Goal: Task Accomplishment & Management: Manage account settings

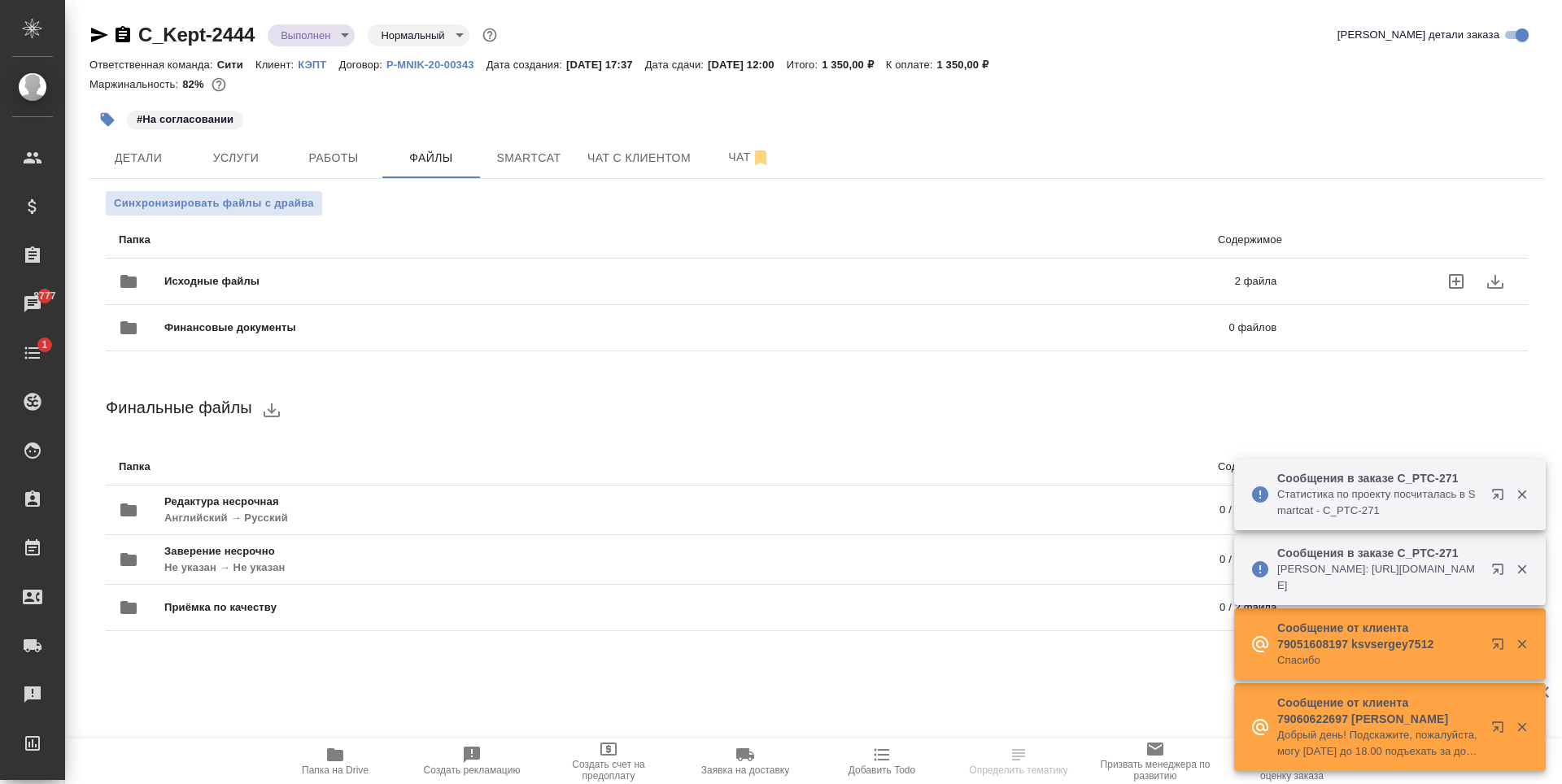
click at [797, 276] on p "2 файла" at bounding box center [1012, 281] width 530 height 16
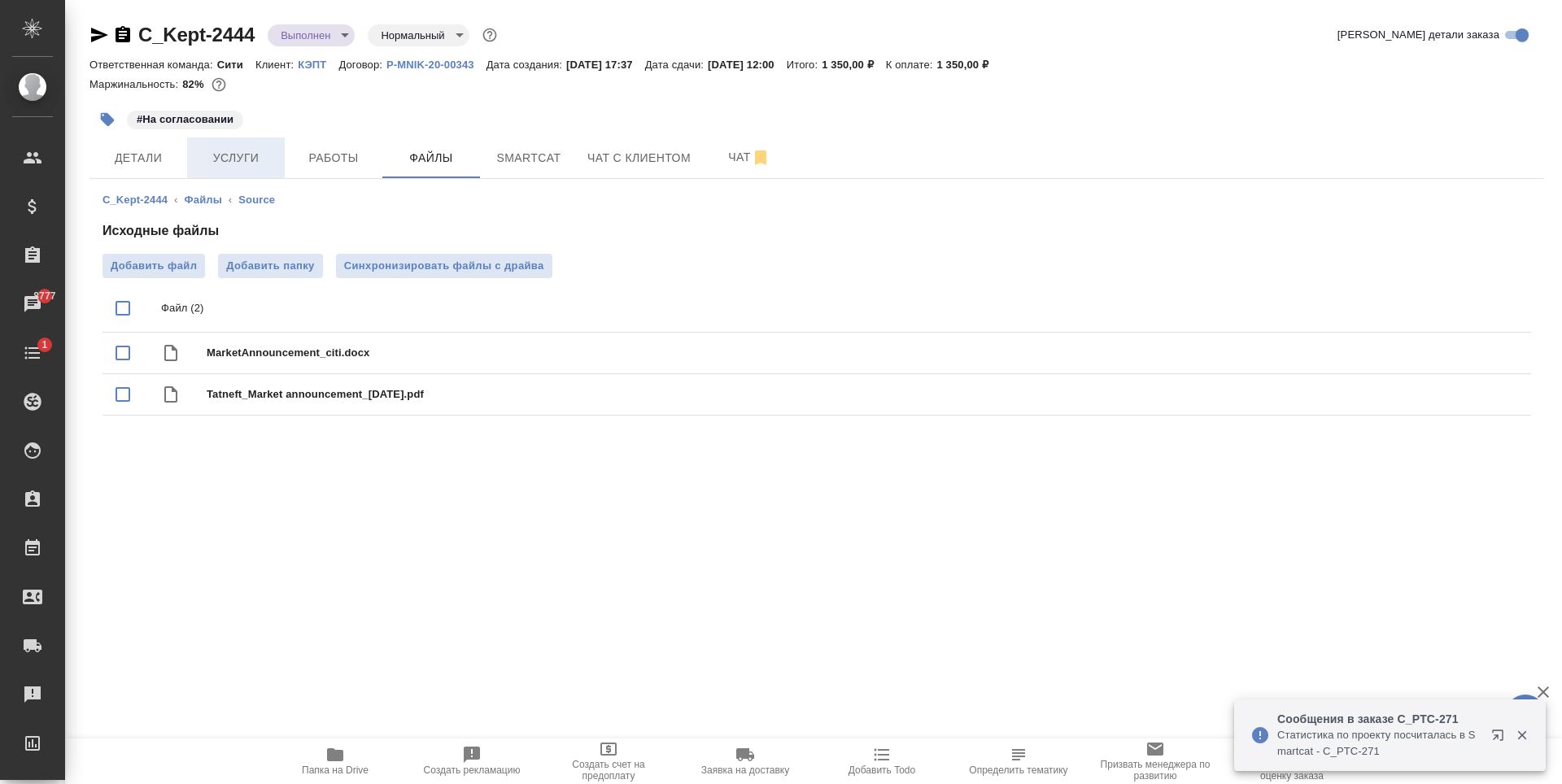
drag, startPoint x: 221, startPoint y: 129, endPoint x: 229, endPoint y: 148, distance: 20.6
click at [227, 142] on div "C_Kept-2444 Выполнен completed Нормальный normal Кратко детали заказа Ответстве…" at bounding box center [816, 232] width 1473 height 464
click at [235, 164] on span "Услуги" at bounding box center [236, 158] width 78 height 21
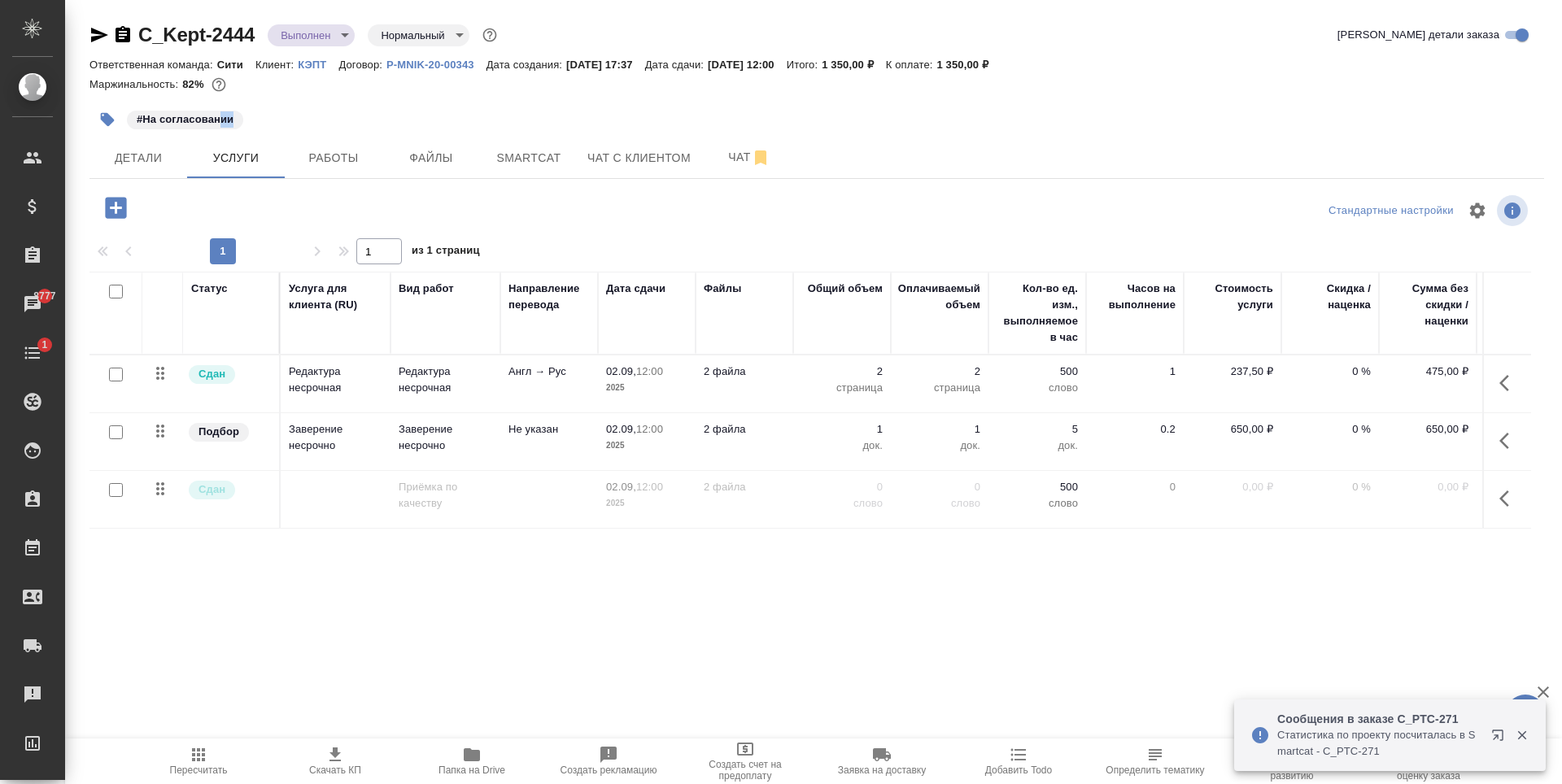
click at [559, 379] on p "Англ → Рус" at bounding box center [549, 372] width 81 height 16
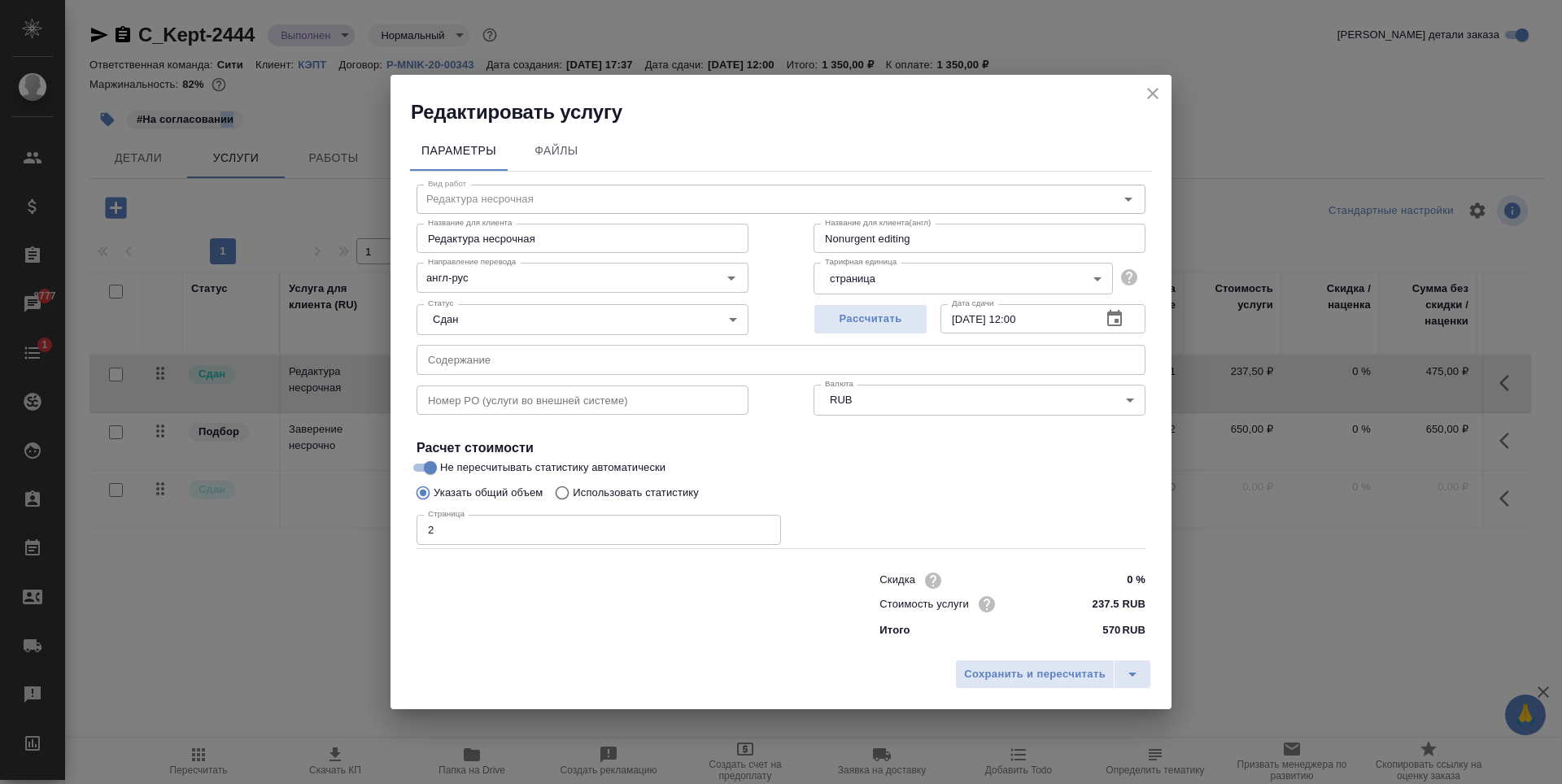
click at [558, 365] on input "text" at bounding box center [781, 360] width 729 height 30
paste input "Tatneft Market announcement - GIC refund"
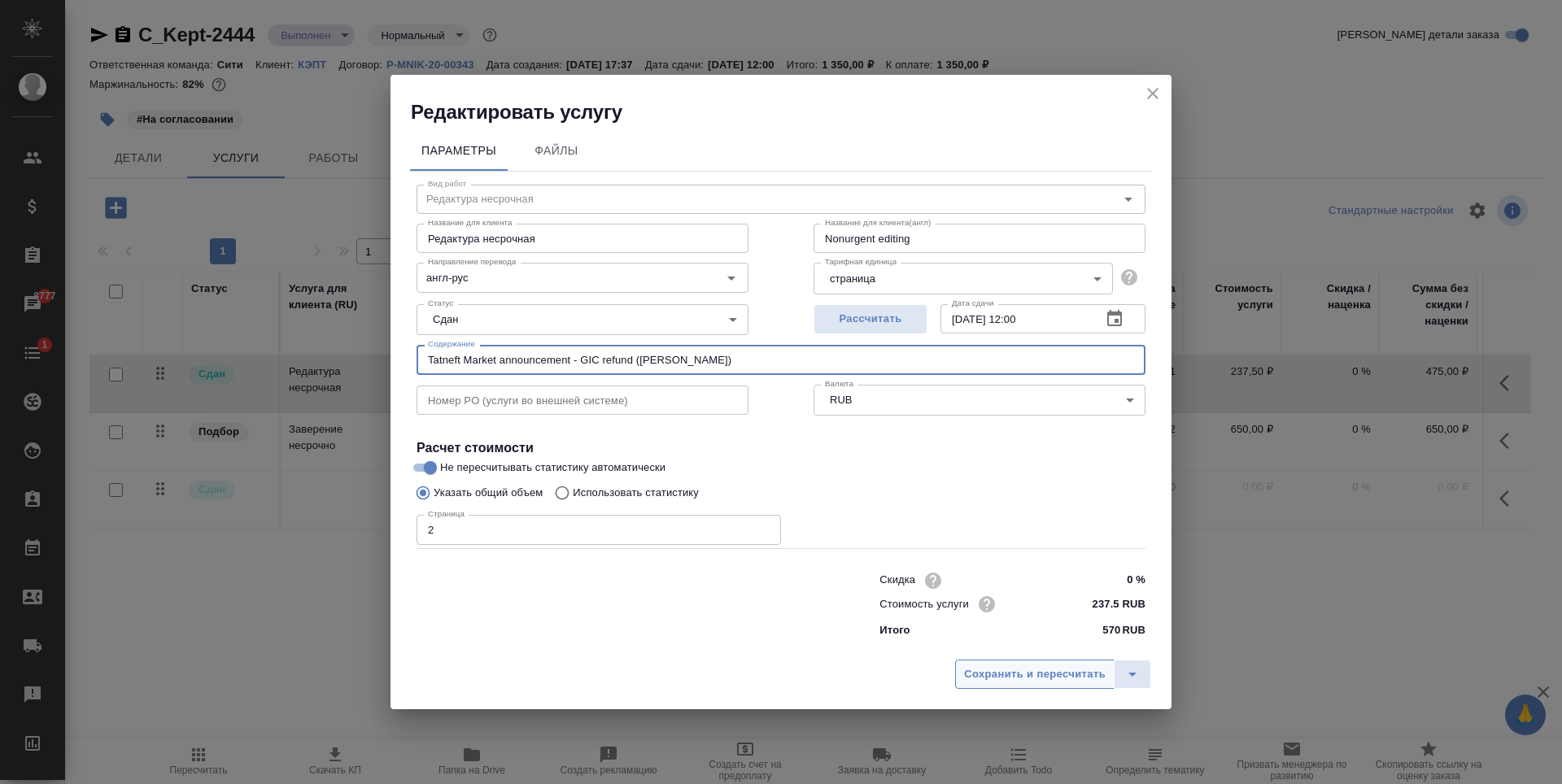
type input "Tatneft Market announcement - GIC refund (Гладкова Дарья)"
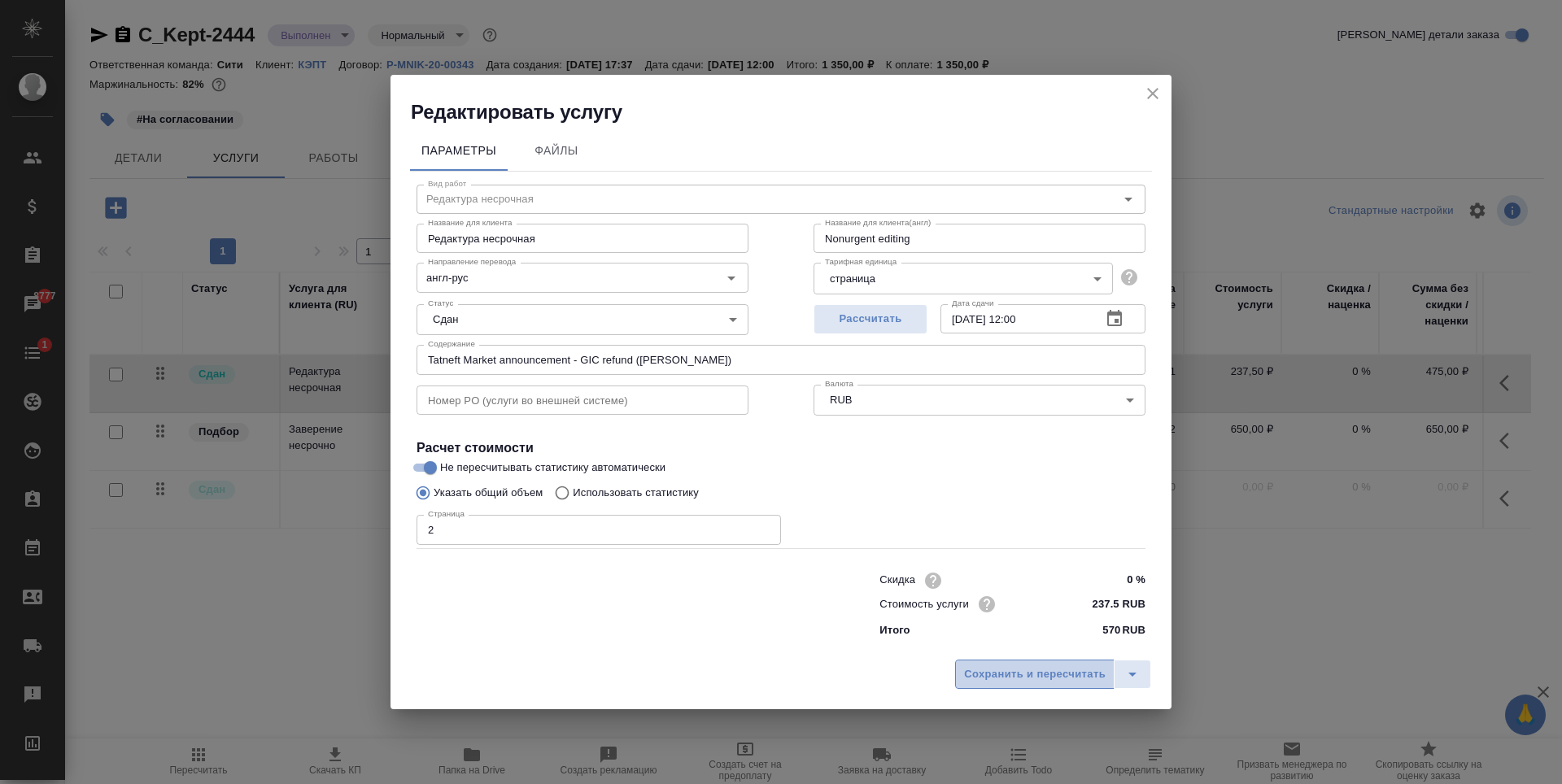
click at [1033, 672] on span "Сохранить и пересчитать" at bounding box center [1034, 674] width 142 height 19
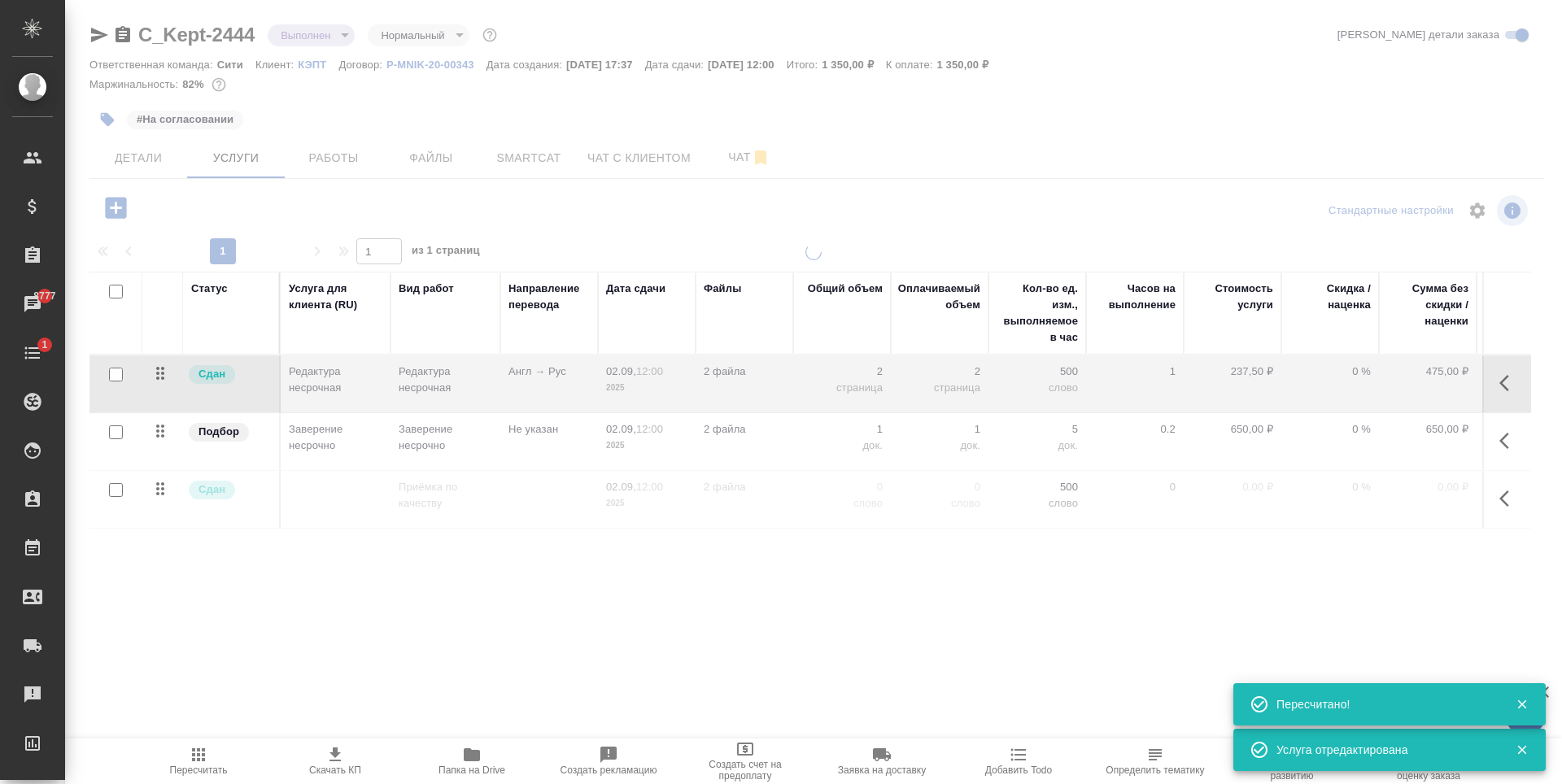
click at [544, 437] on div at bounding box center [814, 453] width 1498 height 419
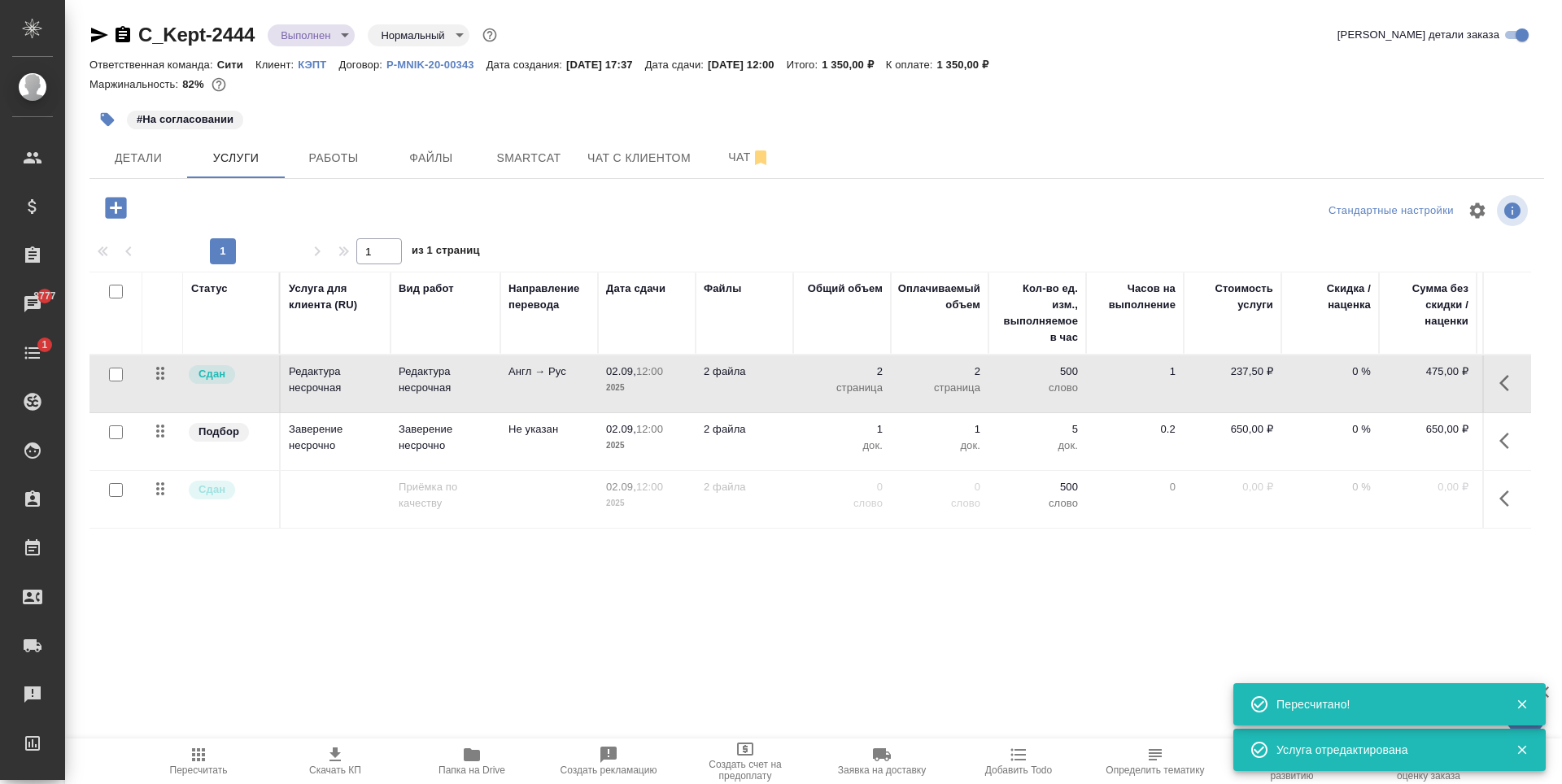
click at [544, 437] on td "Не указан" at bounding box center [549, 441] width 97 height 56
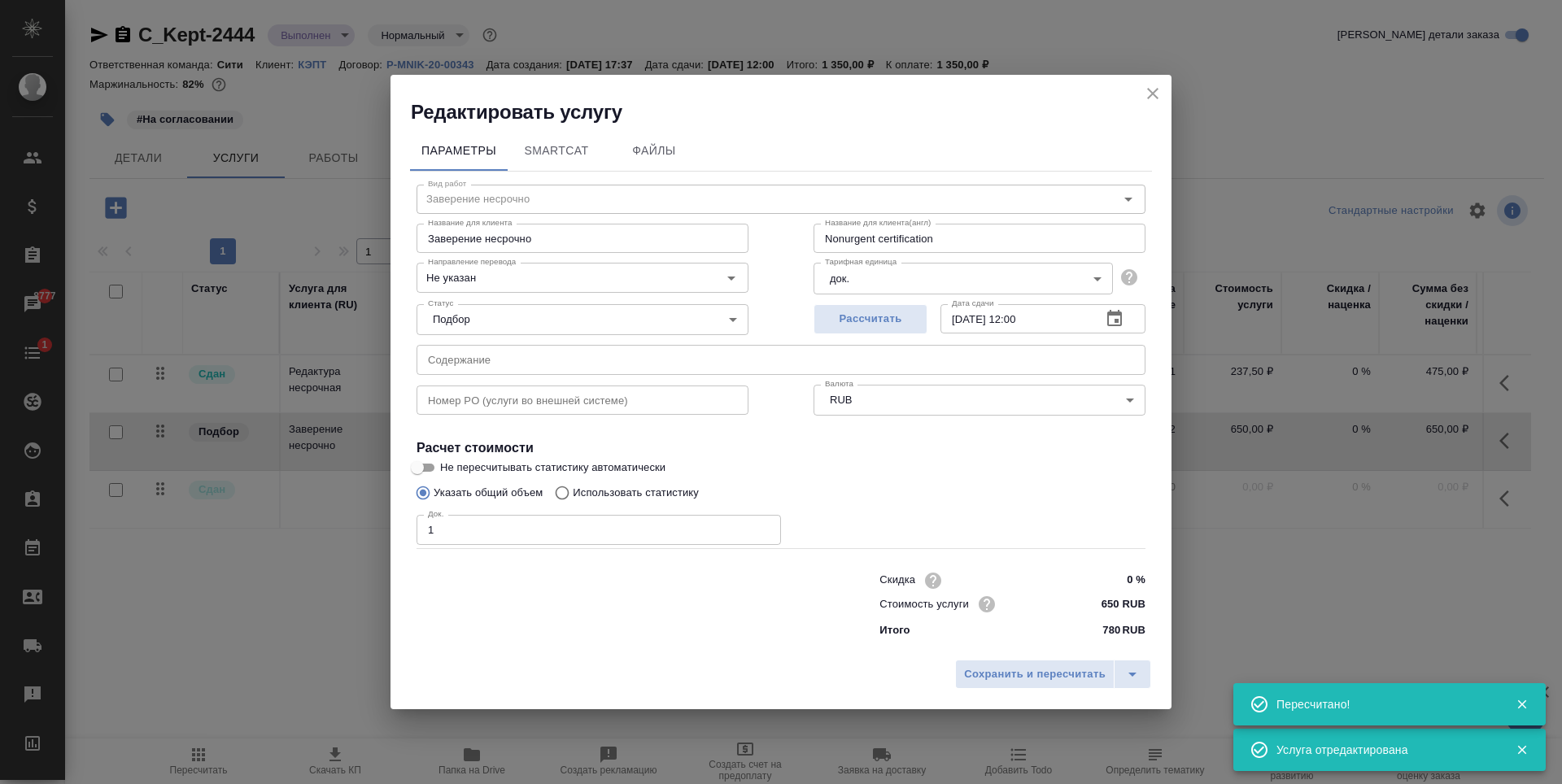
click at [528, 370] on input "text" at bounding box center [781, 360] width 729 height 30
paste input "Tatneft Market announcement - GIC refund (Гладкова Дарья)"
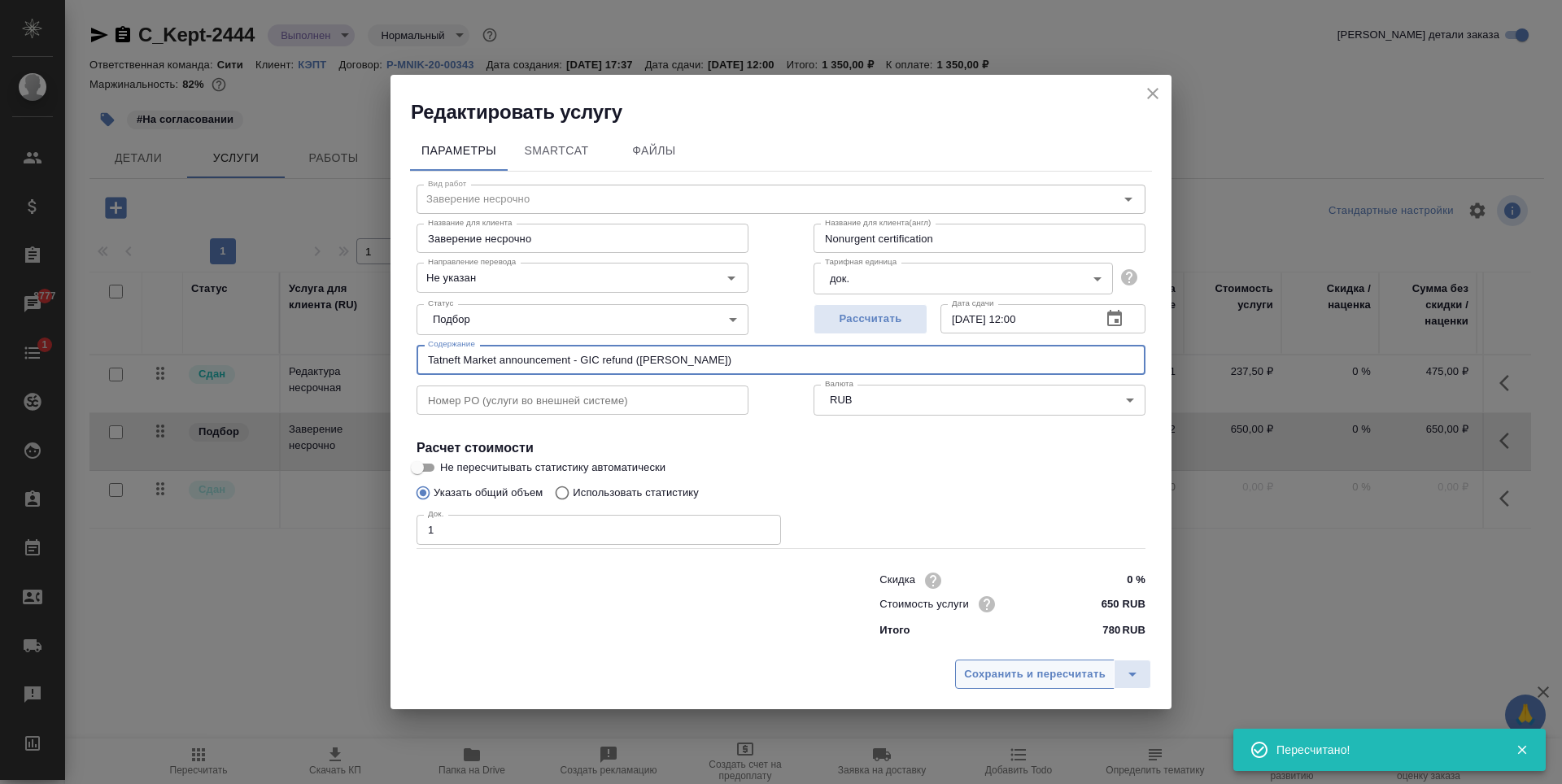
type input "Tatneft Market announcement - GIC refund (Гладкова Дарья)"
click at [1004, 668] on span "Сохранить и пересчитать" at bounding box center [1034, 674] width 142 height 19
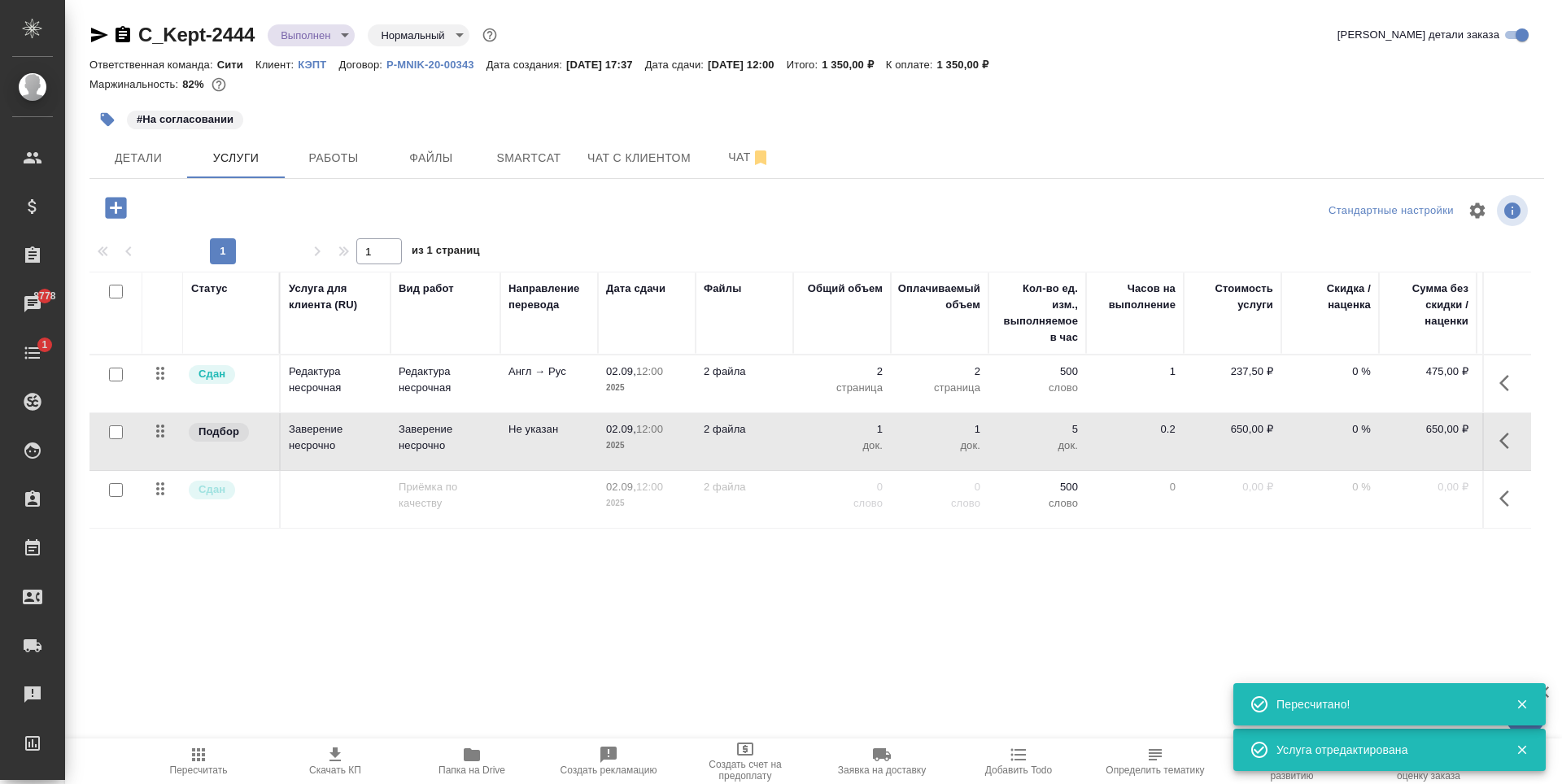
click at [540, 415] on td "Не указан" at bounding box center [549, 441] width 97 height 56
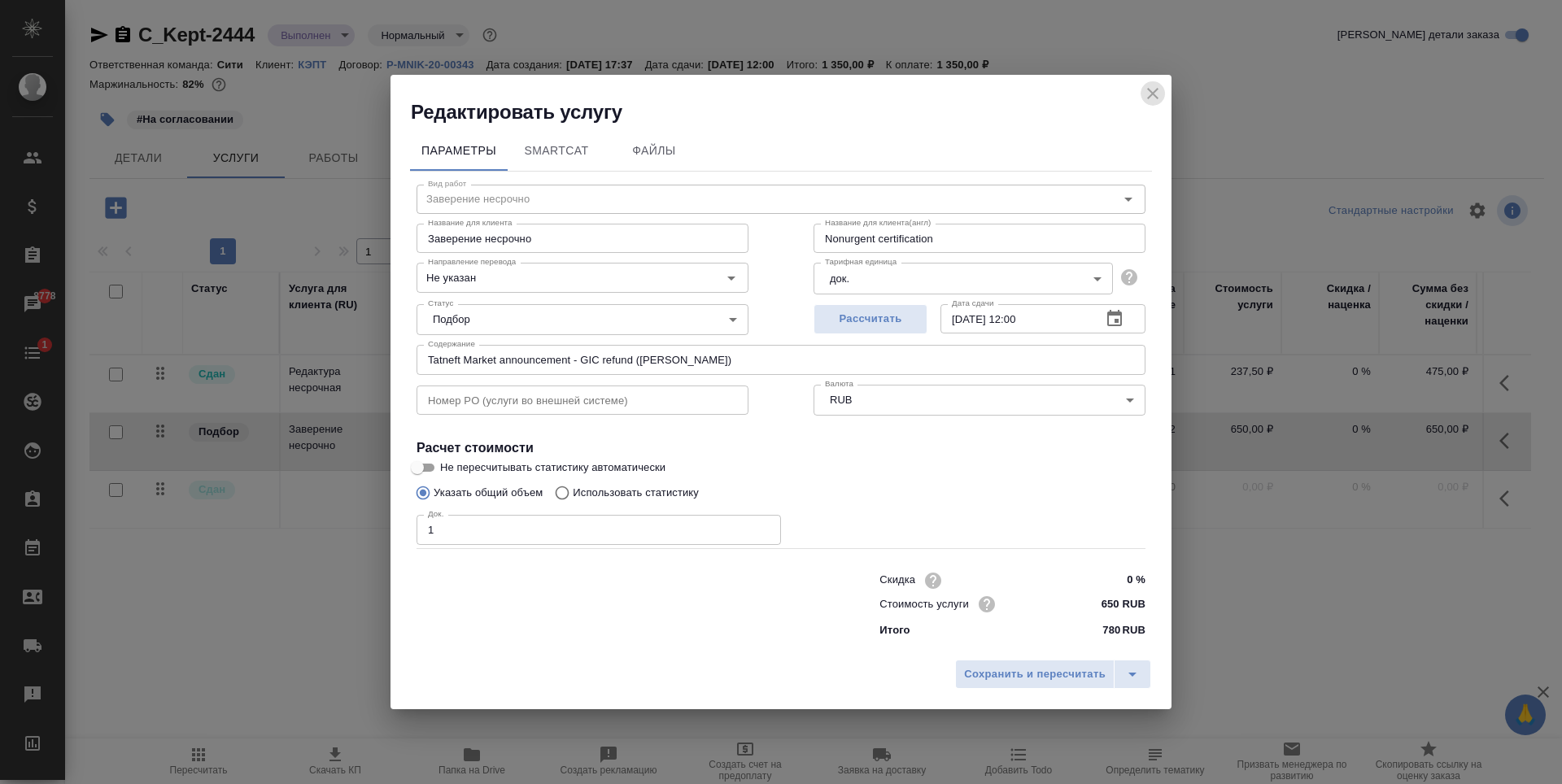
click at [1144, 88] on icon "close" at bounding box center [1153, 94] width 20 height 20
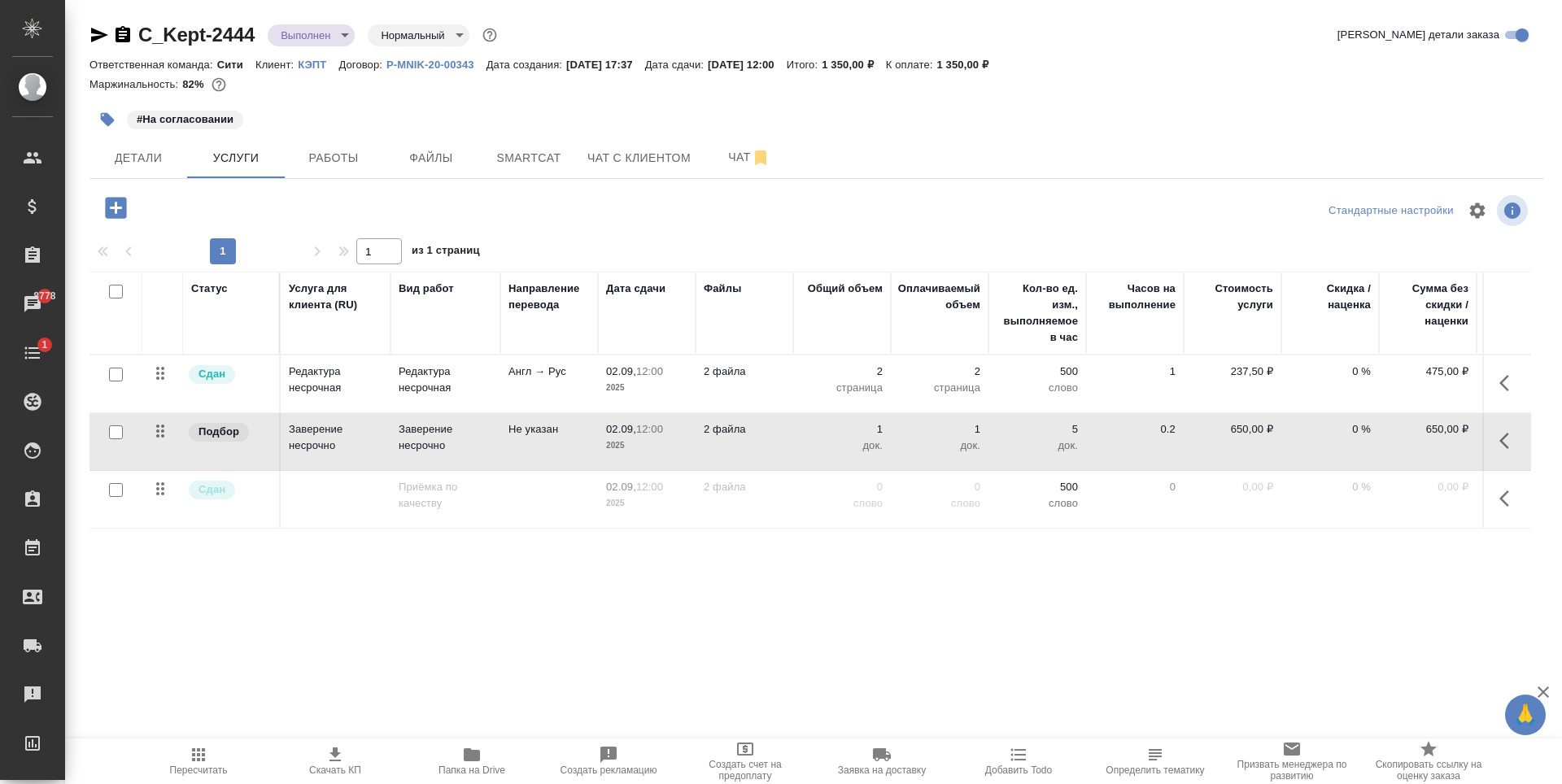
click at [297, 62] on p "Клиент:" at bounding box center [277, 64] width 43 height 12
click at [309, 61] on p "КЭПТ" at bounding box center [317, 64] width 41 height 12
click at [135, 141] on button "Детали" at bounding box center [138, 158] width 97 height 41
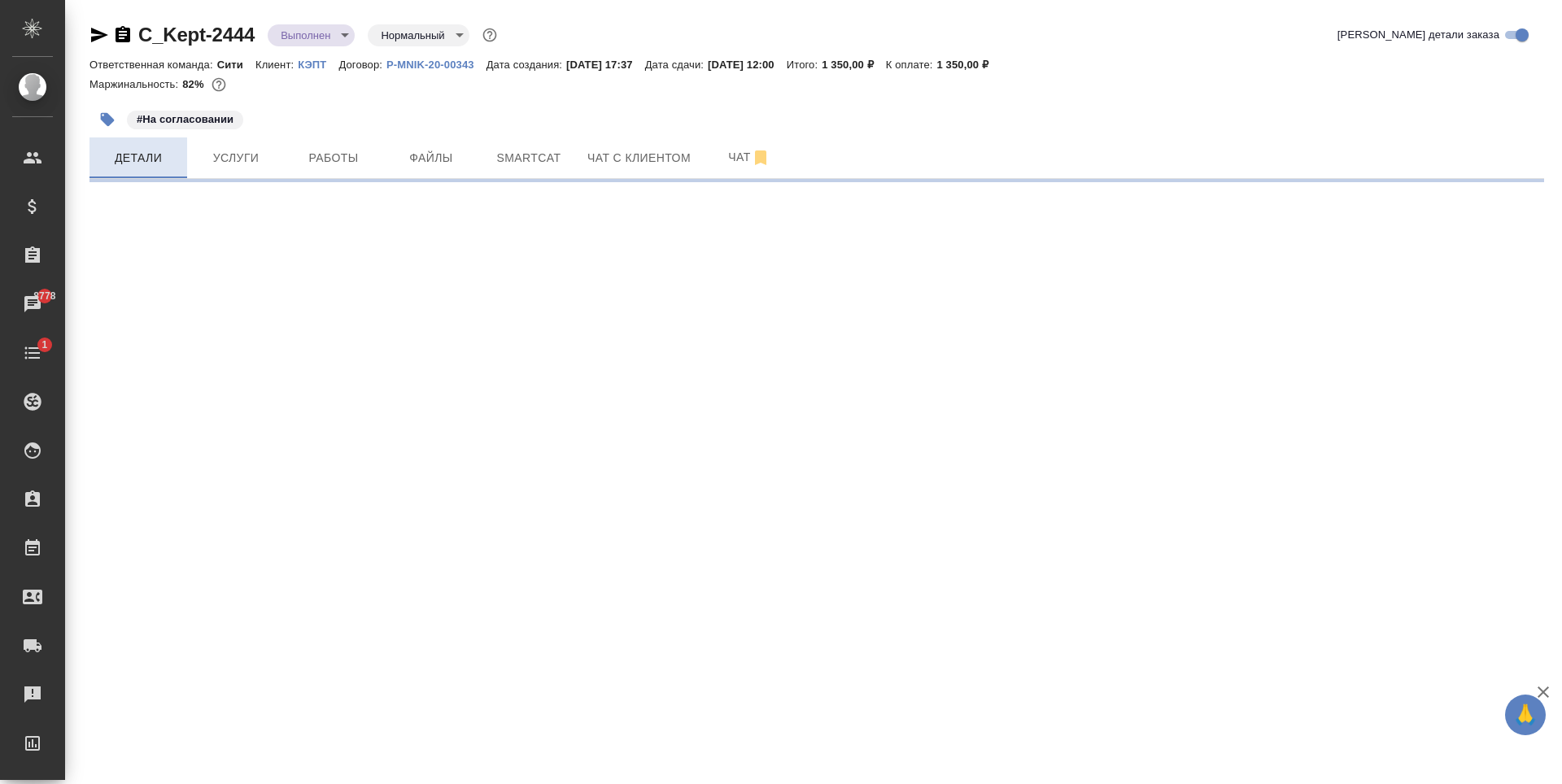
select select "RU"
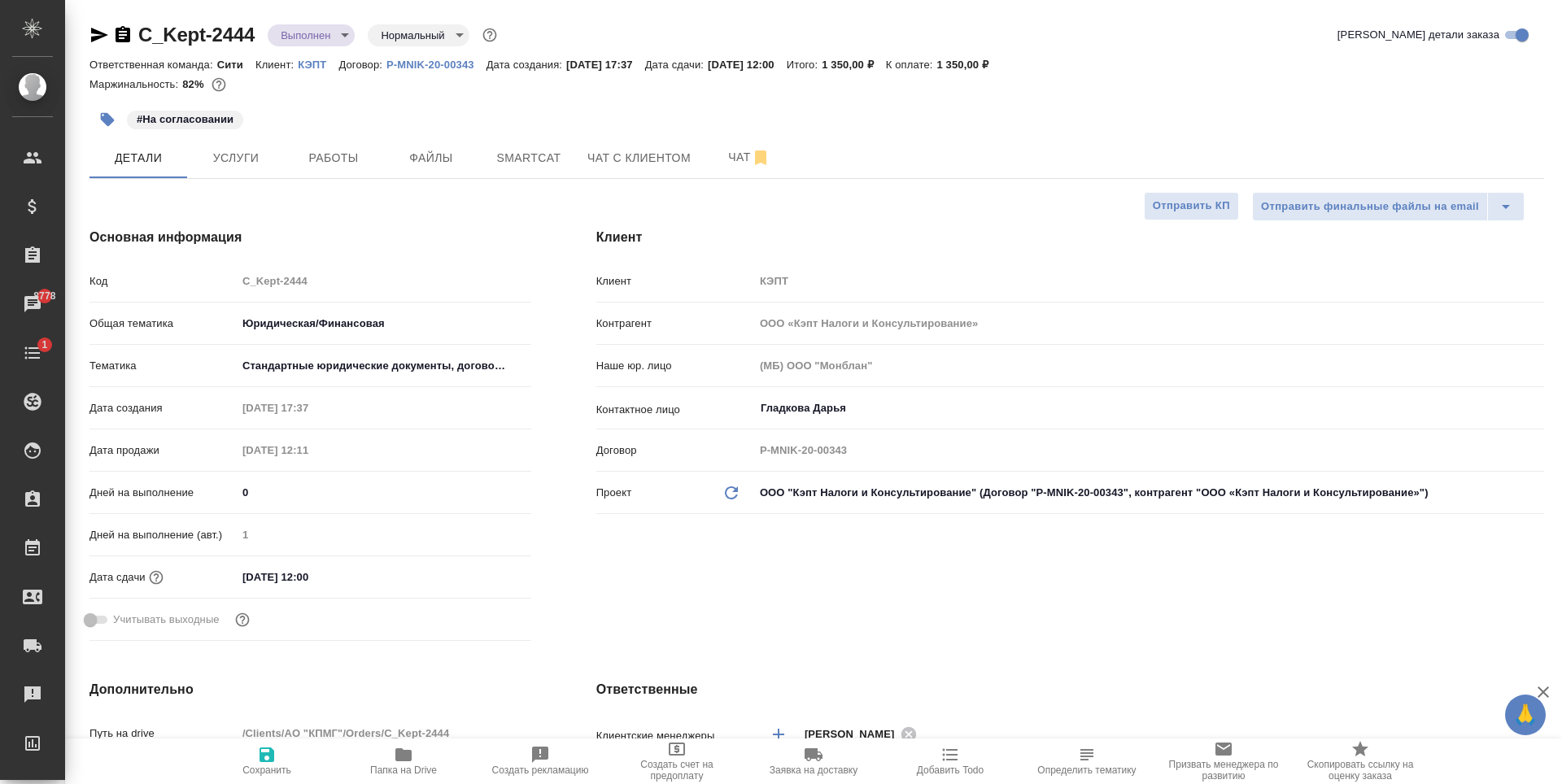
type textarea "x"
click at [282, 586] on input "02.09.2025 12:00" at bounding box center [308, 577] width 143 height 24
click at [487, 571] on icon "button" at bounding box center [484, 576] width 15 height 16
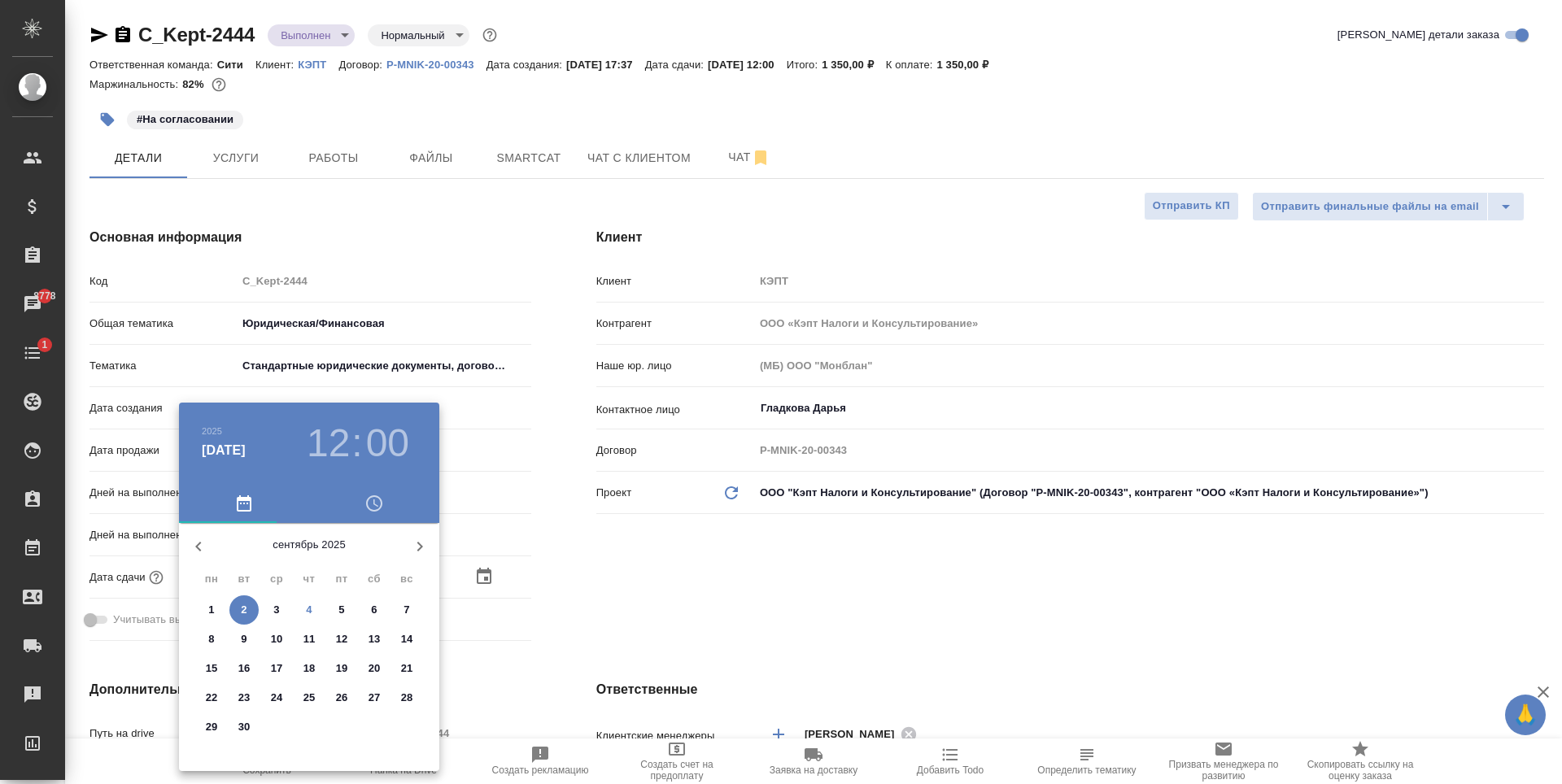
click at [209, 641] on p "8" at bounding box center [211, 639] width 6 height 16
type input "08.09.2025 12:00"
type textarea "x"
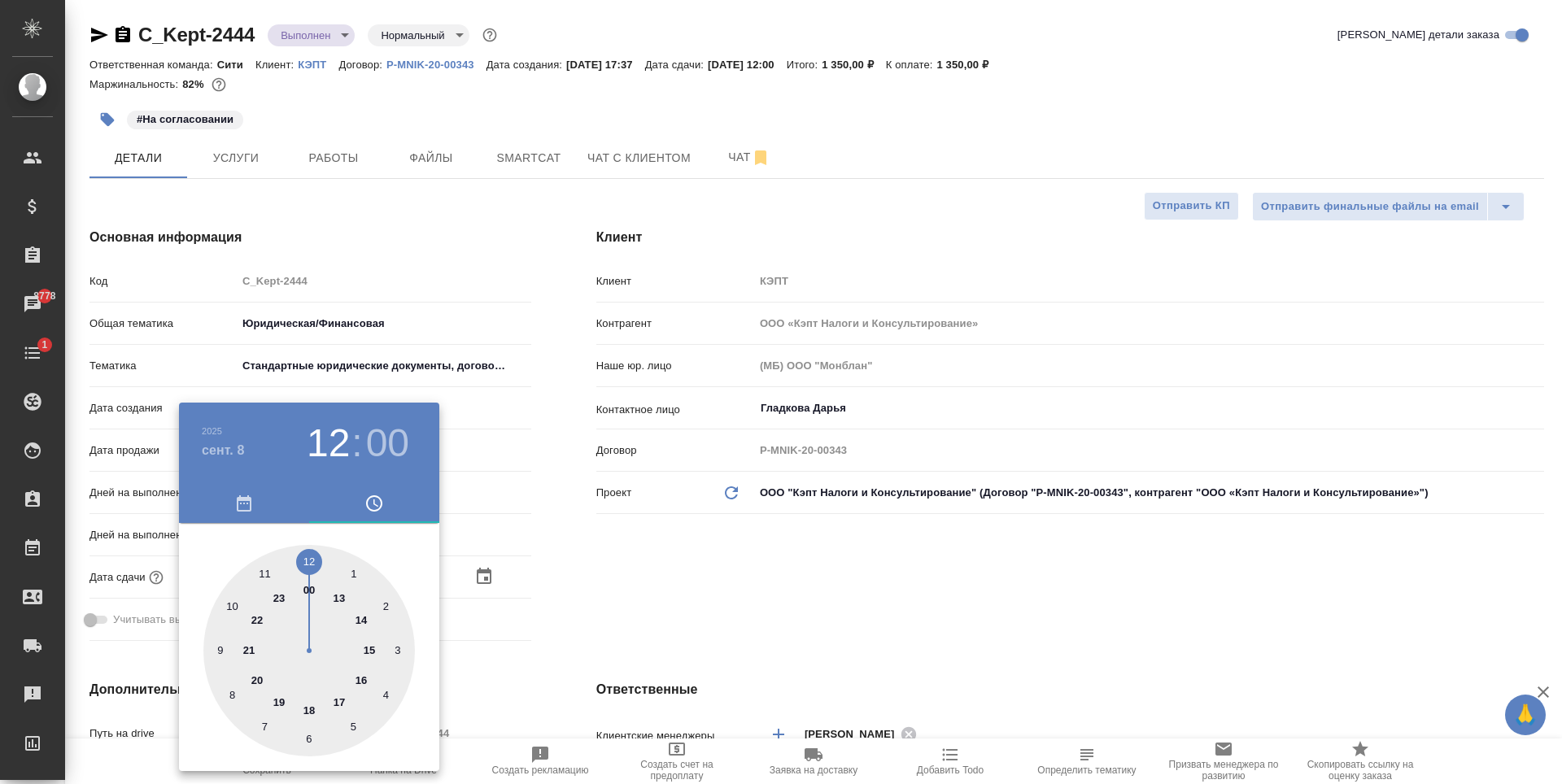
click at [742, 607] on div at bounding box center [781, 392] width 1562 height 784
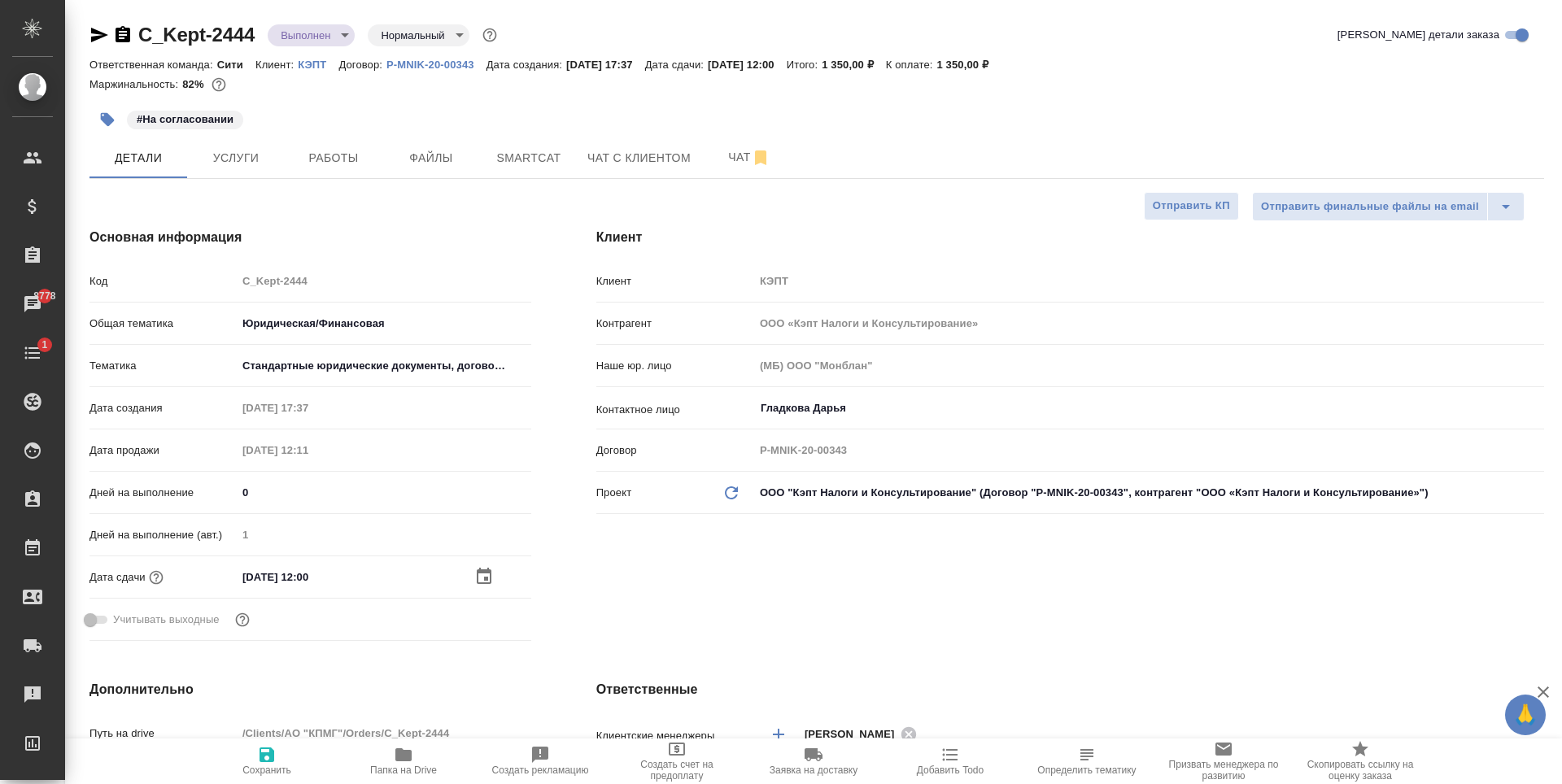
click at [264, 759] on icon "button" at bounding box center [267, 754] width 15 height 15
type textarea "x"
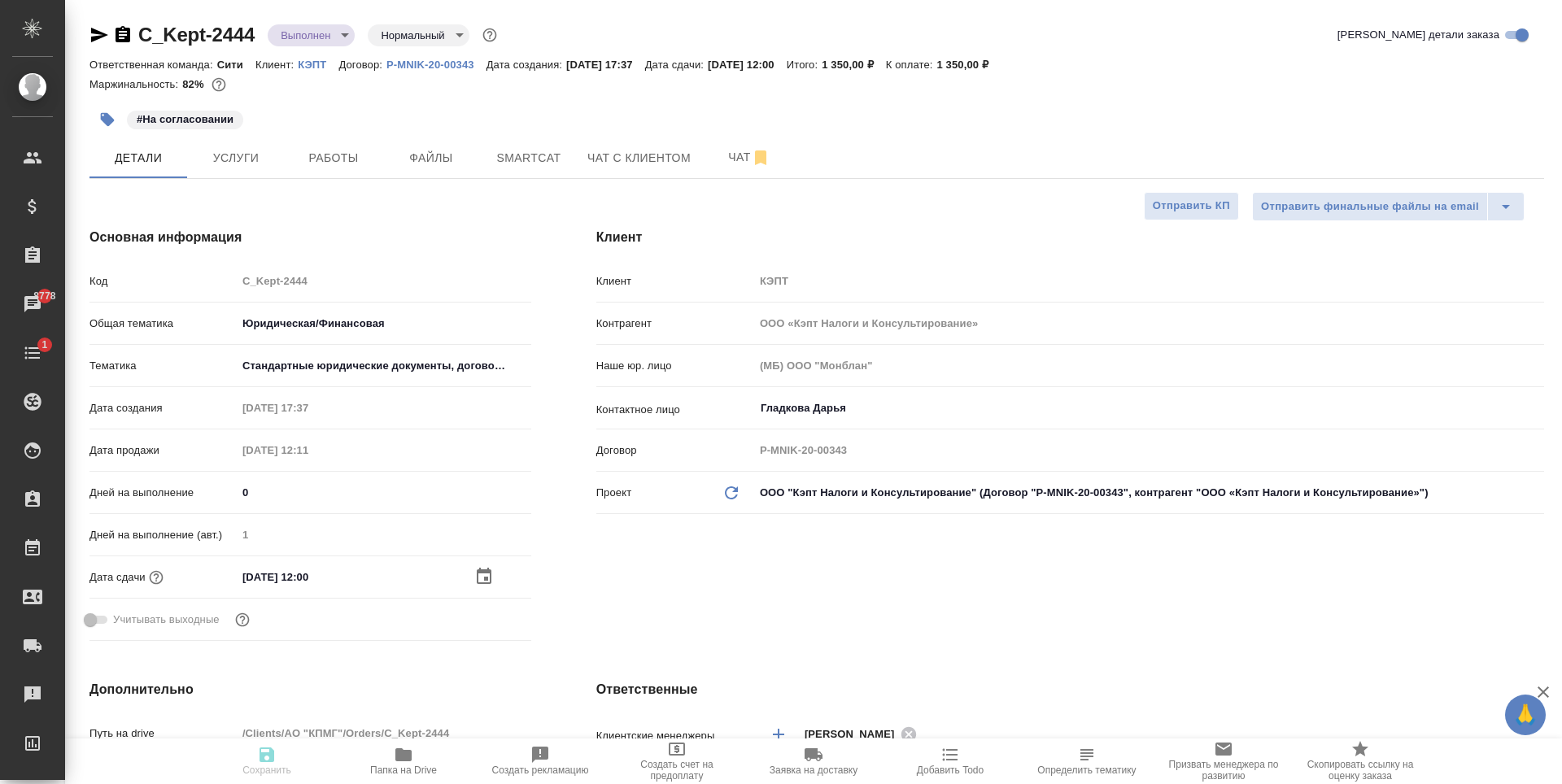
type textarea "x"
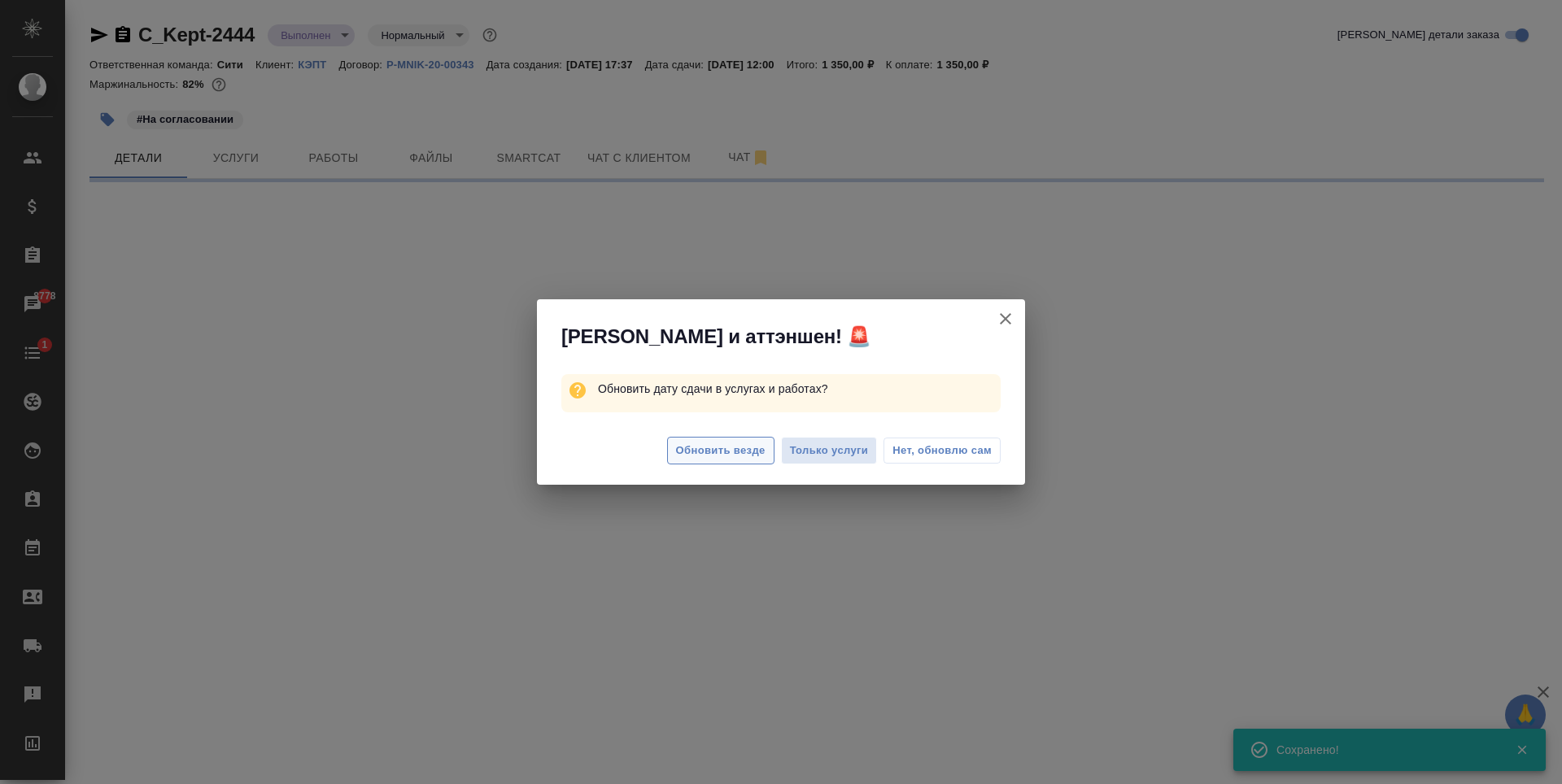
select select "RU"
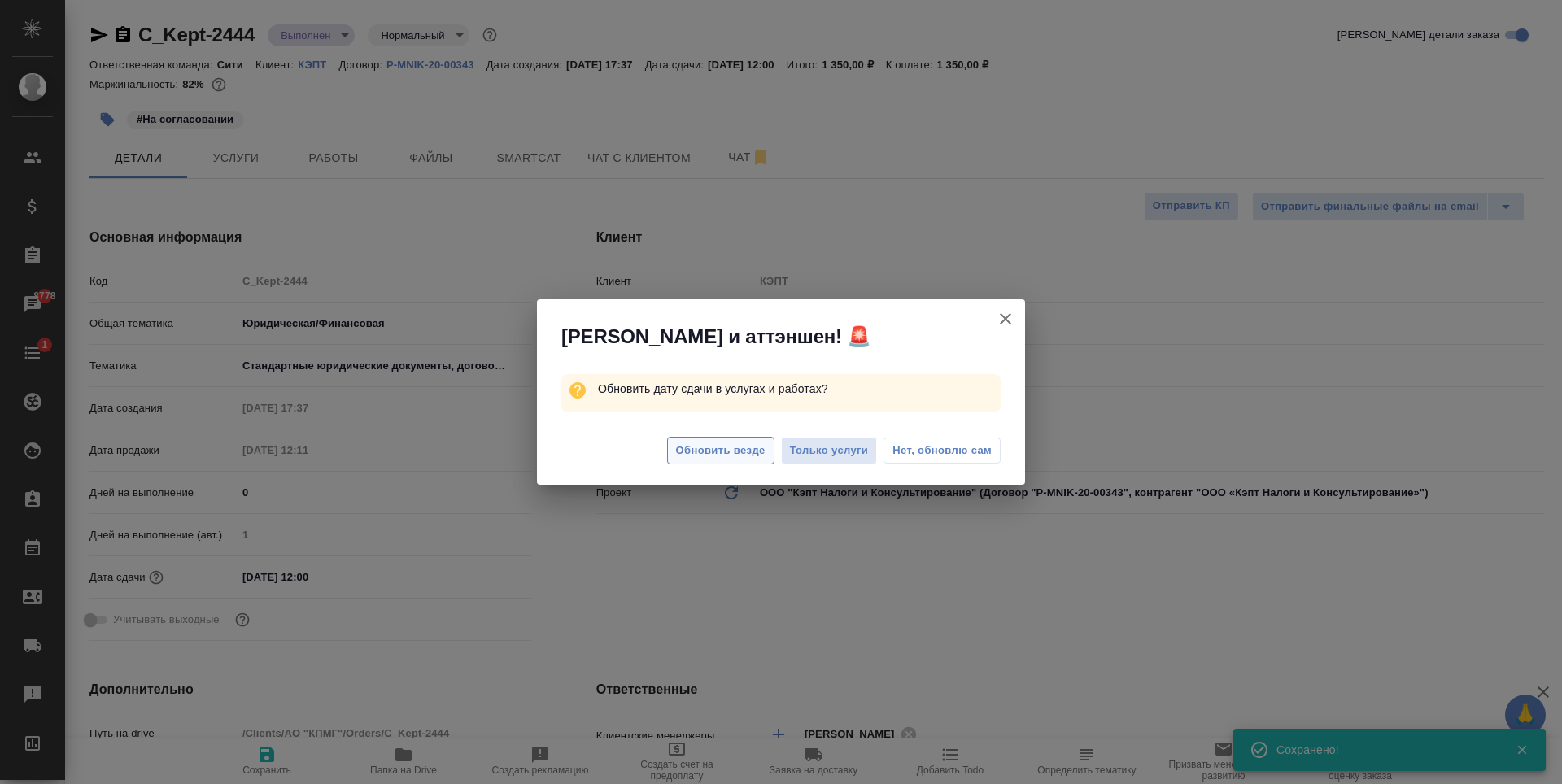
type textarea "x"
click at [953, 455] on span "Нет, обновлю сам" at bounding box center [942, 450] width 99 height 16
type textarea "x"
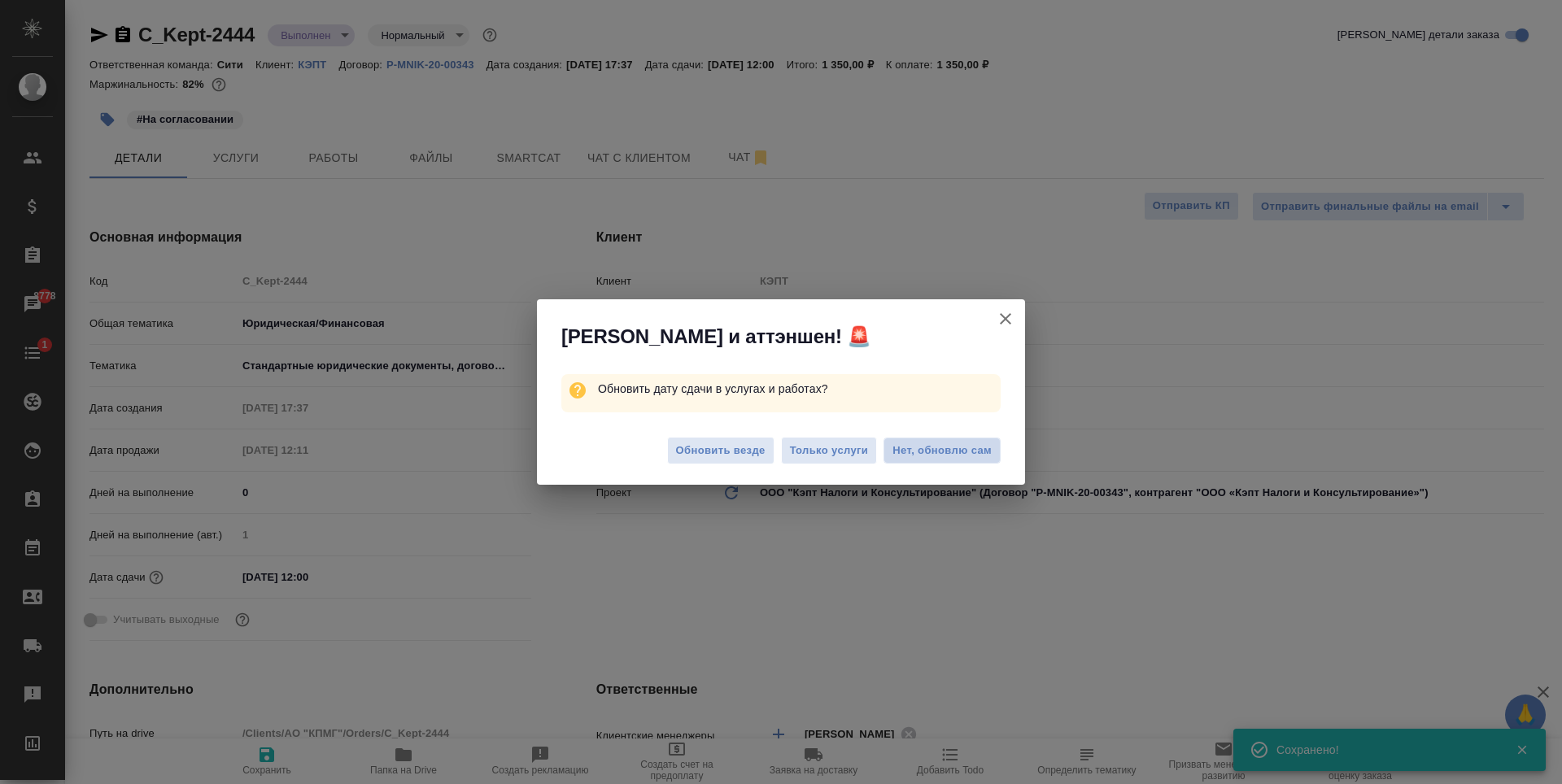
type textarea "x"
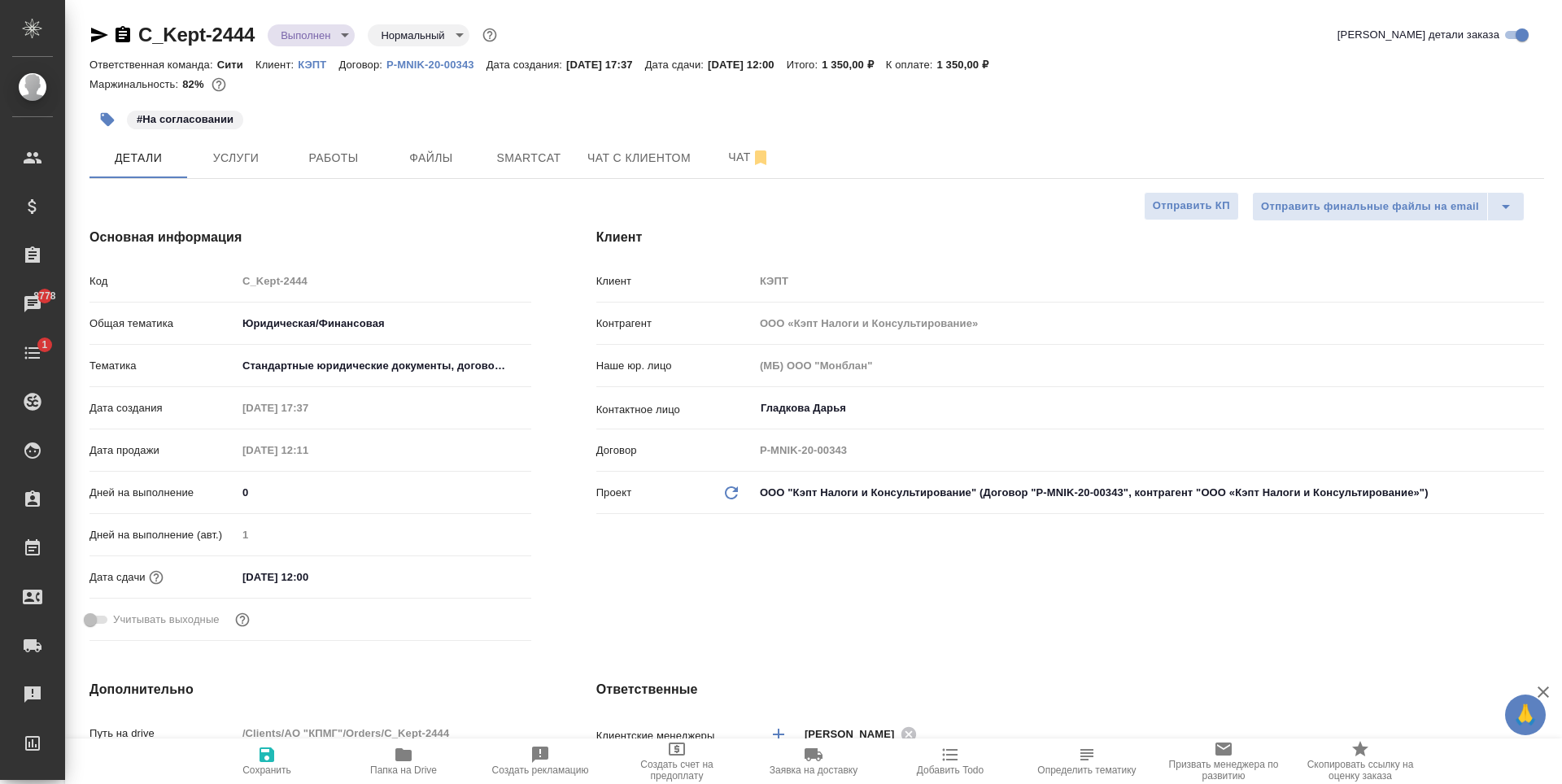
type textarea "x"
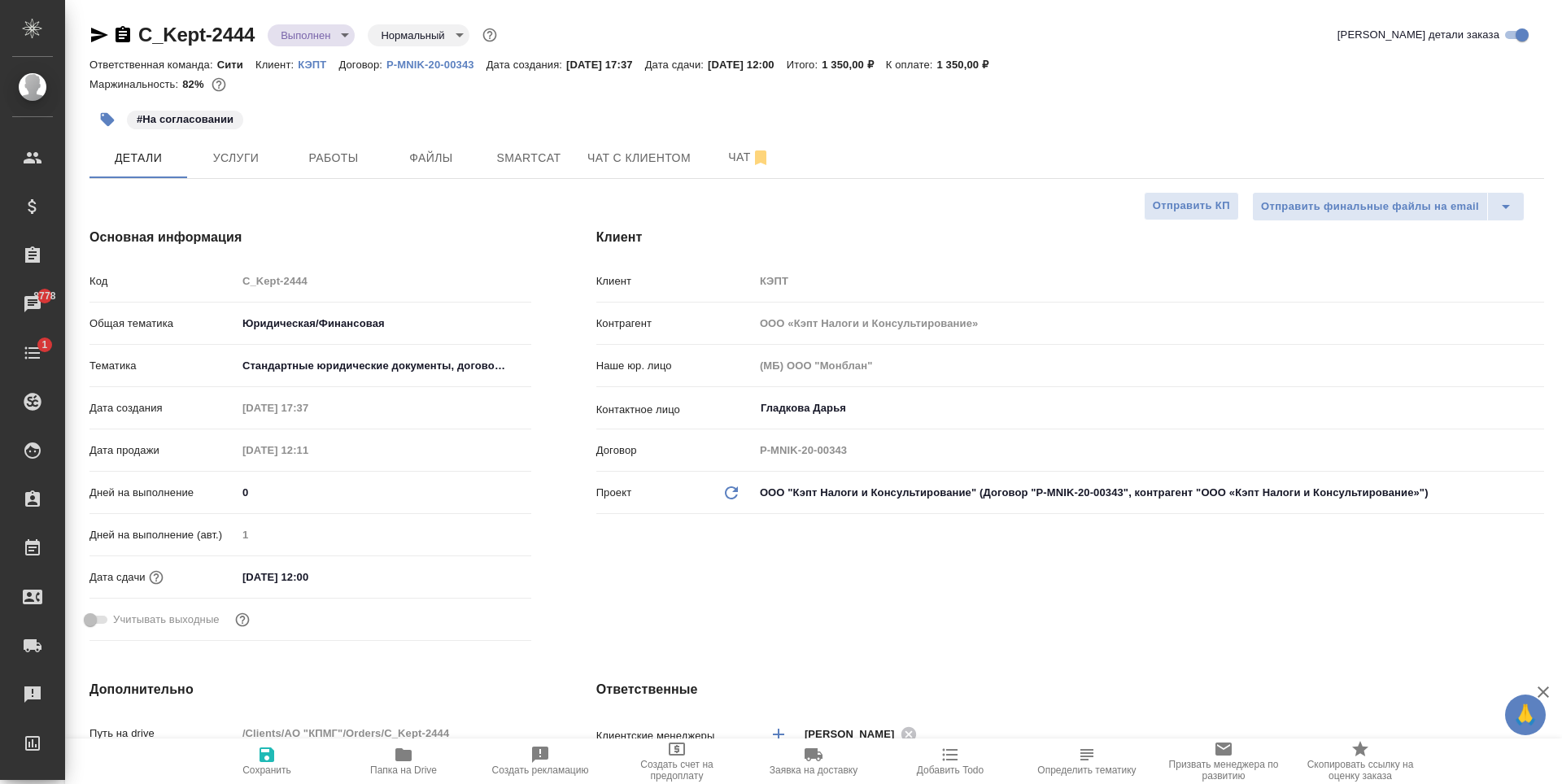
type textarea "x"
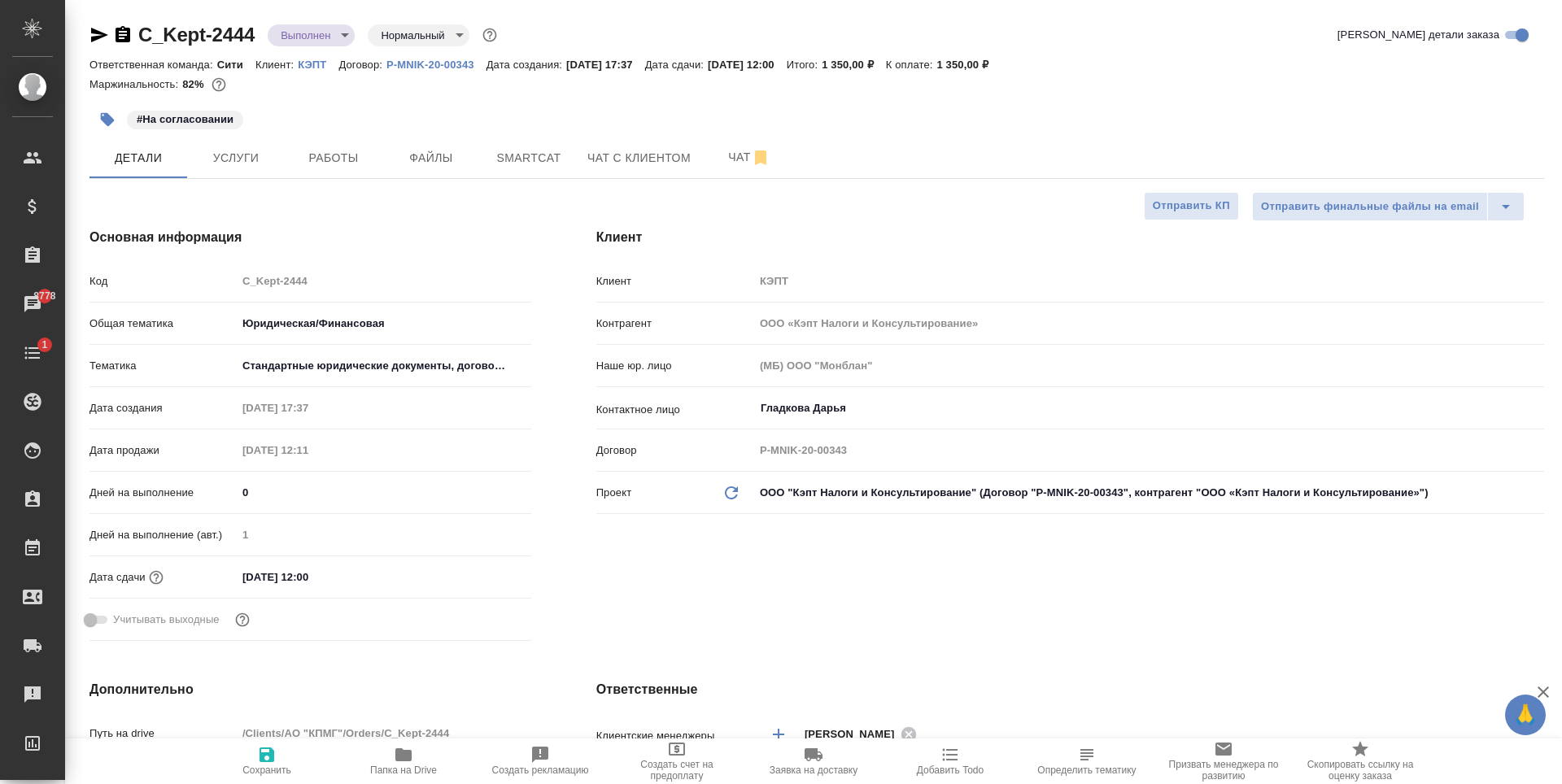
type textarea "x"
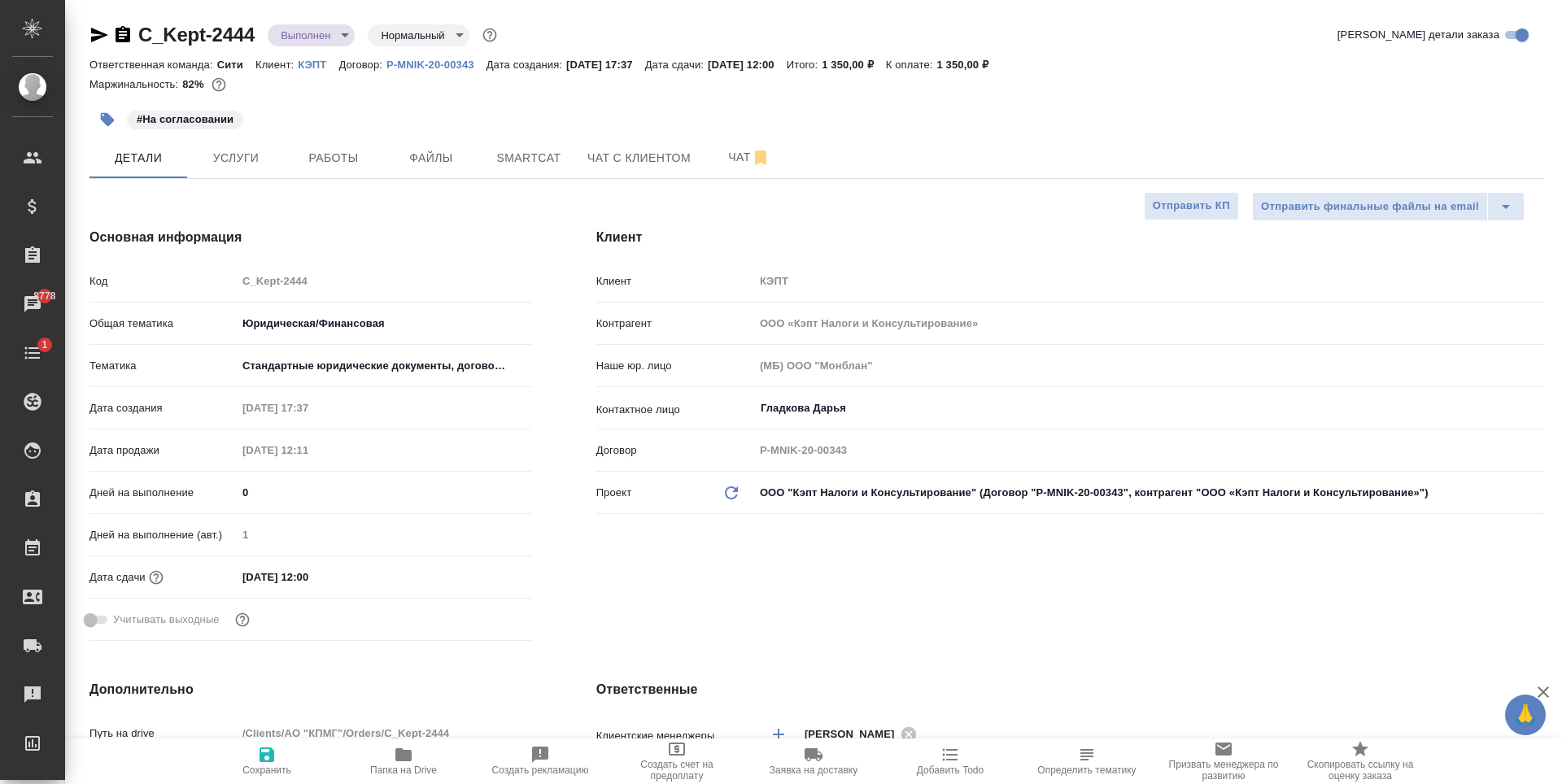
type textarea "x"
click at [397, 104] on div "#На согласовании" at bounding box center [574, 120] width 970 height 36
type textarea "x"
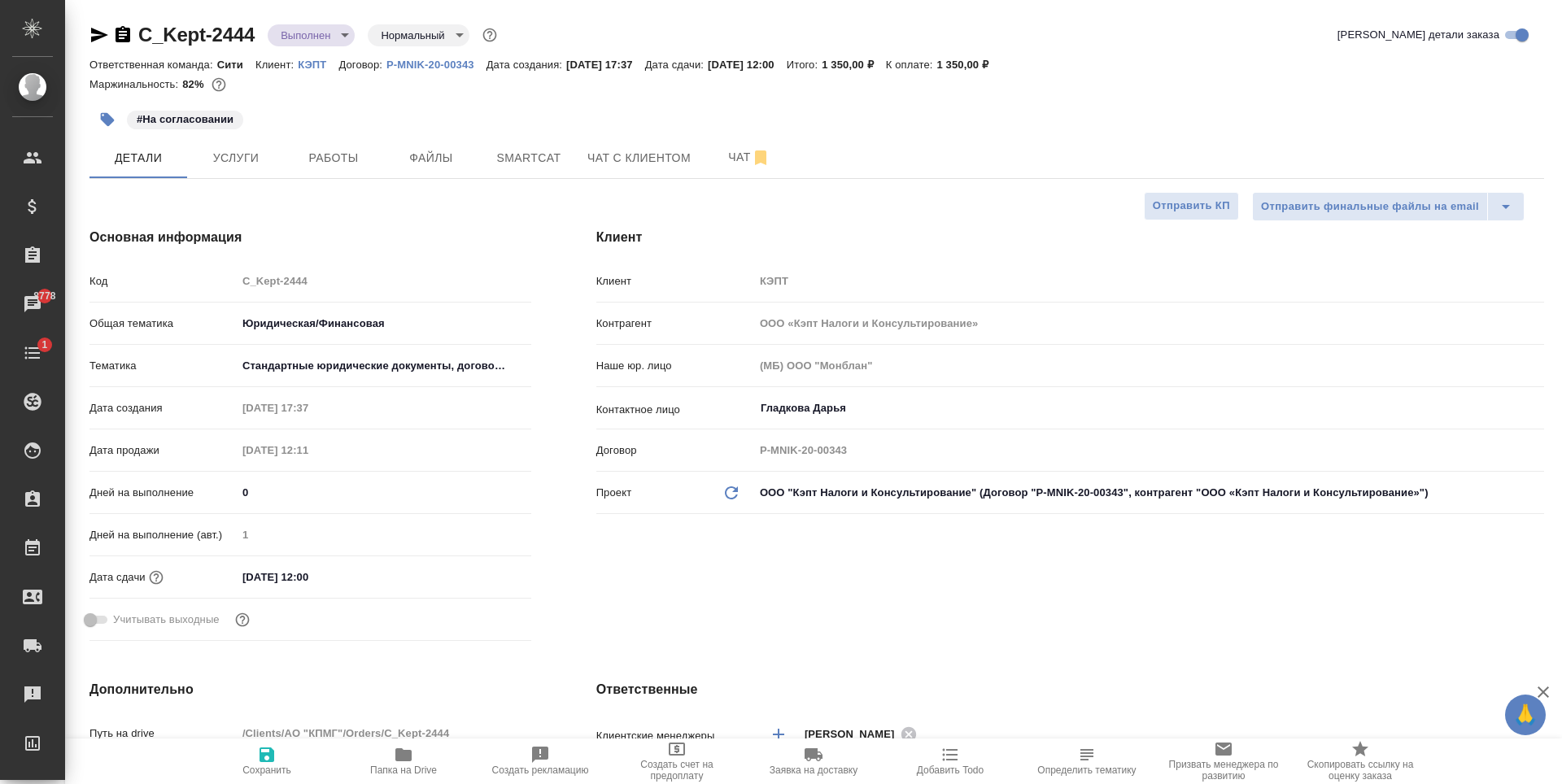
type textarea "x"
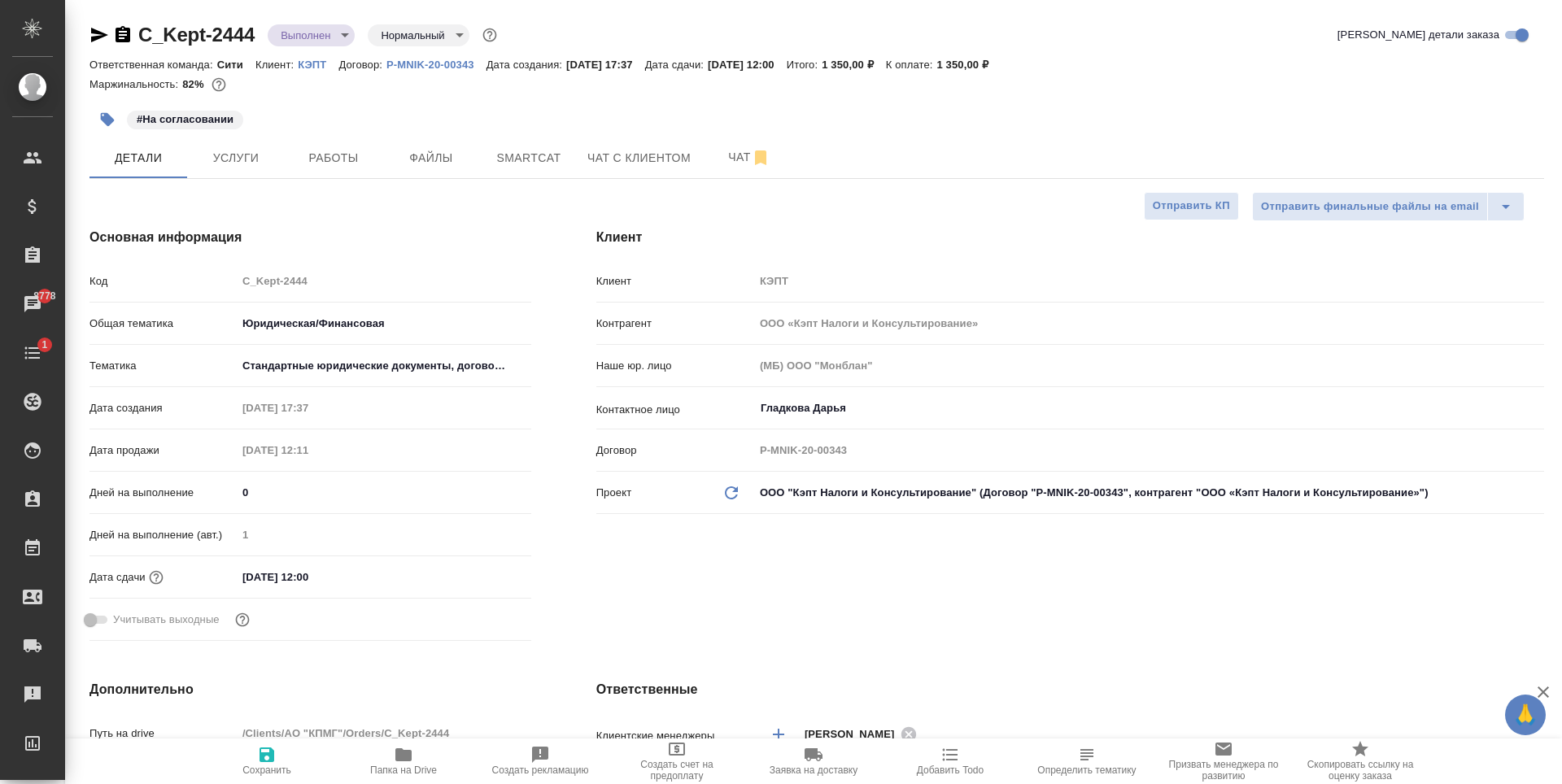
type textarea "x"
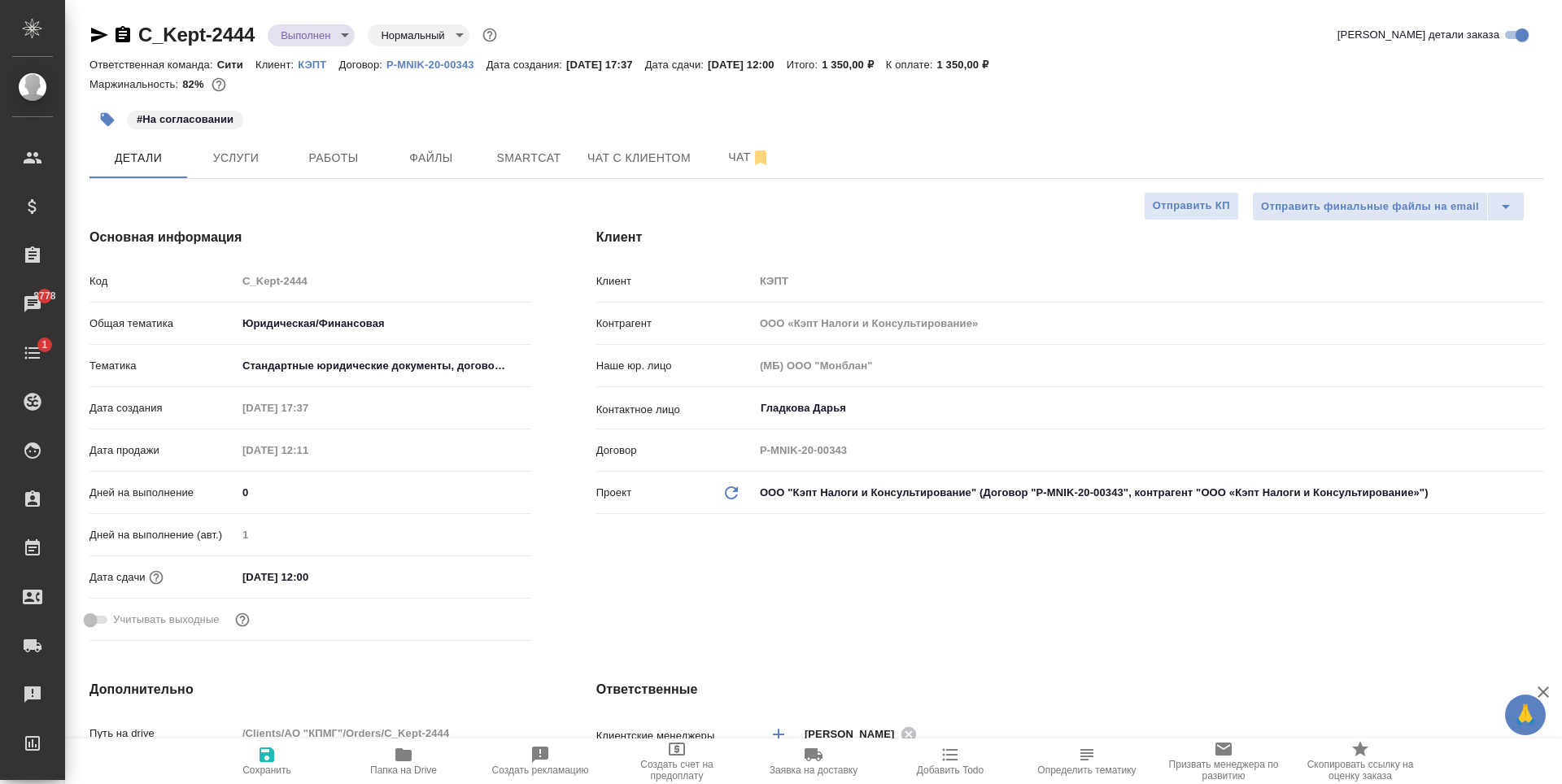
type textarea "x"
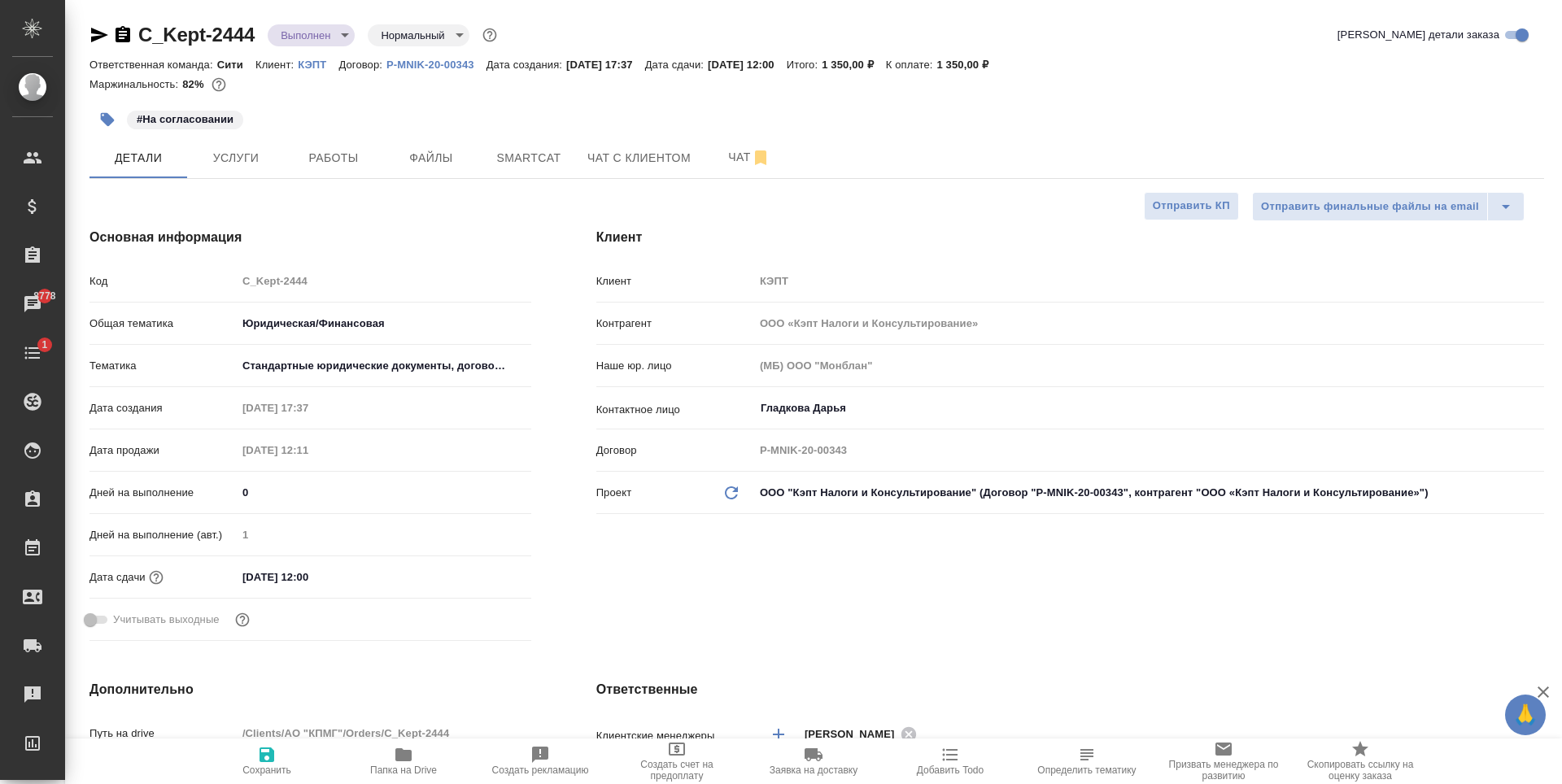
type textarea "x"
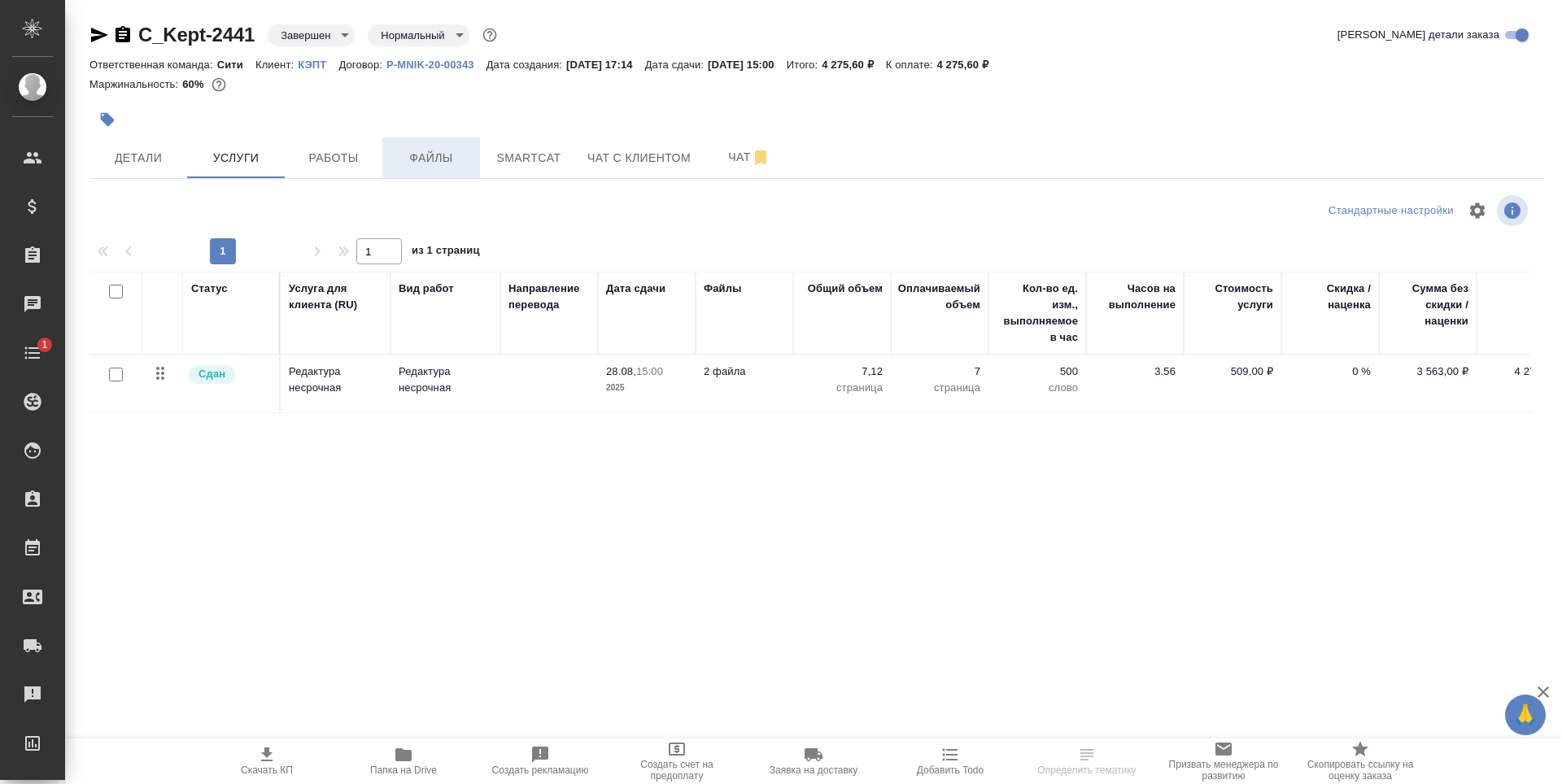
click at [447, 175] on button "Файлы" at bounding box center [431, 158] width 97 height 41
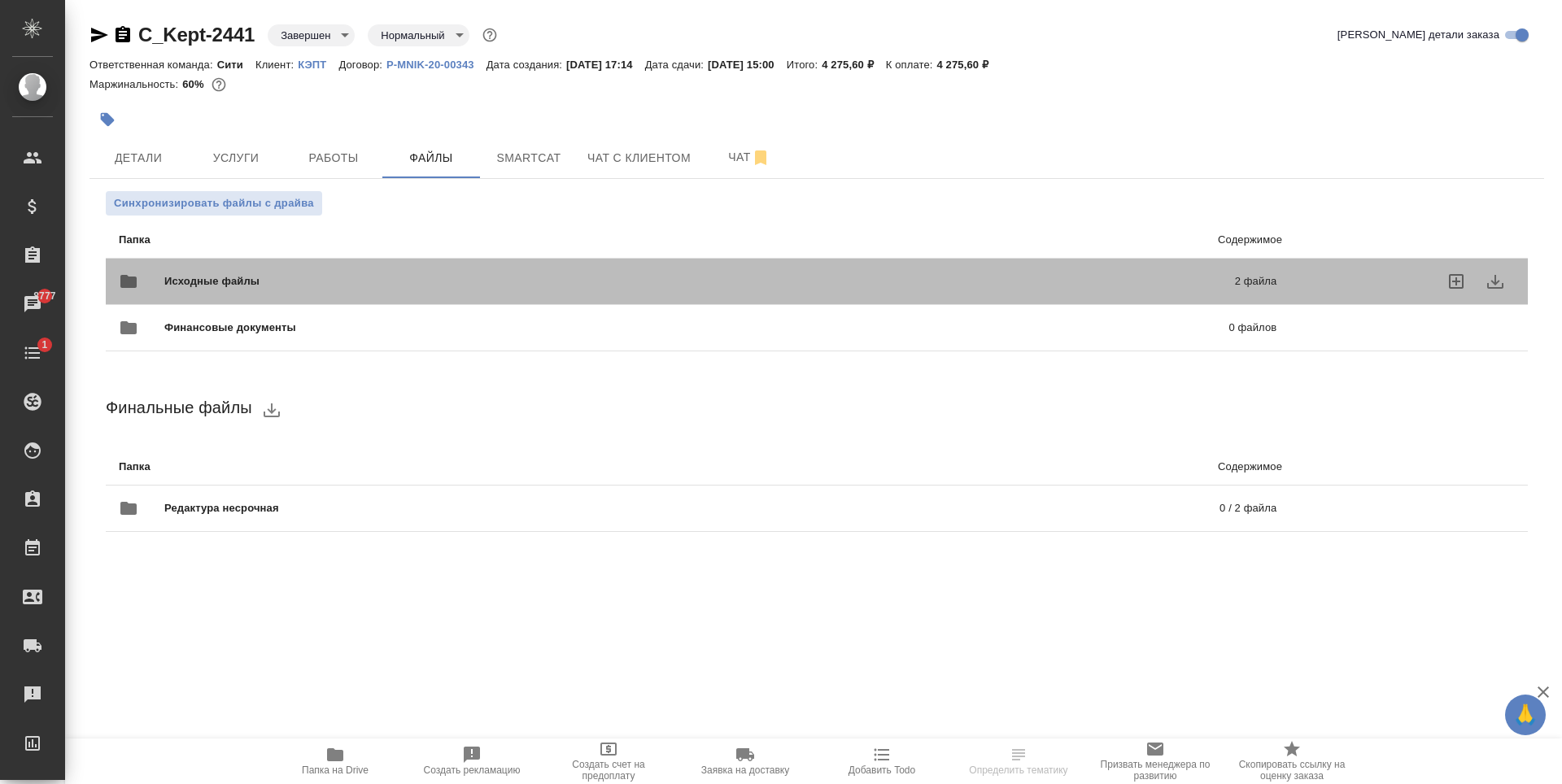
click at [444, 283] on span "Исходные файлы" at bounding box center [455, 281] width 582 height 16
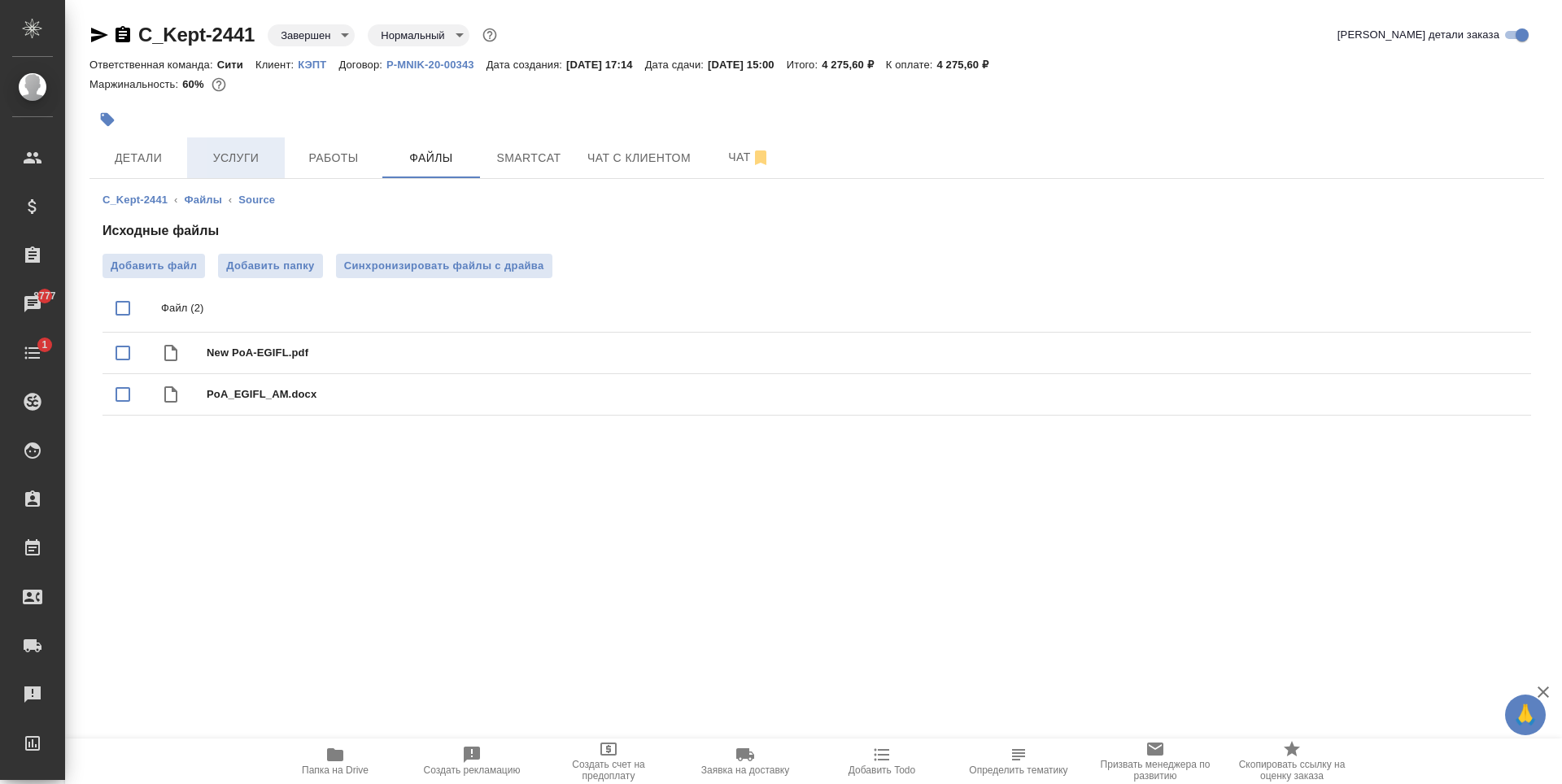
click at [229, 161] on span "Услуги" at bounding box center [236, 158] width 78 height 21
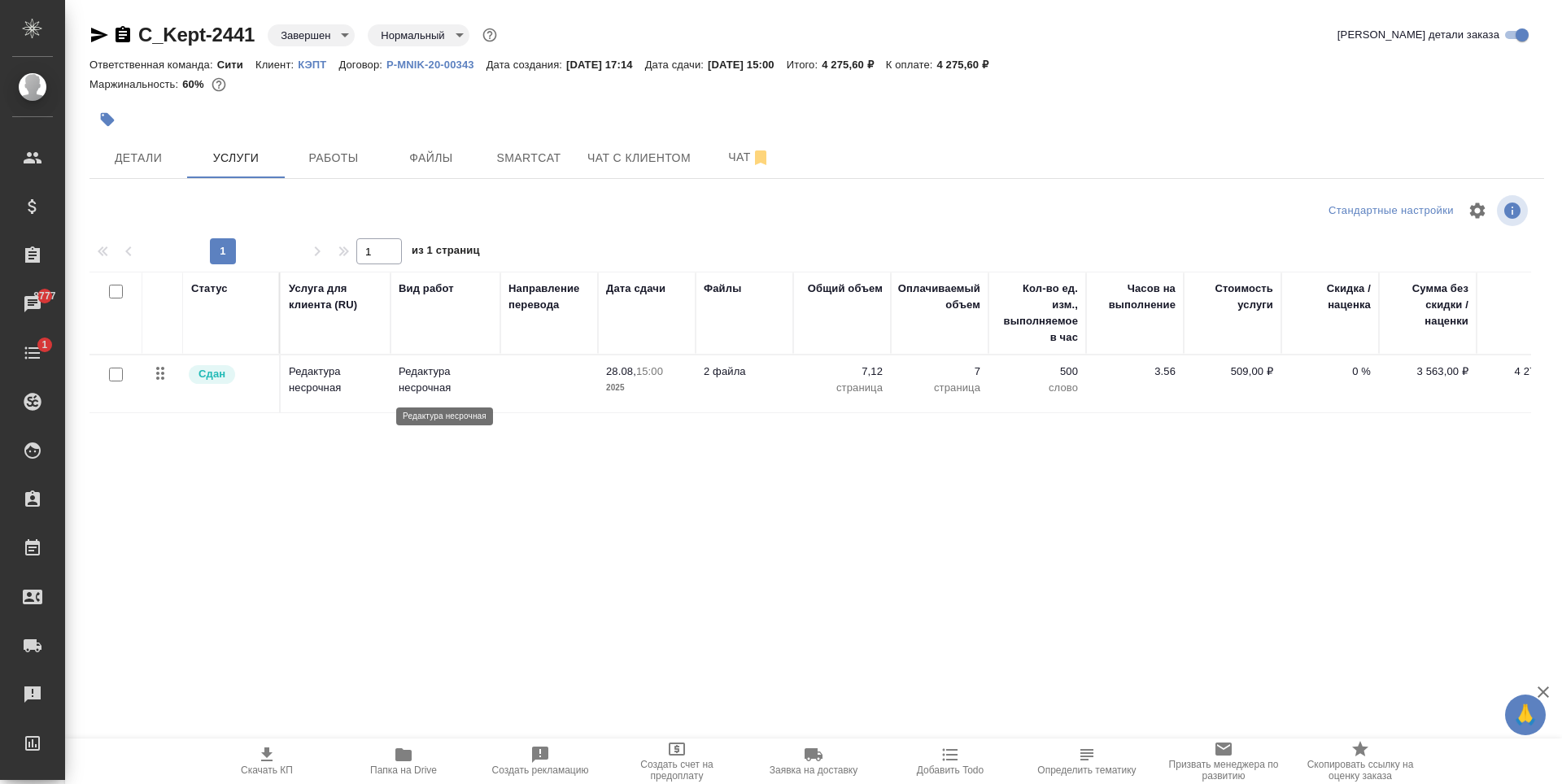
click at [443, 388] on p "Редактура несрочная" at bounding box center [445, 380] width 93 height 33
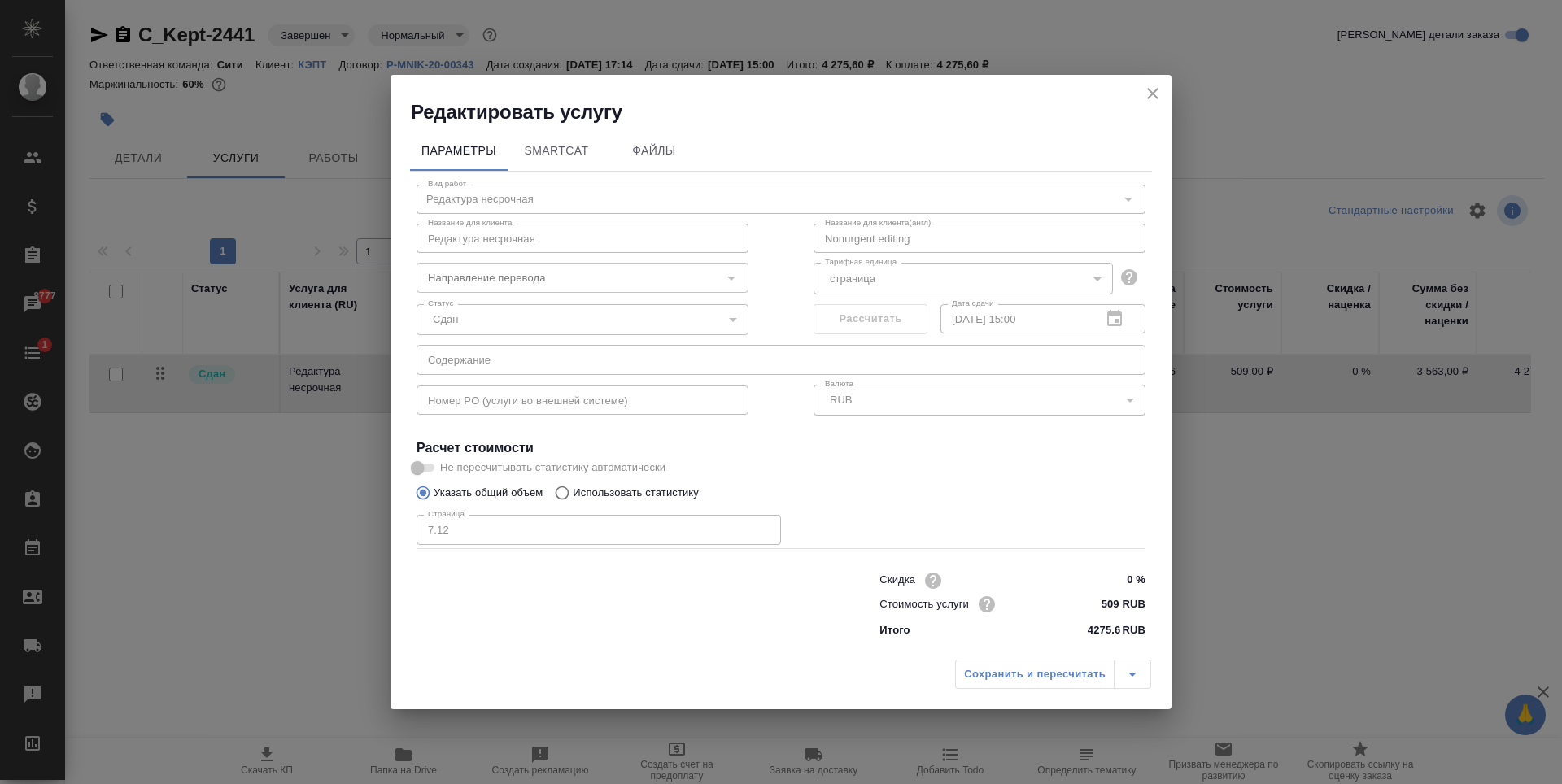
click at [1159, 93] on icon "close" at bounding box center [1153, 94] width 20 height 20
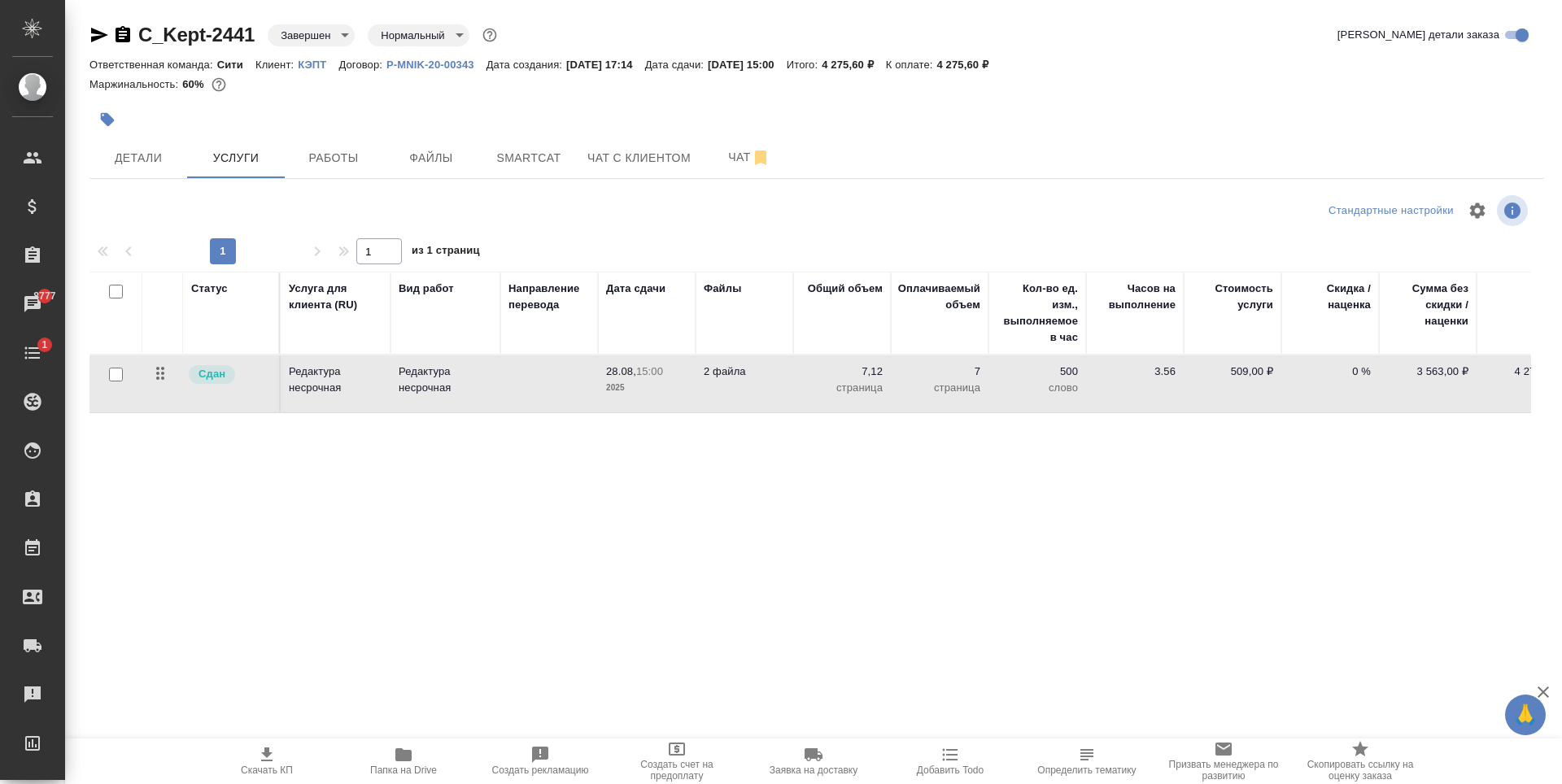
click at [97, 33] on icon "button" at bounding box center [99, 35] width 17 height 15
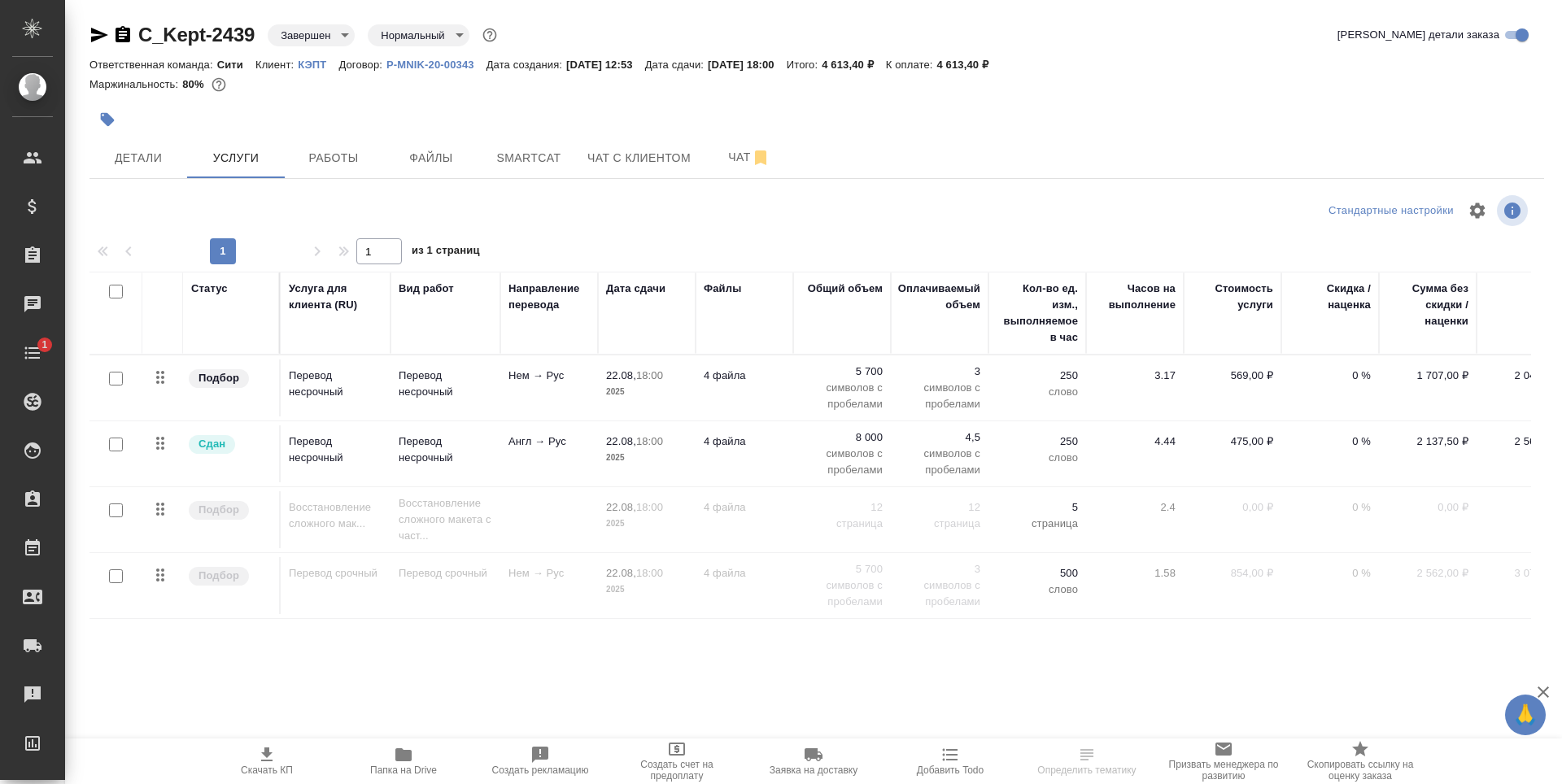
click at [93, 39] on icon "button" at bounding box center [99, 35] width 17 height 15
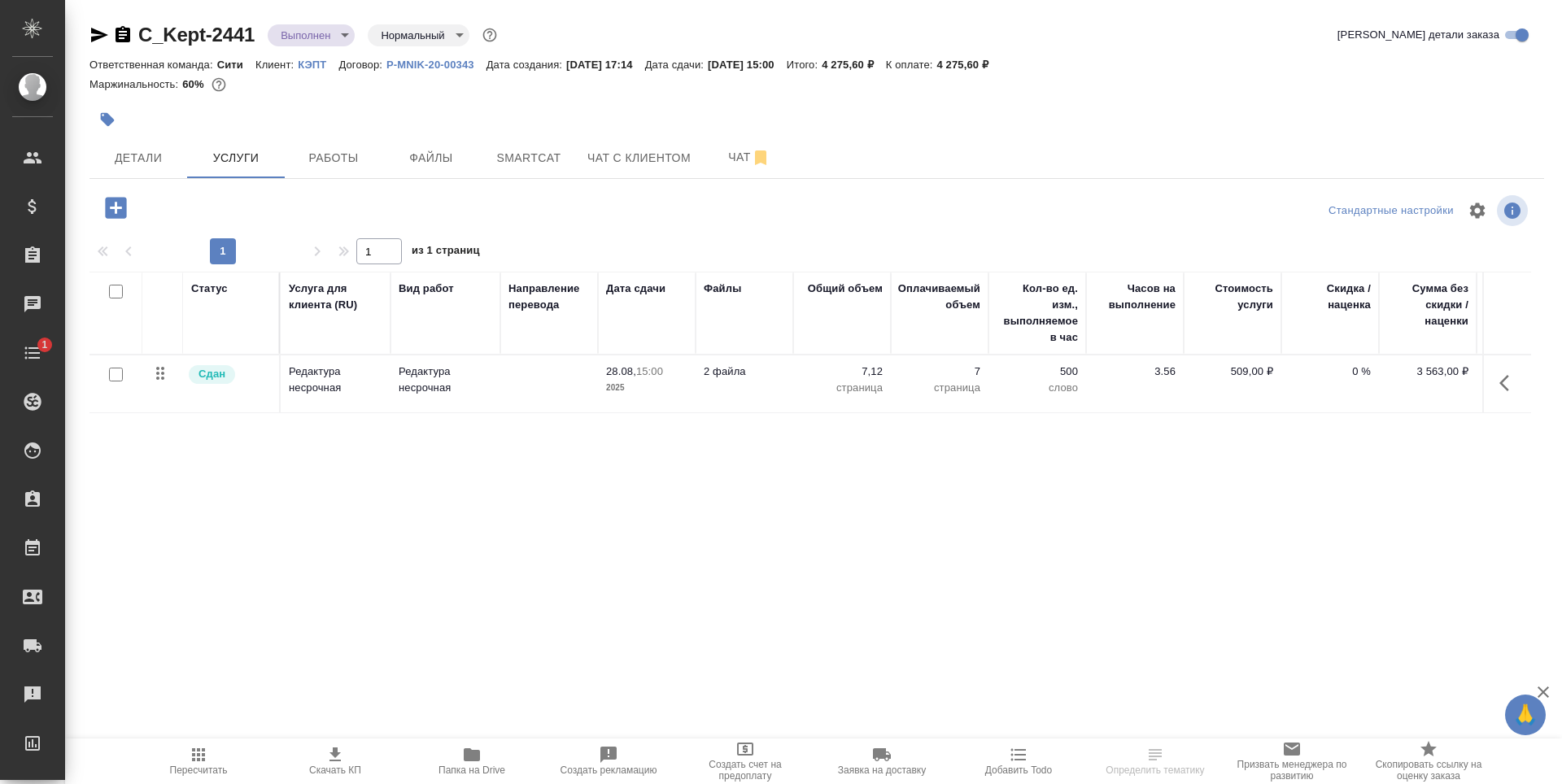
click at [286, 116] on div at bounding box center [574, 120] width 970 height 36
click at [452, 152] on span "Файлы" at bounding box center [430, 158] width 78 height 21
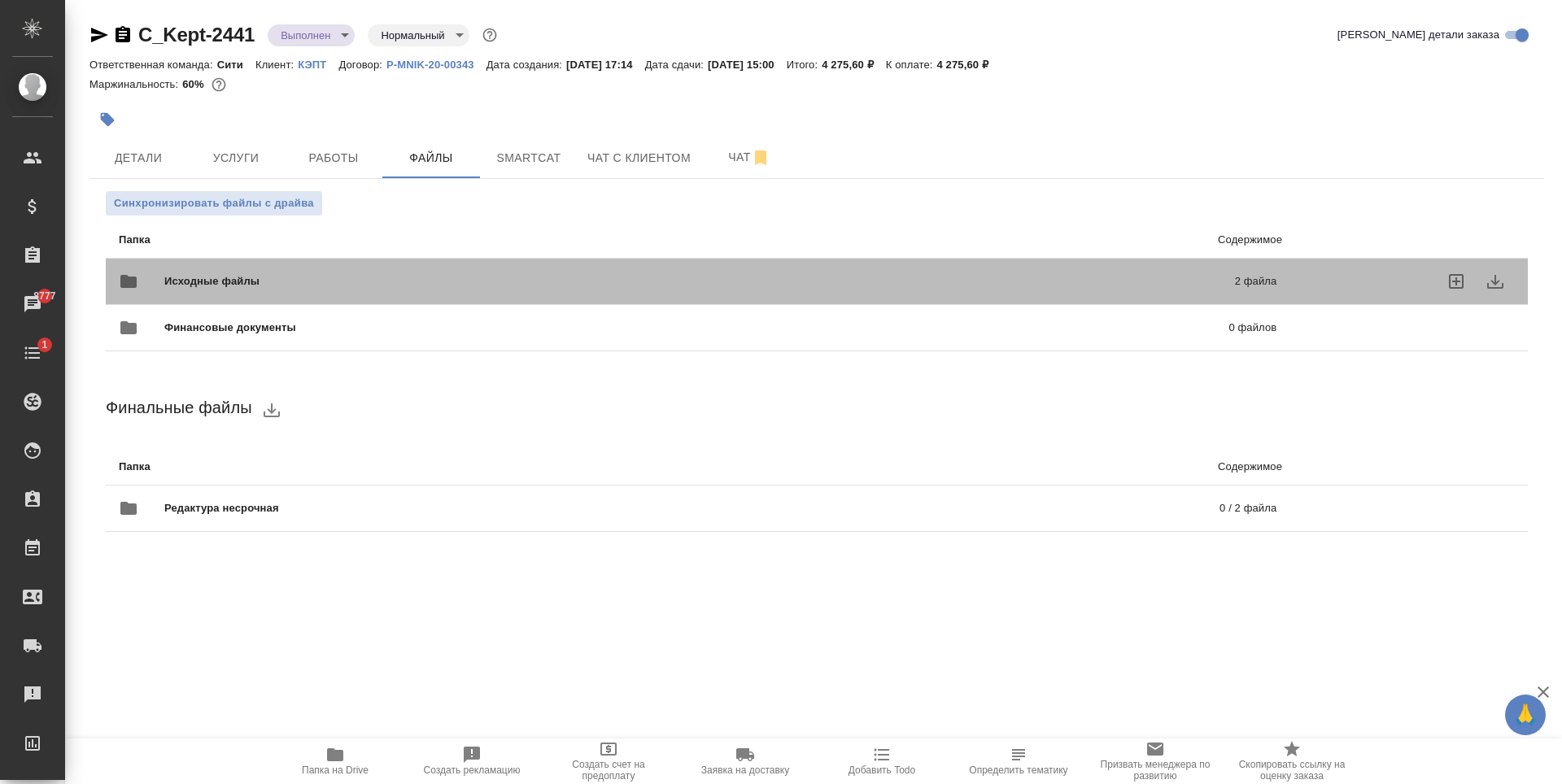
click at [664, 266] on div "Исходные файлы 2 файла" at bounding box center [698, 280] width 1158 height 39
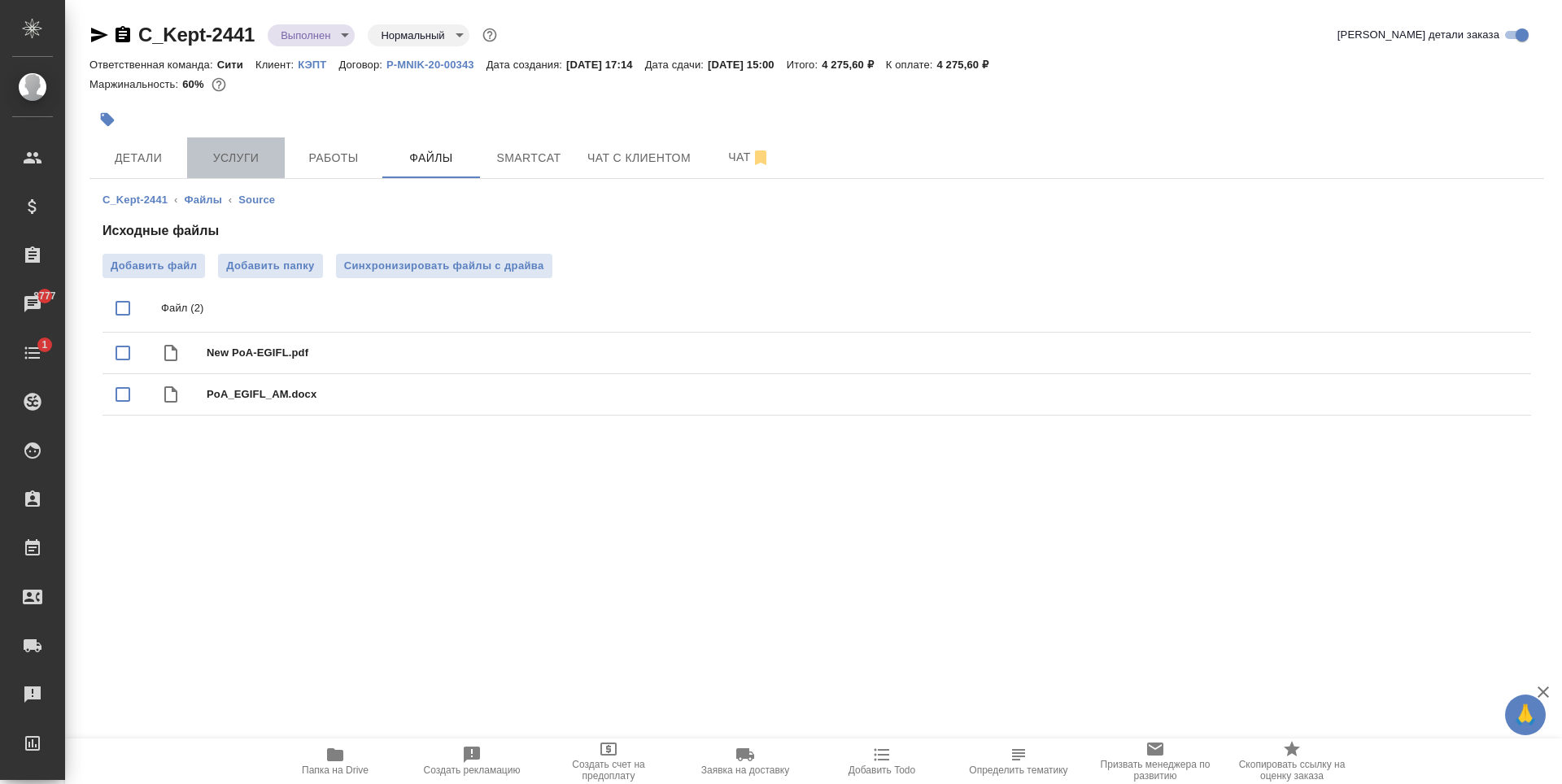
click at [231, 171] on button "Услуги" at bounding box center [236, 158] width 97 height 41
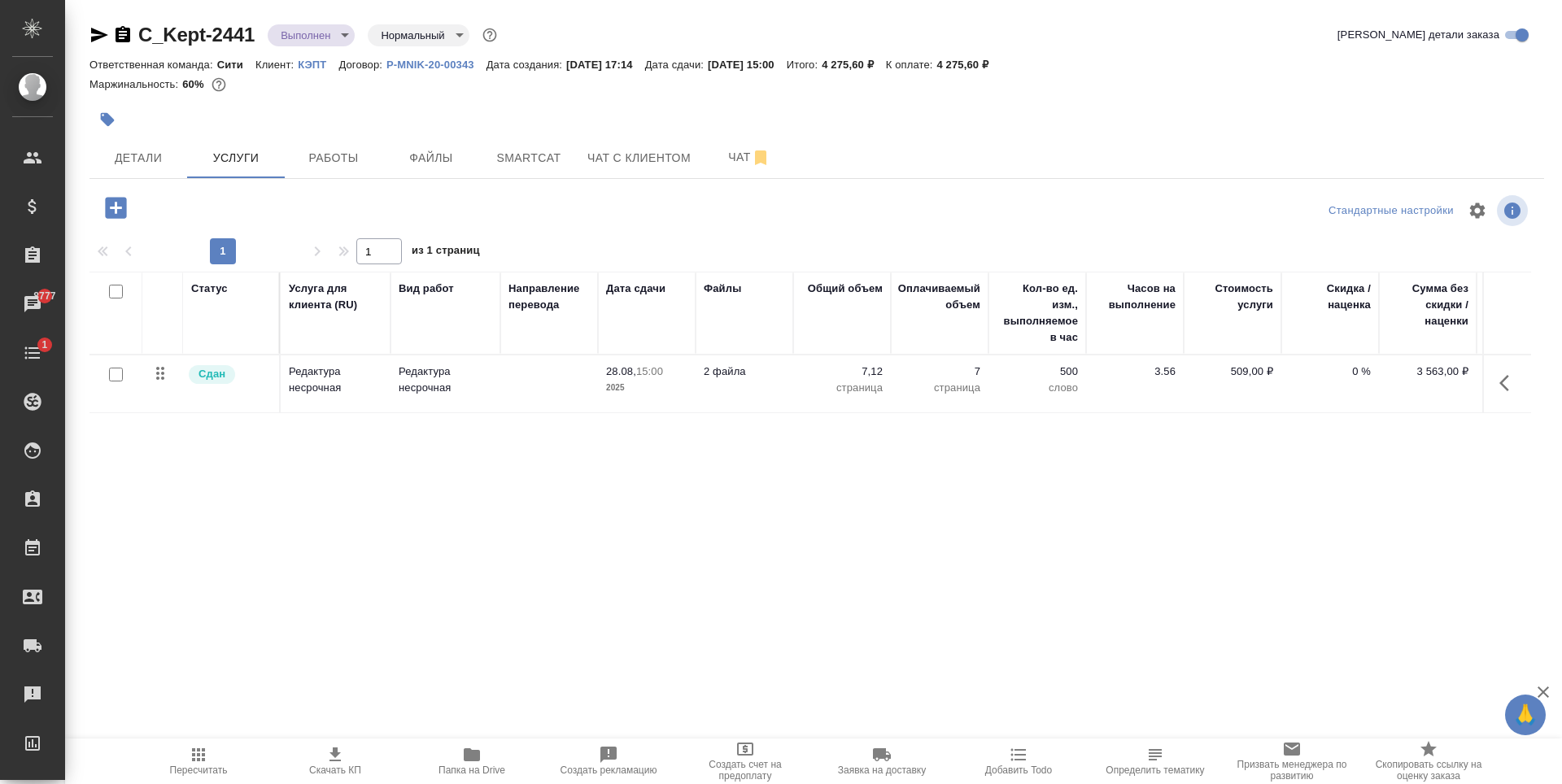
click at [430, 384] on p "Редактура несрочная" at bounding box center [445, 380] width 93 height 33
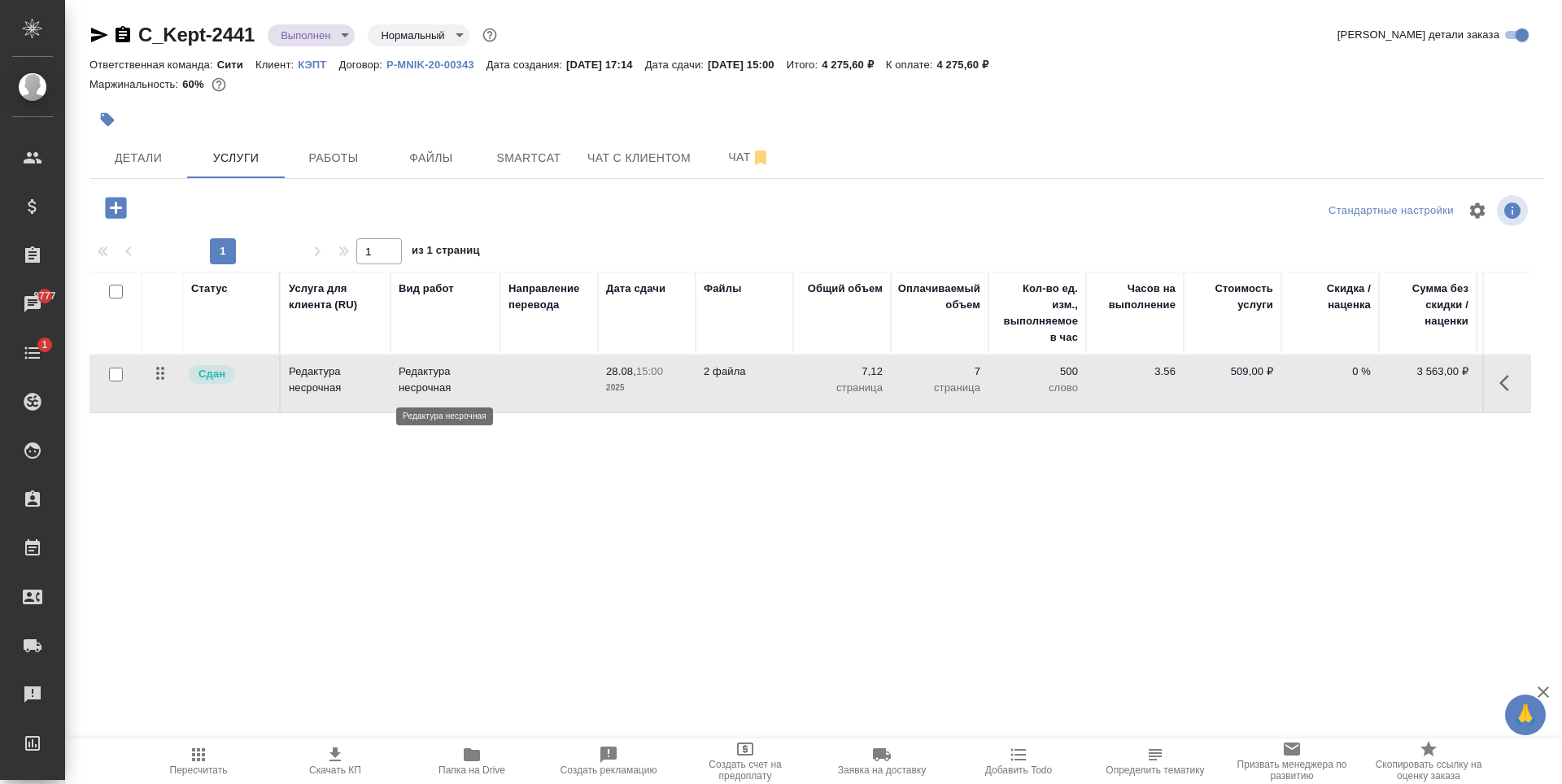
click at [430, 384] on p "Редактура несрочная" at bounding box center [445, 380] width 93 height 33
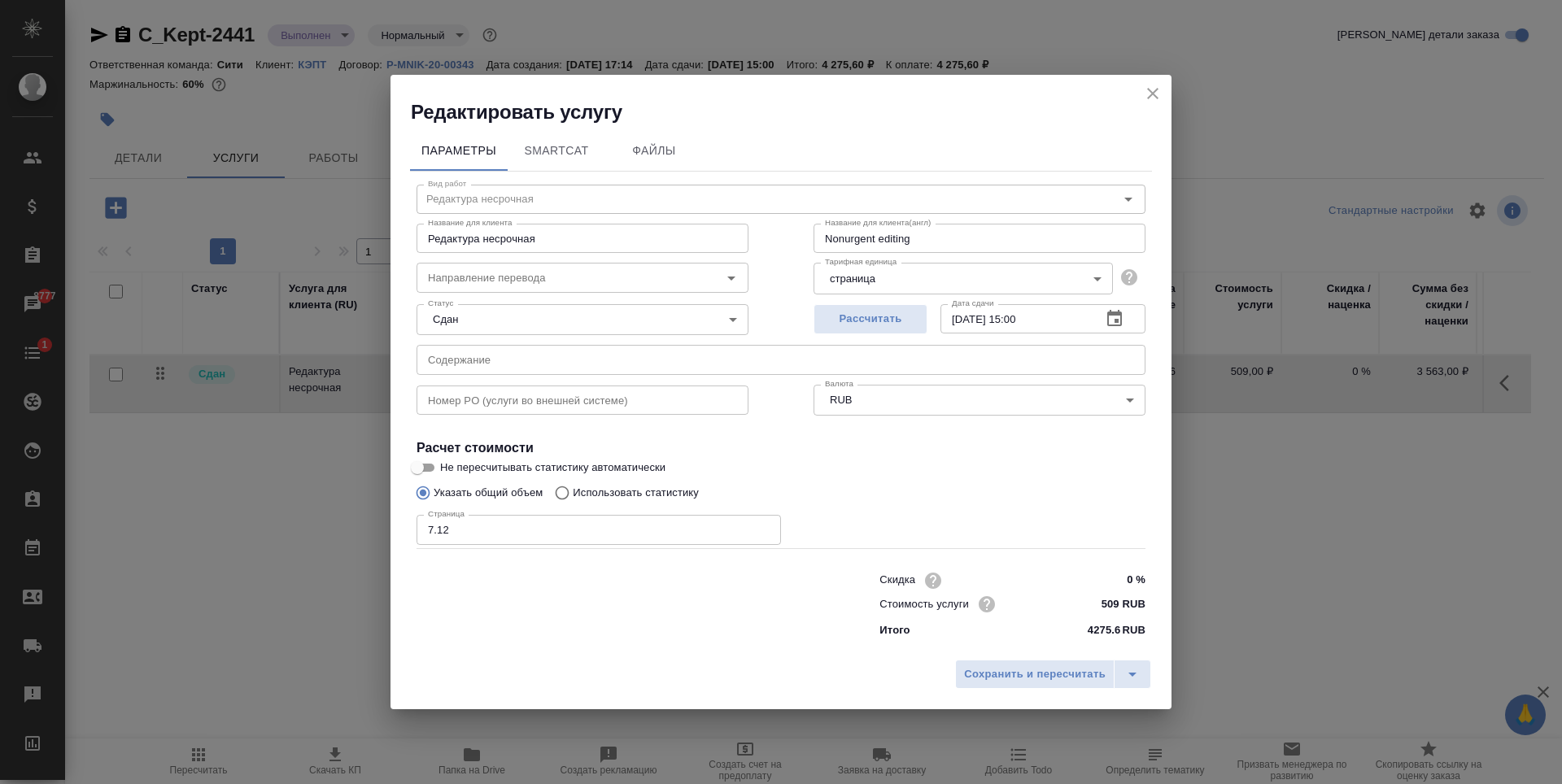
click at [515, 346] on input "text" at bounding box center [781, 360] width 729 height 30
paste input "**[C_Kept-2439](https://tera.awatera.com/Order/68a59b239baf65525030d59d/service…"
type input "**[C_Kept-2439](https://tera.awatera.com/Order/68a59b239baf65525030d59d/service…"
click at [586, 351] on input "**[C_Kept-2439](https://tera.awatera.com/Order/68a59b239baf65525030d59d/service…" at bounding box center [781, 360] width 729 height 30
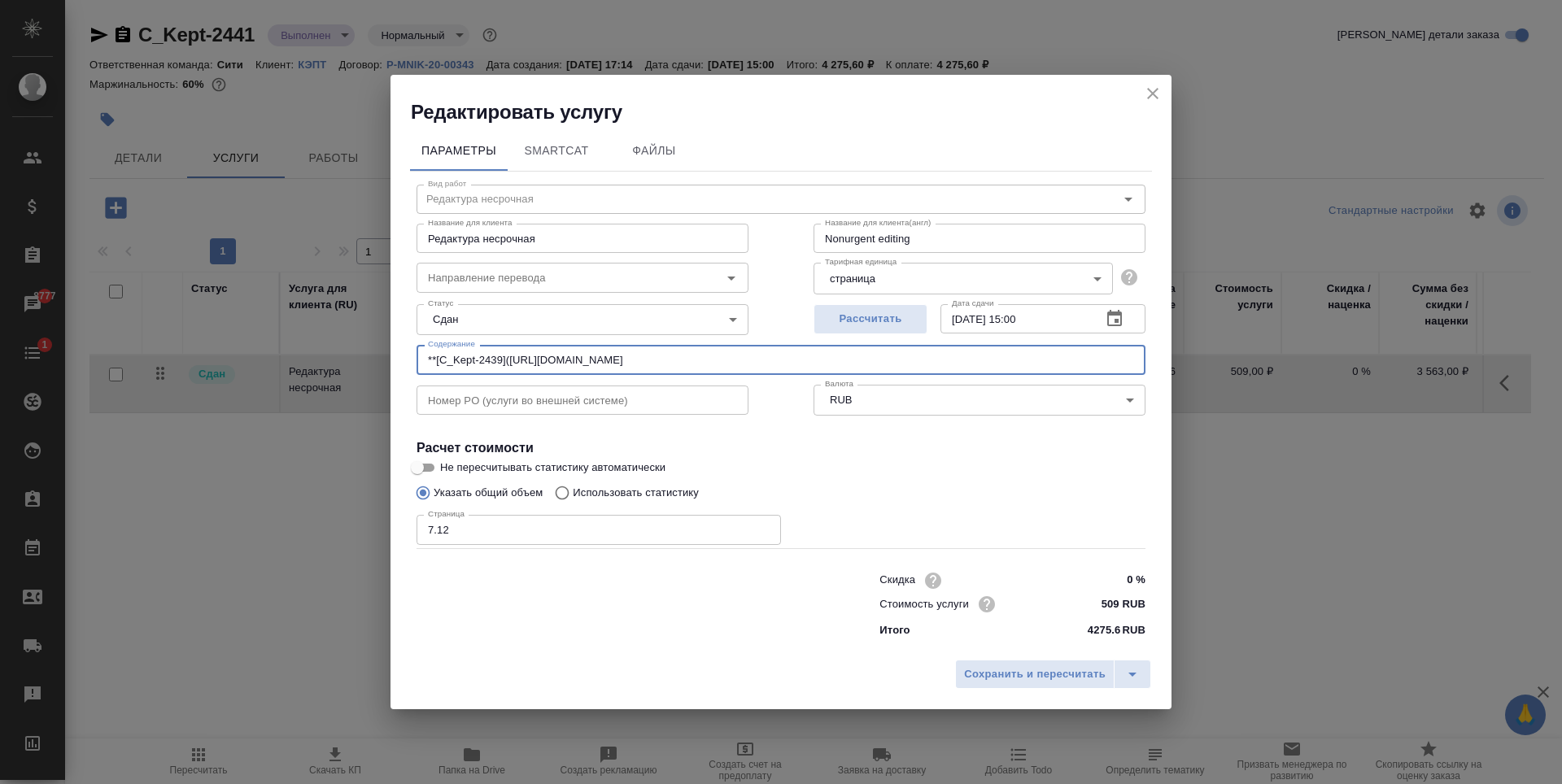
click at [586, 351] on input "**[C_Kept-2439](https://tera.awatera.com/Order/68a59b239baf65525030d59d/service…" at bounding box center [781, 360] width 729 height 30
paste input "Essar - PoA"
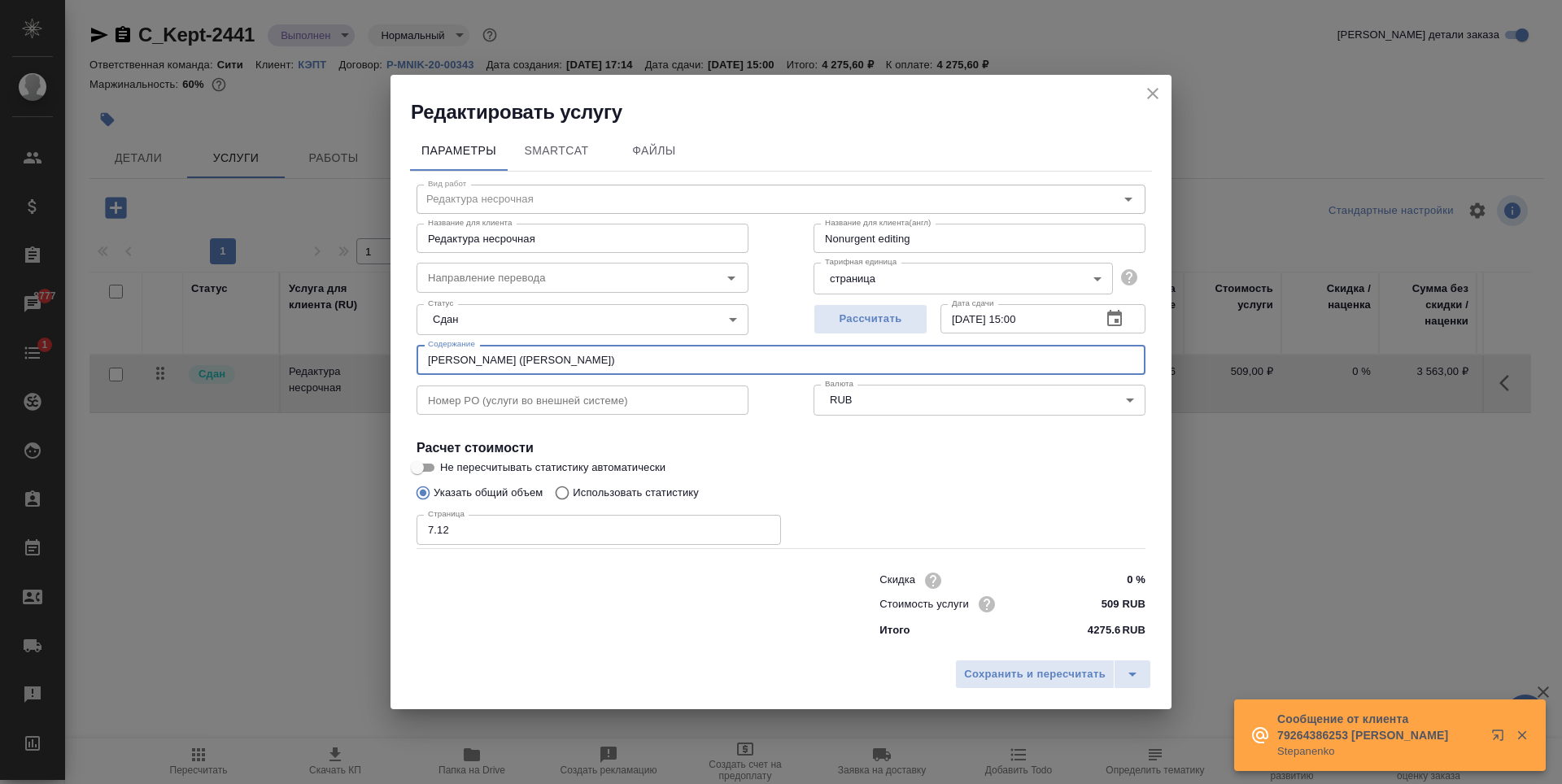
type input "Essar - PoA (Искандарова Алина)"
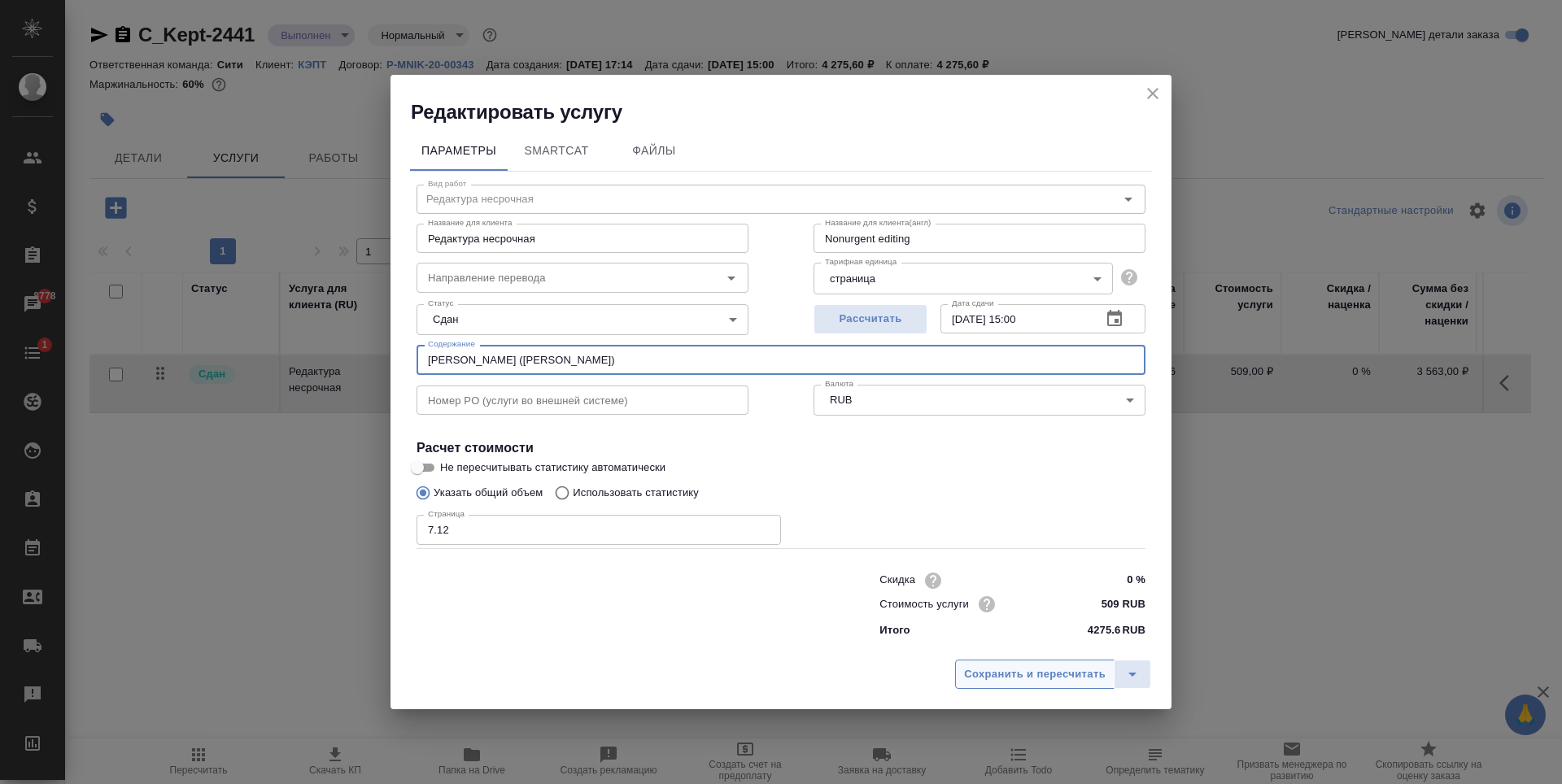
click at [1042, 670] on span "Сохранить и пересчитать" at bounding box center [1034, 674] width 142 height 19
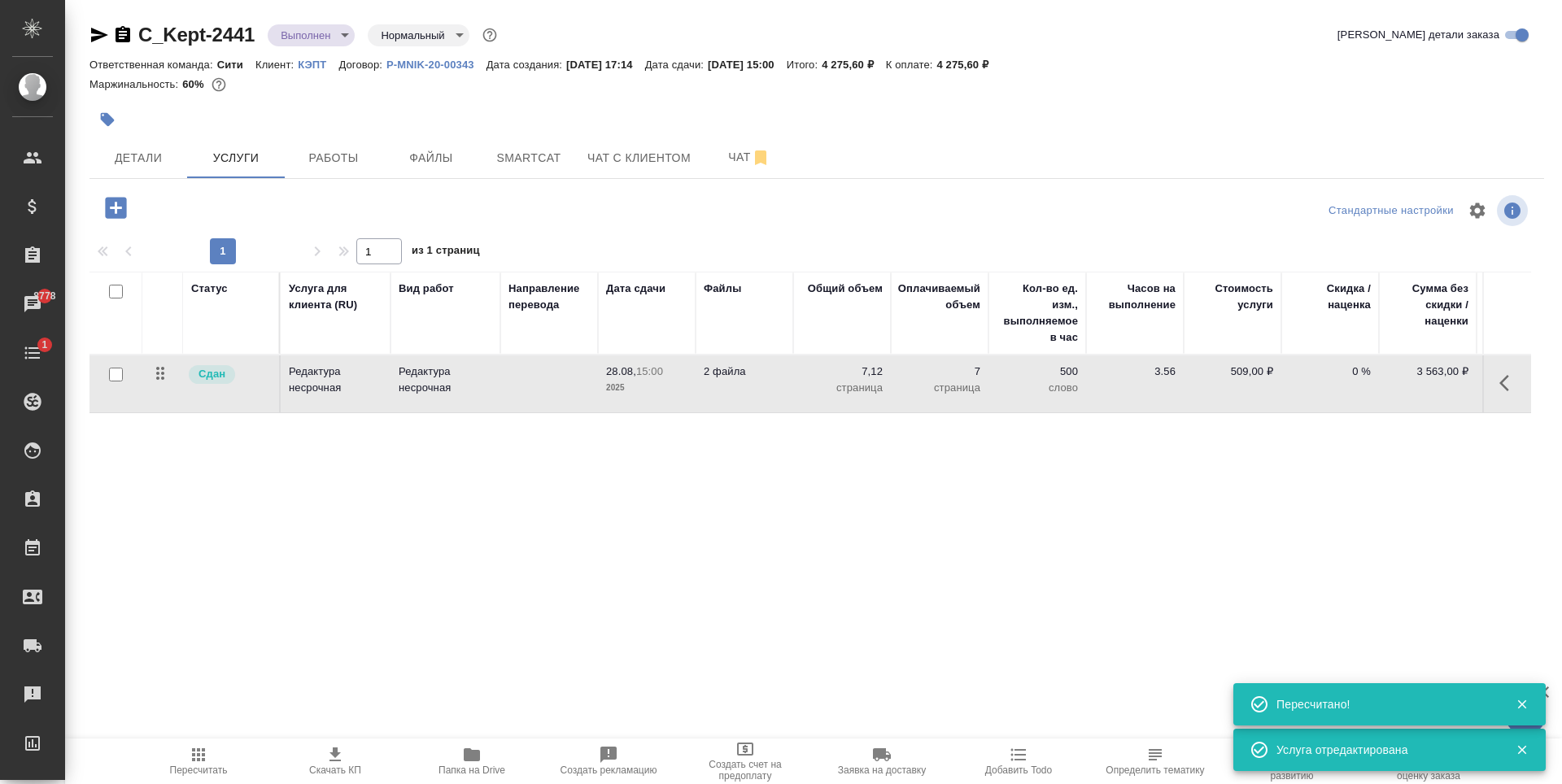
click at [661, 476] on div "Статус Услуга для клиента (RU) Вид работ Направление перевода Дата сдачи Файлы …" at bounding box center [810, 446] width 1442 height 350
click at [148, 161] on span "Детали" at bounding box center [138, 158] width 78 height 21
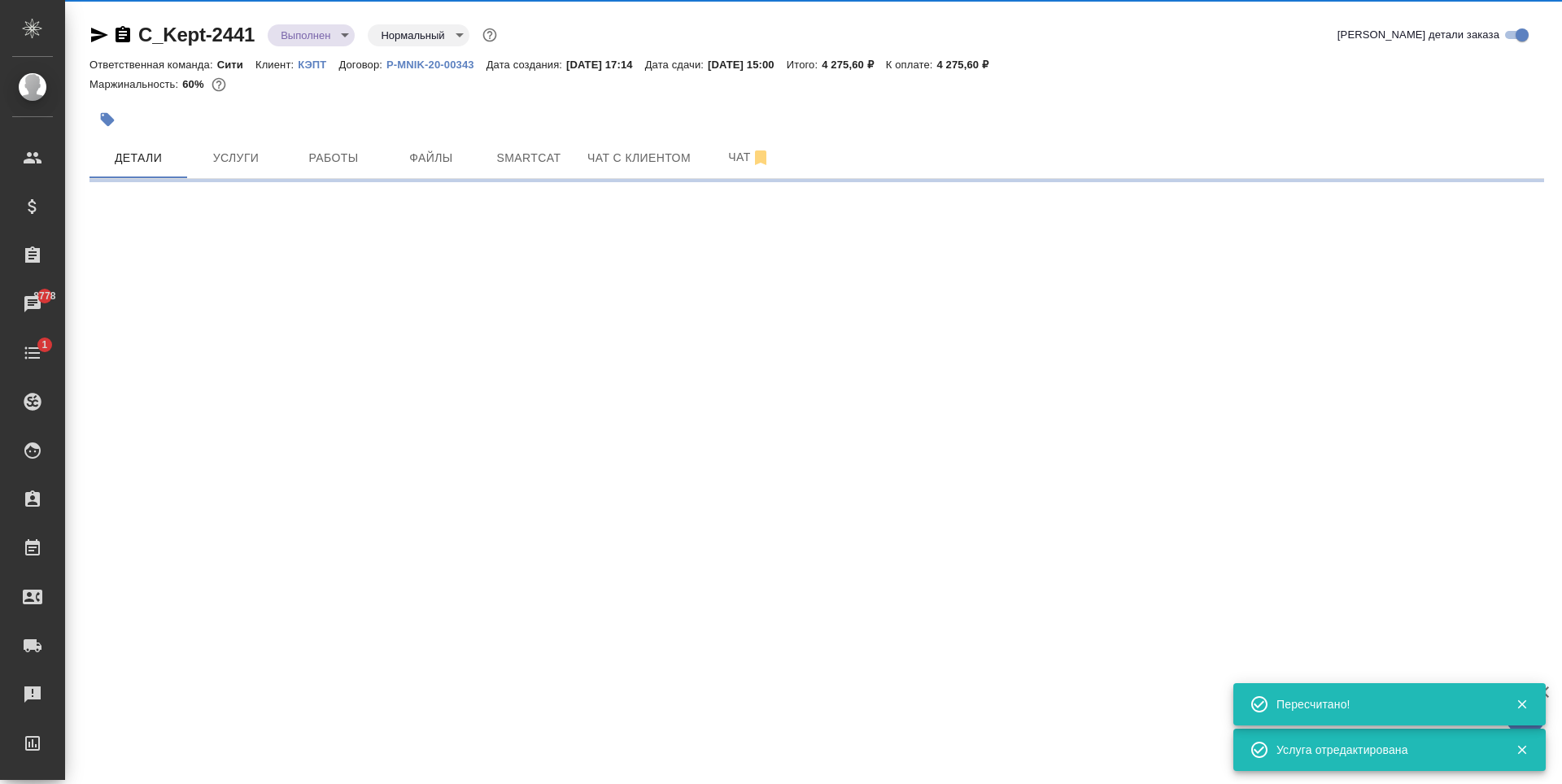
select select "RU"
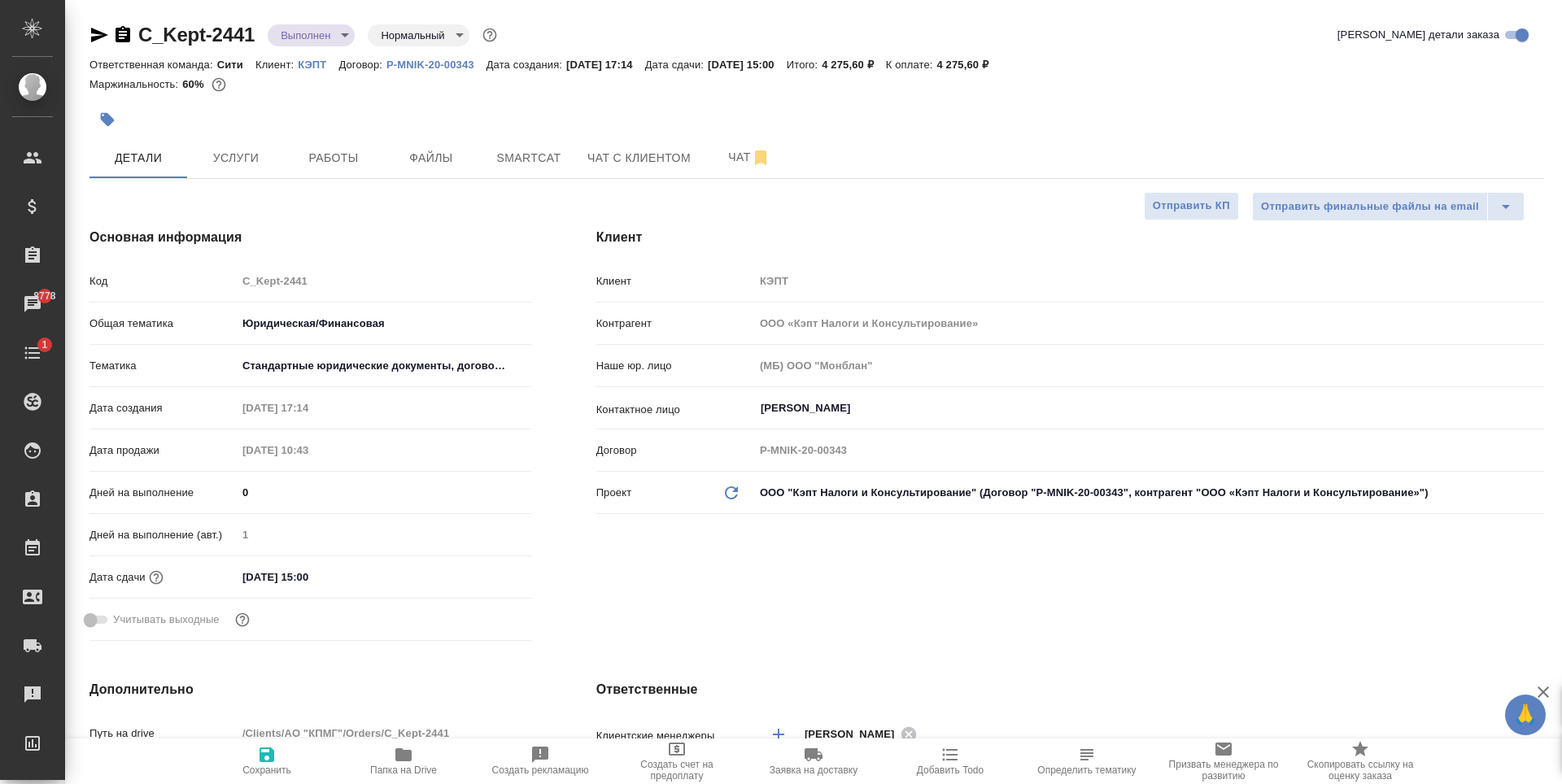
type textarea "x"
click at [349, 165] on span "Работы" at bounding box center [333, 158] width 78 height 21
click at [258, 157] on span "Услуги" at bounding box center [236, 158] width 78 height 21
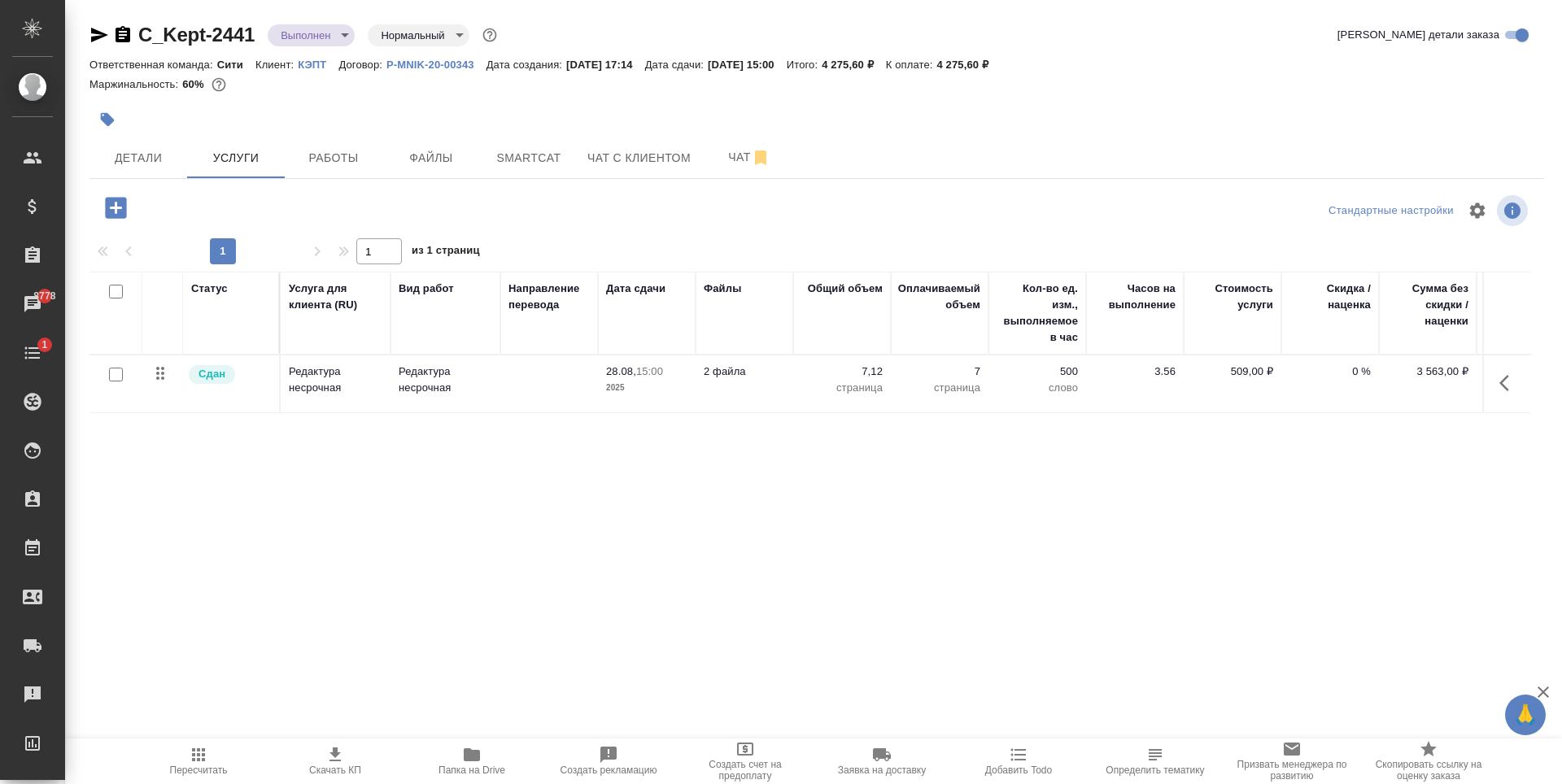
click at [386, 395] on td "Редактура несрочная" at bounding box center [335, 384] width 110 height 56
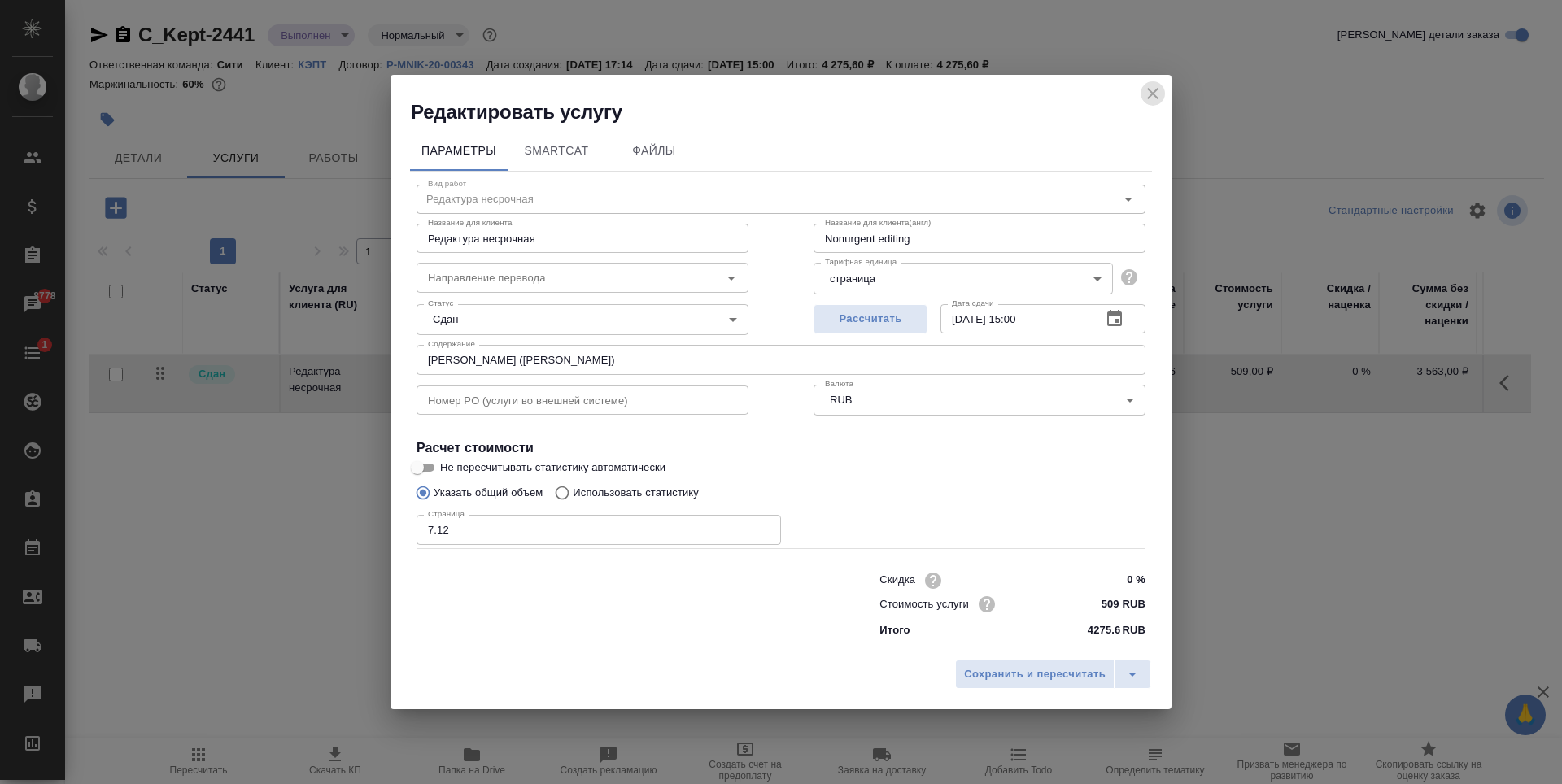
click at [1159, 88] on icon "close" at bounding box center [1153, 94] width 20 height 20
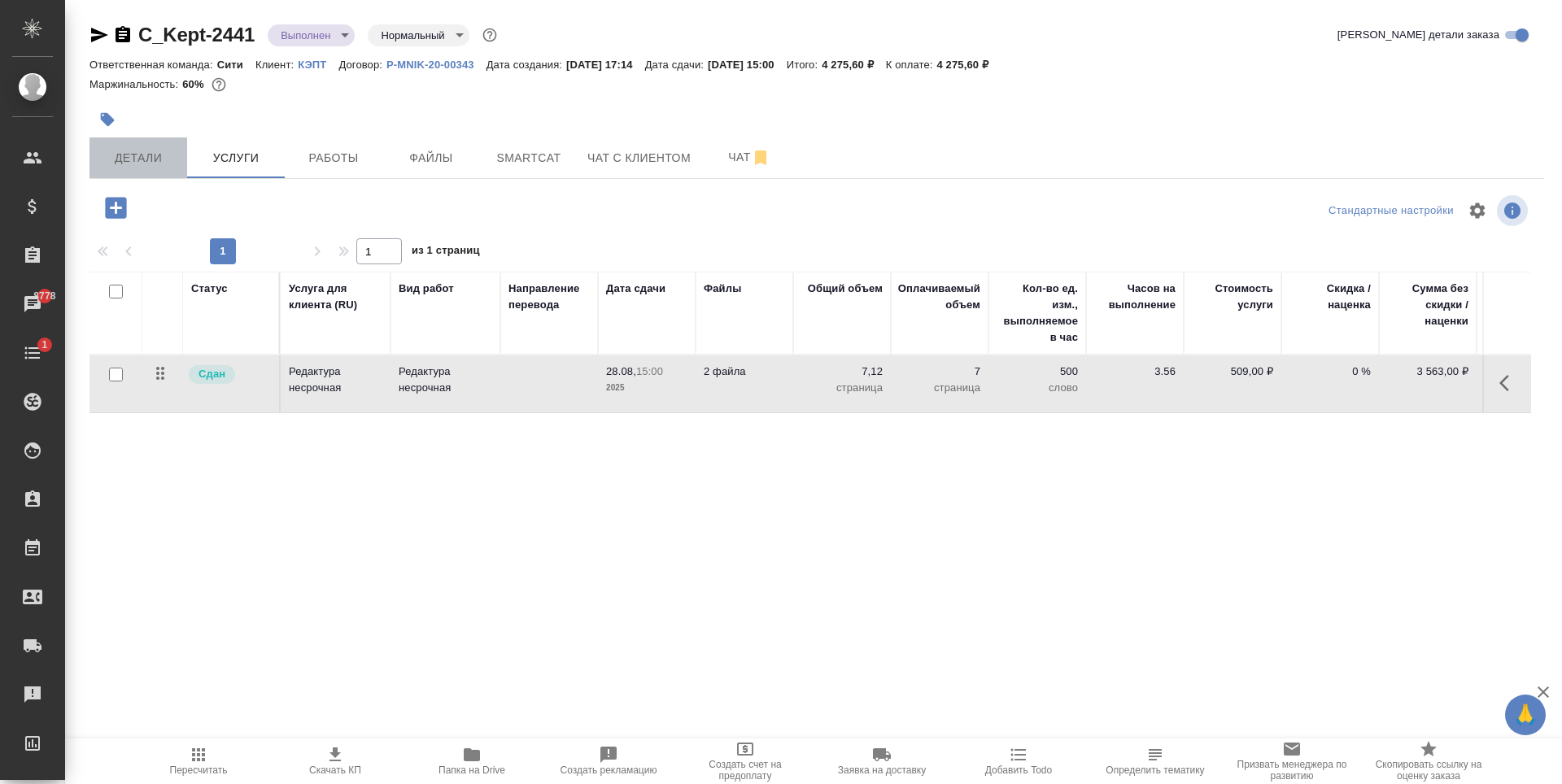
click at [138, 152] on span "Детали" at bounding box center [138, 158] width 78 height 21
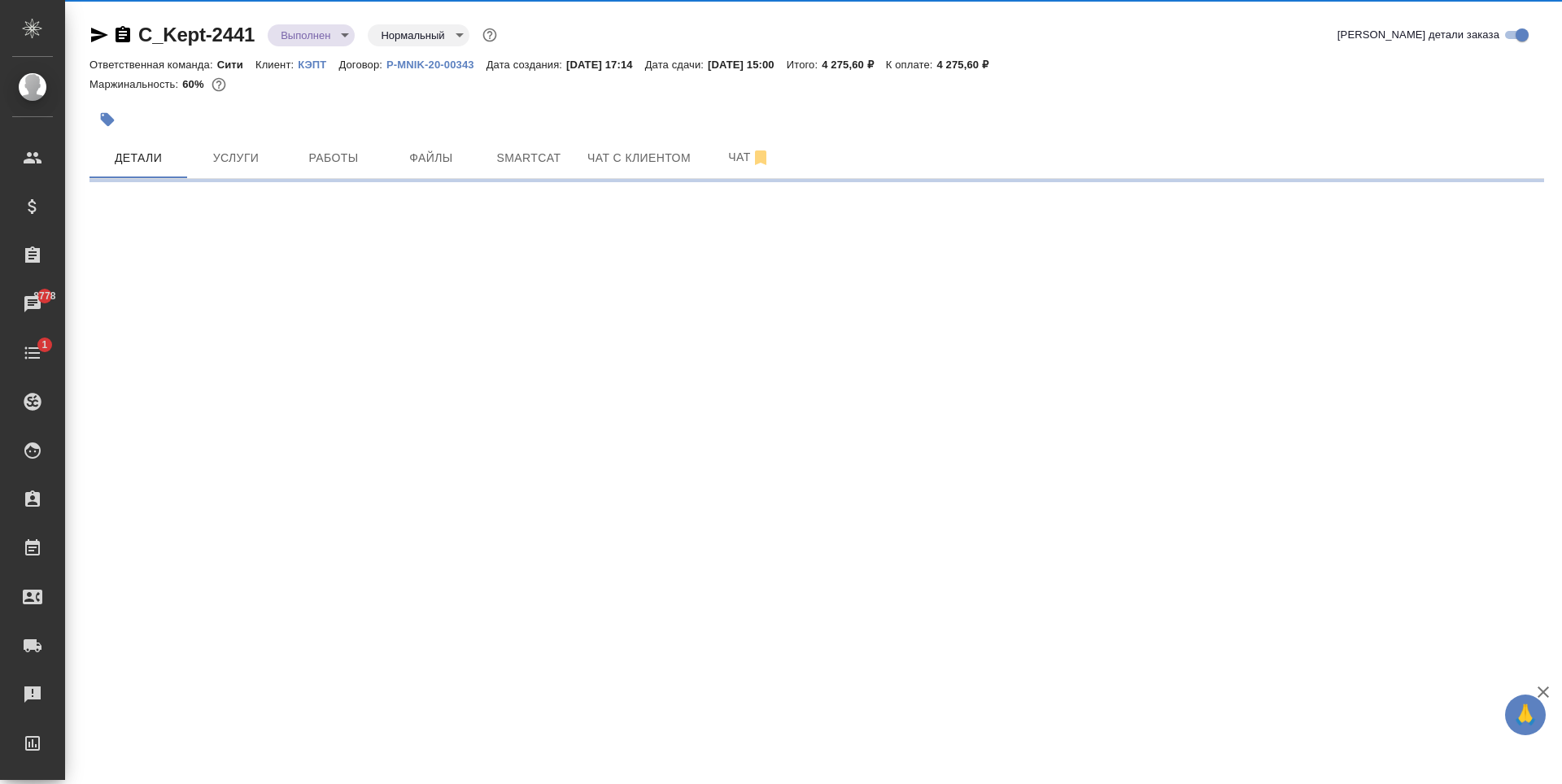
select select "RU"
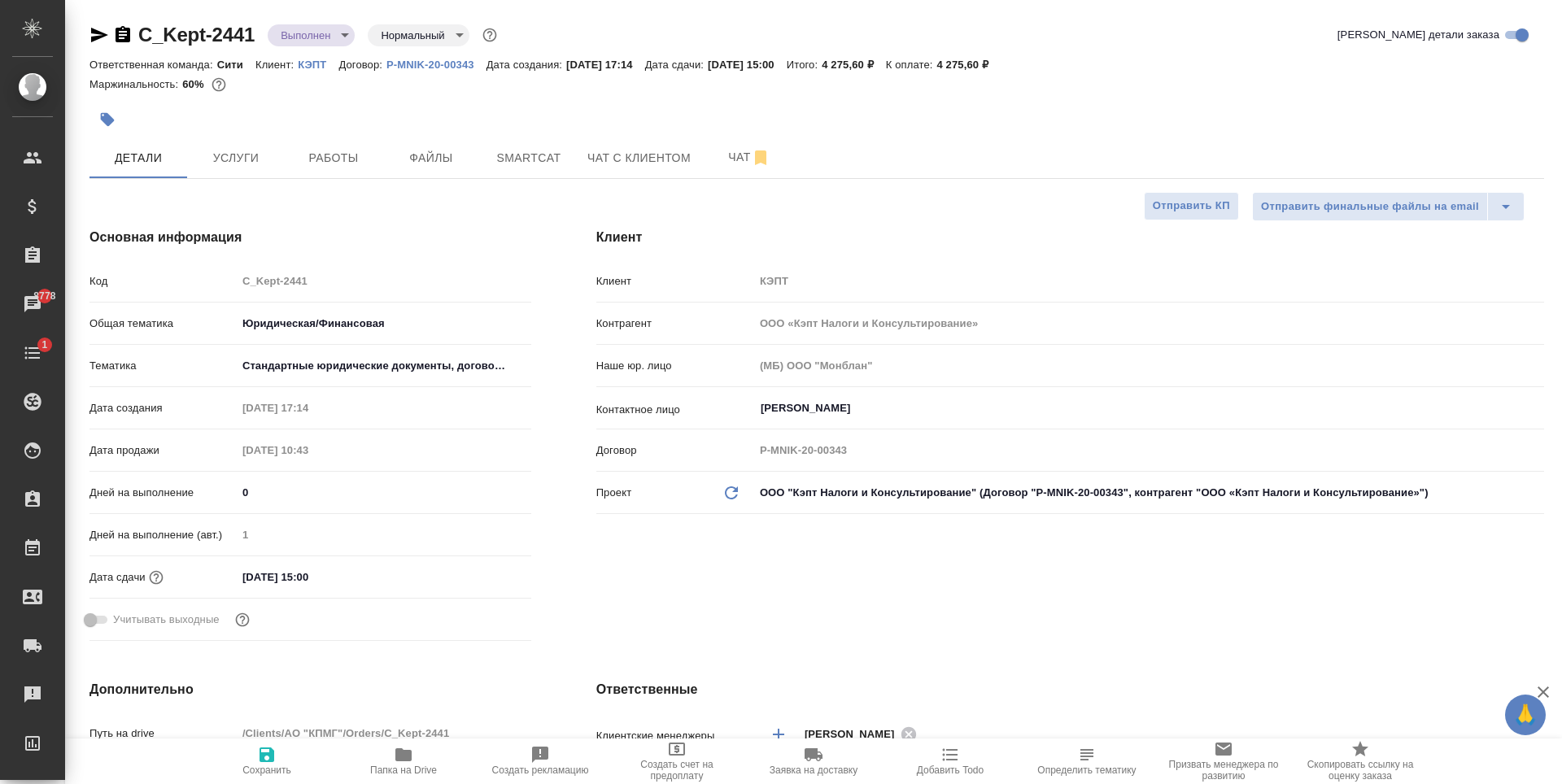
type textarea "x"
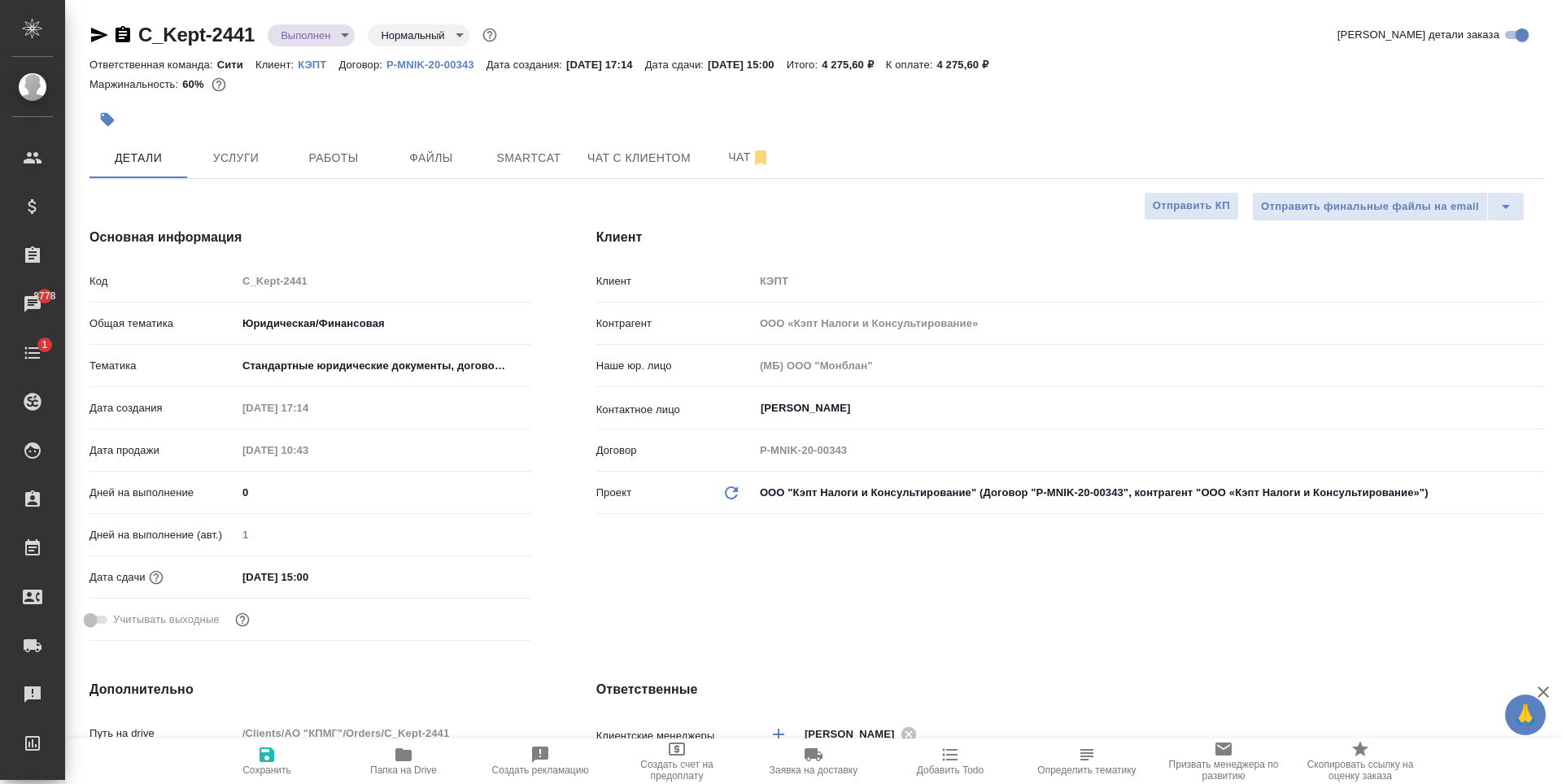
type textarea "x"
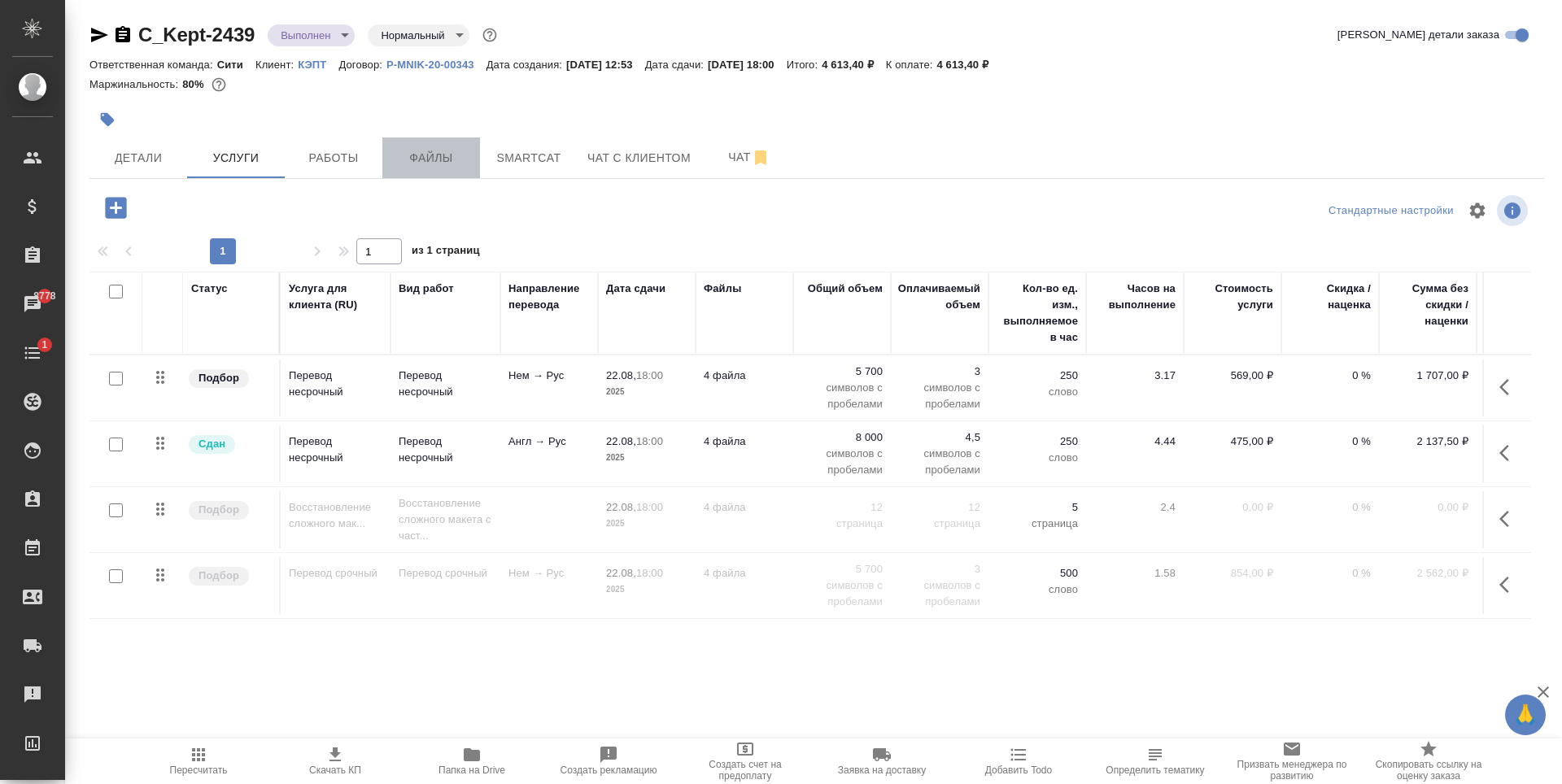
click at [435, 157] on span "Файлы" at bounding box center [430, 158] width 78 height 21
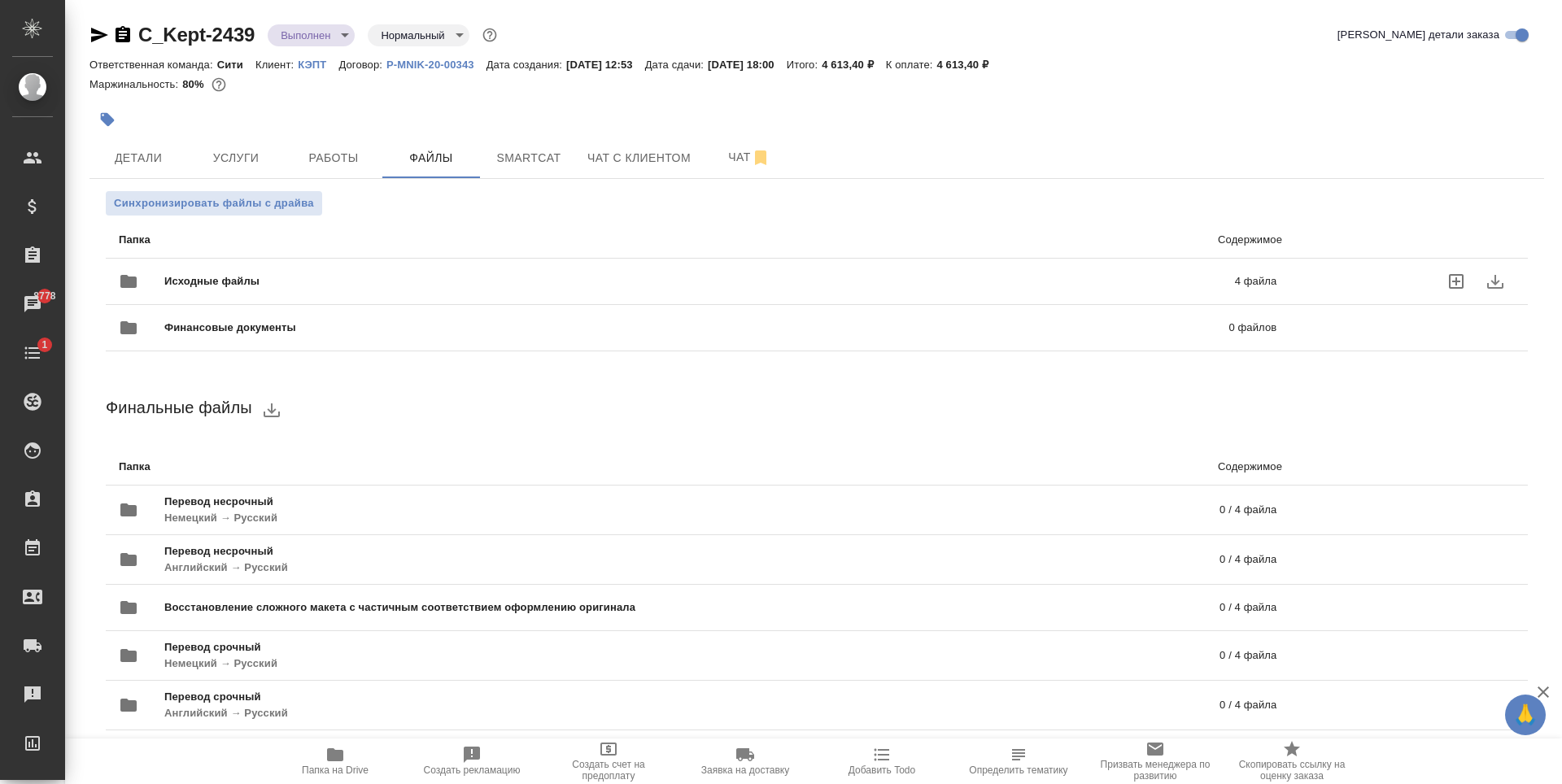
click at [585, 260] on div "Исходные файлы 4 файла" at bounding box center [697, 281] width 1190 height 71
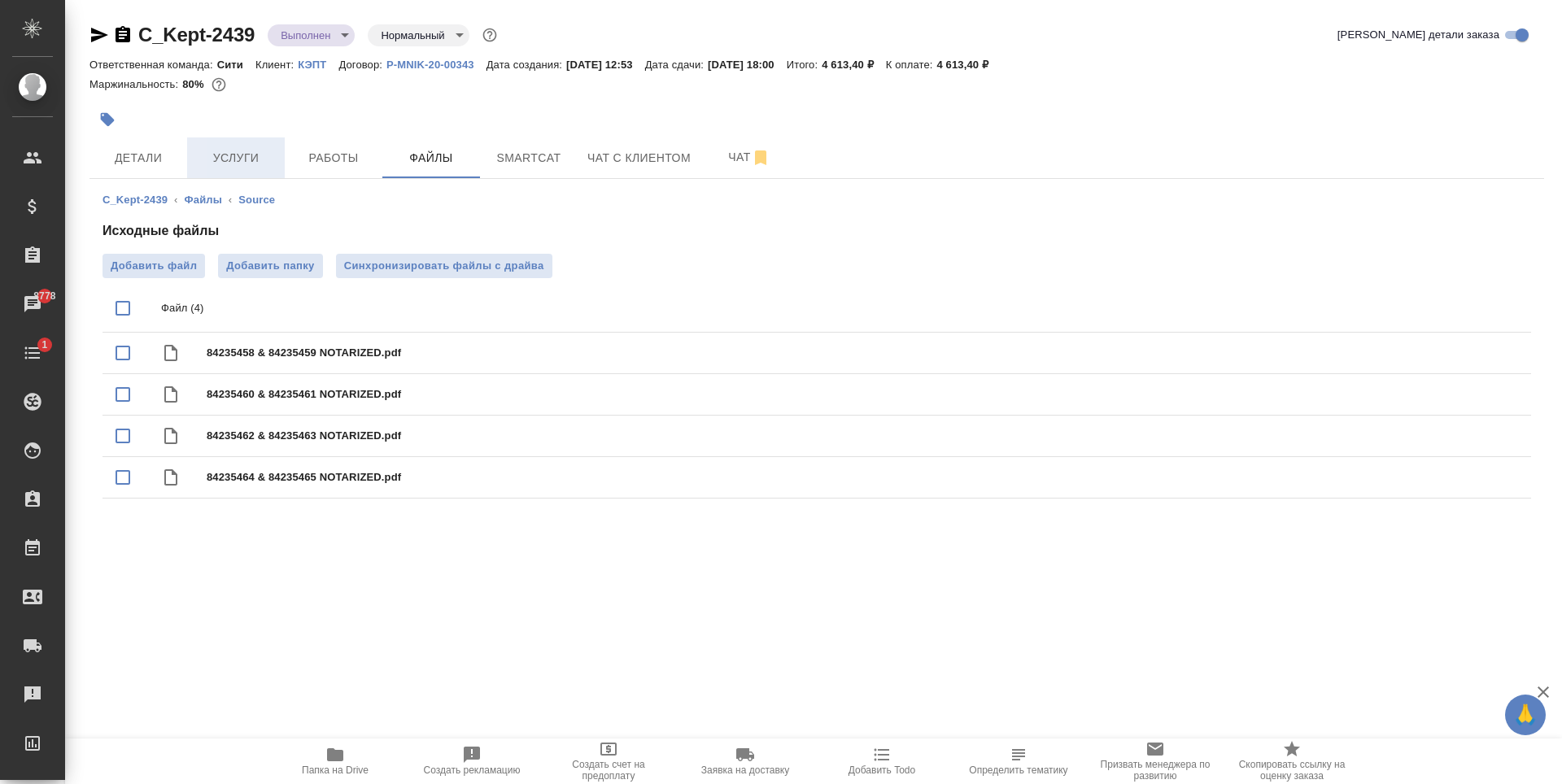
click at [252, 167] on span "Услуги" at bounding box center [236, 158] width 78 height 21
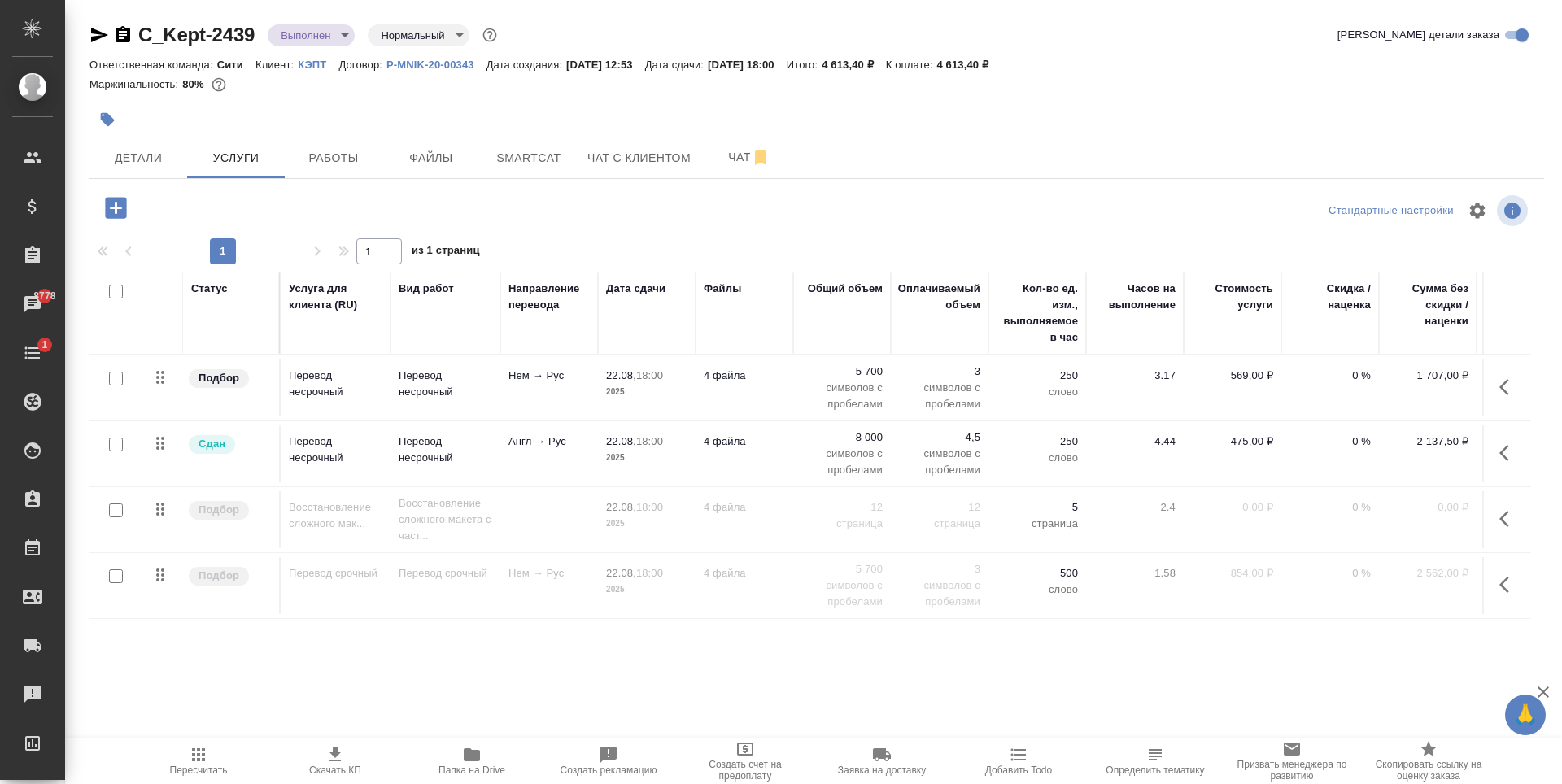
click at [505, 388] on td "Нем → Рус" at bounding box center [549, 388] width 97 height 56
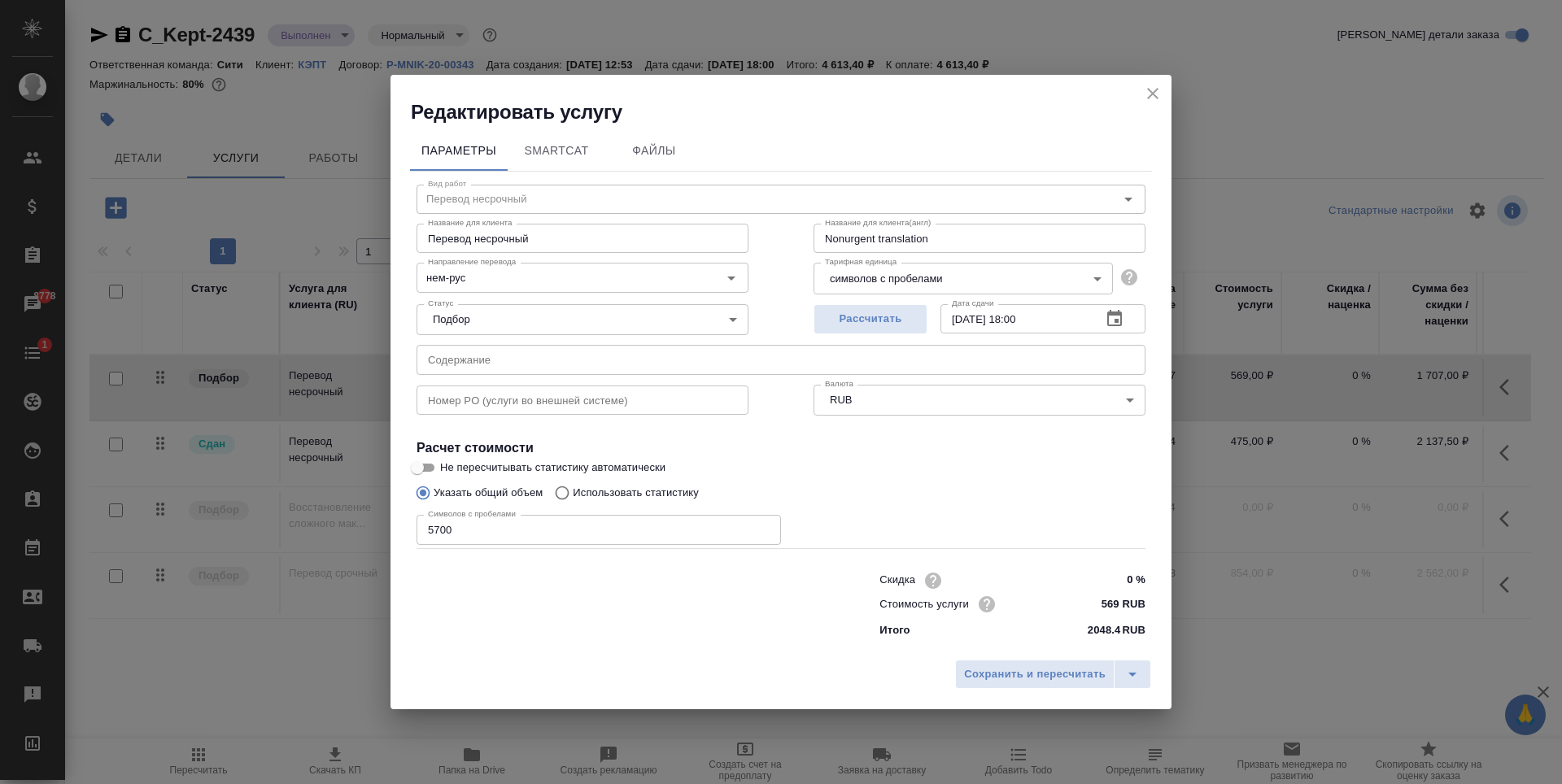
click at [526, 360] on input "text" at bounding box center [781, 360] width 729 height 30
paste input "SAMA - Statement of account"
click at [529, 361] on input "SAMA - Statement of account (Гладкова Дарья)" at bounding box center [781, 360] width 729 height 30
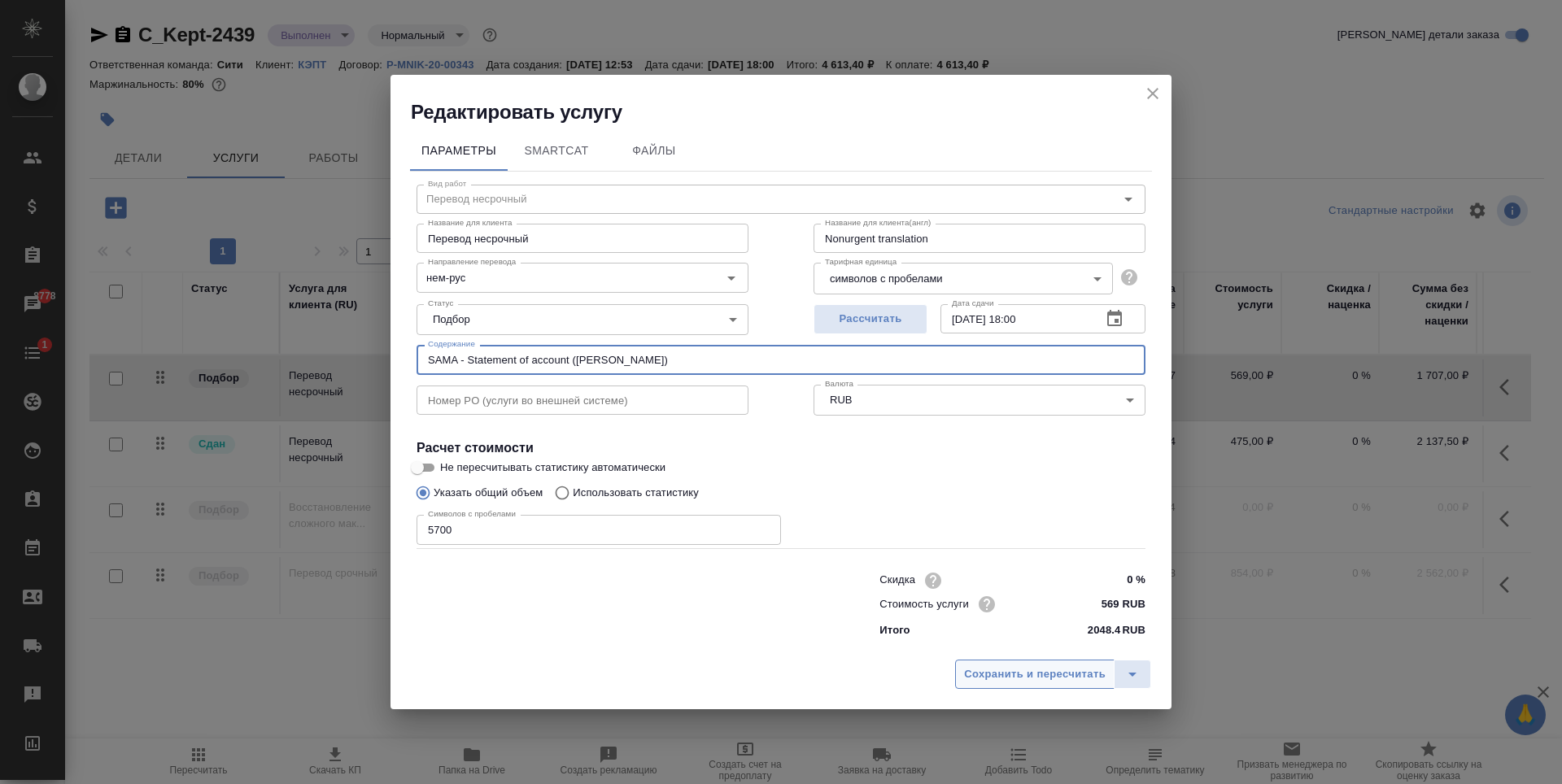
type input "SAMA - Statement of account (Гладкова Дарья)"
click at [998, 674] on span "Сохранить и пересчитать" at bounding box center [1034, 674] width 142 height 19
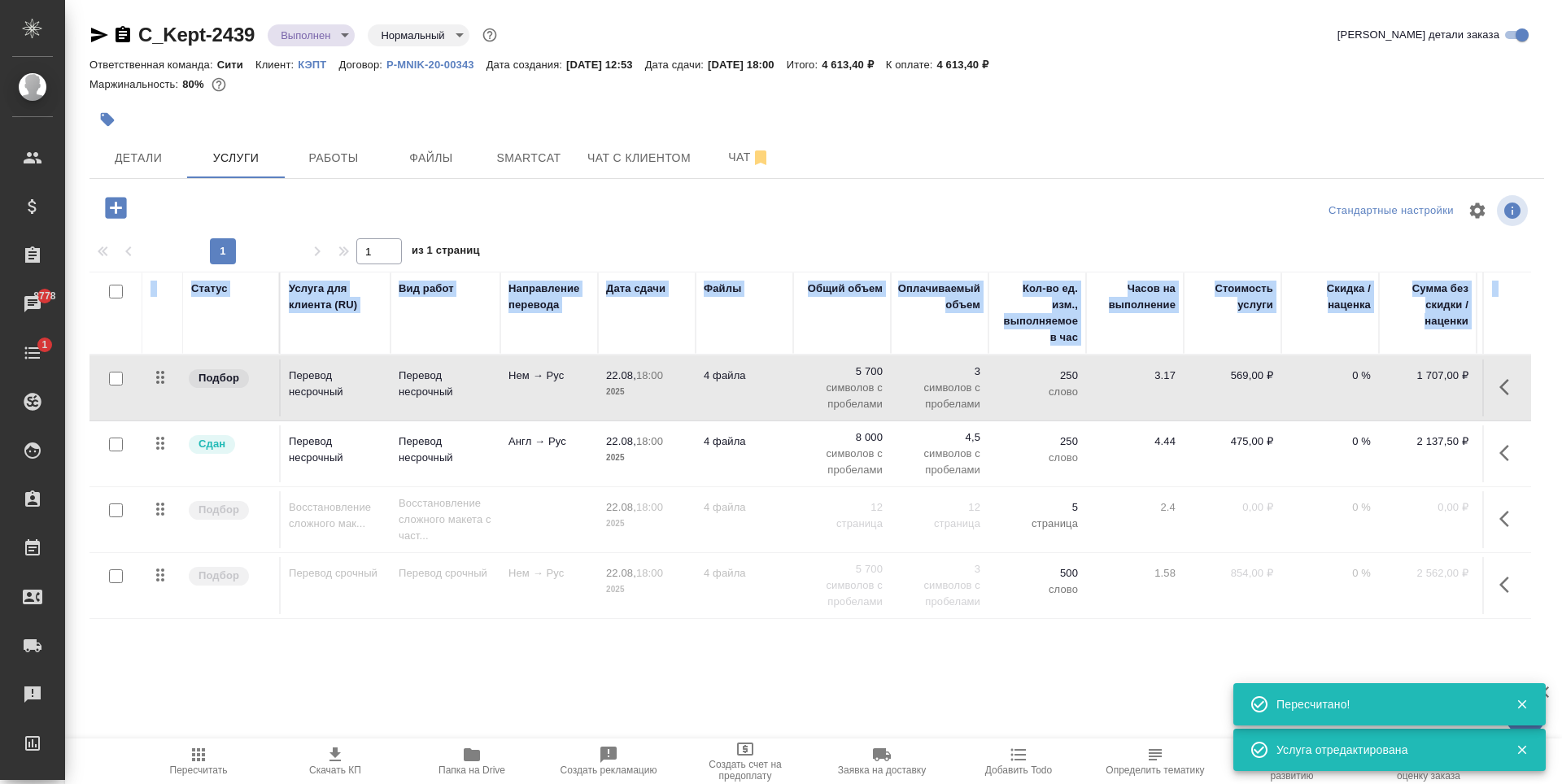
click at [613, 447] on span "22.08, 18:00" at bounding box center [647, 441] width 81 height 16
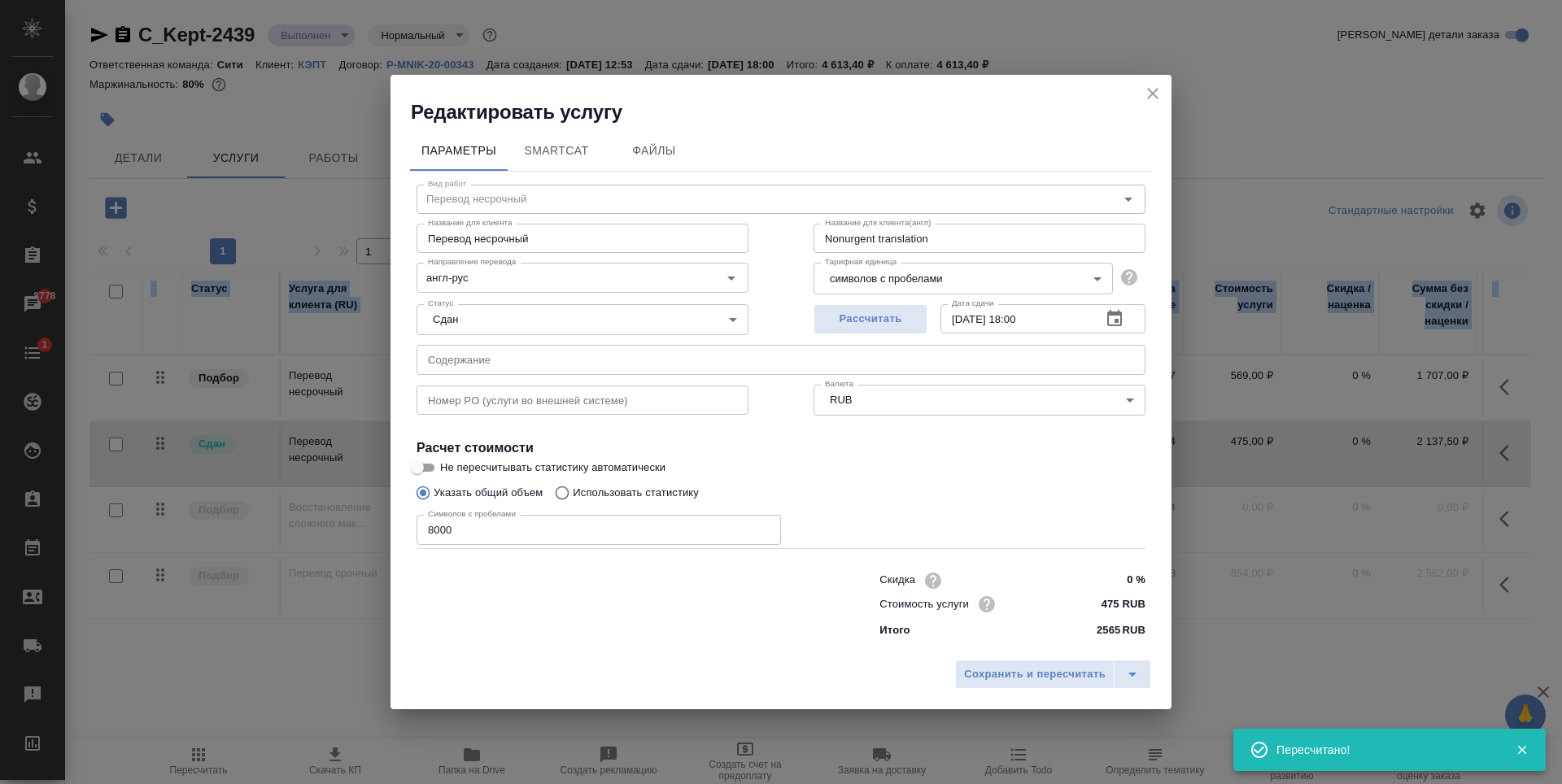
click at [594, 360] on input "text" at bounding box center [781, 360] width 729 height 30
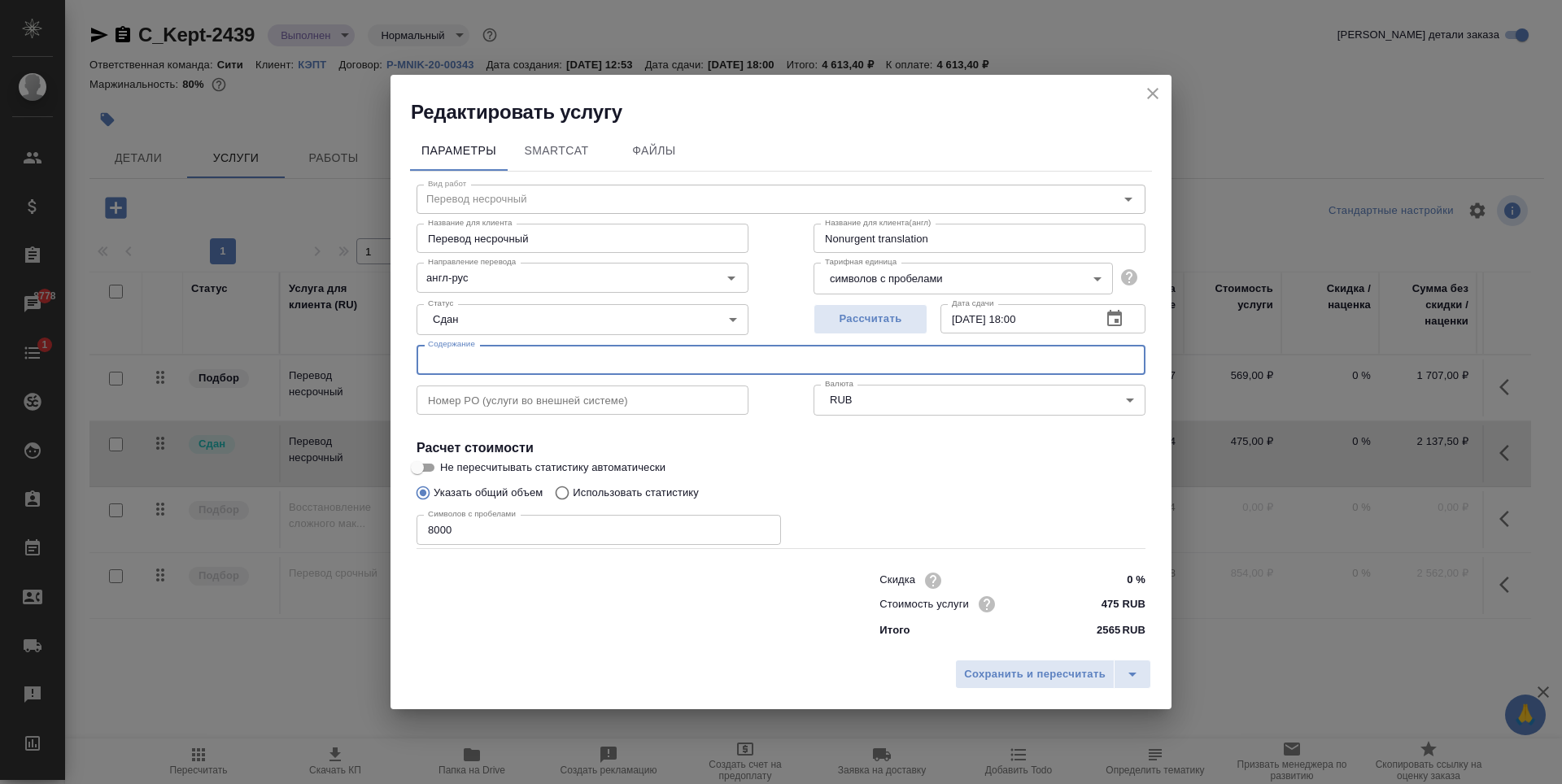
paste input "SAMA - Statement of account (Гладкова Дарья)"
type input "SAMA - Statement of account (Гладкова Дарья)"
click at [998, 680] on span "Сохранить и пересчитать" at bounding box center [1034, 674] width 142 height 19
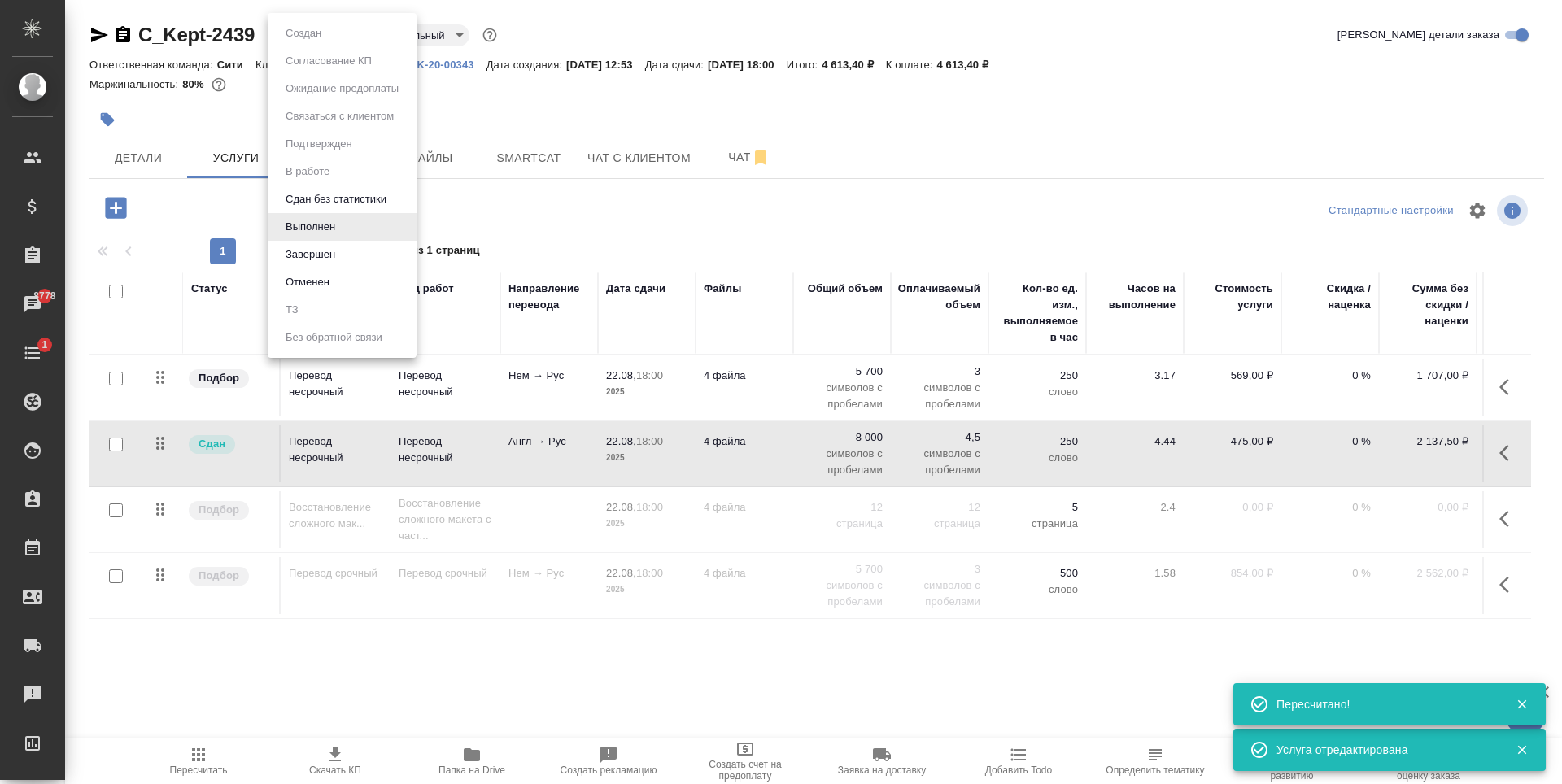
click at [313, 43] on body "🙏 .cls-1 fill:#fff; AWATERA Zaytseva Svetlana Клиенты Спецификации Заказы 8778 …" at bounding box center [781, 392] width 1562 height 784
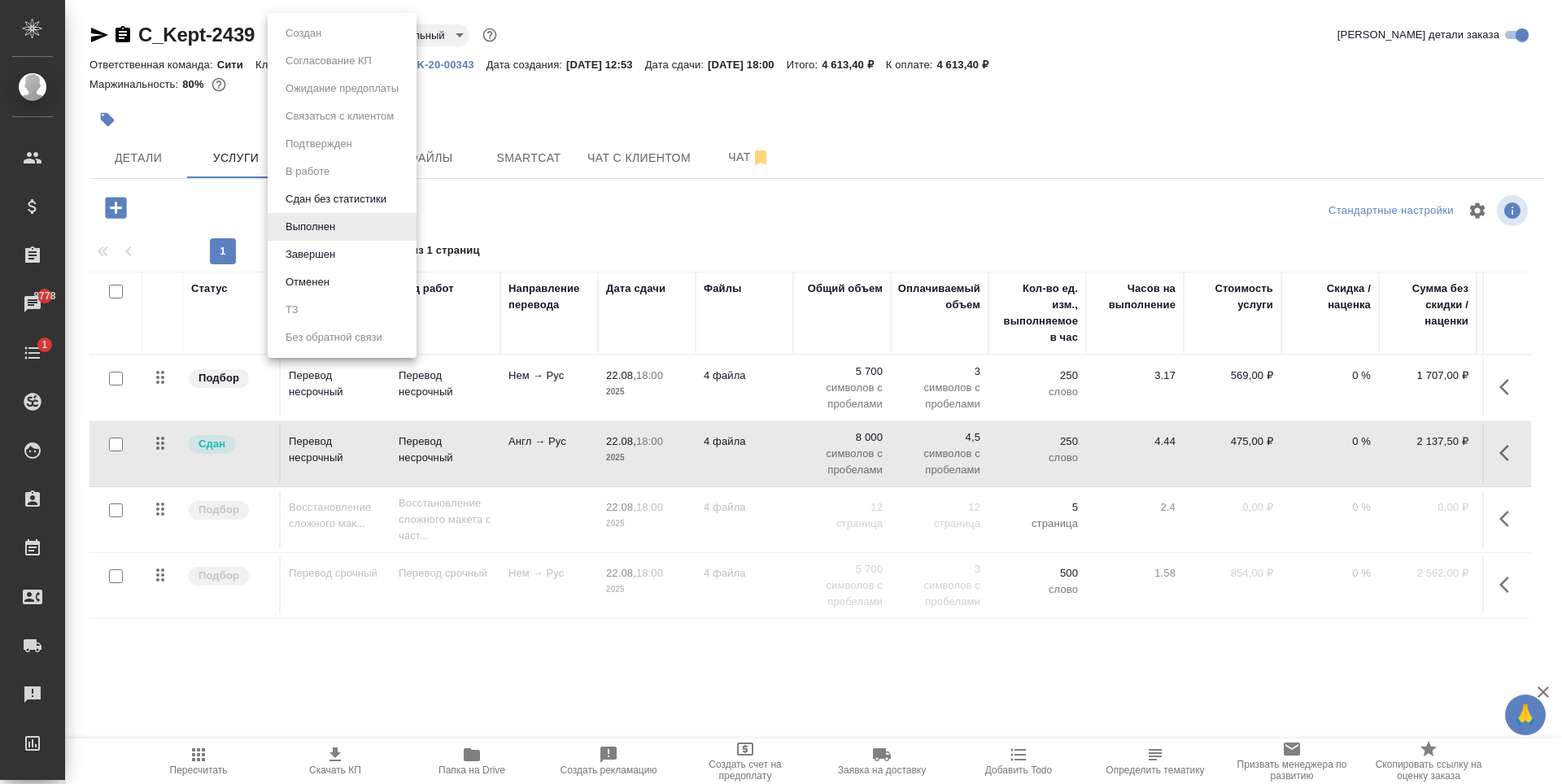
click at [688, 125] on div at bounding box center [781, 392] width 1562 height 784
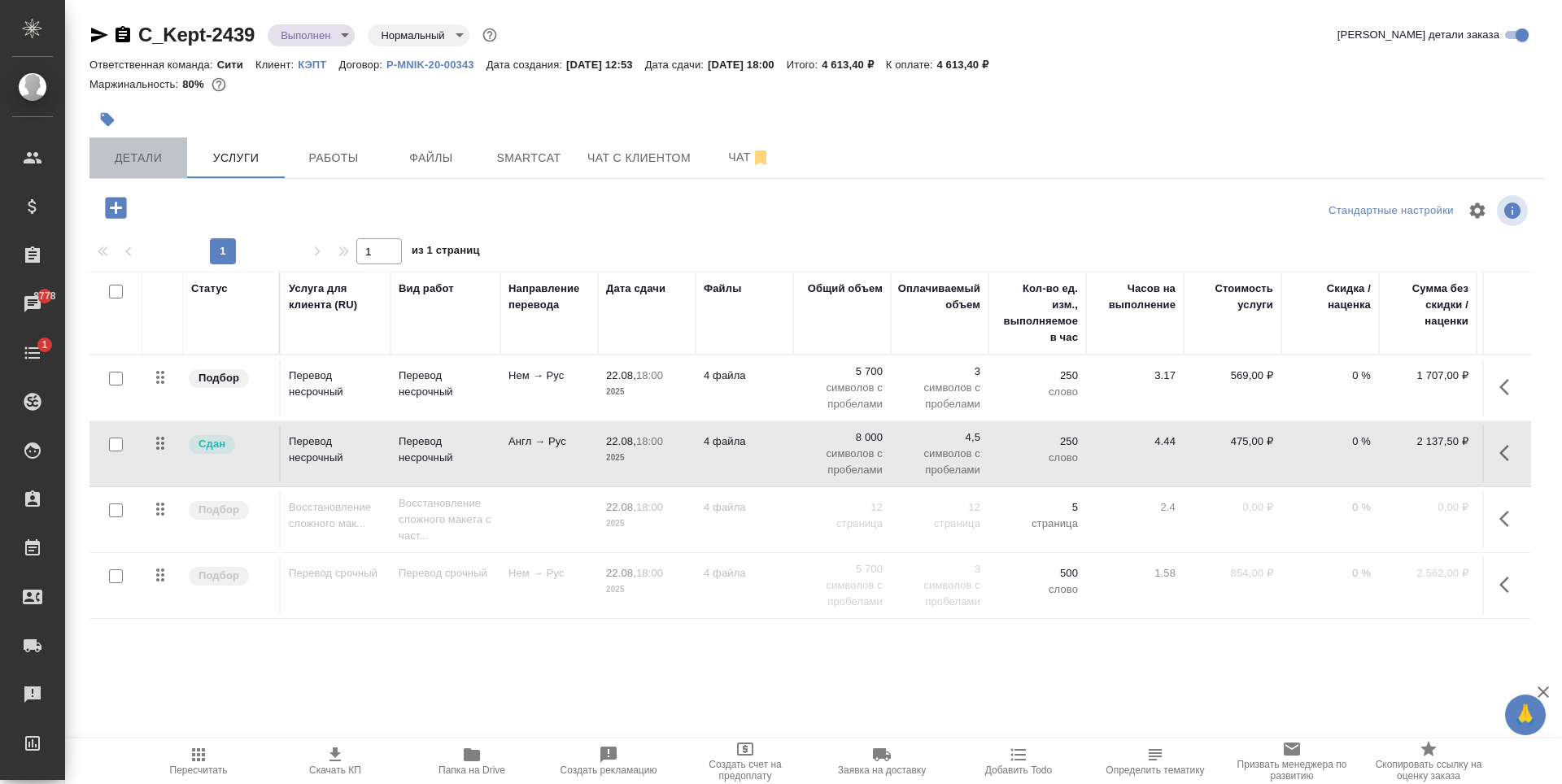
click at [174, 167] on span "Детали" at bounding box center [138, 158] width 78 height 21
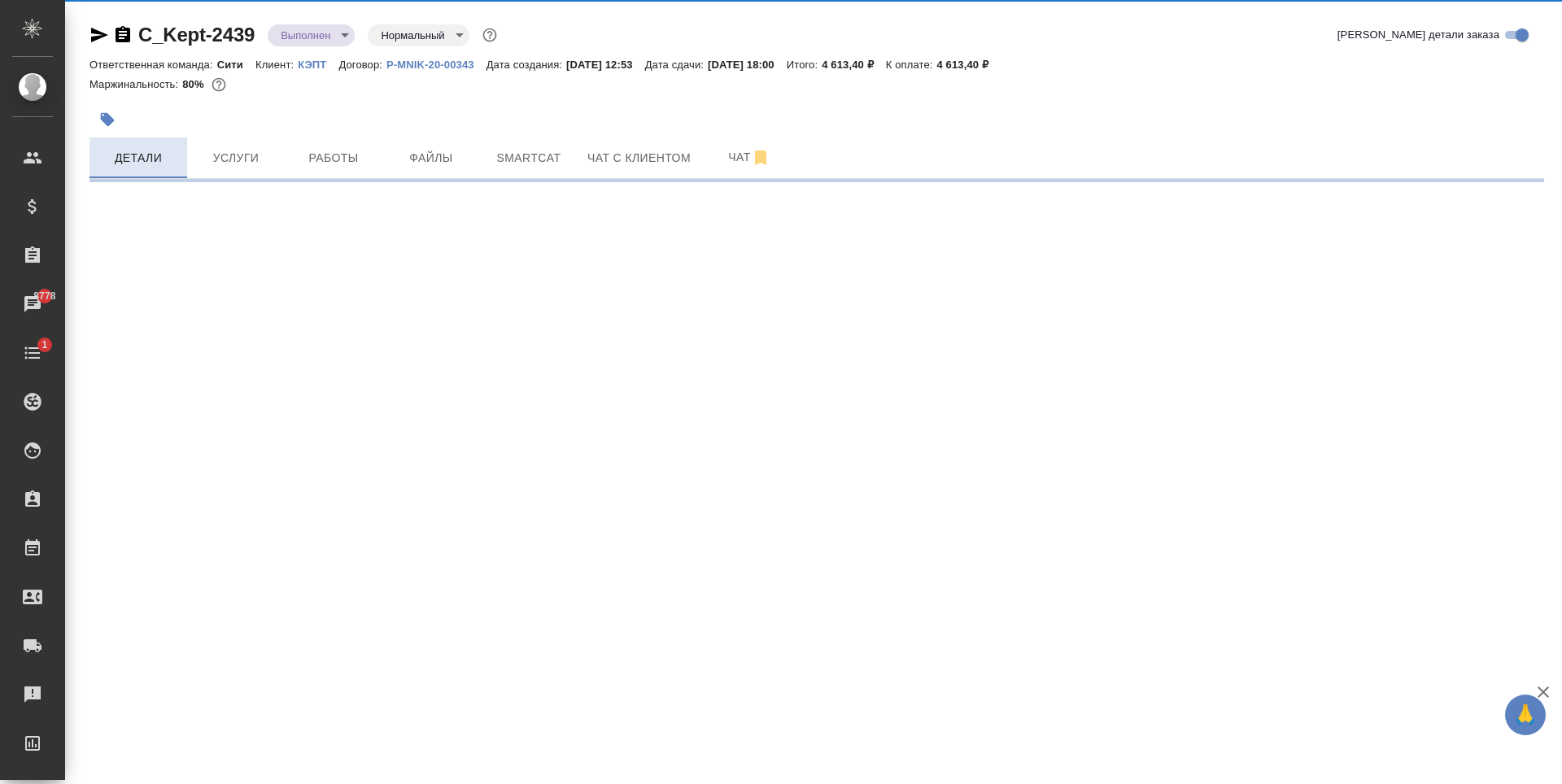
select select "RU"
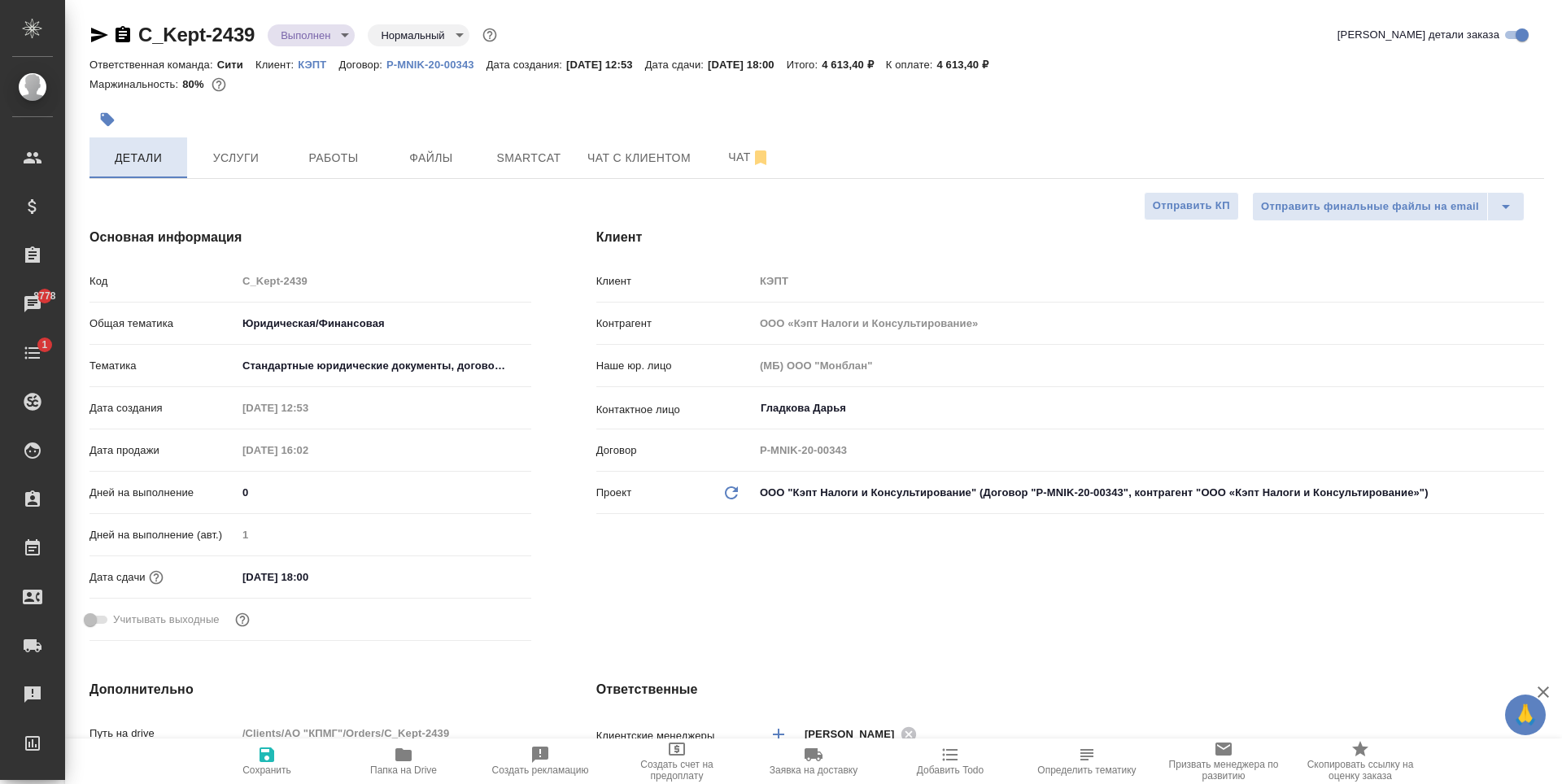
type textarea "x"
click at [250, 167] on span "Услуги" at bounding box center [236, 158] width 78 height 21
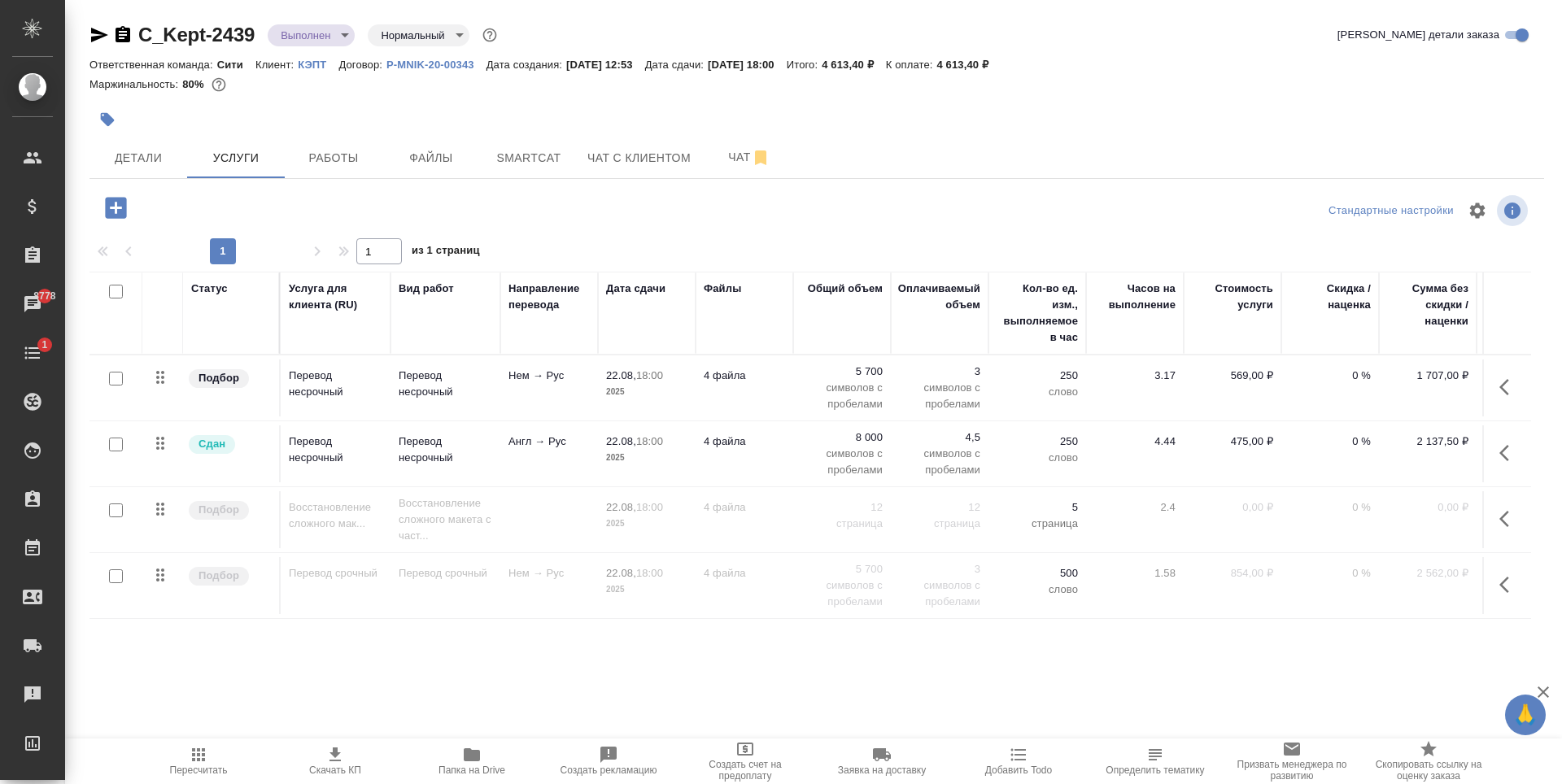
click at [333, 26] on body "🙏 .cls-1 fill:#fff; AWATERA Zaytseva Svetlana Клиенты Спецификации Заказы 8778 …" at bounding box center [781, 392] width 1562 height 784
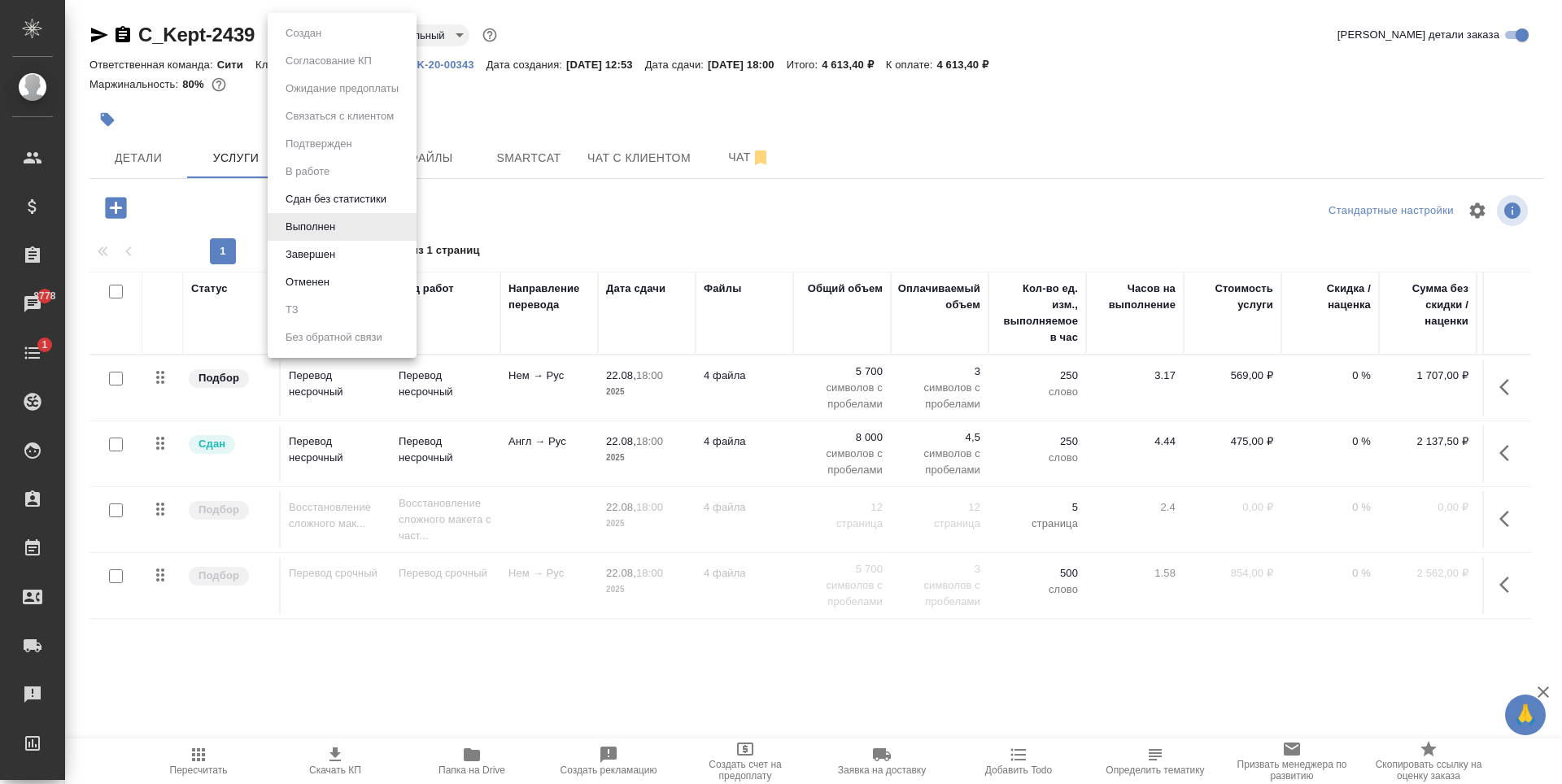
click at [706, 113] on div at bounding box center [781, 392] width 1562 height 784
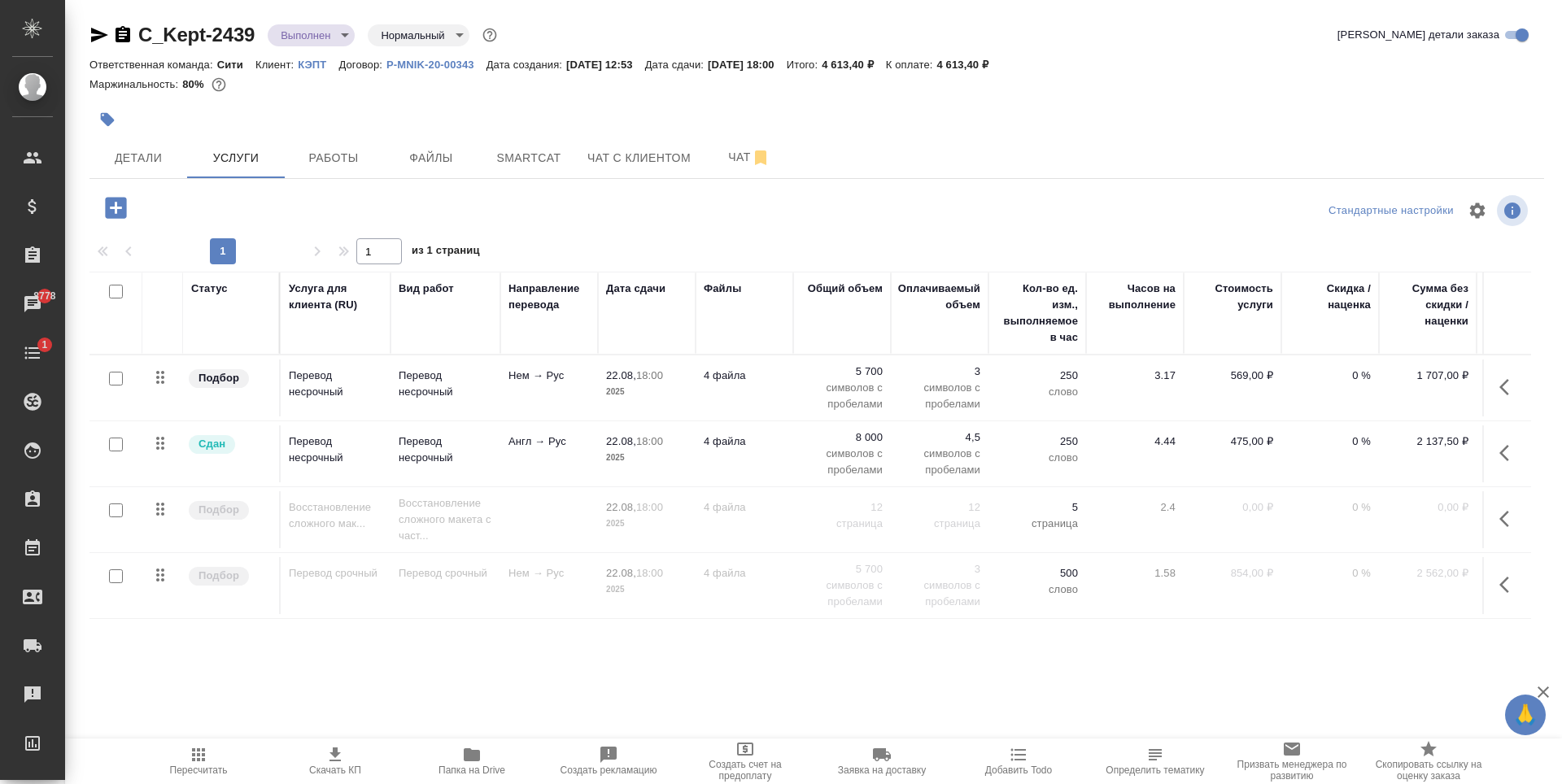
click at [452, 382] on p "Перевод несрочный" at bounding box center [445, 384] width 93 height 33
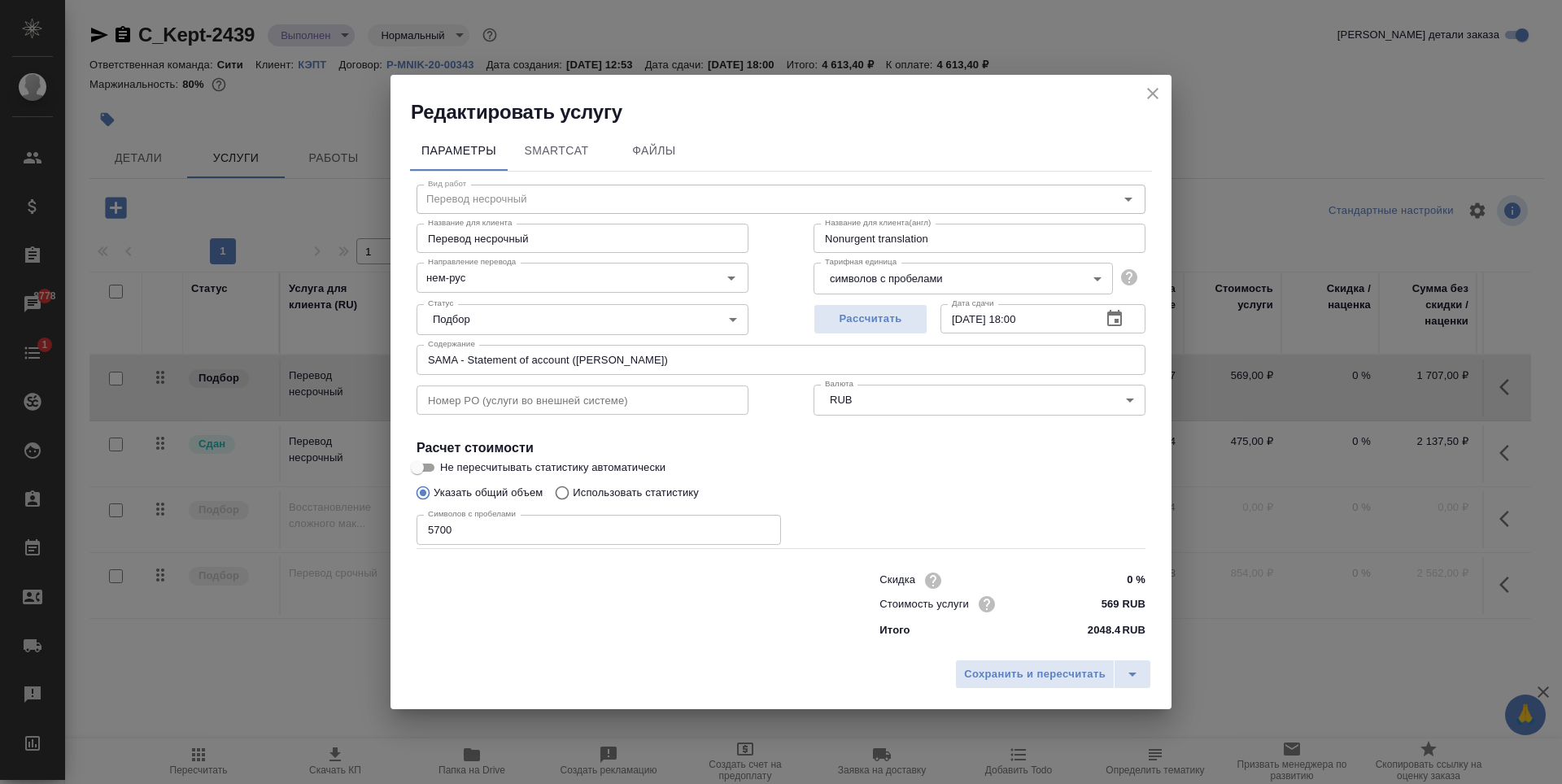
click at [603, 353] on input "SAMA - Statement of account (Гладкова Дарья)" at bounding box center [781, 360] width 729 height 30
click at [1145, 86] on icon "close" at bounding box center [1153, 94] width 20 height 20
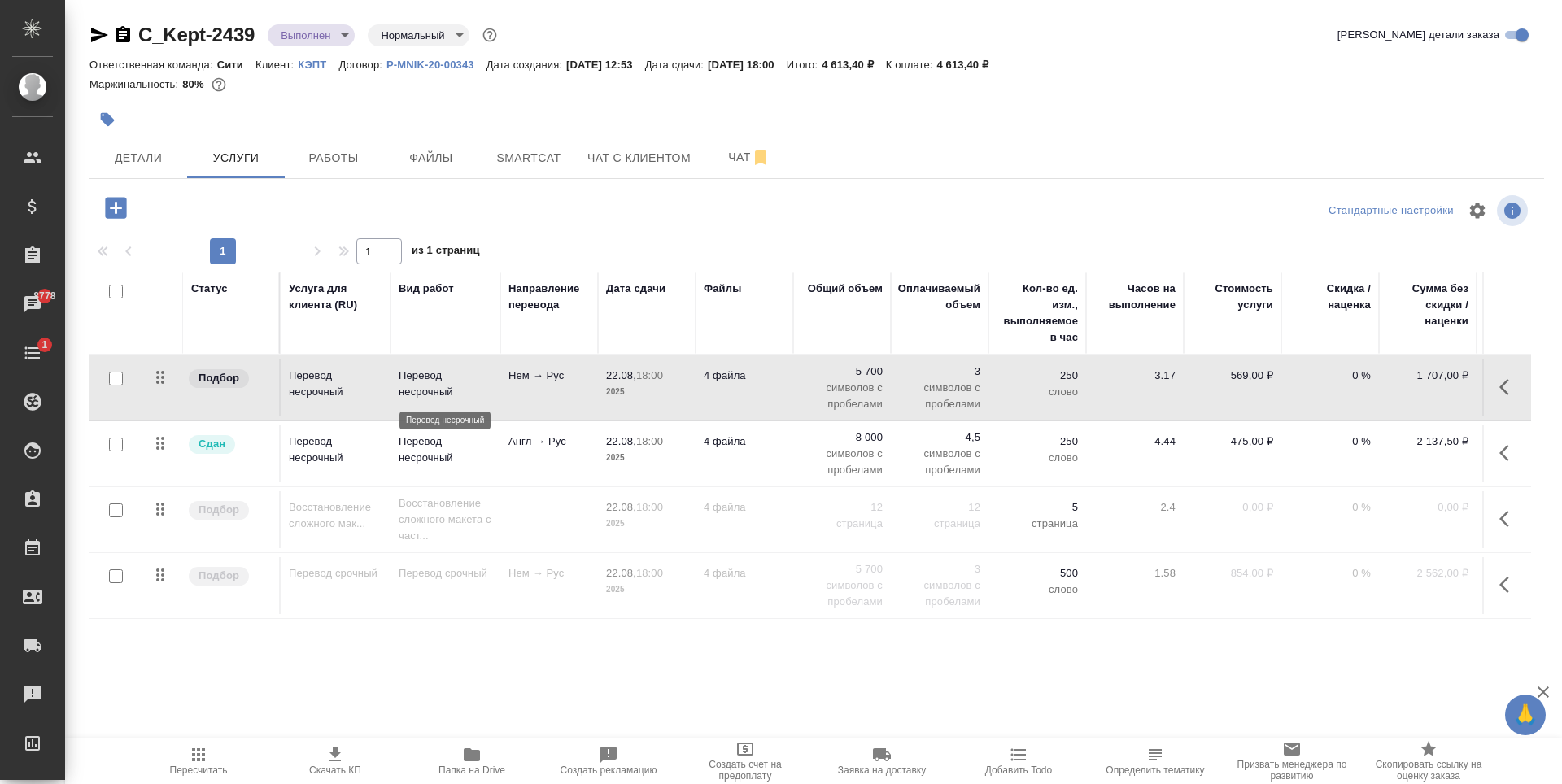
click at [402, 396] on p "Перевод несрочный" at bounding box center [445, 384] width 93 height 33
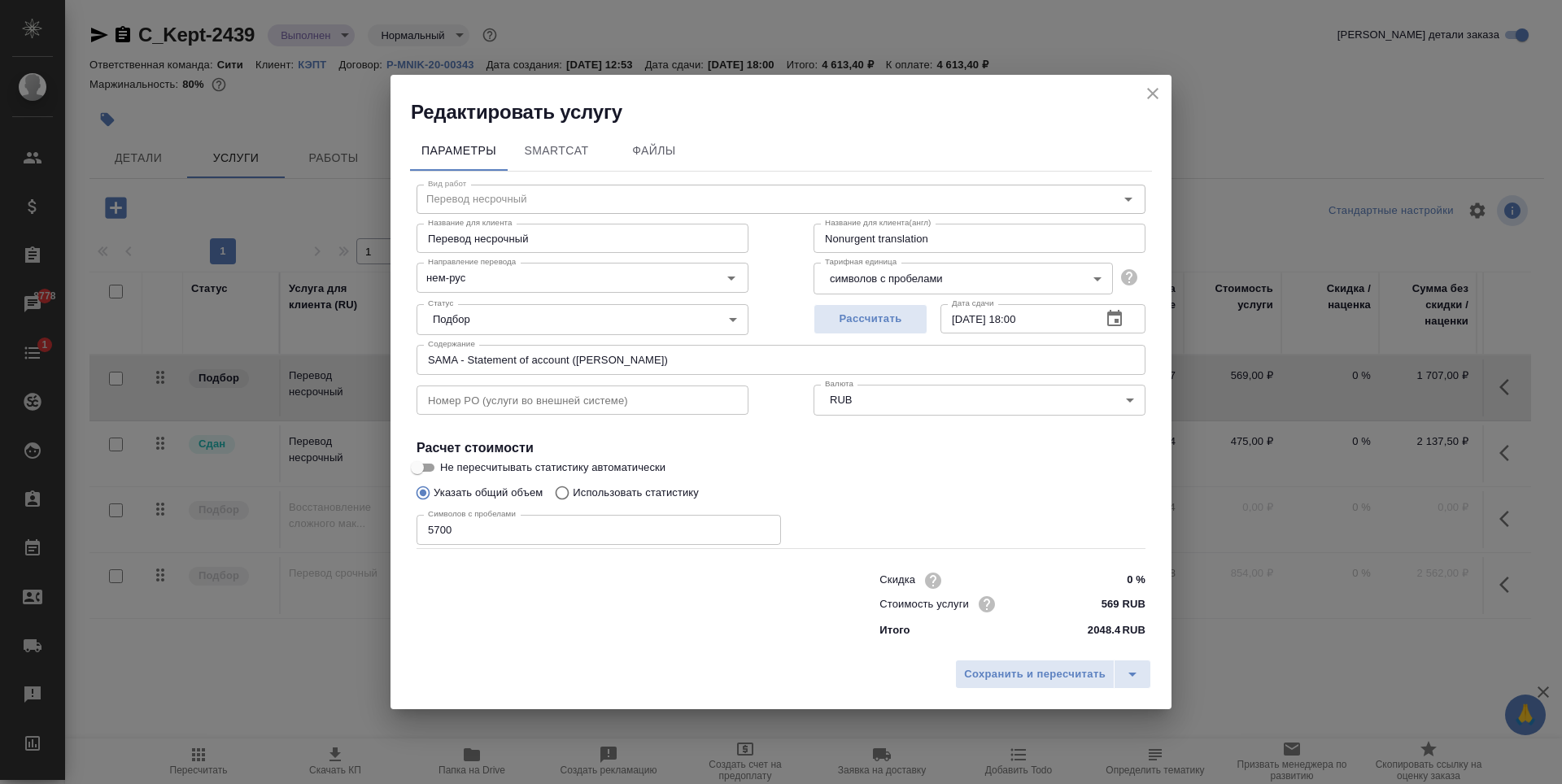
click at [1149, 96] on icon "close" at bounding box center [1152, 93] width 11 height 11
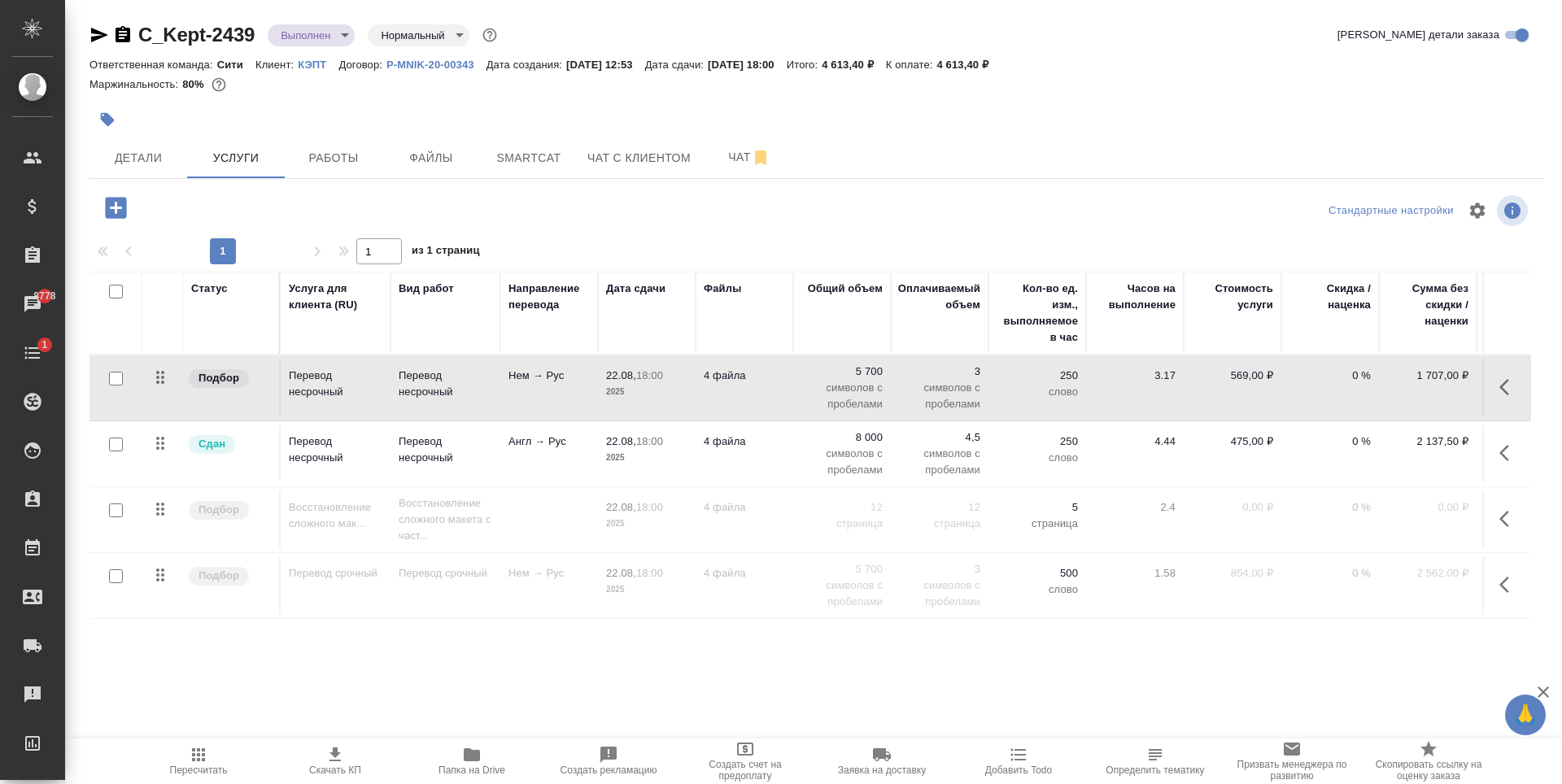
click at [560, 444] on p "Англ → Рус" at bounding box center [549, 441] width 81 height 16
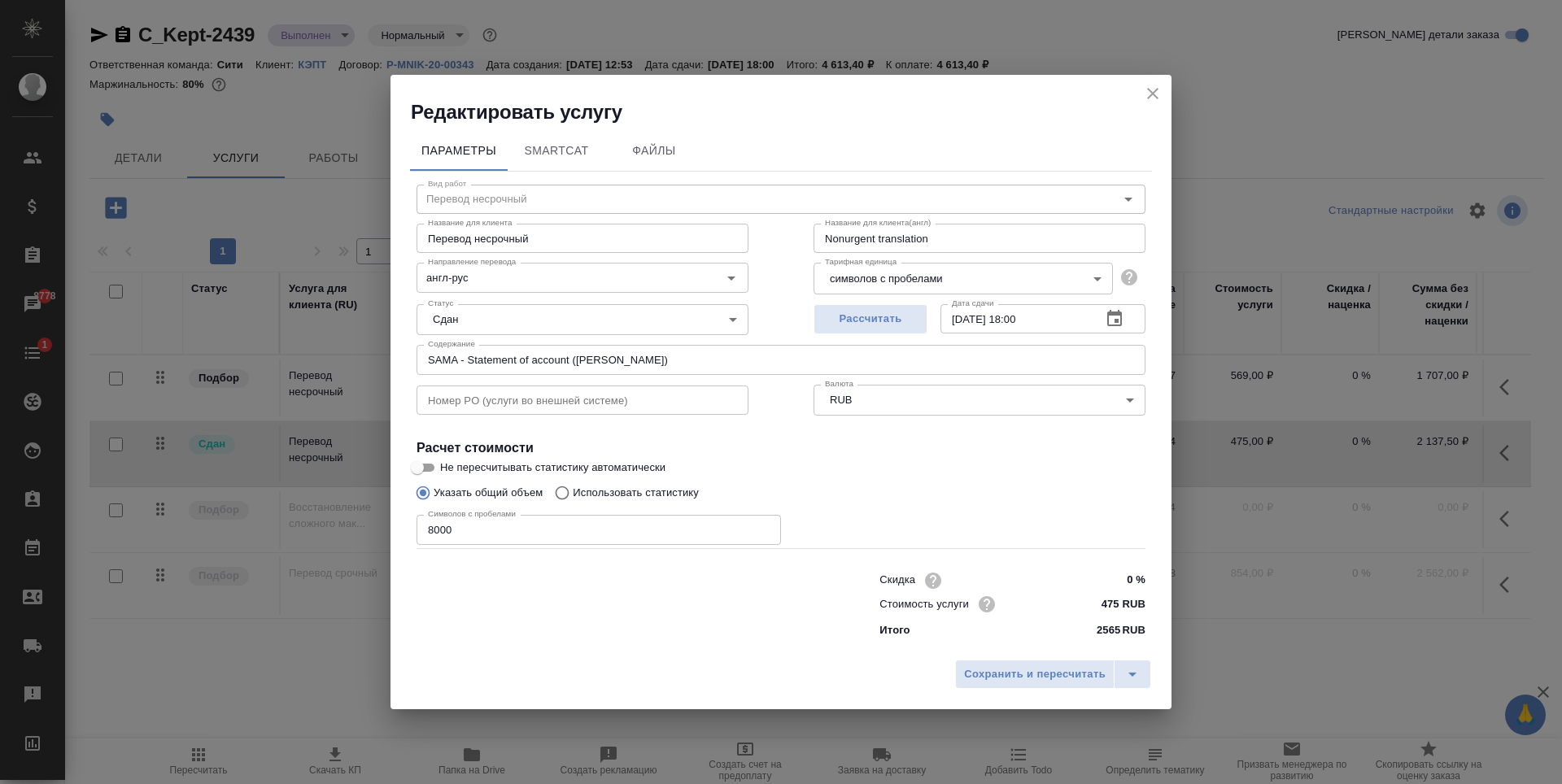
click at [1146, 96] on icon "close" at bounding box center [1153, 94] width 20 height 20
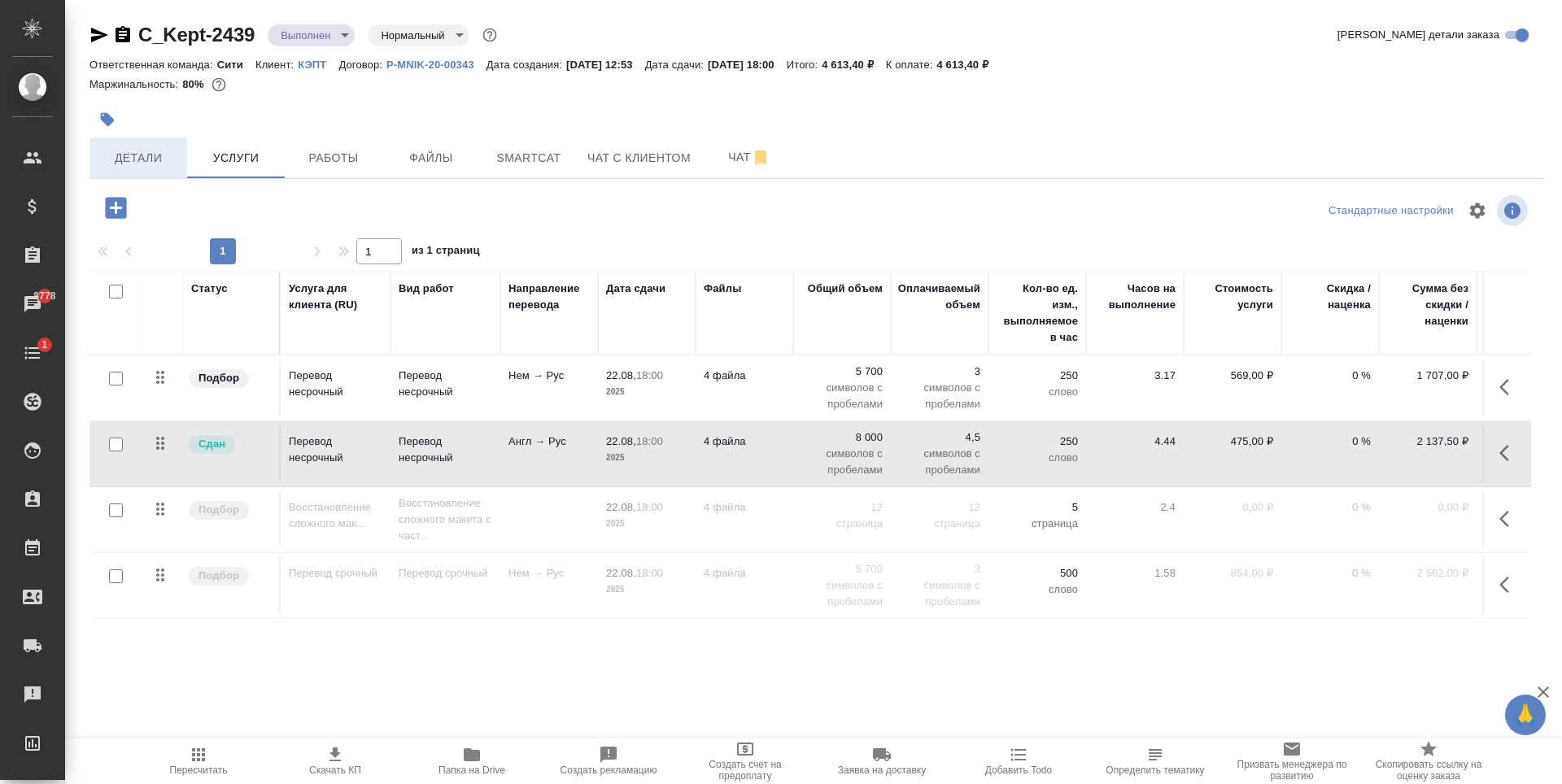
click at [165, 166] on span "Детали" at bounding box center [138, 158] width 78 height 21
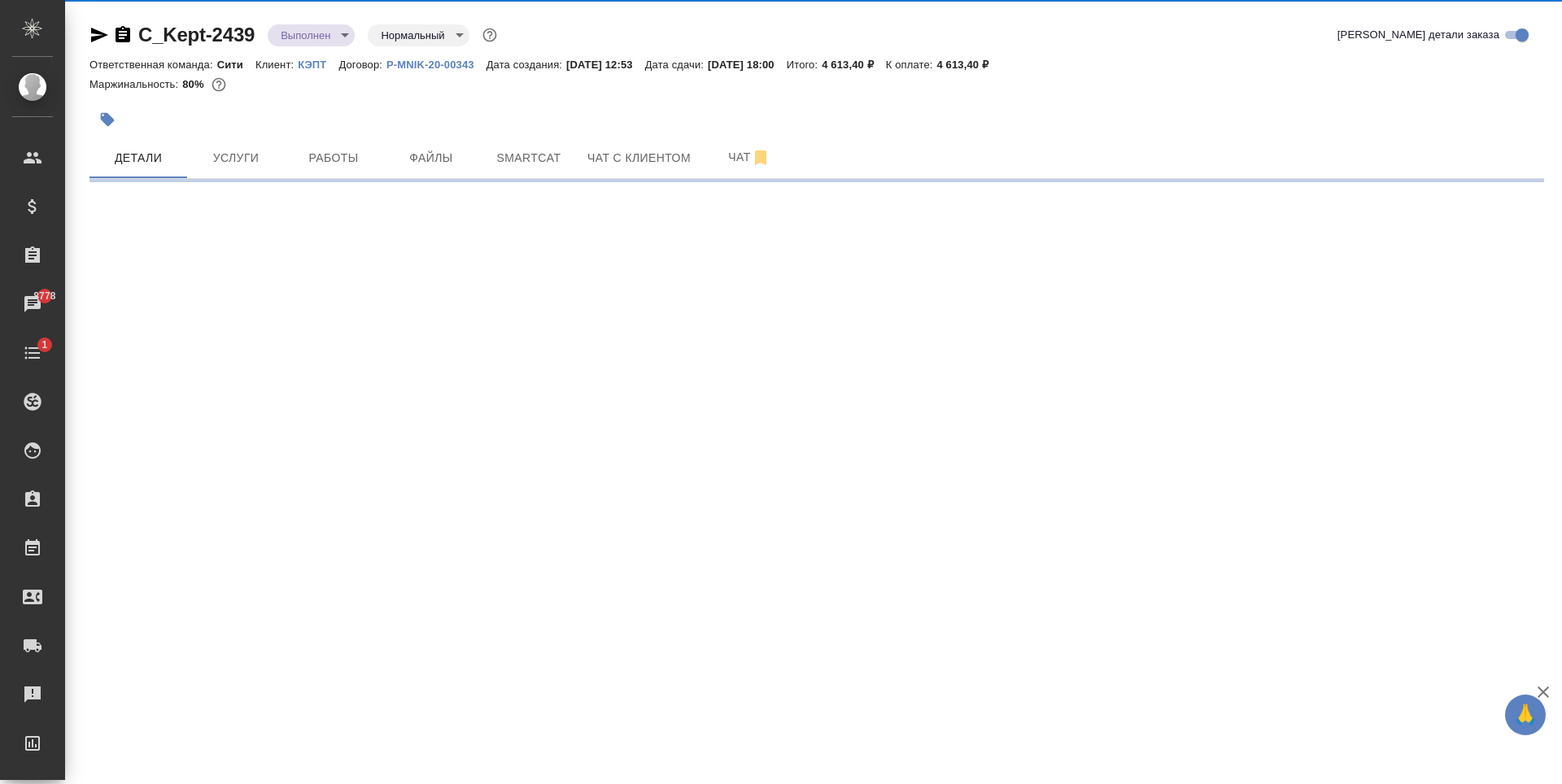
select select "RU"
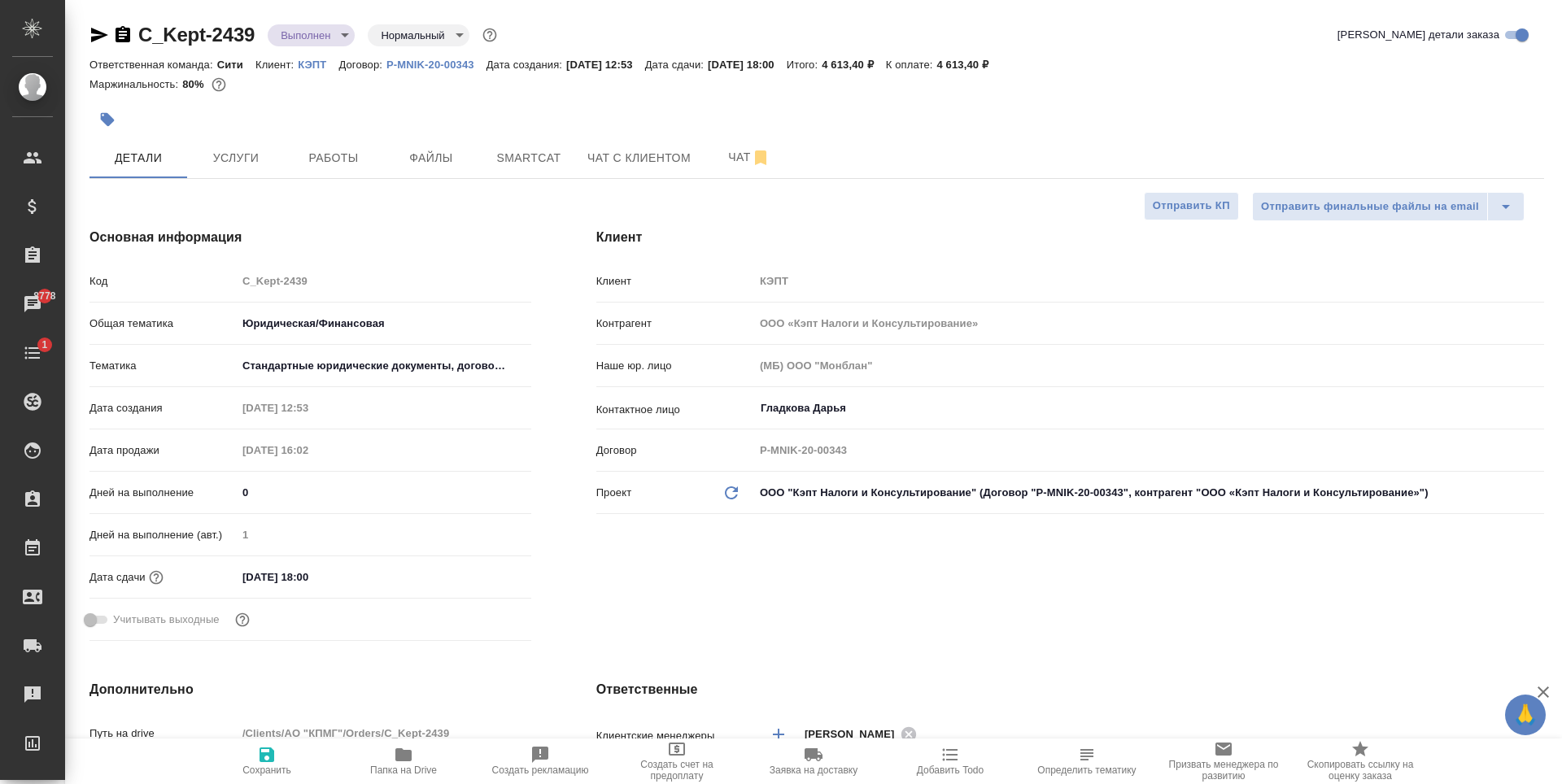
type textarea "x"
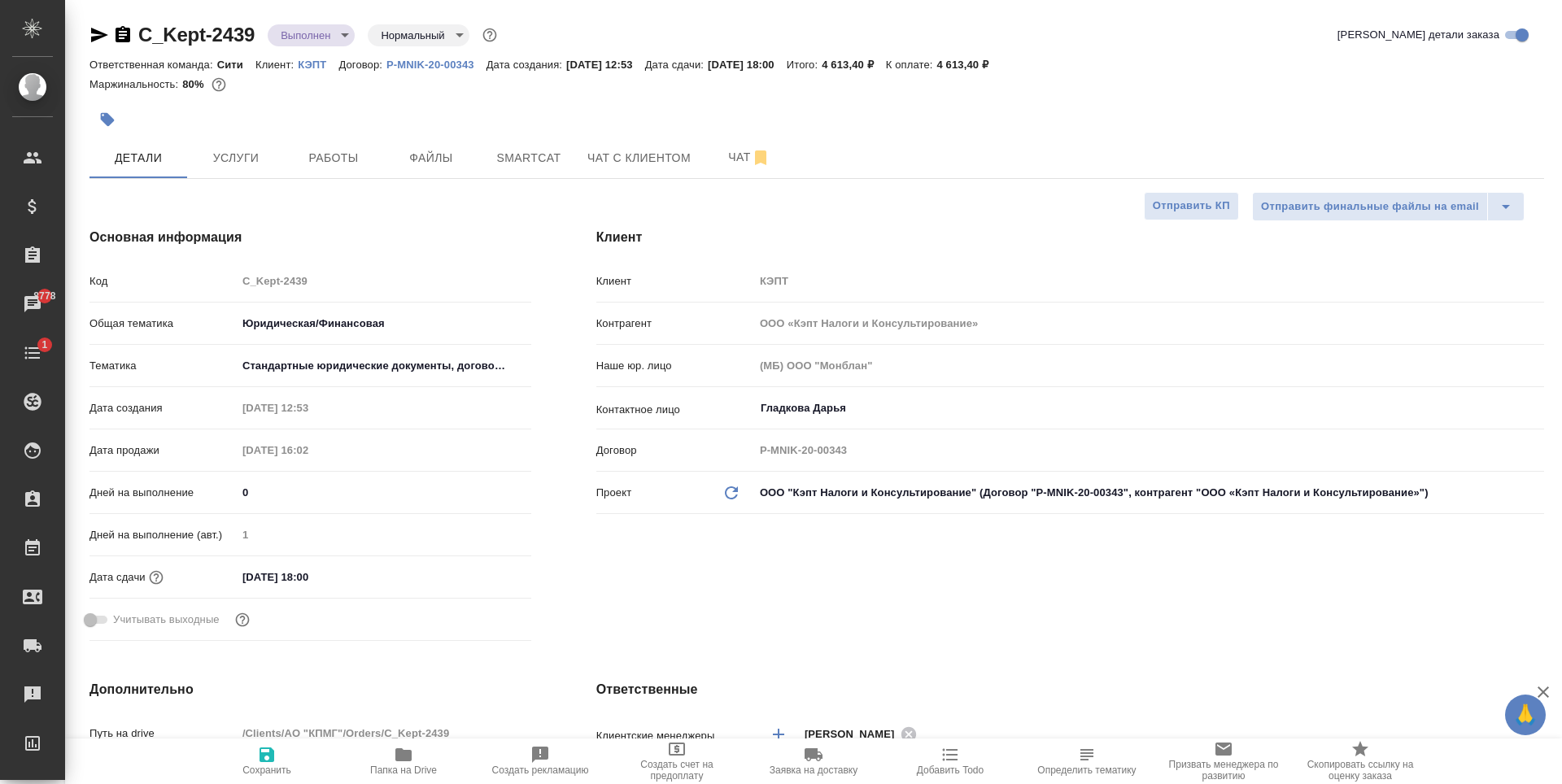
type textarea "x"
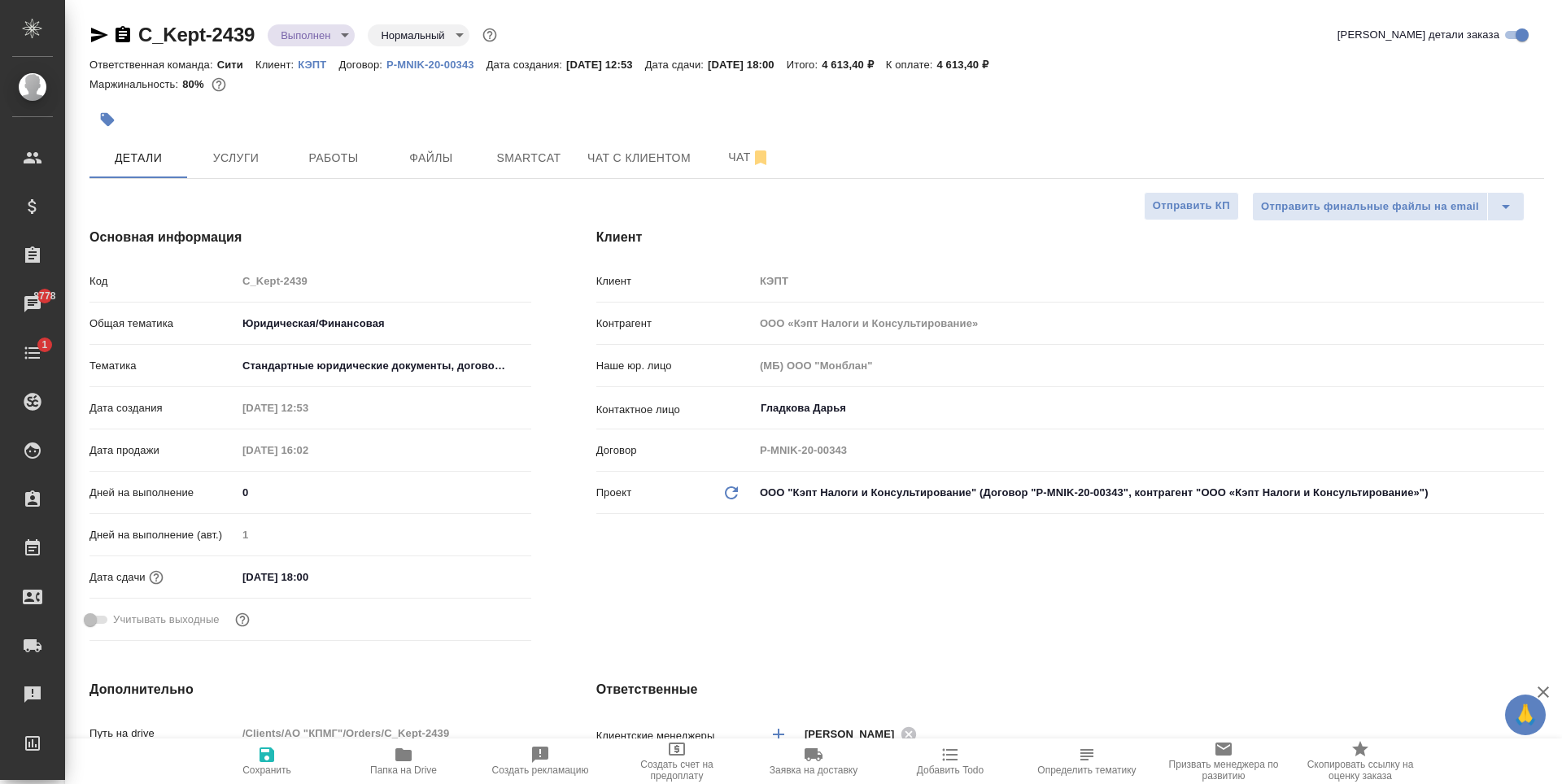
type textarea "x"
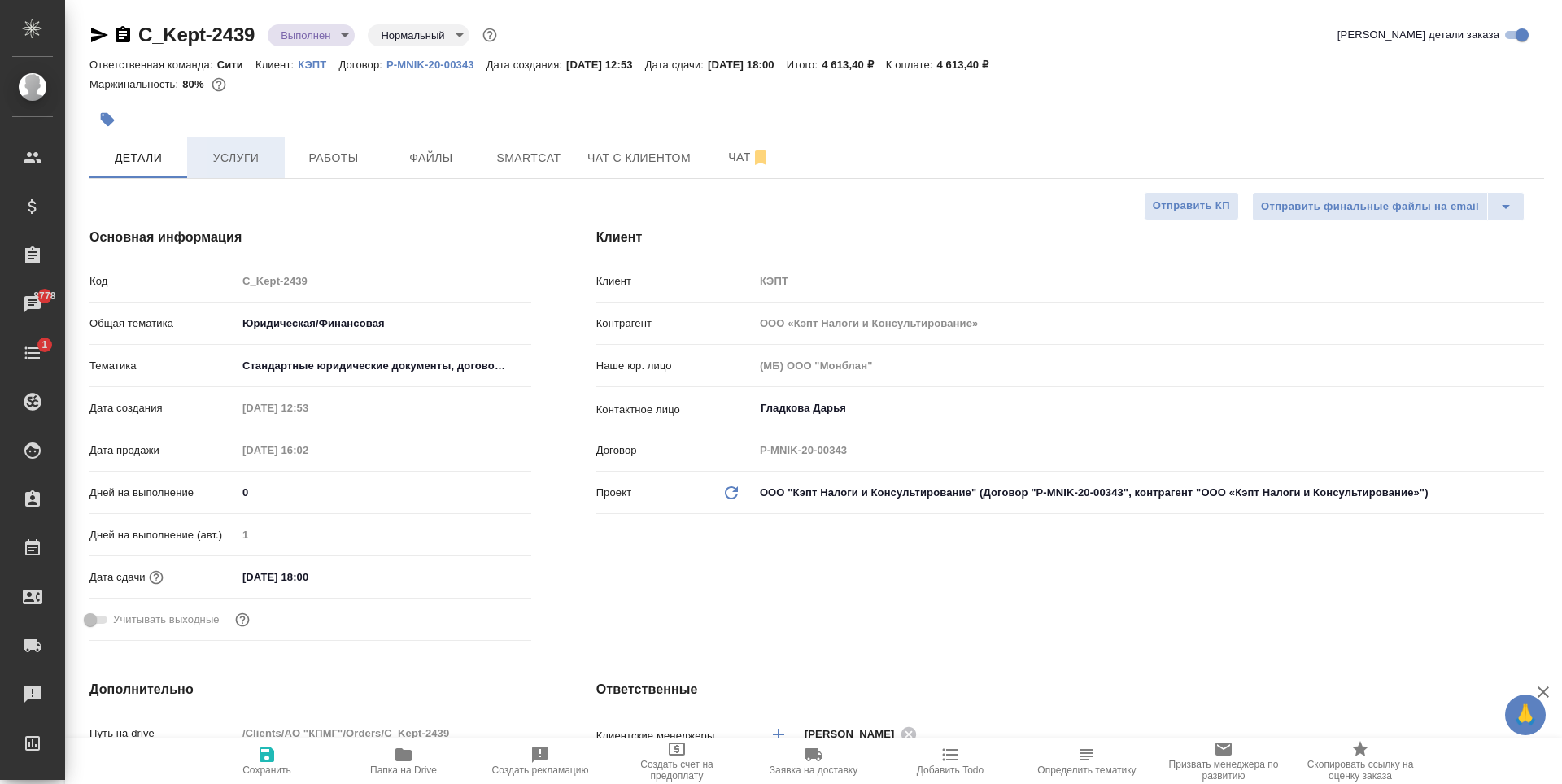
click at [230, 165] on span "Услуги" at bounding box center [236, 158] width 78 height 21
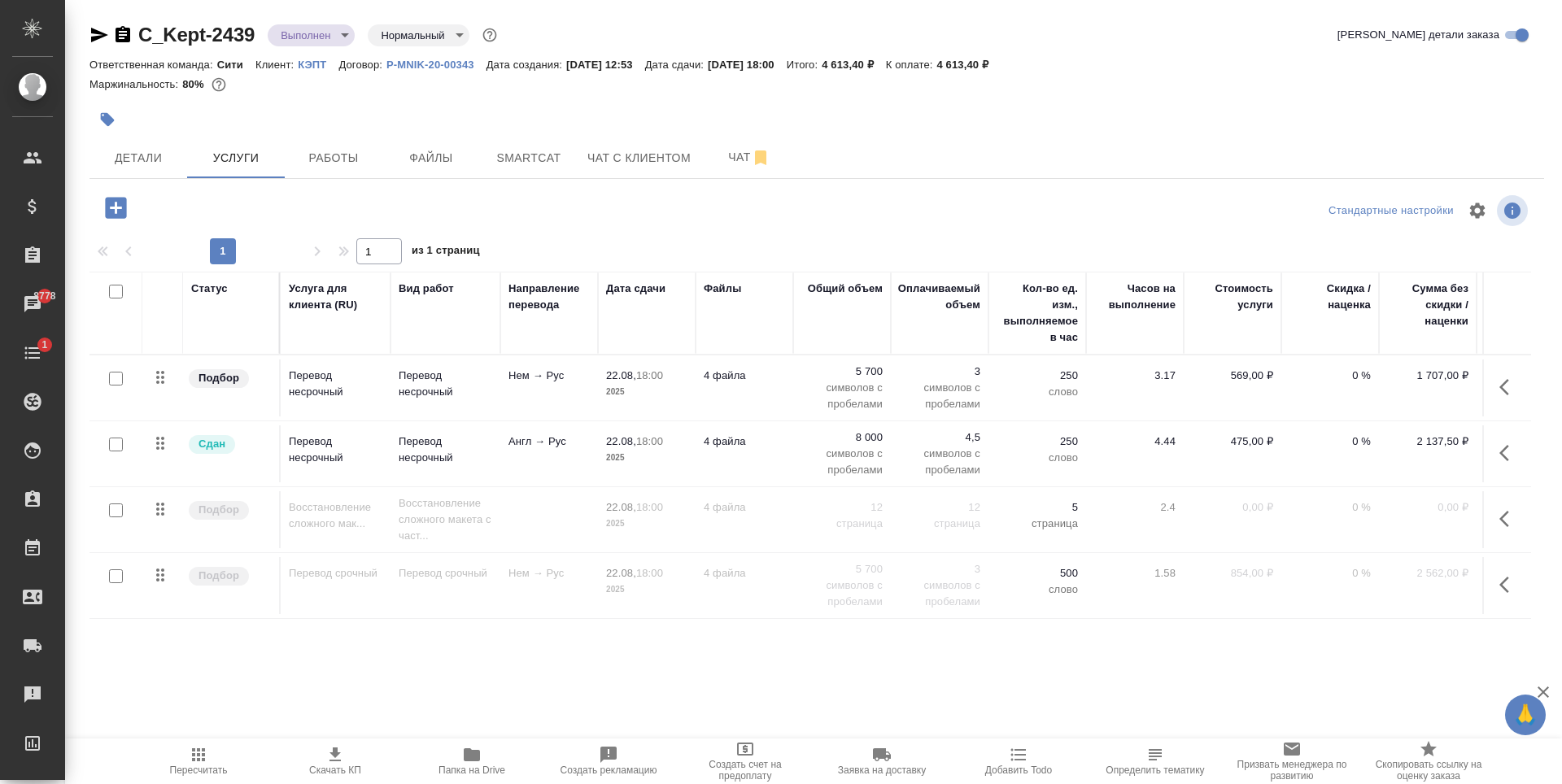
click at [393, 398] on td "Перевод несрочный" at bounding box center [445, 388] width 110 height 56
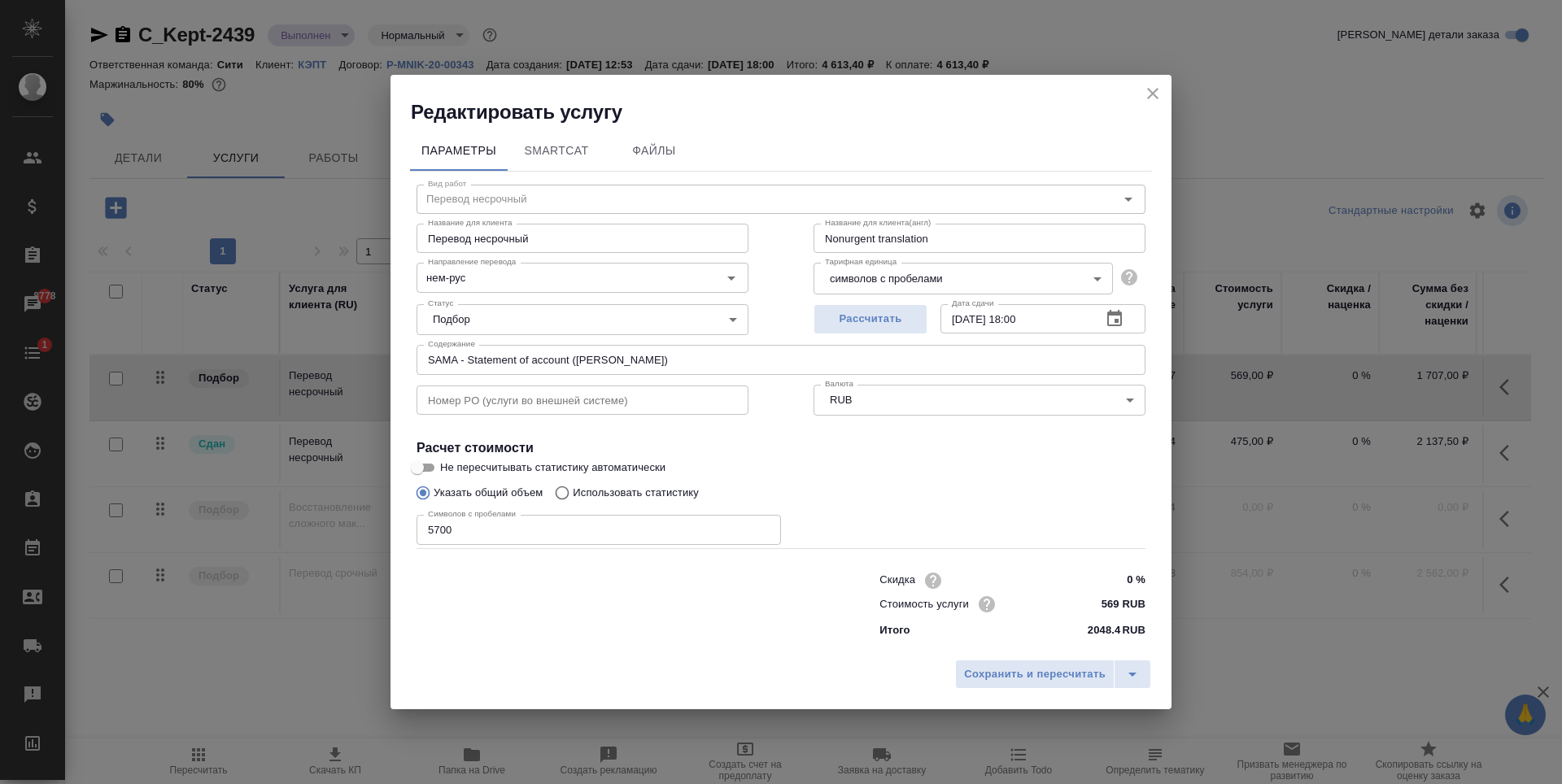
click at [1152, 93] on icon "close" at bounding box center [1152, 93] width 11 height 11
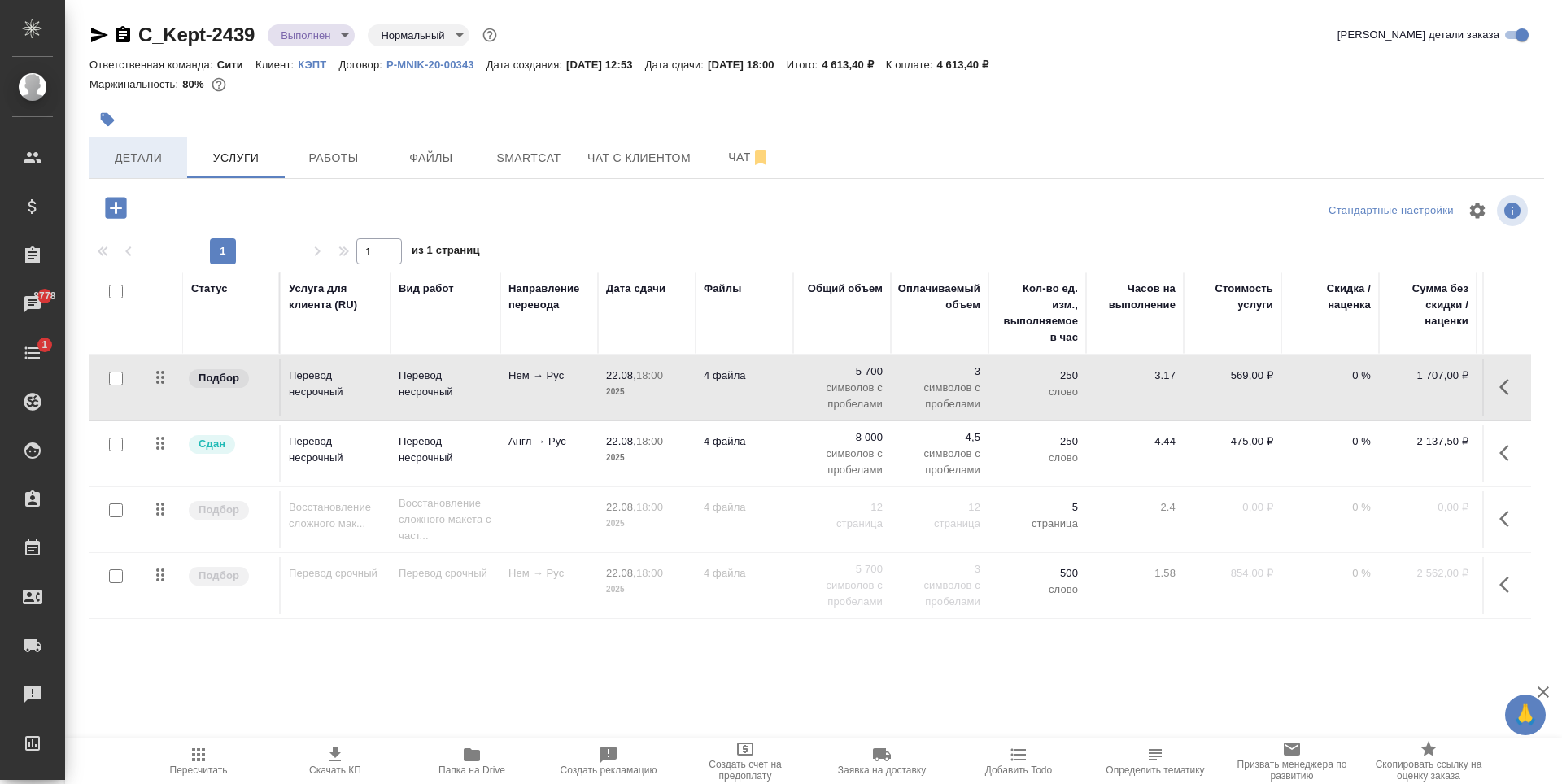
click at [157, 161] on span "Детали" at bounding box center [138, 158] width 78 height 21
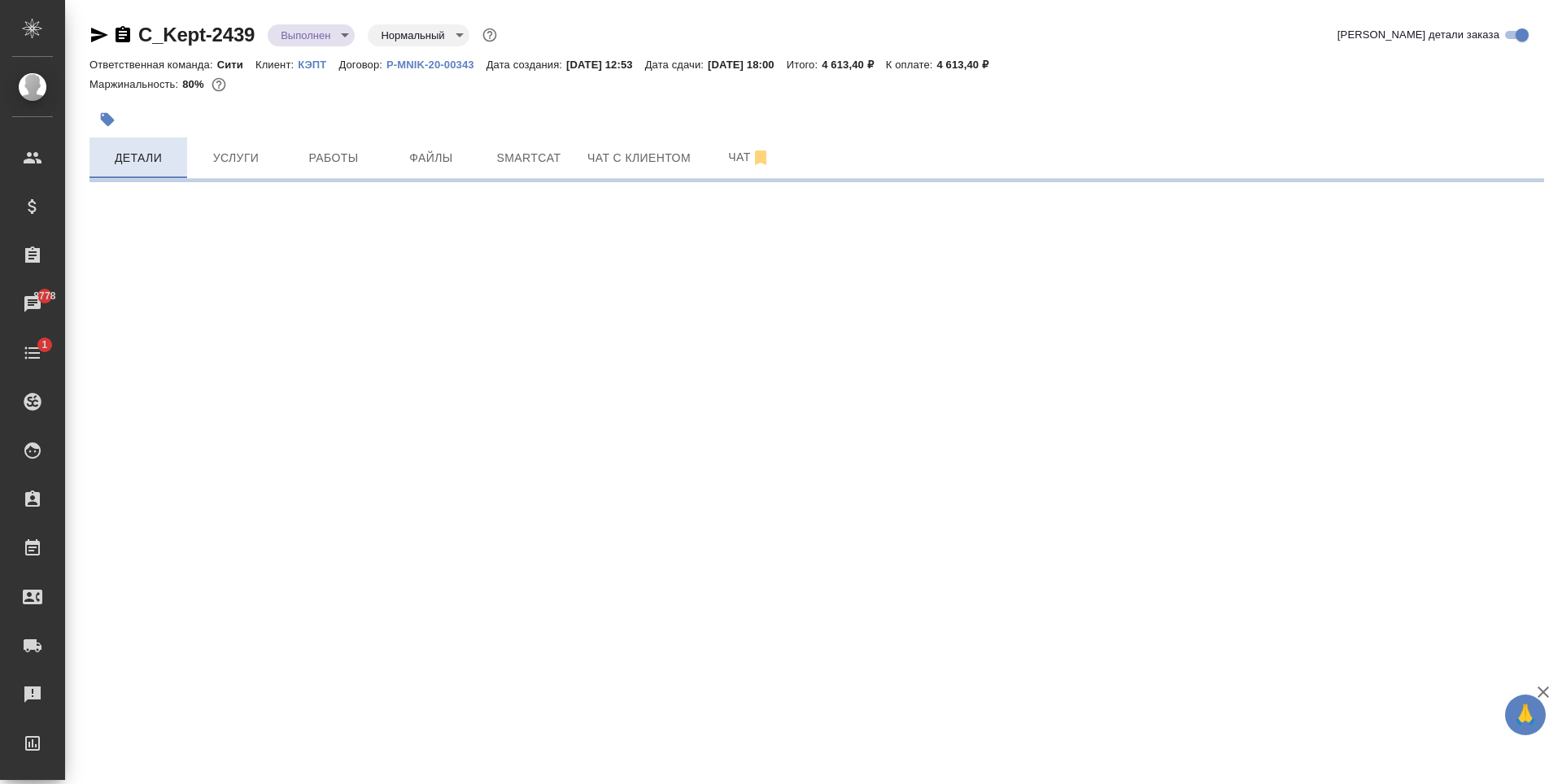
select select "RU"
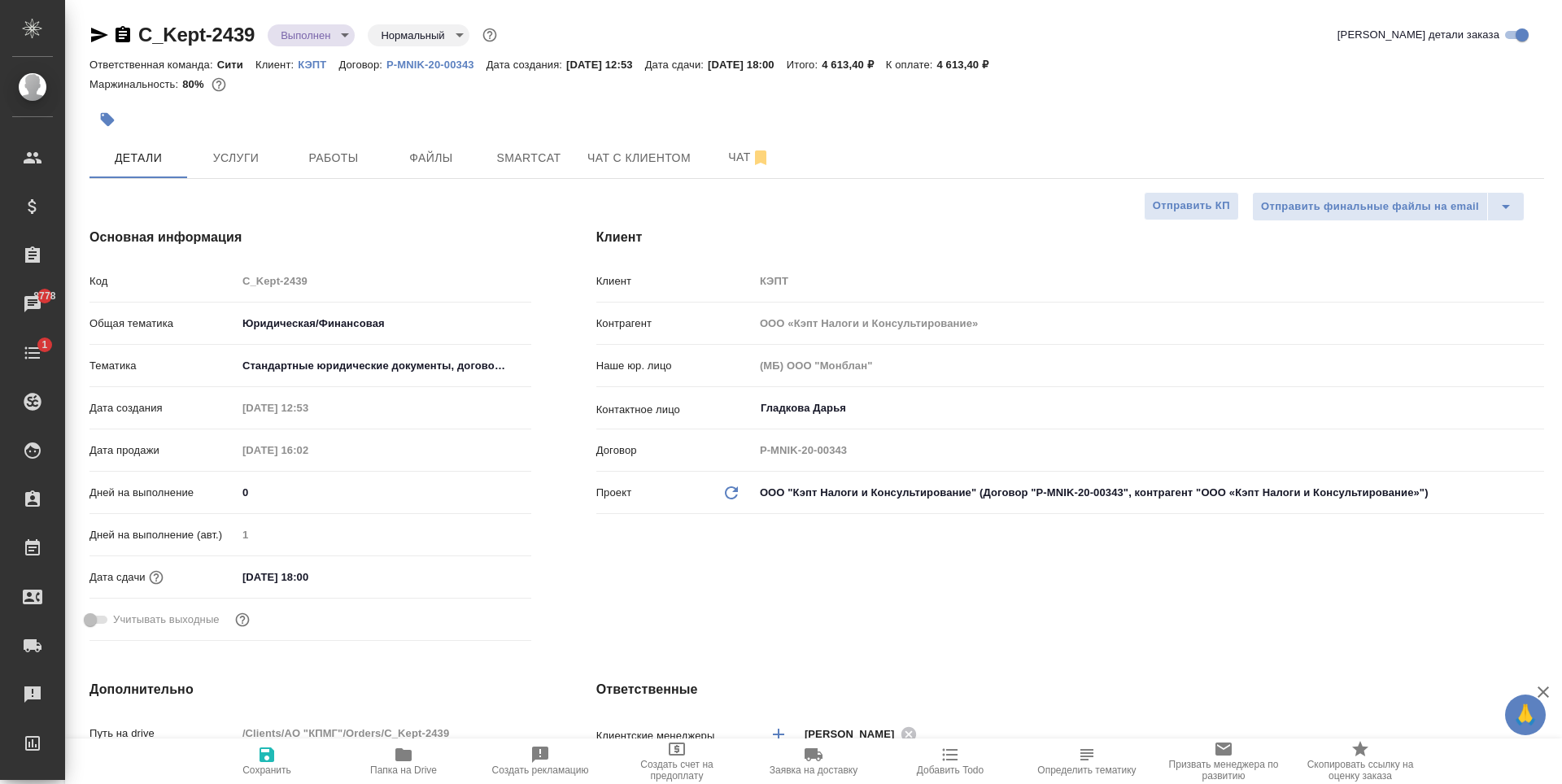
type textarea "x"
click at [261, 754] on icon "button" at bounding box center [267, 754] width 15 height 15
type textarea "x"
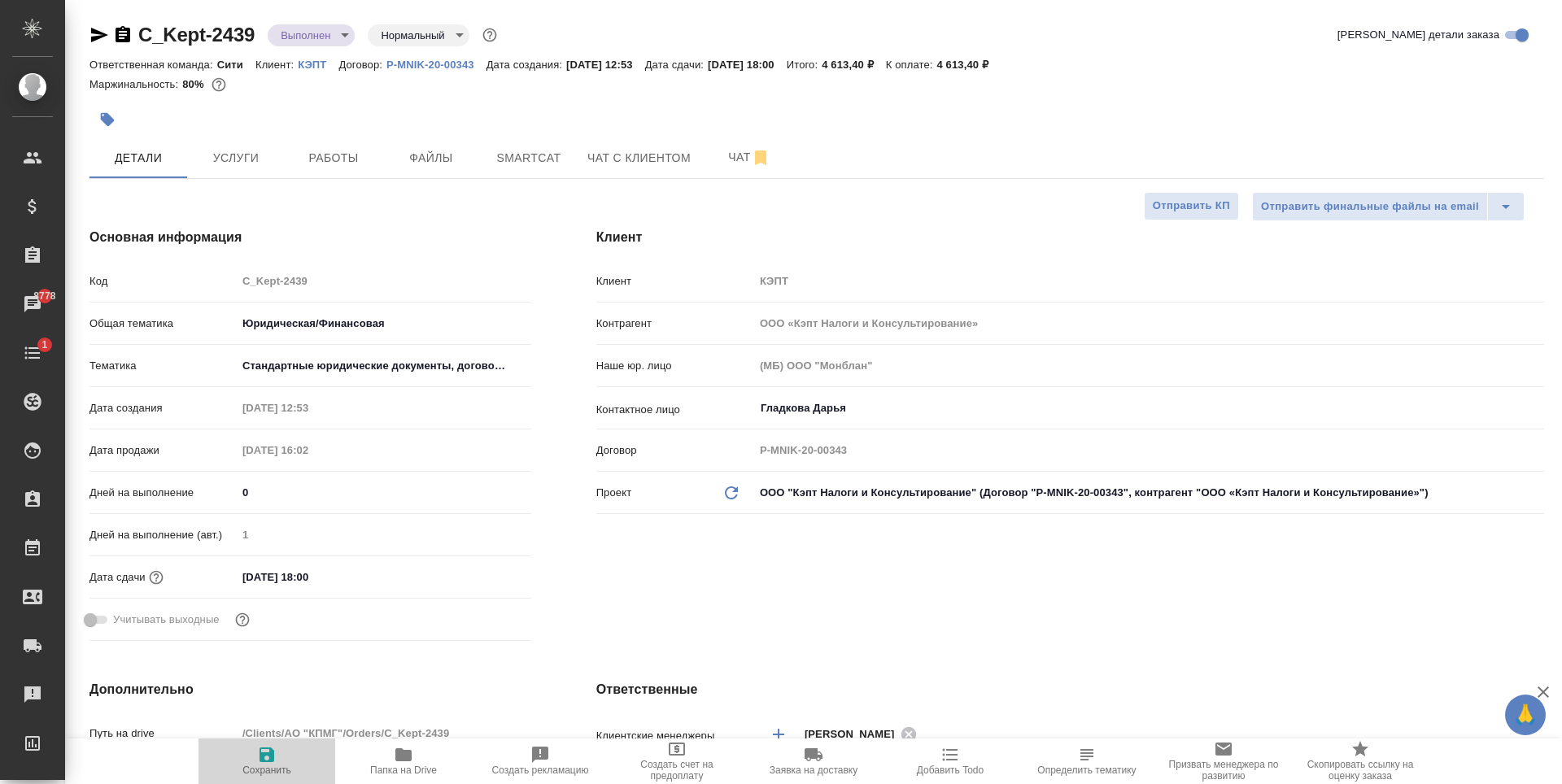
type textarea "x"
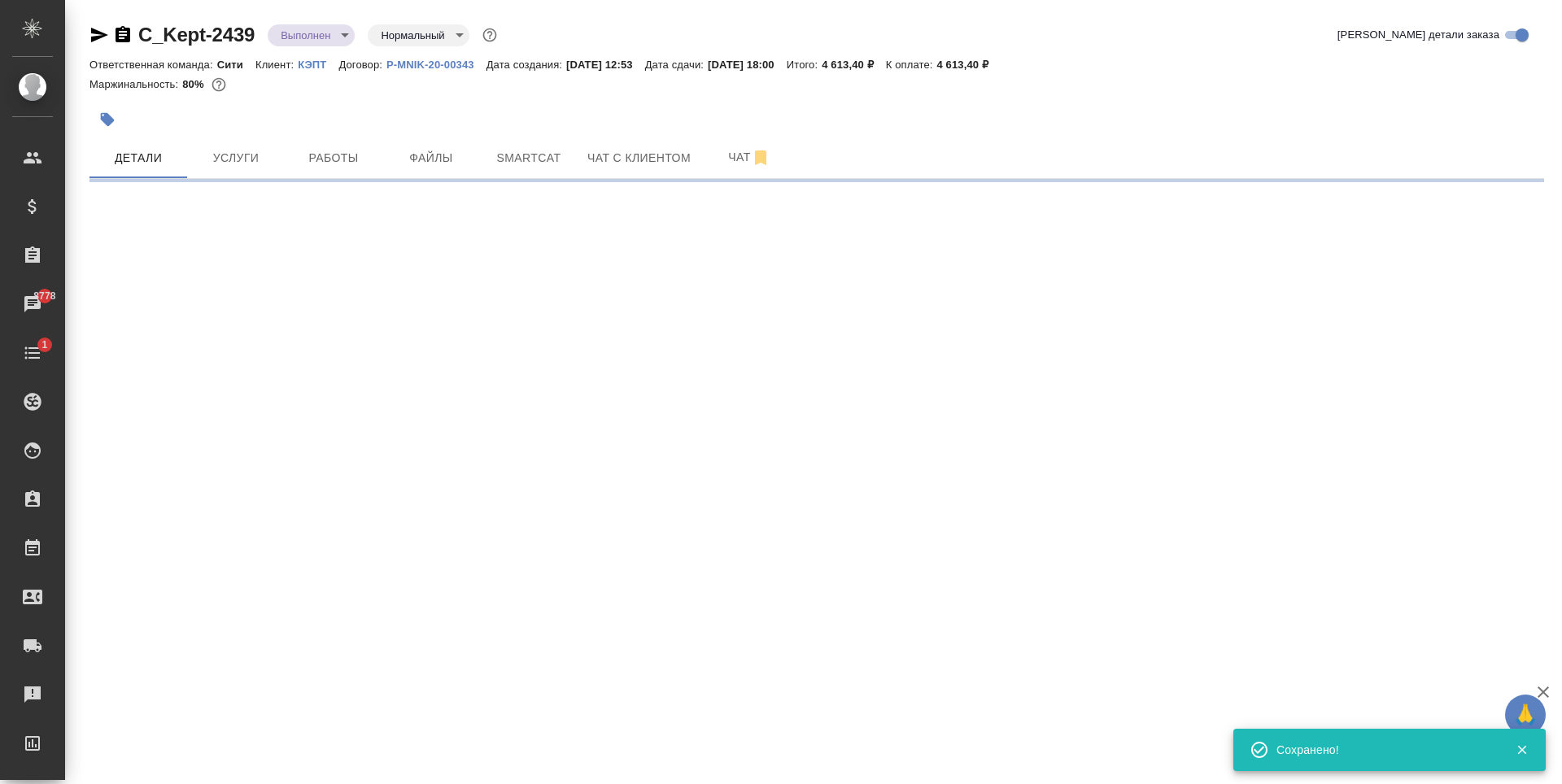
select select "RU"
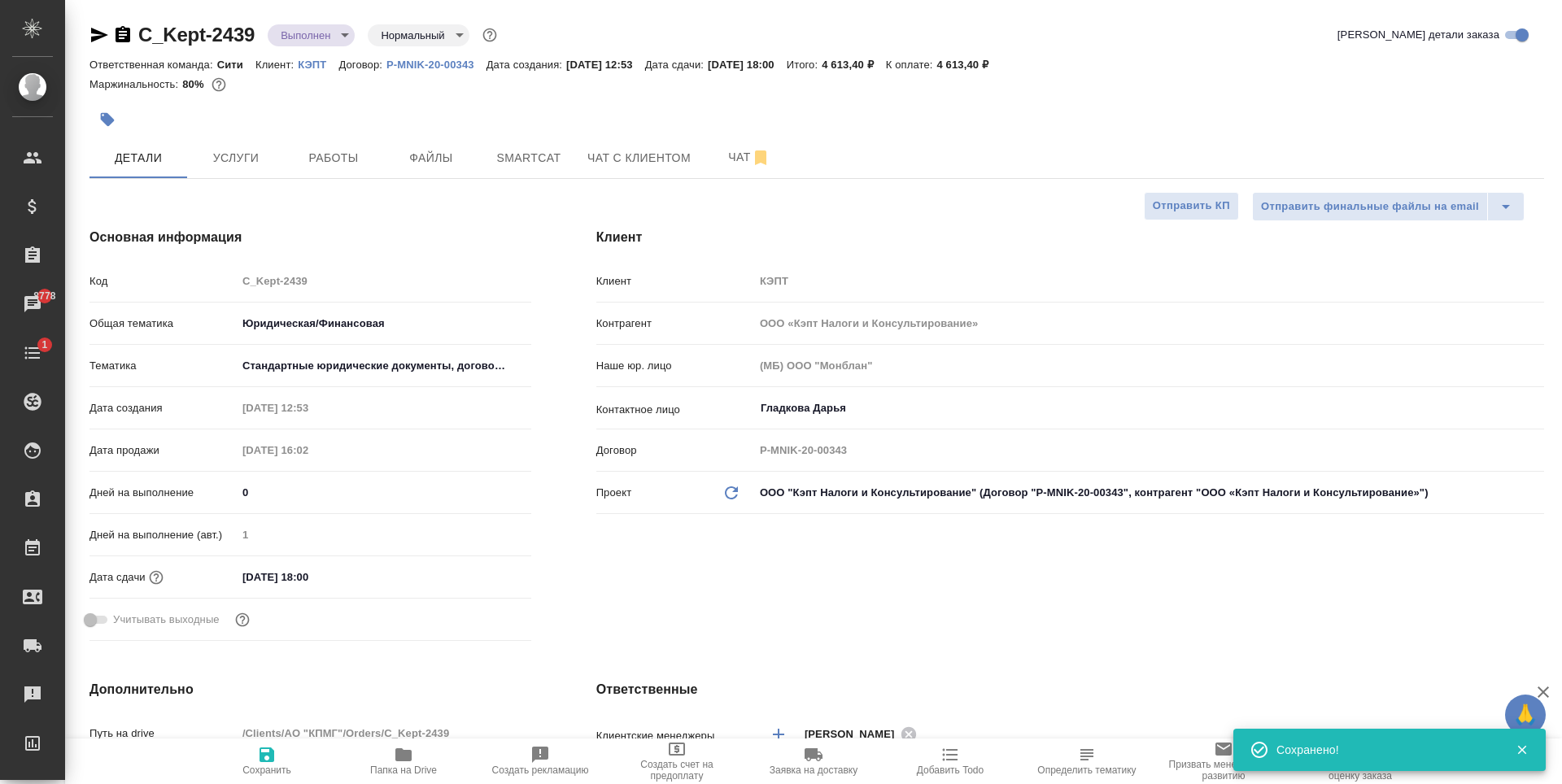
type textarea "x"
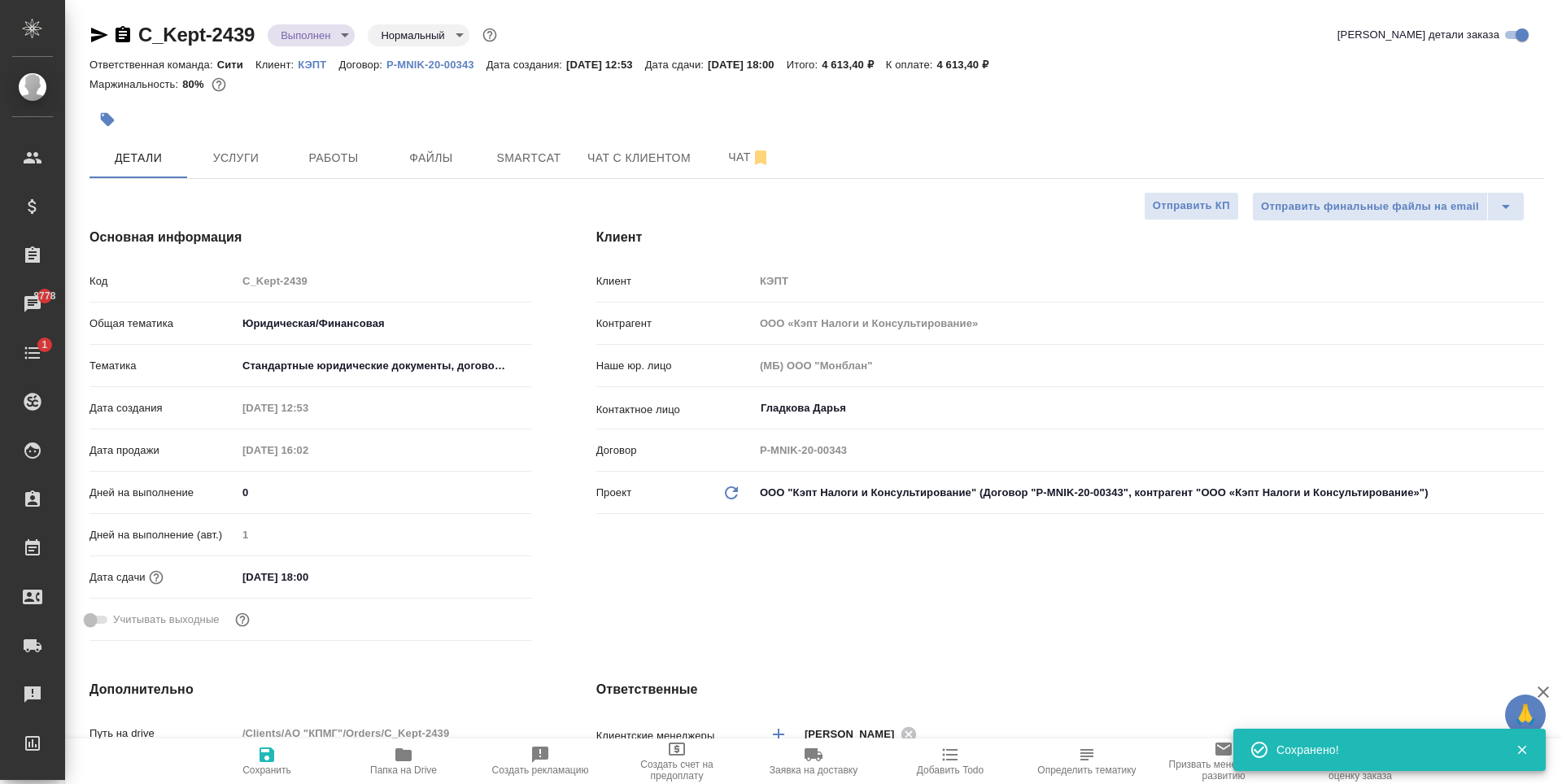
type textarea "x"
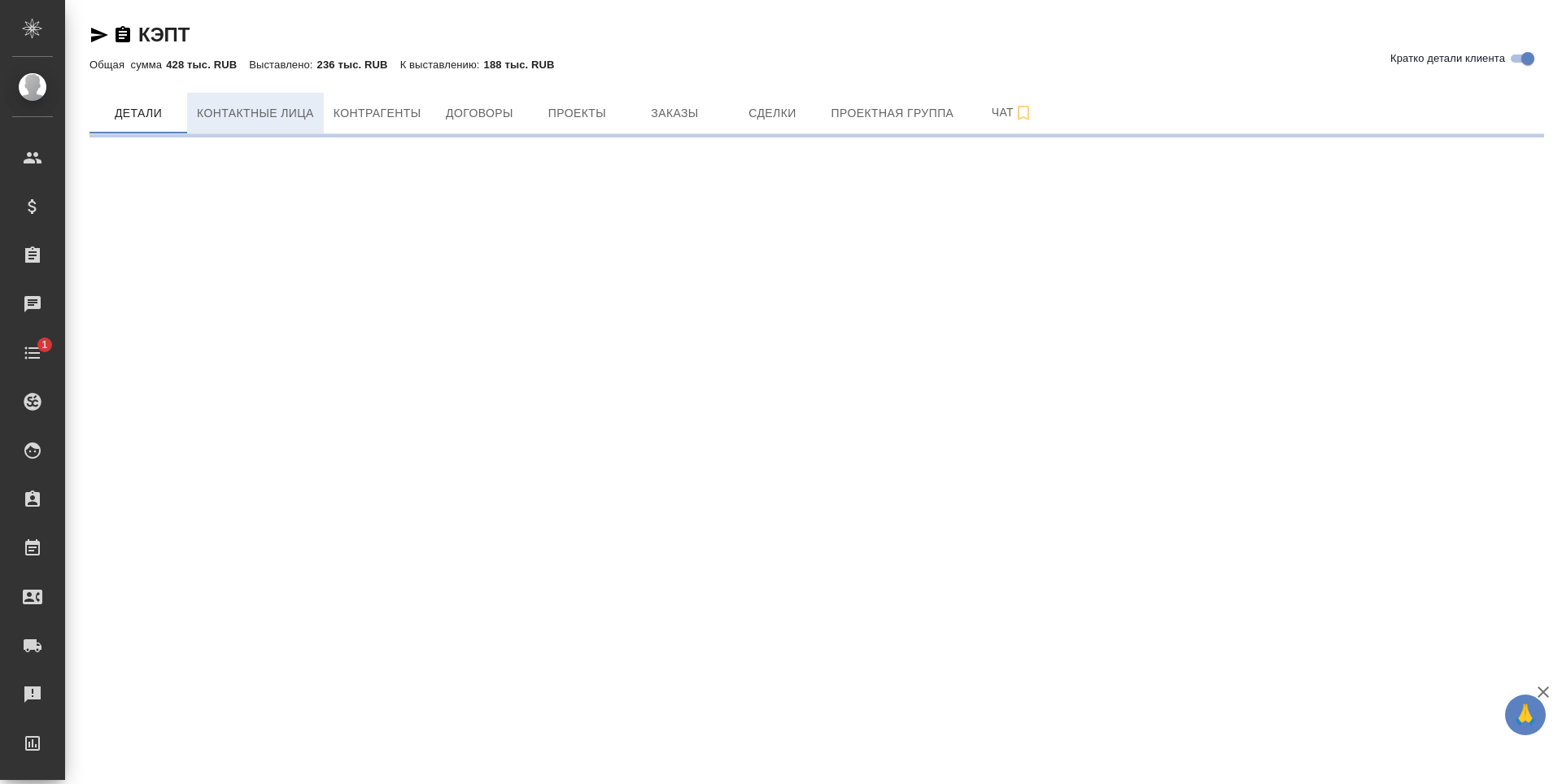
click at [236, 129] on button "Контактные лица" at bounding box center [256, 113] width 137 height 41
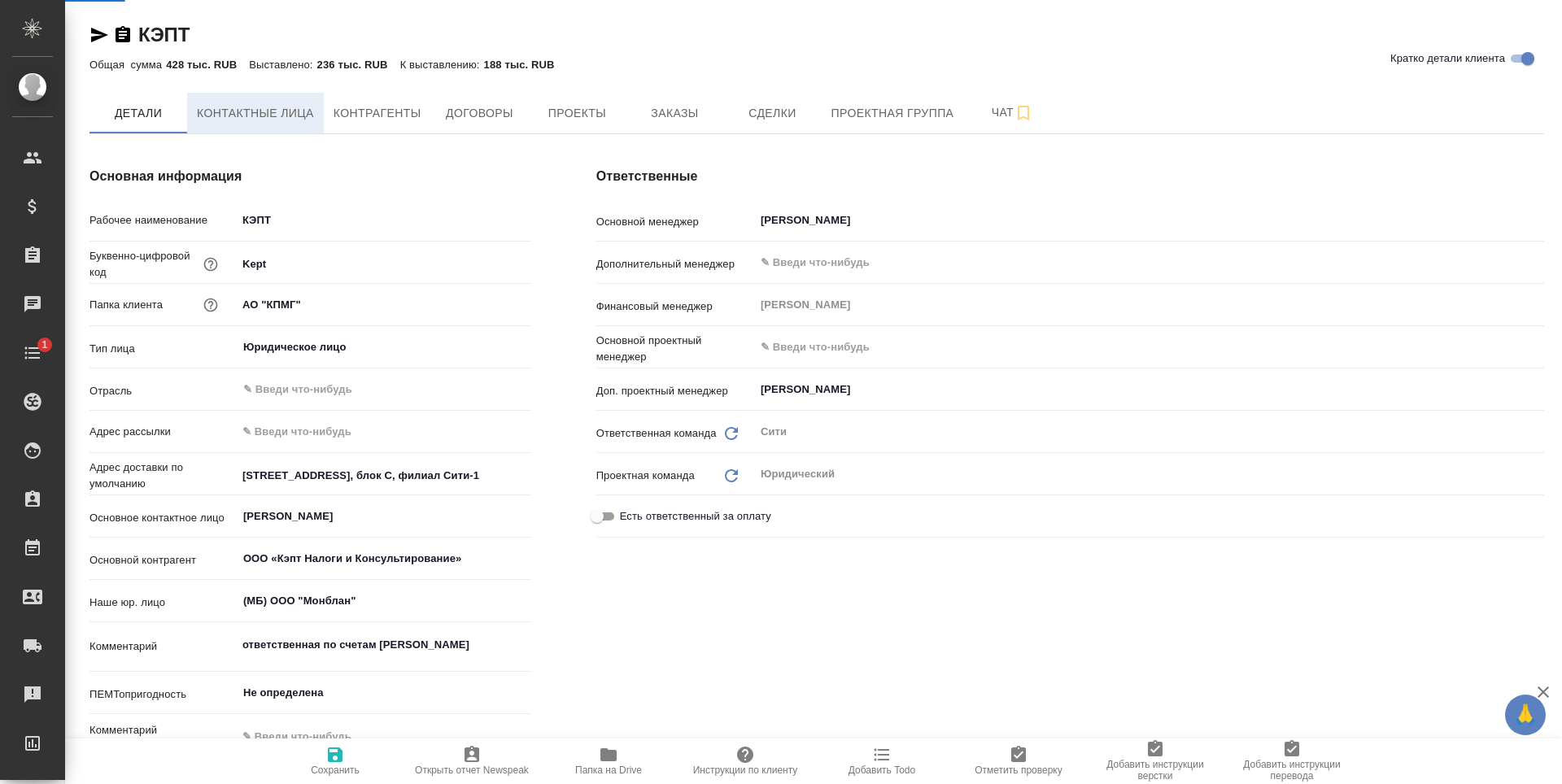
select select "RU"
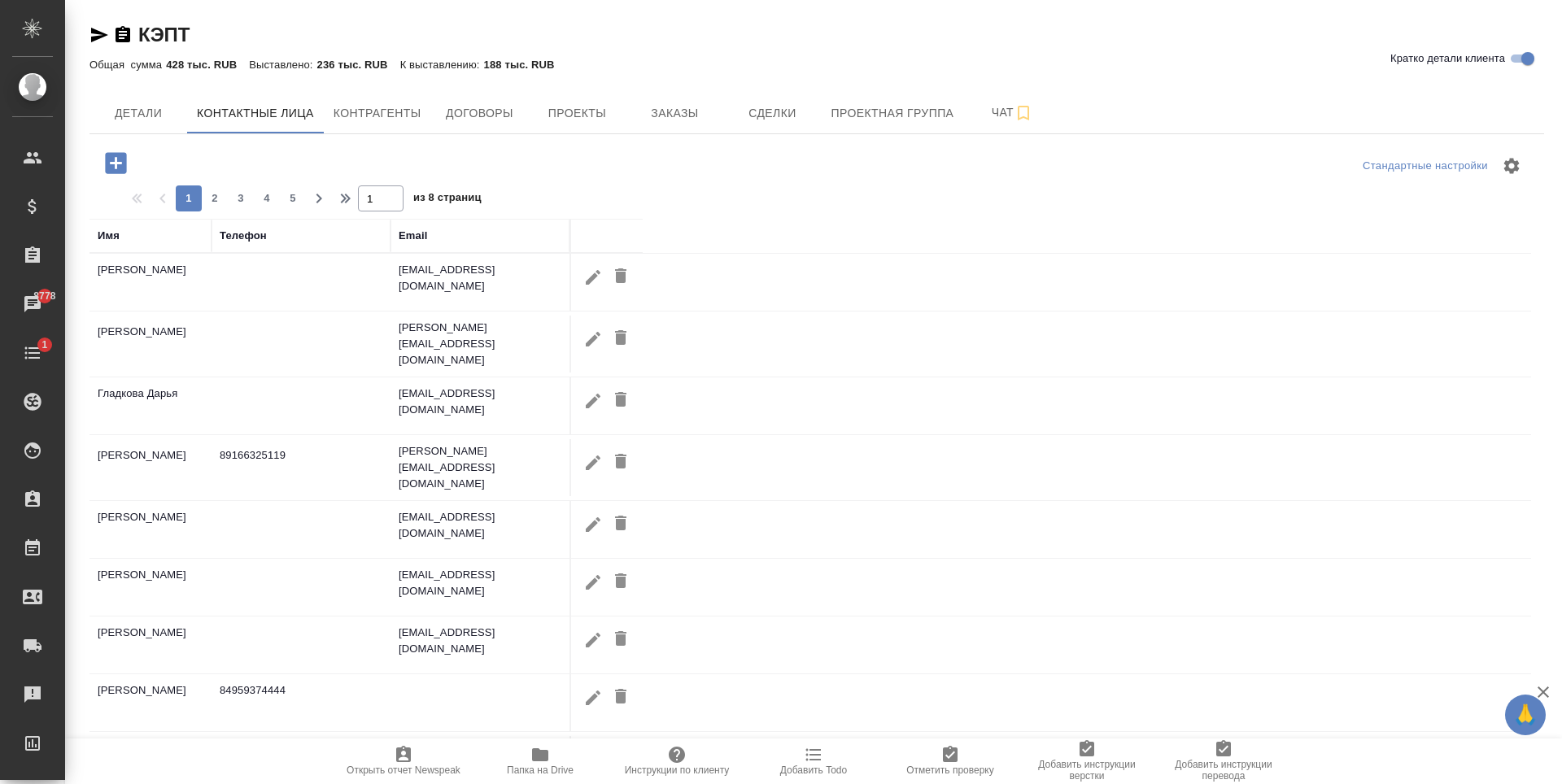
scroll to position [119, 0]
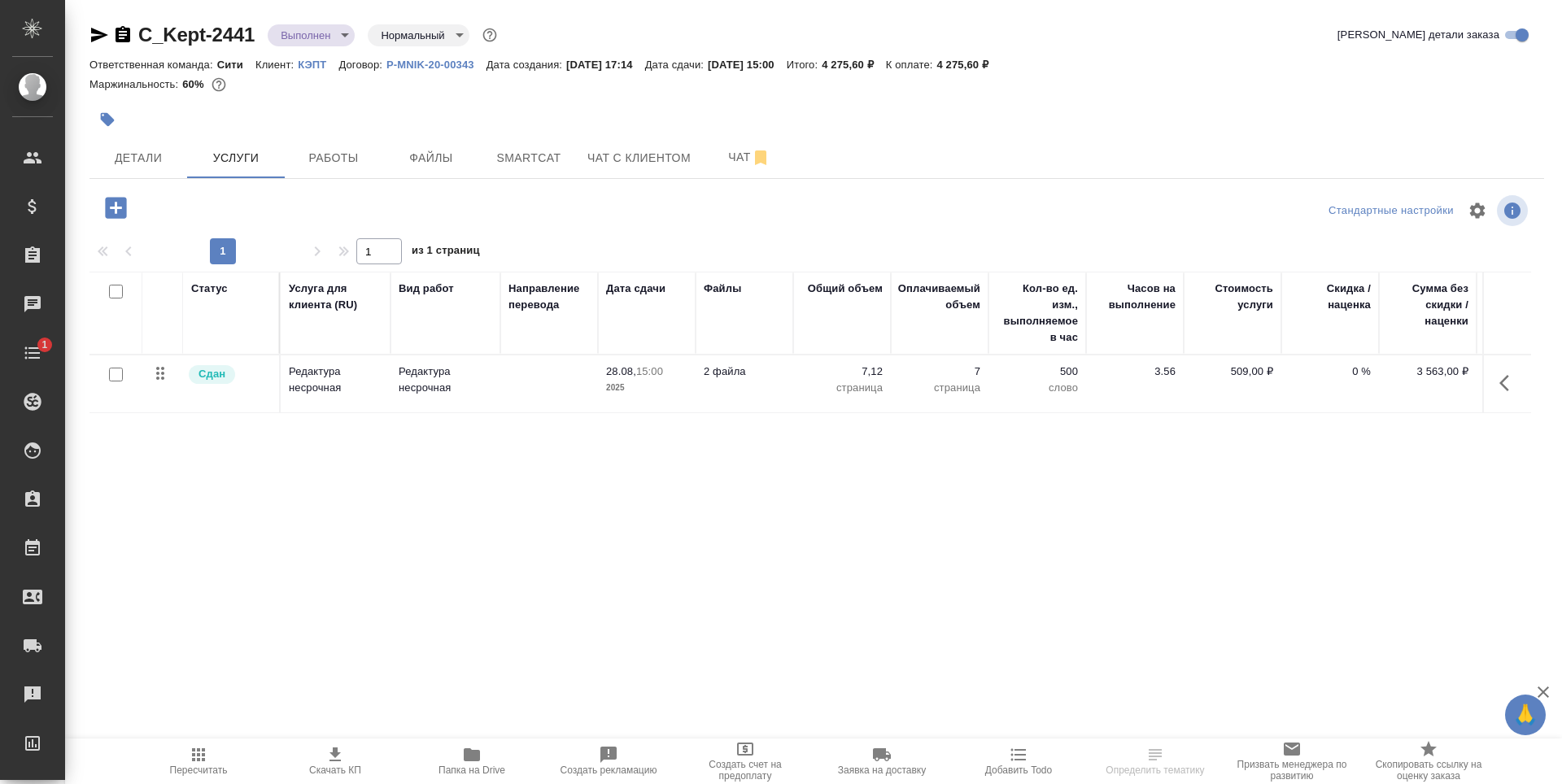
click at [138, 169] on button "Детали" at bounding box center [138, 158] width 97 height 41
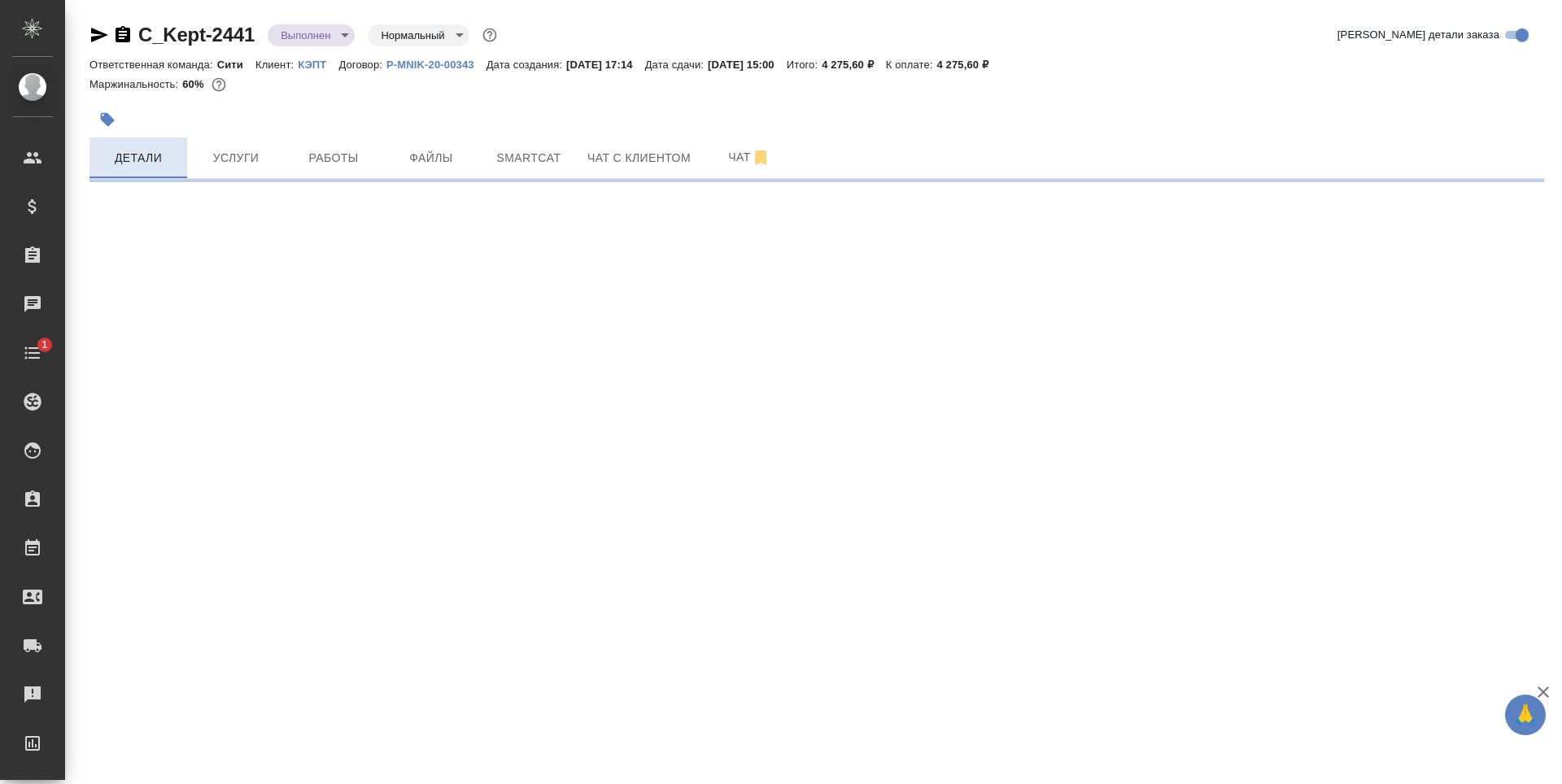
select select "RU"
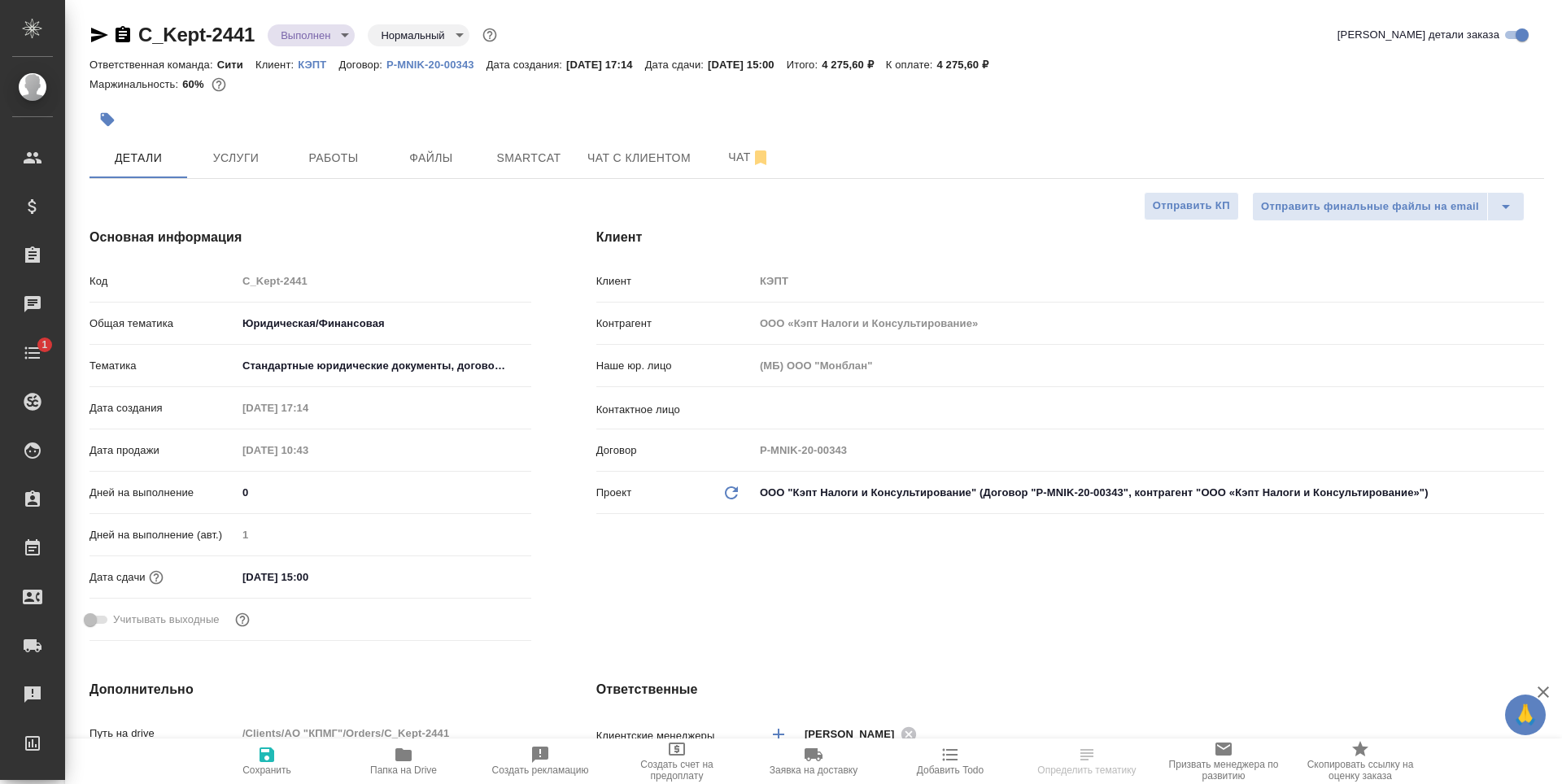
type textarea "x"
click at [859, 409] on input "text" at bounding box center [1123, 408] width 726 height 20
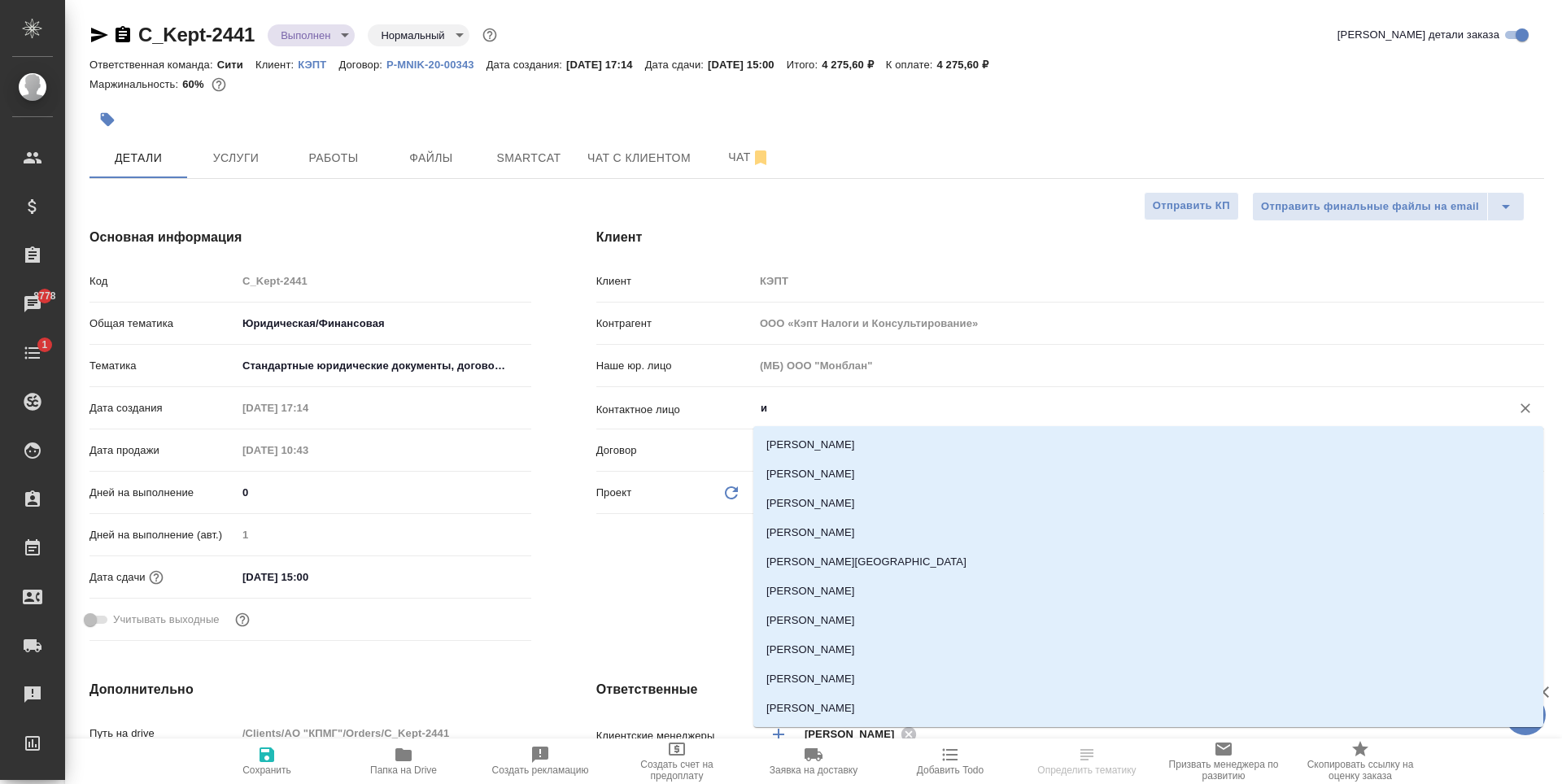
type input "ис"
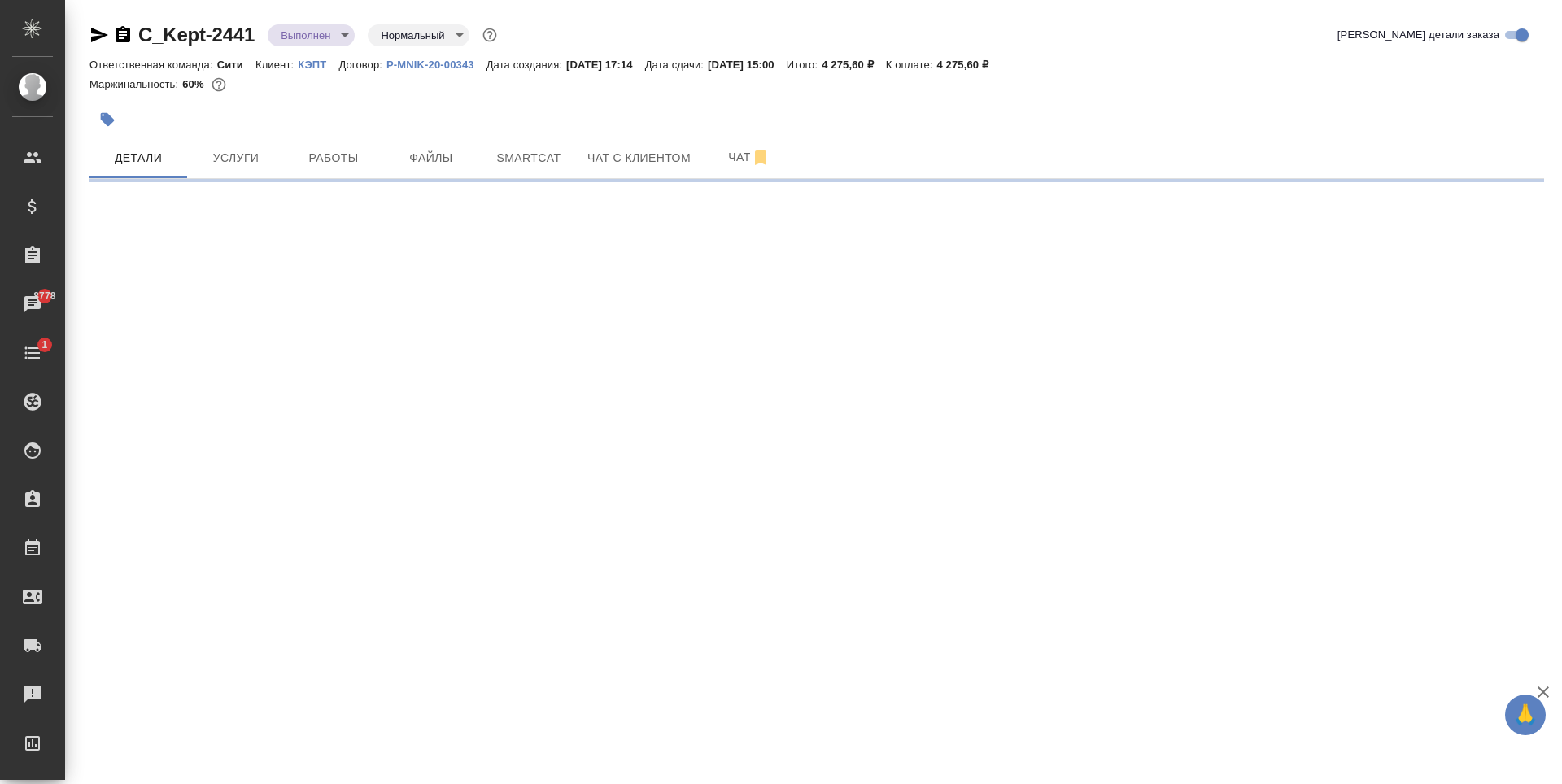
select select "RU"
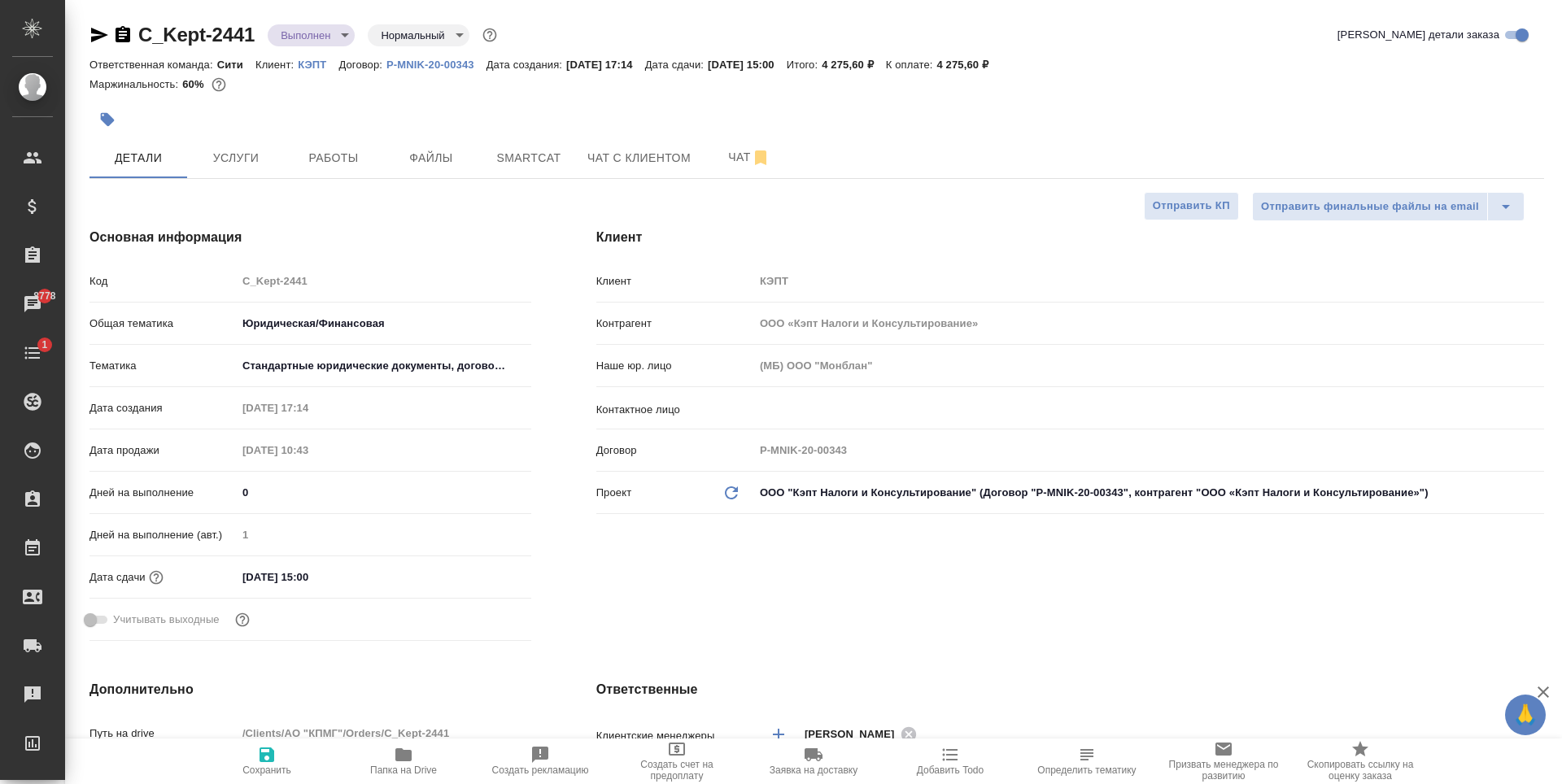
type textarea "x"
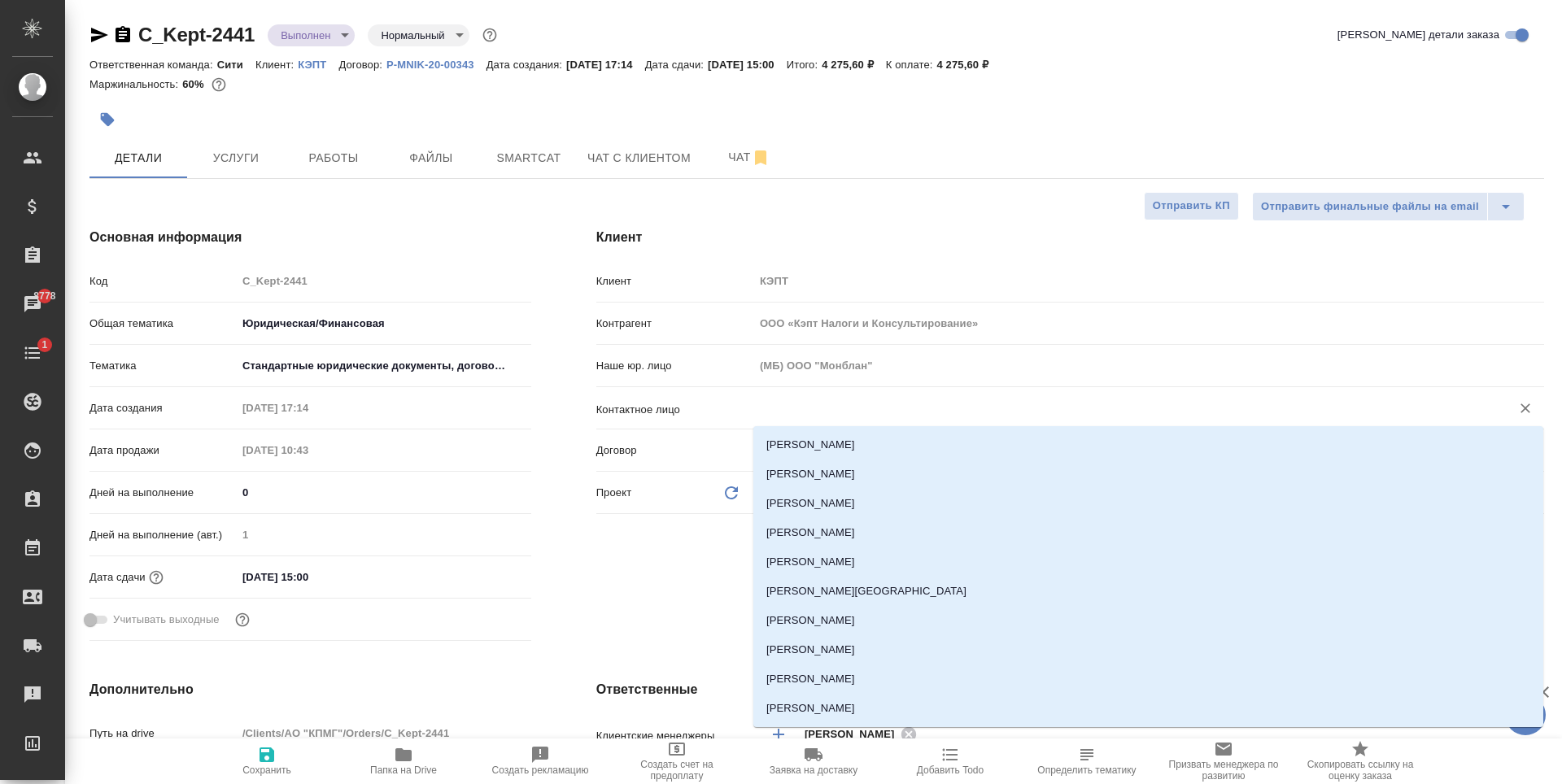
click at [804, 409] on input "text" at bounding box center [1123, 408] width 726 height 20
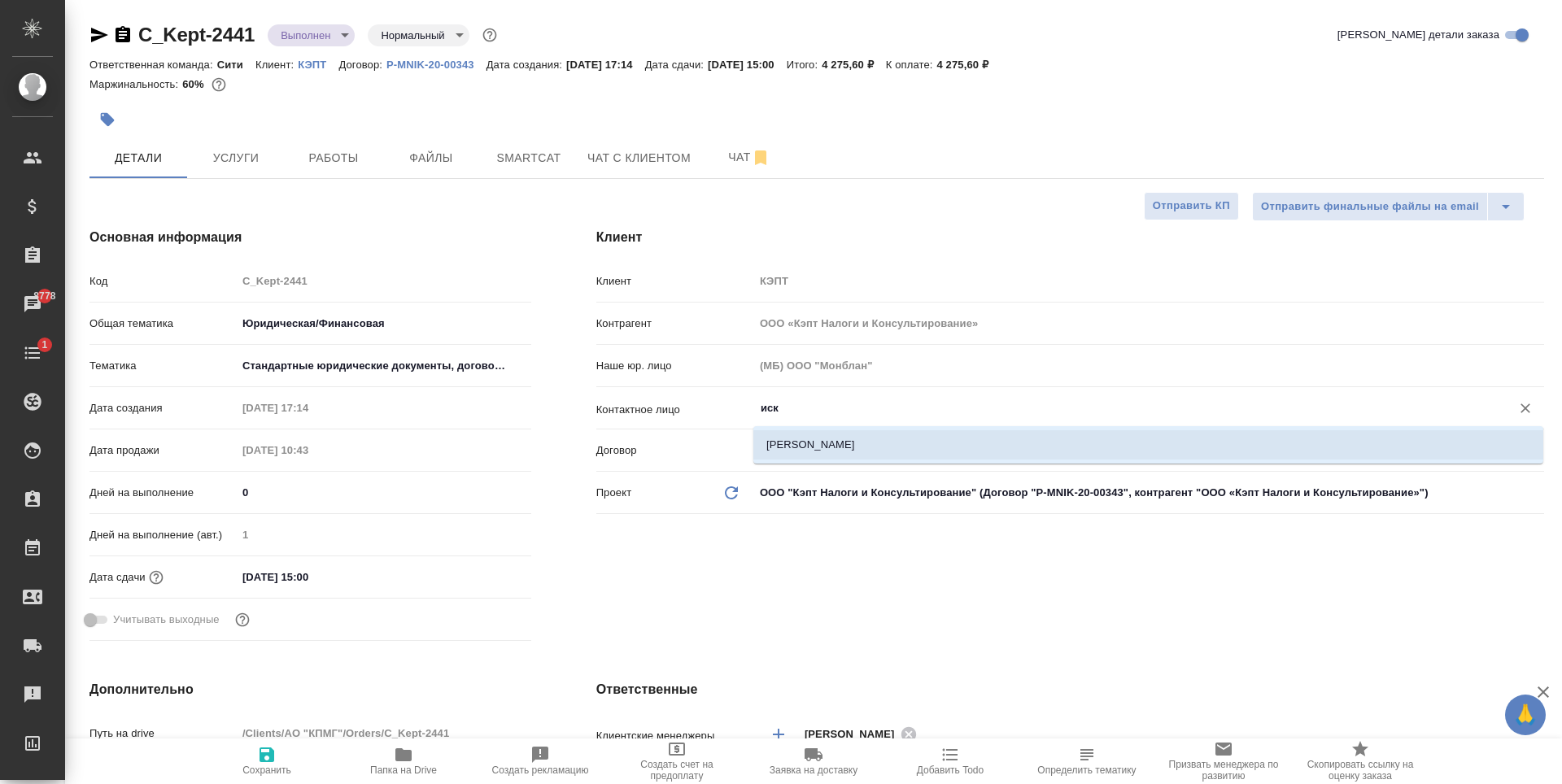
click at [811, 444] on li "Искандарова Алина" at bounding box center [1148, 445] width 790 height 30
type input "Искандарова Алина"
type textarea "x"
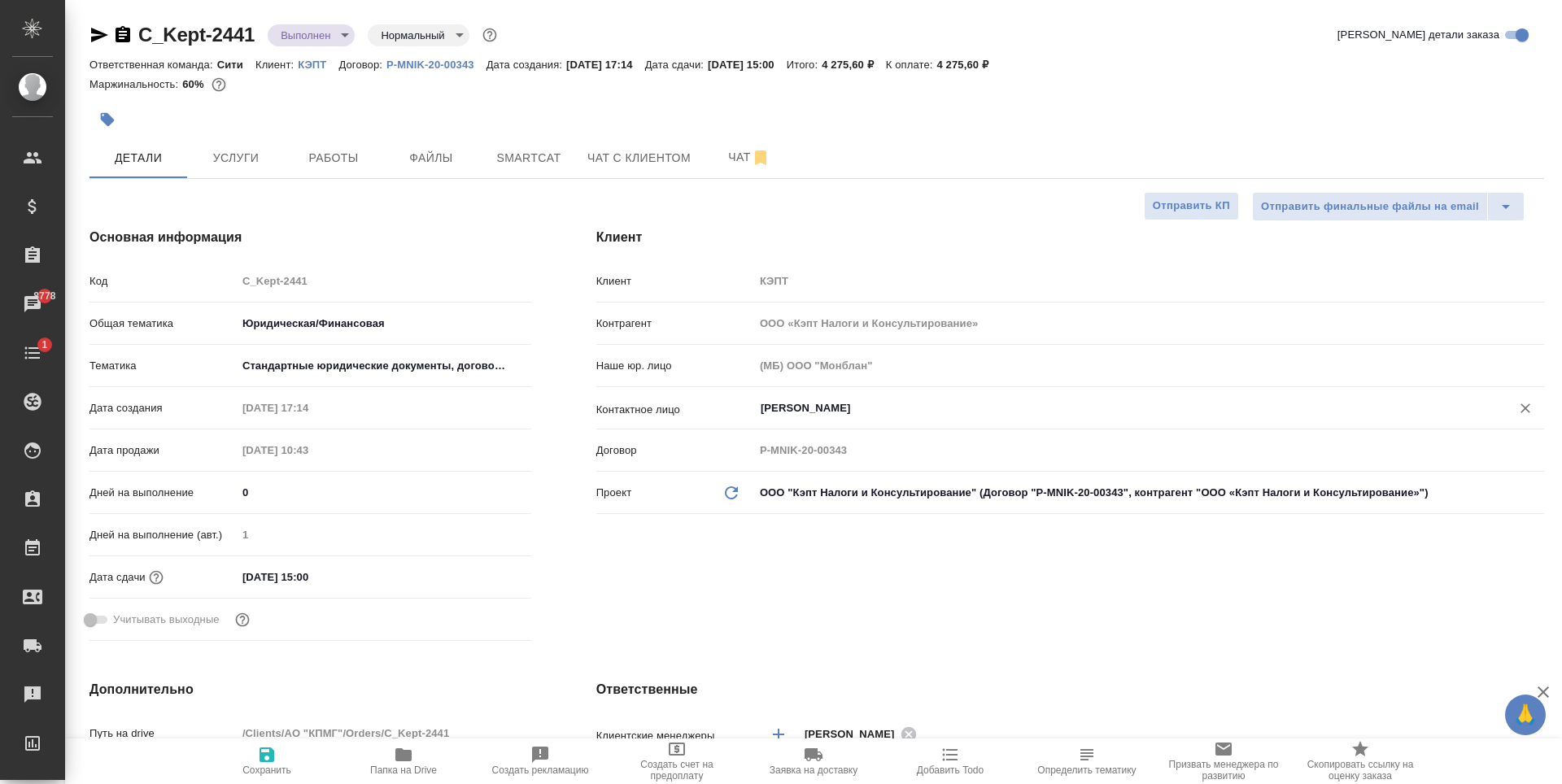
type input "Искандарова Алина"
click at [806, 578] on div "Клиент Клиент КЭПТ Контрагент ООО «Кэпт Налоги и Консультирование» Наше юр. лиц…" at bounding box center [1071, 437] width 1014 height 485
click at [270, 745] on icon "button" at bounding box center [267, 755] width 20 height 20
type textarea "x"
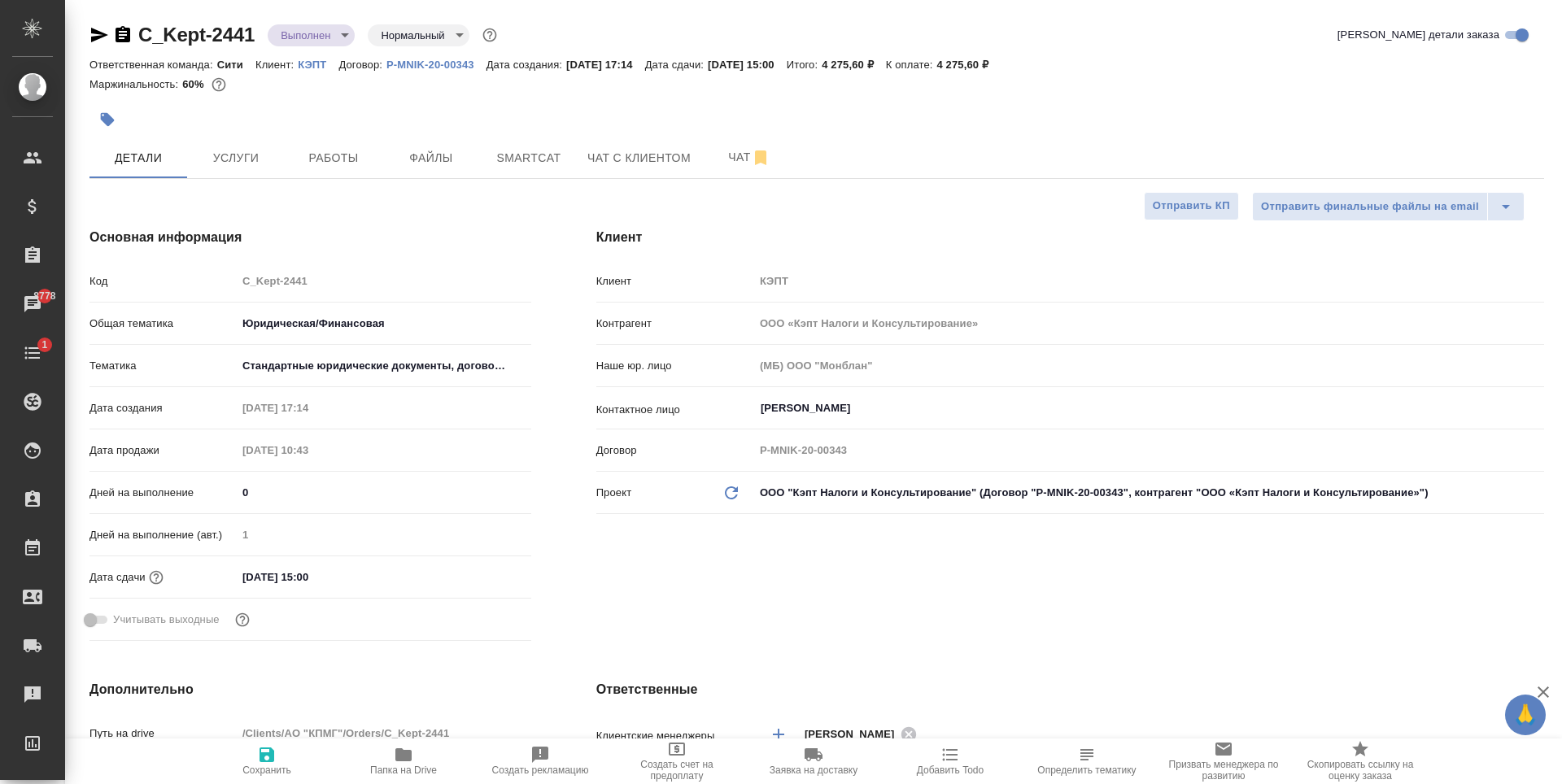
type textarea "x"
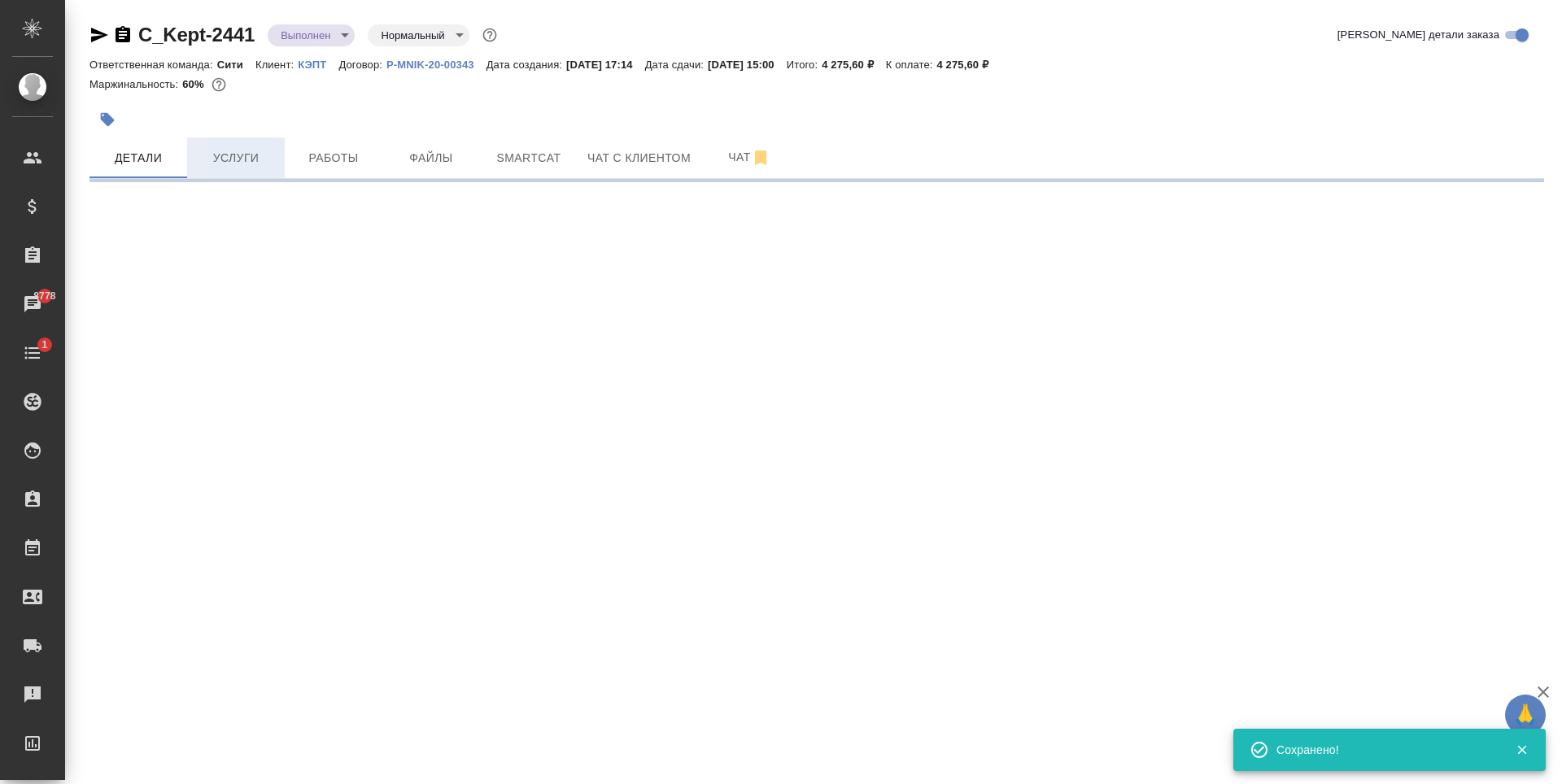
click at [252, 156] on span "Услуги" at bounding box center [236, 158] width 78 height 21
select select "RU"
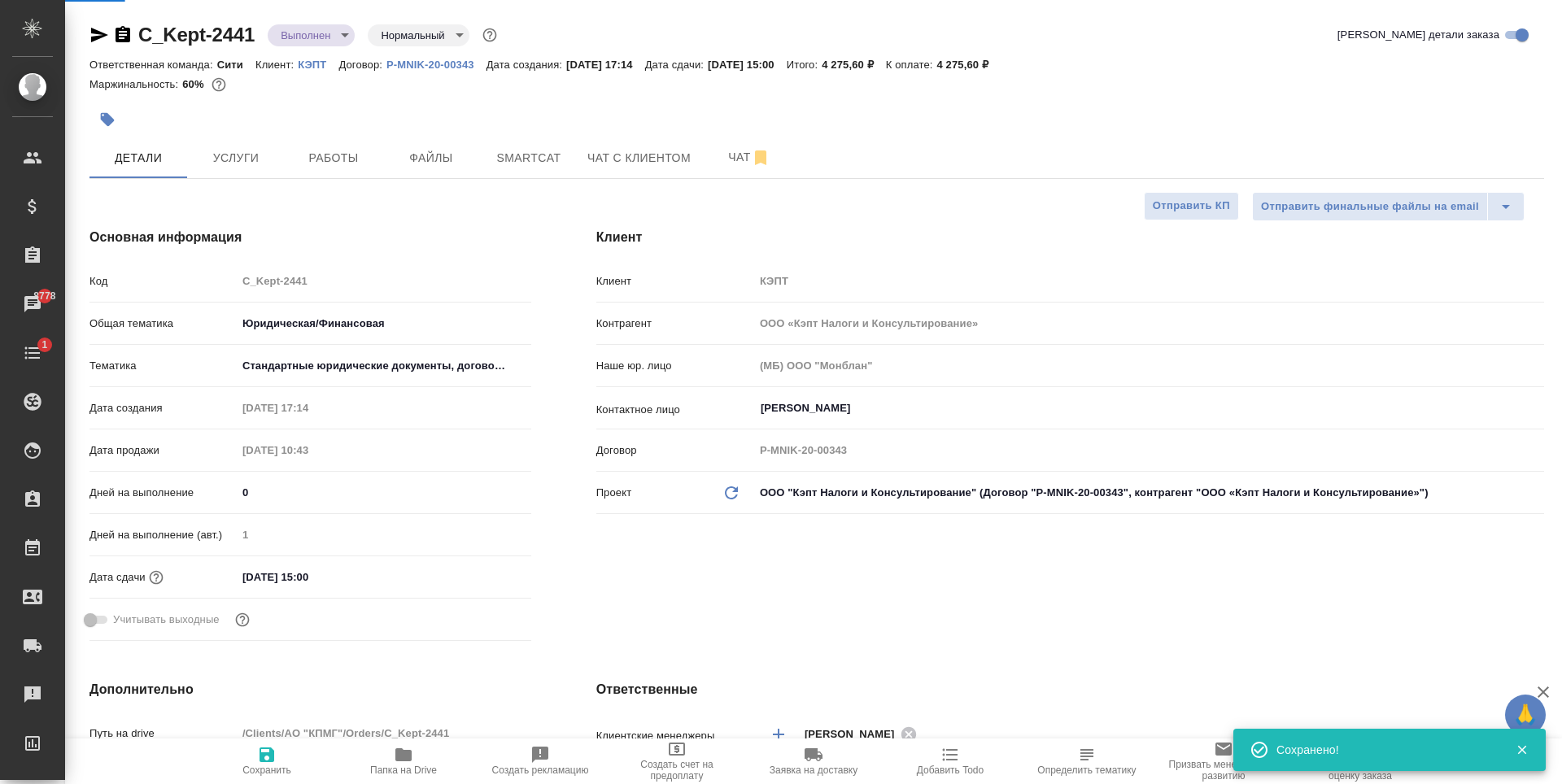
type textarea "x"
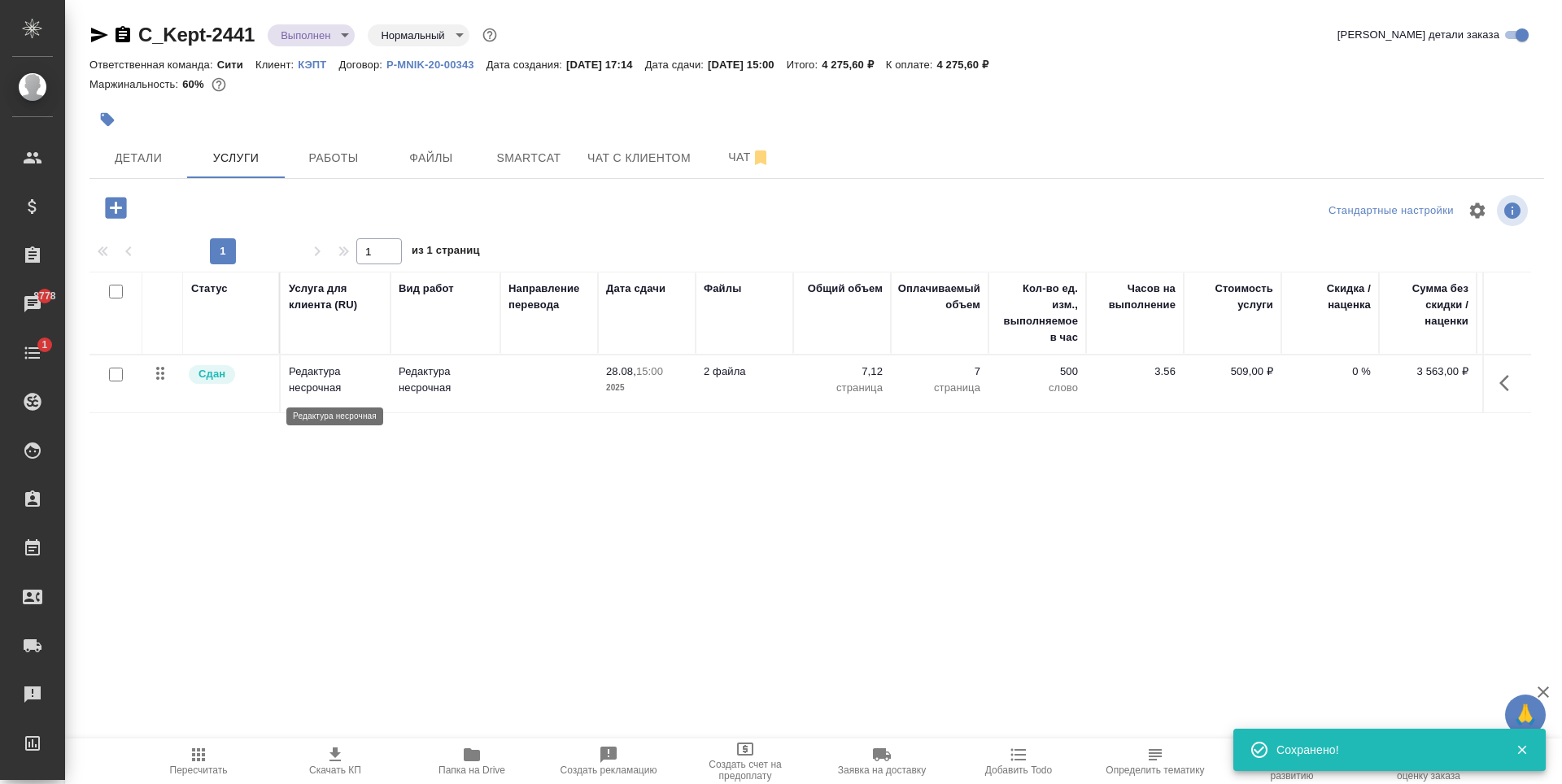
click at [365, 383] on p "Редактура несрочная" at bounding box center [335, 380] width 93 height 33
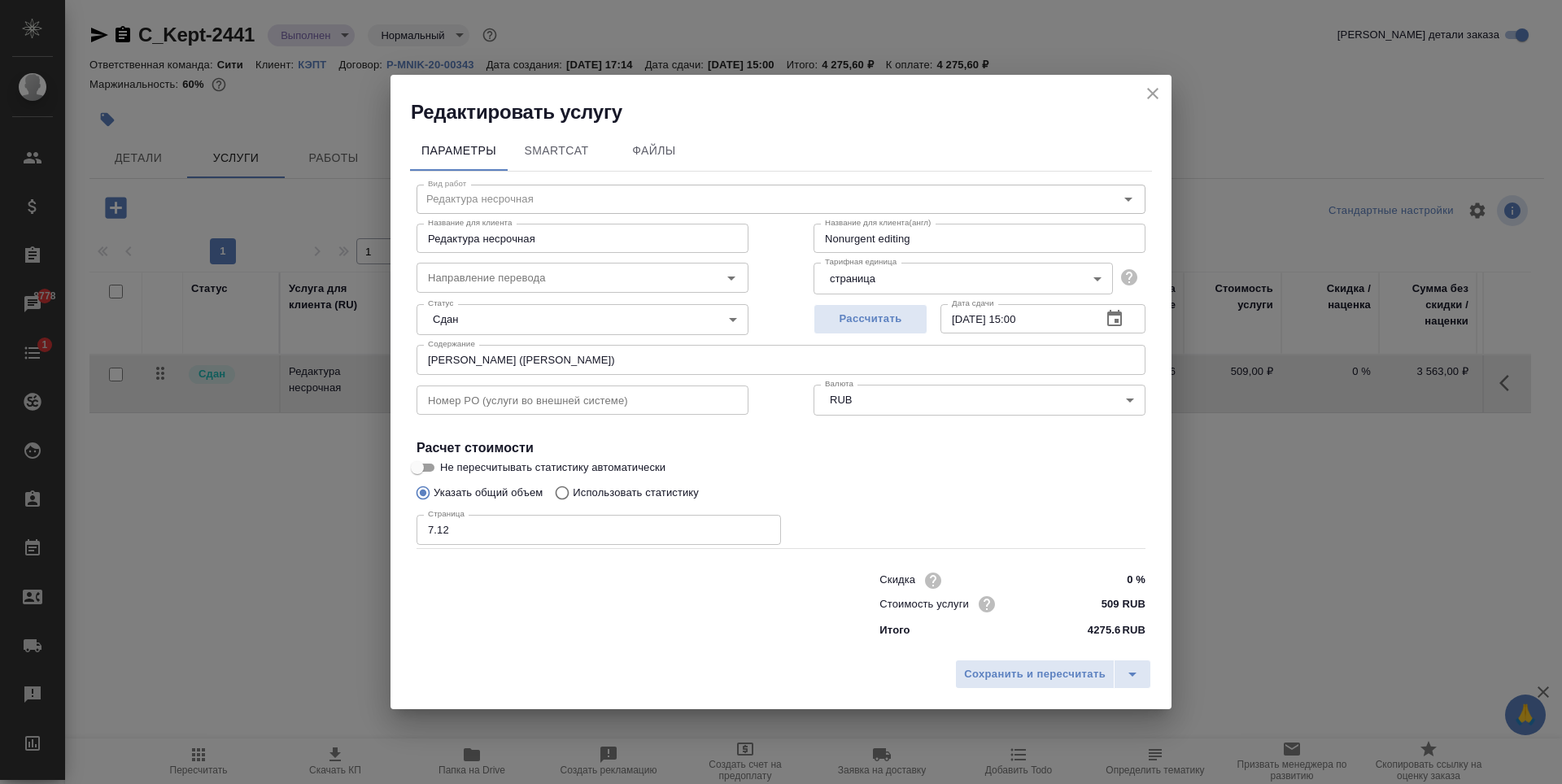
click at [1155, 87] on icon "close" at bounding box center [1153, 94] width 20 height 20
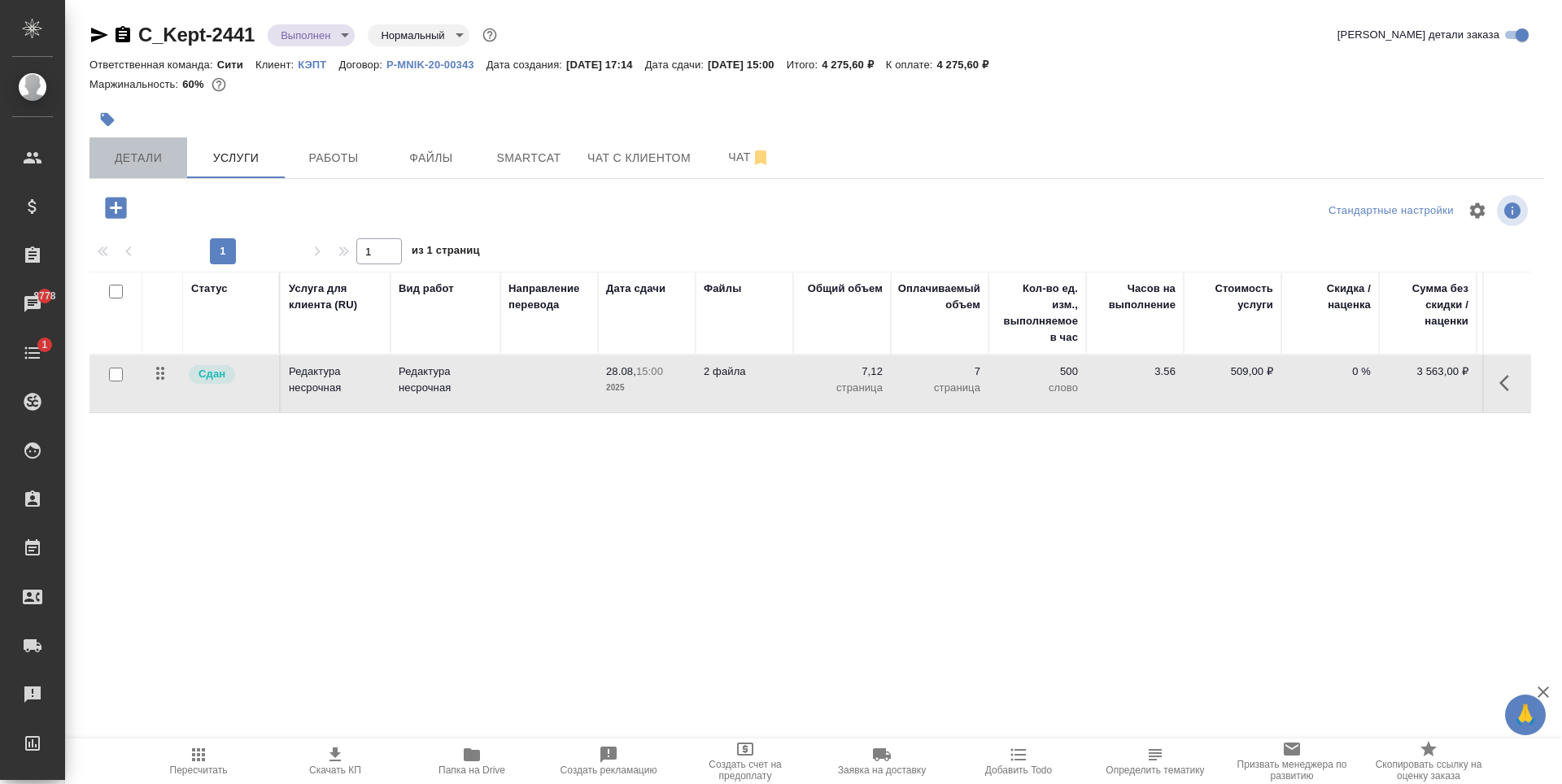
click at [106, 157] on span "Детали" at bounding box center [138, 158] width 78 height 21
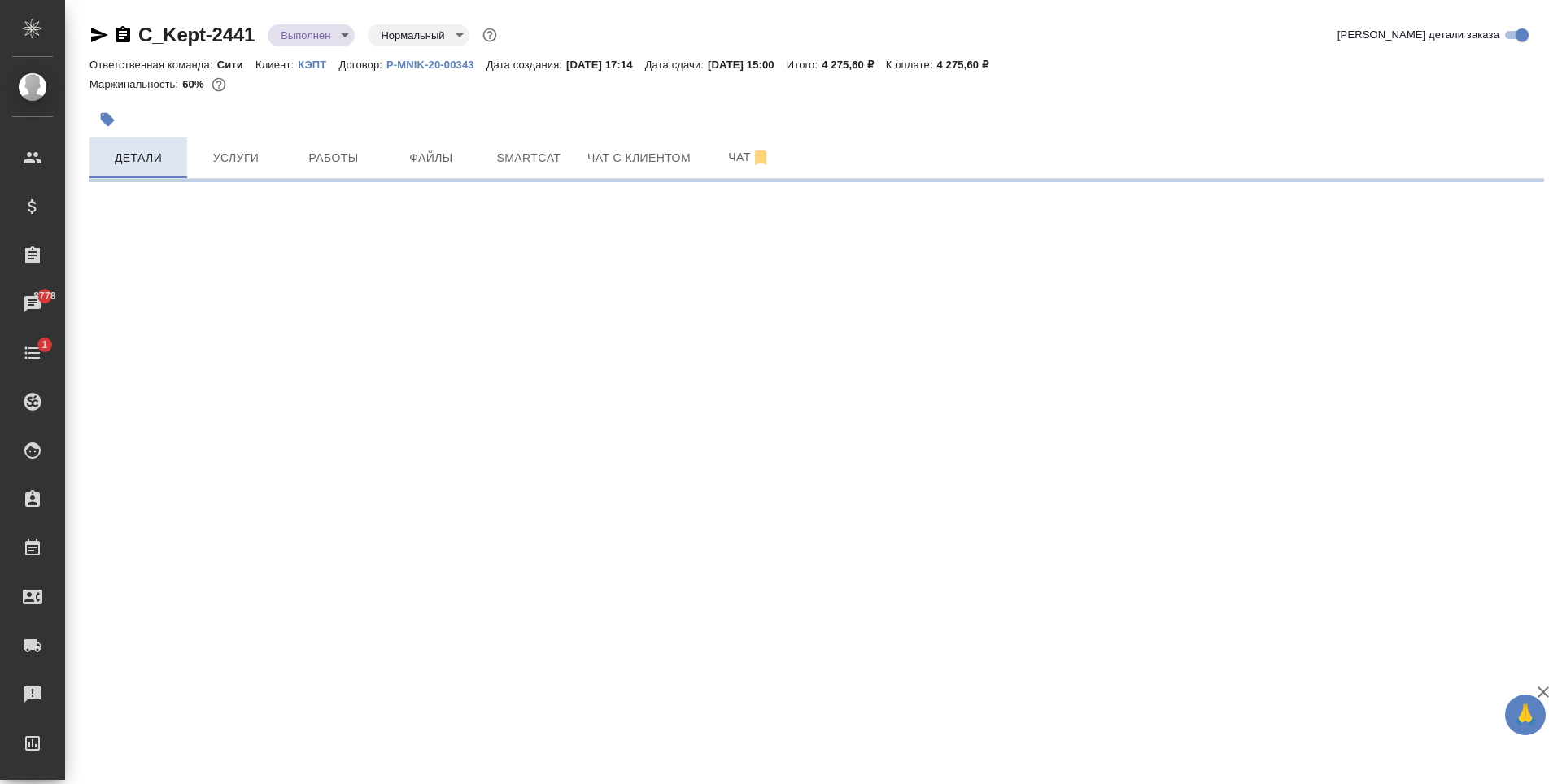
select select "RU"
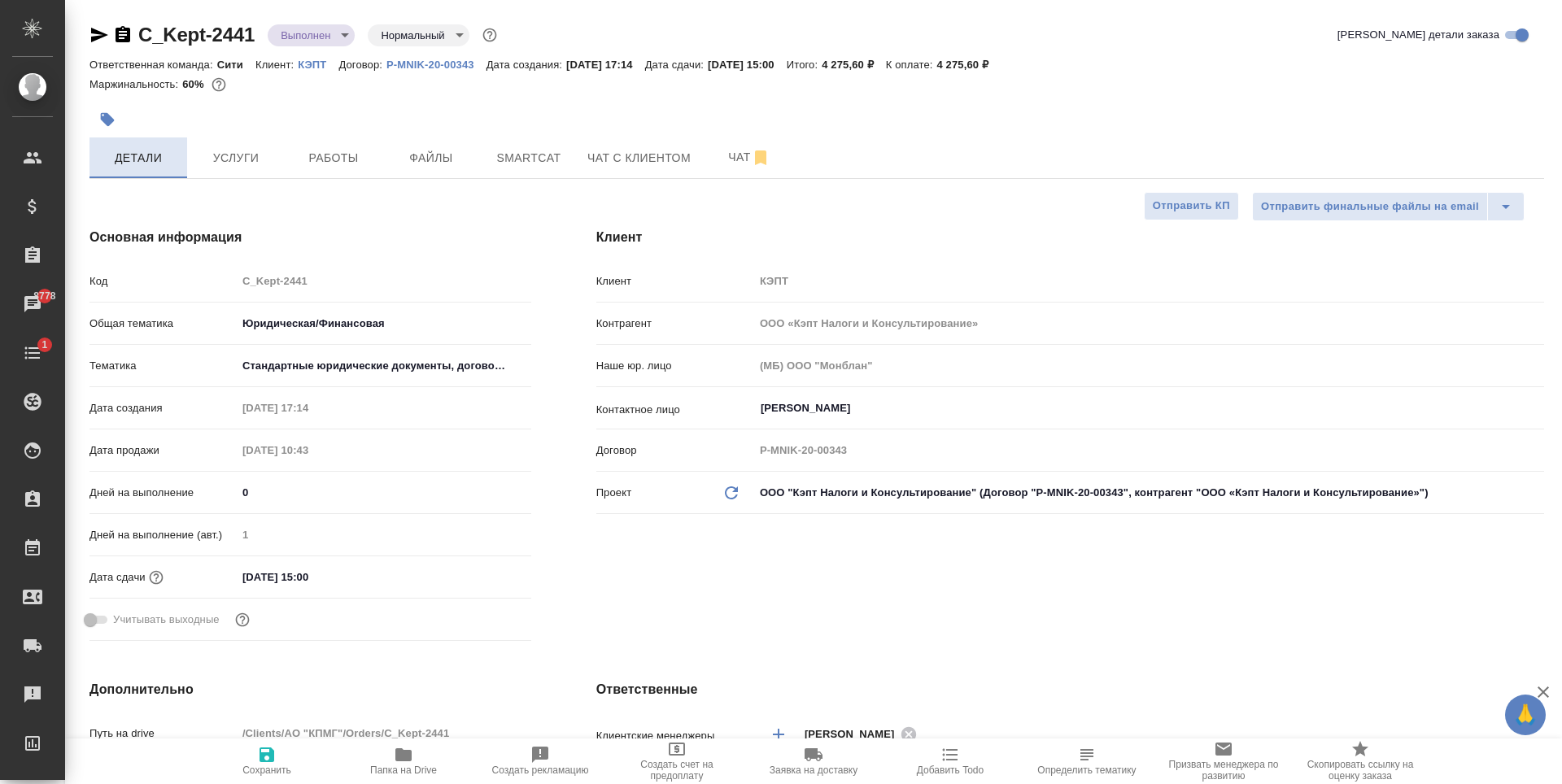
type textarea "x"
click at [237, 139] on button "Услуги" at bounding box center [236, 158] width 97 height 41
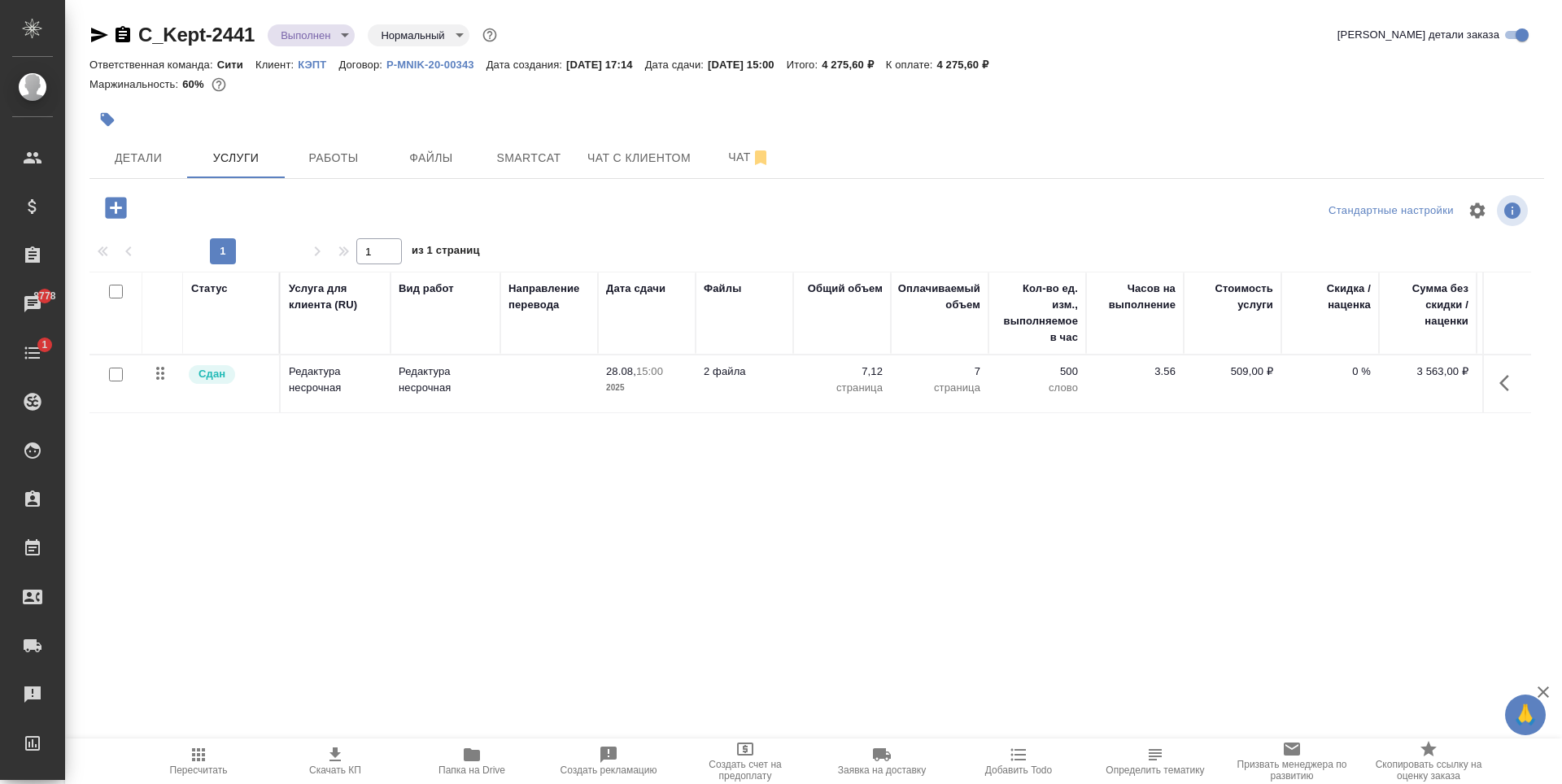
click at [346, 397] on td "Редактура несрочная" at bounding box center [335, 384] width 110 height 56
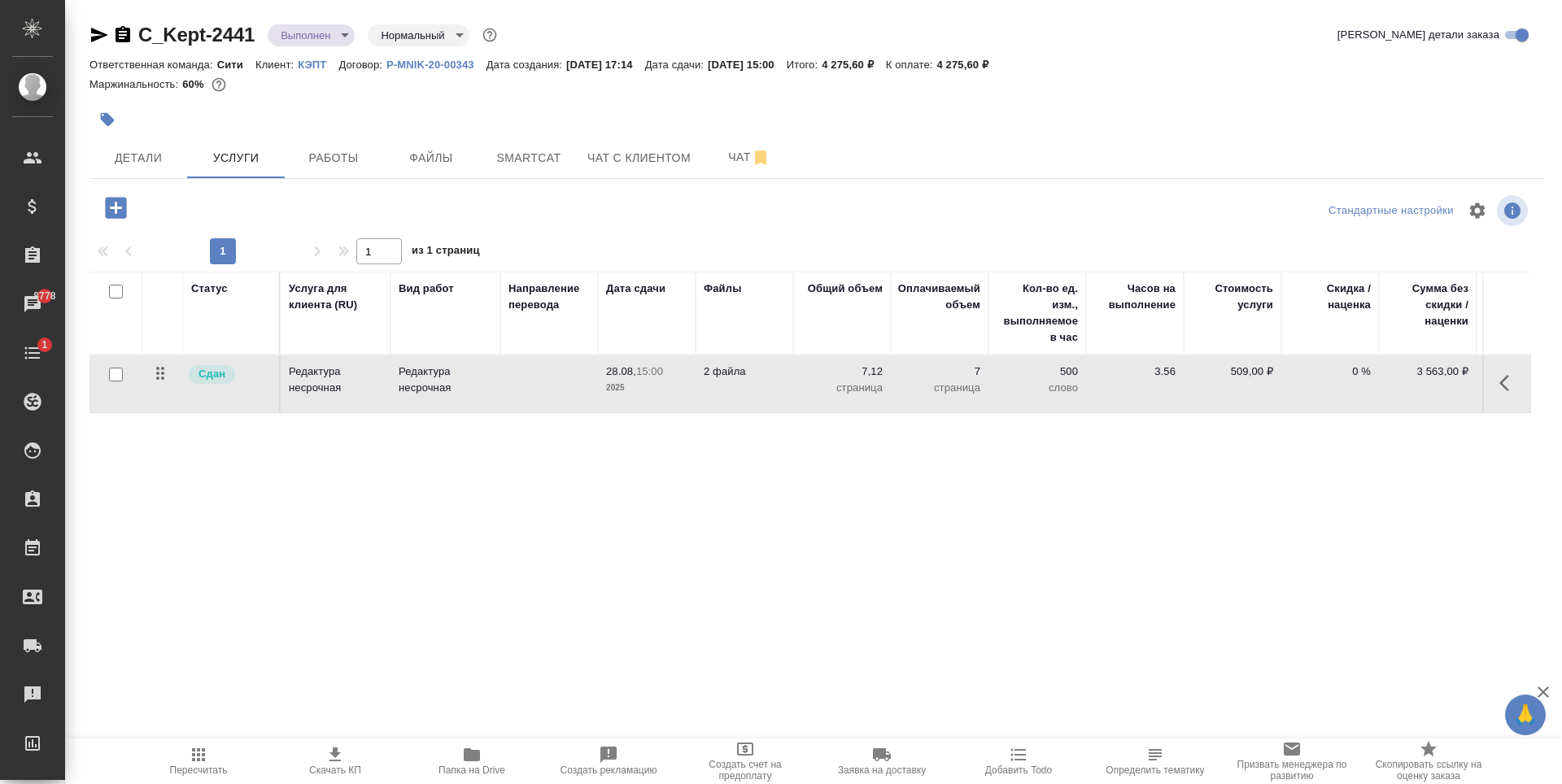
click at [346, 397] on td "Редактура несрочная" at bounding box center [335, 384] width 110 height 56
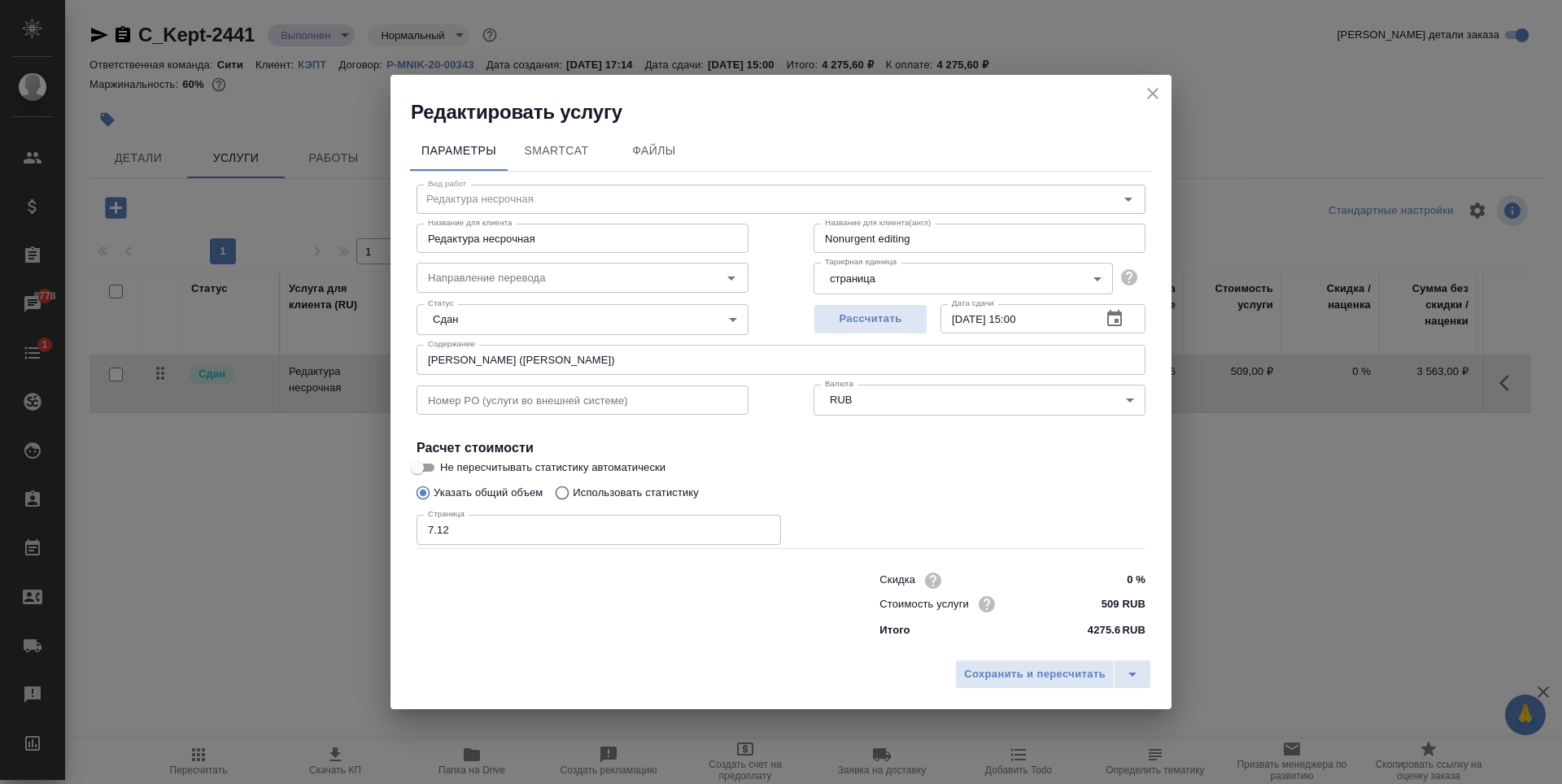
click at [1149, 98] on icon "close" at bounding box center [1153, 94] width 20 height 20
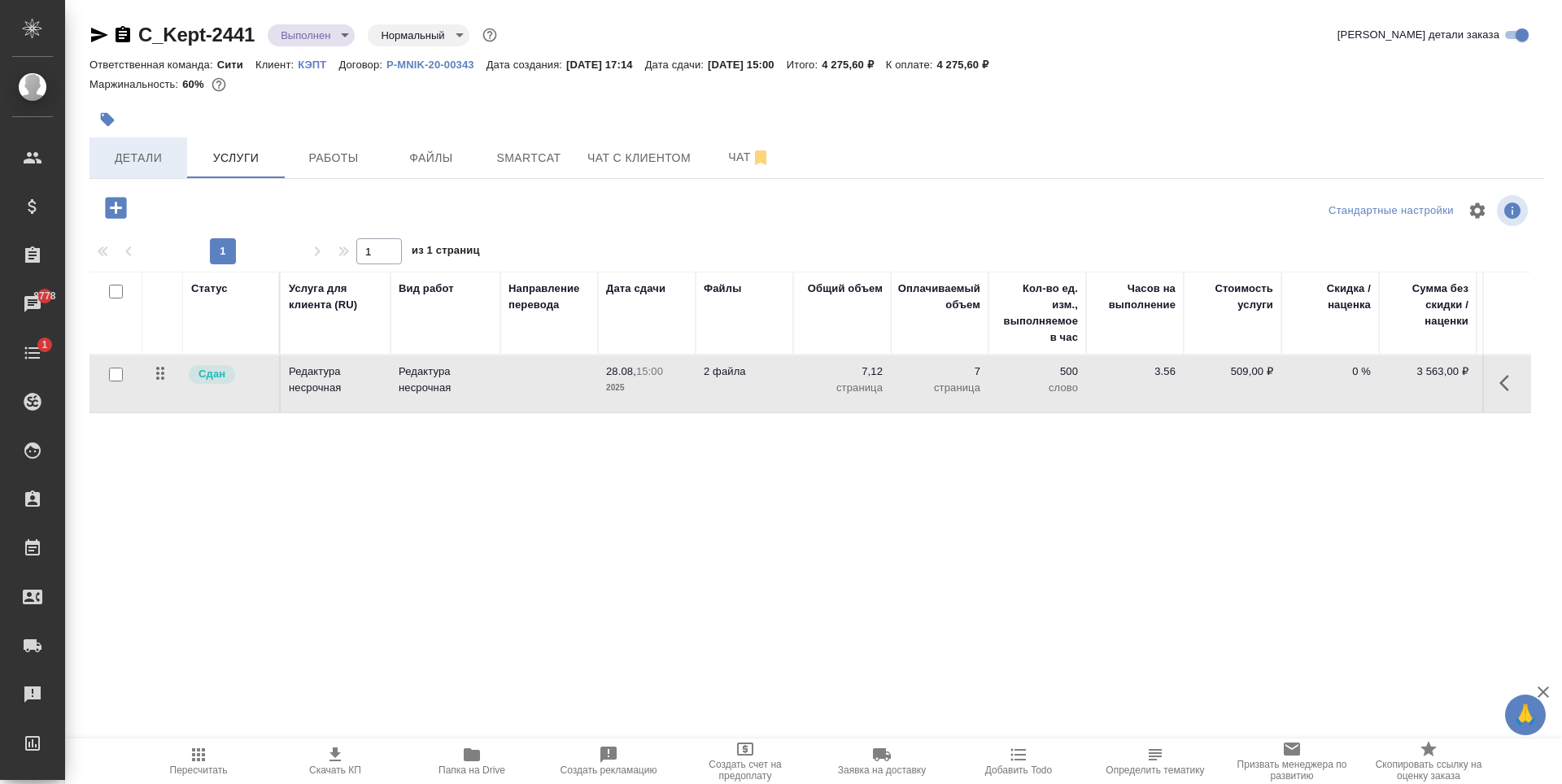
click at [146, 157] on span "Детали" at bounding box center [138, 158] width 78 height 21
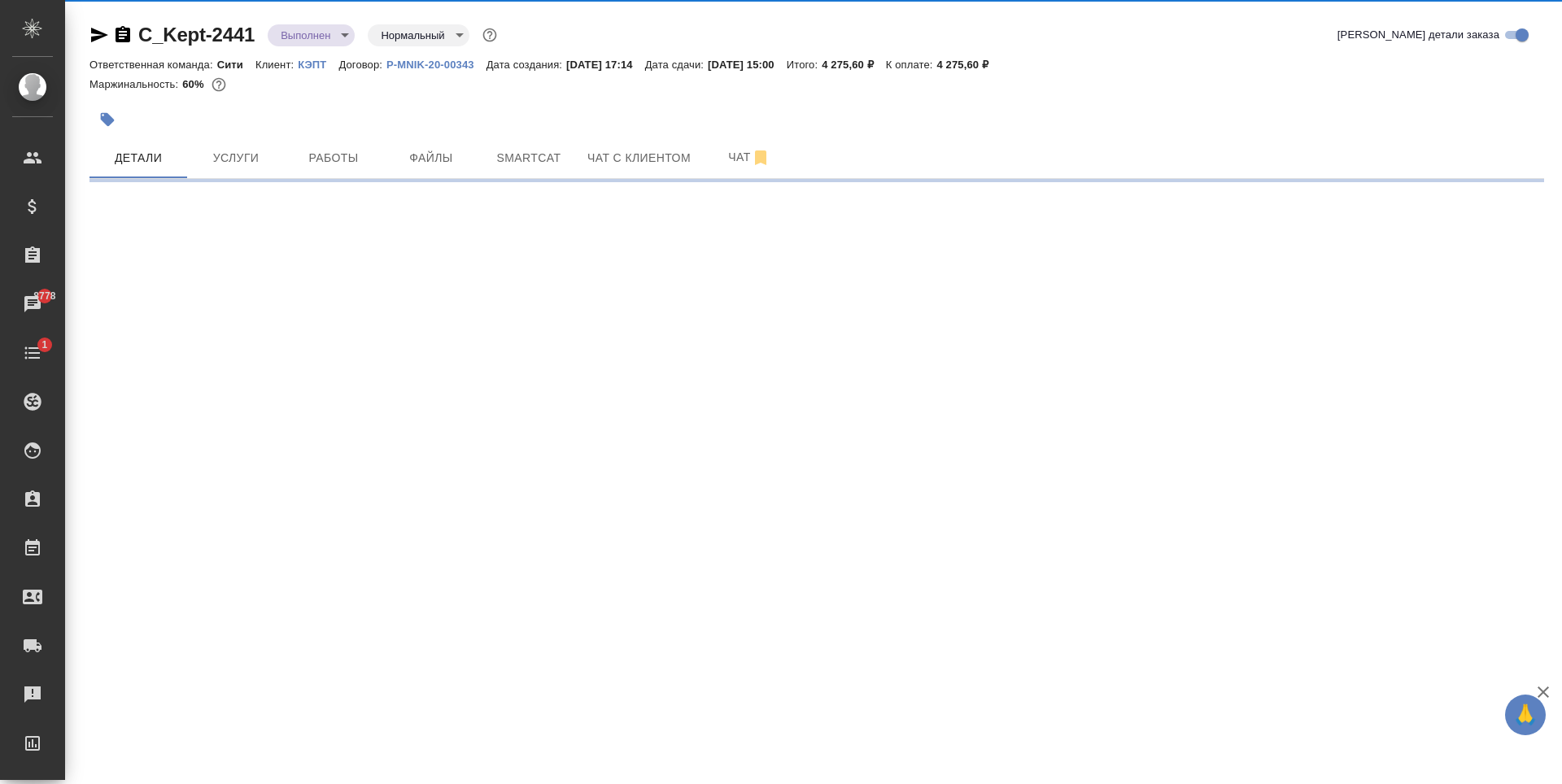
select select "RU"
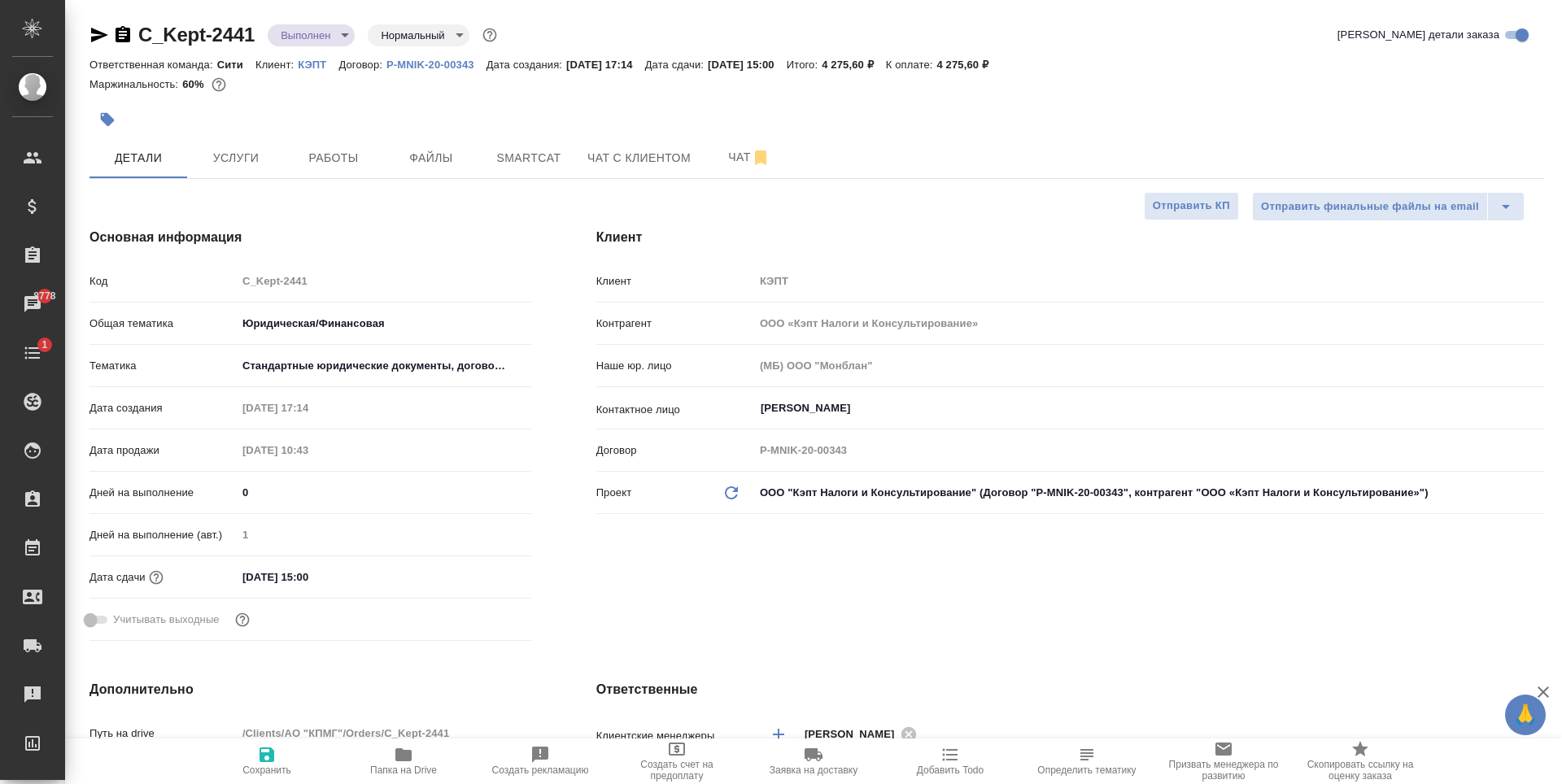
type textarea "x"
click at [268, 759] on icon "button" at bounding box center [267, 755] width 20 height 20
type textarea "x"
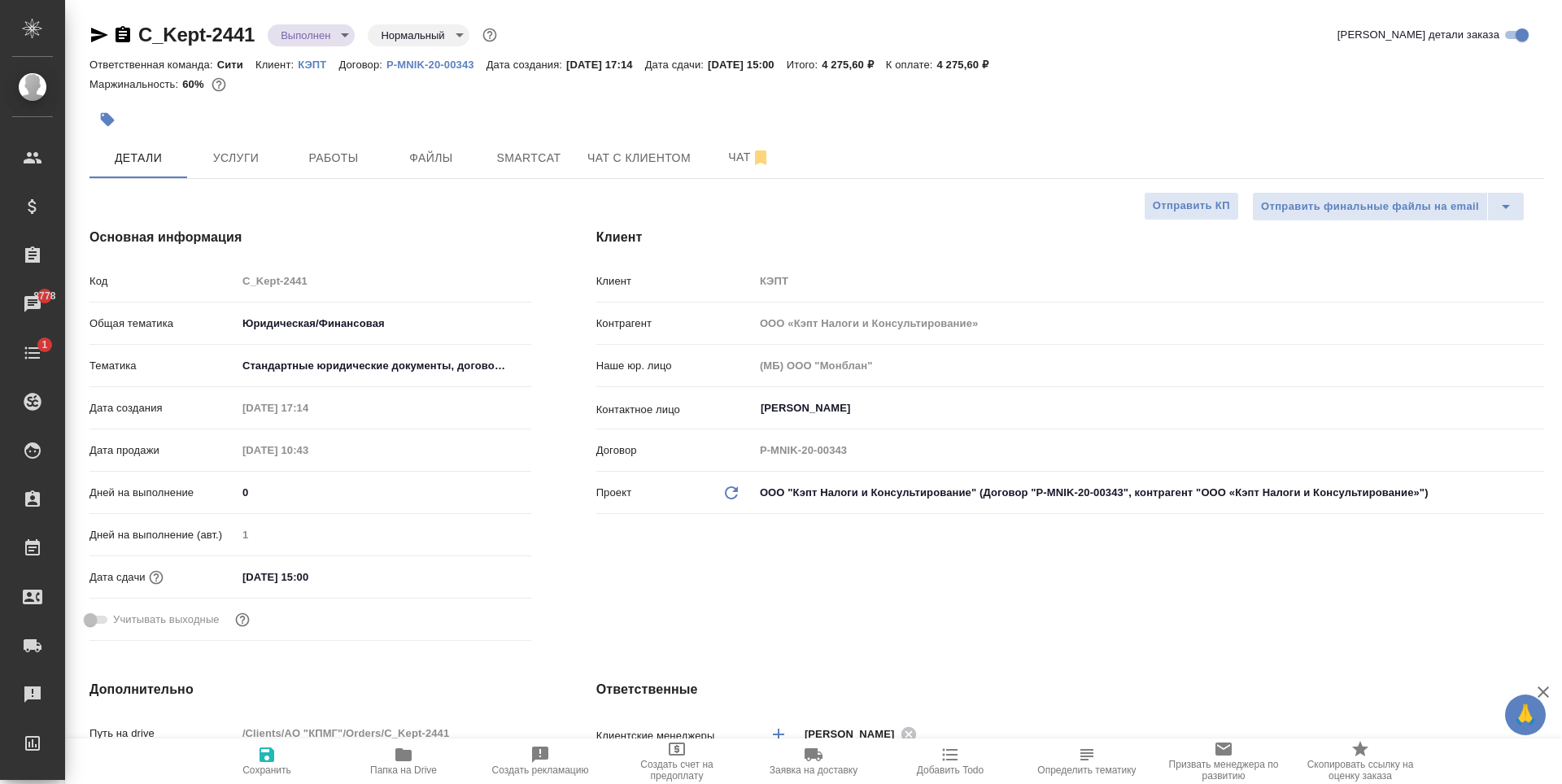
type textarea "x"
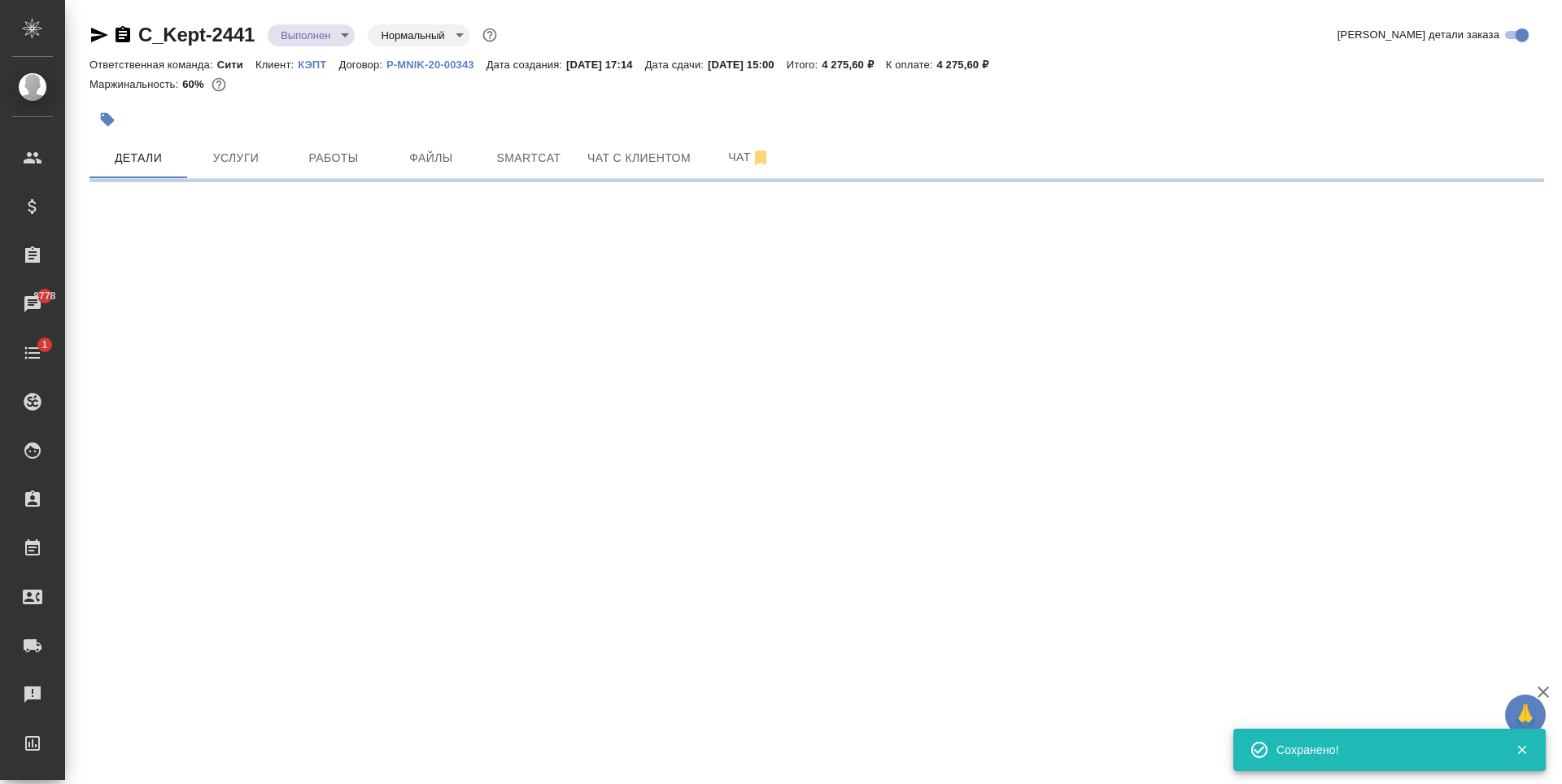
select select "RU"
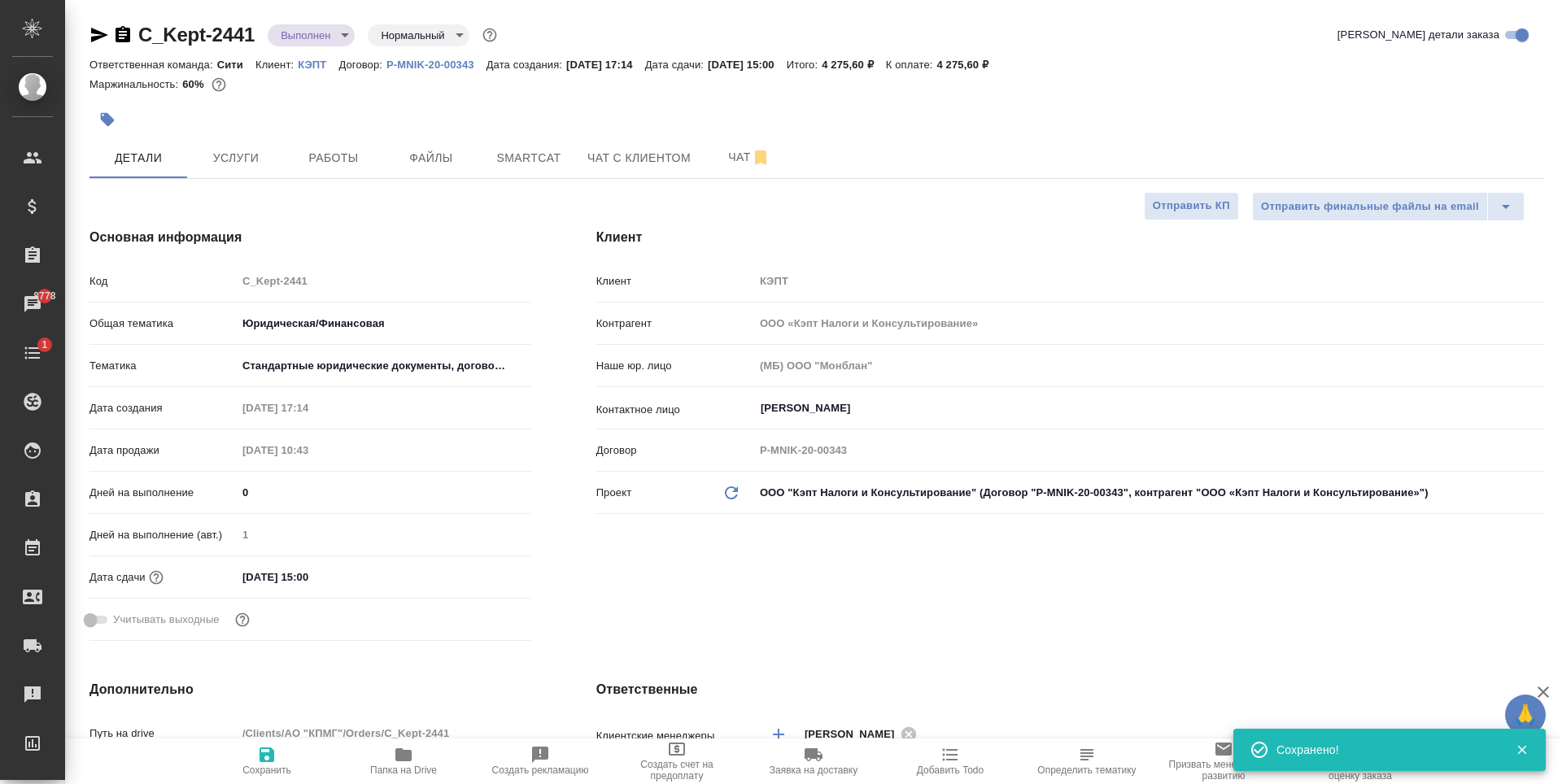
type textarea "x"
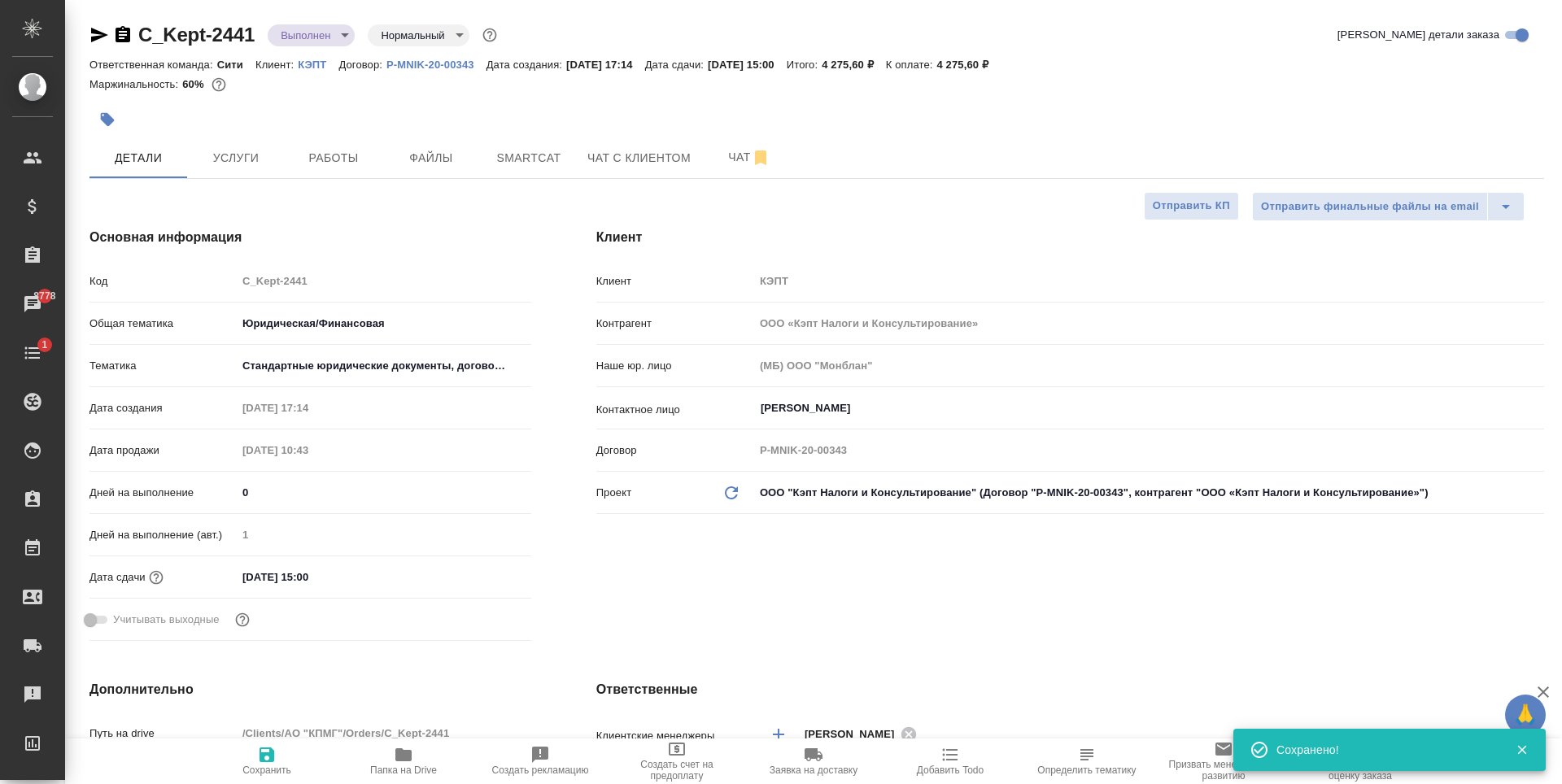
type textarea "x"
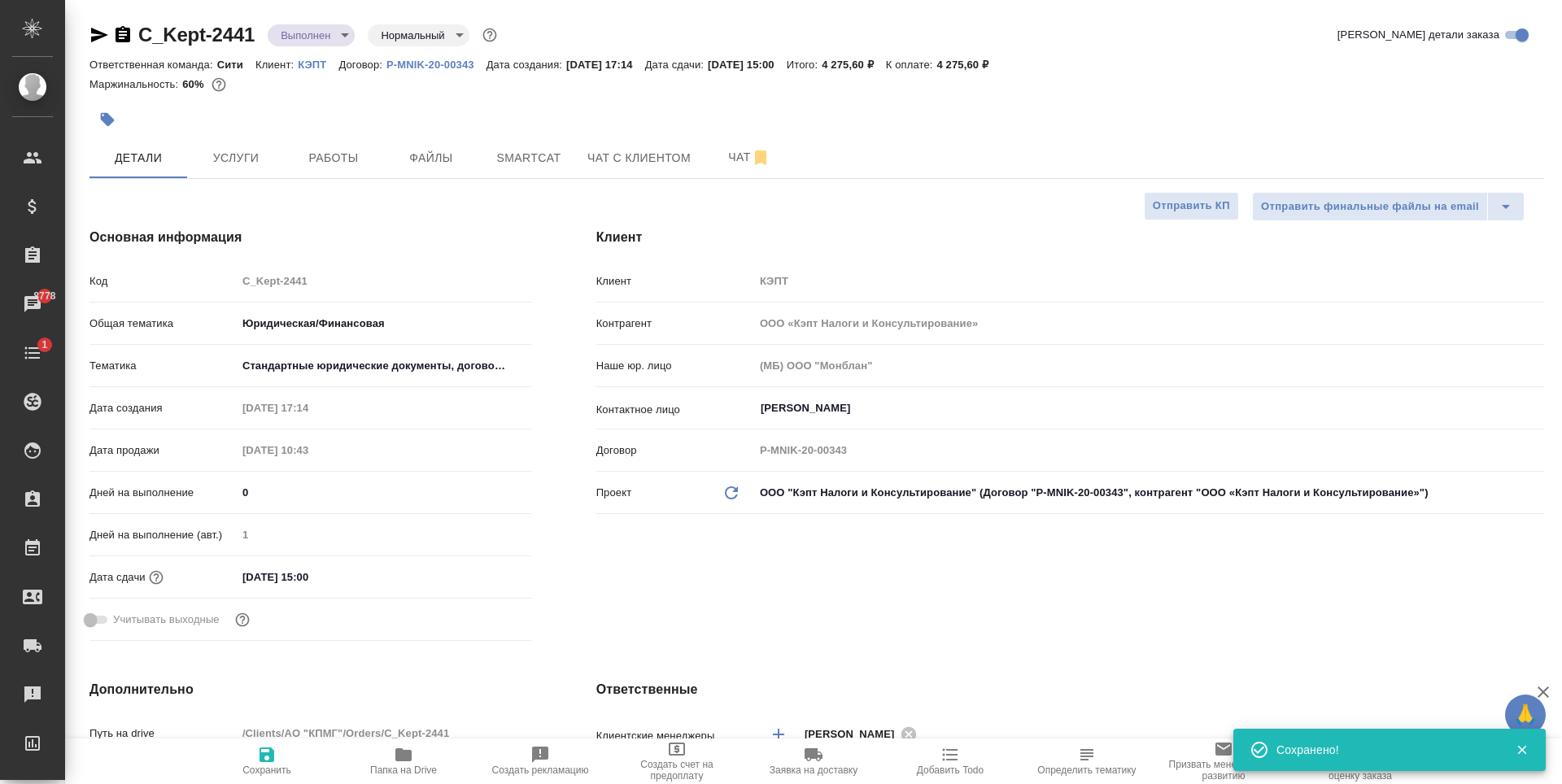
type textarea "x"
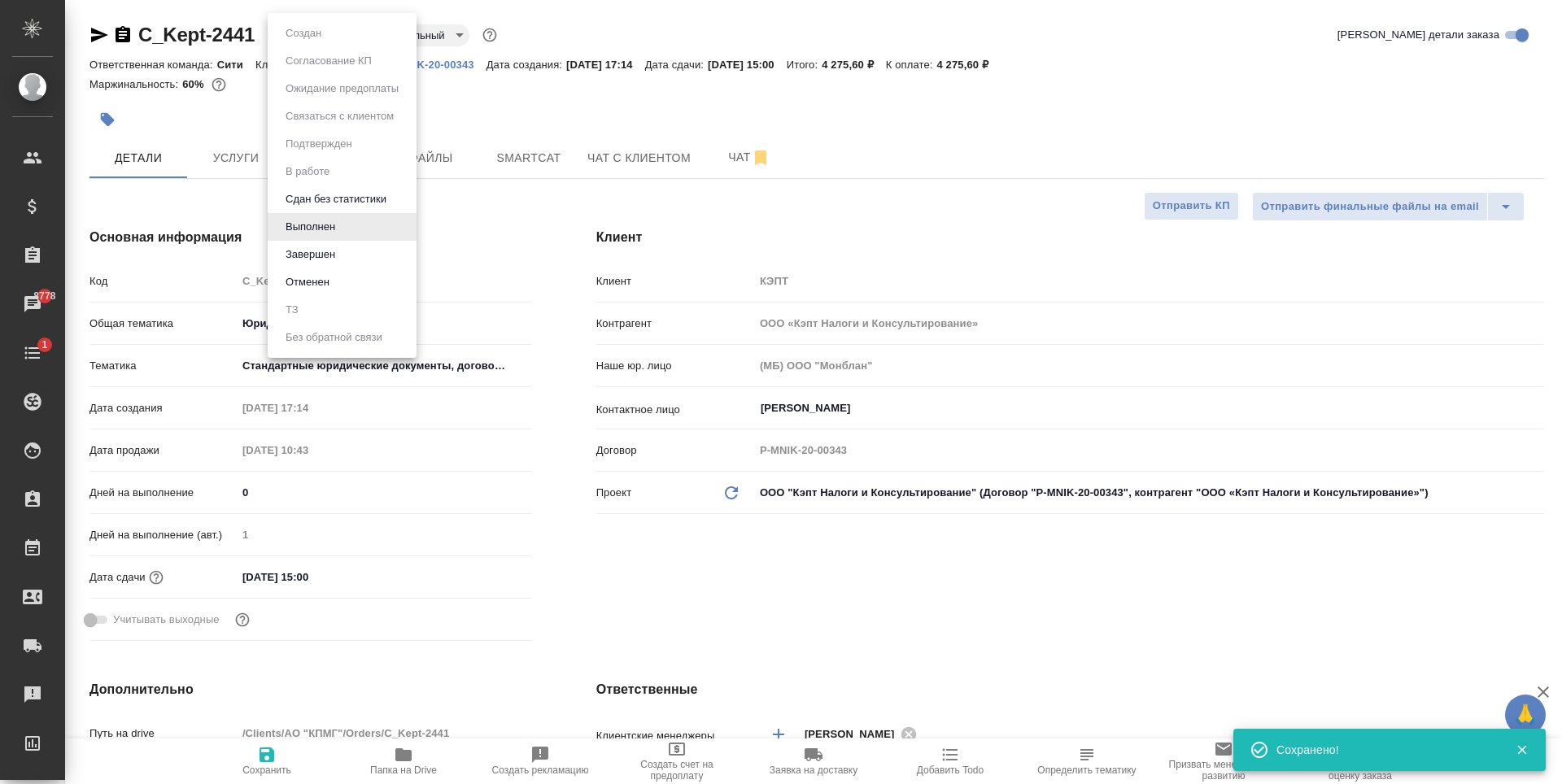
click at [295, 31] on body "🙏 .cls-1 fill:#fff; AWATERA Zaytseva Svetlana Клиенты Спецификации Заказы 8778 …" at bounding box center [781, 392] width 1562 height 784
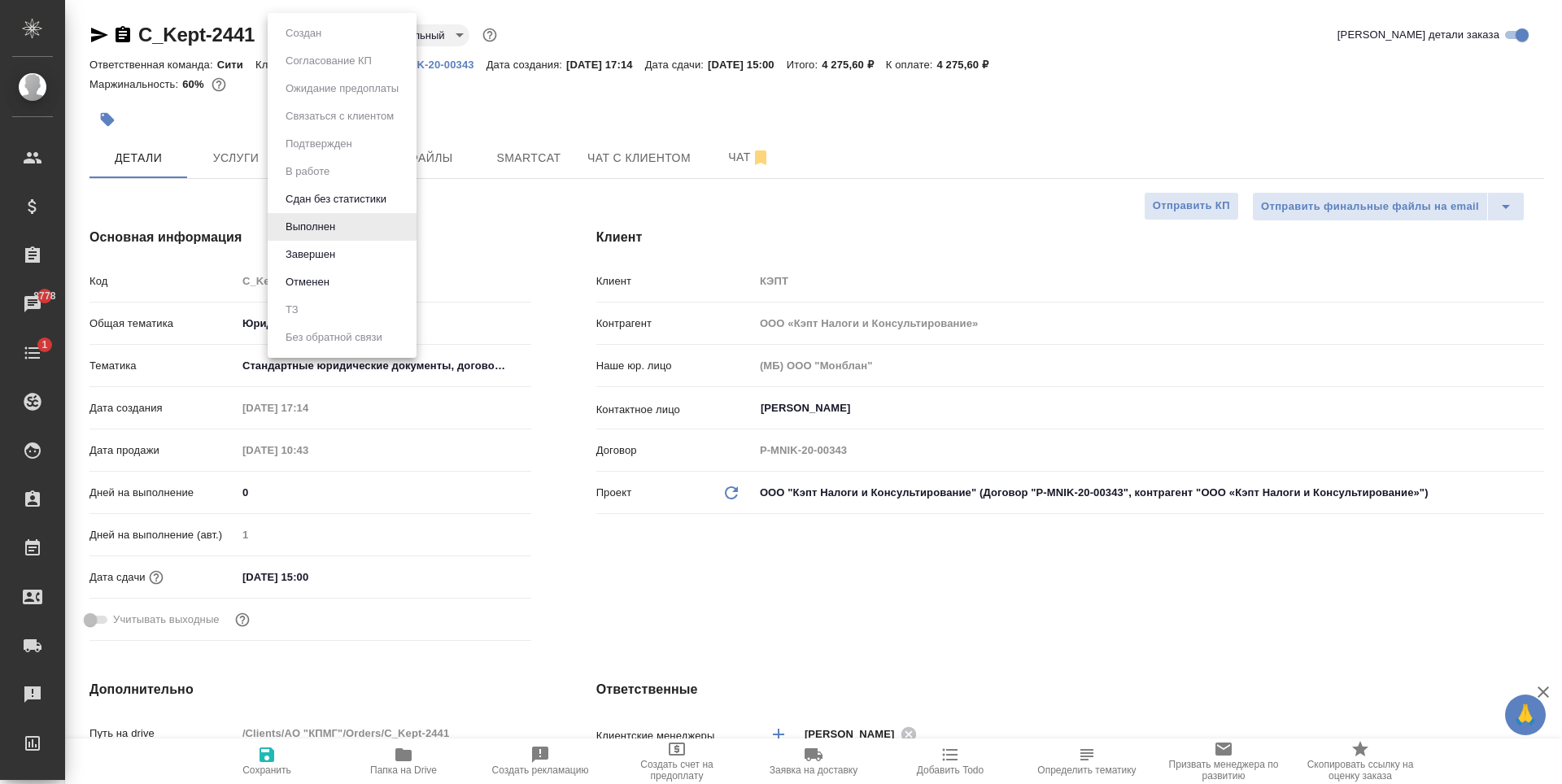
type textarea "x"
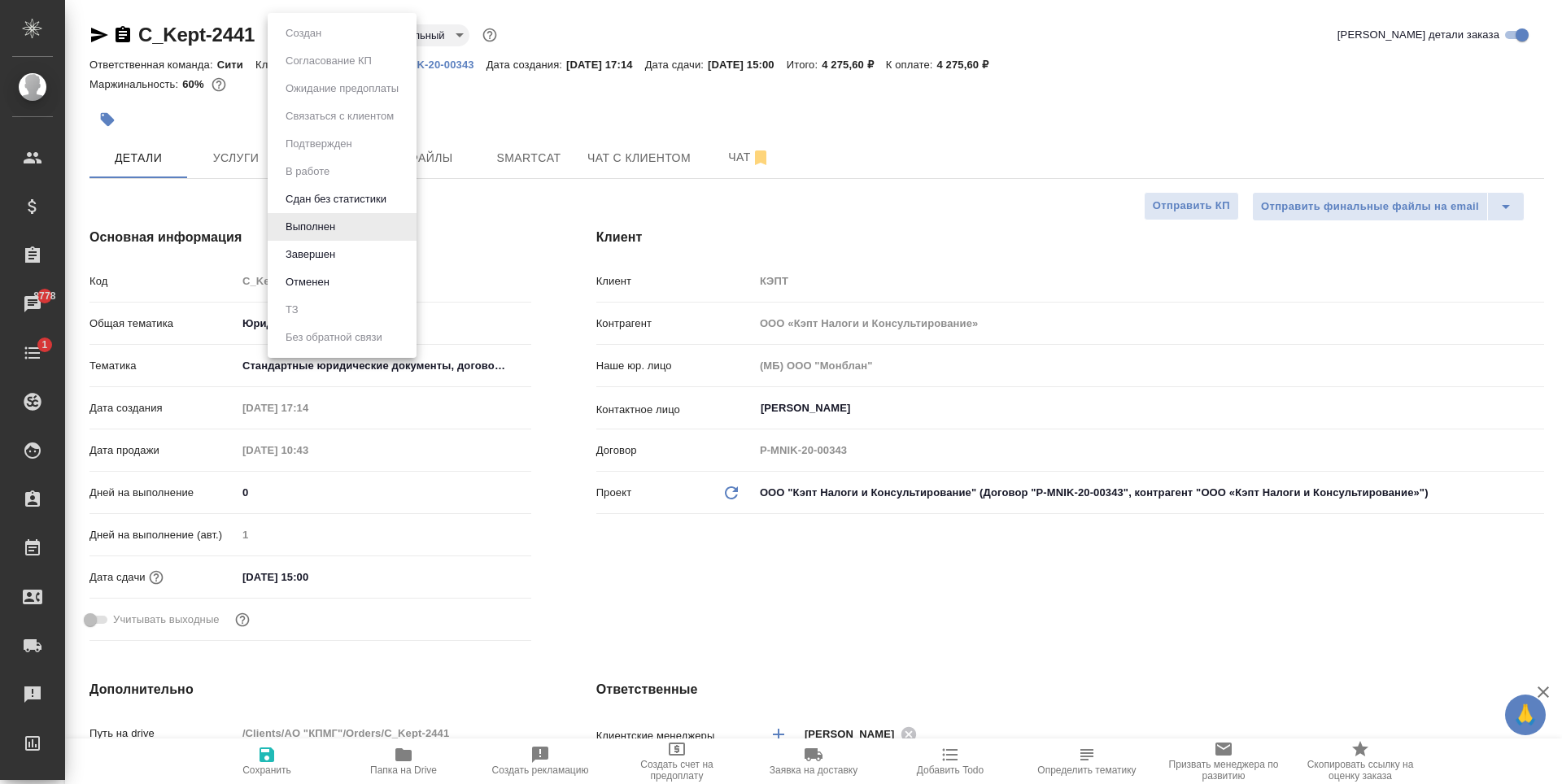
type textarea "x"
click at [567, 106] on div at bounding box center [781, 392] width 1562 height 784
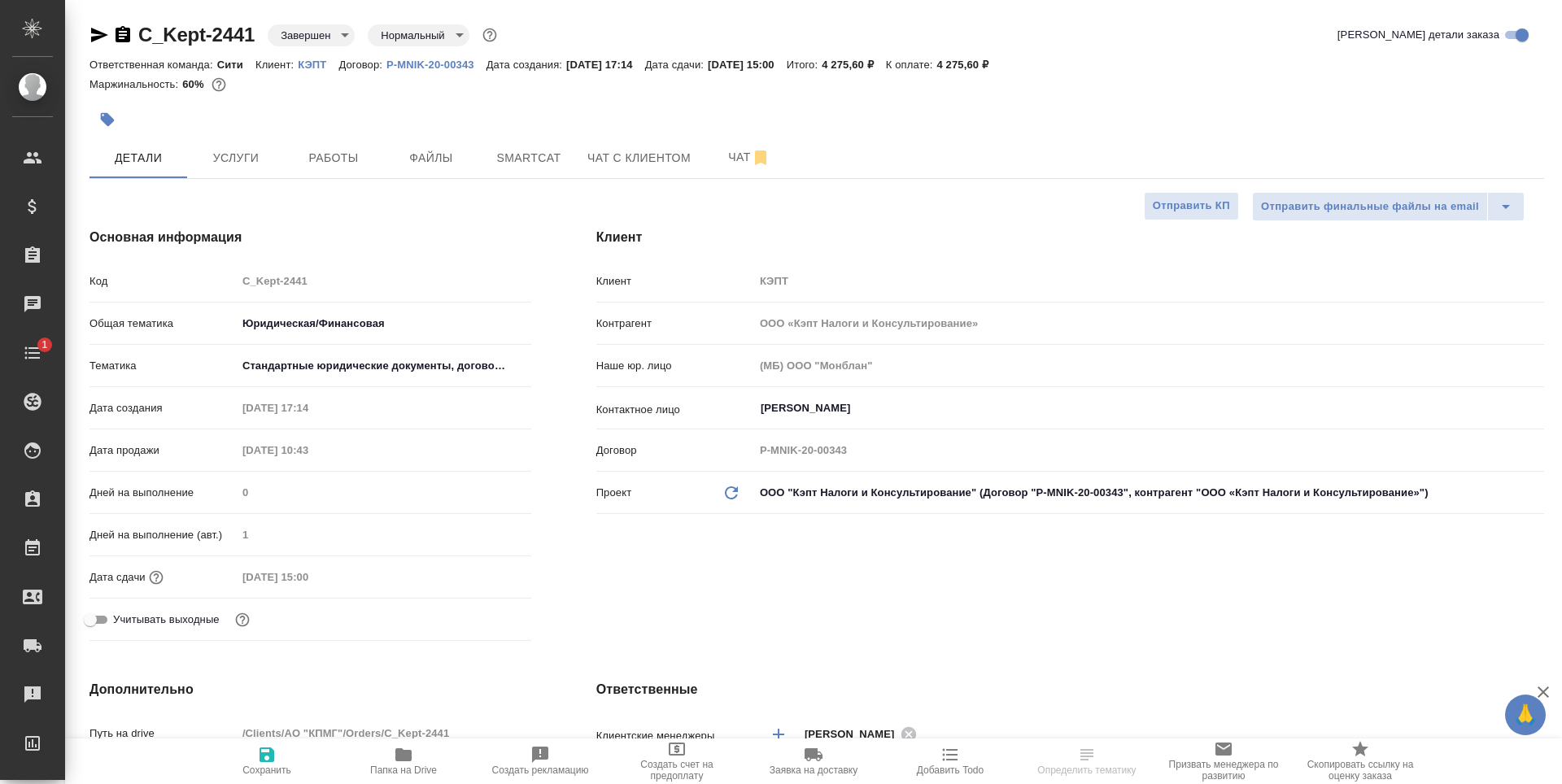
select select "RU"
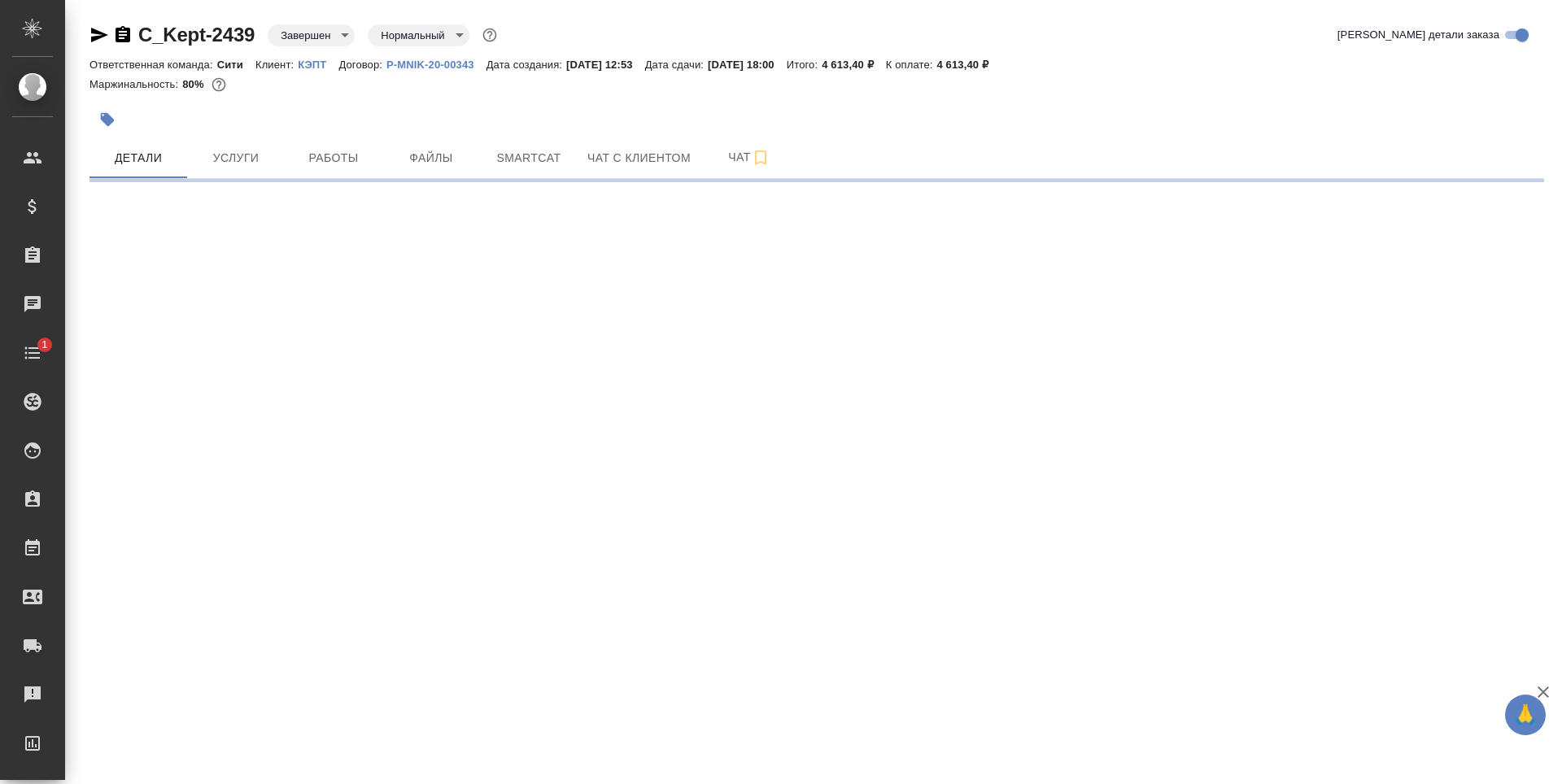
select select "RU"
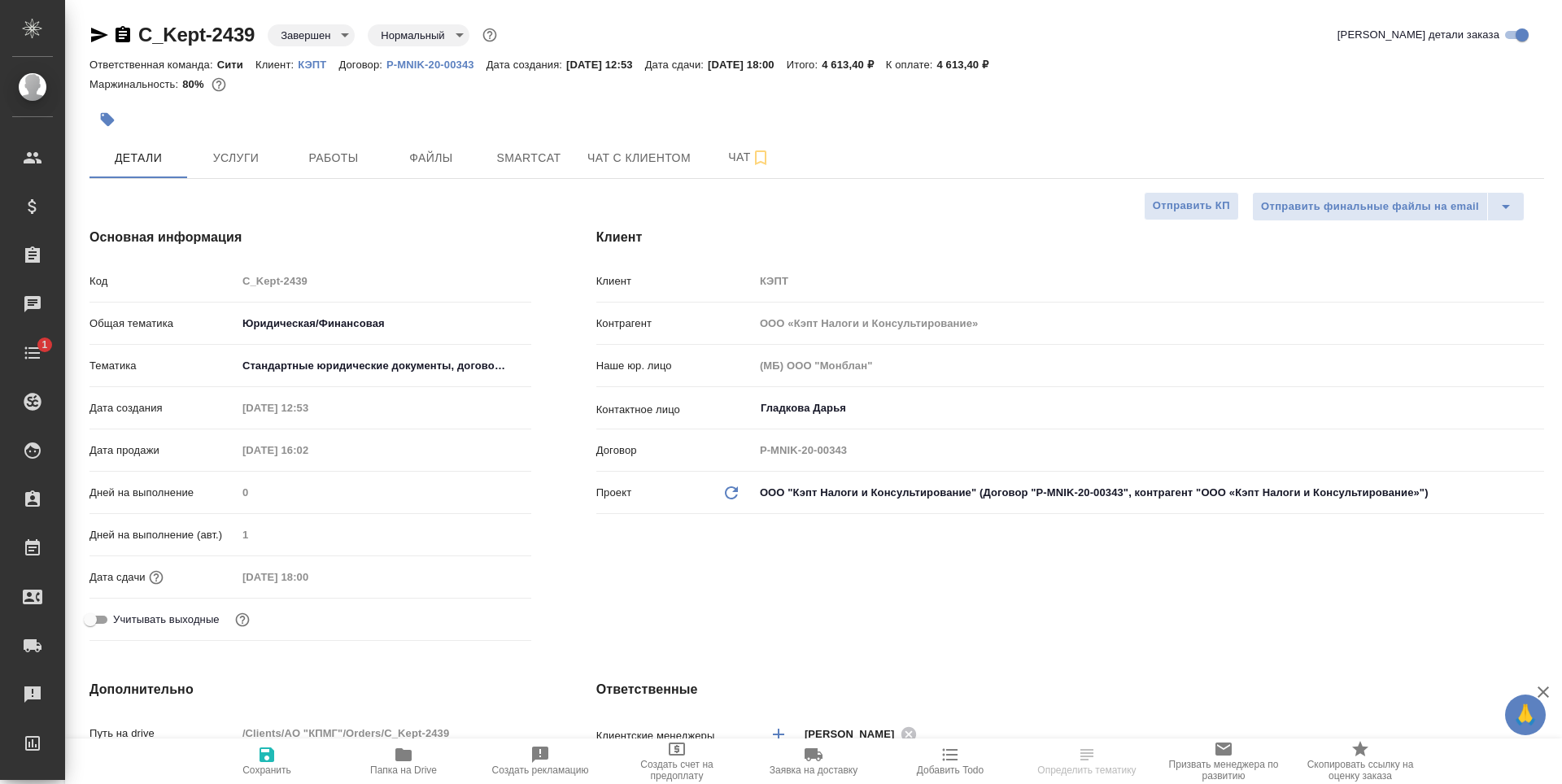
type textarea "x"
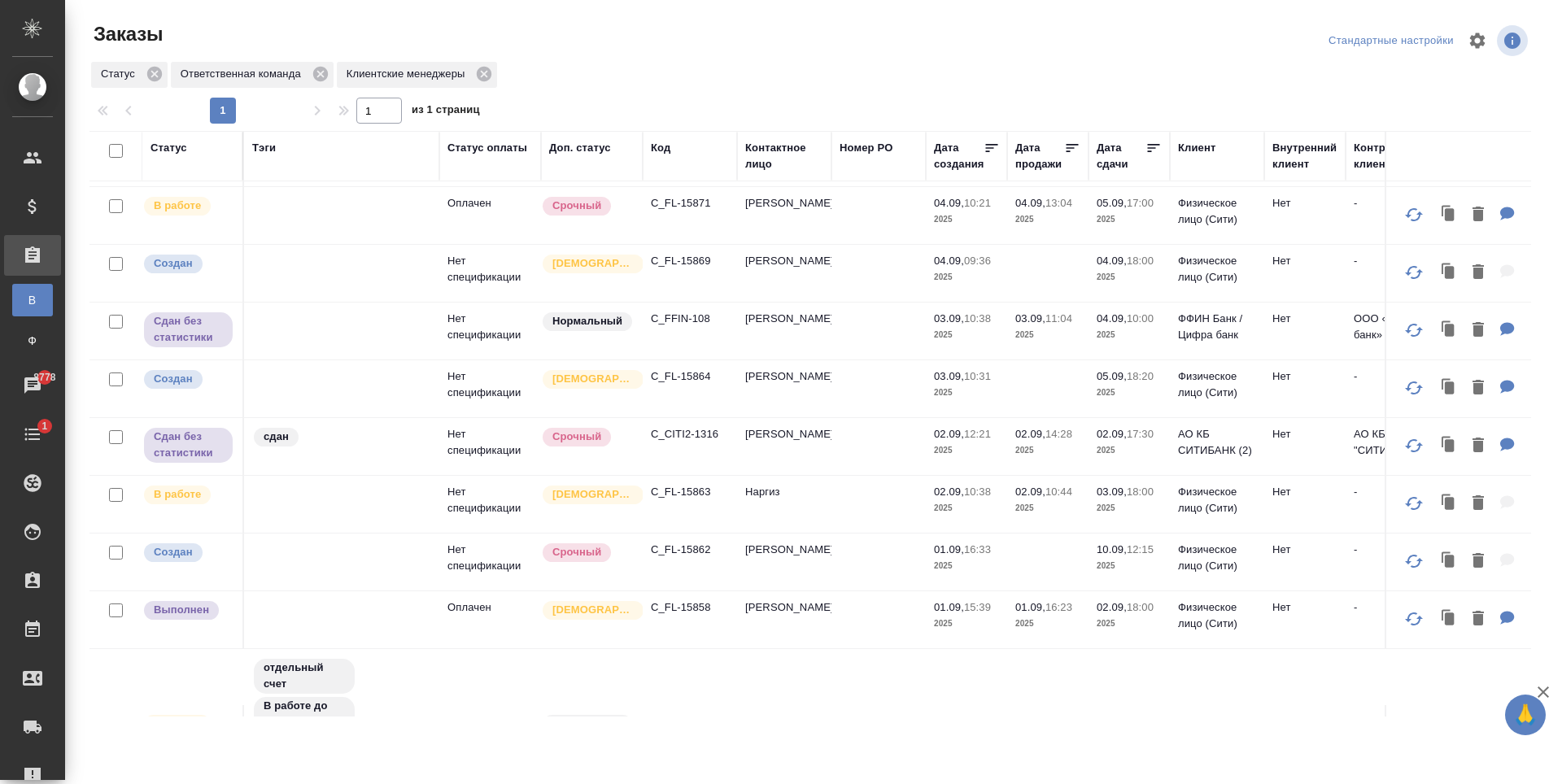
scroll to position [244, 0]
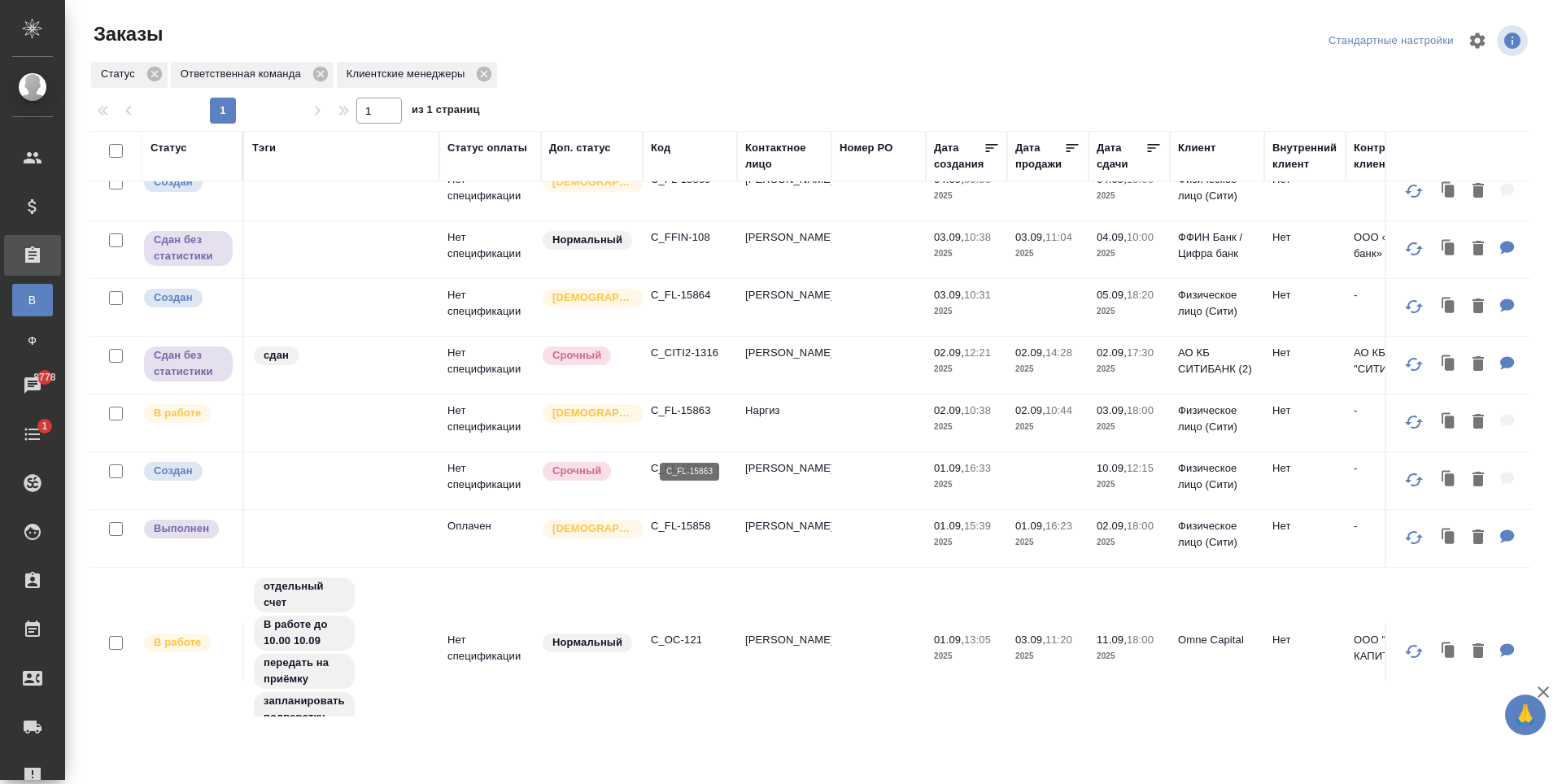
click at [691, 419] on p "C_FL-15863" at bounding box center [689, 410] width 78 height 16
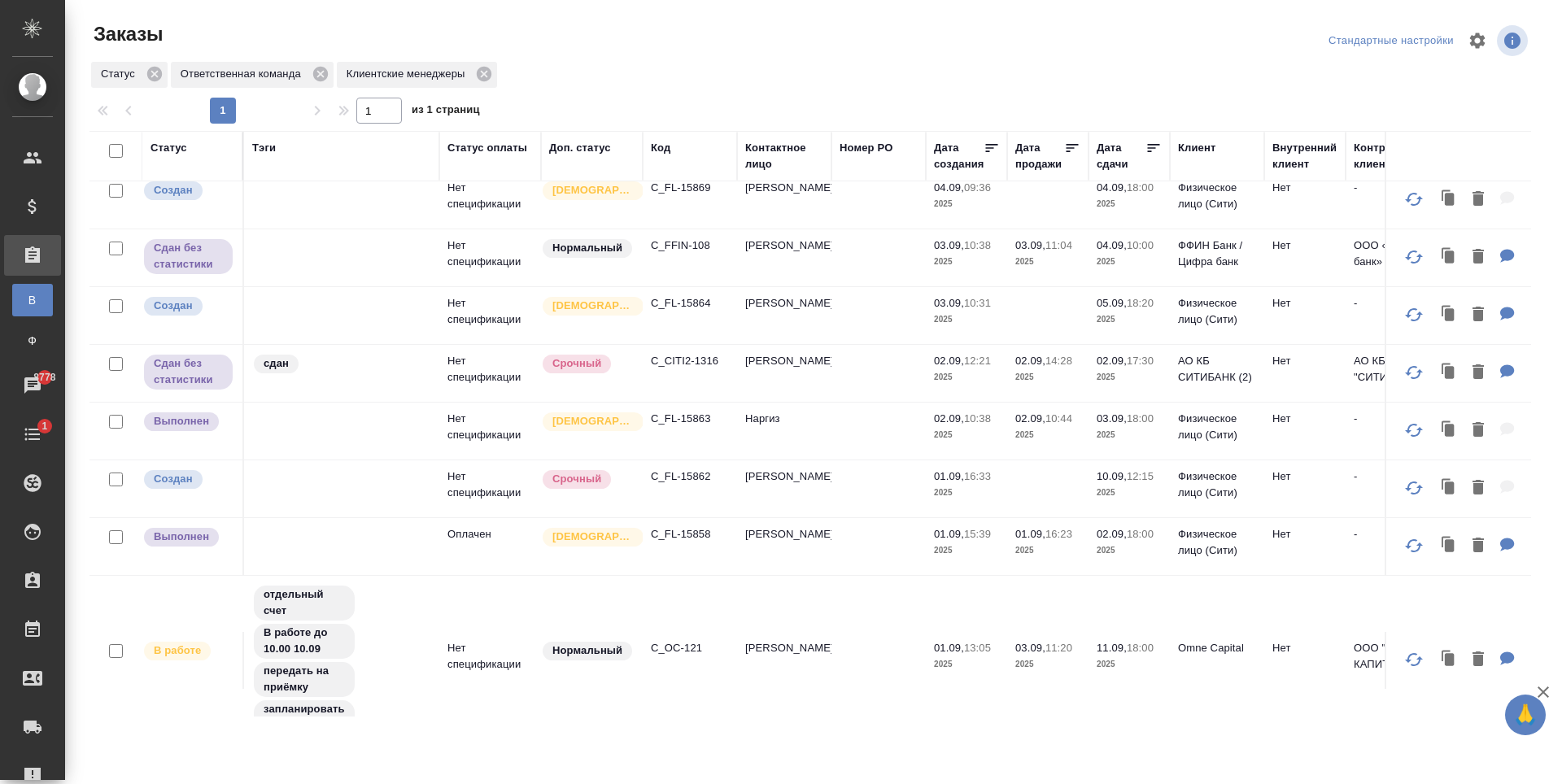
scroll to position [0, 0]
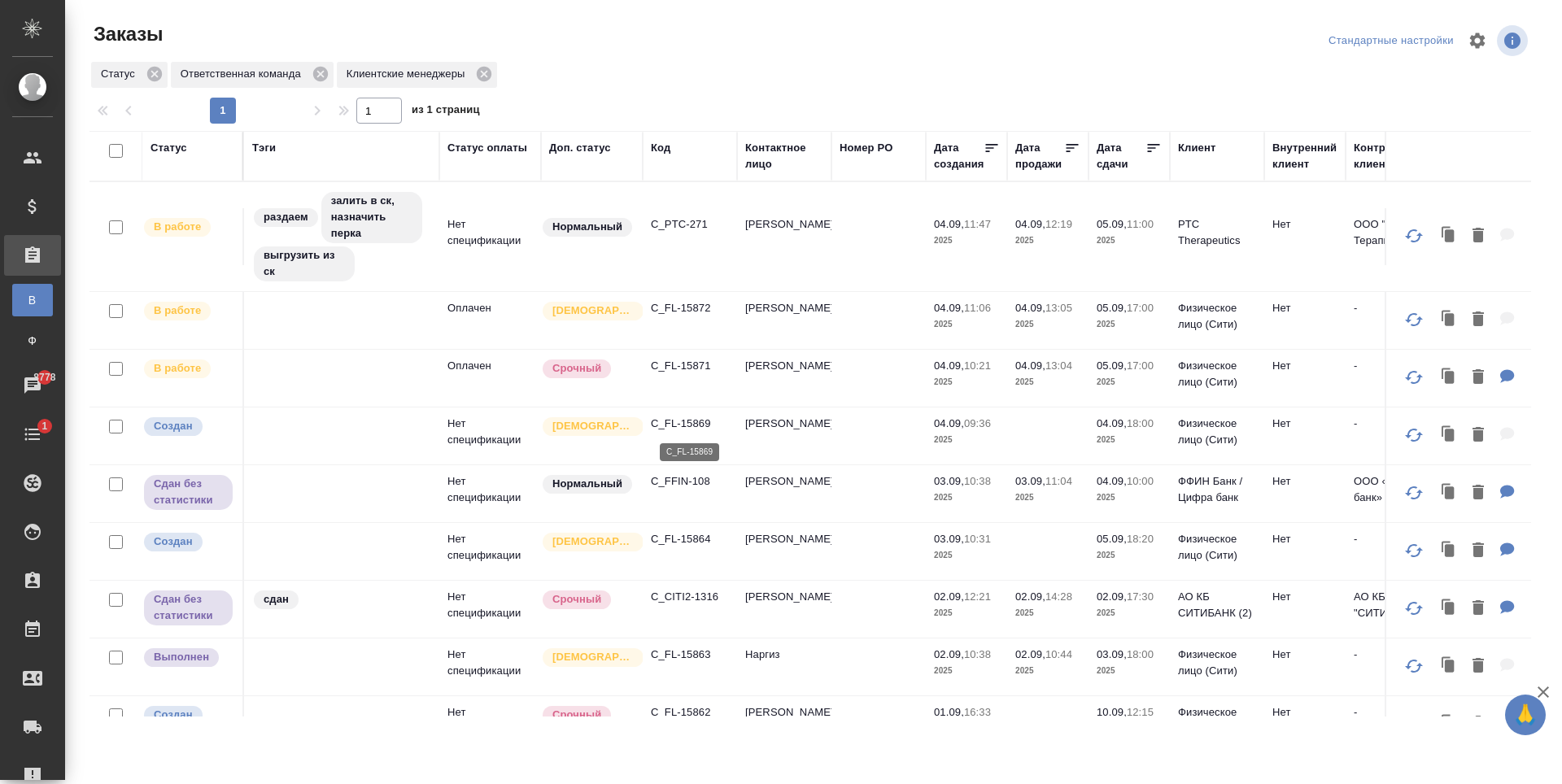
click at [697, 419] on p "C_FL-15869" at bounding box center [689, 423] width 78 height 16
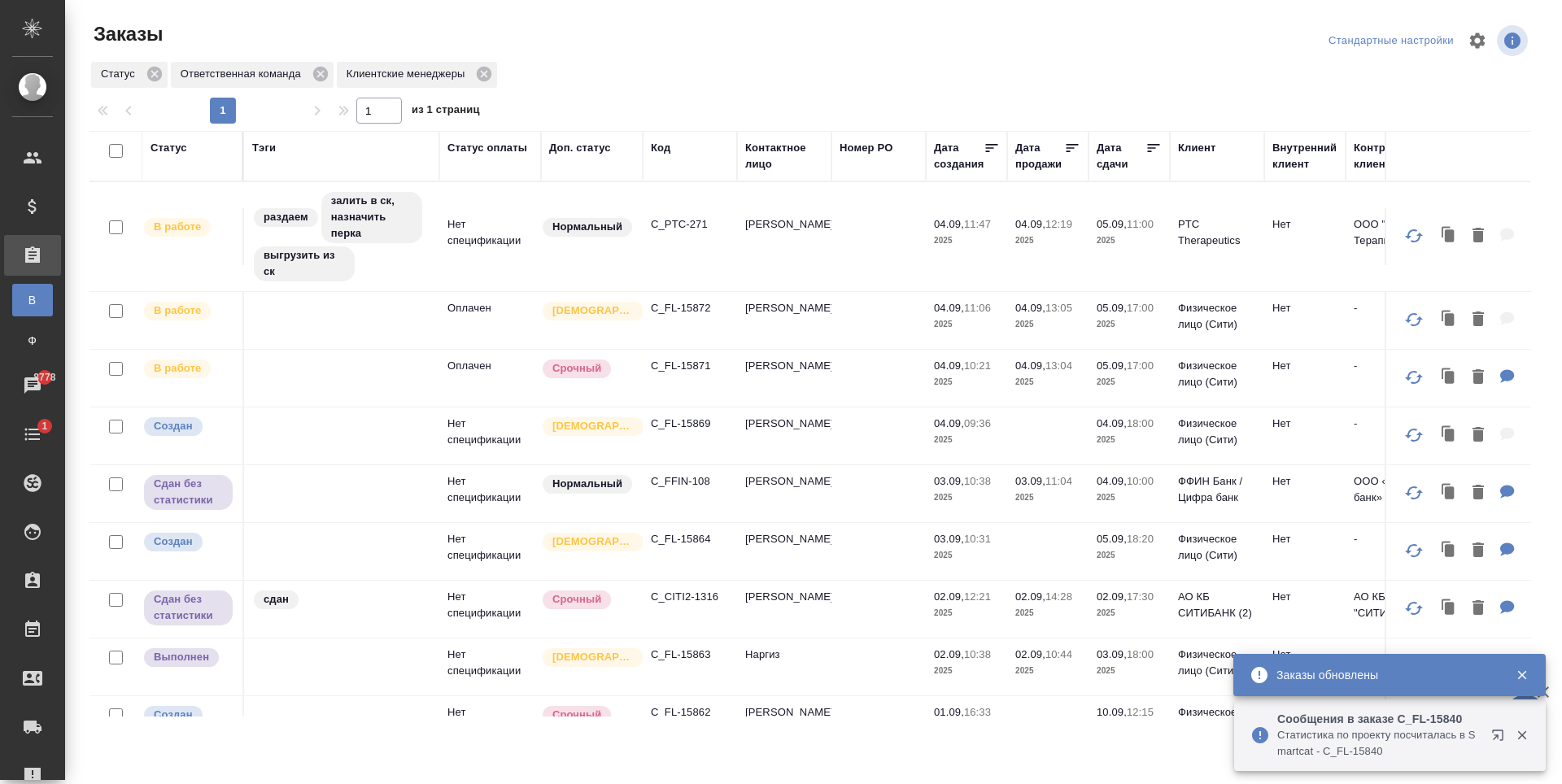
click at [649, 7] on div "Заказы Стандартные настройки Статус Ответственная команда Клиентские менеджеры …" at bounding box center [816, 363] width 1473 height 726
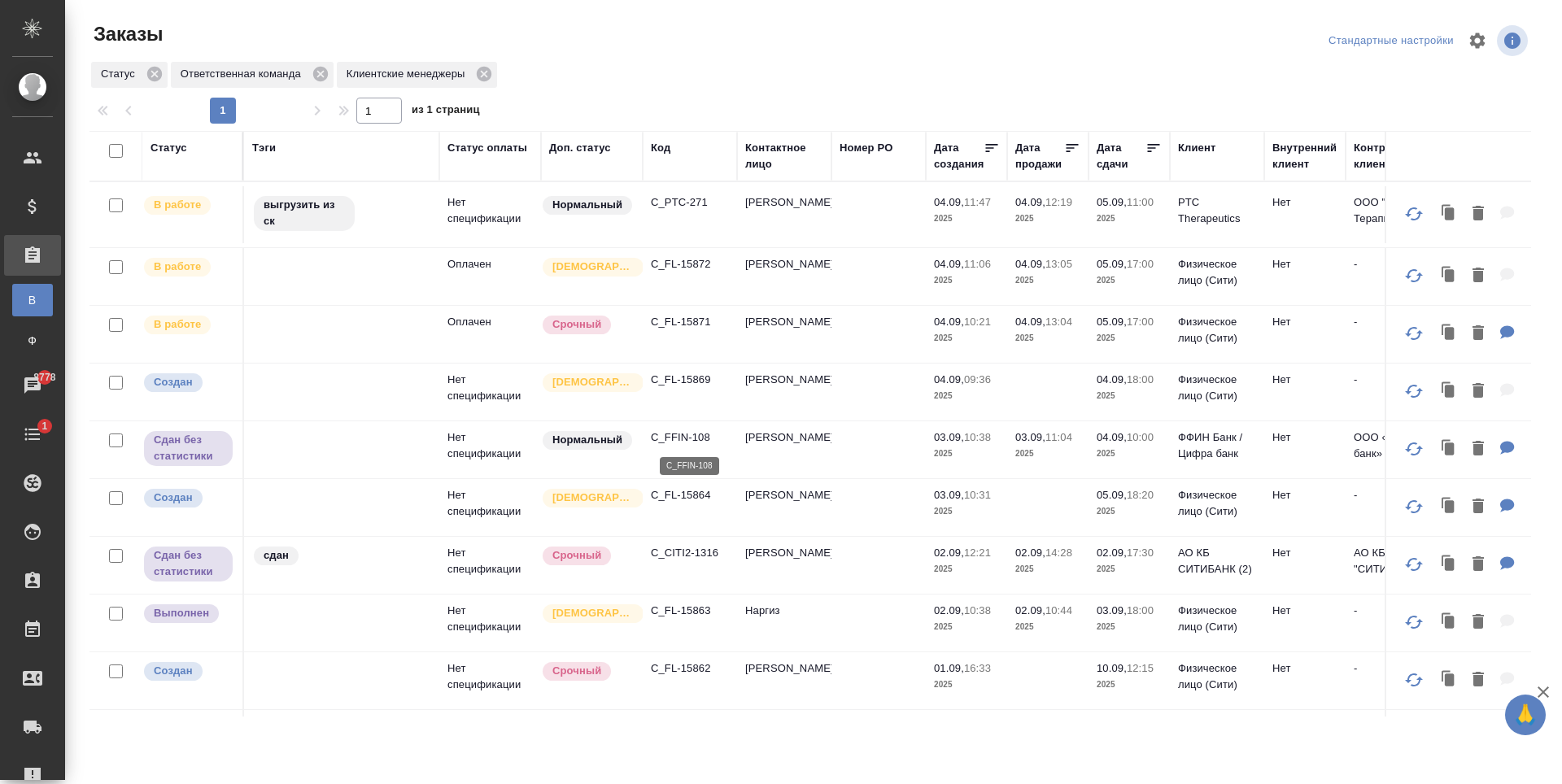
click at [685, 445] on p "C_FFIN-108" at bounding box center [689, 437] width 78 height 16
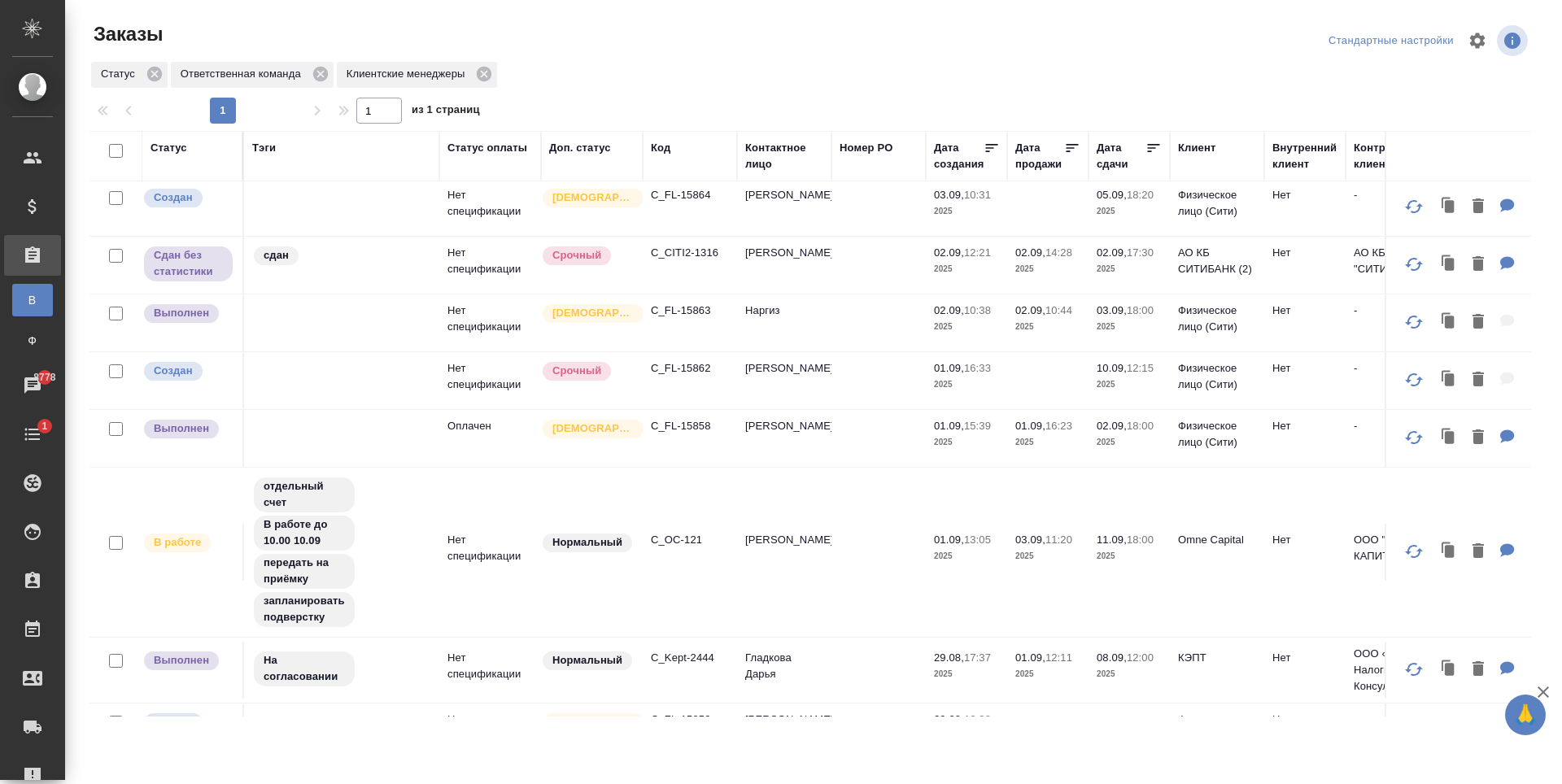
scroll to position [325, 0]
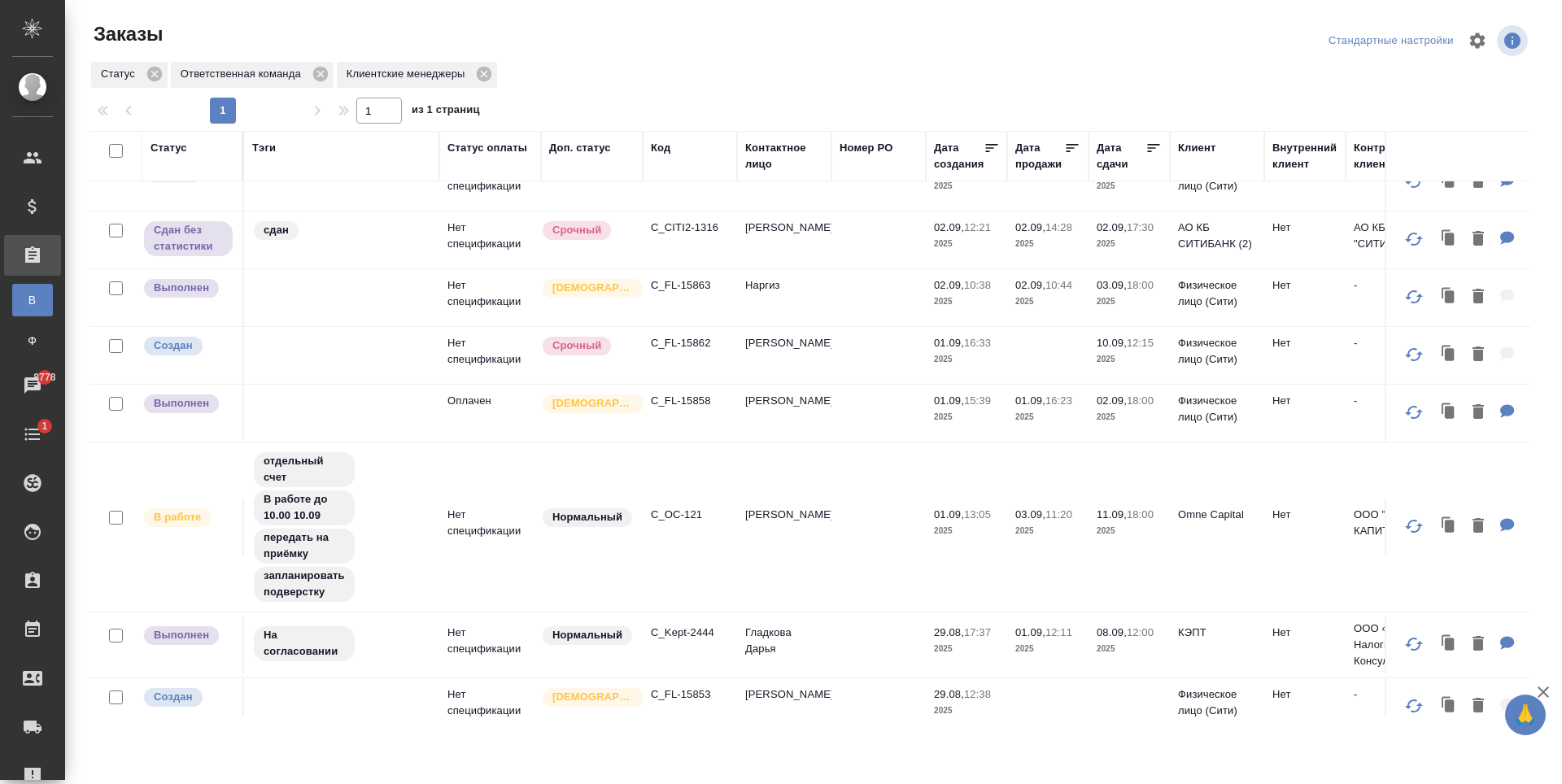
click at [700, 409] on p "C_FL-15858" at bounding box center [689, 400] width 78 height 16
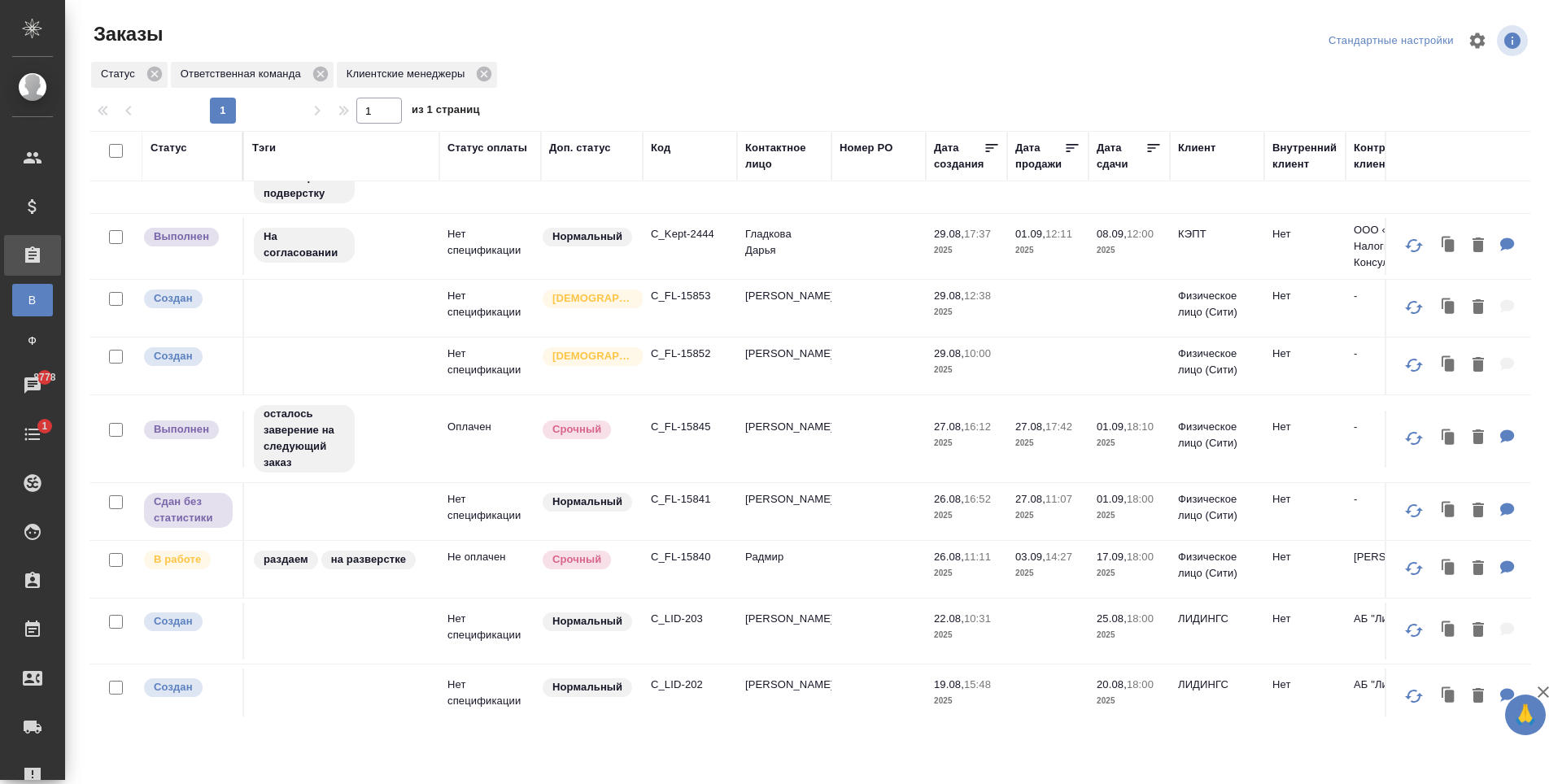
scroll to position [814, 0]
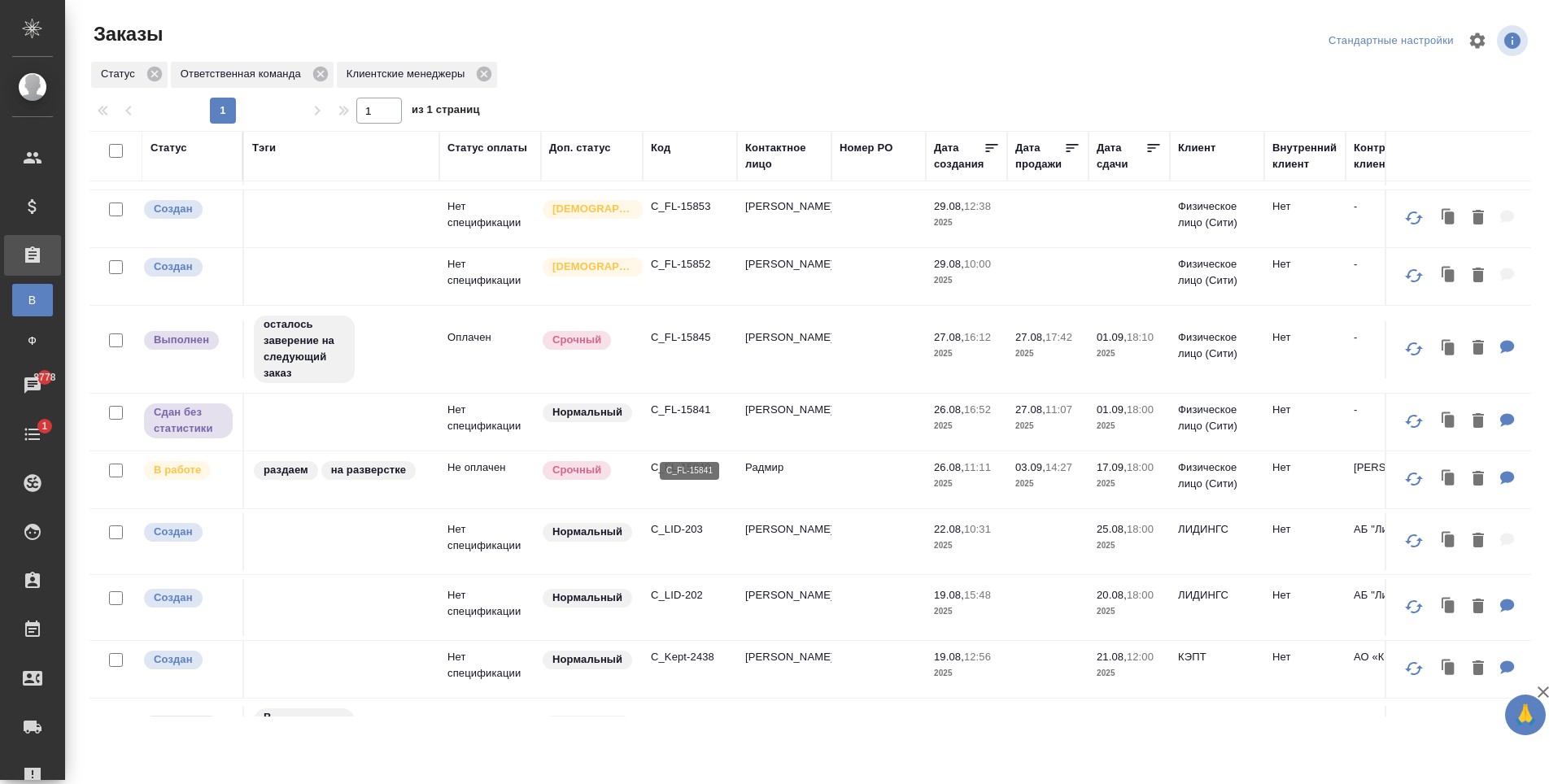
click at [676, 418] on p "C_FL-15841" at bounding box center [689, 409] width 78 height 16
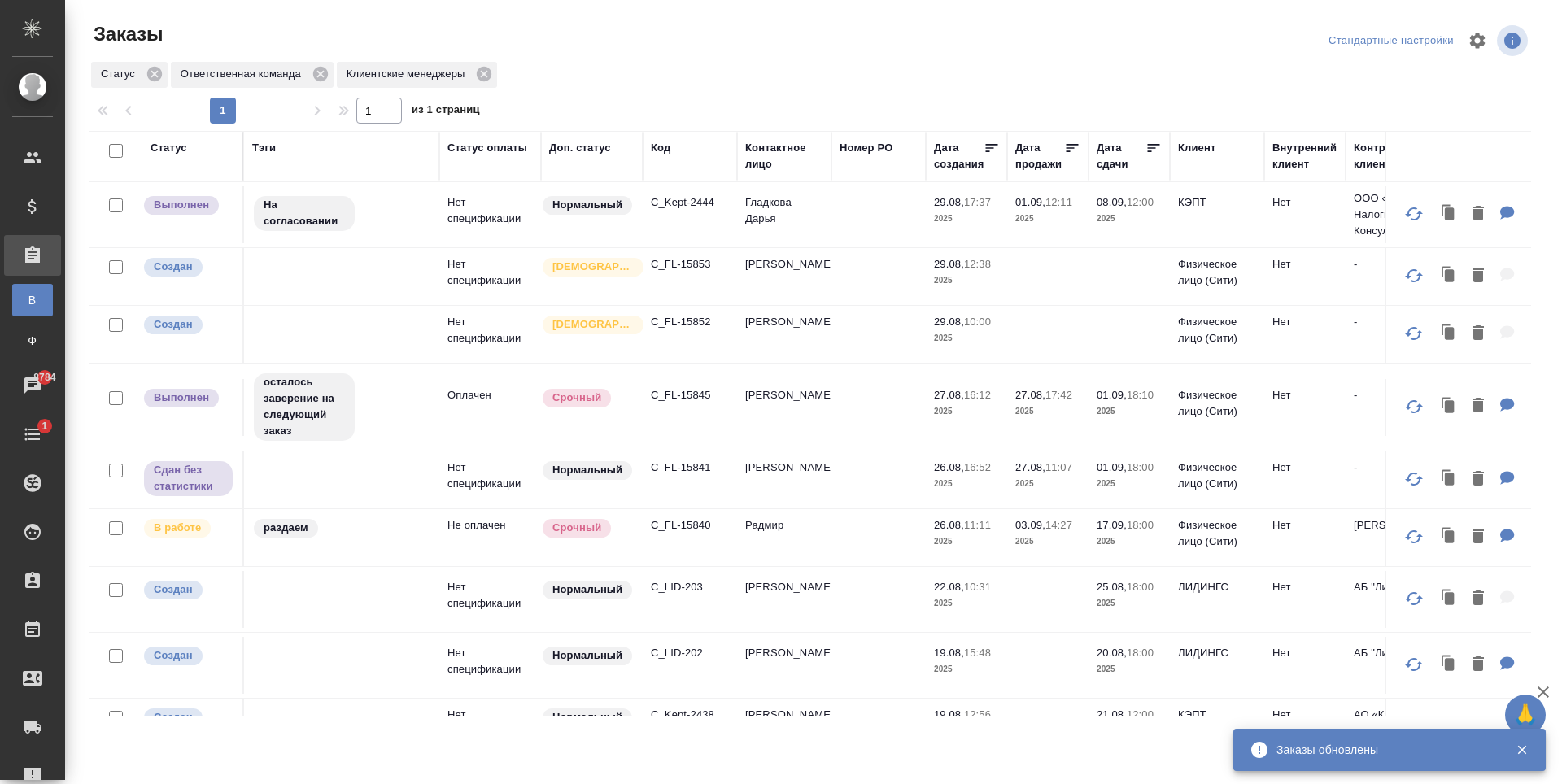
scroll to position [0, 0]
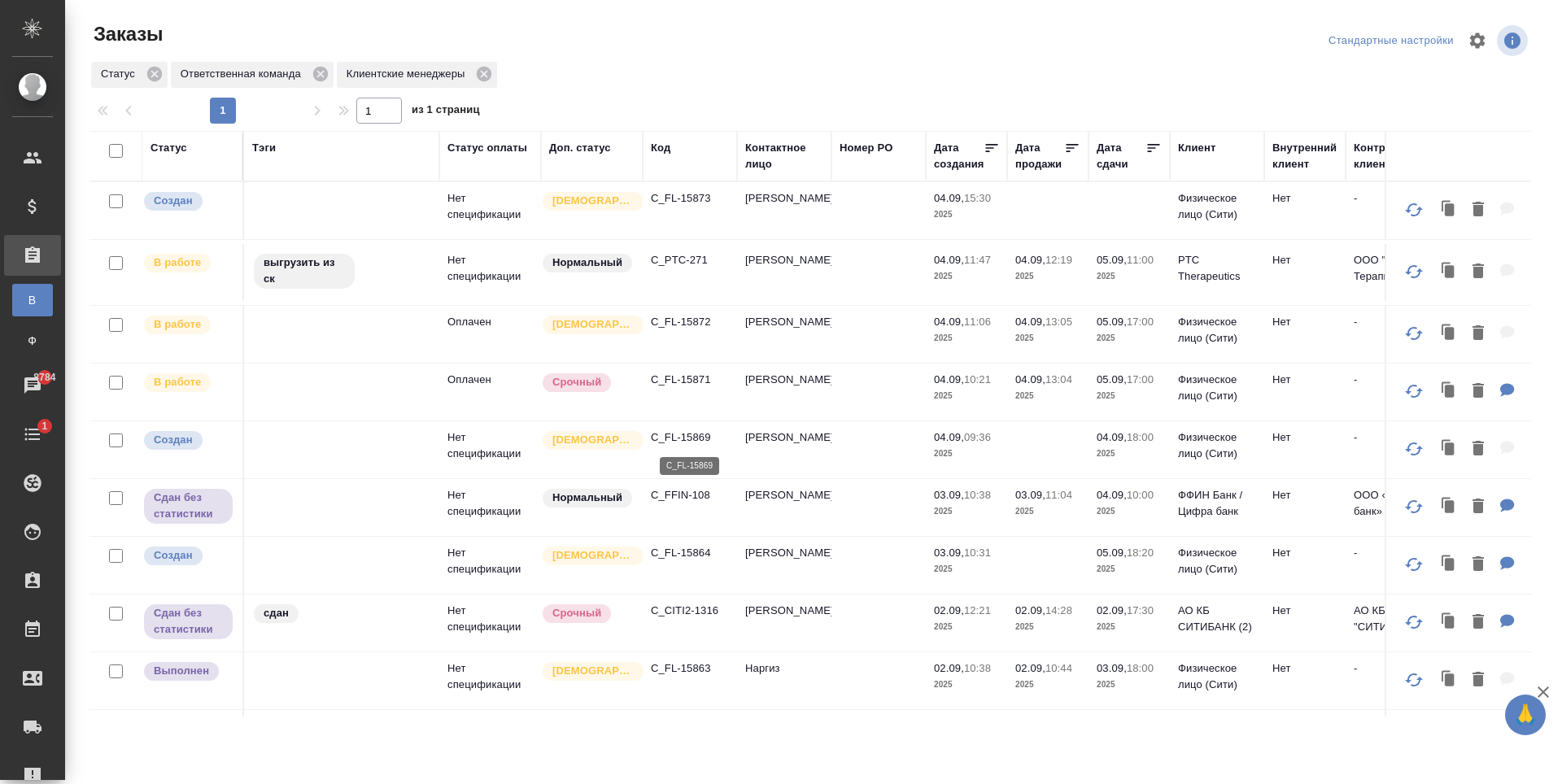
click at [685, 438] on p "C_FL-15869" at bounding box center [689, 437] width 78 height 16
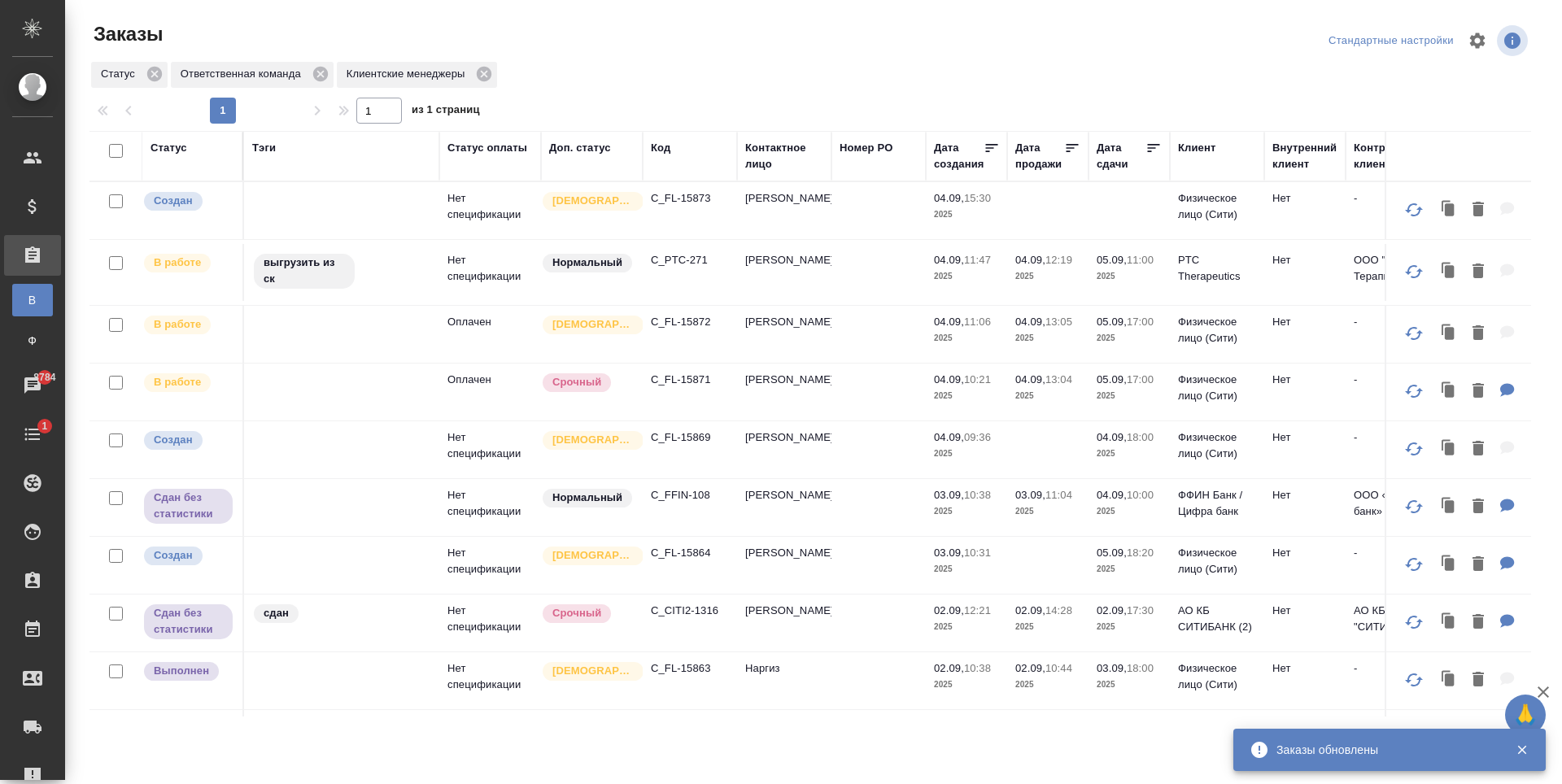
click at [672, 434] on p "C_FL-15869" at bounding box center [689, 437] width 78 height 16
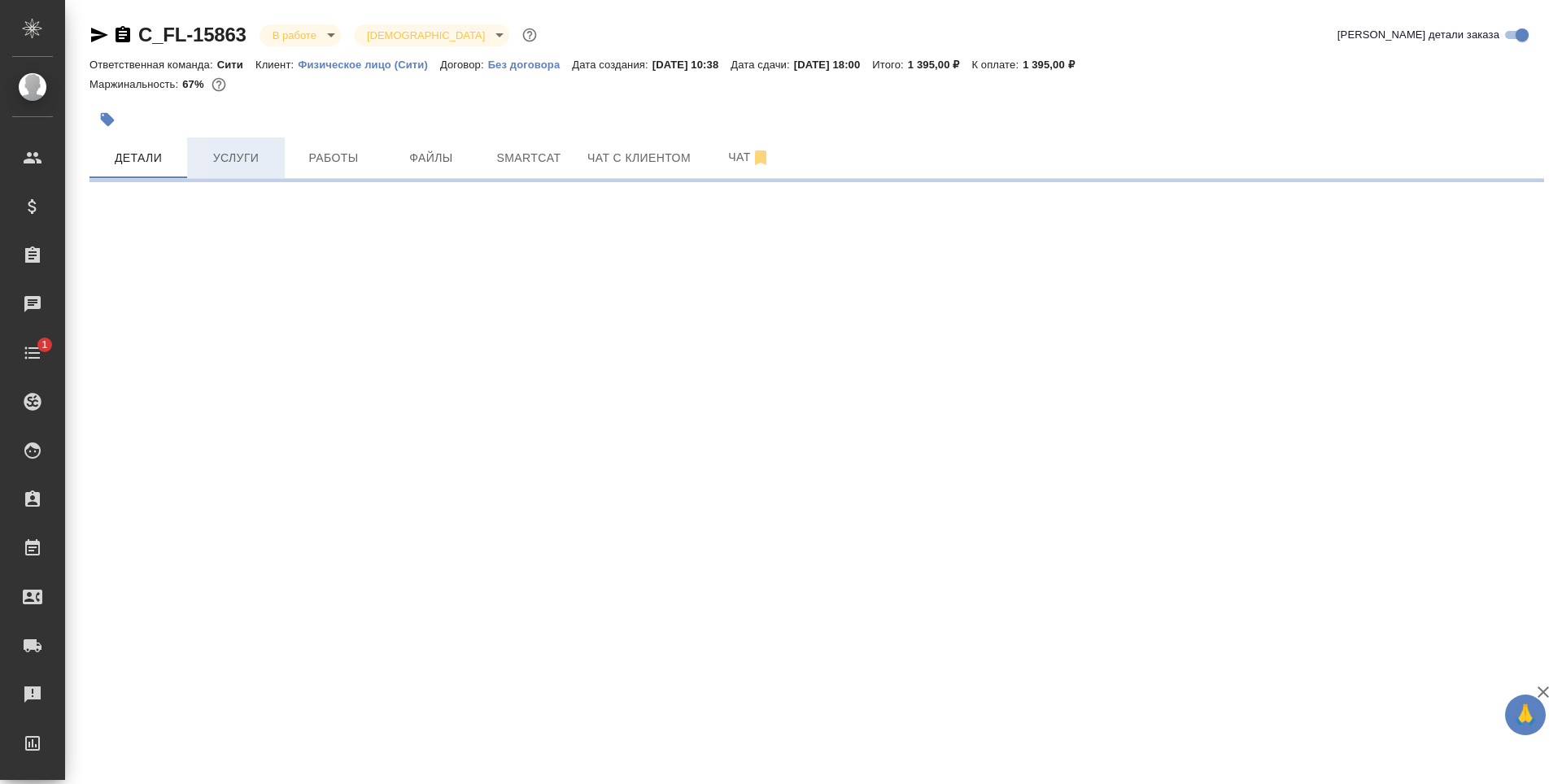
select select "RU"
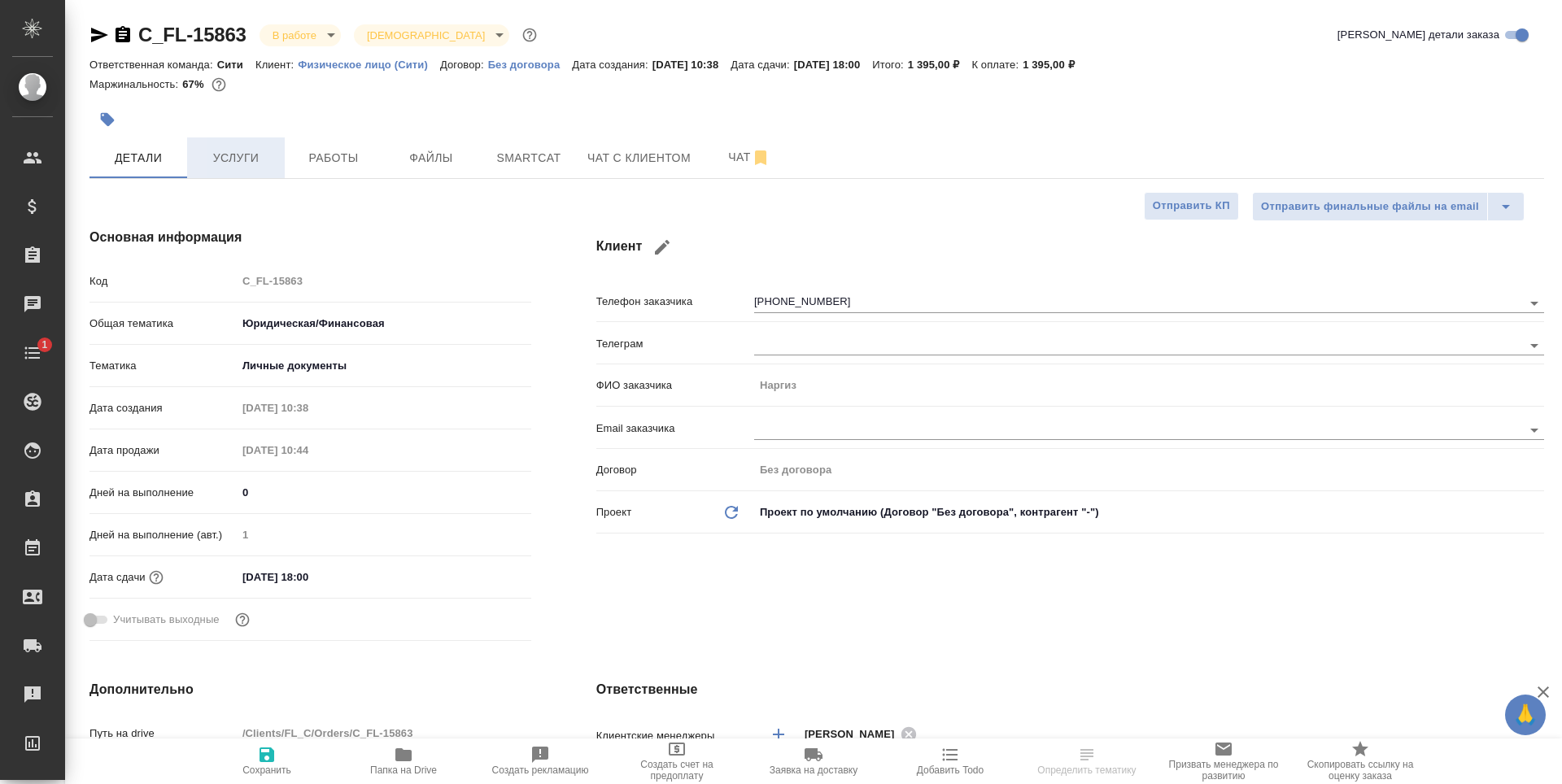
type textarea "x"
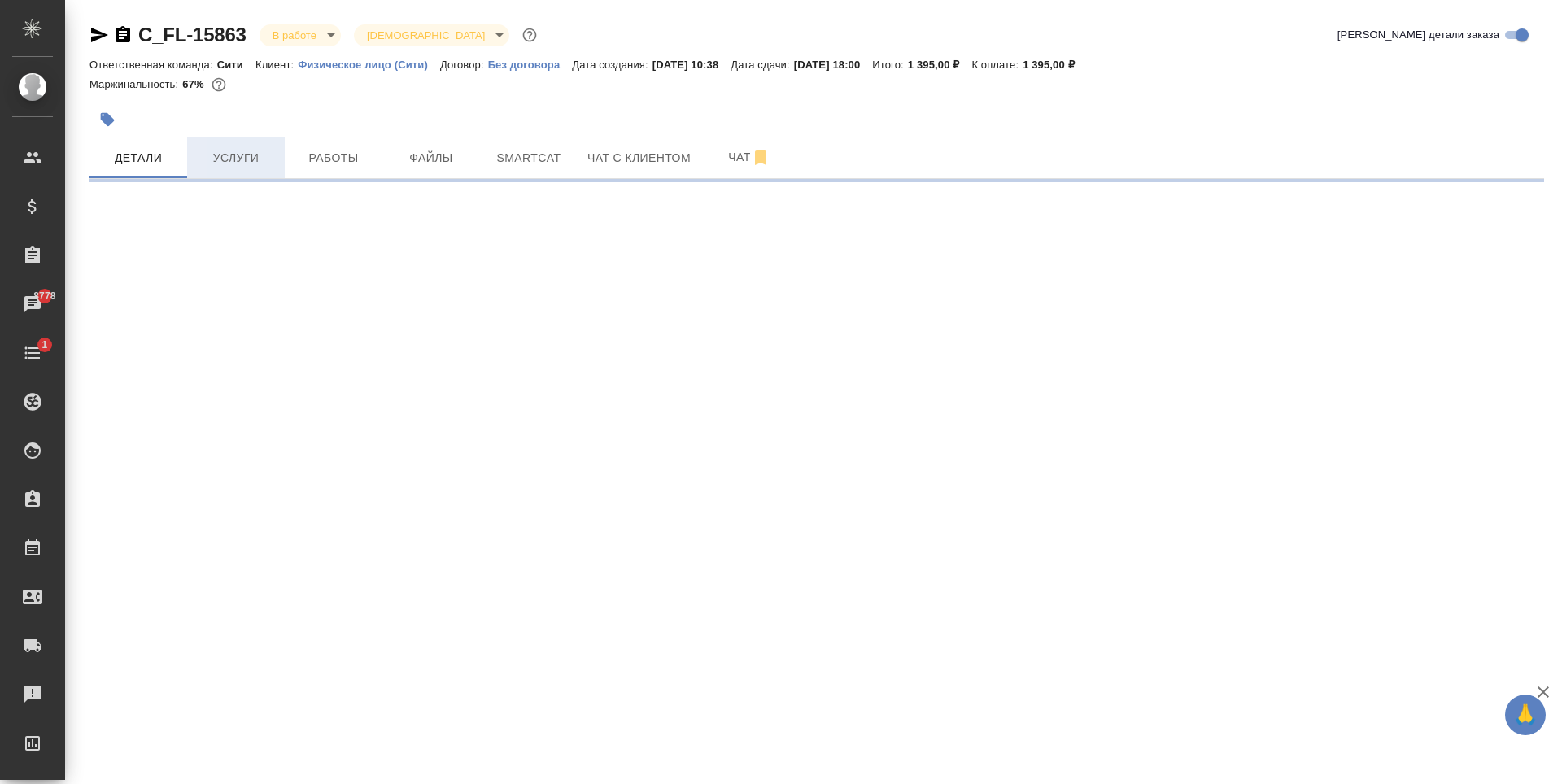
select select "RU"
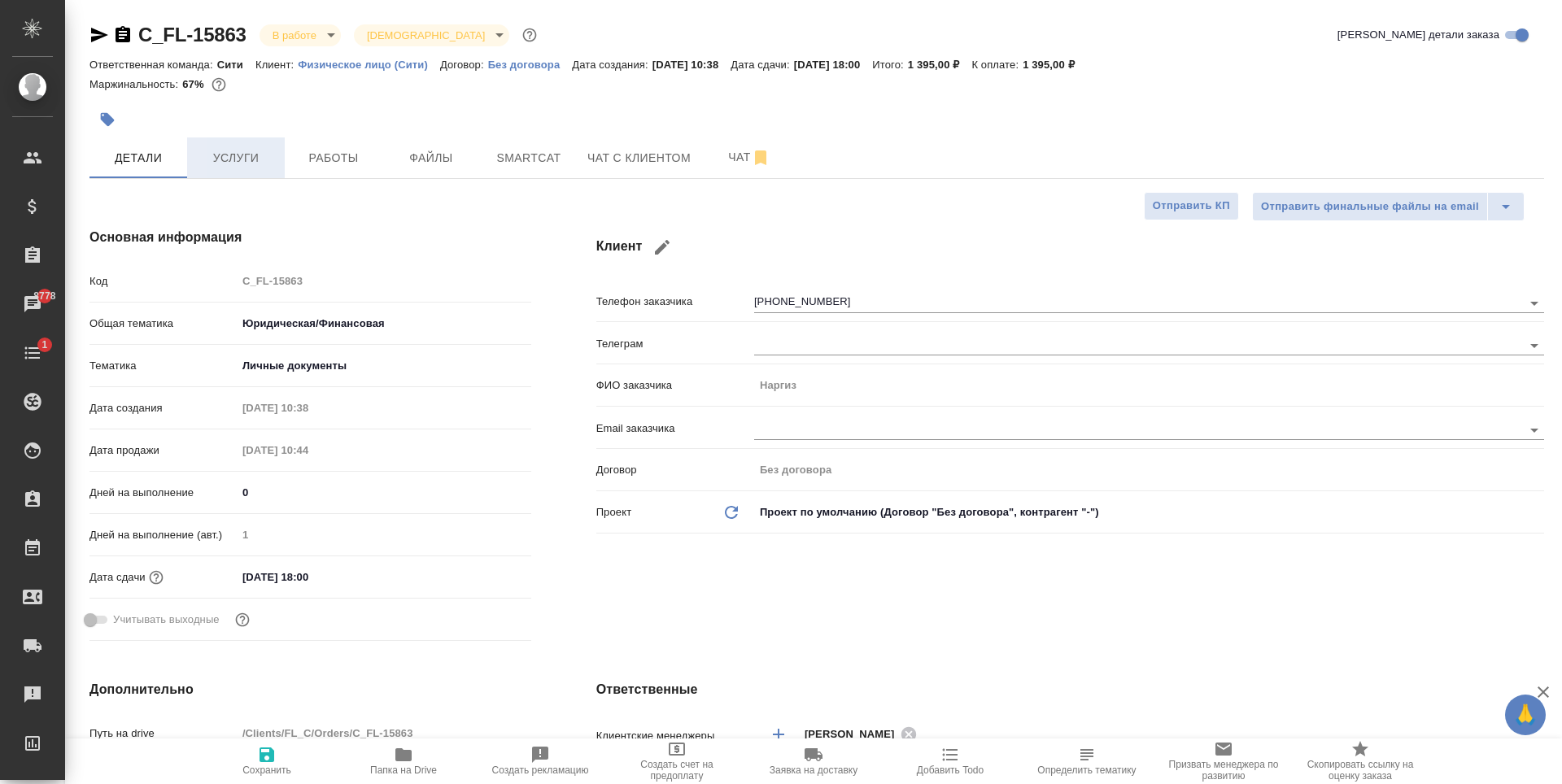
type textarea "x"
click at [317, 177] on button "Работы" at bounding box center [333, 158] width 97 height 41
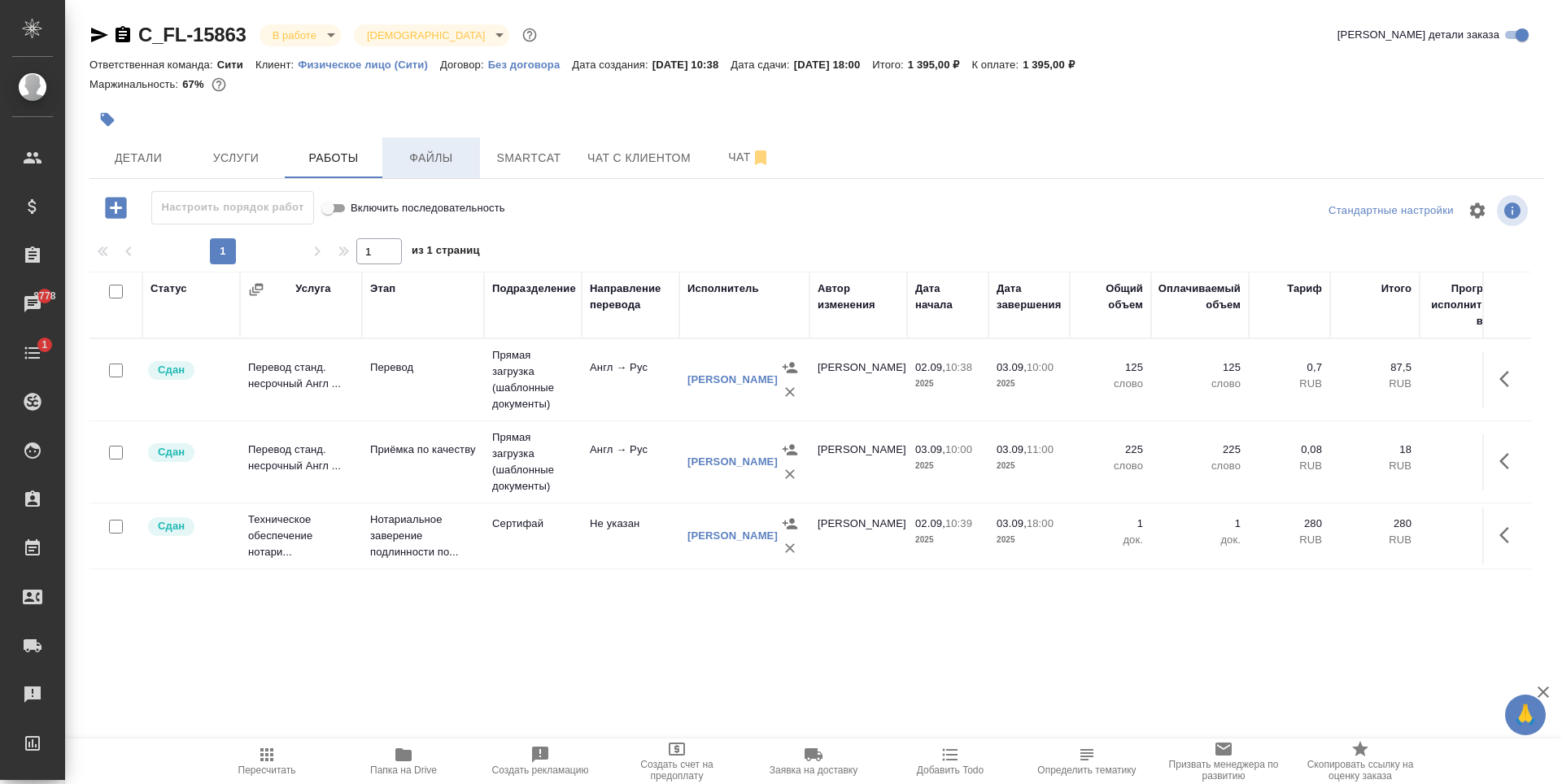
click at [414, 159] on span "Файлы" at bounding box center [430, 158] width 78 height 21
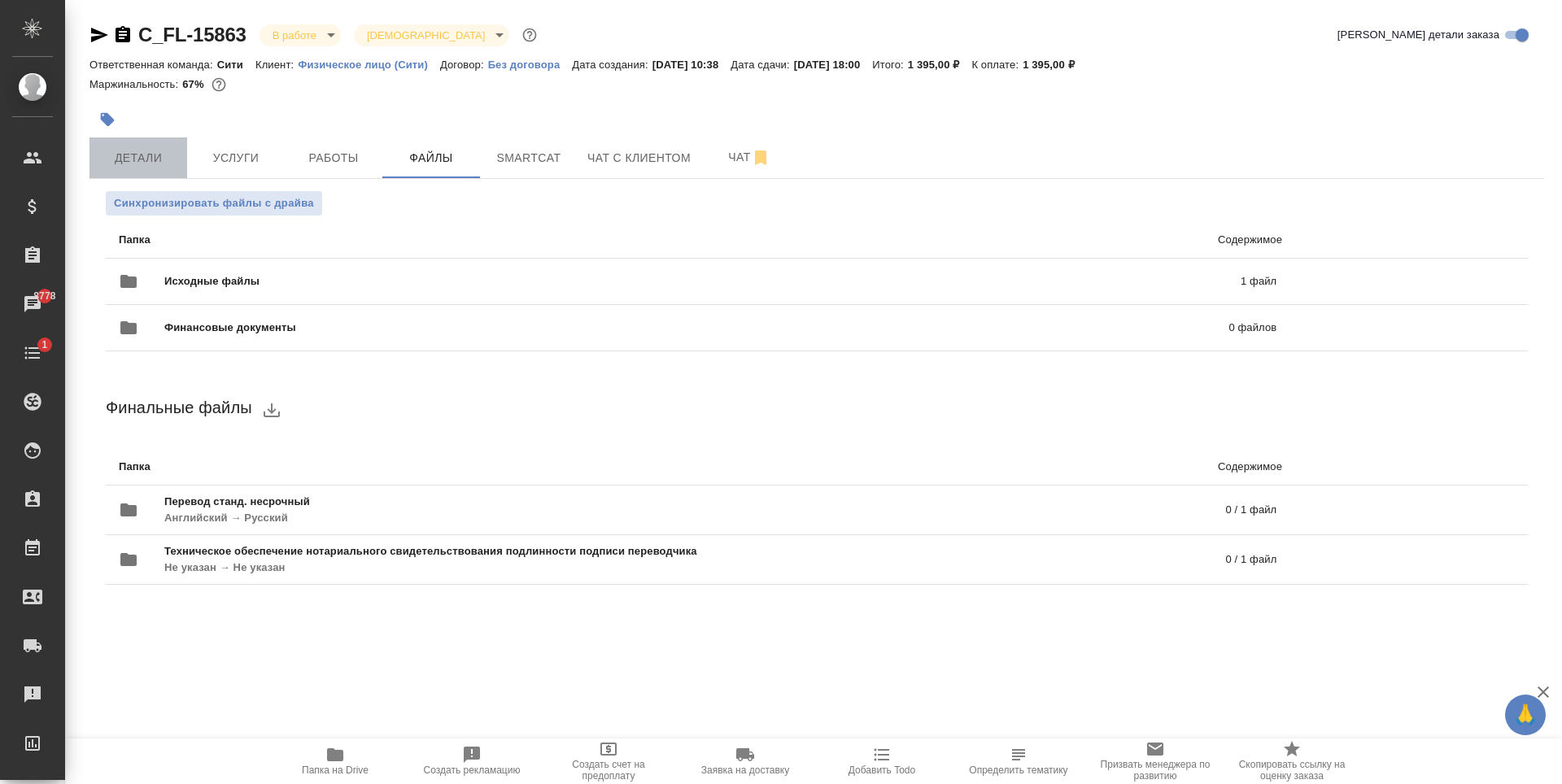
click at [141, 155] on span "Детали" at bounding box center [138, 158] width 78 height 21
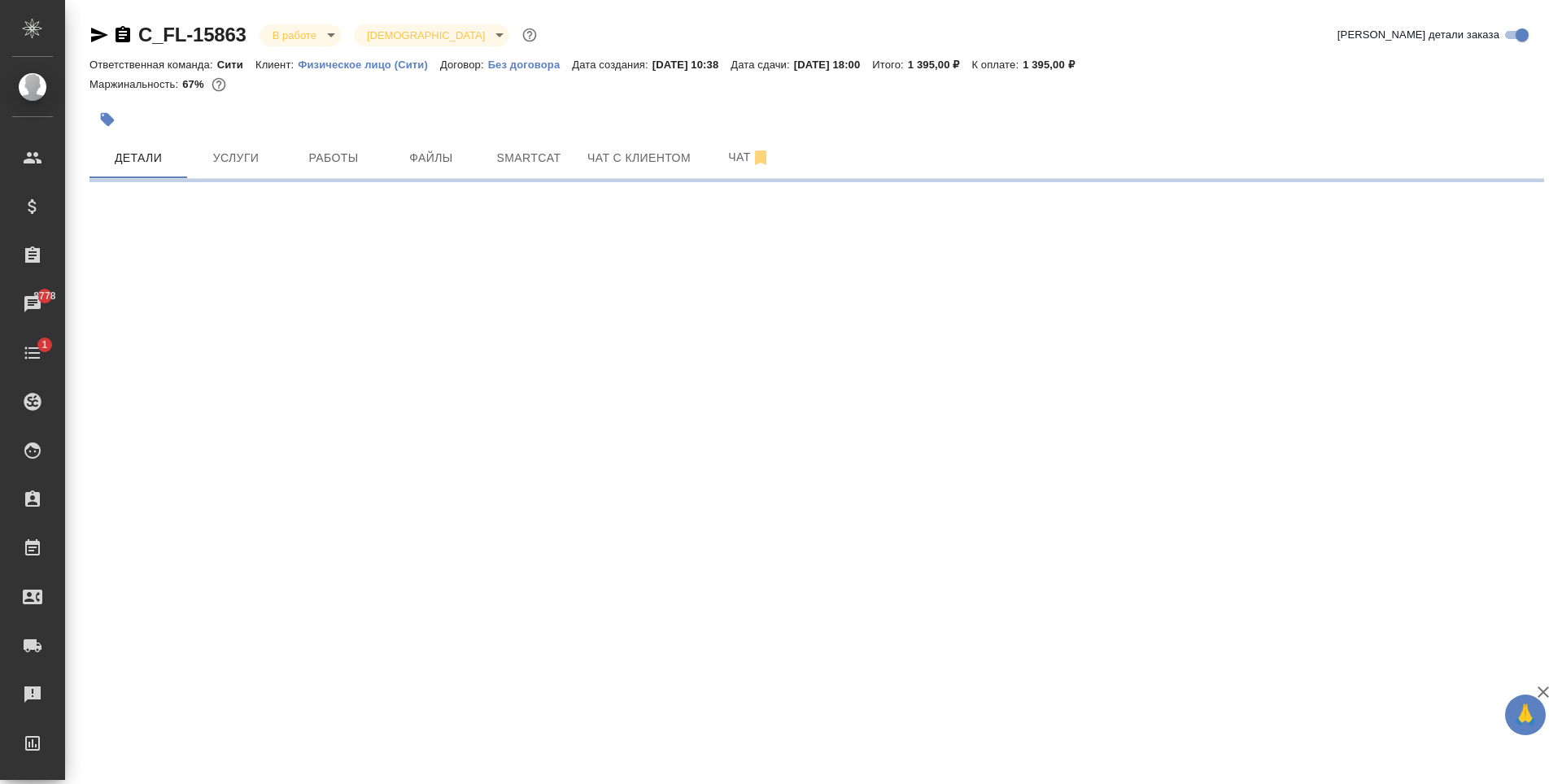
select select "RU"
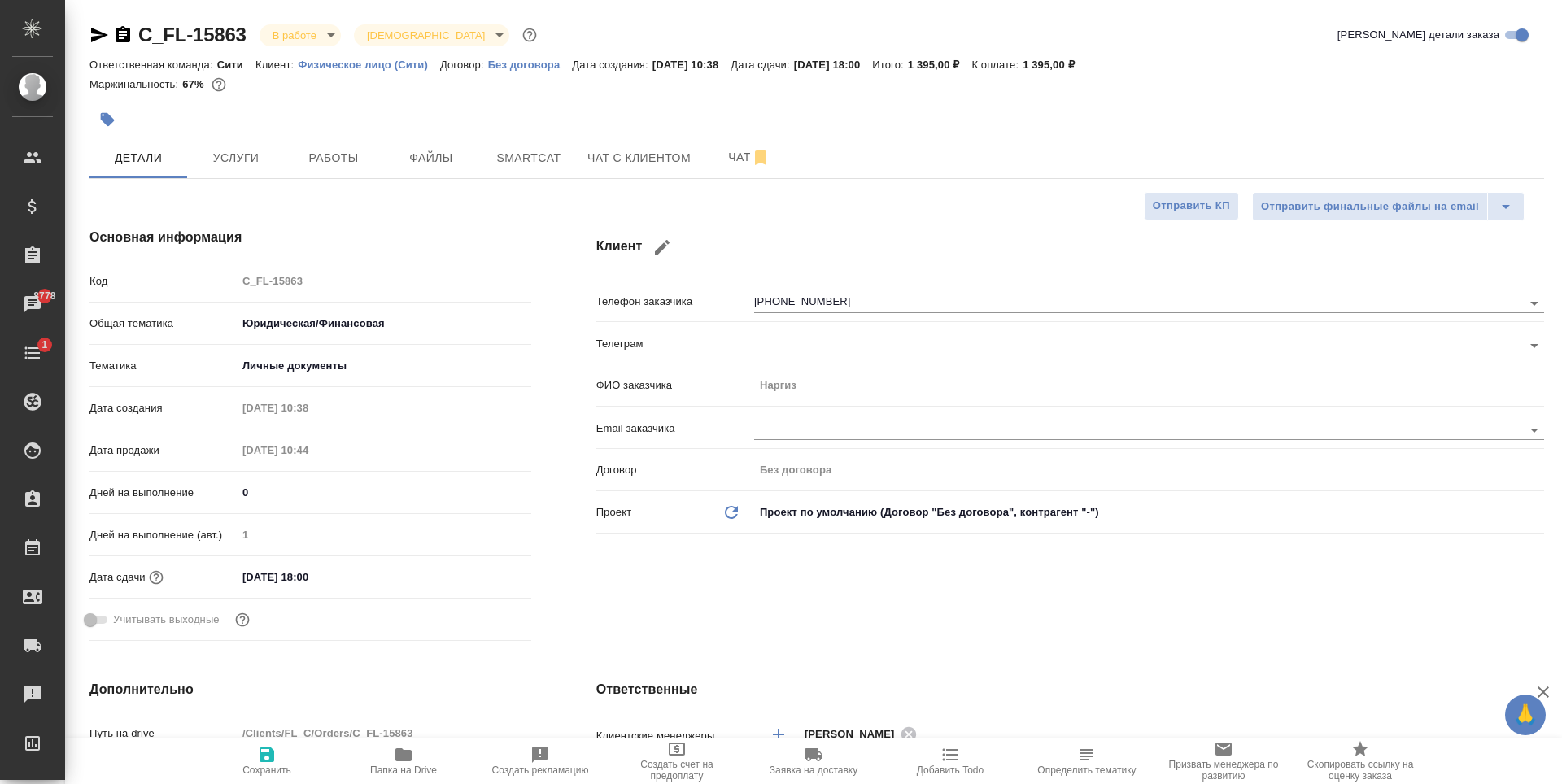
type textarea "x"
click at [300, 34] on body "🙏 .cls-1 fill:#fff; AWATERA [PERSON_NAME] Спецификации Заказы 8778 Чаты 1 Todo …" at bounding box center [781, 392] width 1562 height 784
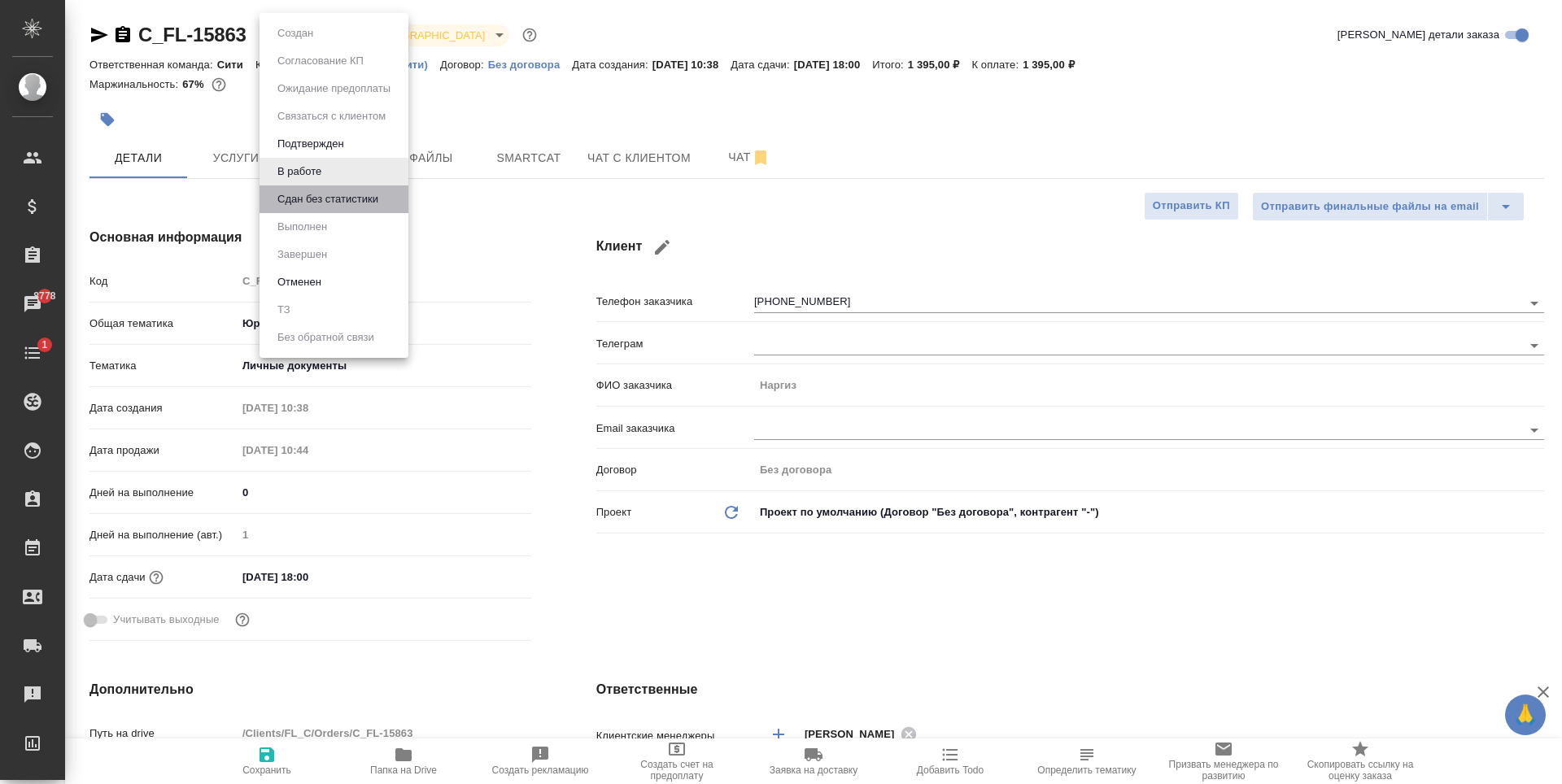
click at [317, 209] on li "Сдан без статистики" at bounding box center [334, 199] width 149 height 28
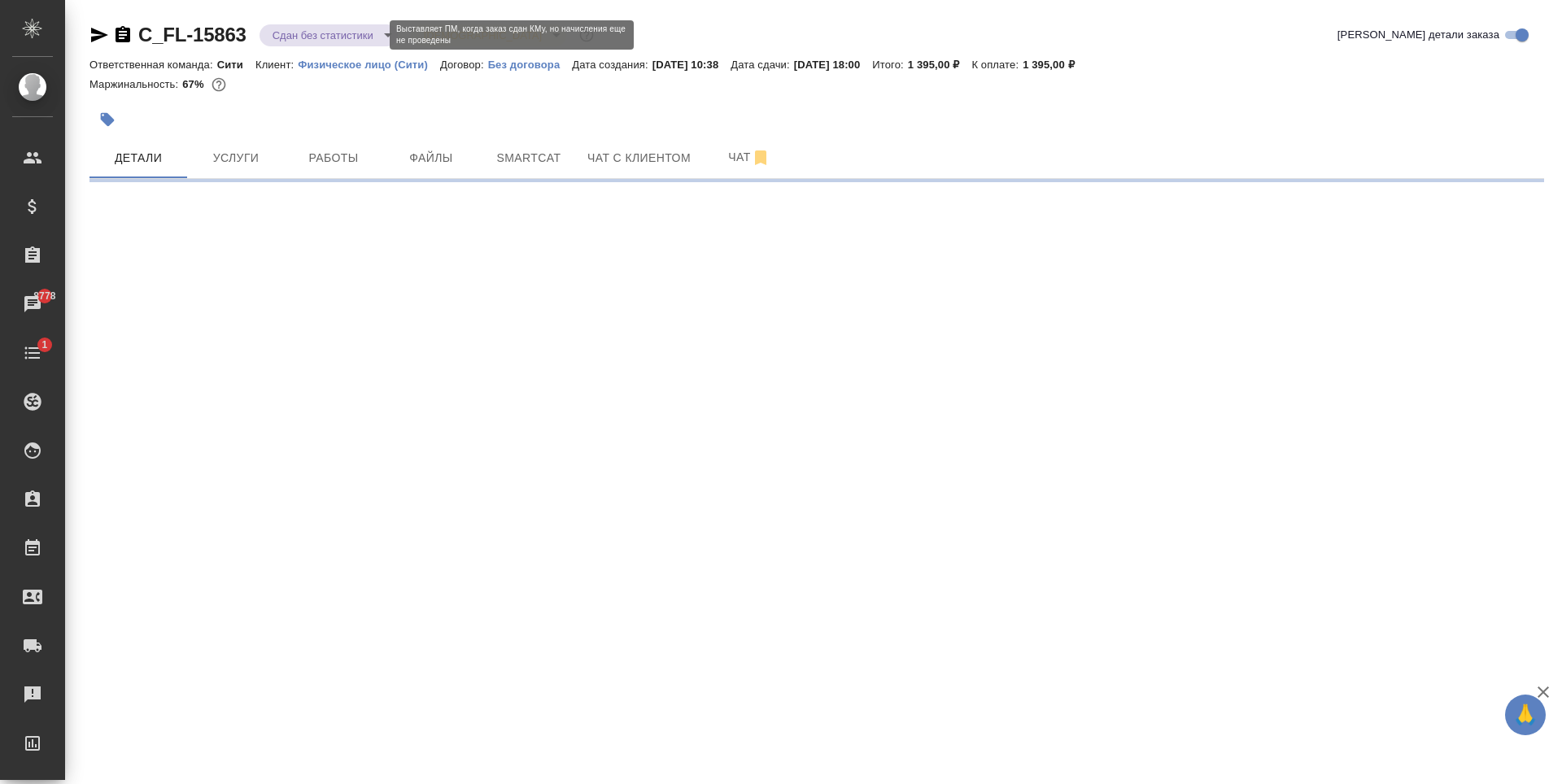
click at [307, 31] on body "🙏 .cls-1 fill:#fff; AWATERA [PERSON_NAME] Спецификации Заказы 8778 Чаты 1 Todo …" at bounding box center [781, 392] width 1562 height 784
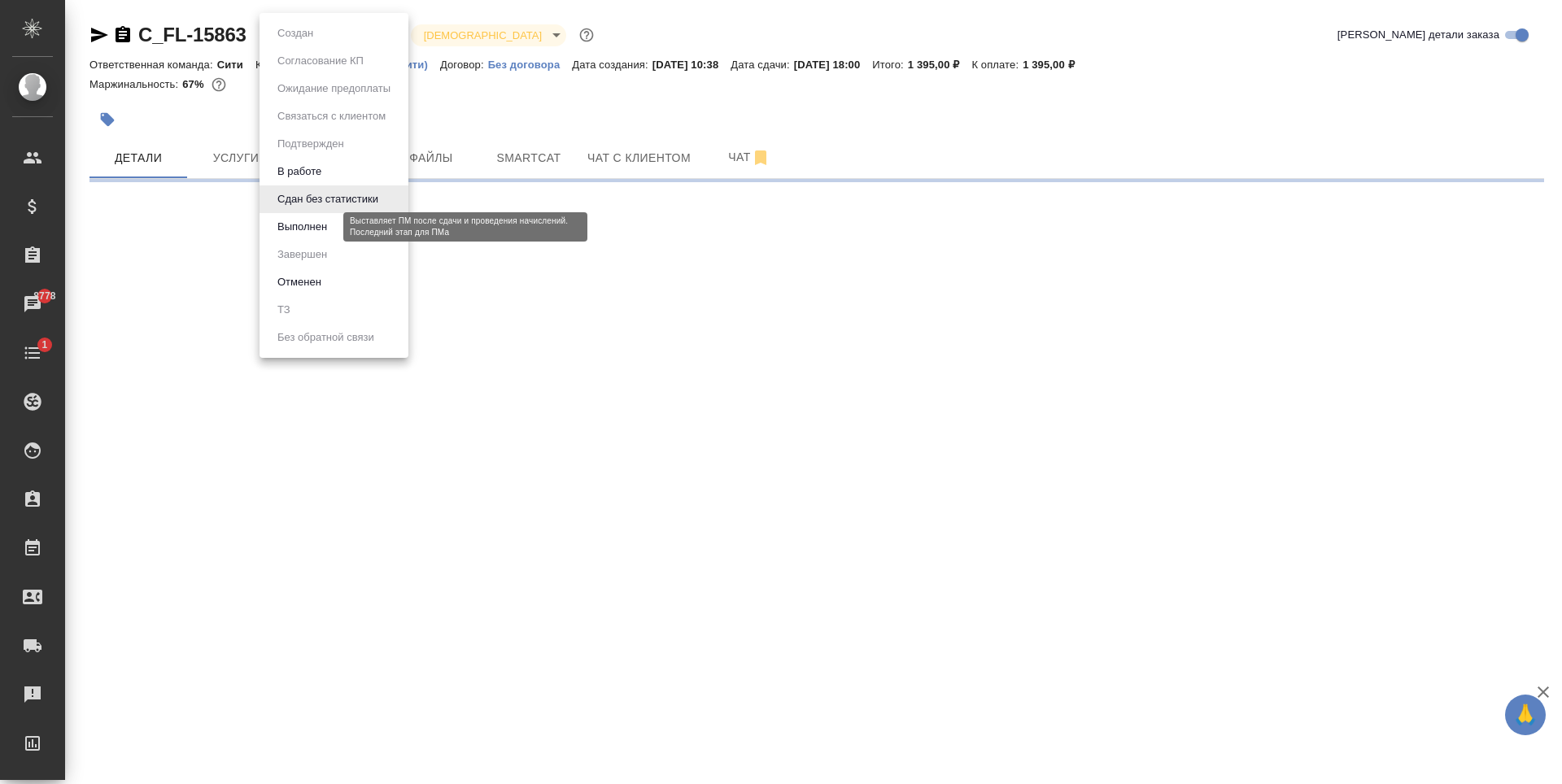
click at [323, 229] on button "Выполнен" at bounding box center [302, 227] width 60 height 18
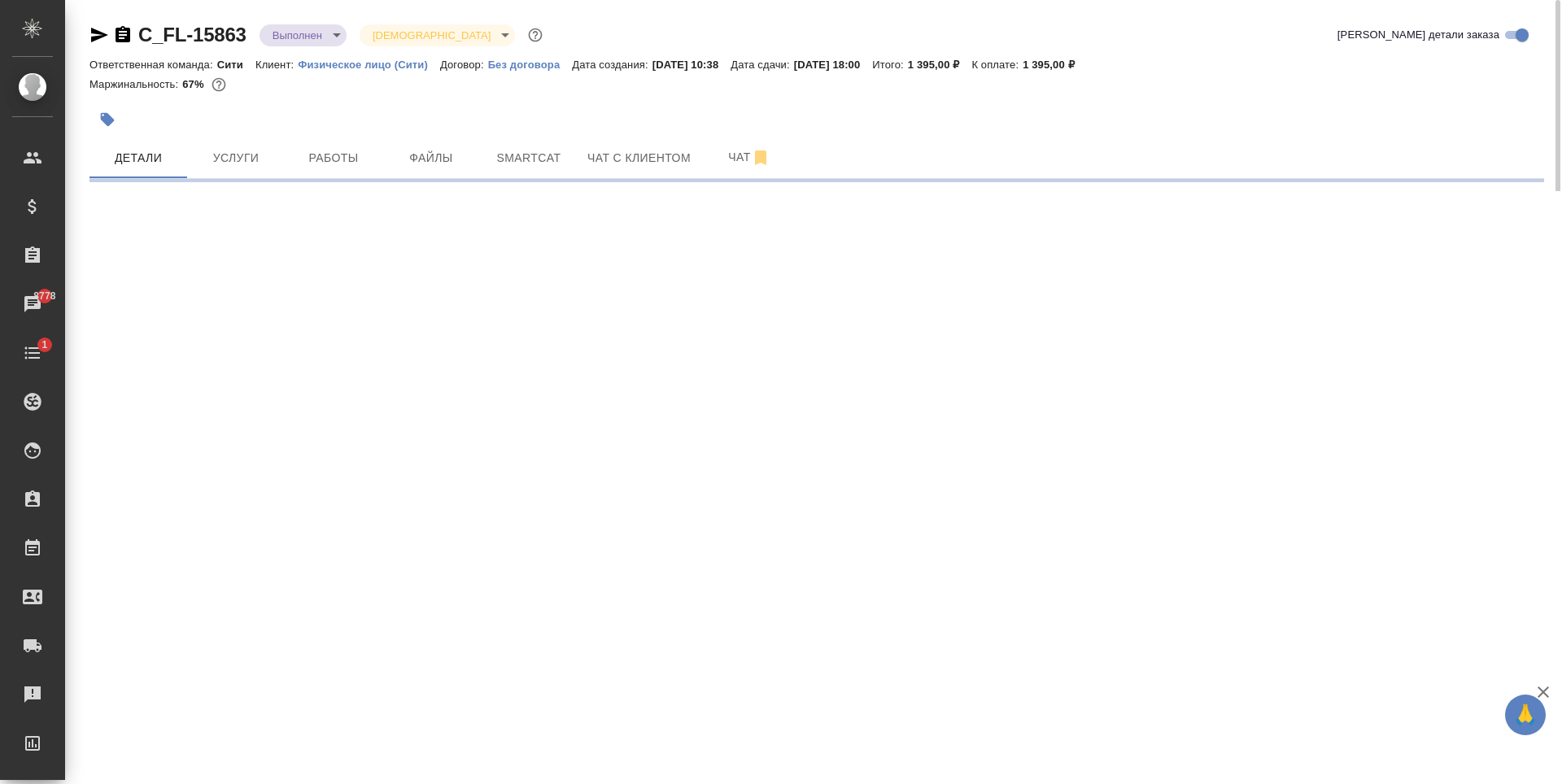
select select "RU"
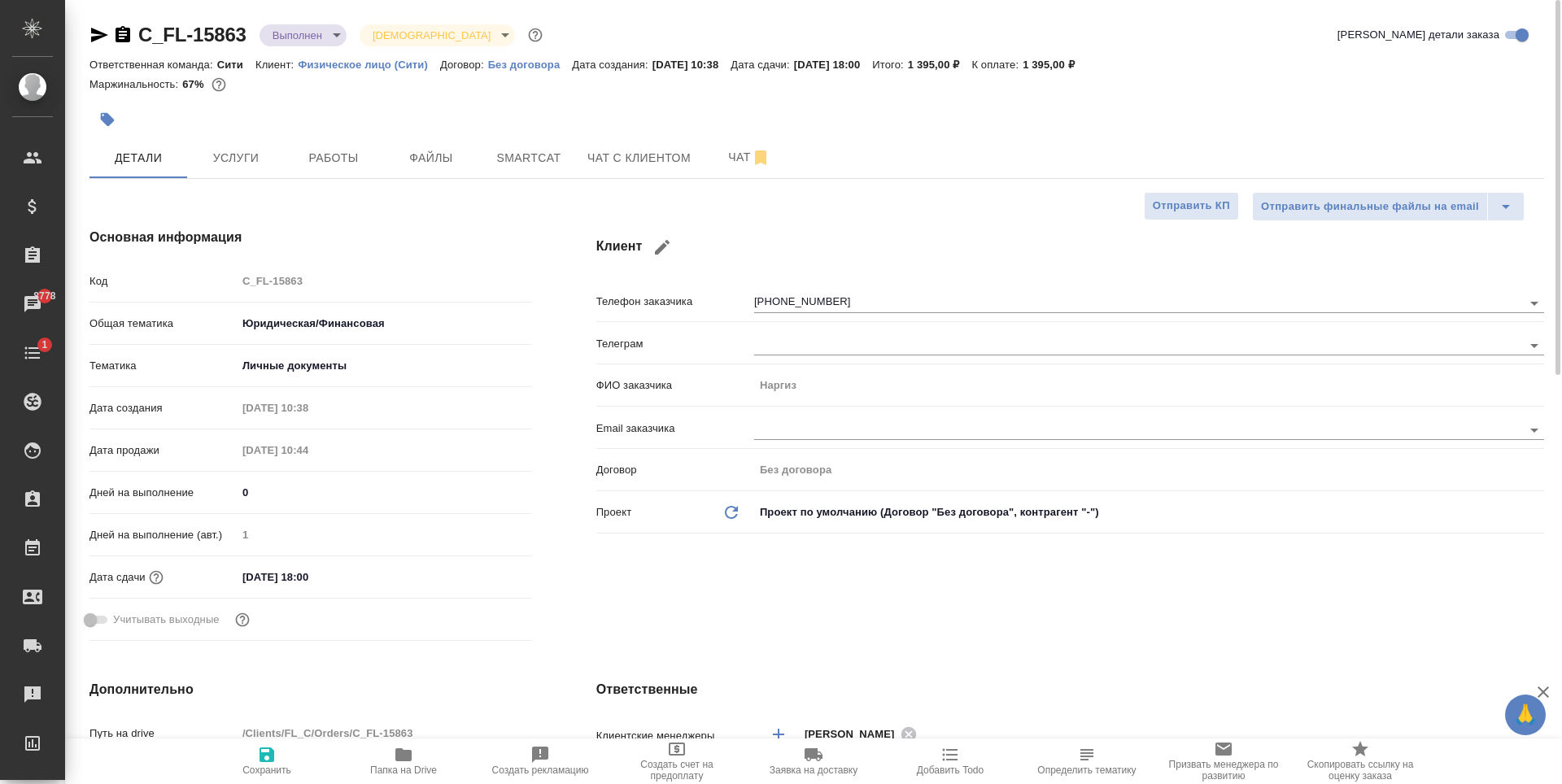
type textarea "x"
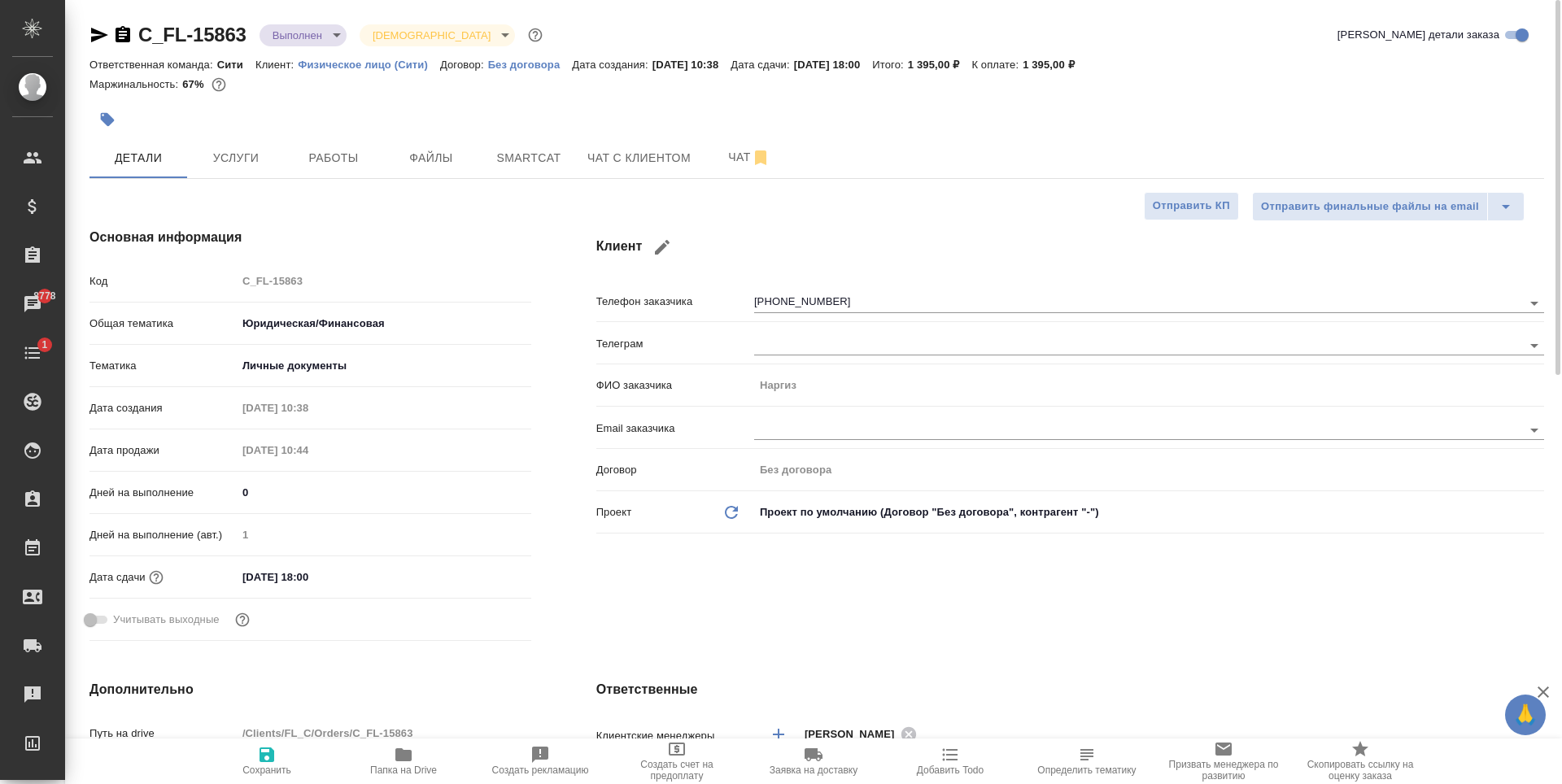
type textarea "x"
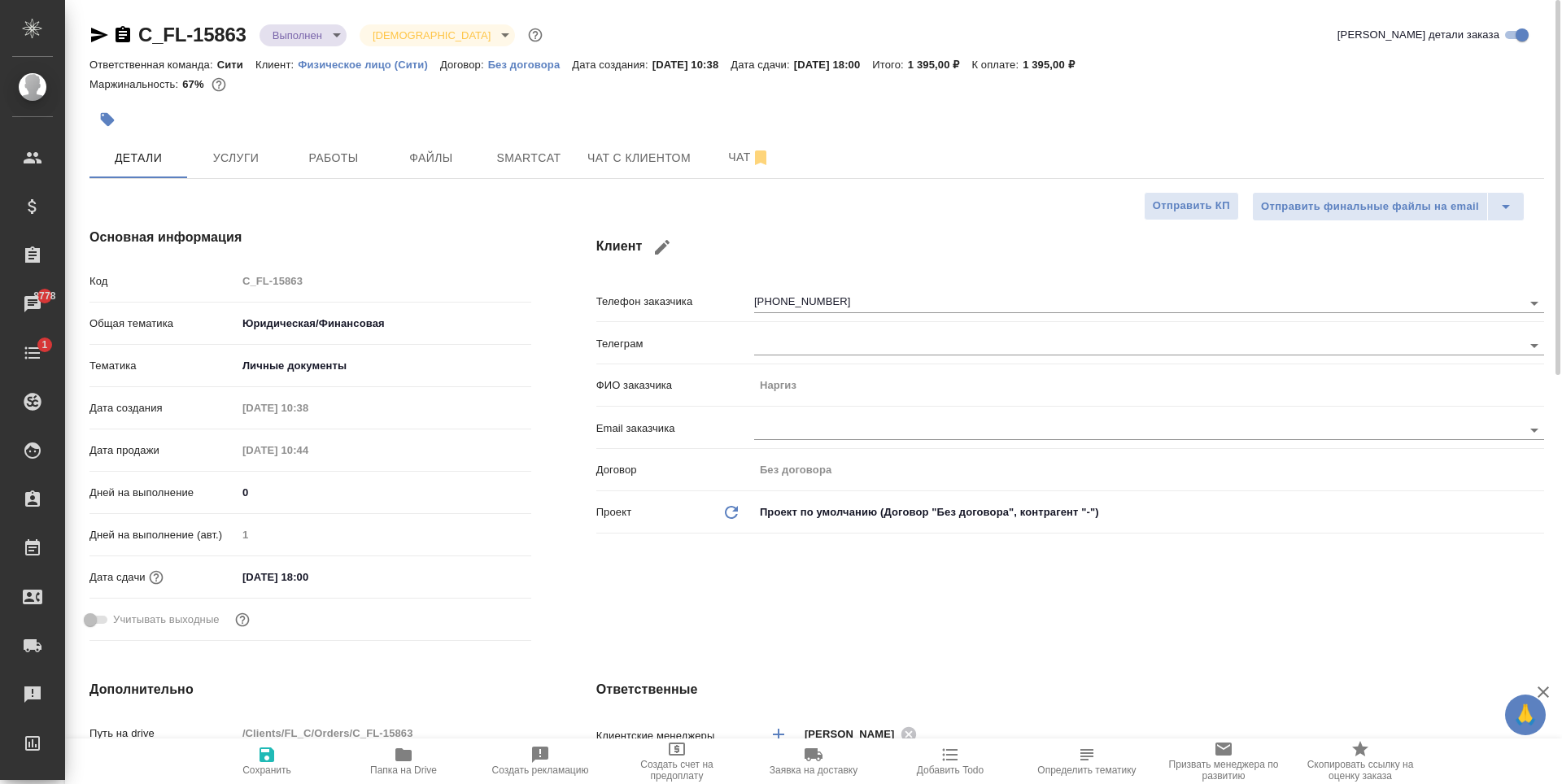
type textarea "x"
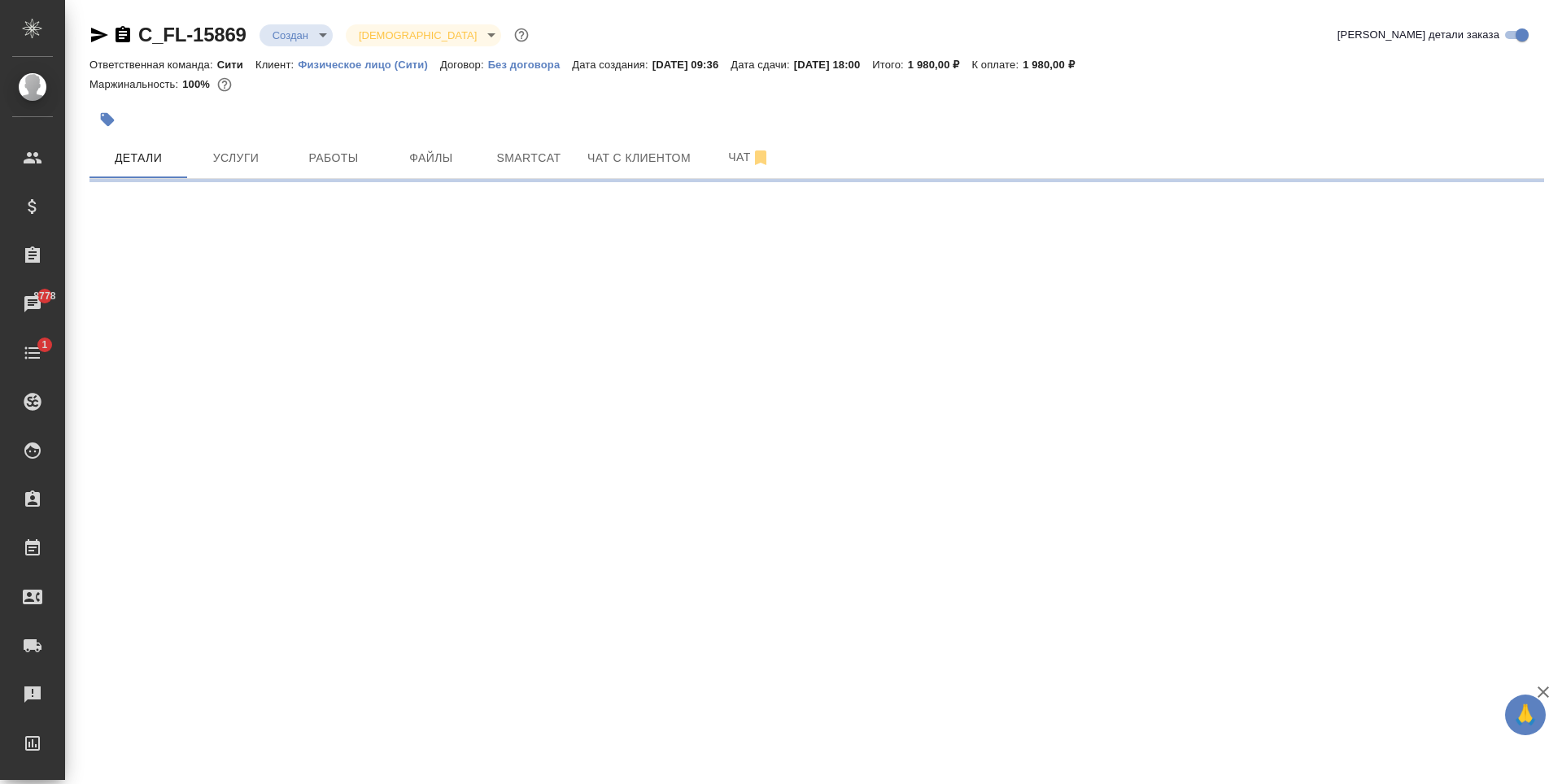
select select "RU"
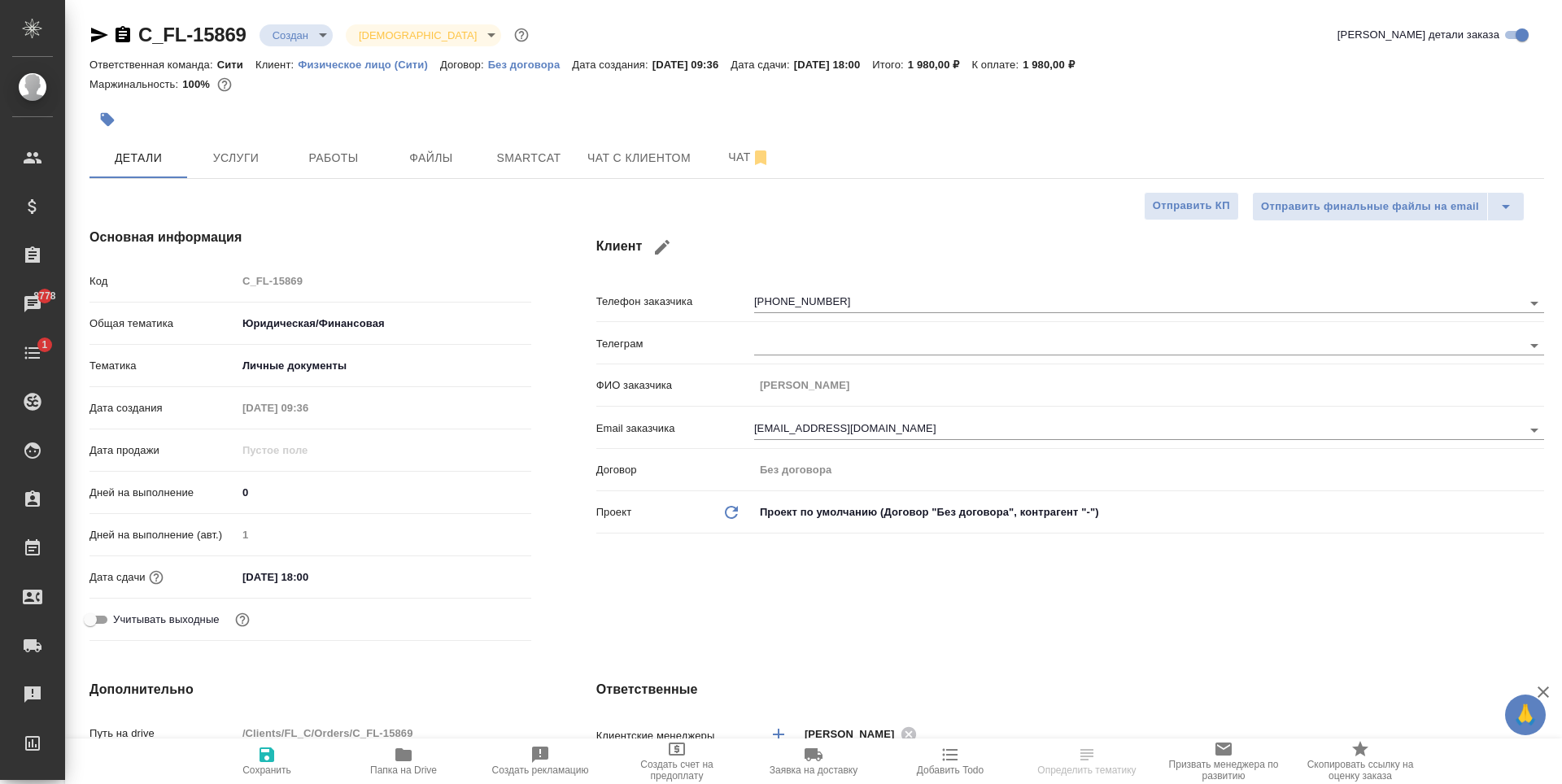
type textarea "x"
click at [415, 166] on span "Файлы" at bounding box center [430, 158] width 78 height 21
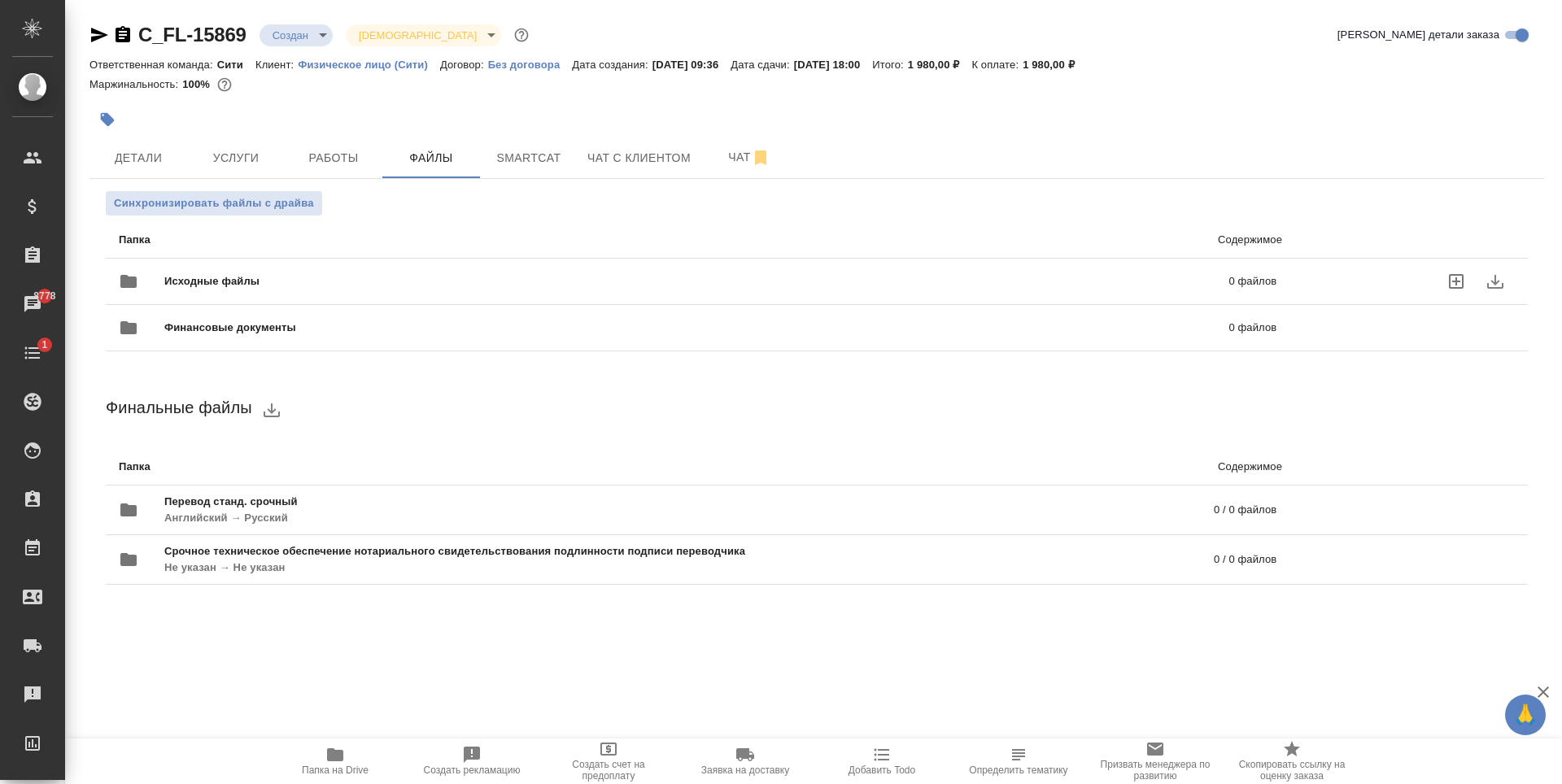
click at [1462, 280] on icon "uploadFiles" at bounding box center [1457, 281] width 20 height 20
click at [0, 0] on input "uploadFiles" at bounding box center [0, 0] width 0 height 0
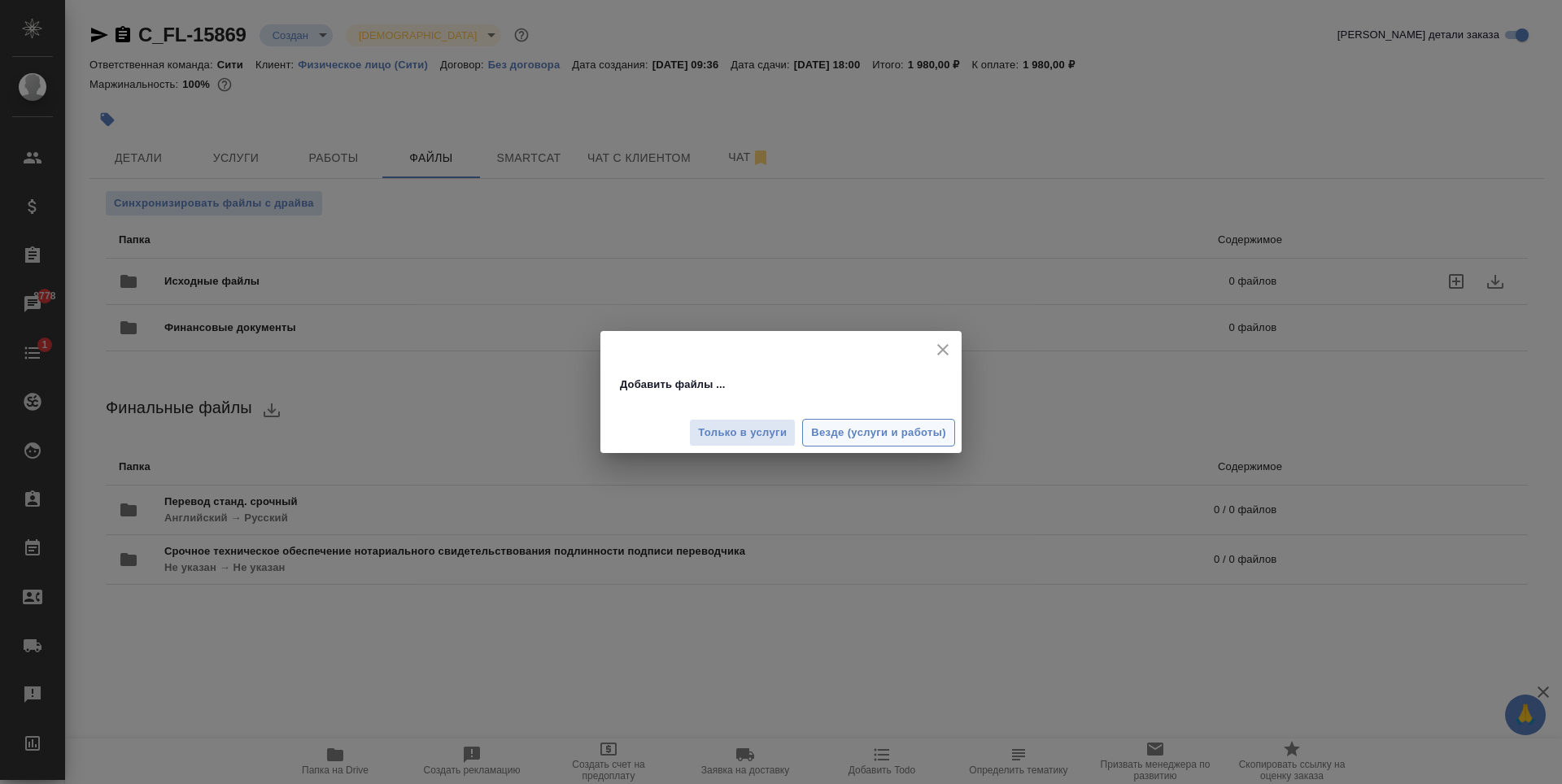
click at [885, 433] on span "Везде (услуги и работы)" at bounding box center [879, 432] width 135 height 19
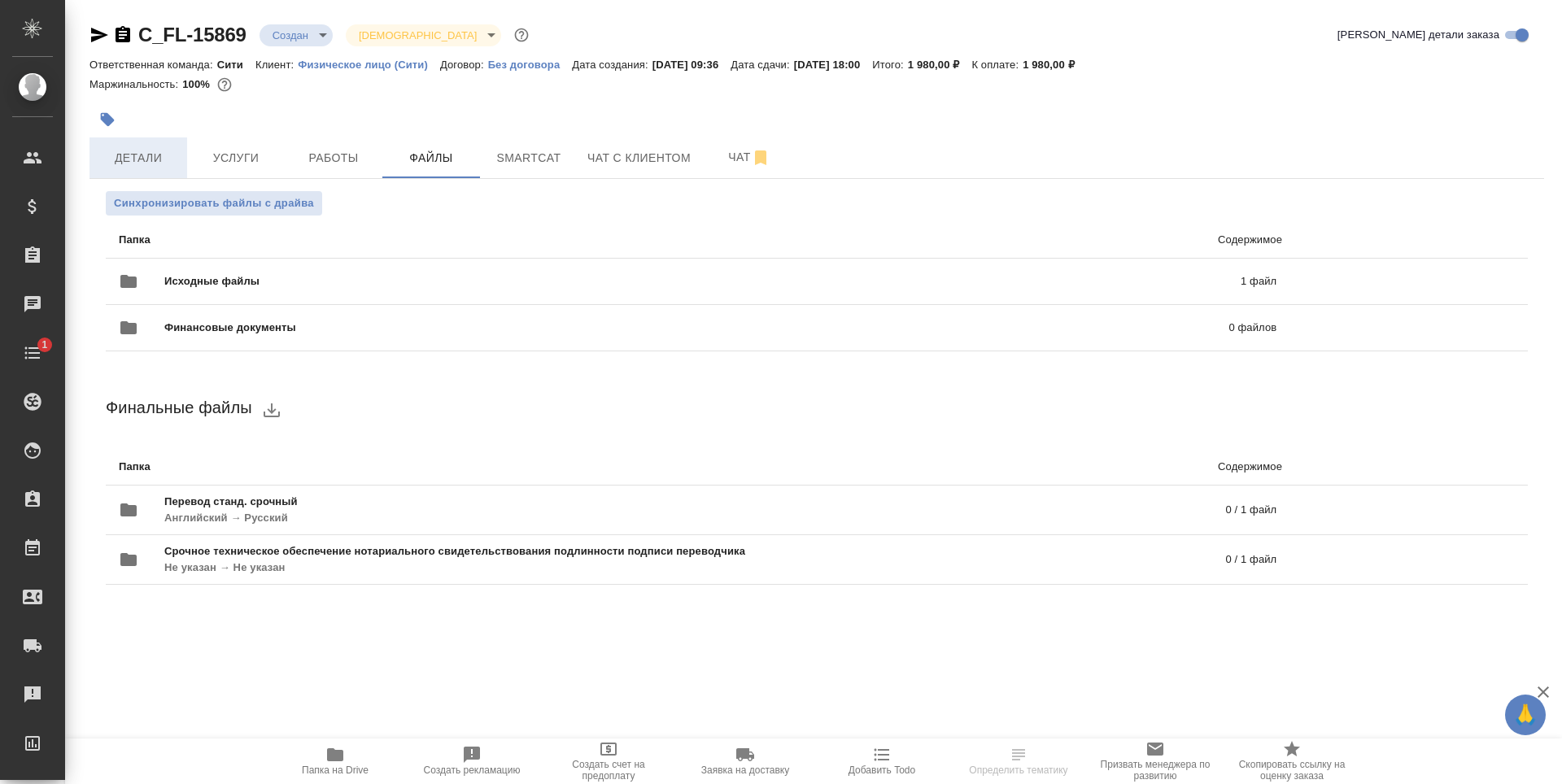
click at [106, 162] on span "Детали" at bounding box center [138, 158] width 78 height 21
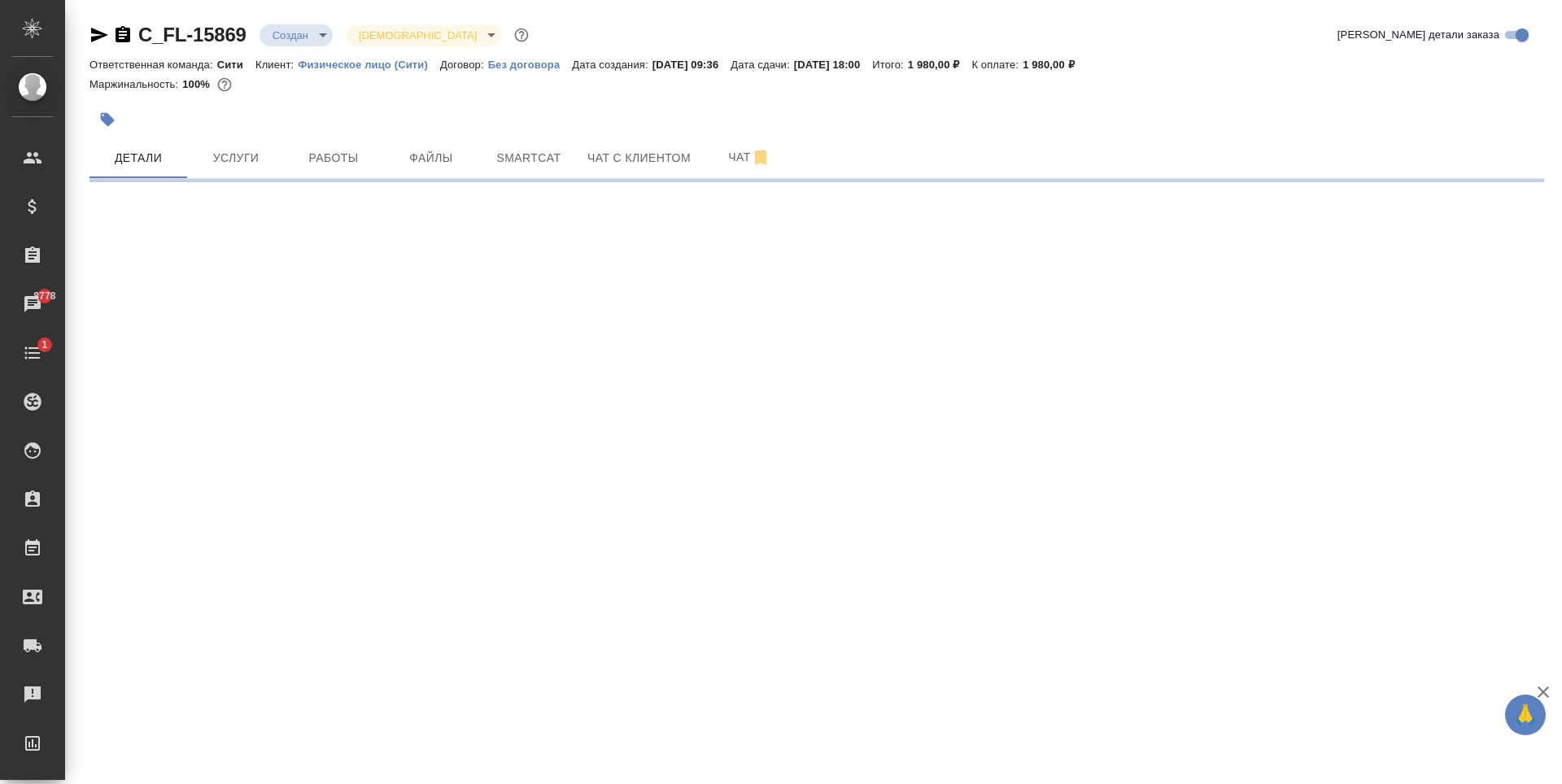
select select "RU"
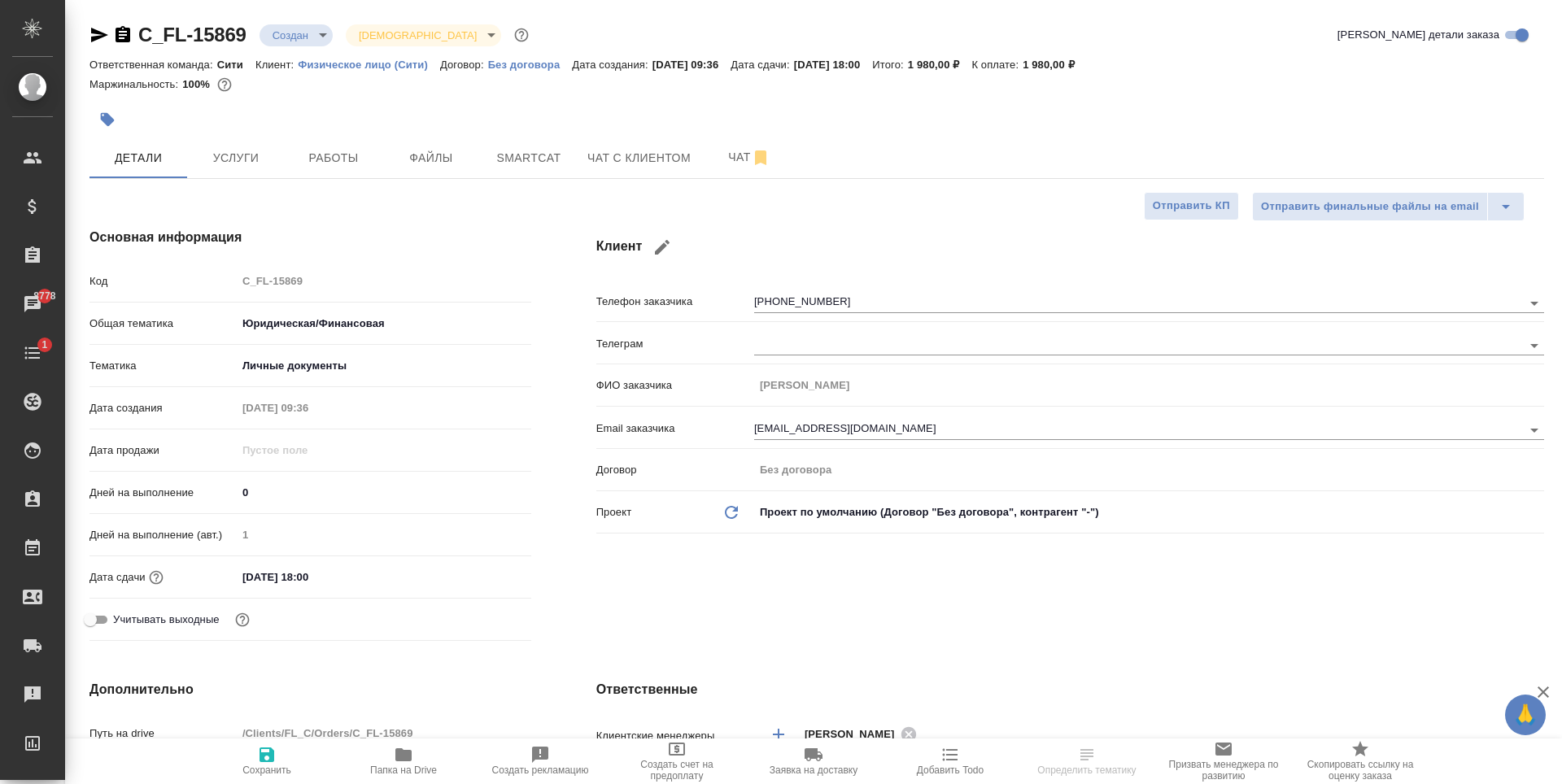
type textarea "x"
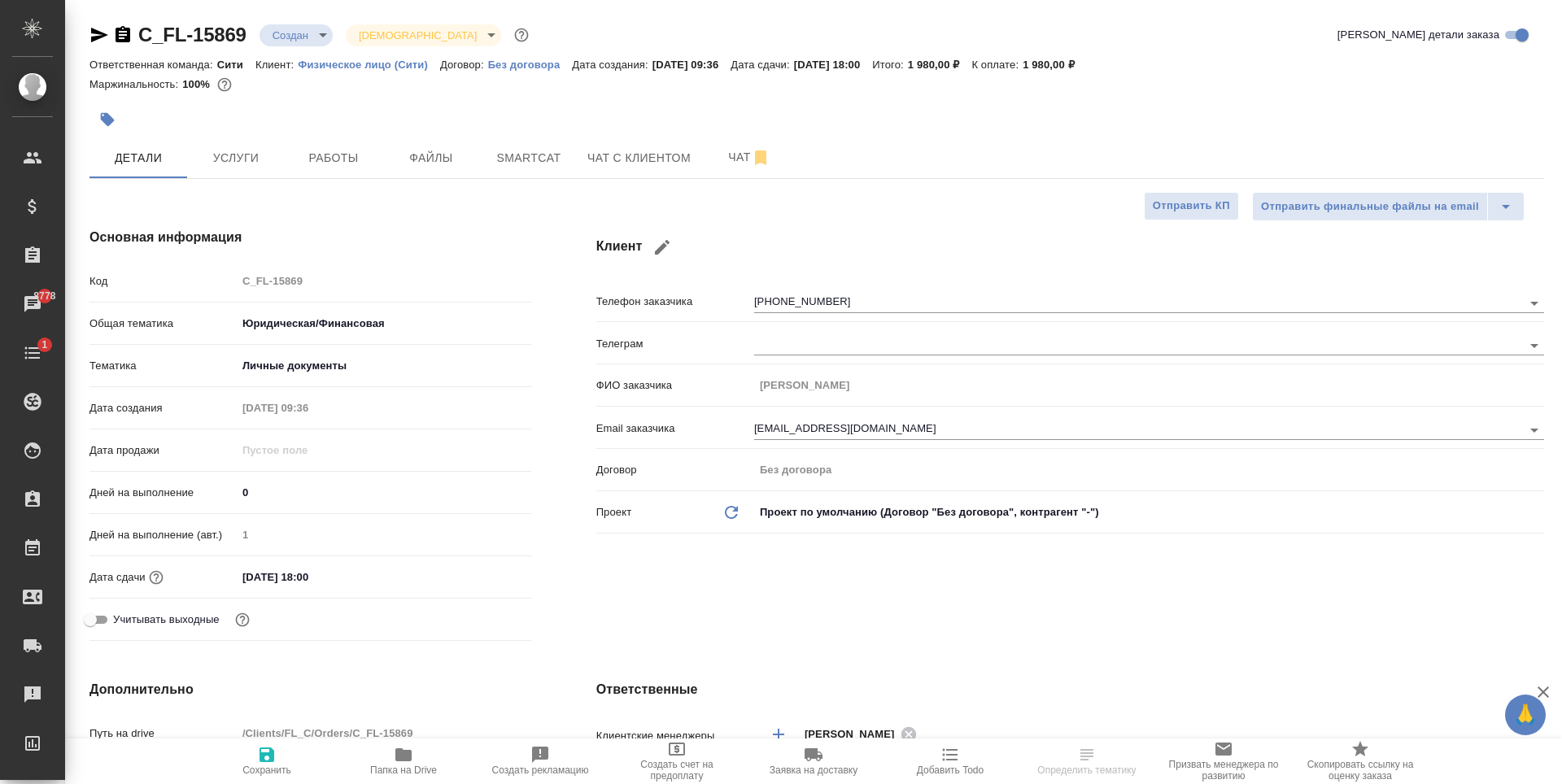
type textarea "x"
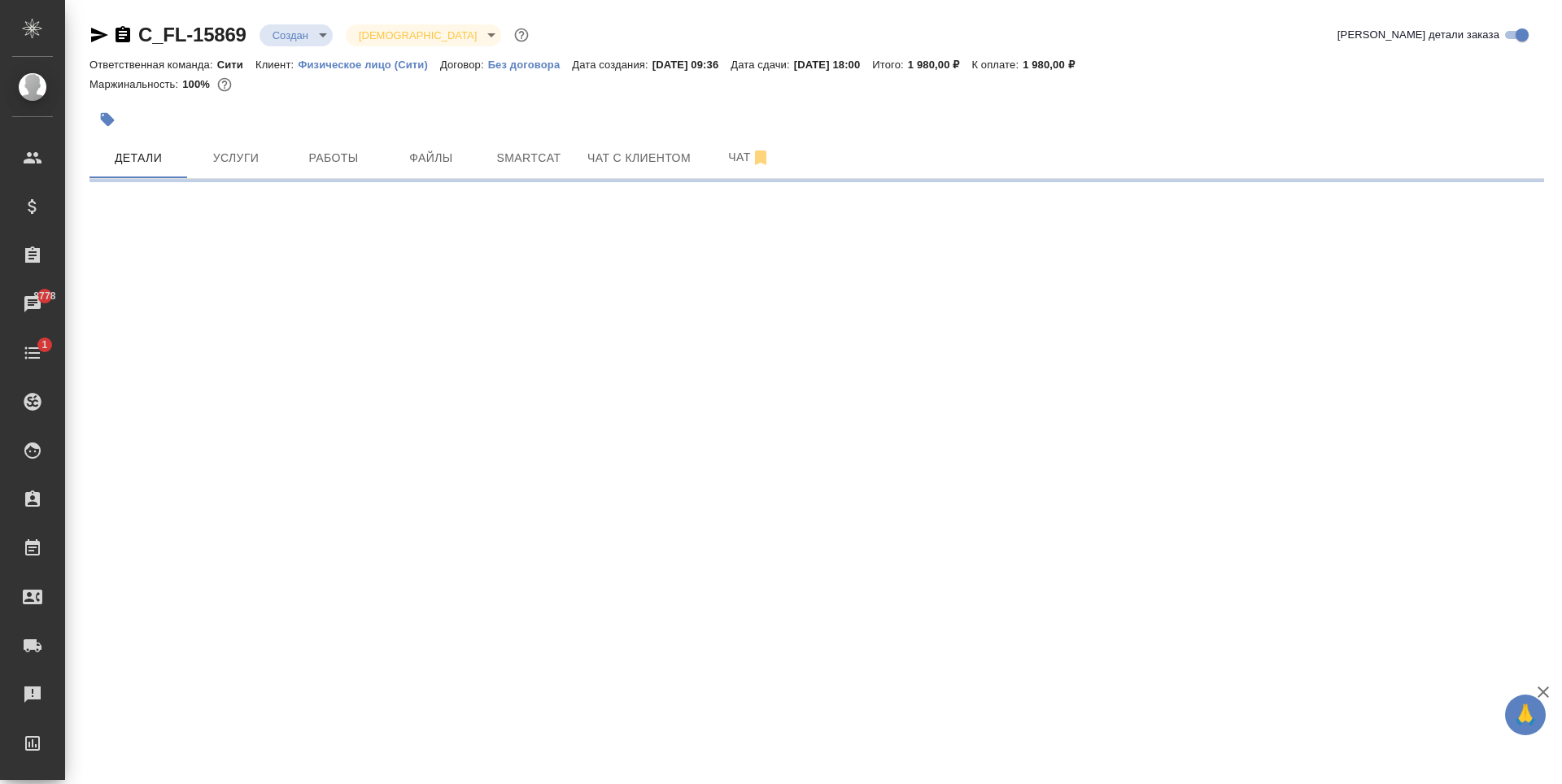
select select "RU"
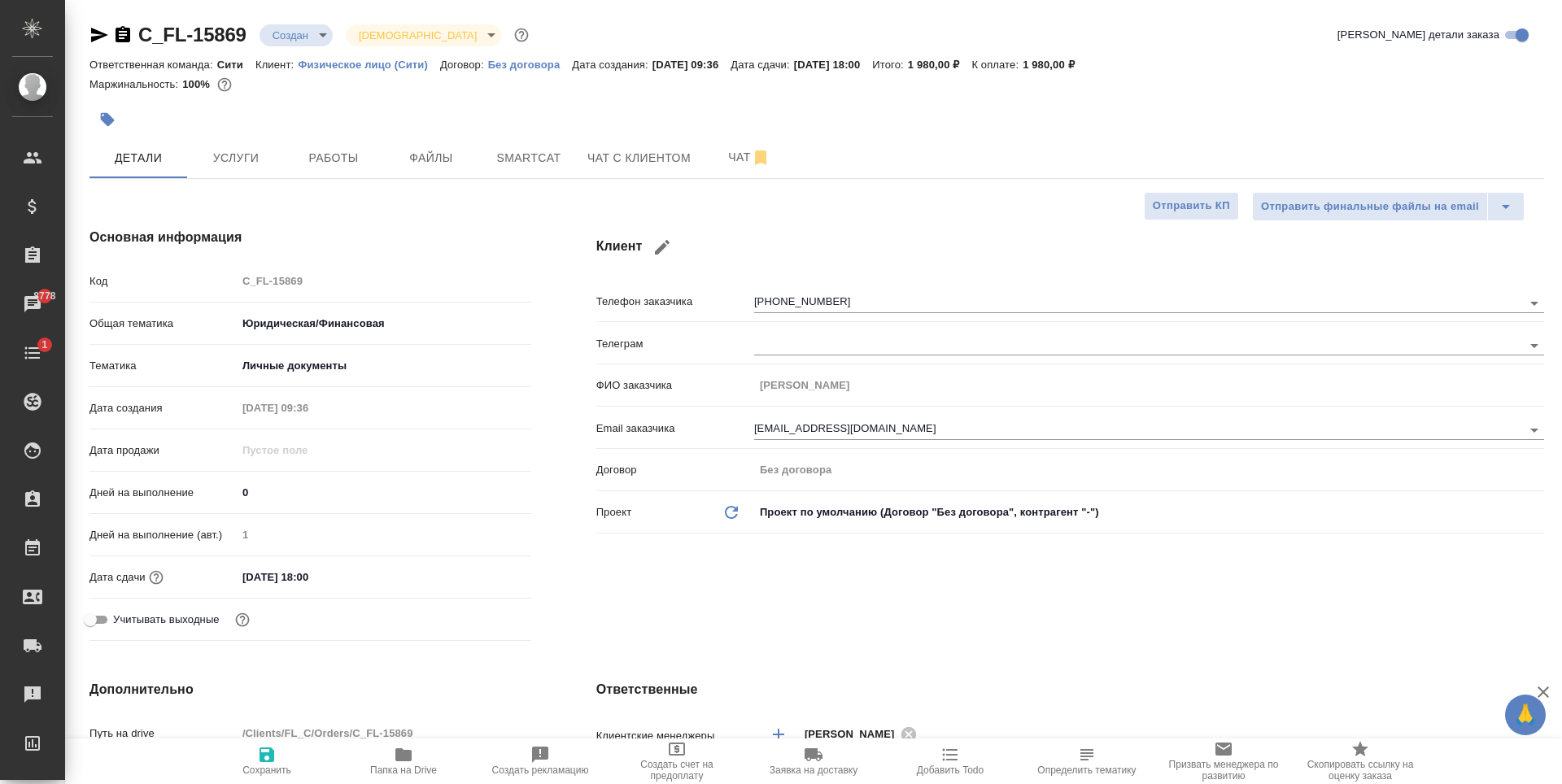
type textarea "x"
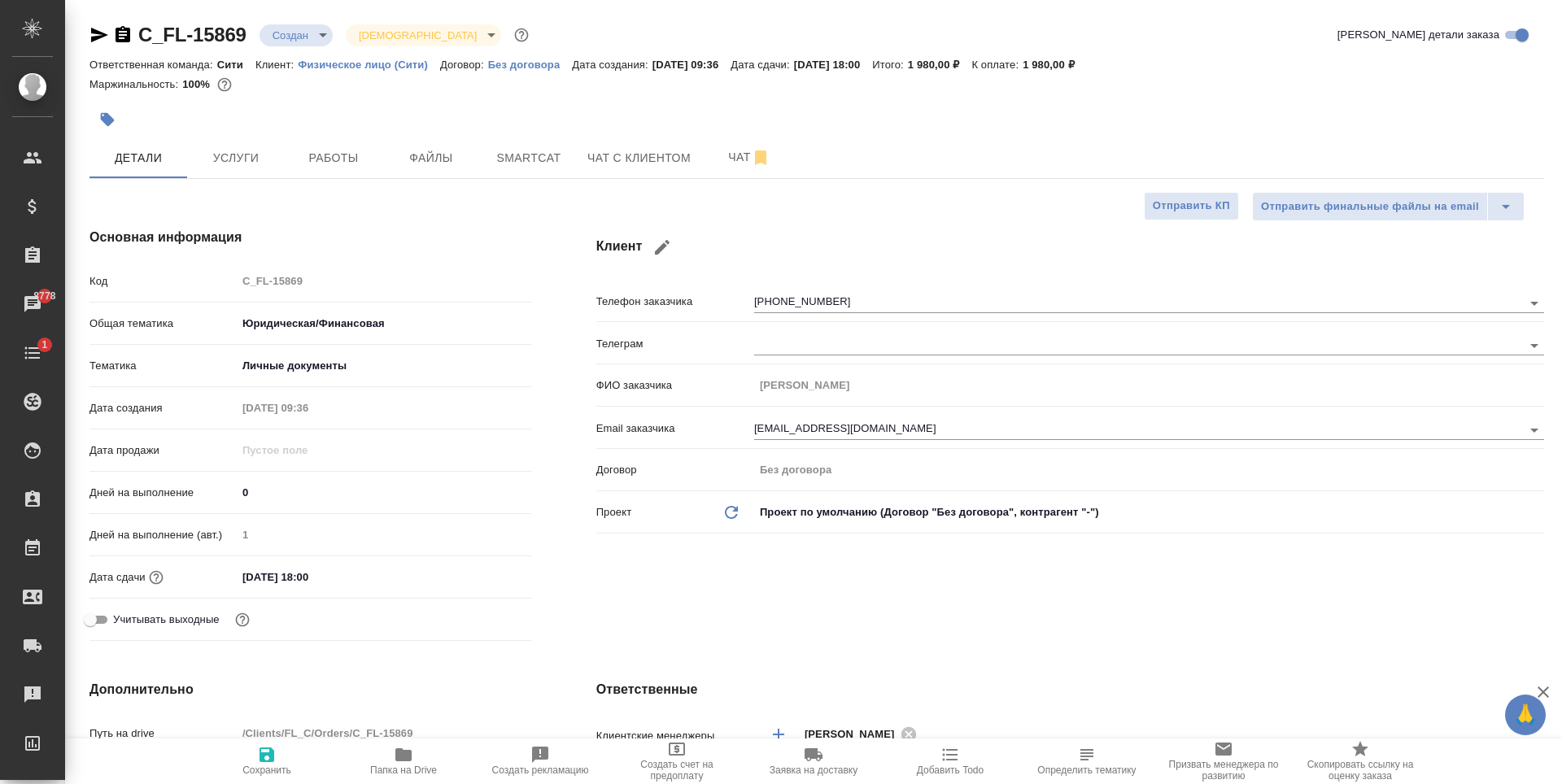
type textarea "x"
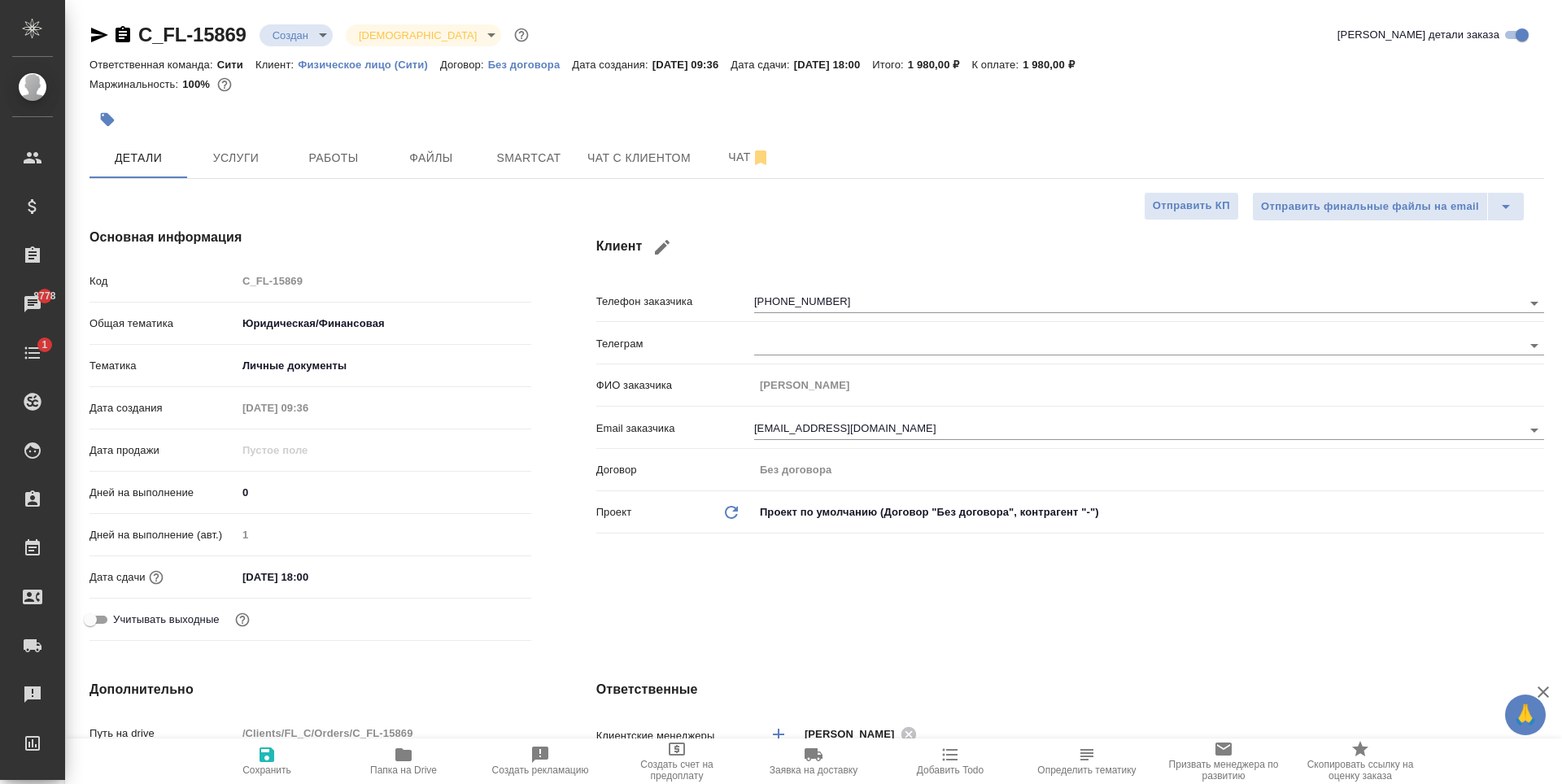
type textarea "x"
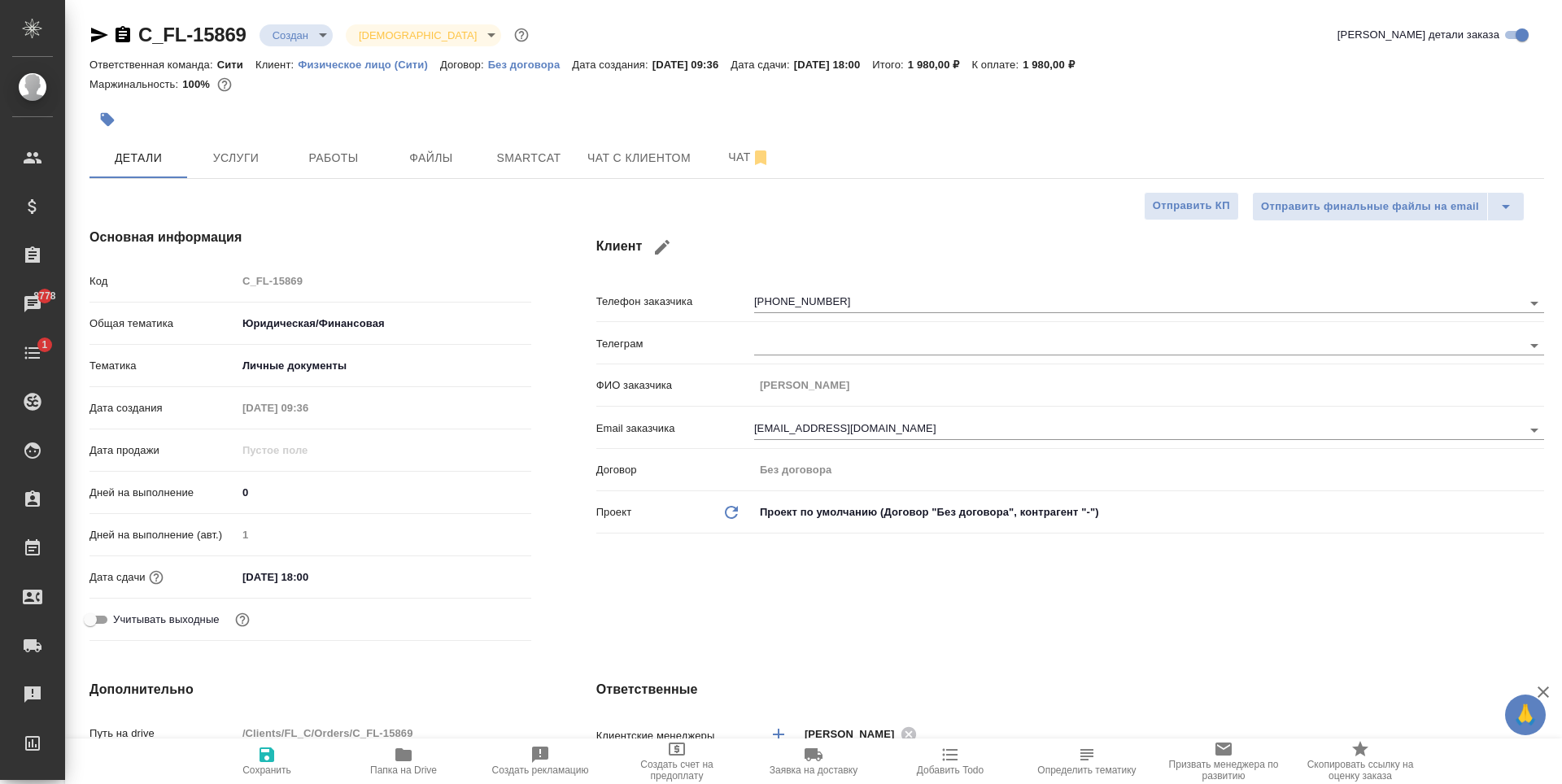
type textarea "x"
click at [445, 114] on div at bounding box center [574, 120] width 970 height 36
type textarea "x"
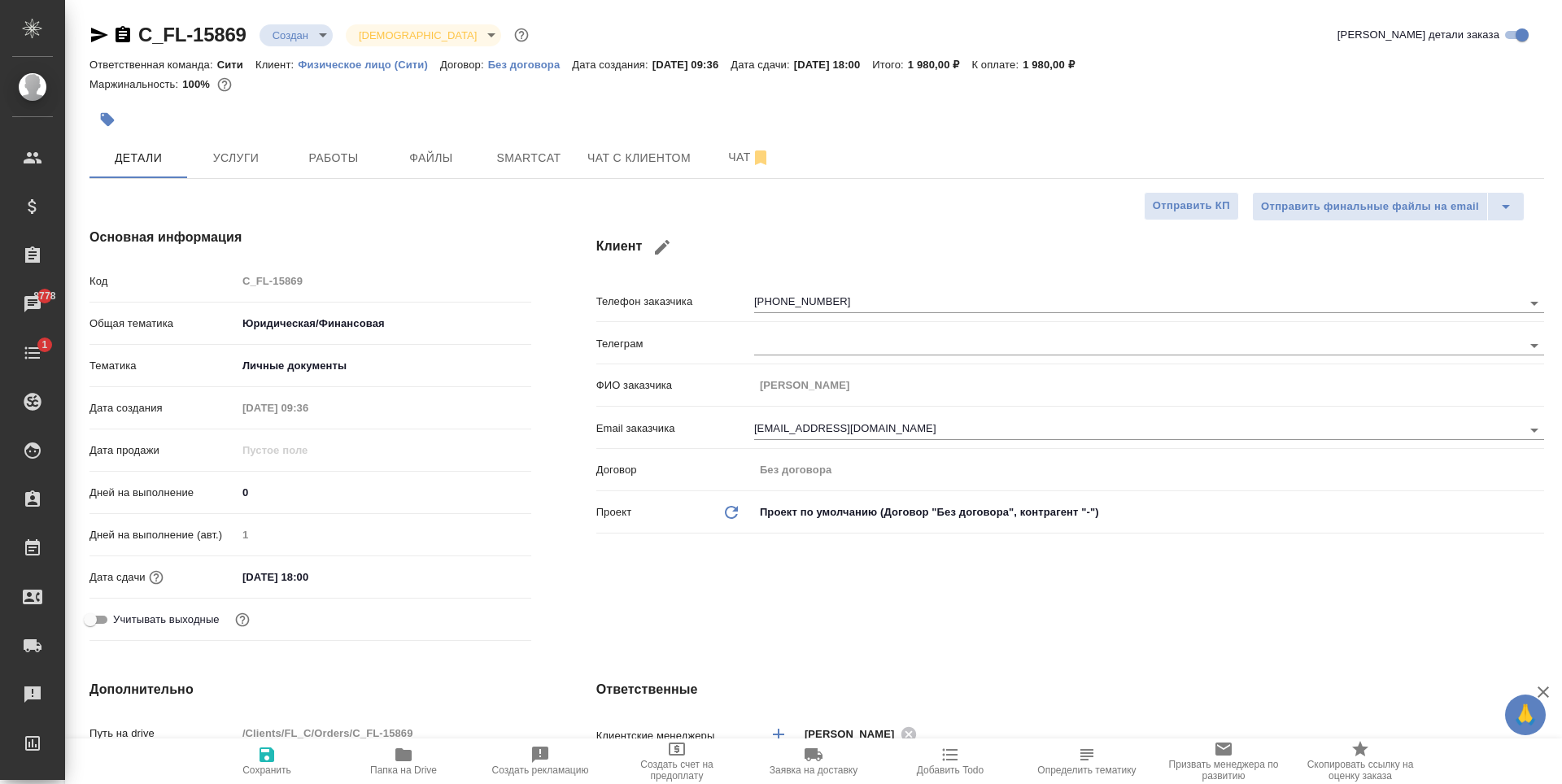
type textarea "x"
click at [299, 105] on div at bounding box center [574, 120] width 970 height 36
type textarea "x"
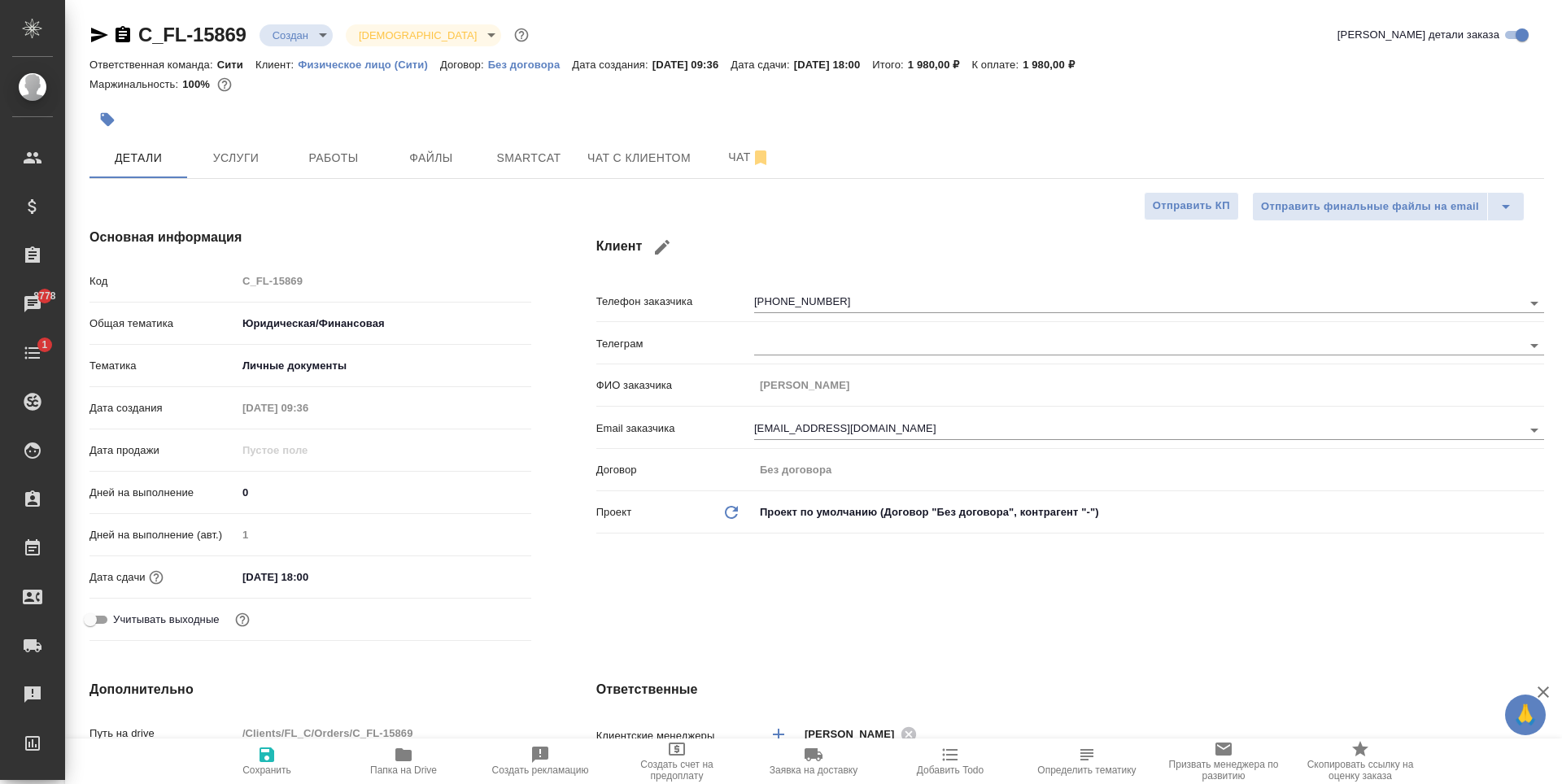
type textarea "x"
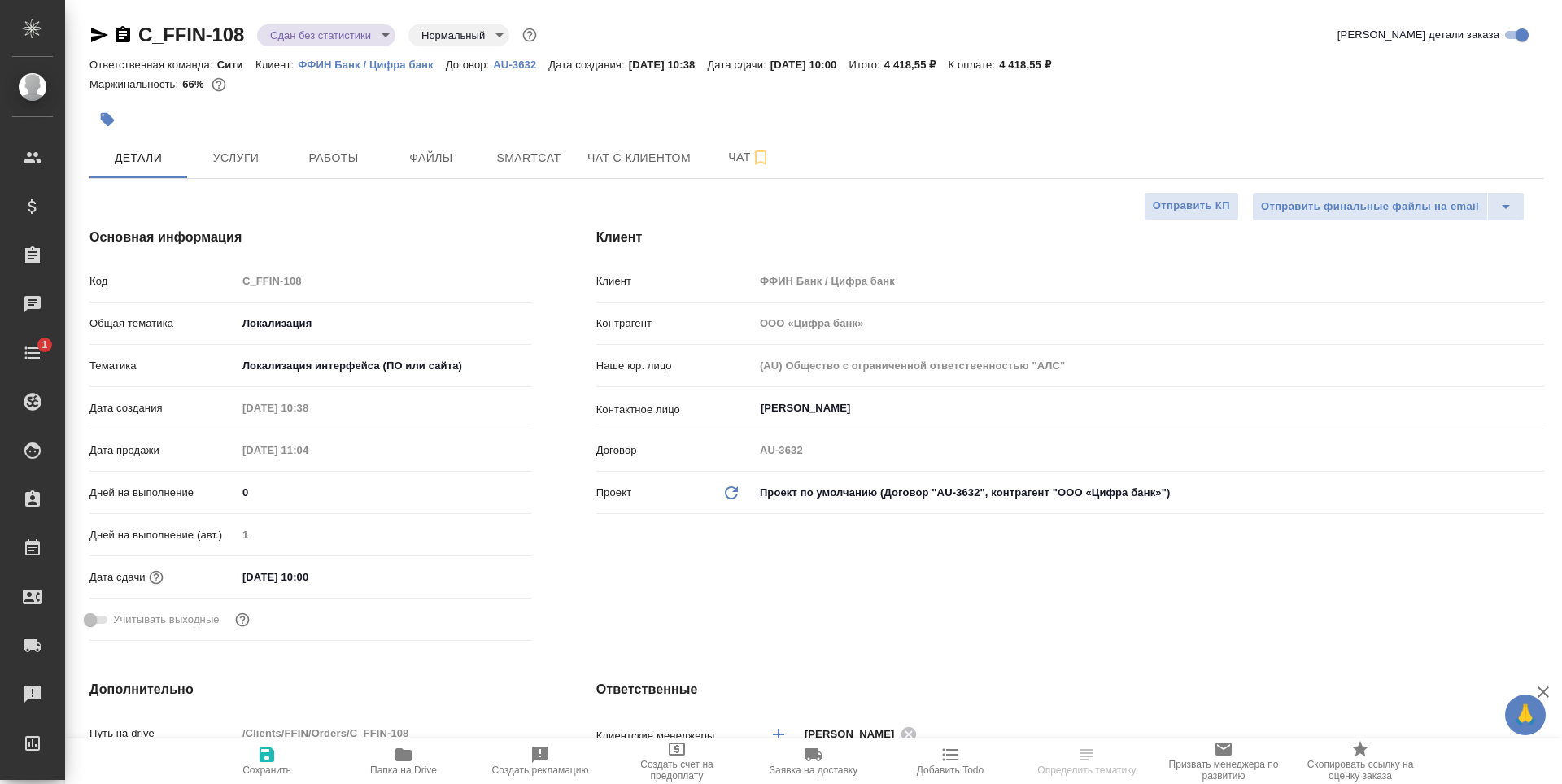
select select "RU"
click at [350, 163] on span "Работы" at bounding box center [333, 158] width 78 height 21
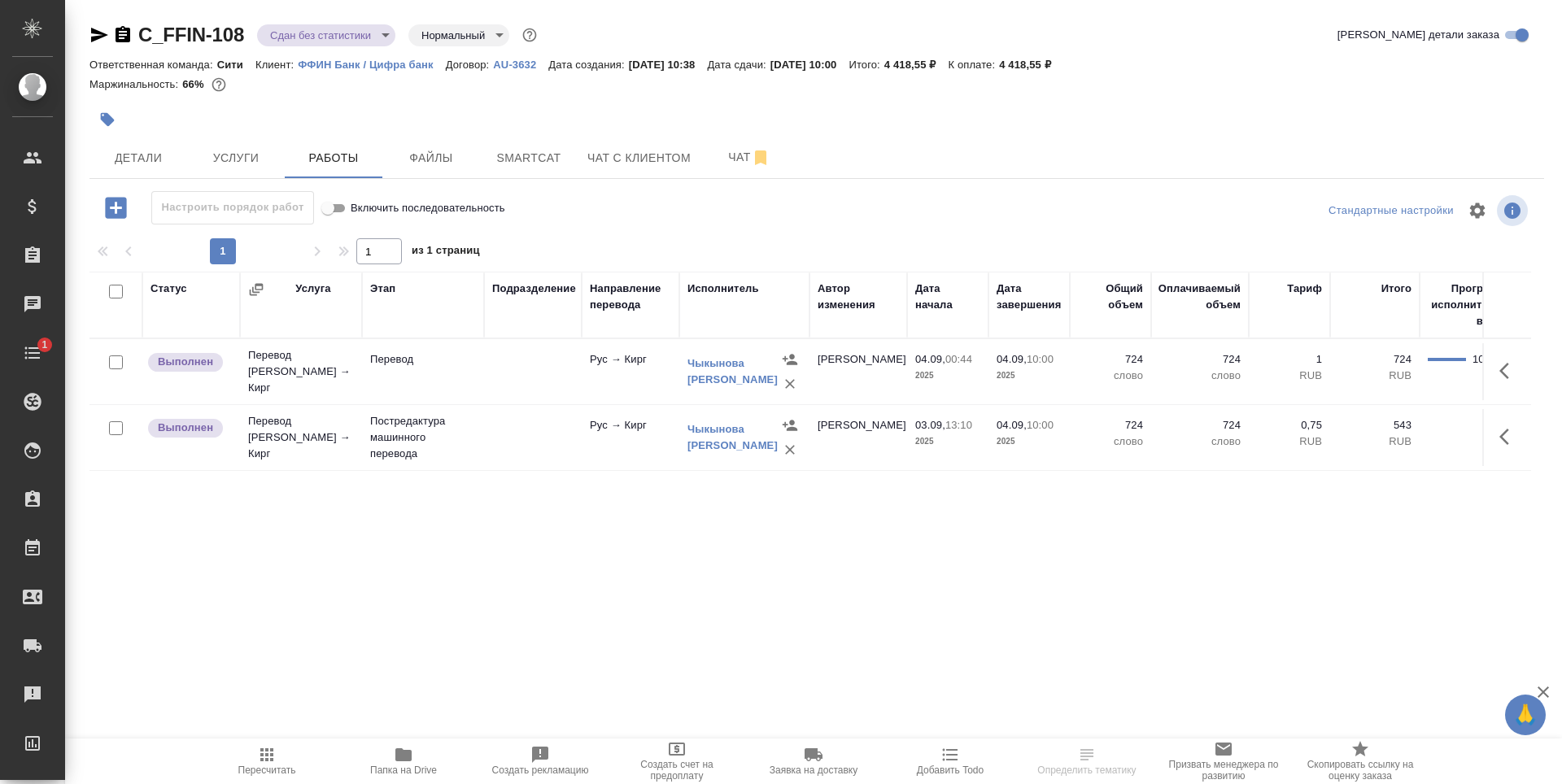
click at [579, 120] on div at bounding box center [574, 120] width 970 height 36
click at [455, 523] on div "Статус Услуга Этап Подразделение Направление перевода Исполнитель Автор изменен…" at bounding box center [810, 454] width 1442 height 366
click at [1521, 363] on button "button" at bounding box center [1508, 370] width 39 height 39
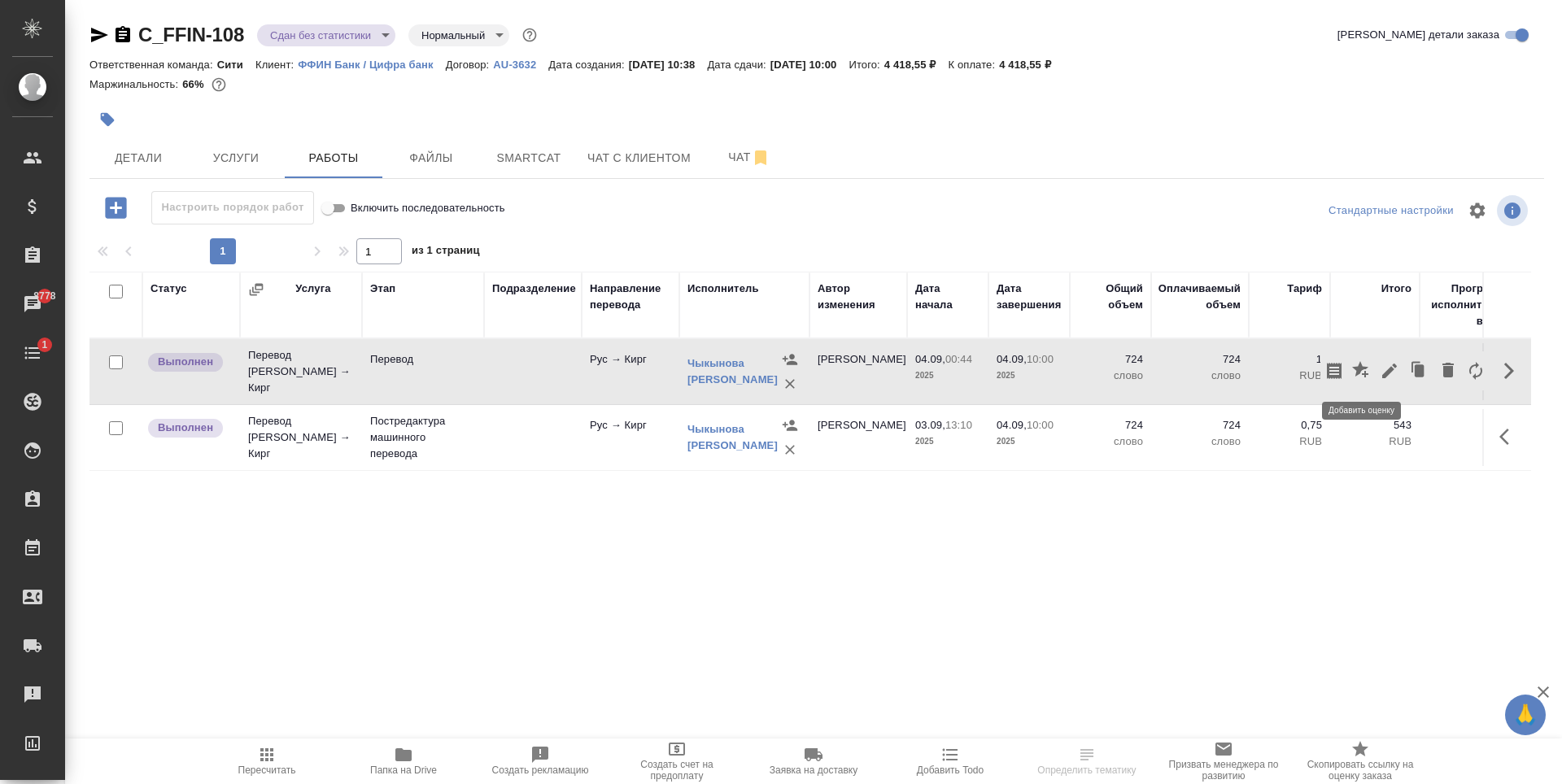
click at [1385, 371] on icon "button" at bounding box center [1390, 371] width 20 height 20
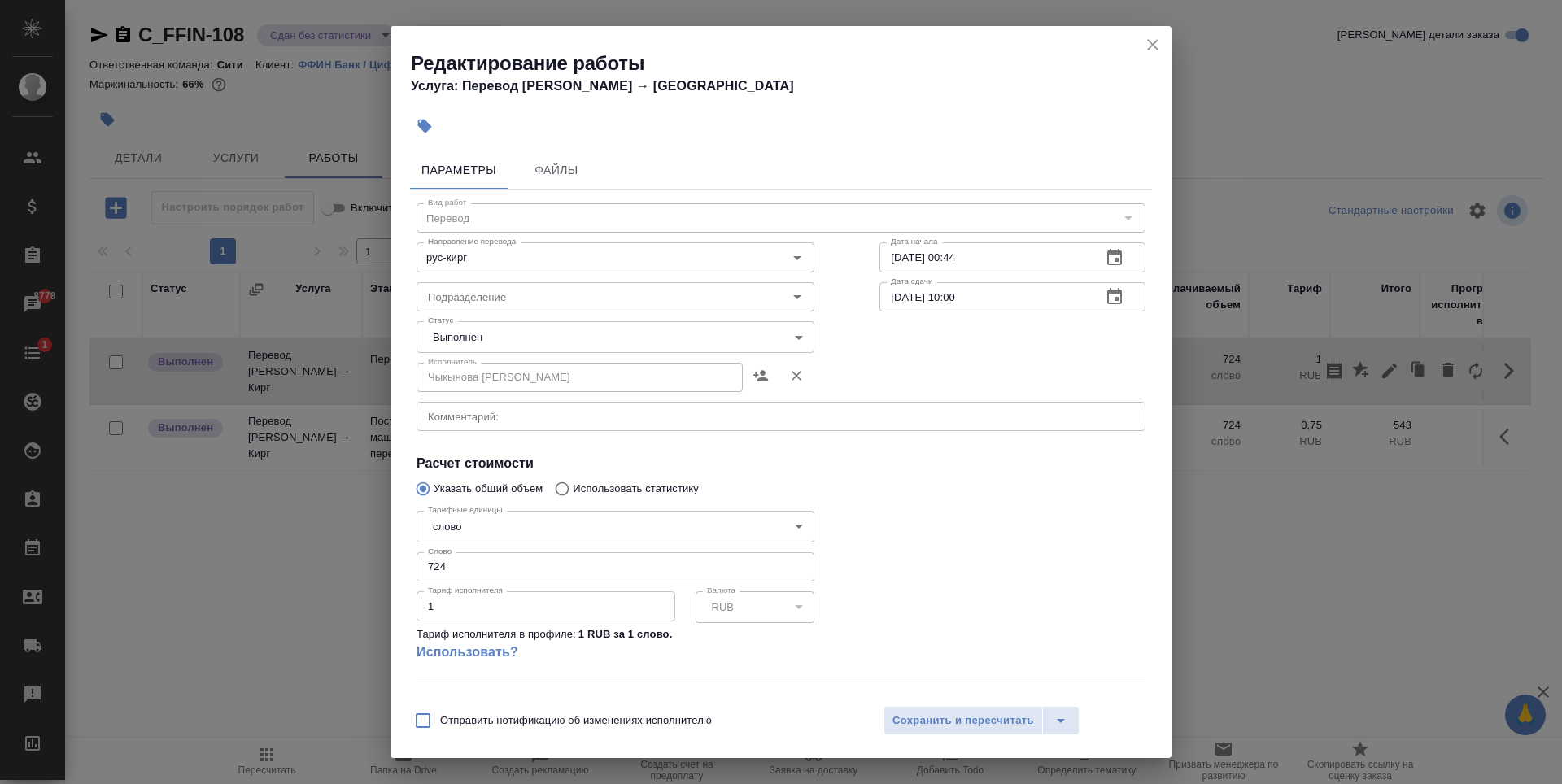
click at [1144, 43] on icon "close" at bounding box center [1153, 45] width 20 height 20
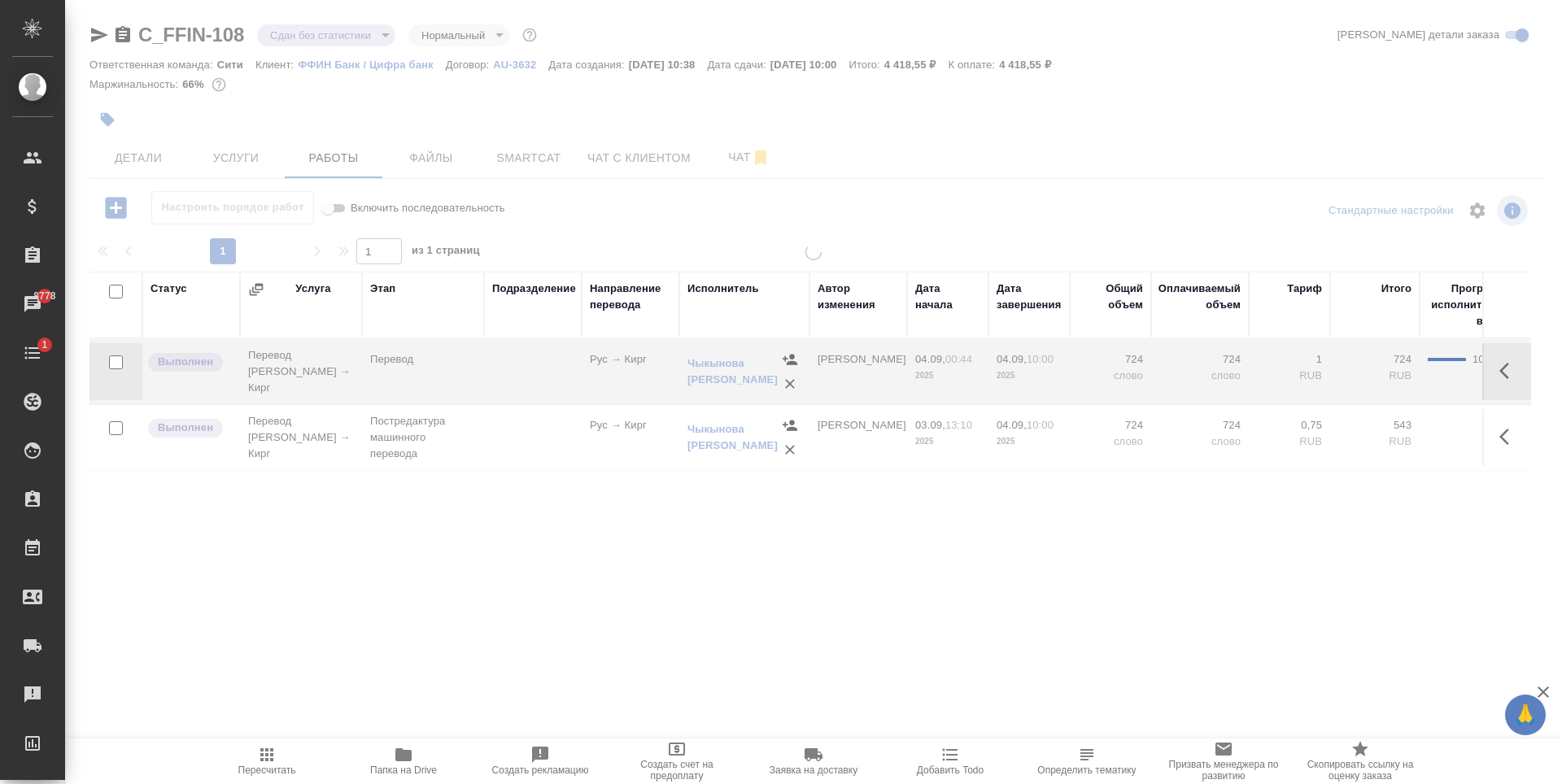
click at [841, 97] on div at bounding box center [814, 339] width 1498 height 679
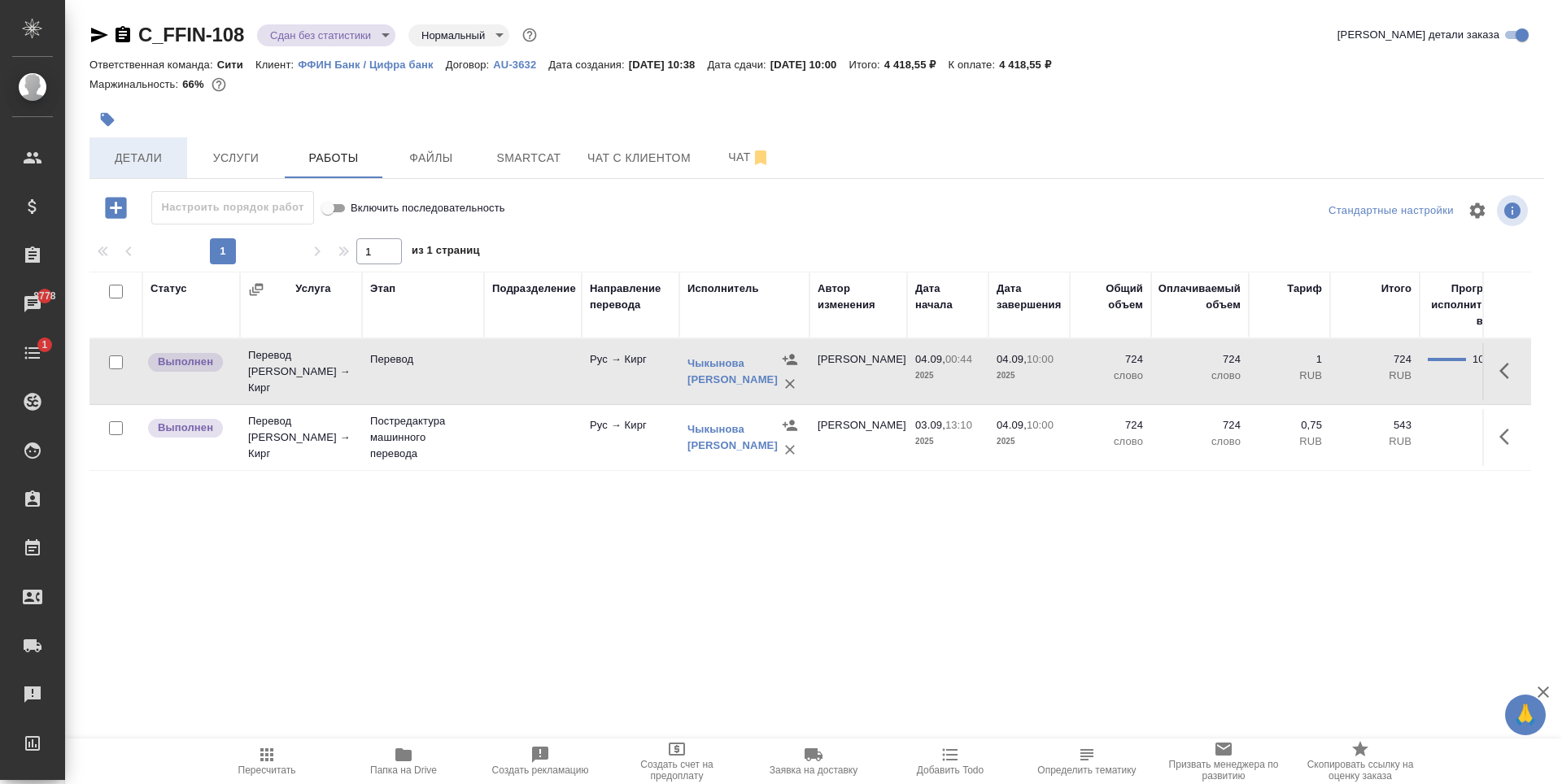
click at [116, 154] on span "Детали" at bounding box center [138, 158] width 78 height 21
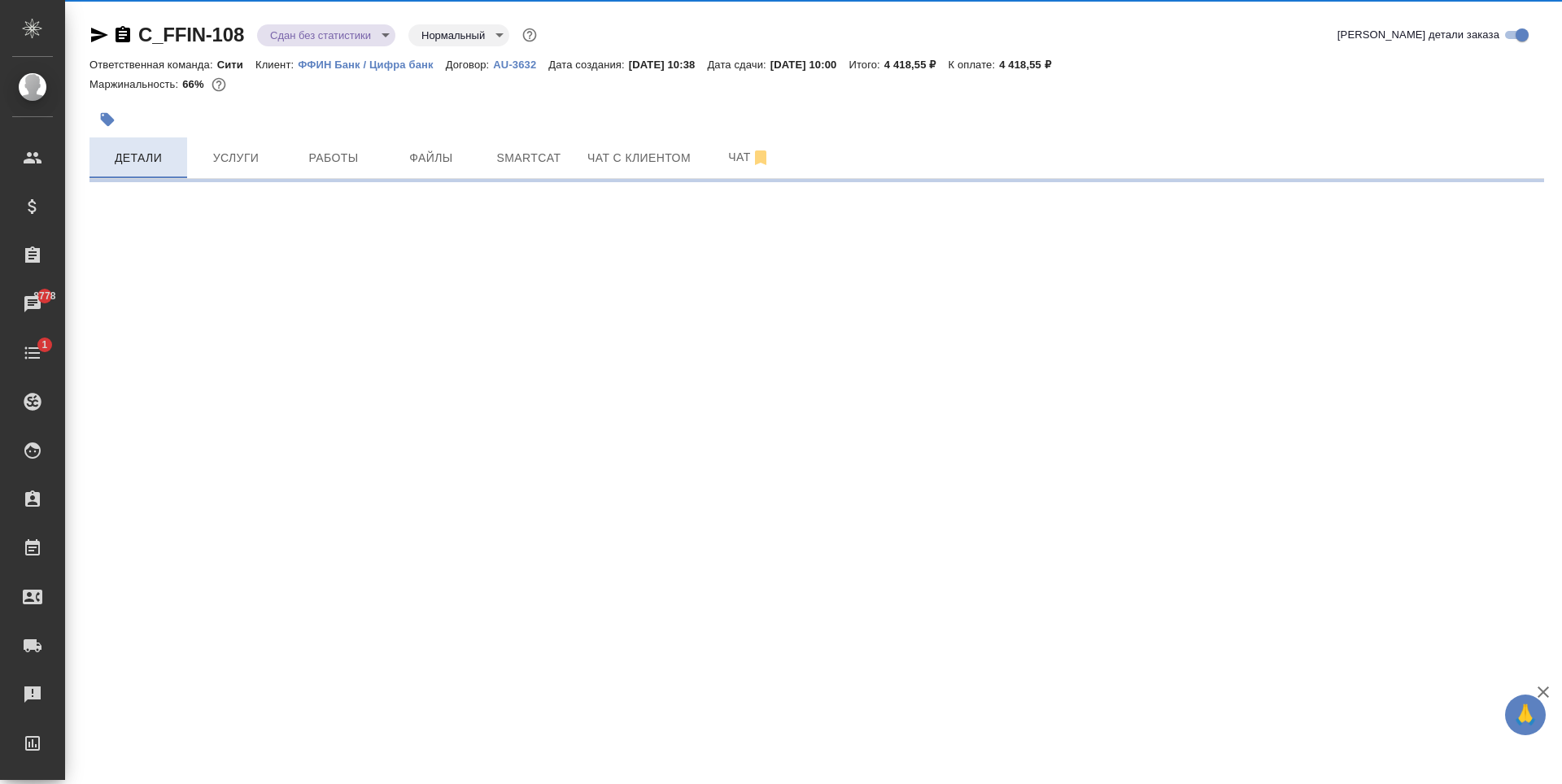
select select "RU"
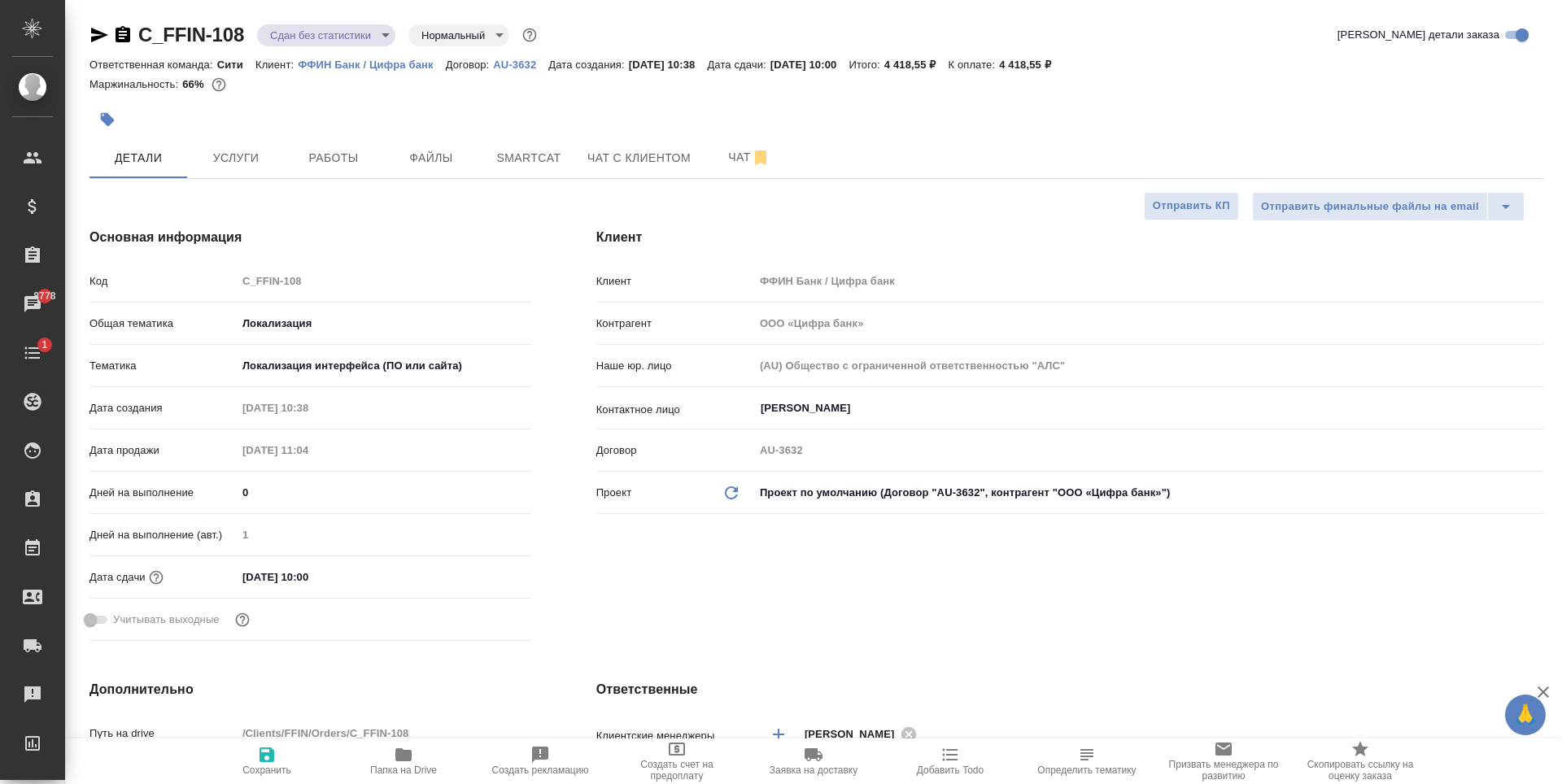
type textarea "x"
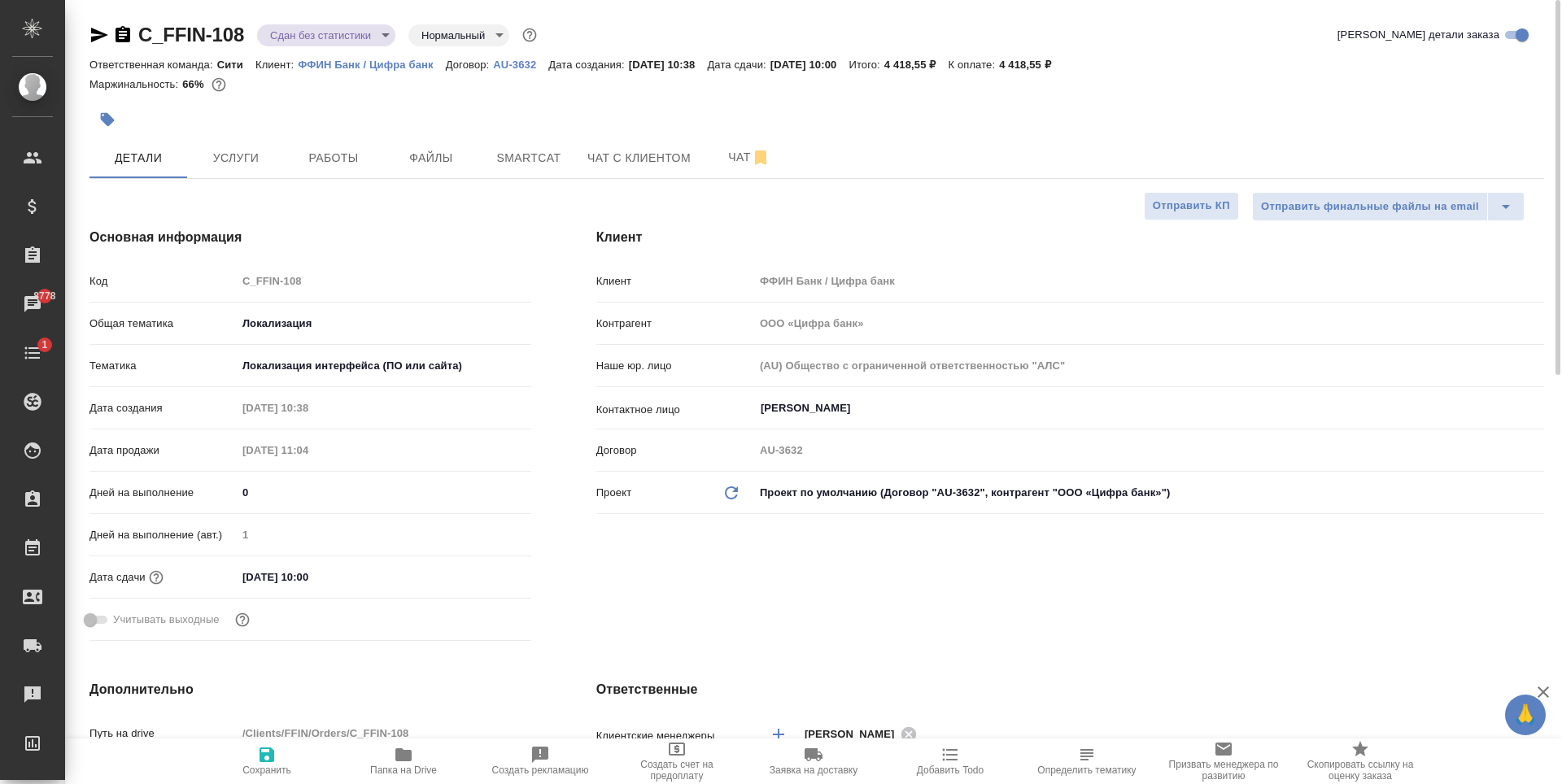
type textarea "x"
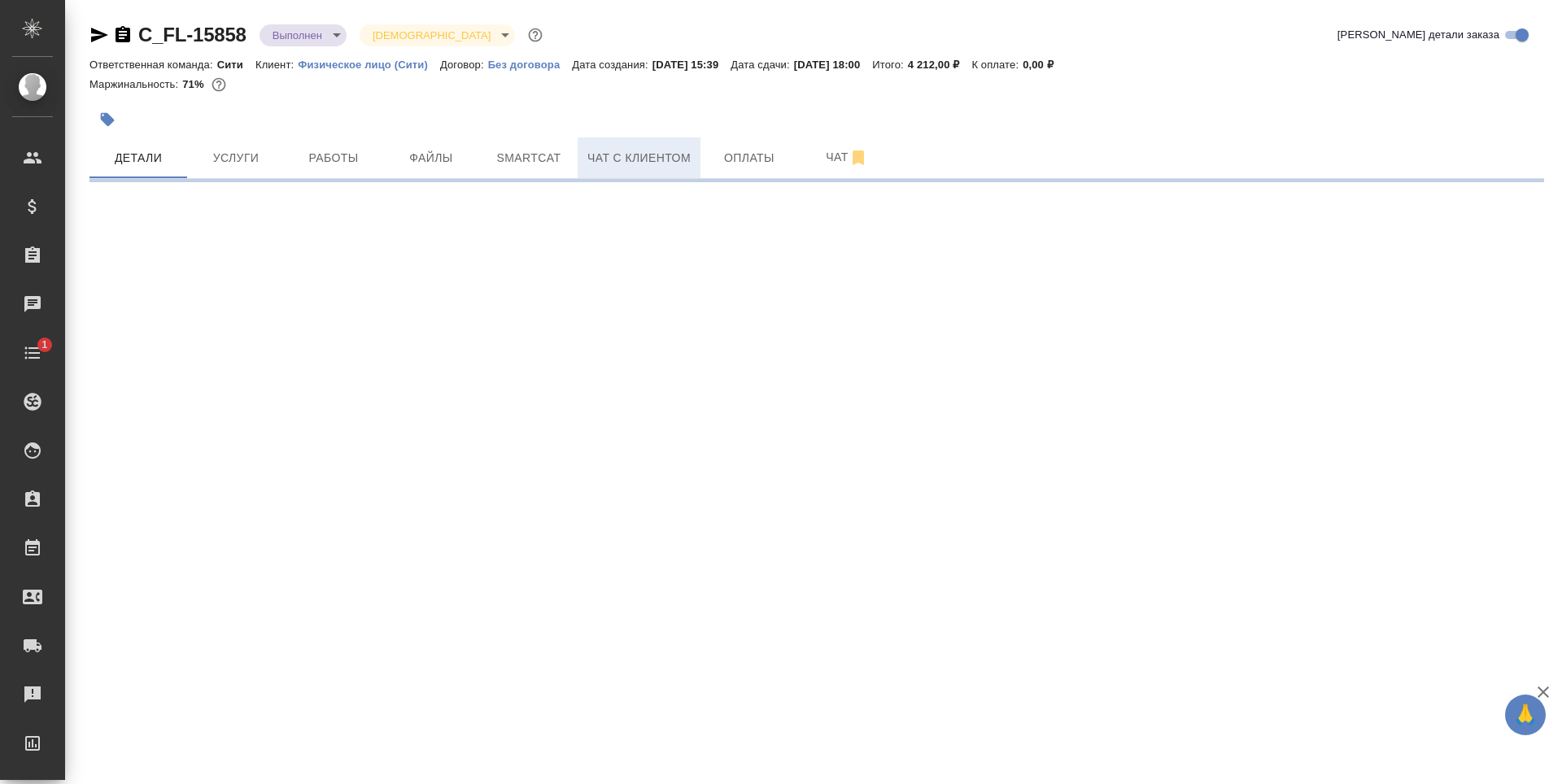
click at [685, 160] on span "Чат с клиентом" at bounding box center [639, 158] width 103 height 21
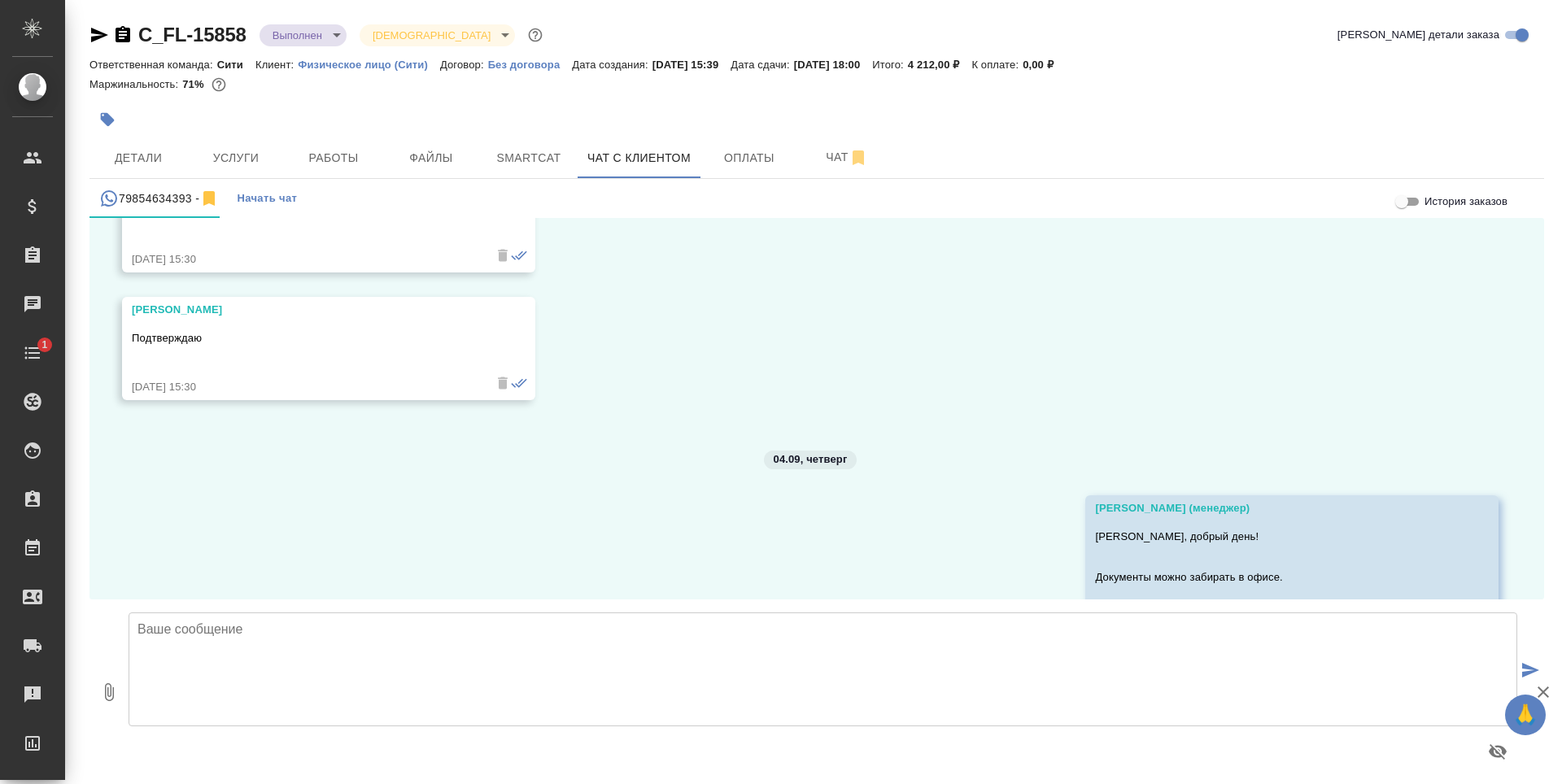
scroll to position [1577, 0]
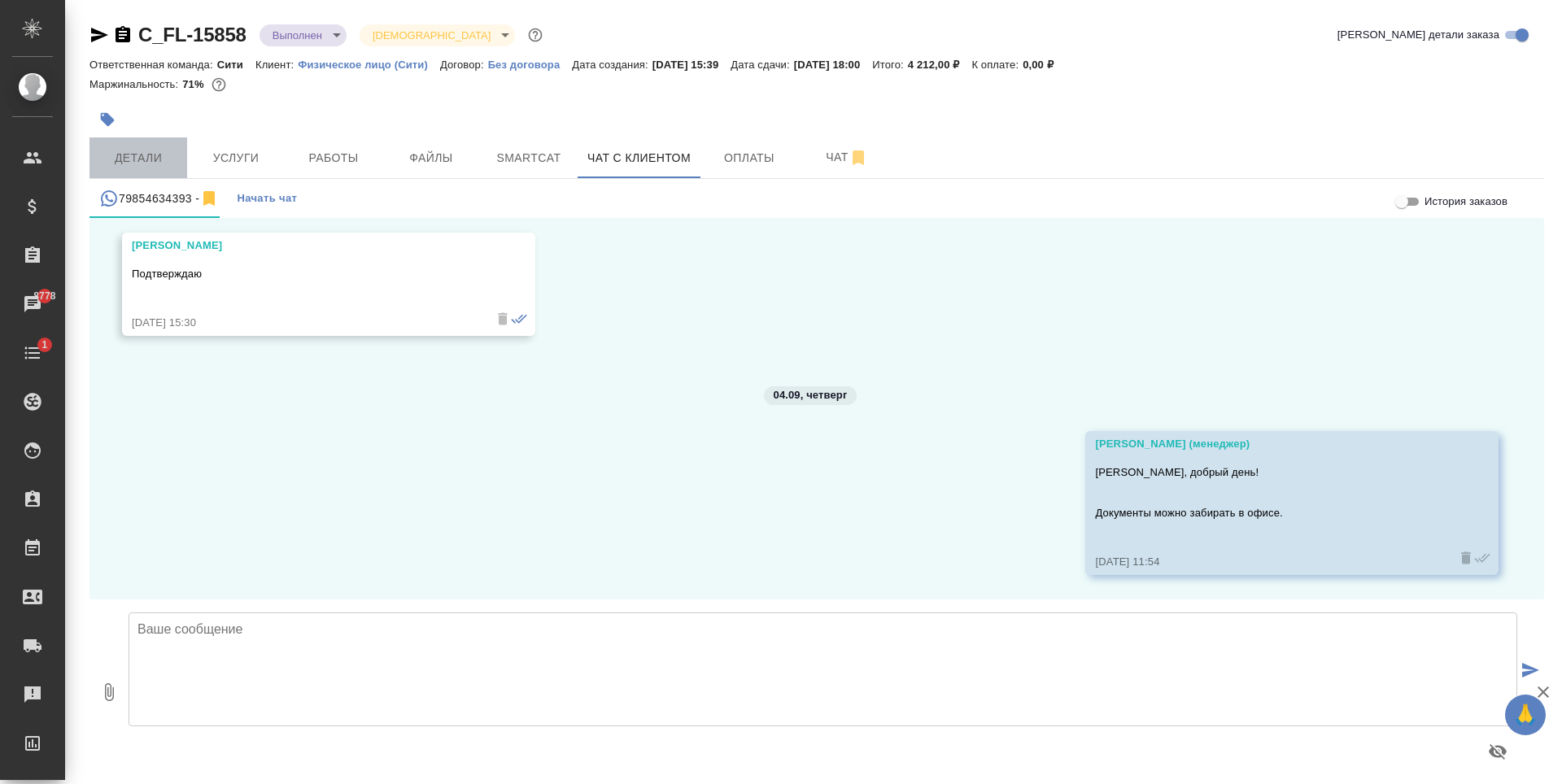
click at [166, 171] on button "Детали" at bounding box center [138, 158] width 97 height 41
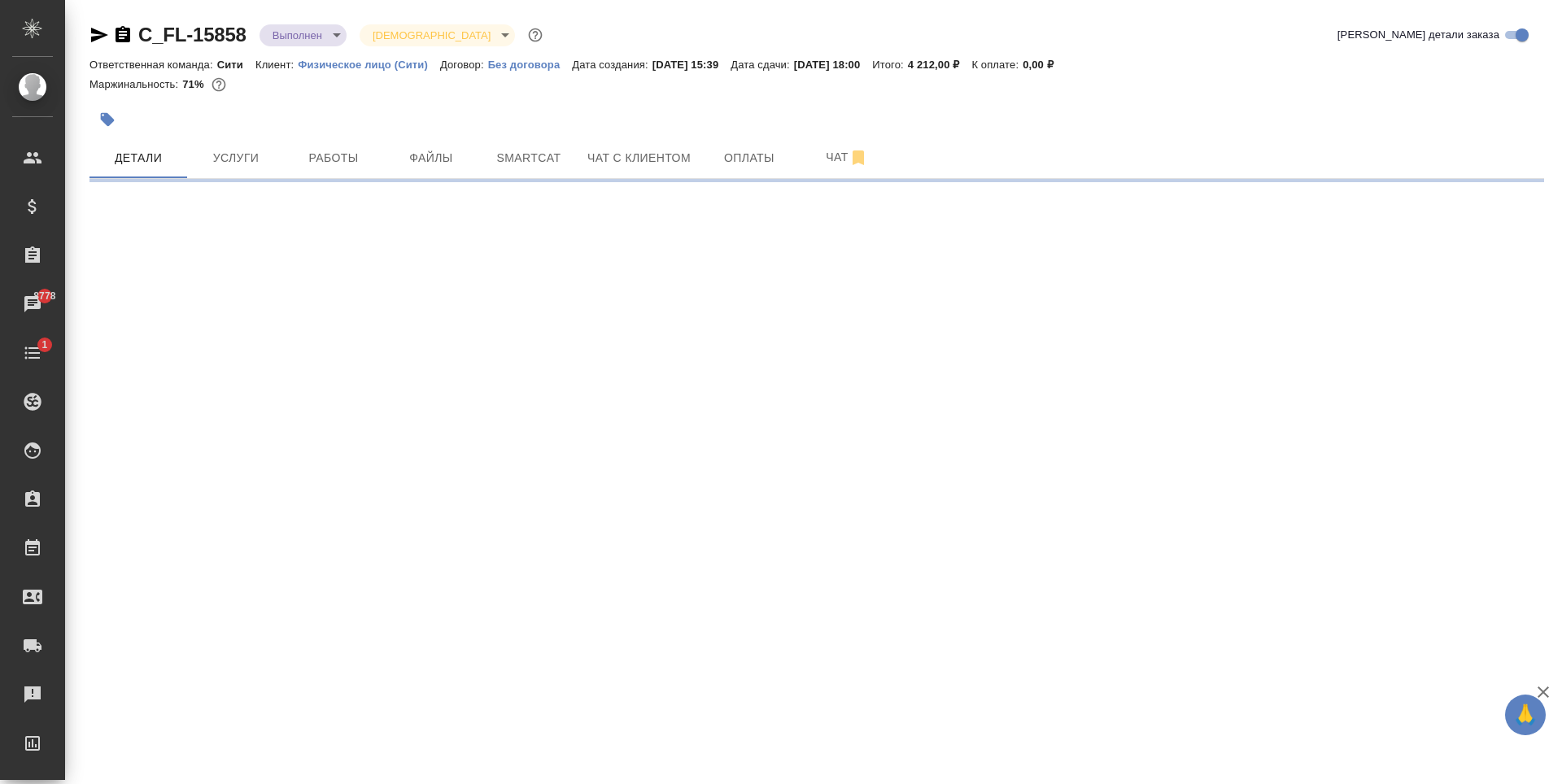
select select "RU"
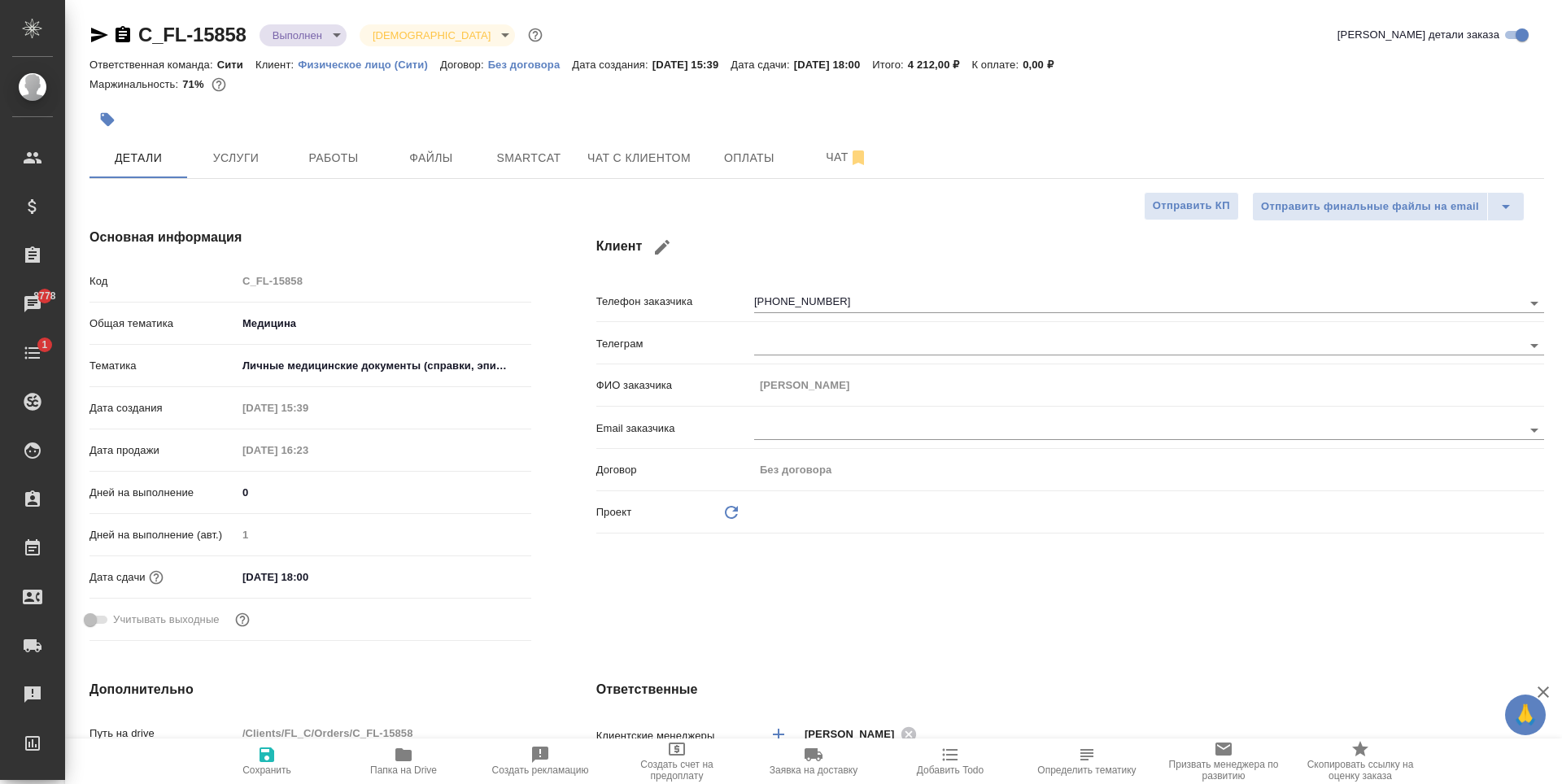
type textarea "x"
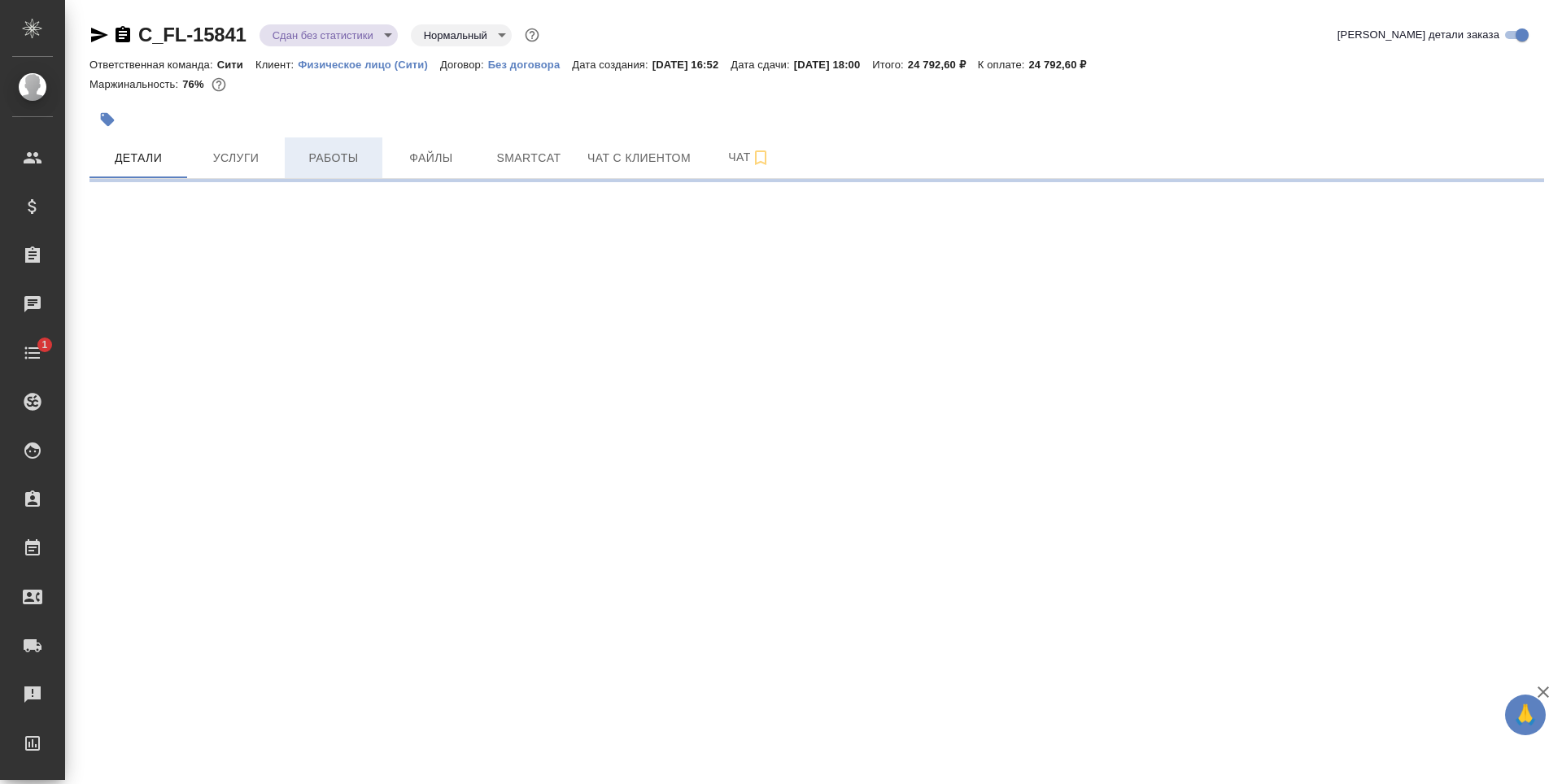
click at [324, 166] on span "Работы" at bounding box center [333, 158] width 78 height 21
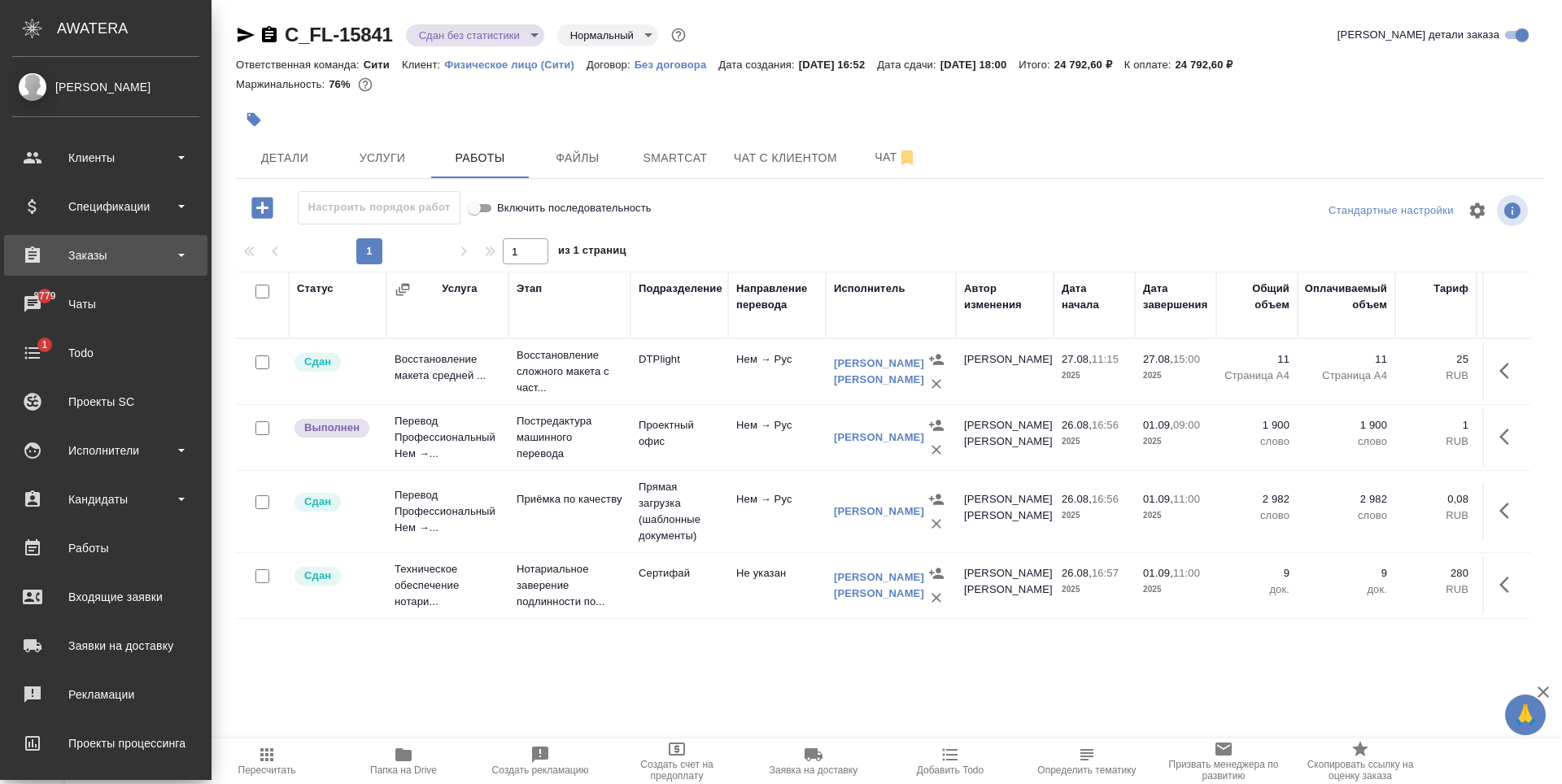
click at [99, 269] on div "Заказы" at bounding box center [105, 255] width 203 height 41
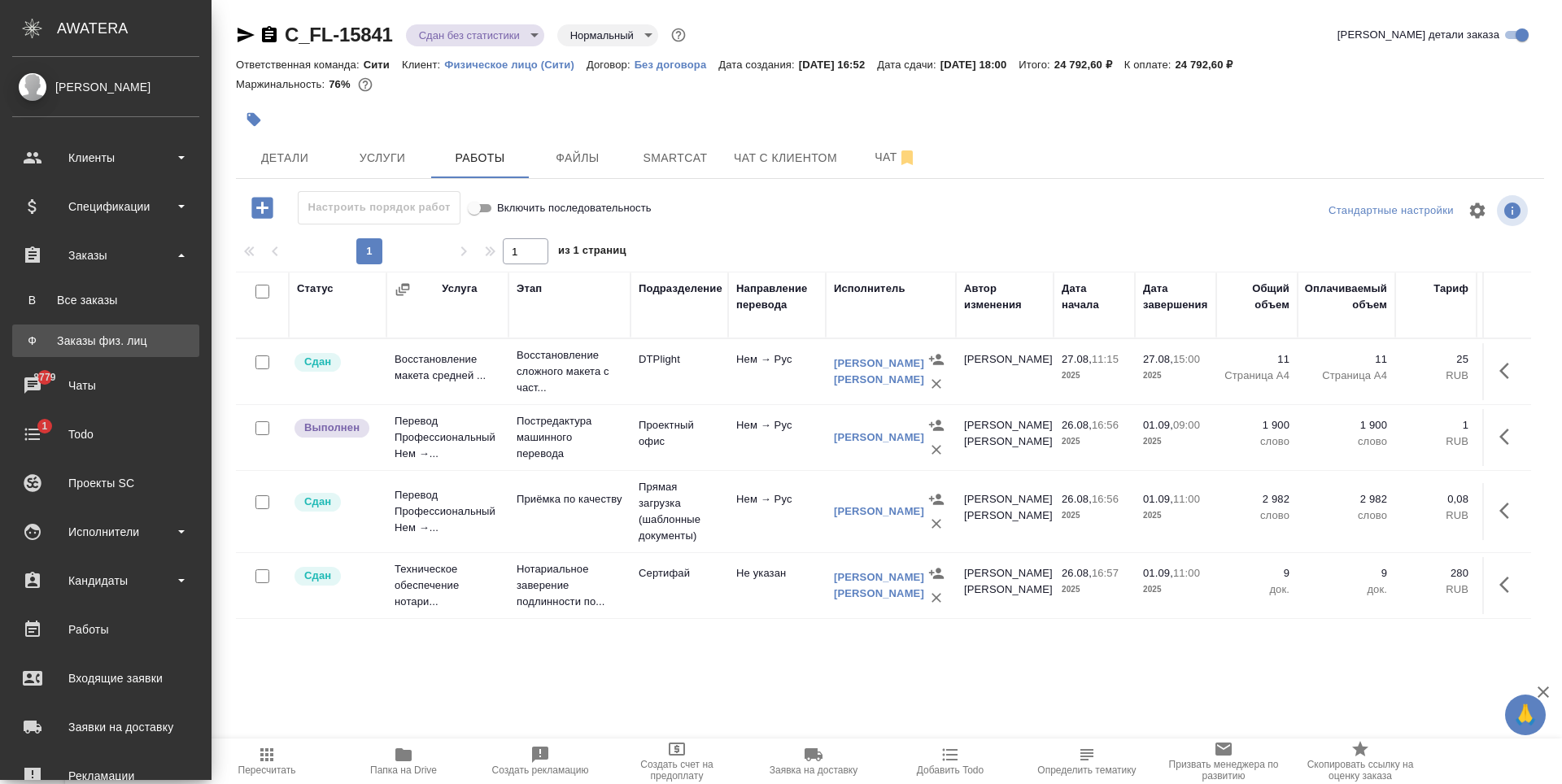
click at [109, 331] on link "Ф Заказы физ. лиц" at bounding box center [105, 340] width 187 height 33
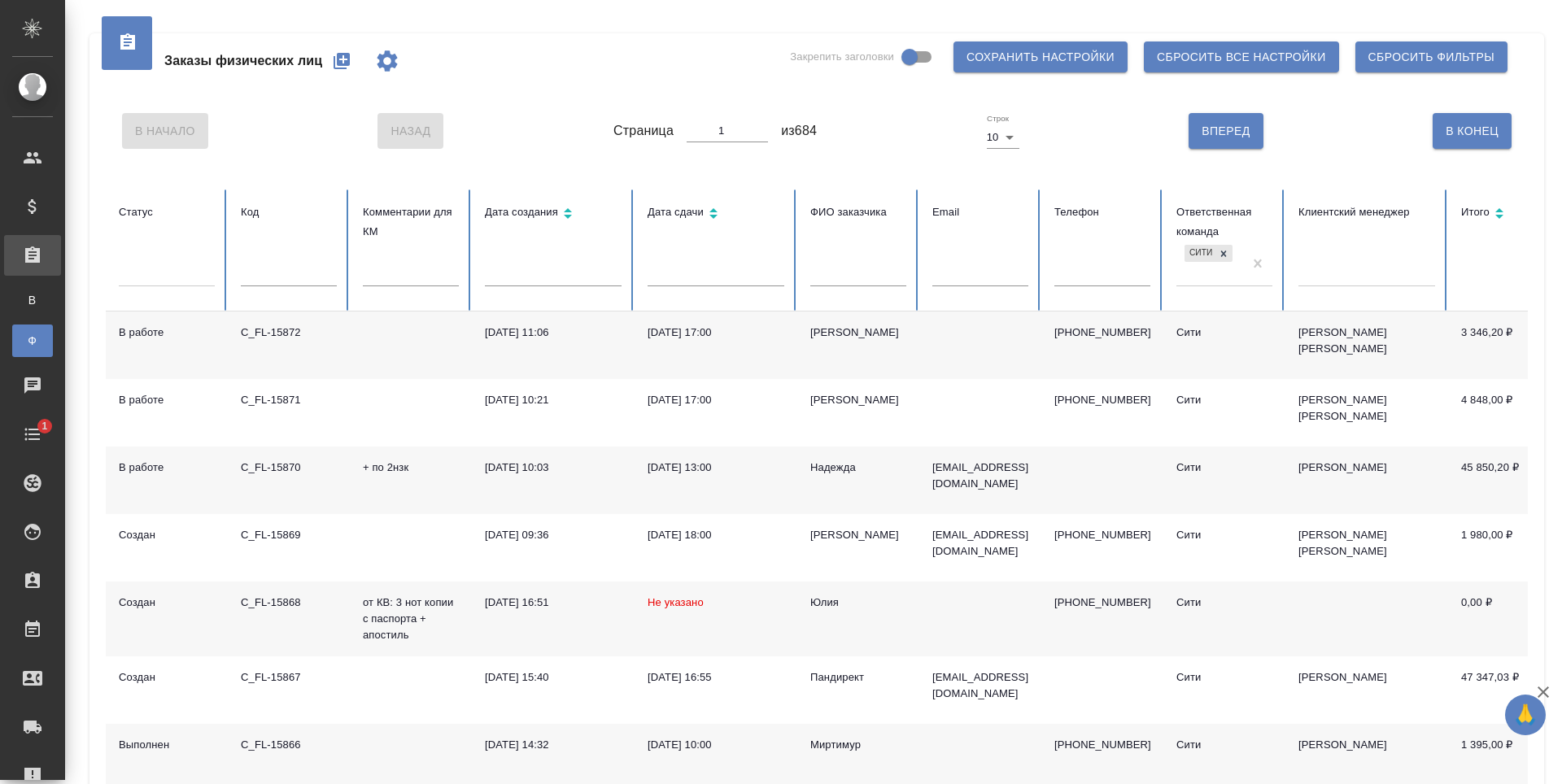
click at [347, 67] on icon "button" at bounding box center [341, 60] width 16 height 16
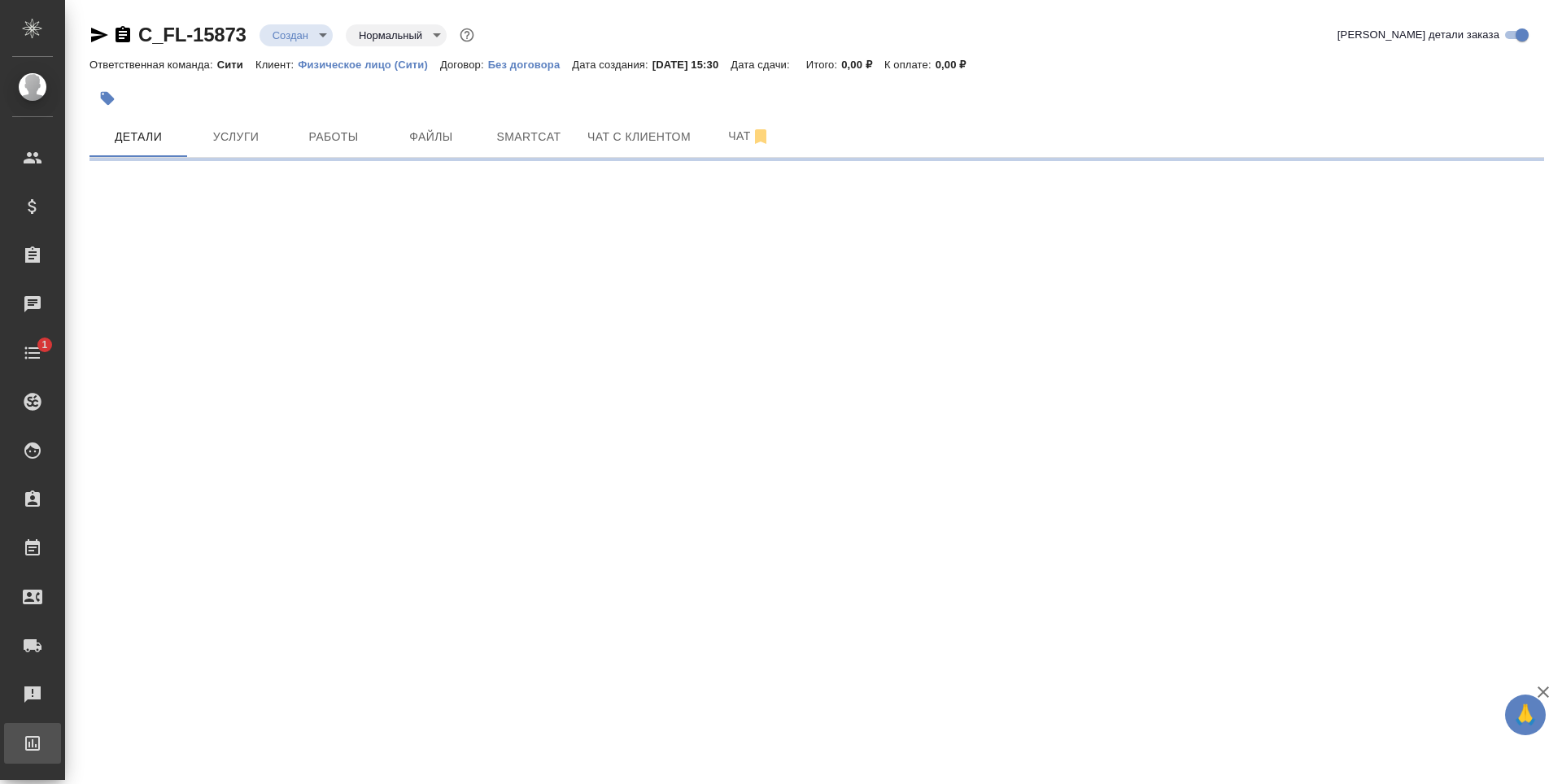
select select "RU"
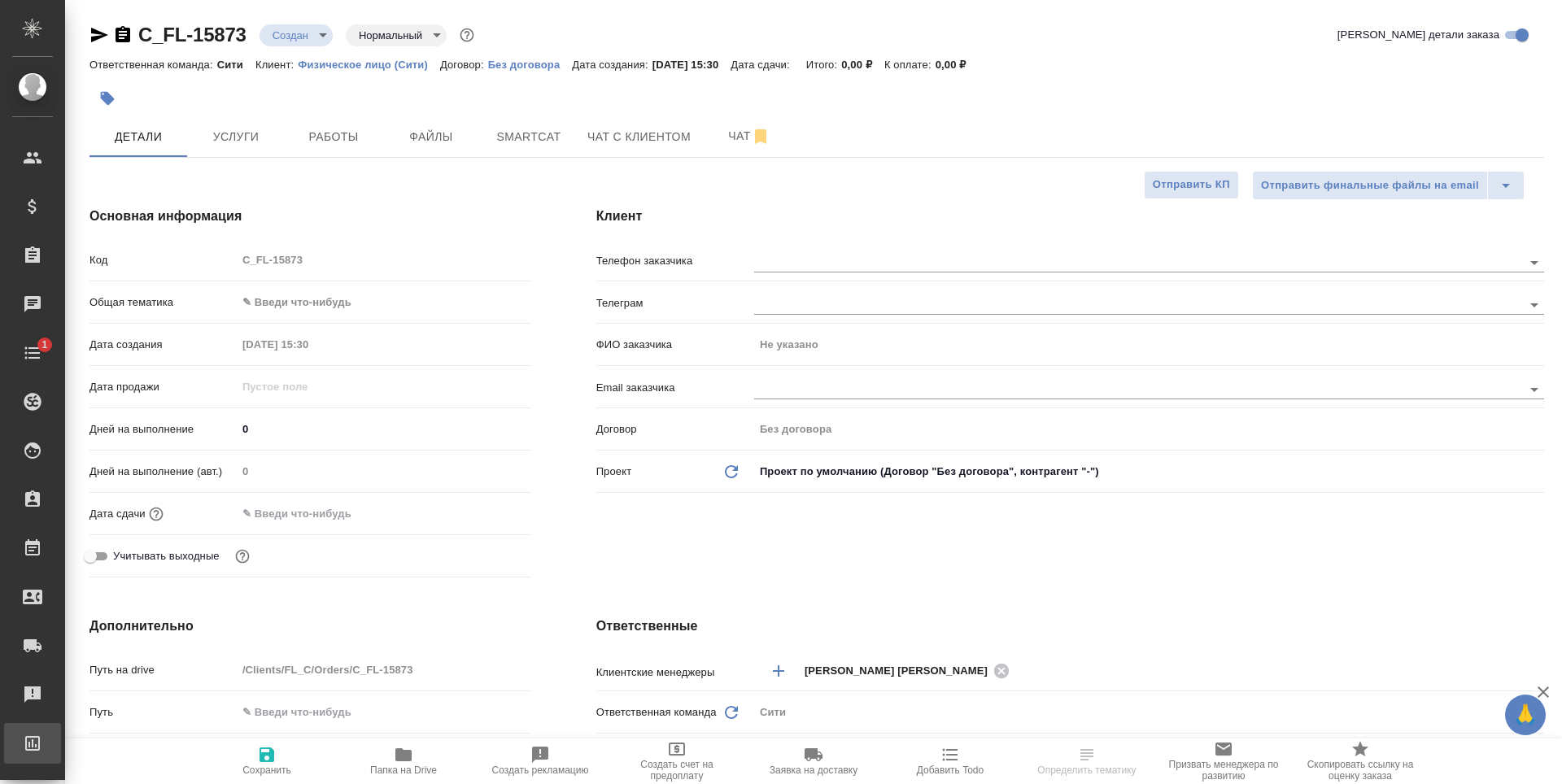
type textarea "x"
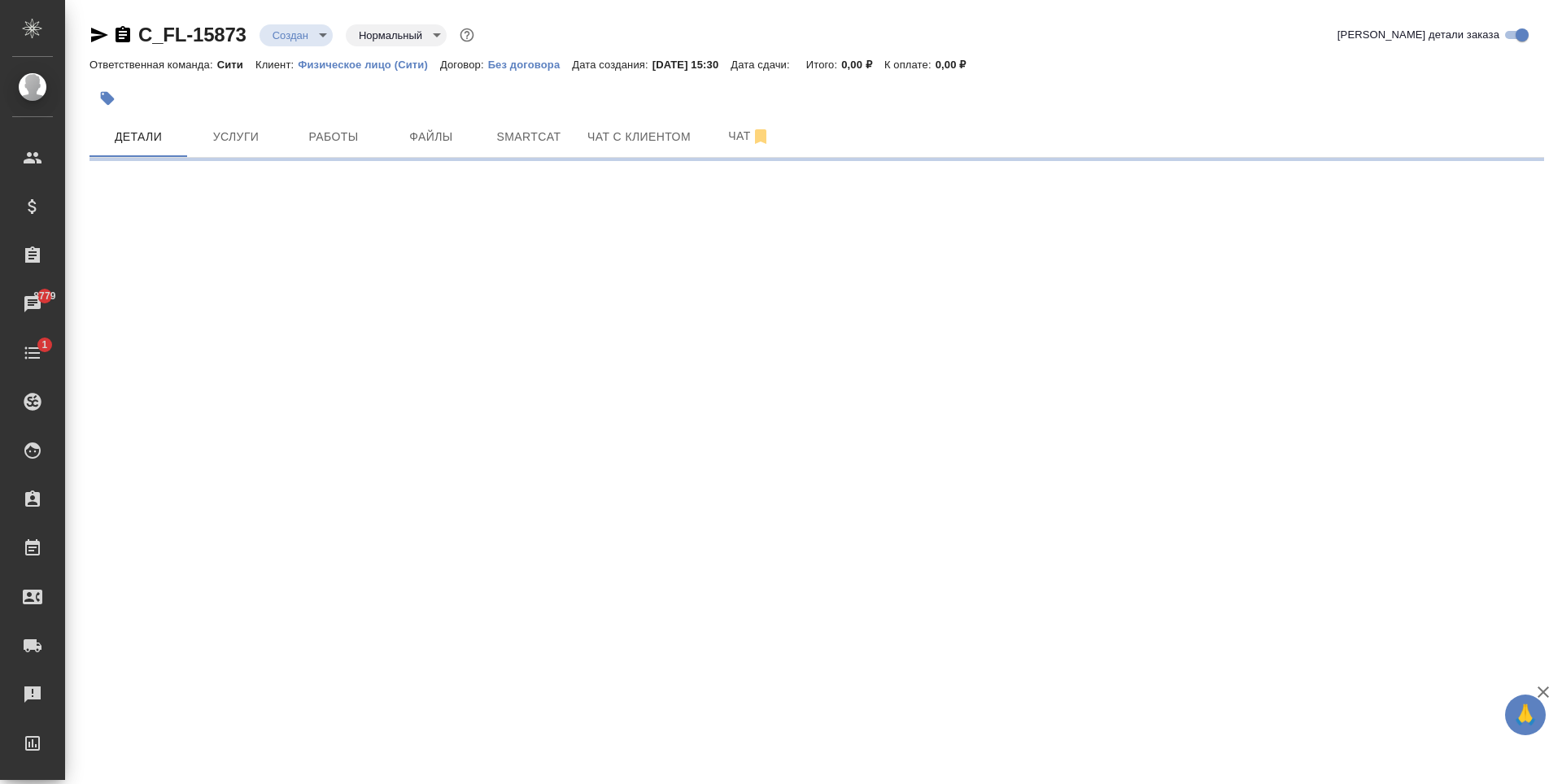
select select "RU"
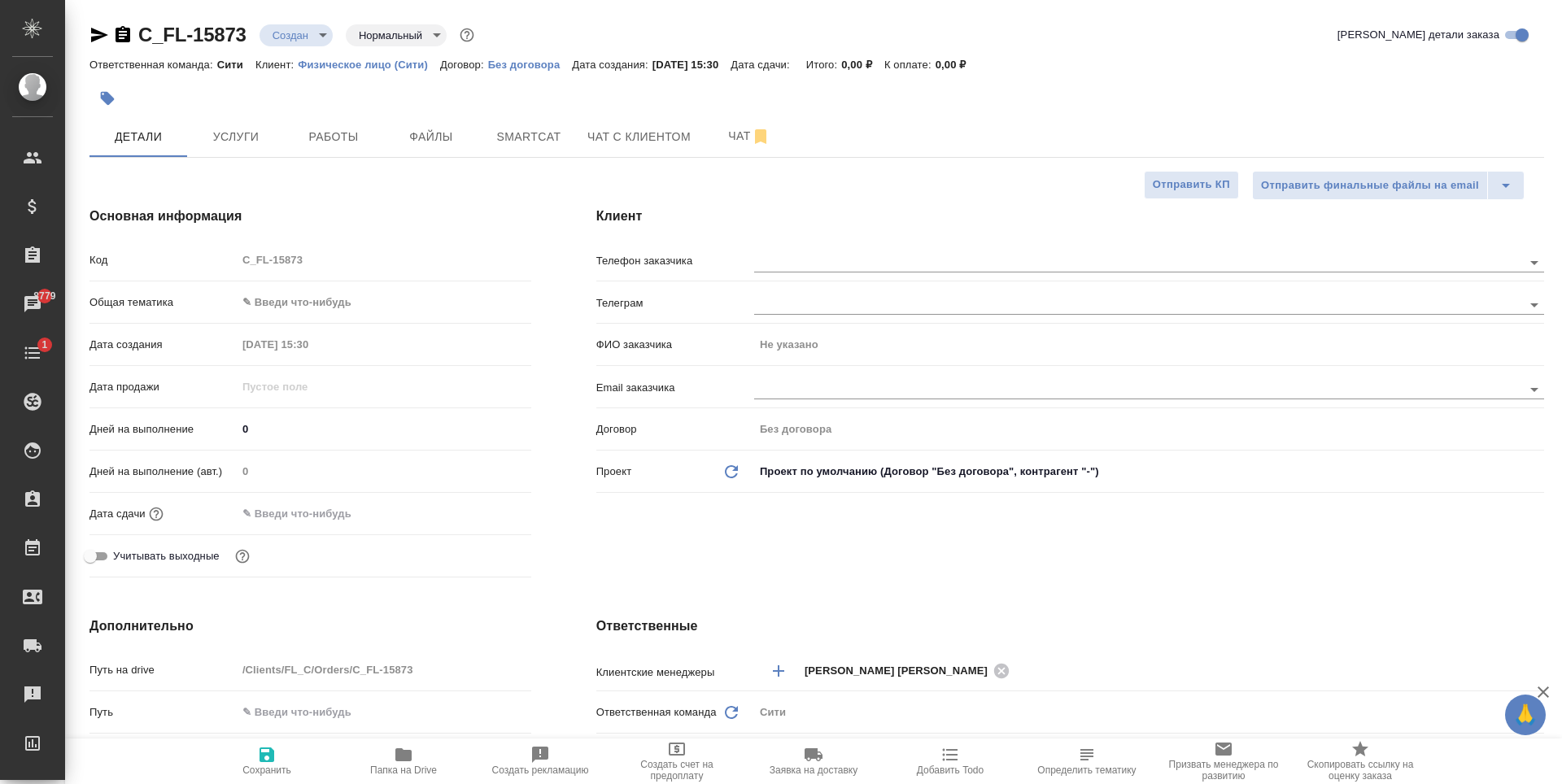
type textarea "x"
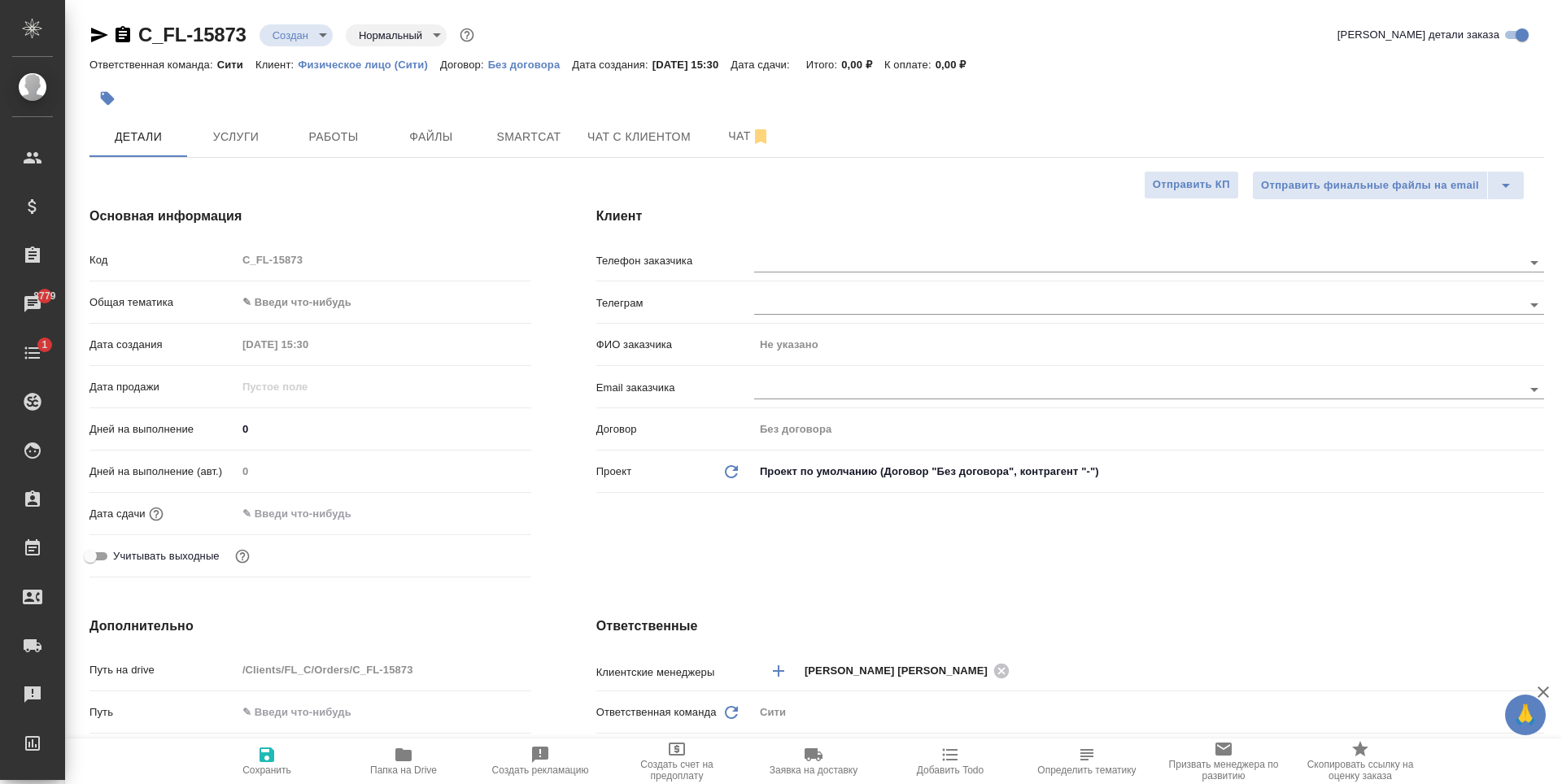
type textarea "x"
click at [247, 138] on span "Услуги" at bounding box center [236, 137] width 78 height 21
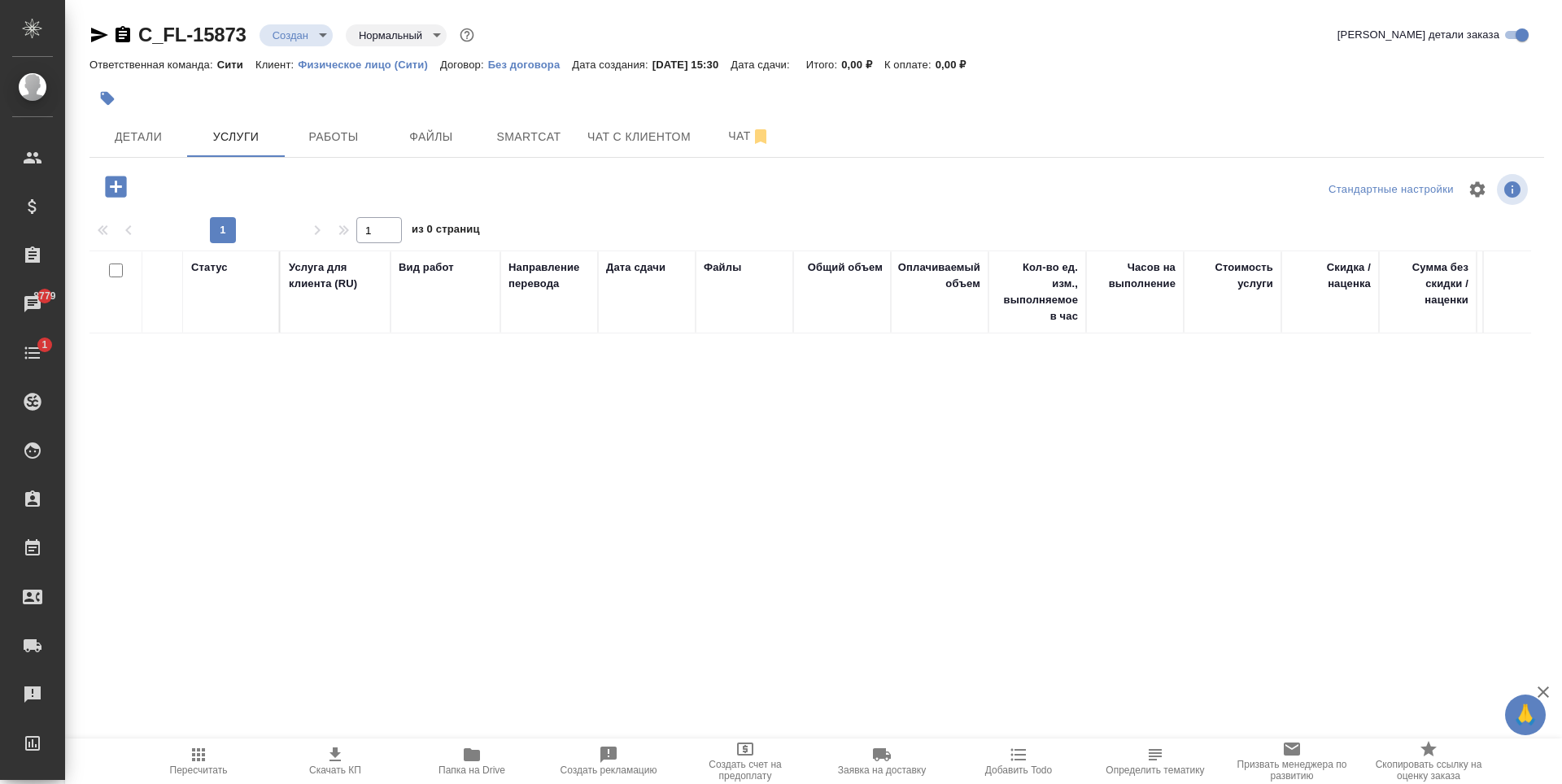
click at [103, 179] on icon "button" at bounding box center [116, 186] width 29 height 29
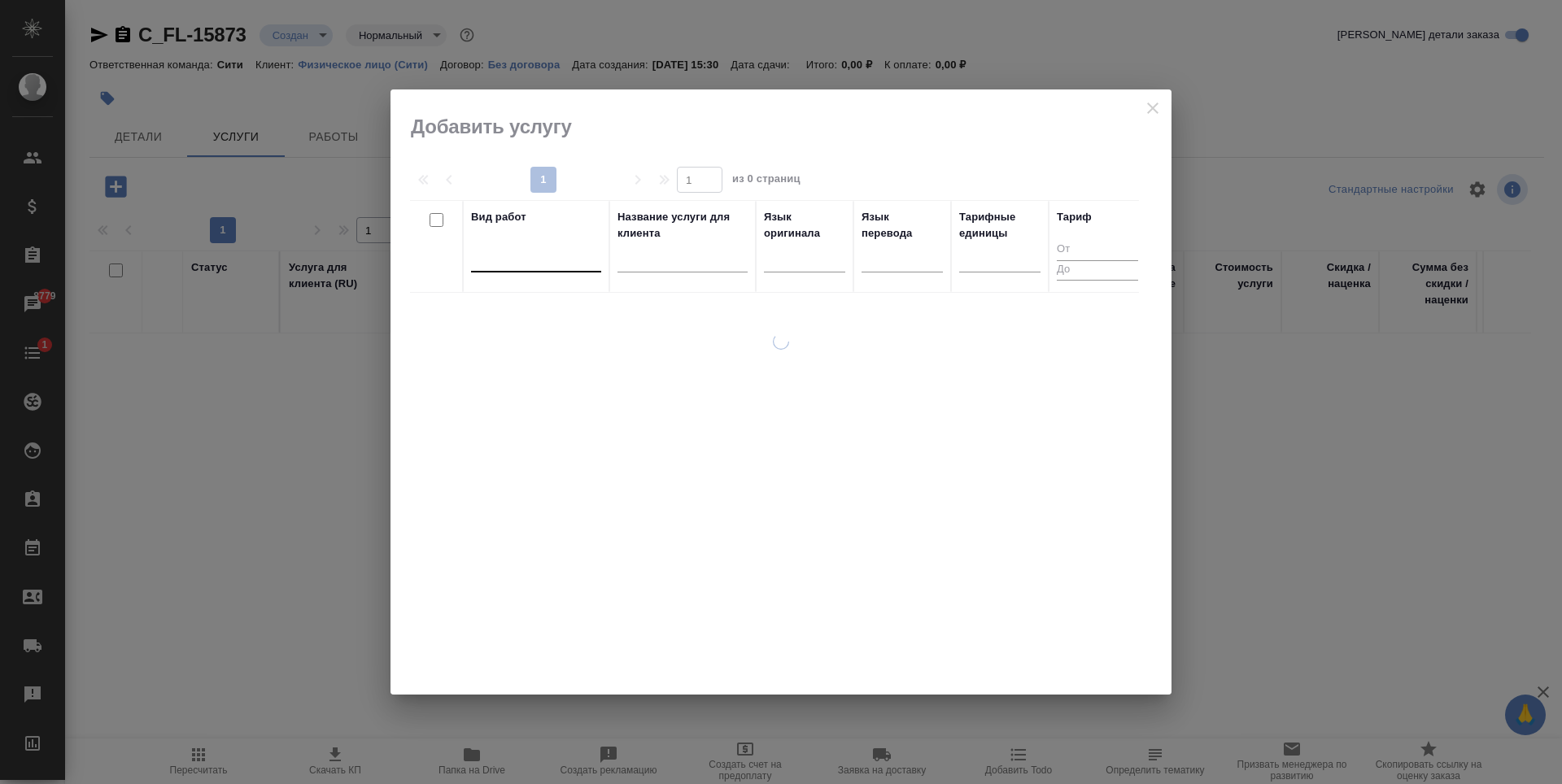
click at [536, 256] on div at bounding box center [536, 256] width 130 height 24
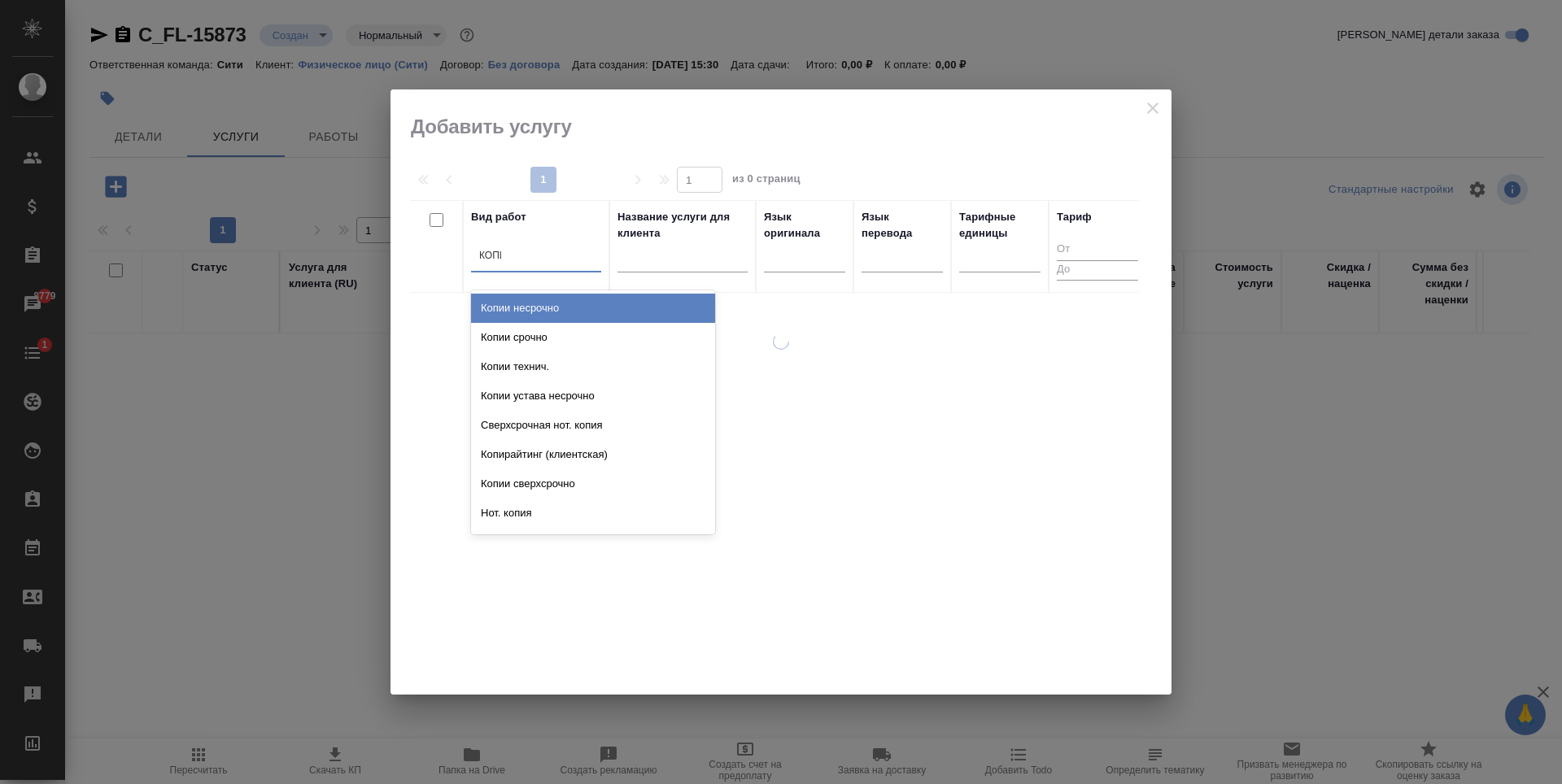
type input "КОПИИ"
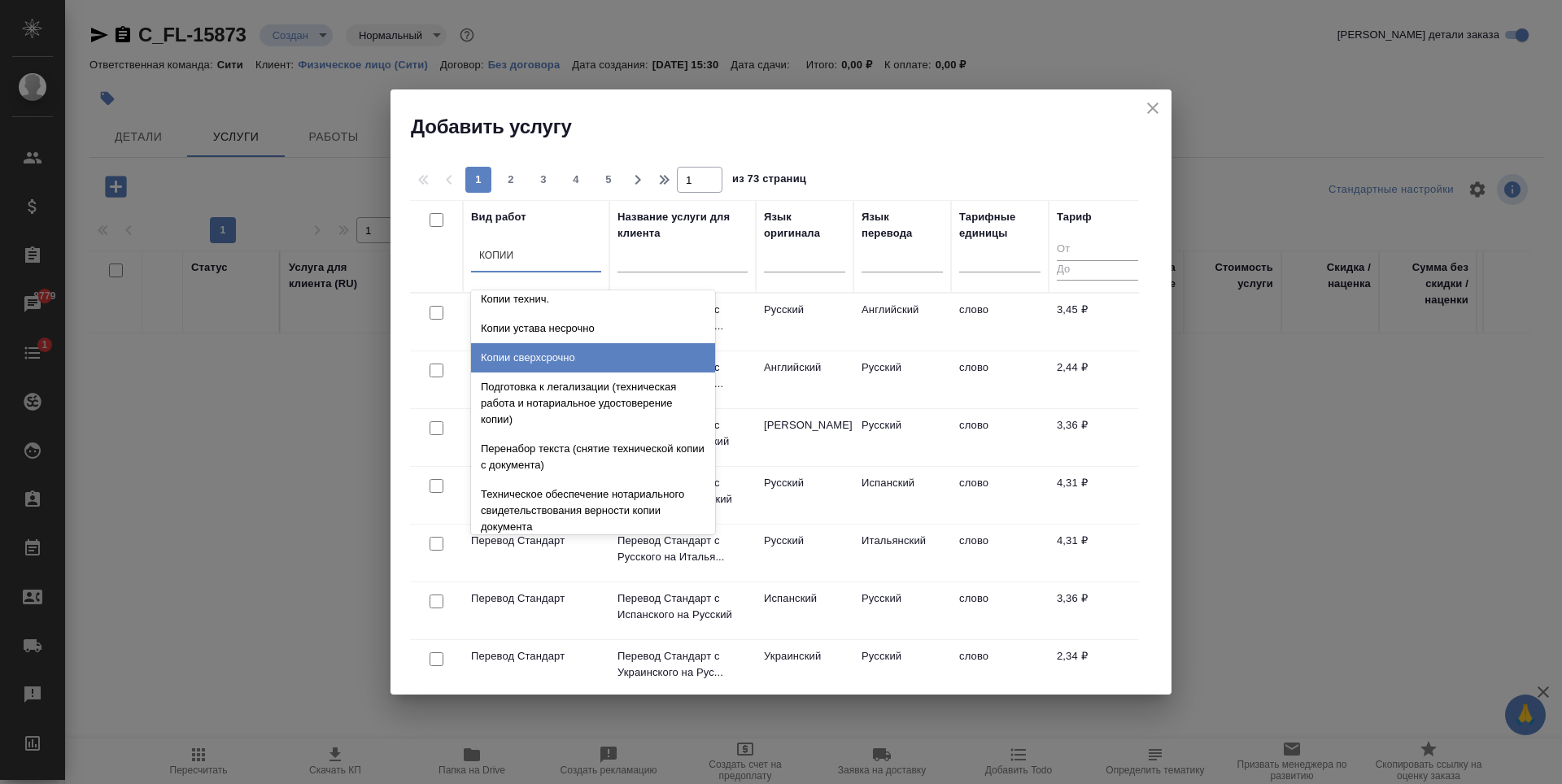
scroll to position [163, 0]
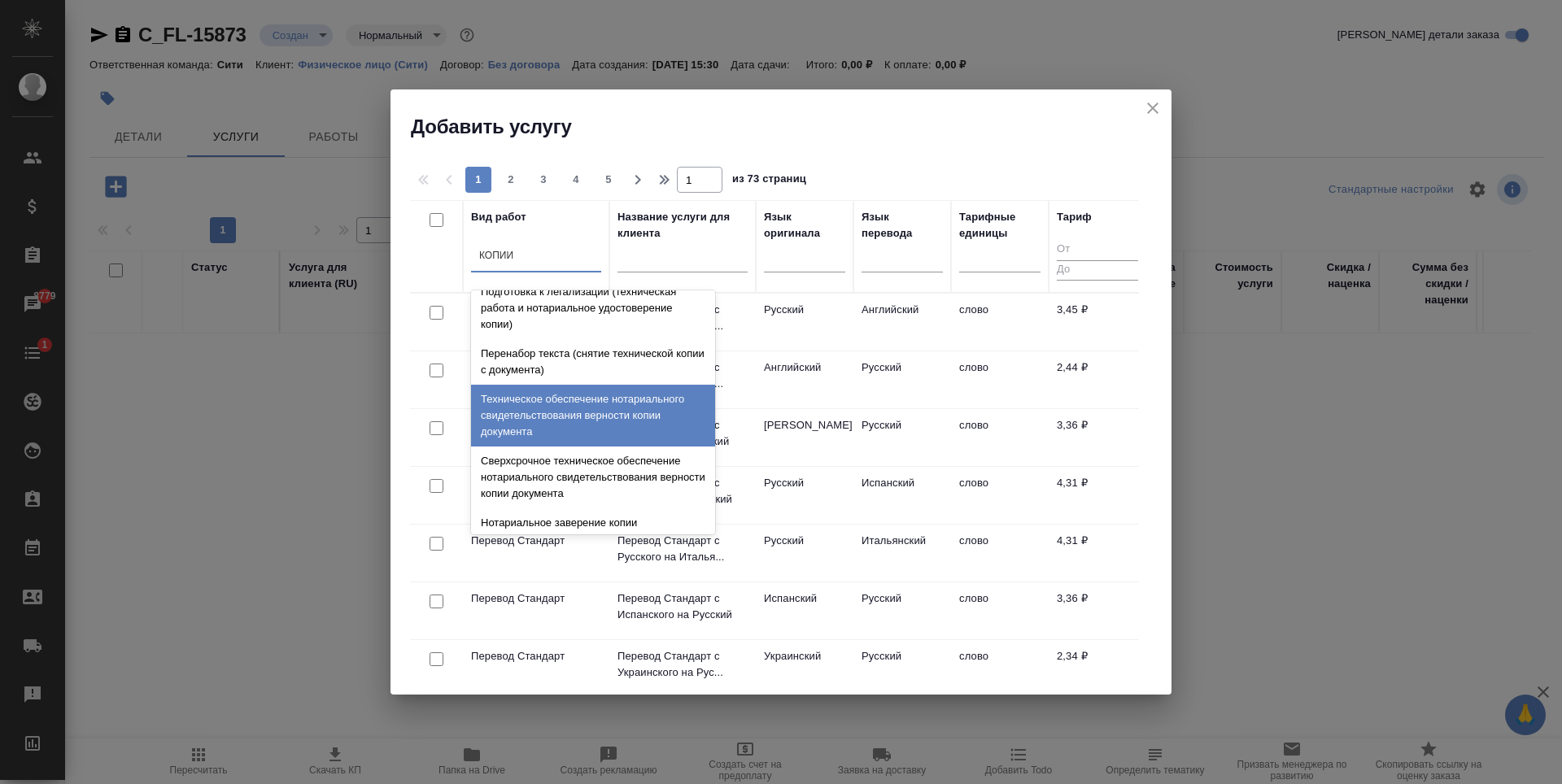
click at [551, 423] on div "Техническое обеспечение нотариального свидетельствования верности копии докумен…" at bounding box center [593, 415] width 244 height 61
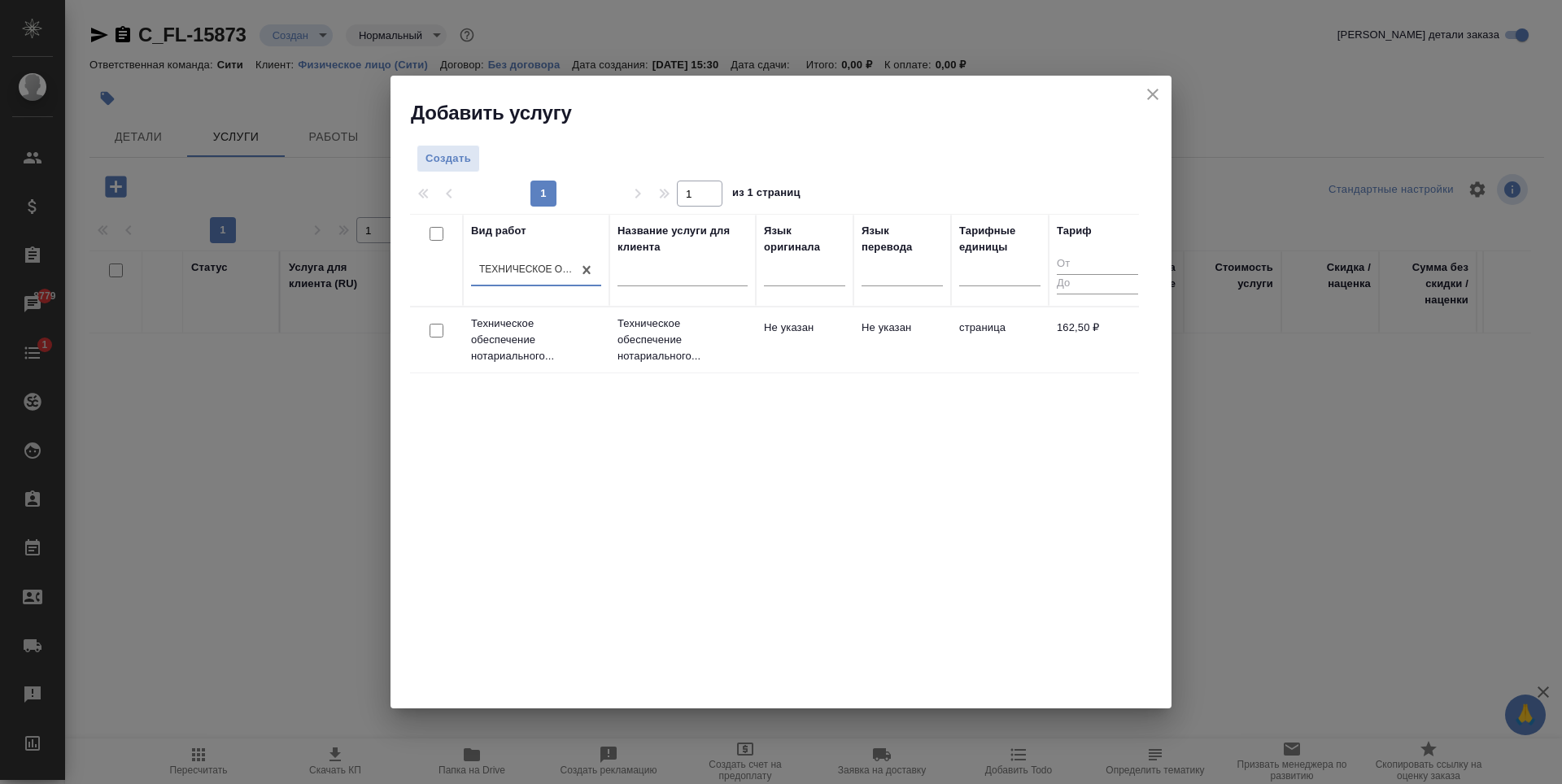
drag, startPoint x: 442, startPoint y: 328, endPoint x: 473, endPoint y: 332, distance: 31.3
click at [442, 328] on input "checkbox" at bounding box center [436, 331] width 14 height 14
checkbox input "true"
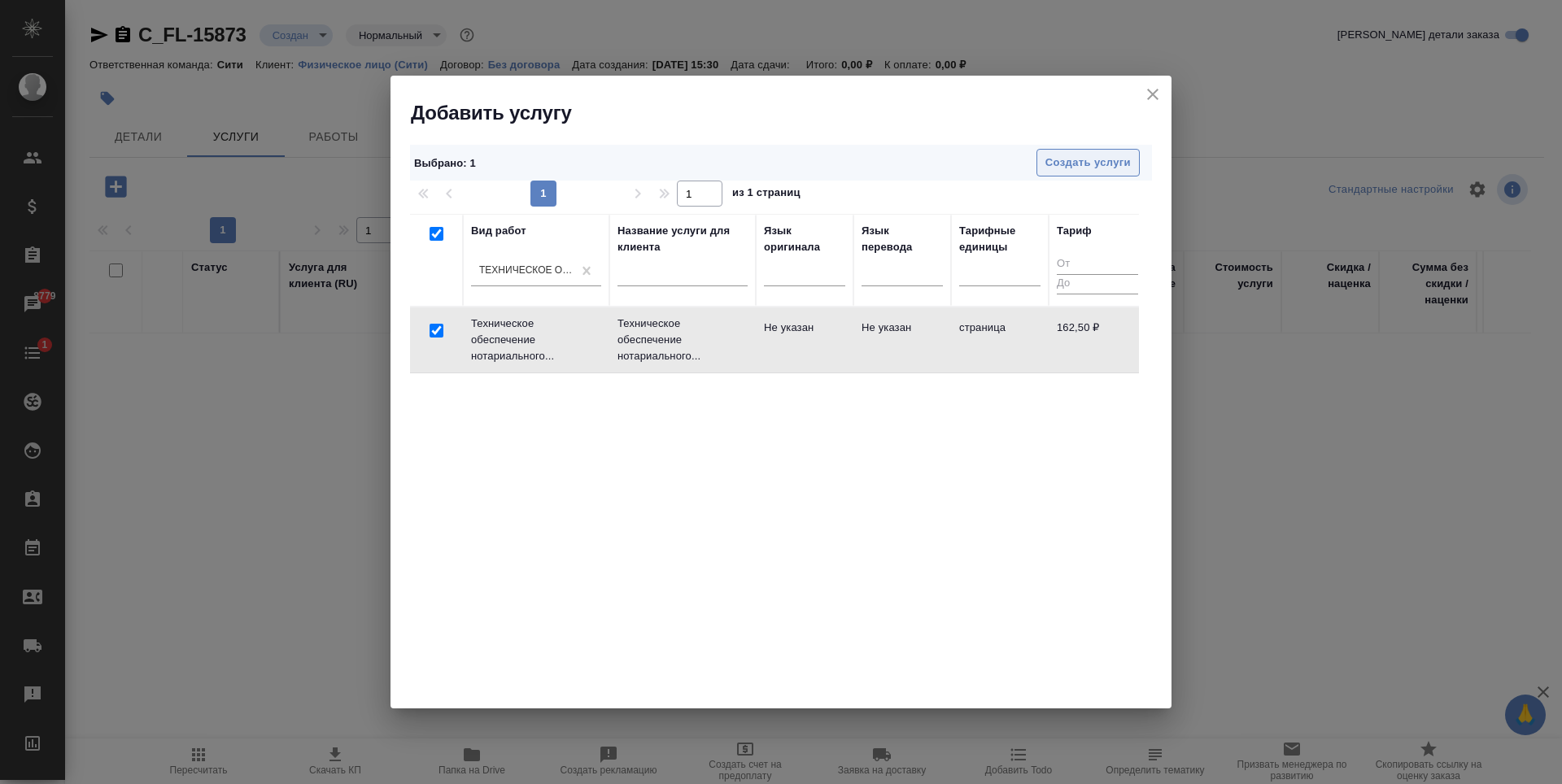
click at [1079, 167] on span "Создать услуги" at bounding box center [1088, 163] width 85 height 19
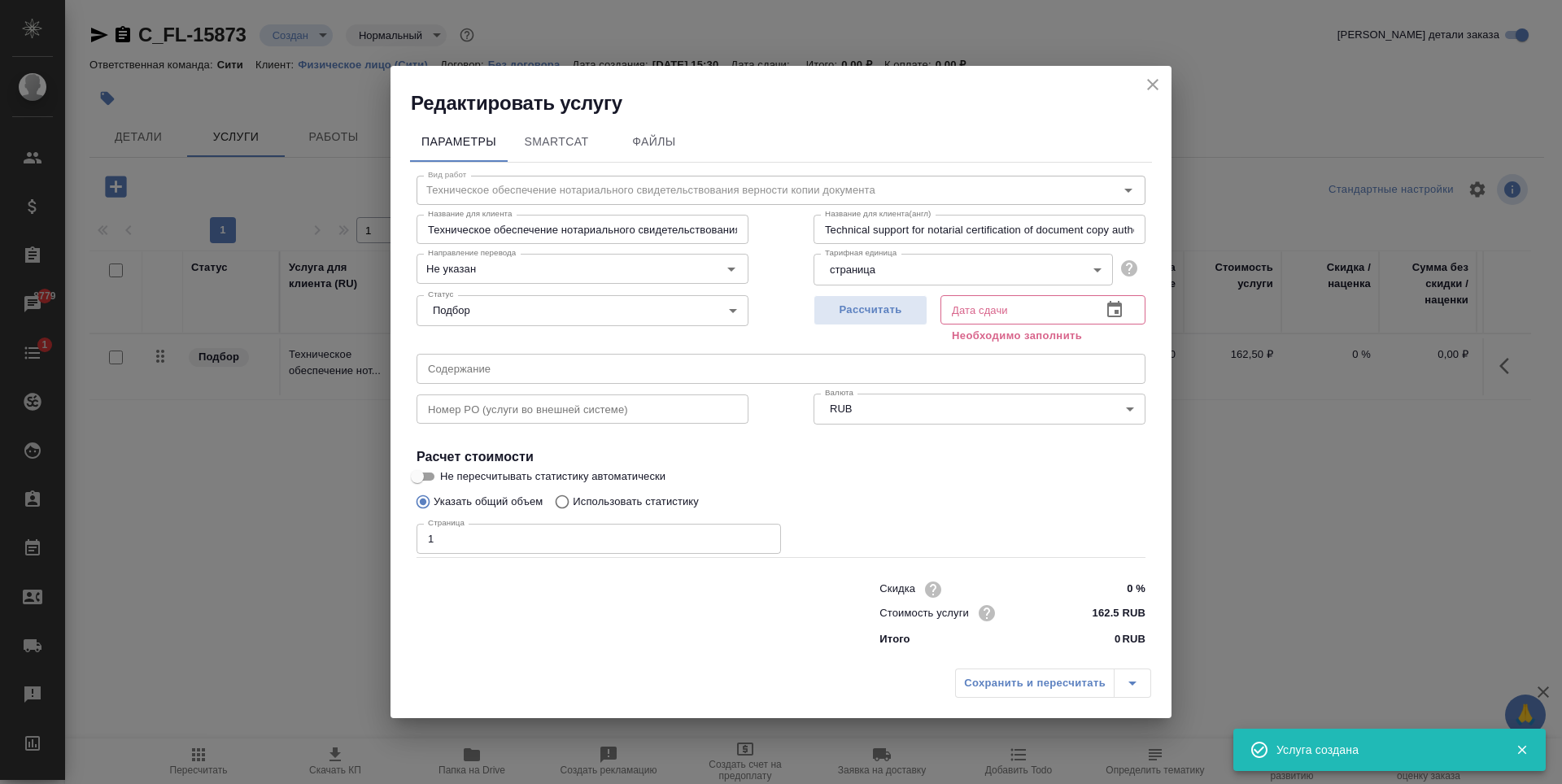
click at [762, 532] on input "1" at bounding box center [599, 538] width 365 height 30
click at [762, 532] on input "2" at bounding box center [599, 538] width 365 height 30
type input "3"
click at [762, 532] on input "3" at bounding box center [599, 538] width 365 height 30
click at [1015, 429] on div "Вид работ Техническое обеспечение нотариального свидетельствования верности коп…" at bounding box center [781, 408] width 742 height 492
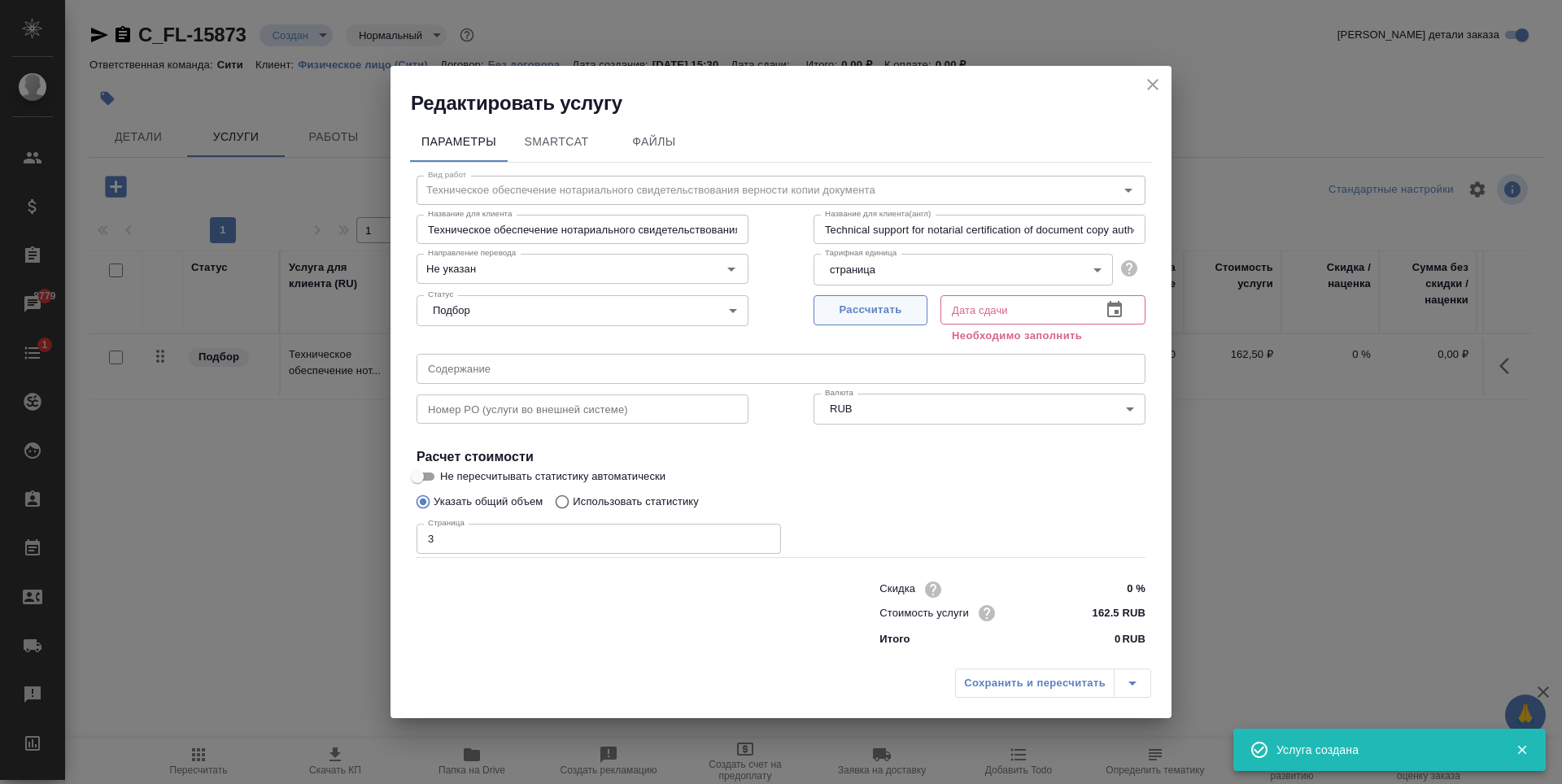
click at [896, 299] on button "Рассчитать" at bounding box center [871, 310] width 114 height 30
type input "04.09.2025 15:41"
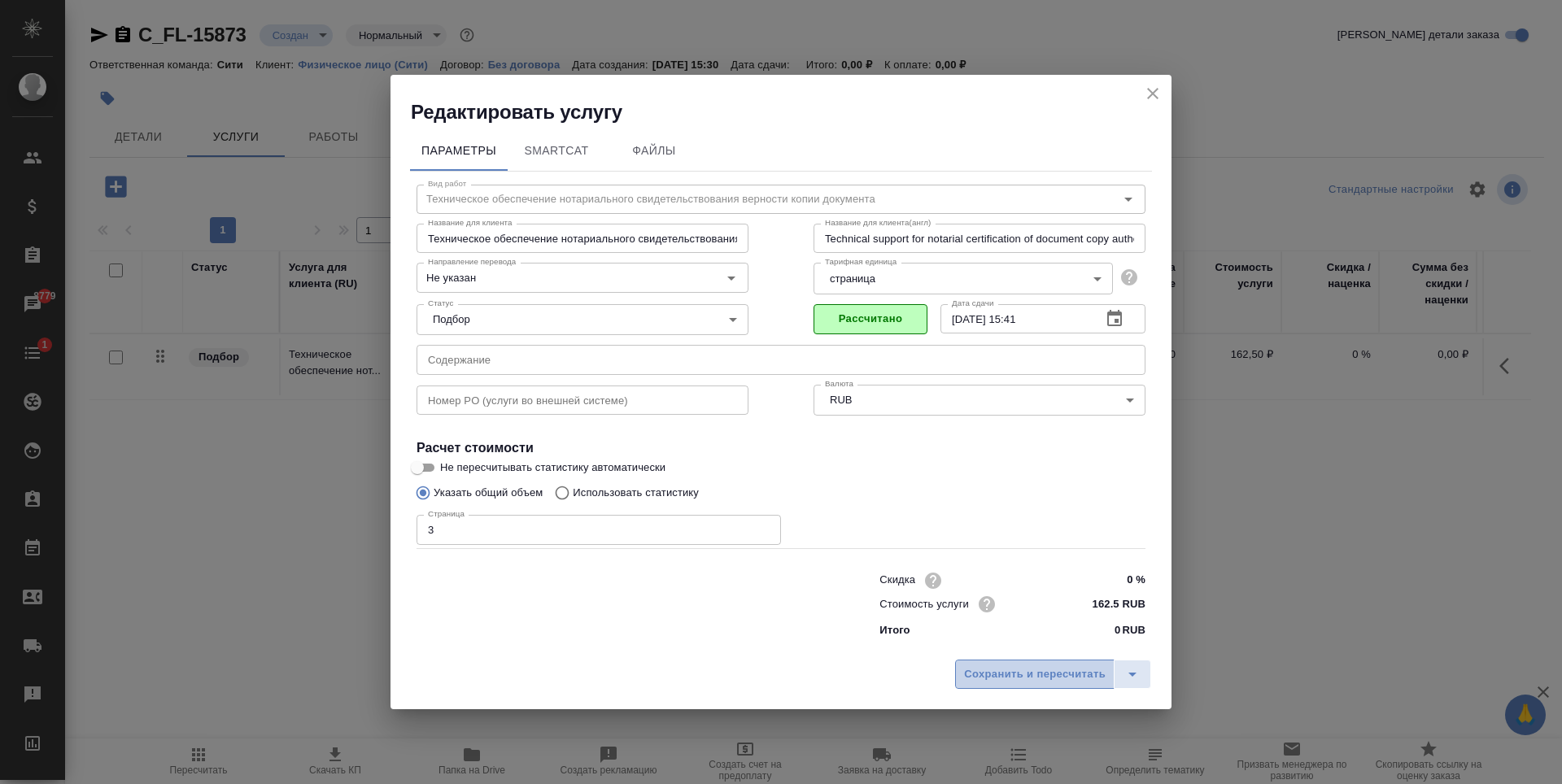
click at [1022, 668] on span "Сохранить и пересчитать" at bounding box center [1034, 674] width 142 height 19
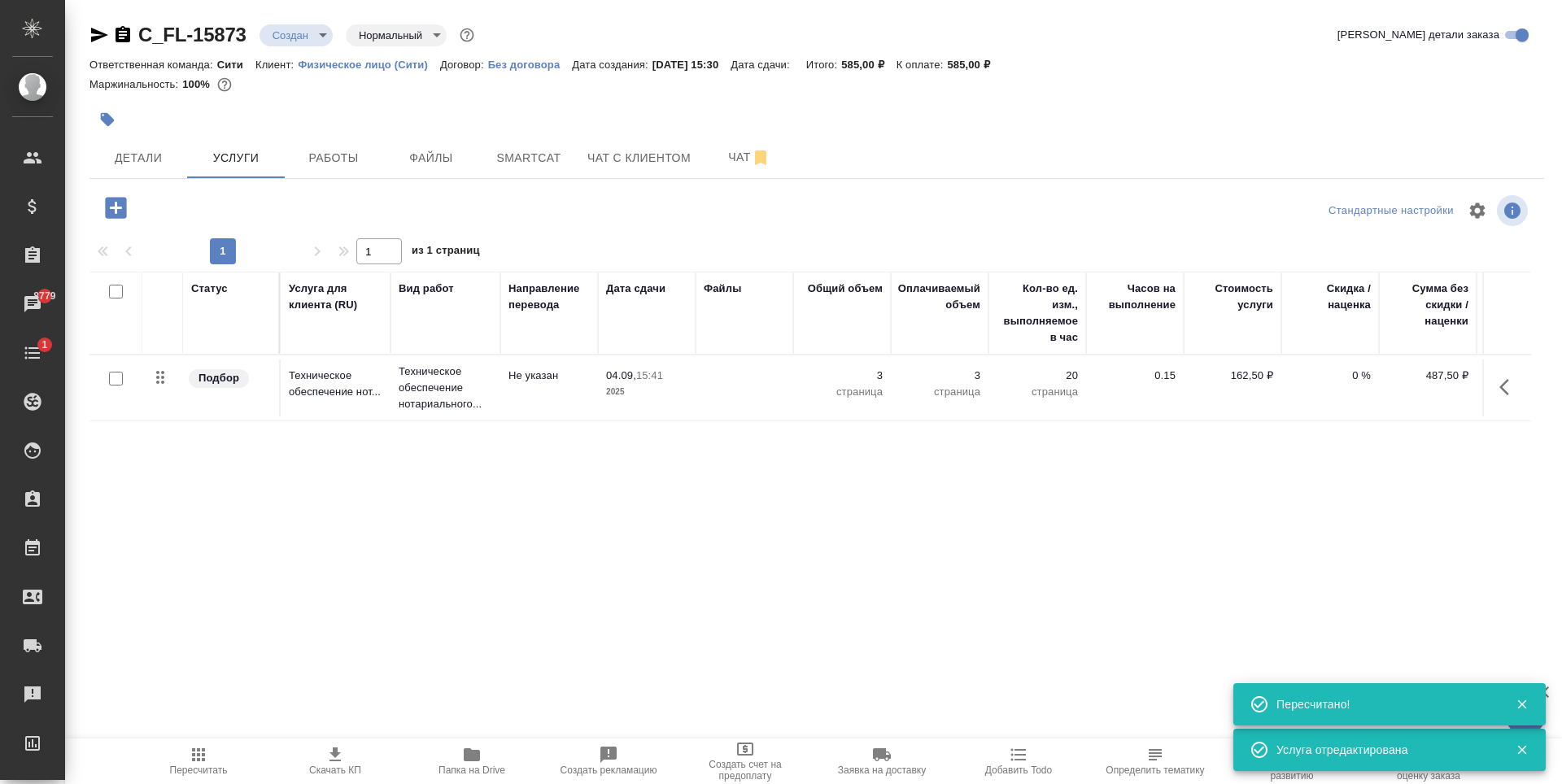
click at [116, 201] on icon "button" at bounding box center [115, 207] width 21 height 21
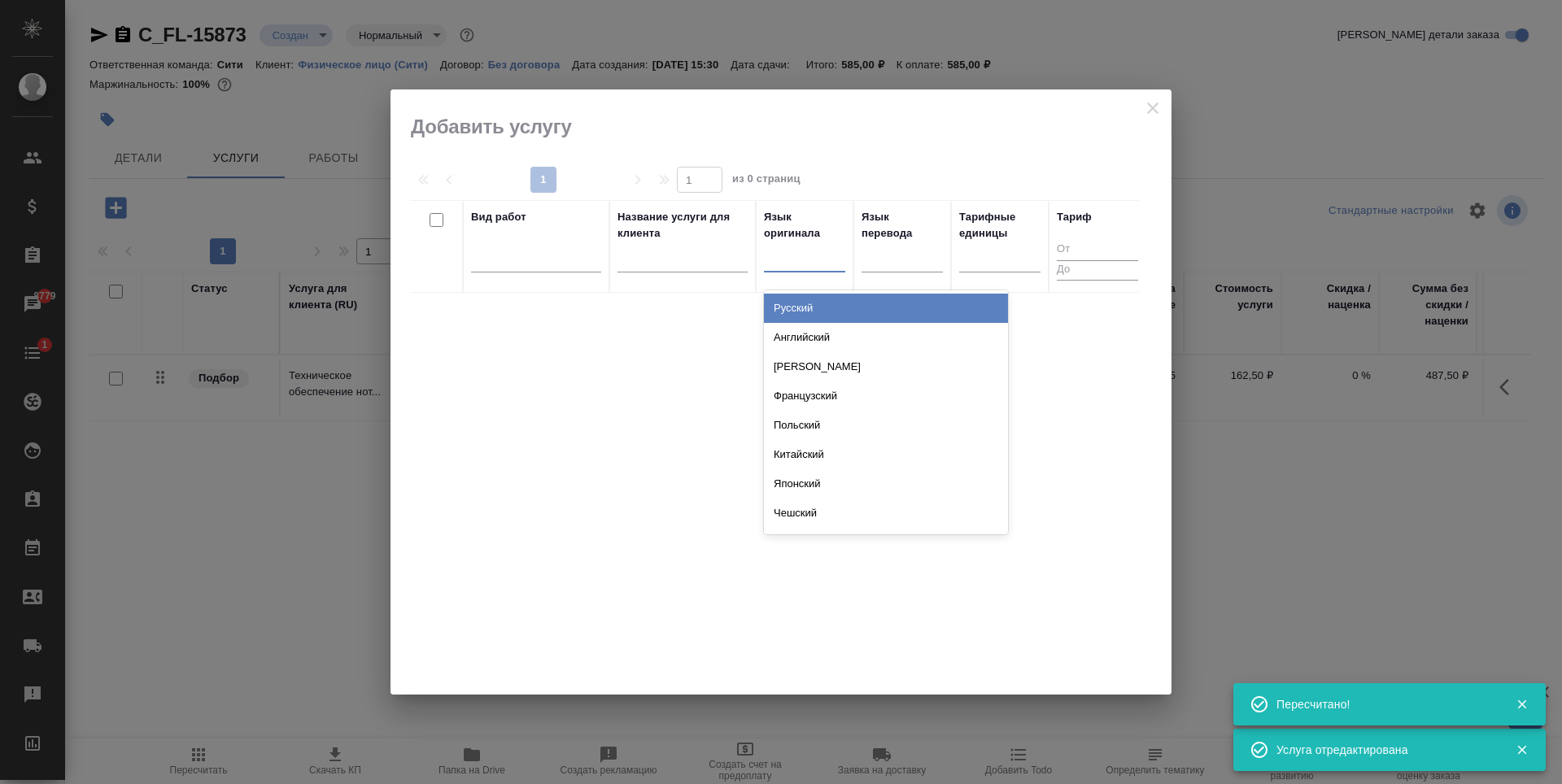
click at [807, 261] on div at bounding box center [804, 256] width 81 height 24
click at [818, 300] on div "Русский" at bounding box center [886, 308] width 244 height 30
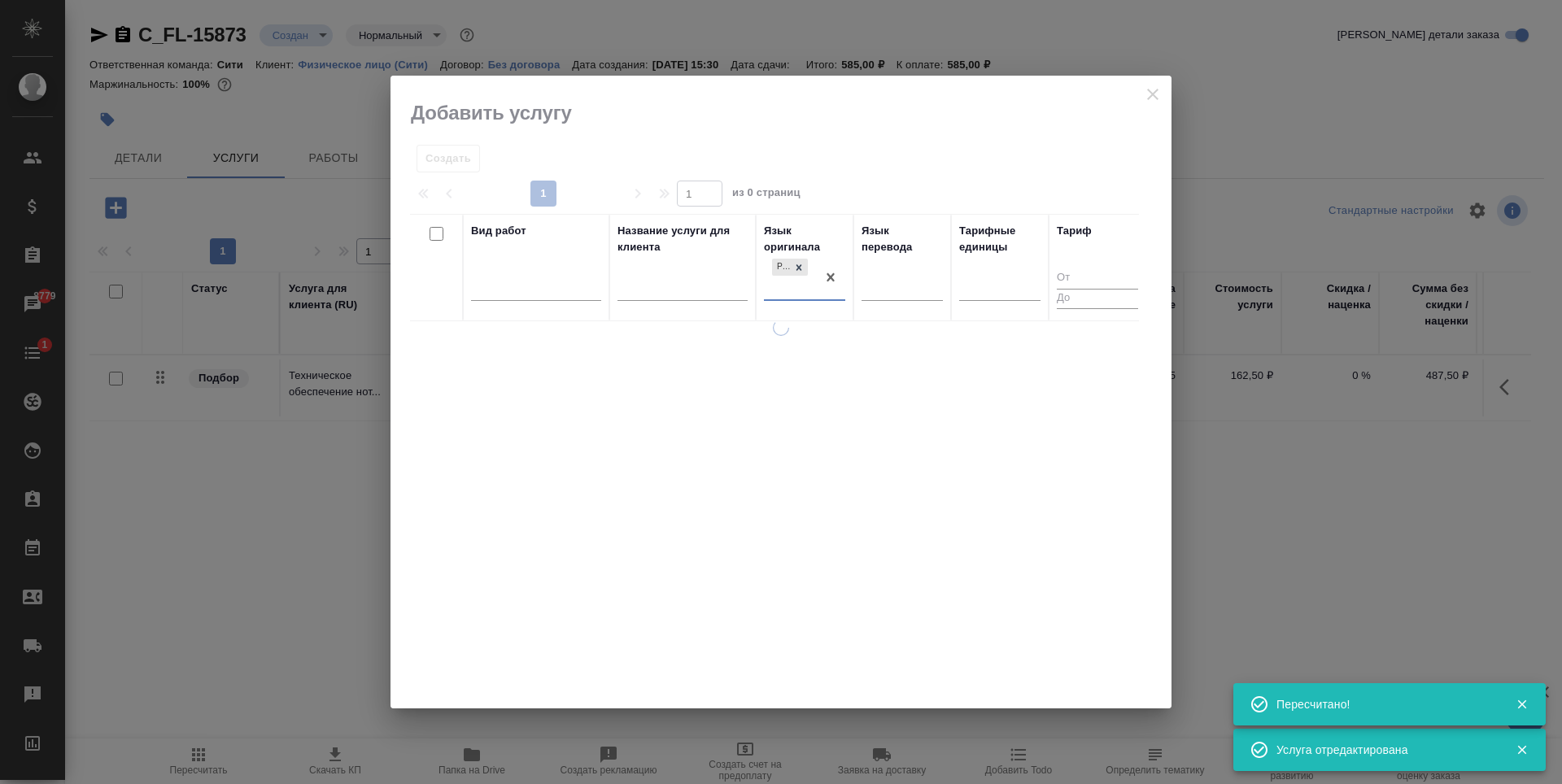
click at [886, 287] on div at bounding box center [902, 290] width 81 height 43
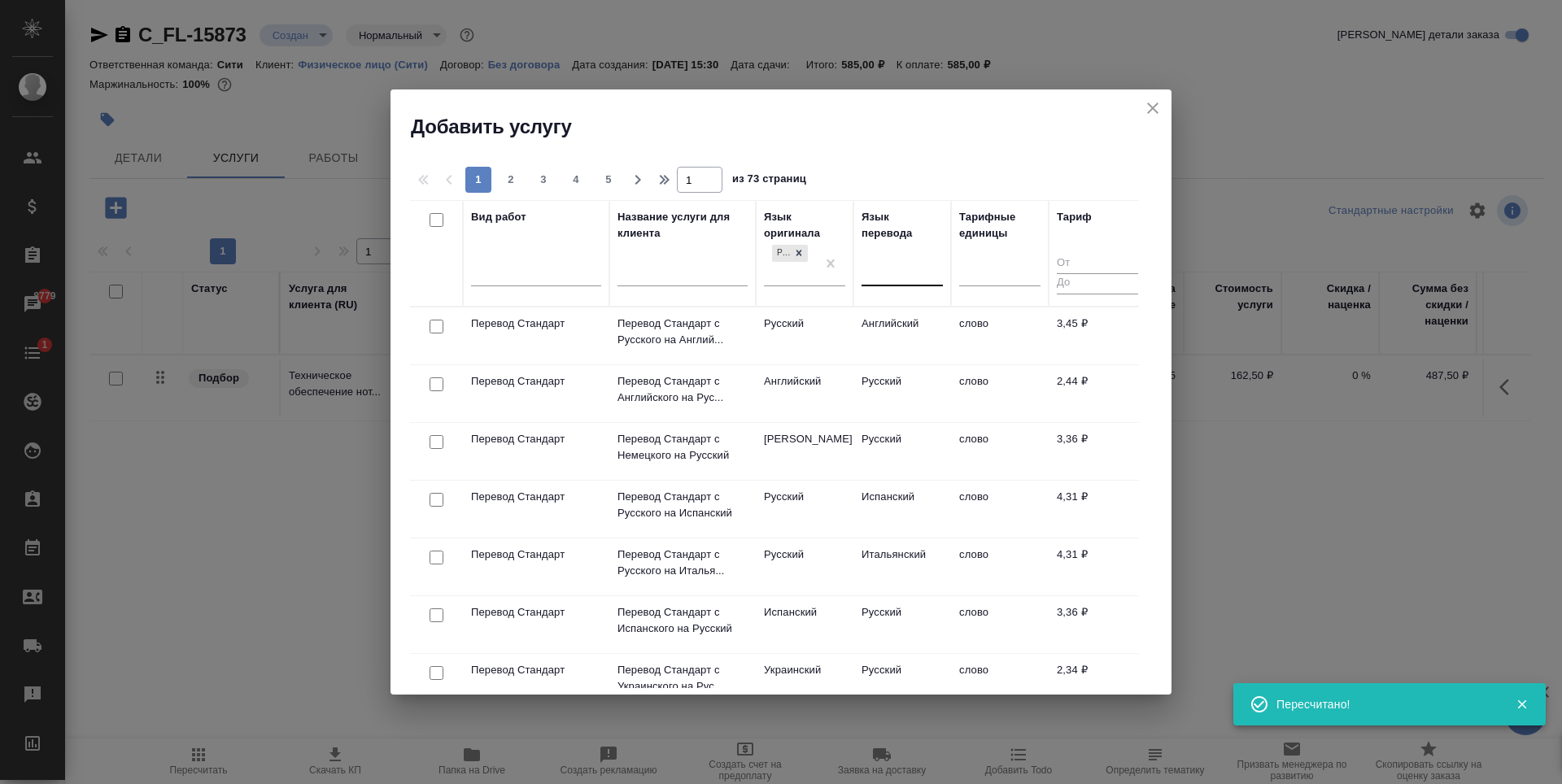
click at [882, 261] on div at bounding box center [902, 270] width 81 height 24
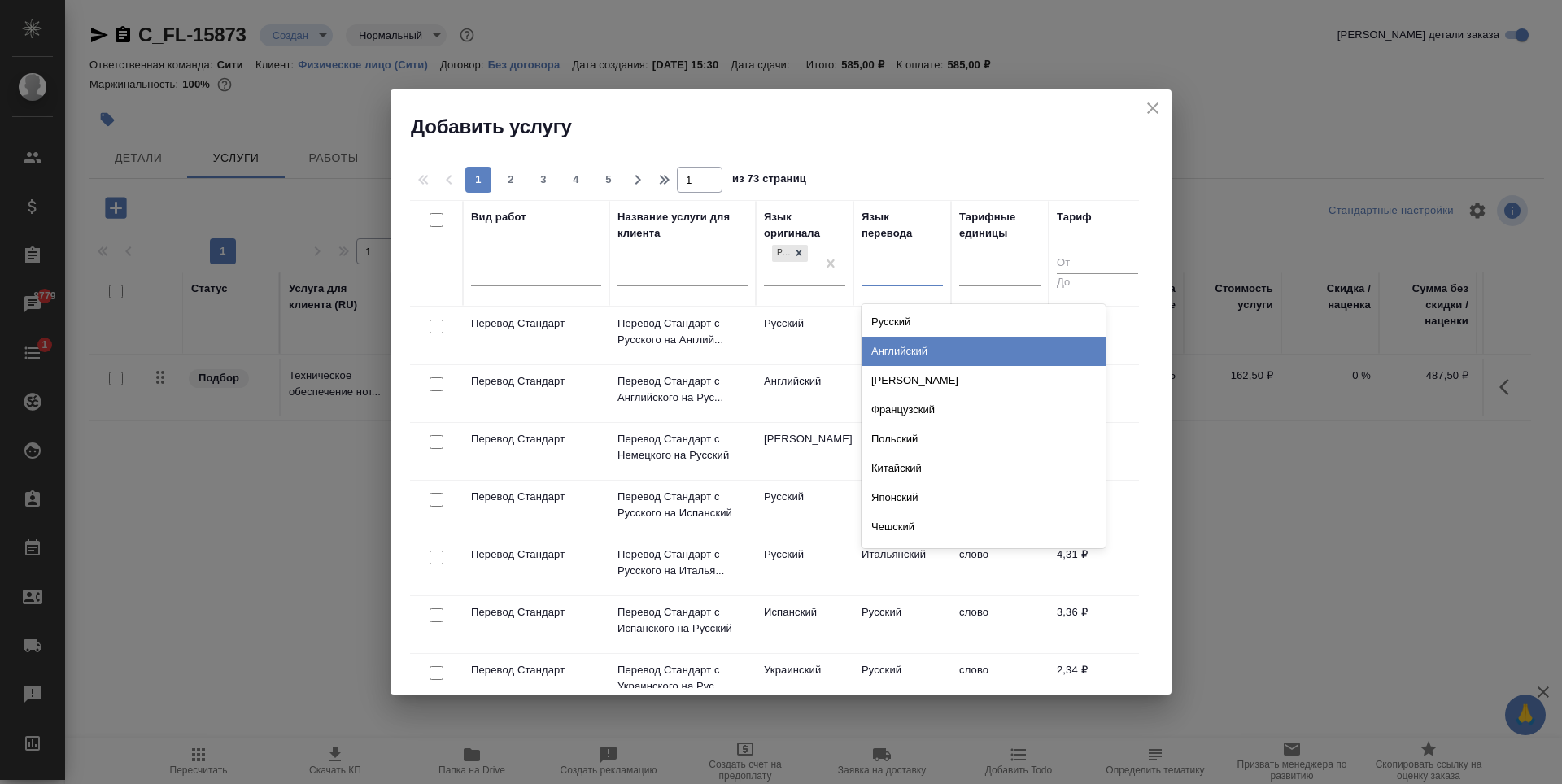
click at [894, 346] on div "Английский" at bounding box center [984, 352] width 244 height 30
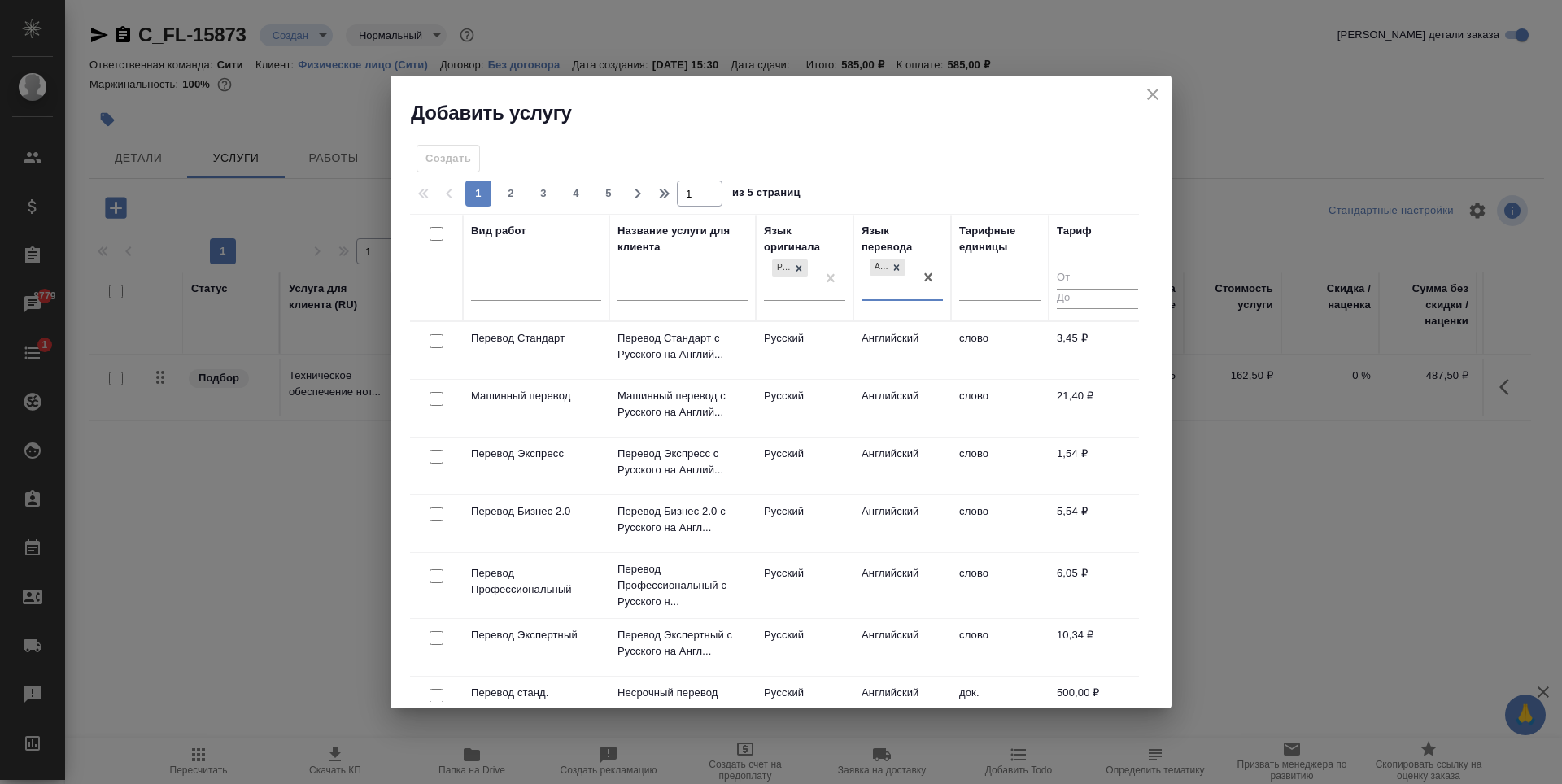
click at [431, 338] on input "checkbox" at bounding box center [436, 341] width 14 height 14
checkbox input "true"
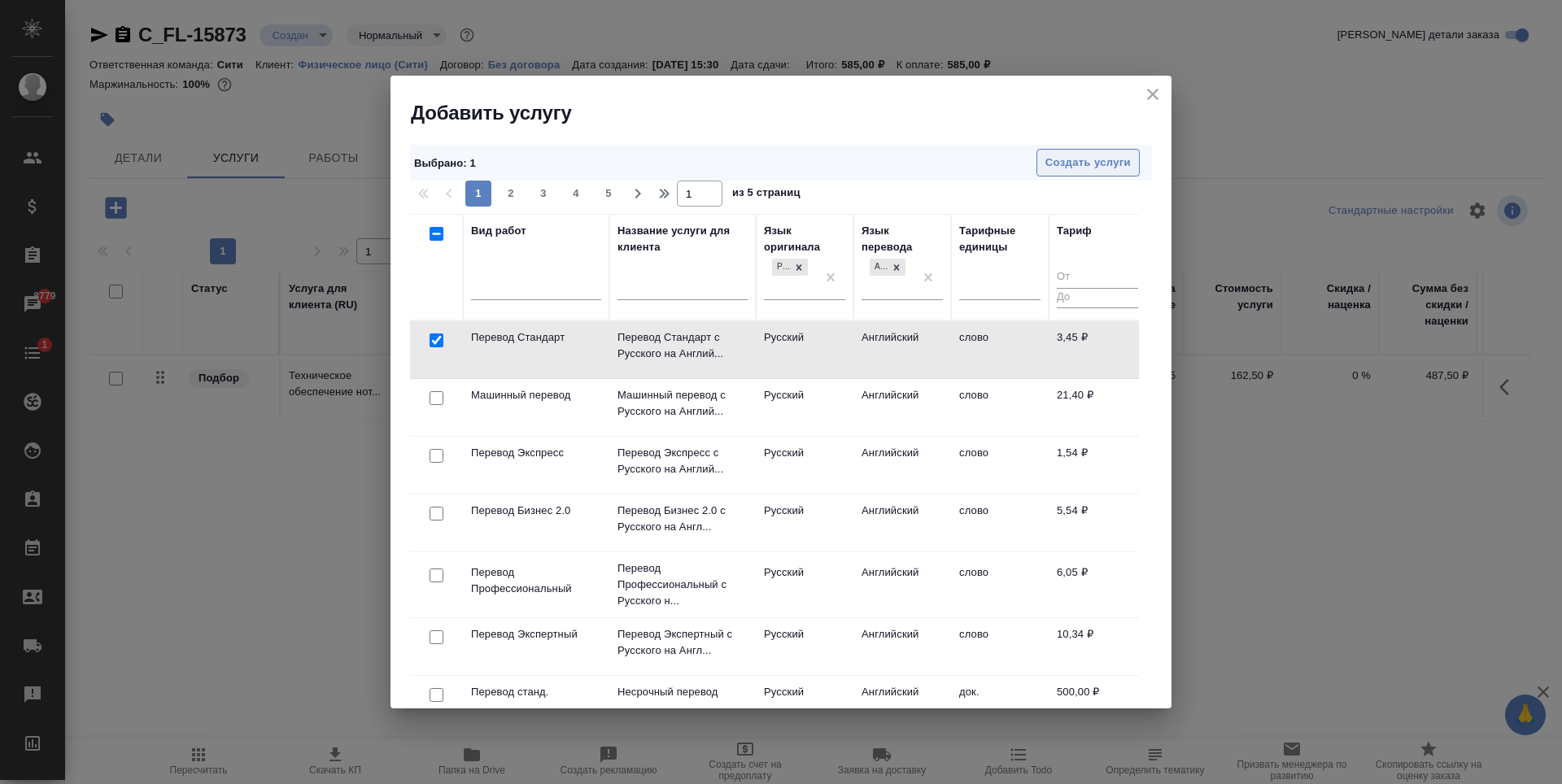
click at [1076, 161] on span "Создать услуги" at bounding box center [1088, 163] width 85 height 19
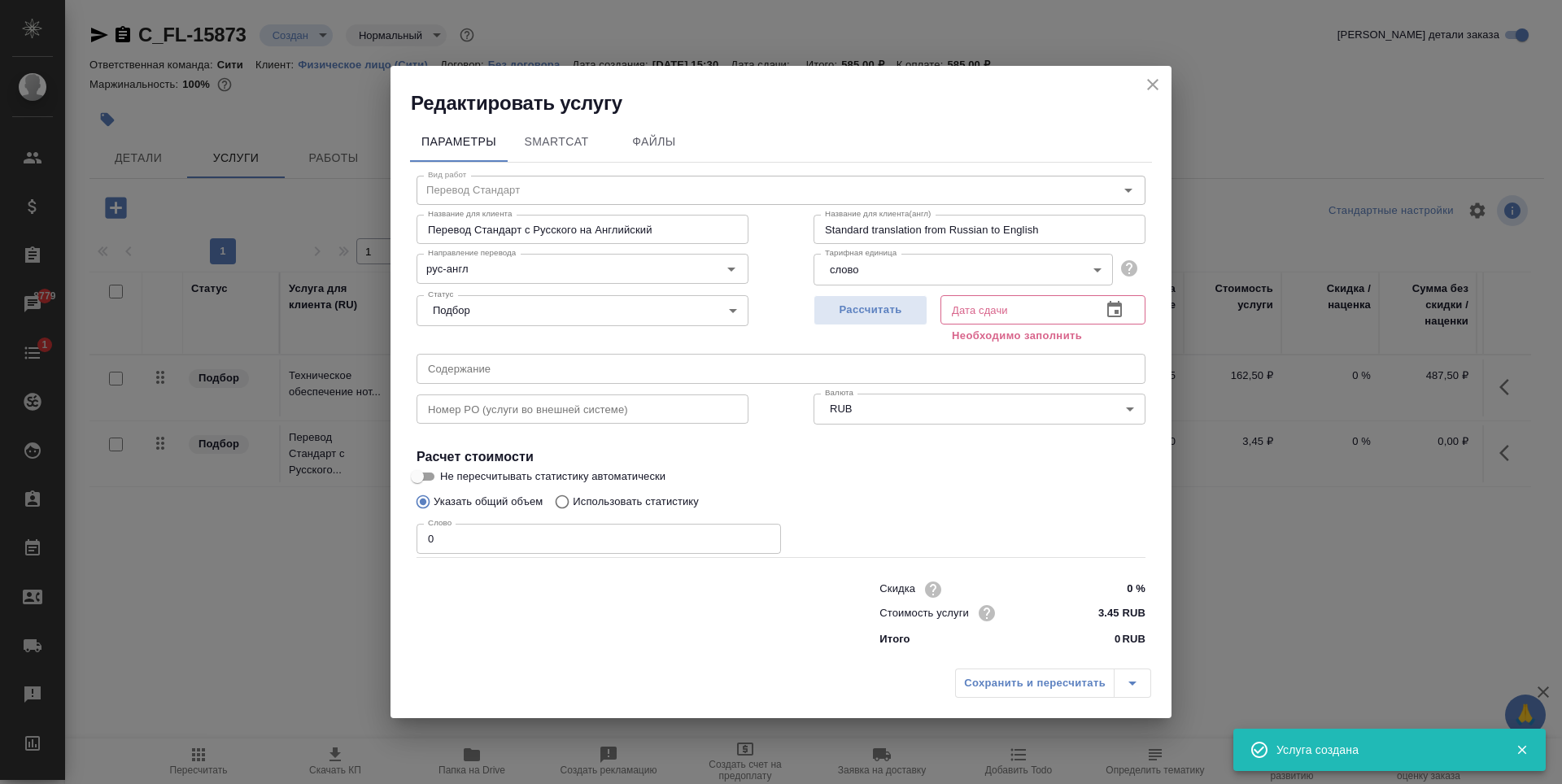
click at [687, 535] on input "0" at bounding box center [599, 538] width 365 height 30
type input "250"
click at [846, 315] on span "Рассчитать" at bounding box center [871, 310] width 96 height 19
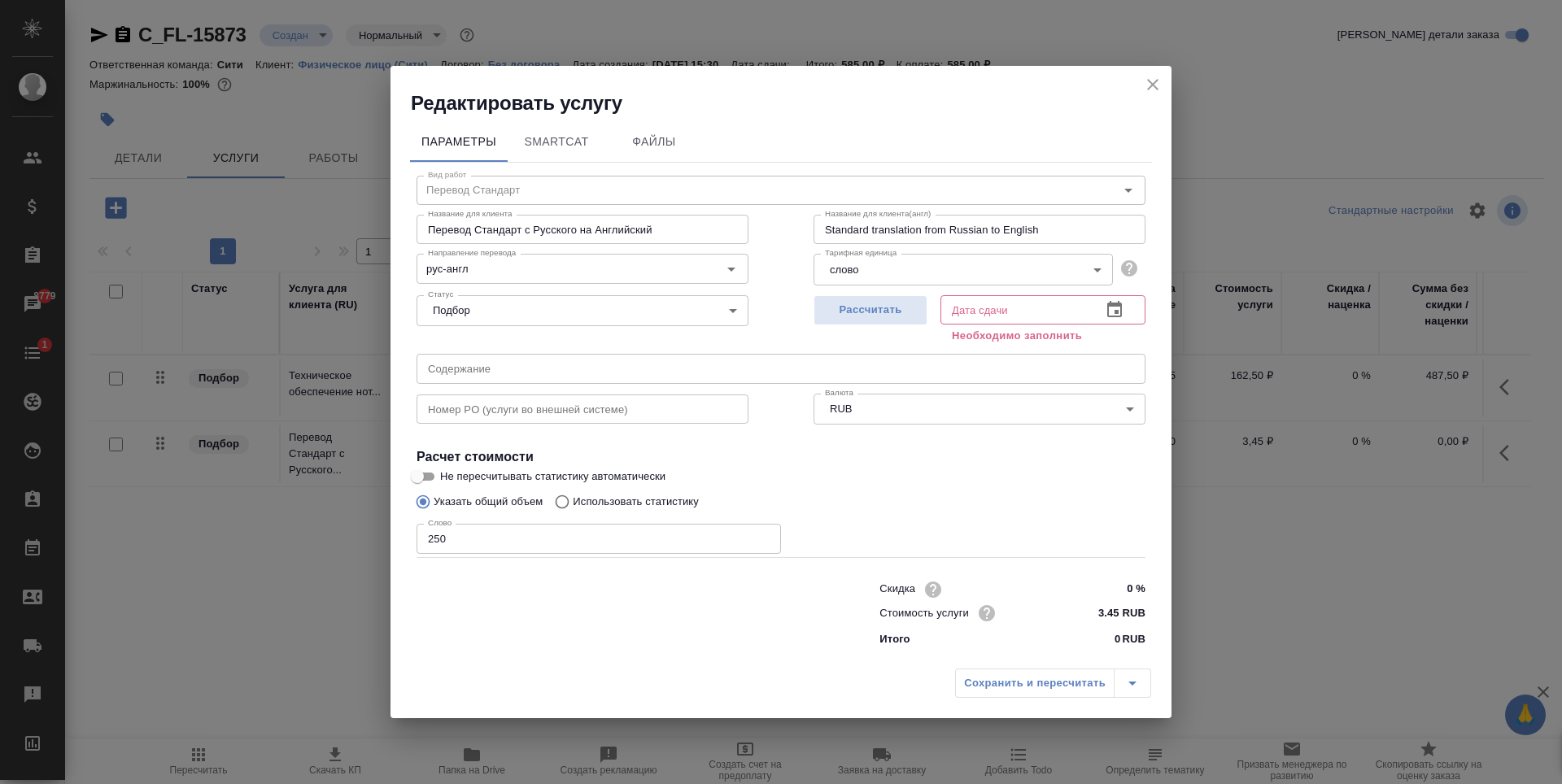
type input "04.09.2025 16:32"
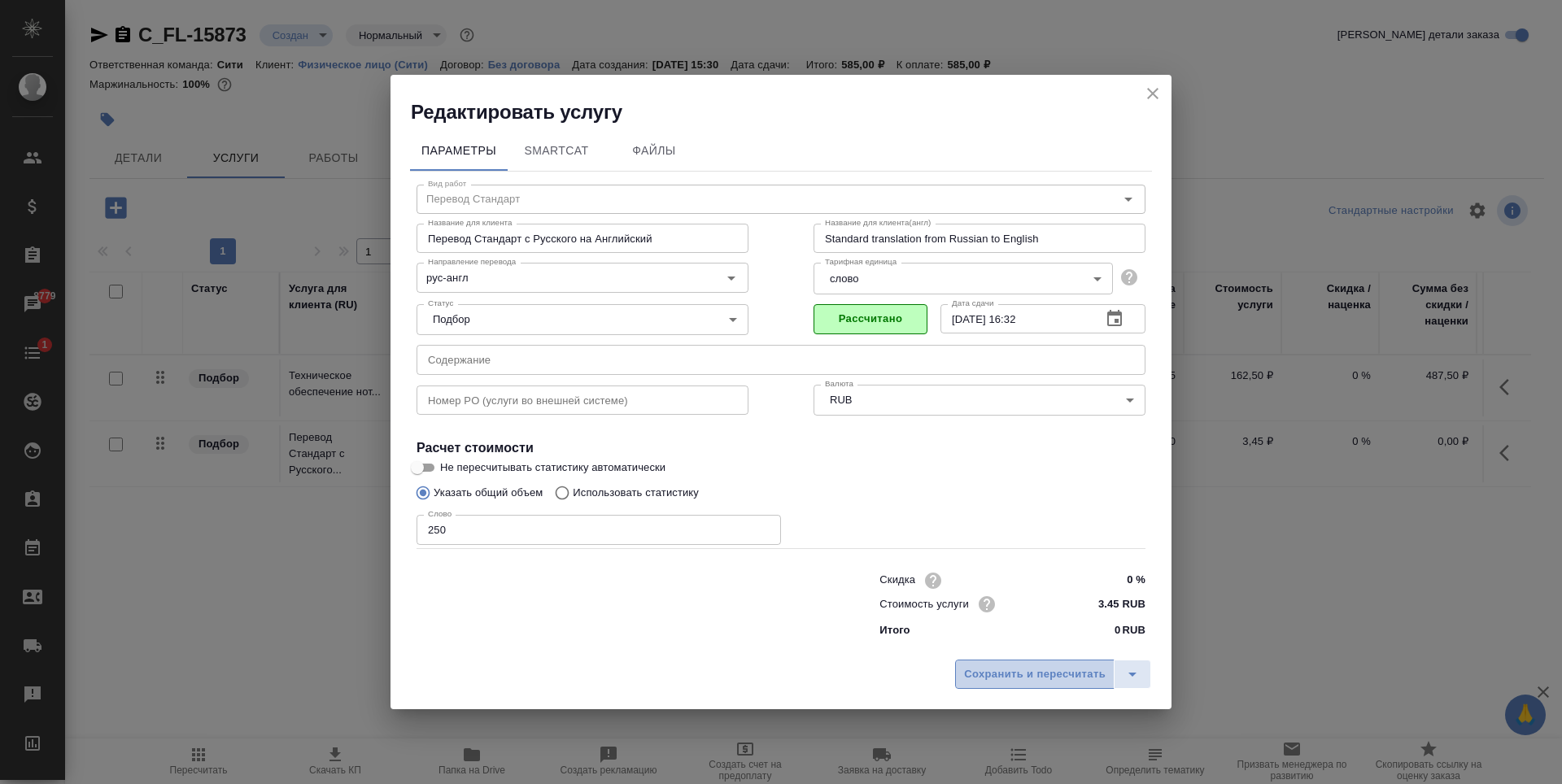
click at [1059, 677] on span "Сохранить и пересчитать" at bounding box center [1034, 674] width 142 height 19
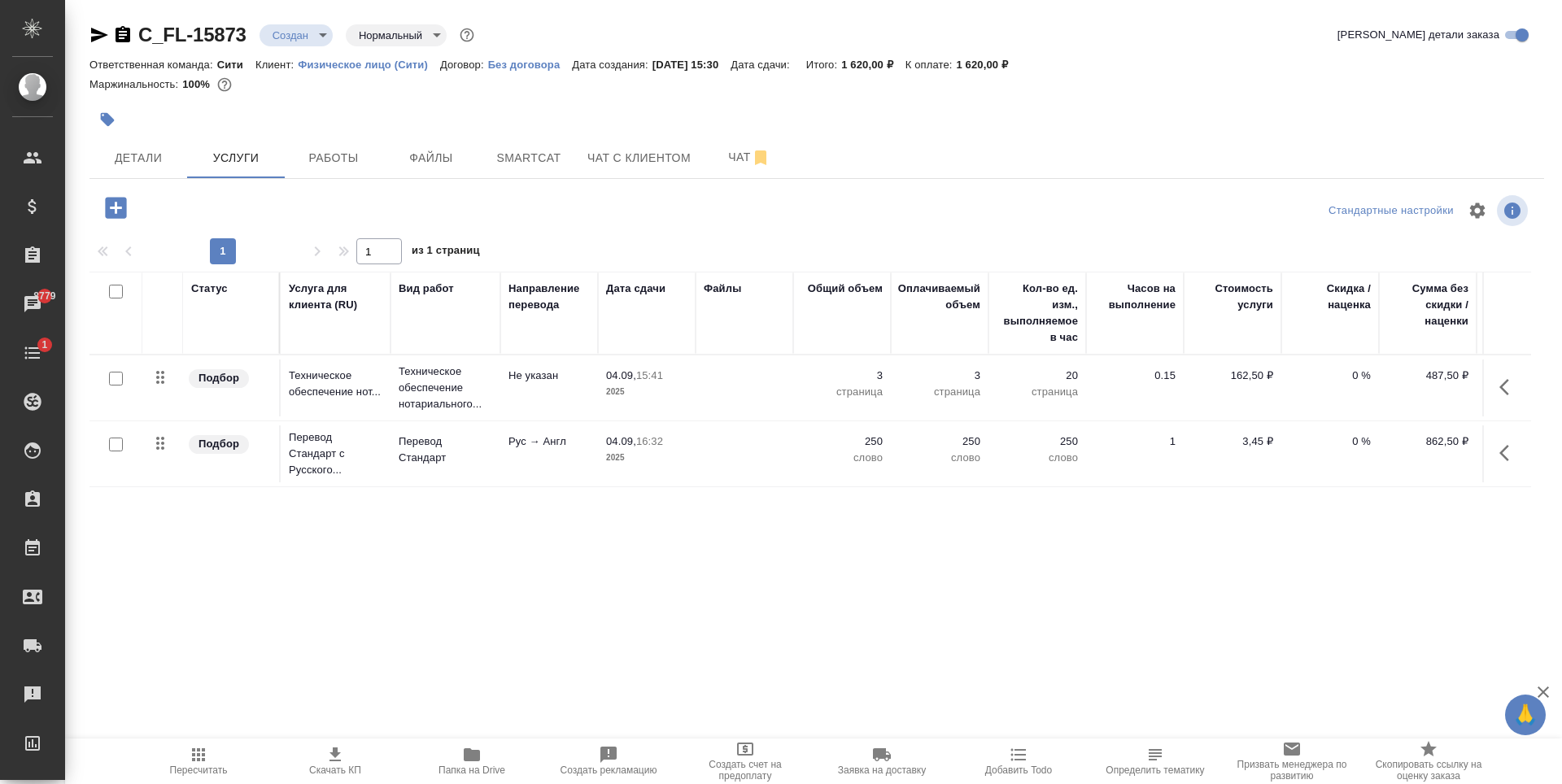
click at [127, 207] on icon "button" at bounding box center [116, 207] width 29 height 29
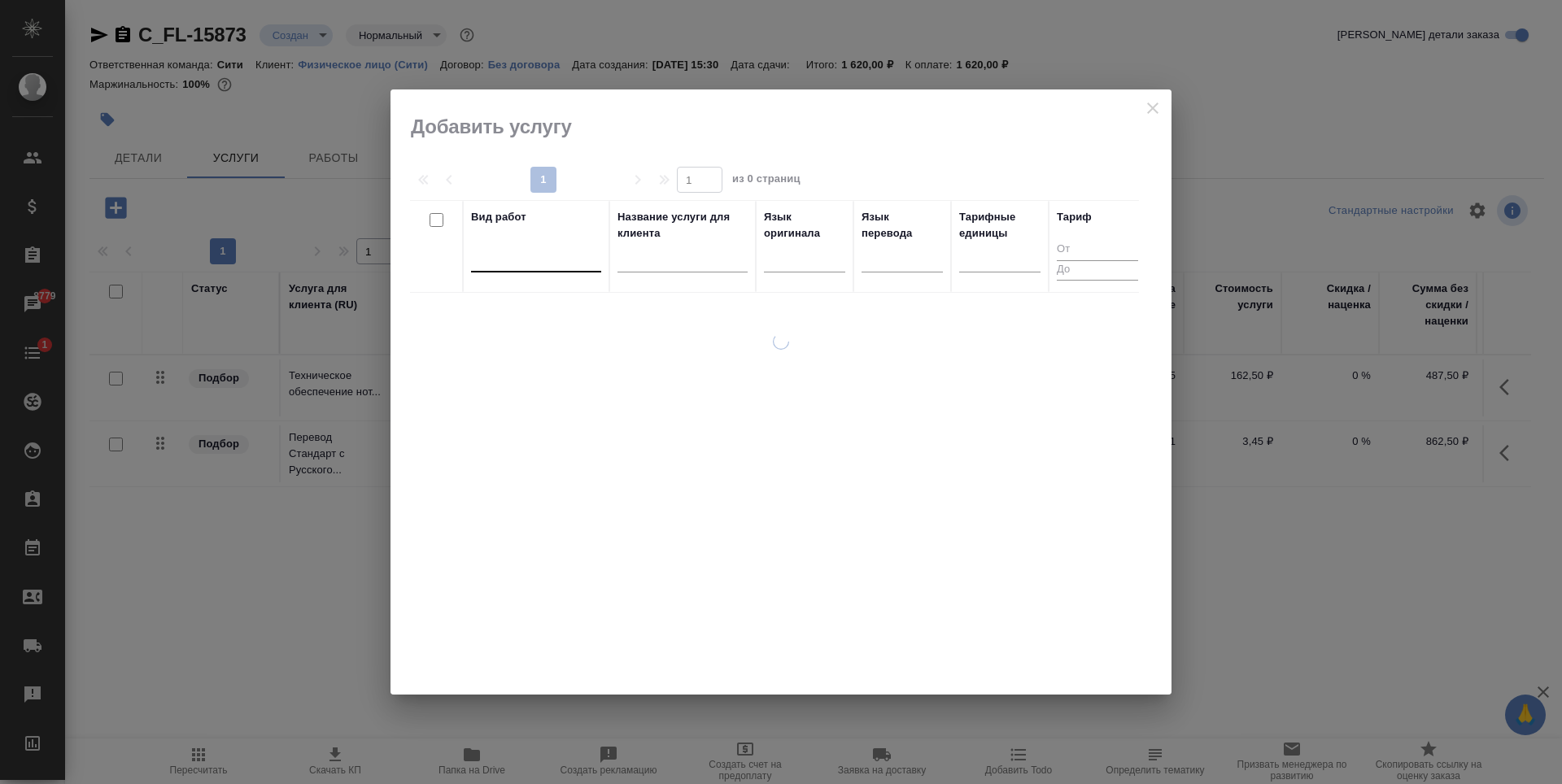
click at [519, 263] on div at bounding box center [536, 256] width 130 height 24
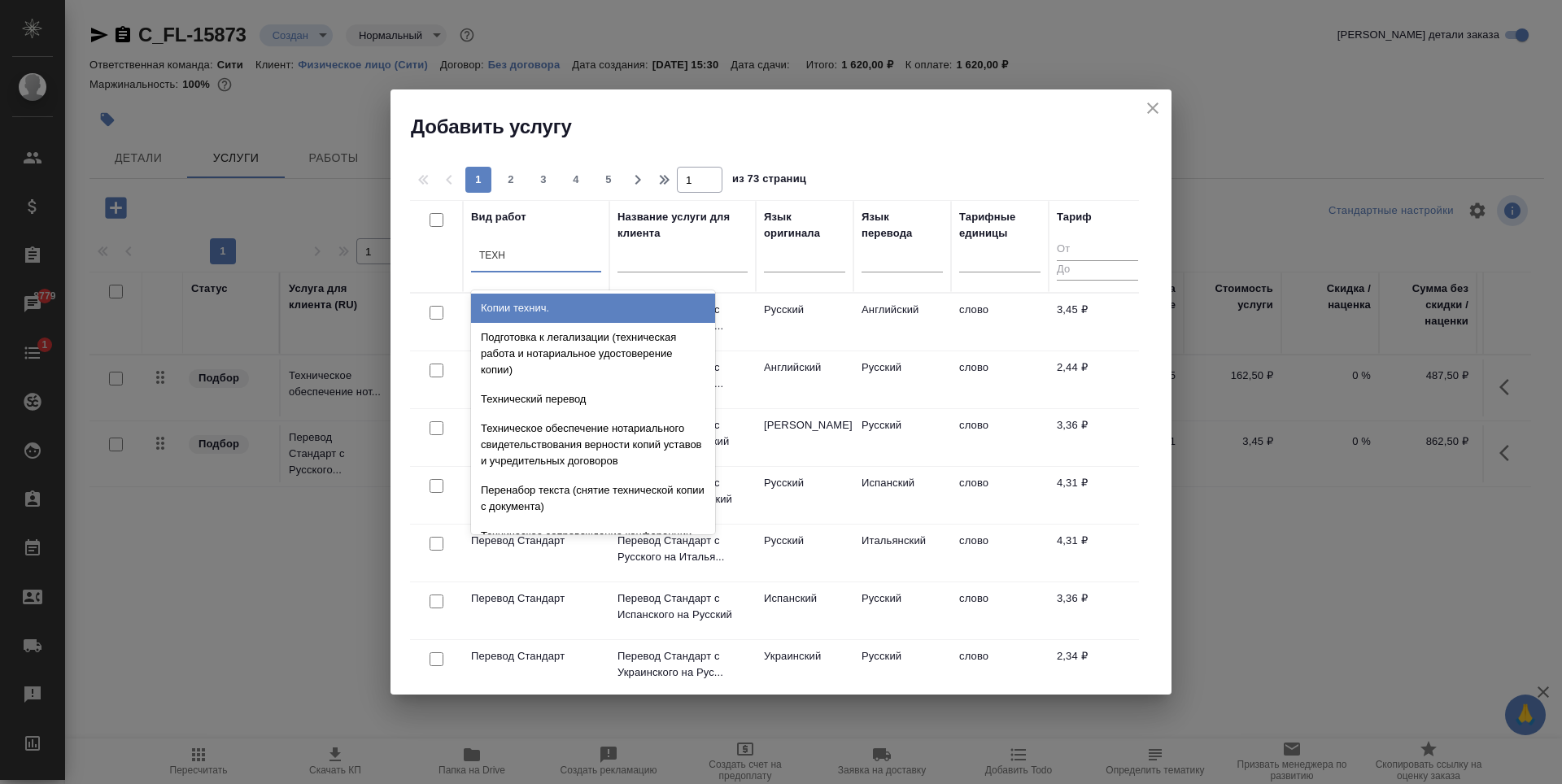
type input "ТЕХНИ"
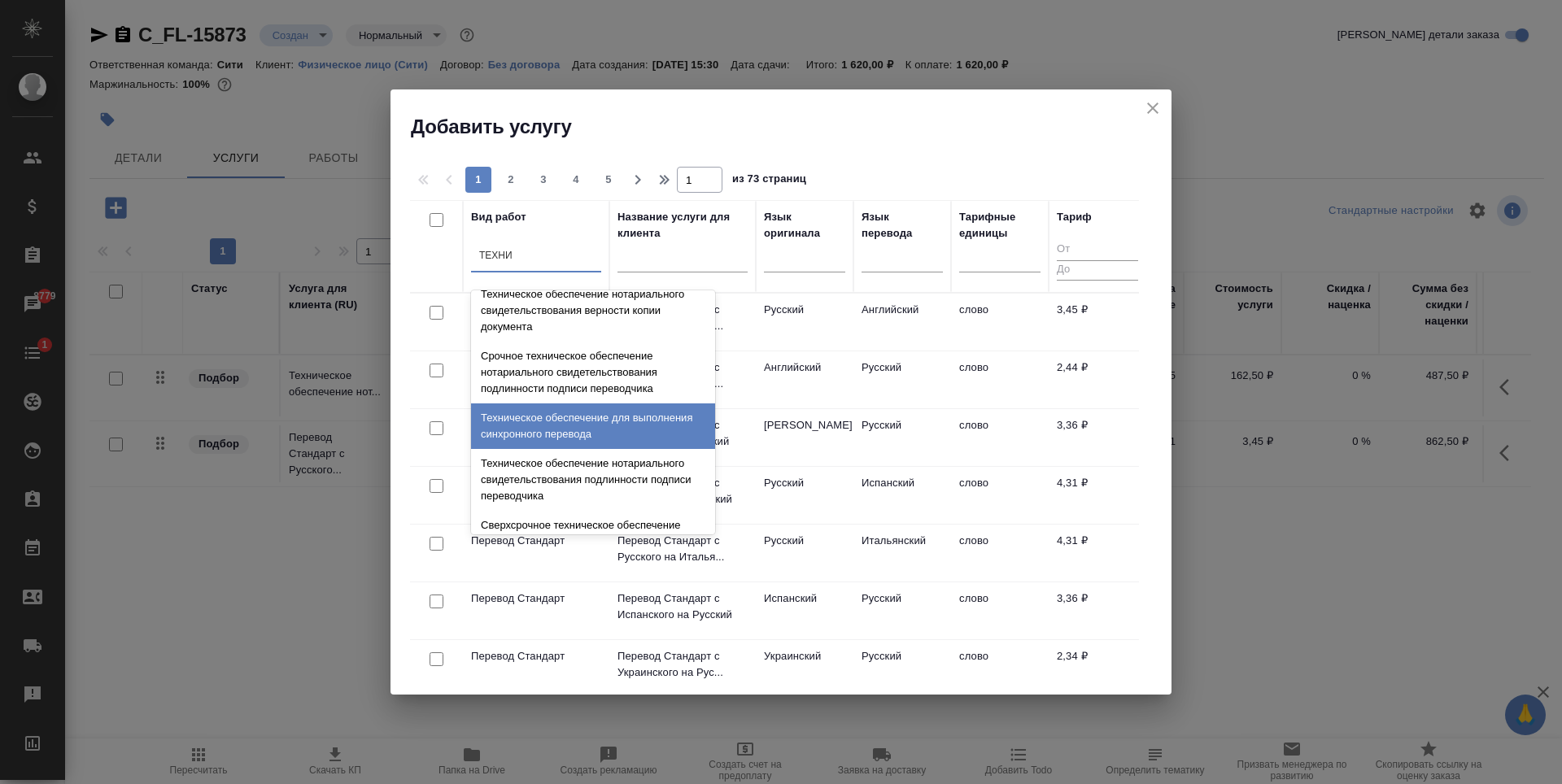
scroll to position [406, 0]
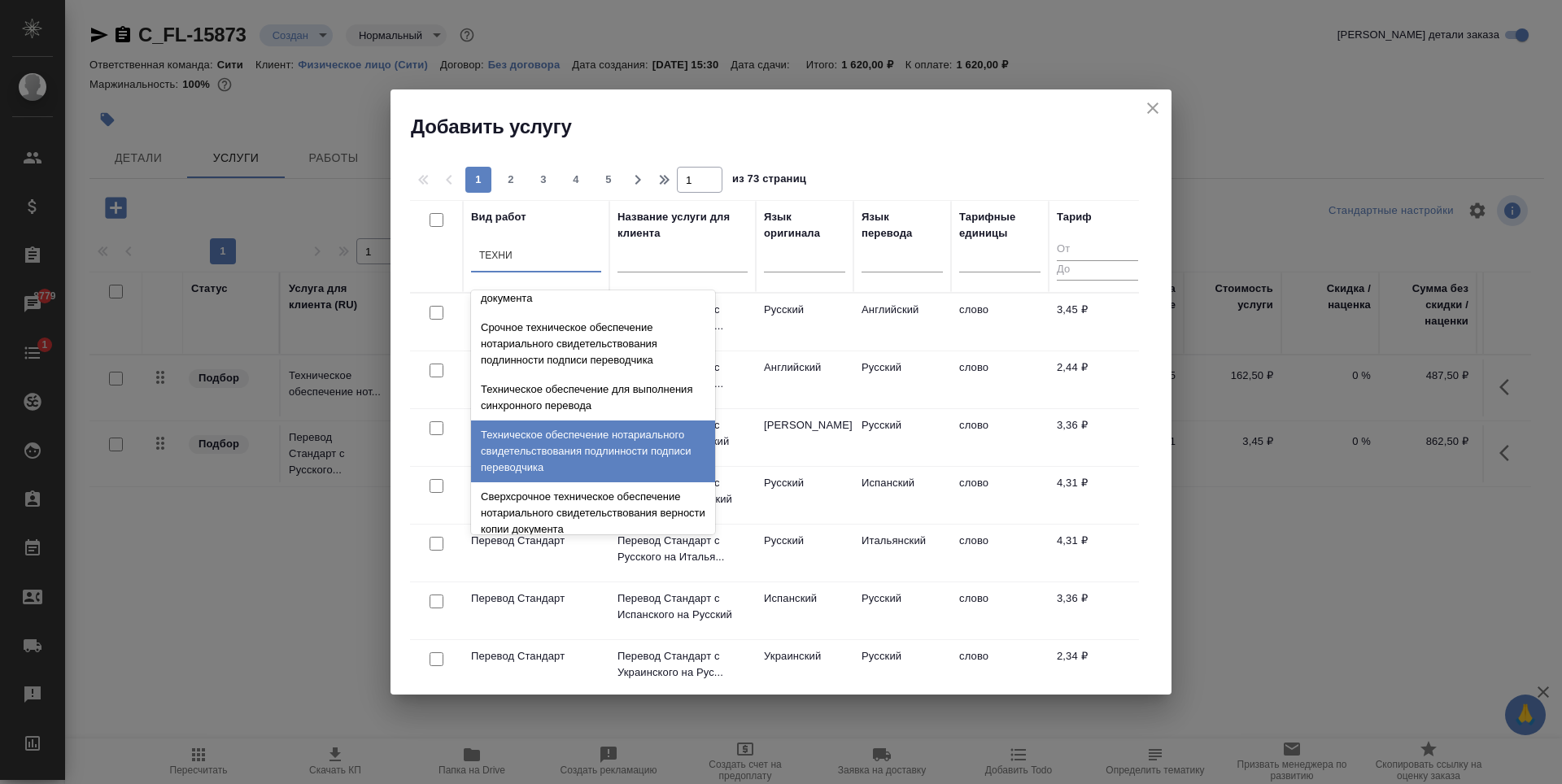
click at [555, 453] on div "Техническое обеспечение нотариального свидетельствования подлинности подписи пе…" at bounding box center [593, 451] width 244 height 61
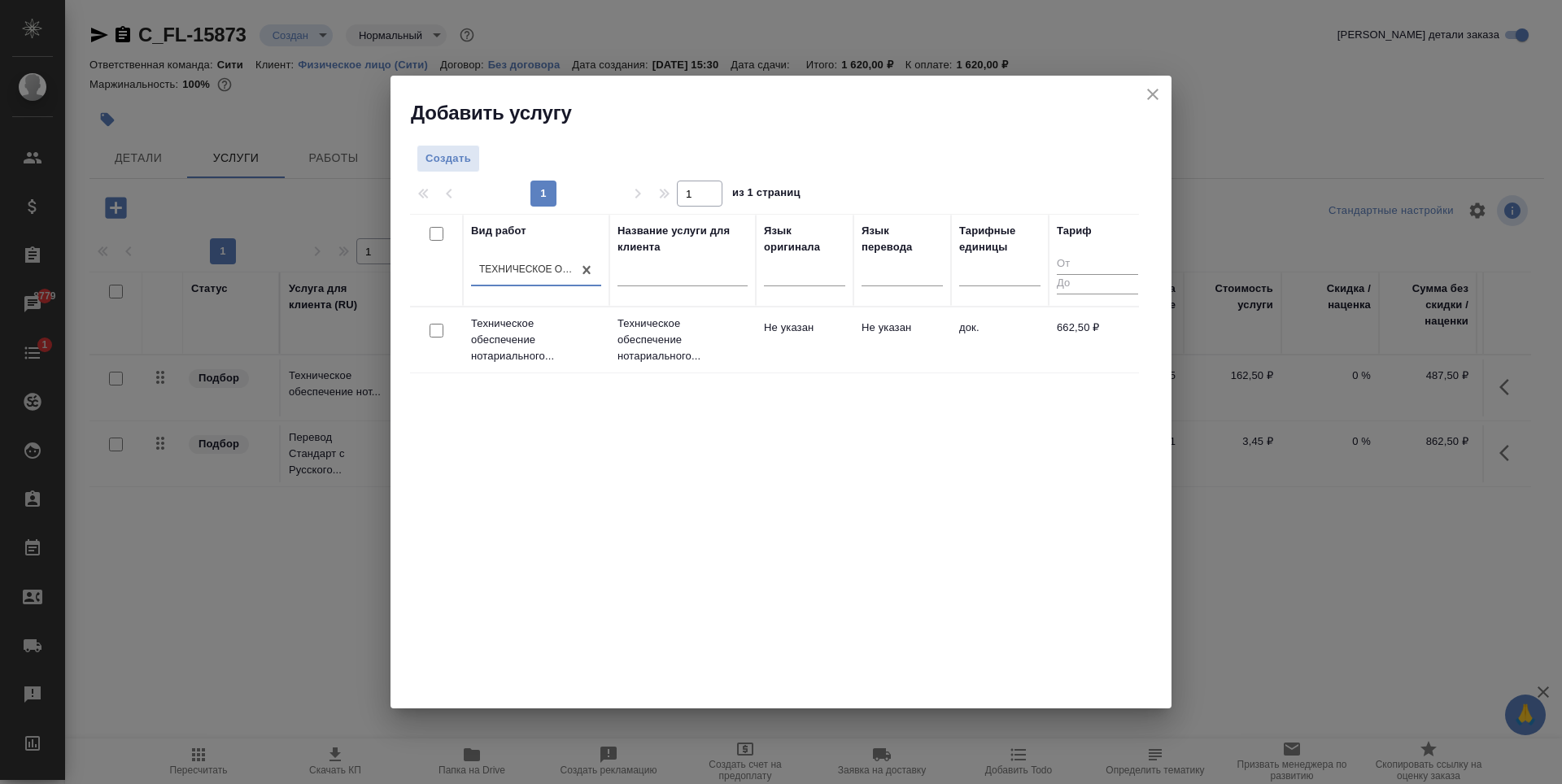
click at [444, 330] on div at bounding box center [436, 330] width 37 height 23
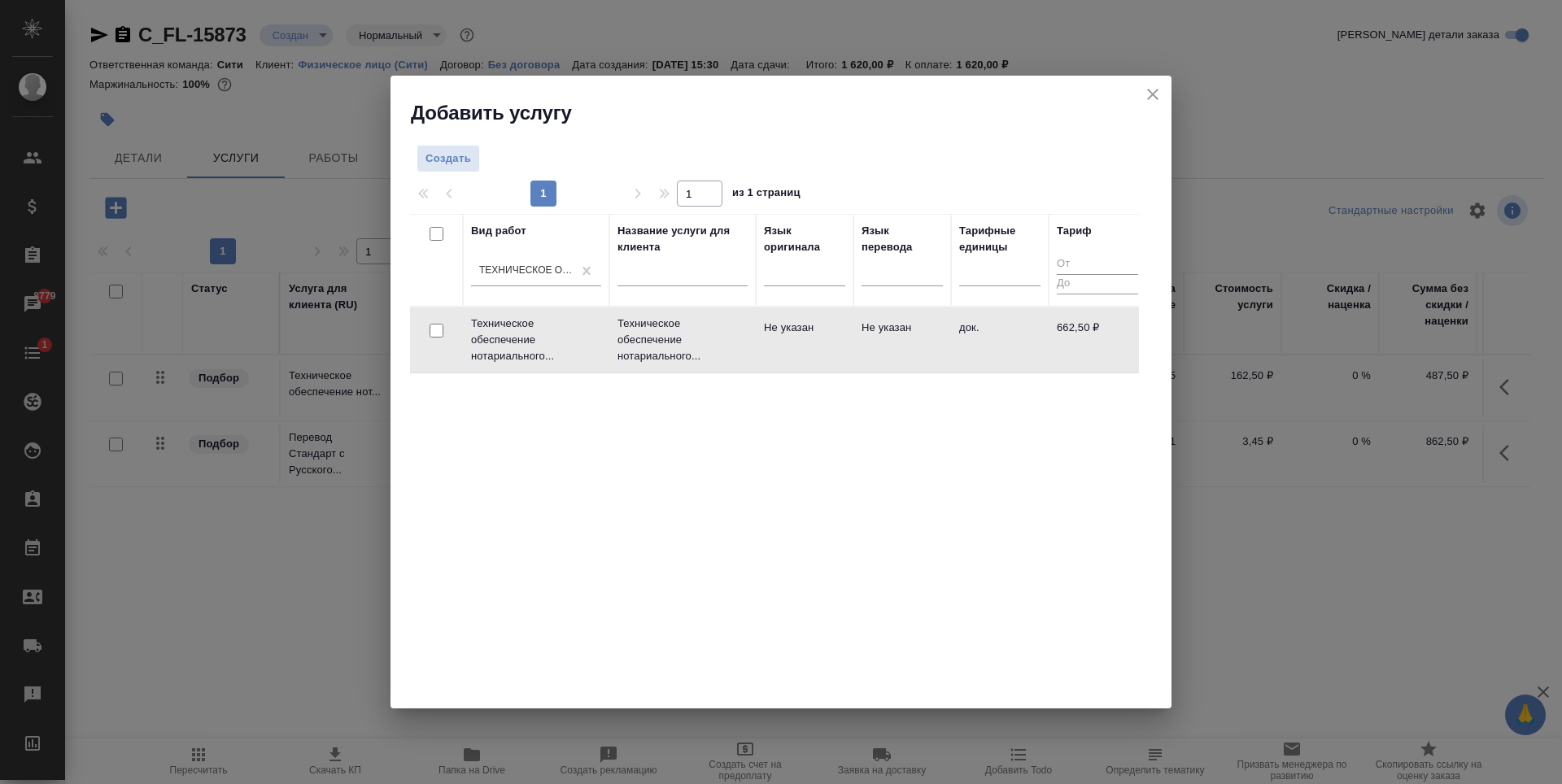
click at [434, 334] on input "checkbox" at bounding box center [436, 331] width 14 height 14
checkbox input "true"
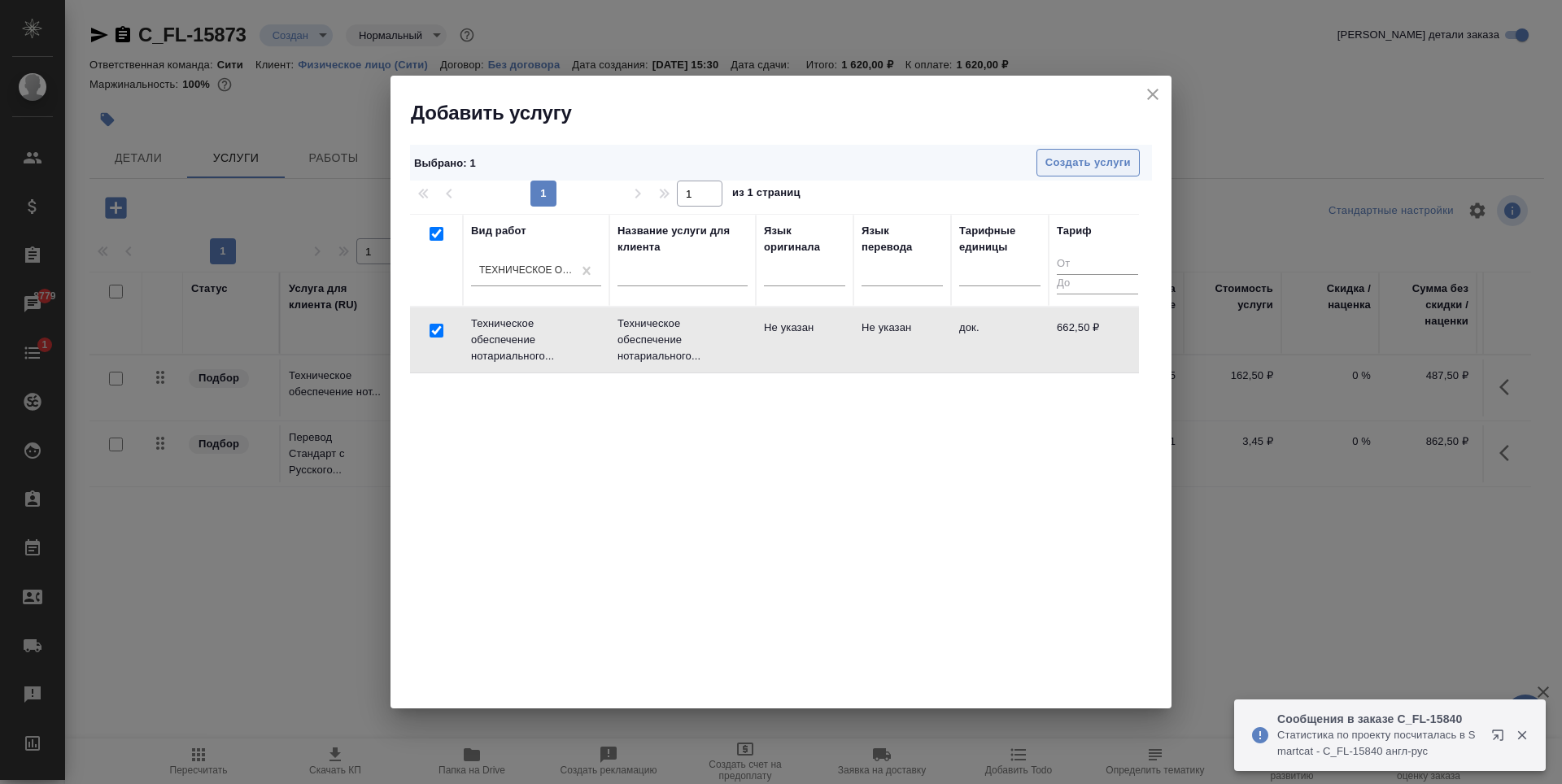
click at [1067, 160] on span "Создать услуги" at bounding box center [1088, 163] width 85 height 19
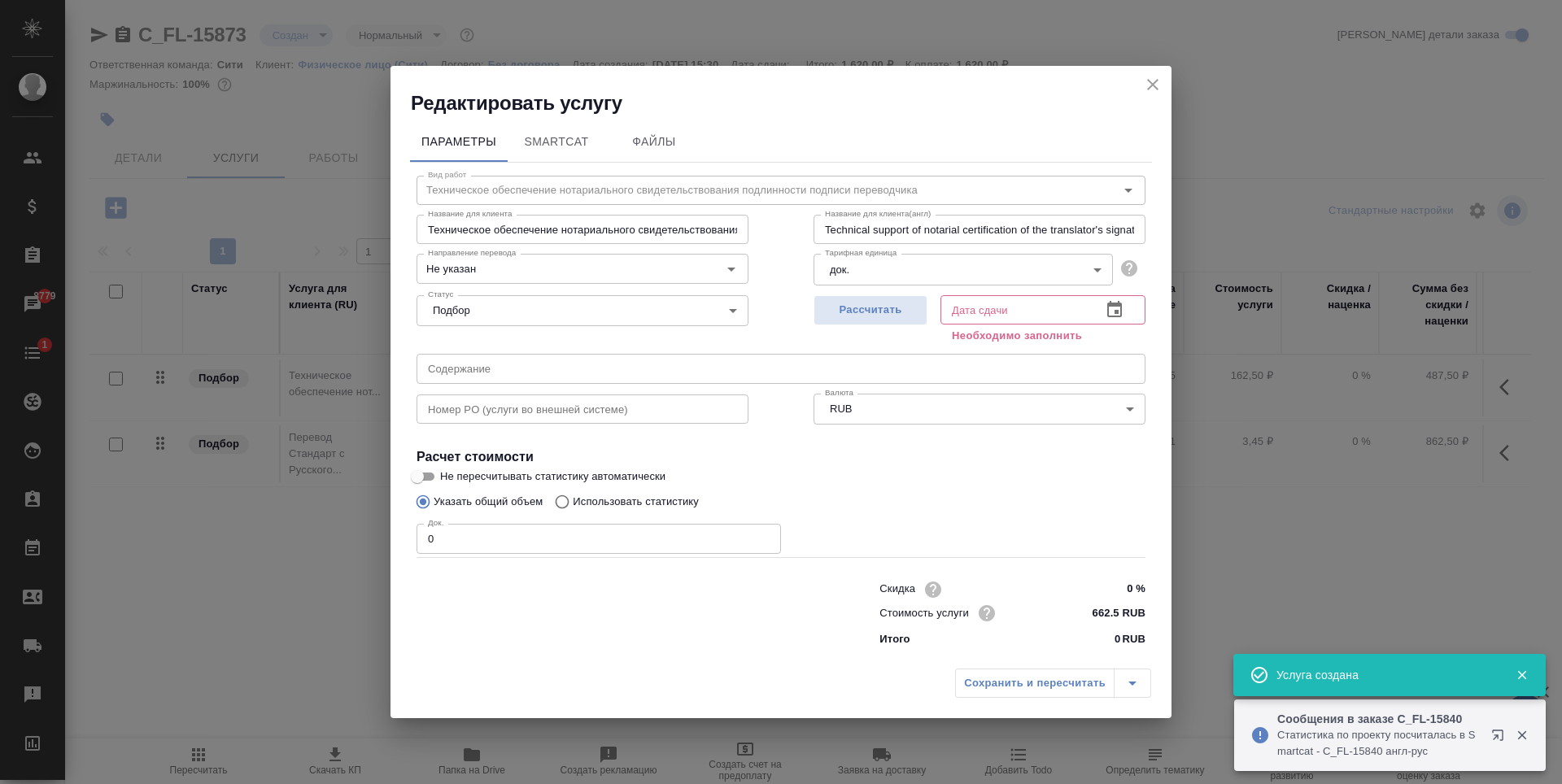
click at [541, 542] on input "0" at bounding box center [599, 538] width 365 height 30
type input "1"
click at [1054, 677] on div "Сохранить и пересчитать" at bounding box center [1053, 683] width 196 height 30
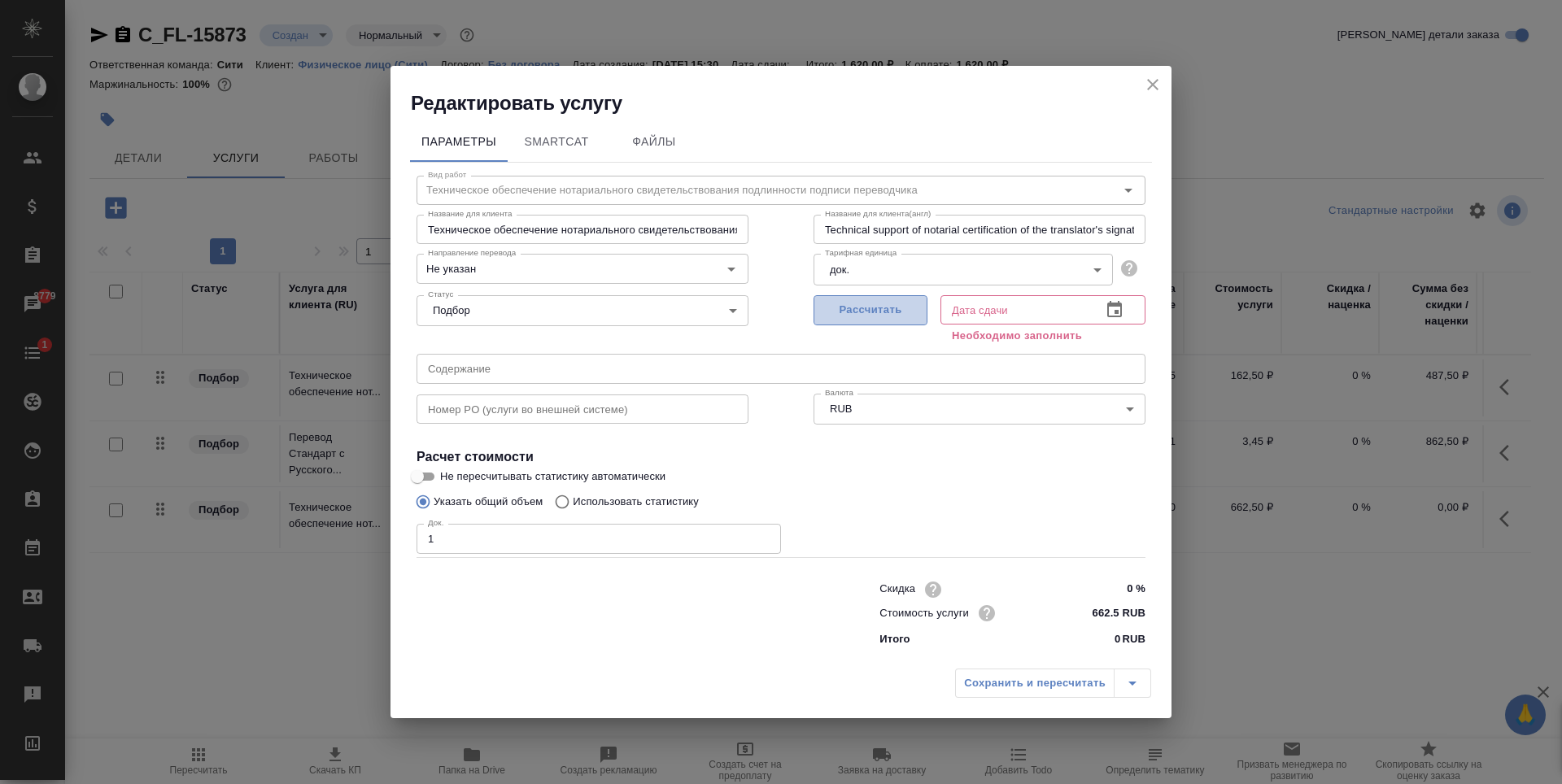
click at [896, 314] on span "Рассчитать" at bounding box center [871, 310] width 96 height 19
type input "04.09.2025 15:45"
click at [1046, 674] on span "Сохранить и пересчитать" at bounding box center [1034, 683] width 142 height 19
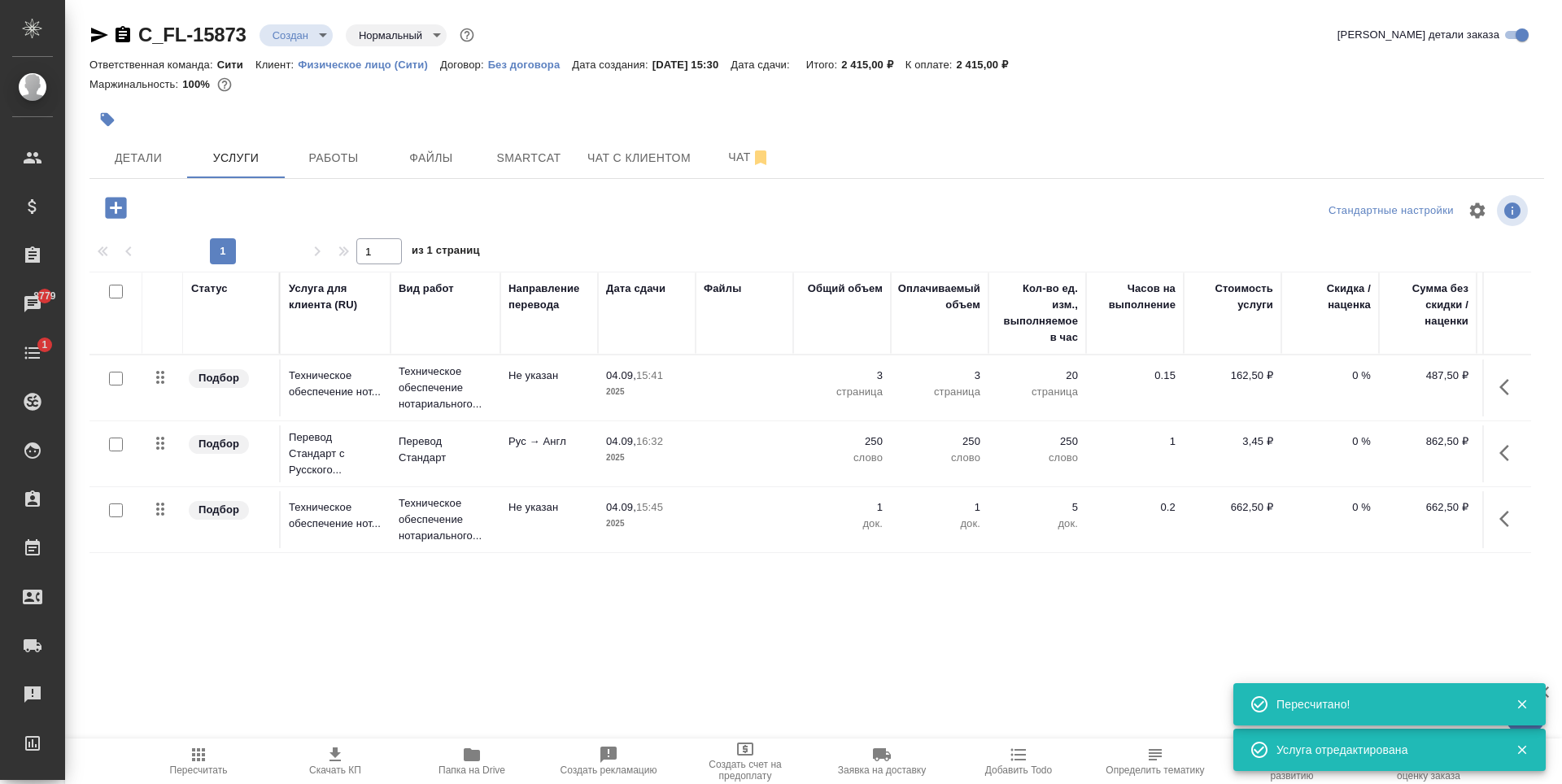
click at [124, 215] on icon "button" at bounding box center [115, 207] width 21 height 21
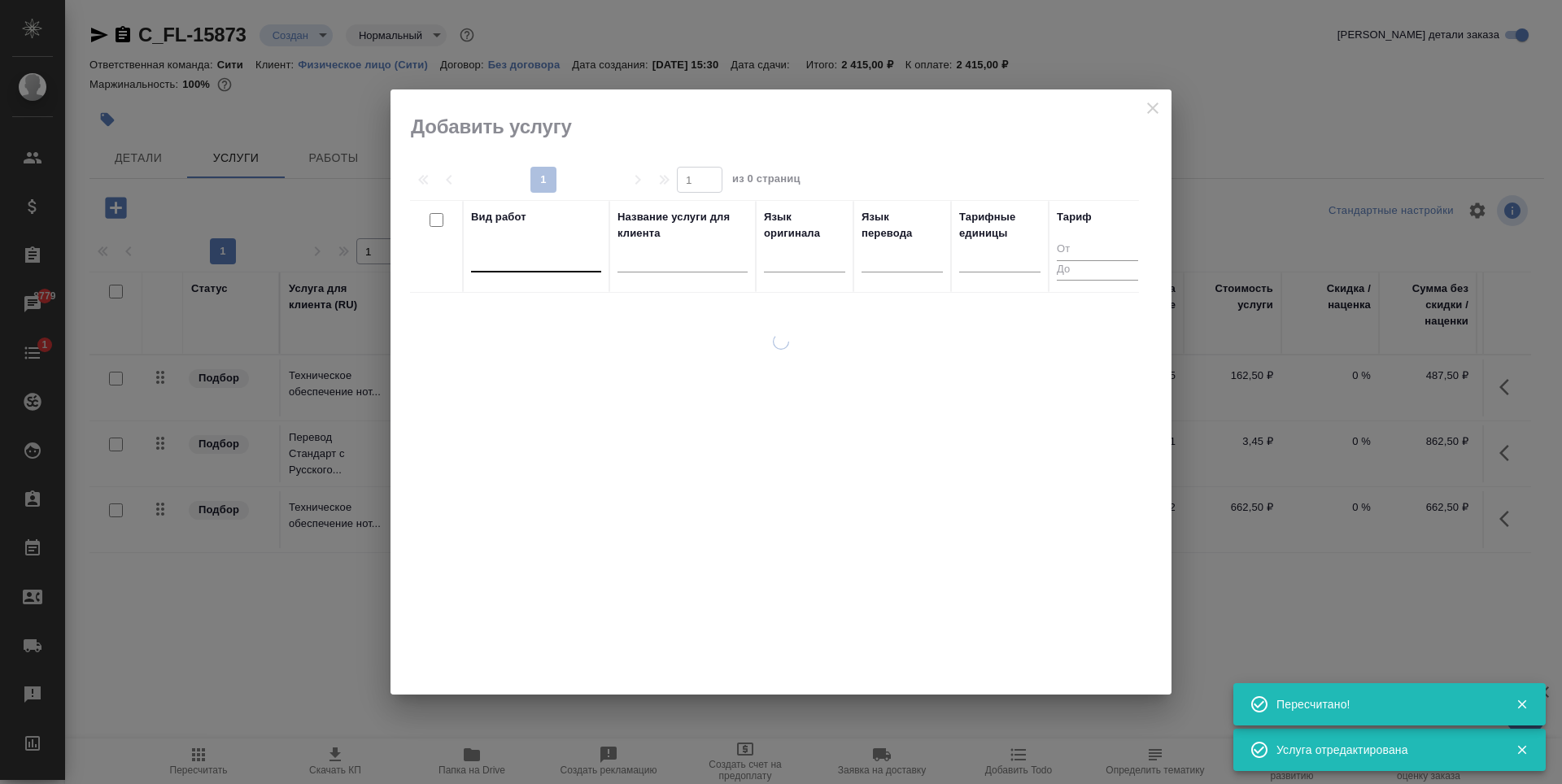
click at [491, 265] on div at bounding box center [536, 256] width 130 height 24
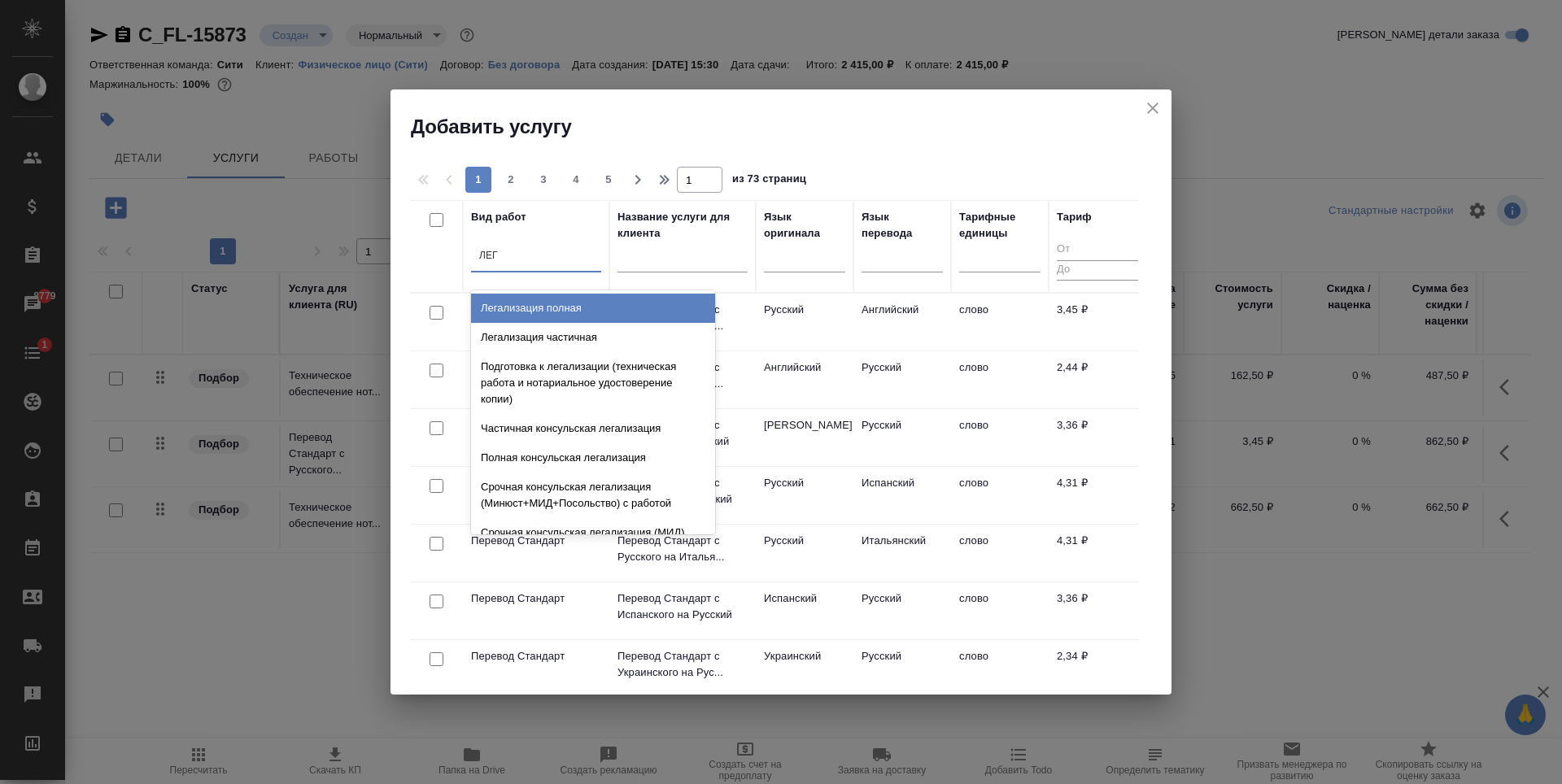
type input "ЛЕГА"
click at [533, 306] on div "Легализация полная" at bounding box center [593, 308] width 244 height 30
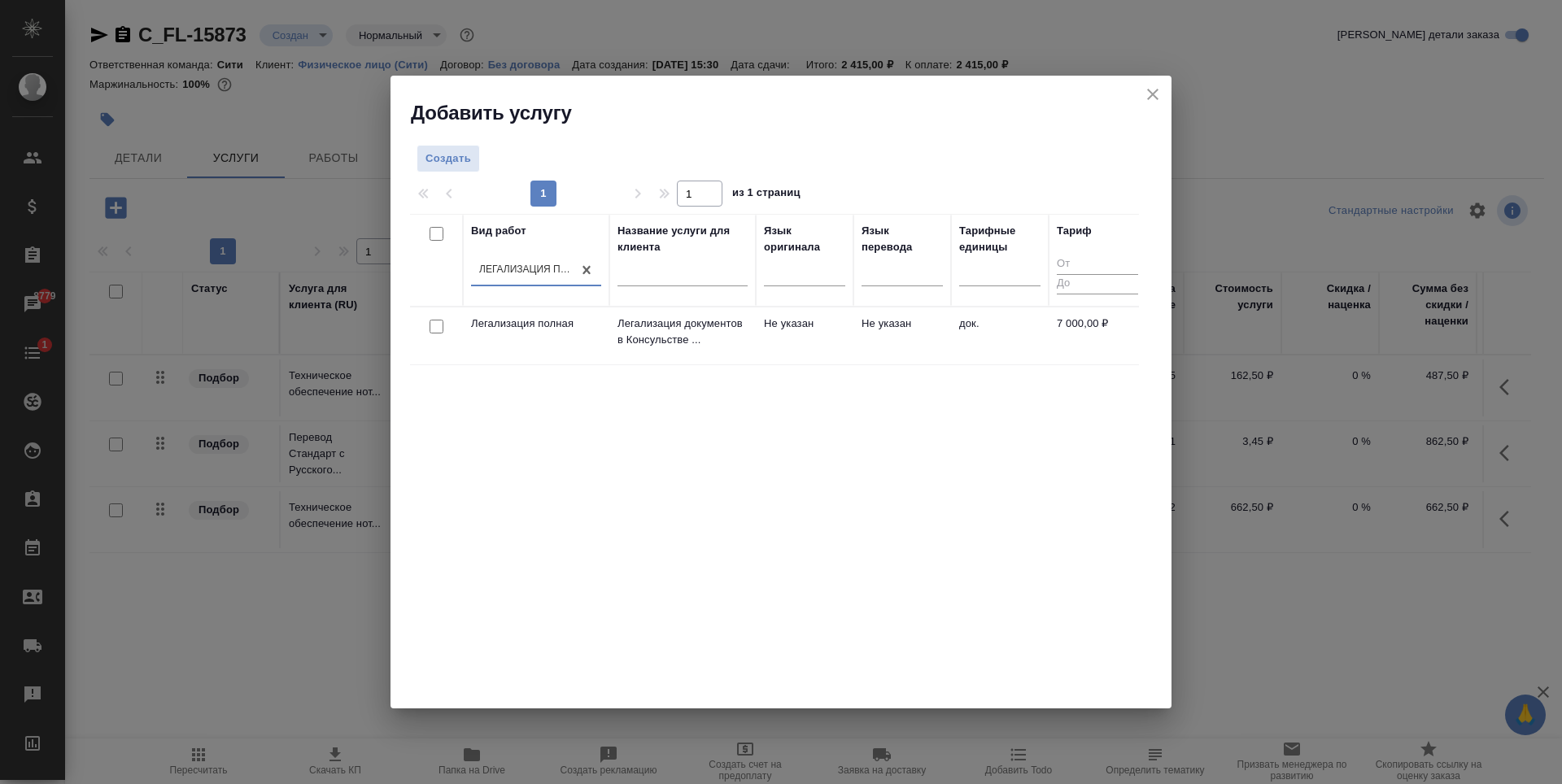
click at [661, 444] on div "Вид работ option Легализация полная, selected. 0 results available. Select is f…" at bounding box center [775, 458] width 729 height 488
click at [433, 324] on input "checkbox" at bounding box center [436, 326] width 14 height 14
checkbox input "true"
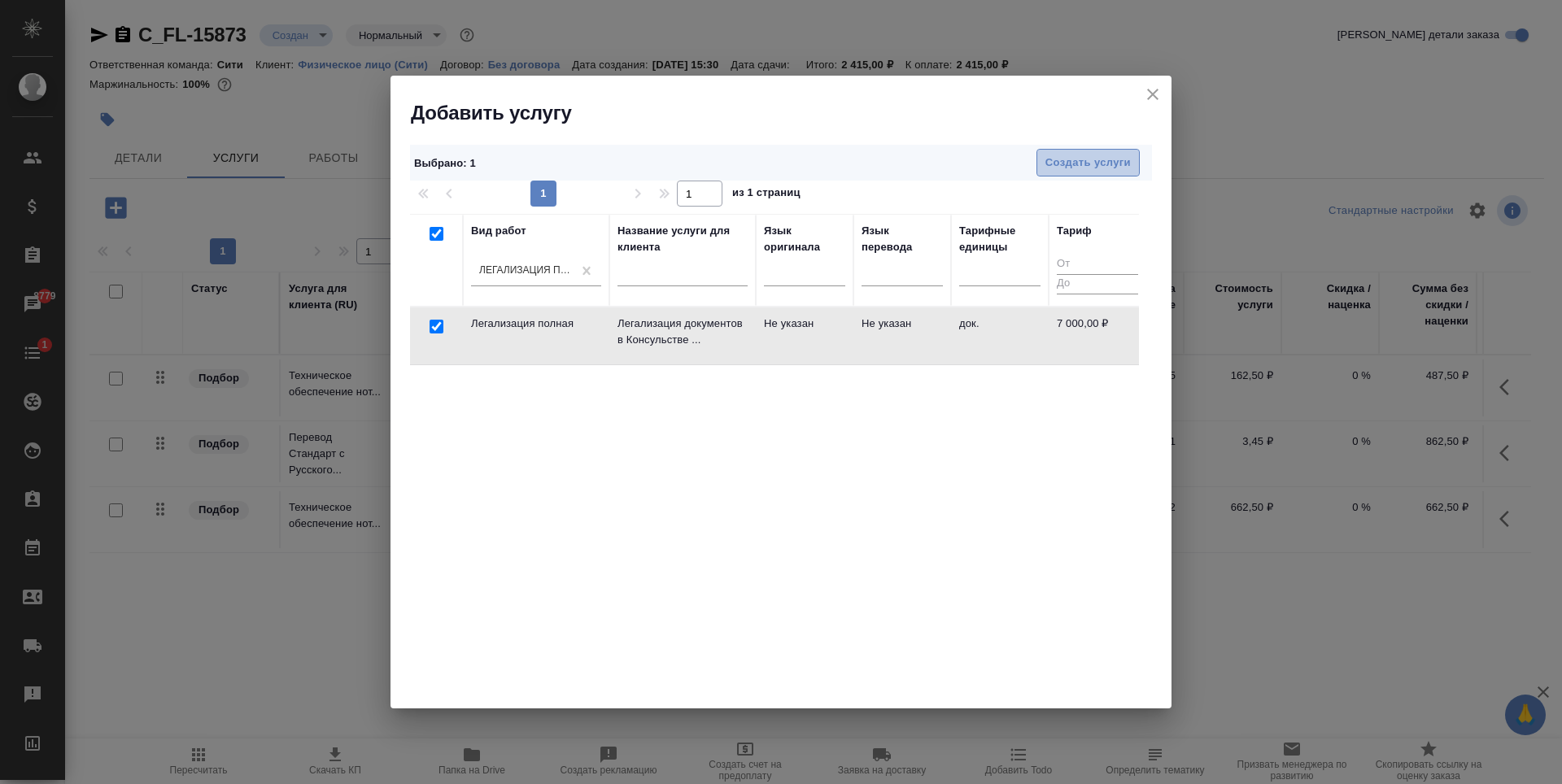
click at [1072, 168] on span "Создать услуги" at bounding box center [1088, 163] width 85 height 19
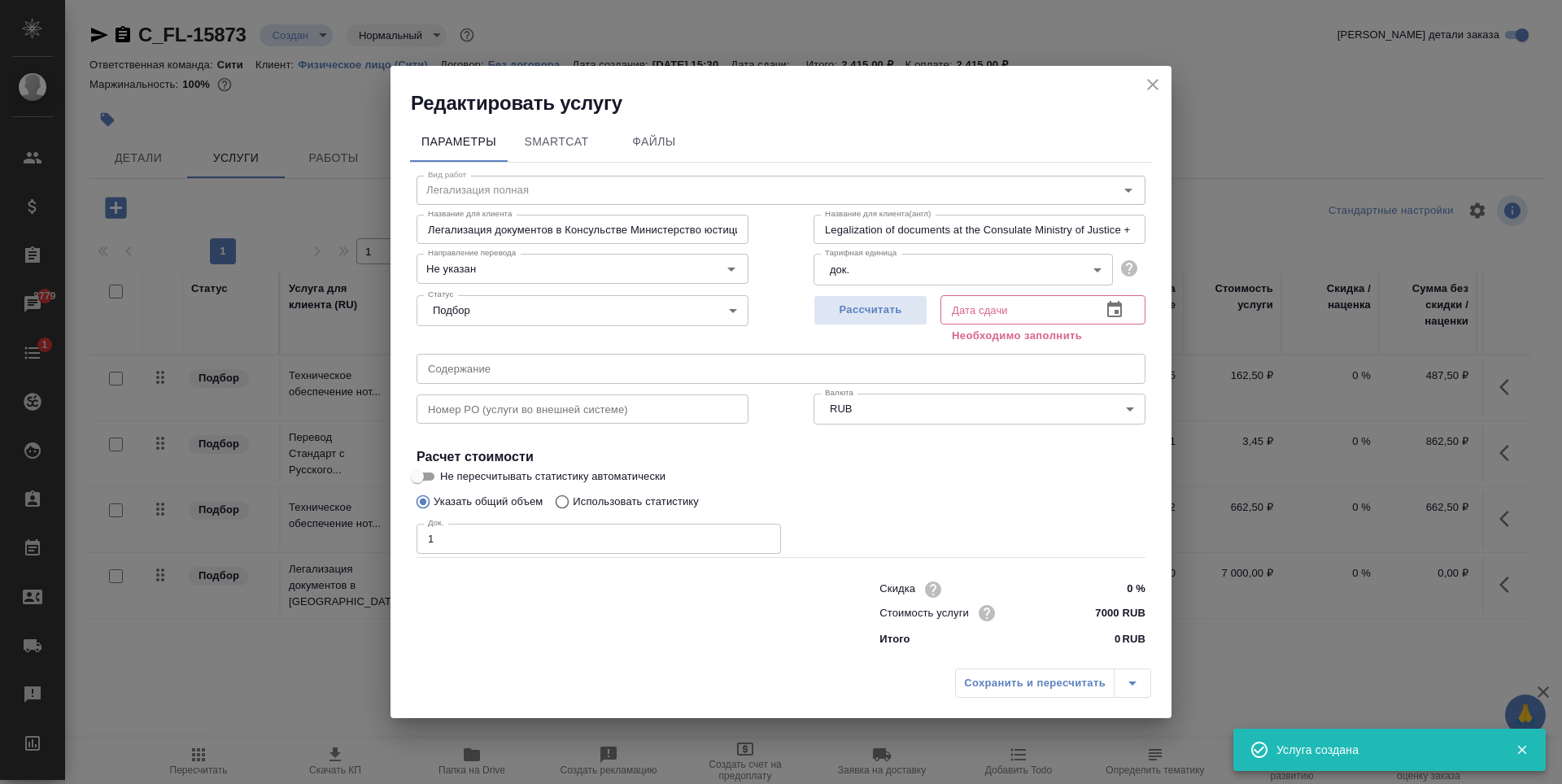
type input "1"
click at [764, 534] on input "1" at bounding box center [599, 538] width 365 height 30
click at [907, 305] on span "Рассчитать" at bounding box center [871, 310] width 96 height 19
type input "10.09.2025 16:53"
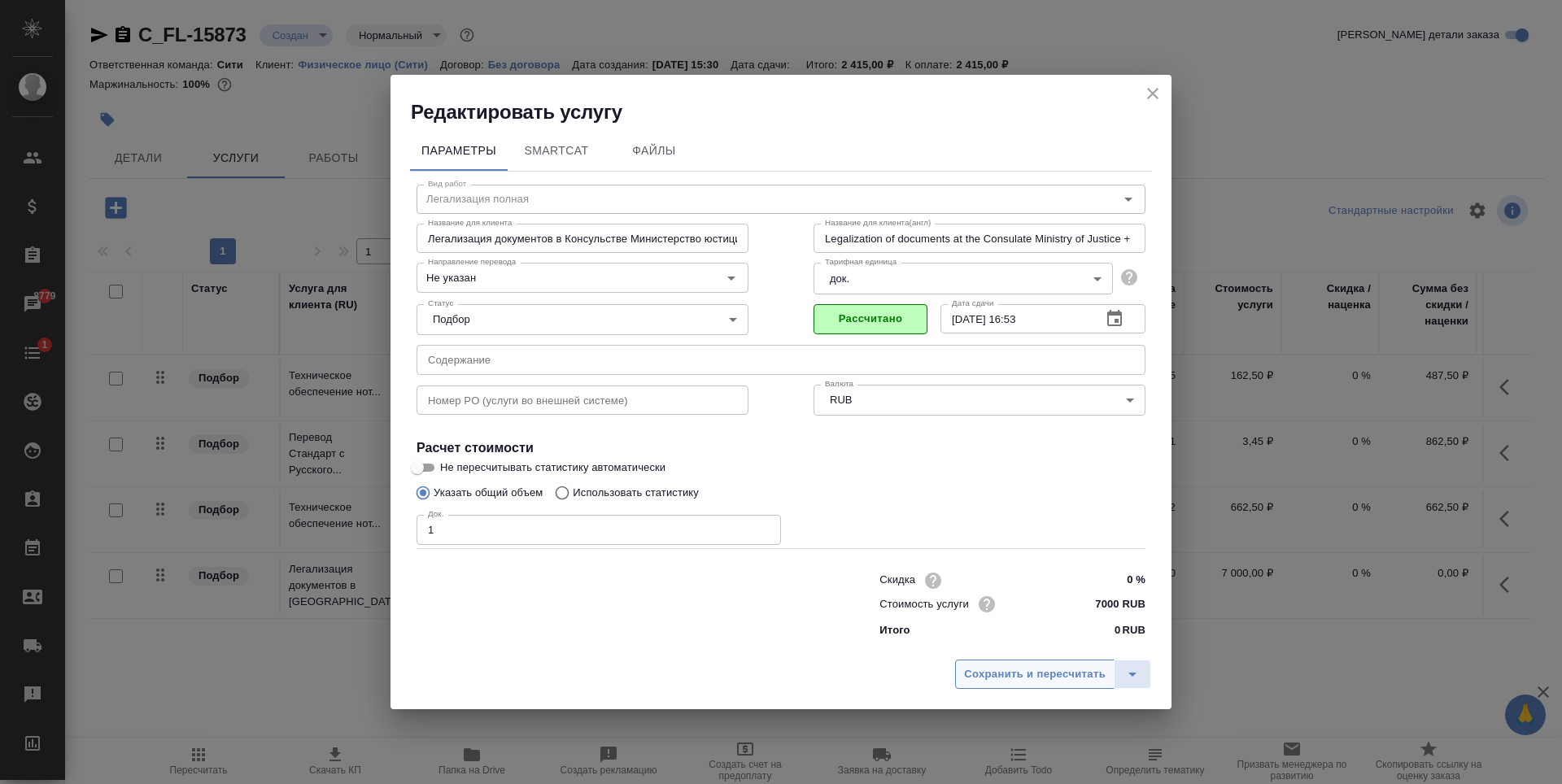
click at [1018, 675] on span "Сохранить и пересчитать" at bounding box center [1034, 674] width 142 height 19
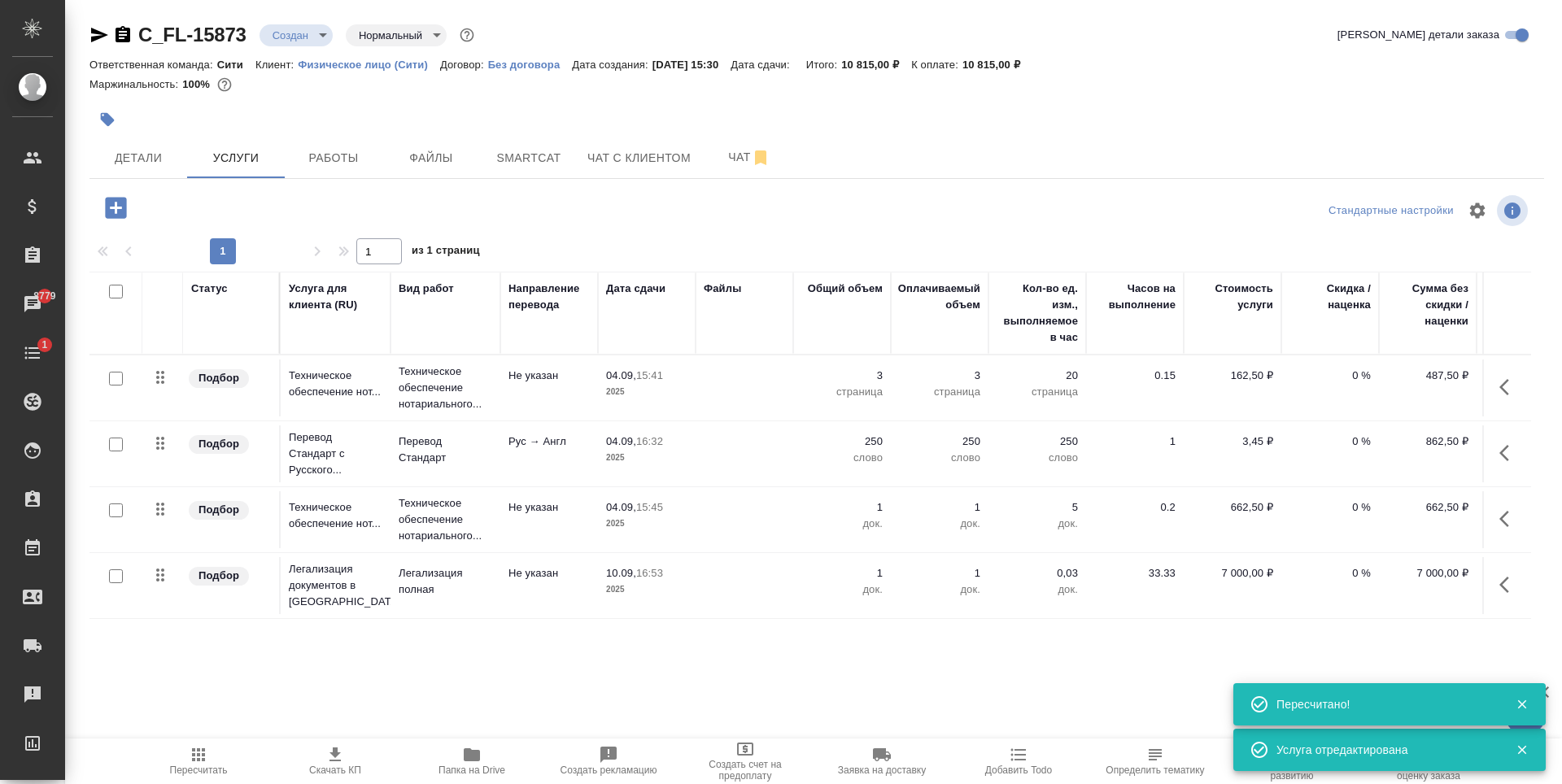
scroll to position [2, 0]
click at [465, 649] on div "C_FL-15873 Создан new Нормальный normal Кратко детали заказа Ответственная кома…" at bounding box center [816, 331] width 1473 height 663
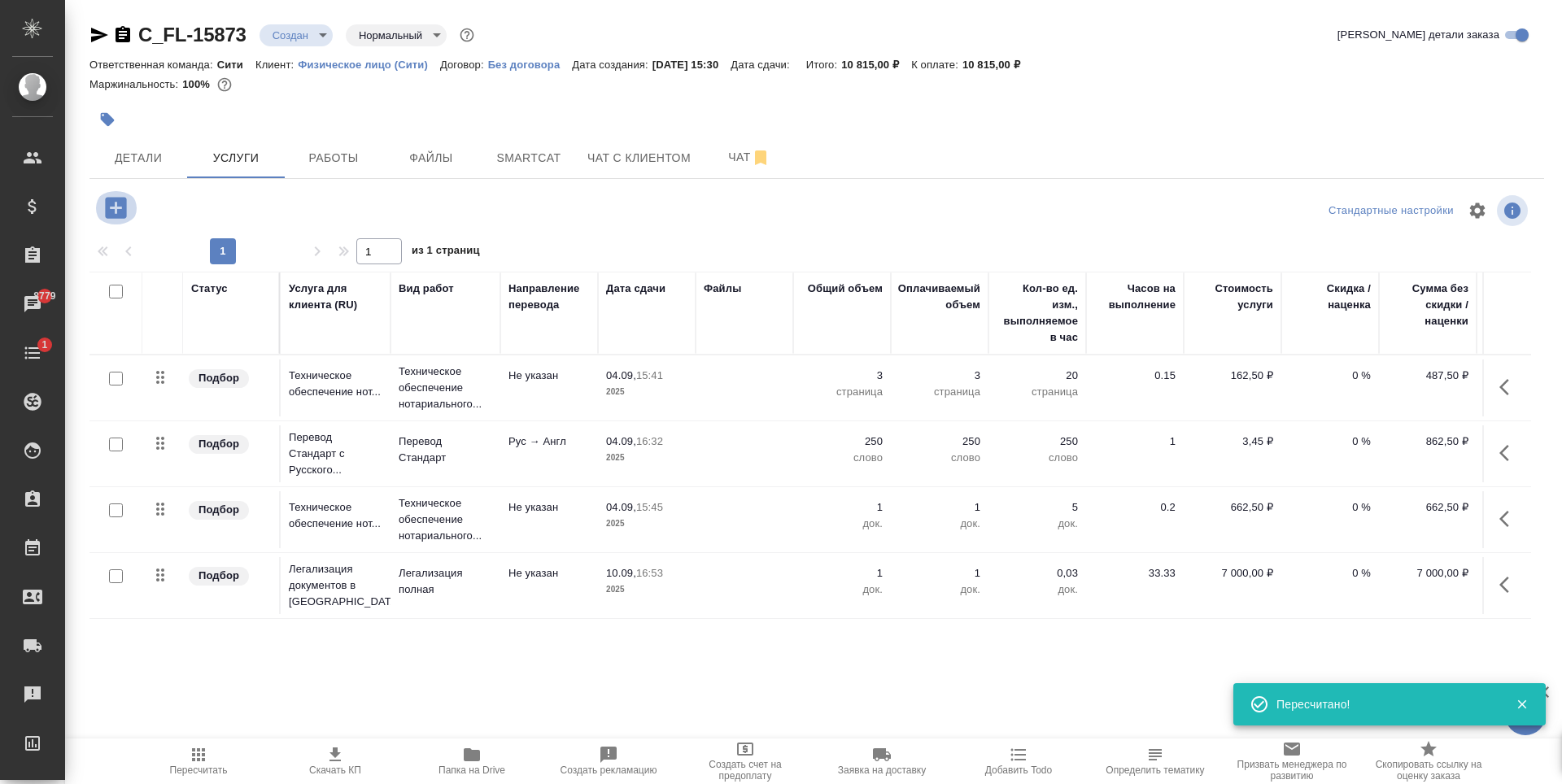
click at [118, 209] on icon "button" at bounding box center [115, 207] width 21 height 21
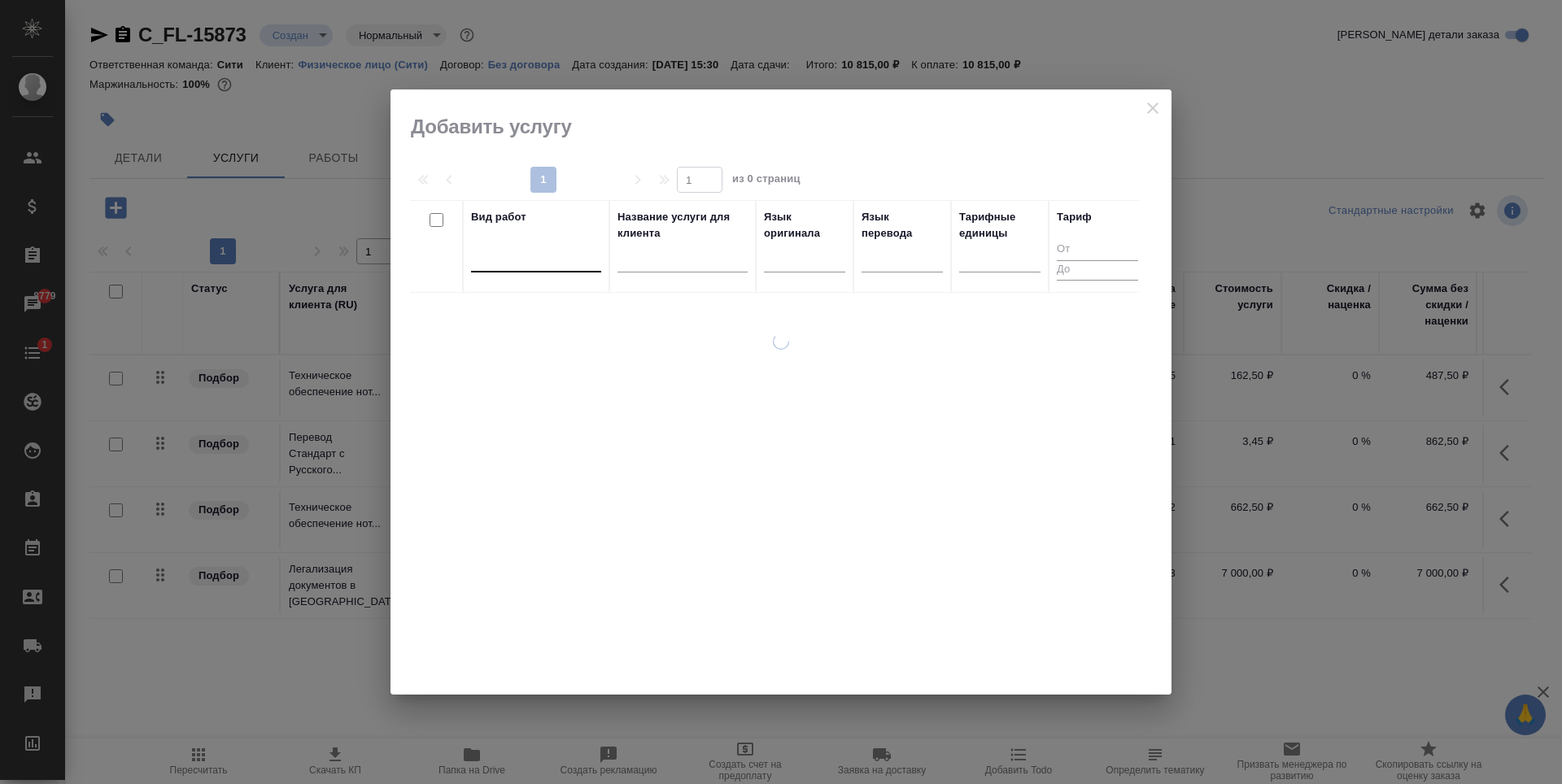
click at [513, 265] on div at bounding box center [536, 256] width 130 height 24
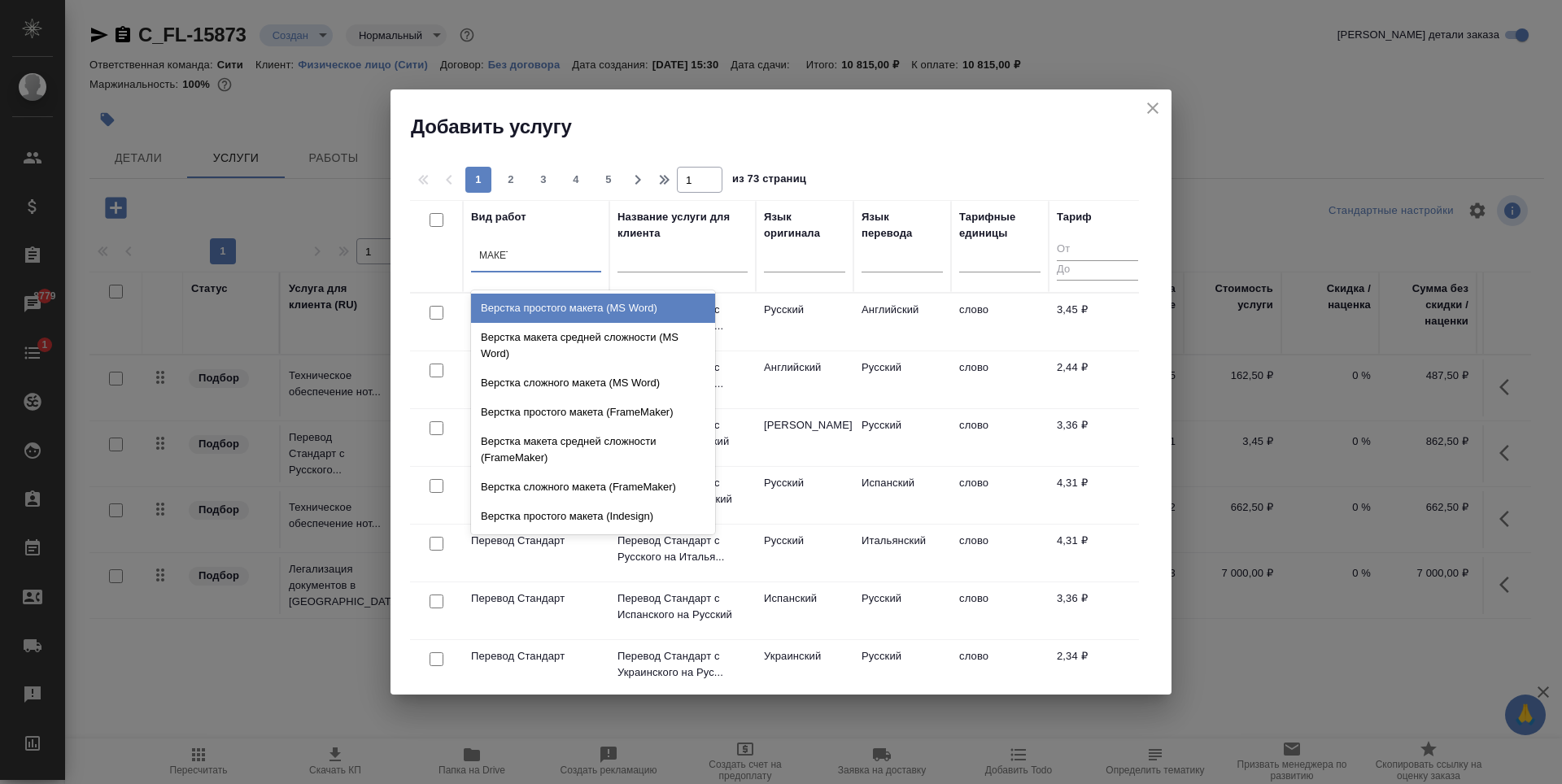
type input "МАКЕТА"
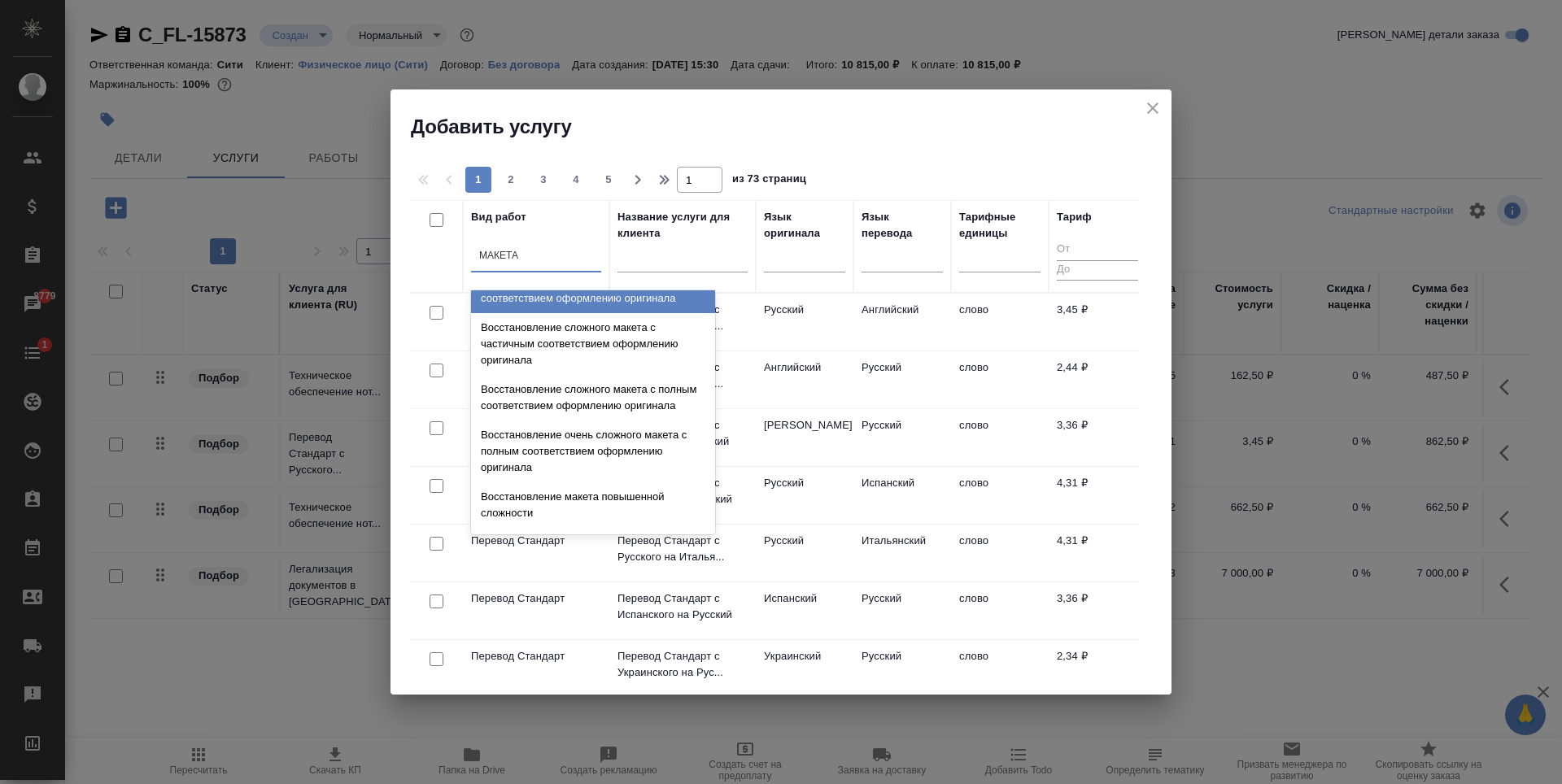
scroll to position [579, 0]
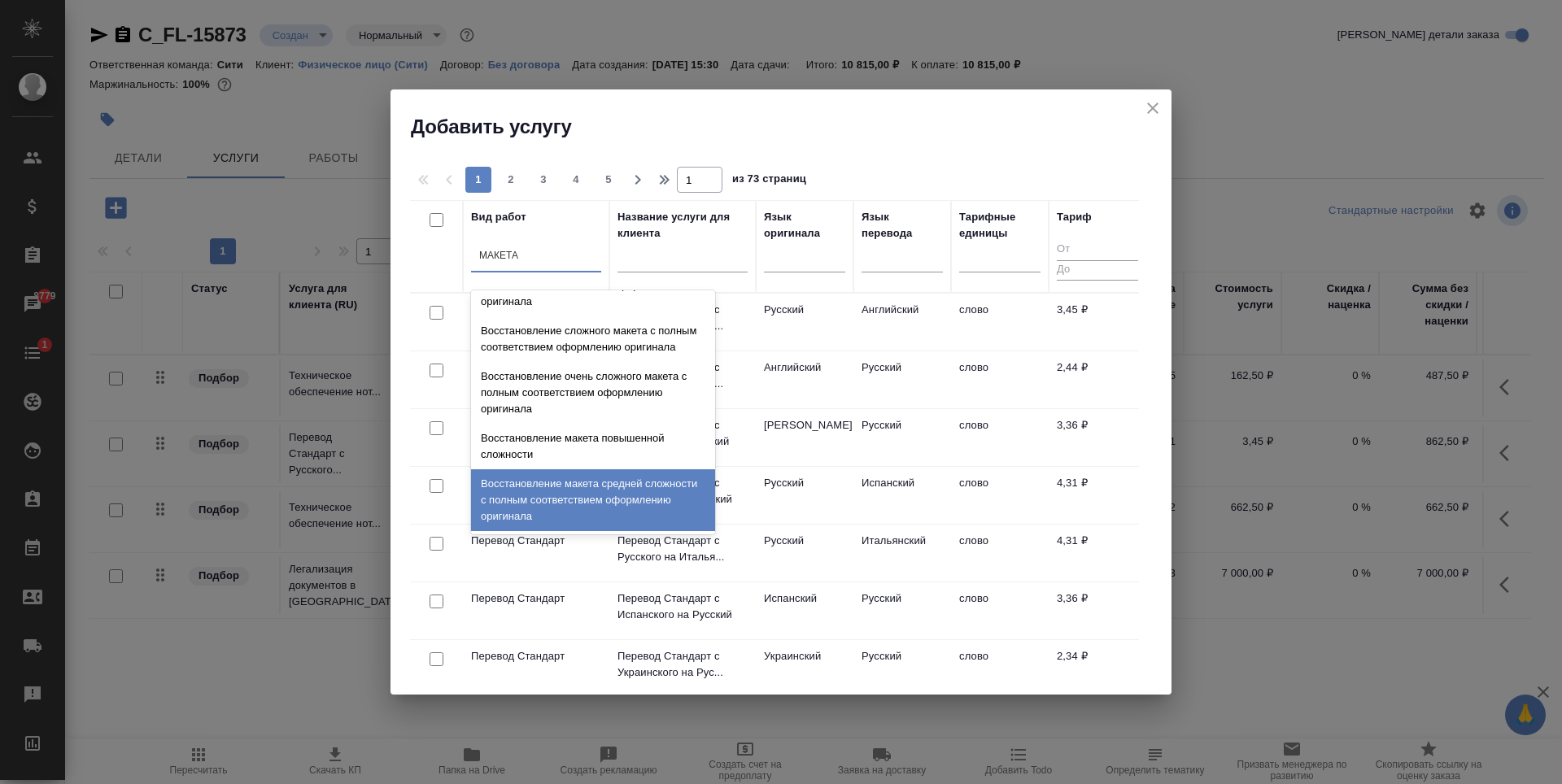
click at [592, 495] on div "Восстановление макета средней сложности с полным соответствием оформлению ориги…" at bounding box center [593, 500] width 244 height 61
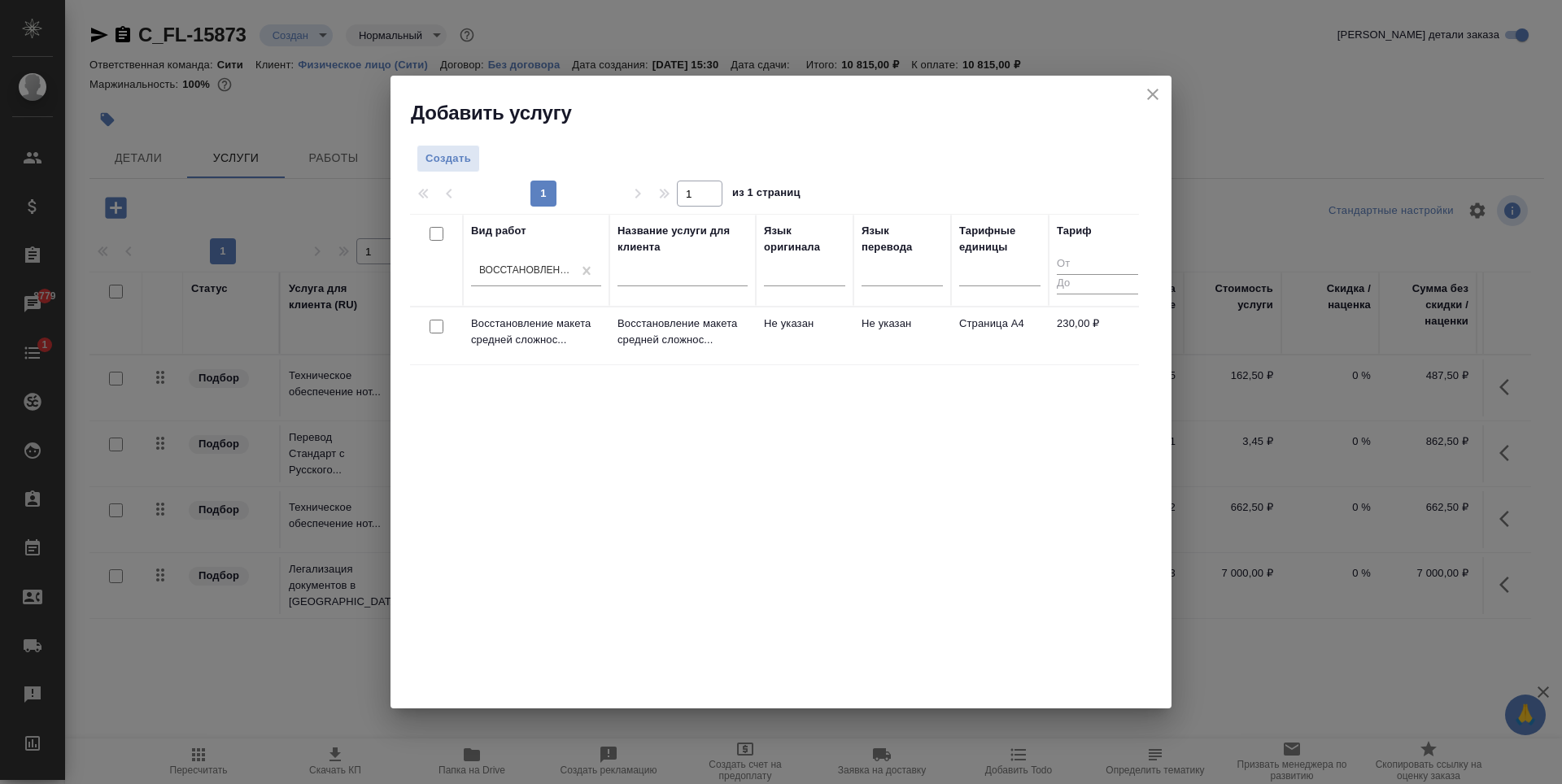
click at [437, 329] on input "checkbox" at bounding box center [436, 326] width 14 height 14
checkbox input "true"
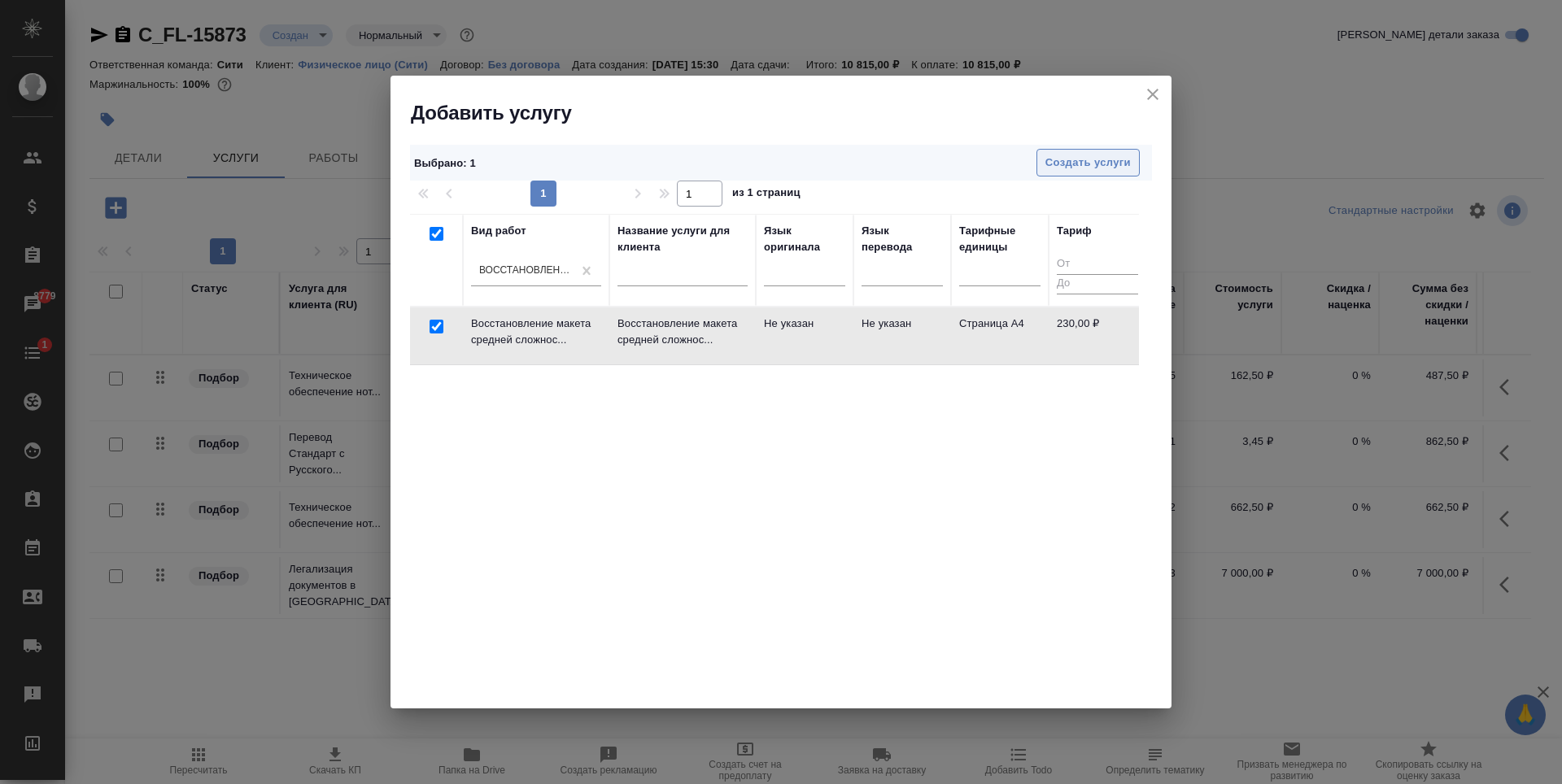
click at [1101, 168] on span "Создать услуги" at bounding box center [1088, 163] width 85 height 19
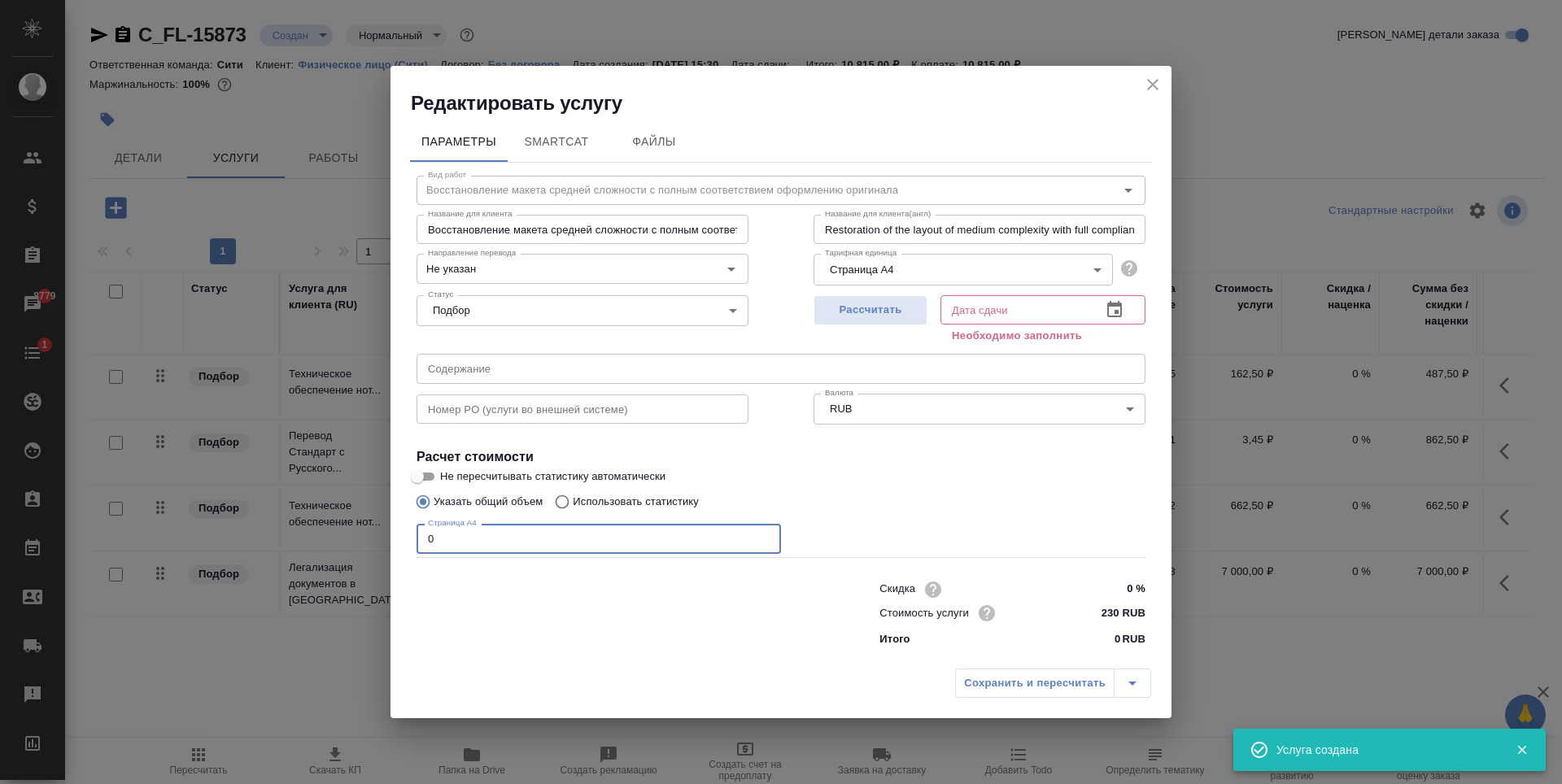
type input "1"
click at [763, 535] on input "1" at bounding box center [599, 538] width 365 height 30
click at [877, 313] on span "Рассчитать" at bounding box center [871, 310] width 96 height 19
type input "04.09.2025 15:40"
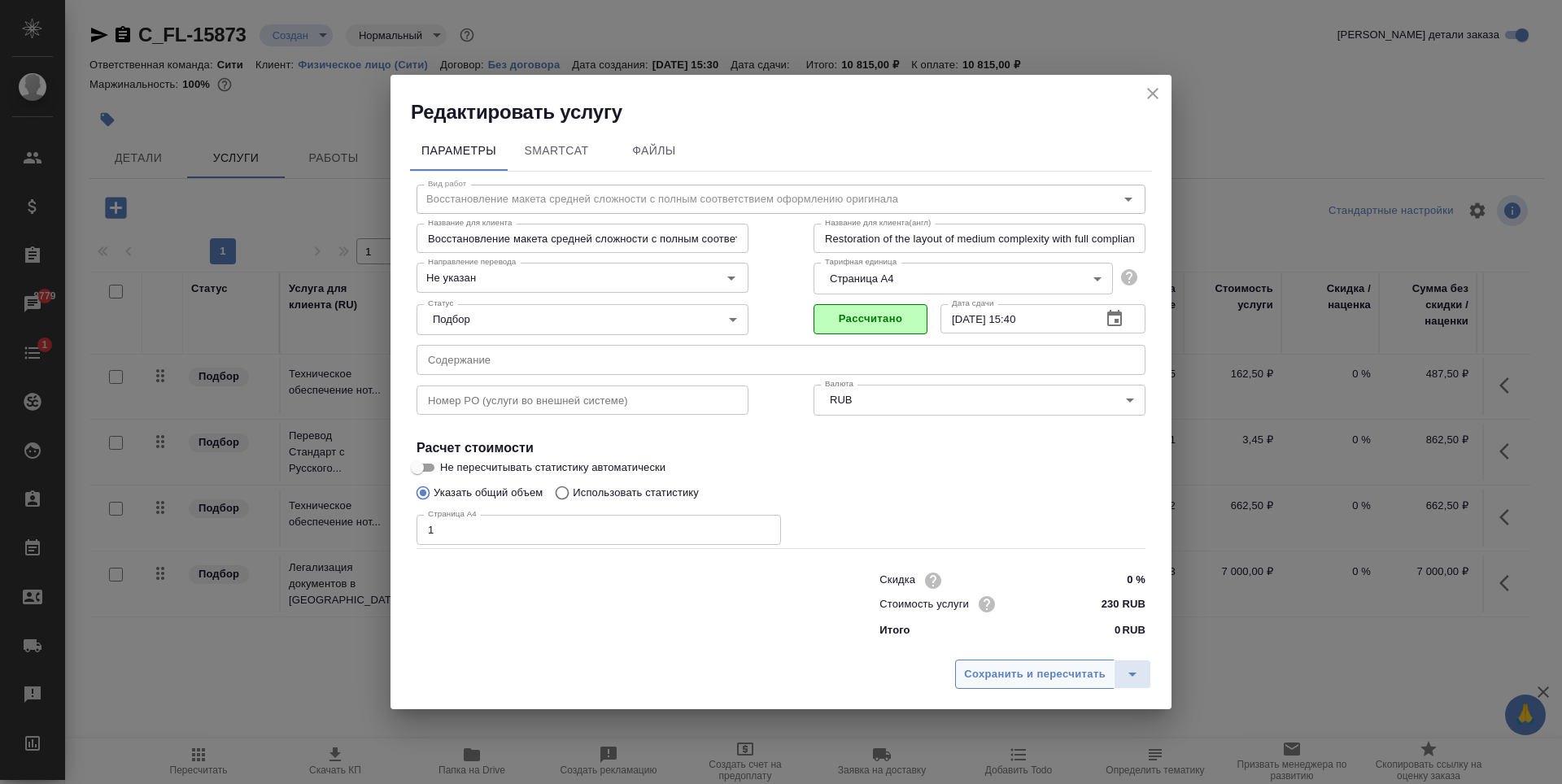
click at [1003, 674] on span "Сохранить и пересчитать" at bounding box center [1034, 674] width 142 height 19
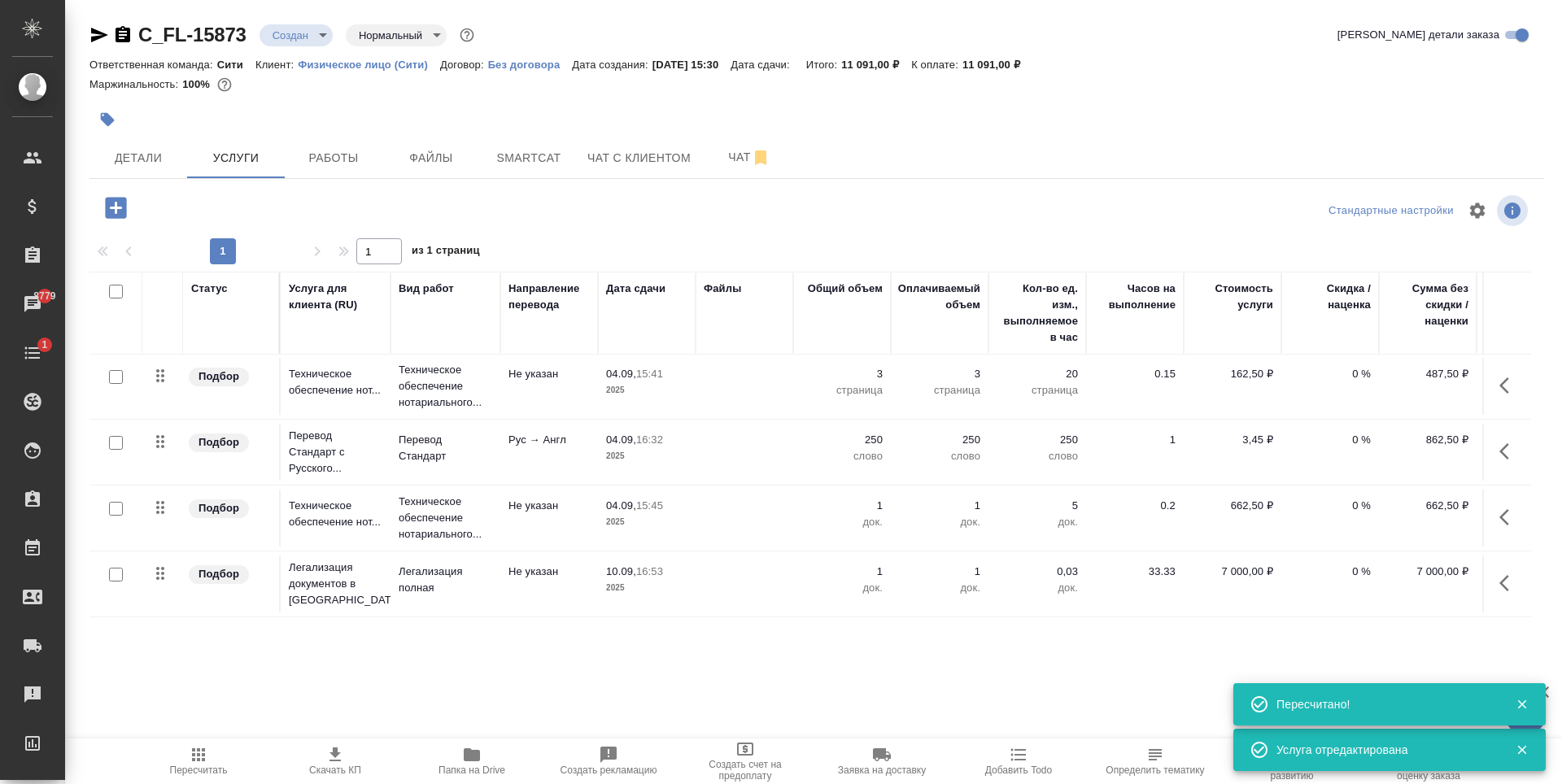
click at [114, 208] on icon "button" at bounding box center [116, 207] width 29 height 29
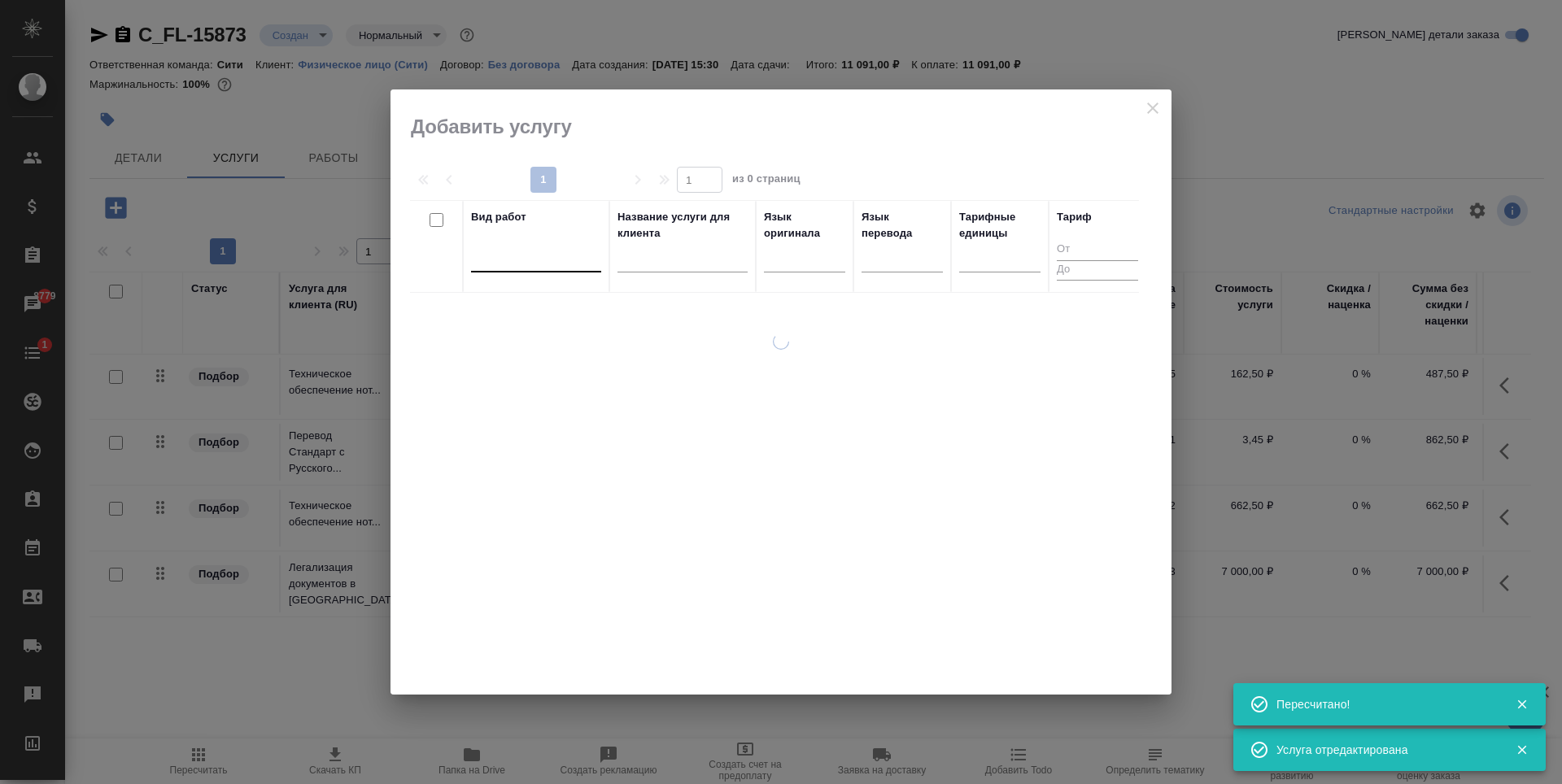
click at [550, 259] on div at bounding box center [536, 256] width 130 height 24
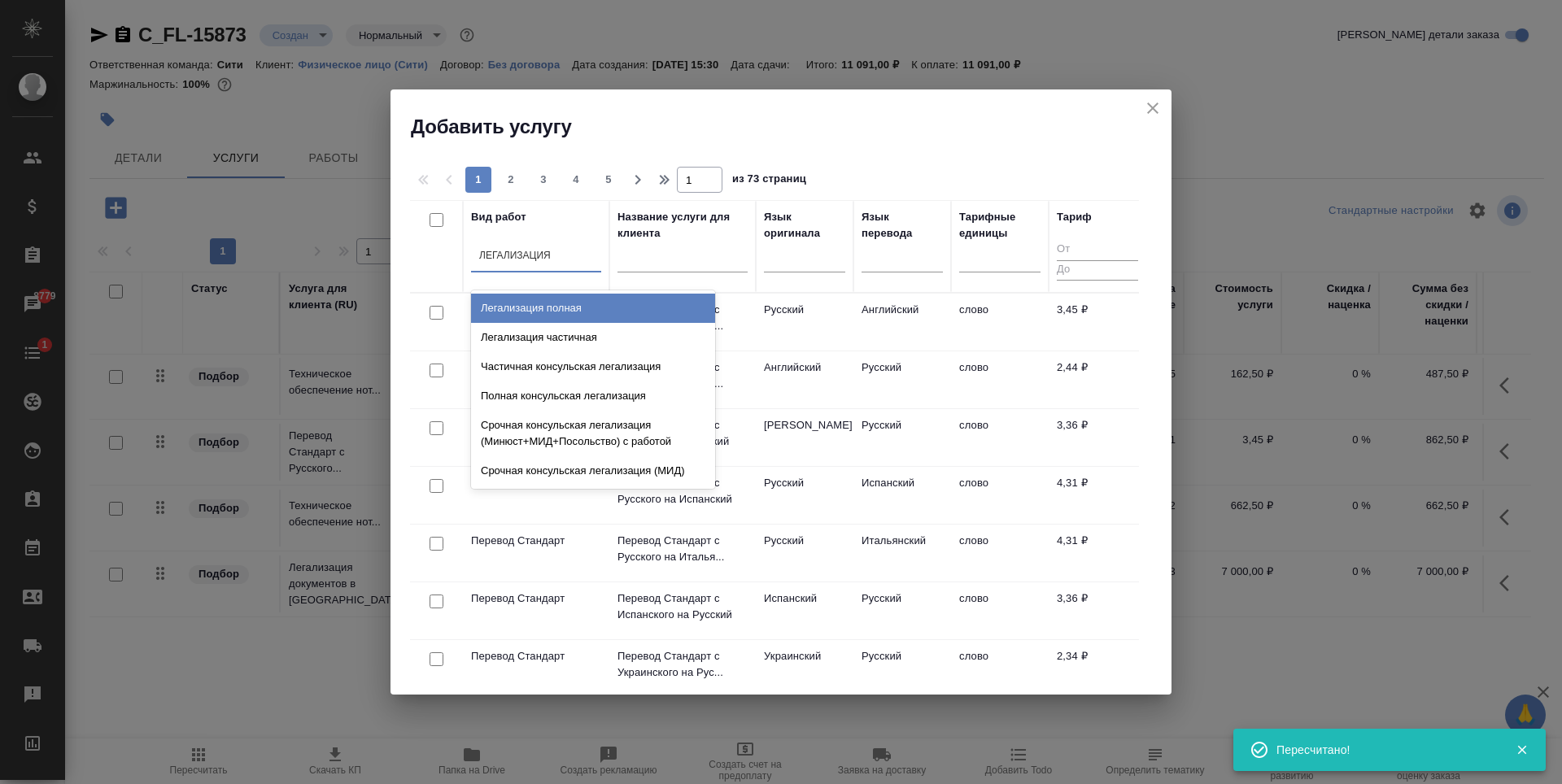
type input "ЛЕГАЛИЗАЦИЯ"
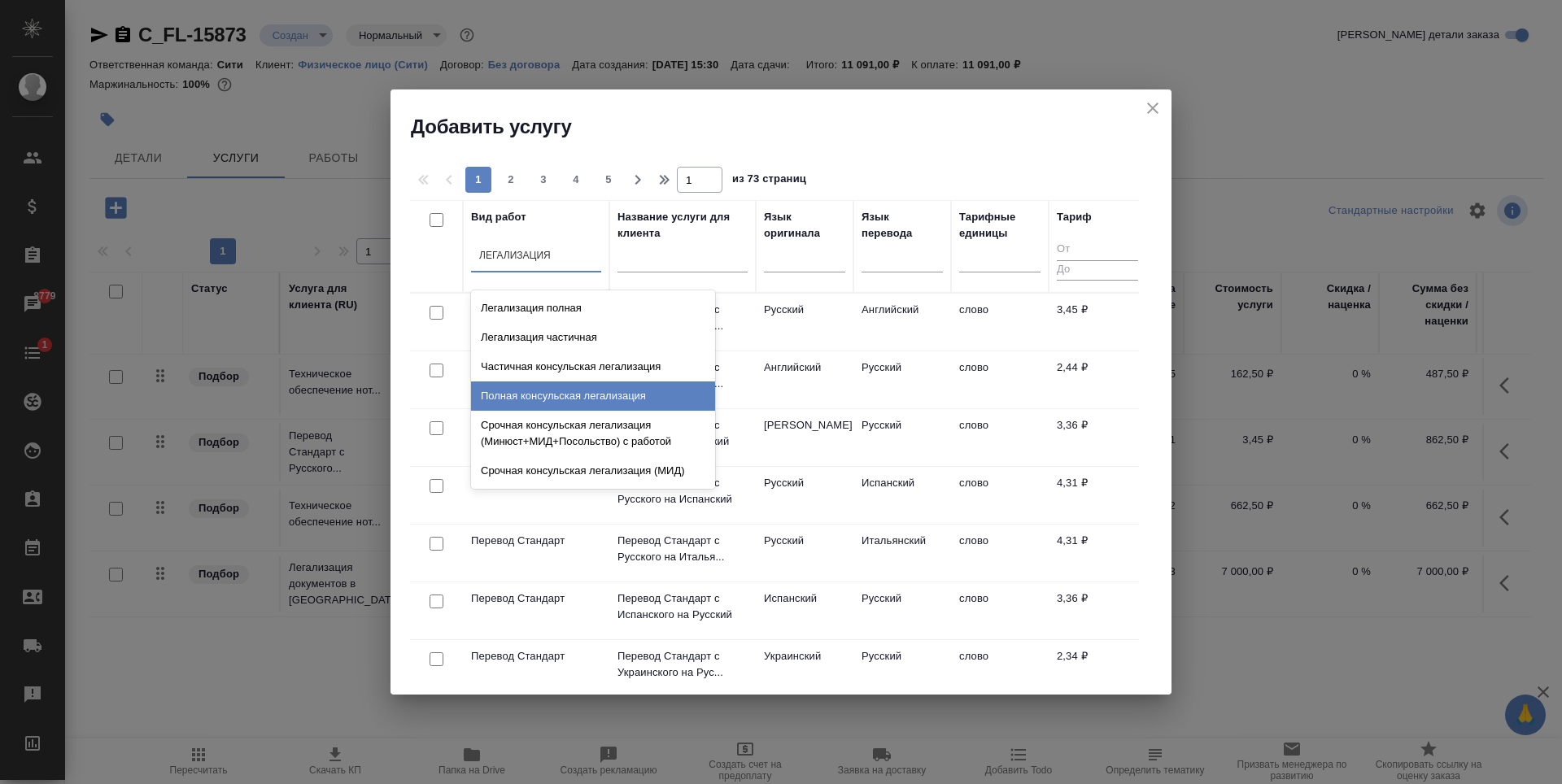
click at [593, 396] on div "Полная консульская легализация" at bounding box center [593, 396] width 244 height 30
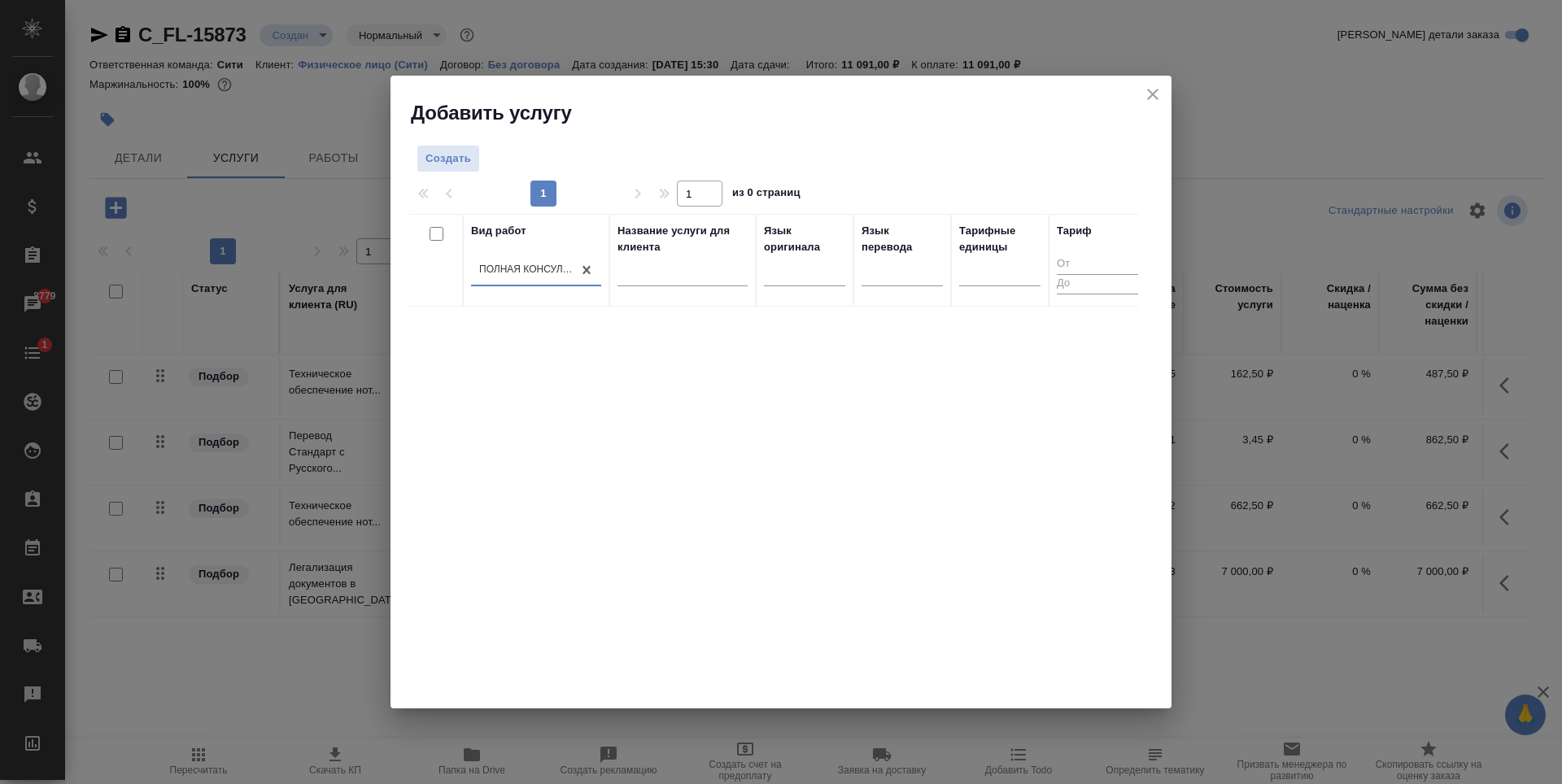
click at [1149, 91] on icon "close" at bounding box center [1153, 94] width 20 height 20
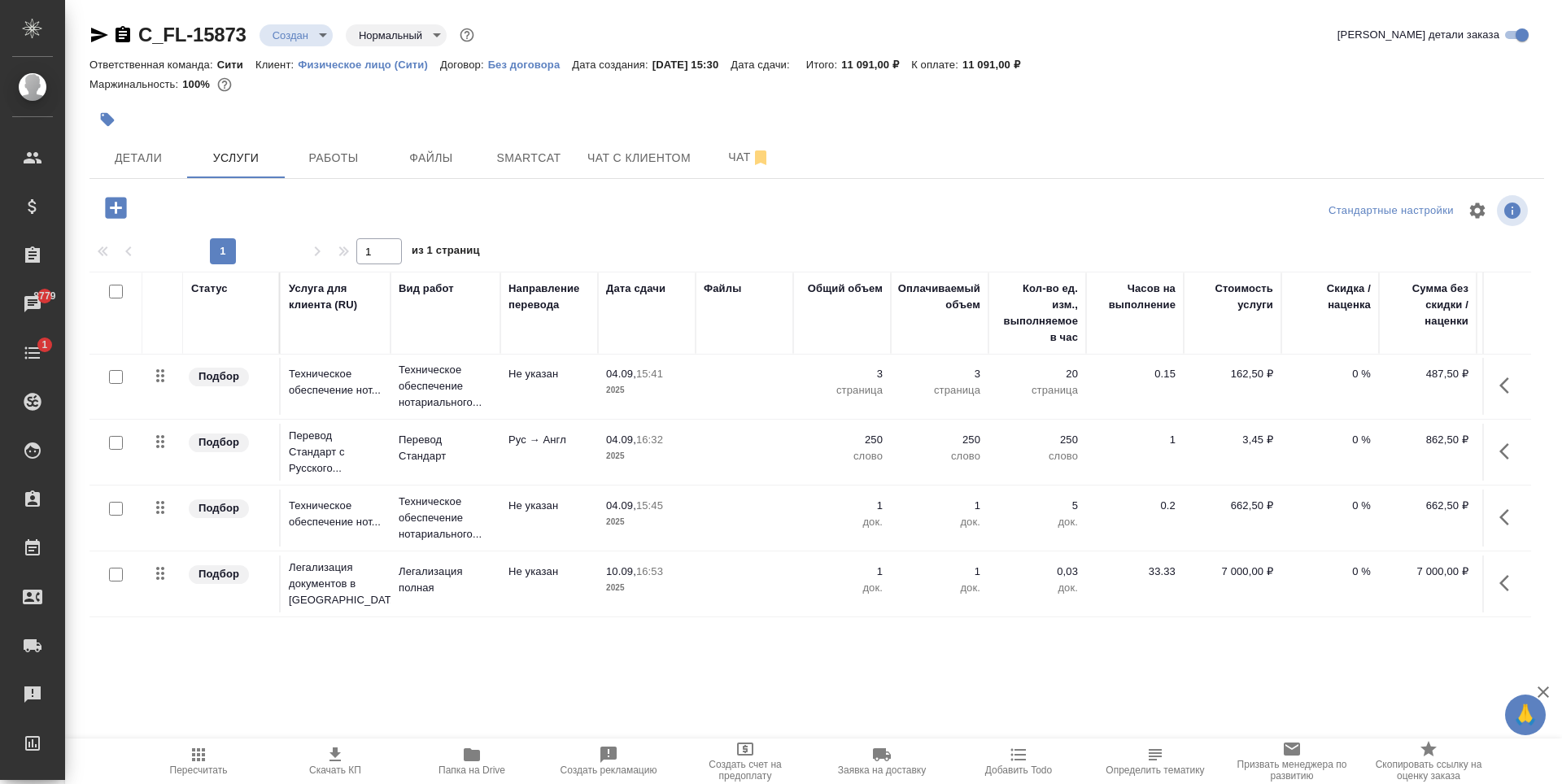
click at [1135, 72] on div "Ответственная команда: Сити Клиент: Физическое лицо (Сити) Договор: Без договор…" at bounding box center [816, 64] width 1455 height 20
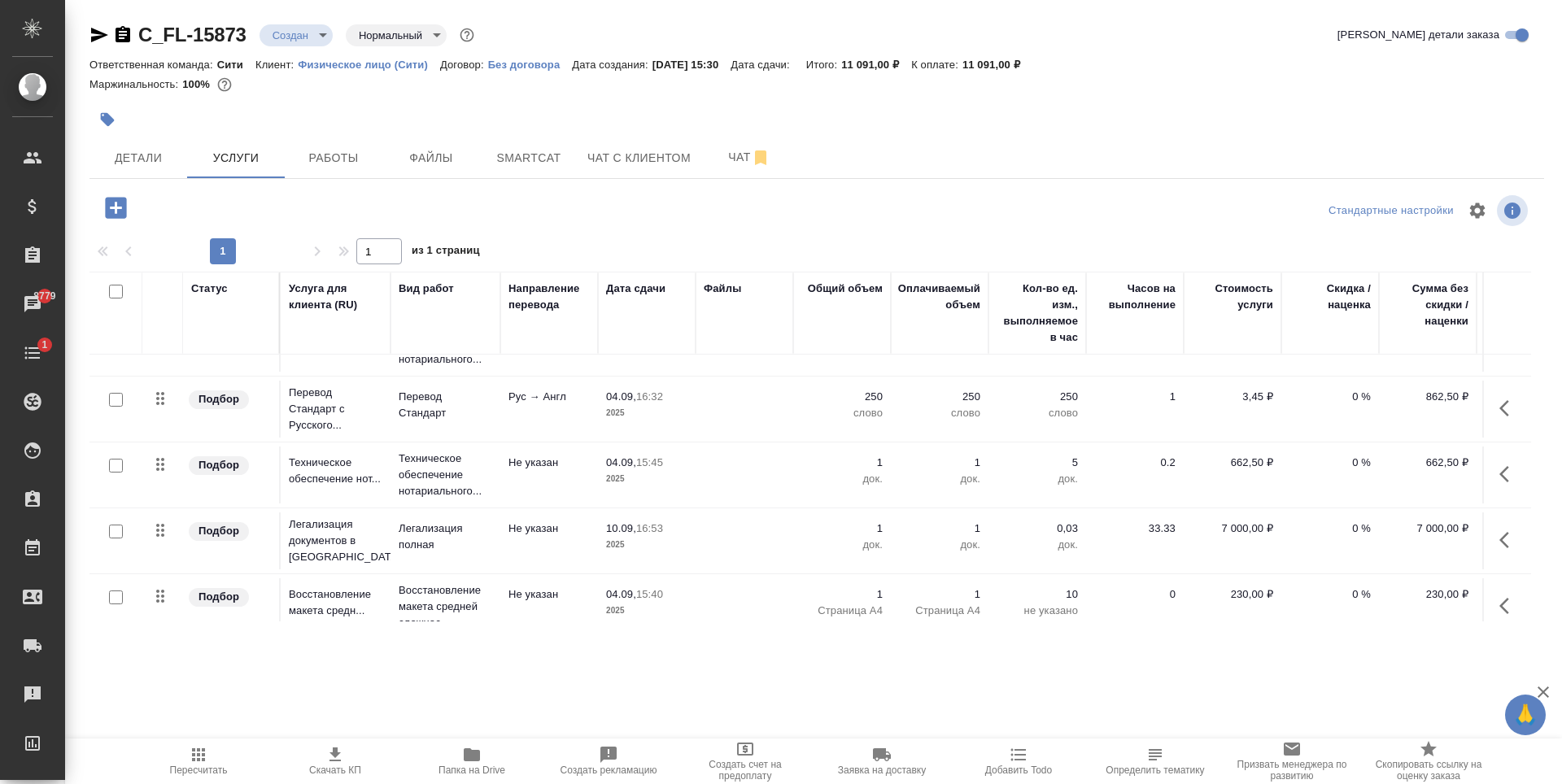
scroll to position [67, 0]
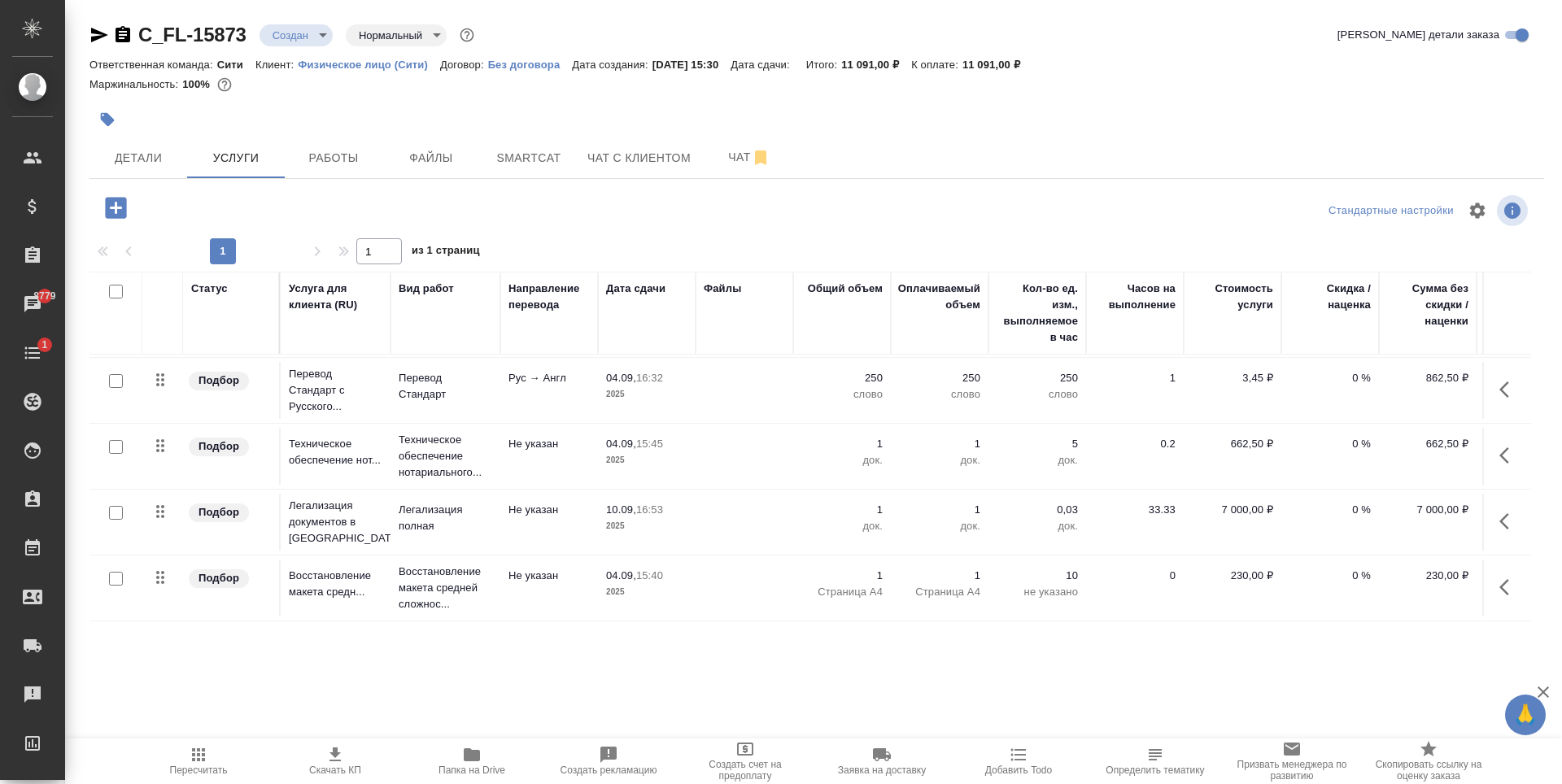
click at [433, 129] on div at bounding box center [574, 120] width 970 height 36
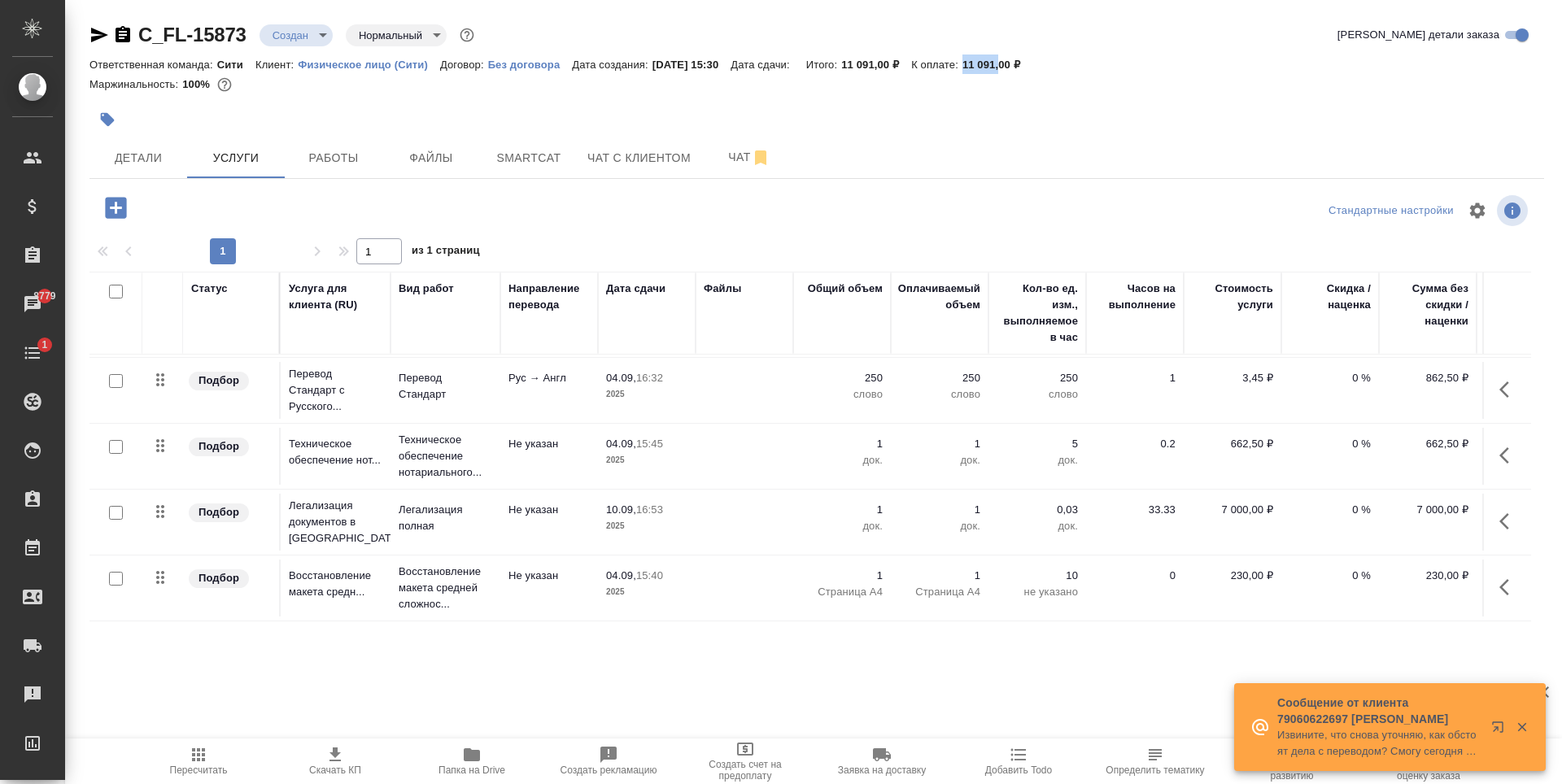
drag, startPoint x: 983, startPoint y: 61, endPoint x: 1021, endPoint y: 60, distance: 38.0
click at [1021, 60] on p "11 091,00 ₽" at bounding box center [998, 64] width 70 height 12
click at [1032, 100] on div at bounding box center [816, 99] width 1455 height 3
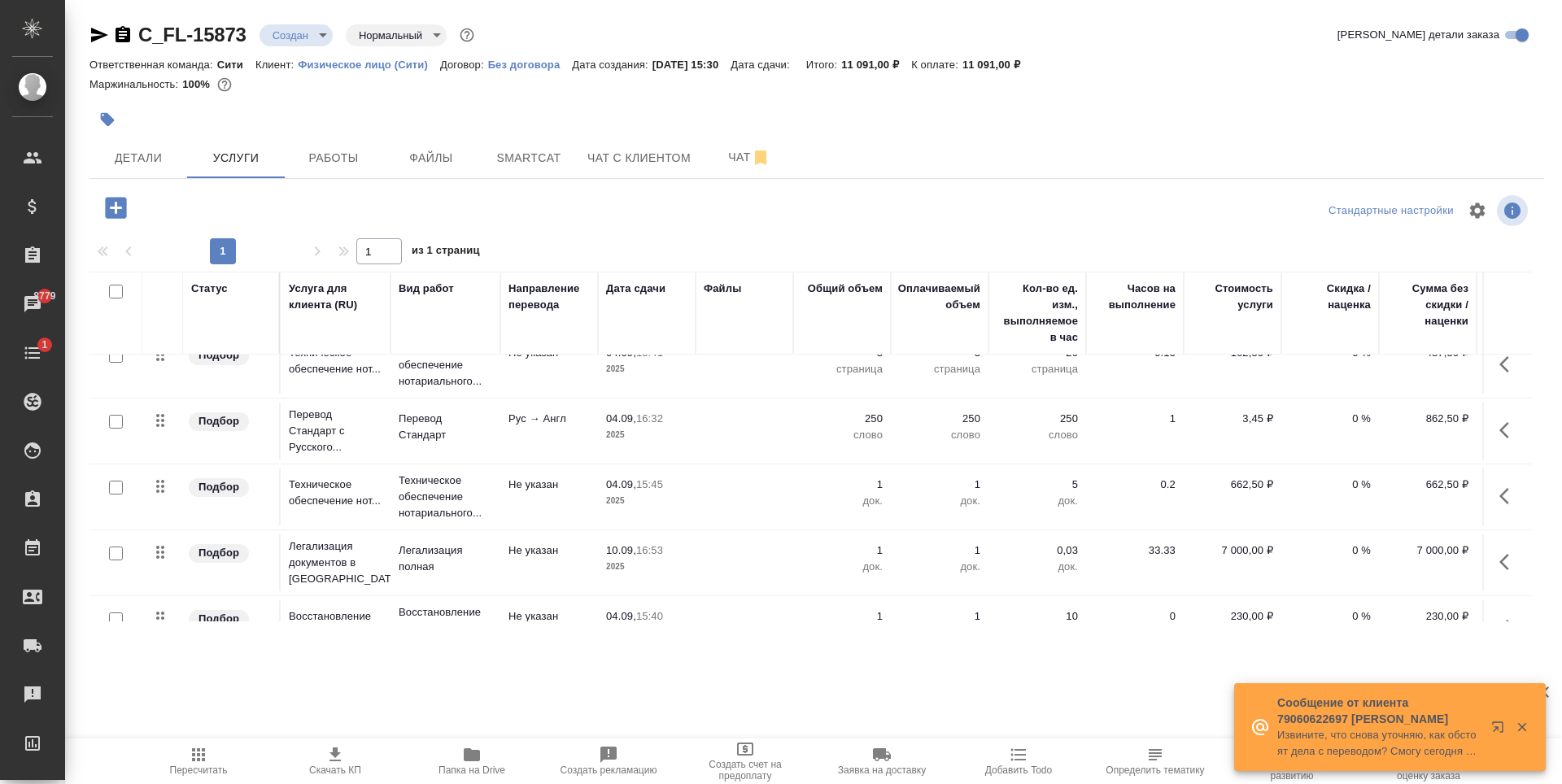
scroll to position [0, 0]
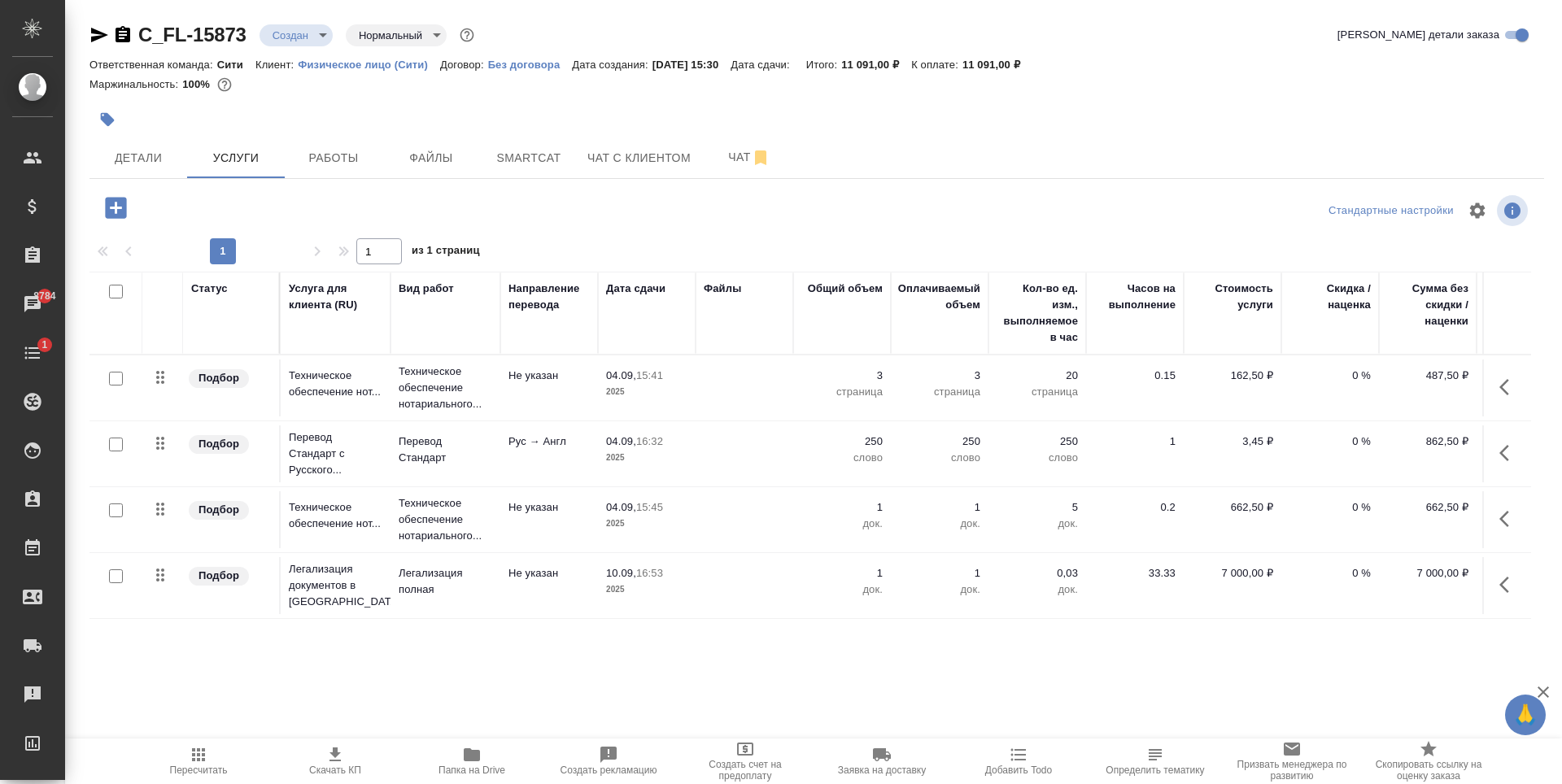
click at [1046, 120] on div at bounding box center [574, 120] width 970 height 36
click at [142, 149] on span "Детали" at bounding box center [138, 158] width 78 height 21
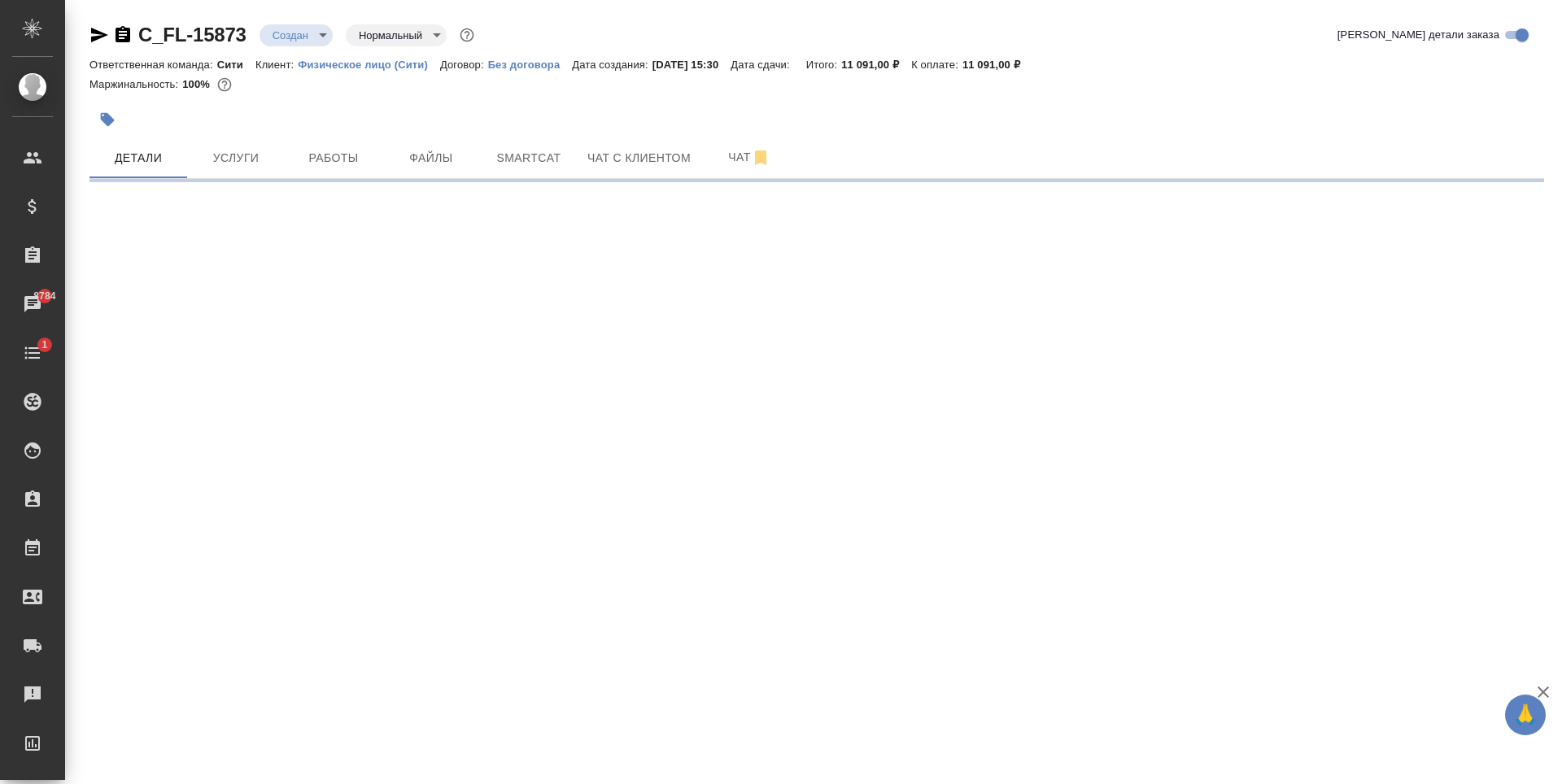
click at [903, 88] on div "Маржинальность: 100%" at bounding box center [816, 84] width 1455 height 21
select select "RU"
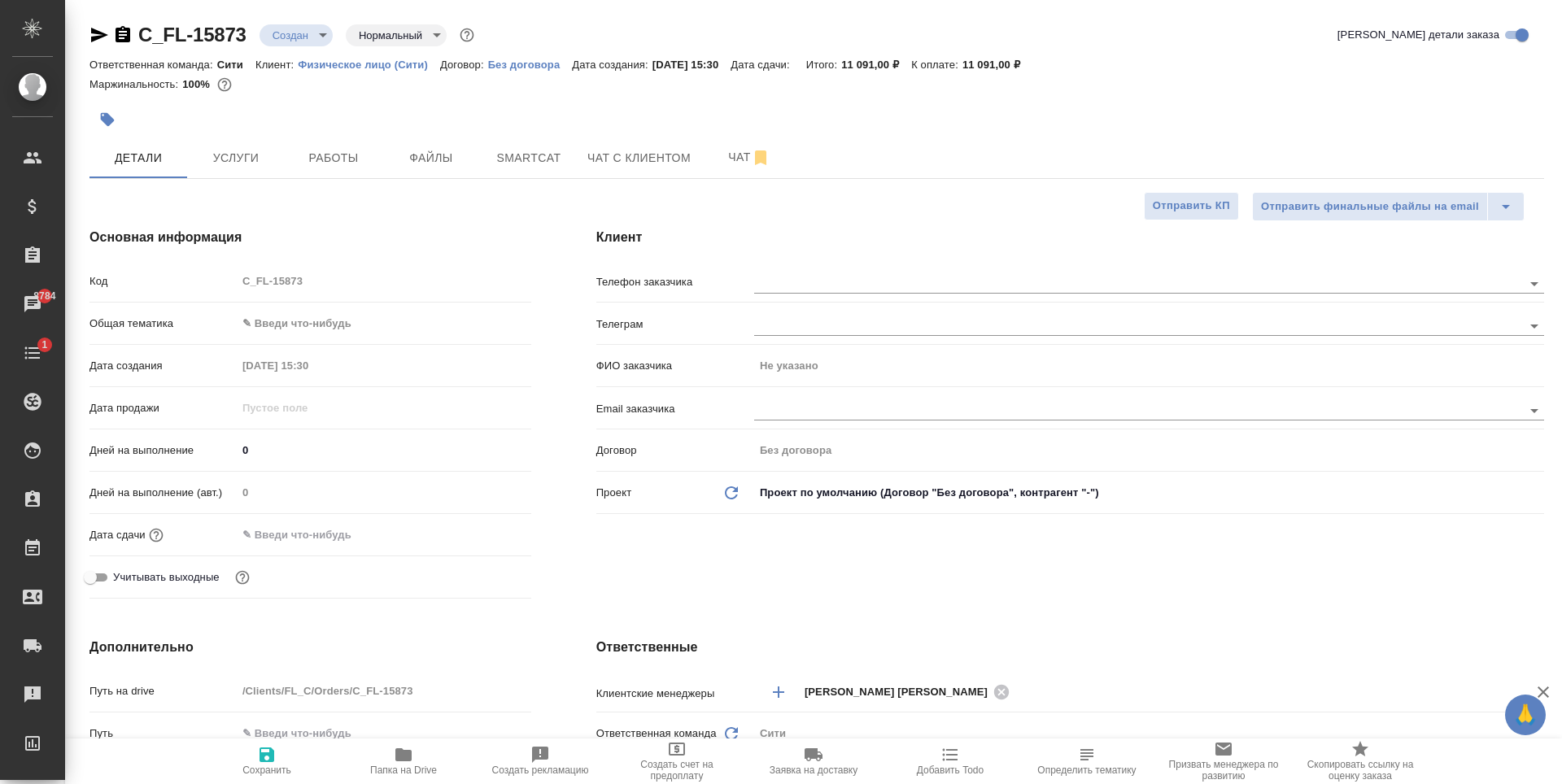
type textarea "x"
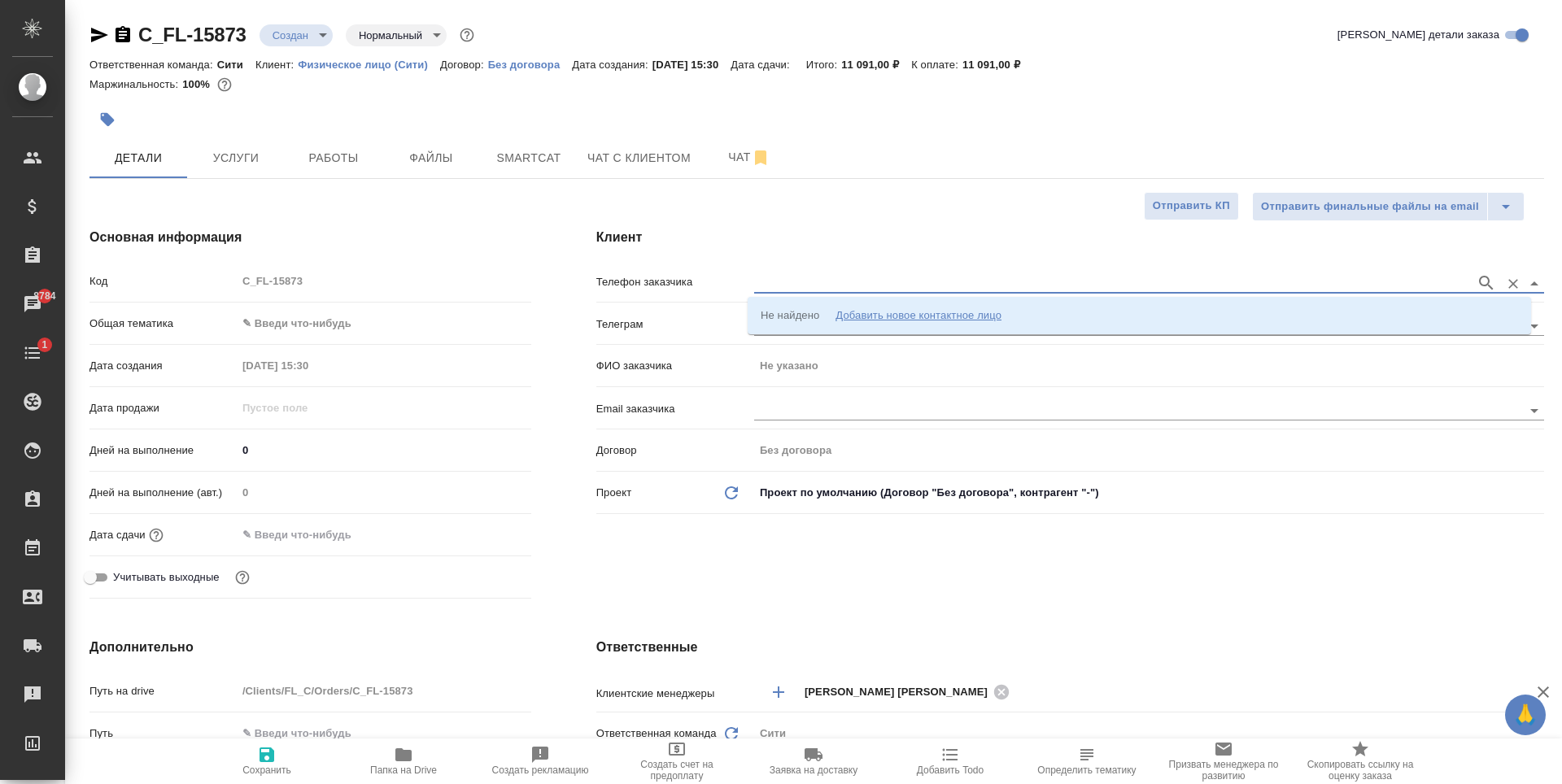
click at [786, 283] on input "text" at bounding box center [1112, 283] width 714 height 20
click at [954, 280] on input "+79039693486" at bounding box center [1112, 283] width 714 height 20
type input "+79039693486"
click at [922, 308] on div "Добавить новое контактное лицо" at bounding box center [918, 315] width 166 height 16
type input "+7 903 969 34 86"
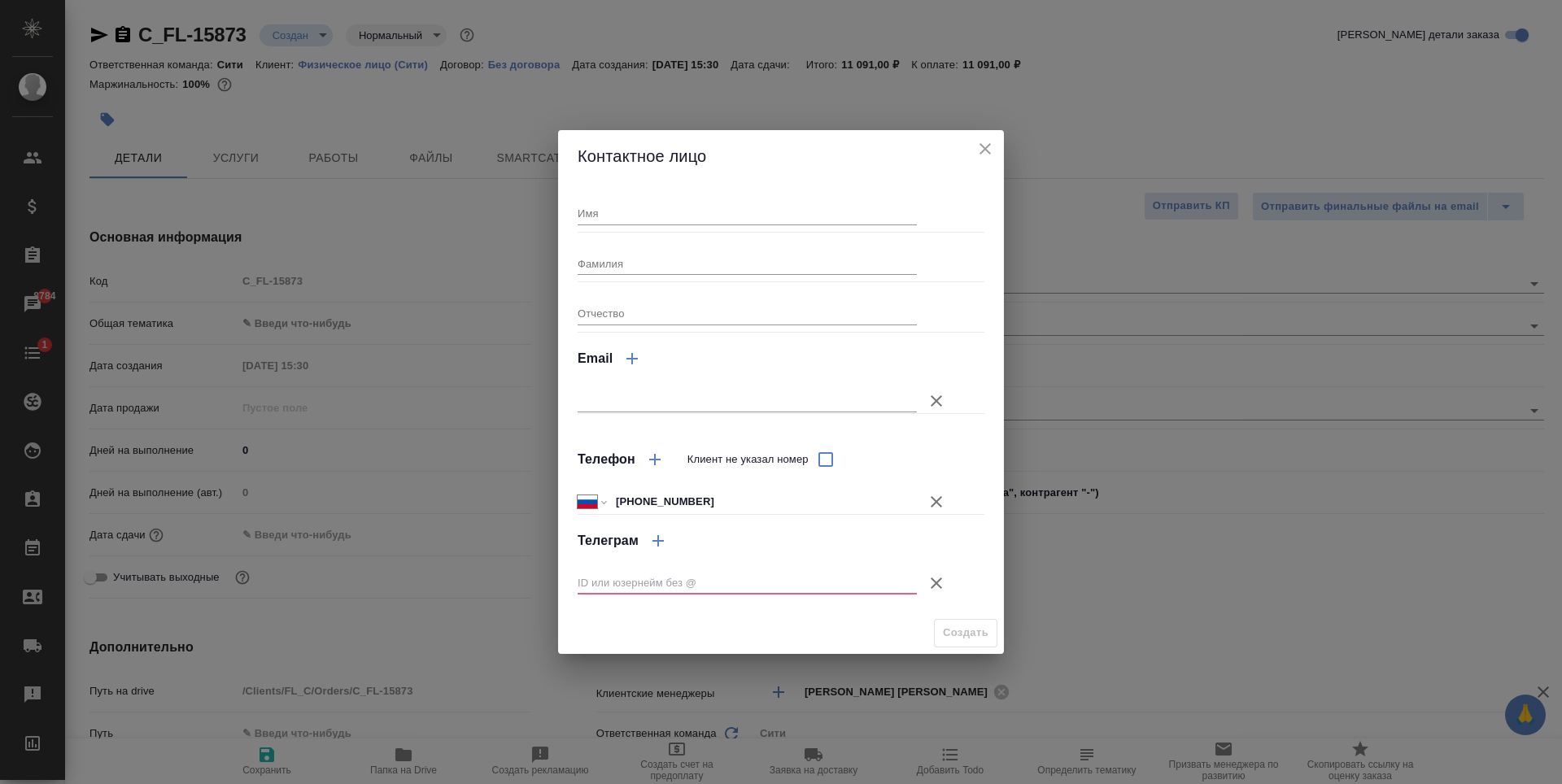
click at [940, 577] on icon "button" at bounding box center [937, 583] width 20 height 20
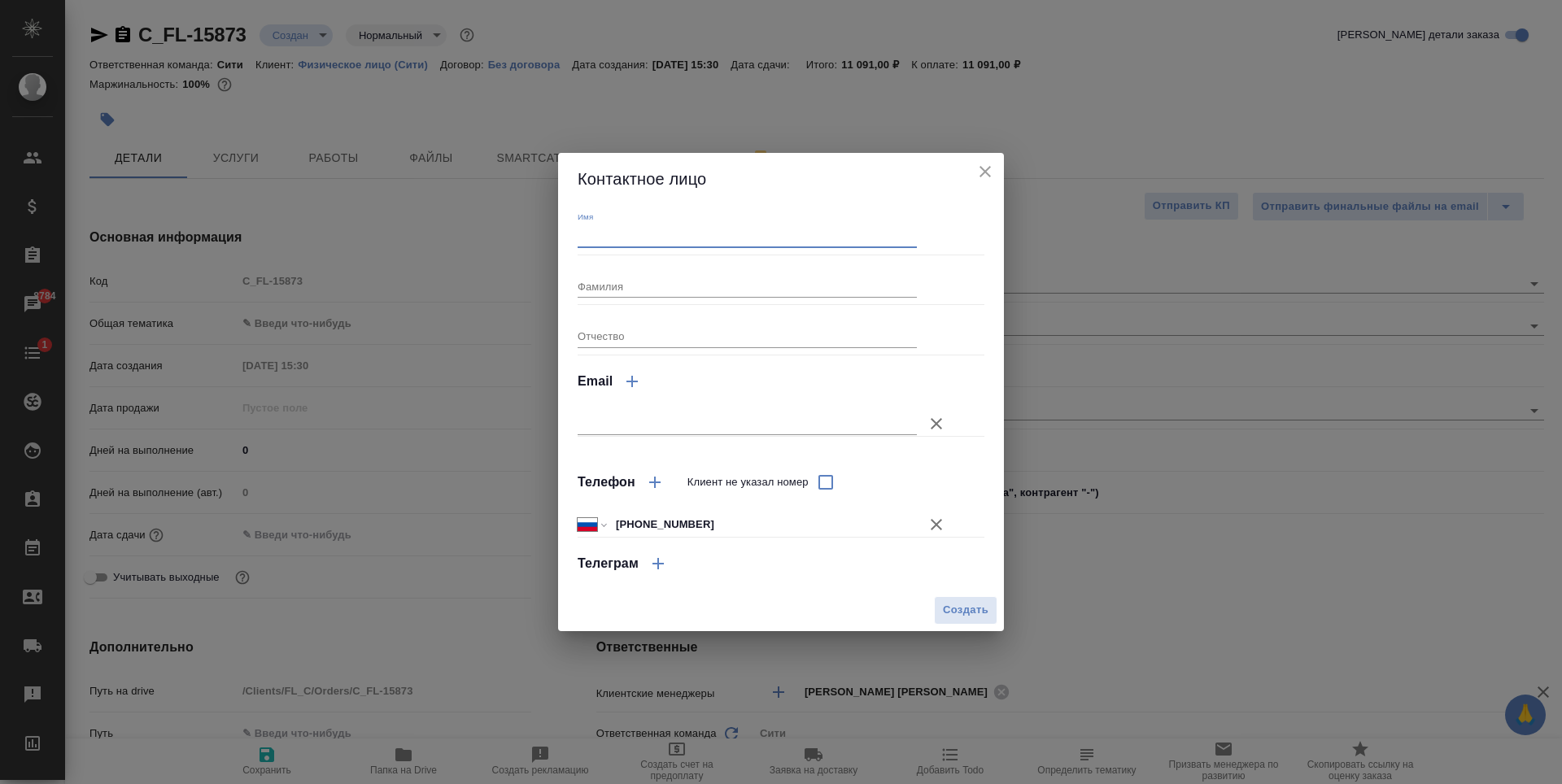
click at [626, 234] on input "Имя" at bounding box center [748, 235] width 339 height 23
type input "Александр"
click at [982, 606] on span "Создать" at bounding box center [966, 610] width 46 height 19
type input "Александр"
type textarea "x"
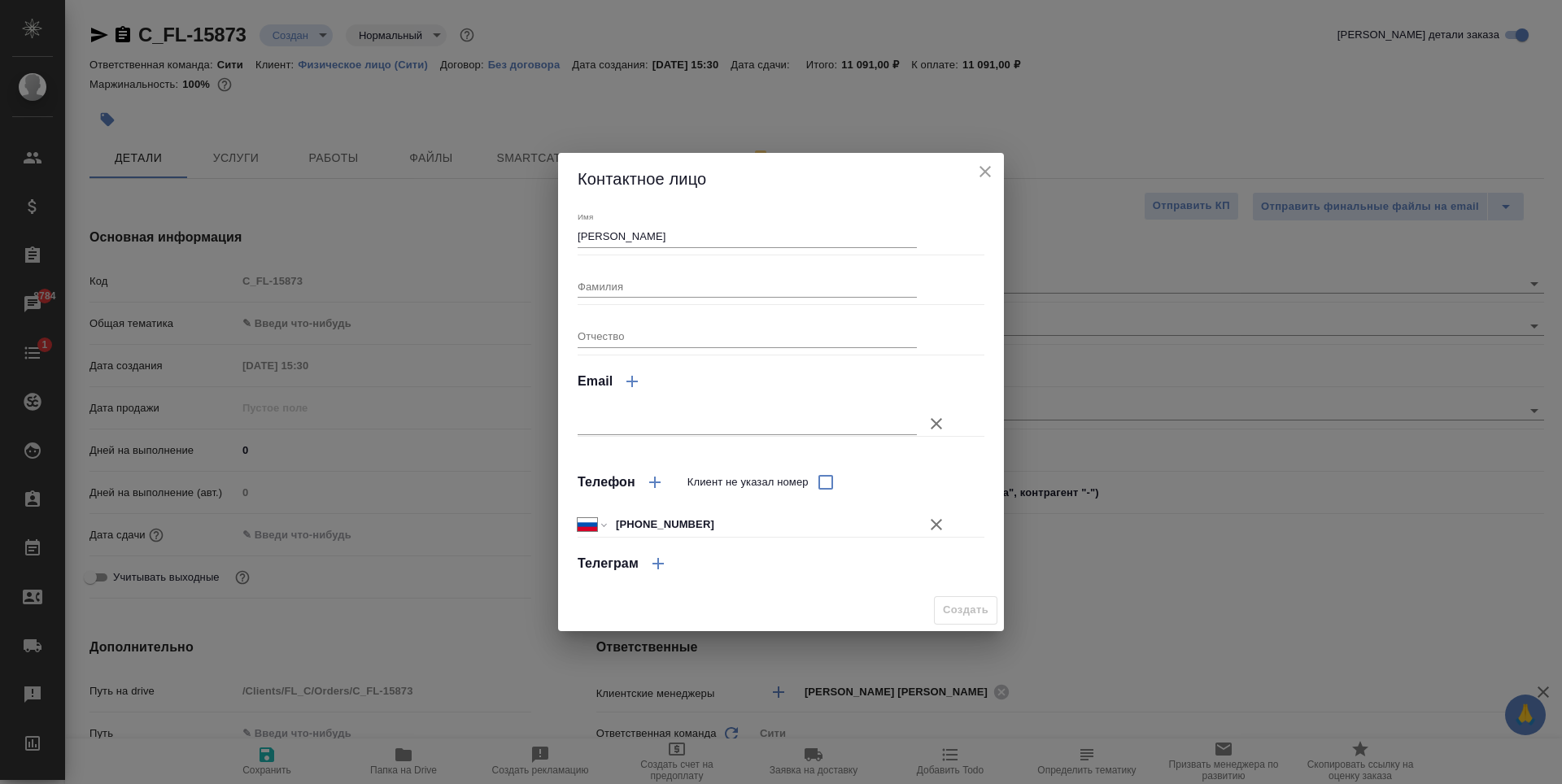
type textarea "x"
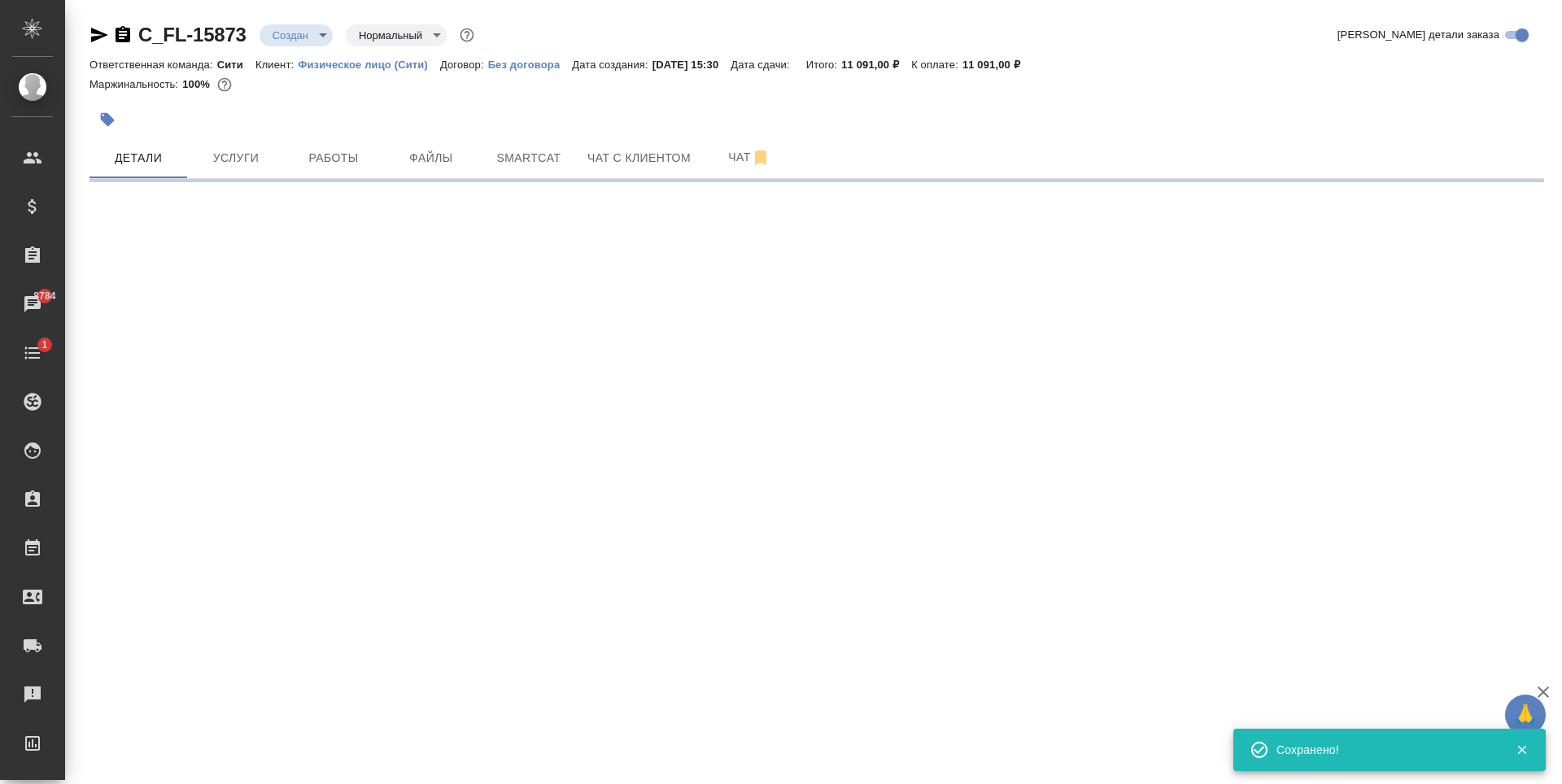
type input "holyTrinity"
select select "RU"
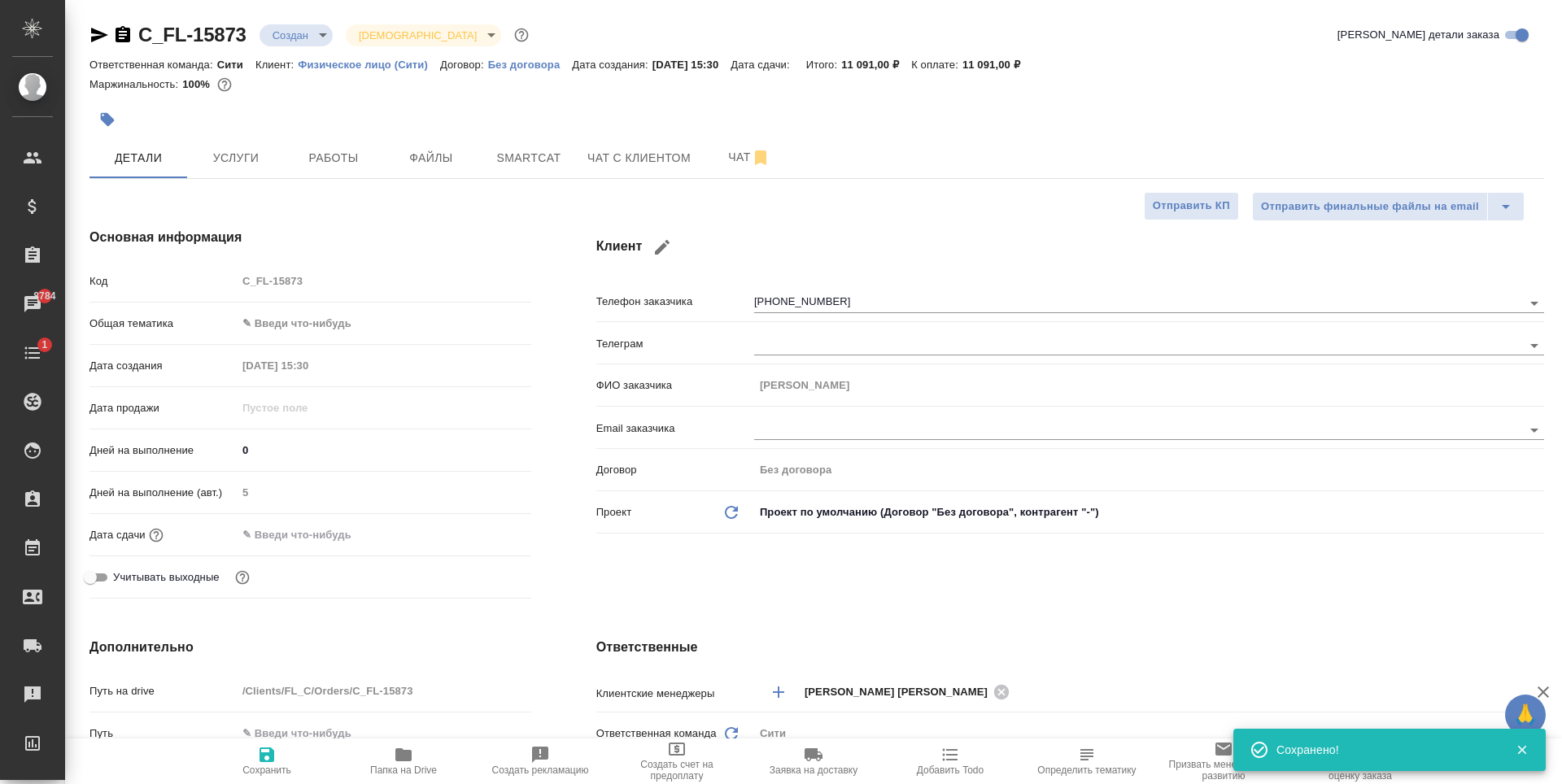
type textarea "x"
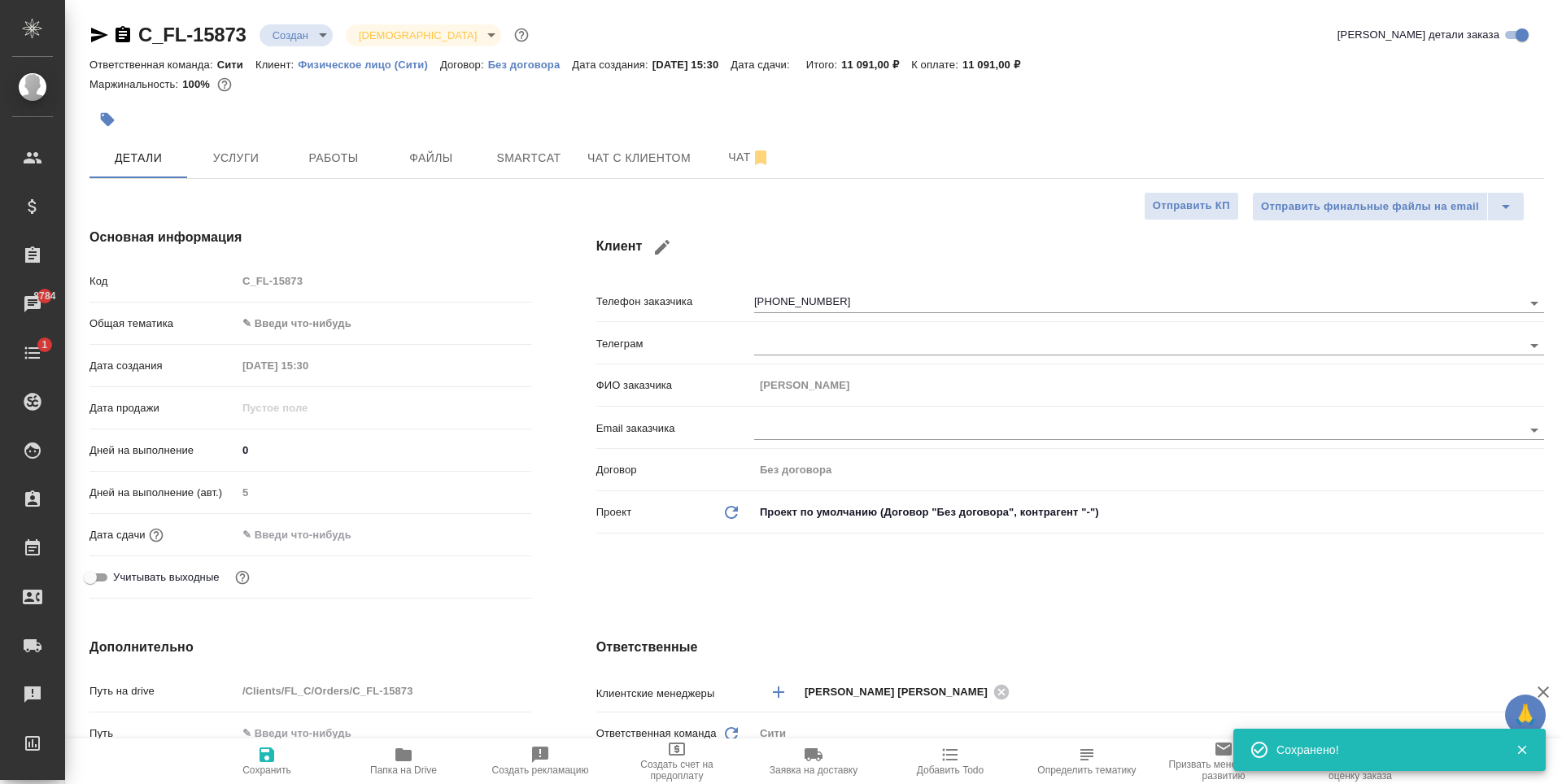
type textarea "x"
click at [622, 167] on span "Чат с клиентом" at bounding box center [639, 158] width 103 height 21
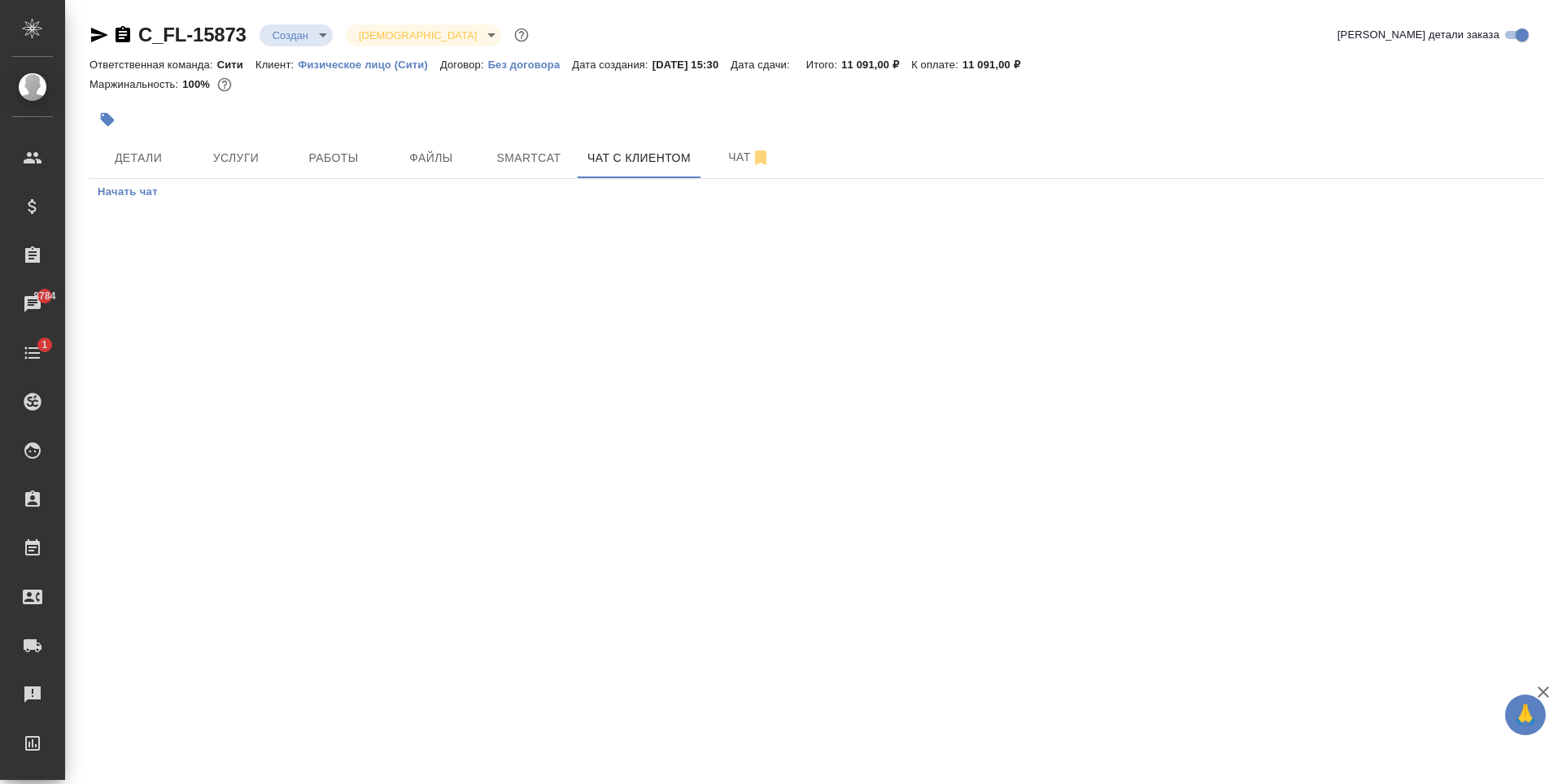
click at [132, 192] on span "Начать чат" at bounding box center [127, 192] width 60 height 19
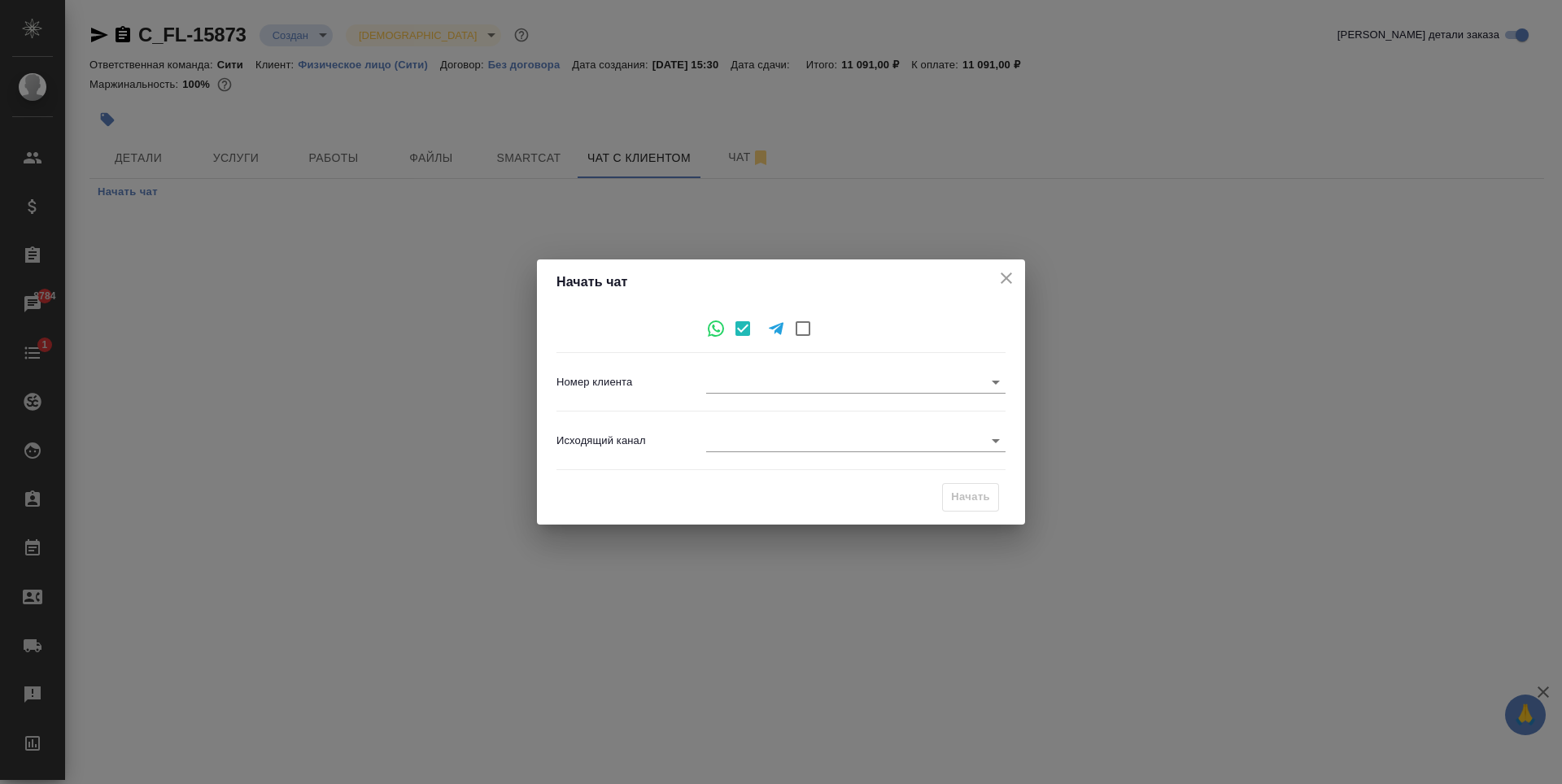
type input "5d1bd47db342067d5259936c"
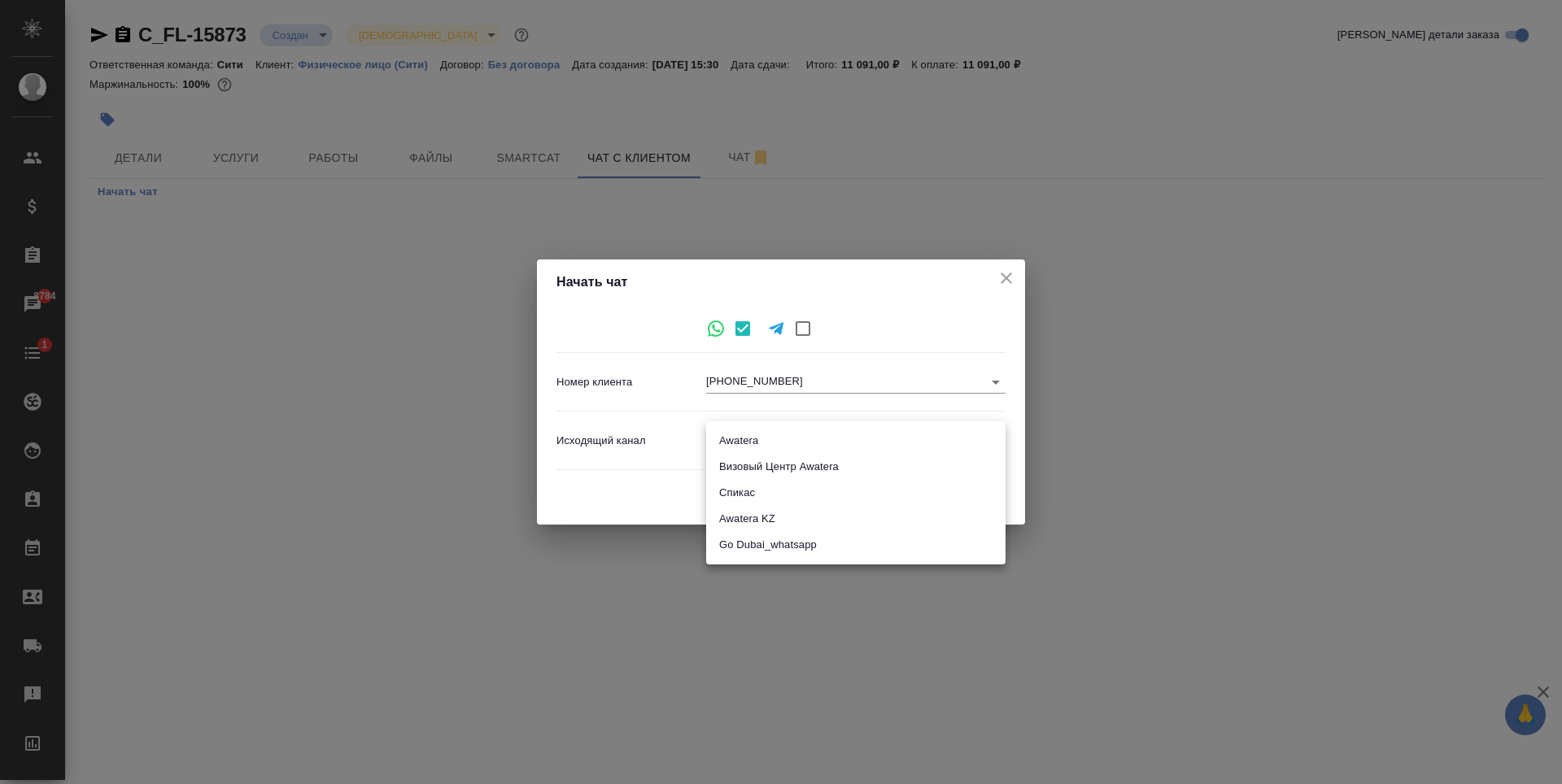
drag, startPoint x: 743, startPoint y: 442, endPoint x: 741, endPoint y: 468, distance: 26.1
click at [743, 442] on body "🙏 .cls-1 fill:#fff; AWATERA Zaytseva Svetlana Клиенты Спецификации Заказы 8784 …" at bounding box center [781, 392] width 1562 height 784
click at [755, 433] on li "Awatera" at bounding box center [856, 441] width 300 height 26
type input "2"
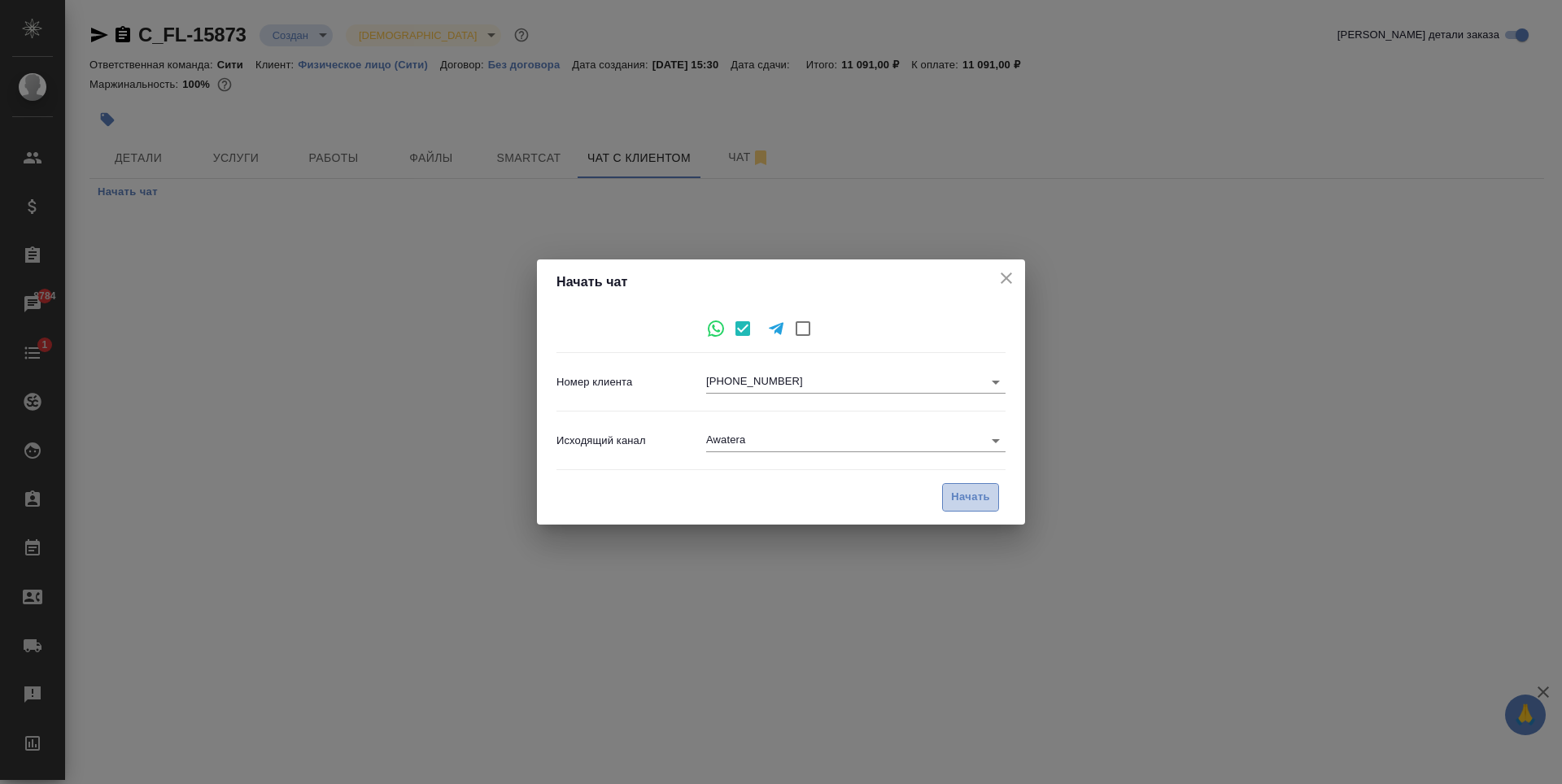
click at [968, 493] on span "Начать" at bounding box center [970, 497] width 39 height 19
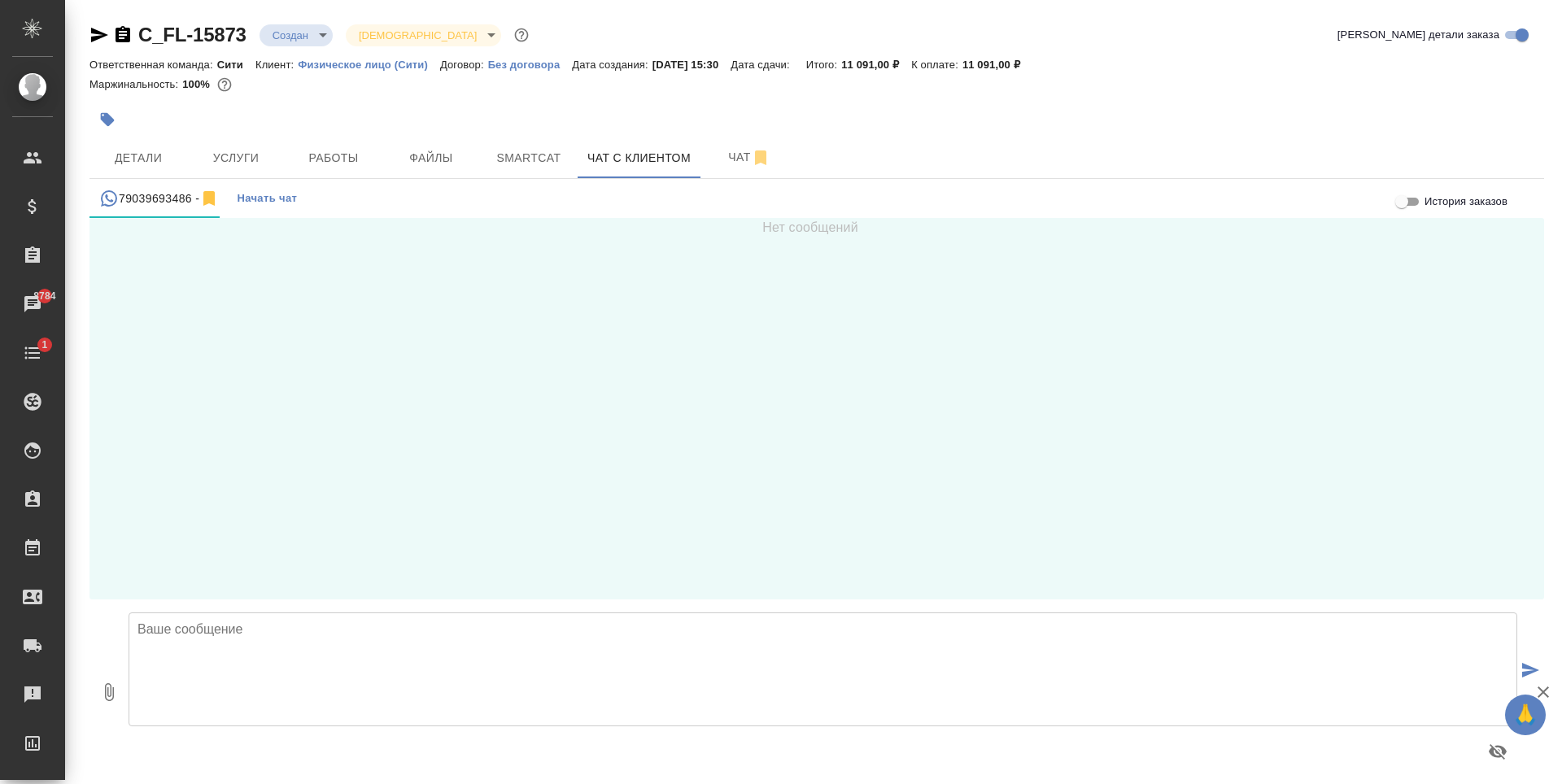
click at [329, 644] on textarea at bounding box center [823, 669] width 1389 height 114
paste textarea "Стоимость срочного заказа составит: 2340 руб. Заказ передается в работу только …"
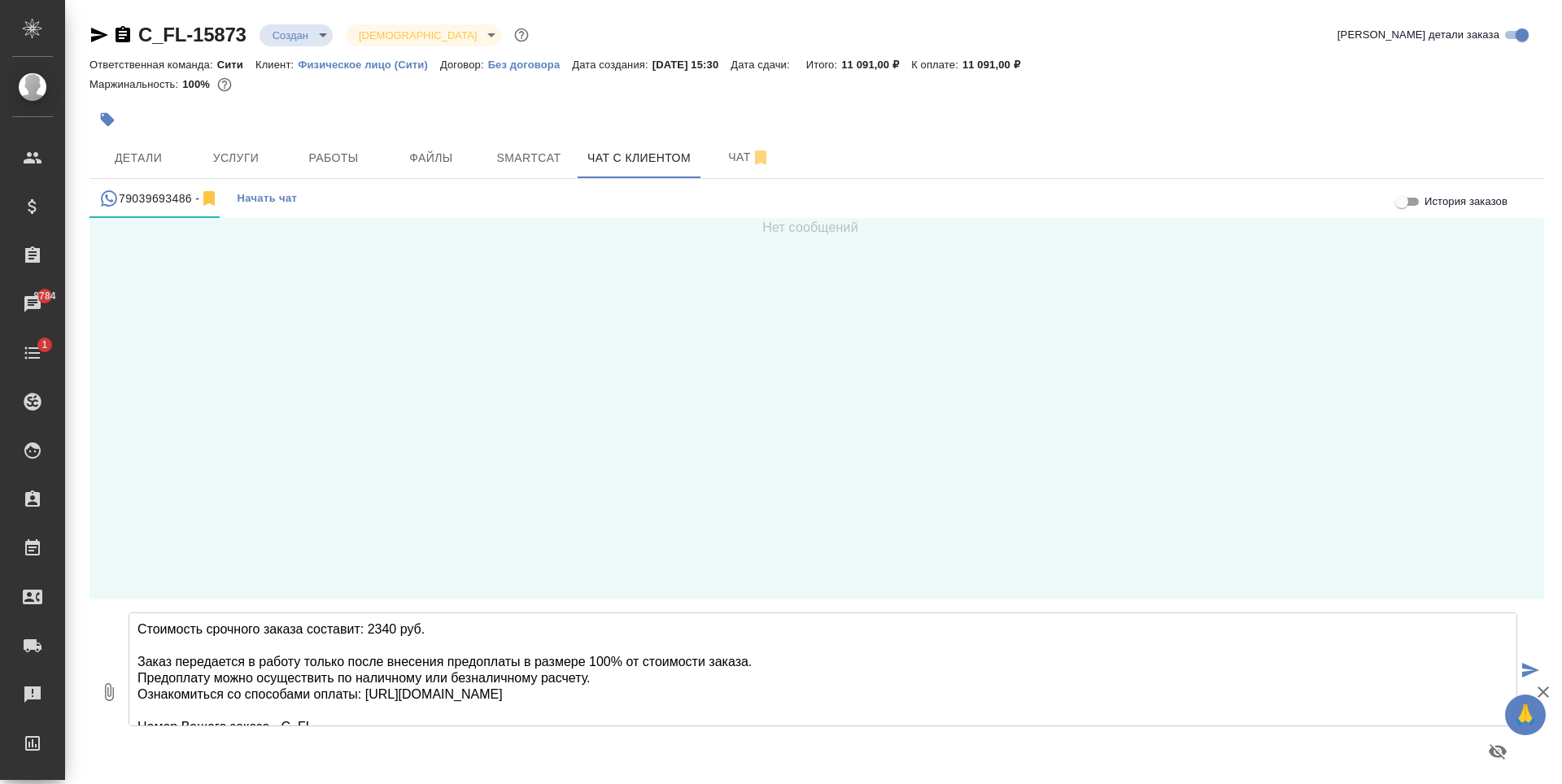
scroll to position [25, 0]
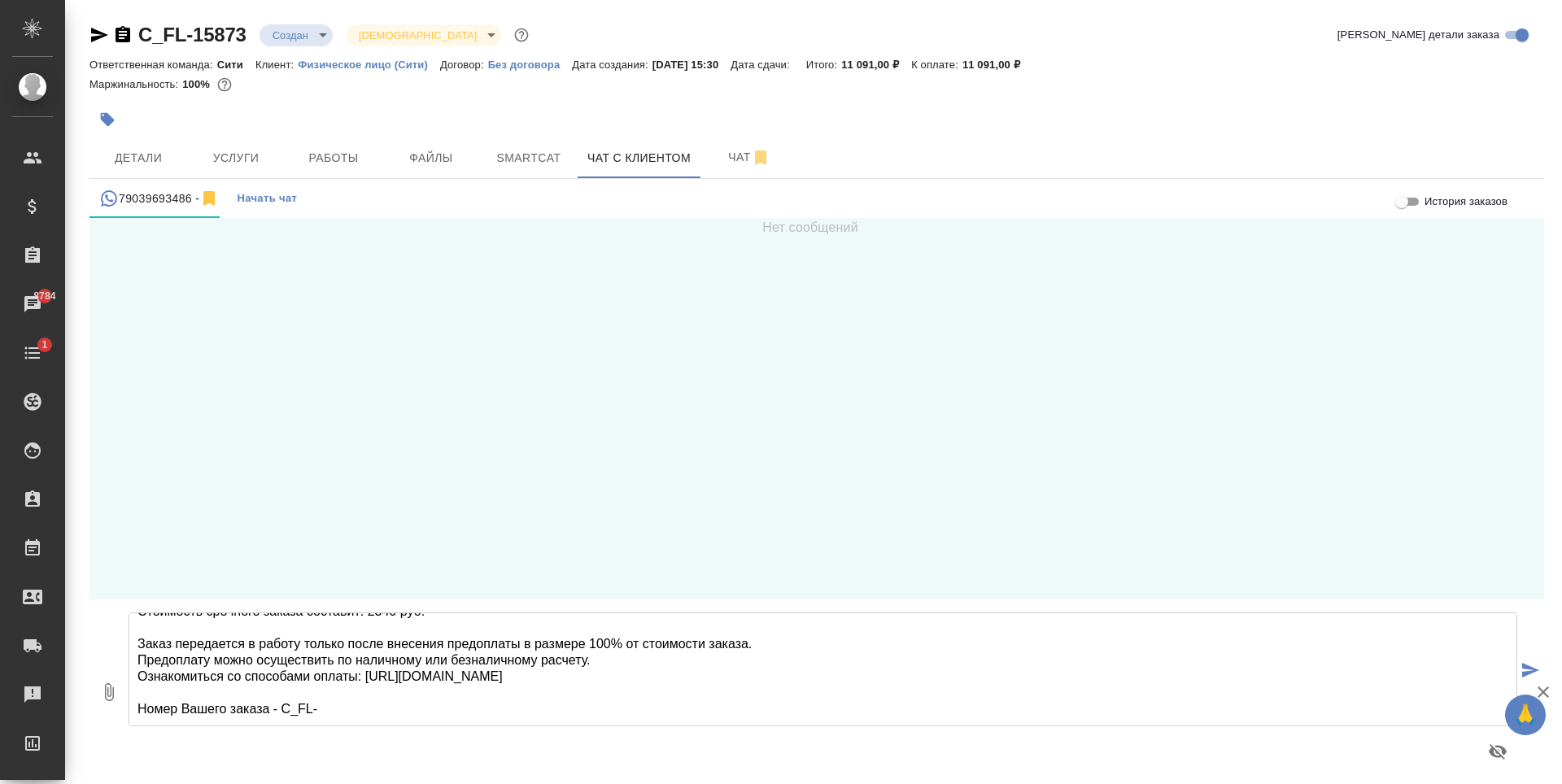
click at [371, 668] on textarea "Стоимость срочного заказа составит: 2340 руб. Заказ передается в работу только …" at bounding box center [823, 669] width 1389 height 114
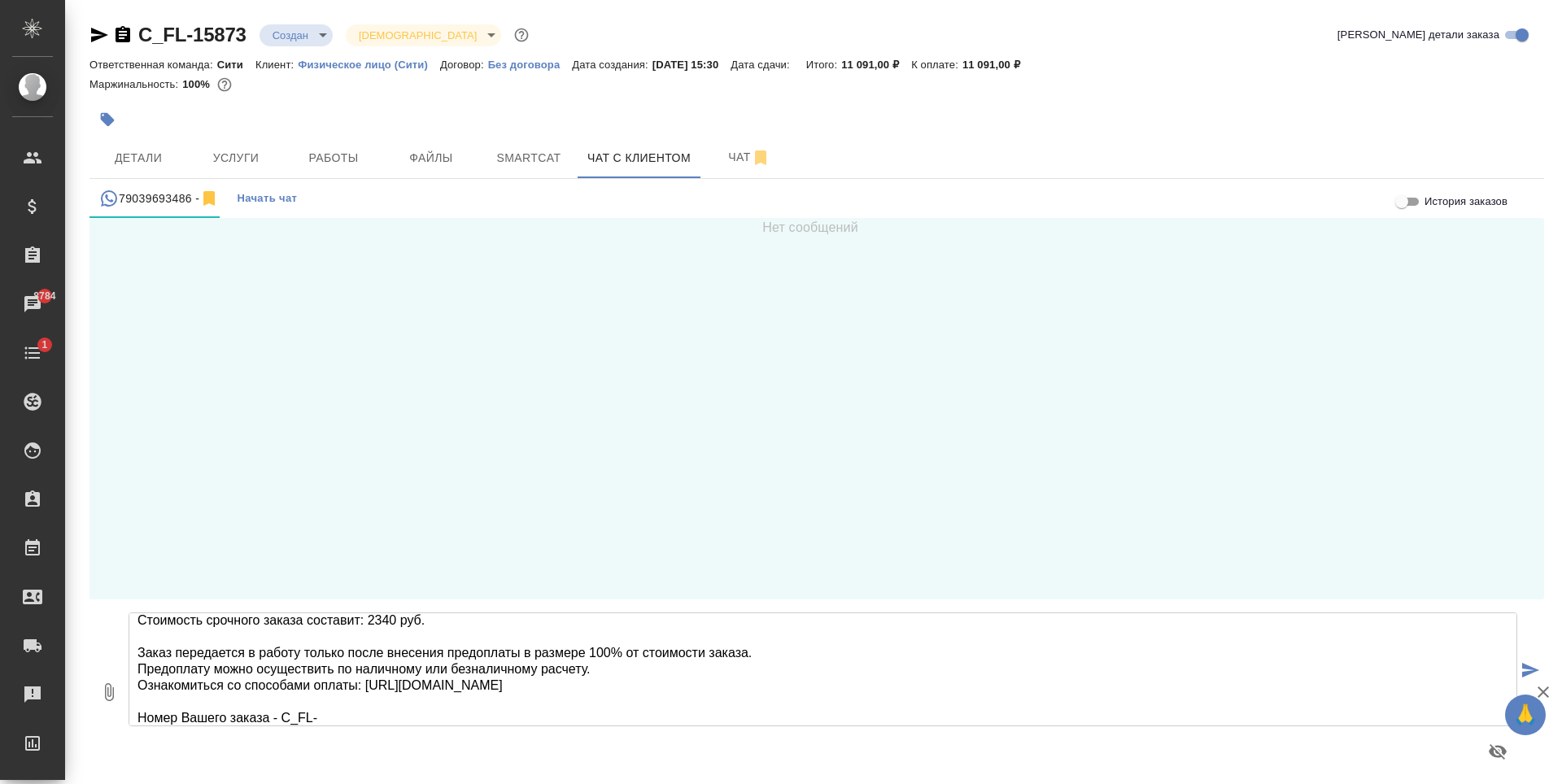
click at [234, 622] on textarea "Стоимость срочного заказа составит: 2340 руб. Заказ передается в работу только …" at bounding box center [823, 669] width 1389 height 114
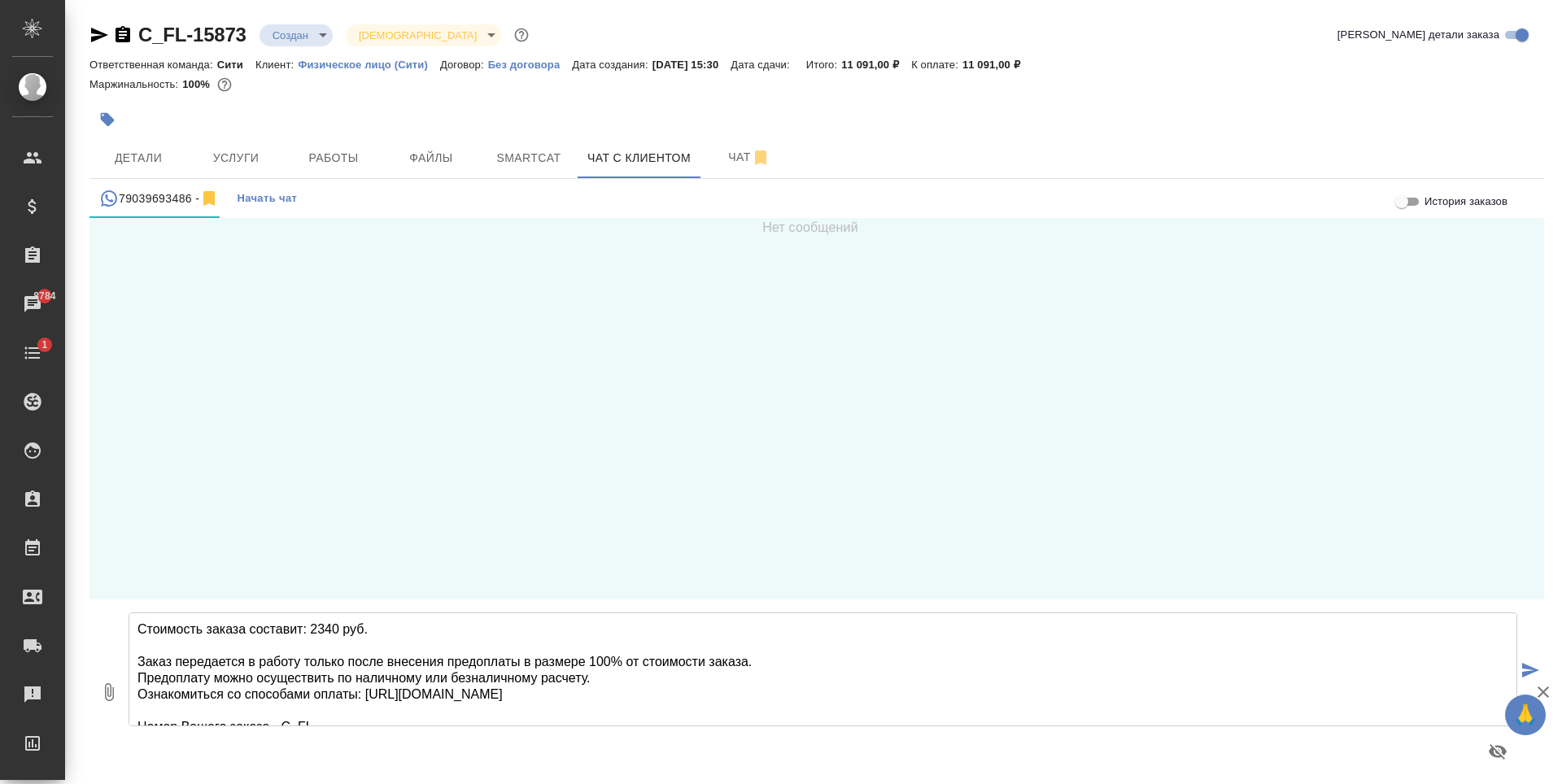
drag, startPoint x: 310, startPoint y: 618, endPoint x: 338, endPoint y: 627, distance: 29.4
click at [338, 627] on textarea "Стоимость заказа составит: 2340 руб. Заказ передается в работу только после вне…" at bounding box center [823, 669] width 1389 height 114
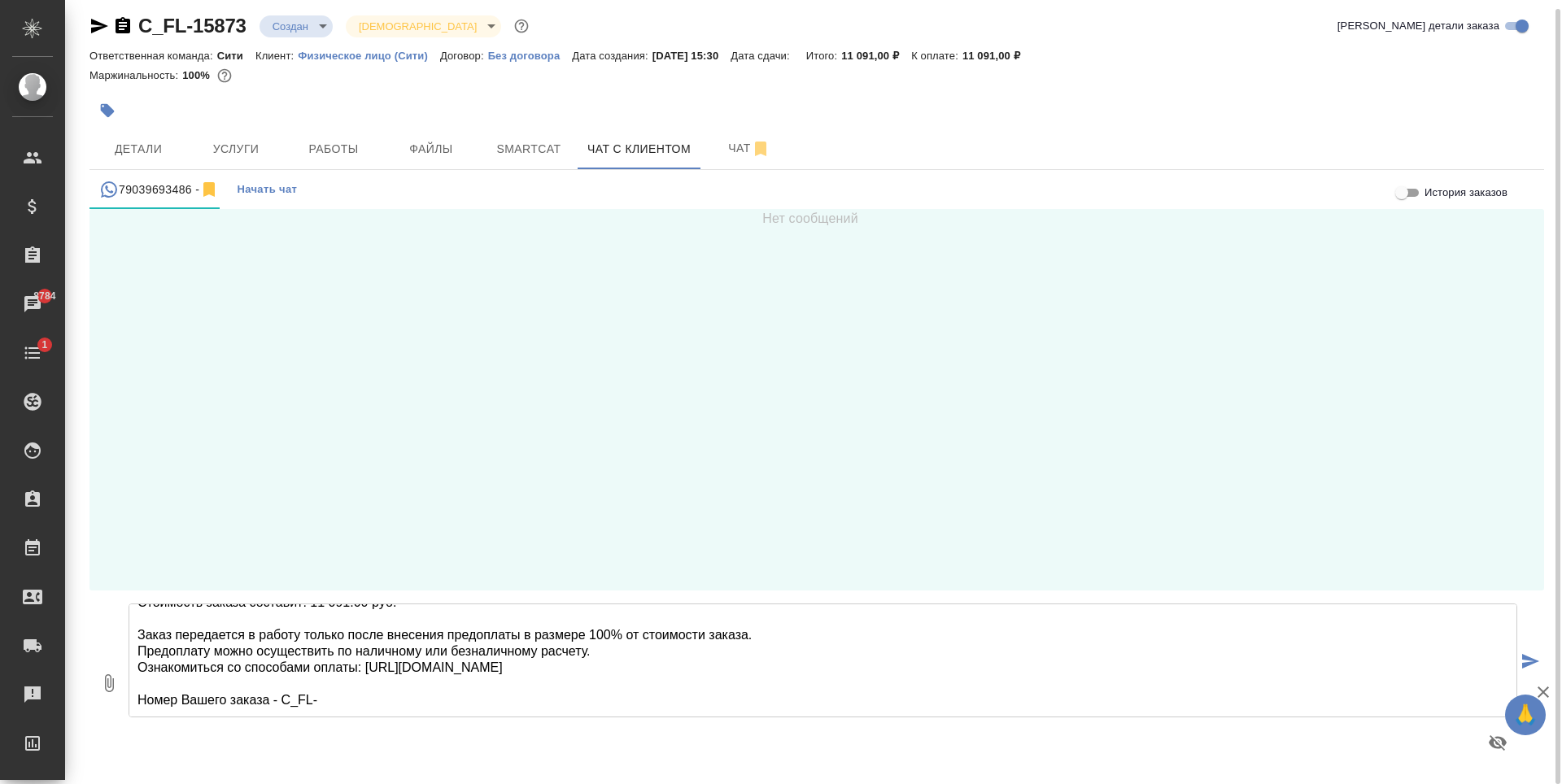
scroll to position [34, 0]
click at [662, 647] on textarea "Стоимость заказа составит: 11 091.00 руб. Заказ передается в работу только посл…" at bounding box center [823, 660] width 1389 height 114
click at [318, 682] on textarea "Стоимость заказа составит: 11 091.00 руб. Заказ передается в работу только посл…" at bounding box center [823, 660] width 1389 height 114
type textarea "Стоимость заказа составит: 11 091.00 руб. Заказ передается в работу только посл…"
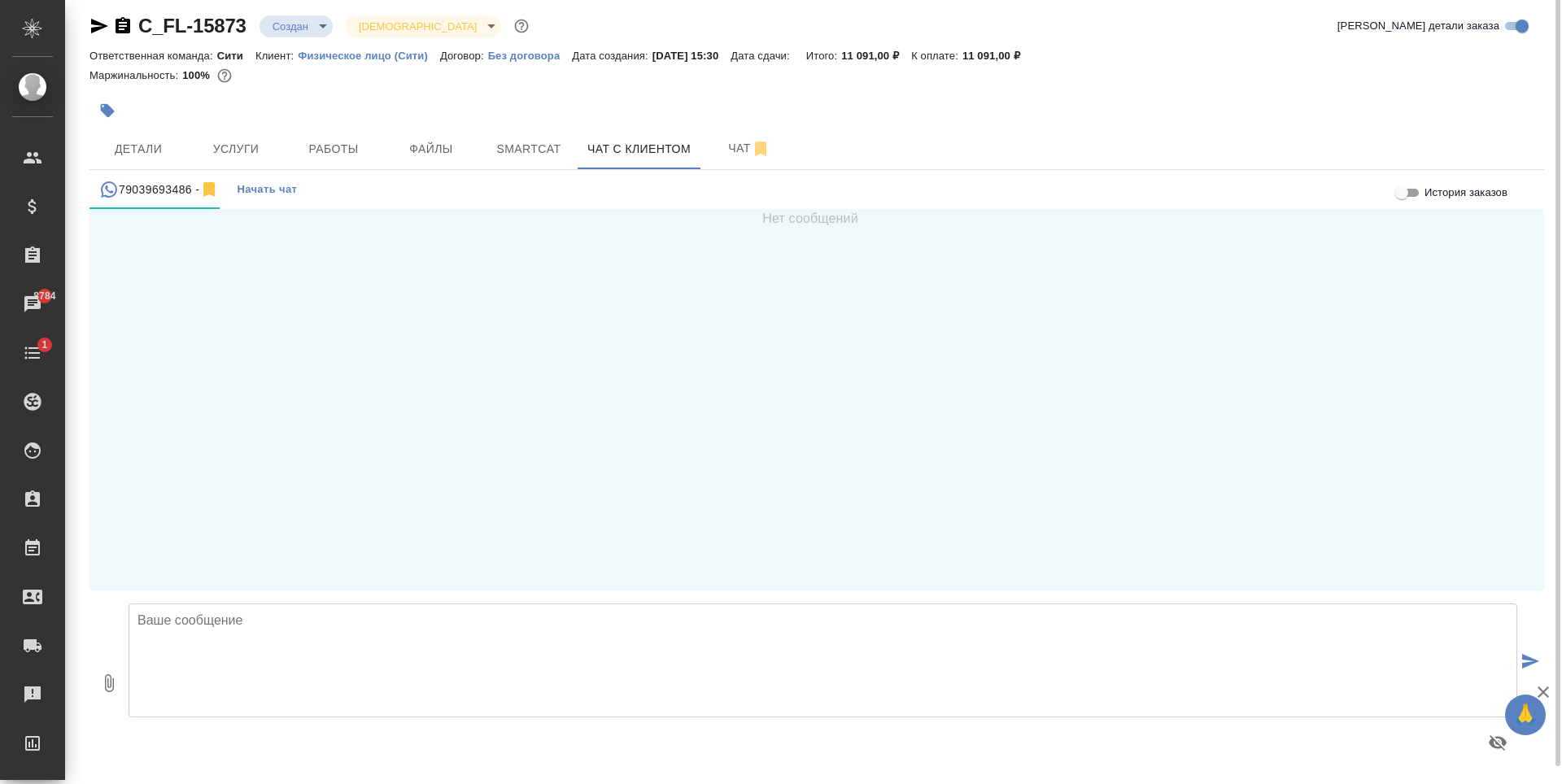
scroll to position [0, 0]
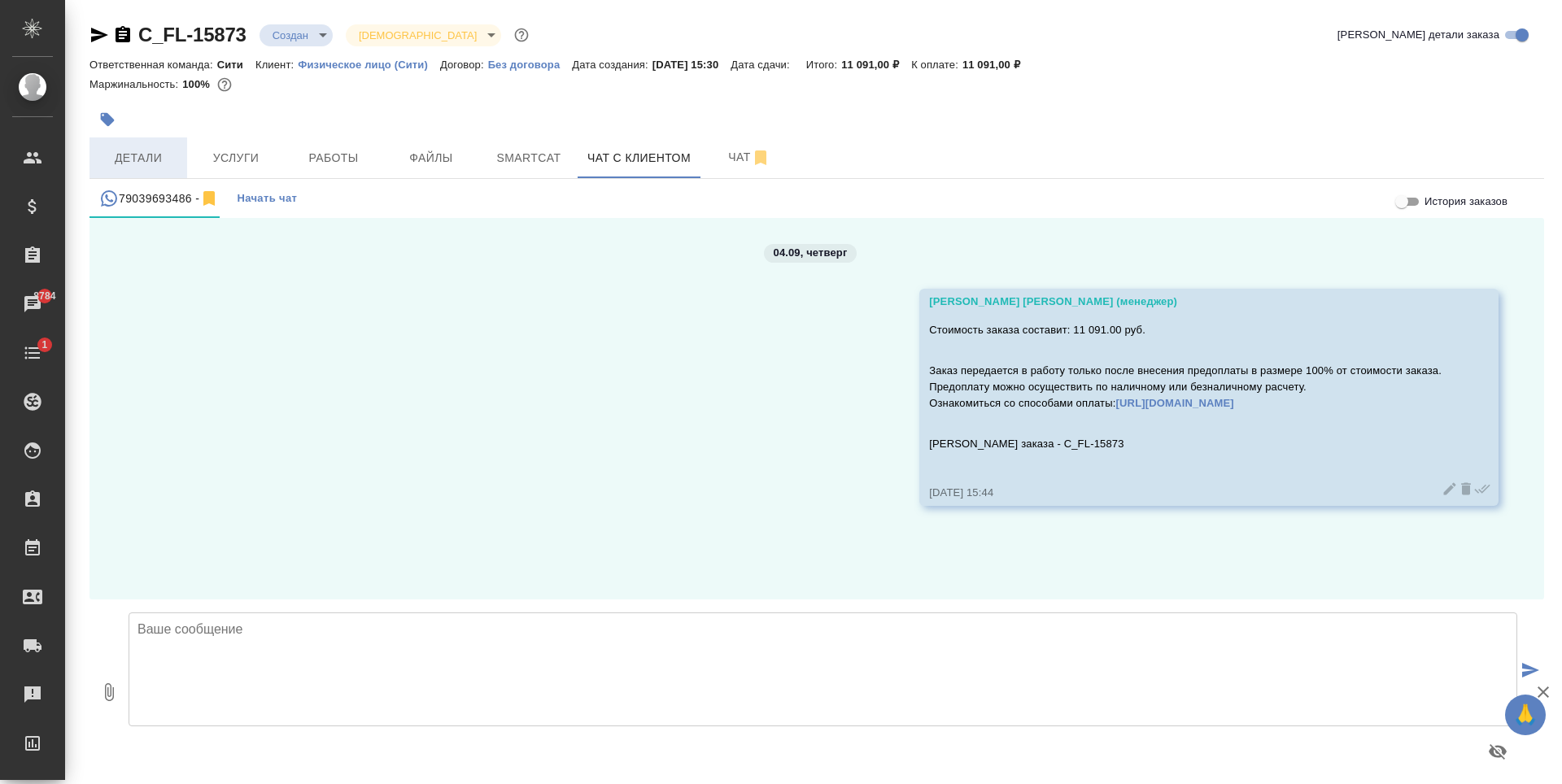
click at [165, 161] on span "Детали" at bounding box center [138, 158] width 78 height 21
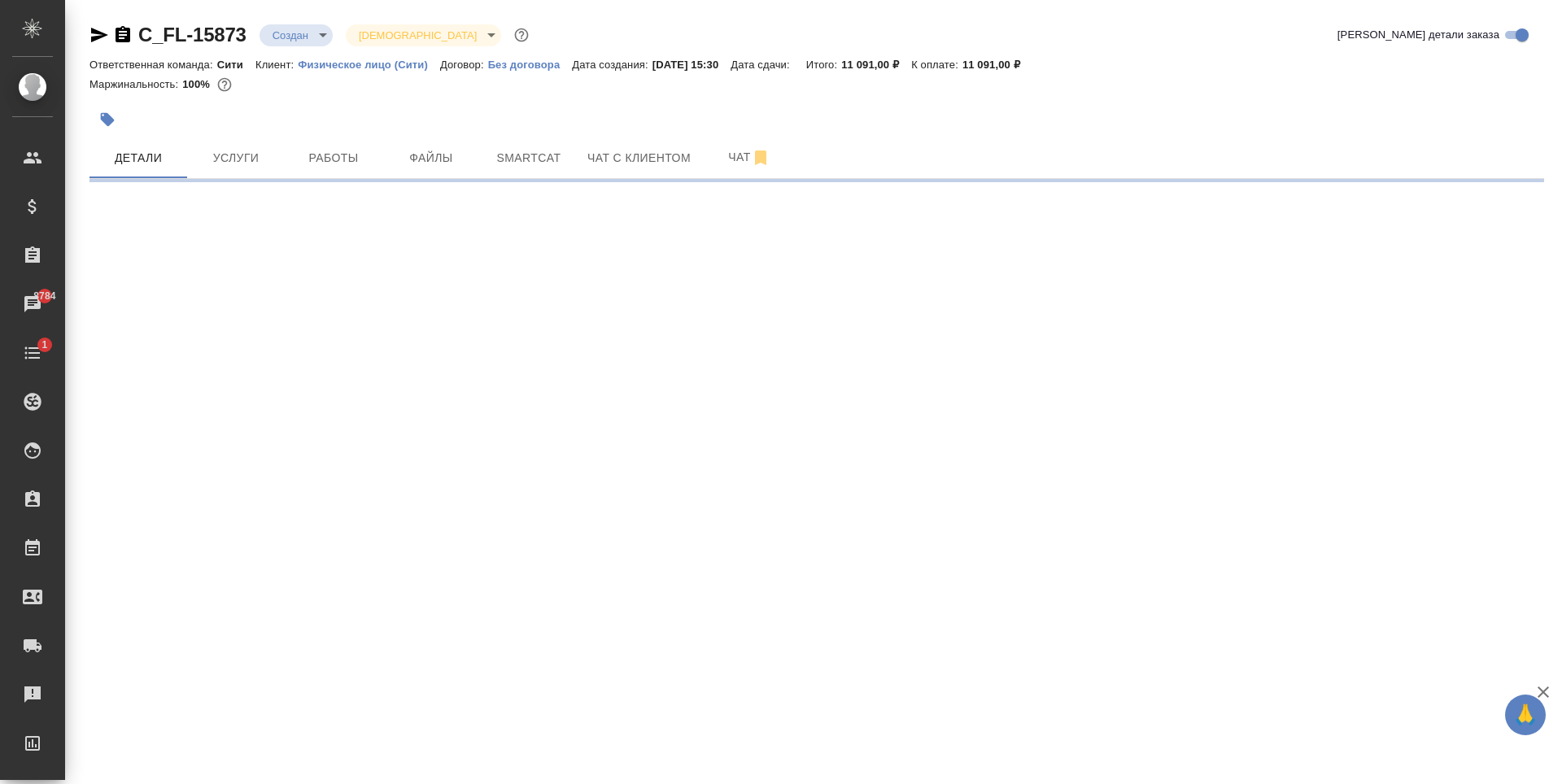
select select "RU"
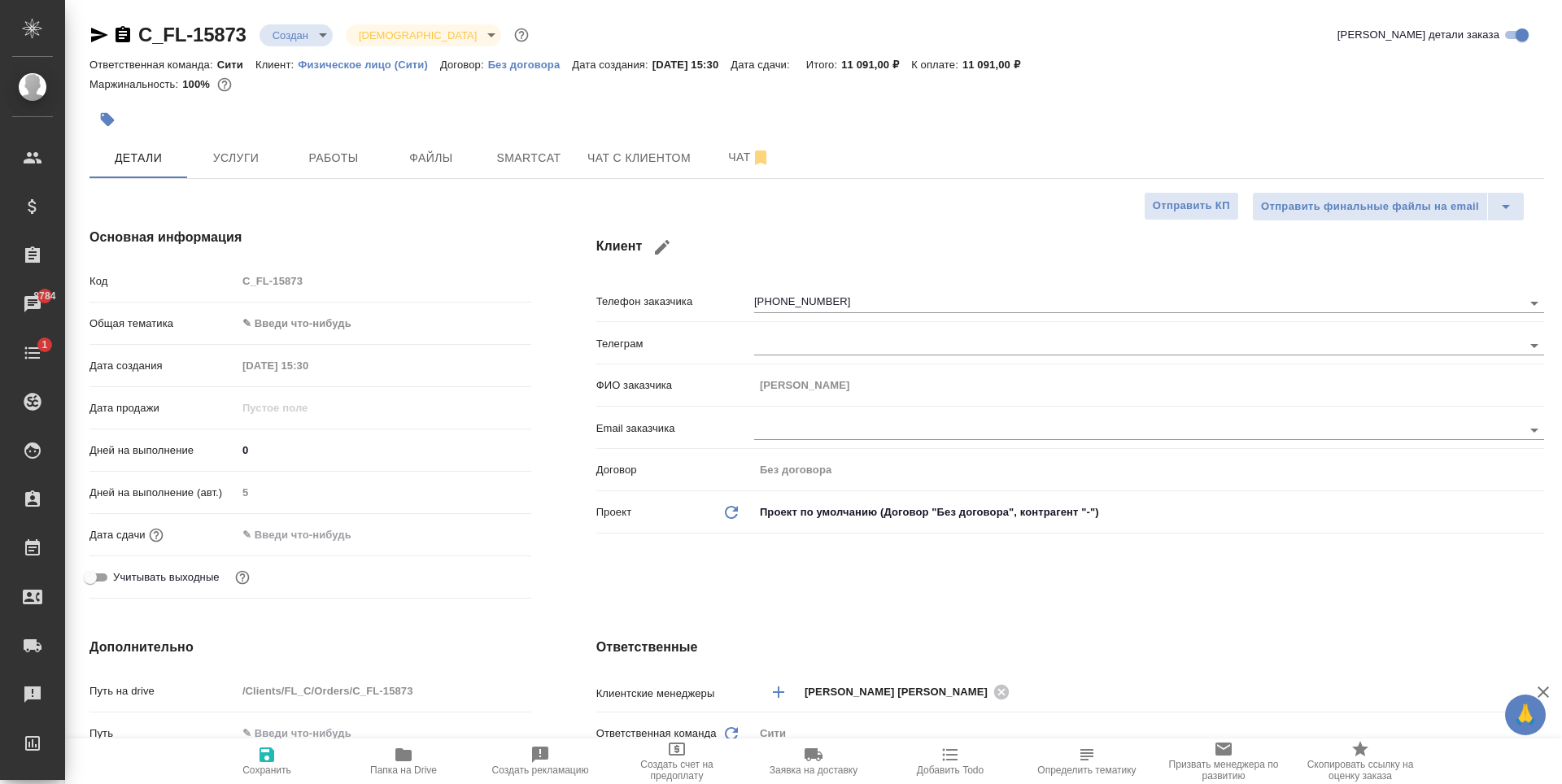
type textarea "x"
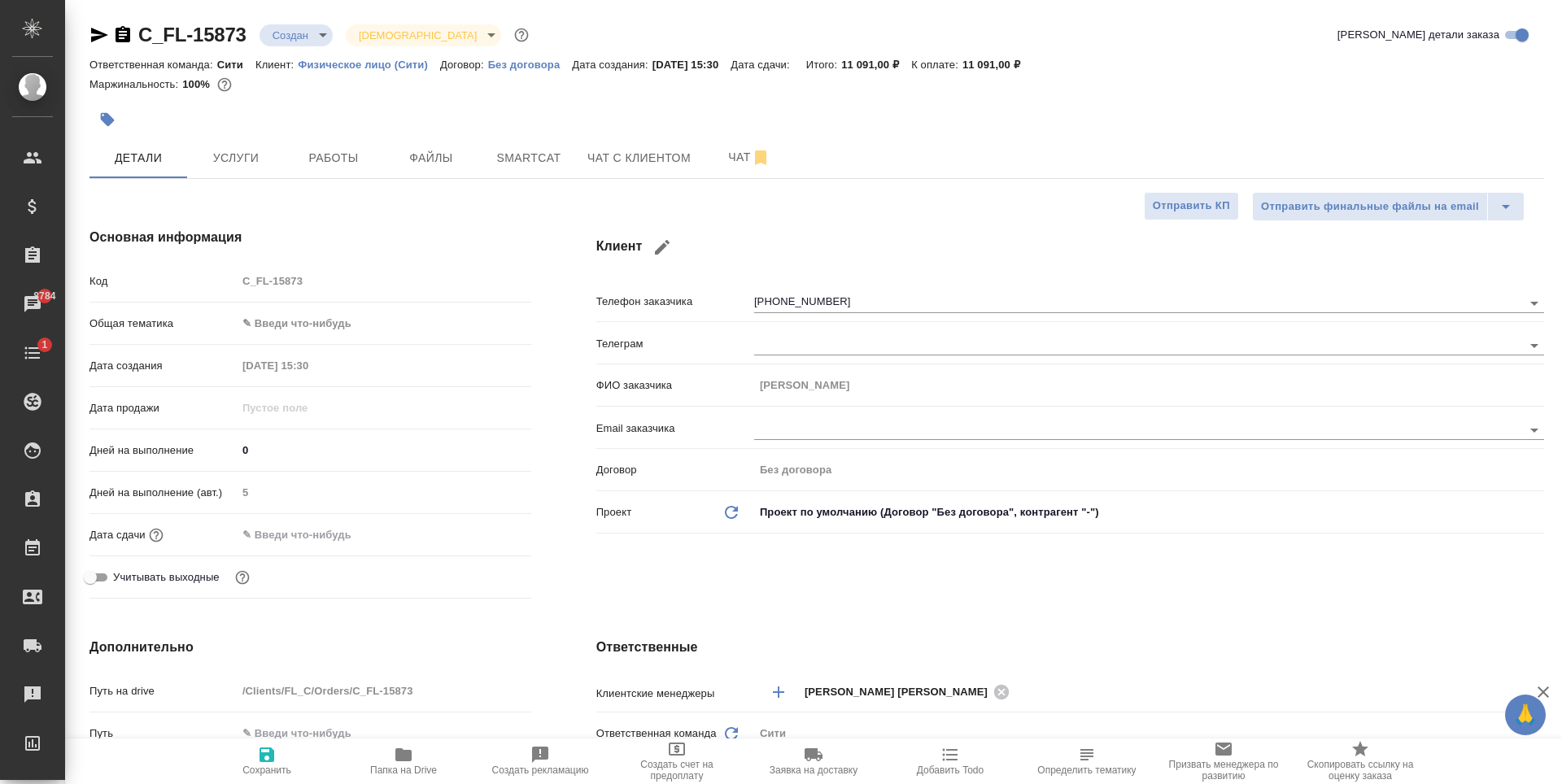
type textarea "x"
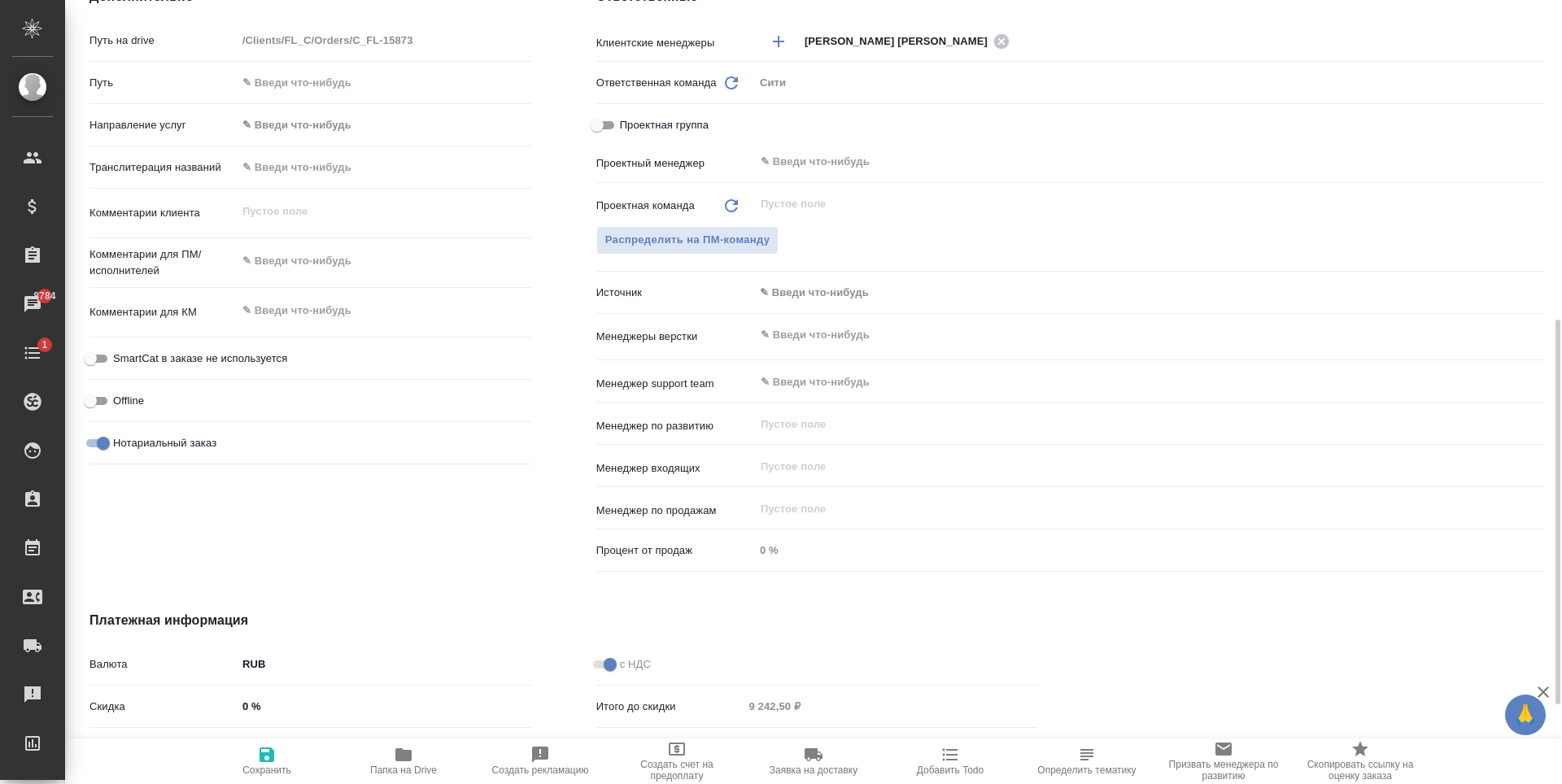
scroll to position [826, 0]
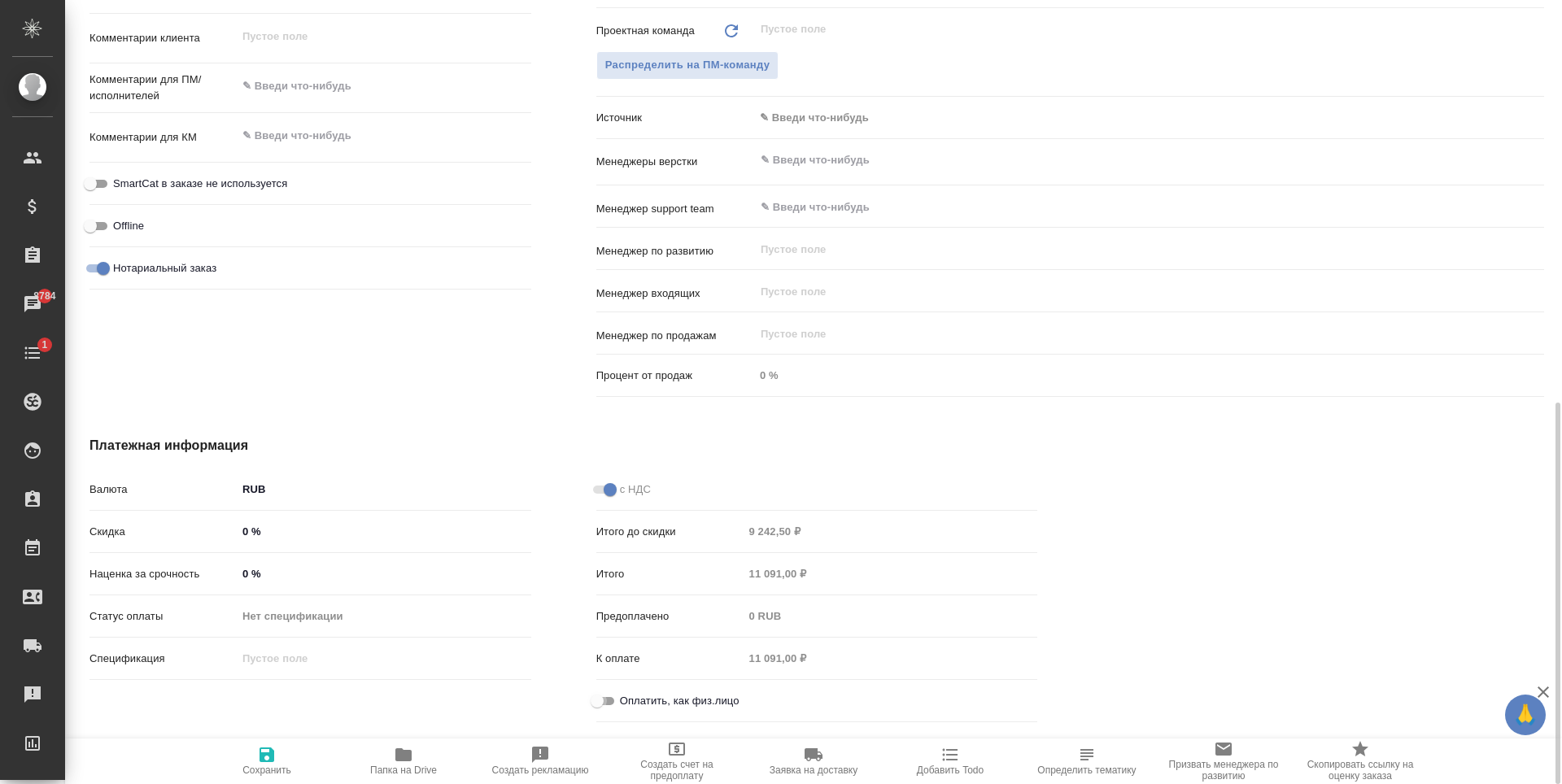
click at [598, 705] on input "Оплатить, как физ.лицо" at bounding box center [597, 701] width 59 height 20
checkbox input "true"
type textarea "x"
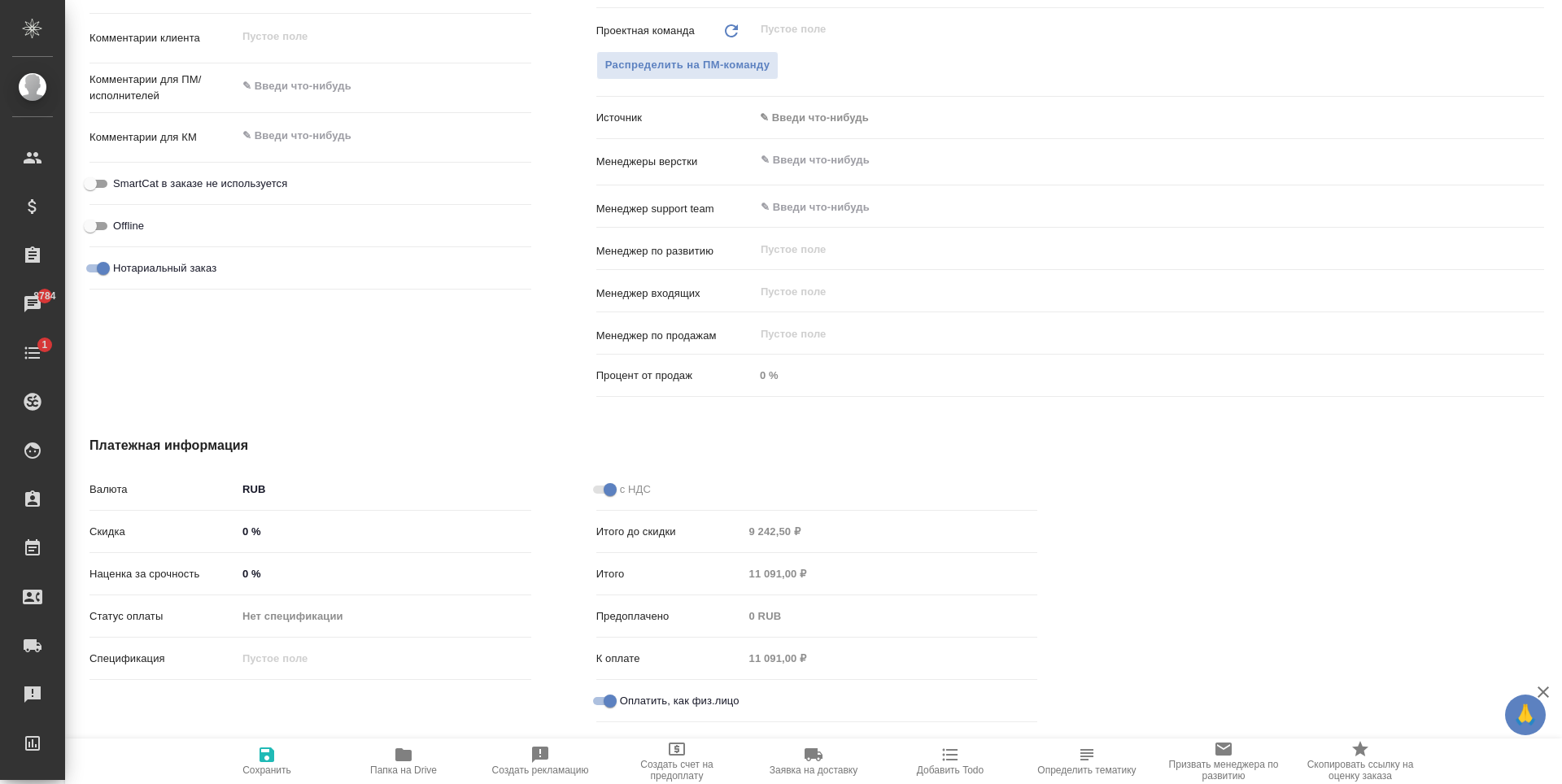
click at [275, 755] on icon "button" at bounding box center [267, 754] width 15 height 15
type textarea "x"
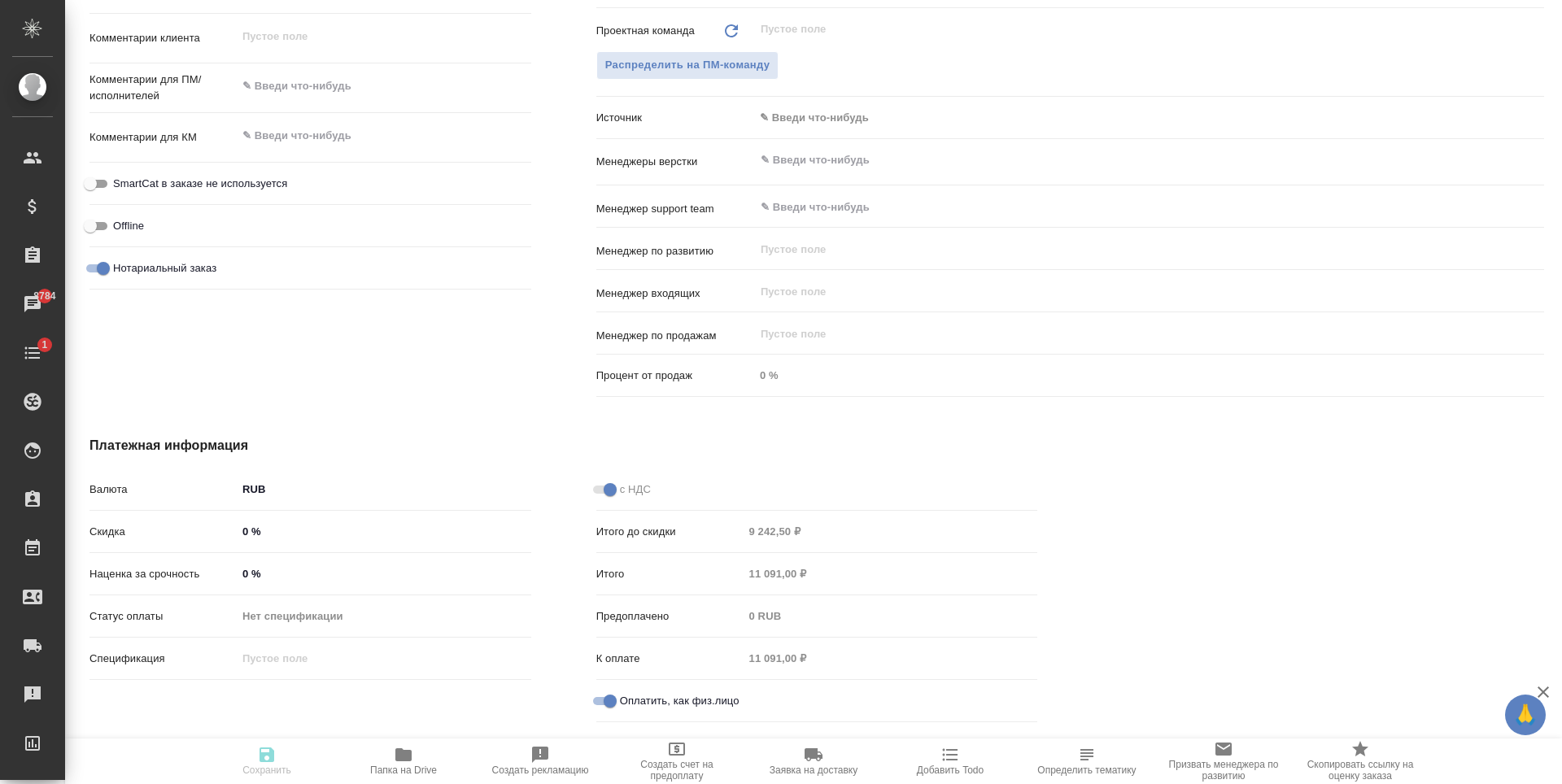
type textarea "x"
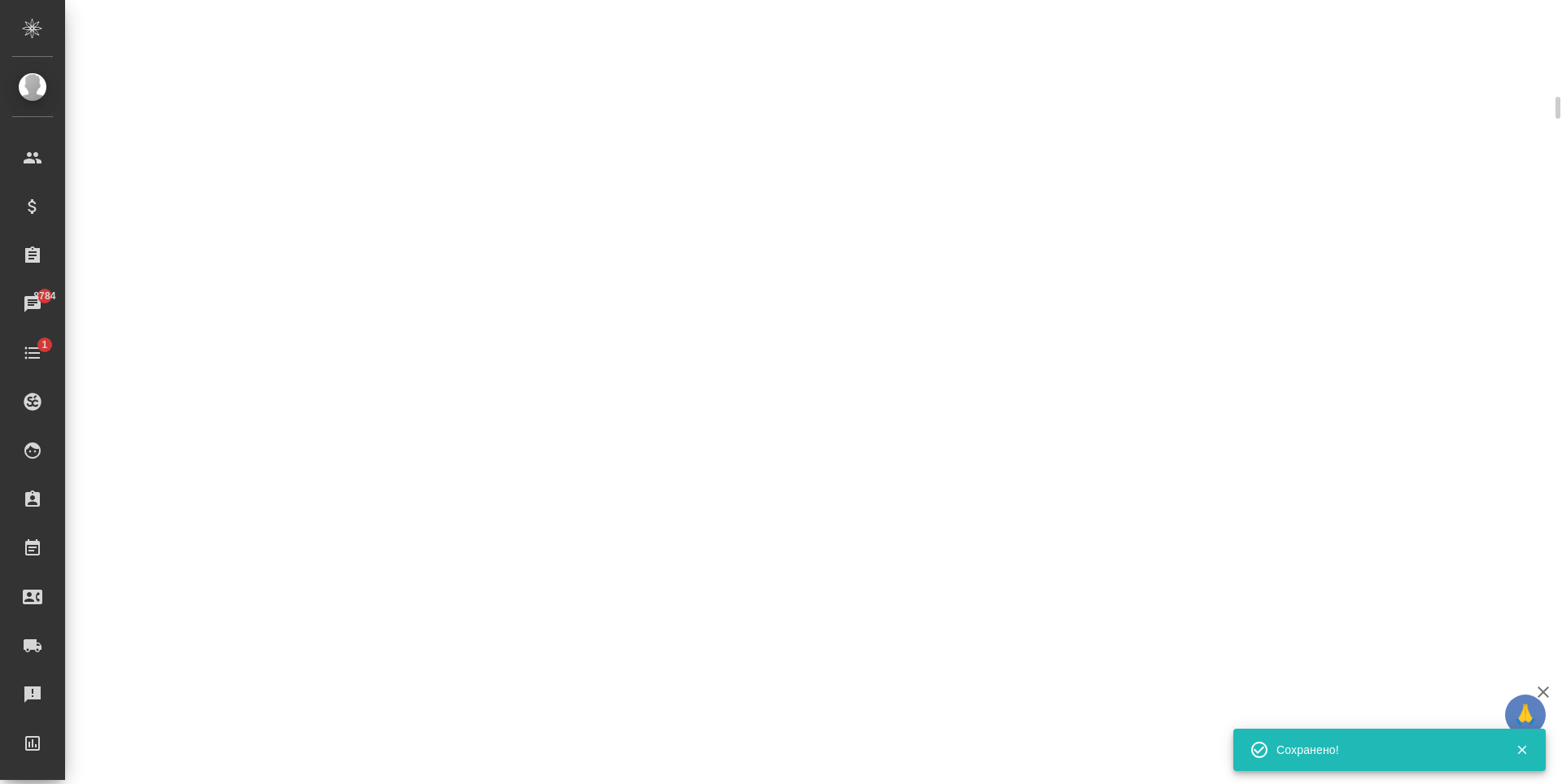
scroll to position [813, 0]
select select "RU"
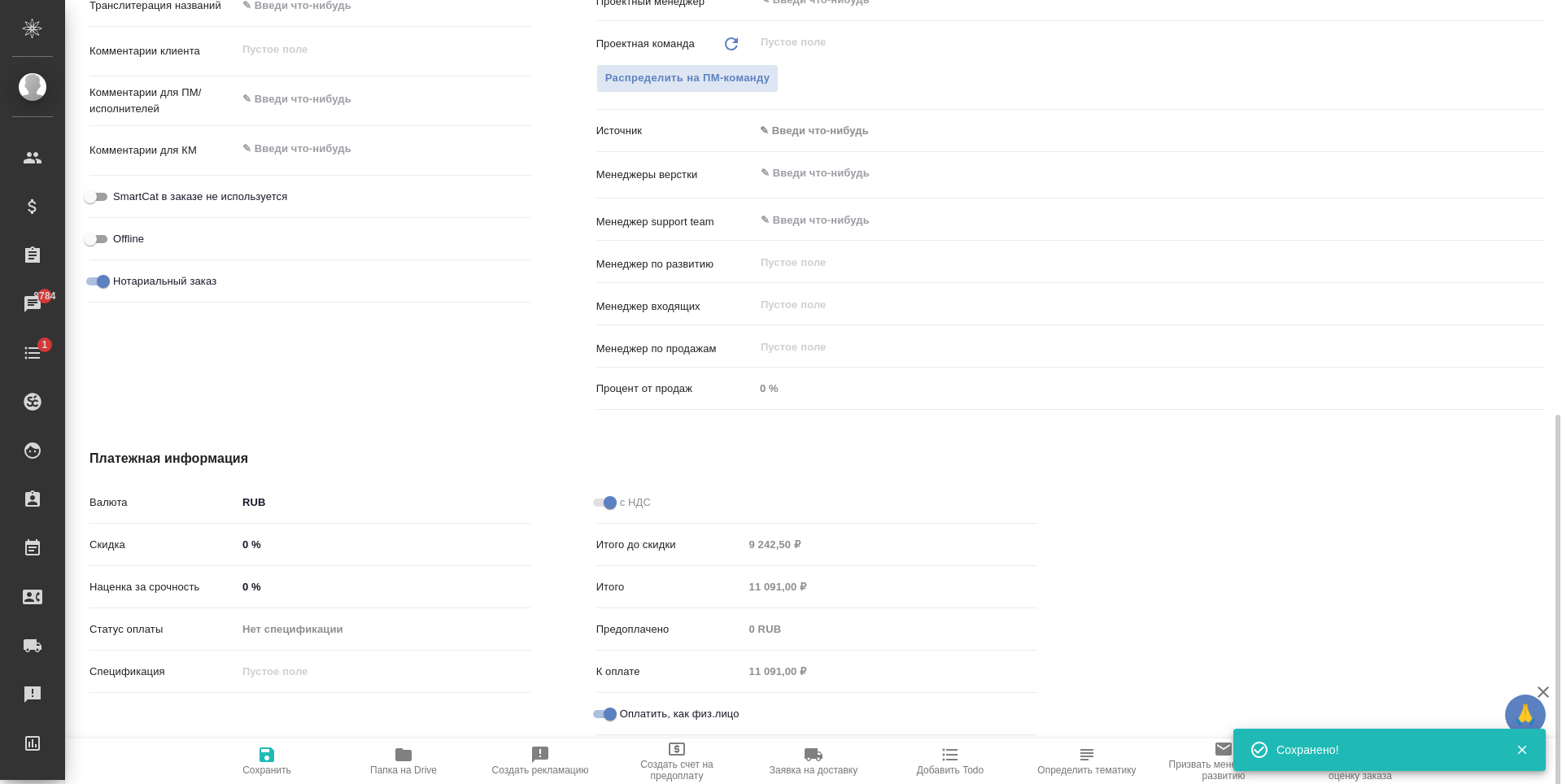
type textarea "x"
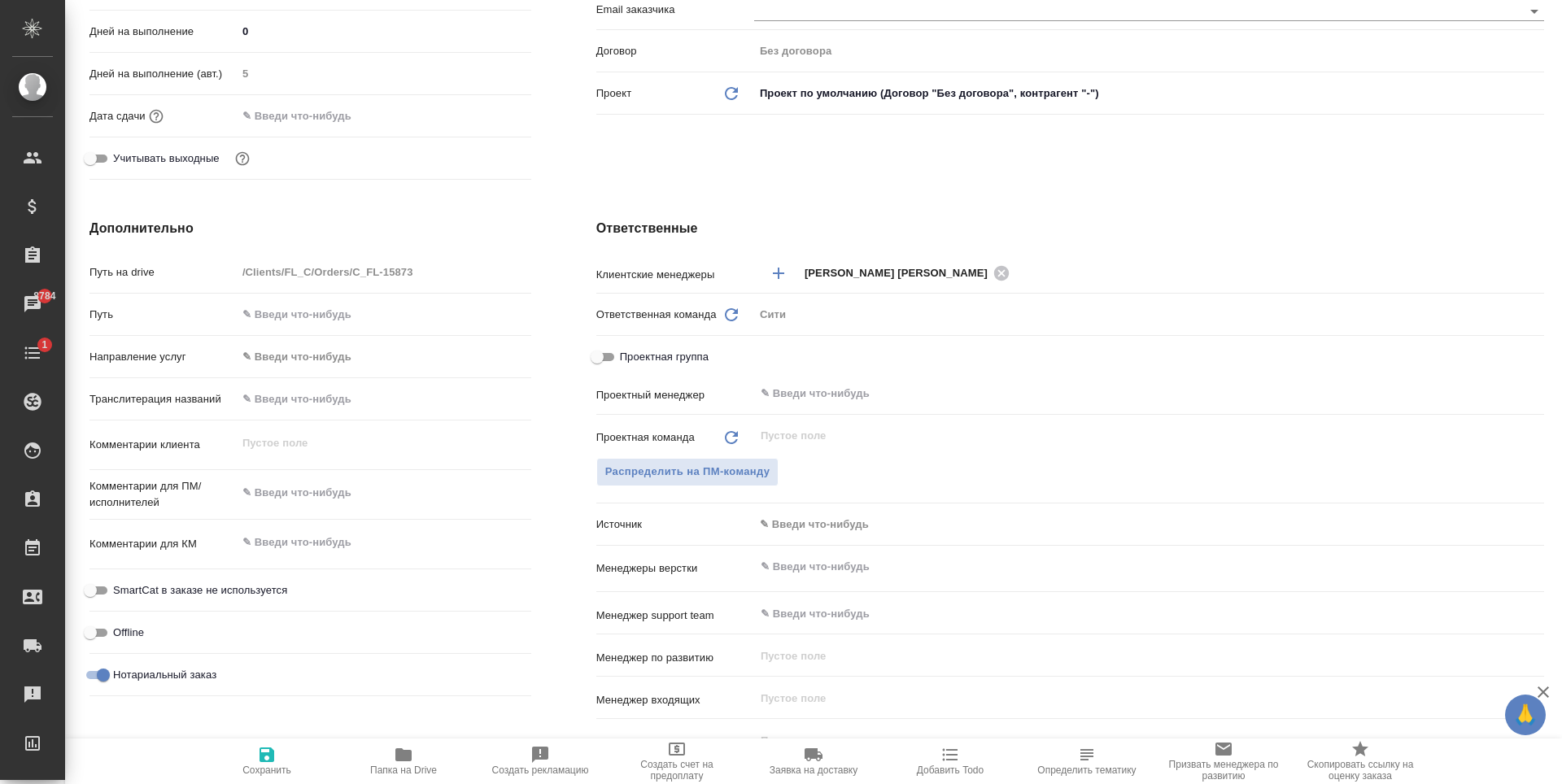
scroll to position [0, 0]
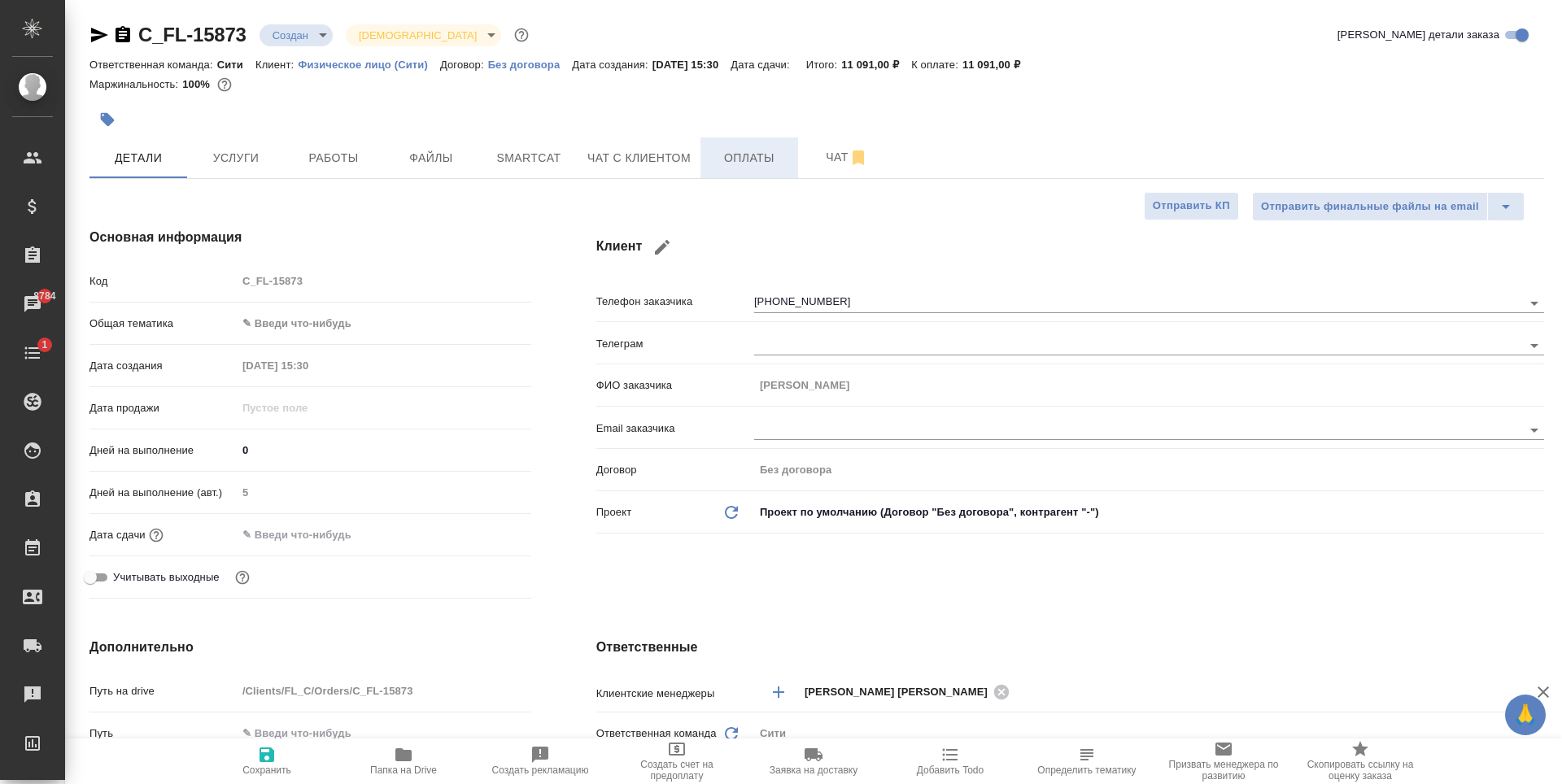
click at [722, 158] on span "Оплаты" at bounding box center [749, 158] width 78 height 21
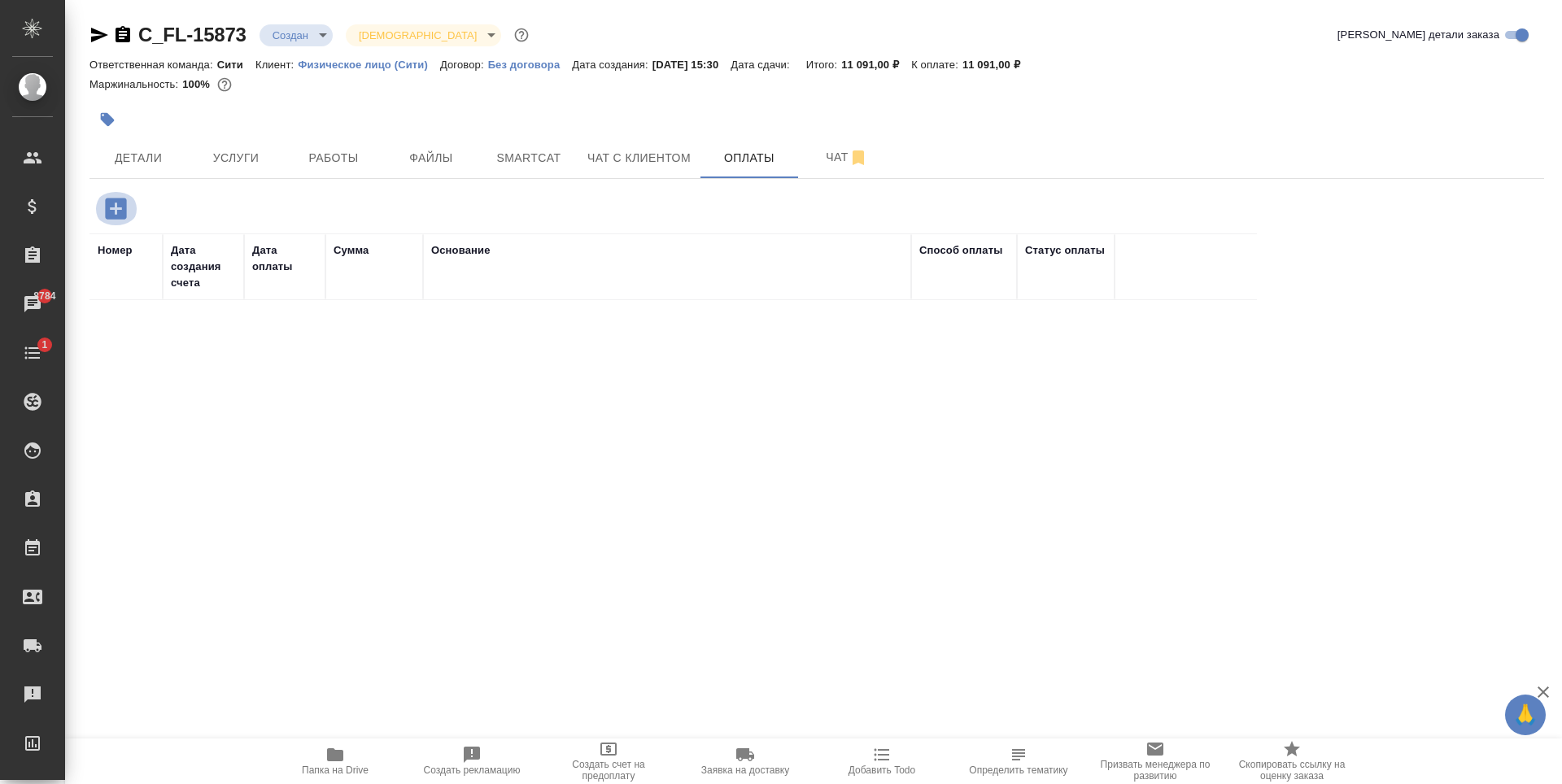
click at [130, 201] on button "button" at bounding box center [115, 209] width 45 height 34
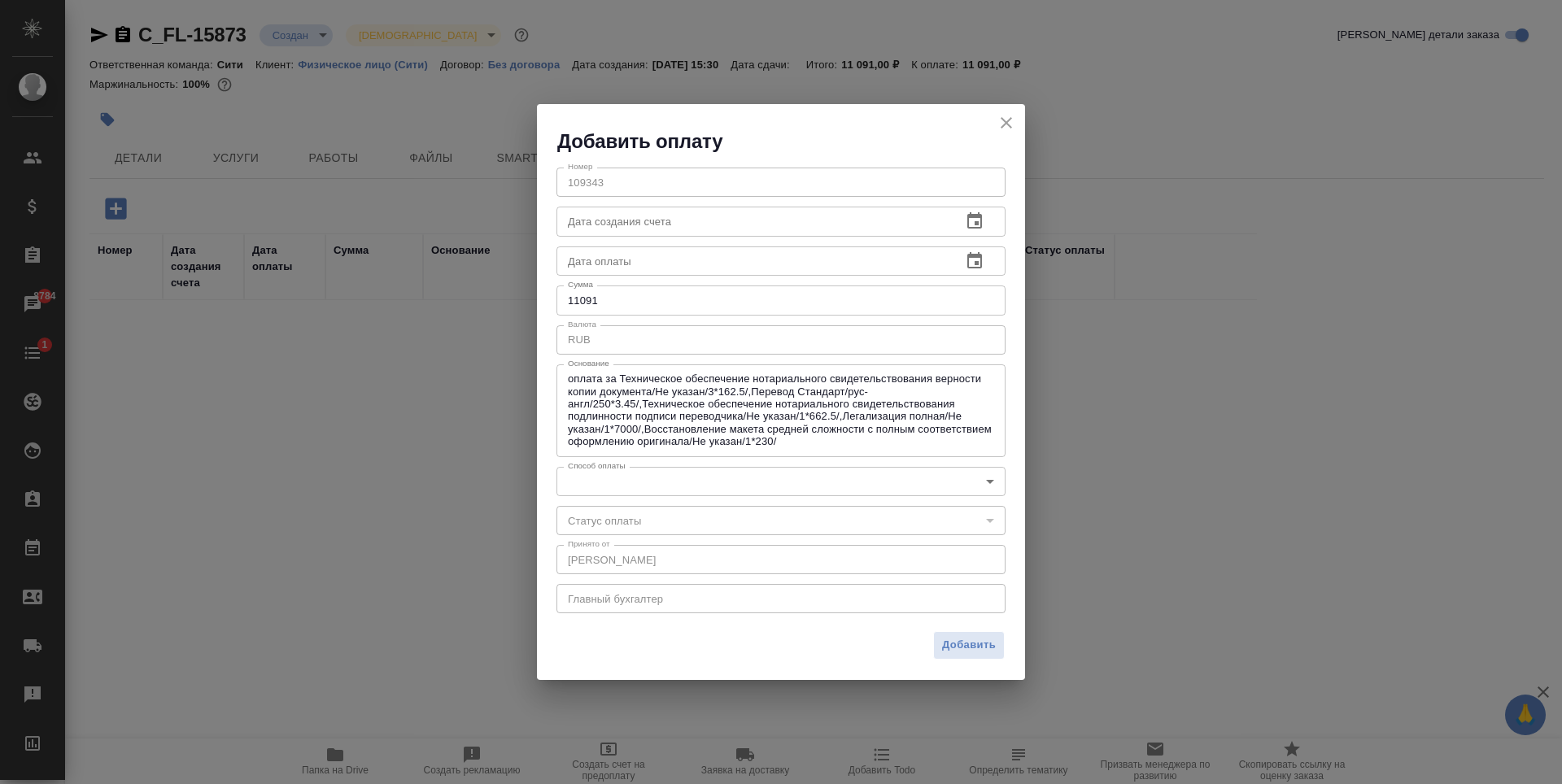
click at [1006, 124] on icon "close" at bounding box center [1006, 122] width 11 height 11
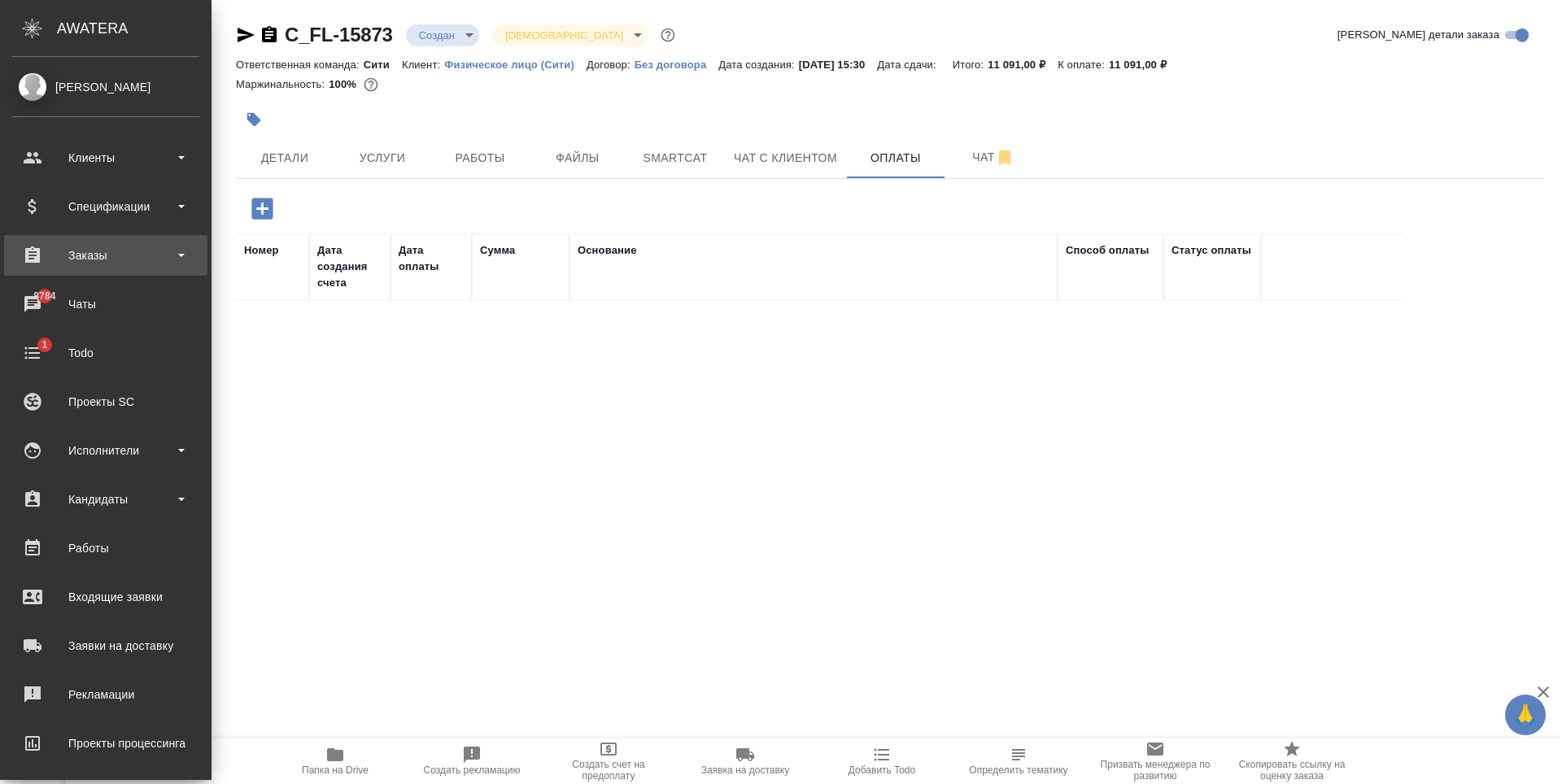
click at [161, 255] on div "Заказы" at bounding box center [105, 255] width 187 height 25
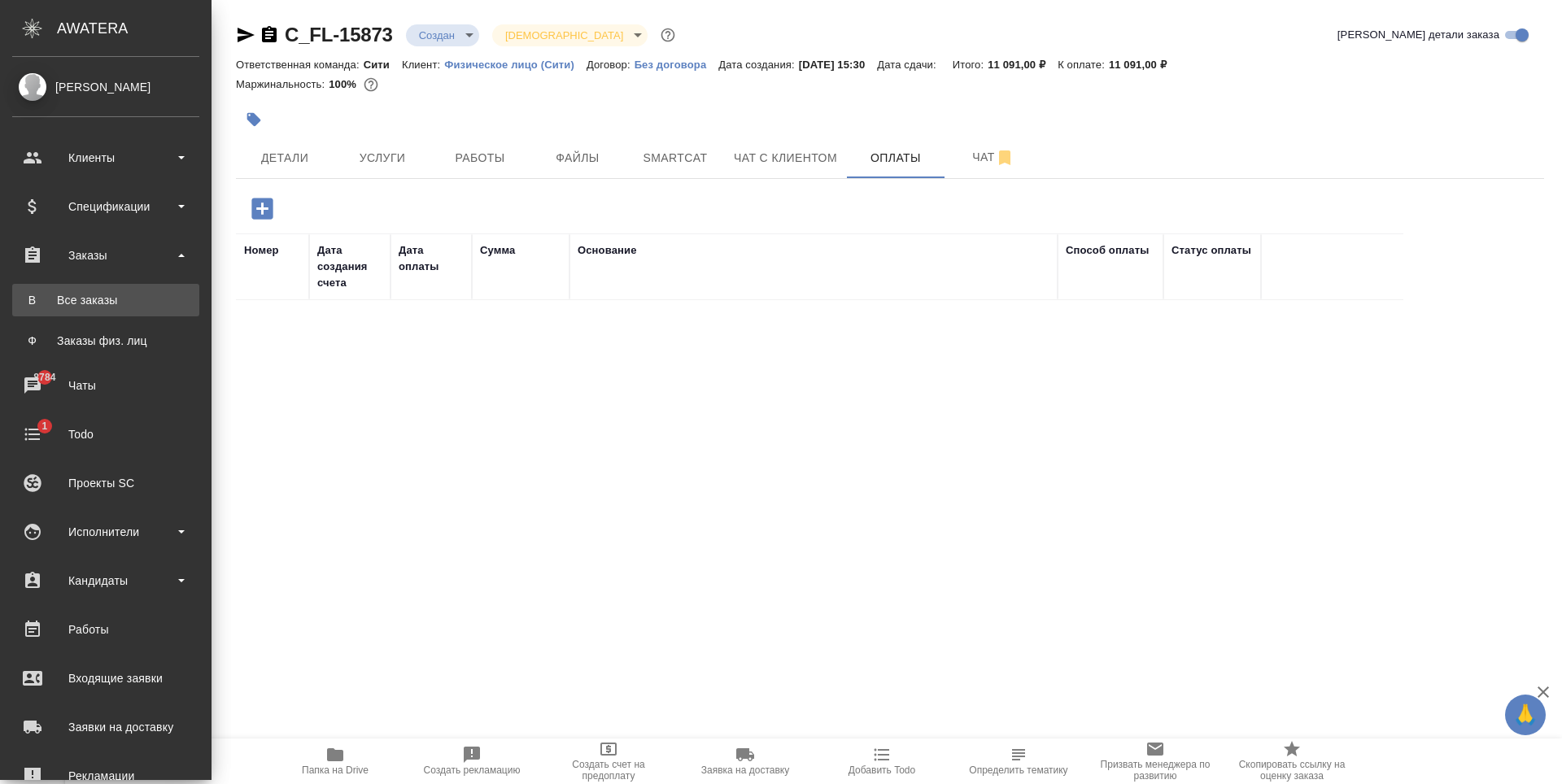
click at [120, 308] on link "В Все заказы" at bounding box center [105, 299] width 187 height 33
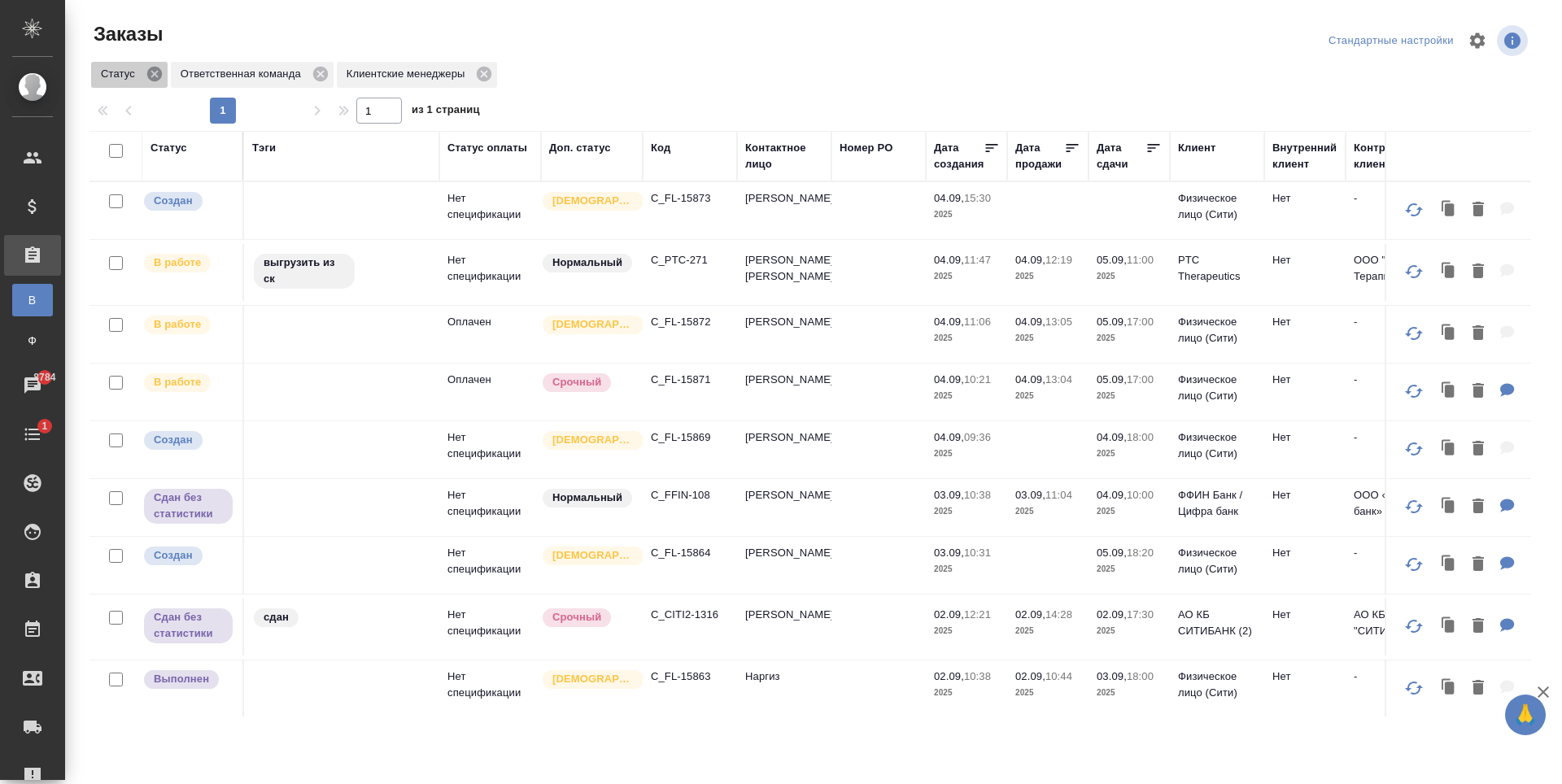
click at [149, 70] on icon at bounding box center [155, 73] width 15 height 15
click at [406, 76] on icon at bounding box center [404, 73] width 15 height 15
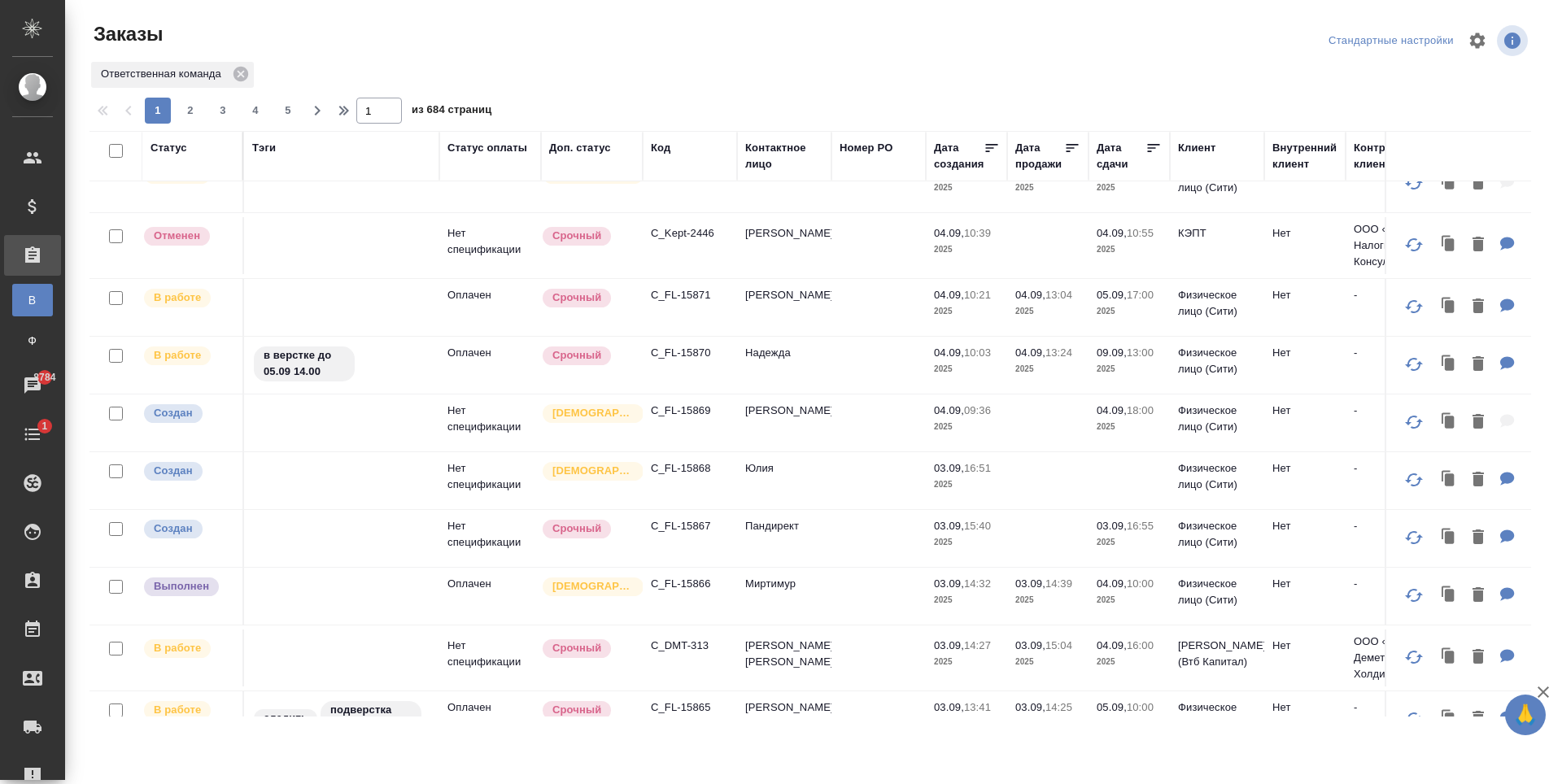
scroll to position [244, 0]
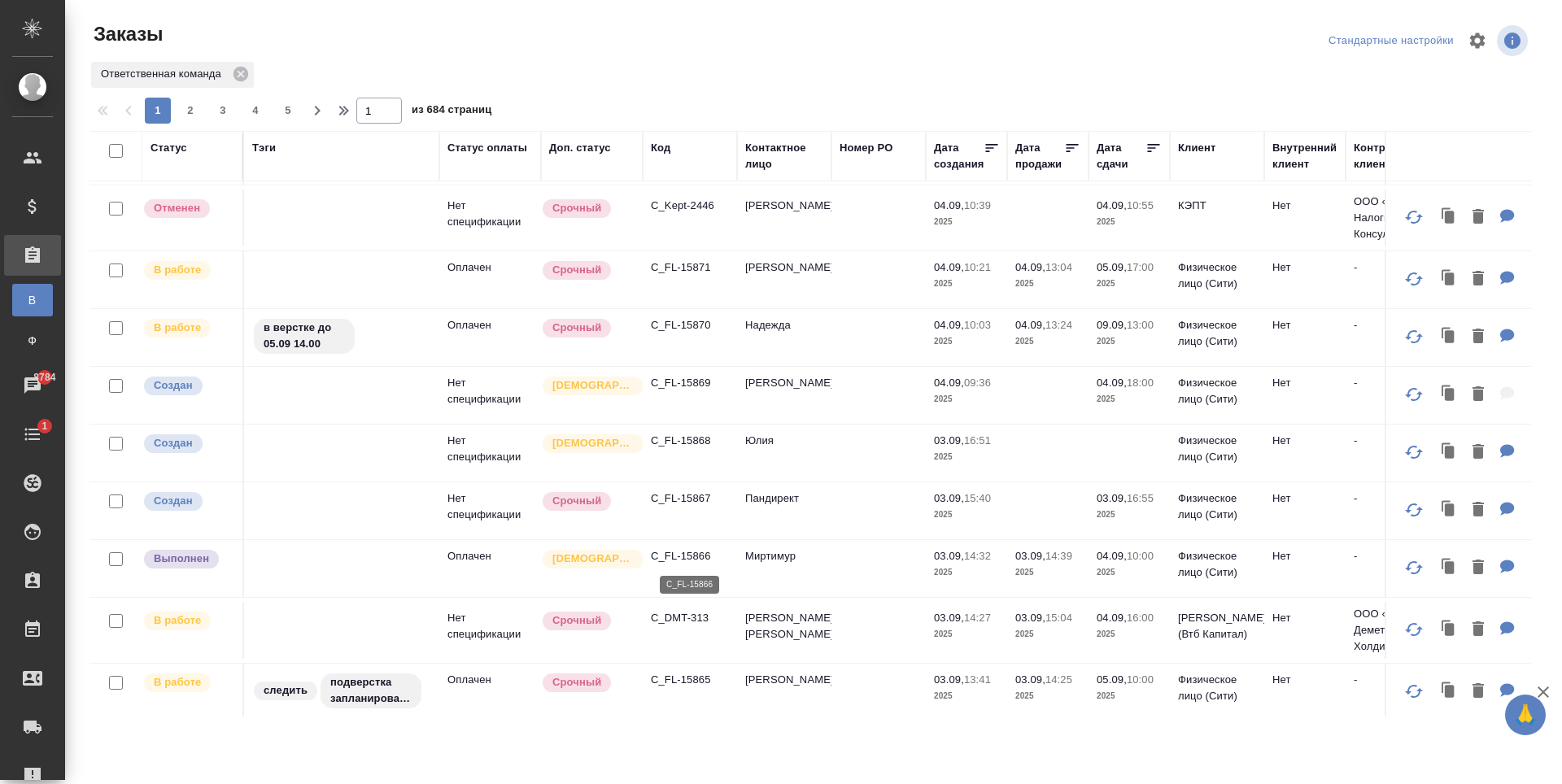
click at [686, 557] on p "C_FL-15866" at bounding box center [689, 556] width 78 height 16
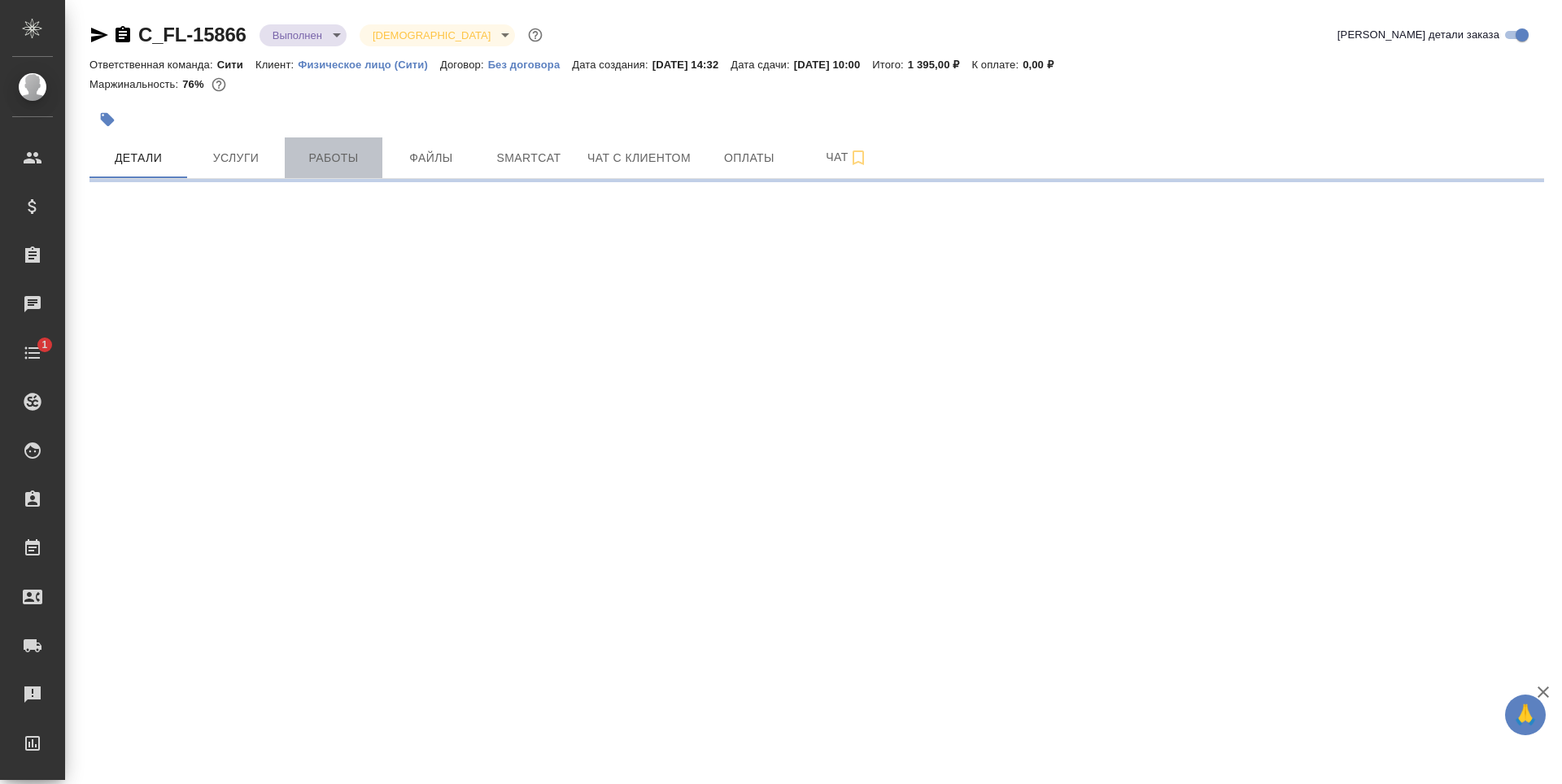
click at [338, 155] on span "Работы" at bounding box center [333, 158] width 78 height 21
click at [459, 166] on span "Файлы" at bounding box center [430, 158] width 78 height 21
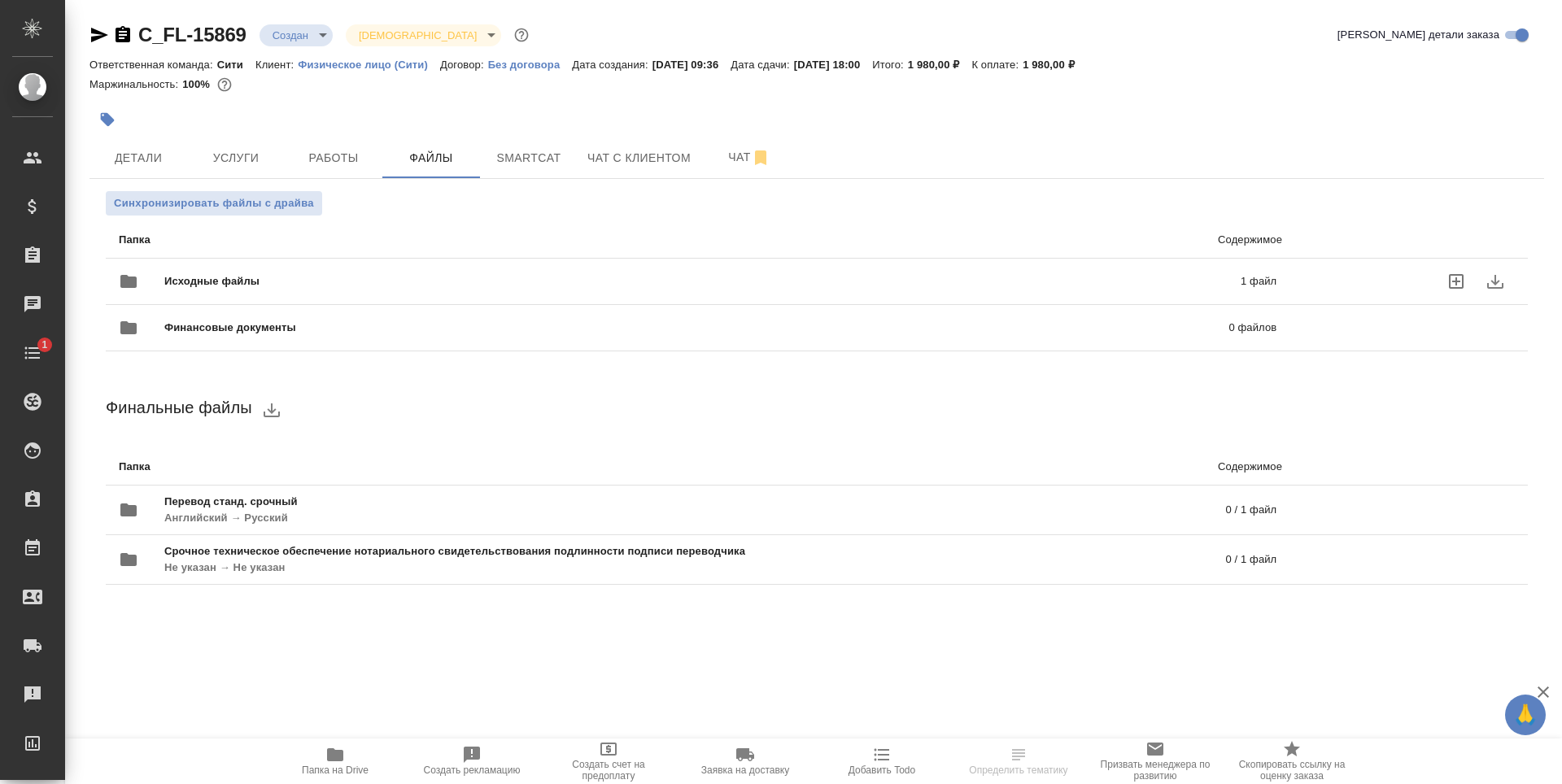
click at [1261, 281] on p "1 файл" at bounding box center [1014, 281] width 527 height 16
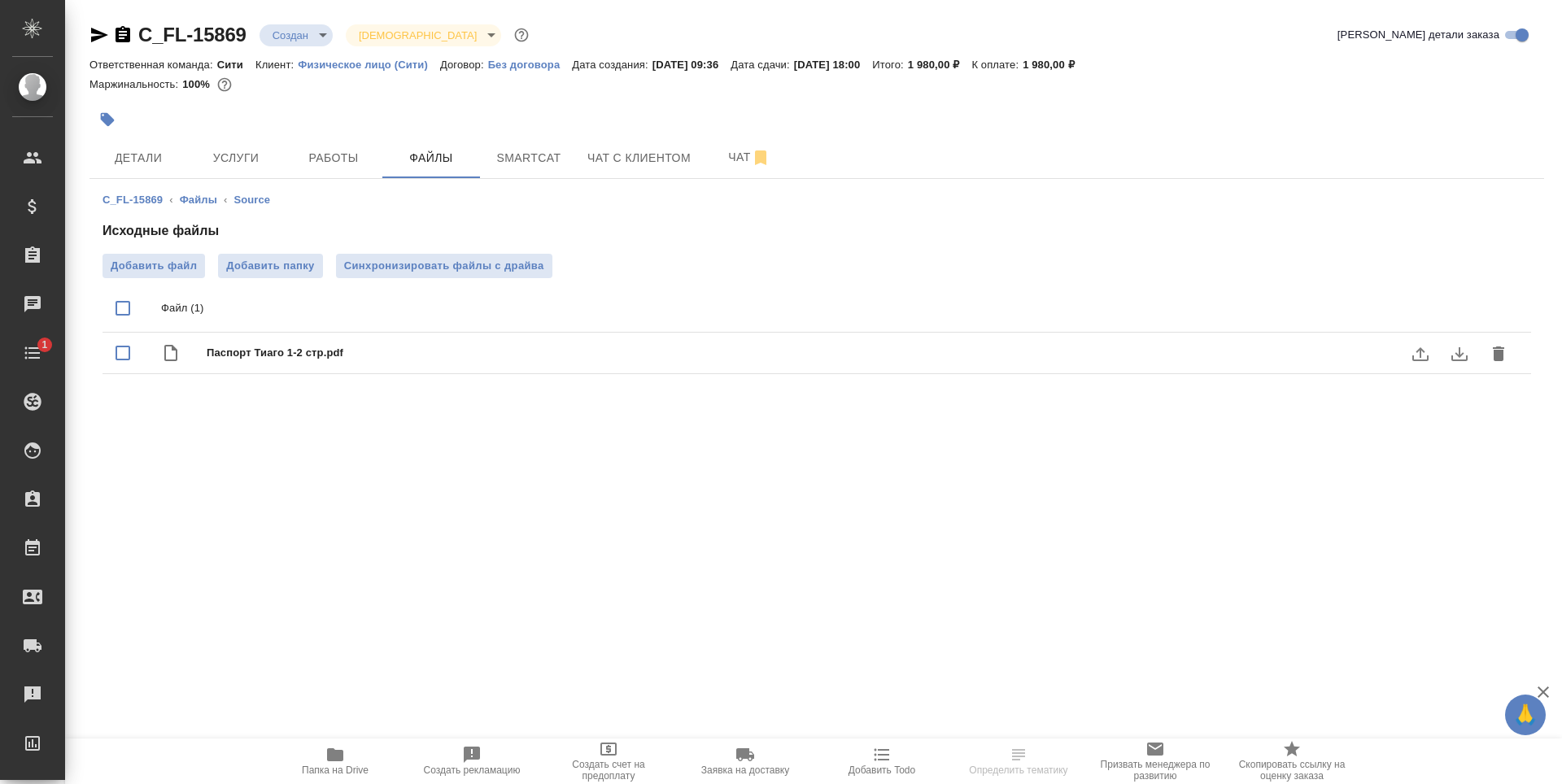
click at [1508, 352] on button "delete" at bounding box center [1499, 353] width 39 height 39
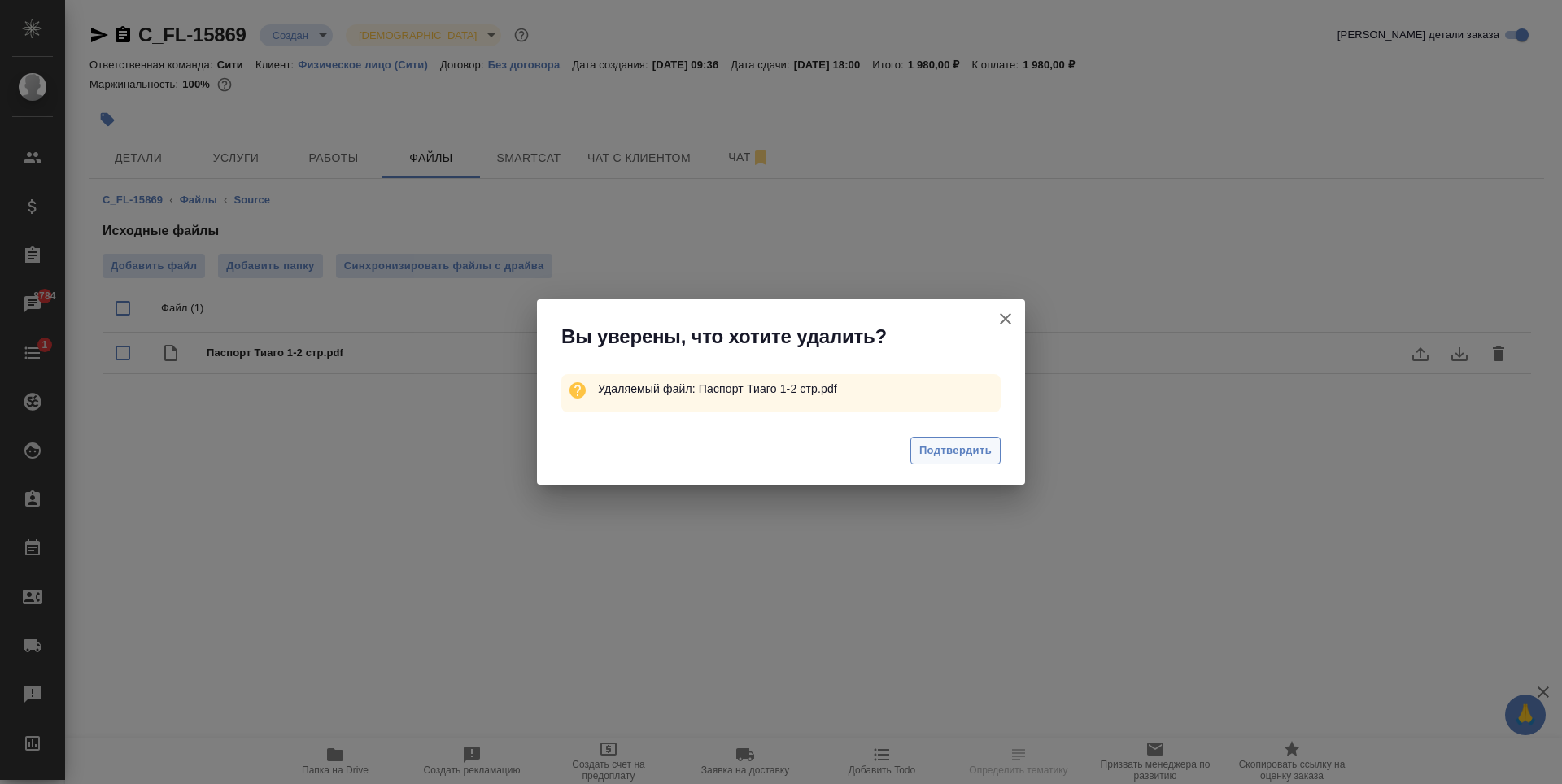
click at [942, 453] on span "Подтвердить" at bounding box center [955, 451] width 72 height 19
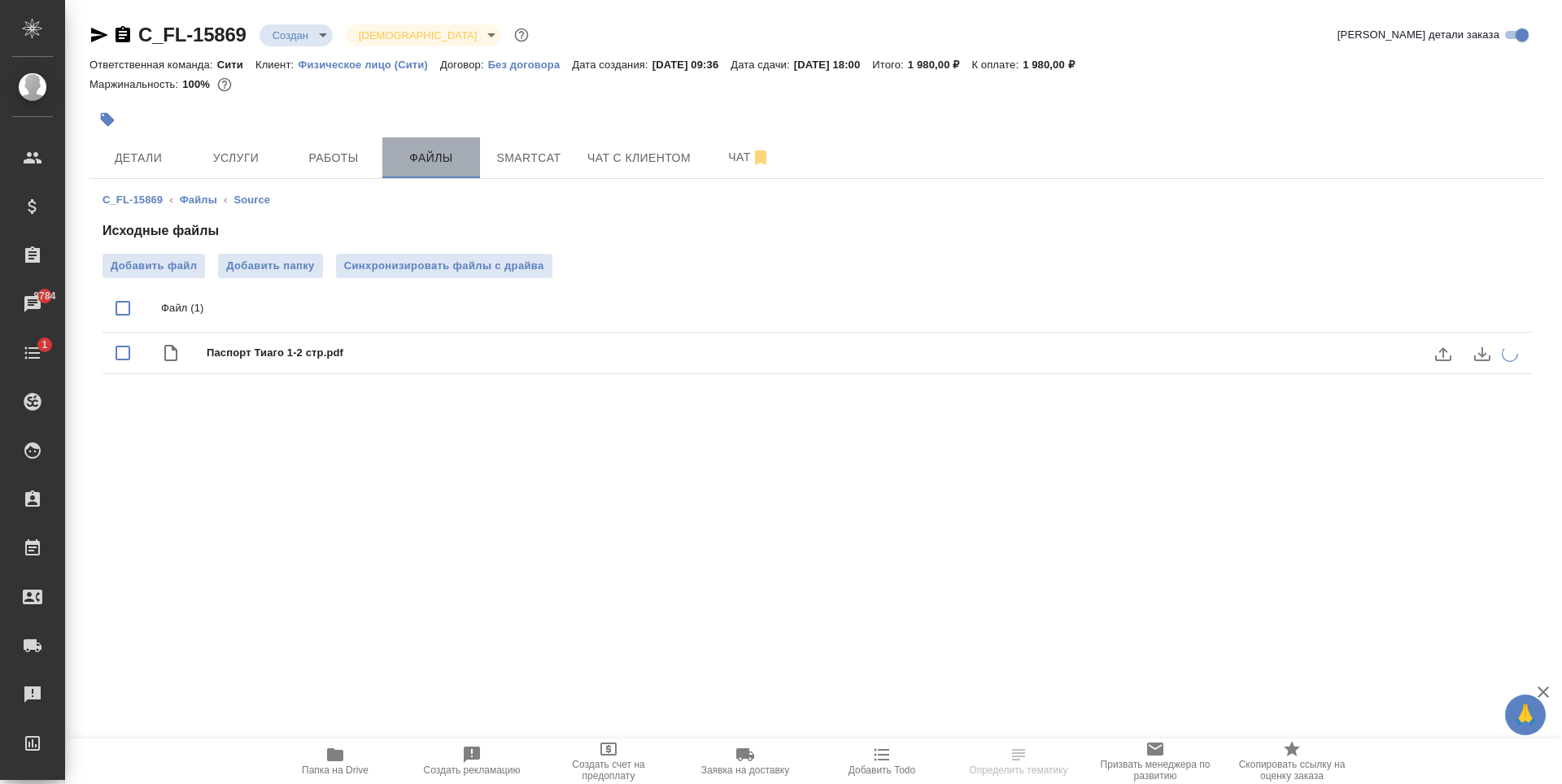
click at [395, 166] on span "Файлы" at bounding box center [430, 158] width 78 height 21
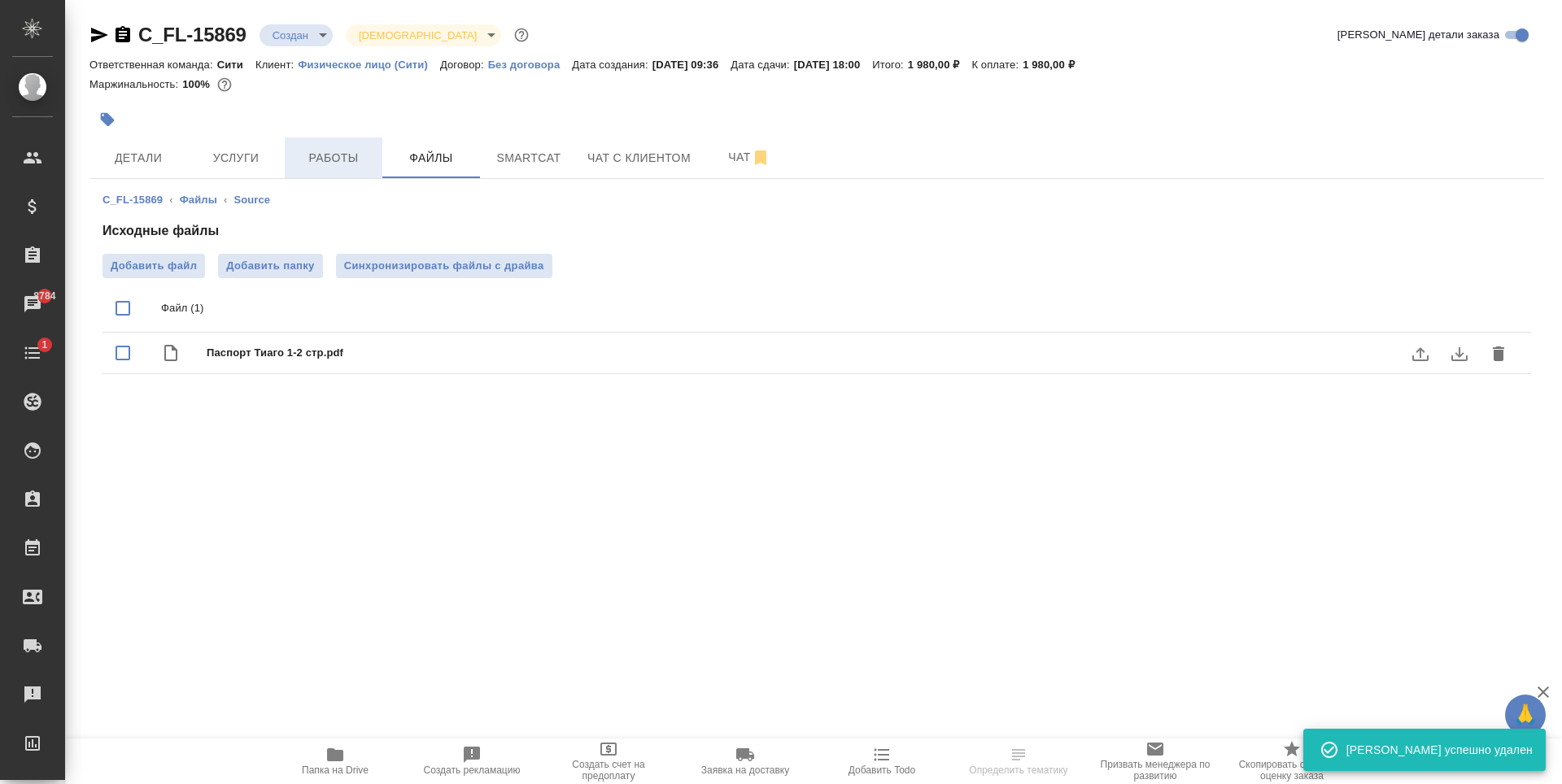
click at [344, 167] on span "Работы" at bounding box center [333, 158] width 78 height 21
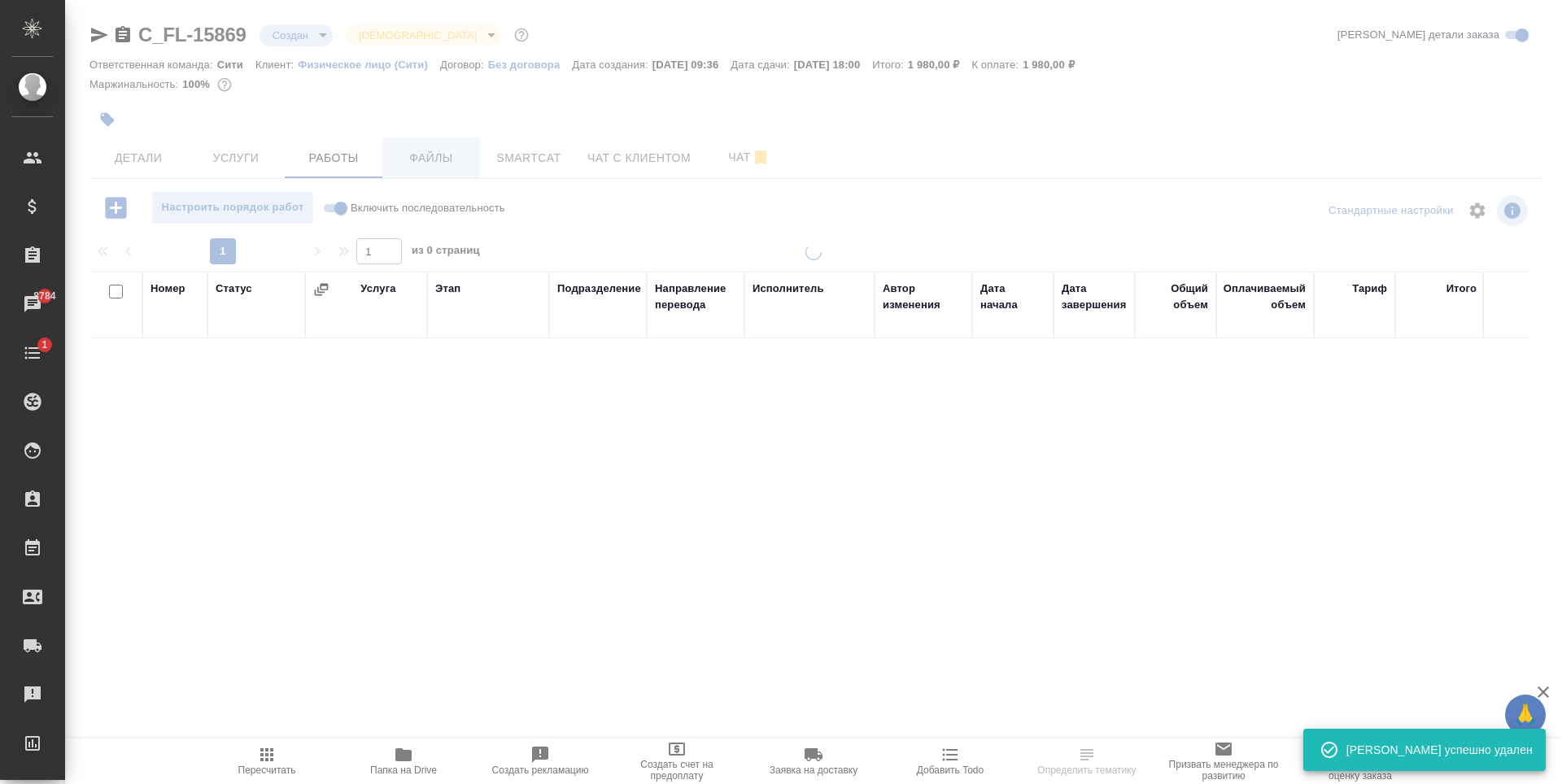
click at [413, 158] on span "Файлы" at bounding box center [430, 158] width 78 height 21
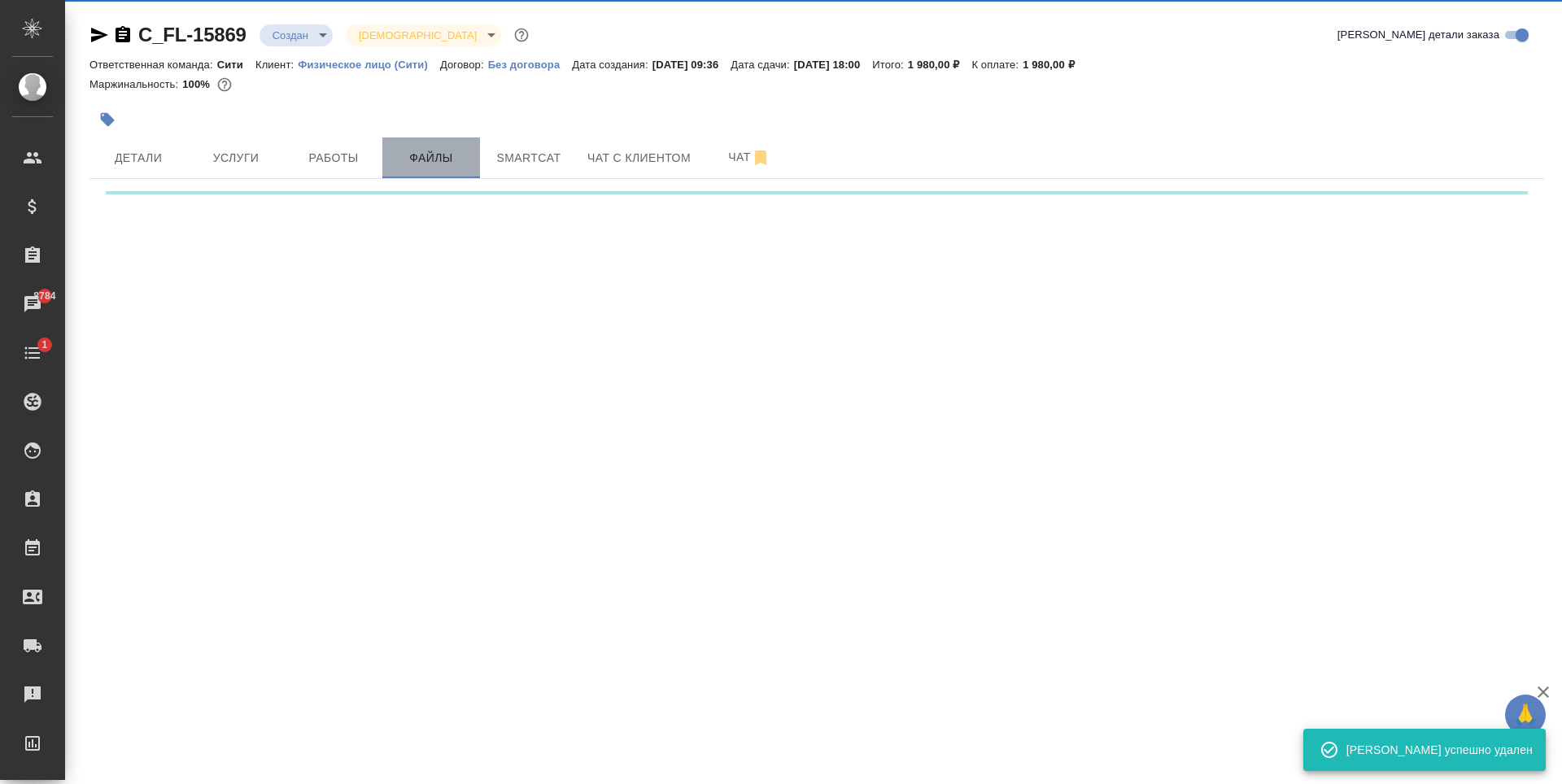
click at [413, 158] on span "Файлы" at bounding box center [430, 158] width 78 height 21
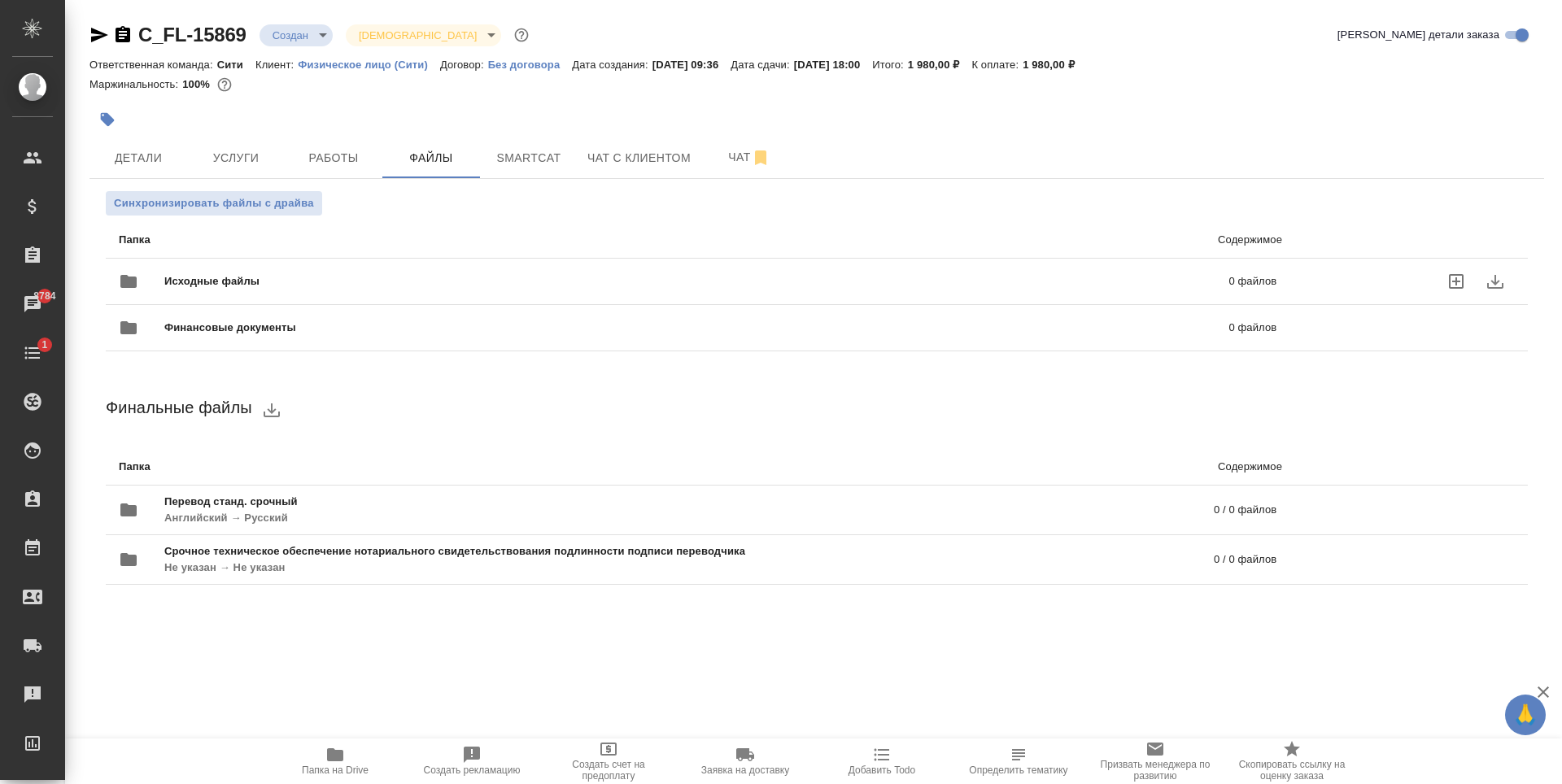
click at [1456, 285] on icon "uploadFiles" at bounding box center [1456, 281] width 15 height 15
click at [0, 0] on input "uploadFiles" at bounding box center [0, 0] width 0 height 0
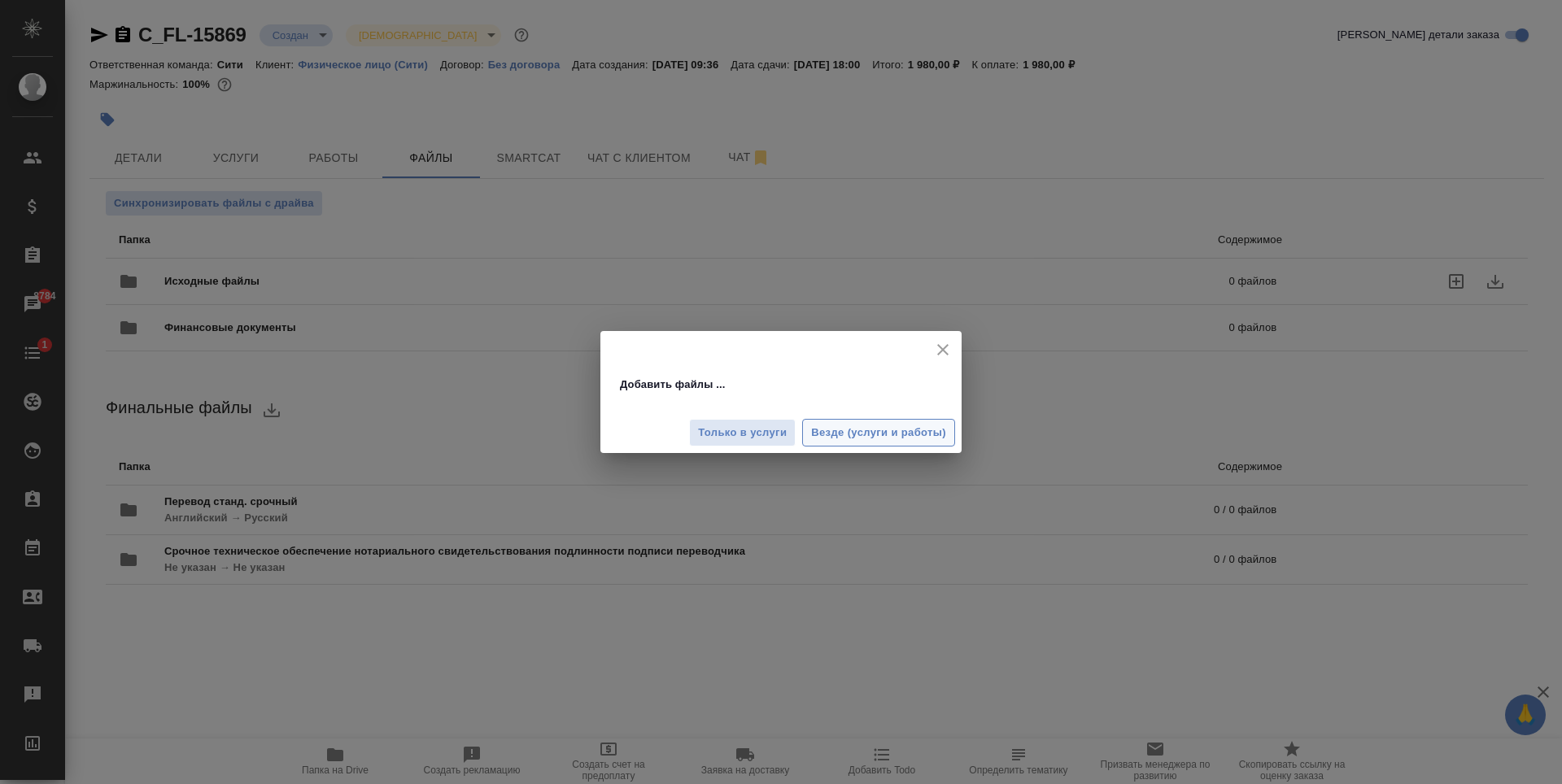
click at [841, 437] on span "Везде (услуги и работы)" at bounding box center [879, 432] width 135 height 19
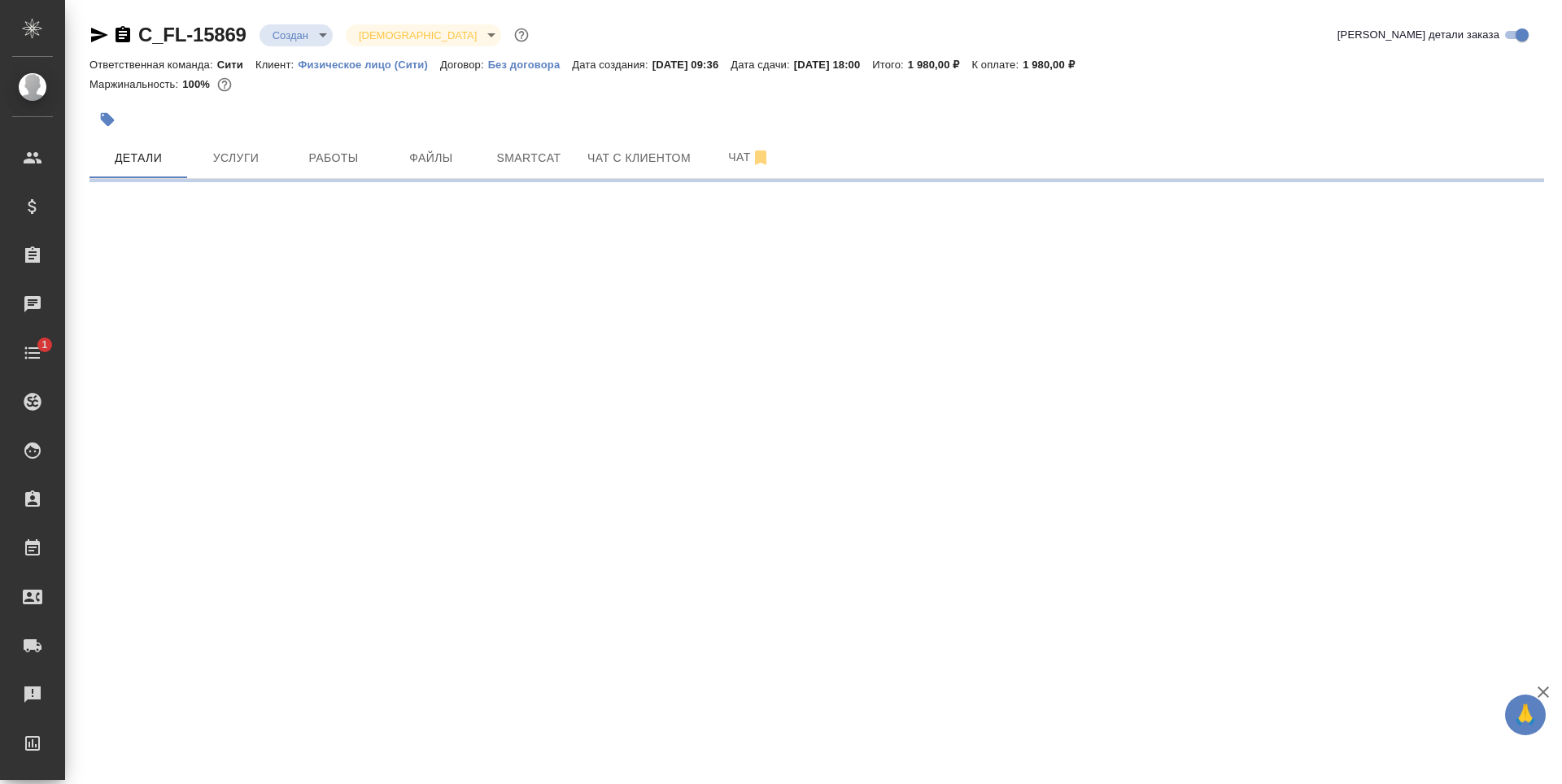
select select "RU"
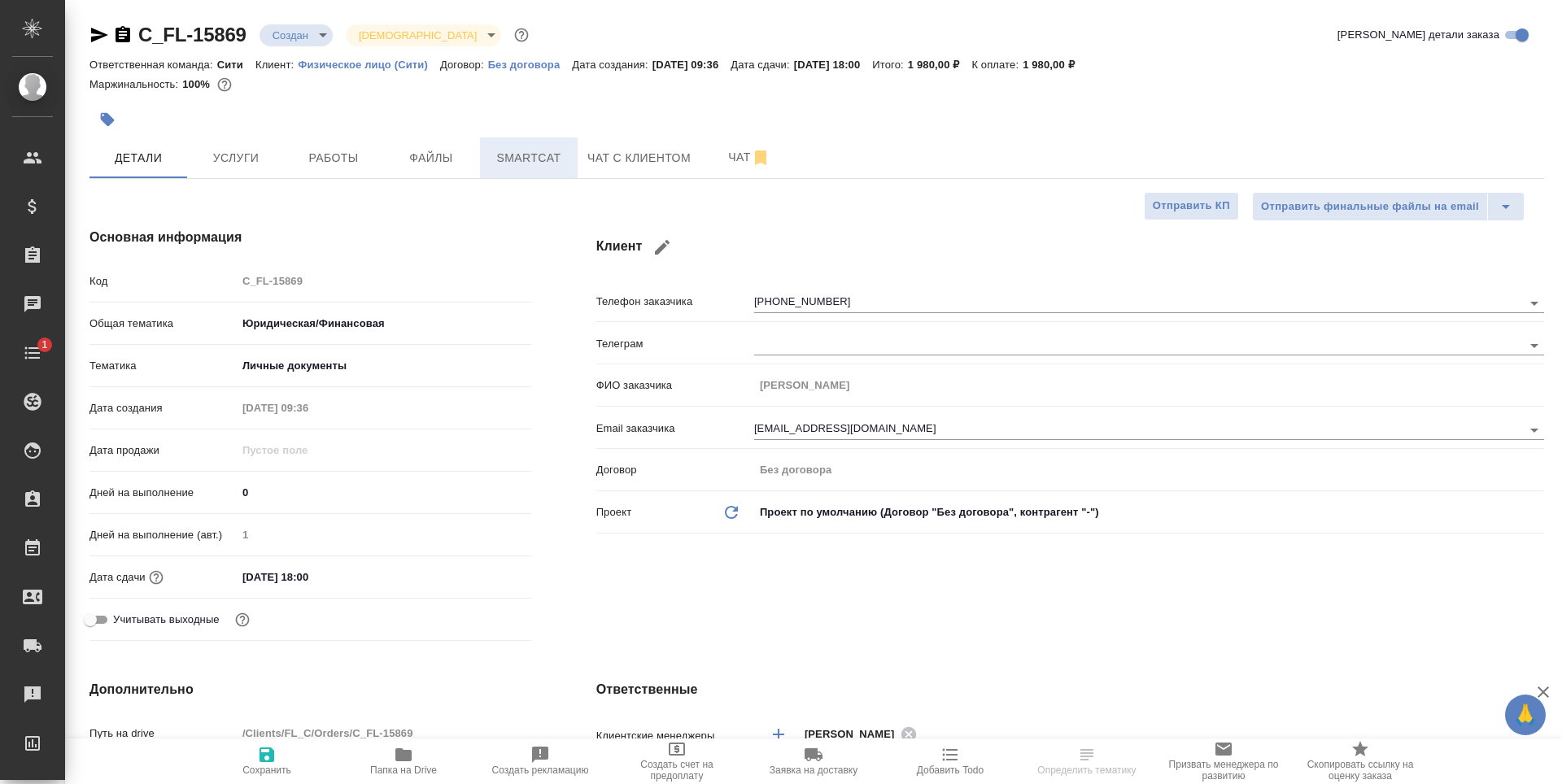
type textarea "x"
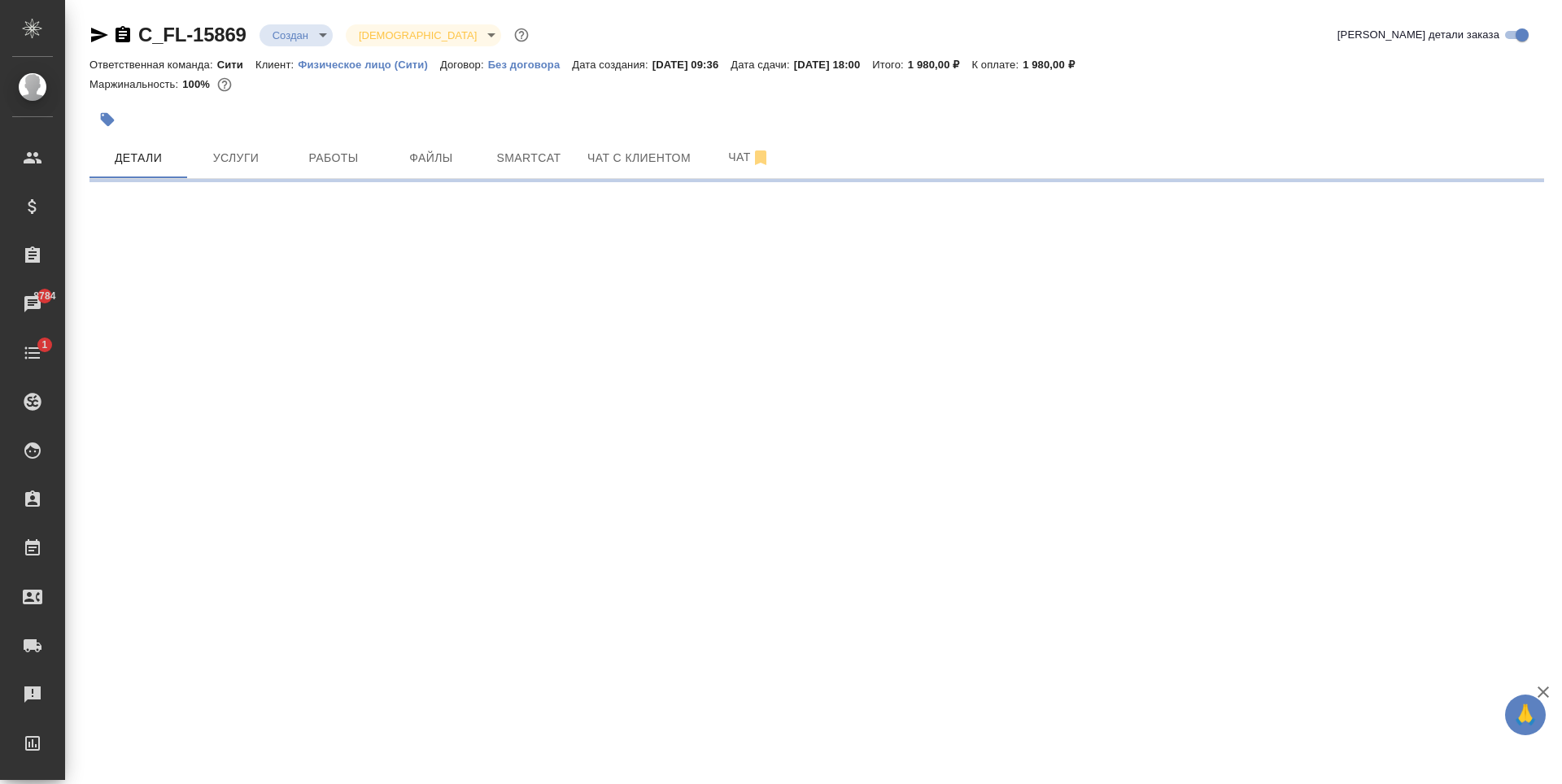
select select "RU"
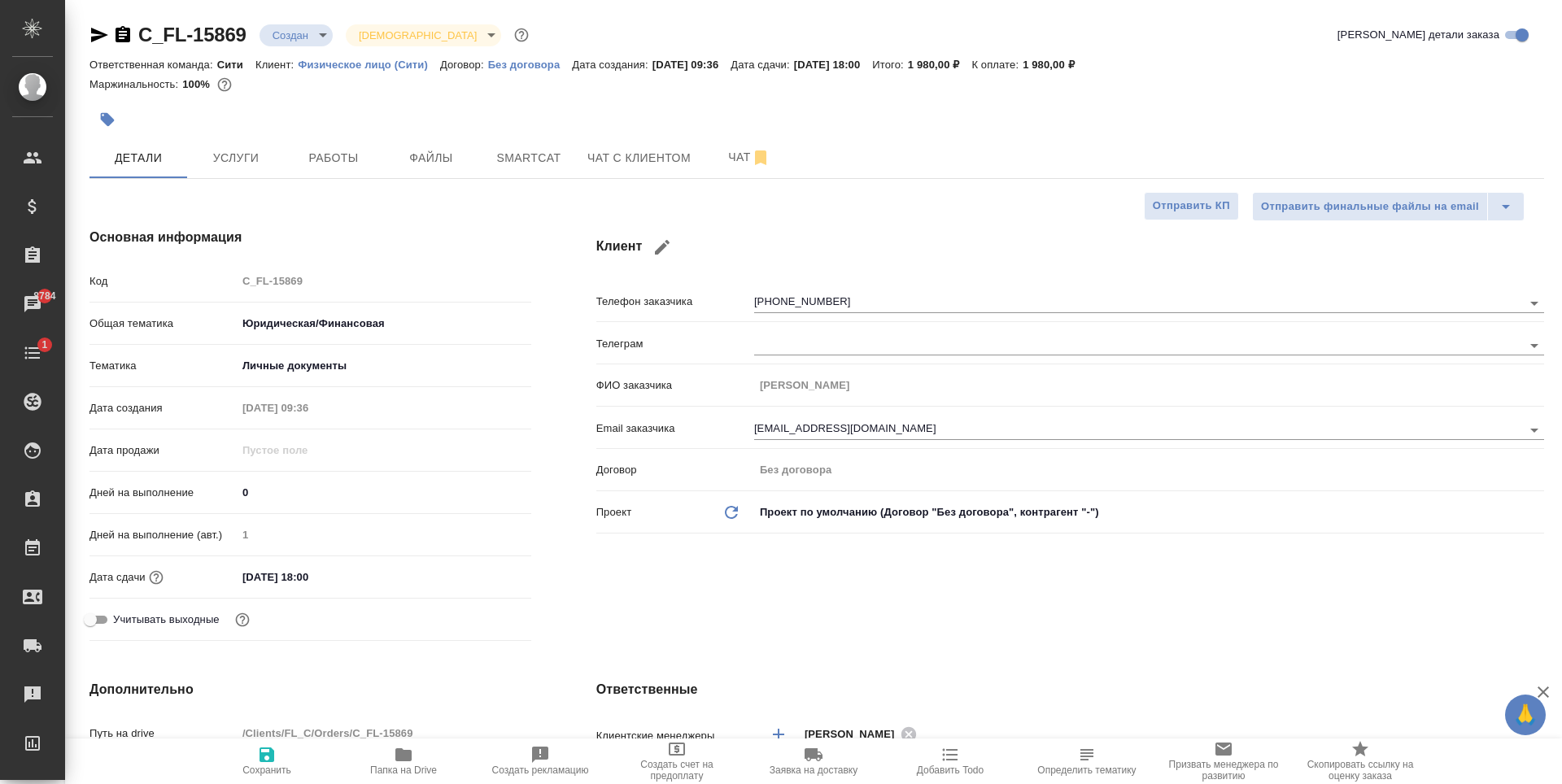
type textarea "x"
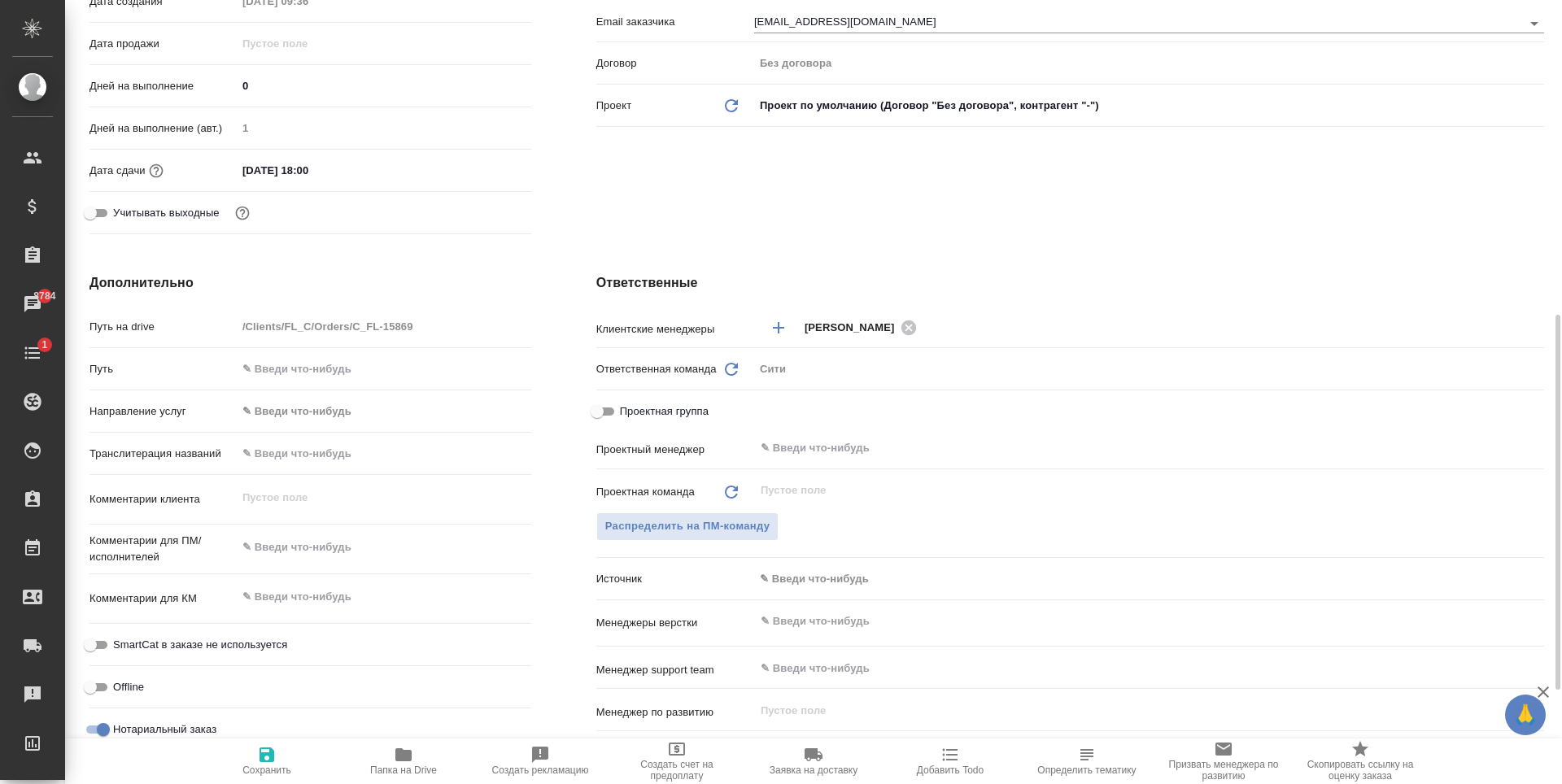
scroll to position [488, 0]
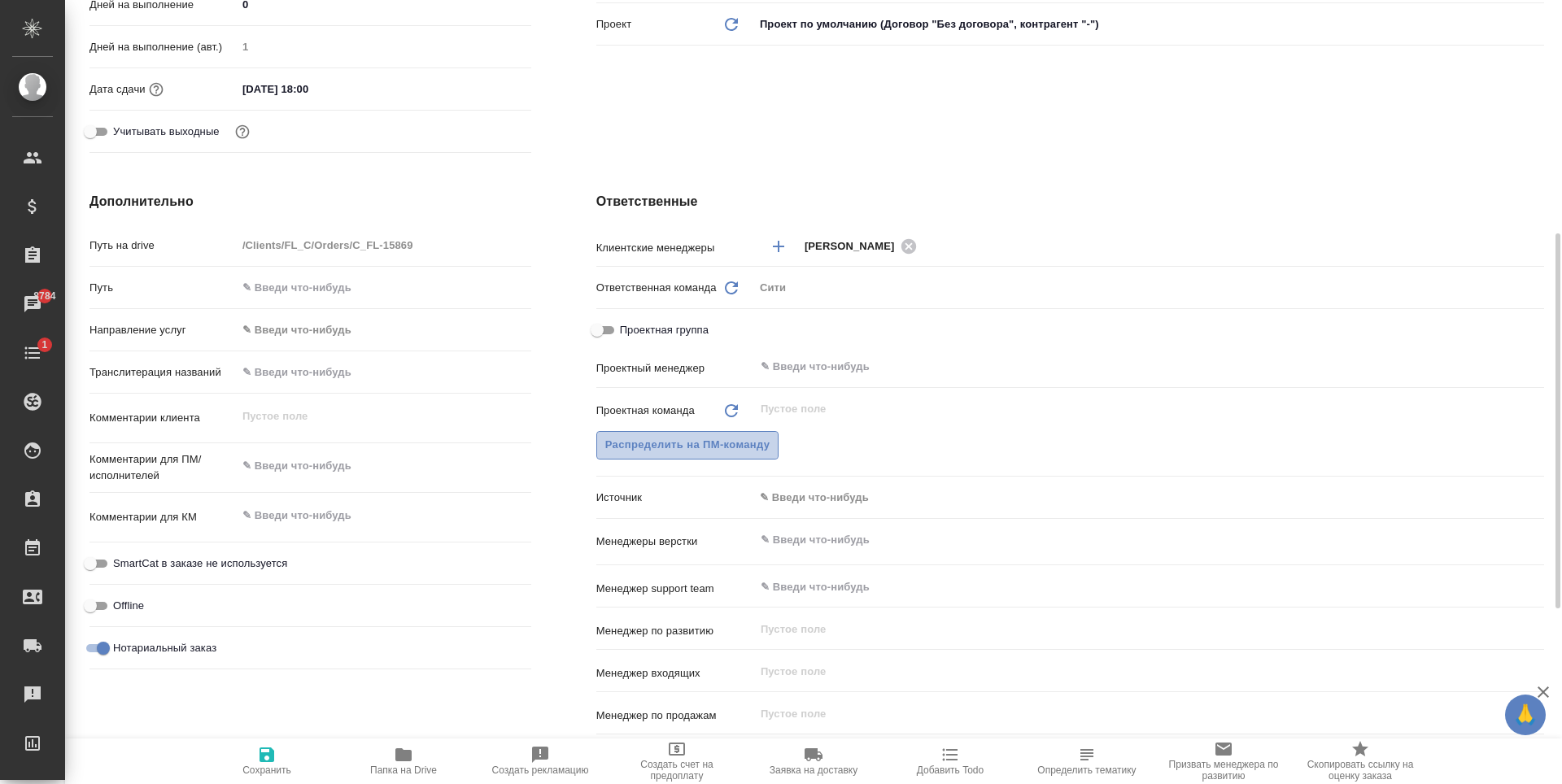
click at [738, 441] on span "Распределить на ПМ-команду" at bounding box center [687, 445] width 166 height 19
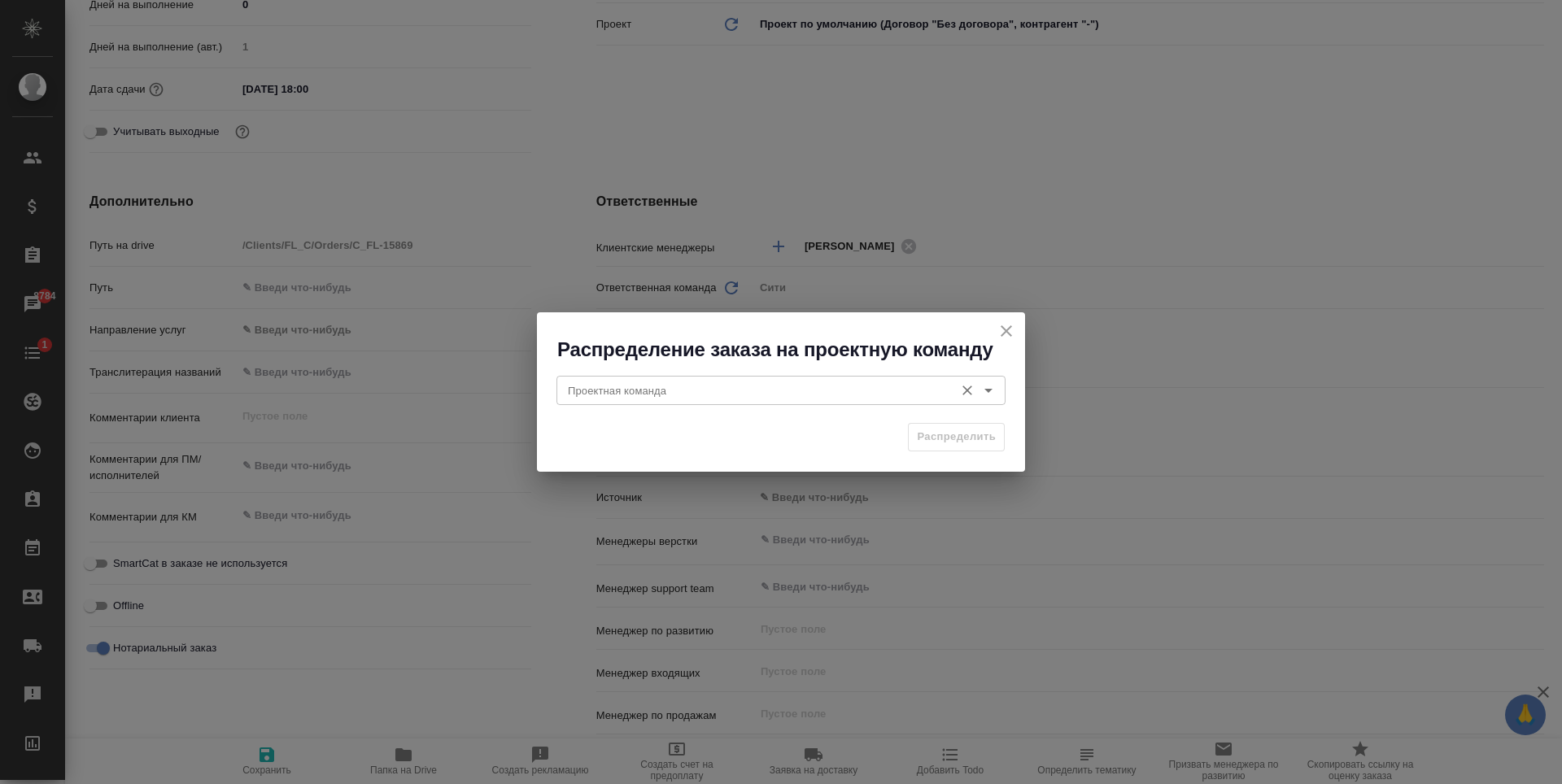
click at [673, 398] on input "Проектная команда" at bounding box center [754, 391] width 385 height 20
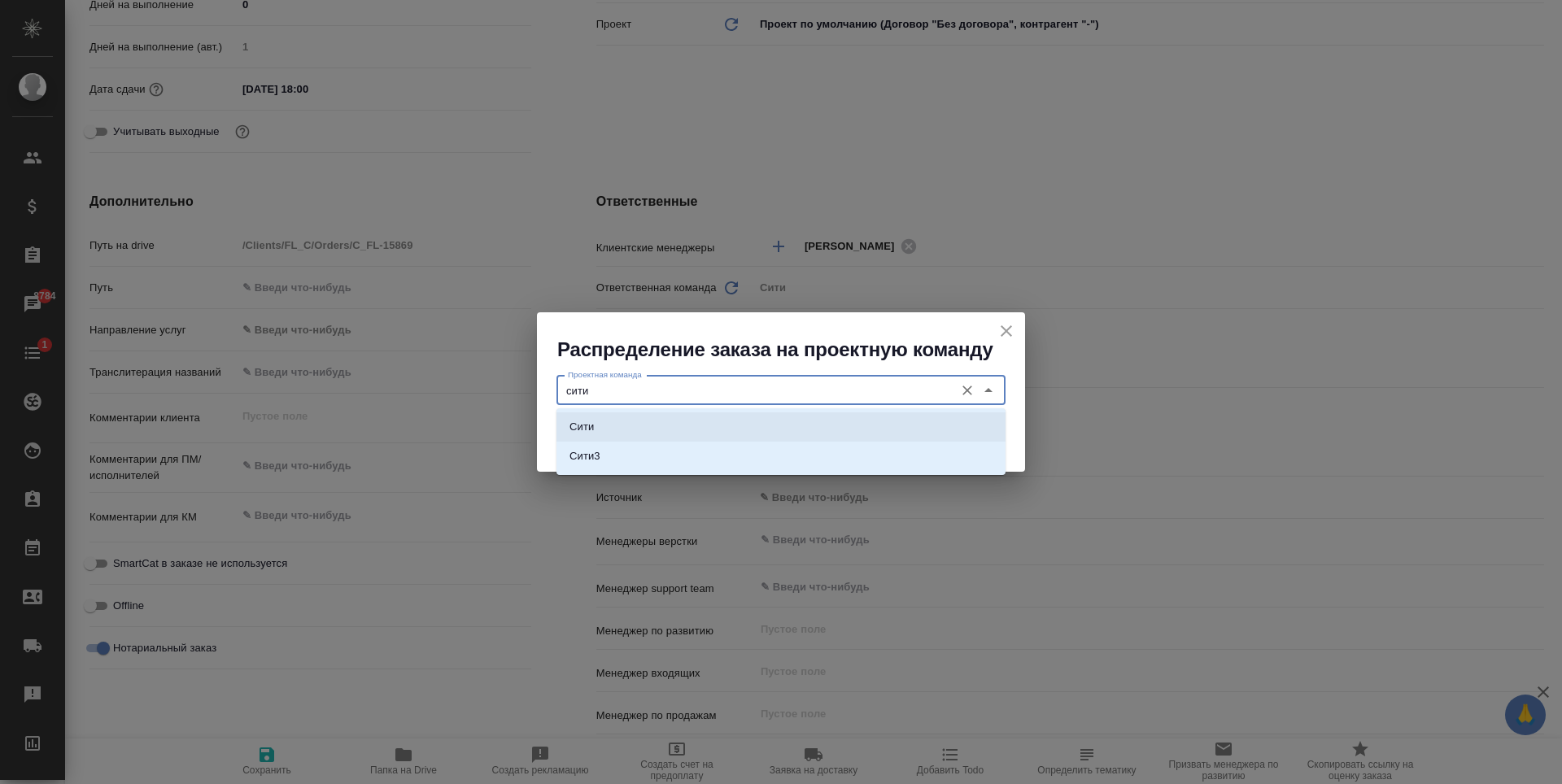
click at [663, 426] on li "Сити" at bounding box center [781, 427] width 449 height 30
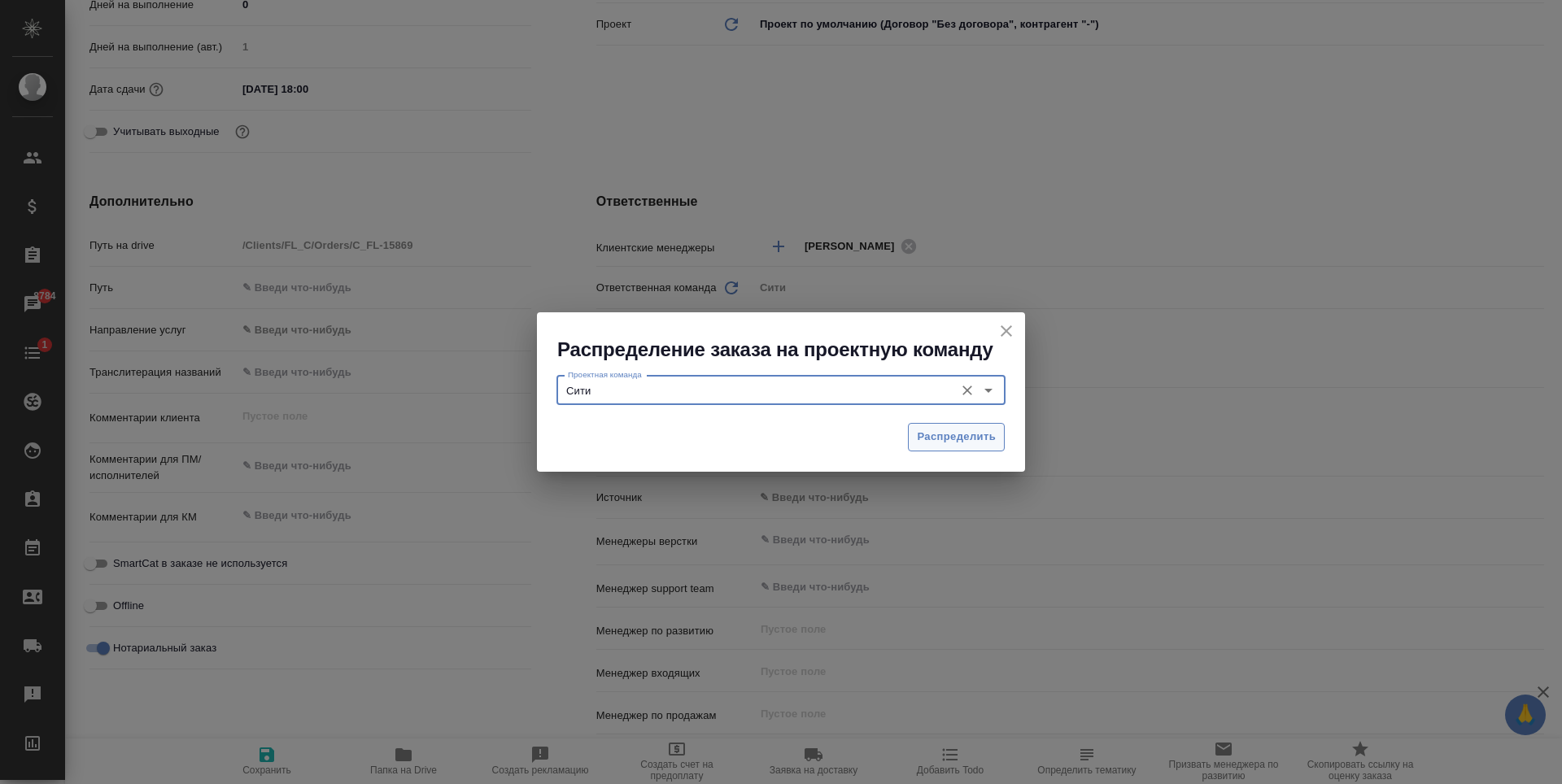
type input "Сити"
click at [947, 442] on span "Распределить" at bounding box center [957, 437] width 79 height 19
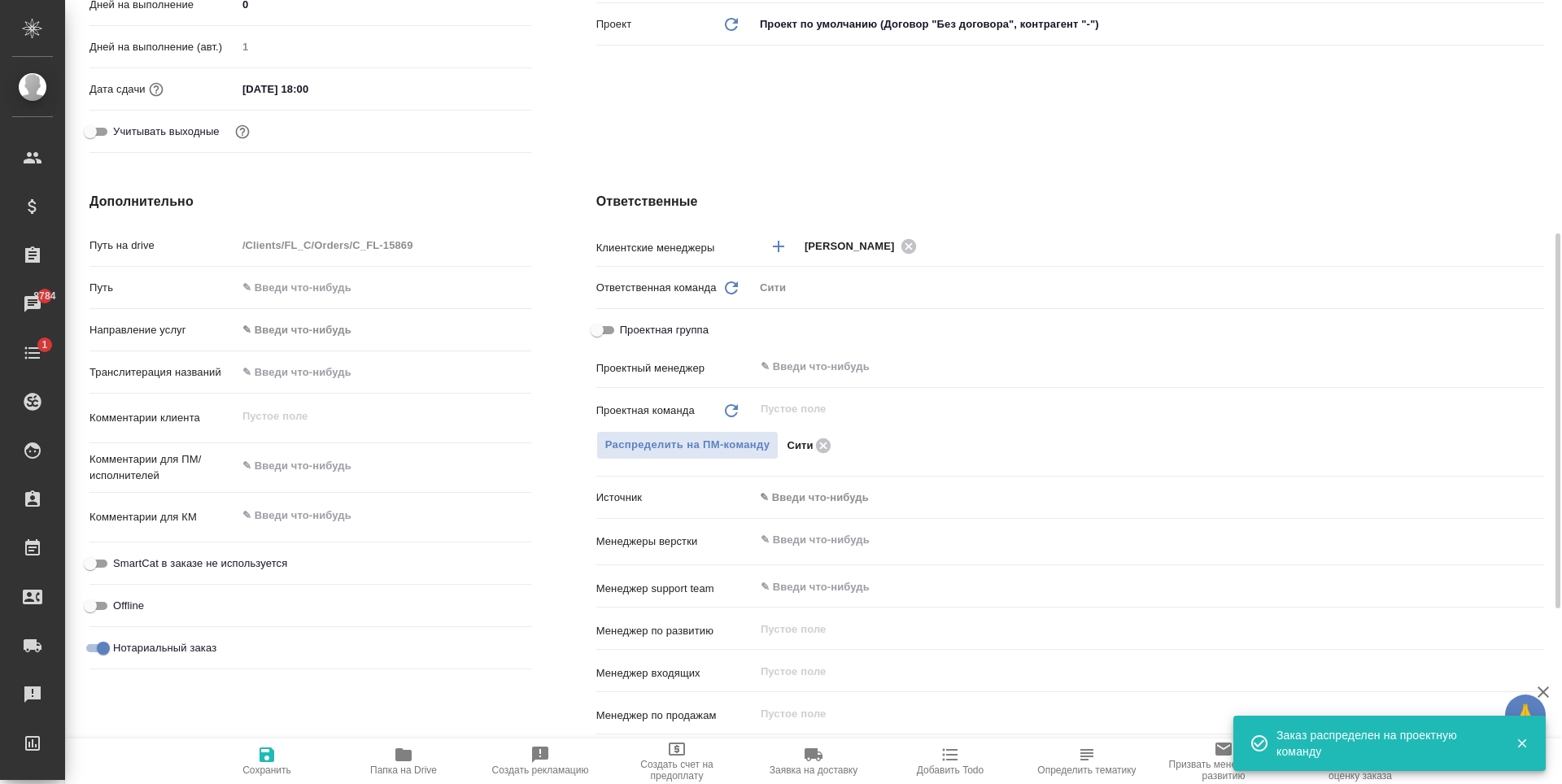
type textarea "x"
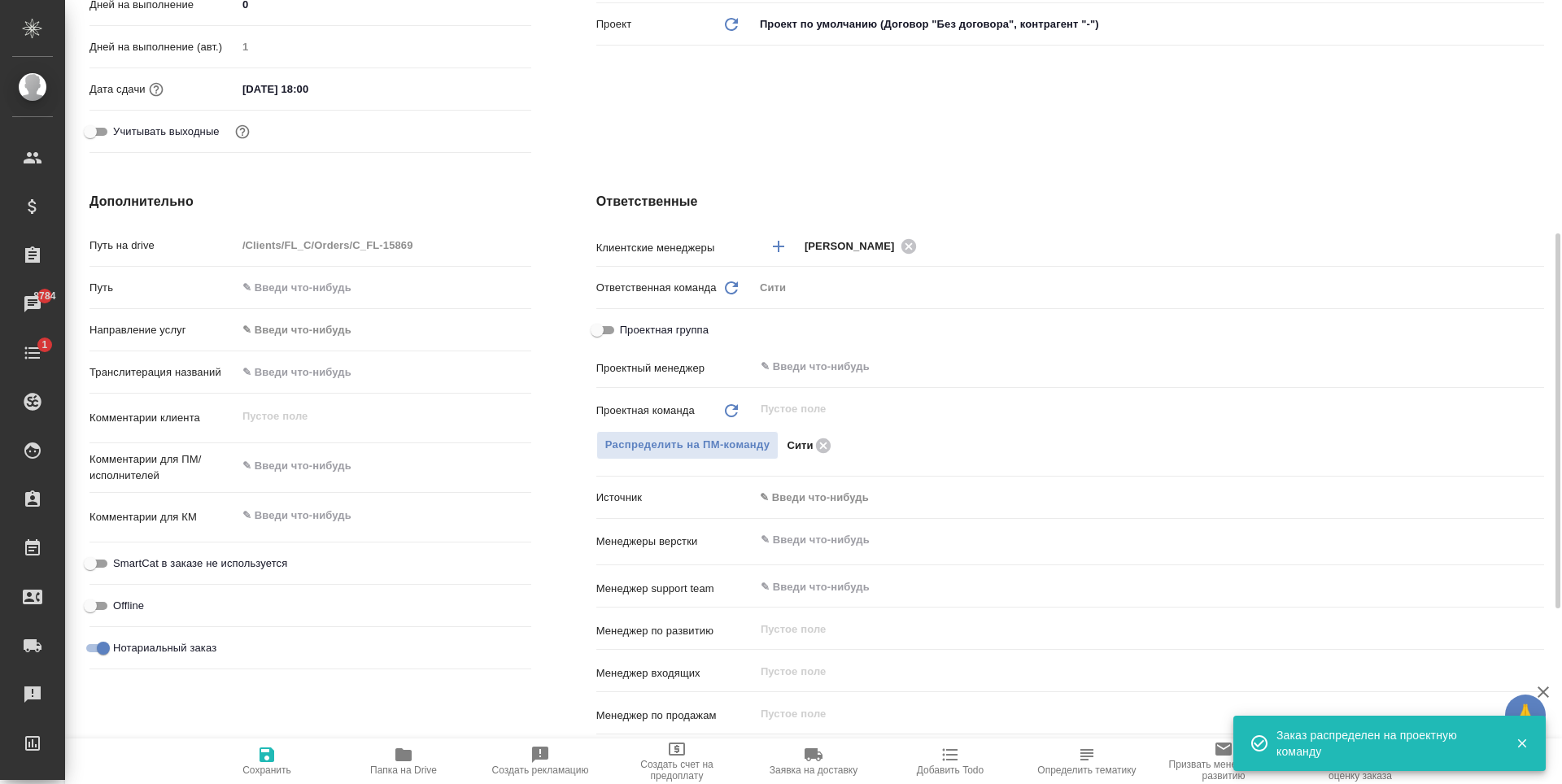
type textarea "x"
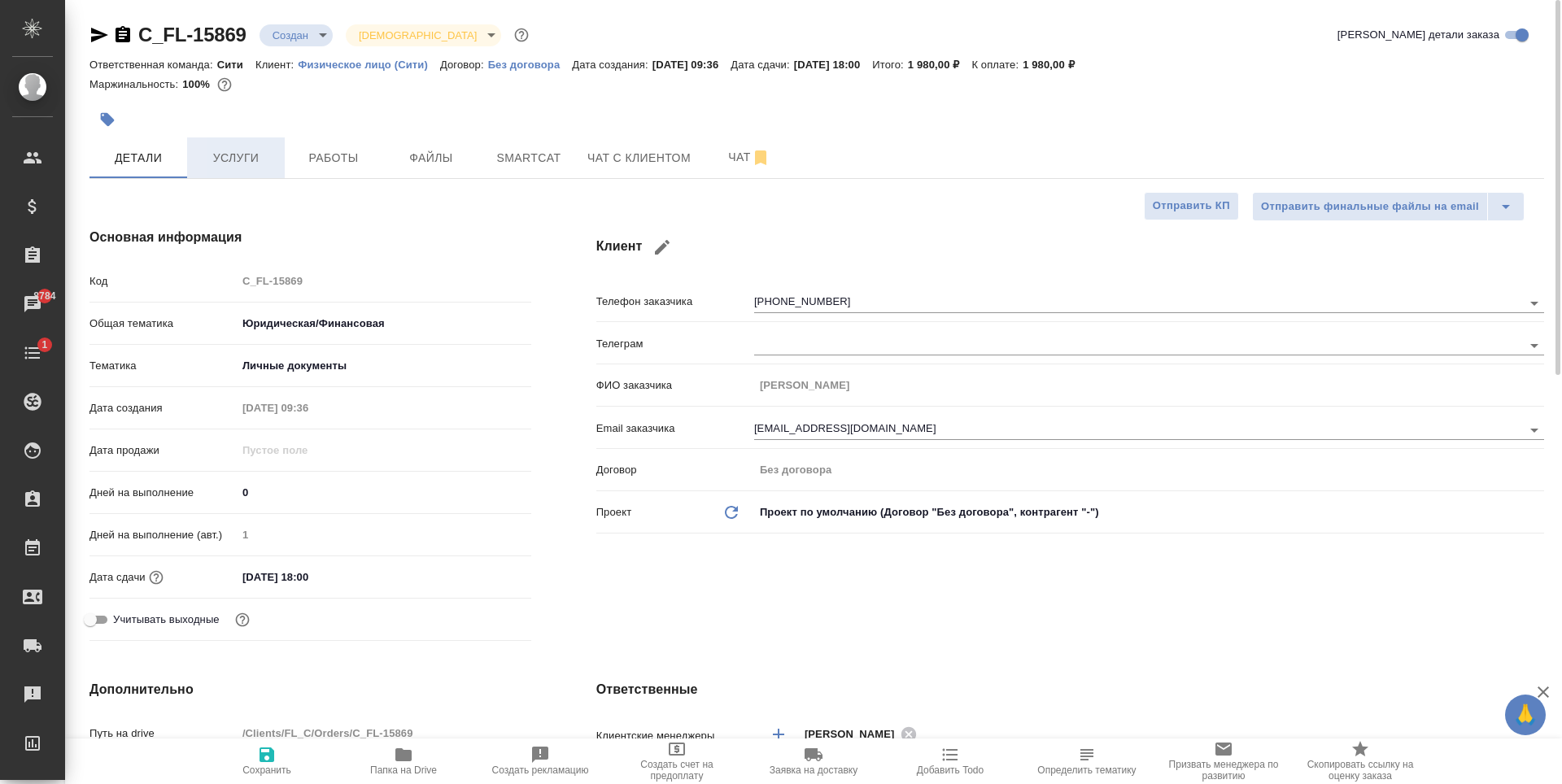
click at [240, 151] on span "Услуги" at bounding box center [236, 158] width 78 height 21
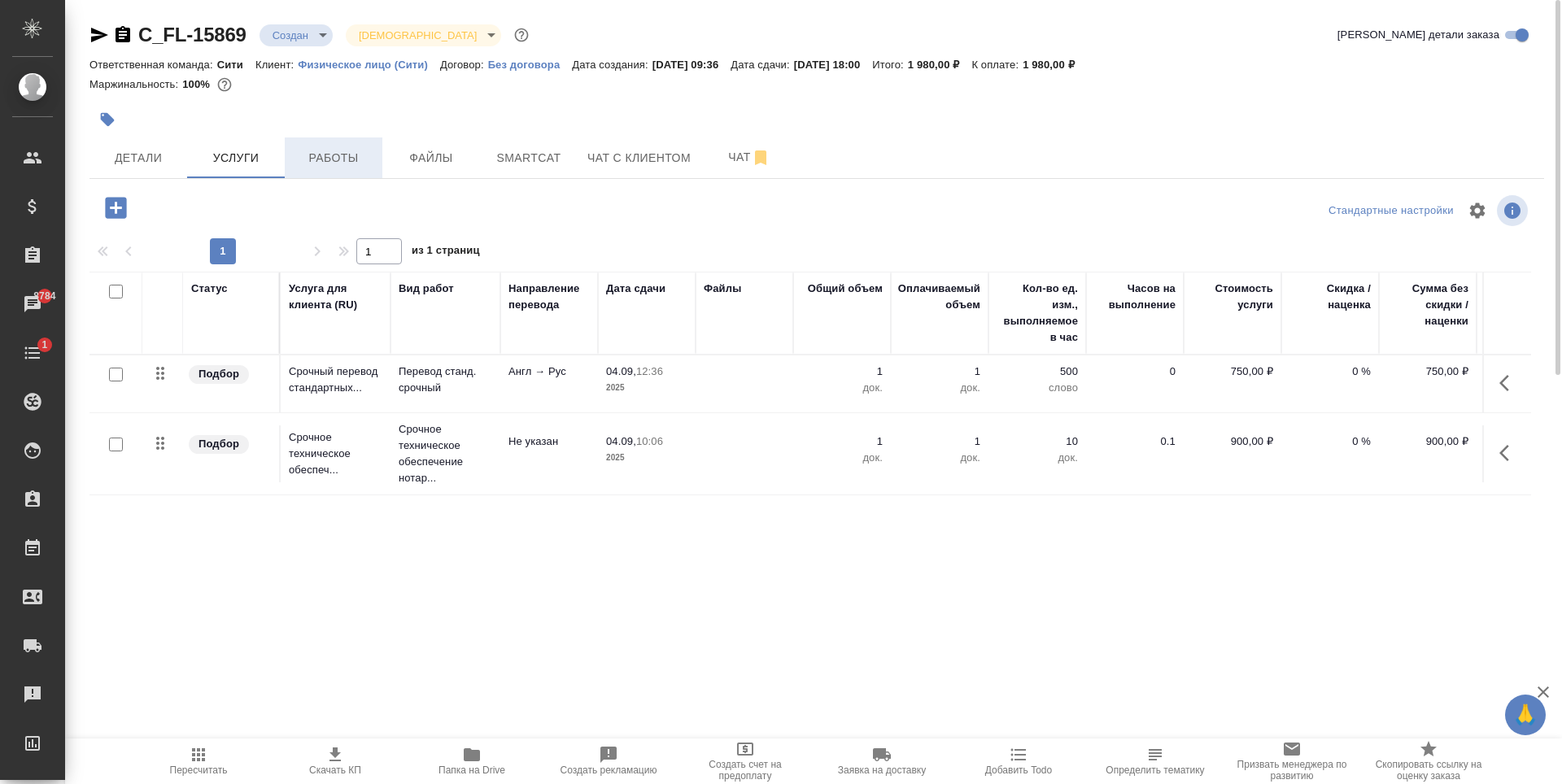
click at [333, 155] on span "Работы" at bounding box center [333, 158] width 78 height 21
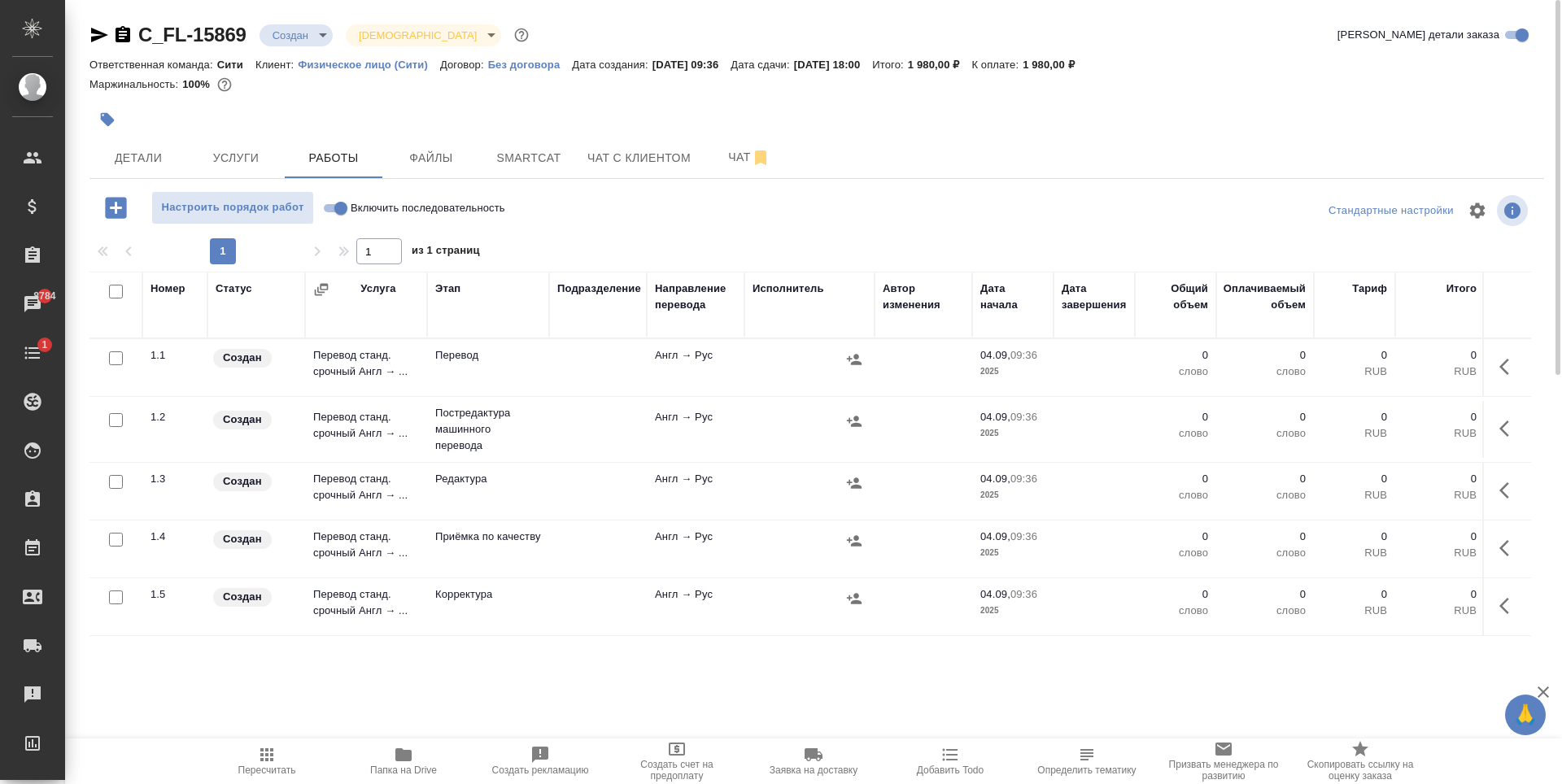
click at [112, 423] on input "checkbox" at bounding box center [116, 420] width 14 height 14
checkbox input "true"
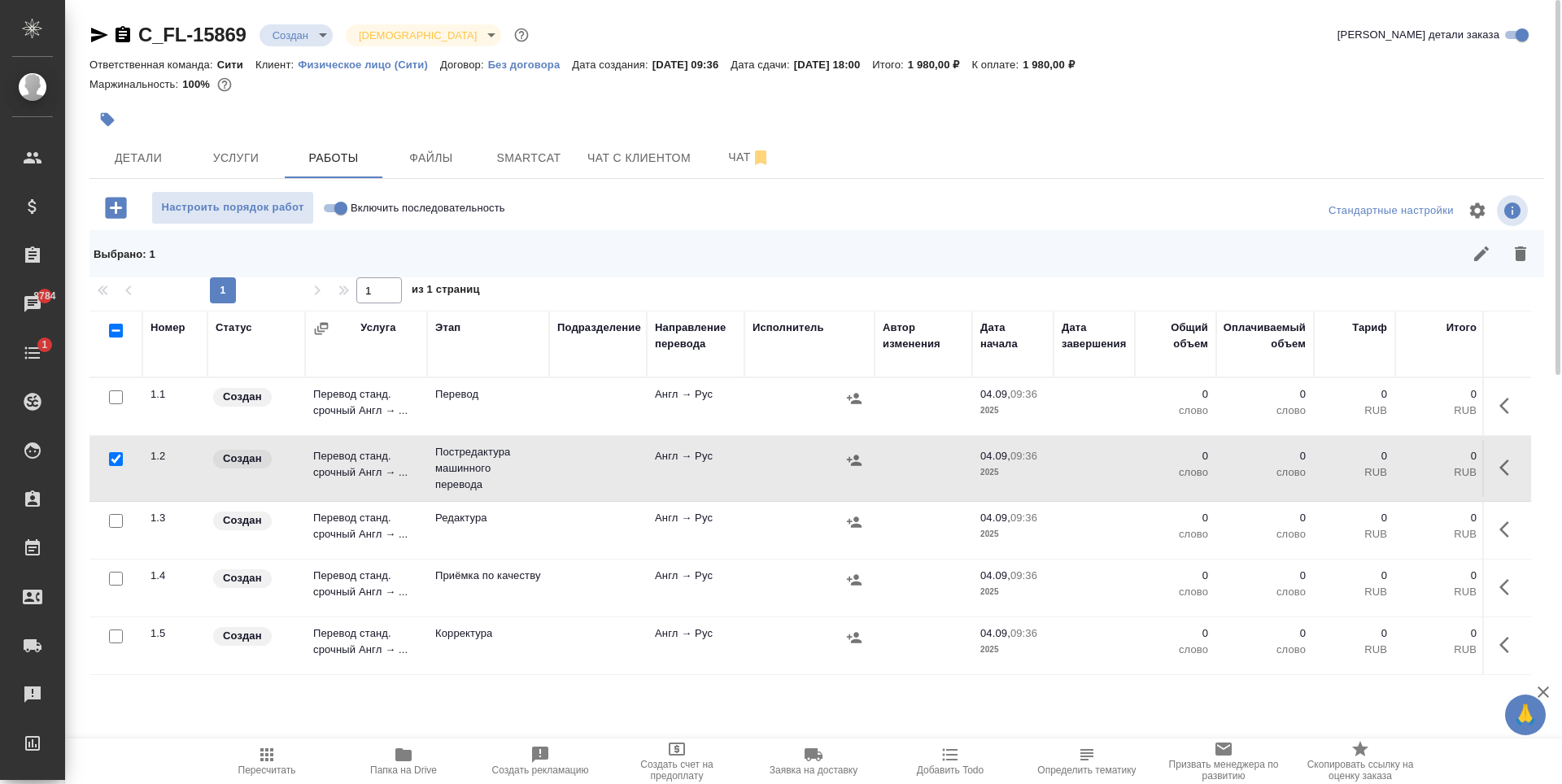
click at [116, 516] on input "checkbox" at bounding box center [116, 521] width 14 height 14
checkbox input "true"
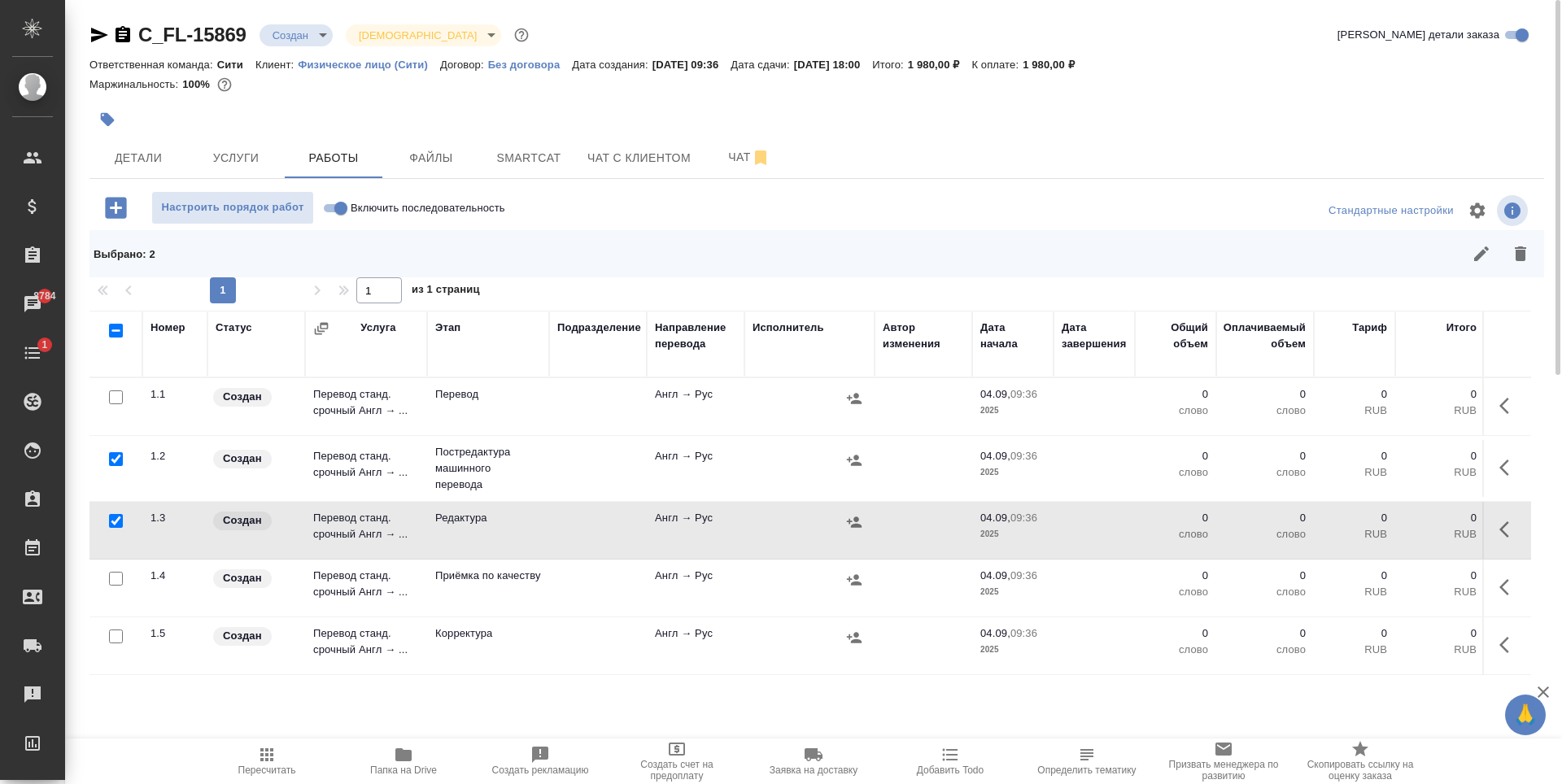
click at [116, 646] on div at bounding box center [115, 636] width 37 height 23
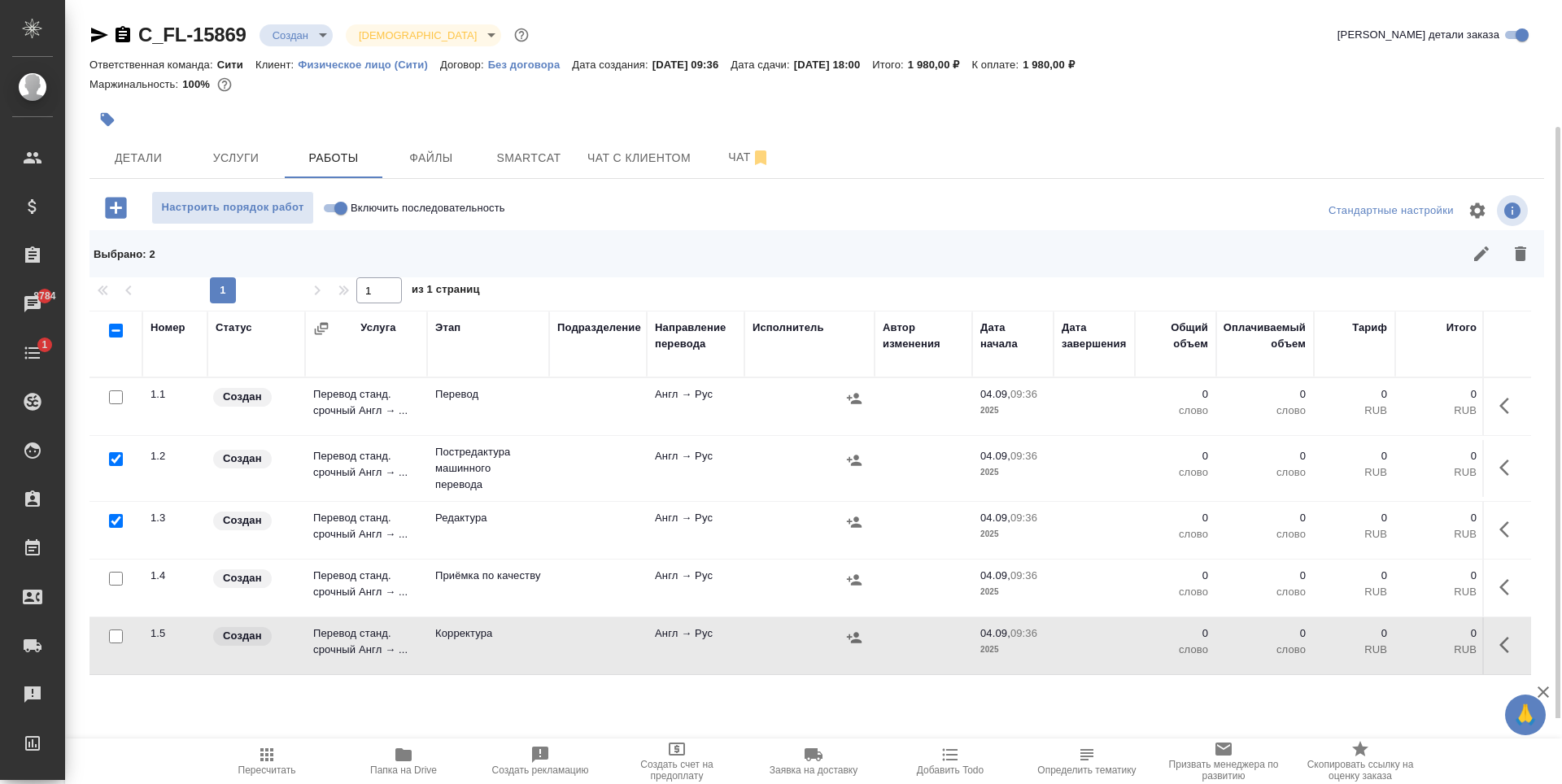
scroll to position [76, 0]
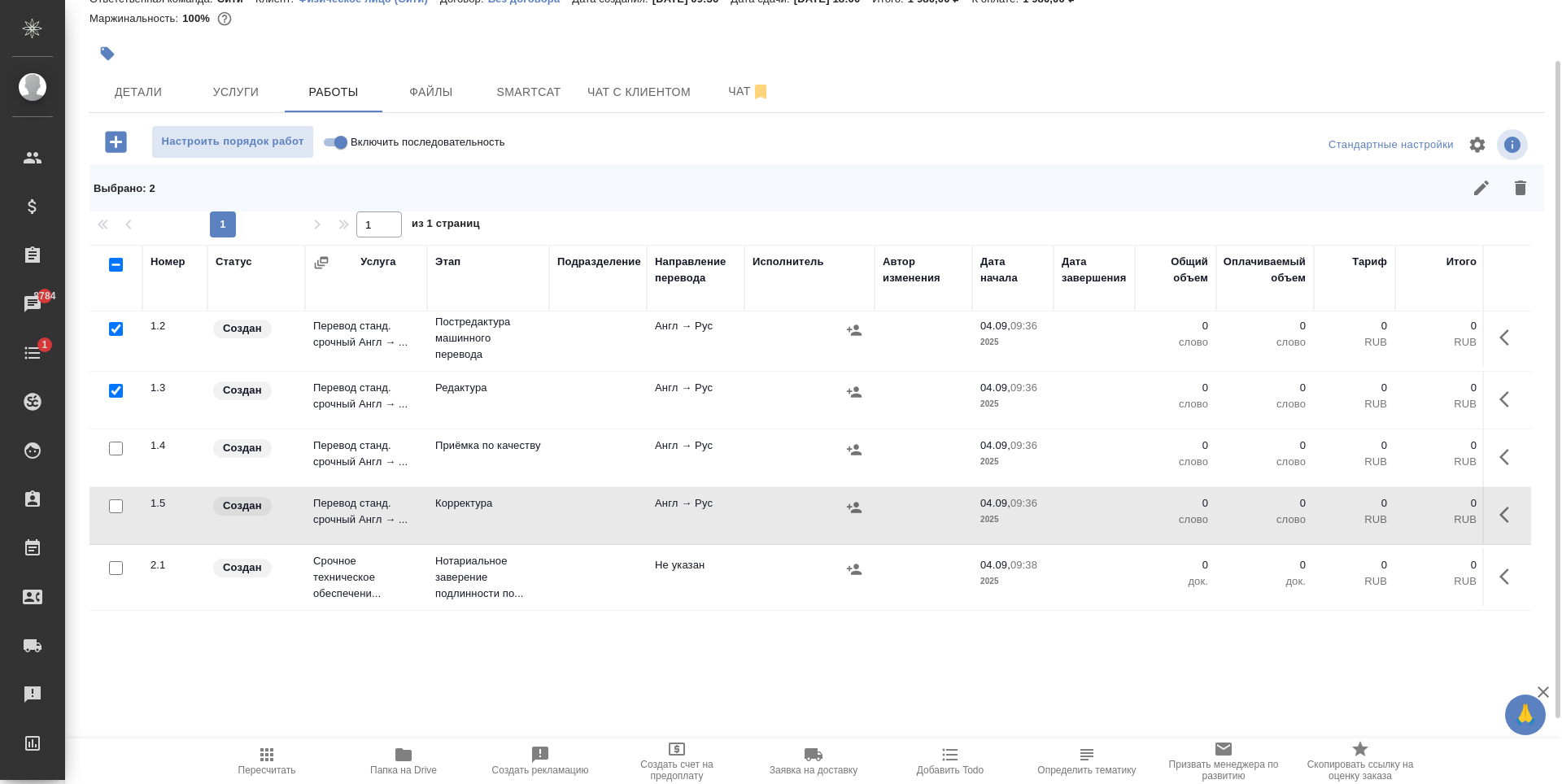
click at [116, 500] on input "checkbox" at bounding box center [116, 506] width 14 height 14
checkbox input "true"
click at [1516, 185] on icon "button" at bounding box center [1520, 187] width 11 height 15
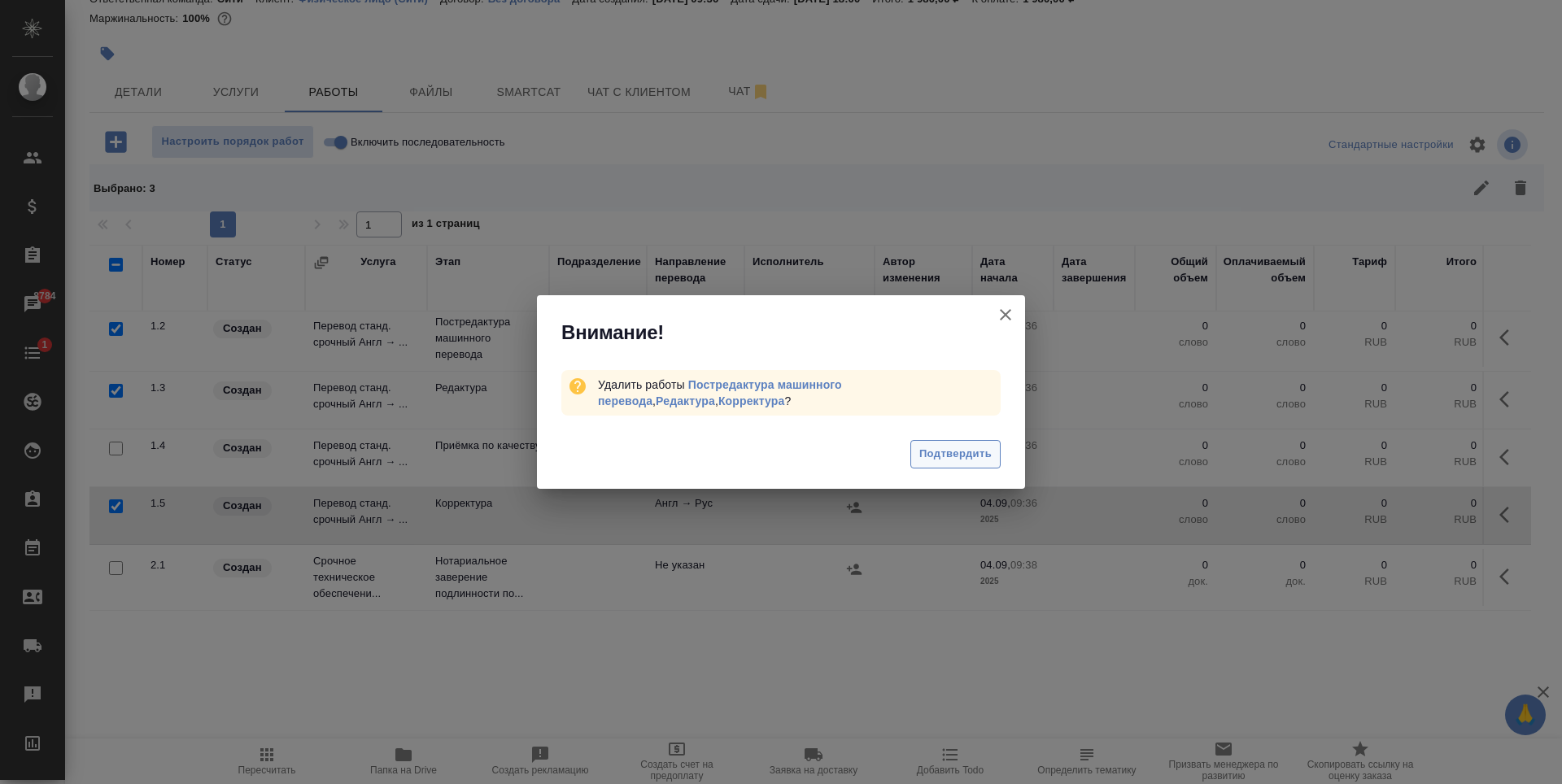
click at [934, 459] on span "Подтвердить" at bounding box center [955, 454] width 72 height 19
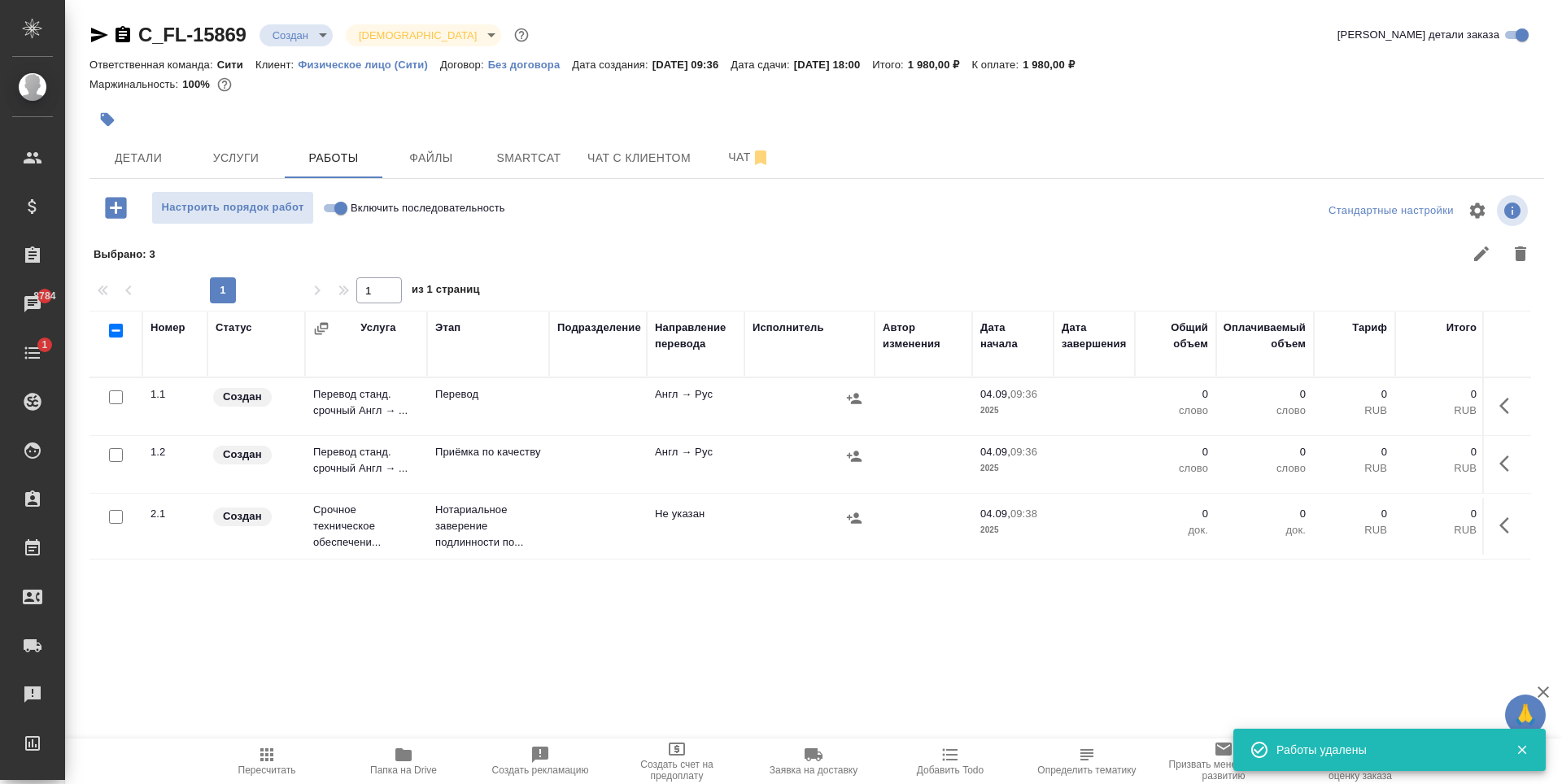
scroll to position [0, 0]
click at [1507, 398] on icon "button" at bounding box center [1504, 405] width 10 height 16
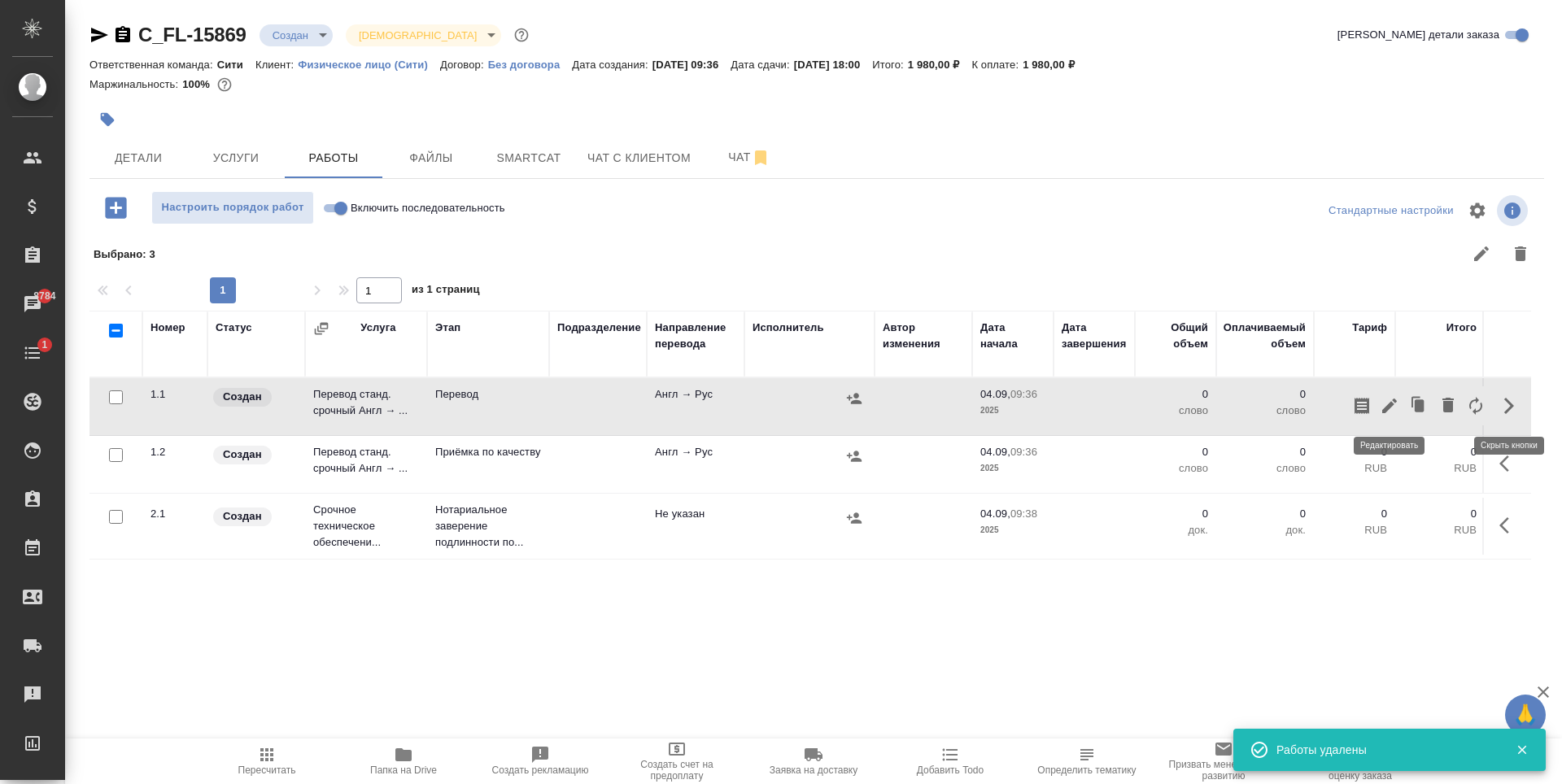
click at [1385, 408] on icon "button" at bounding box center [1390, 406] width 20 height 20
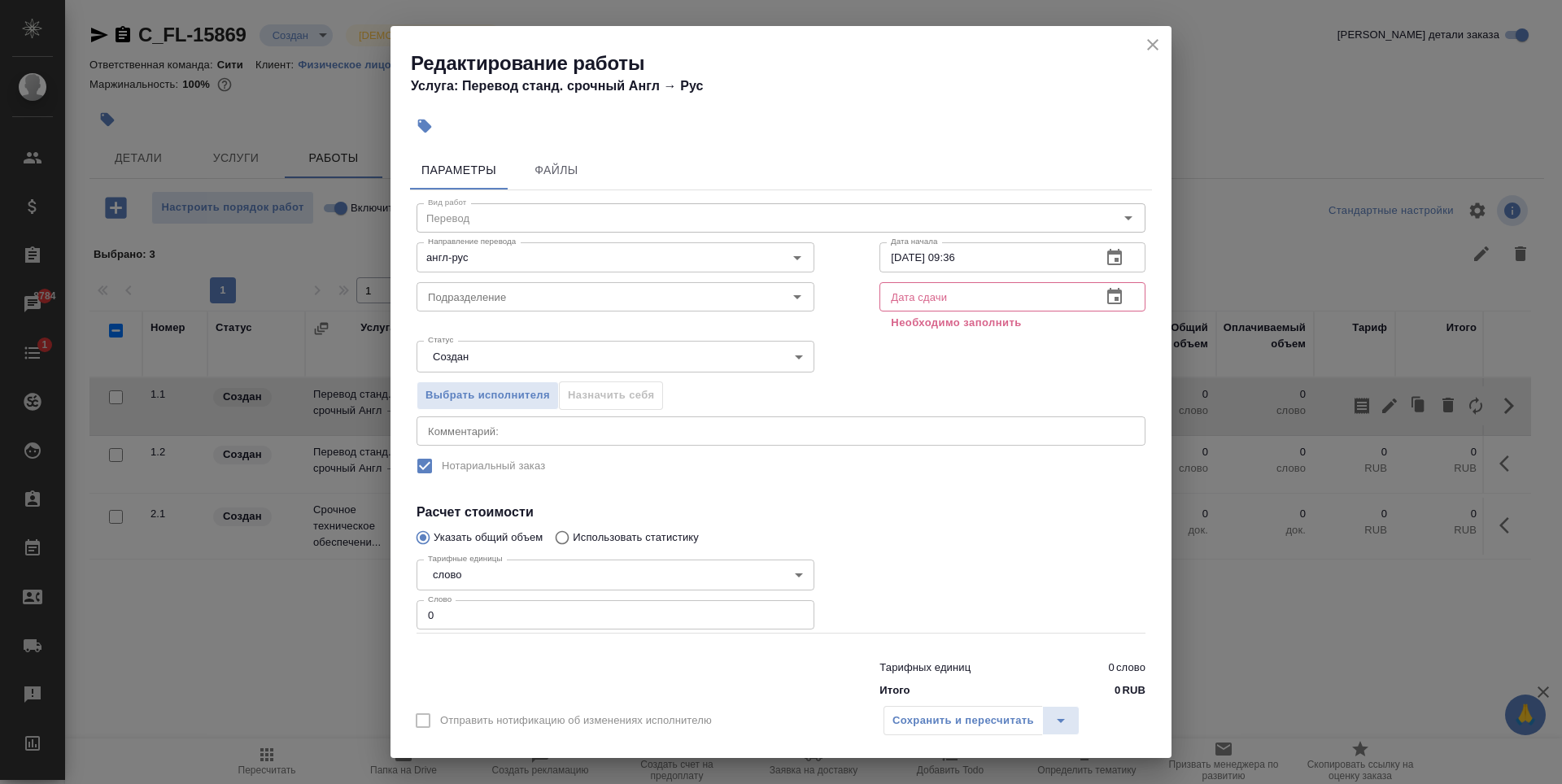
click at [1109, 292] on icon "button" at bounding box center [1115, 295] width 15 height 16
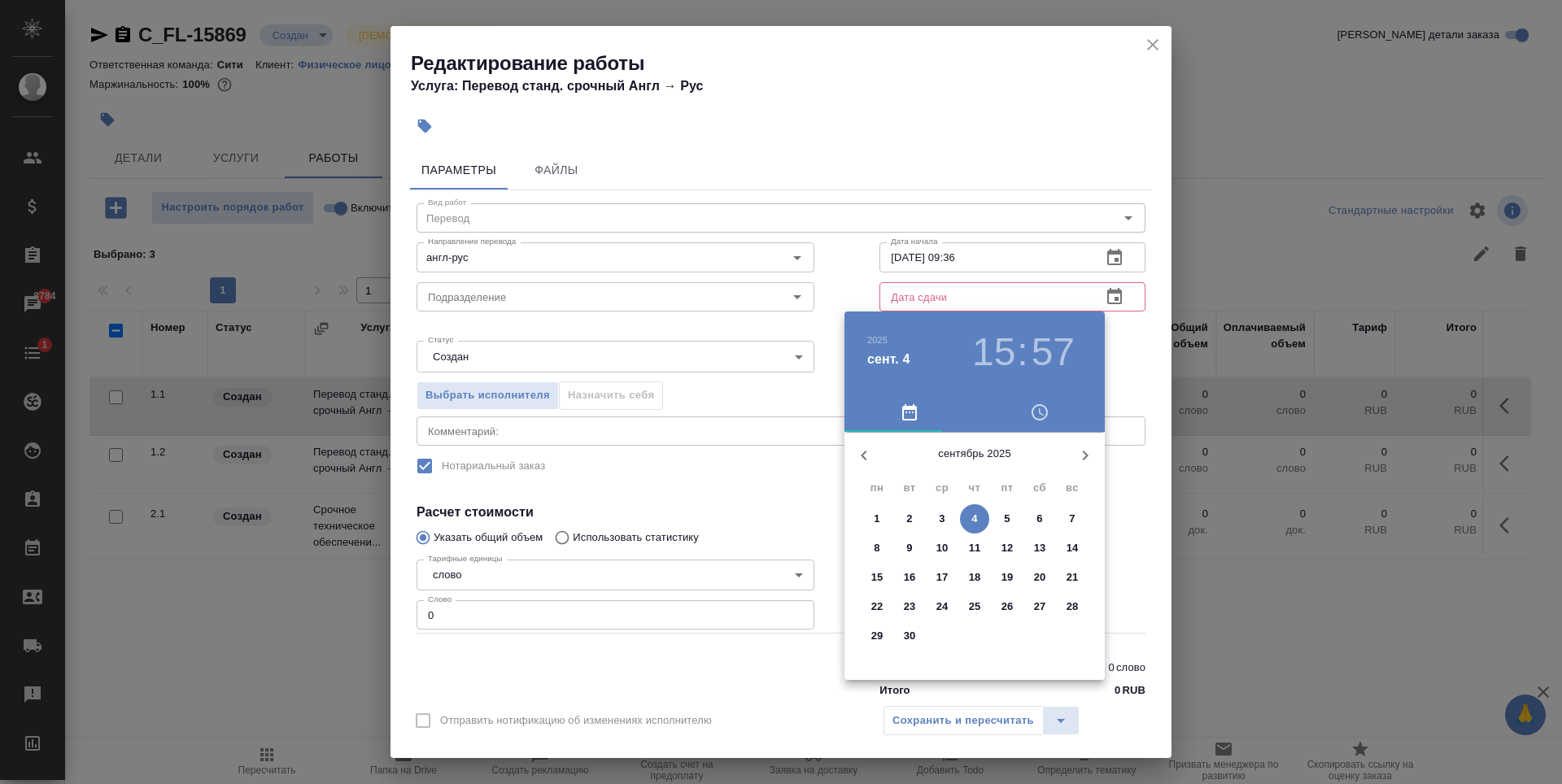
click at [1005, 517] on p "5" at bounding box center [1008, 518] width 6 height 16
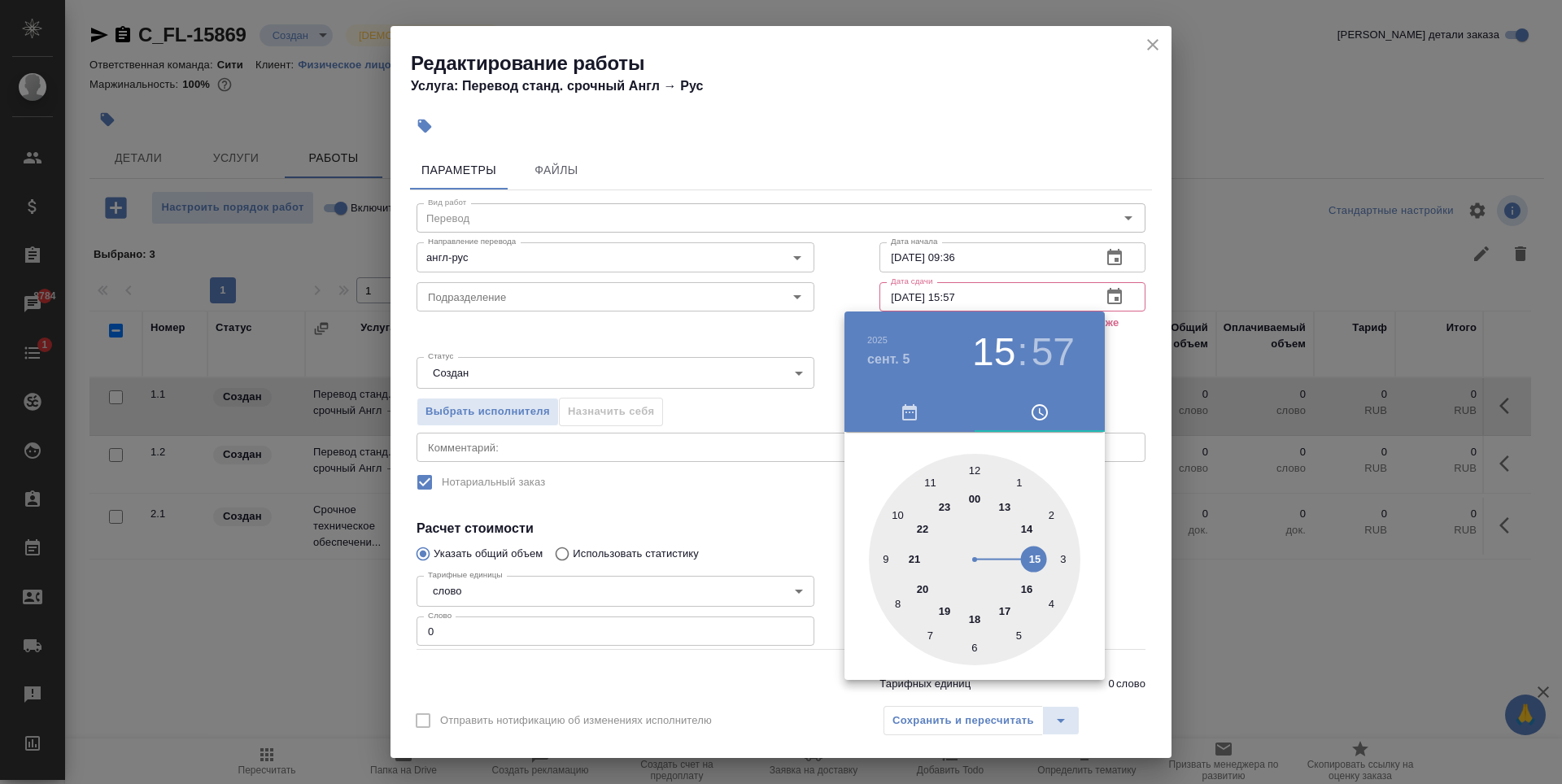
click at [899, 513] on div at bounding box center [974, 559] width 211 height 211
click at [977, 471] on div at bounding box center [974, 559] width 211 height 211
type input "05.09.2025 10:00"
click at [760, 497] on div at bounding box center [781, 392] width 1562 height 784
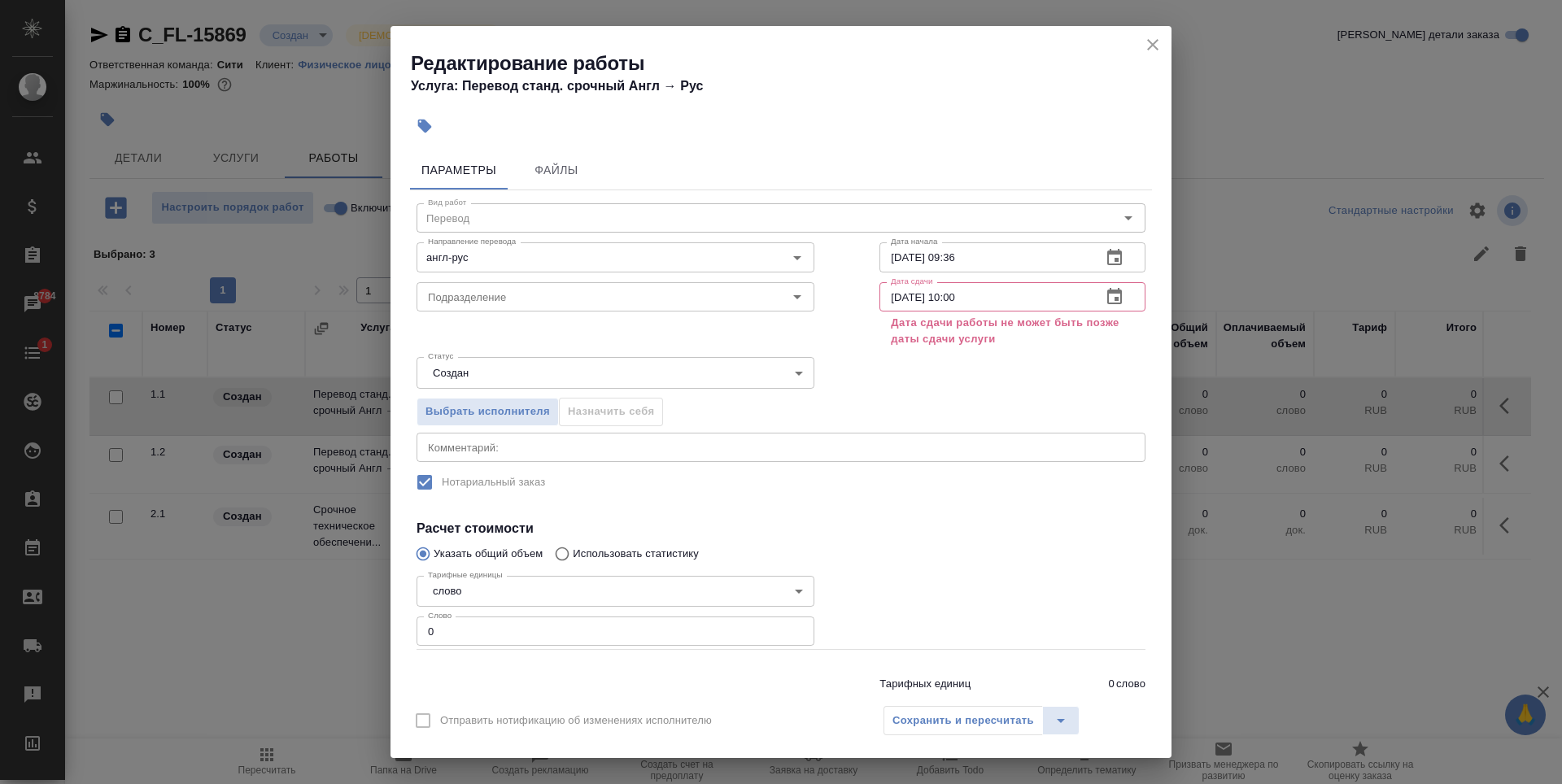
type input "1"
click at [788, 628] on input "1" at bounding box center [615, 631] width 398 height 30
click at [1105, 296] on icon "button" at bounding box center [1115, 297] width 20 height 20
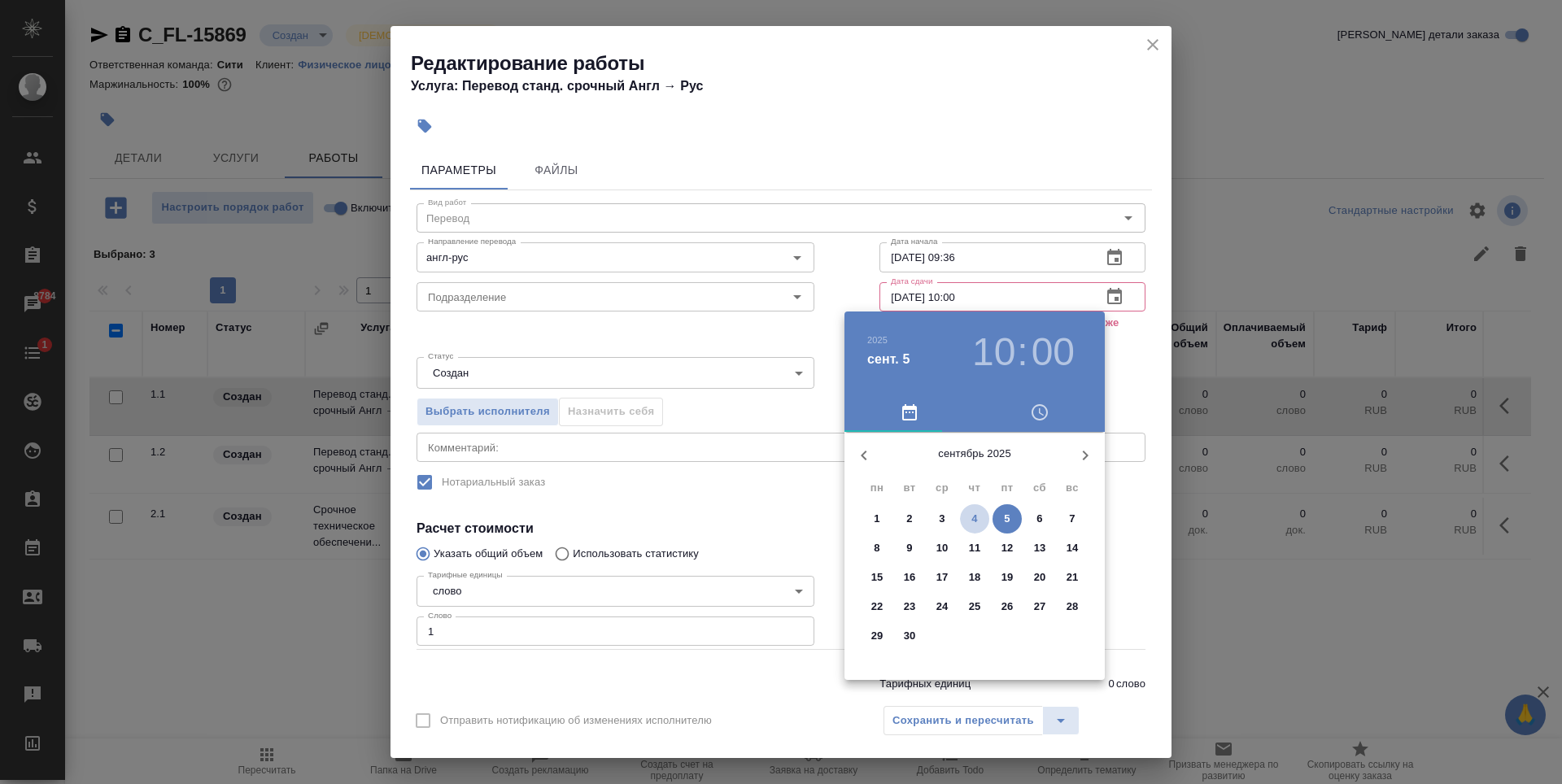
click at [974, 514] on p "4" at bounding box center [975, 518] width 6 height 16
type input "04.09.2025 10:00"
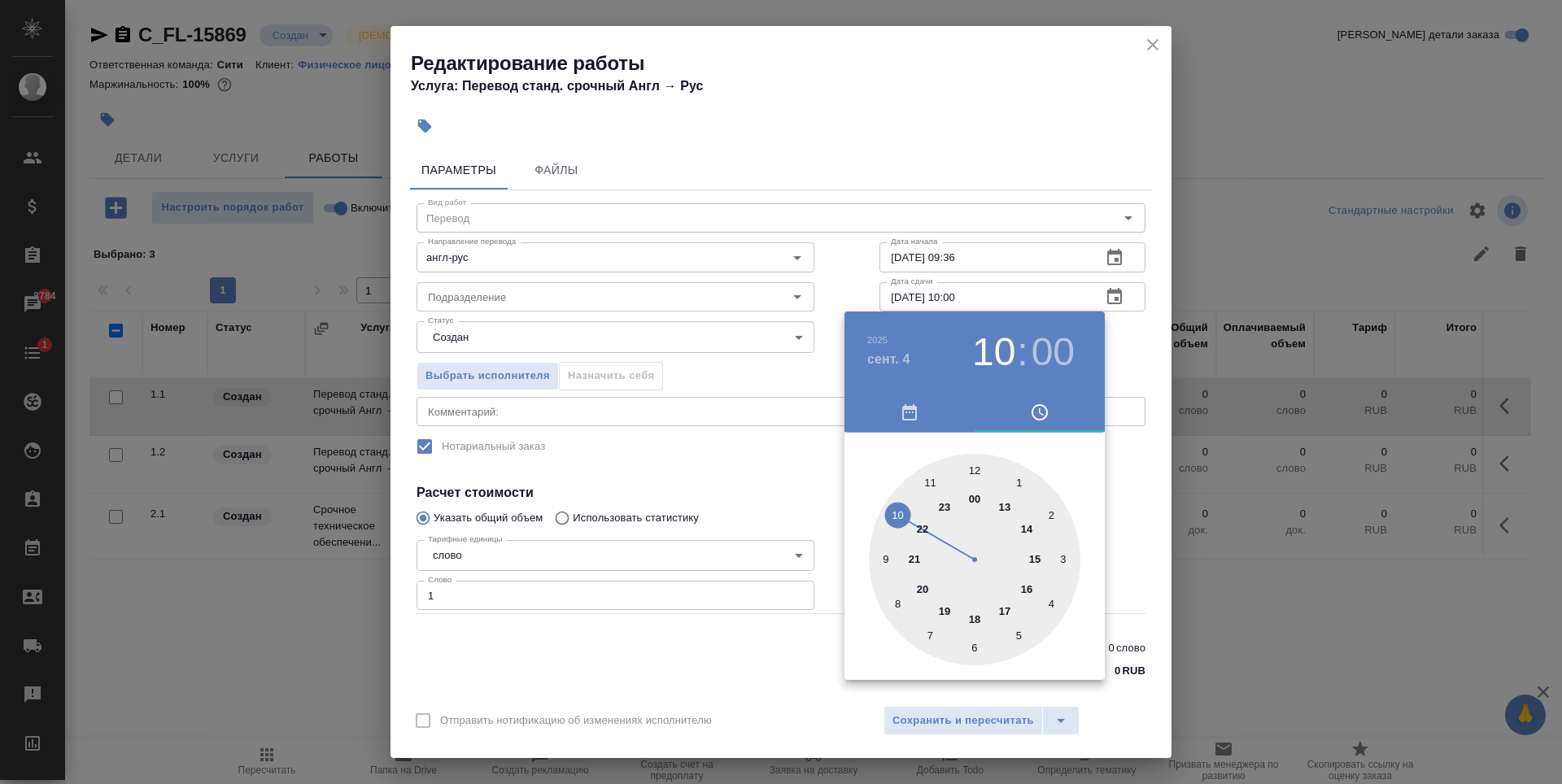
click at [801, 523] on div at bounding box center [781, 392] width 1562 height 784
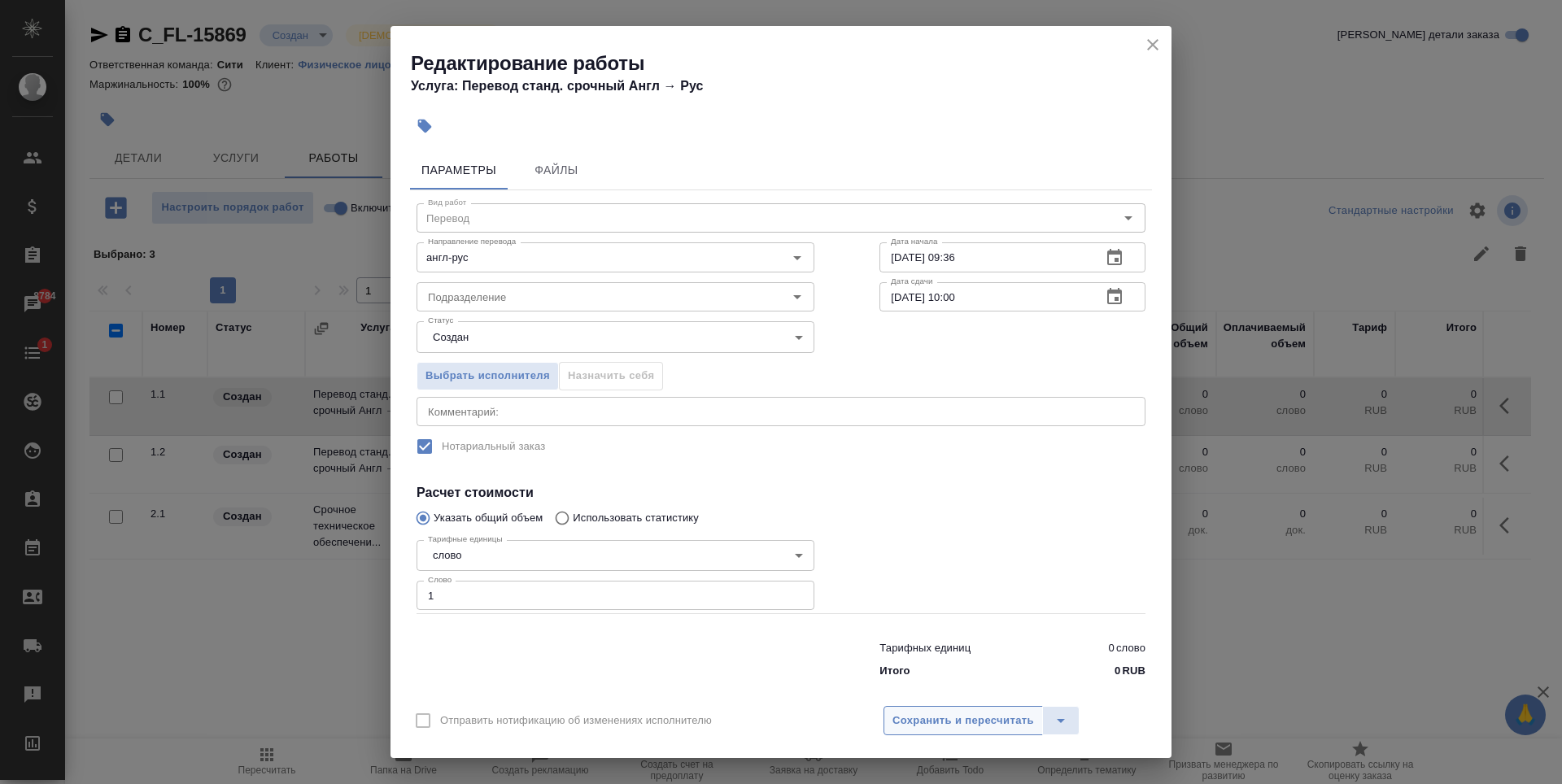
click at [1008, 727] on span "Сохранить и пересчитать" at bounding box center [963, 721] width 142 height 19
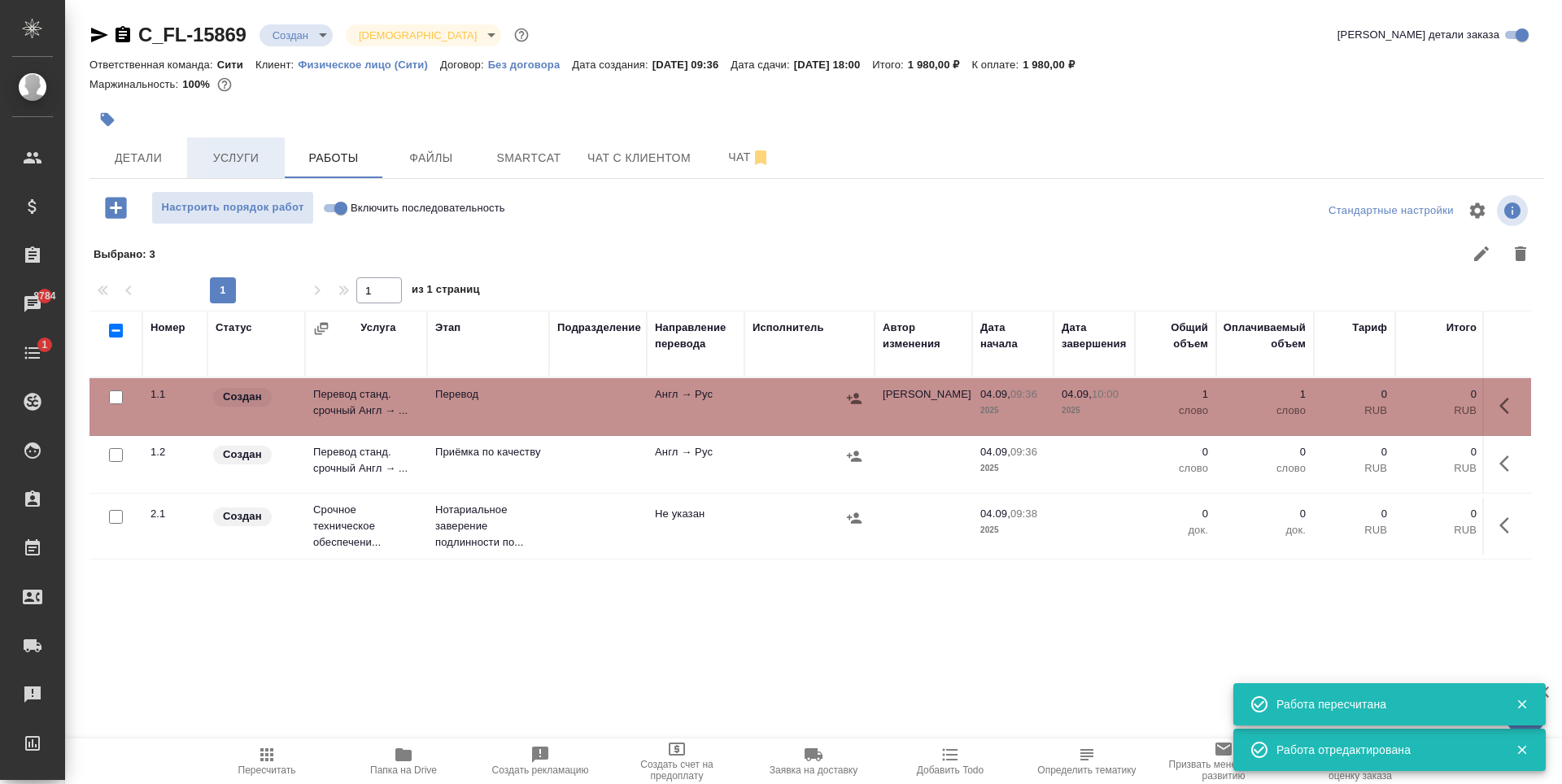
click at [277, 157] on button "Услуги" at bounding box center [236, 158] width 97 height 41
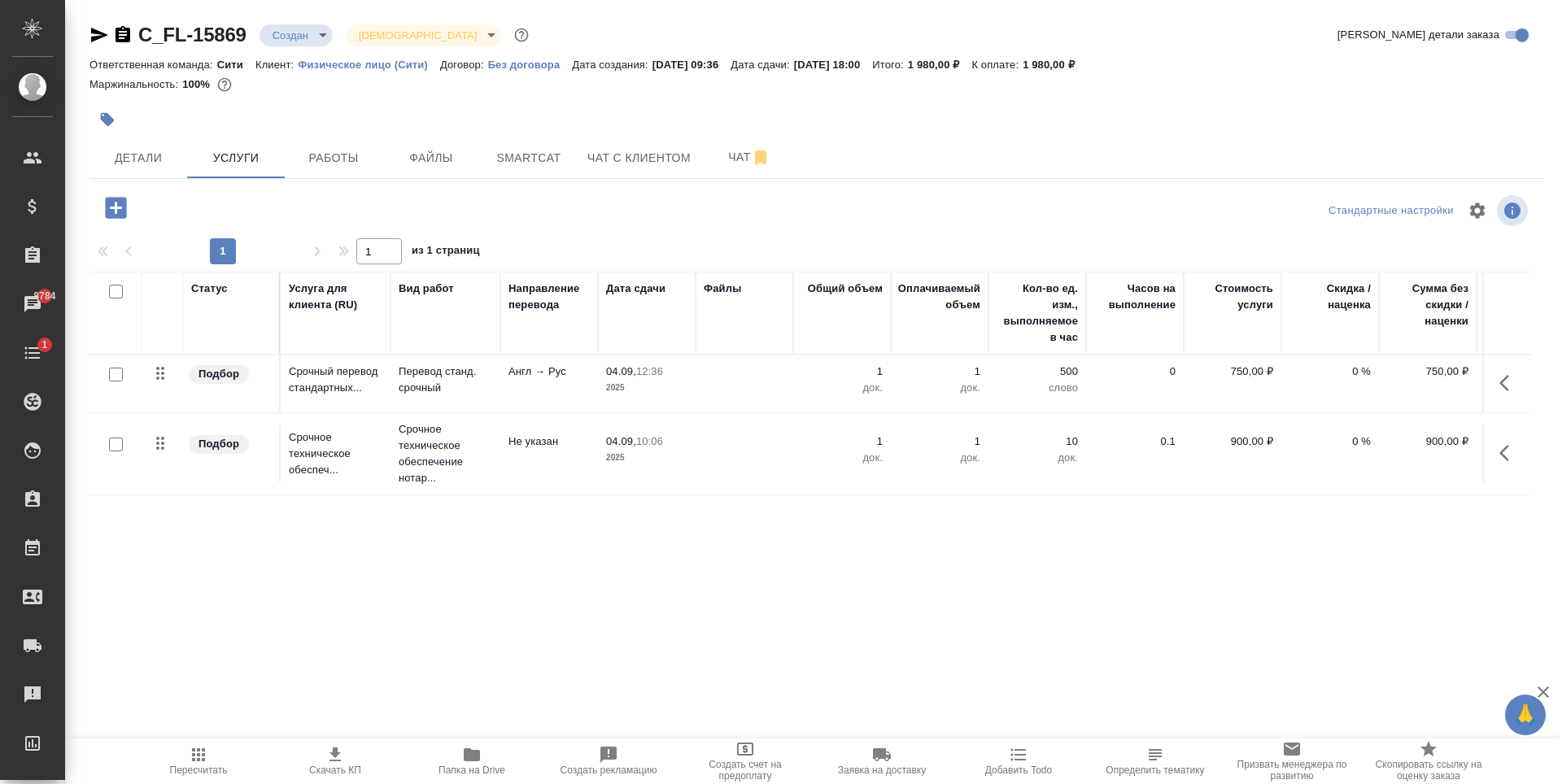
click at [755, 393] on td at bounding box center [745, 384] width 97 height 56
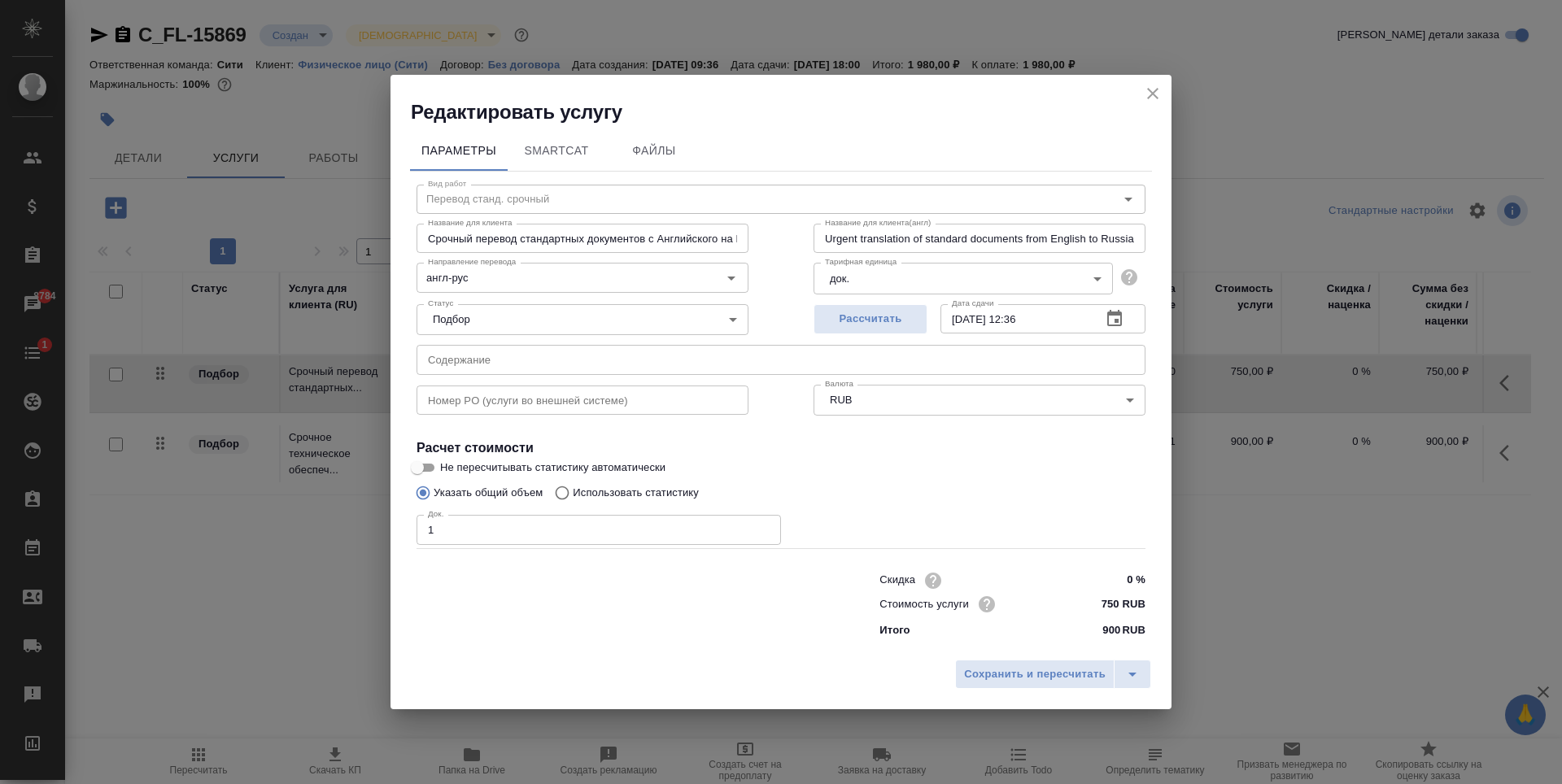
click at [960, 320] on input "04.09.2025 12:36" at bounding box center [1015, 319] width 148 height 30
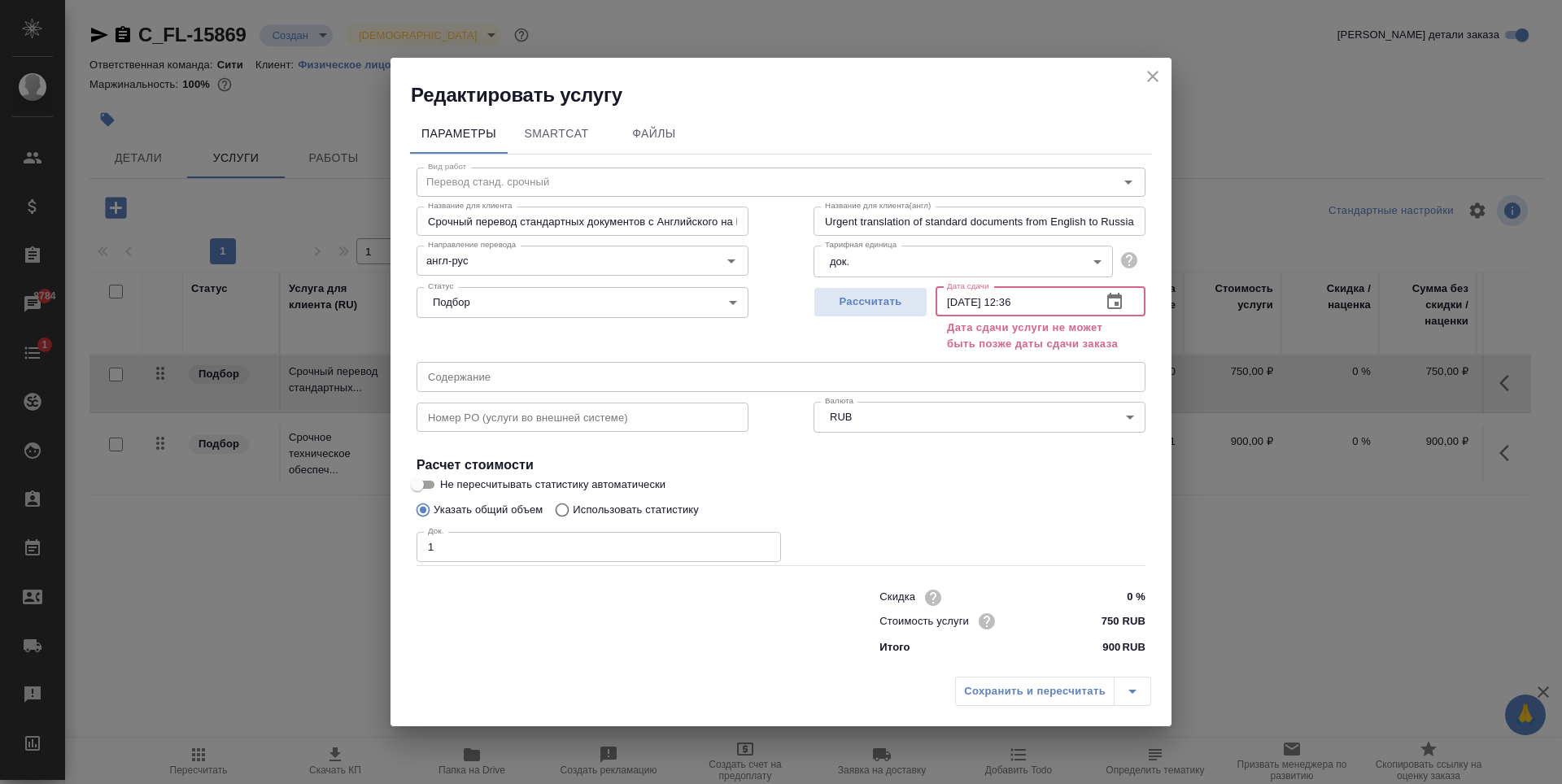
type input "05.09.2025 12:36"
click at [1152, 74] on icon "close" at bounding box center [1153, 76] width 20 height 20
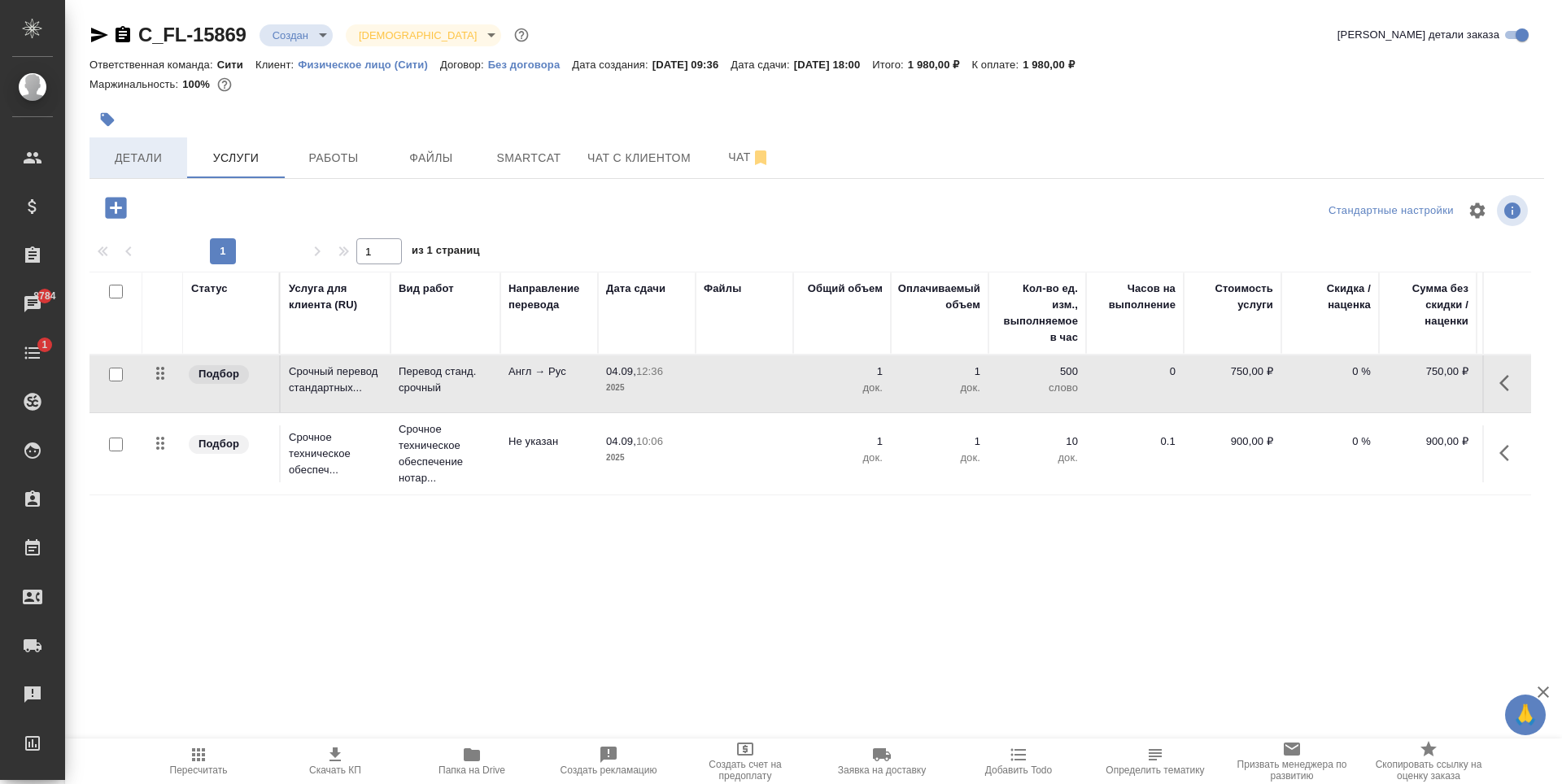
click at [129, 169] on button "Детали" at bounding box center [138, 158] width 97 height 41
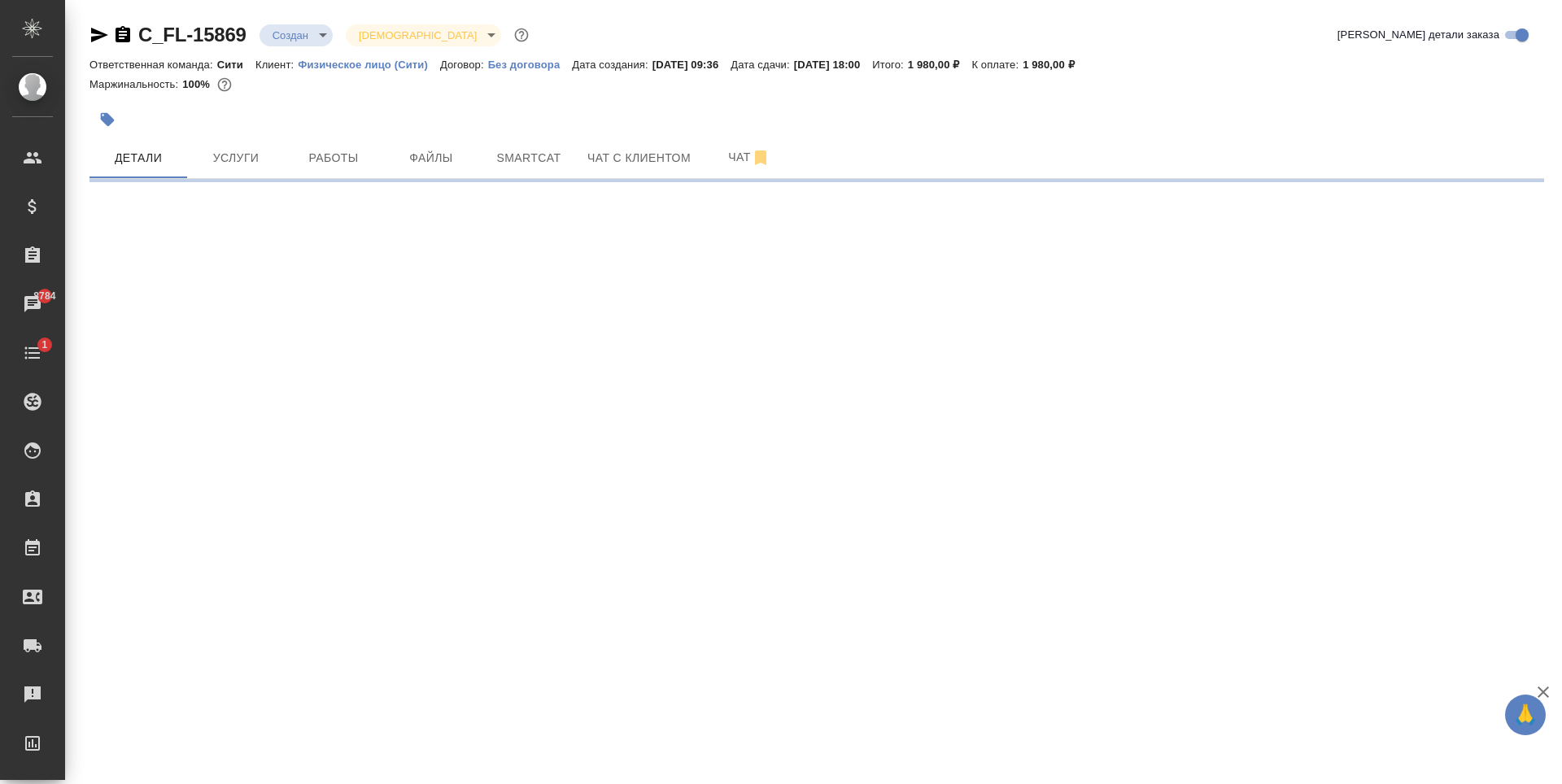
select select "RU"
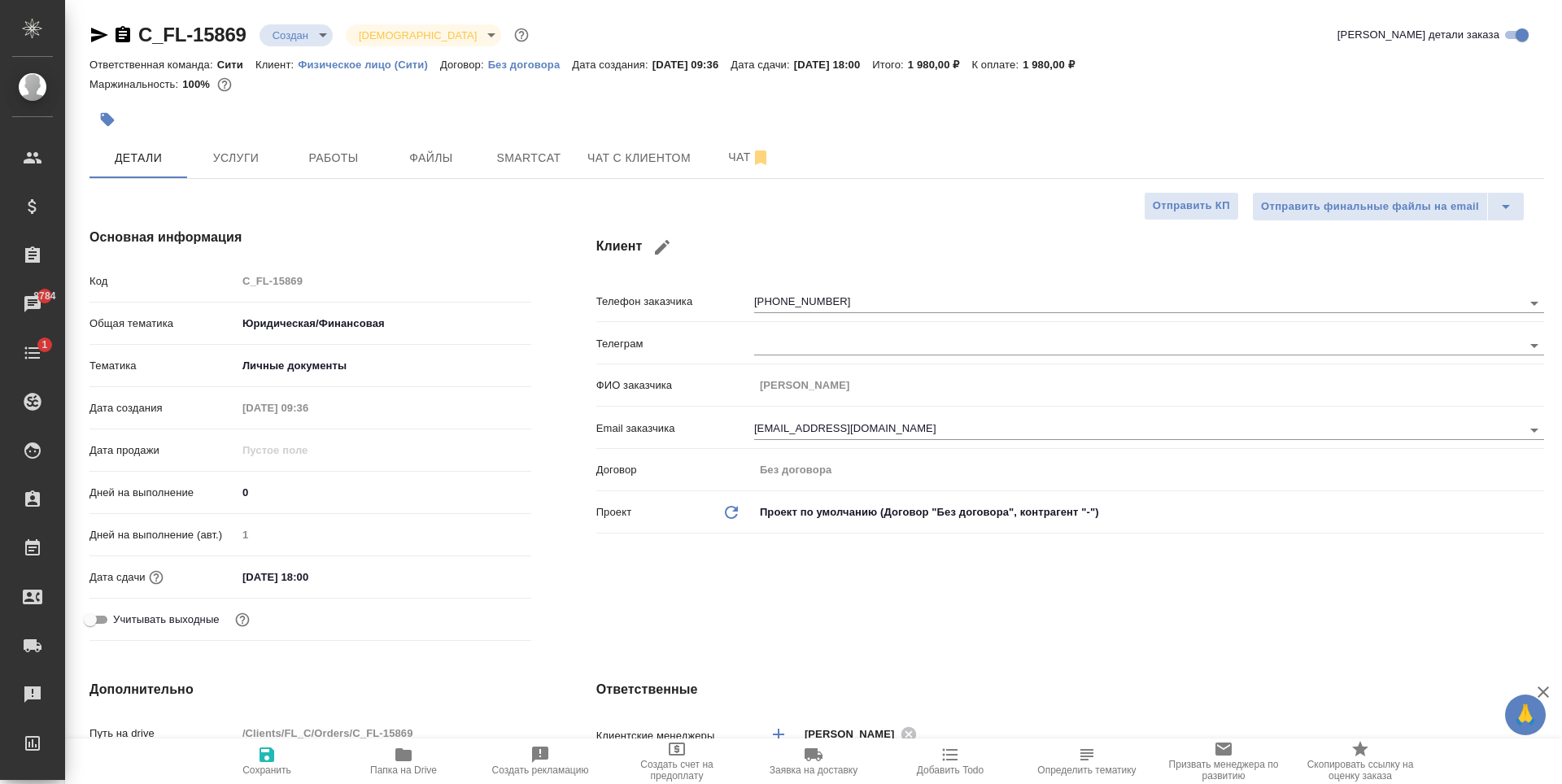
type textarea "x"
click at [293, 557] on div "Дней на выполнение (авт.) 1" at bounding box center [310, 541] width 442 height 43
click at [252, 573] on input "04.09.2025 18:00" at bounding box center [309, 577] width 143 height 24
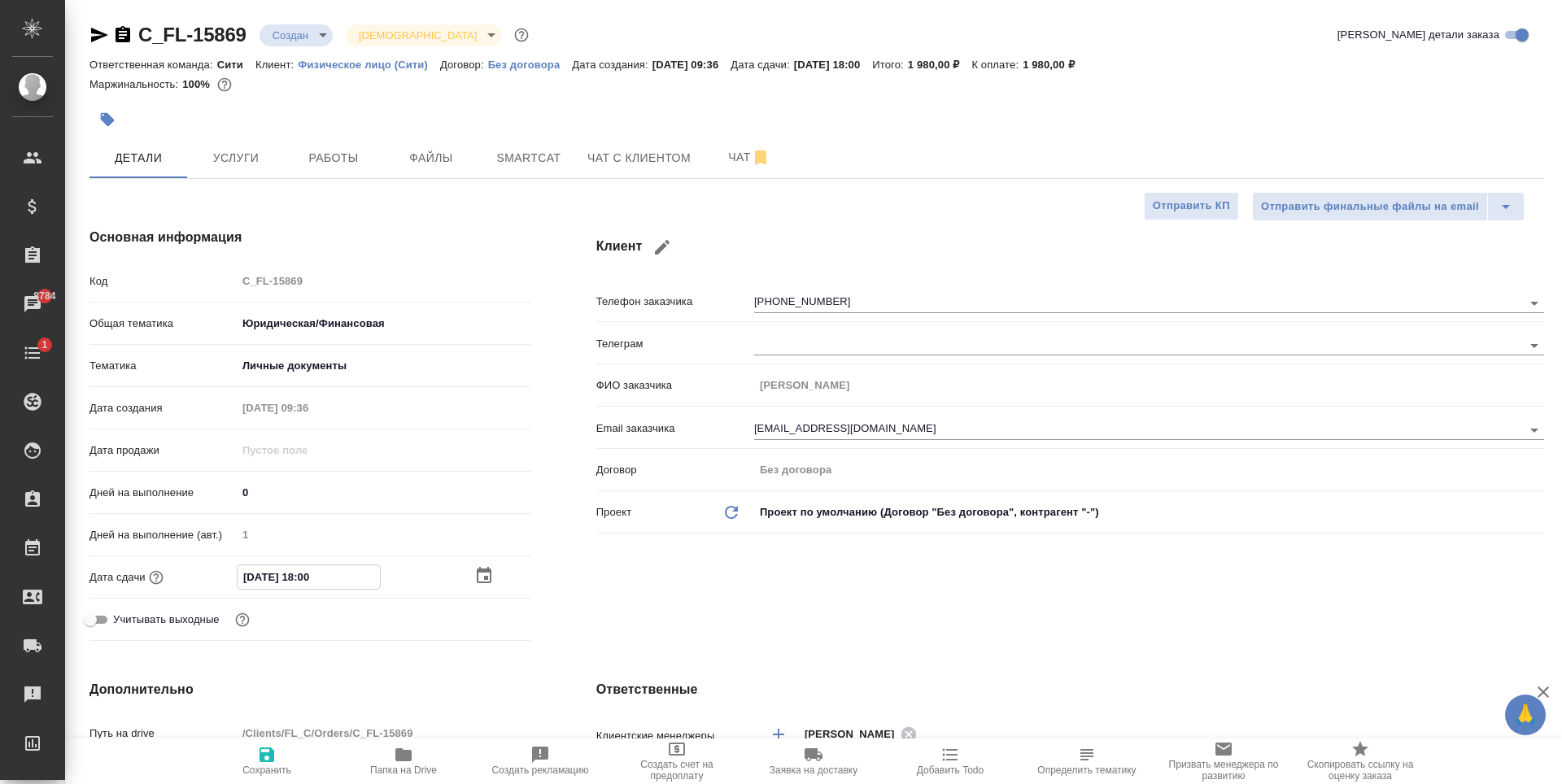
type input "00.92.0251 80:0_"
type textarea "x"
type input "05.09.2025 18:00"
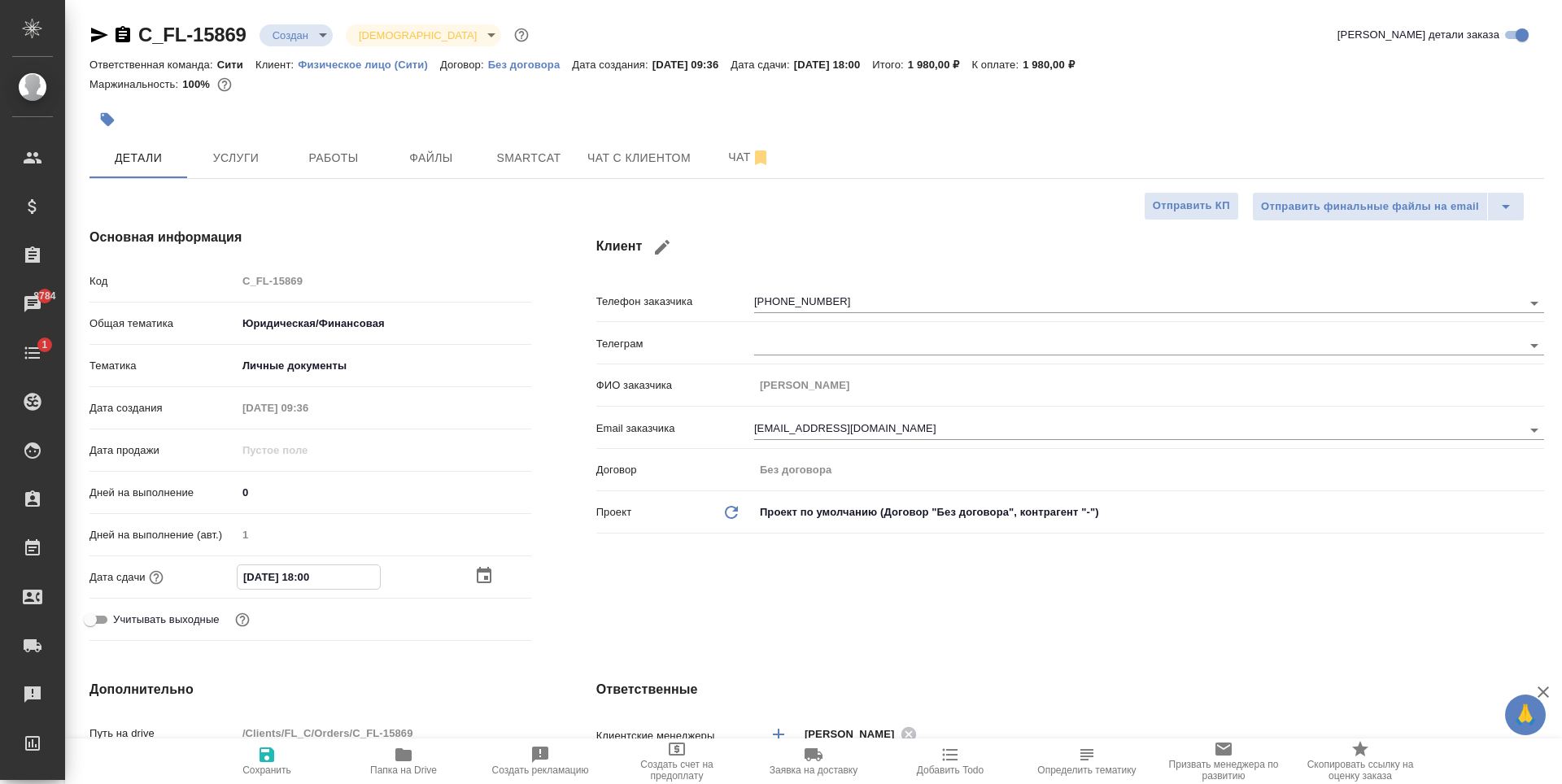
type textarea "x"
click at [311, 575] on input "05.09.2025 18:00" at bounding box center [309, 577] width 143 height 24
type input "05.09.2025 10:0_"
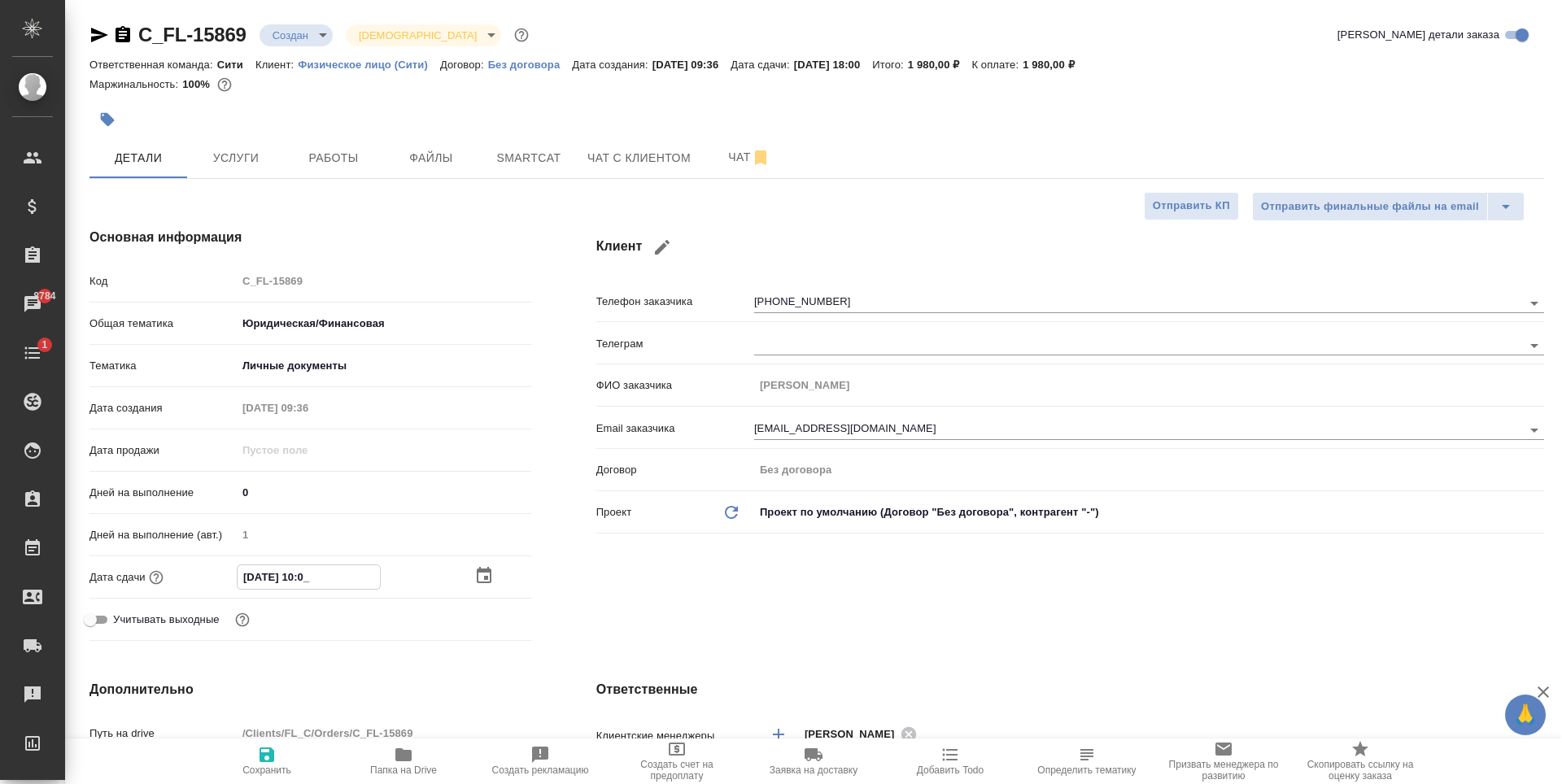
type textarea "x"
type input "05.09.2025 11:00"
type textarea "x"
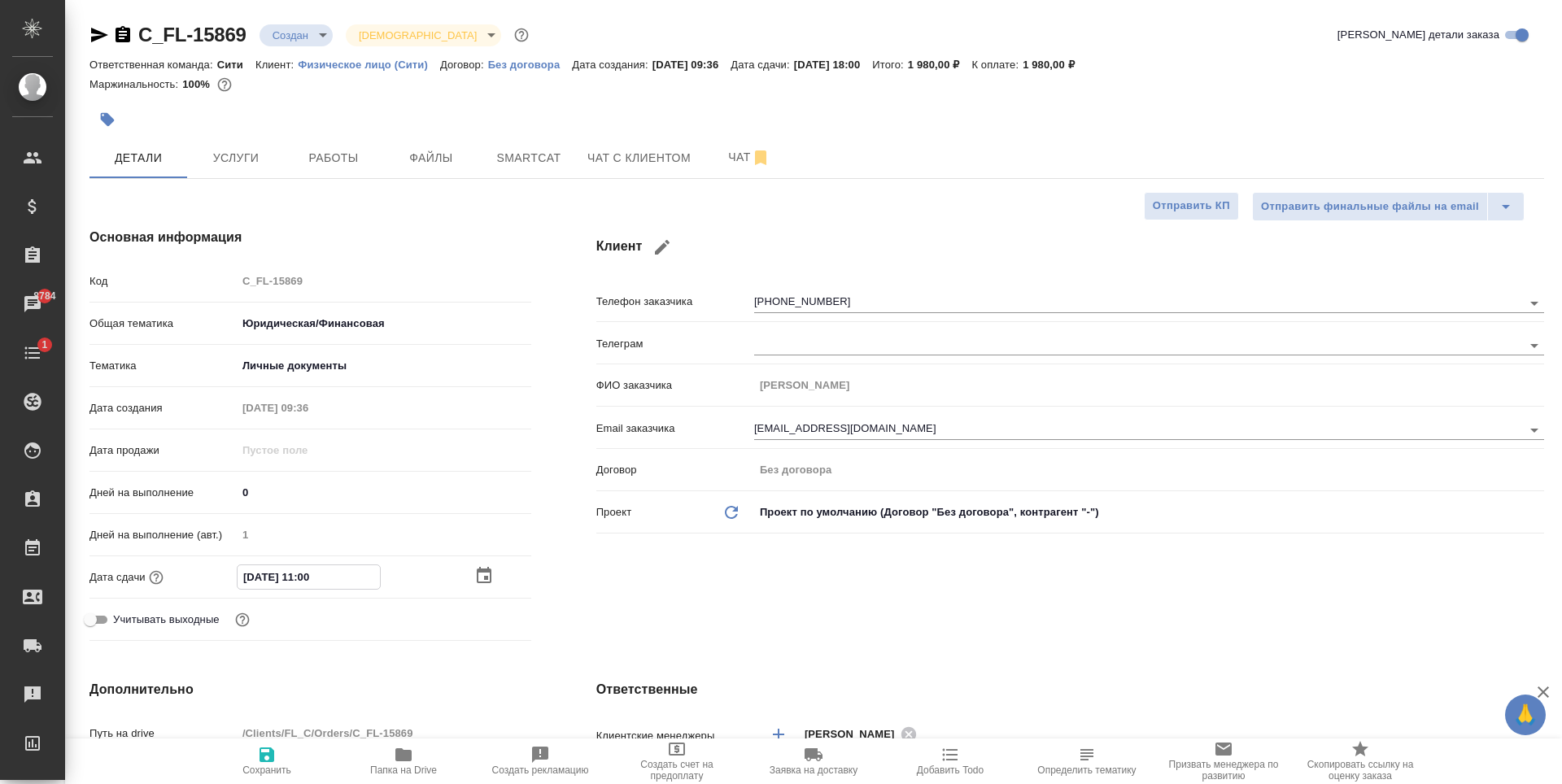
type textarea "x"
type input "05.09.2025 11:00"
click at [269, 753] on icon "button" at bounding box center [267, 754] width 15 height 15
type textarea "x"
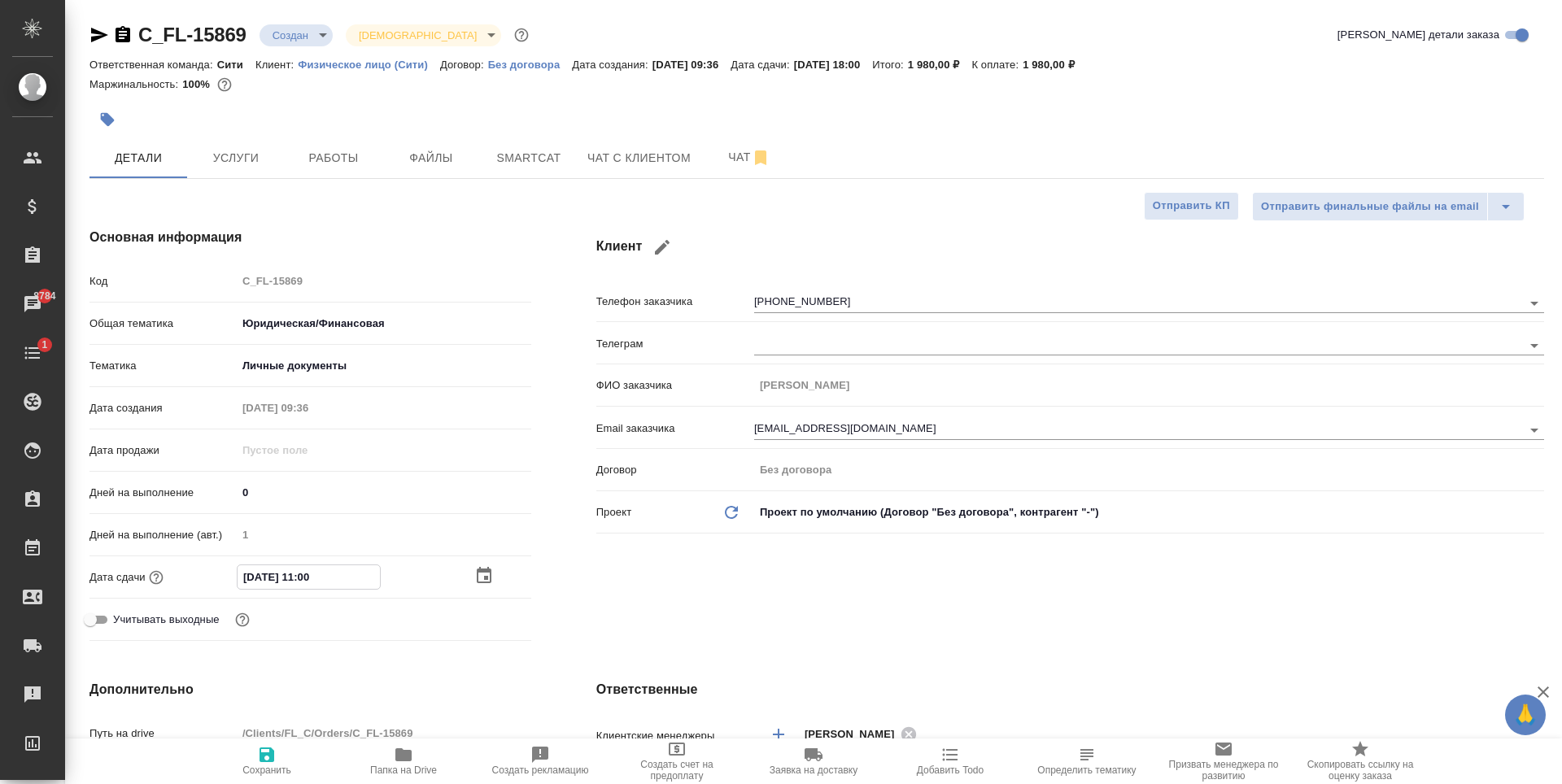
type textarea "x"
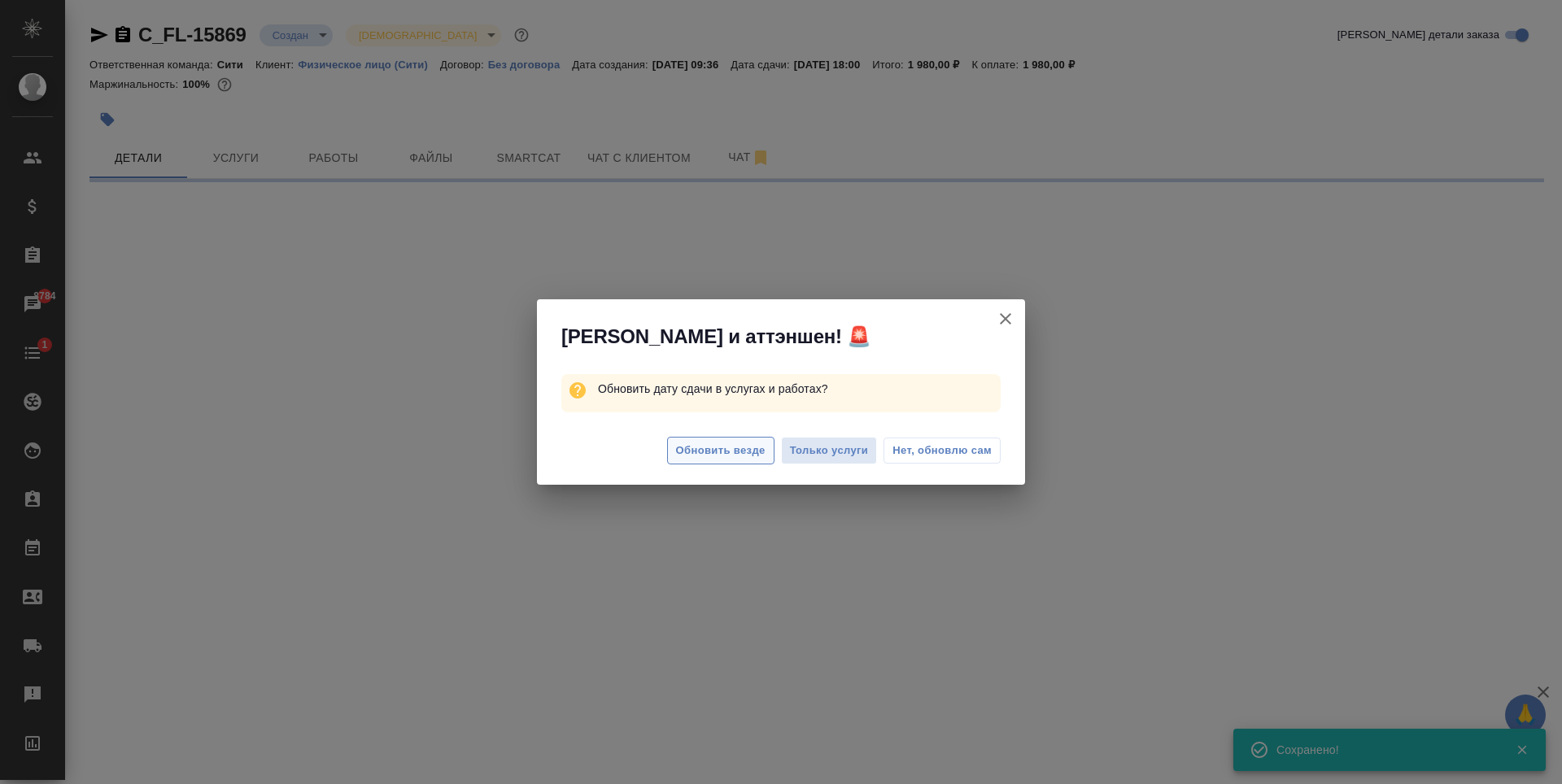
click at [729, 453] on span "Обновить везде" at bounding box center [721, 451] width 89 height 19
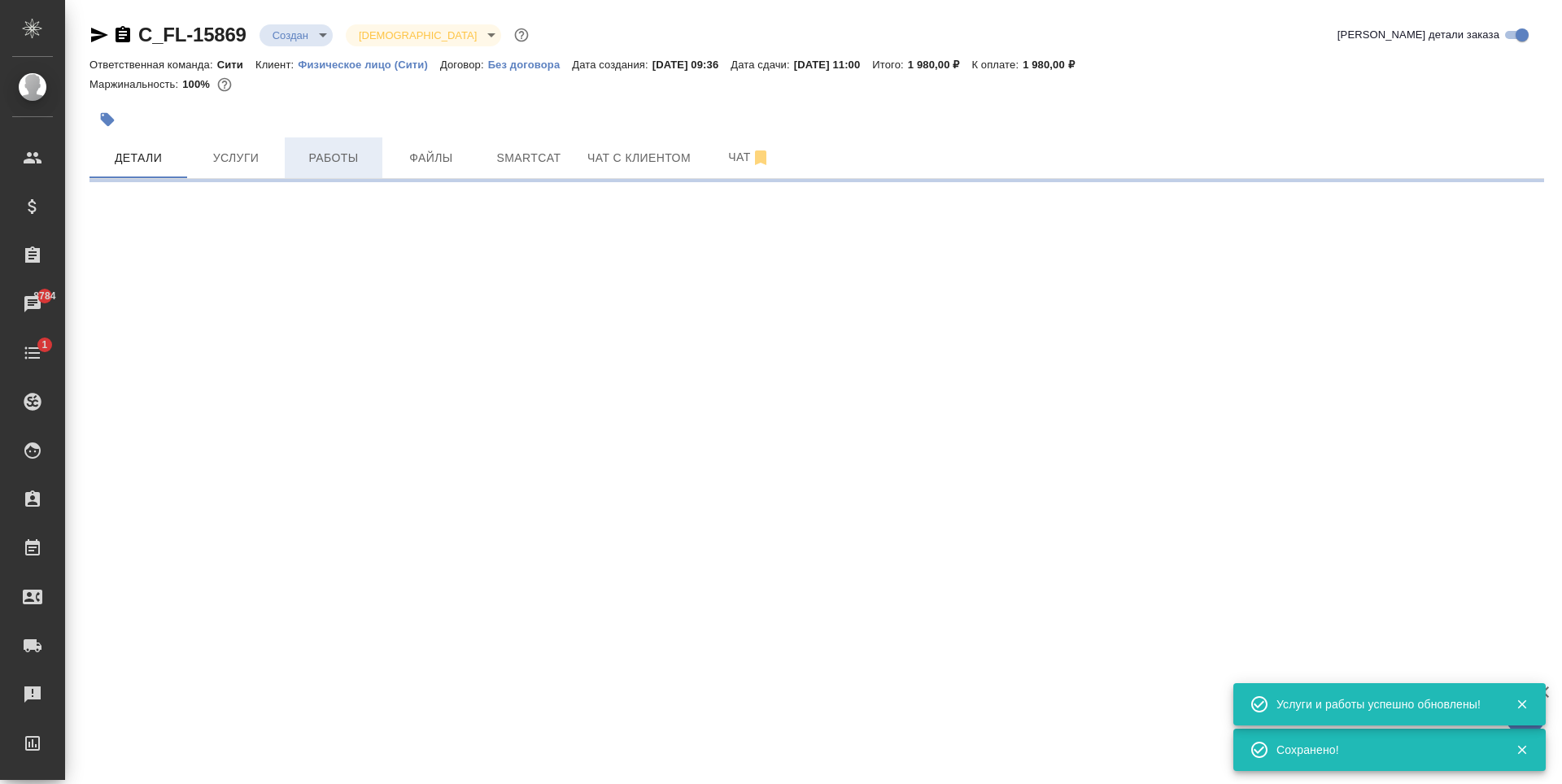
click at [339, 169] on button "Работы" at bounding box center [333, 158] width 97 height 41
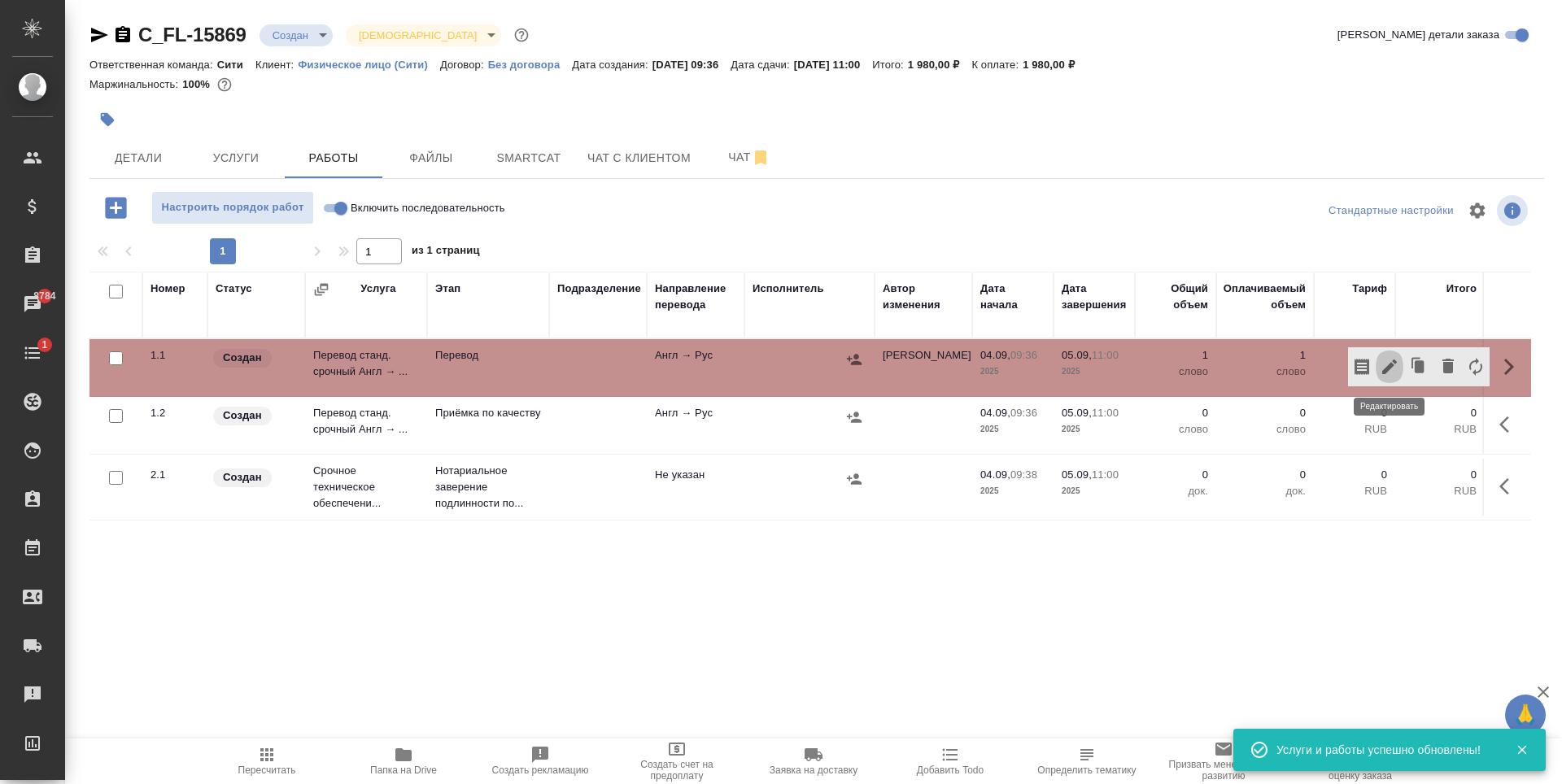
click at [1390, 370] on icon "button" at bounding box center [1390, 367] width 20 height 20
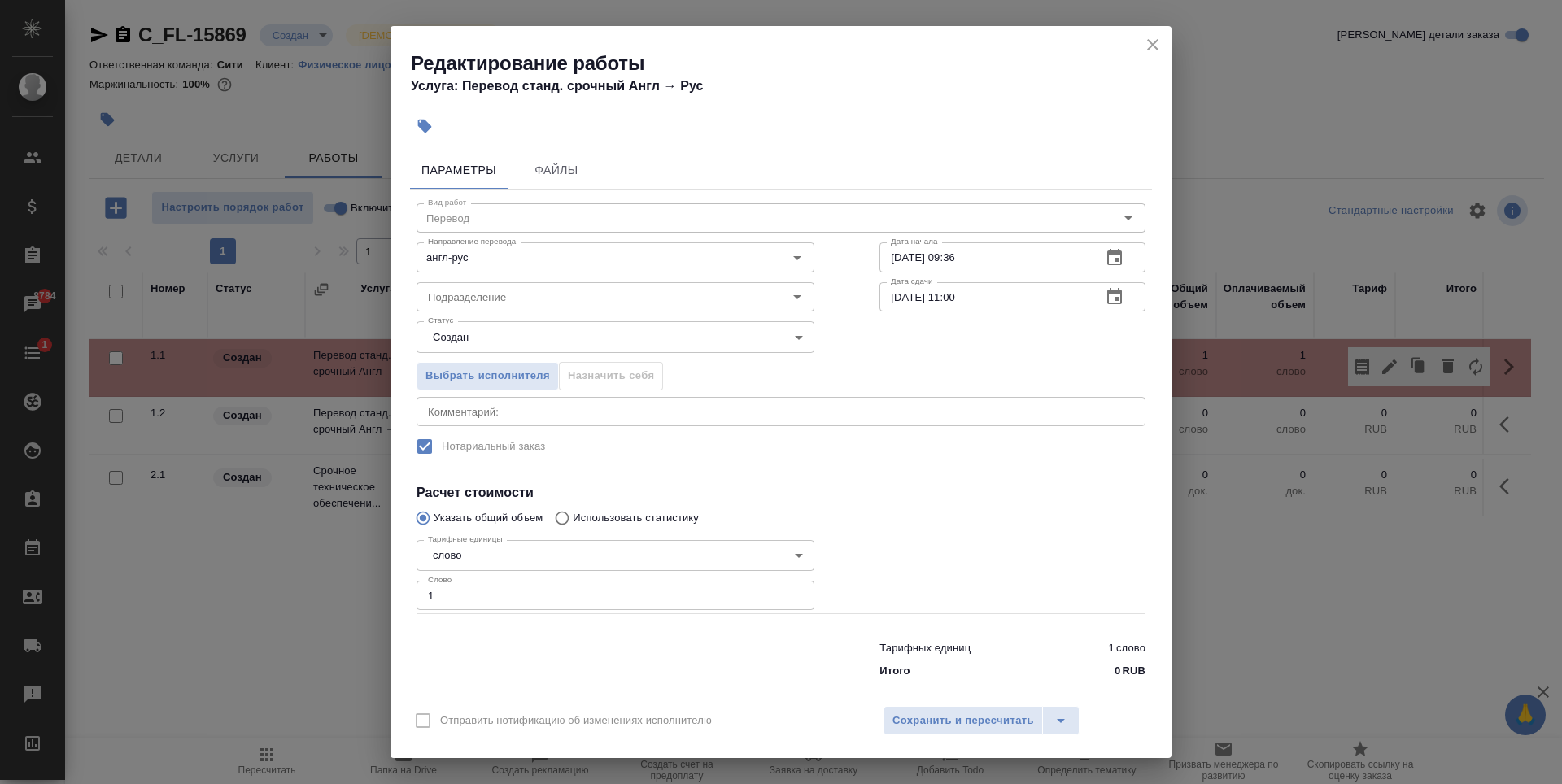
click at [951, 298] on input "05.09.2025 11:00" at bounding box center [984, 297] width 209 height 30
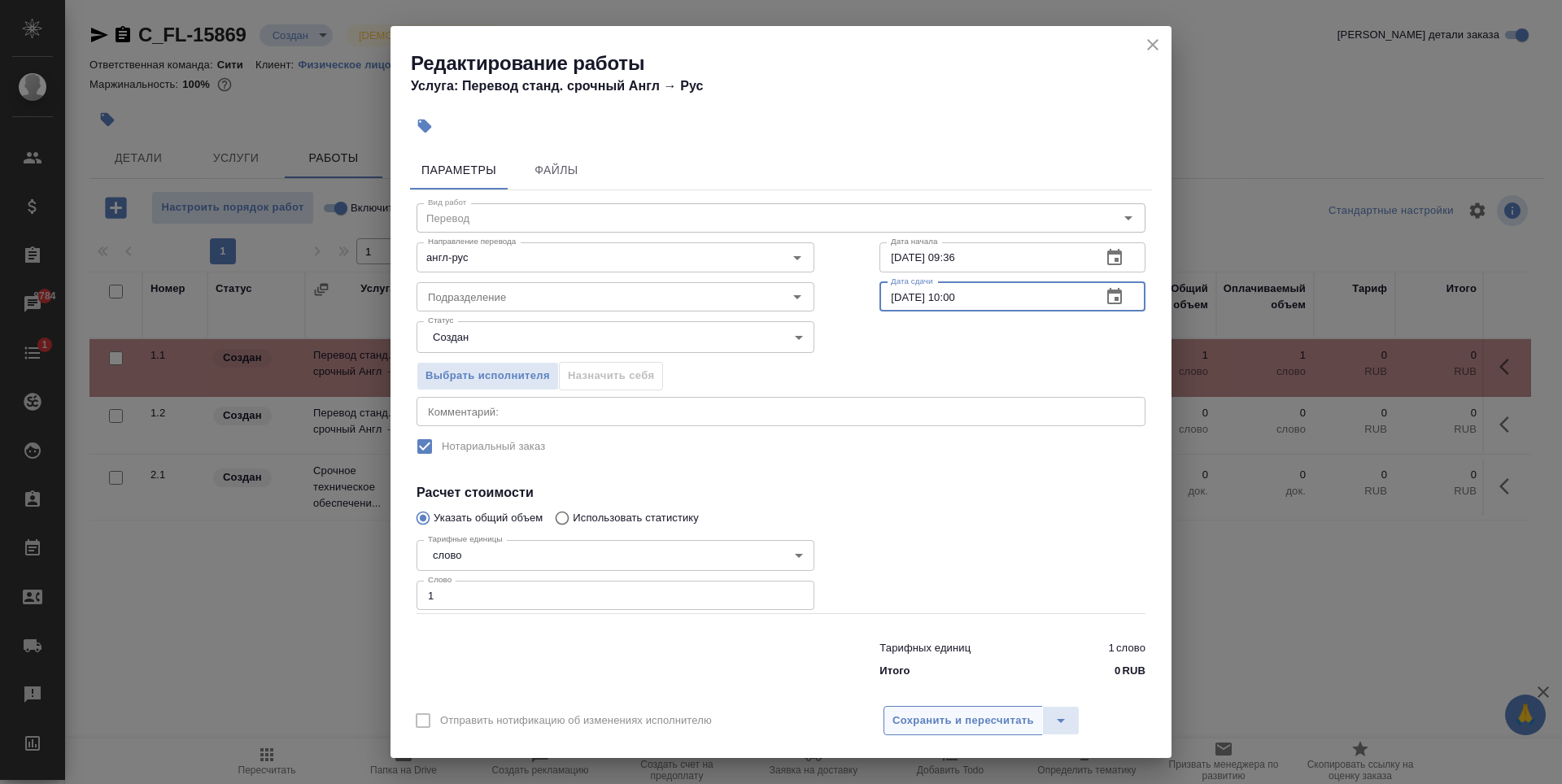
type input "05.09.2025 10:00"
click at [972, 728] on span "Сохранить и пересчитать" at bounding box center [963, 721] width 142 height 19
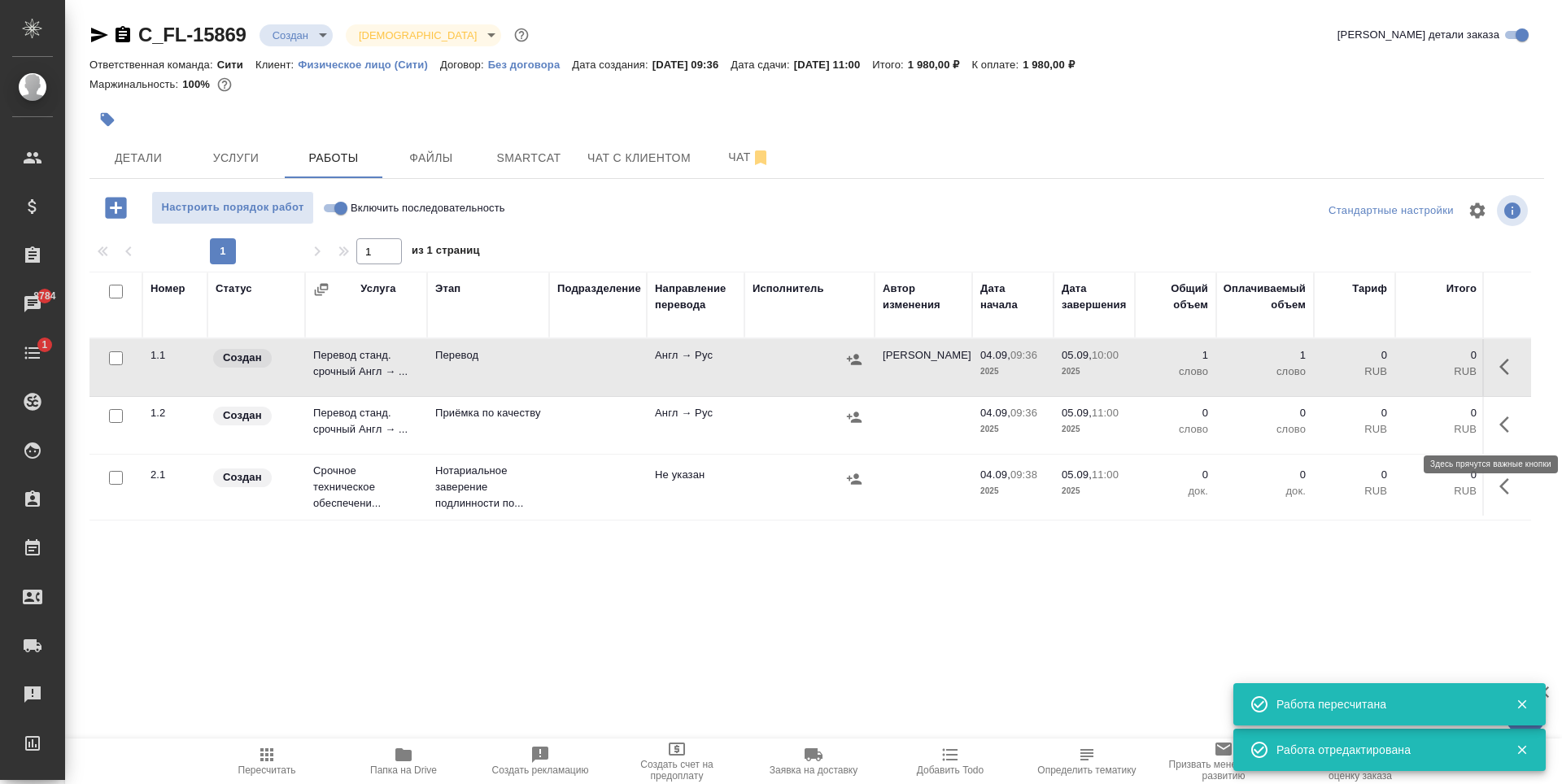
click at [1507, 430] on icon "button" at bounding box center [1504, 424] width 10 height 16
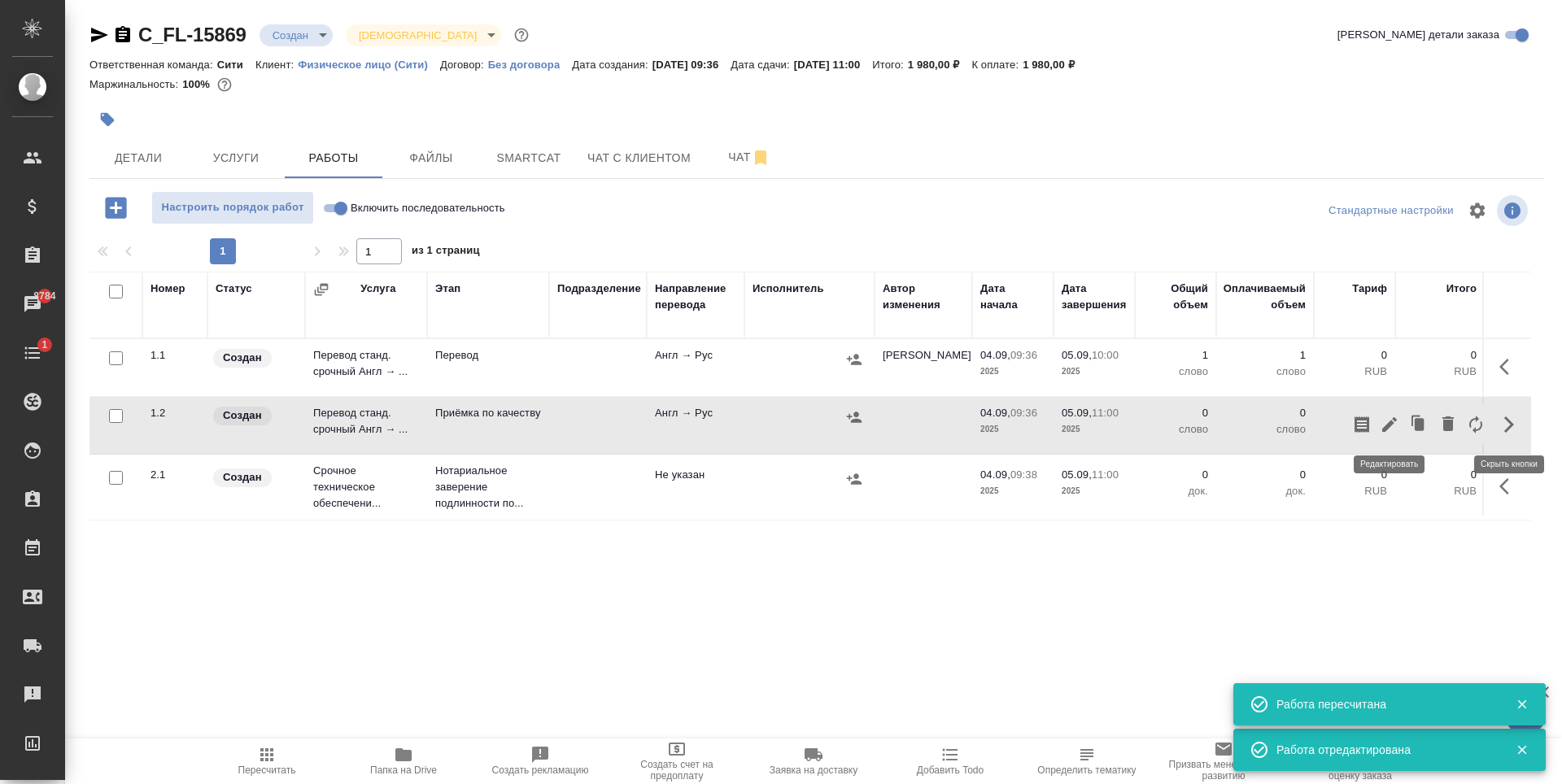
click at [1389, 422] on icon "button" at bounding box center [1390, 424] width 20 height 20
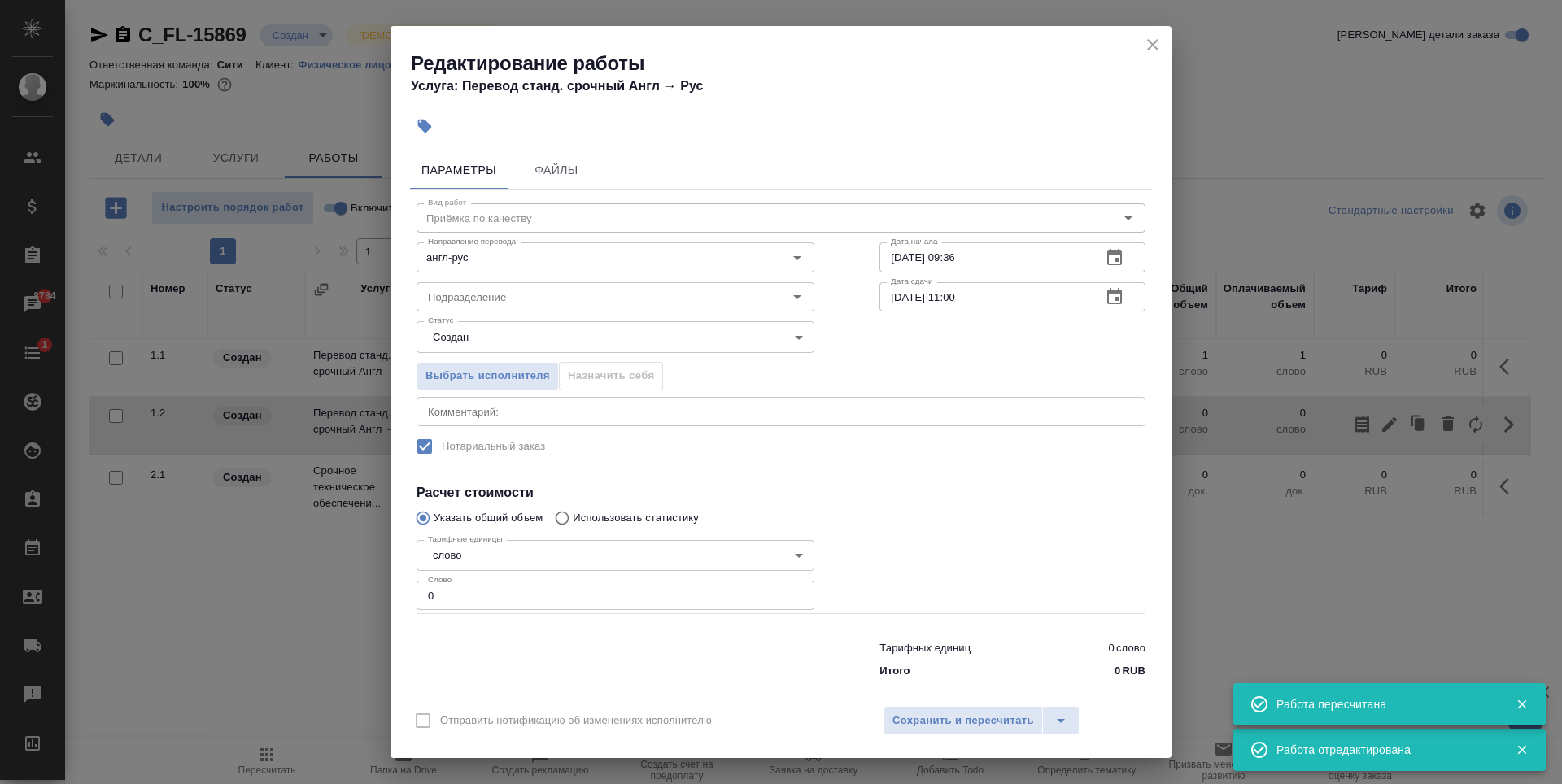
click at [1105, 256] on icon "button" at bounding box center [1115, 258] width 20 height 20
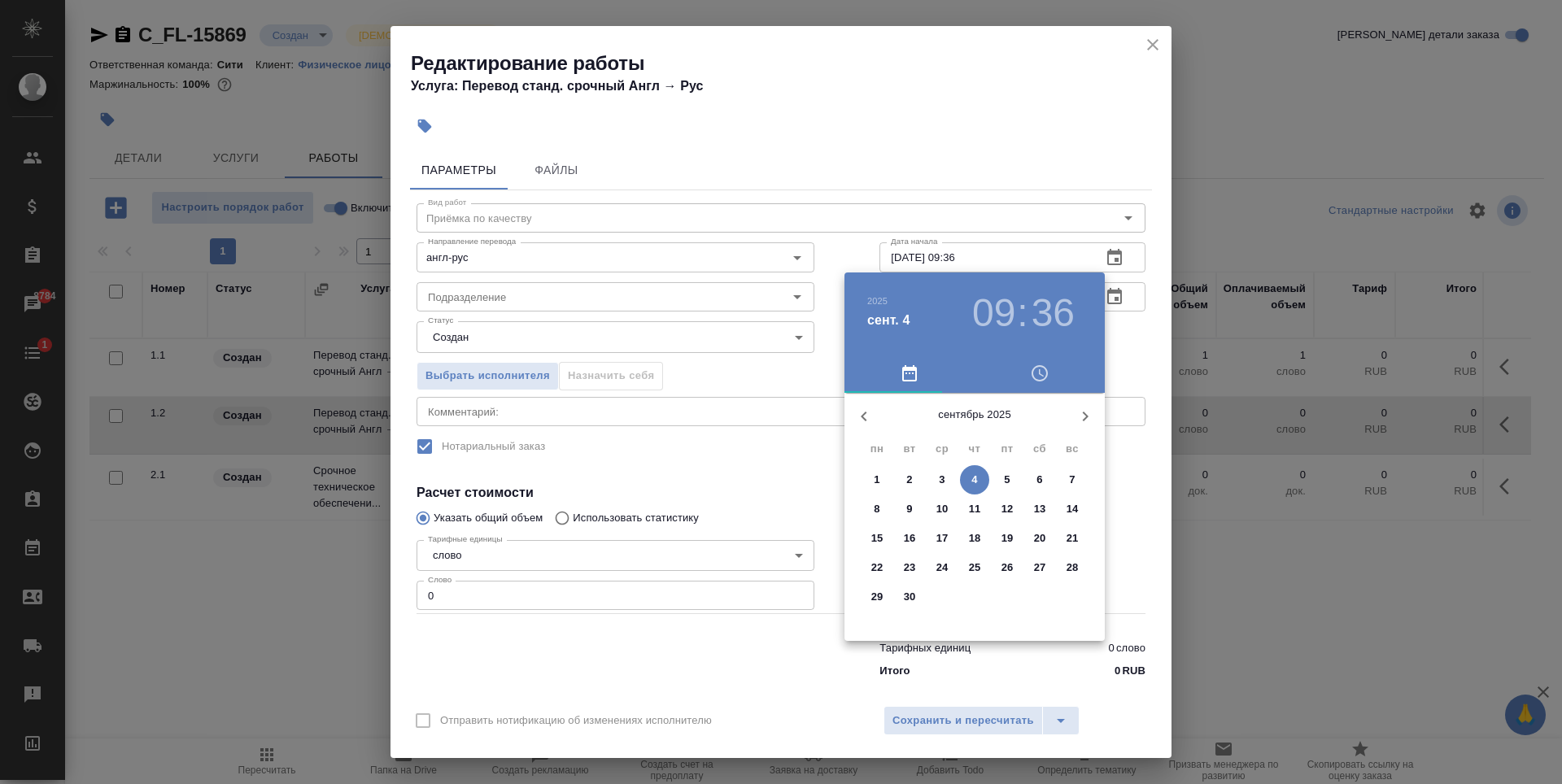
click at [1008, 476] on p "5" at bounding box center [1008, 480] width 6 height 16
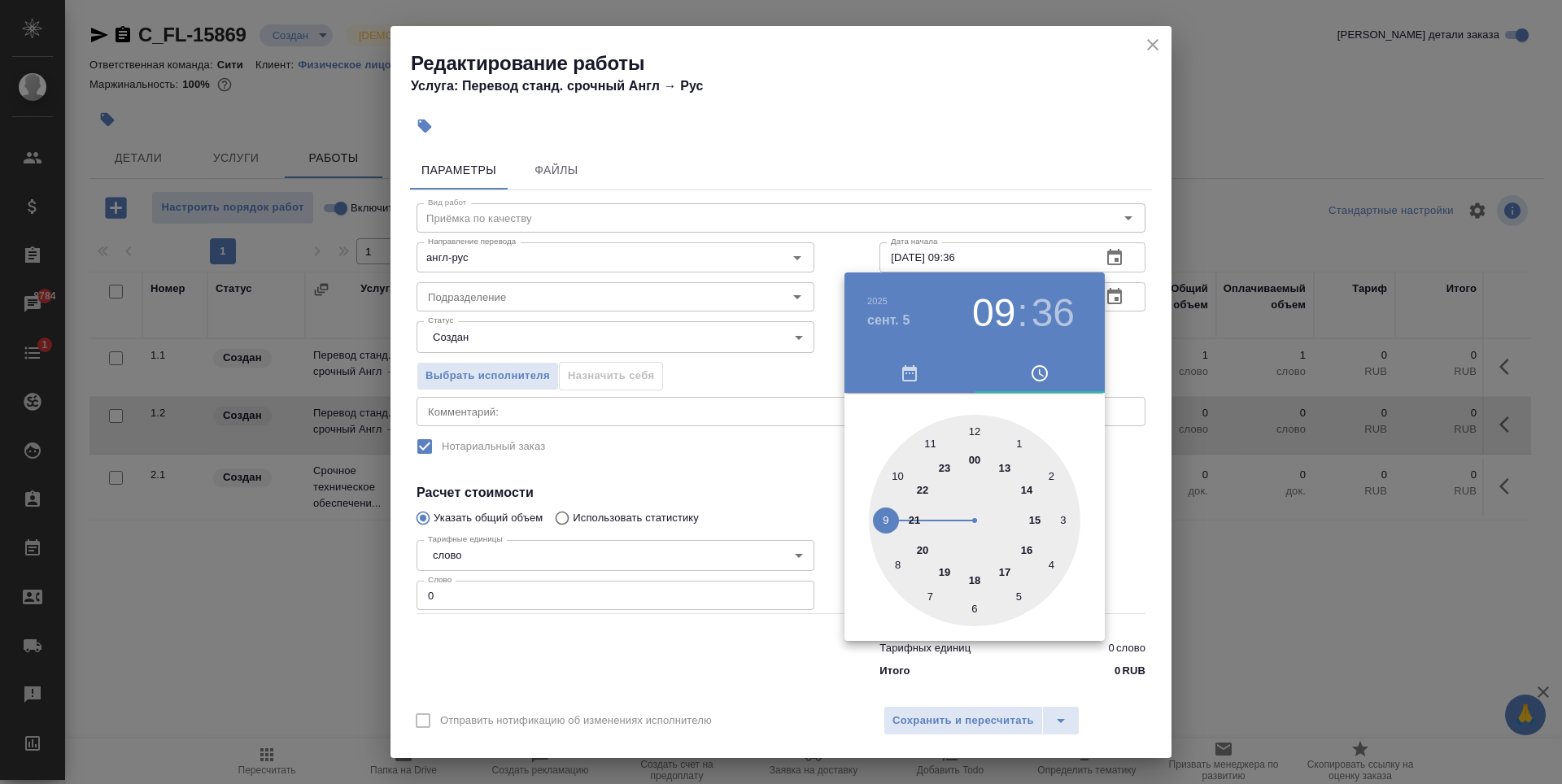
click at [898, 477] on div at bounding box center [974, 519] width 211 height 211
click at [975, 427] on div at bounding box center [974, 519] width 211 height 211
type input "05.09.2025 10:00"
click at [751, 446] on div at bounding box center [781, 392] width 1562 height 784
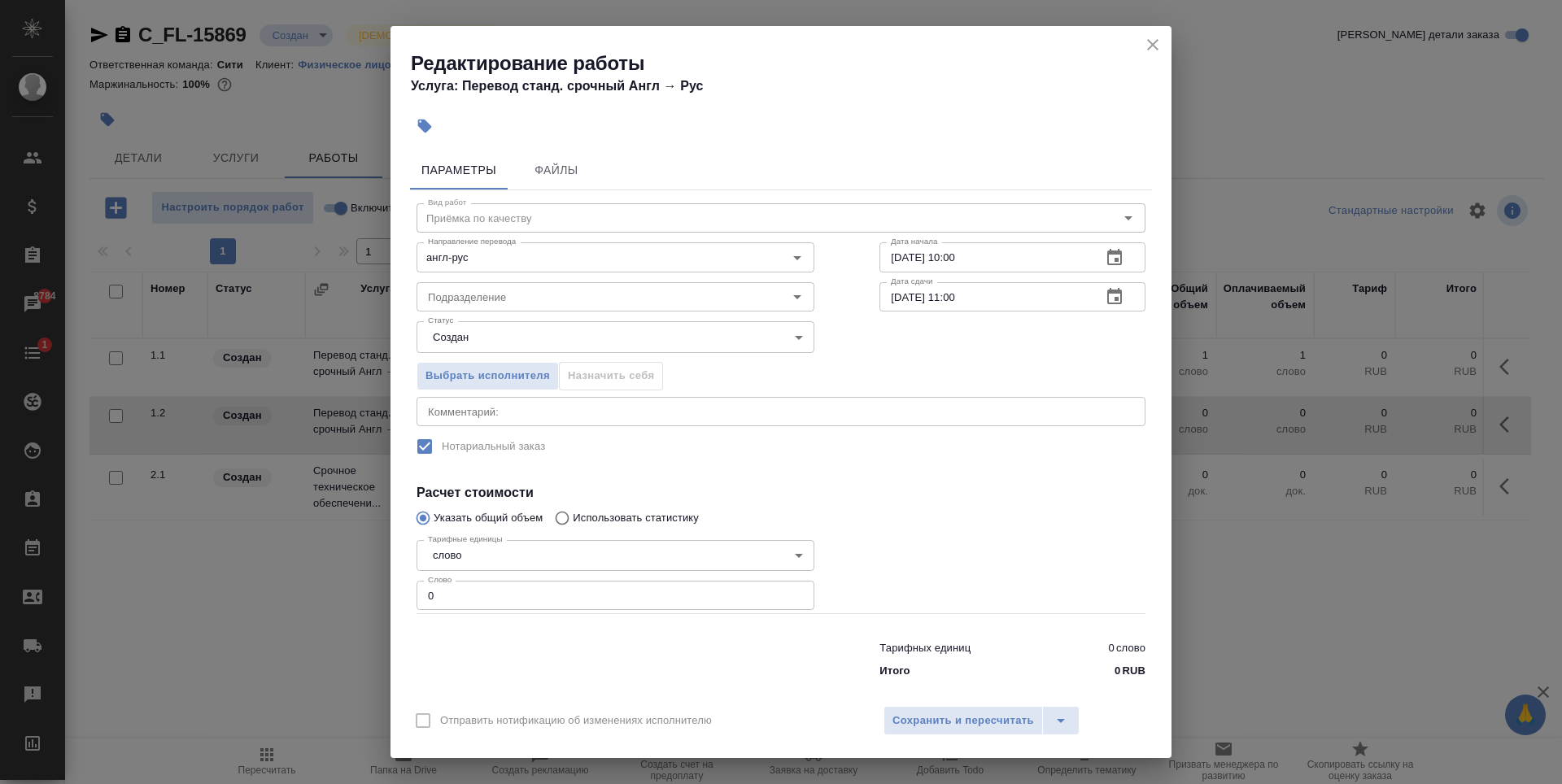
type input "1"
click at [791, 594] on input "1" at bounding box center [615, 596] width 398 height 30
click at [470, 293] on input "Подразделение" at bounding box center [588, 297] width 333 height 20
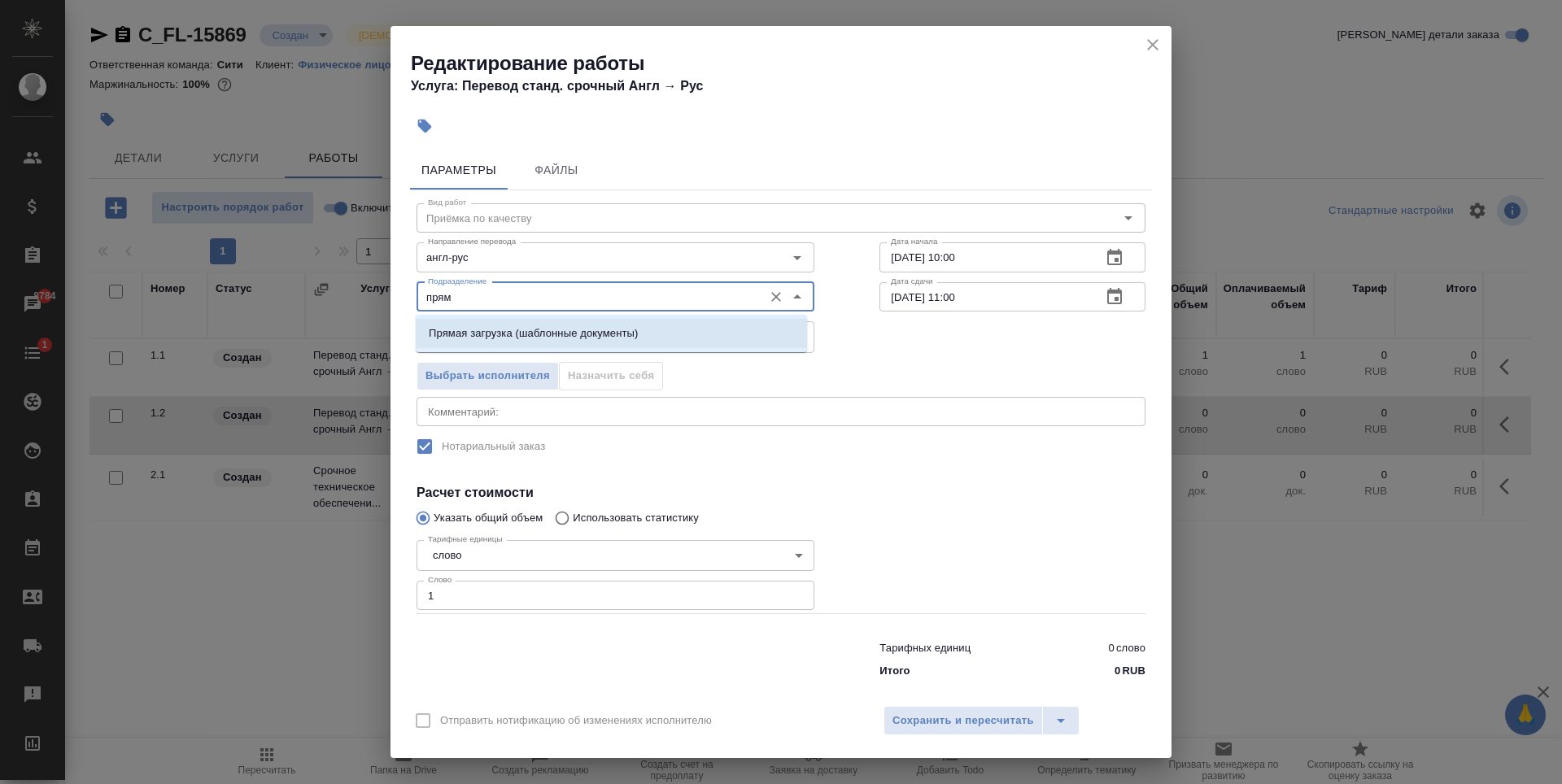
click at [508, 321] on li "Прямая загрузка (шаблонные документы)" at bounding box center [611, 334] width 392 height 30
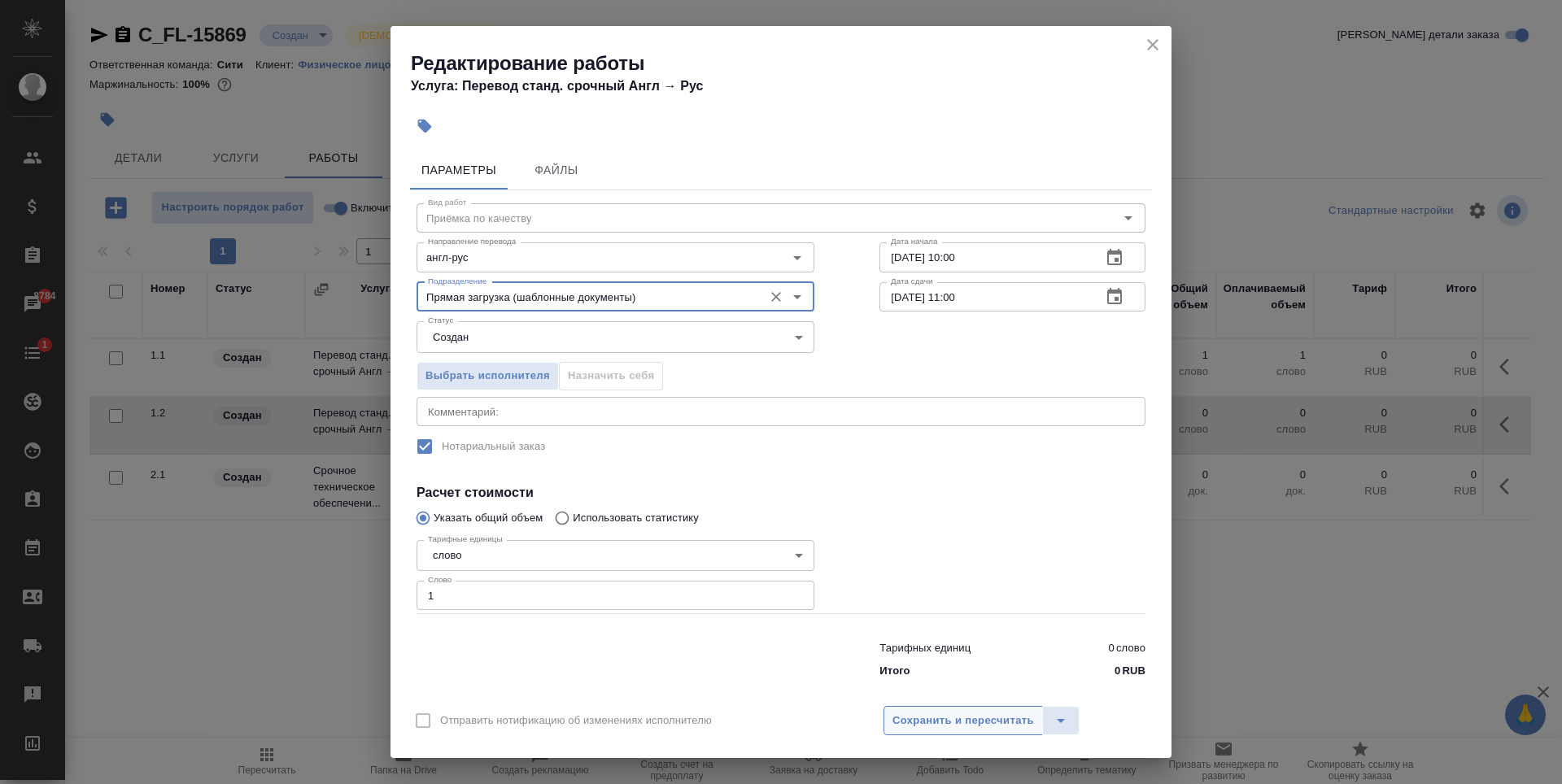
type input "Прямая загрузка (шаблонные документы)"
click at [945, 712] on span "Сохранить и пересчитать" at bounding box center [963, 721] width 142 height 19
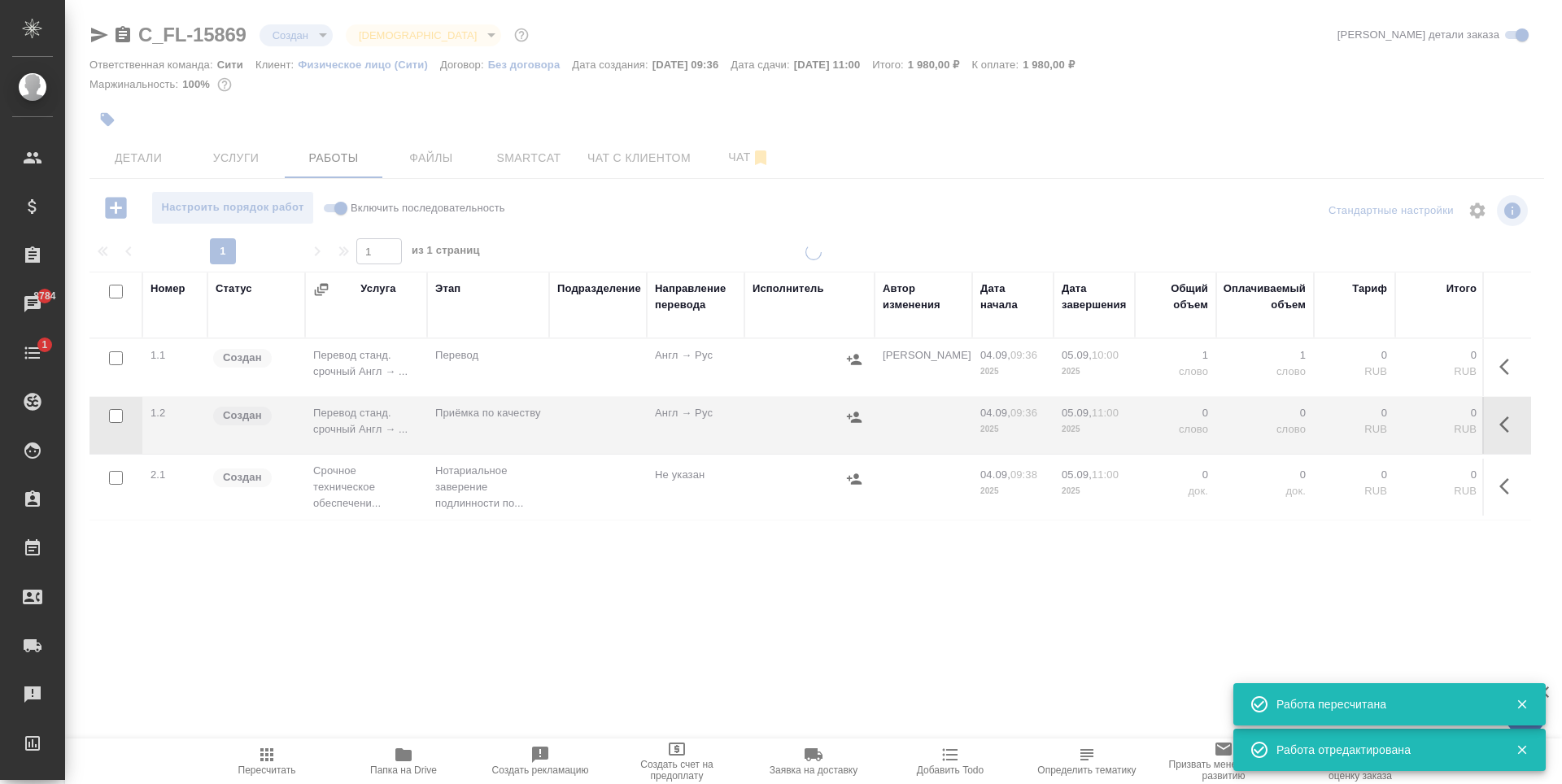
click at [1505, 364] on icon "button" at bounding box center [1504, 367] width 10 height 16
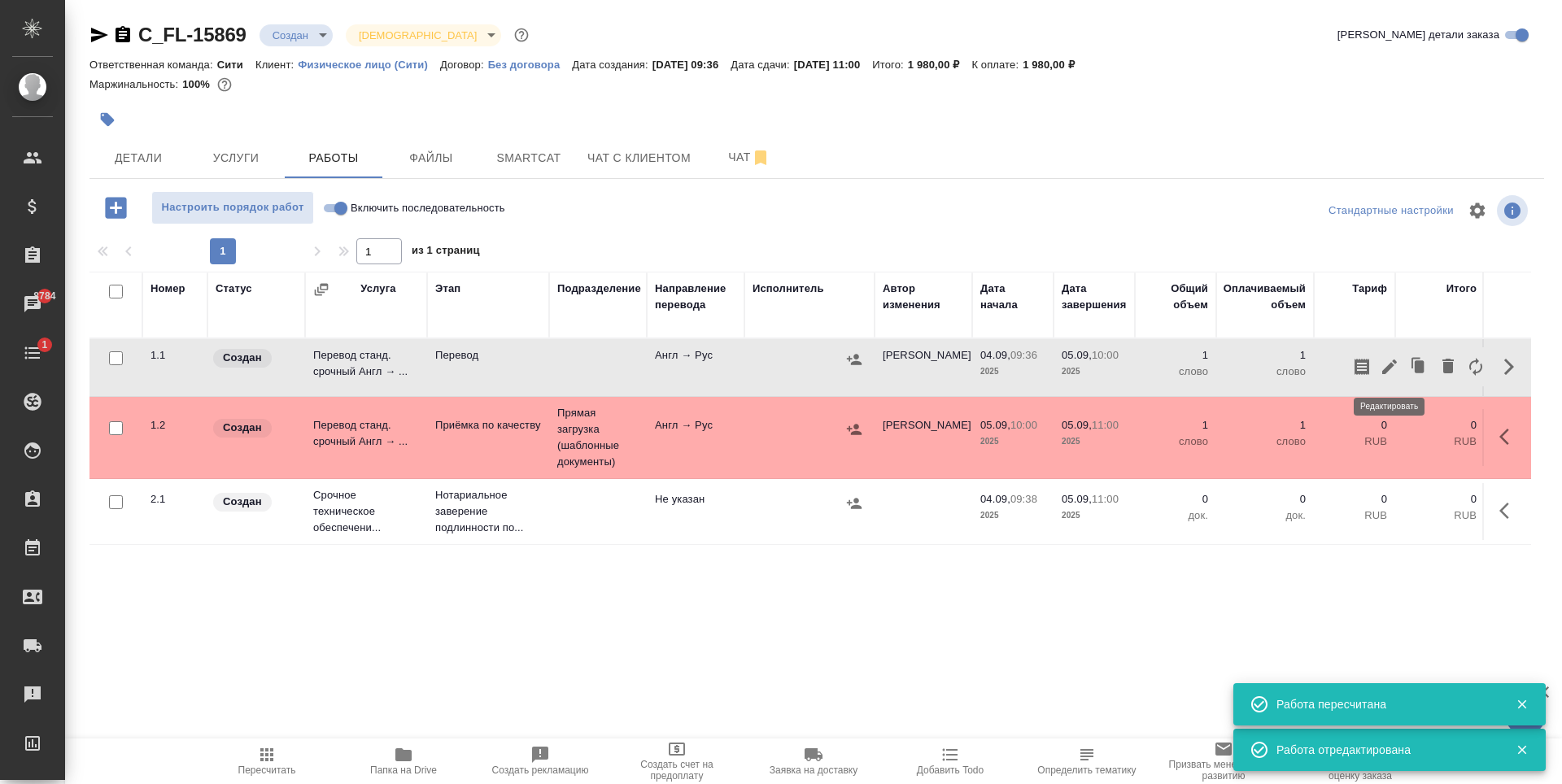
click at [1385, 370] on icon "button" at bounding box center [1389, 367] width 15 height 15
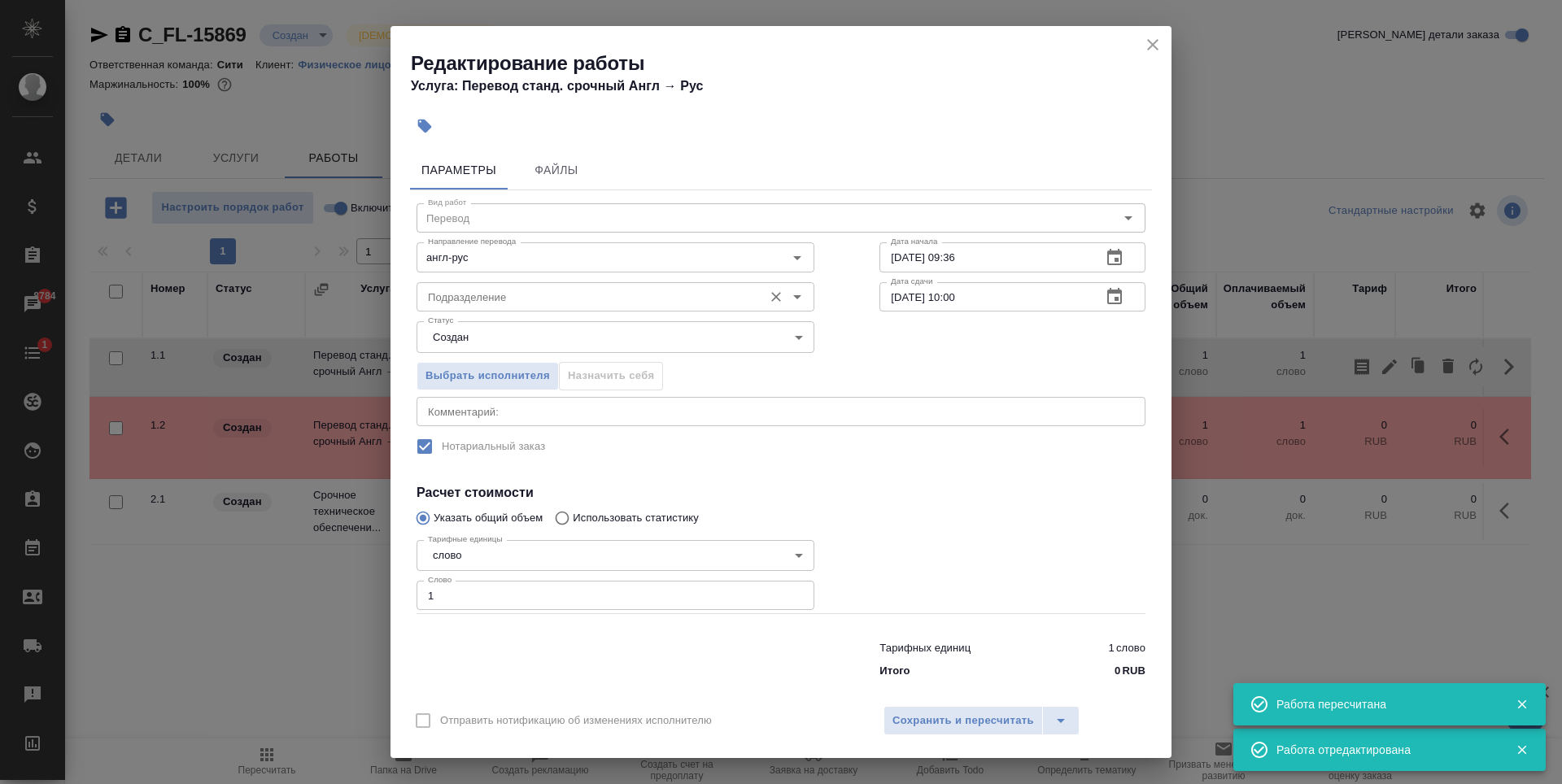
click at [520, 302] on input "Подразделение" at bounding box center [588, 297] width 333 height 20
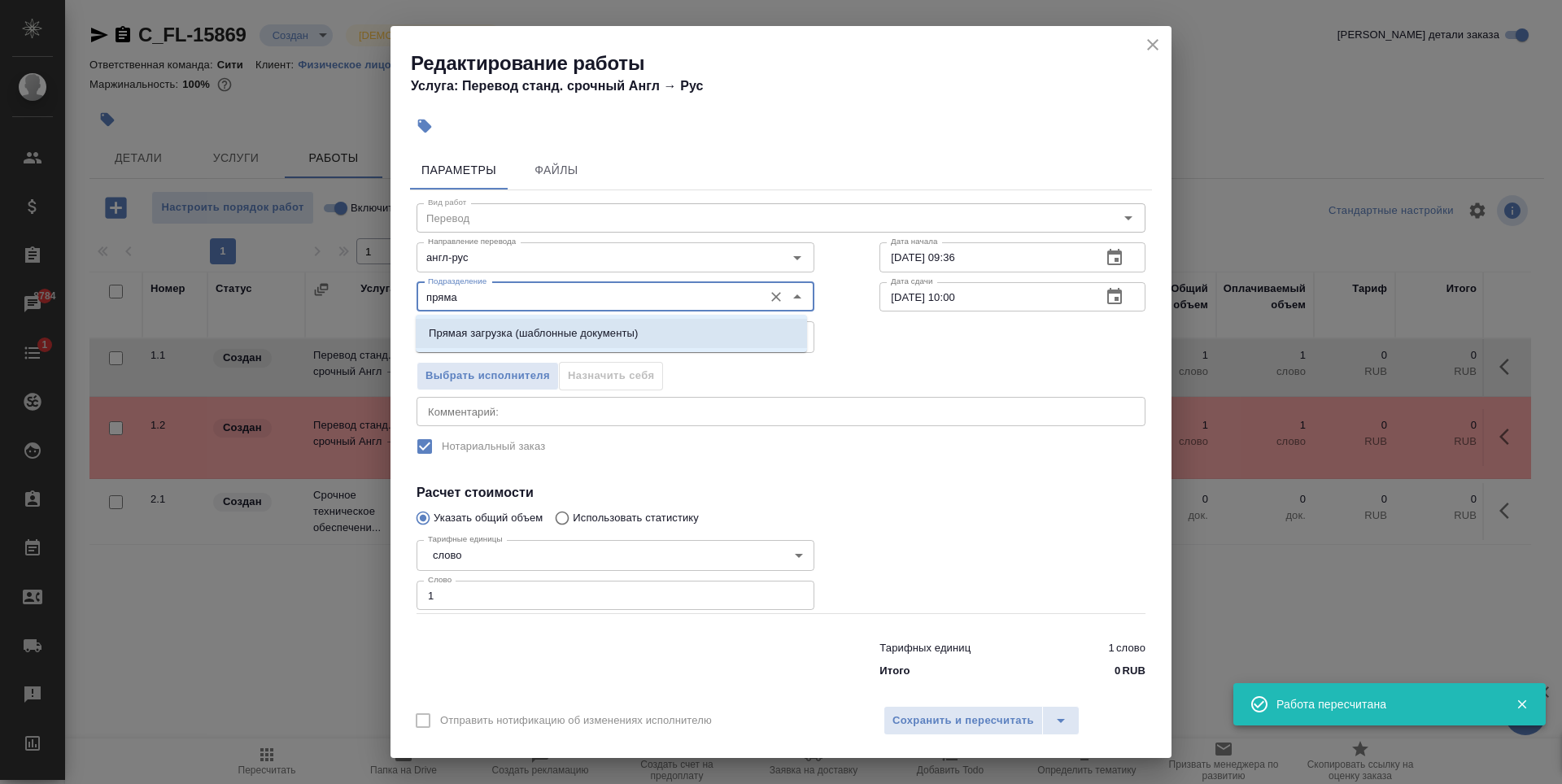
click at [560, 350] on ul "Прямая загрузка (шаблонные документы)" at bounding box center [611, 347] width 392 height 30
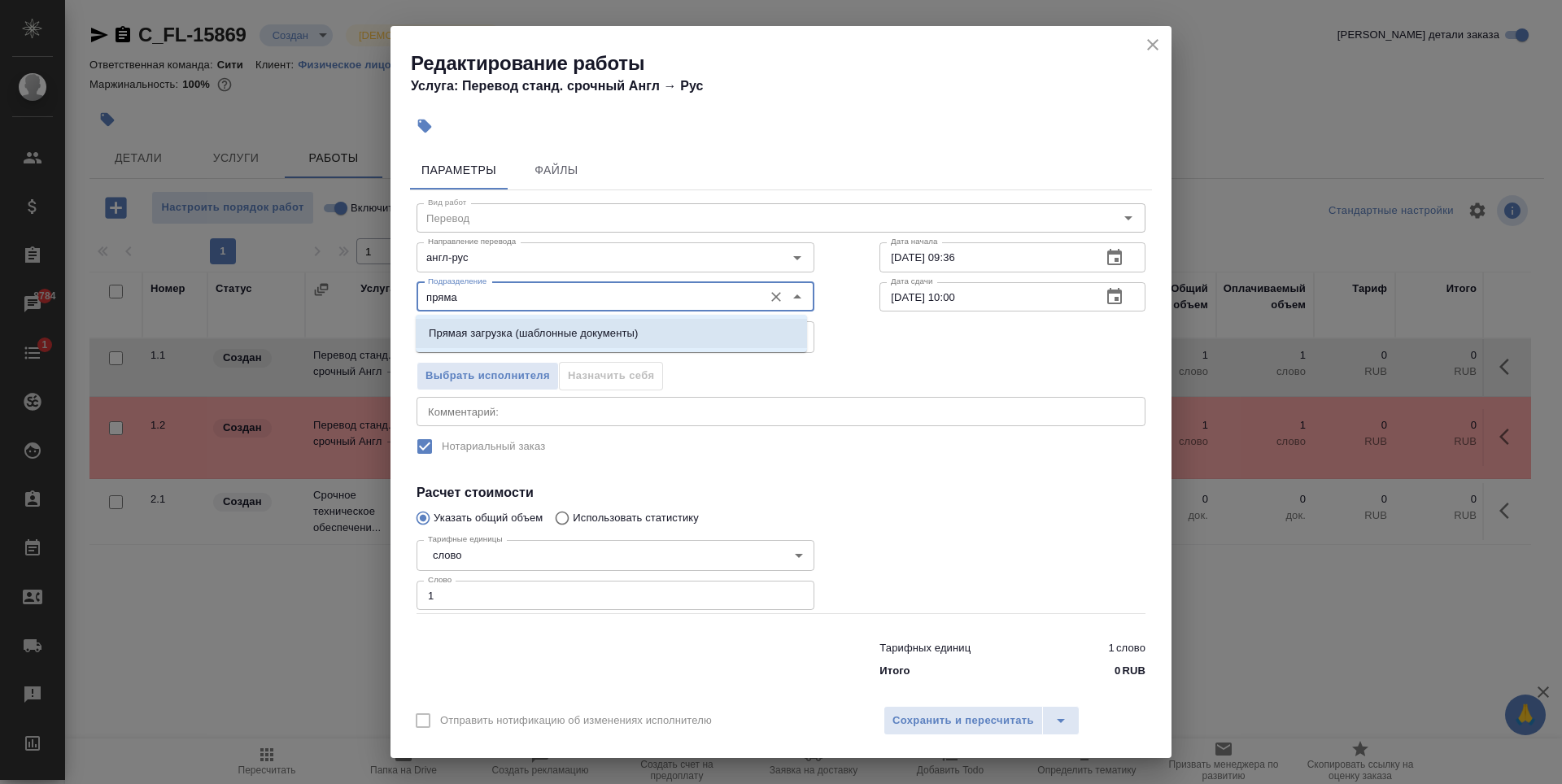
click at [715, 333] on li "Прямая загрузка (шаблонные документы)" at bounding box center [611, 334] width 392 height 30
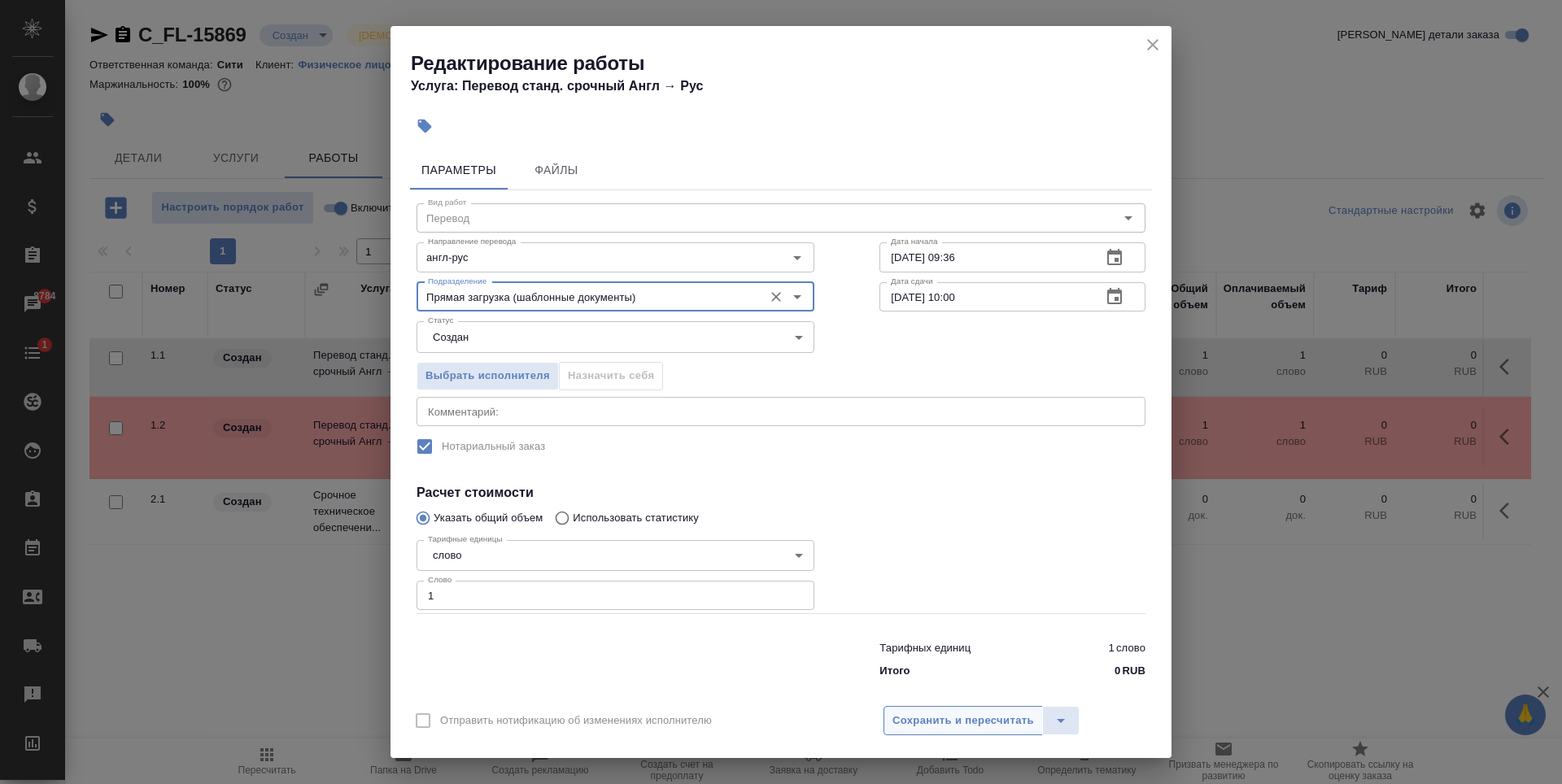
type input "Прямая загрузка (шаблонные документы)"
click at [987, 723] on span "Сохранить и пересчитать" at bounding box center [963, 721] width 142 height 19
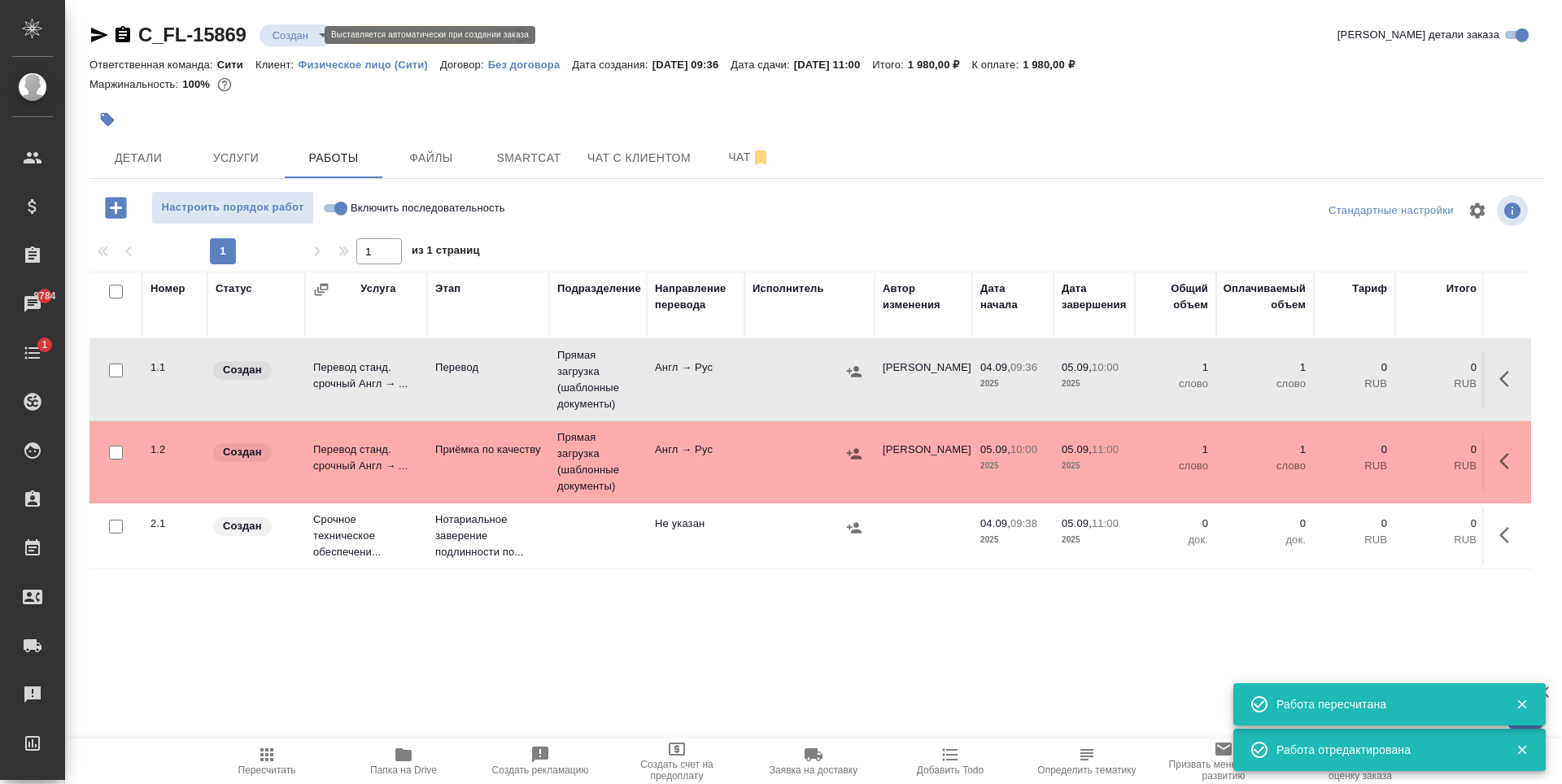
click at [297, 39] on body "🙏 .cls-1 fill:#fff; AWATERA Zaytseva Svetlana Клиенты Спецификации Заказы 8784 …" at bounding box center [781, 392] width 1562 height 784
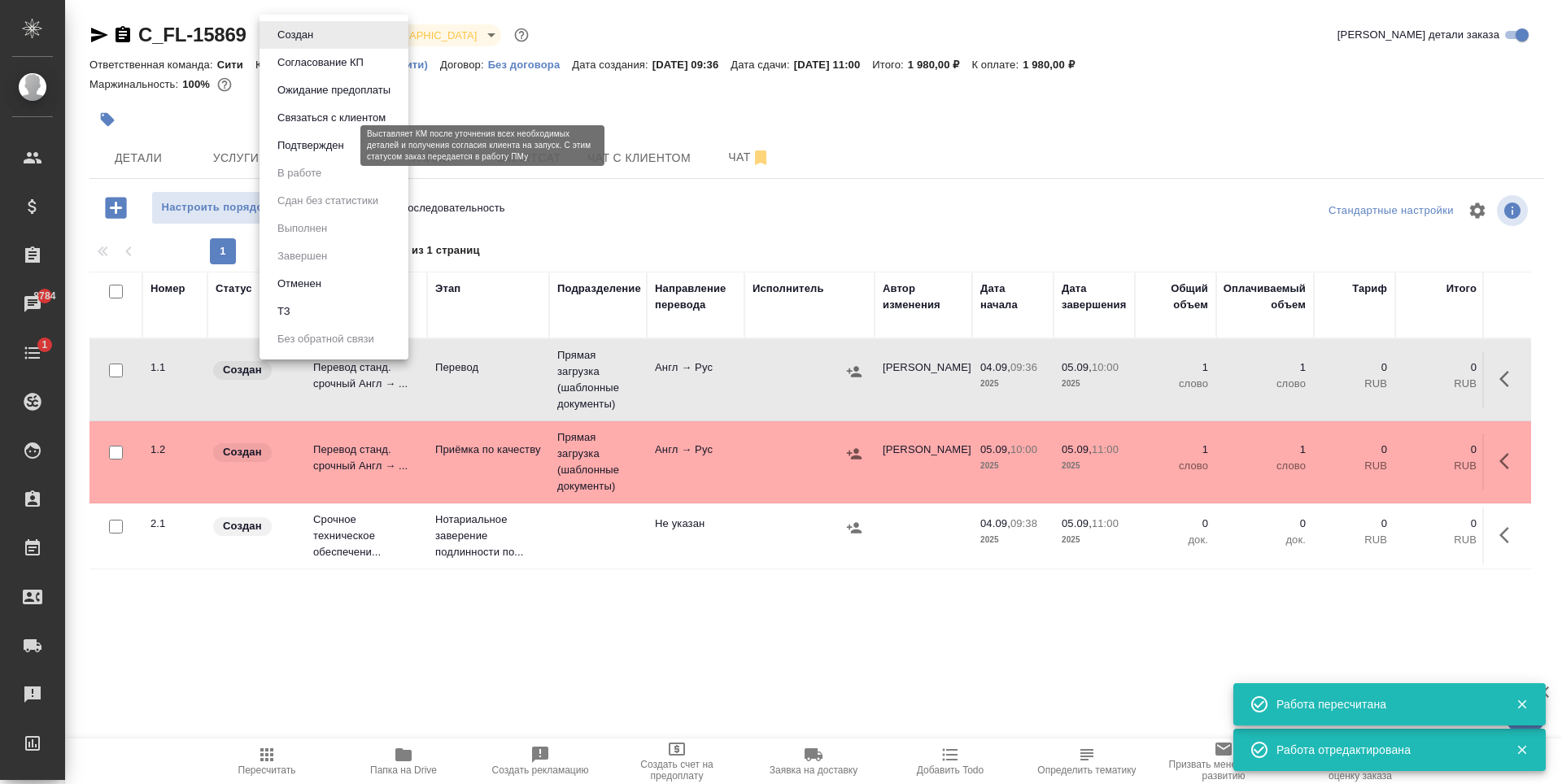
click at [329, 154] on button "Подтвержден" at bounding box center [310, 146] width 76 height 18
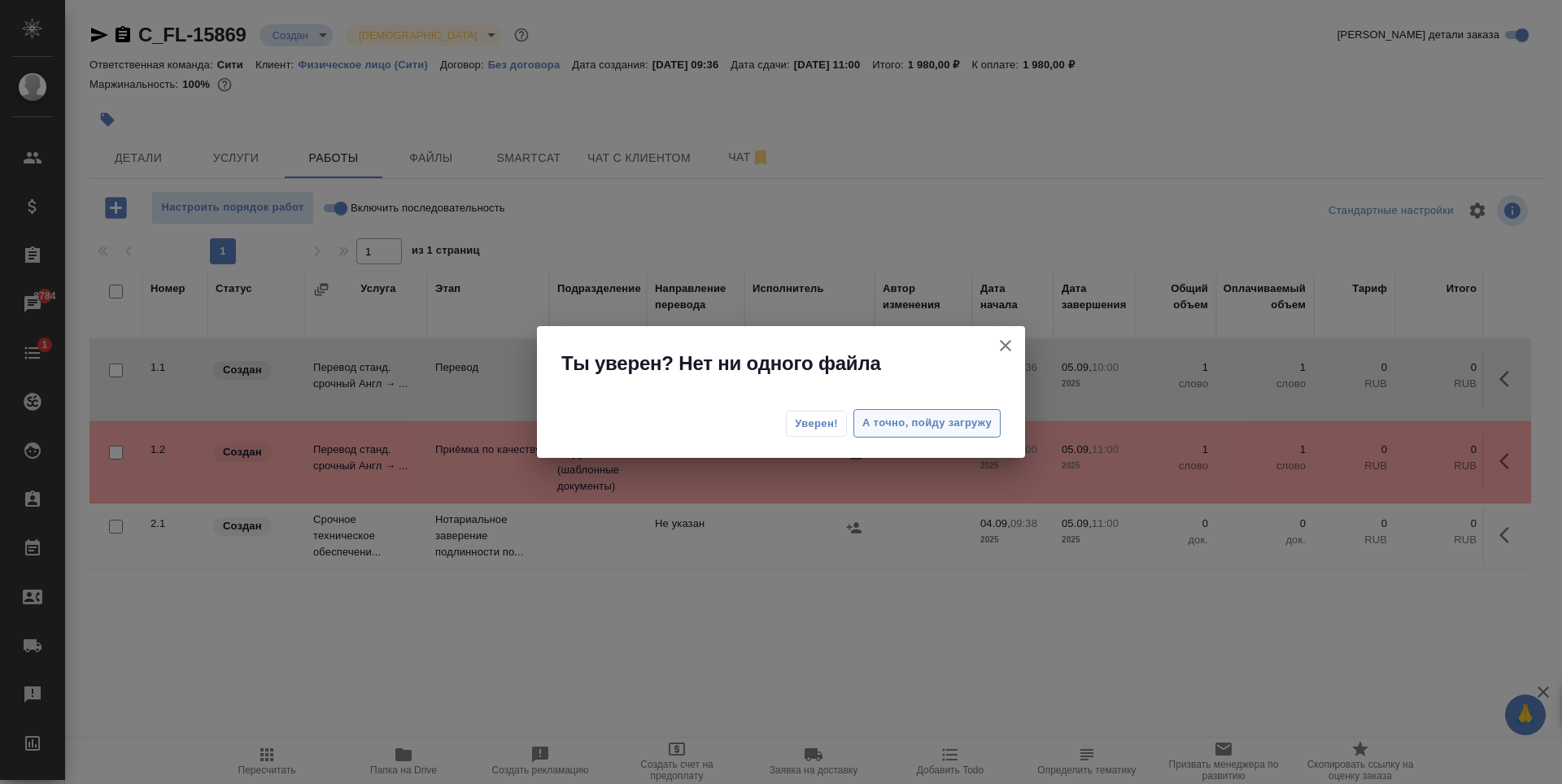
click at [927, 419] on span "А точно, пойду загружу" at bounding box center [927, 423] width 129 height 19
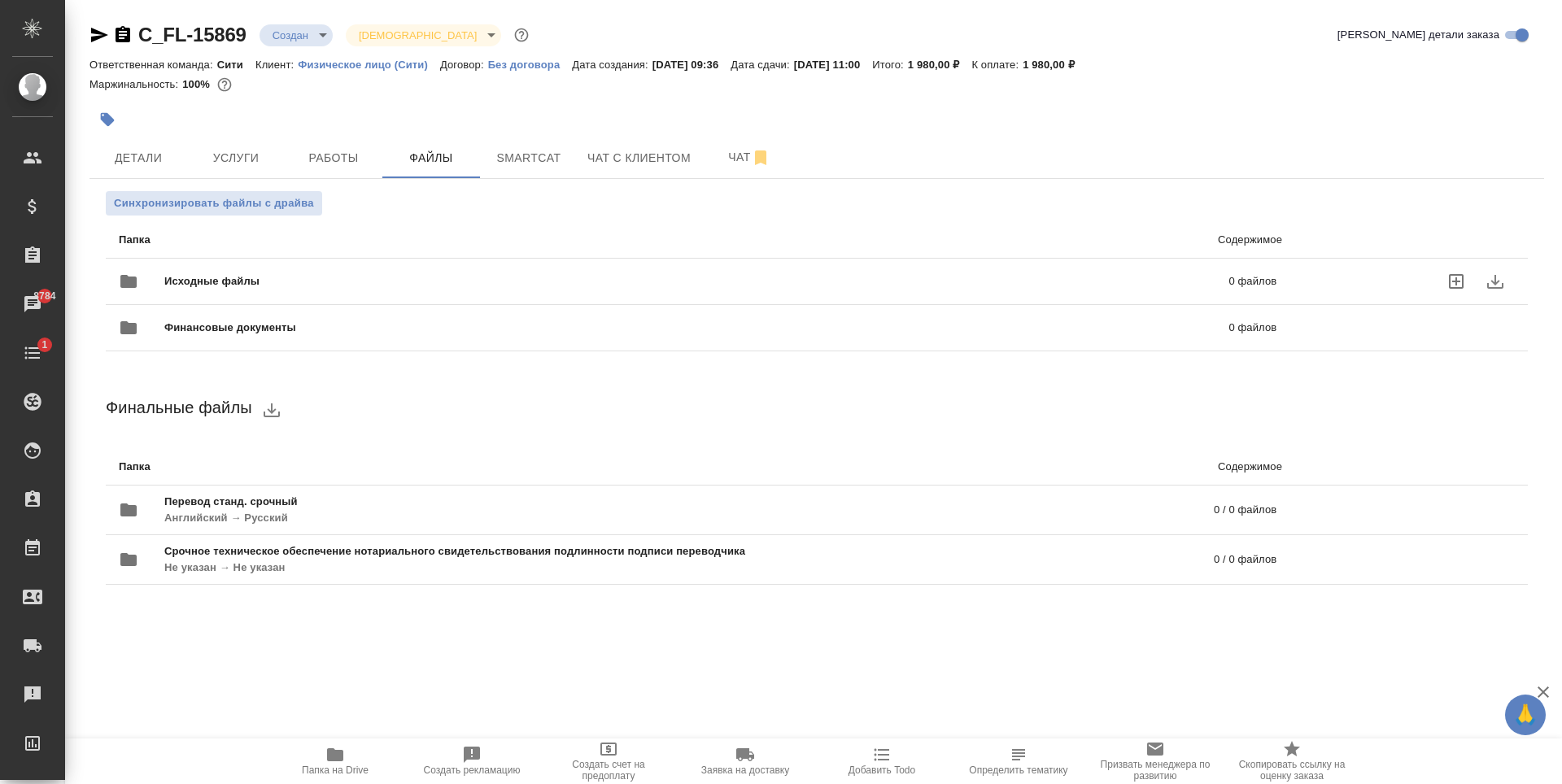
click at [1461, 284] on icon "uploadFiles" at bounding box center [1457, 281] width 20 height 20
click at [0, 0] on input "uploadFiles" at bounding box center [0, 0] width 0 height 0
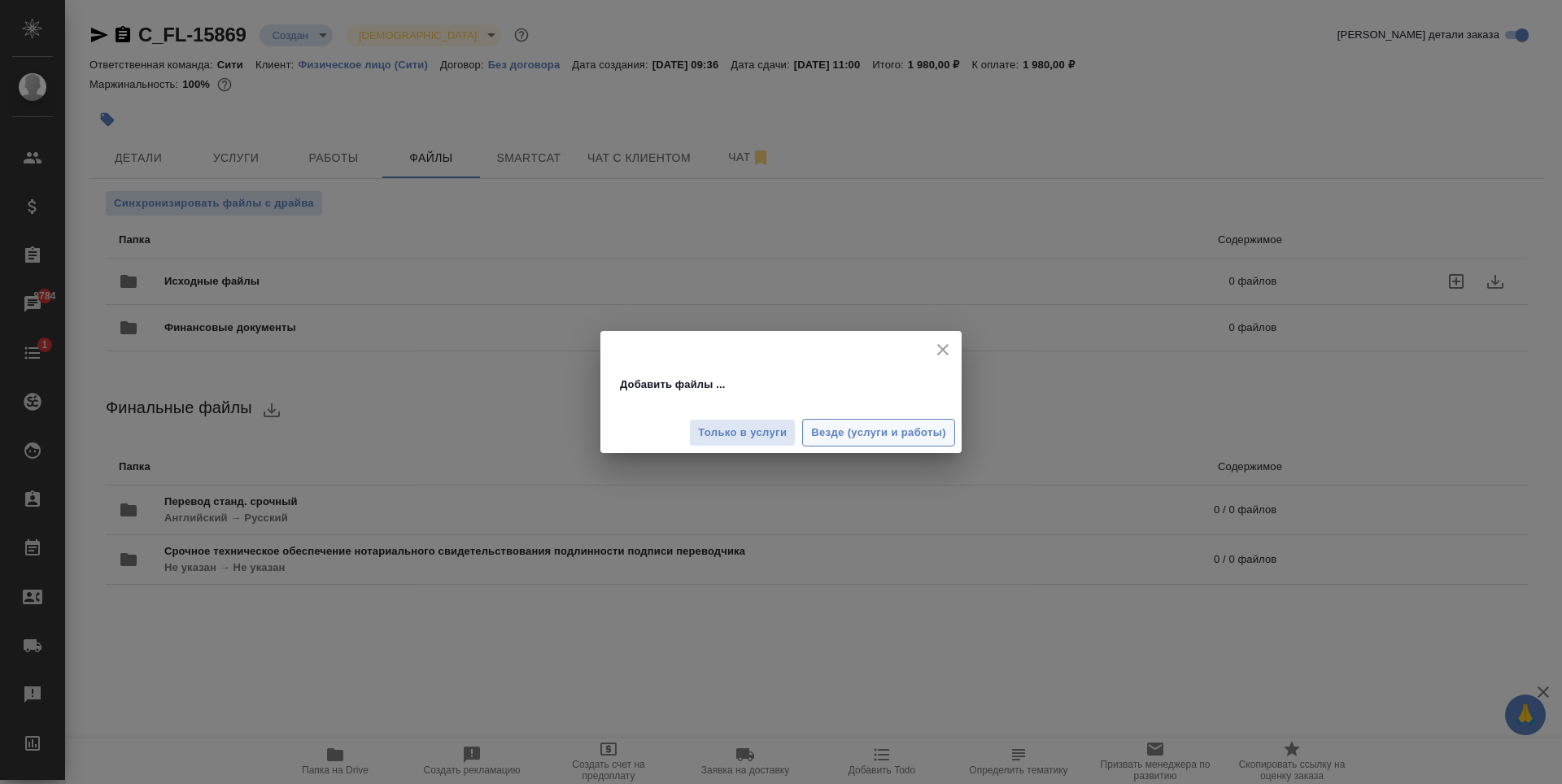
click at [887, 430] on span "Везде (услуги и работы)" at bounding box center [879, 432] width 135 height 19
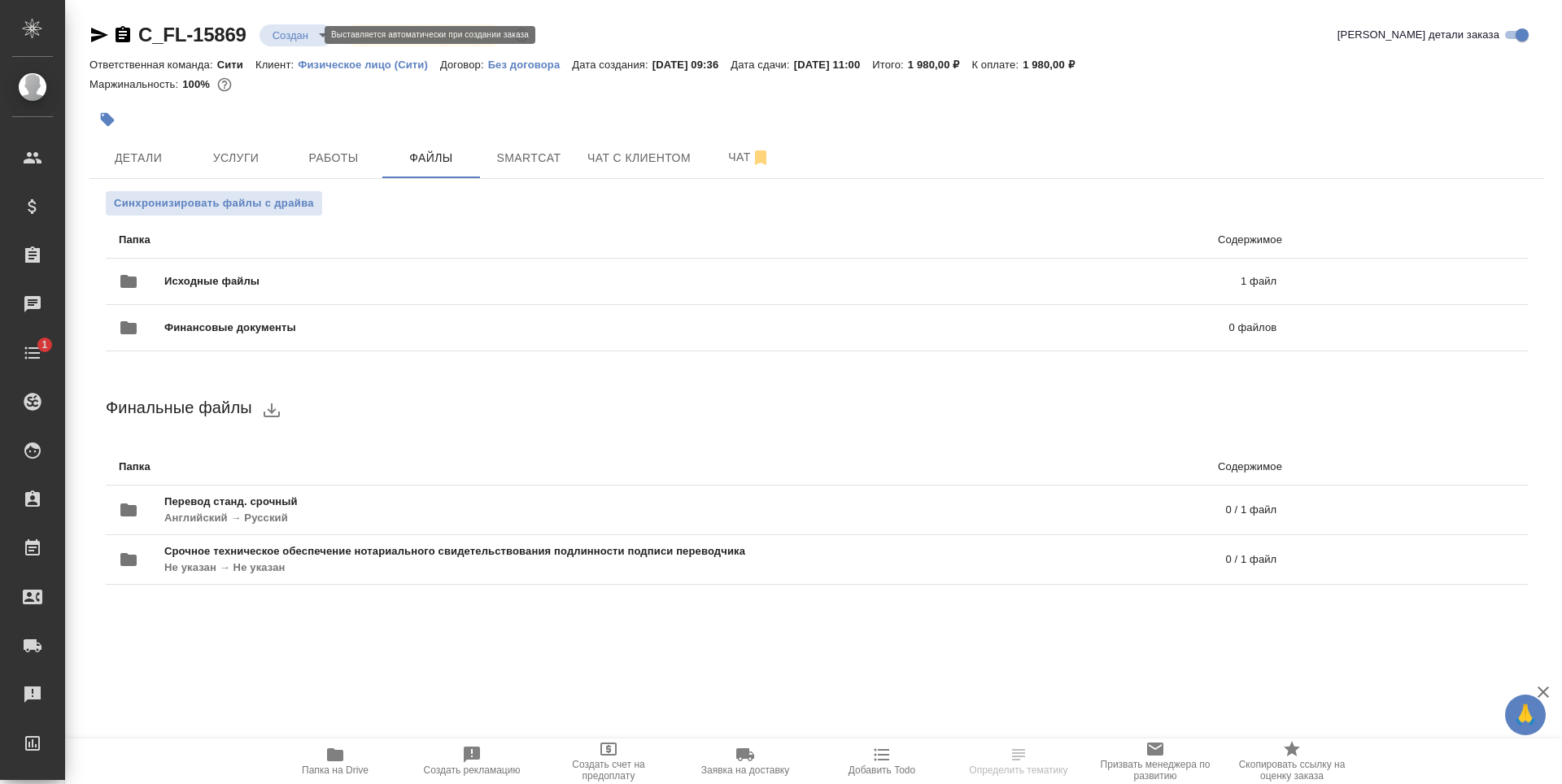
click at [283, 38] on body "🙏 .cls-1 fill:#fff; AWATERA [PERSON_NAME] Спецификации Заказы Чаты 1 Todo Проек…" at bounding box center [781, 392] width 1562 height 784
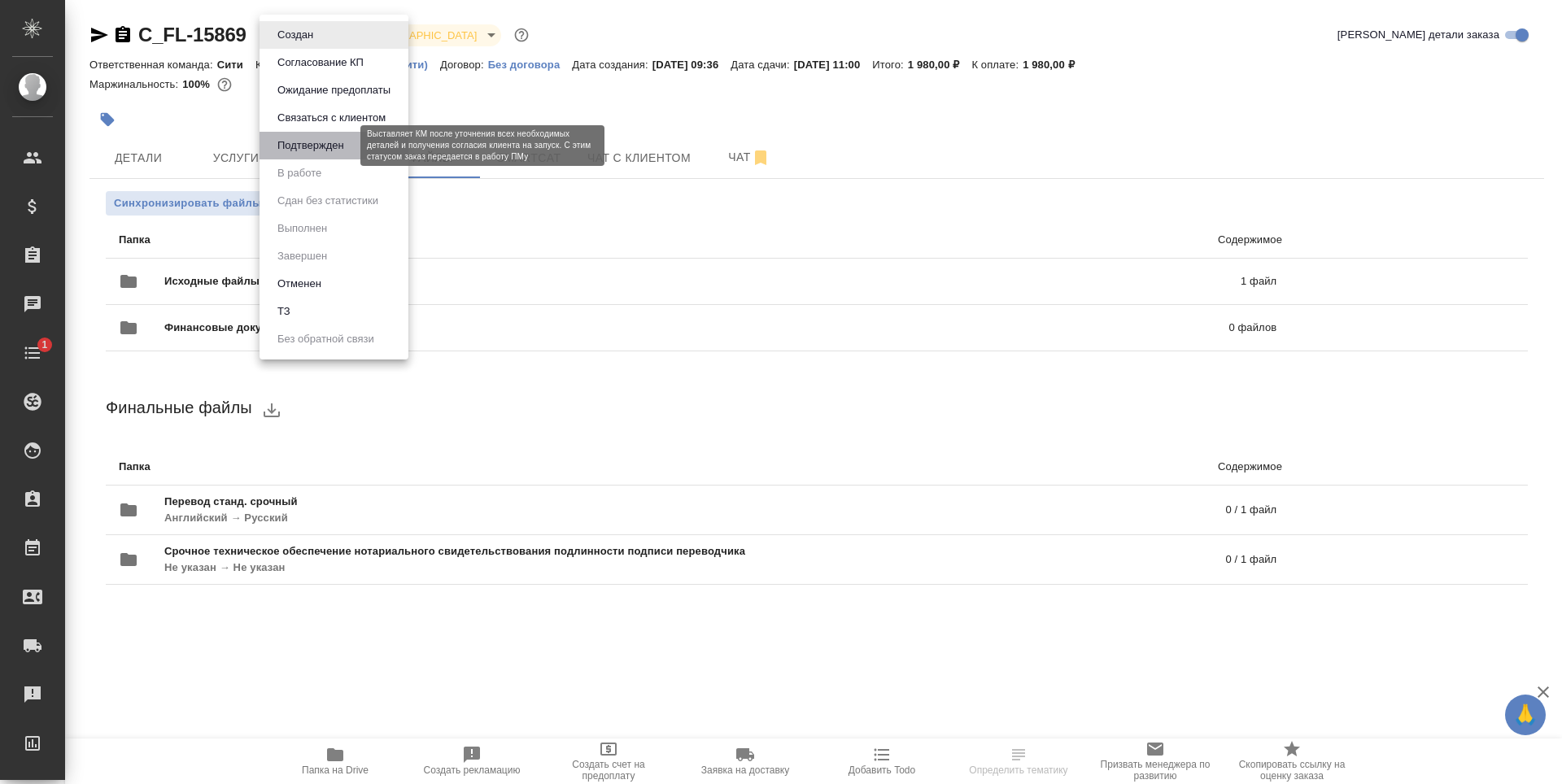
click at [310, 152] on button "Подтвержден" at bounding box center [310, 146] width 76 height 18
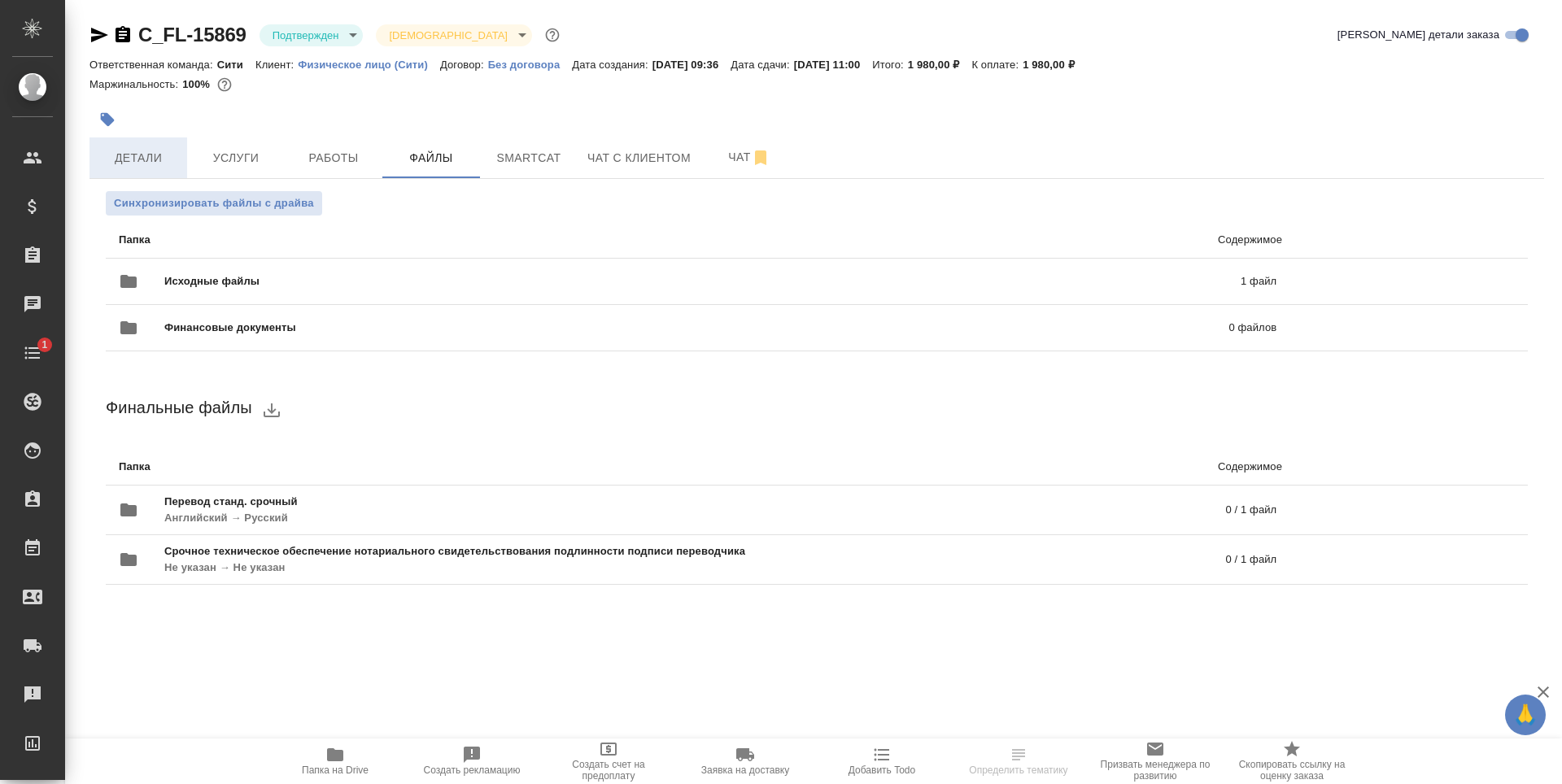
click at [160, 152] on span "Детали" at bounding box center [138, 158] width 78 height 21
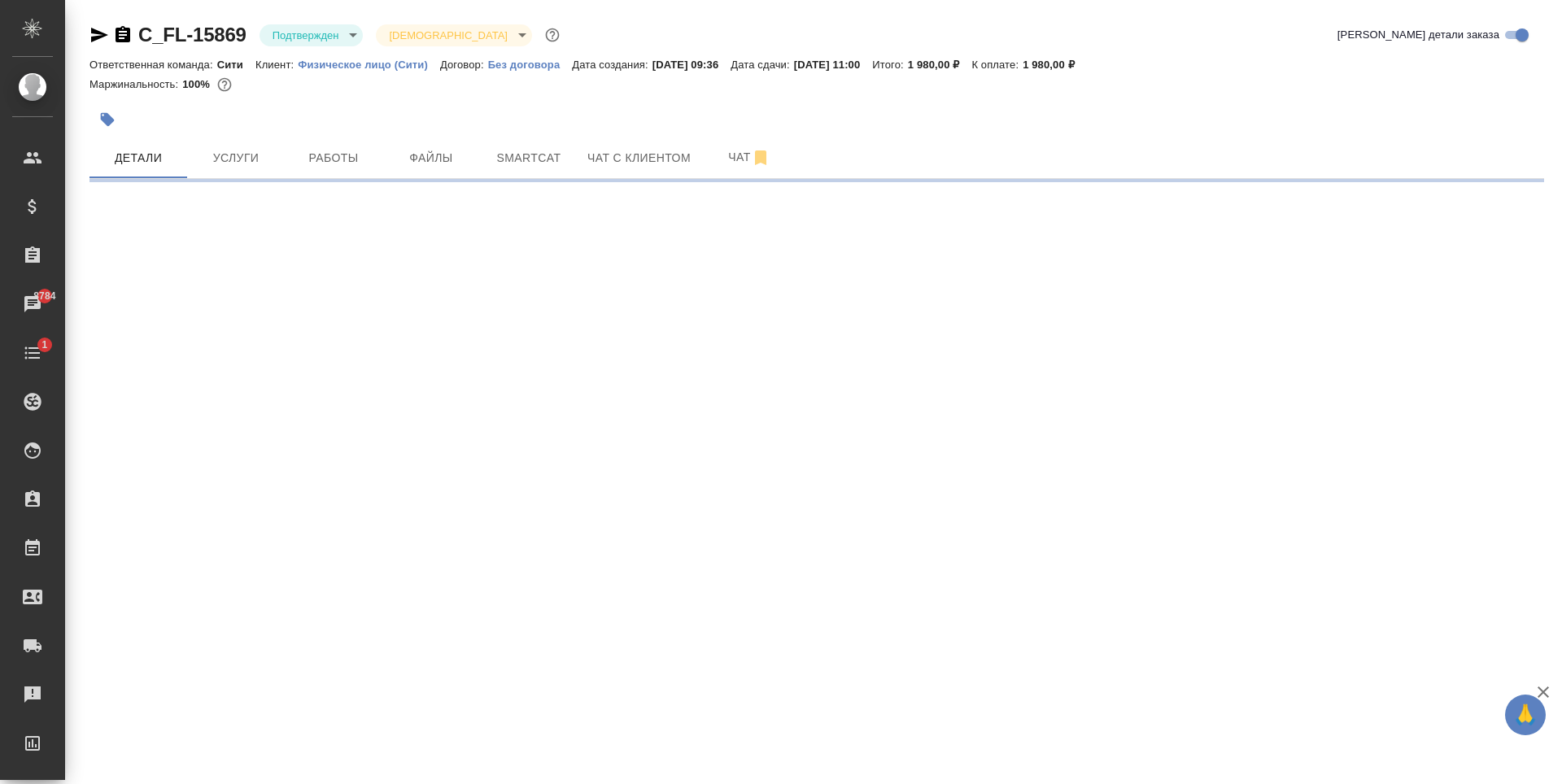
select select "RU"
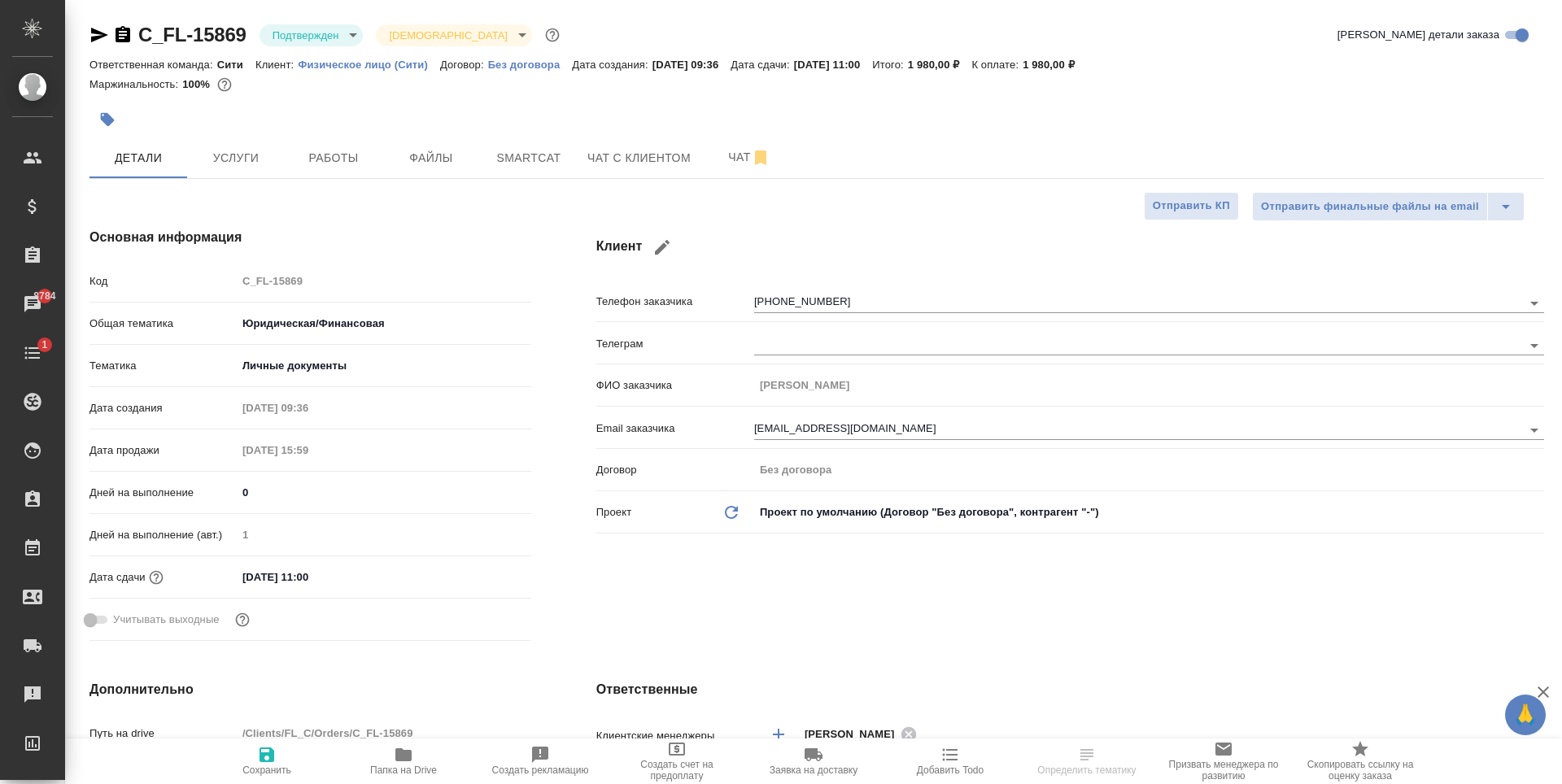
type textarea "x"
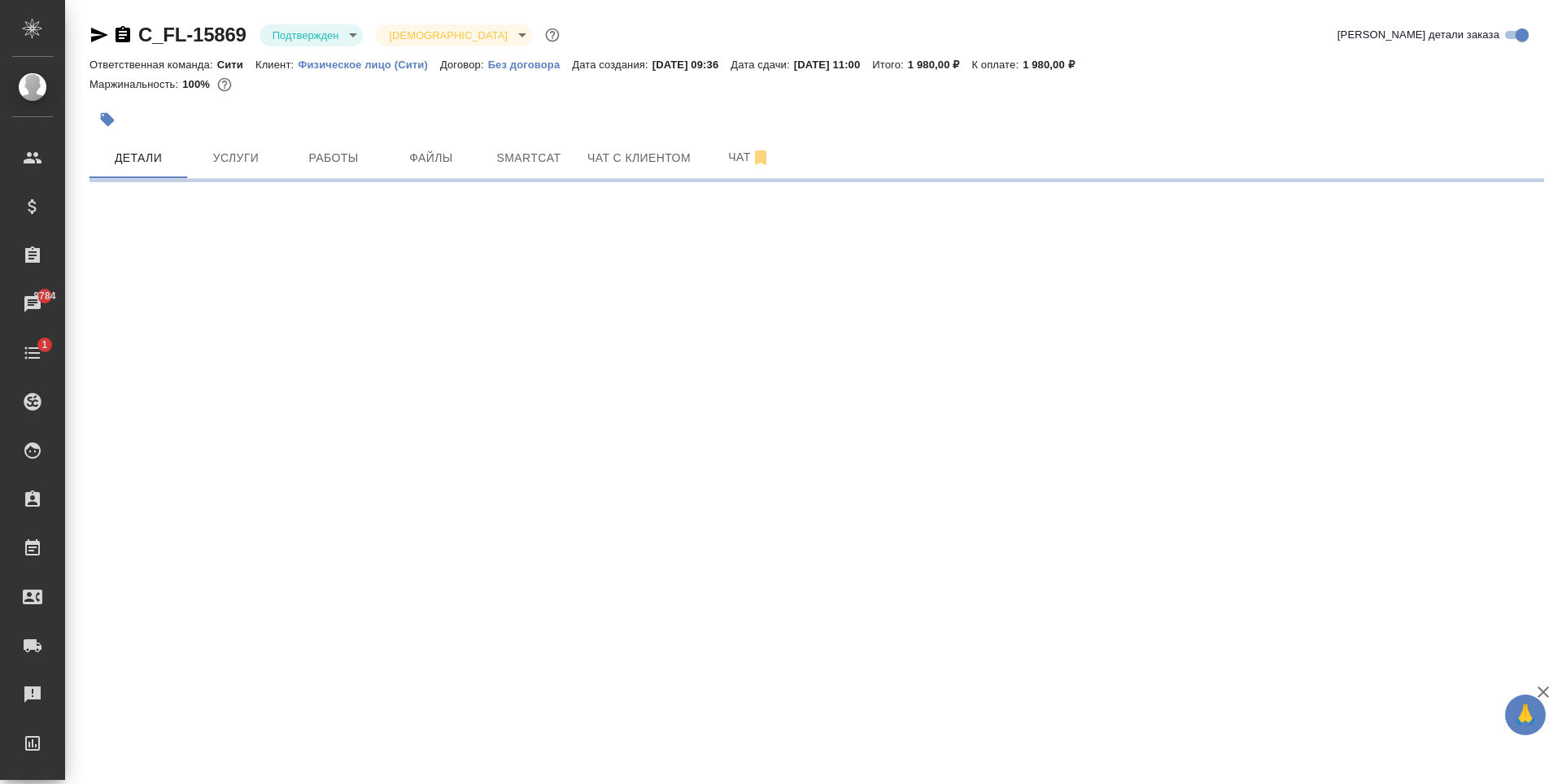
select select "RU"
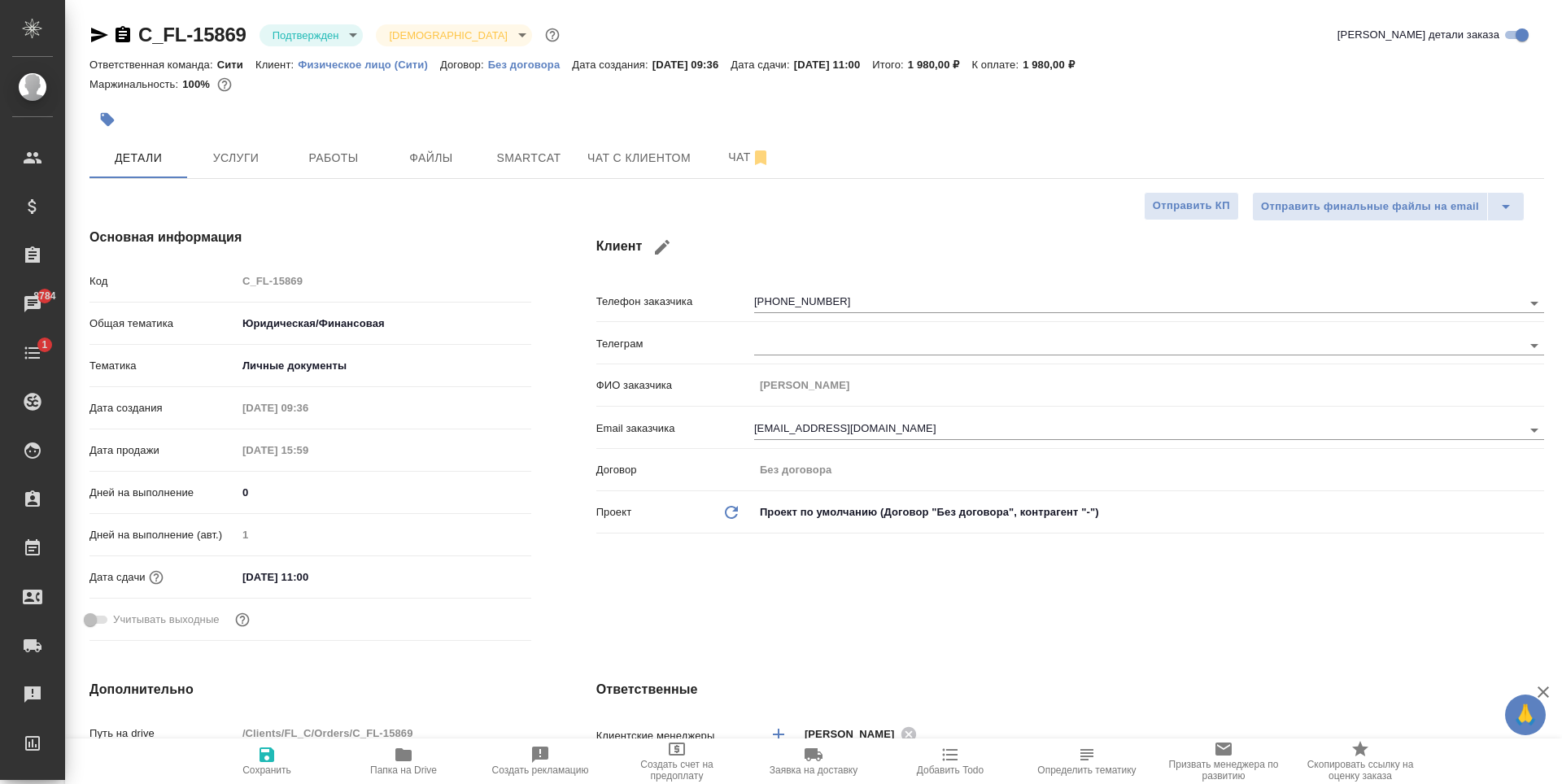
type textarea "x"
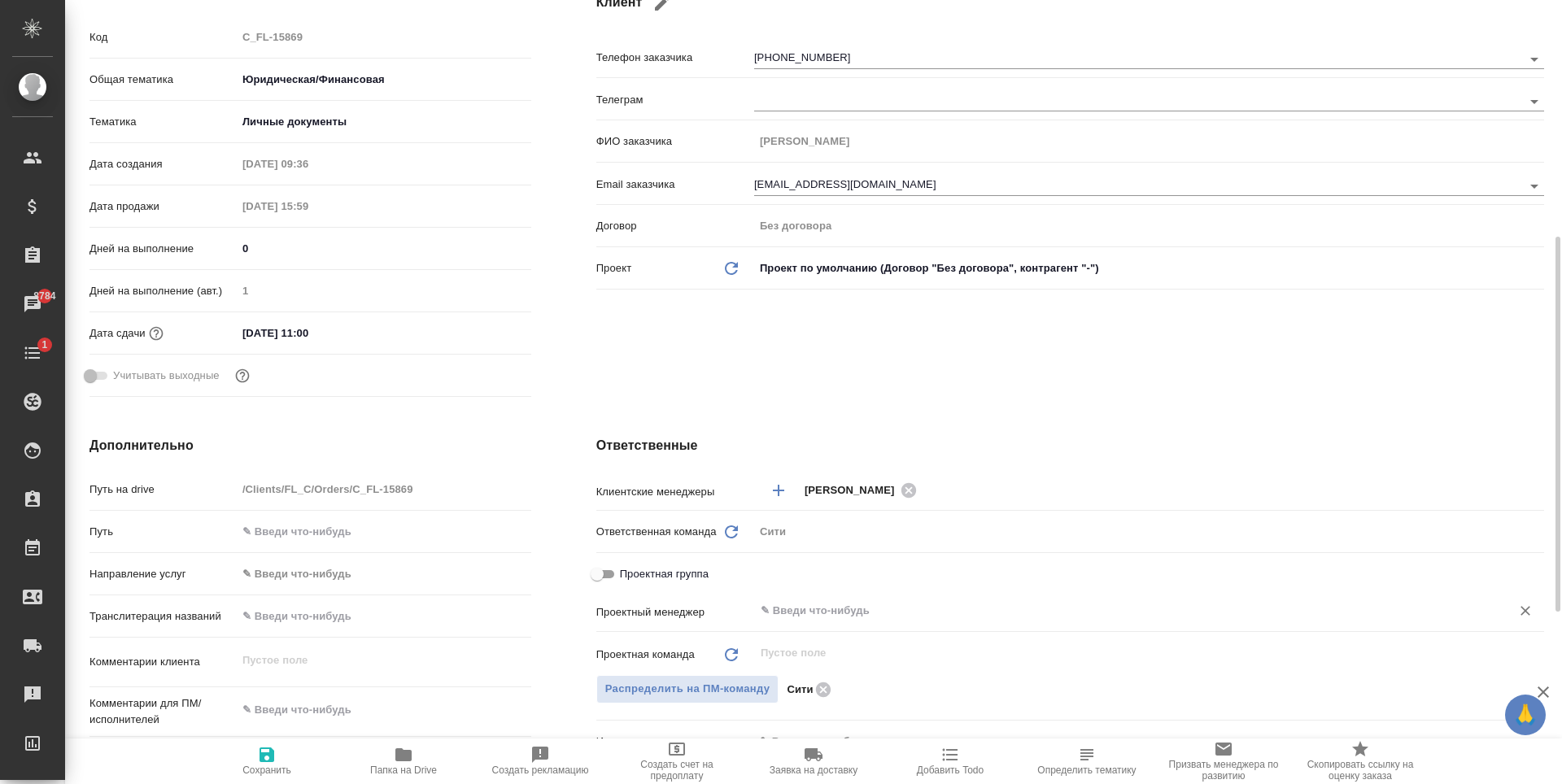
scroll to position [406, 0]
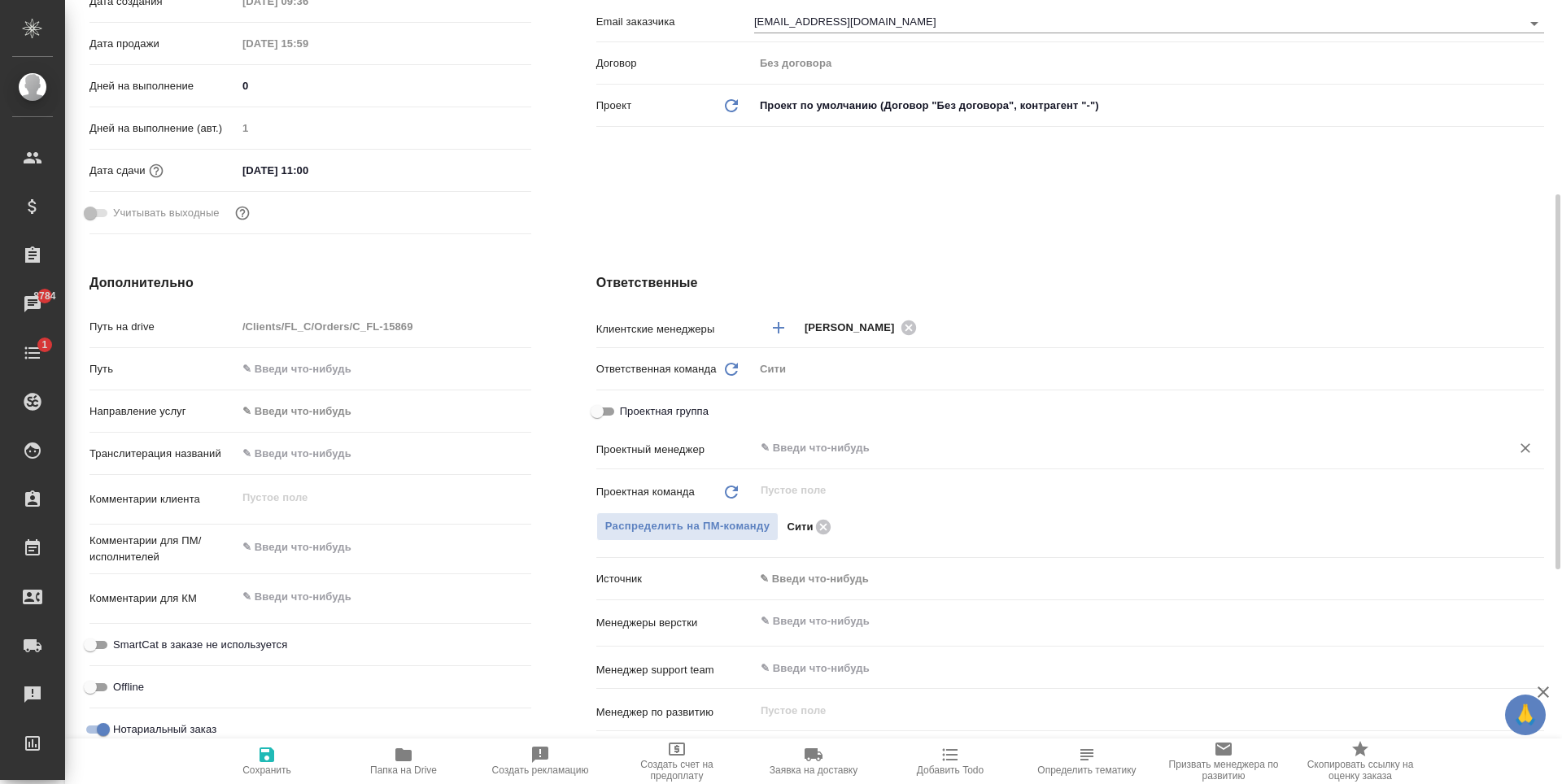
click at [800, 455] on input "text" at bounding box center [1123, 448] width 726 height 20
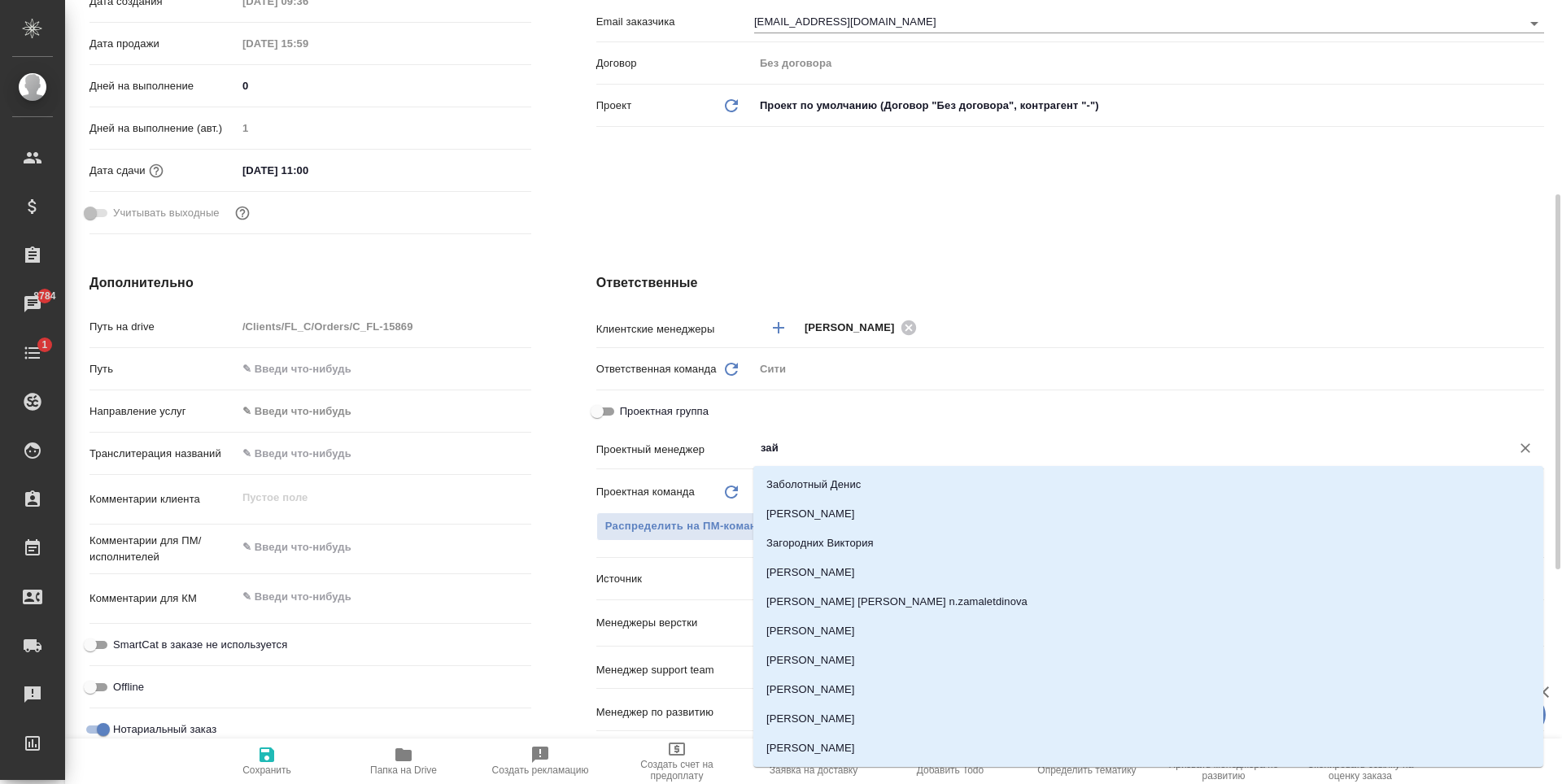
type input "зайц"
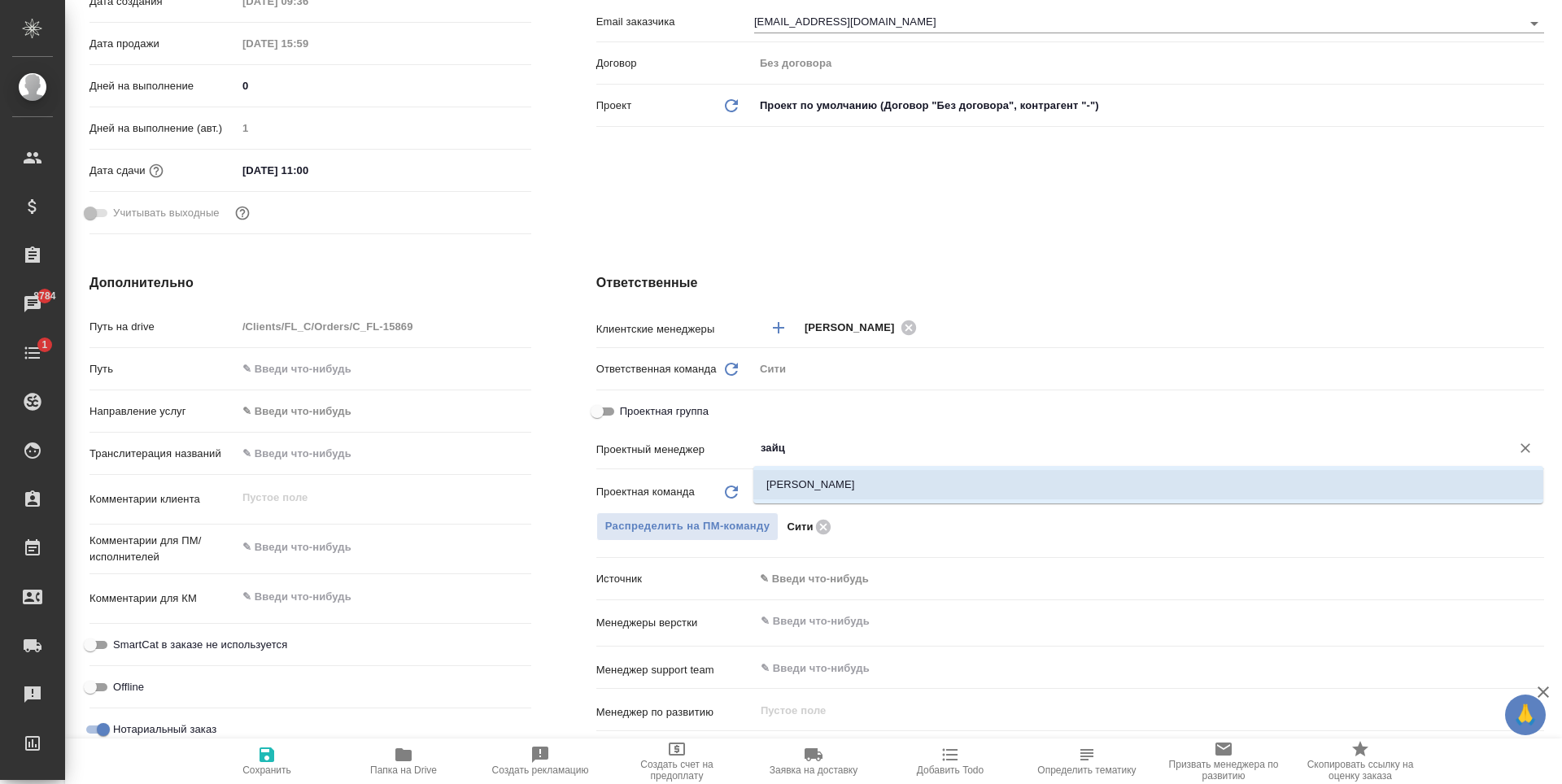
click at [807, 480] on li "[PERSON_NAME]" at bounding box center [1148, 485] width 790 height 30
type textarea "x"
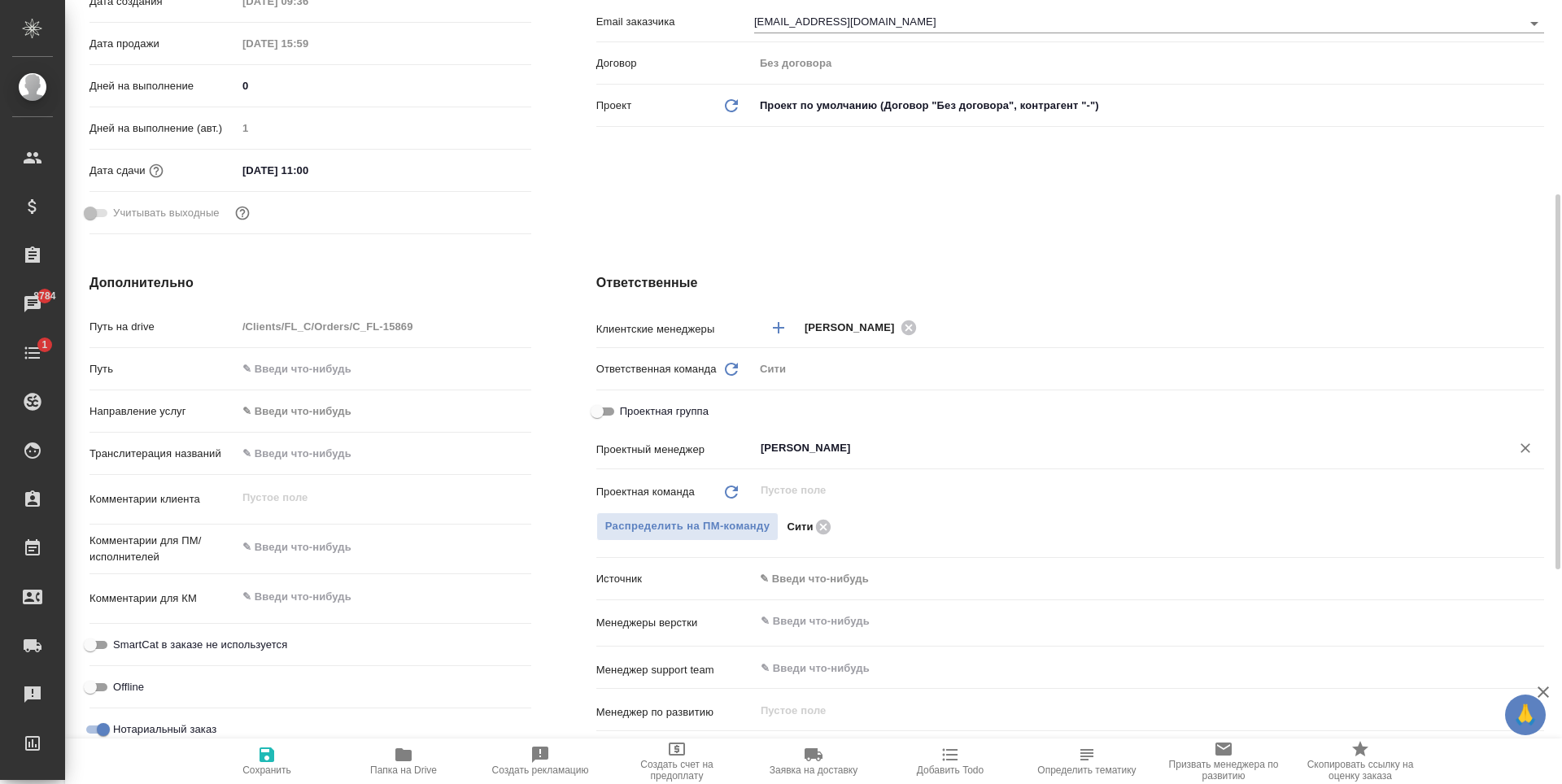
type input "[PERSON_NAME]"
click at [270, 760] on icon "button" at bounding box center [267, 754] width 15 height 15
type textarea "x"
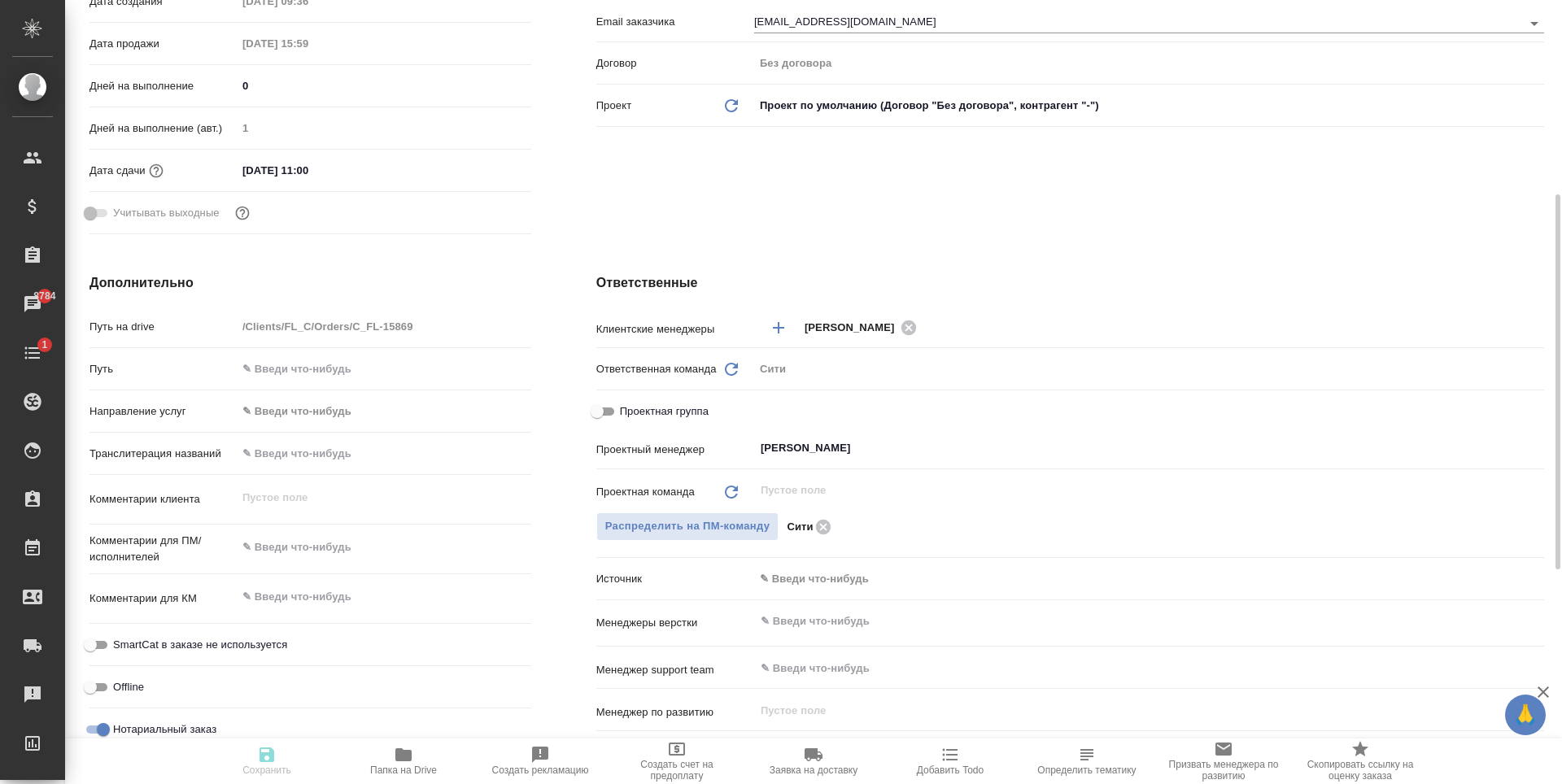
type textarea "x"
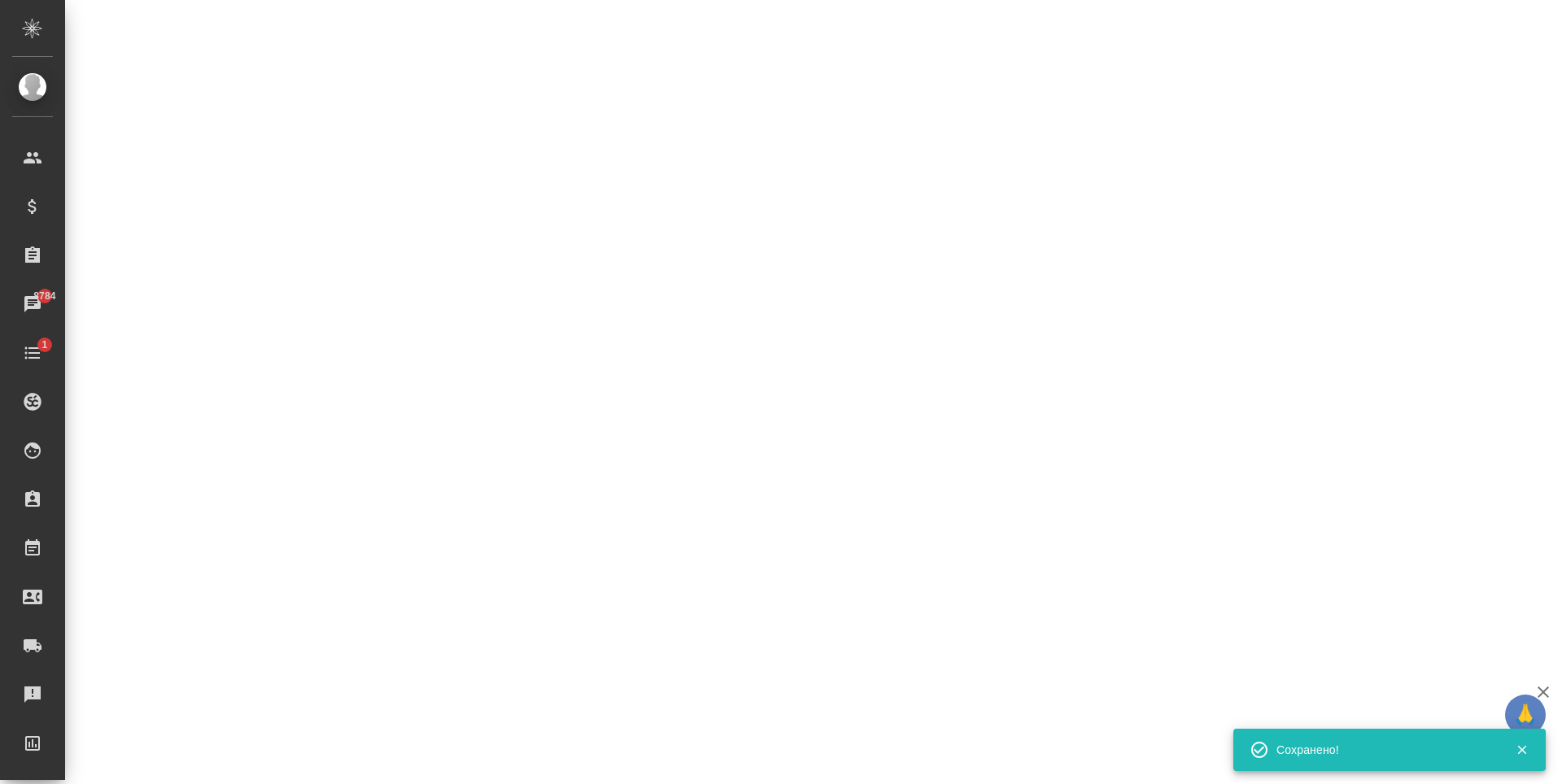
select select "RU"
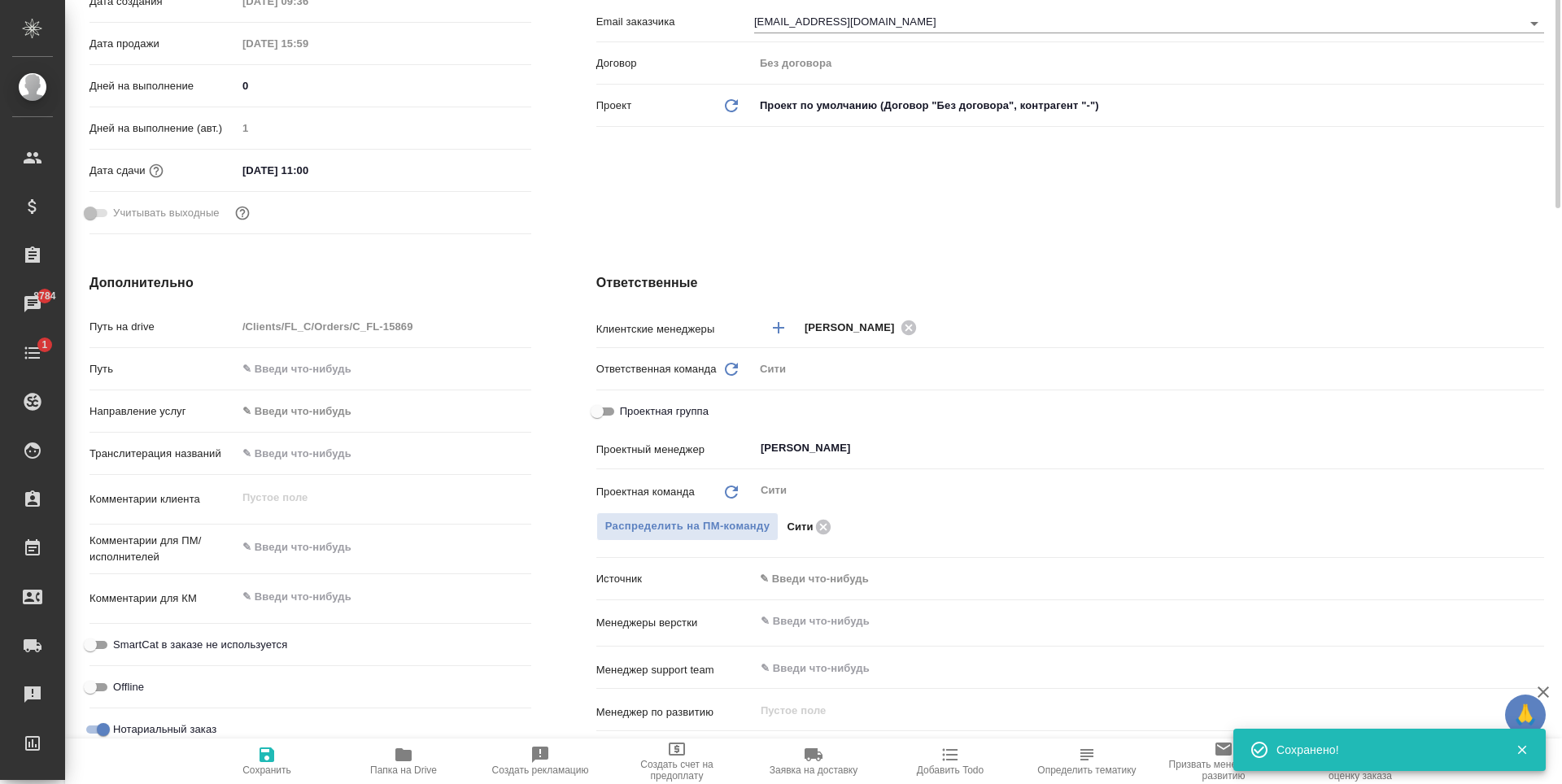
type textarea "x"
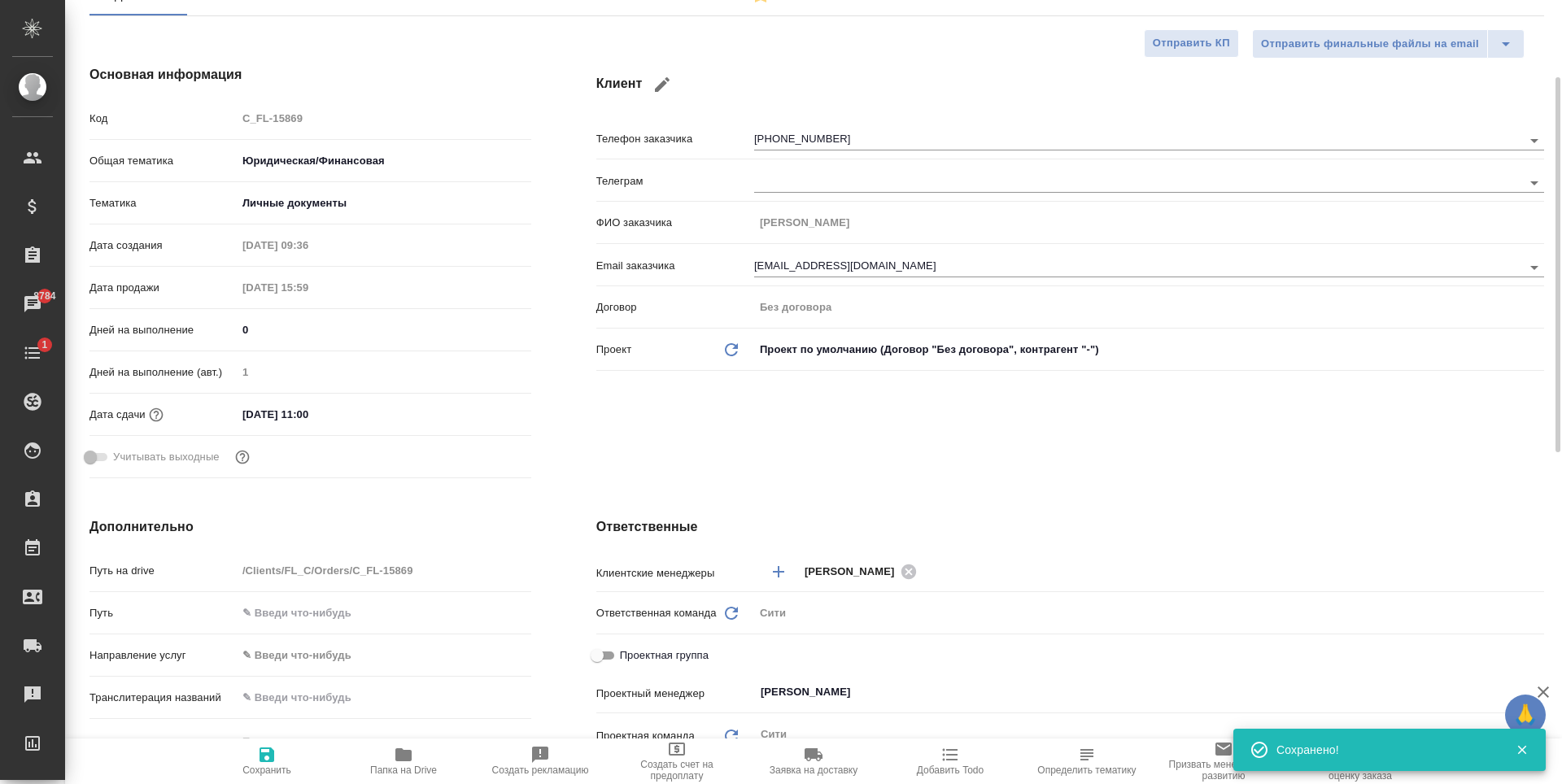
scroll to position [0, 0]
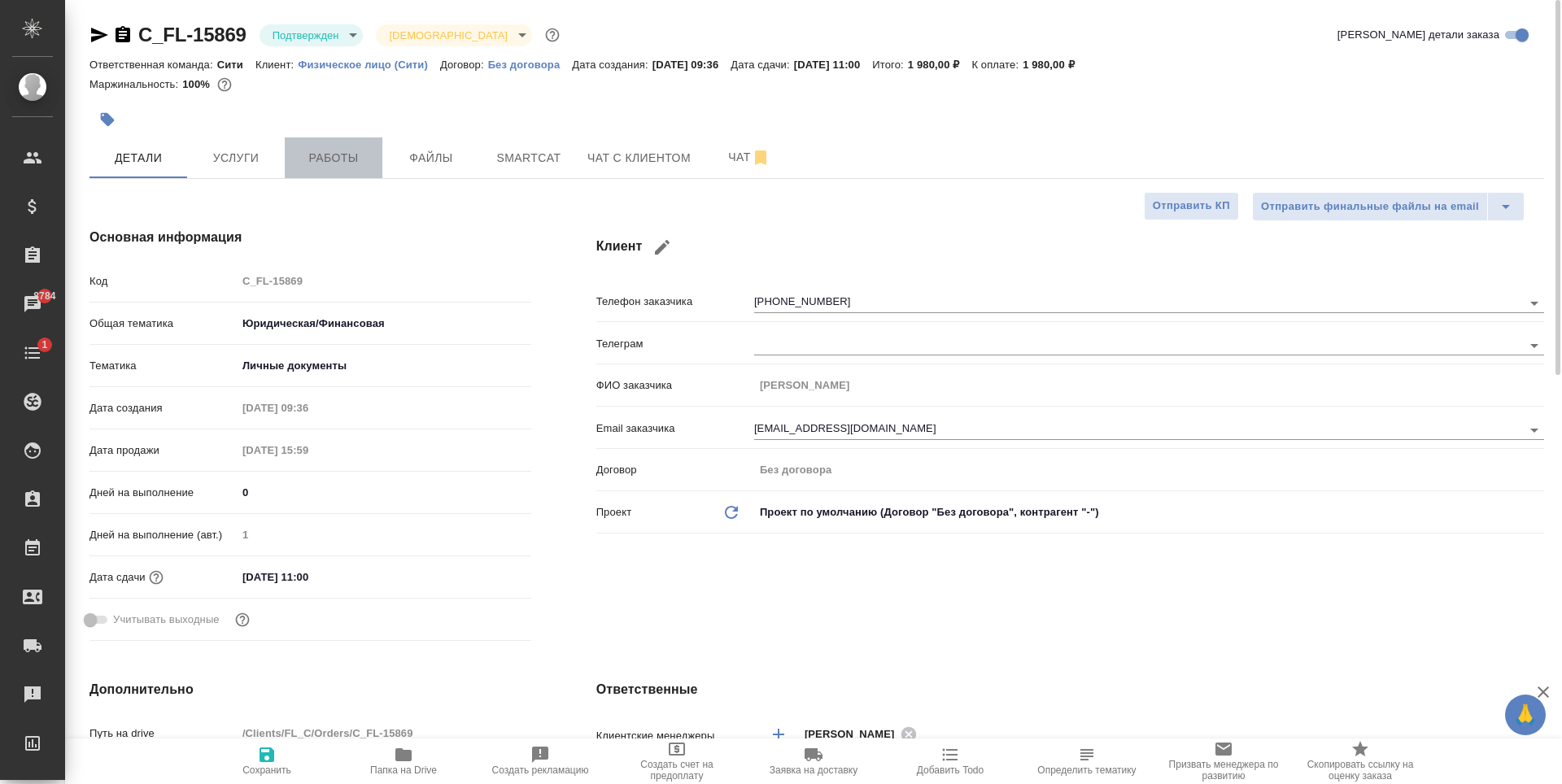
click at [359, 148] on span "Работы" at bounding box center [333, 158] width 78 height 21
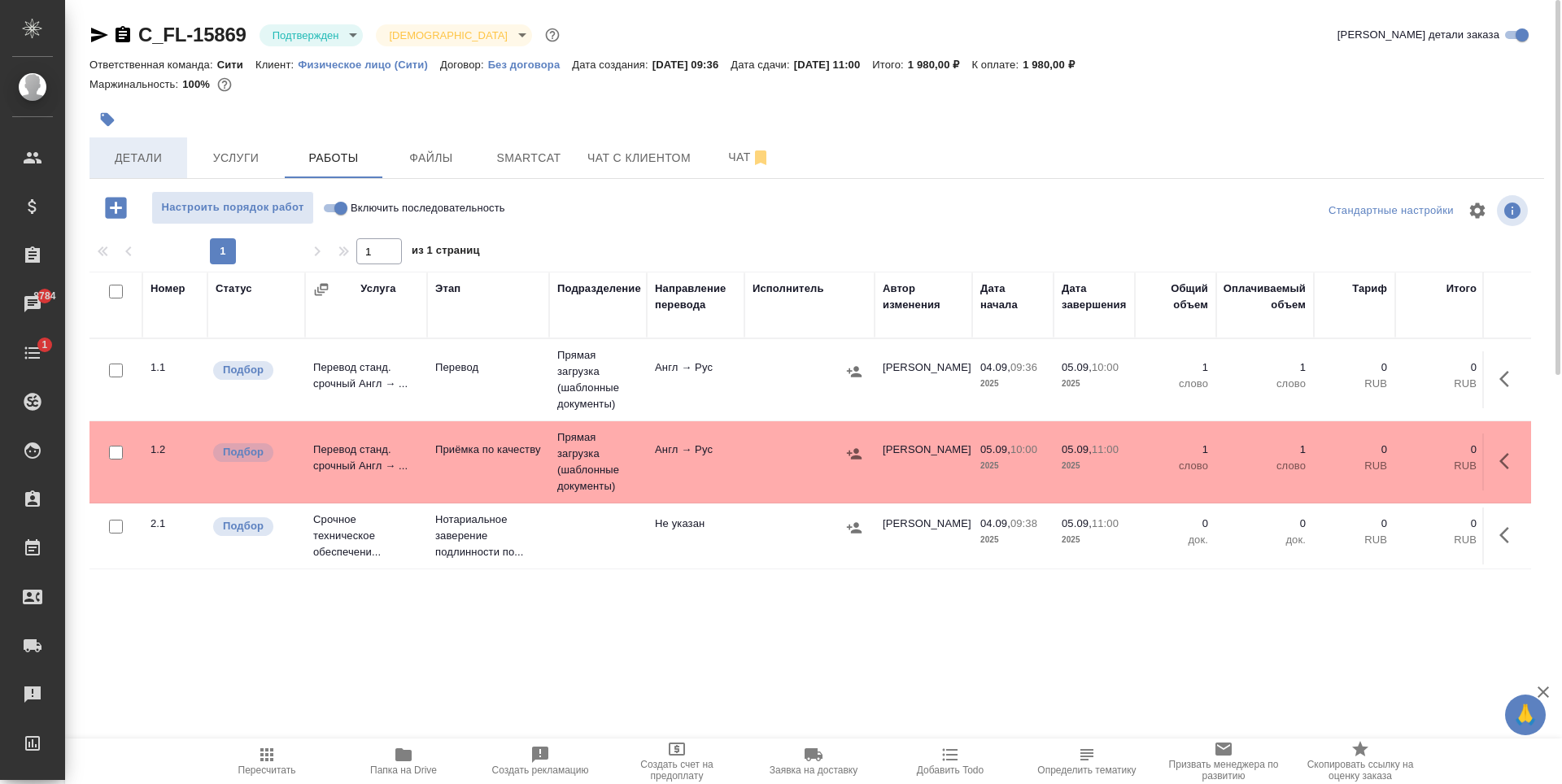
click at [162, 151] on span "Детали" at bounding box center [138, 158] width 78 height 21
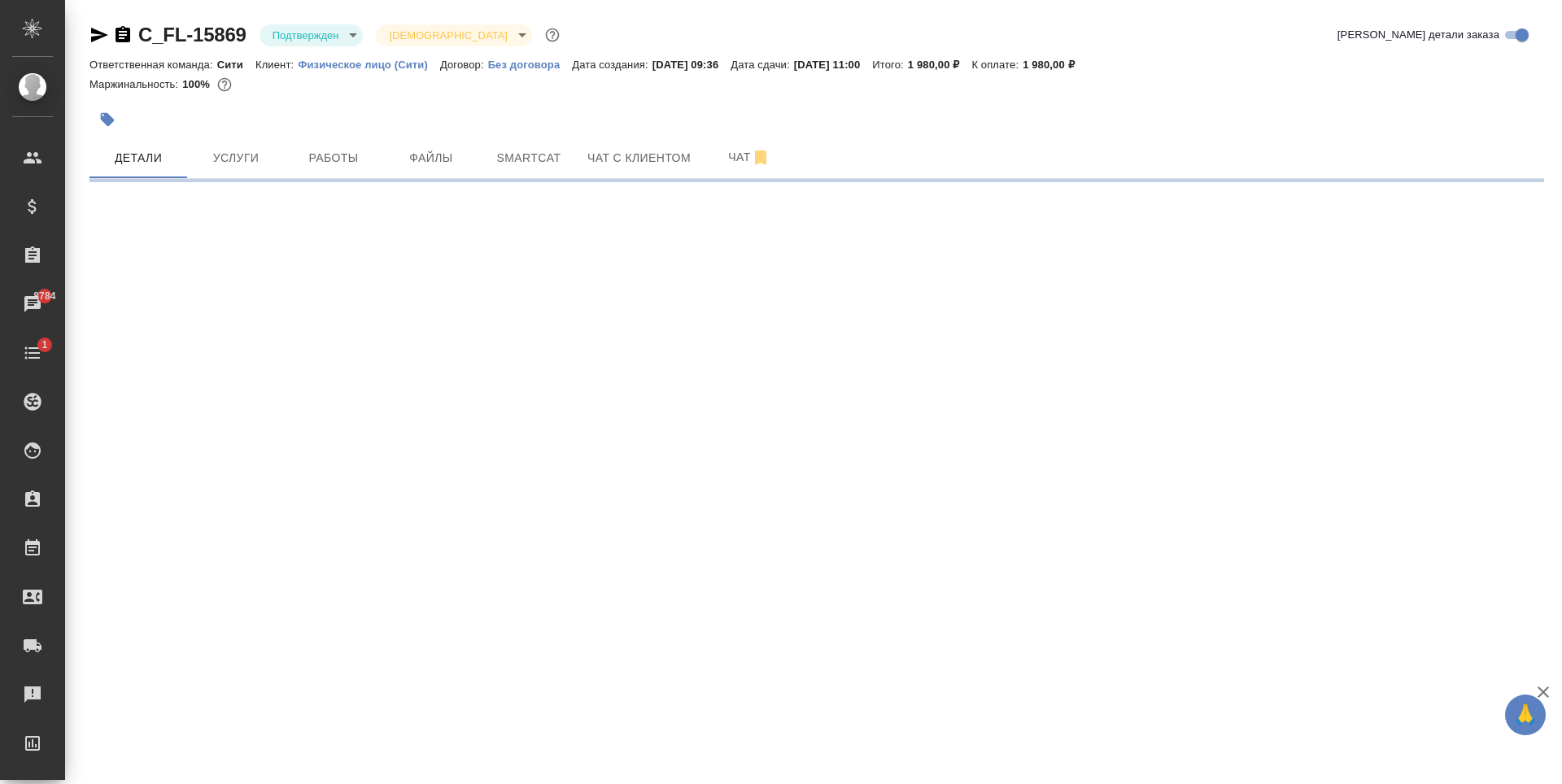
select select "RU"
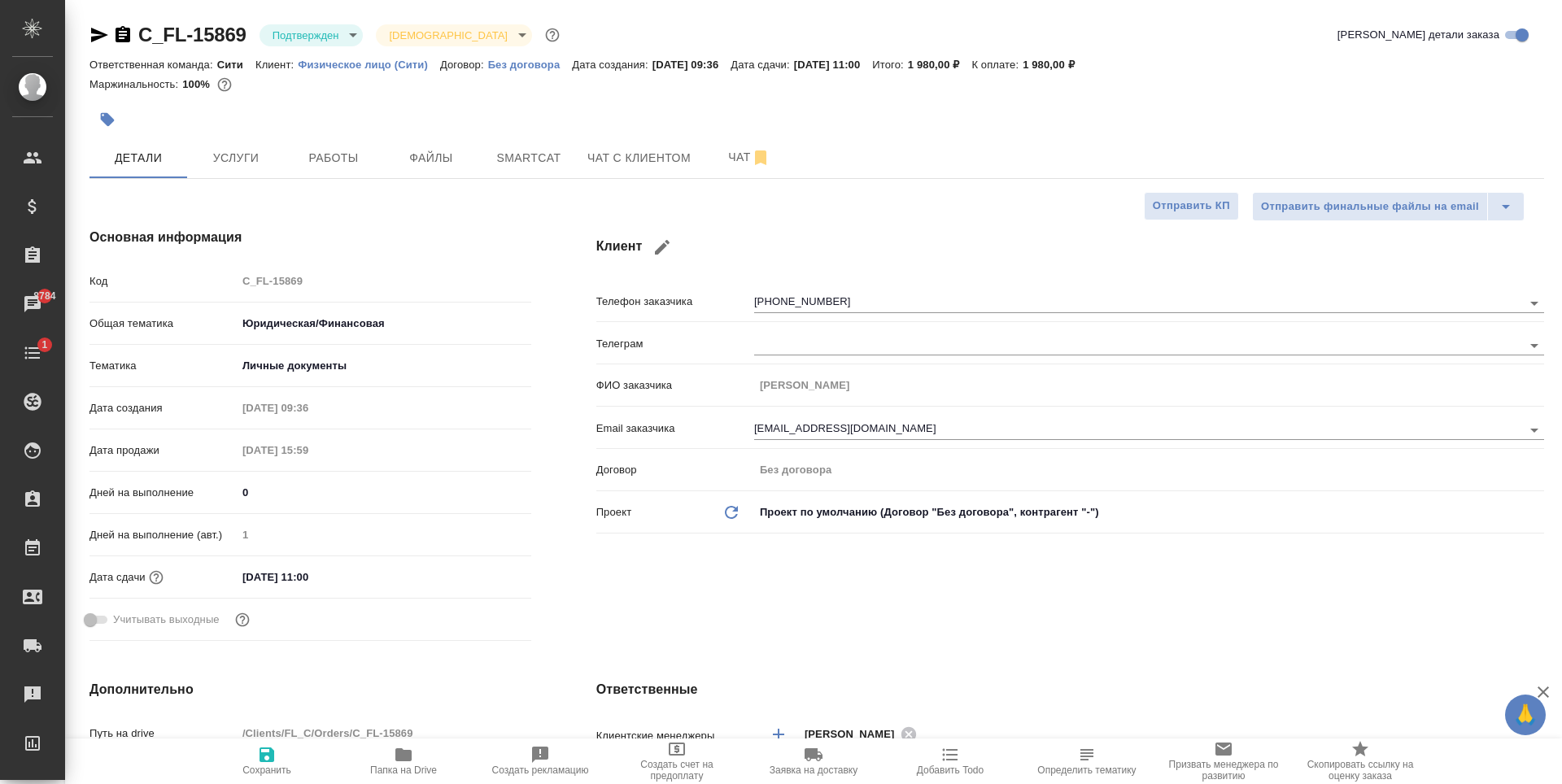
type textarea "x"
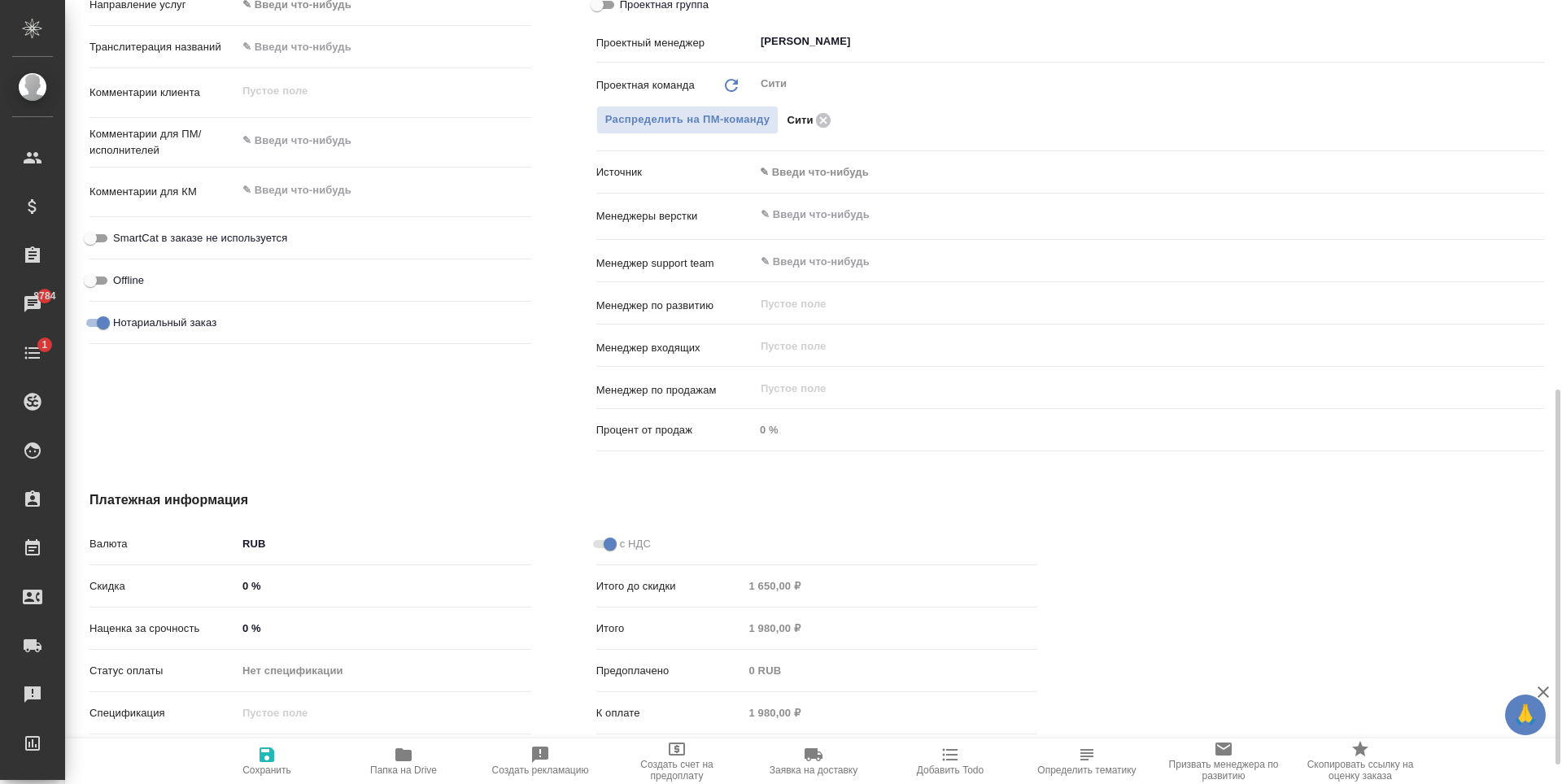
scroll to position [854, 0]
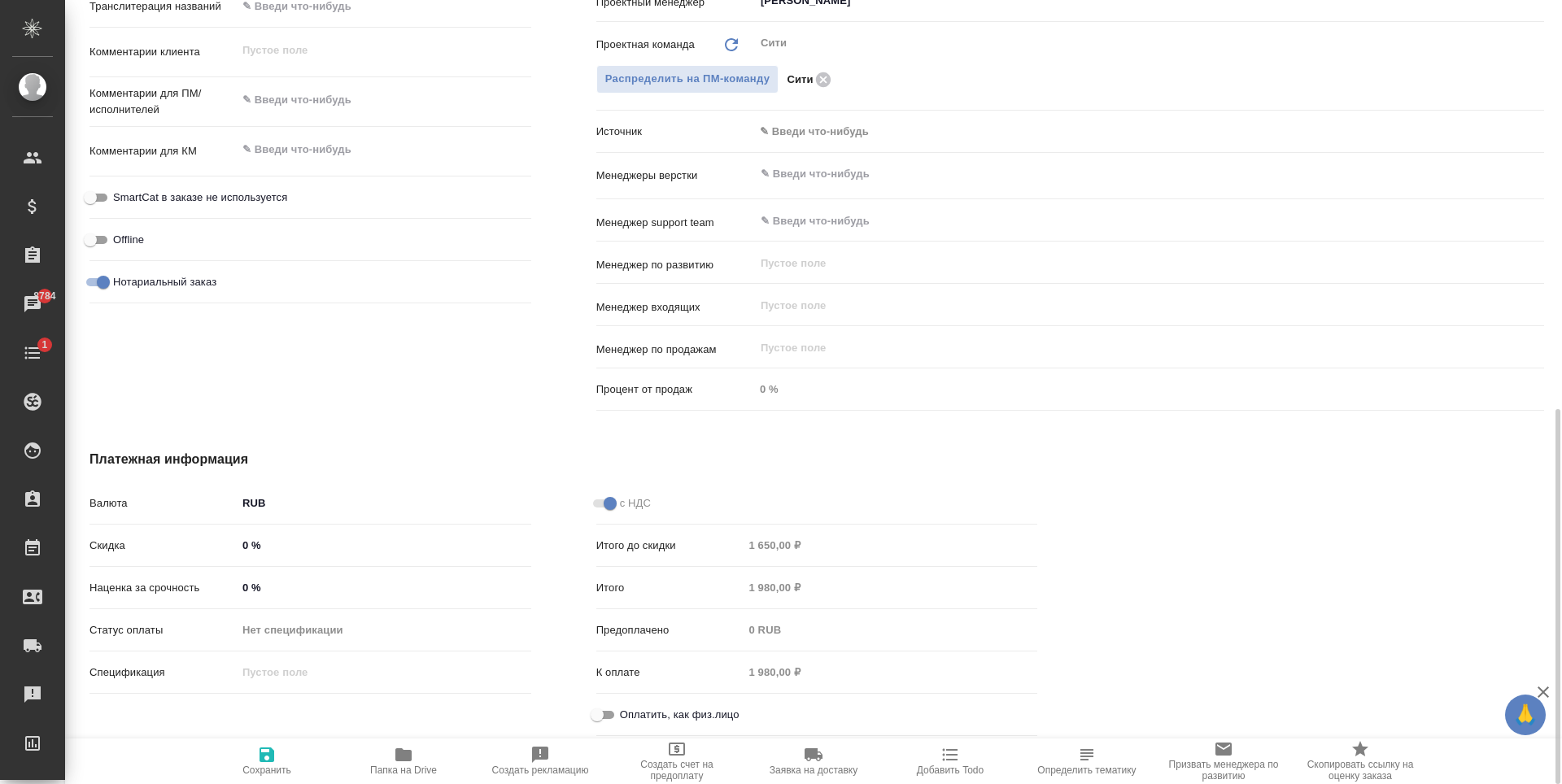
click at [613, 709] on input "Оплатить, как физ.лицо" at bounding box center [597, 715] width 59 height 20
checkbox input "true"
type textarea "x"
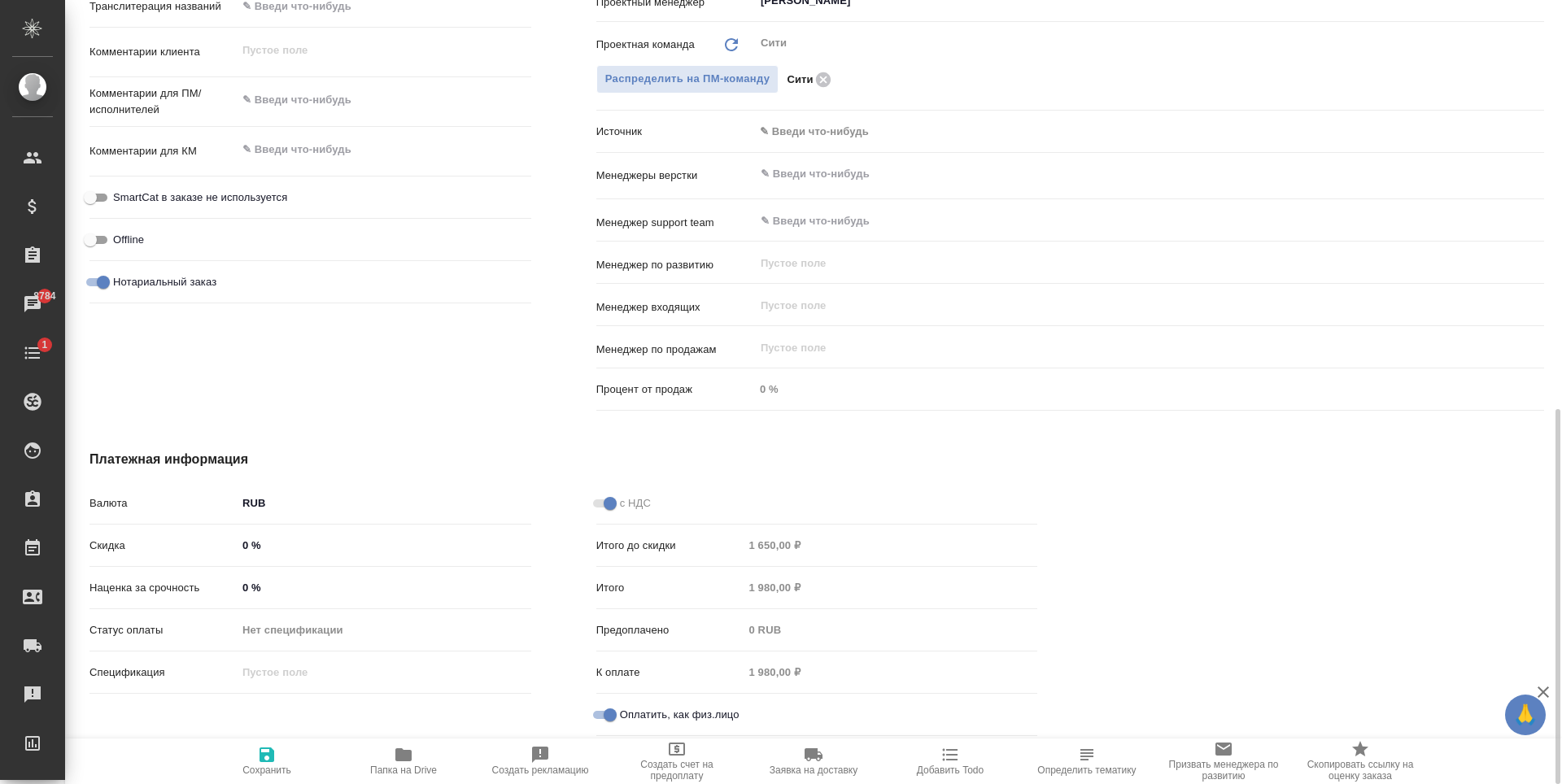
drag, startPoint x: 271, startPoint y: 754, endPoint x: 591, endPoint y: 378, distance: 493.7
click at [270, 754] on icon "button" at bounding box center [267, 754] width 15 height 15
type textarea "x"
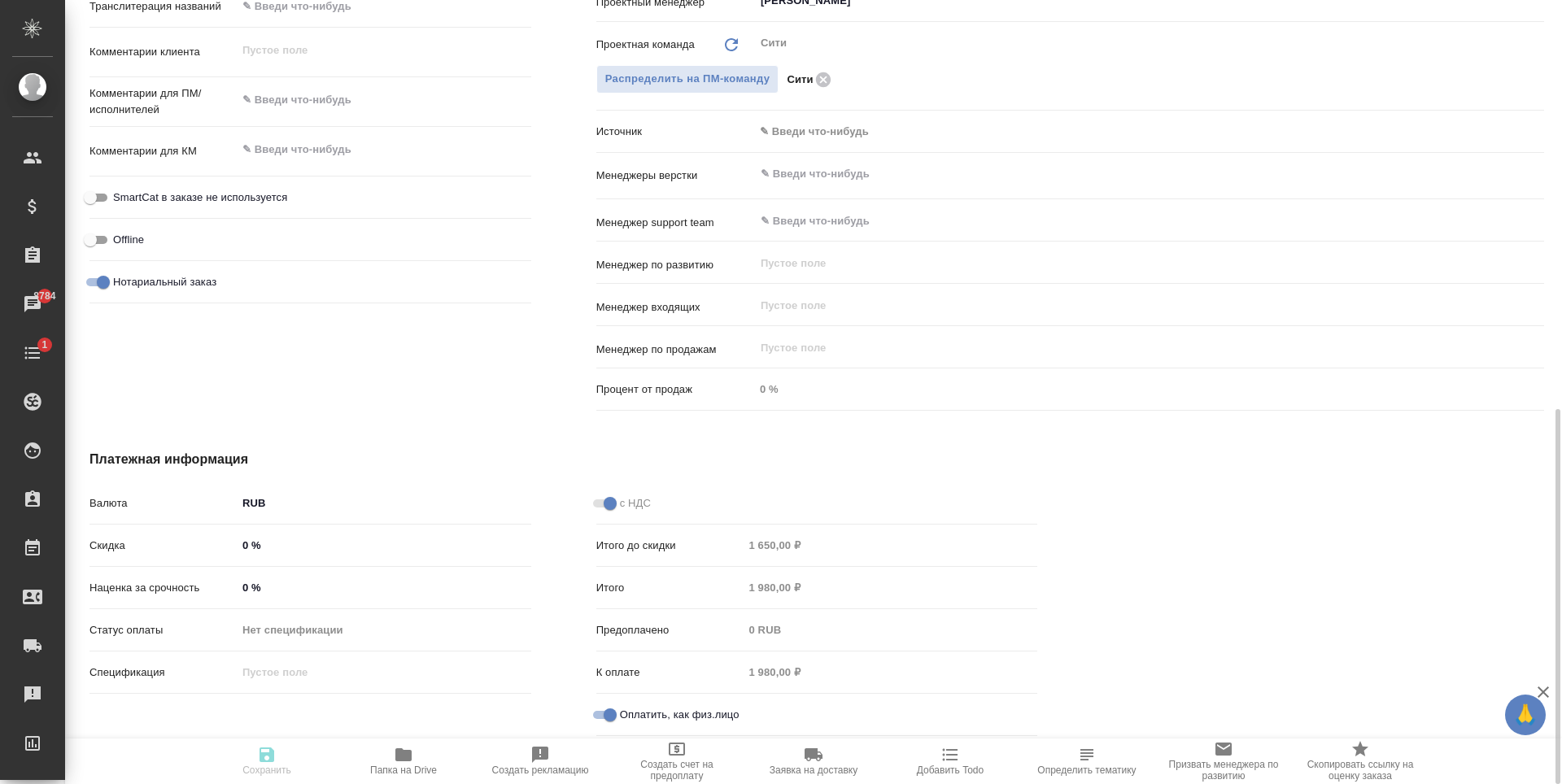
type textarea "x"
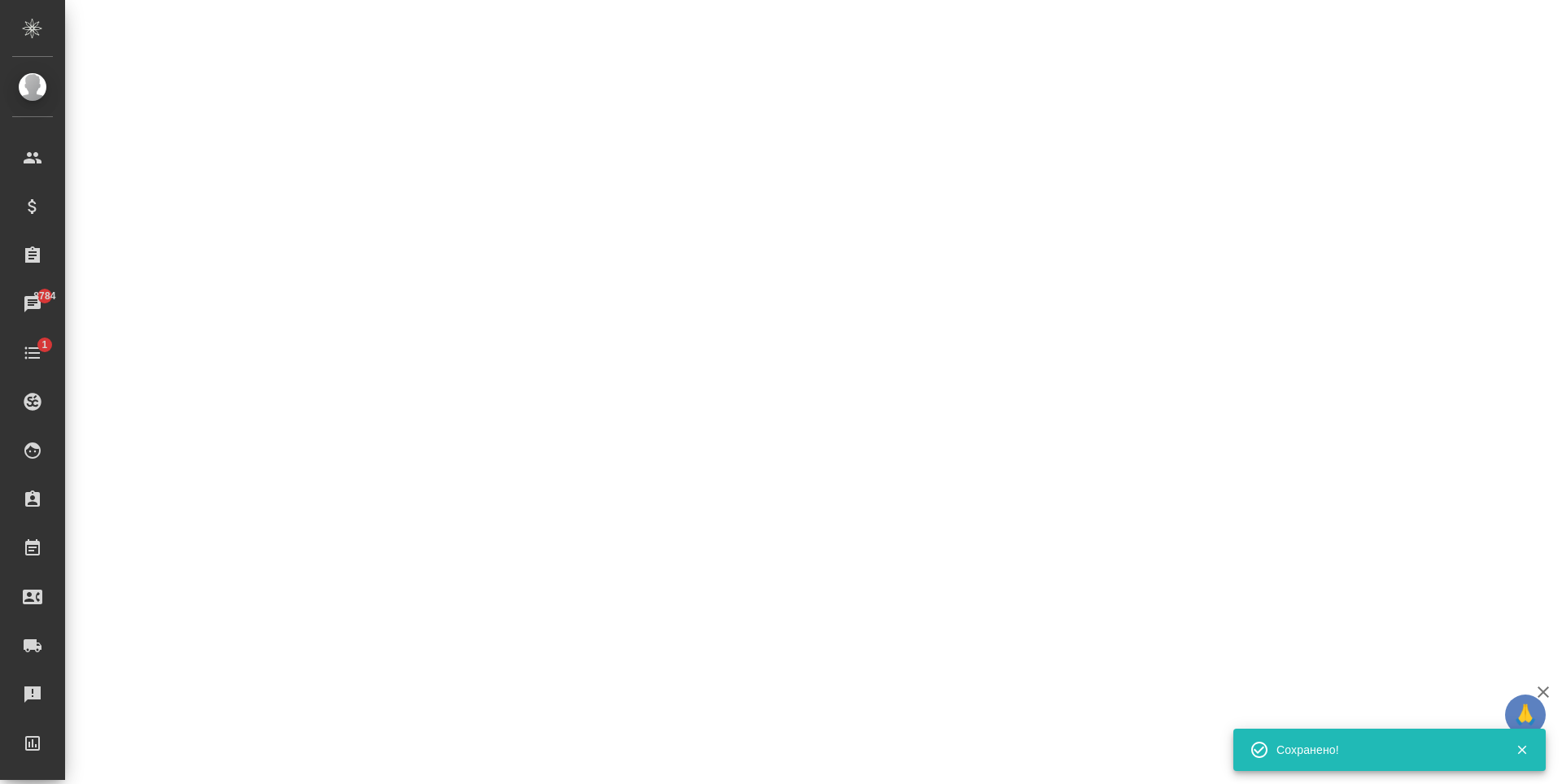
select select "RU"
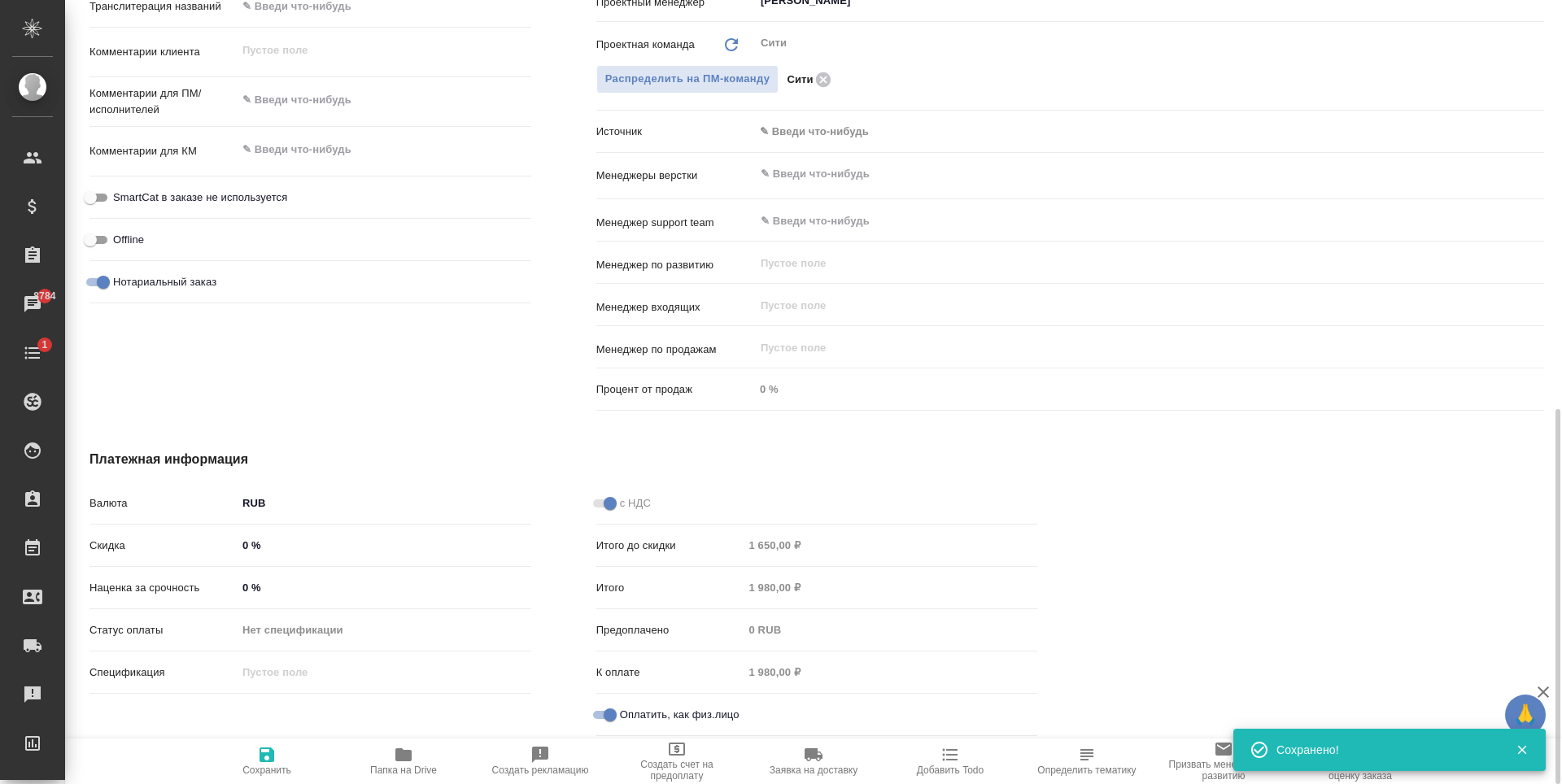
type textarea "x"
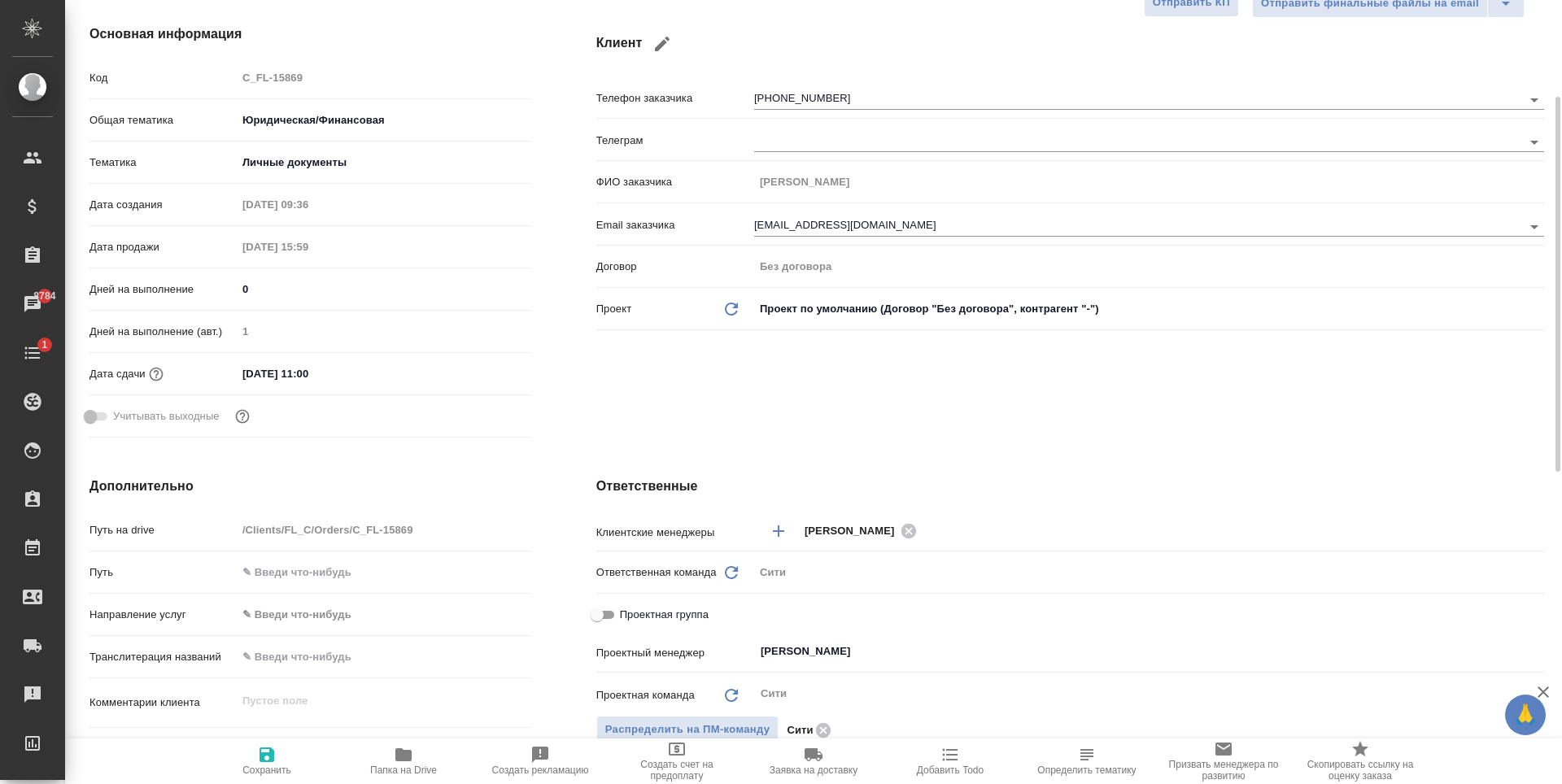
scroll to position [0, 0]
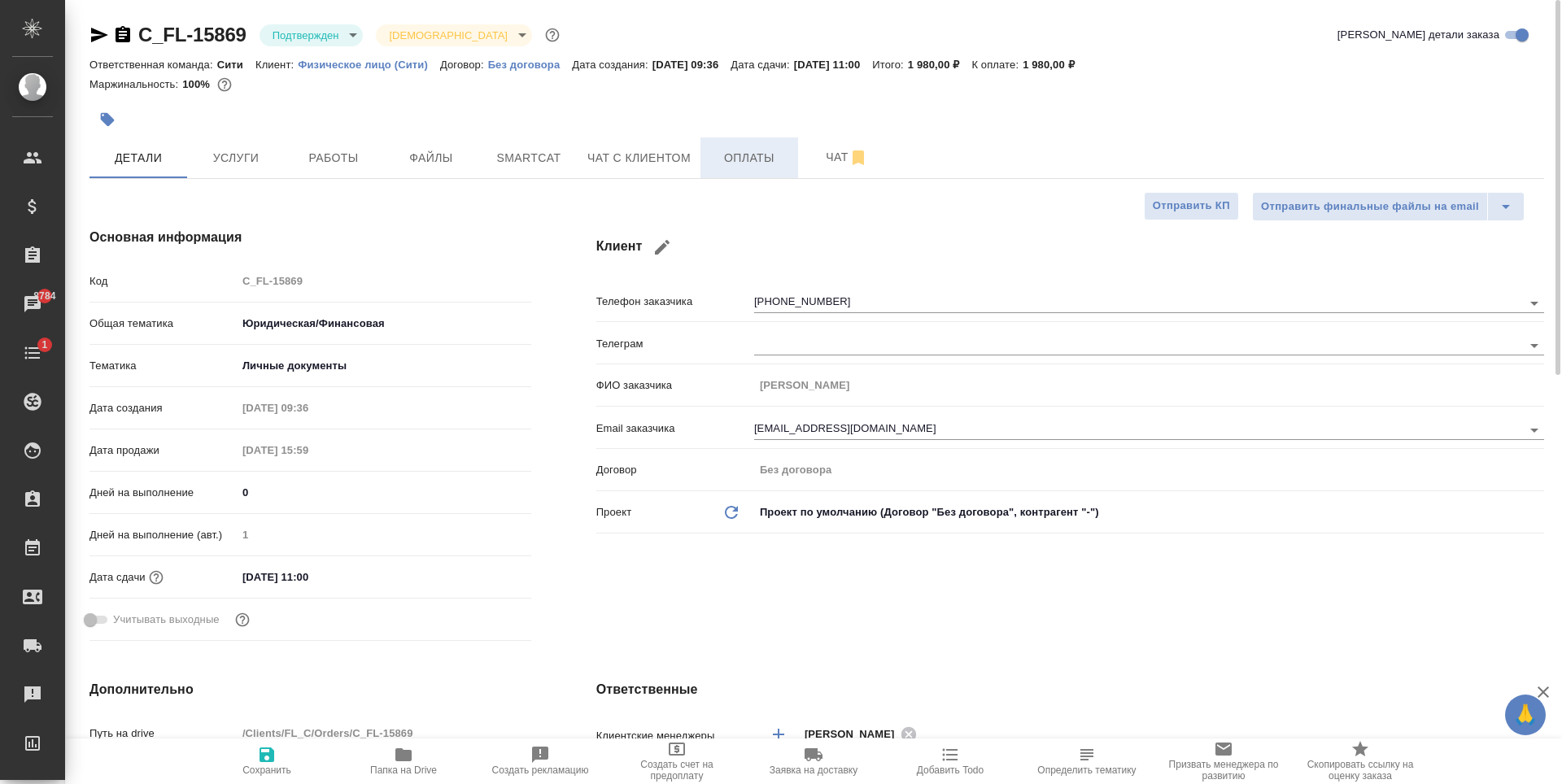
click at [734, 144] on button "Оплаты" at bounding box center [749, 158] width 97 height 41
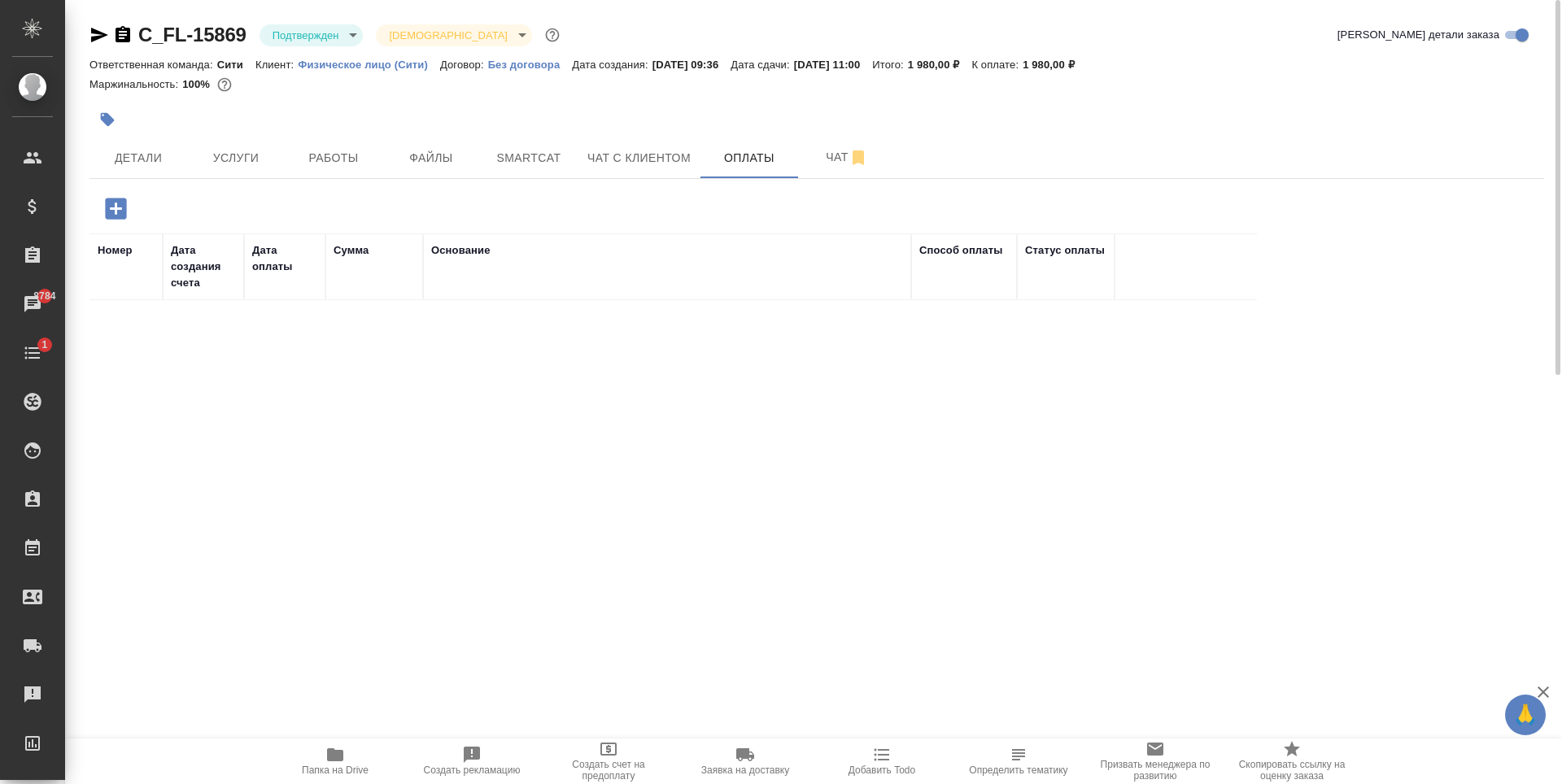
click at [122, 200] on icon "button" at bounding box center [115, 207] width 21 height 21
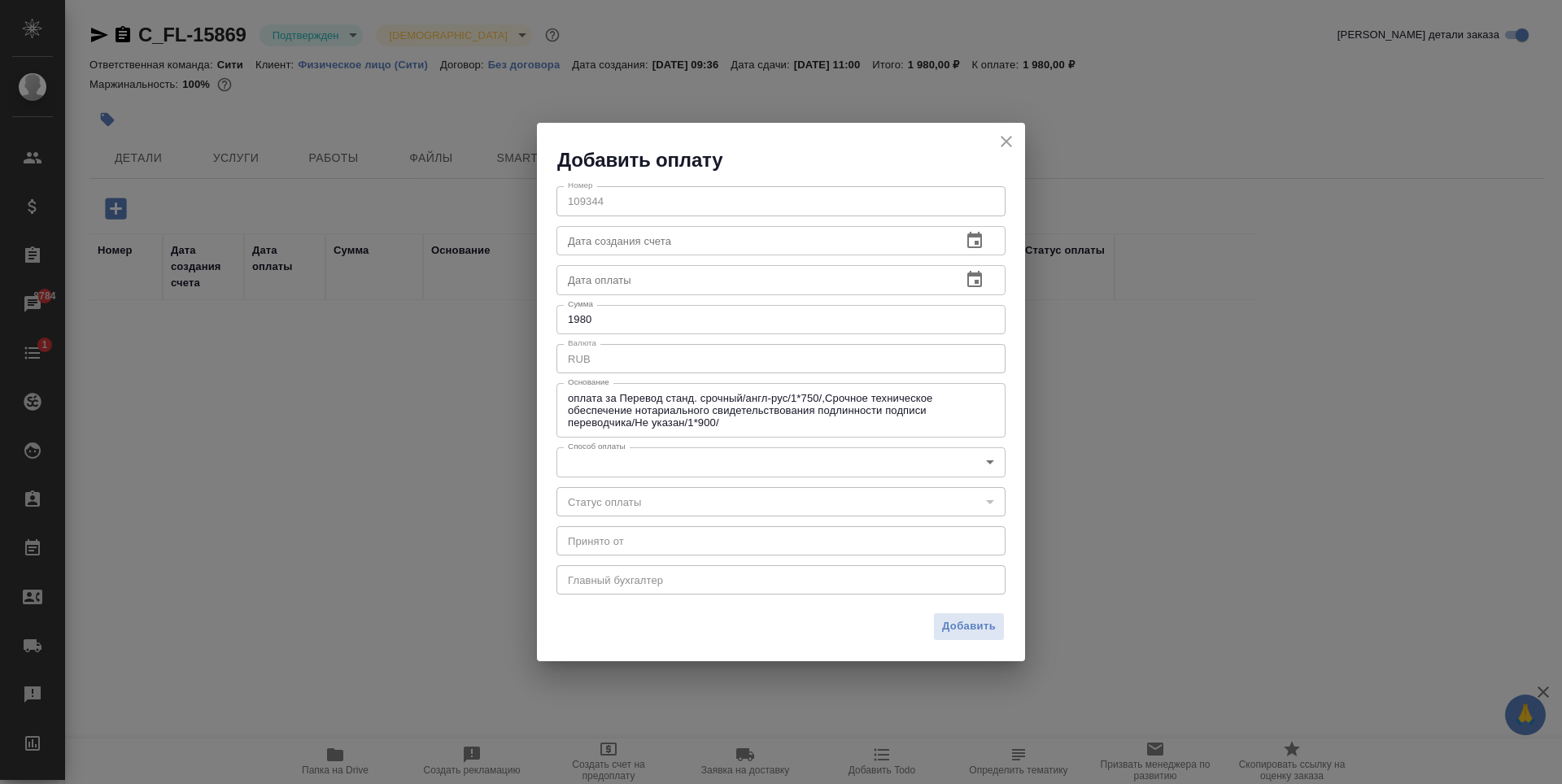
click at [970, 282] on icon "button" at bounding box center [975, 280] width 20 height 20
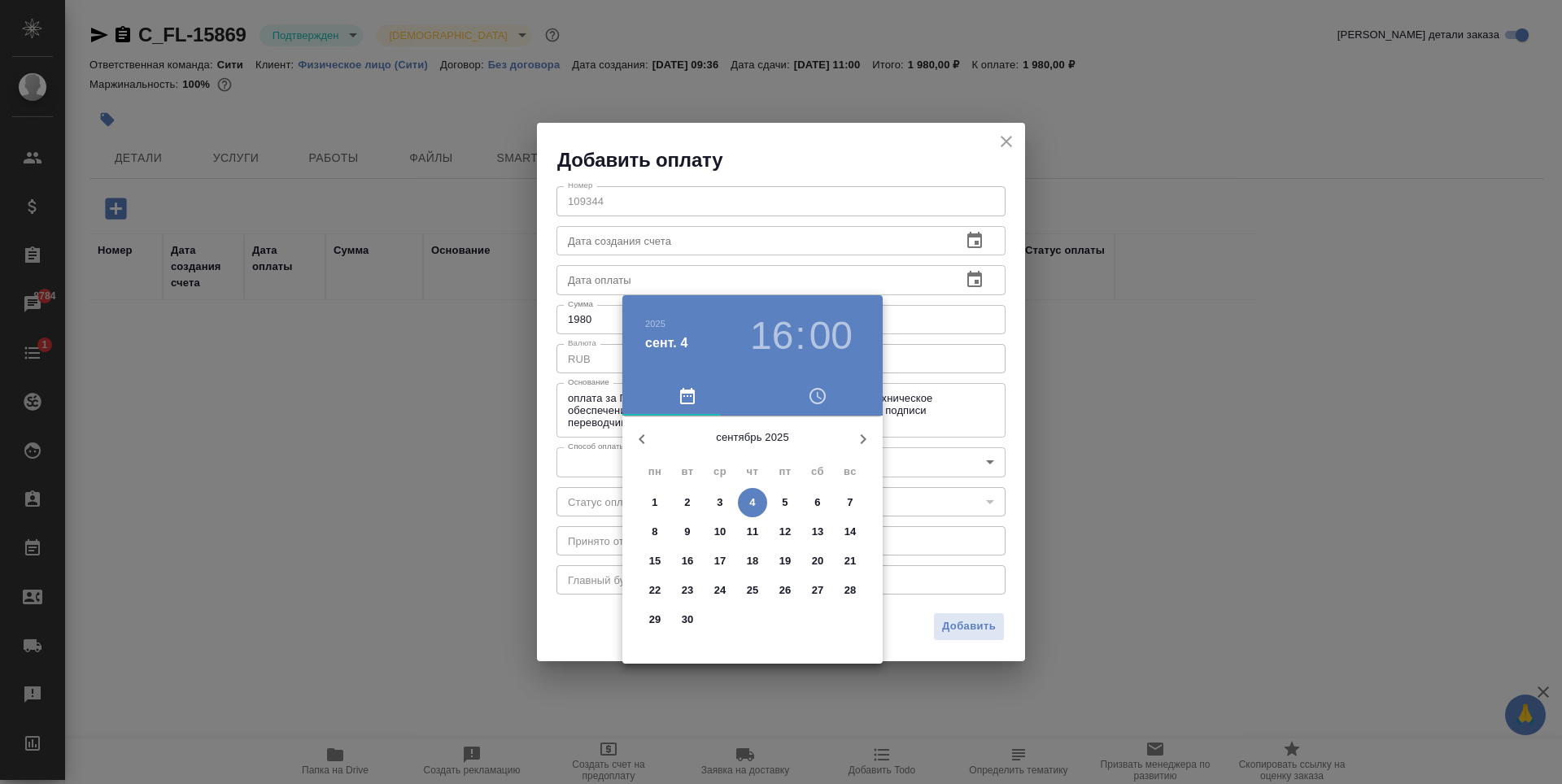
click at [749, 497] on span "4" at bounding box center [753, 503] width 30 height 16
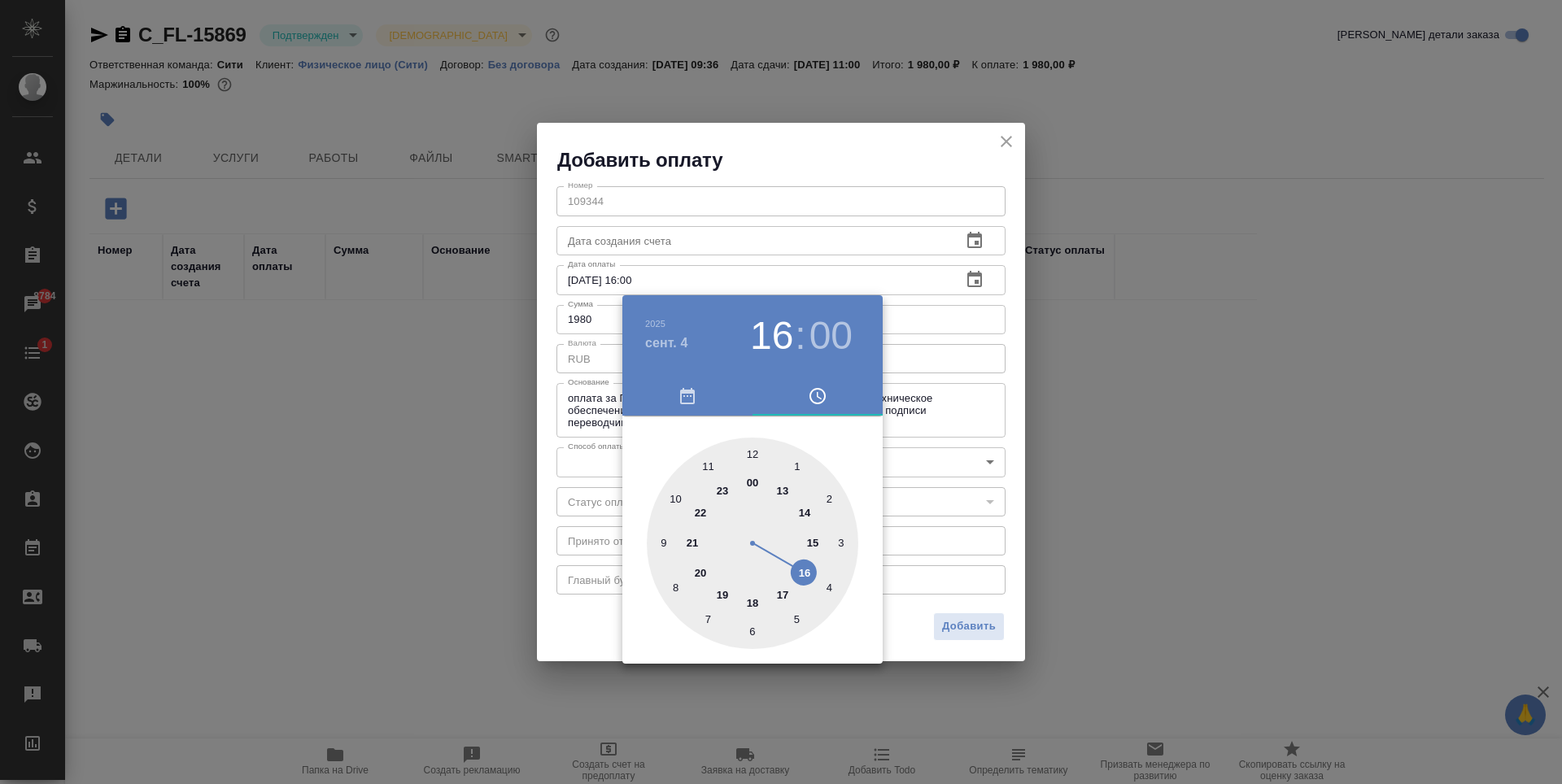
type input "[DATE] 16:00"
click at [973, 536] on div at bounding box center [781, 392] width 1562 height 784
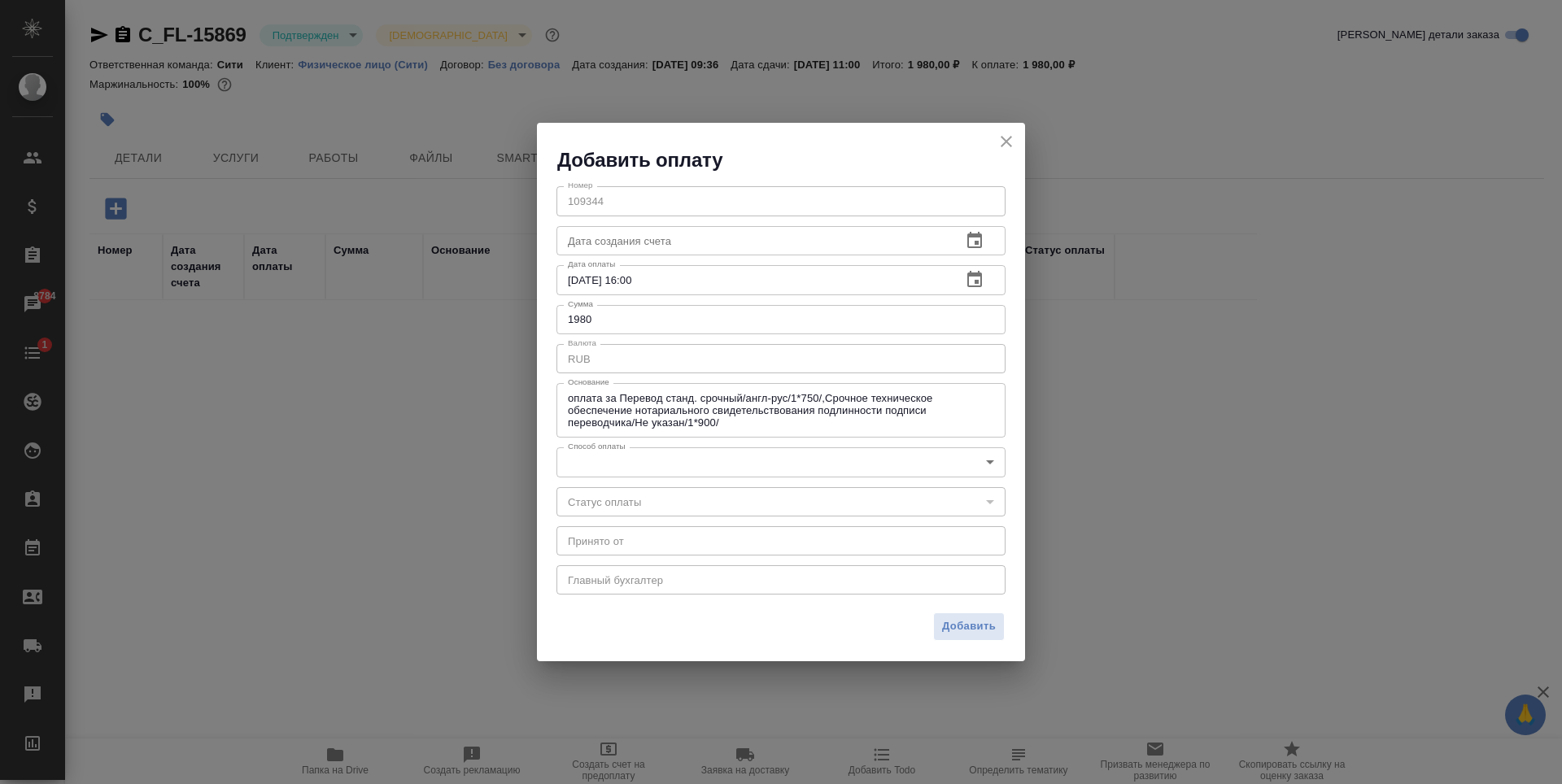
click at [861, 454] on body "🙏 .cls-1 fill:#fff; AWATERA [PERSON_NAME] Спецификации Заказы 8784 Чаты 1 Todo …" at bounding box center [781, 392] width 1562 height 784
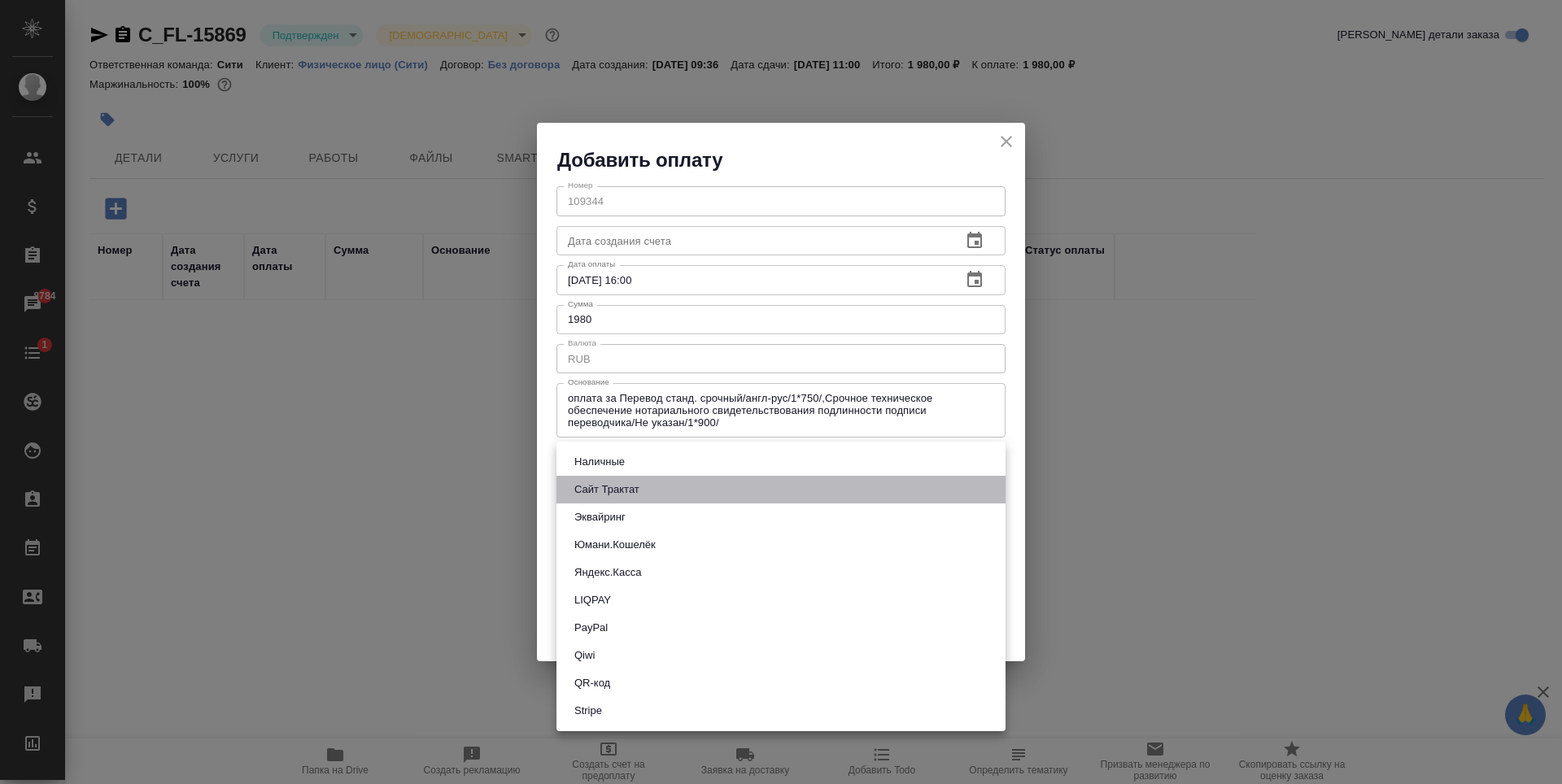
click at [637, 491] on button "Сайт Трактат" at bounding box center [606, 490] width 74 height 18
type input "site-traktat"
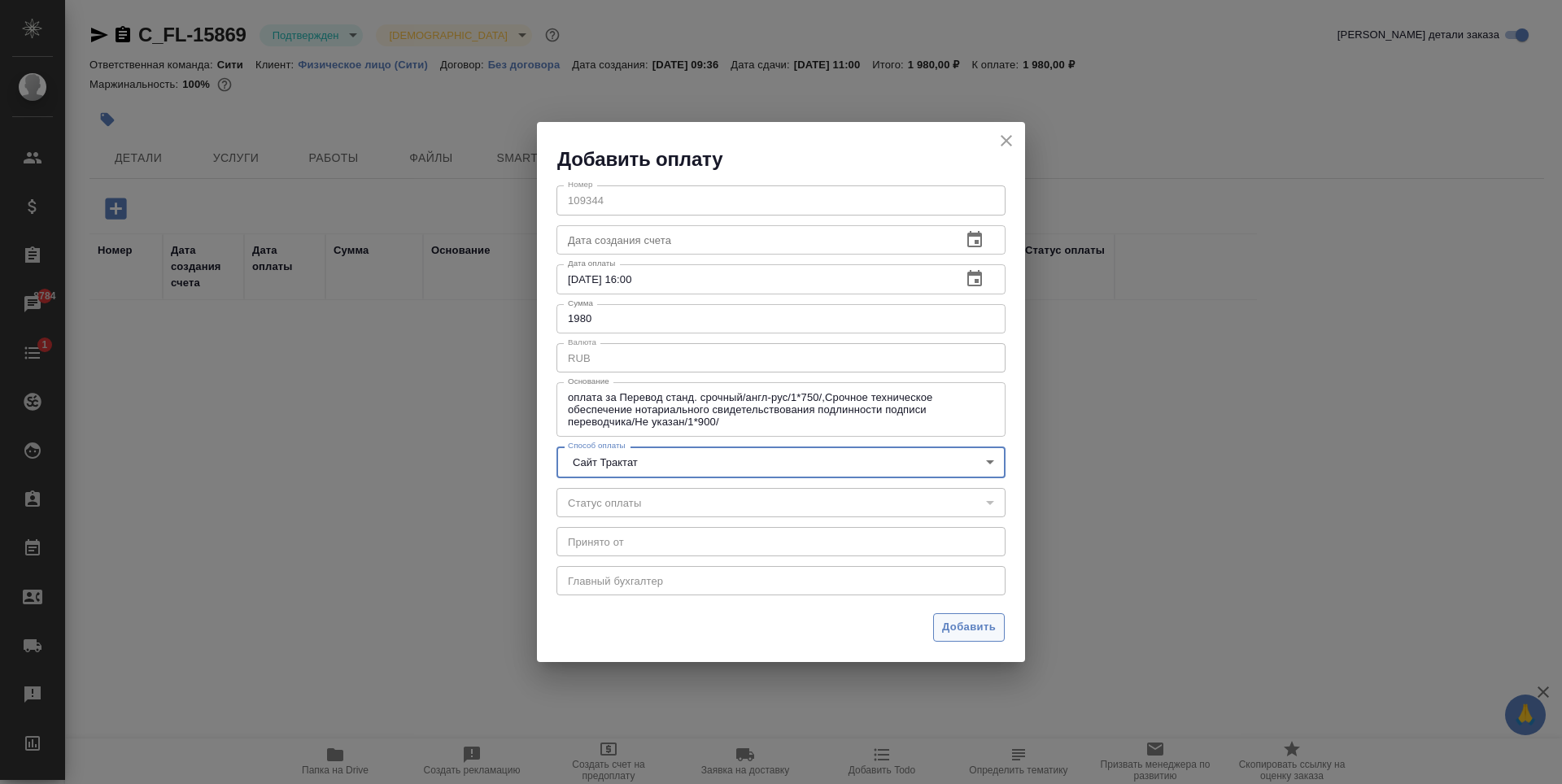
click at [985, 633] on span "Добавить" at bounding box center [969, 627] width 54 height 19
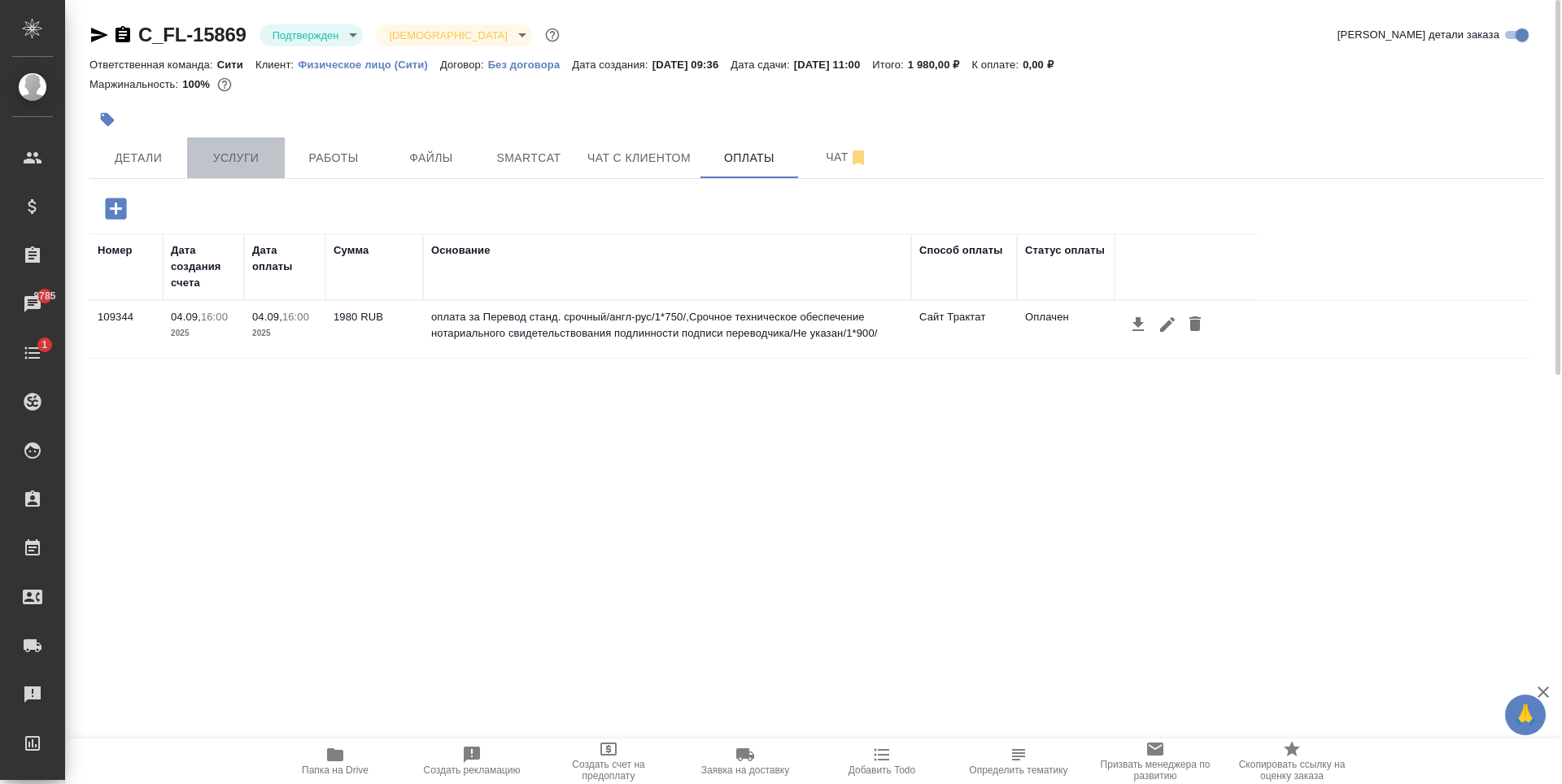
click at [257, 155] on span "Услуги" at bounding box center [236, 158] width 78 height 21
click at [334, 161] on span "Работы" at bounding box center [333, 158] width 78 height 21
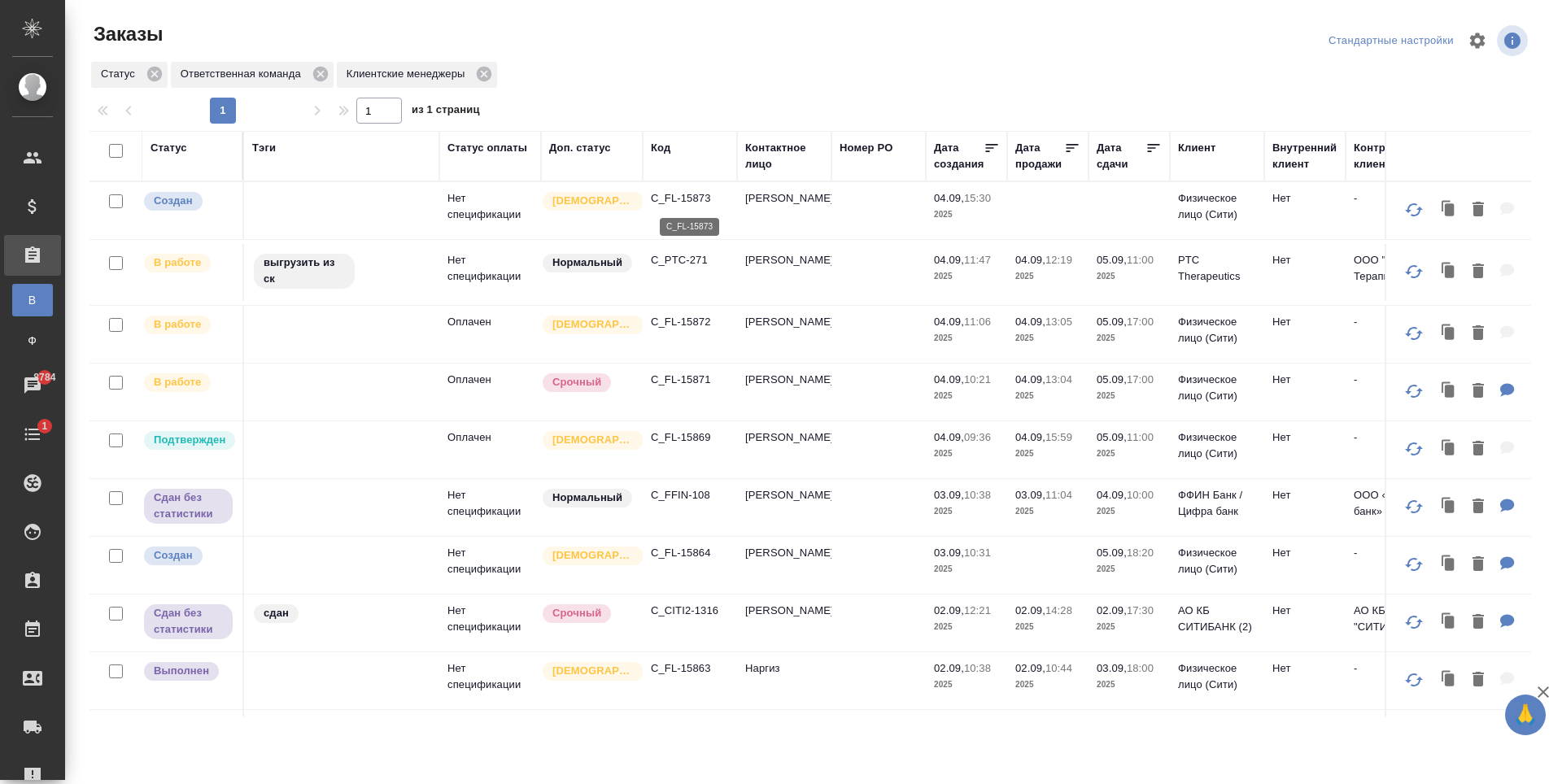
click at [687, 201] on p "C_FL-15873" at bounding box center [689, 198] width 78 height 16
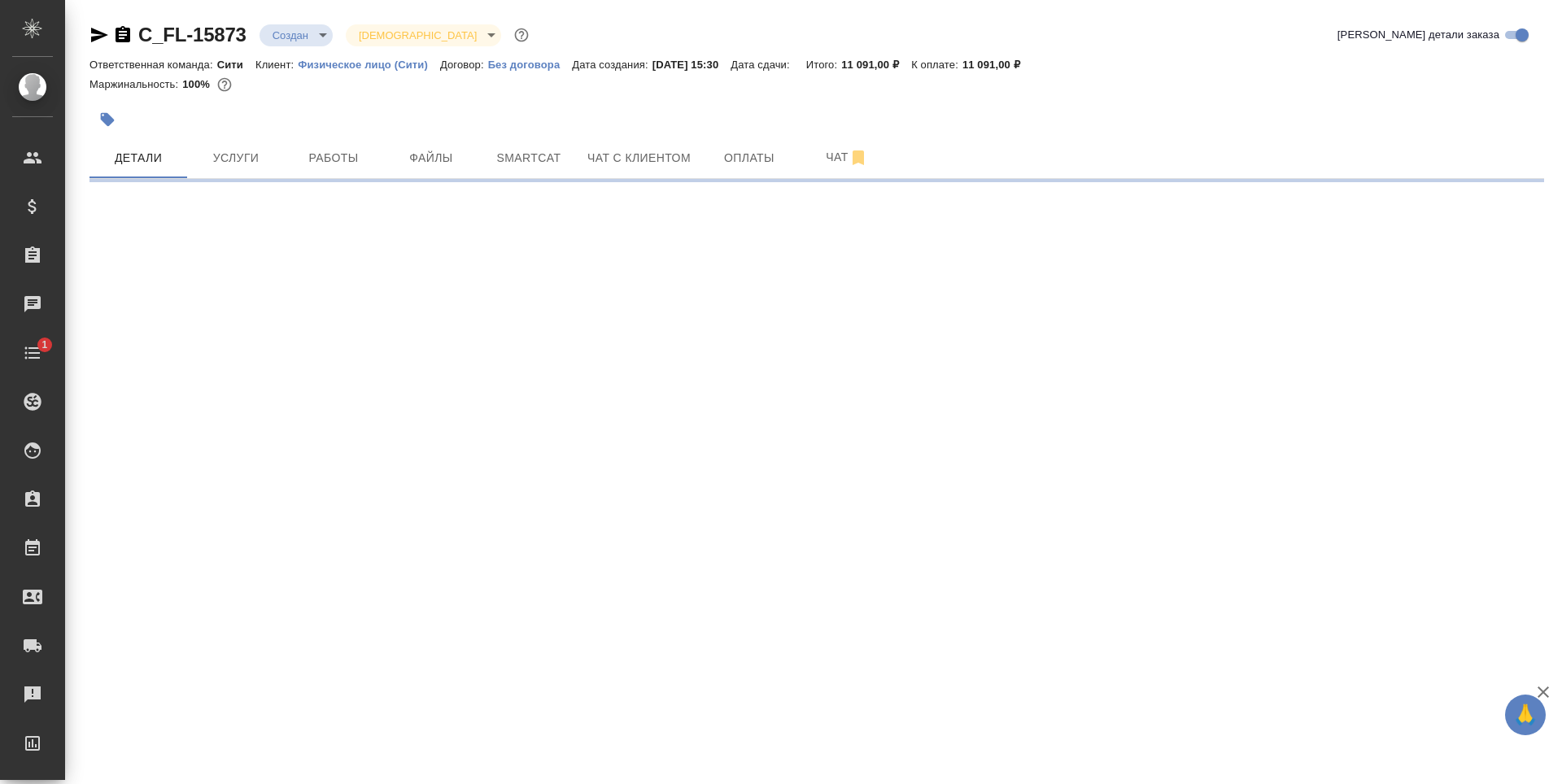
select select "RU"
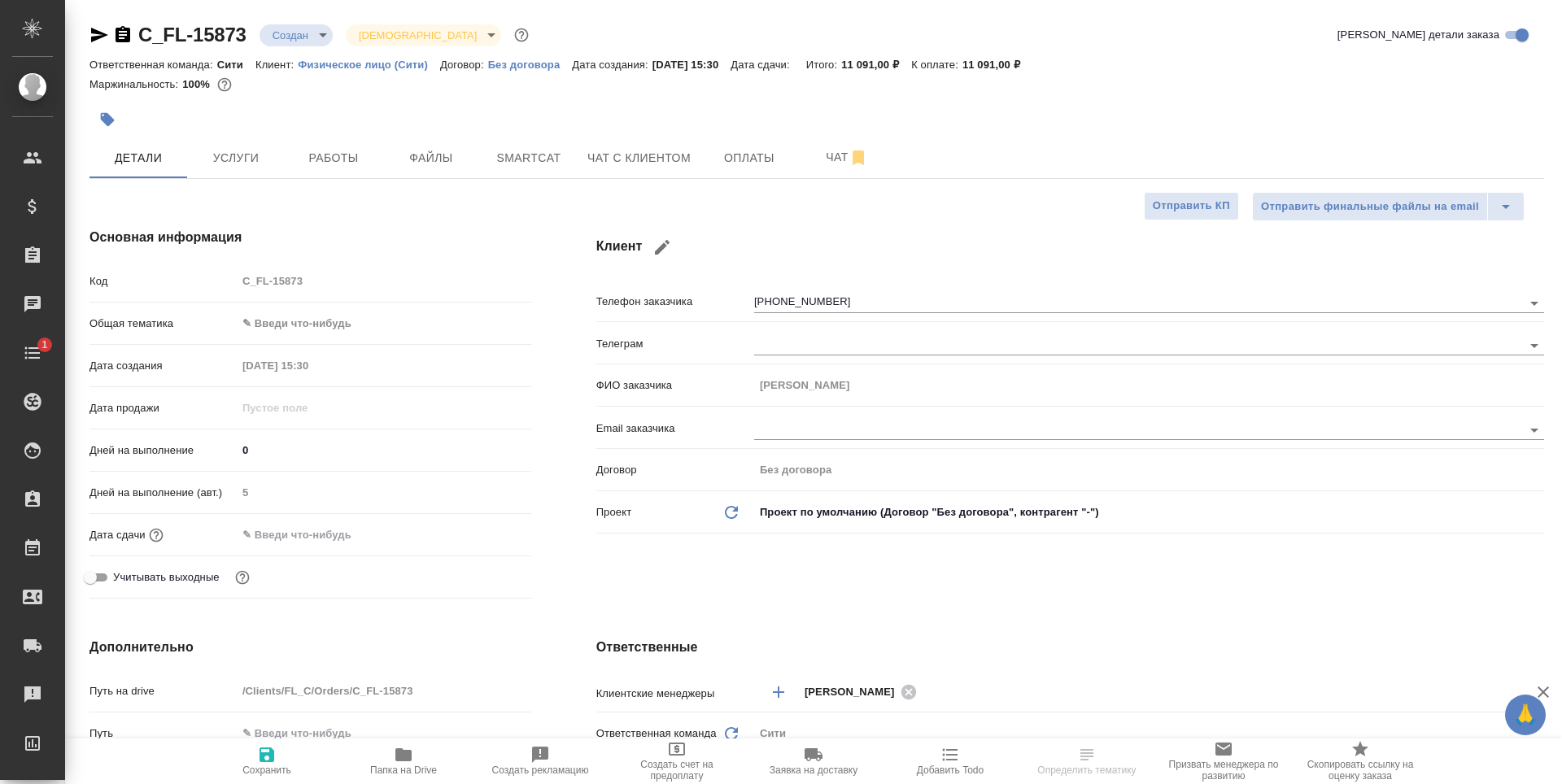
type textarea "x"
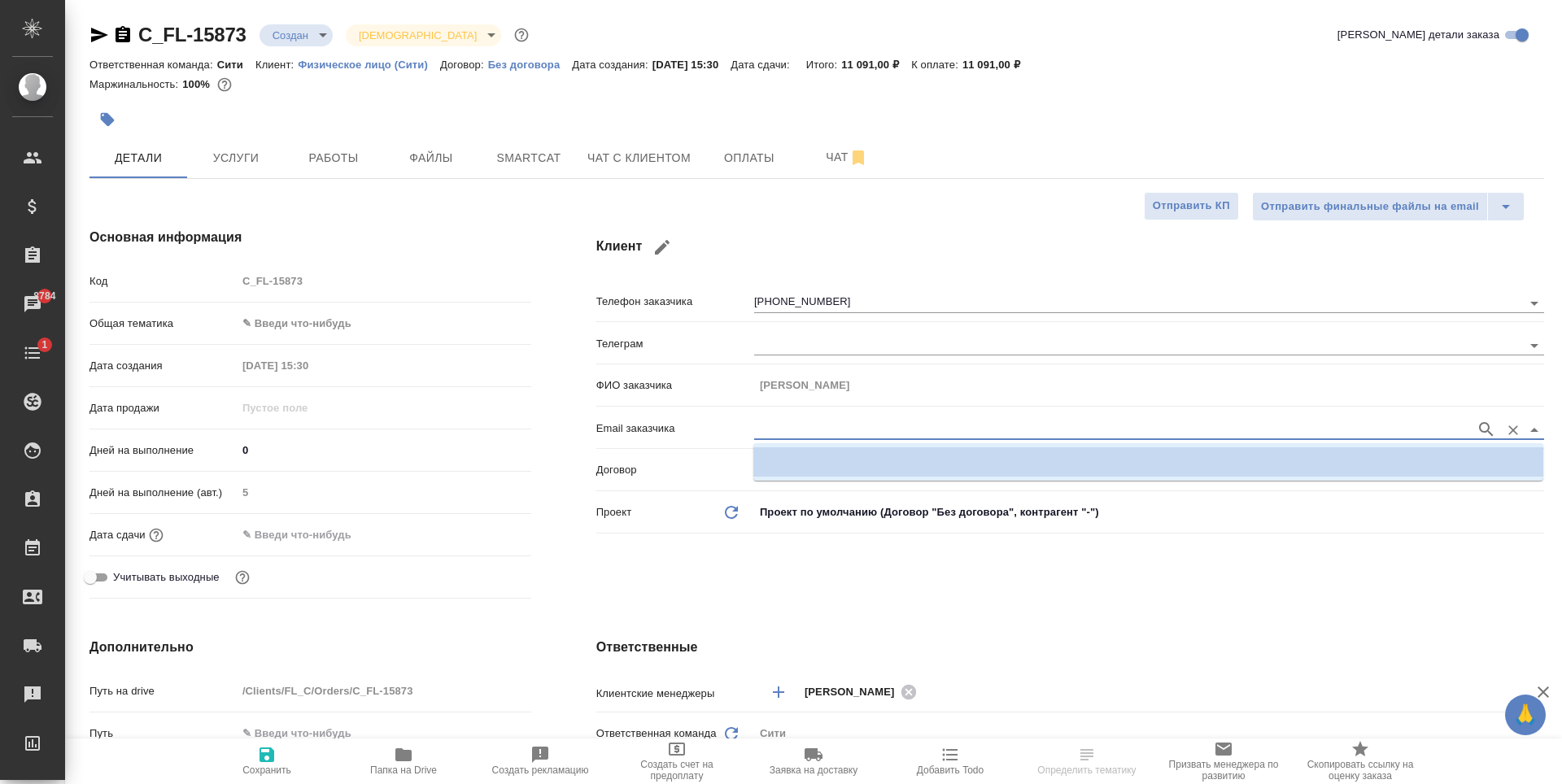
click at [836, 429] on input "text" at bounding box center [1112, 429] width 714 height 20
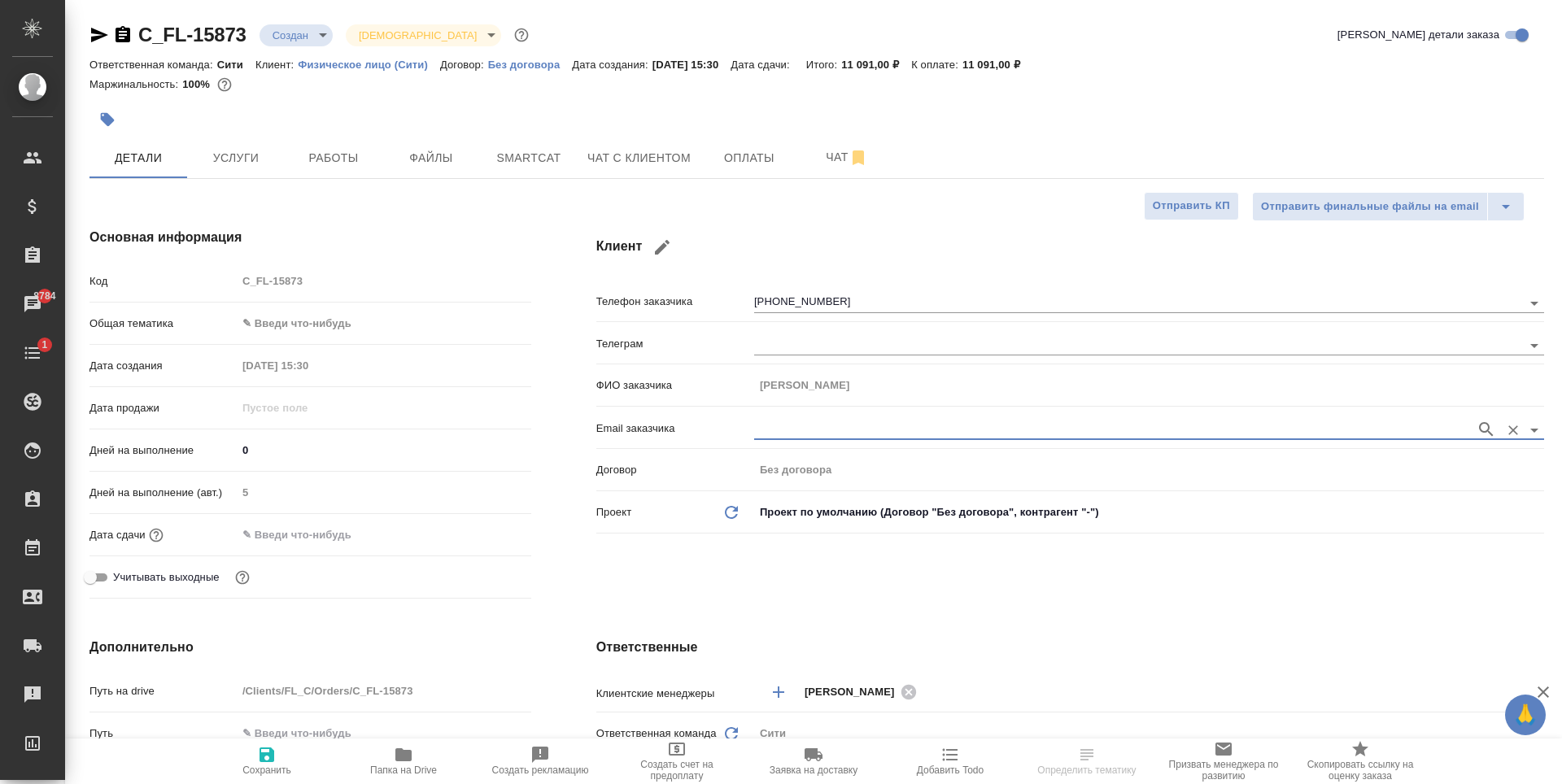
click at [836, 429] on input "text" at bounding box center [1112, 429] width 714 height 20
click at [796, 348] on input "text" at bounding box center [1112, 345] width 714 height 20
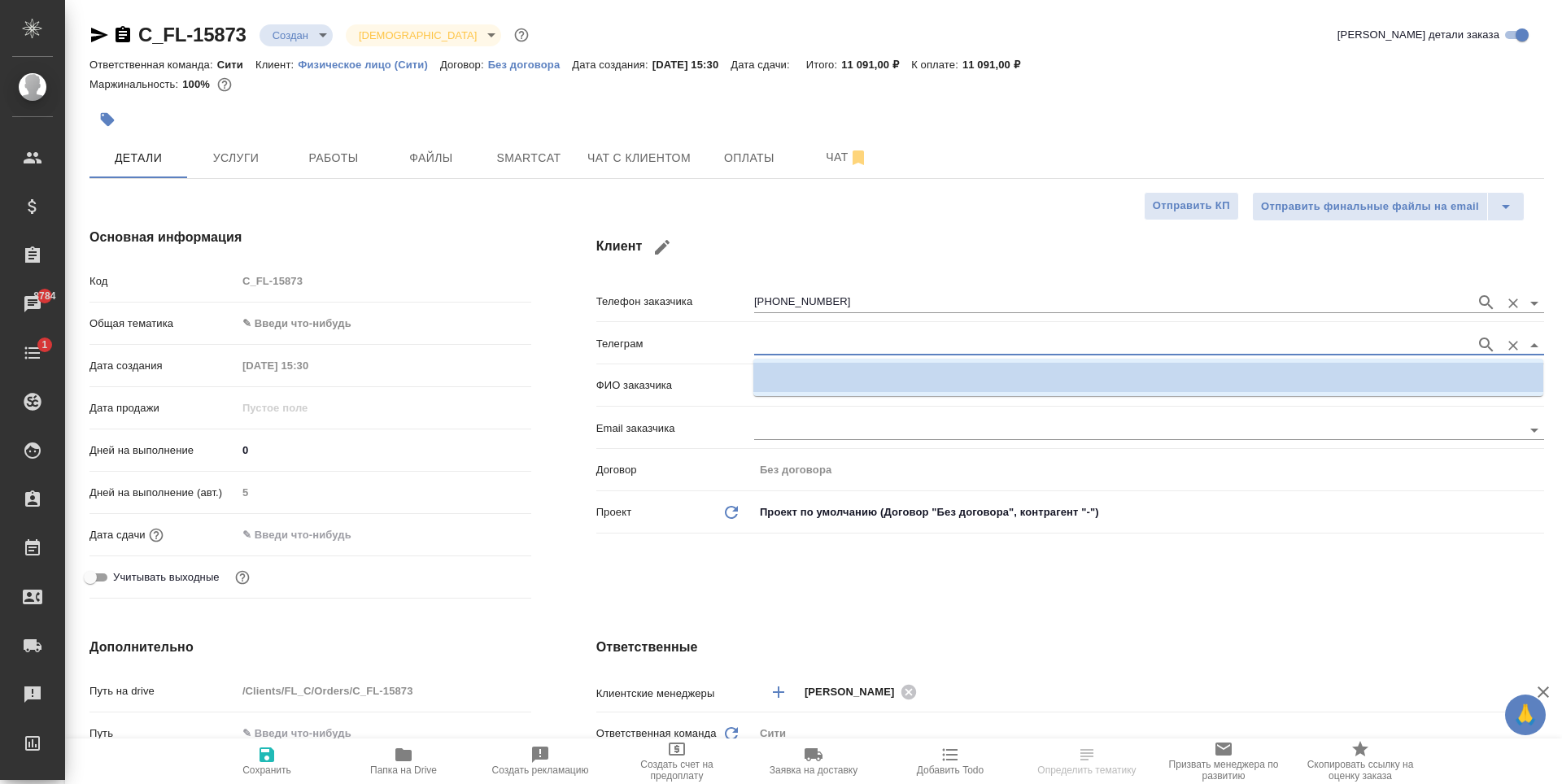
click at [856, 311] on input "[PHONE_NUMBER]" at bounding box center [1112, 302] width 714 height 20
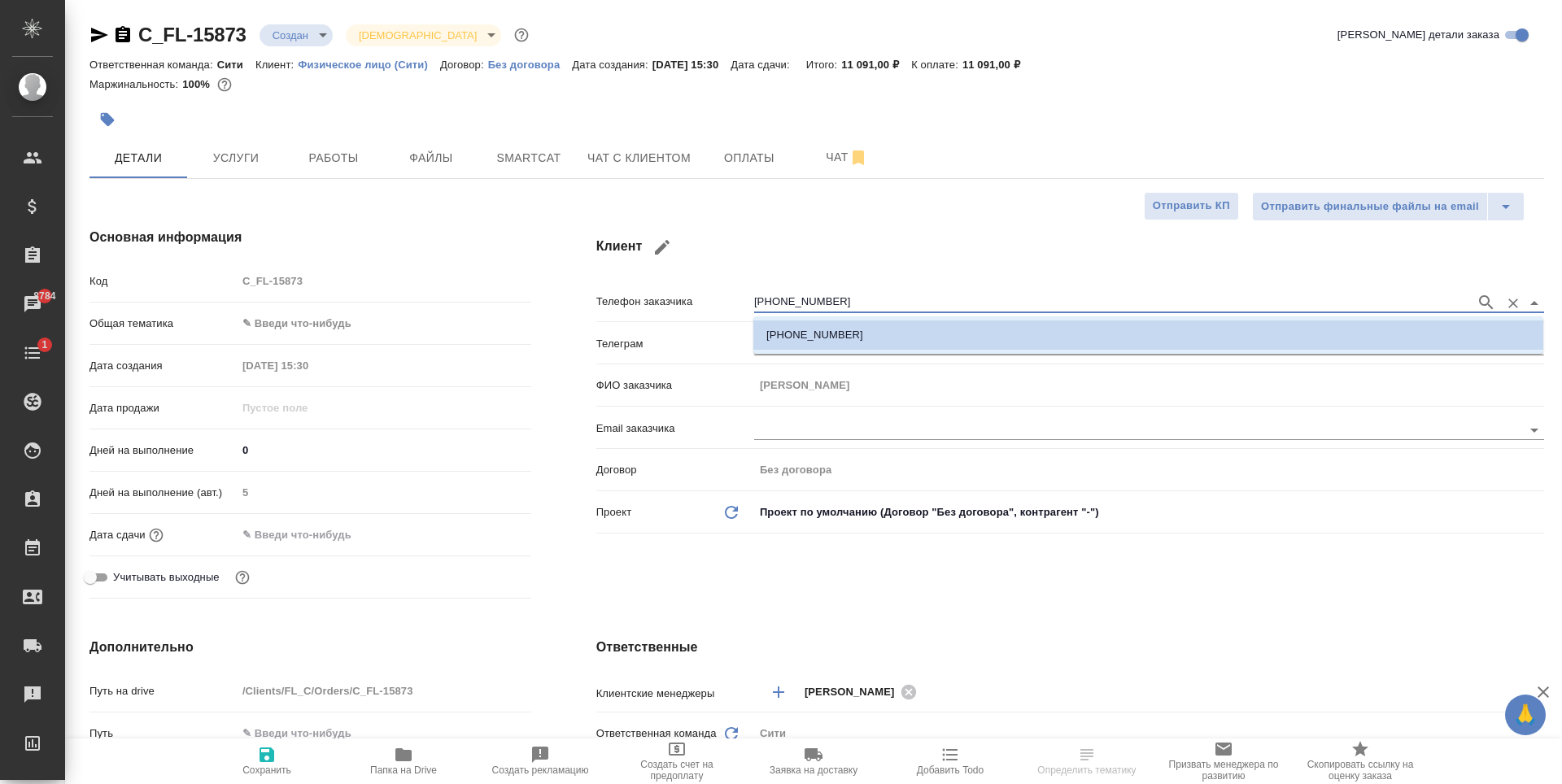
click at [856, 311] on input "[PHONE_NUMBER]" at bounding box center [1112, 302] width 714 height 20
click at [849, 308] on input "[PHONE_NUMBER]" at bounding box center [1112, 302] width 714 height 20
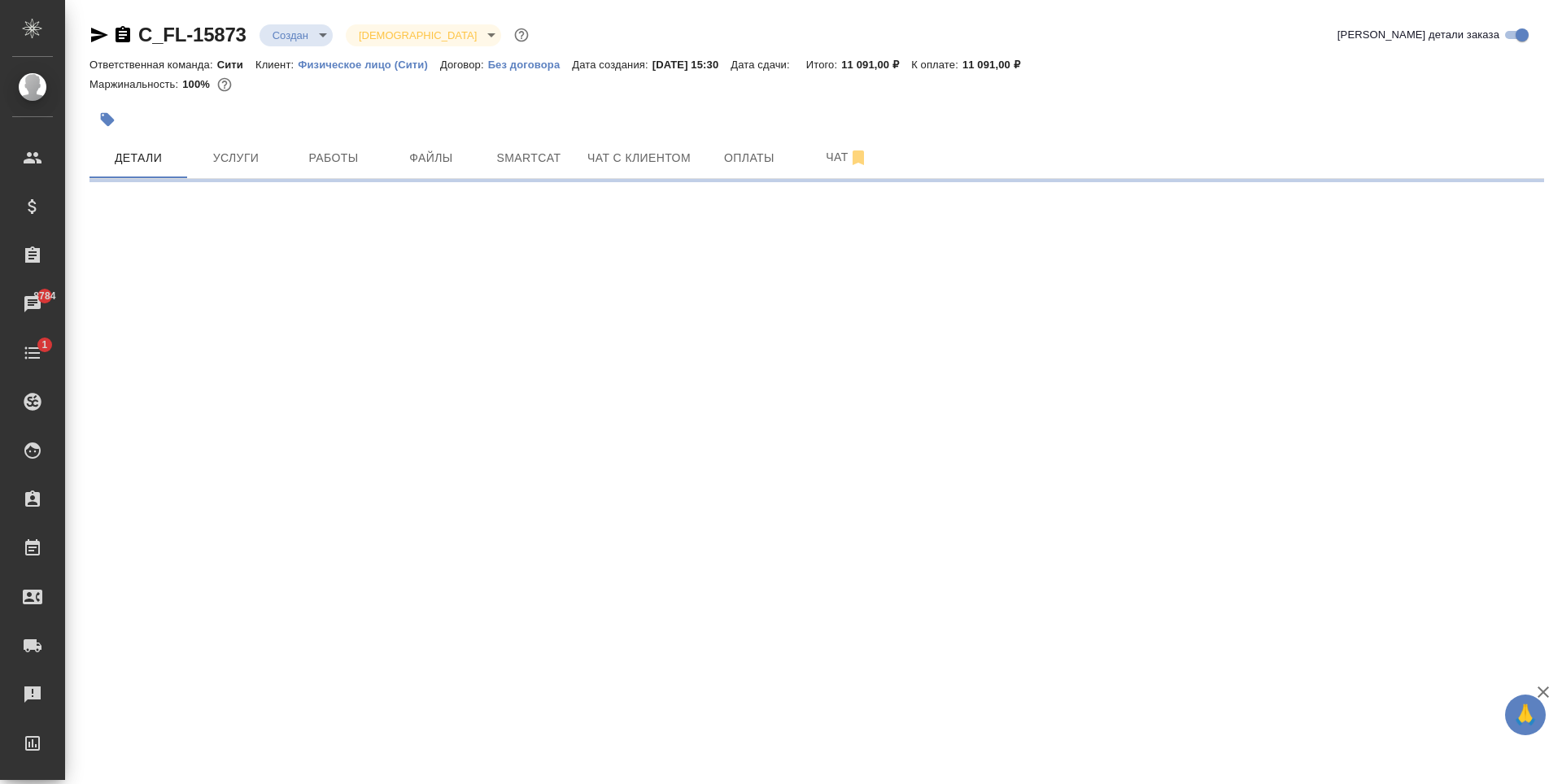
select select "RU"
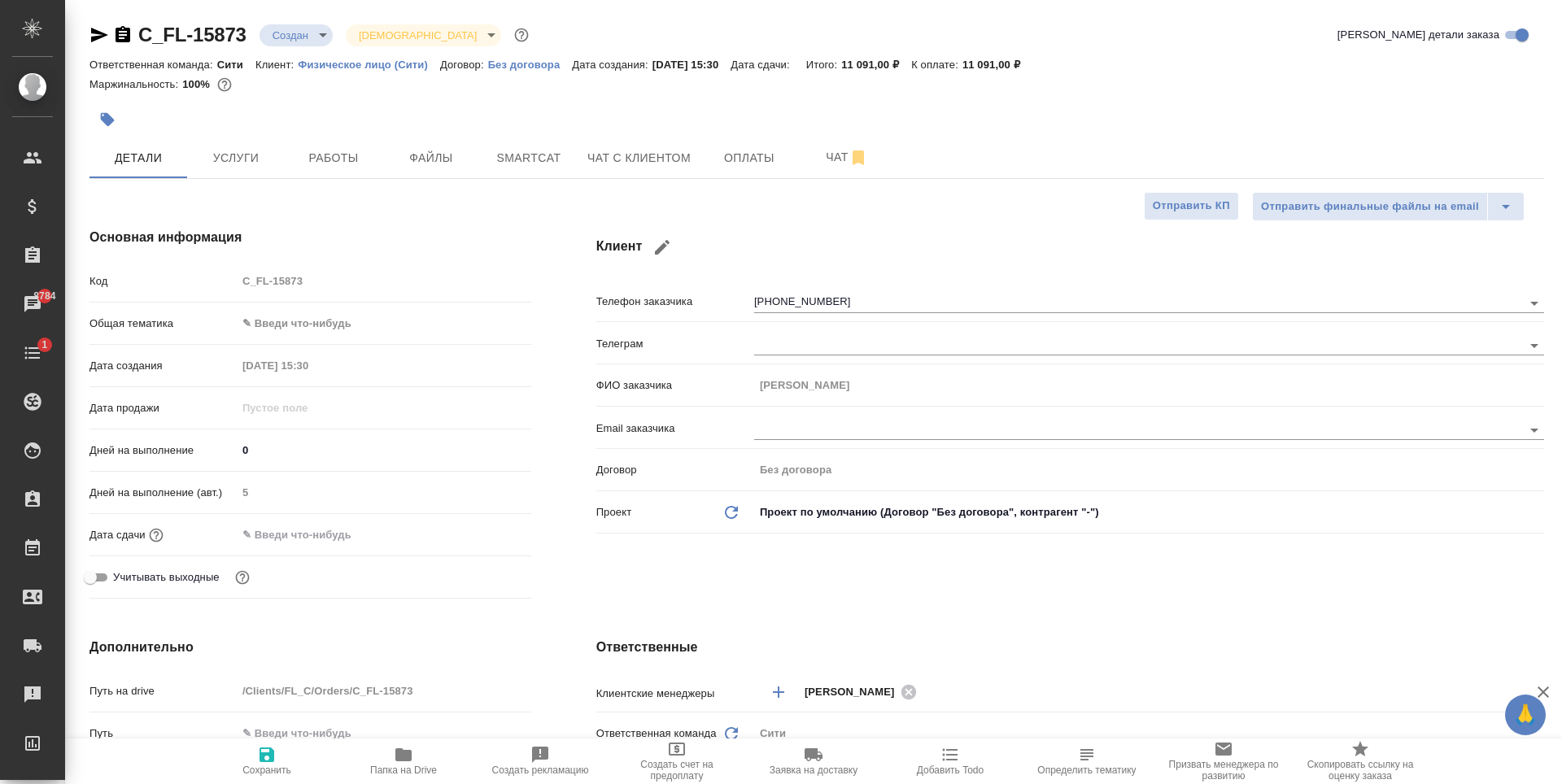
type textarea "x"
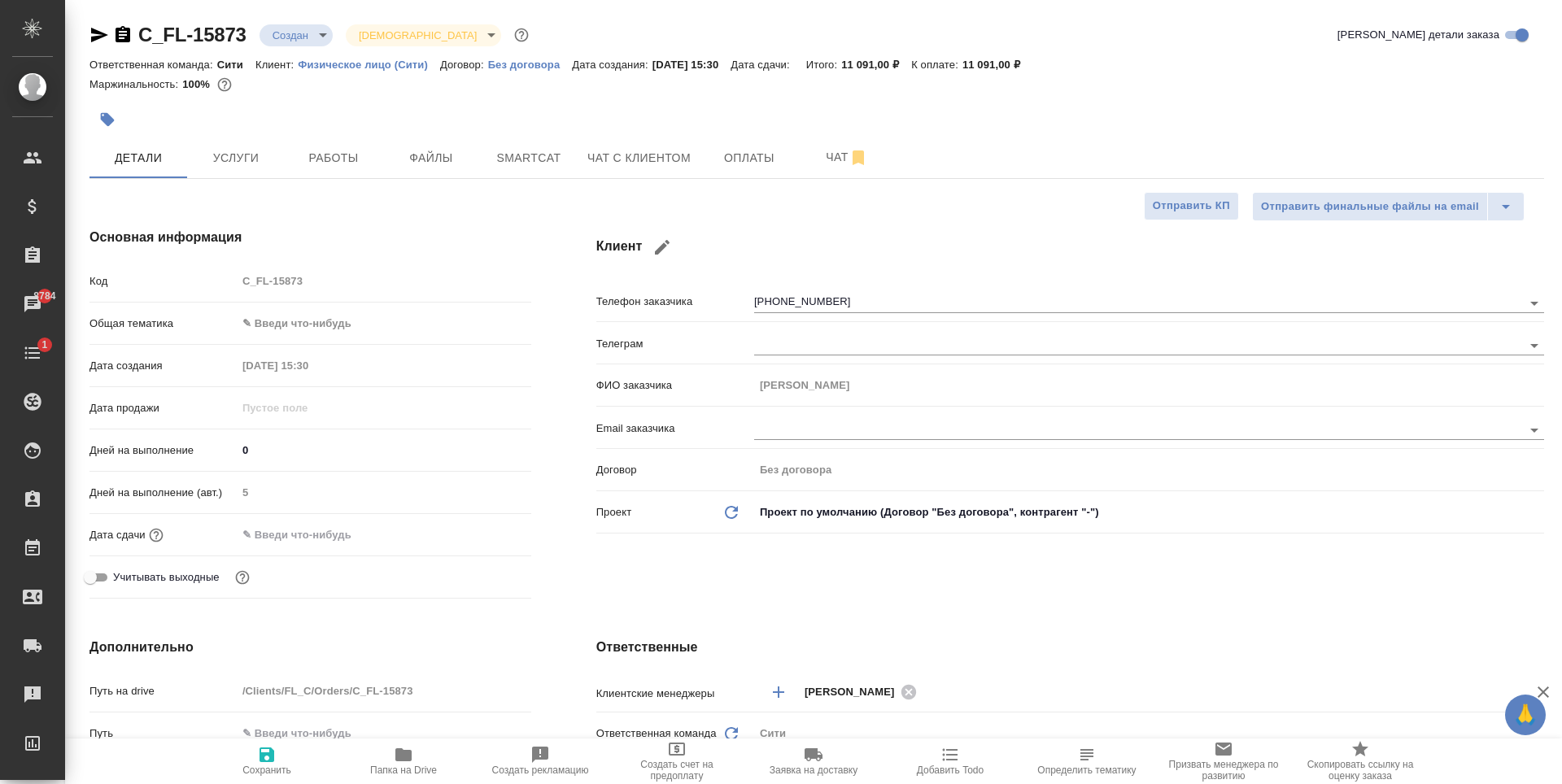
type textarea "x"
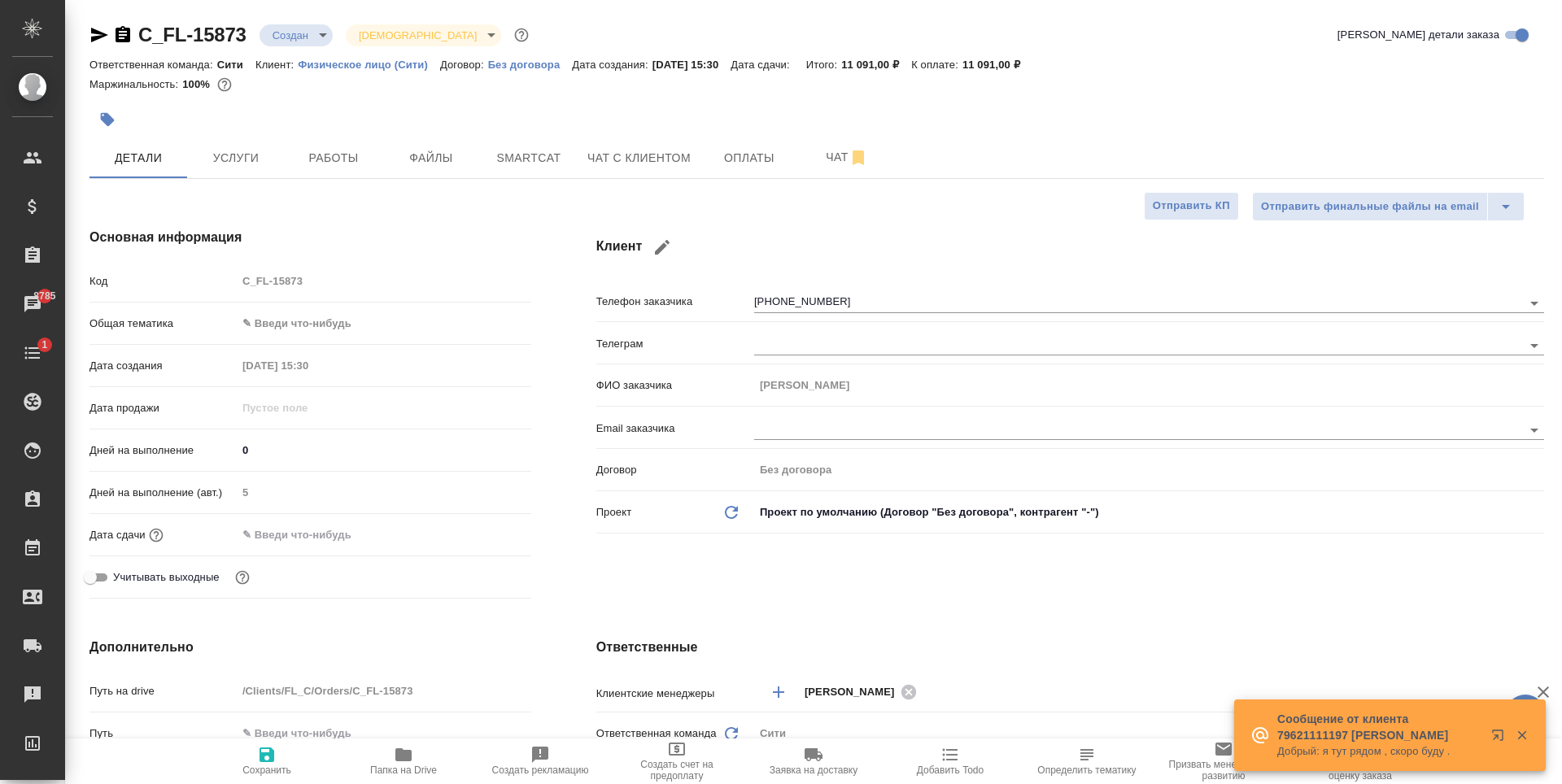
type textarea "x"
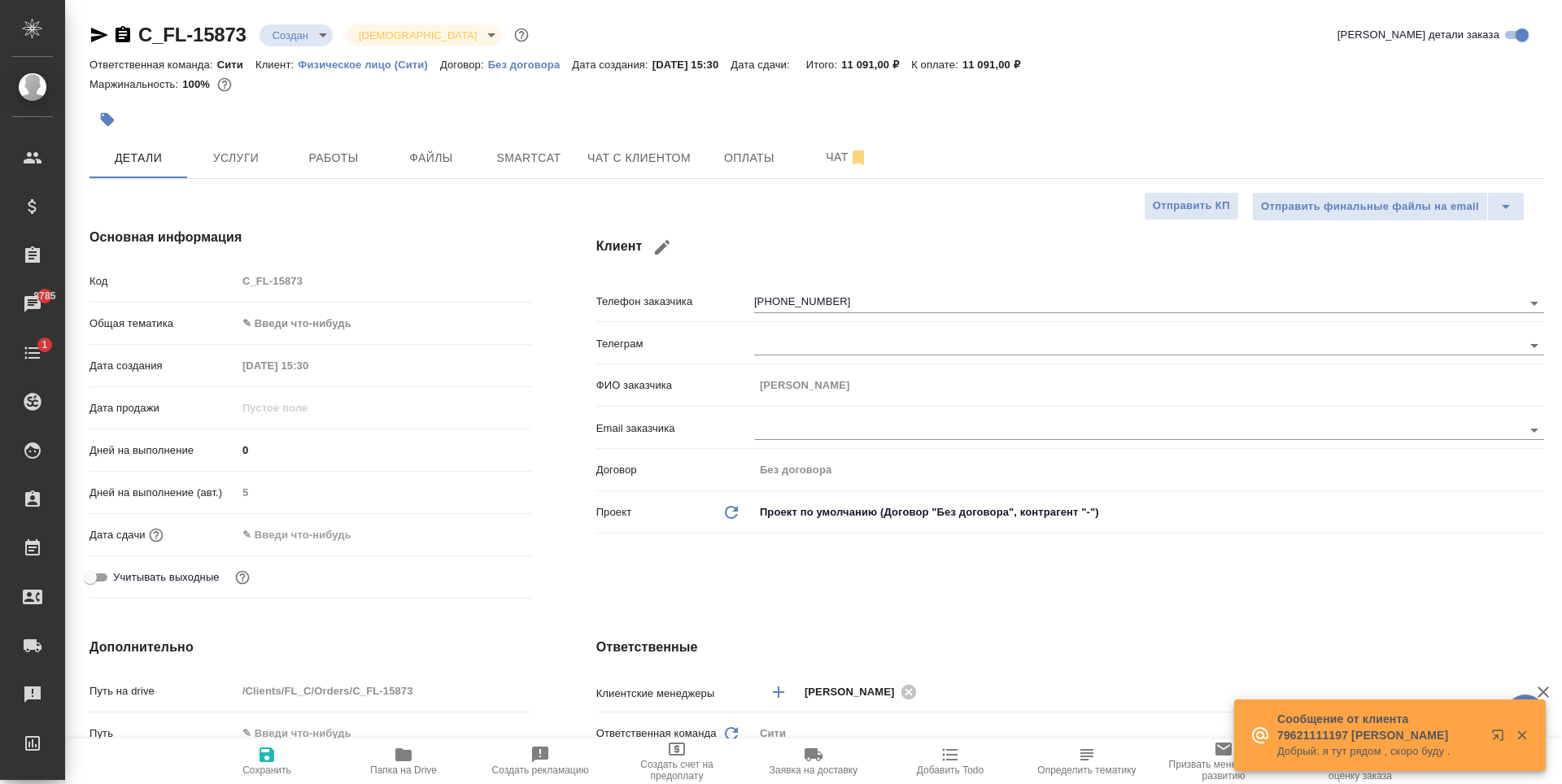
type textarea "x"
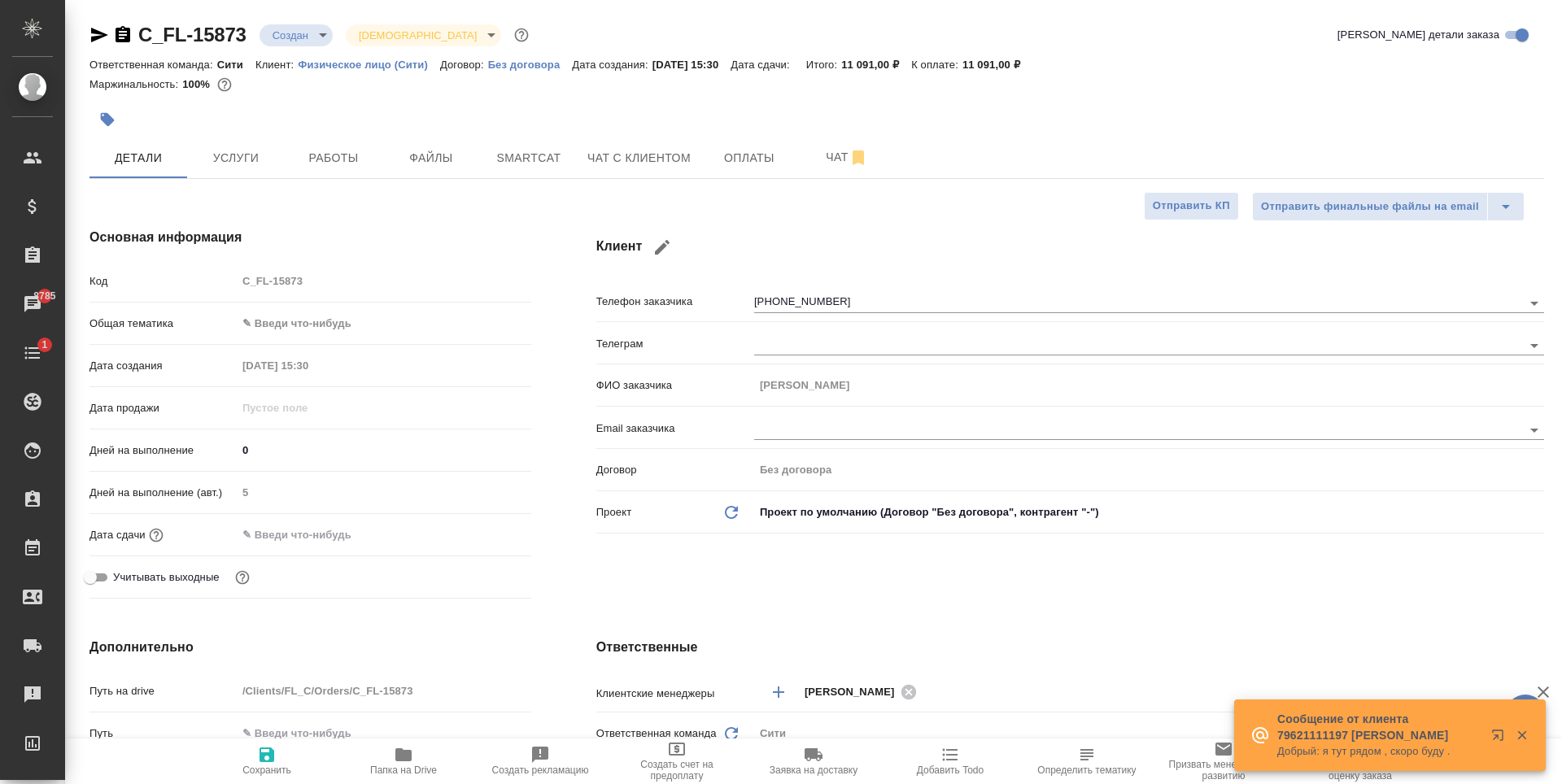
type textarea "x"
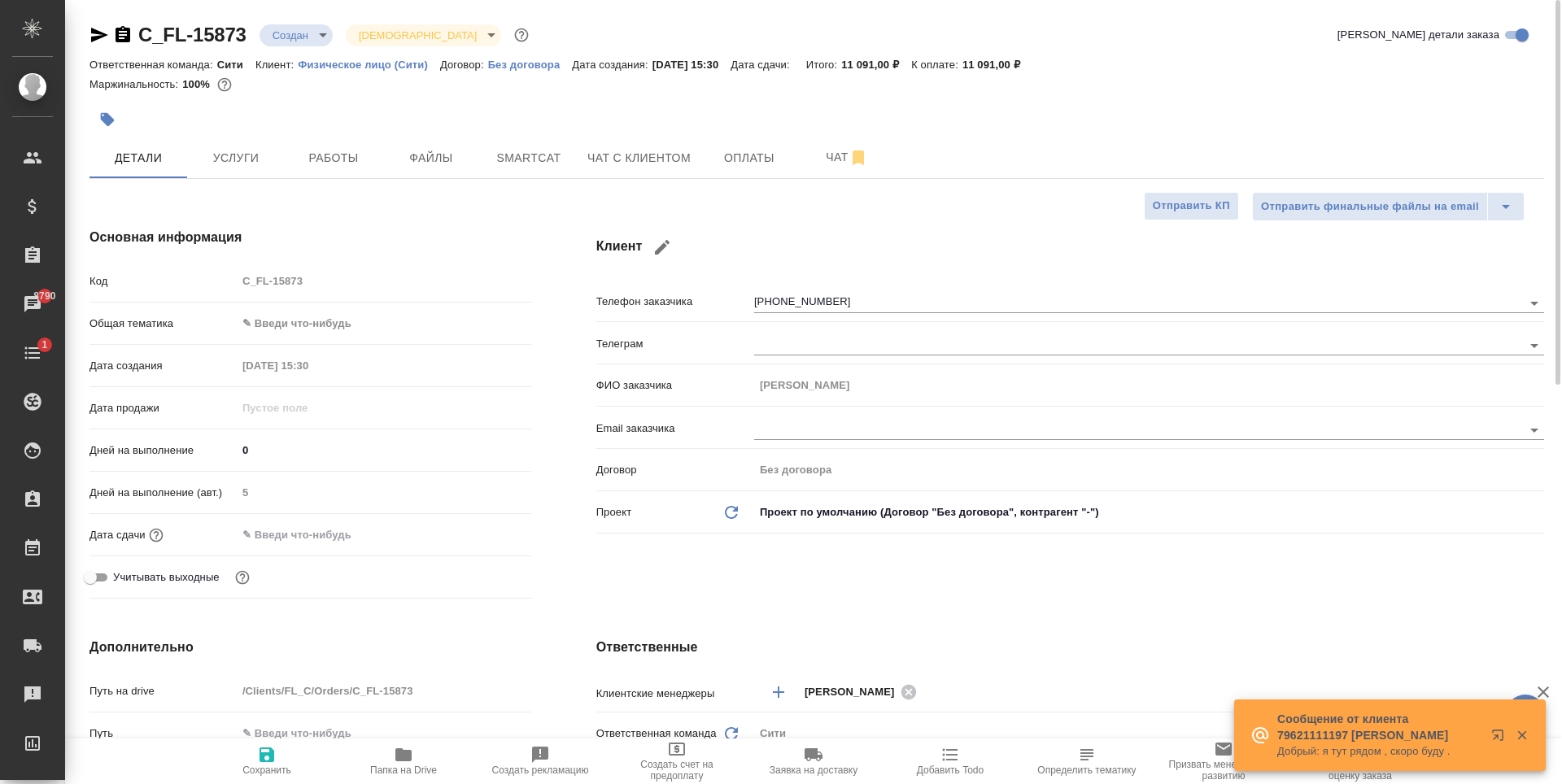
type textarea "x"
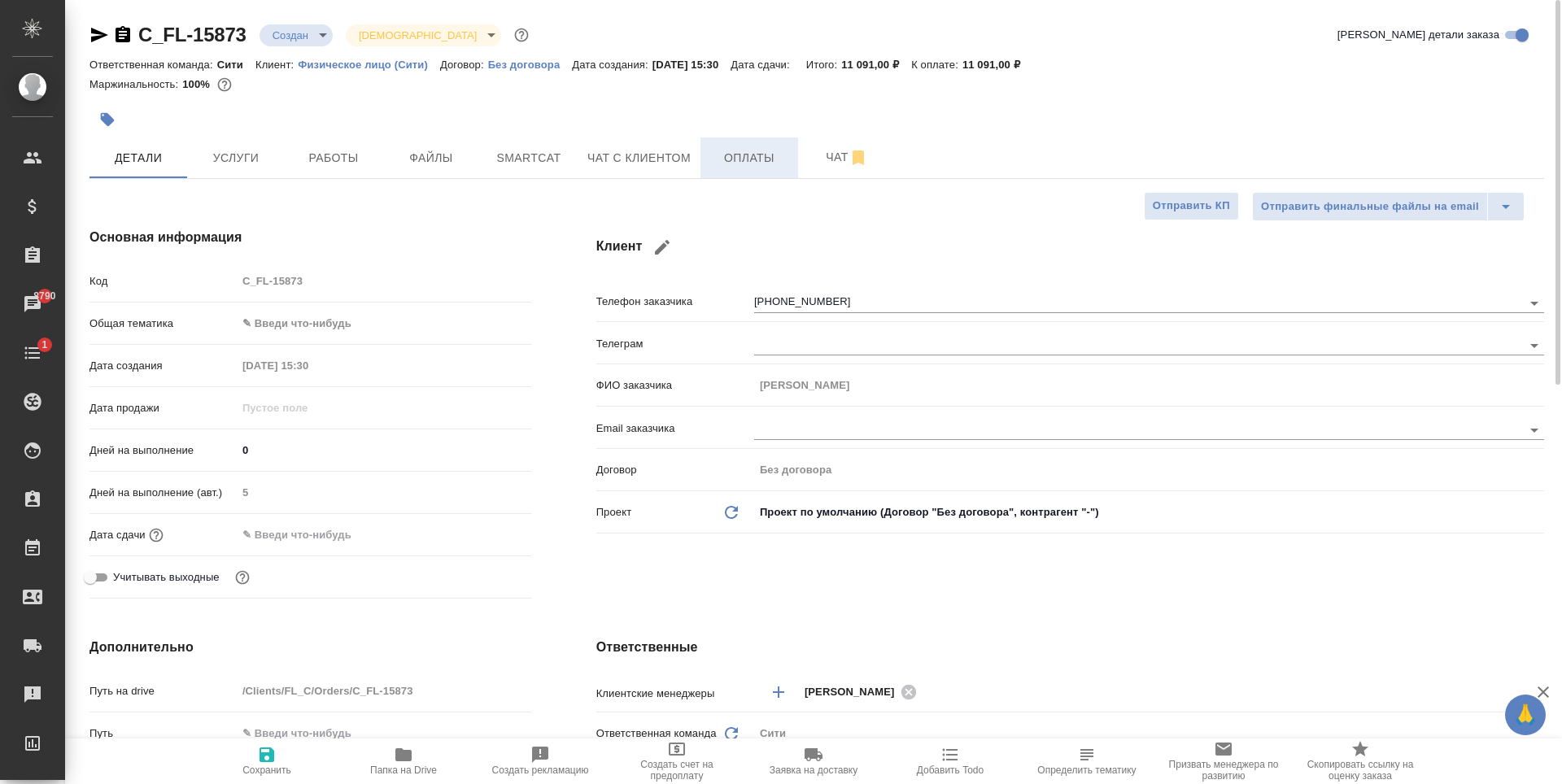
click at [734, 164] on span "Оплаты" at bounding box center [749, 158] width 78 height 21
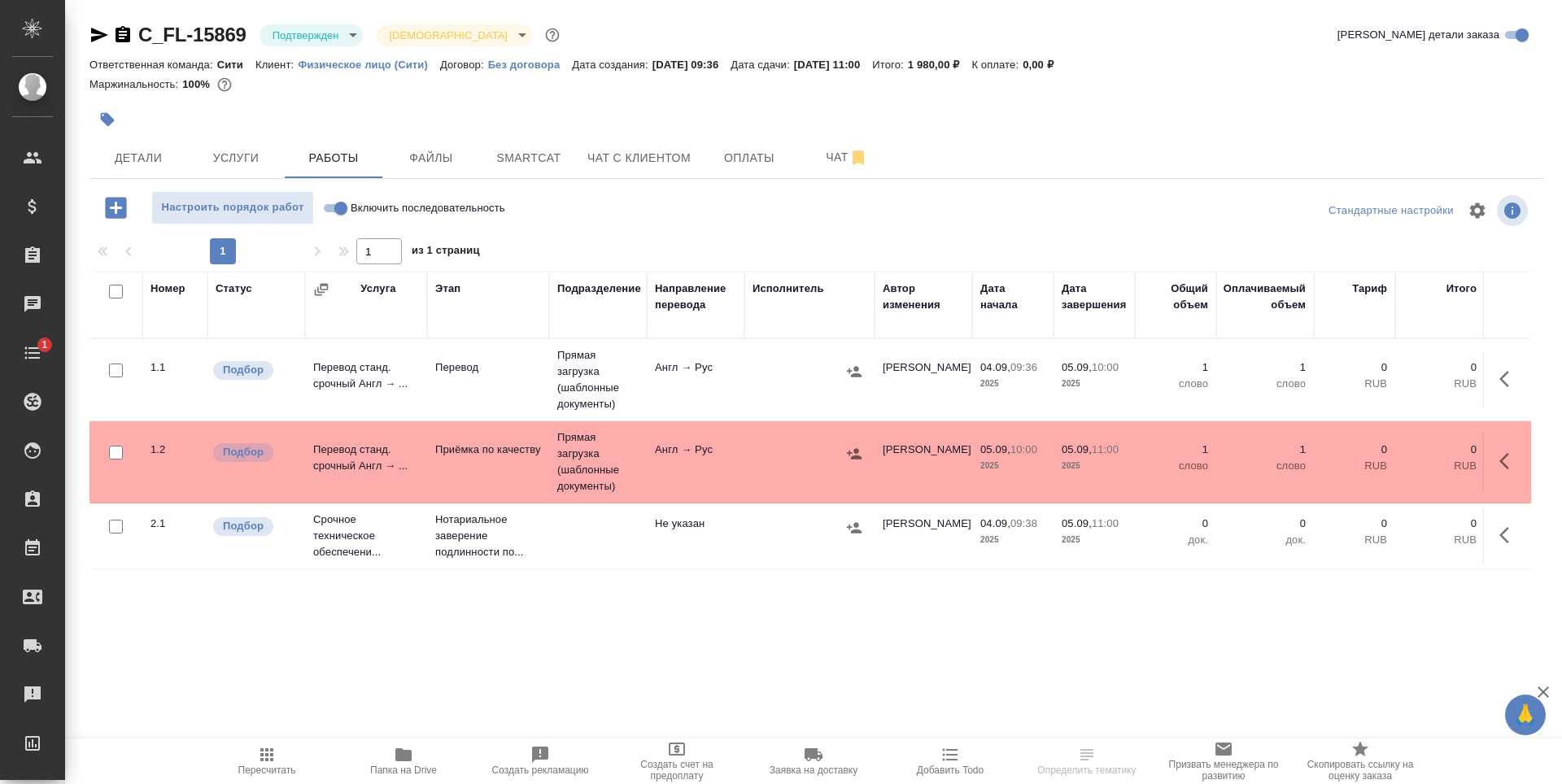
click at [242, 119] on div at bounding box center [574, 120] width 970 height 36
click at [97, 32] on icon "button" at bounding box center [99, 35] width 17 height 15
click at [155, 160] on span "Детали" at bounding box center [138, 158] width 78 height 21
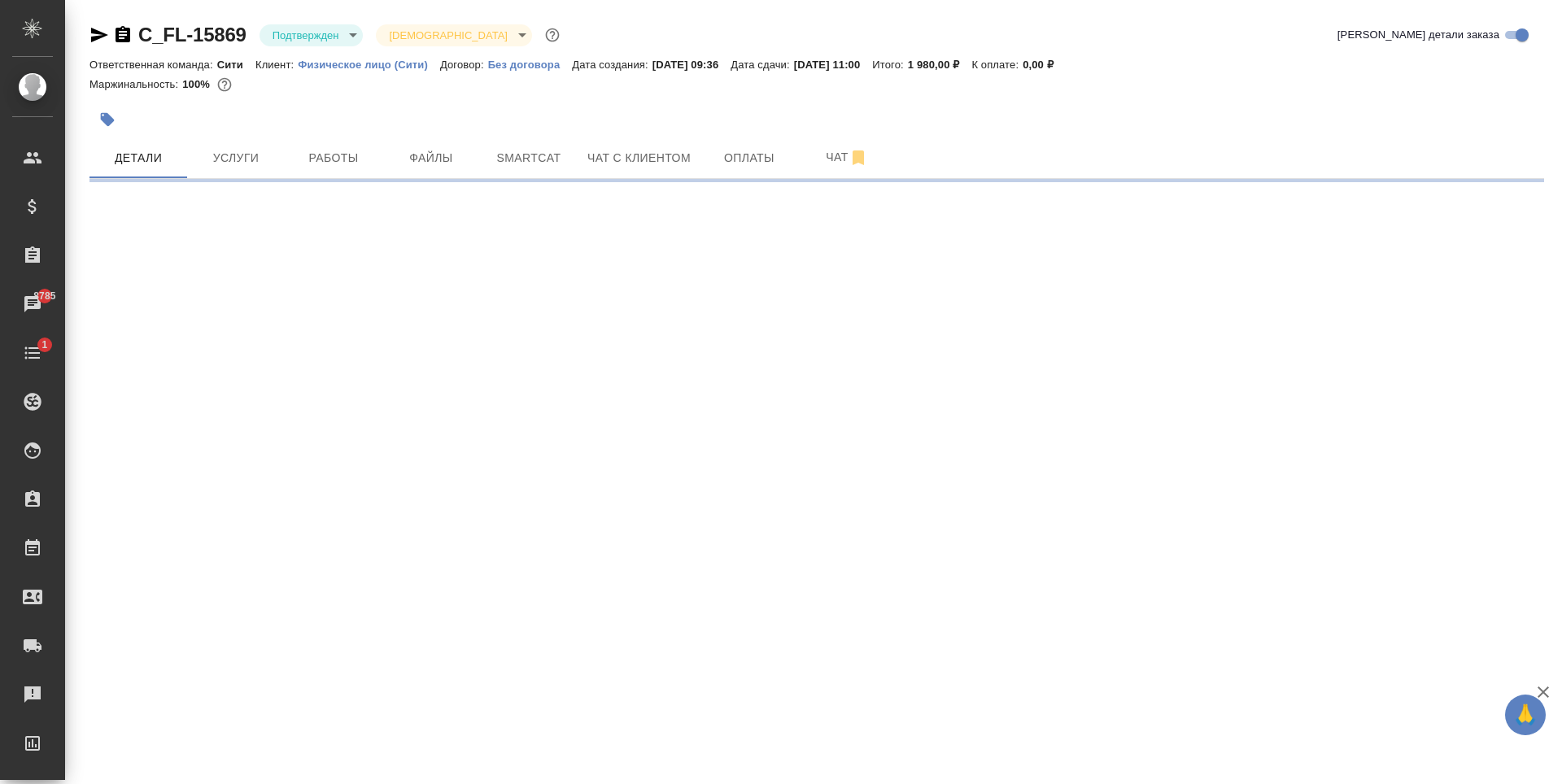
select select "RU"
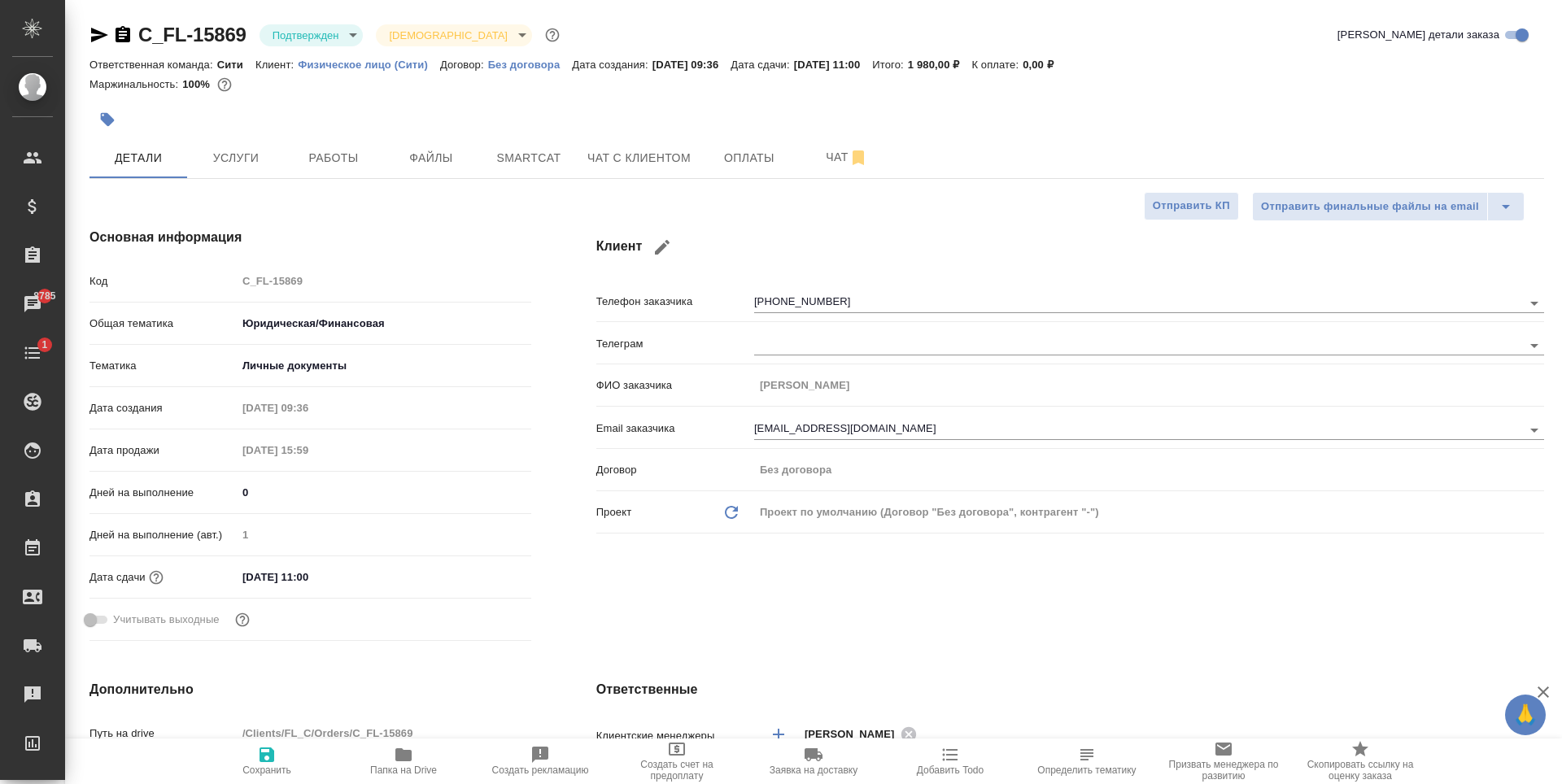
type textarea "x"
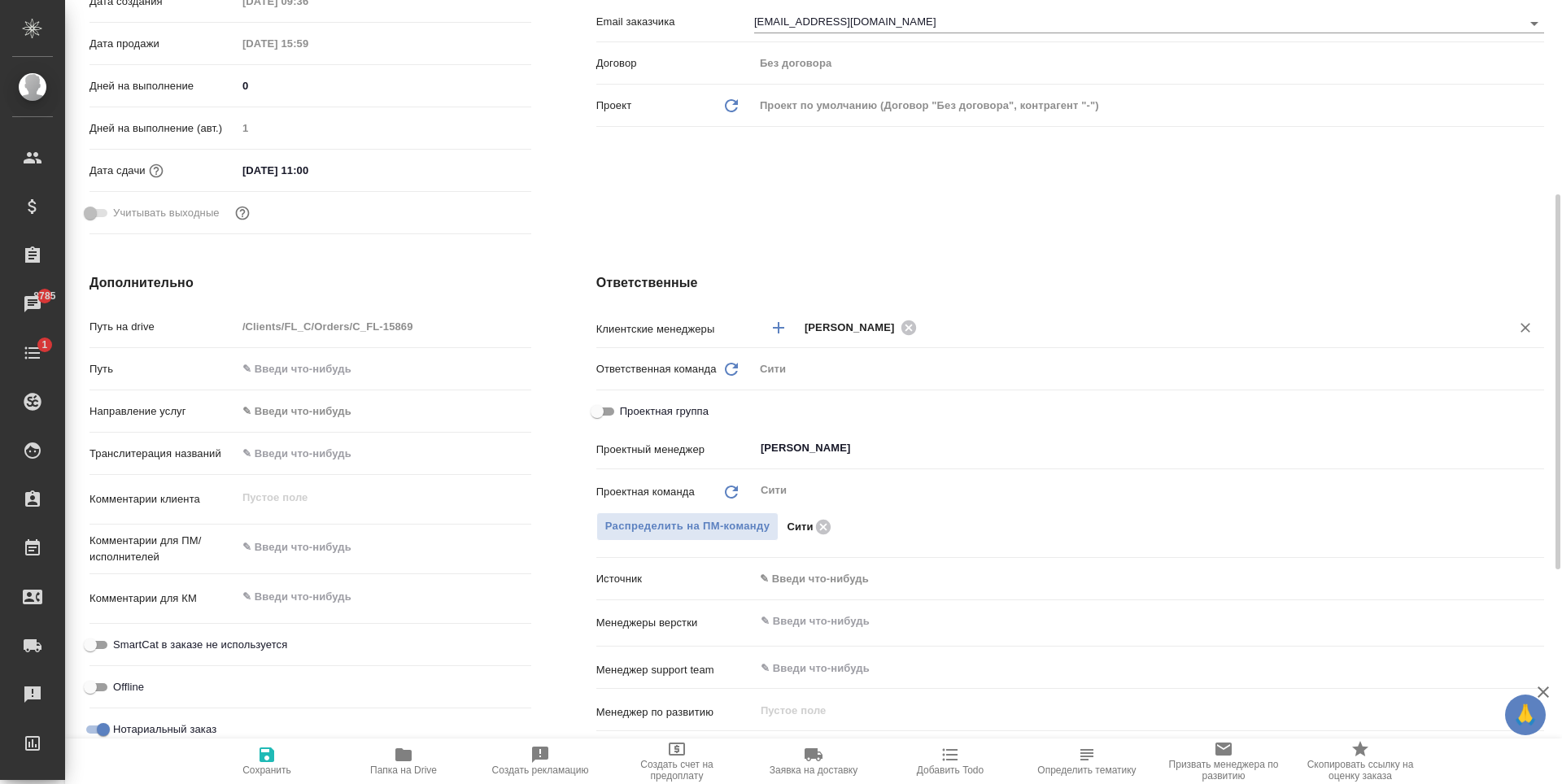
click at [915, 330] on icon at bounding box center [907, 326] width 15 height 15
type textarea "x"
click at [856, 321] on input "text" at bounding box center [1144, 327] width 680 height 20
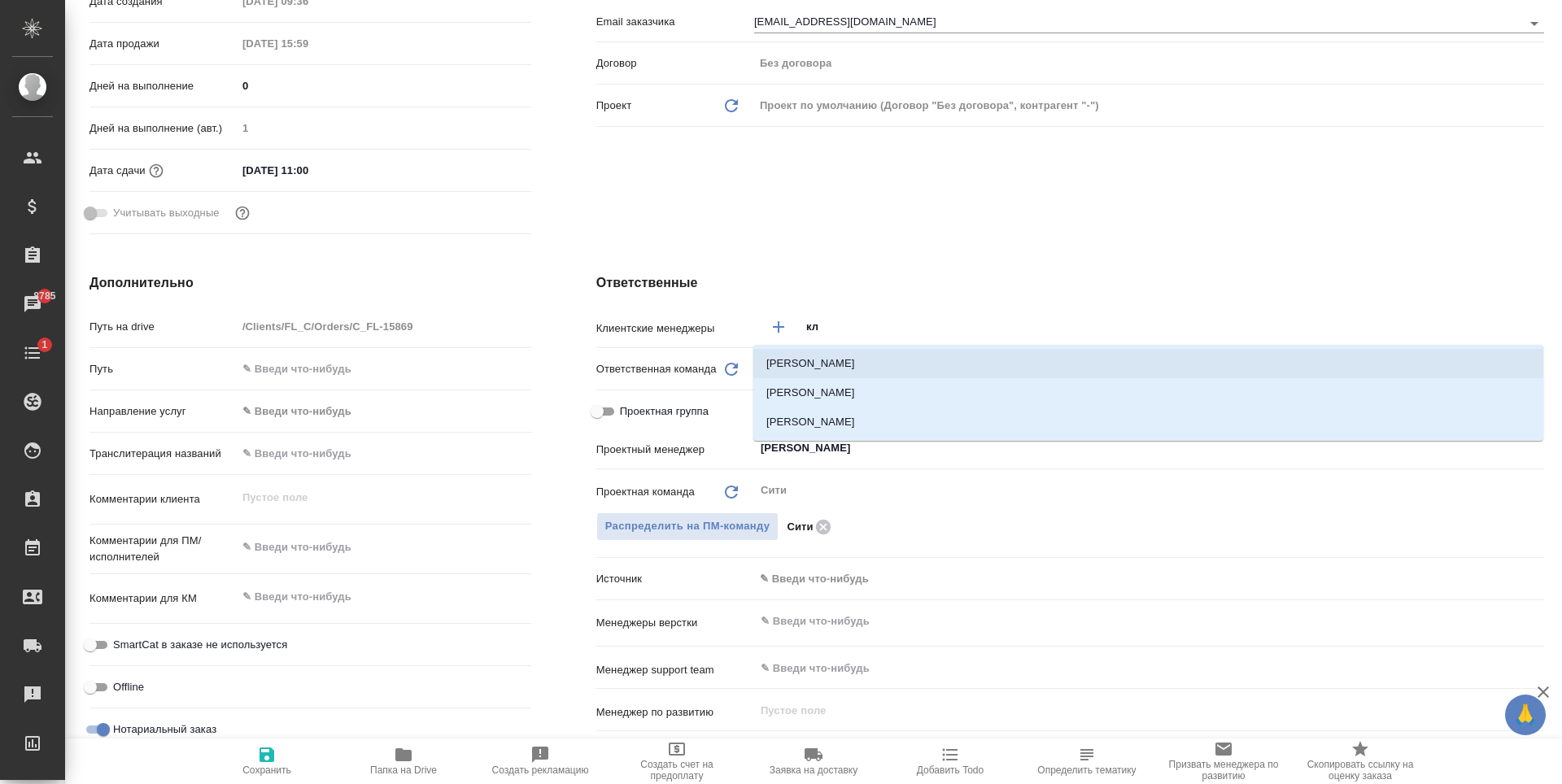
type input "к"
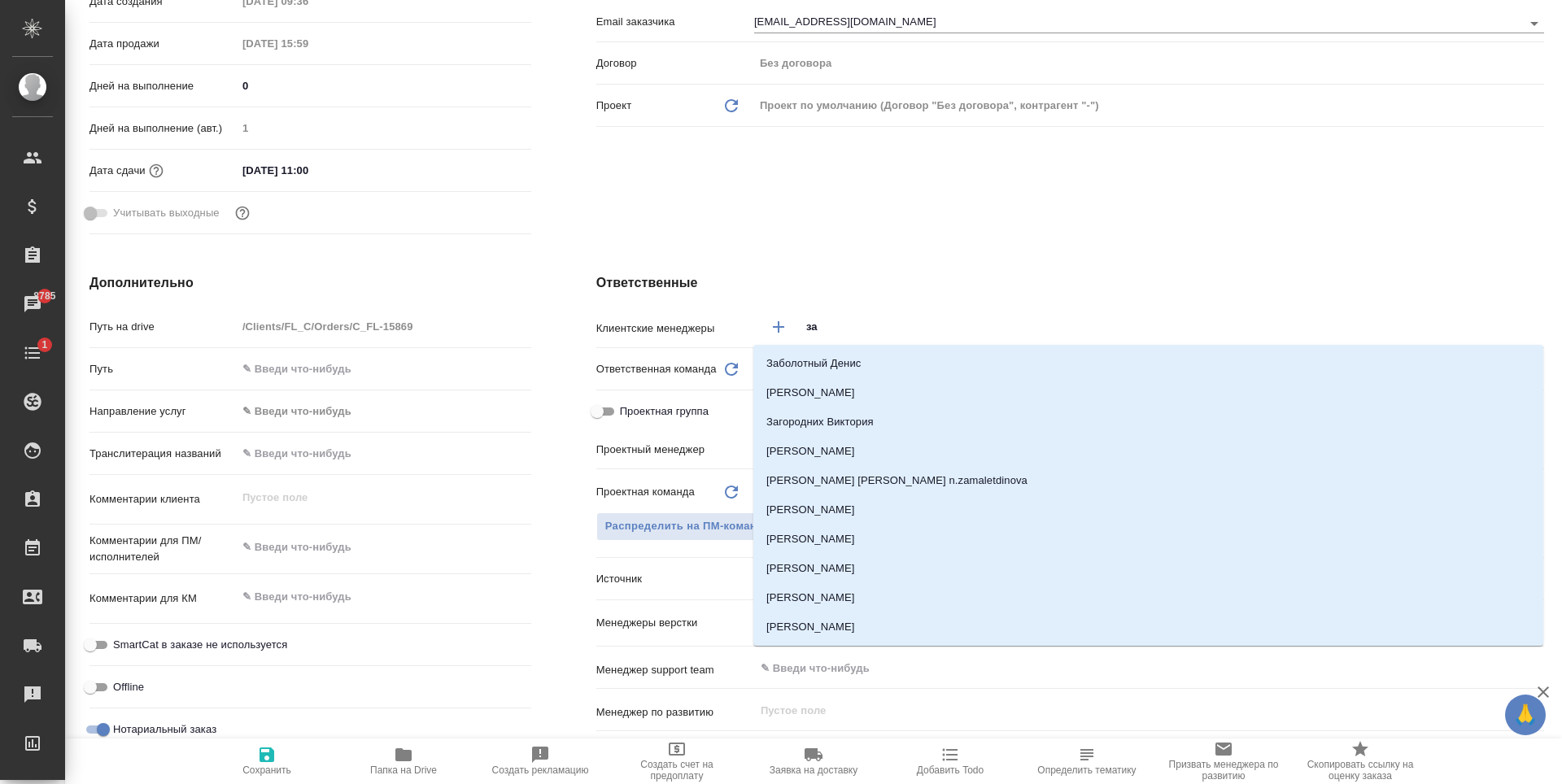
type input "зай"
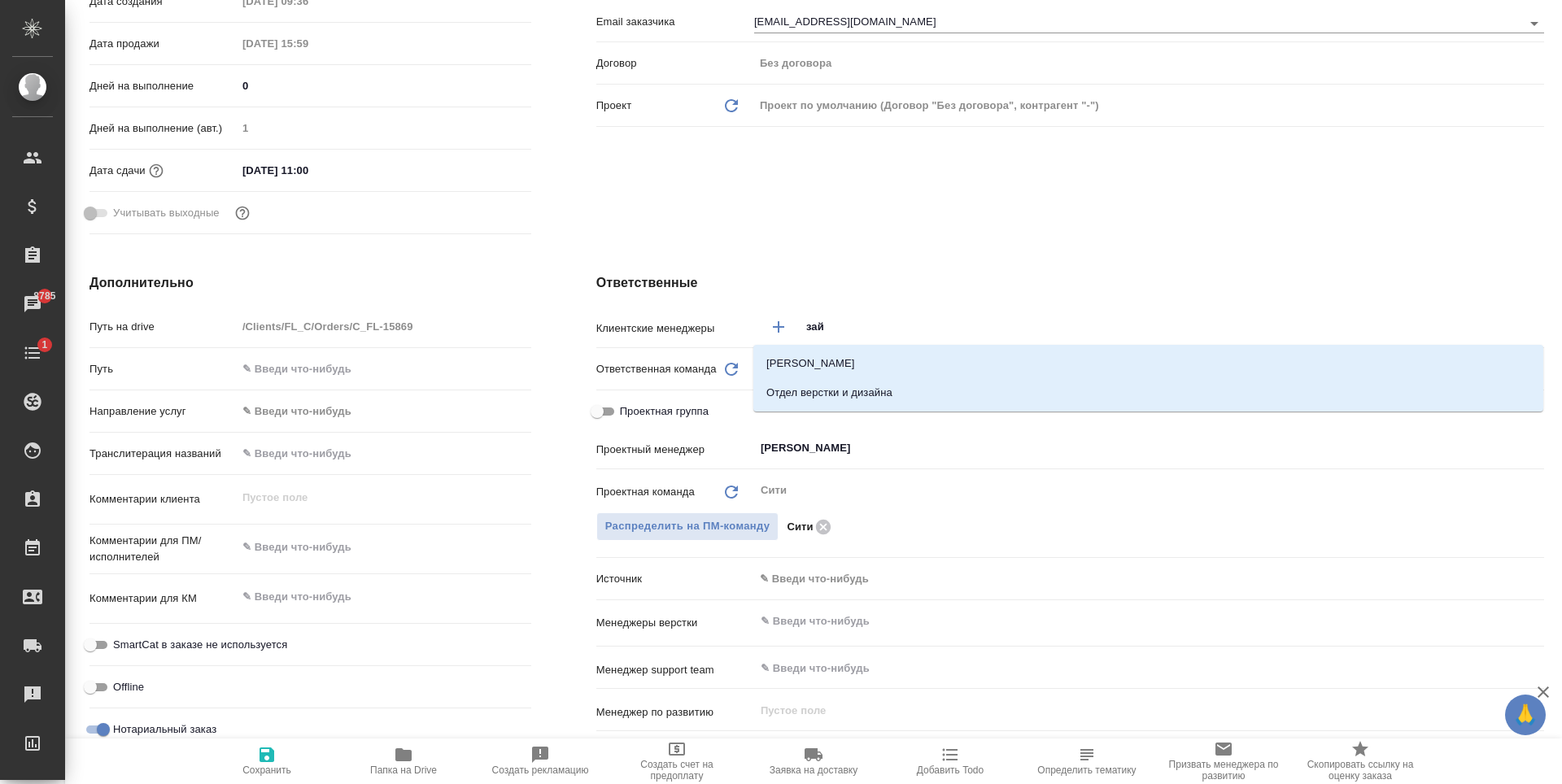
click at [865, 357] on li "[PERSON_NAME]" at bounding box center [1148, 364] width 790 height 30
type textarea "x"
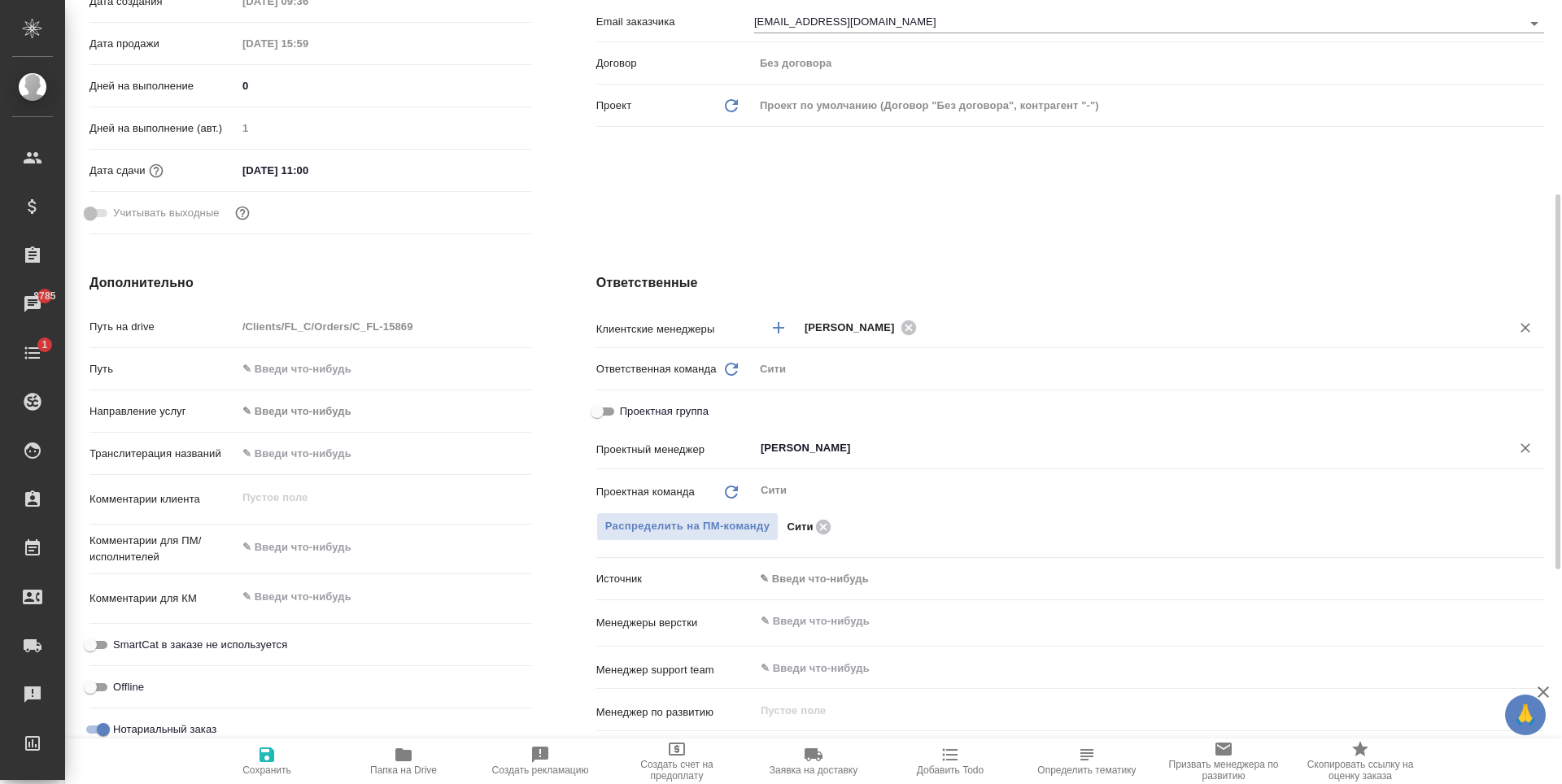
click at [859, 453] on input "[PERSON_NAME]" at bounding box center [1123, 448] width 726 height 20
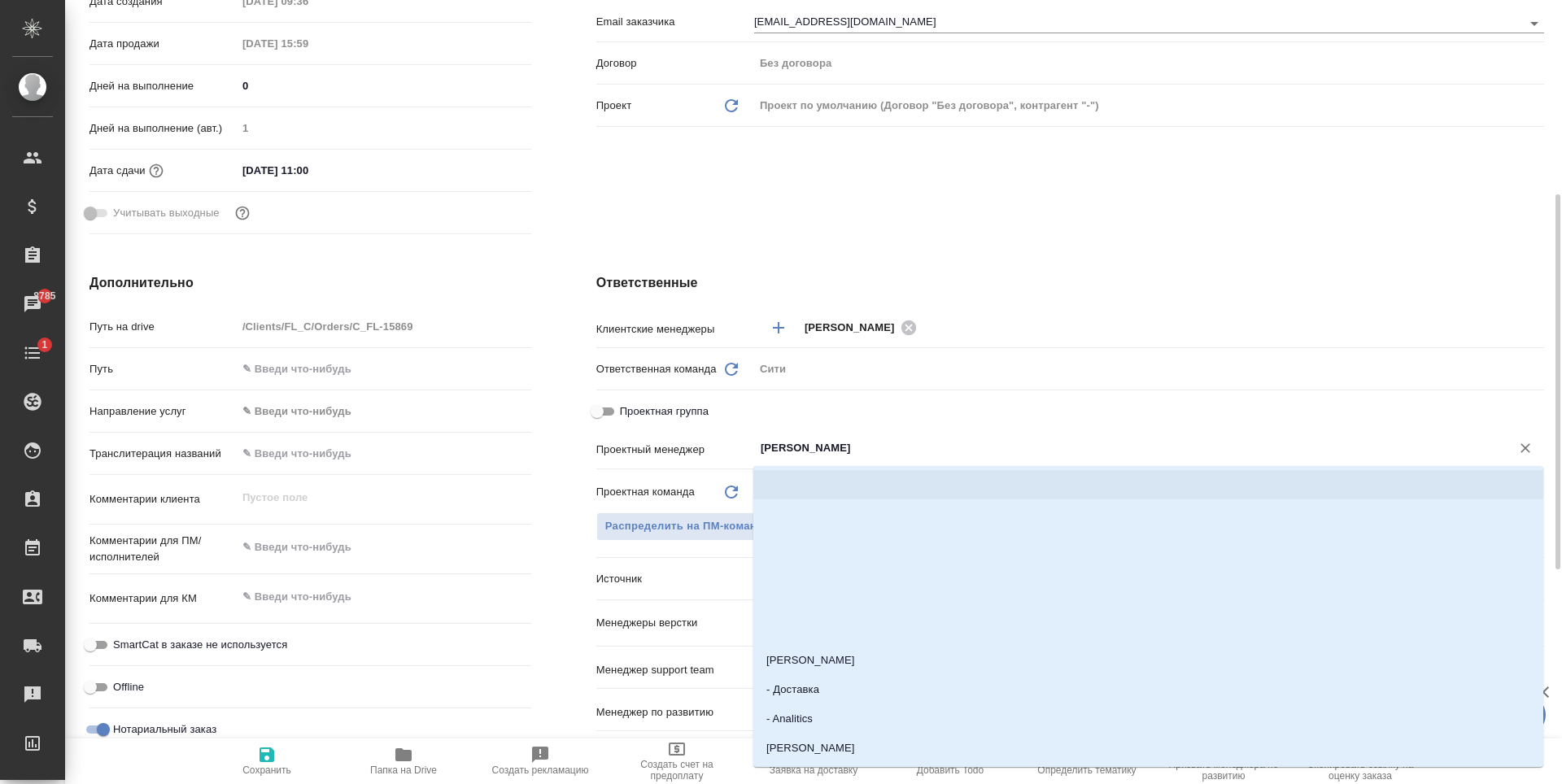
click at [1526, 446] on icon "Очистить" at bounding box center [1525, 448] width 16 height 16
type textarea "x"
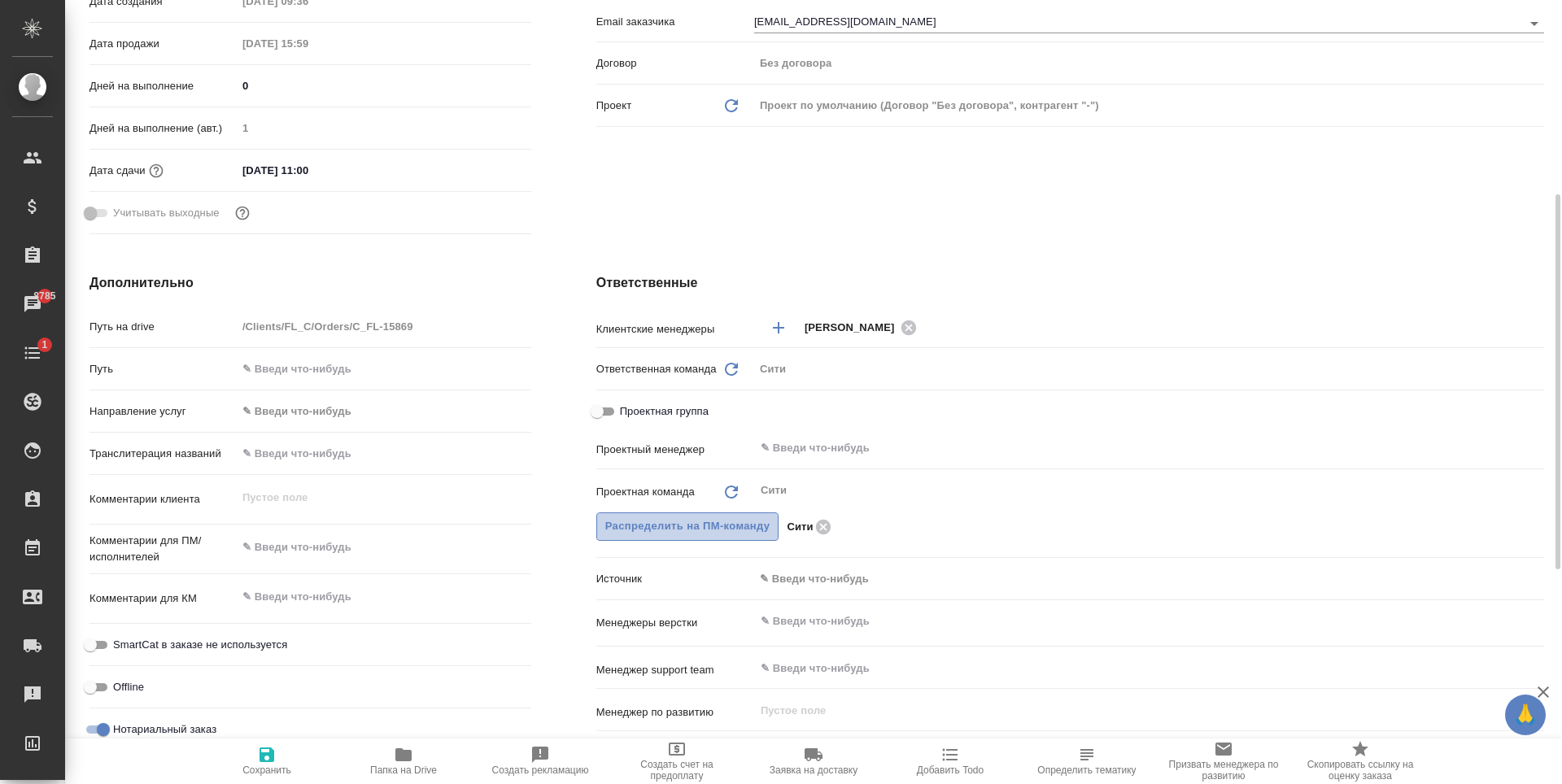
click at [677, 531] on span "Распределить на ПМ-команду" at bounding box center [687, 526] width 166 height 19
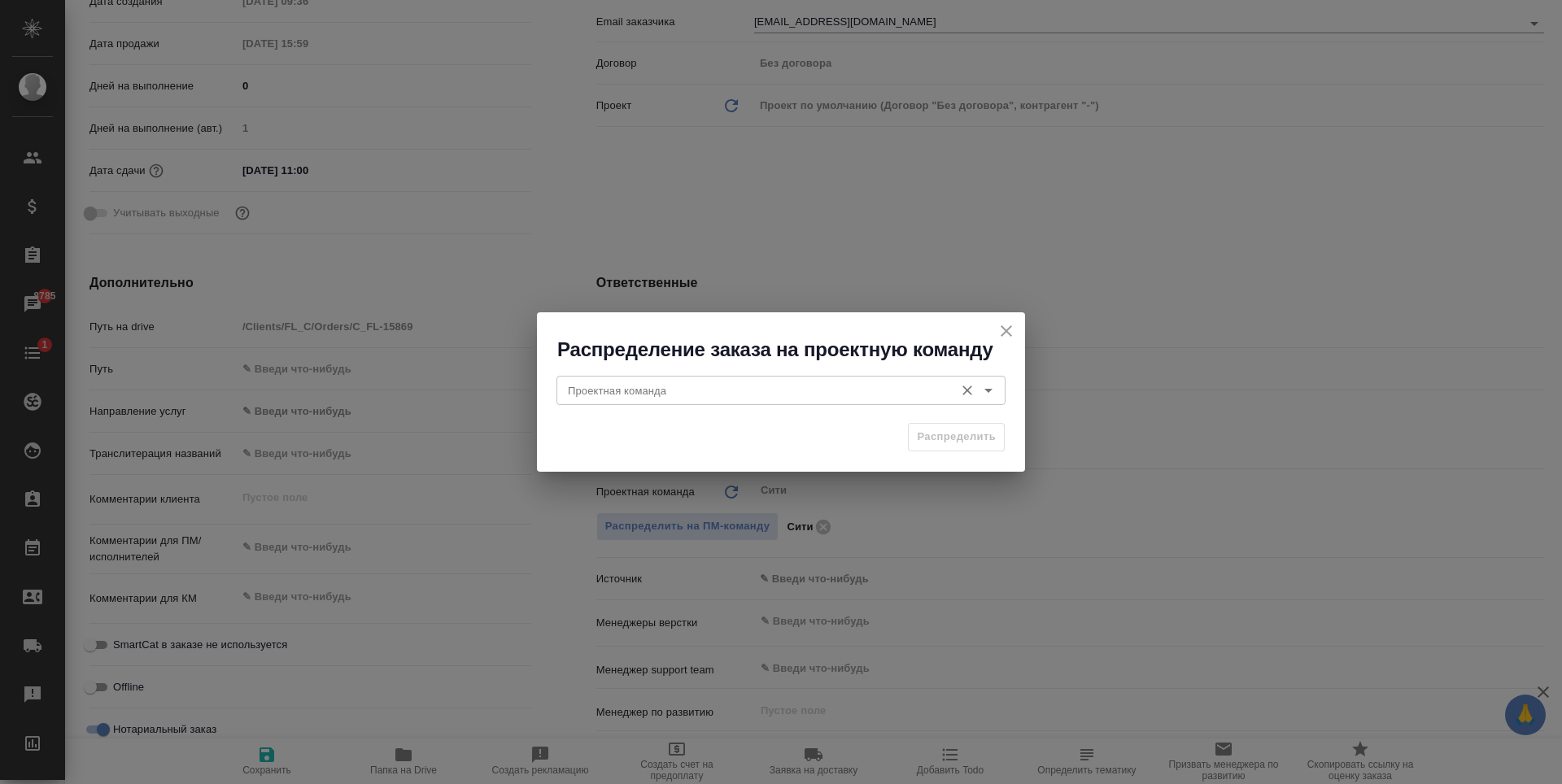
click at [742, 392] on input "Проектная команда" at bounding box center [754, 391] width 385 height 20
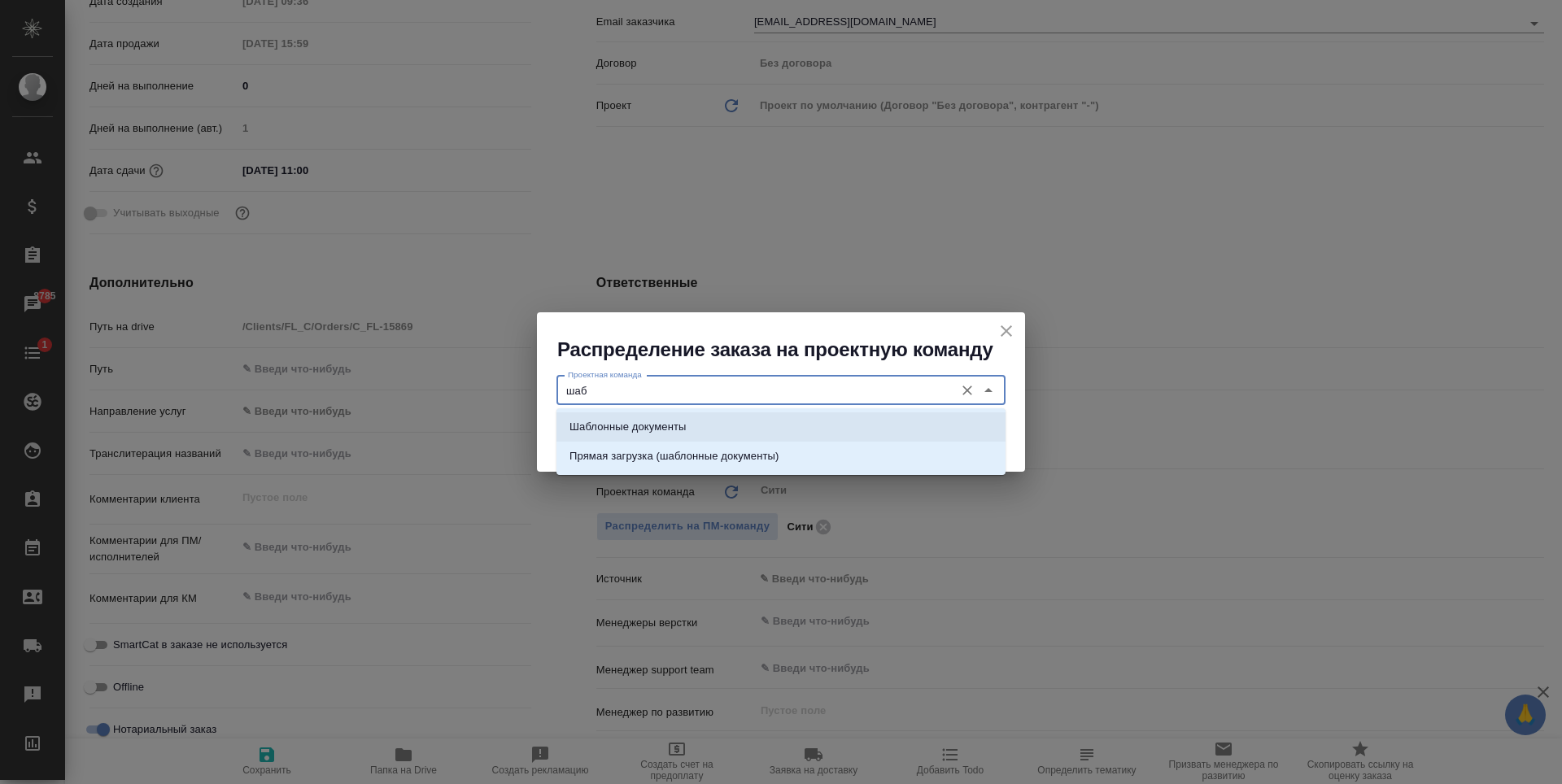
click at [723, 428] on li "Шаблонные документы" at bounding box center [781, 427] width 449 height 30
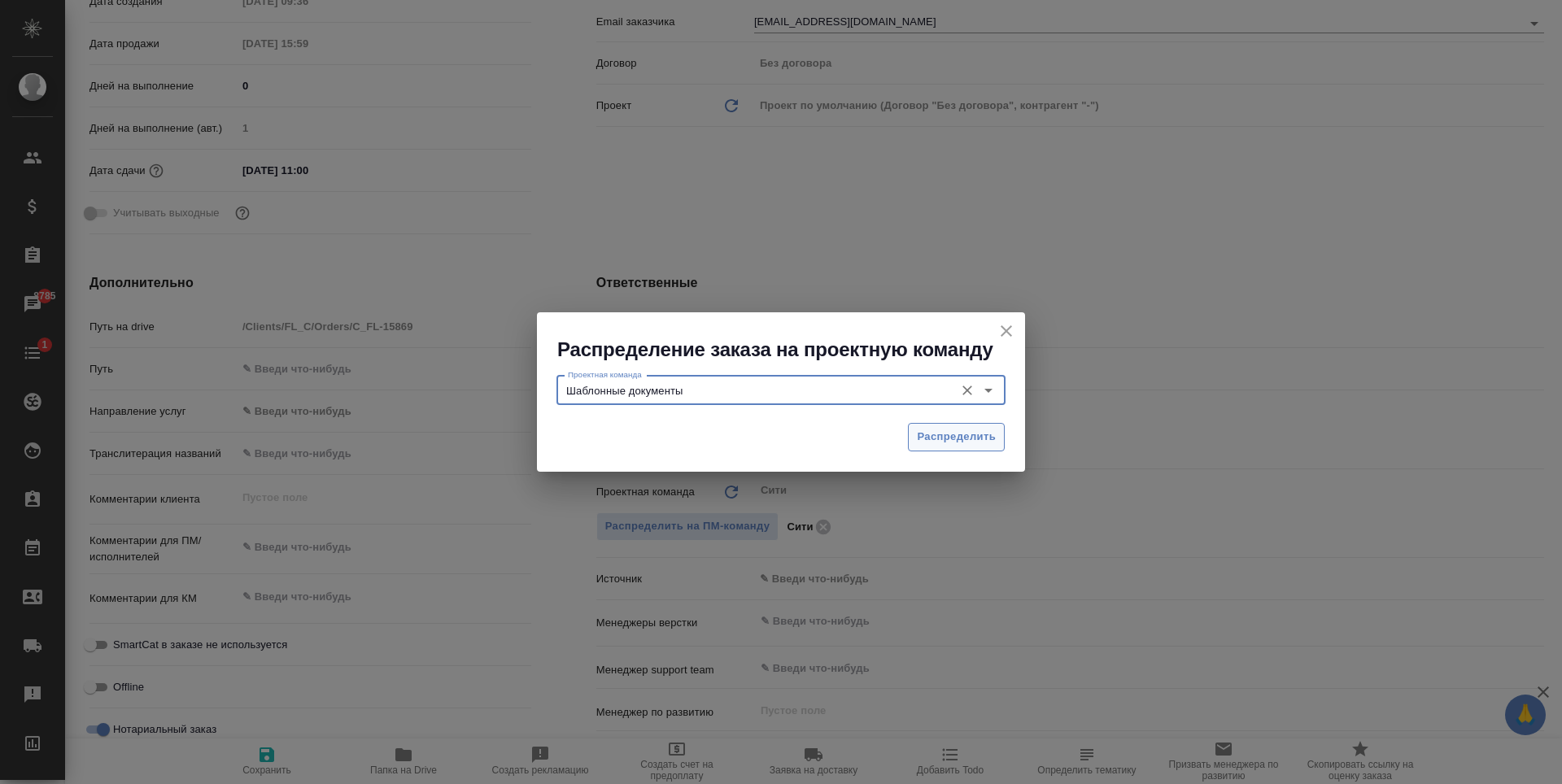
type input "Шаблонные документы"
click at [919, 437] on span "Распределить" at bounding box center [957, 437] width 79 height 19
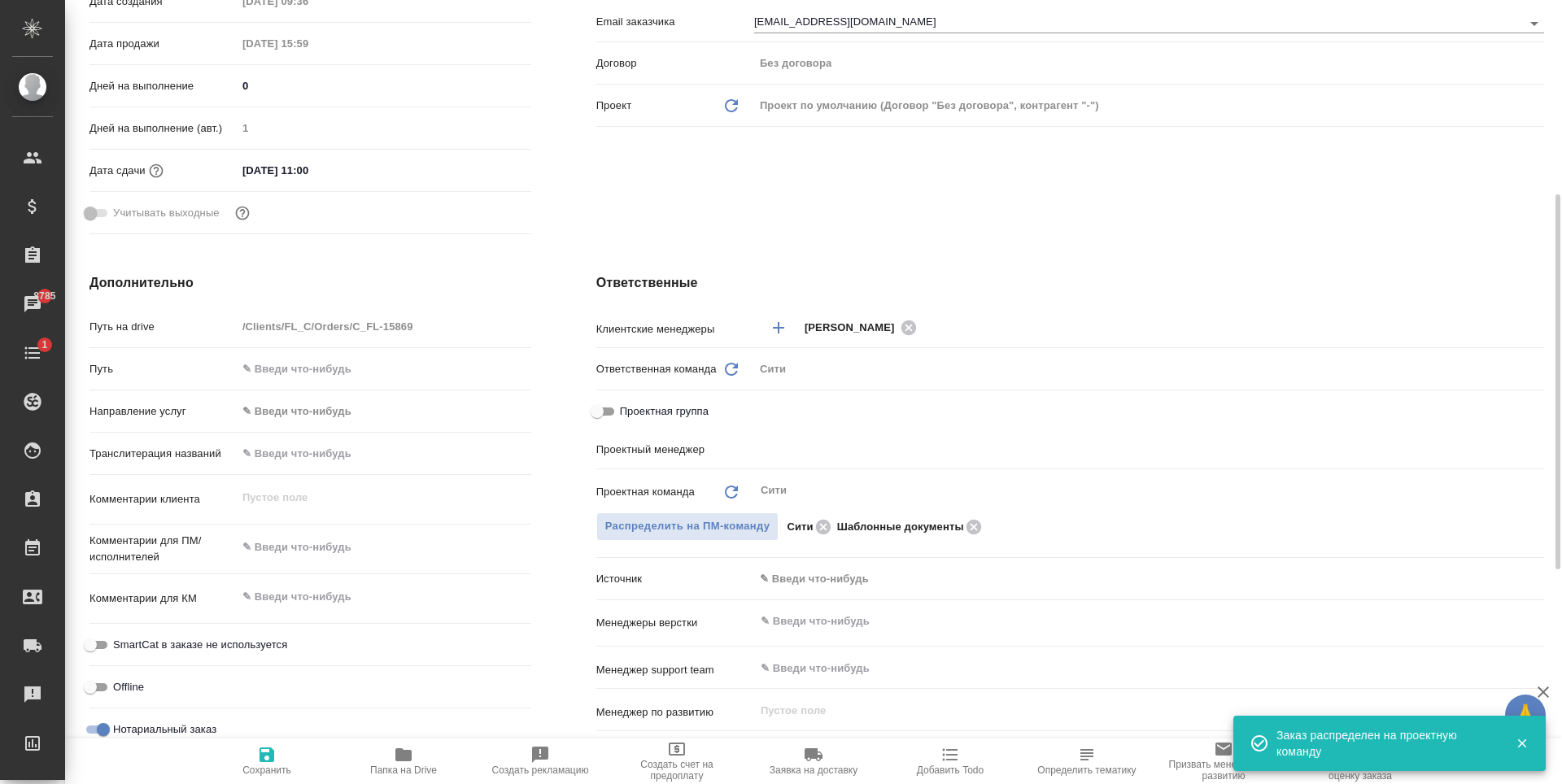
type textarea "x"
type input "[PERSON_NAME]"
click at [821, 530] on icon at bounding box center [823, 525] width 15 height 15
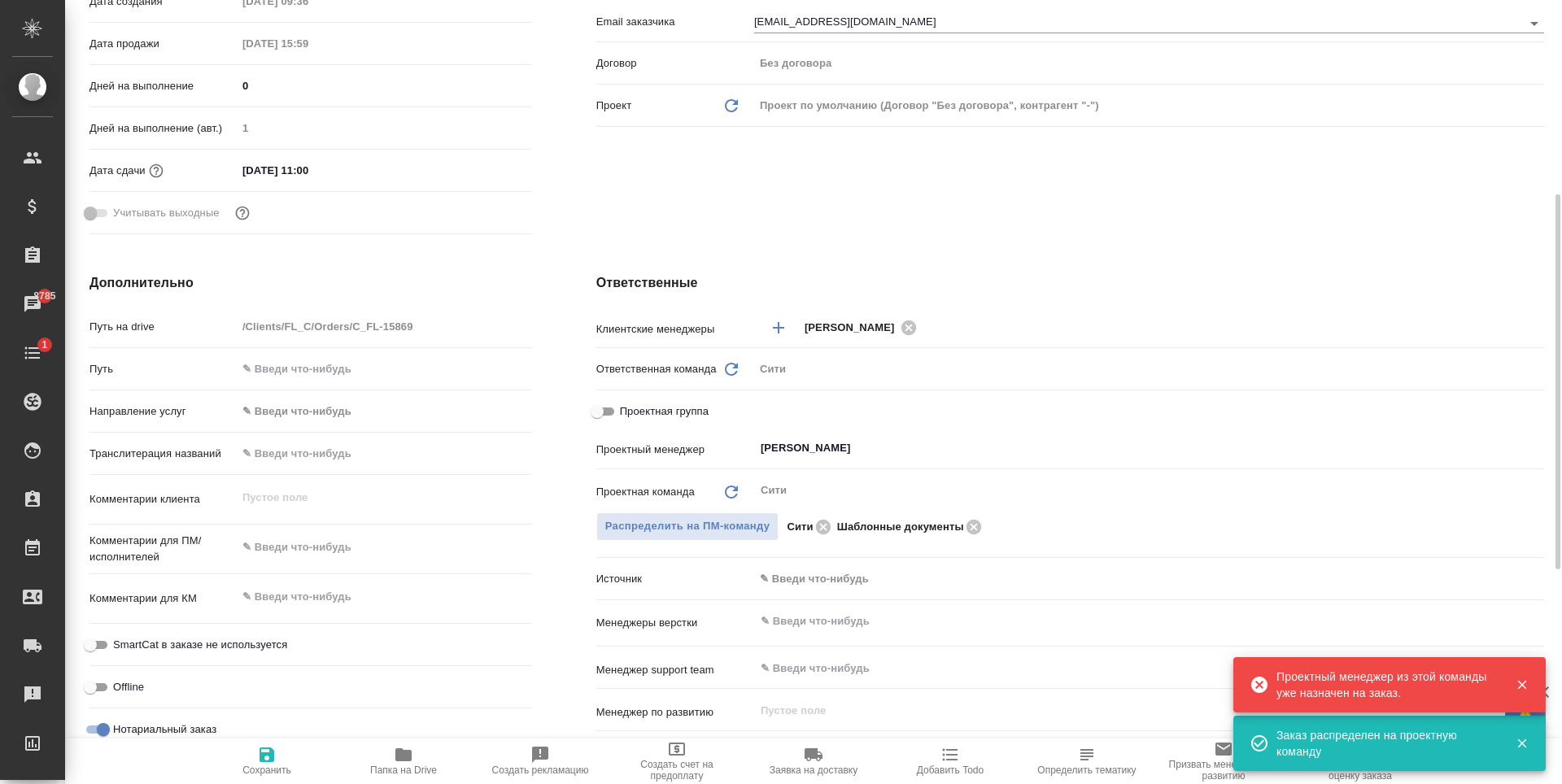
click at [265, 758] on icon "button" at bounding box center [267, 755] width 20 height 20
type textarea "x"
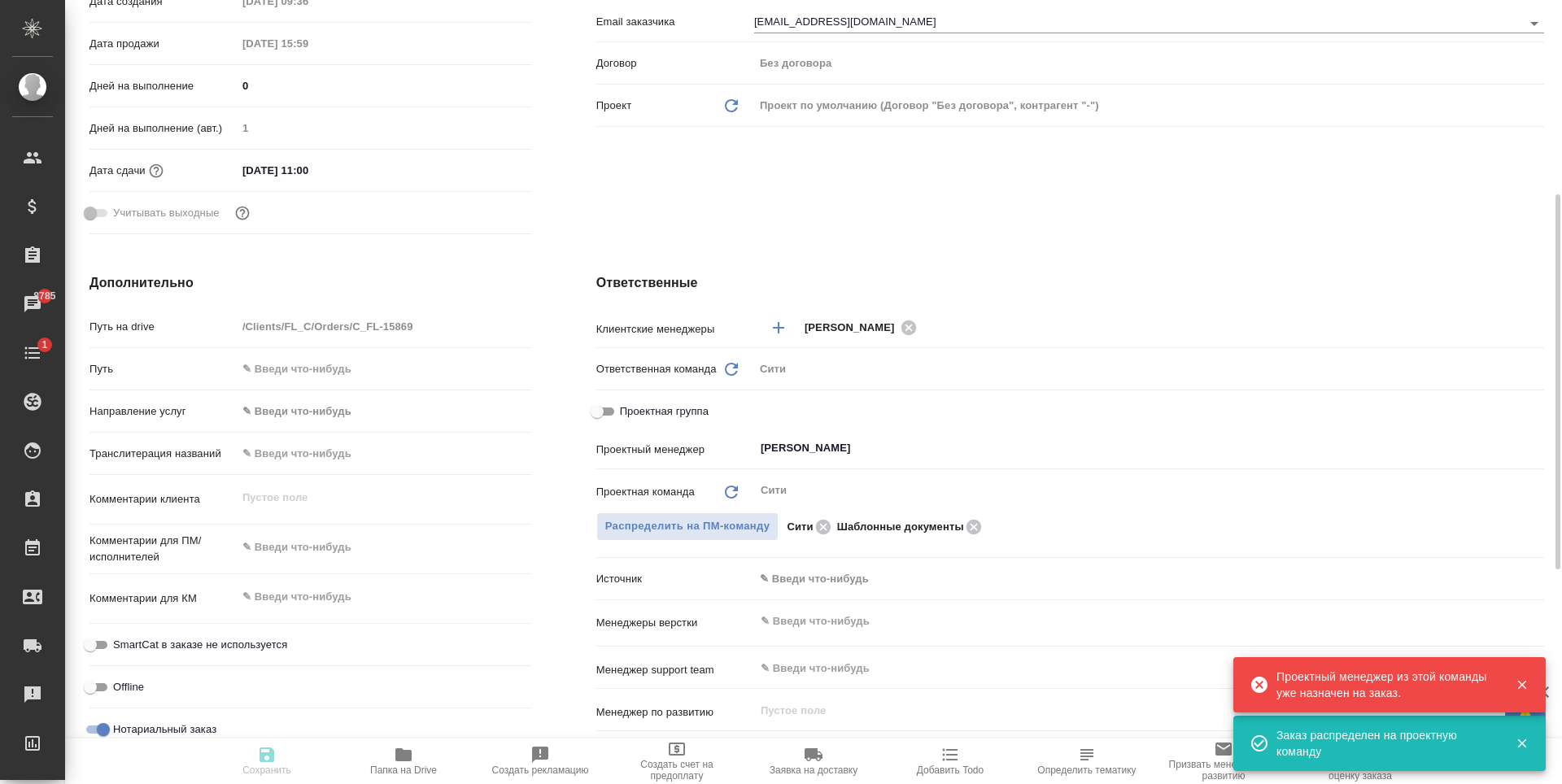
type textarea "x"
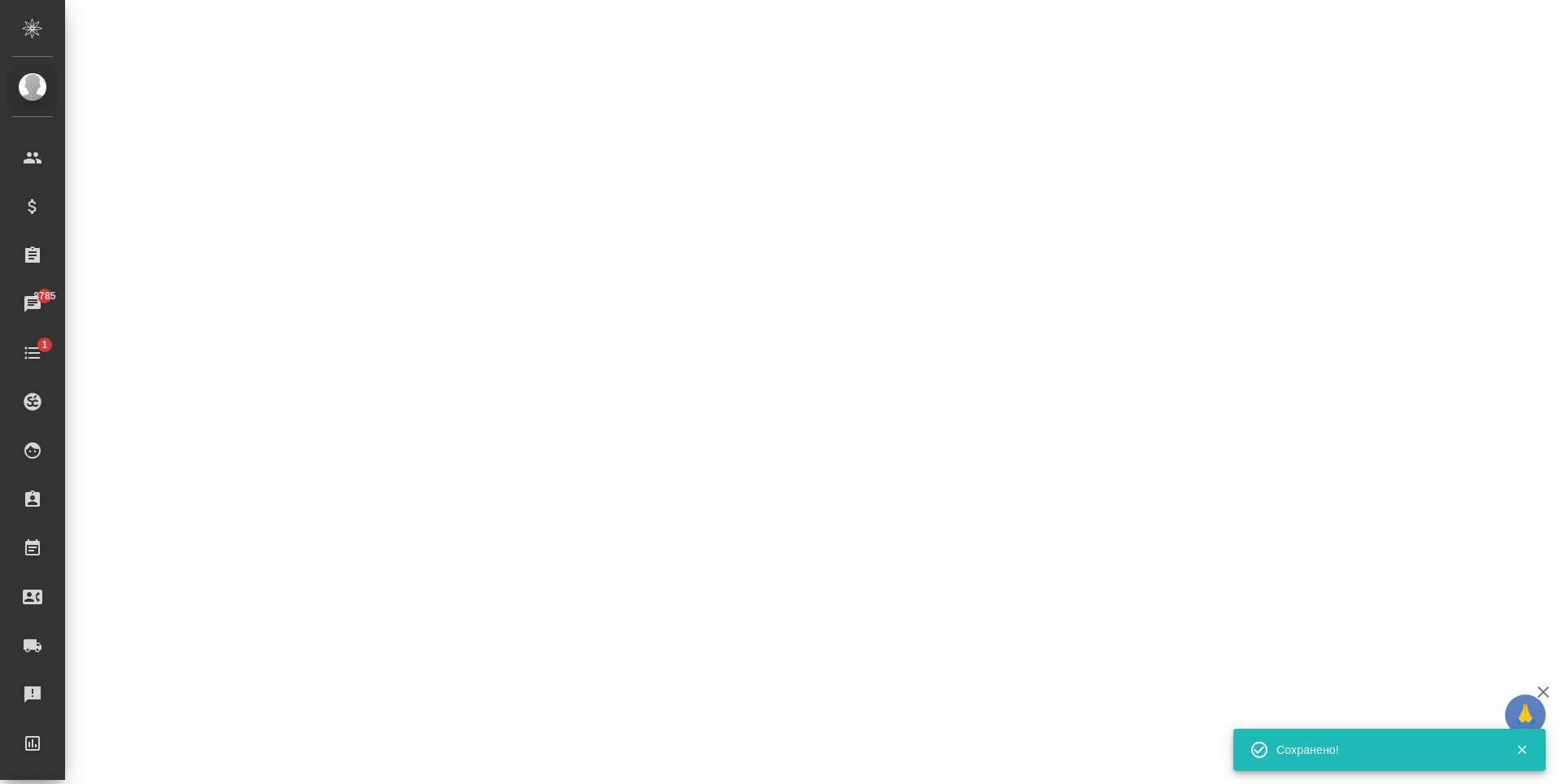
select select "RU"
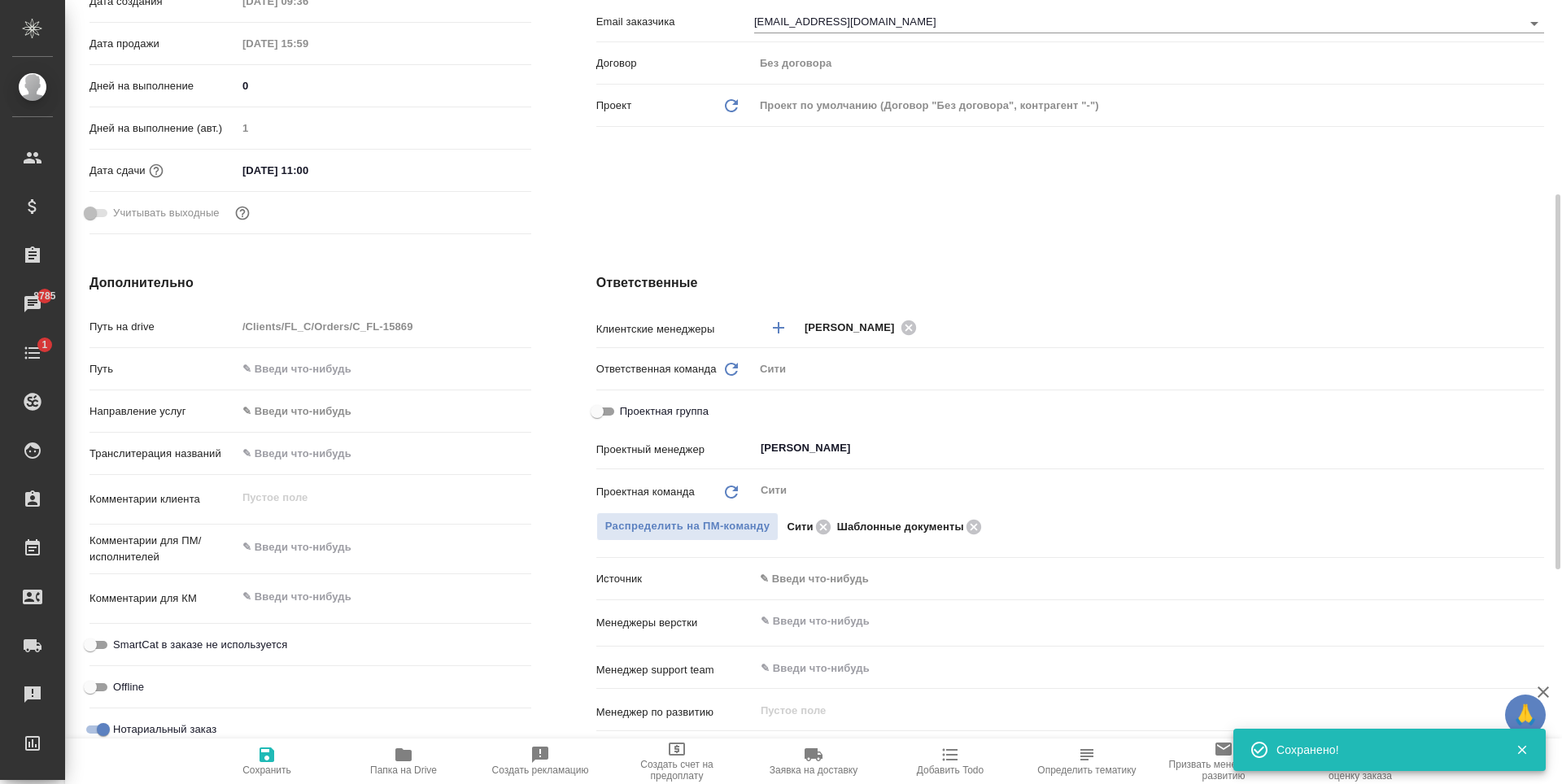
type textarea "x"
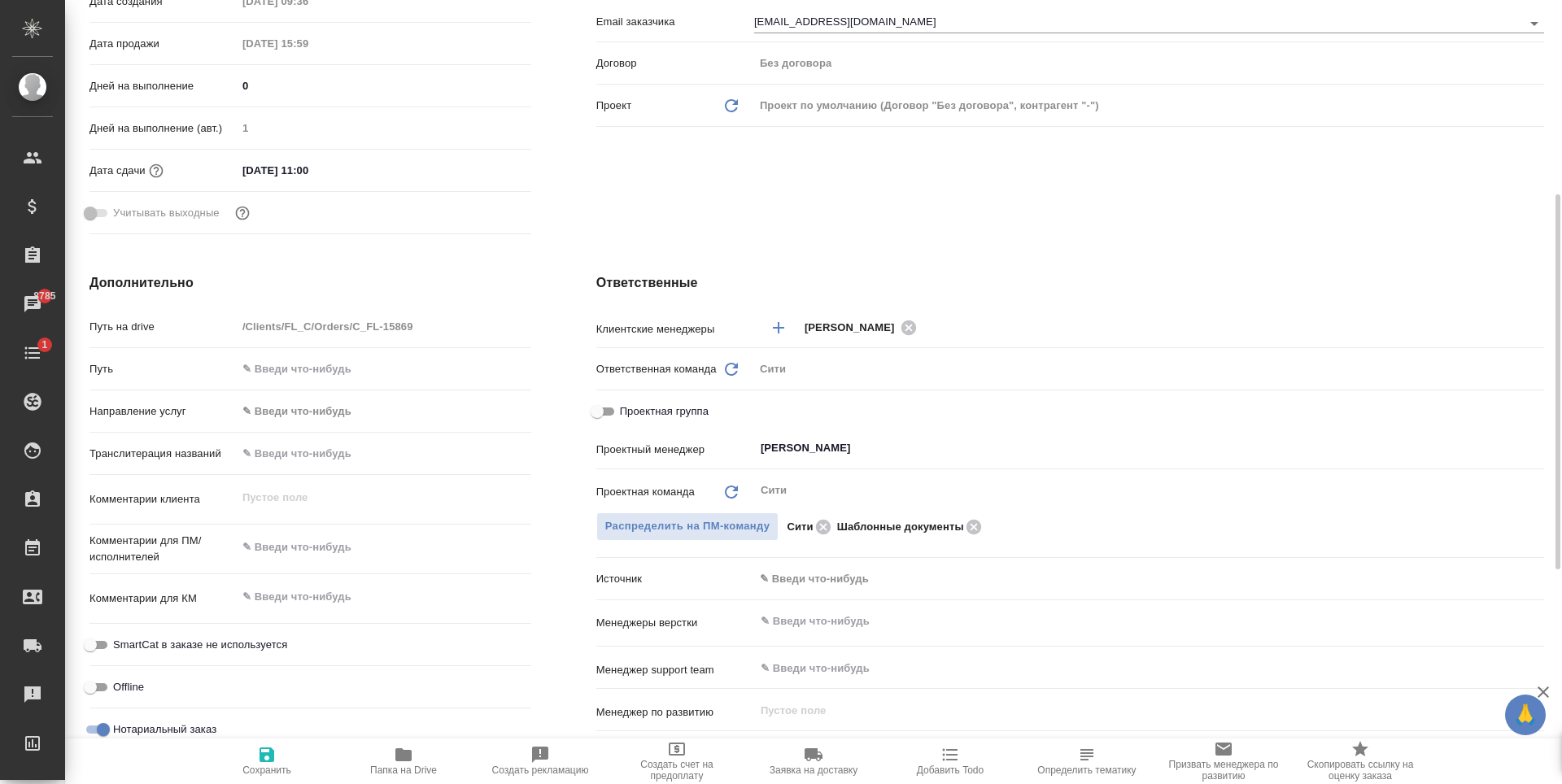
click at [936, 427] on div "Проектная группа" at bounding box center [1070, 414] width 948 height 37
click at [1523, 448] on icon "Очистить" at bounding box center [1525, 448] width 16 height 16
type textarea "x"
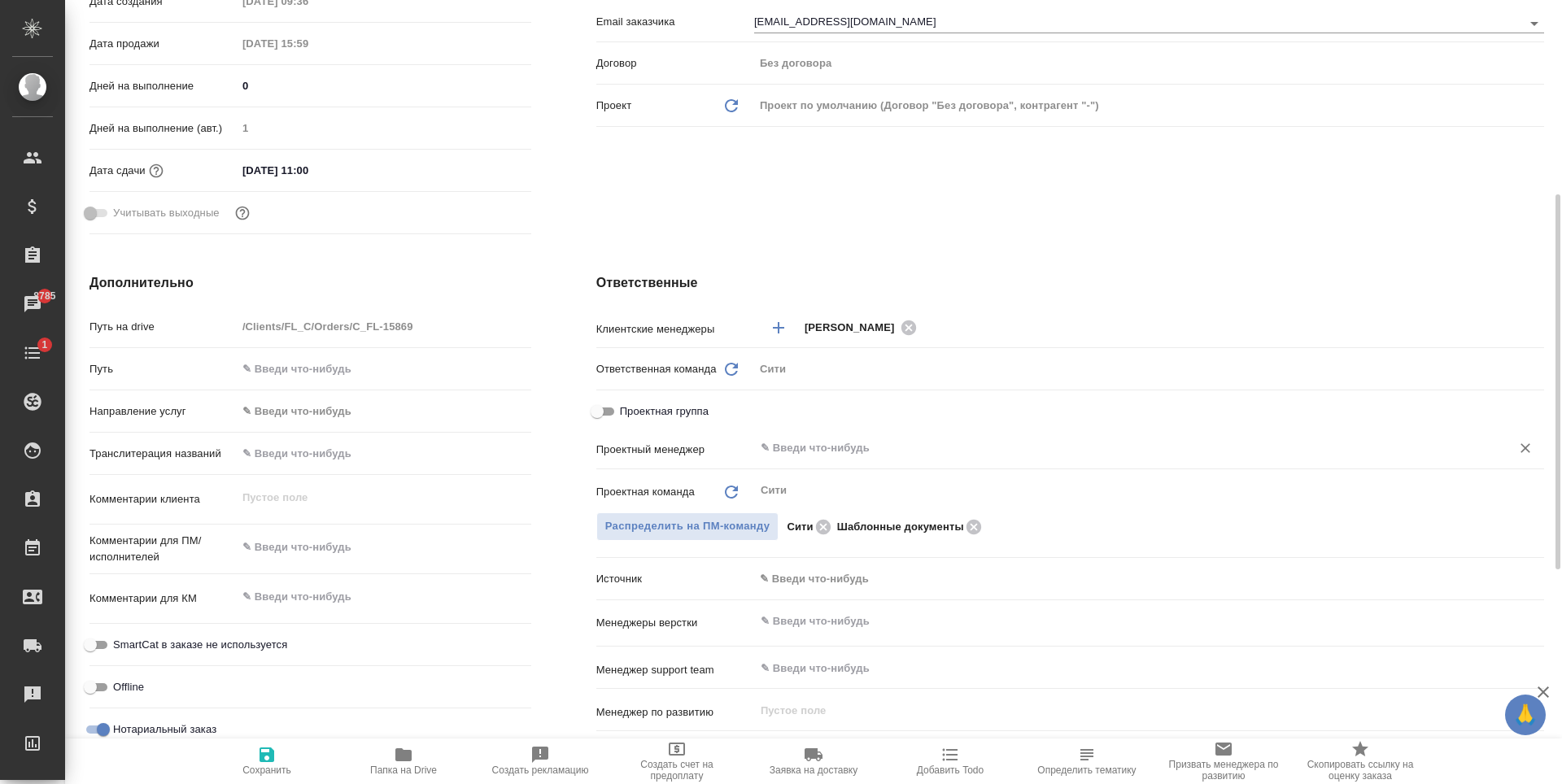
click at [270, 752] on icon "button" at bounding box center [267, 754] width 15 height 15
type textarea "x"
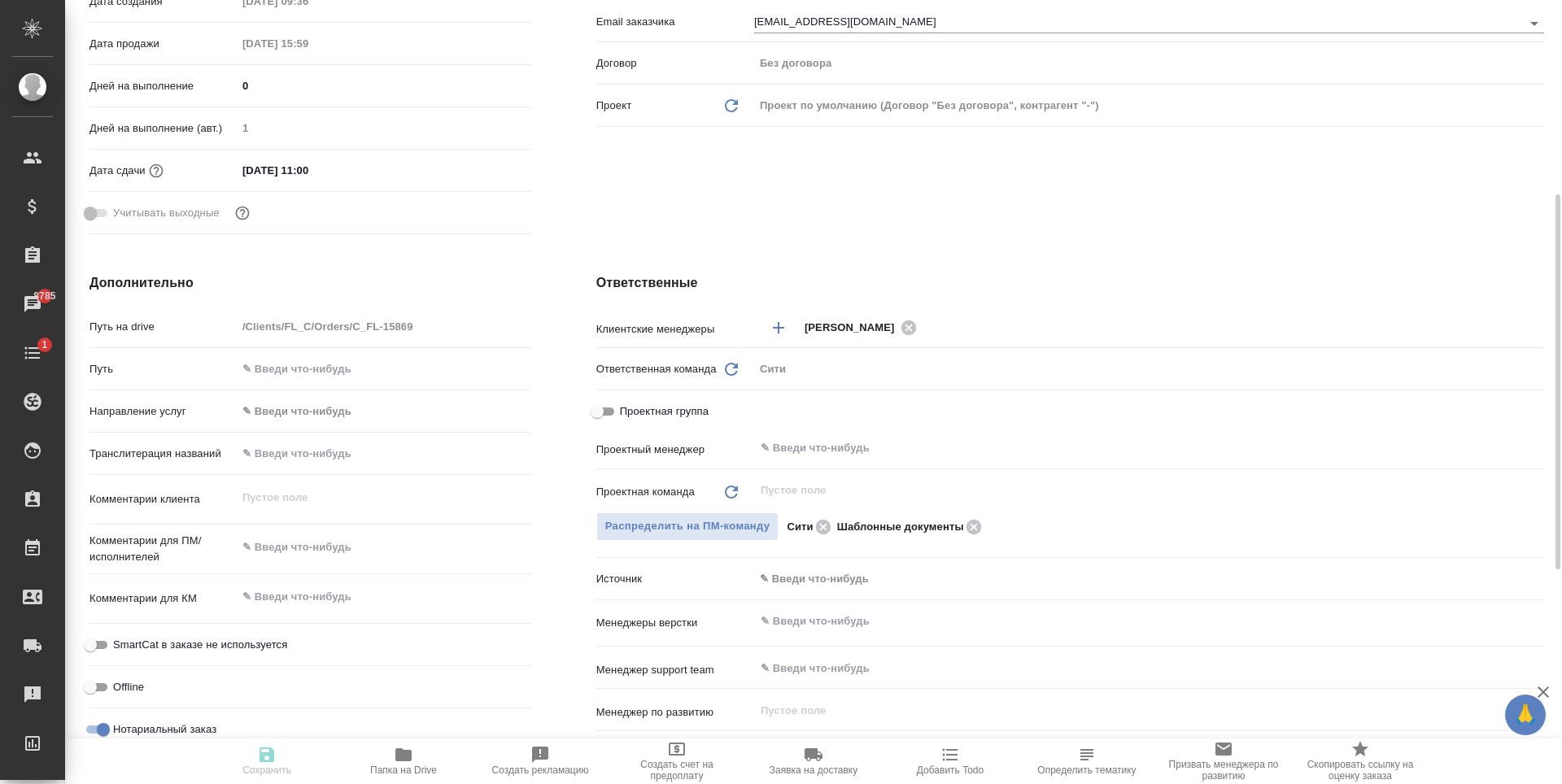
type textarea "x"
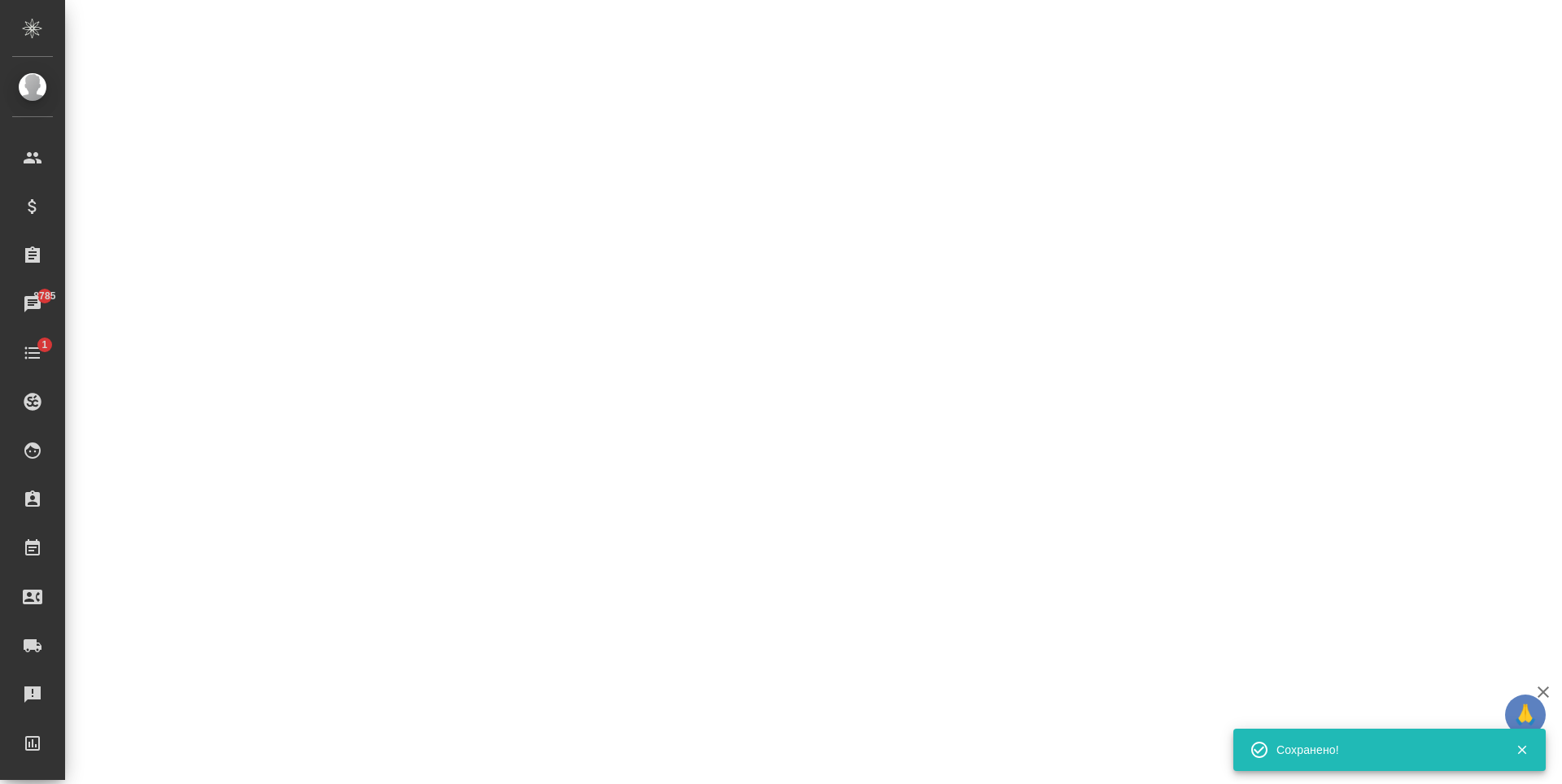
select select "RU"
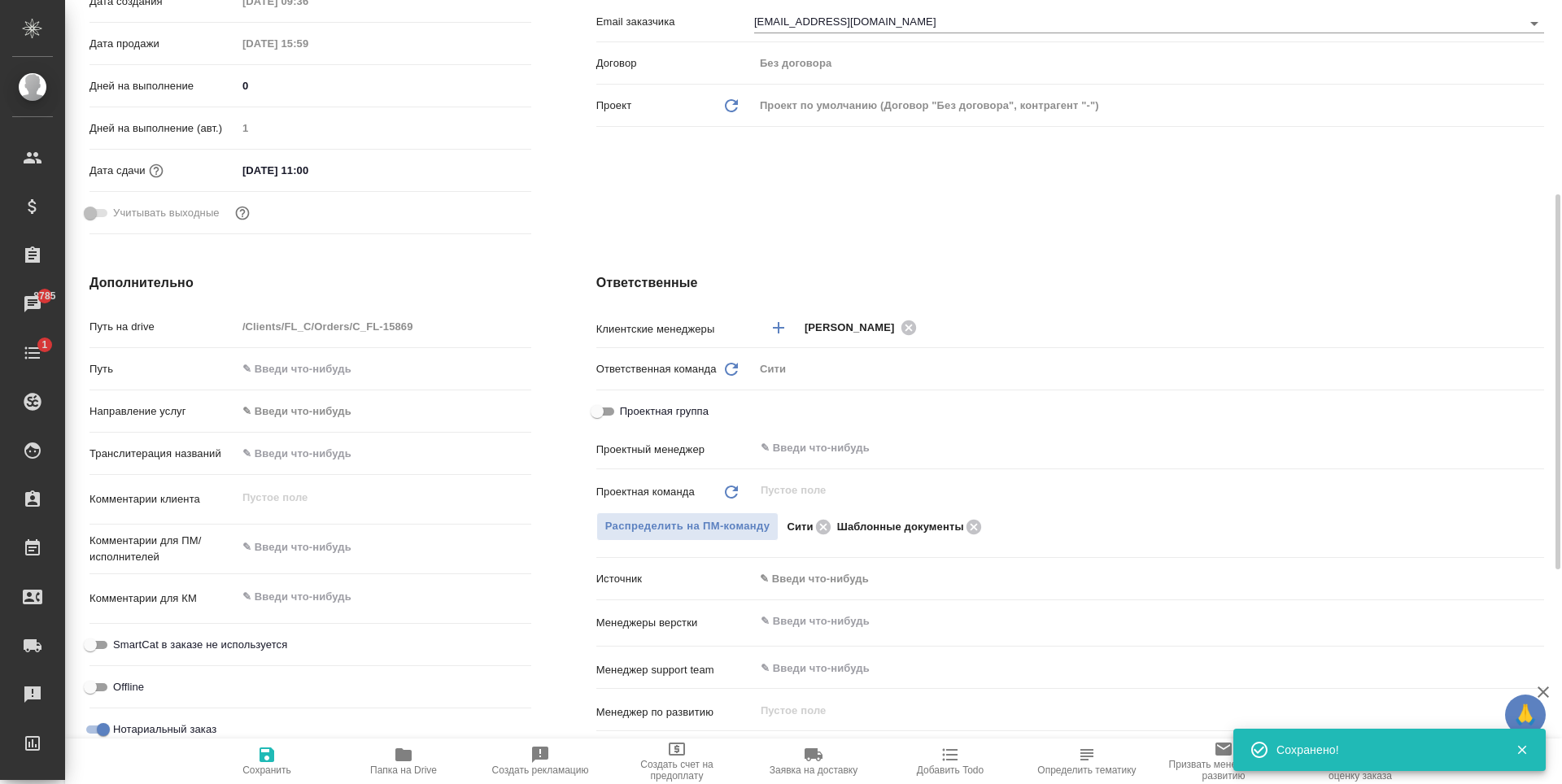
type textarea "x"
click at [823, 528] on icon at bounding box center [824, 527] width 20 height 18
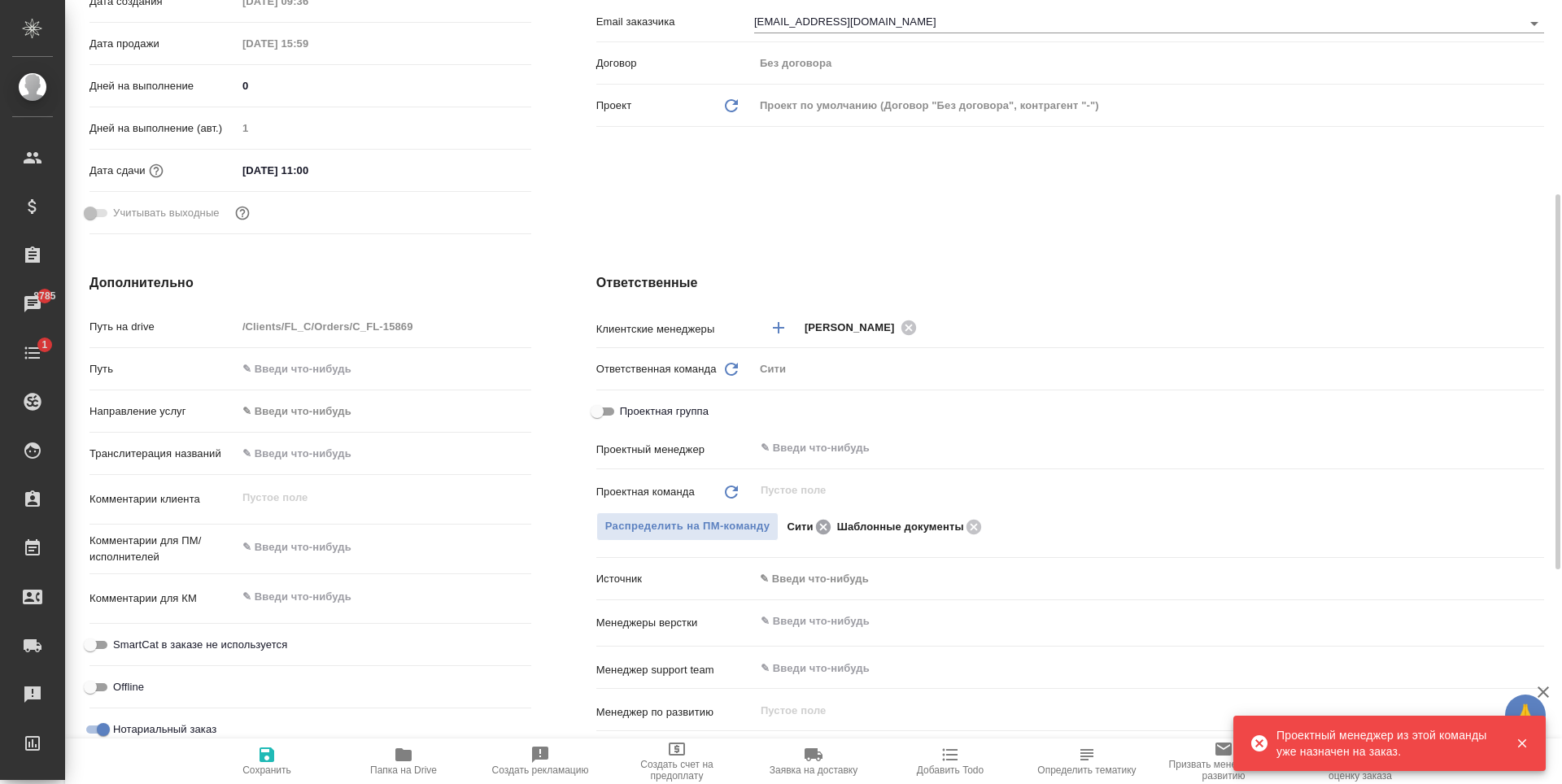
click at [819, 519] on icon at bounding box center [824, 527] width 20 height 18
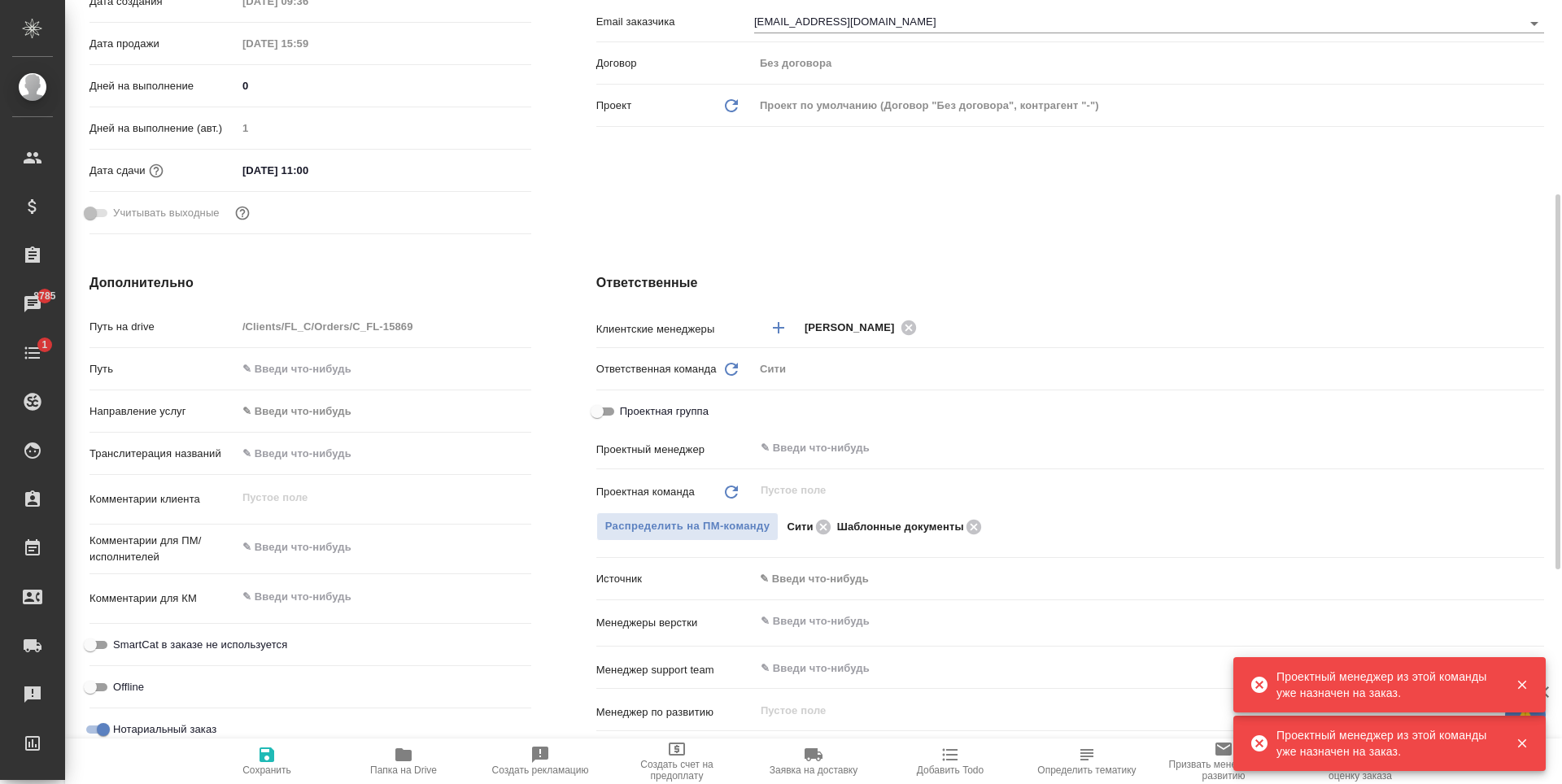
type textarea "x"
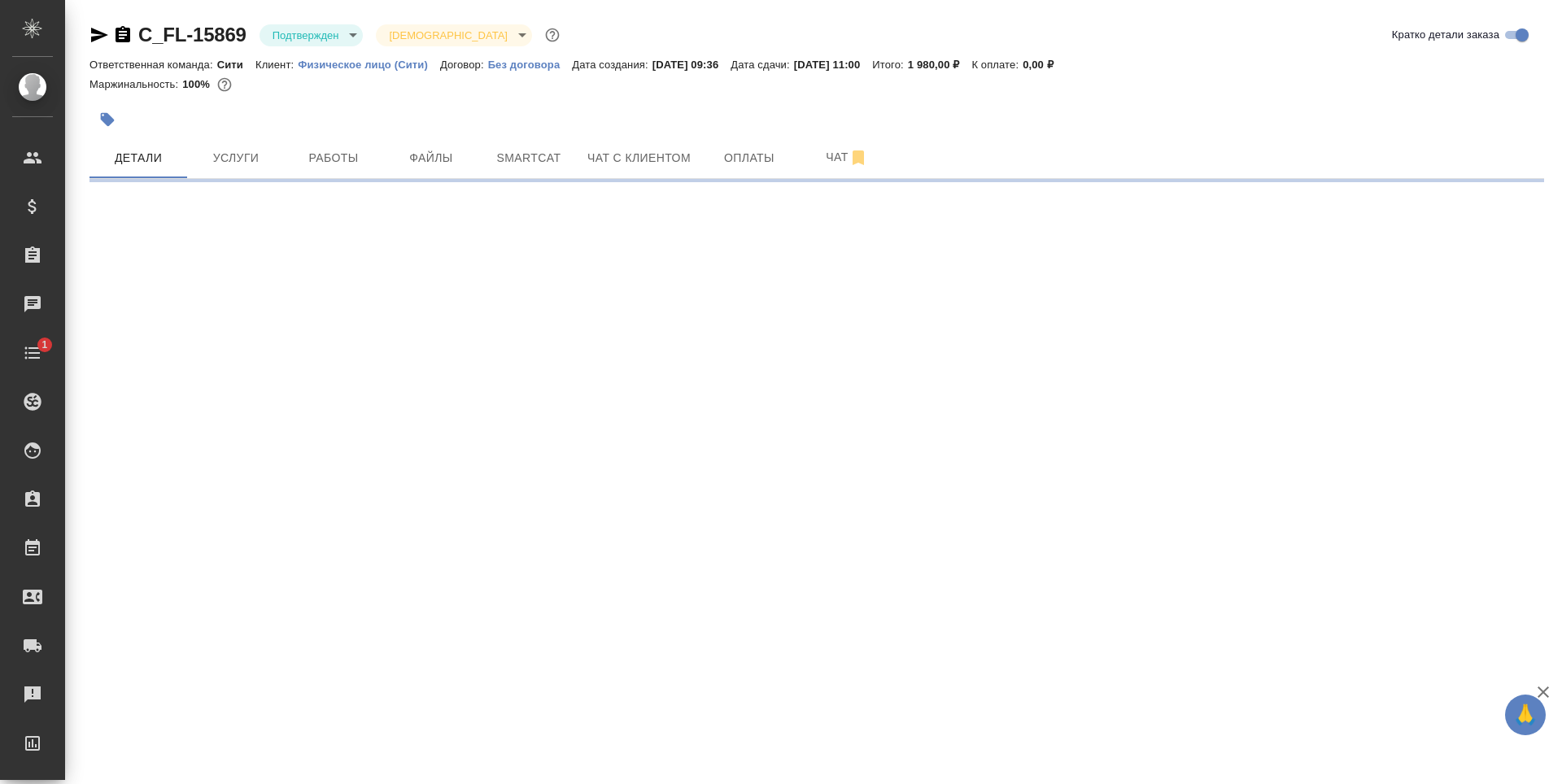
select select "RU"
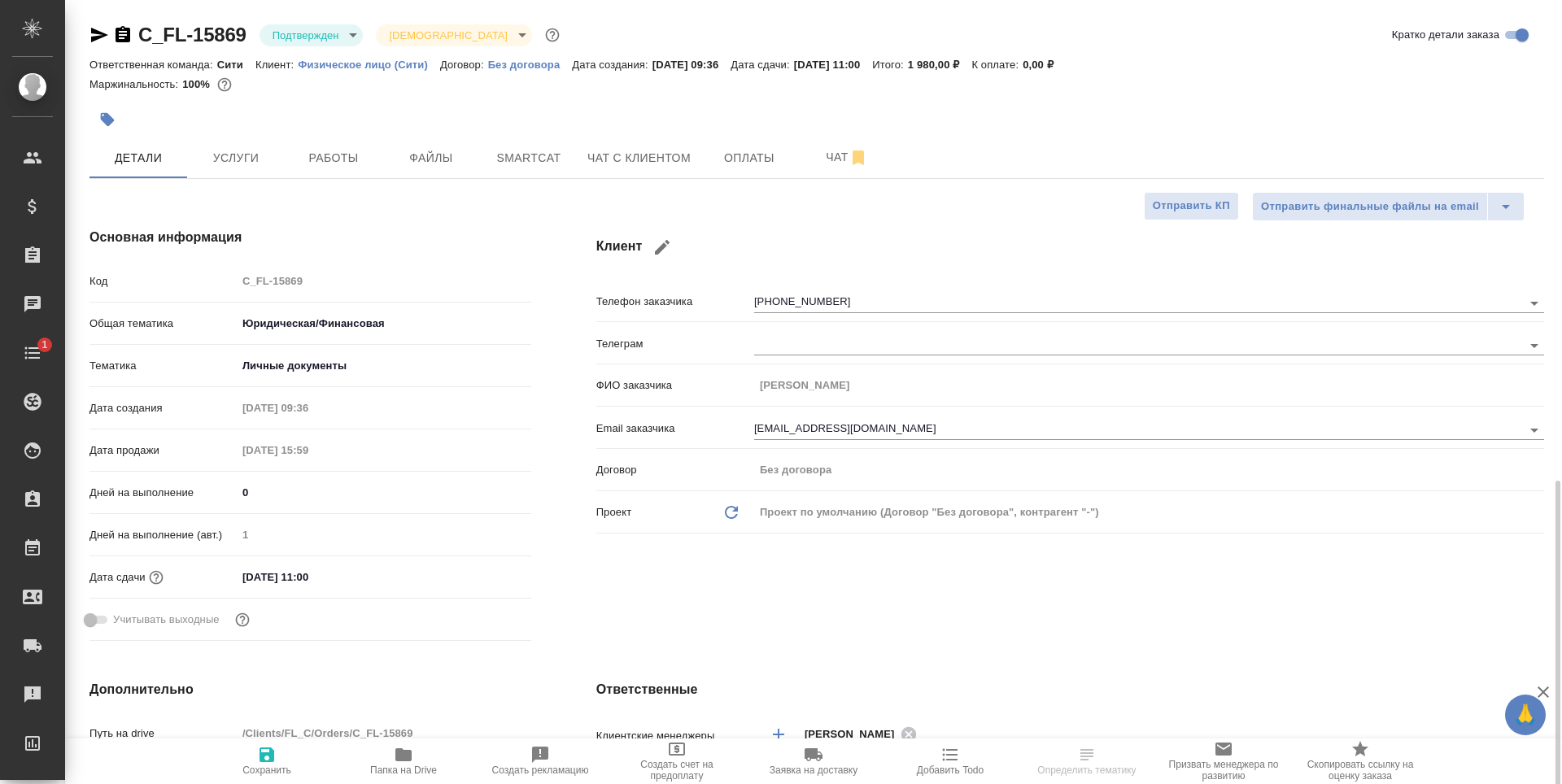
type textarea "x"
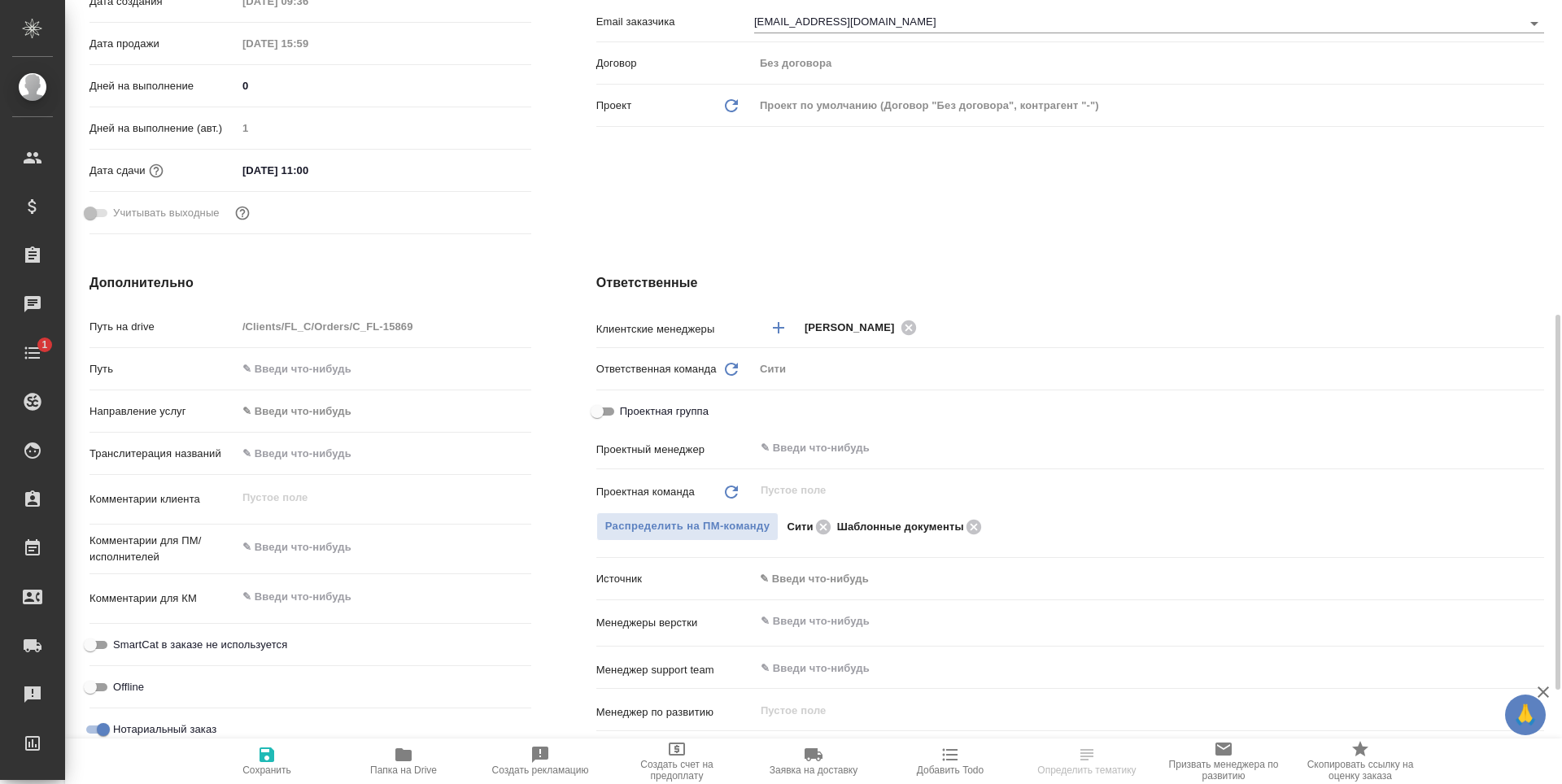
scroll to position [488, 0]
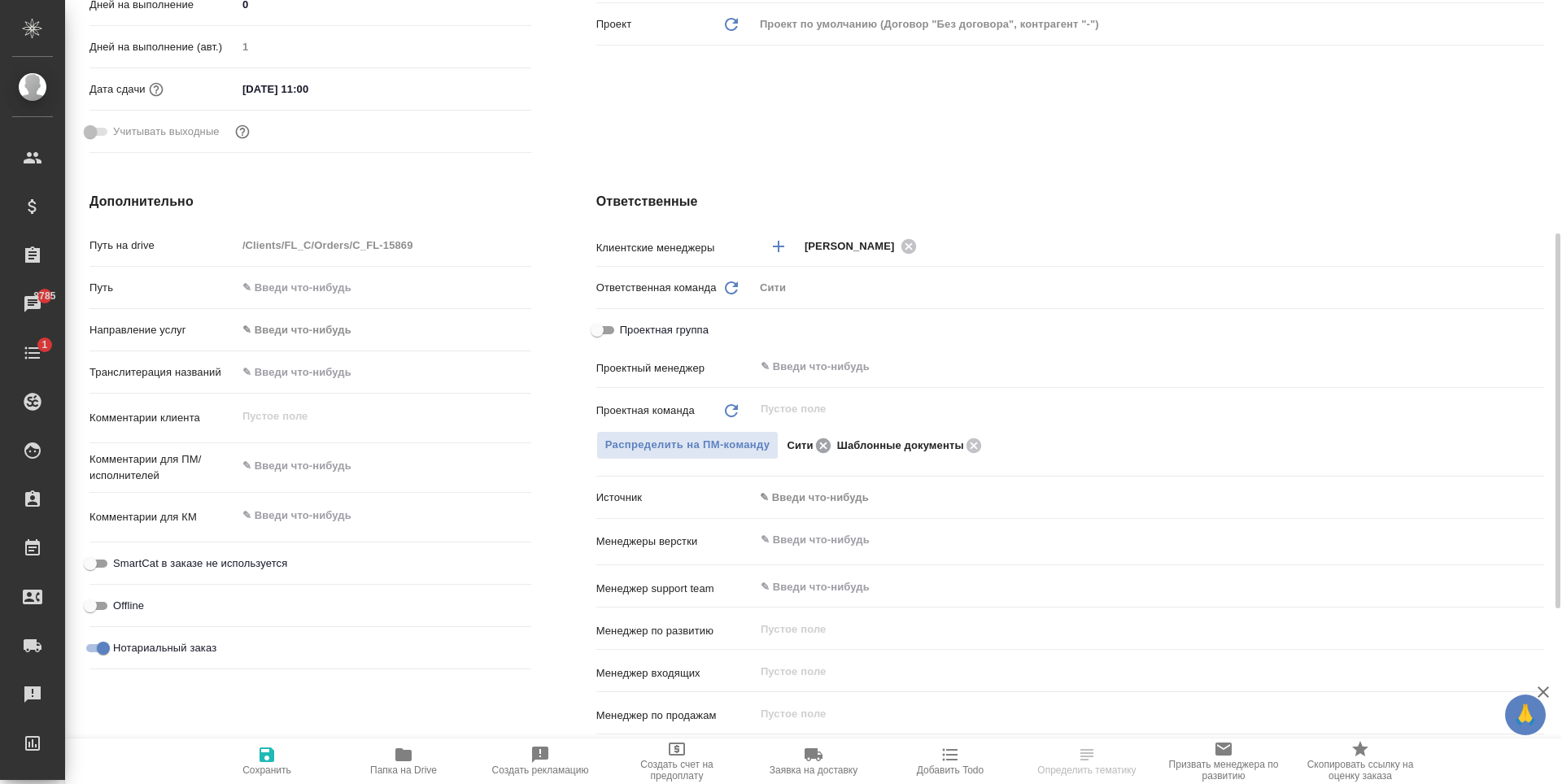
click at [822, 443] on icon at bounding box center [824, 446] width 20 height 18
type textarea "x"
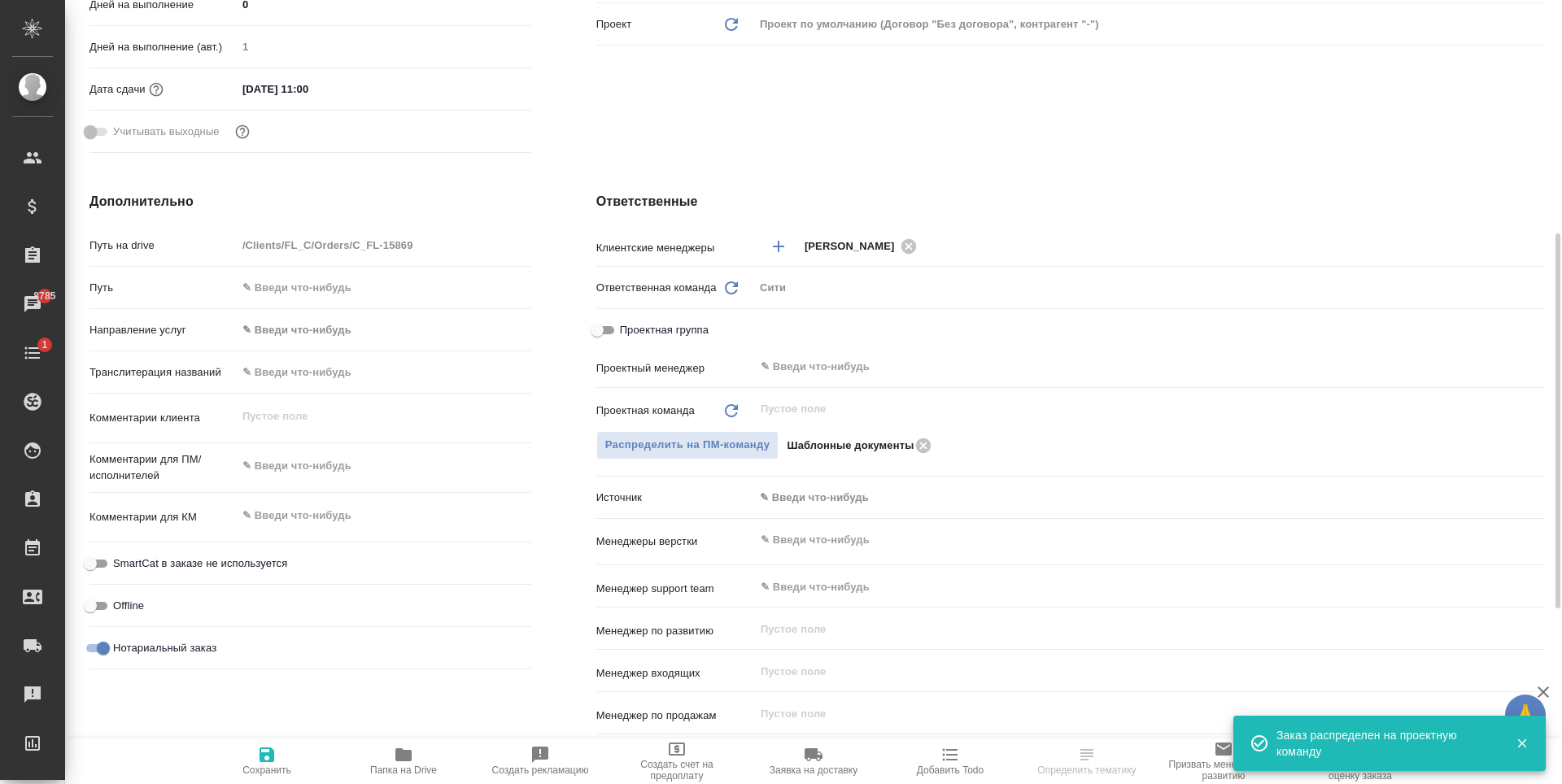
click at [256, 765] on span "Сохранить" at bounding box center [267, 769] width 49 height 11
type textarea "x"
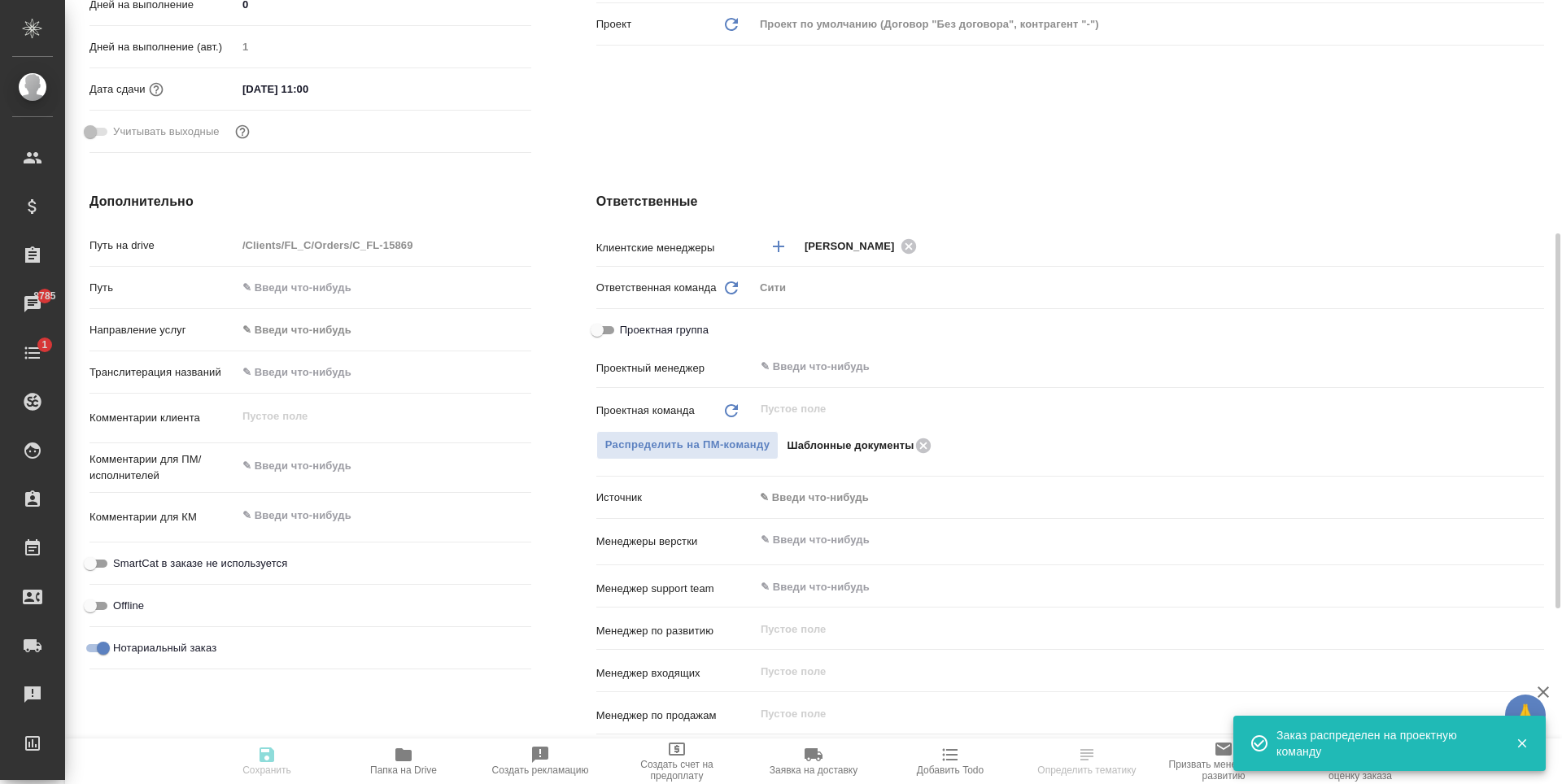
type textarea "x"
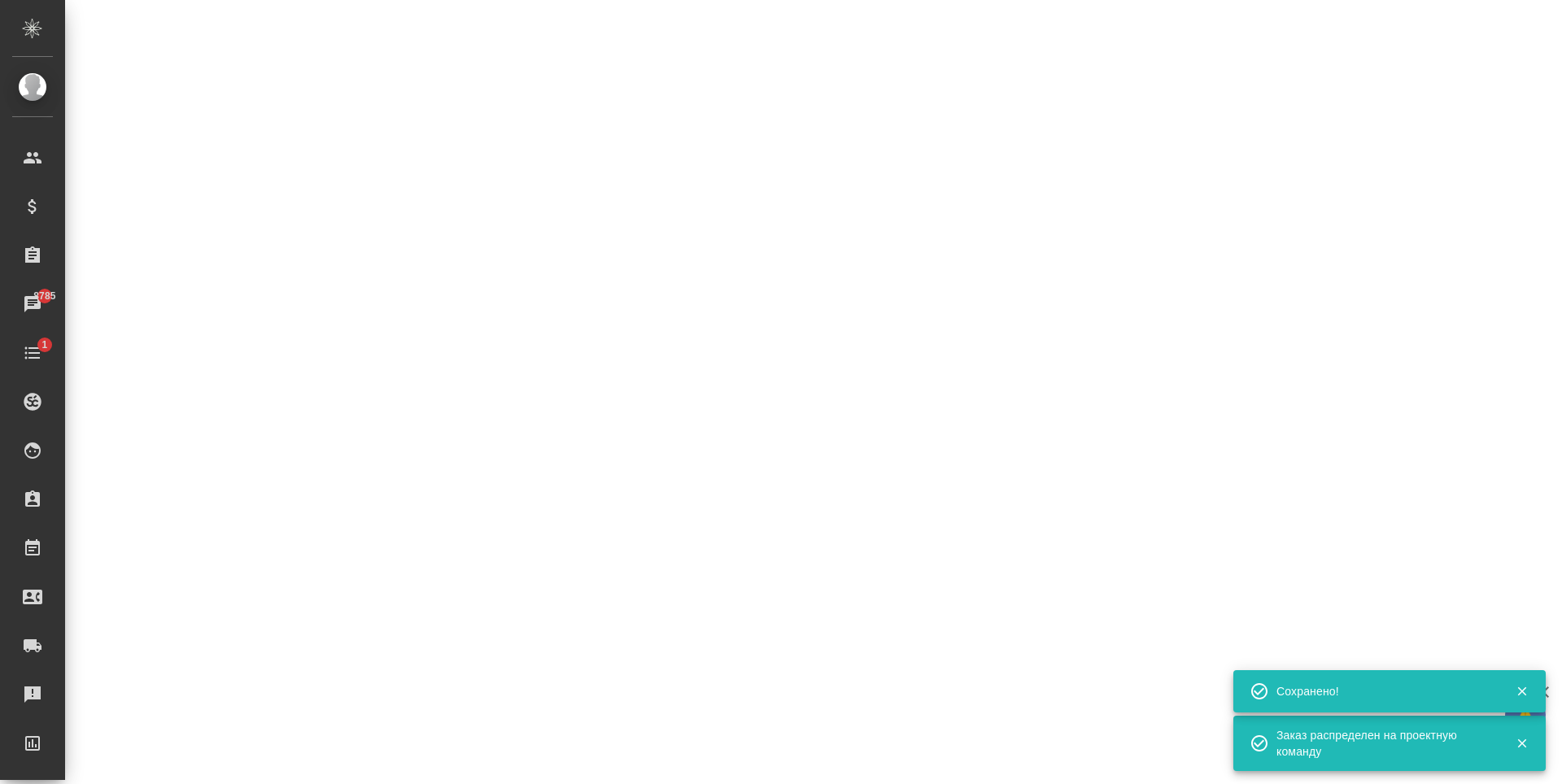
select select "RU"
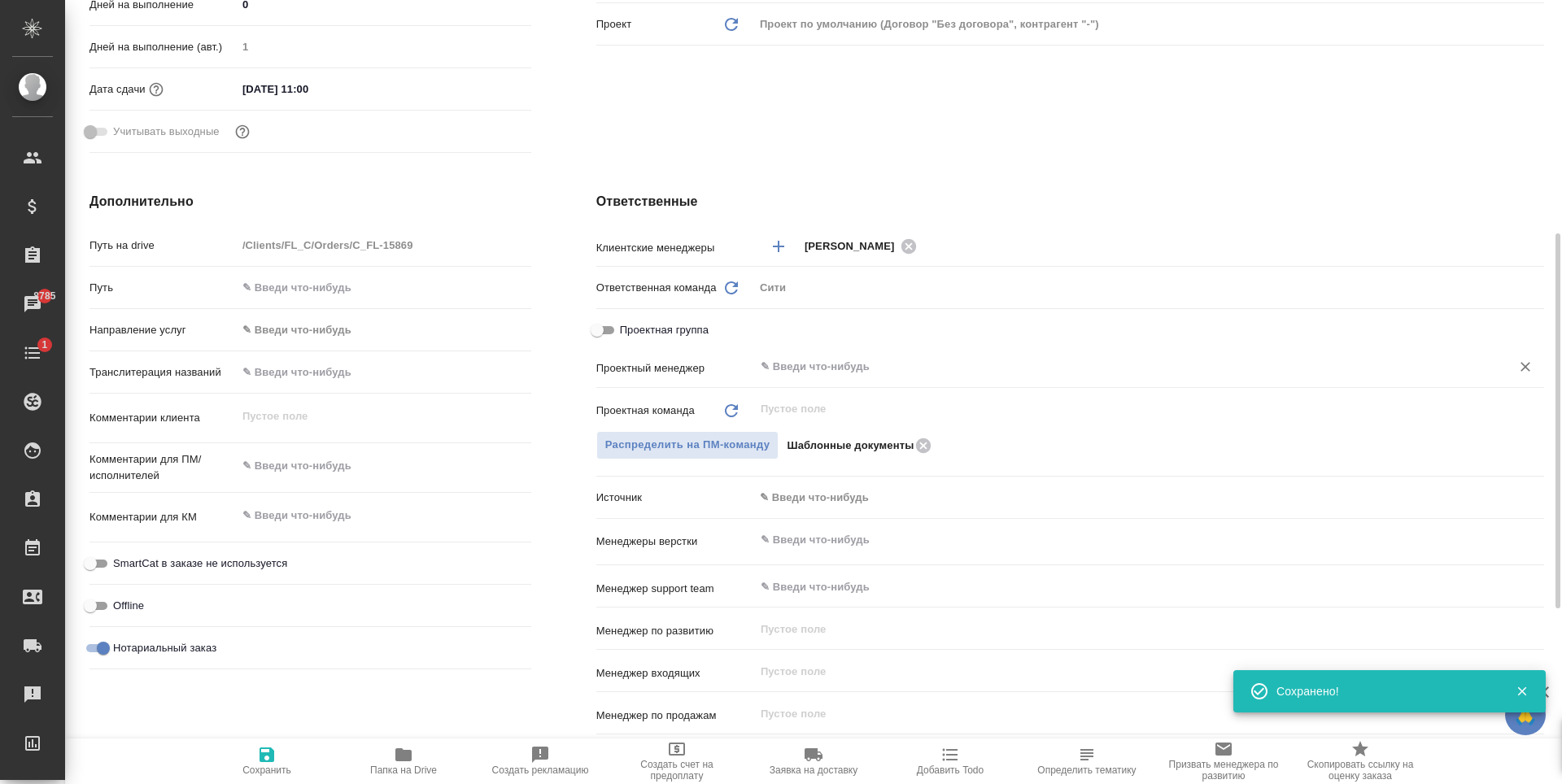
type textarea "x"
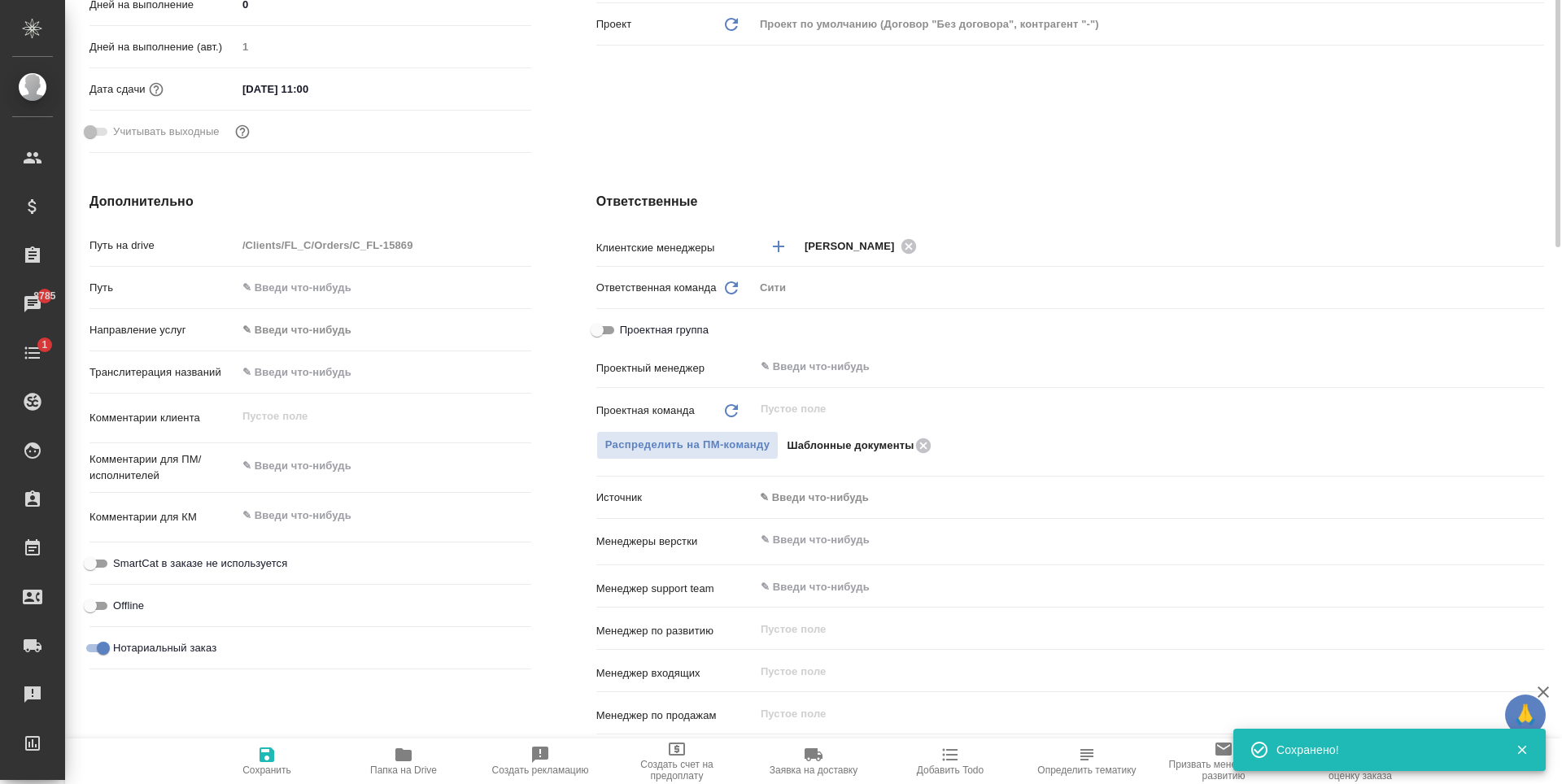
scroll to position [0, 0]
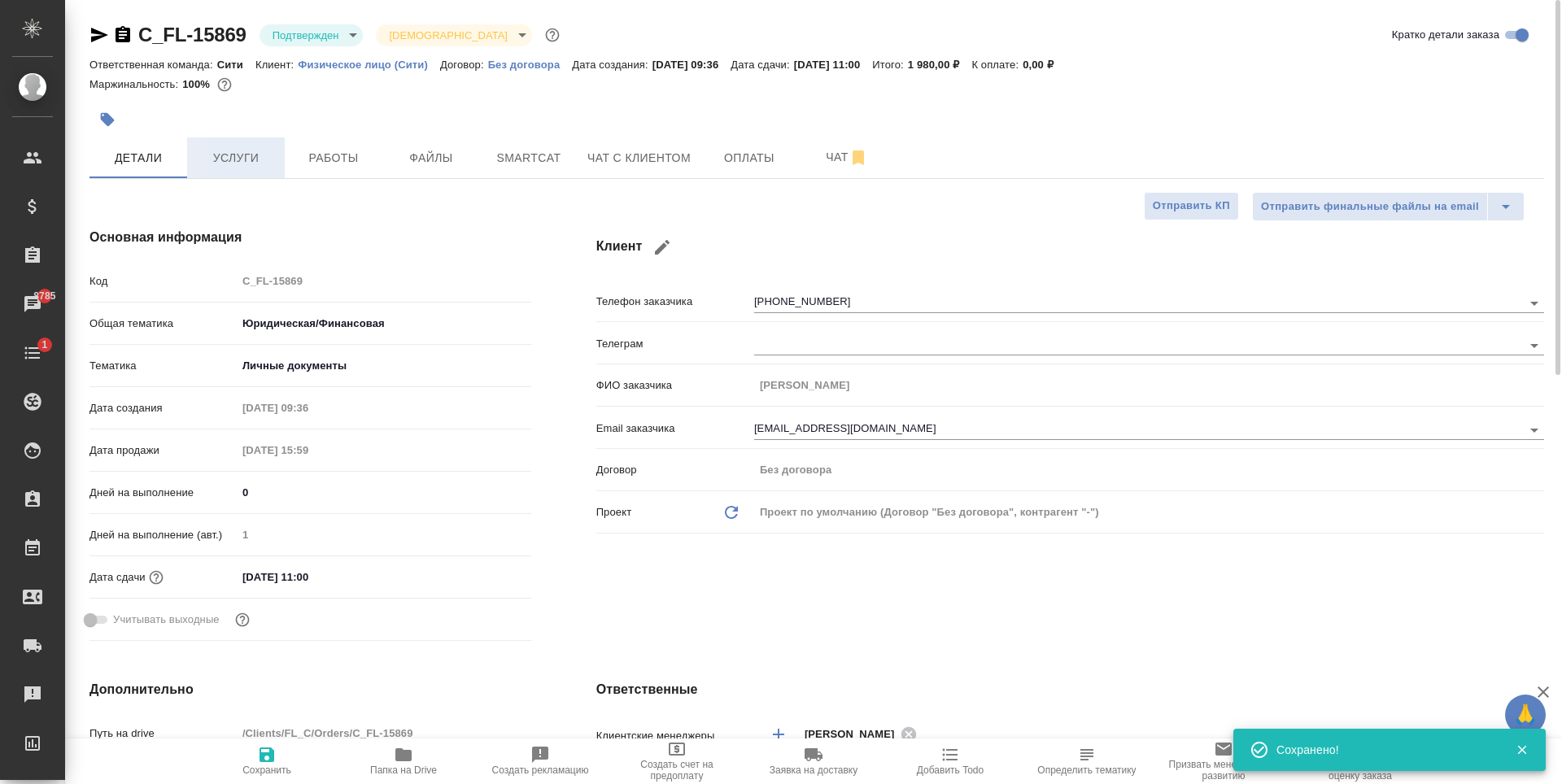
type textarea "x"
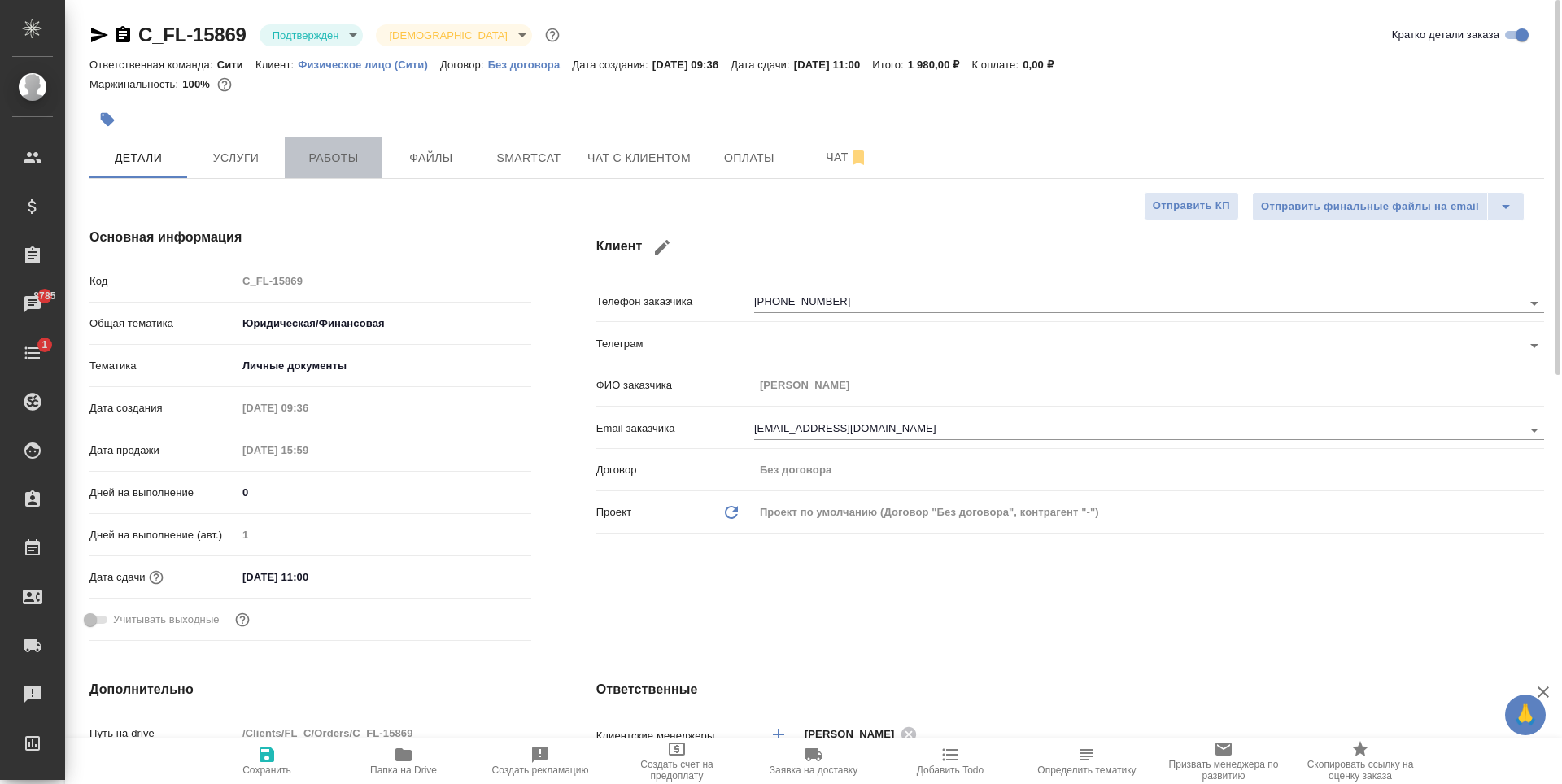
click at [301, 166] on span "Работы" at bounding box center [333, 158] width 78 height 21
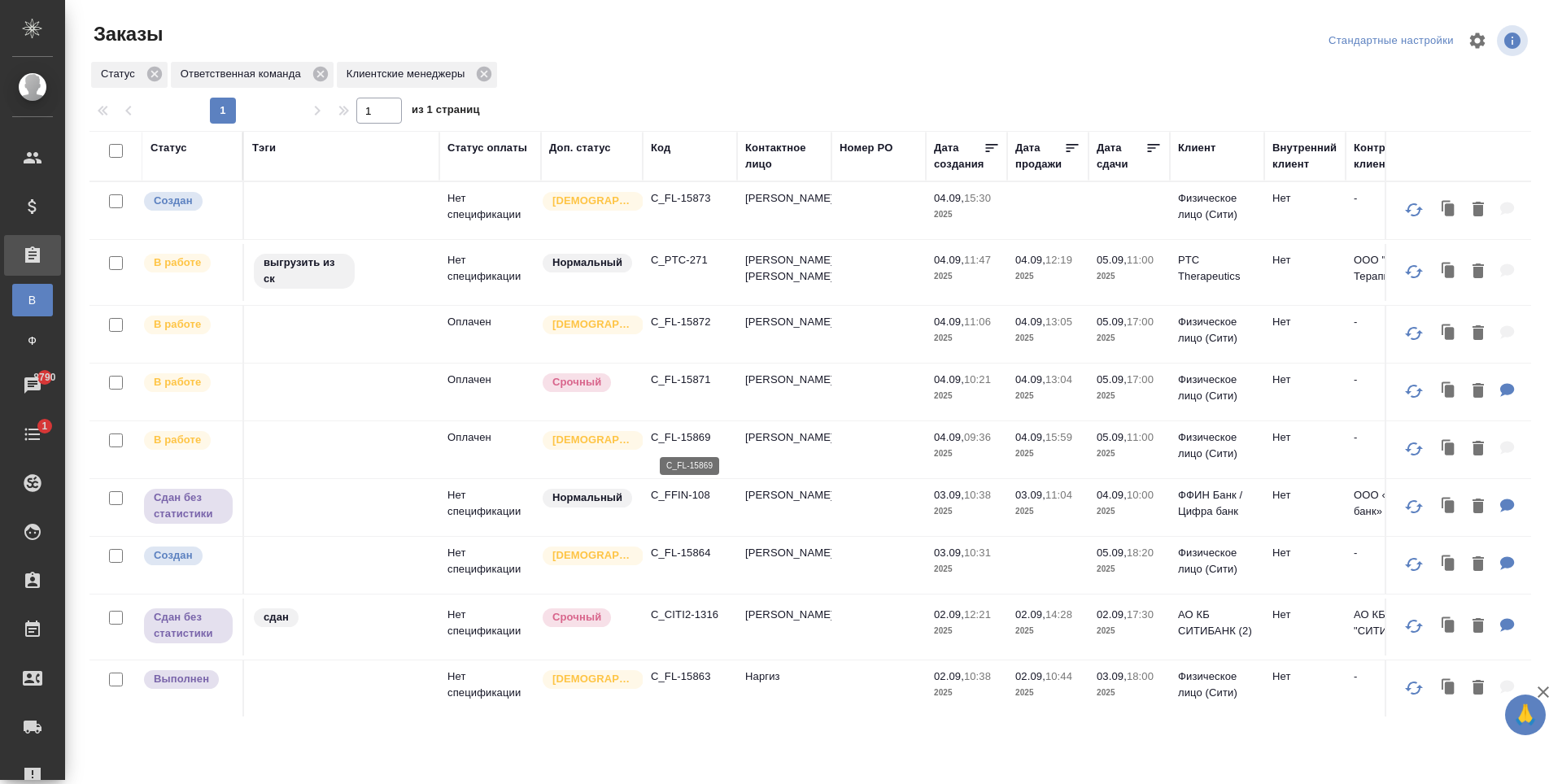
click at [675, 443] on p "C_FL-15869" at bounding box center [689, 437] width 78 height 16
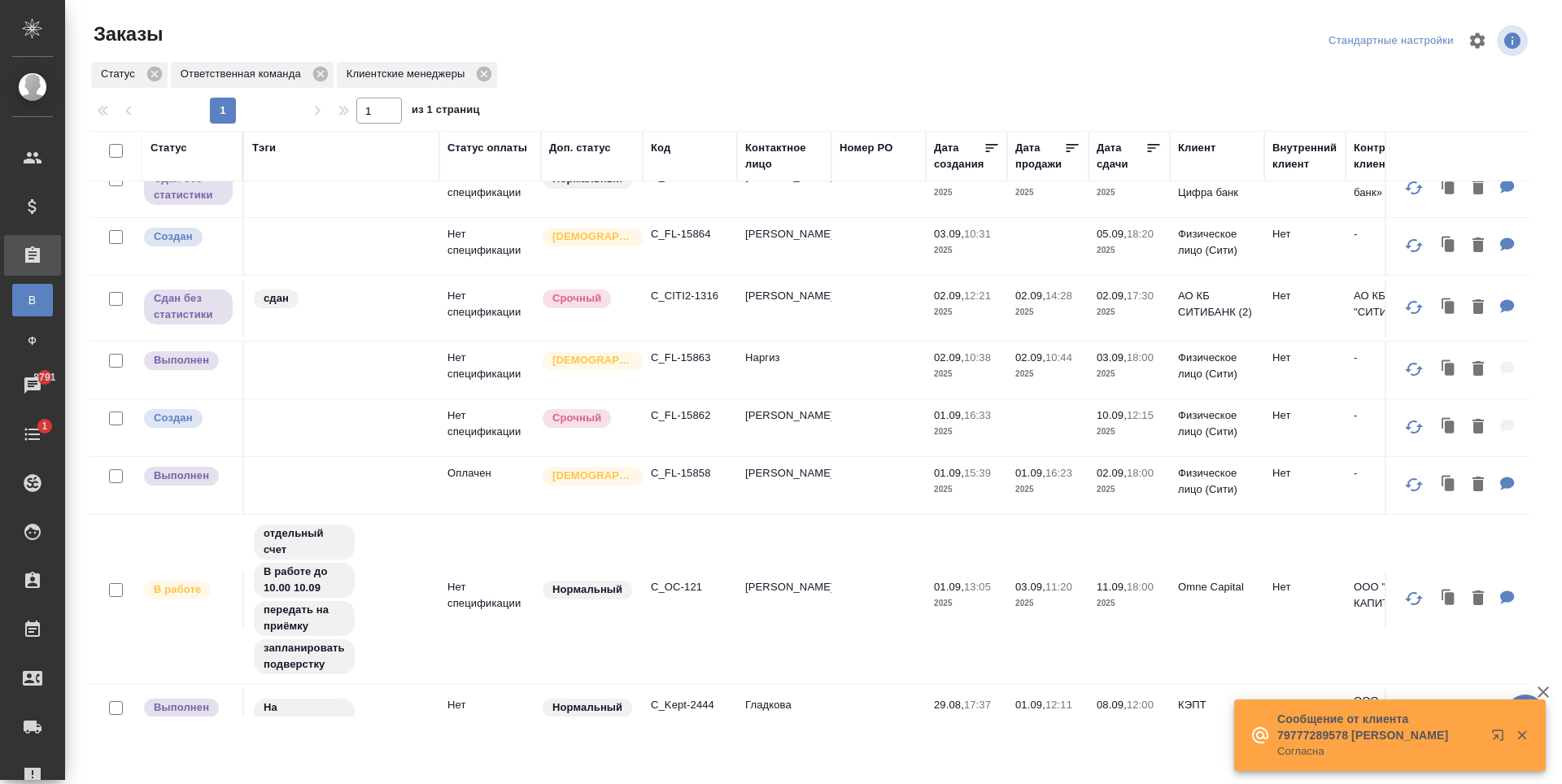
scroll to position [325, 0]
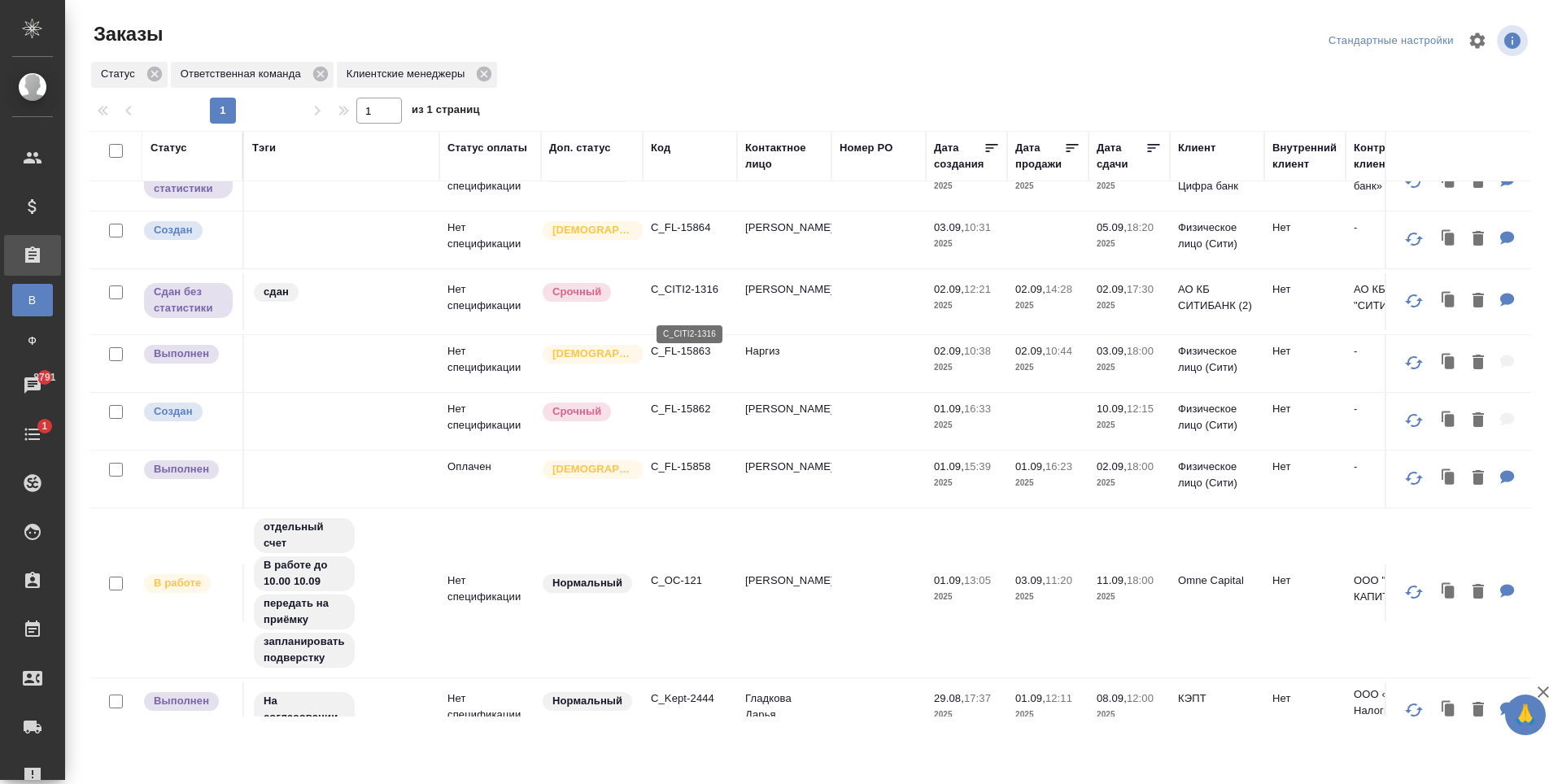
click at [700, 297] on p "C_CITI2-1316" at bounding box center [689, 289] width 78 height 16
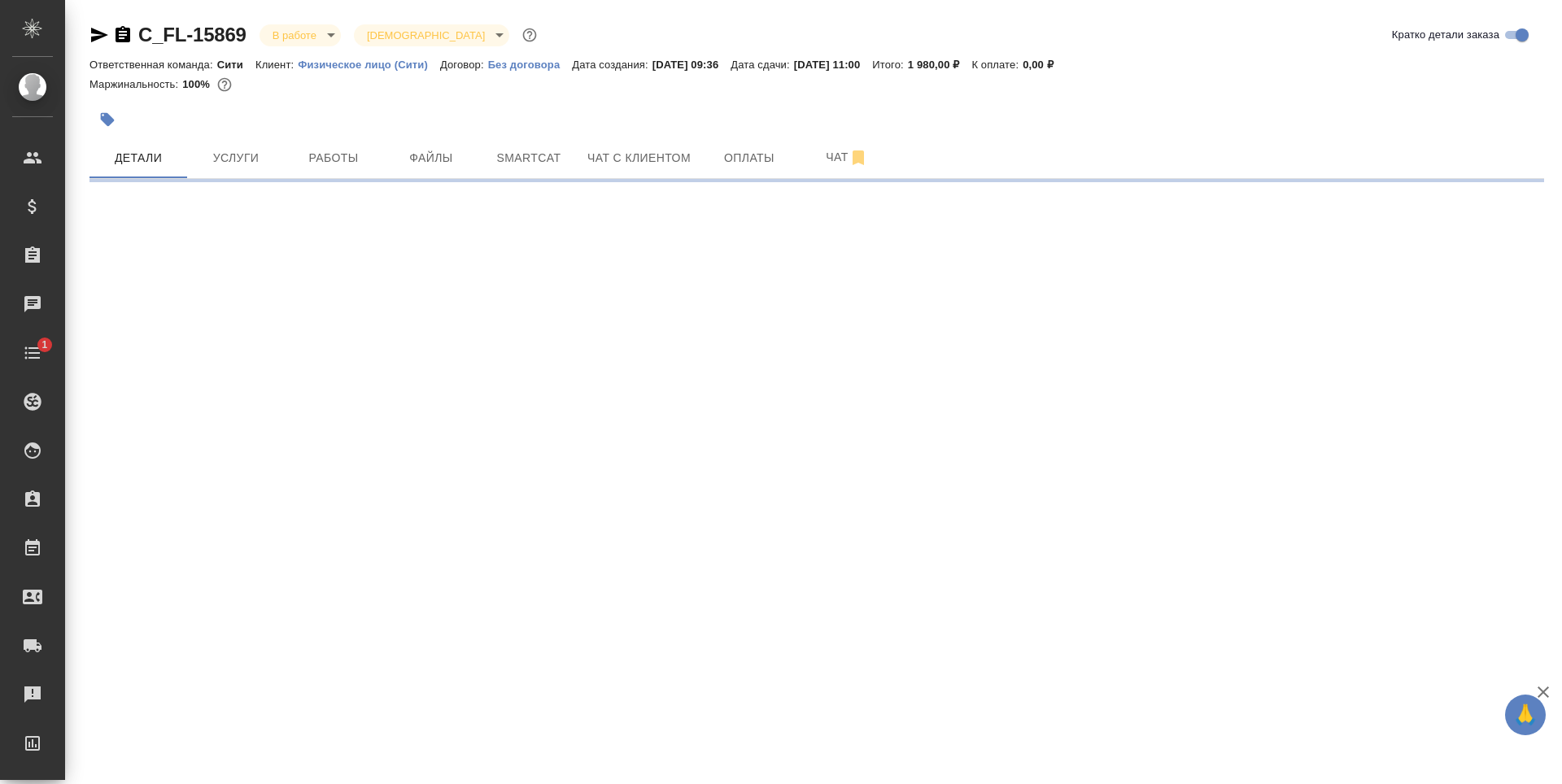
select select "RU"
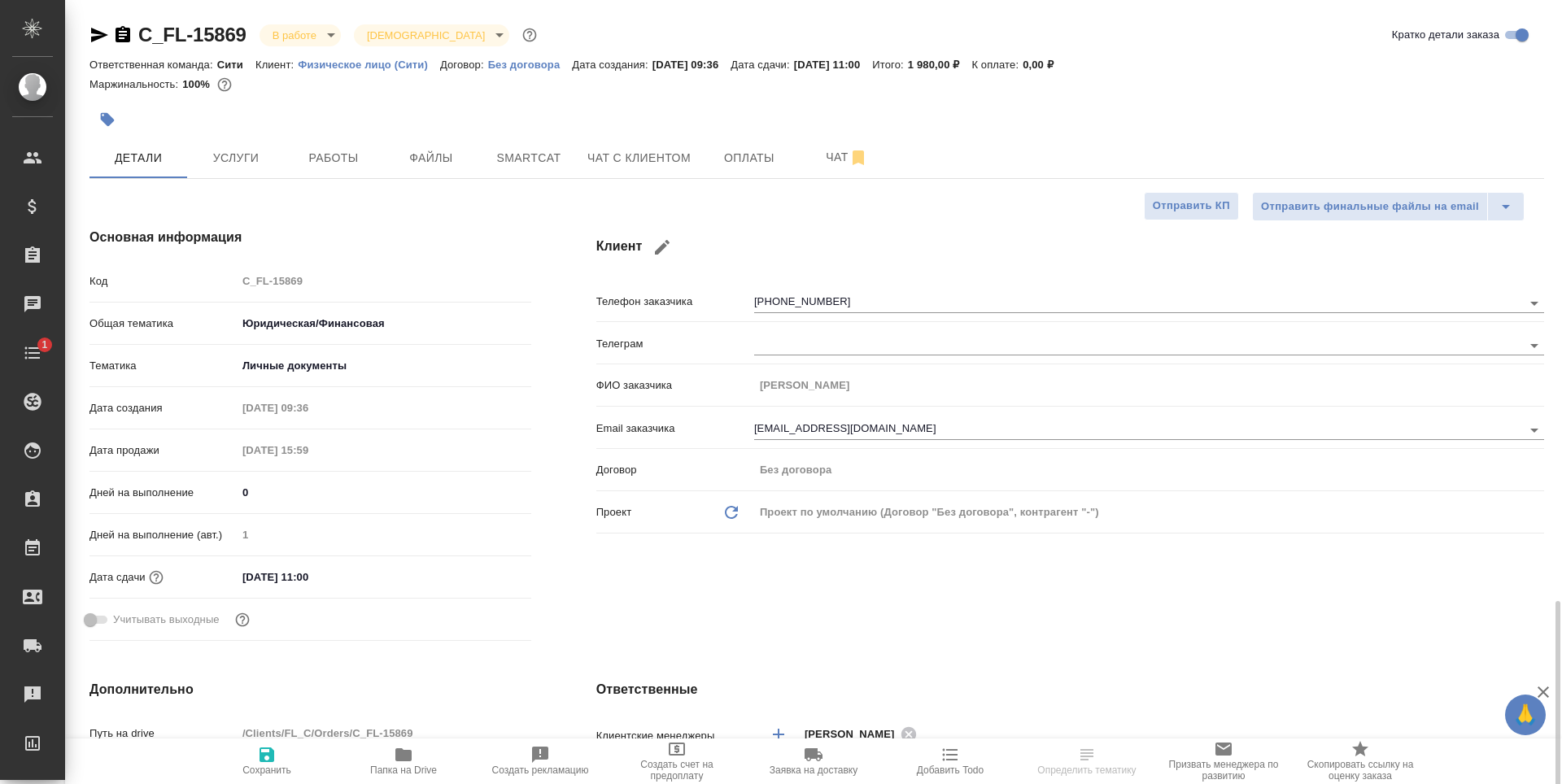
type textarea "x"
click at [326, 158] on span "Работы" at bounding box center [333, 158] width 78 height 21
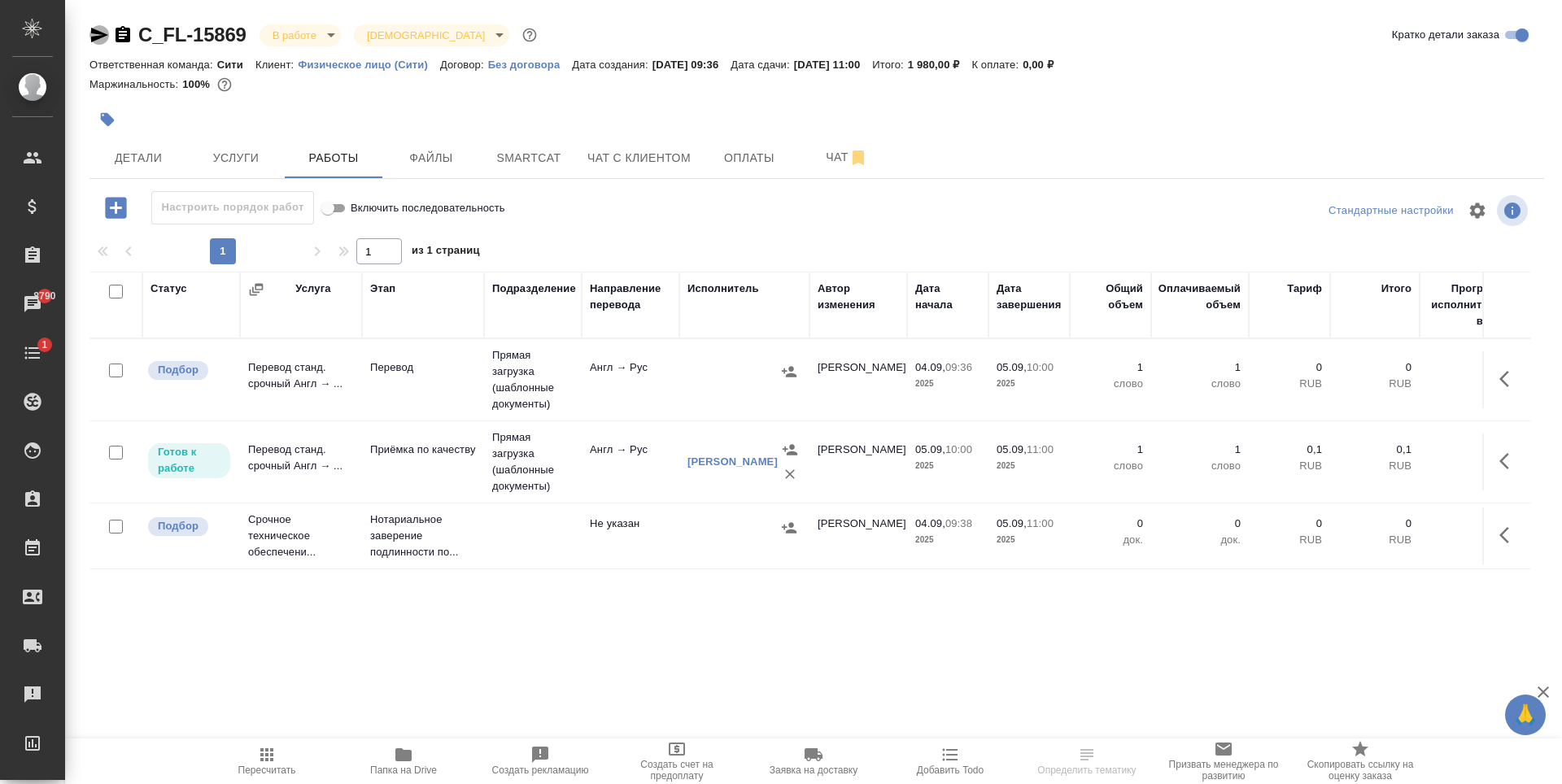
click at [95, 32] on icon "button" at bounding box center [99, 35] width 17 height 15
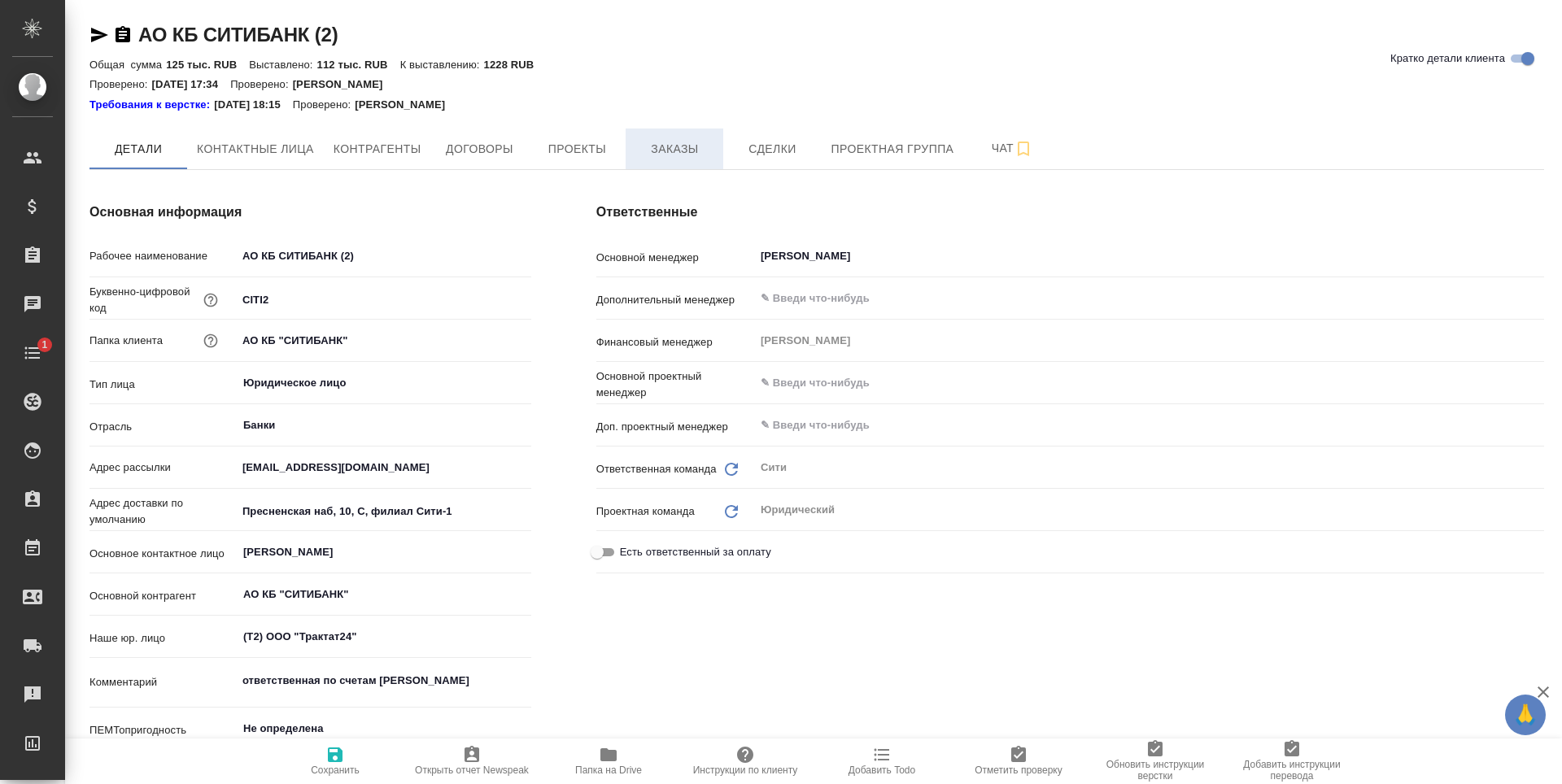
click at [679, 155] on span "Заказы" at bounding box center [674, 149] width 78 height 21
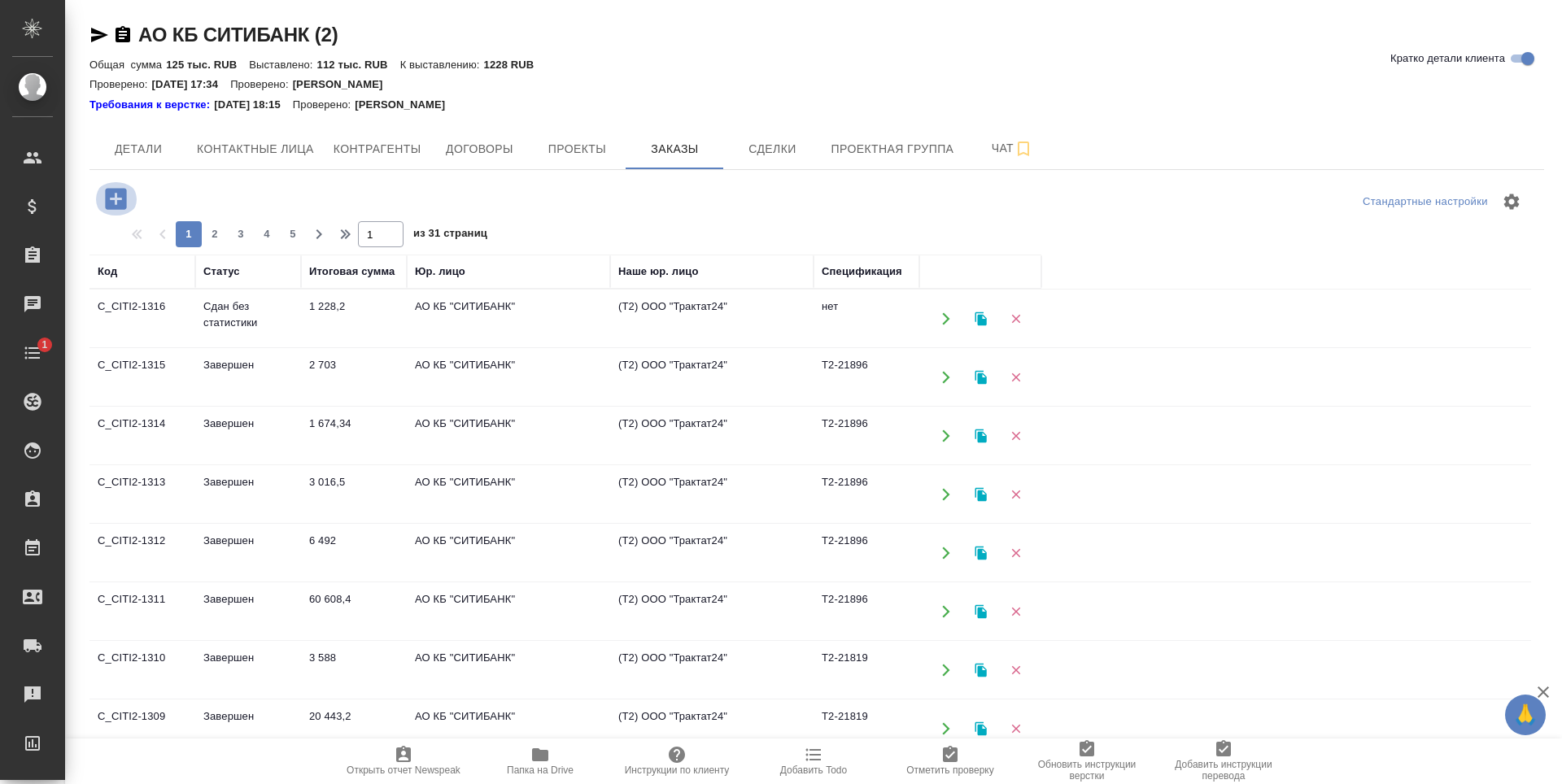
click at [122, 209] on icon "button" at bounding box center [115, 198] width 21 height 21
click at [116, 206] on icon "button" at bounding box center [115, 198] width 21 height 21
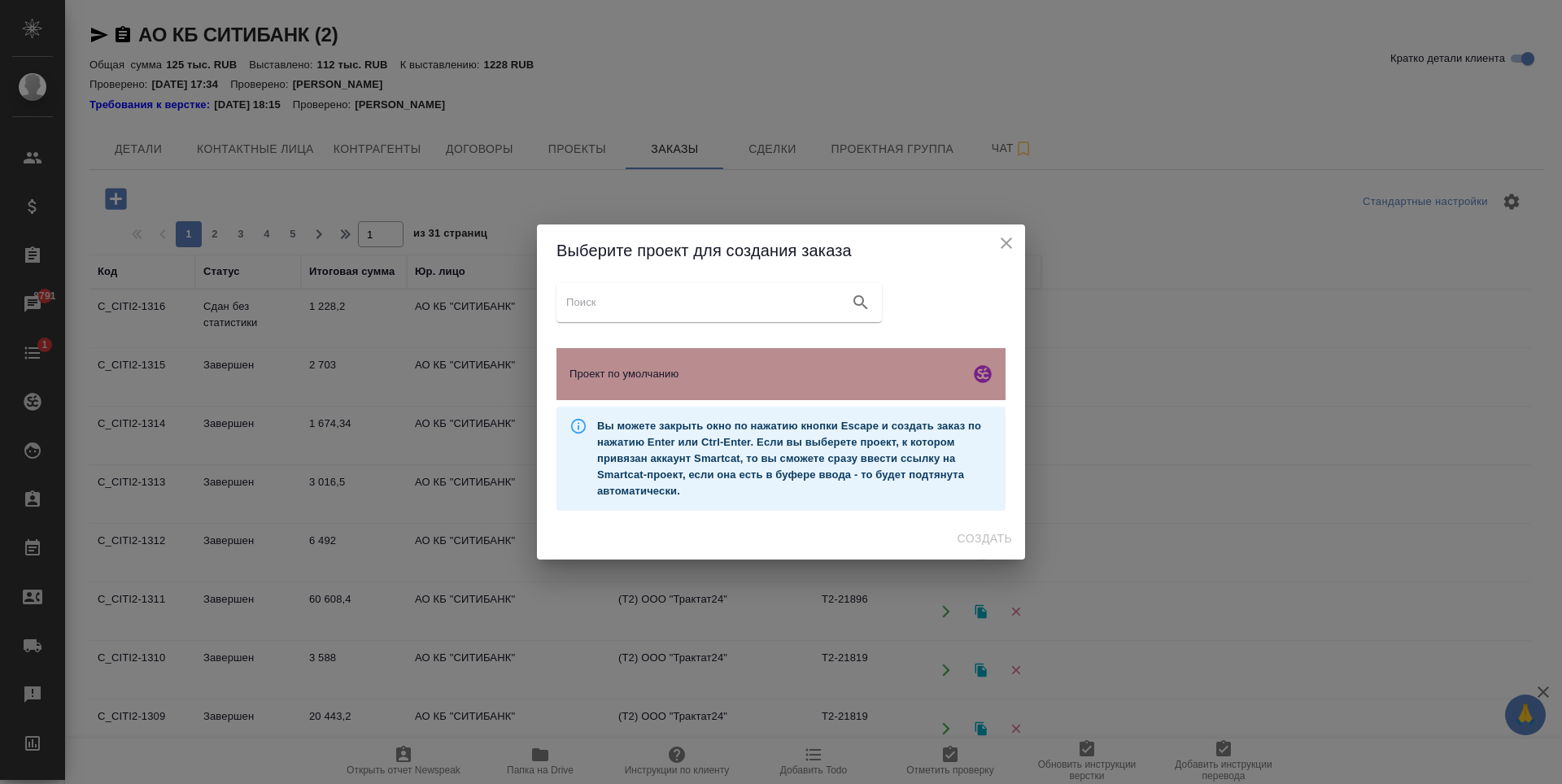
click at [714, 381] on span "Проект по умолчанию" at bounding box center [766, 374] width 394 height 16
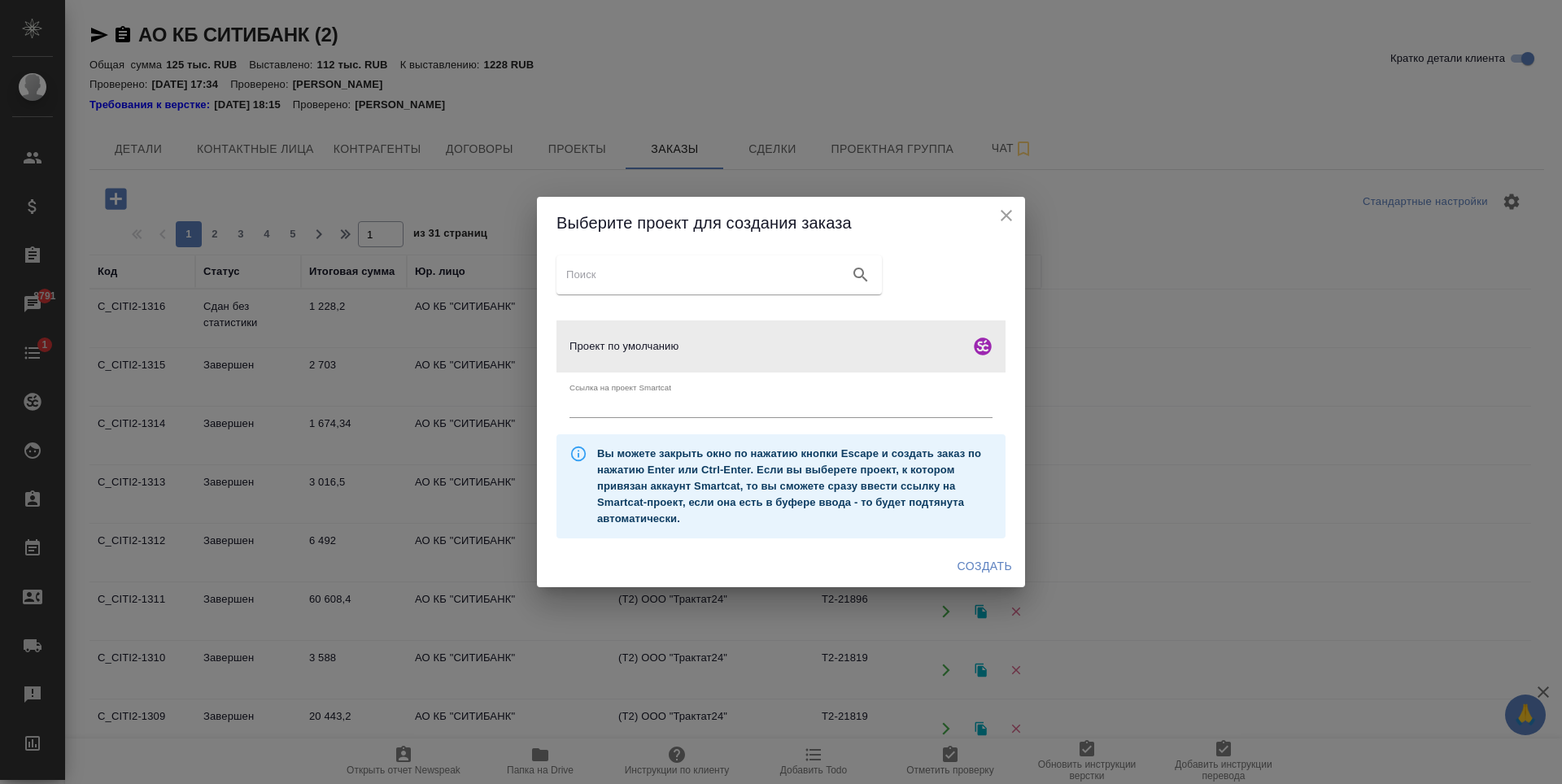
click at [991, 565] on span "Создать" at bounding box center [985, 566] width 55 height 21
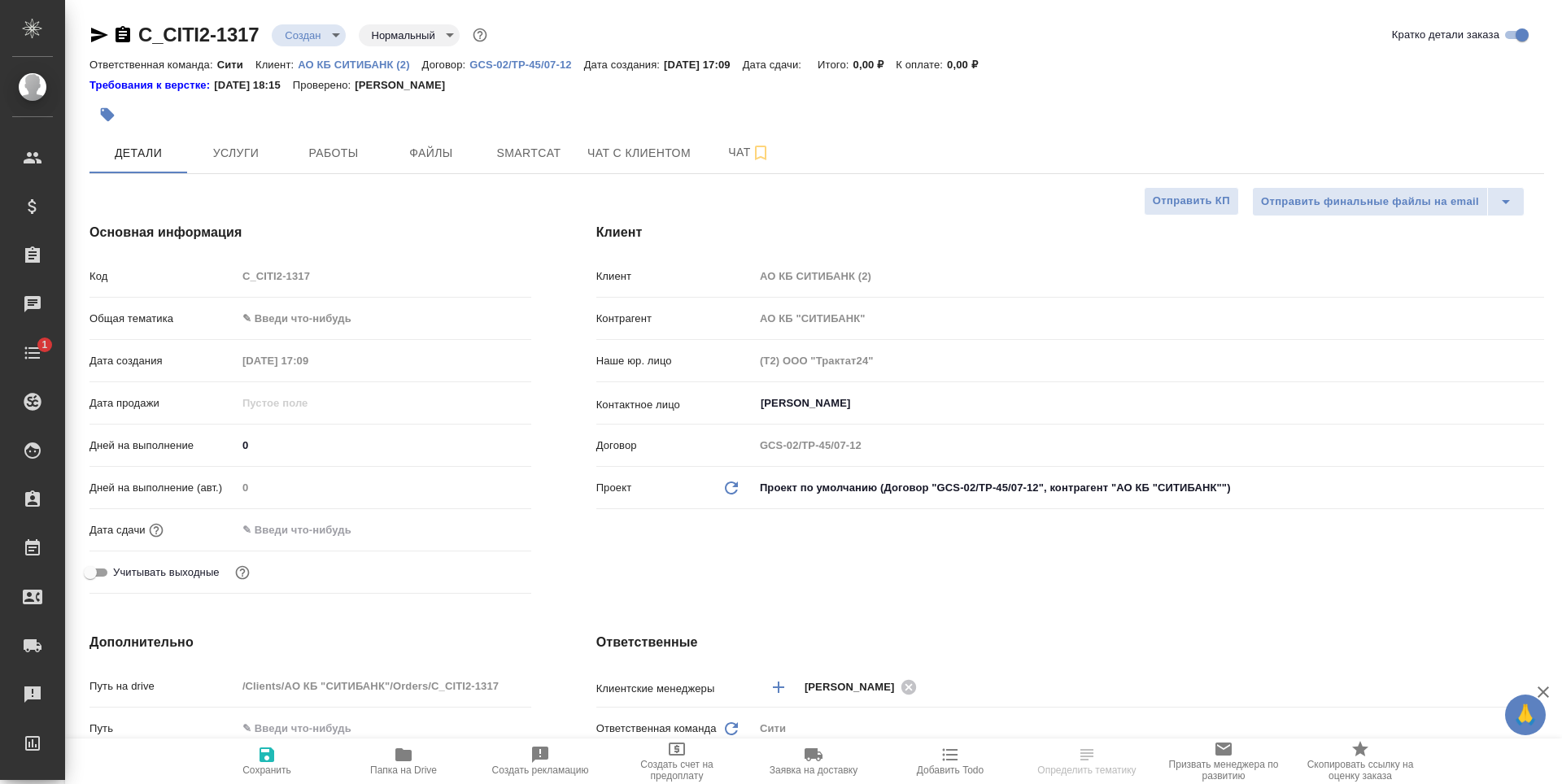
select select "RU"
type textarea "x"
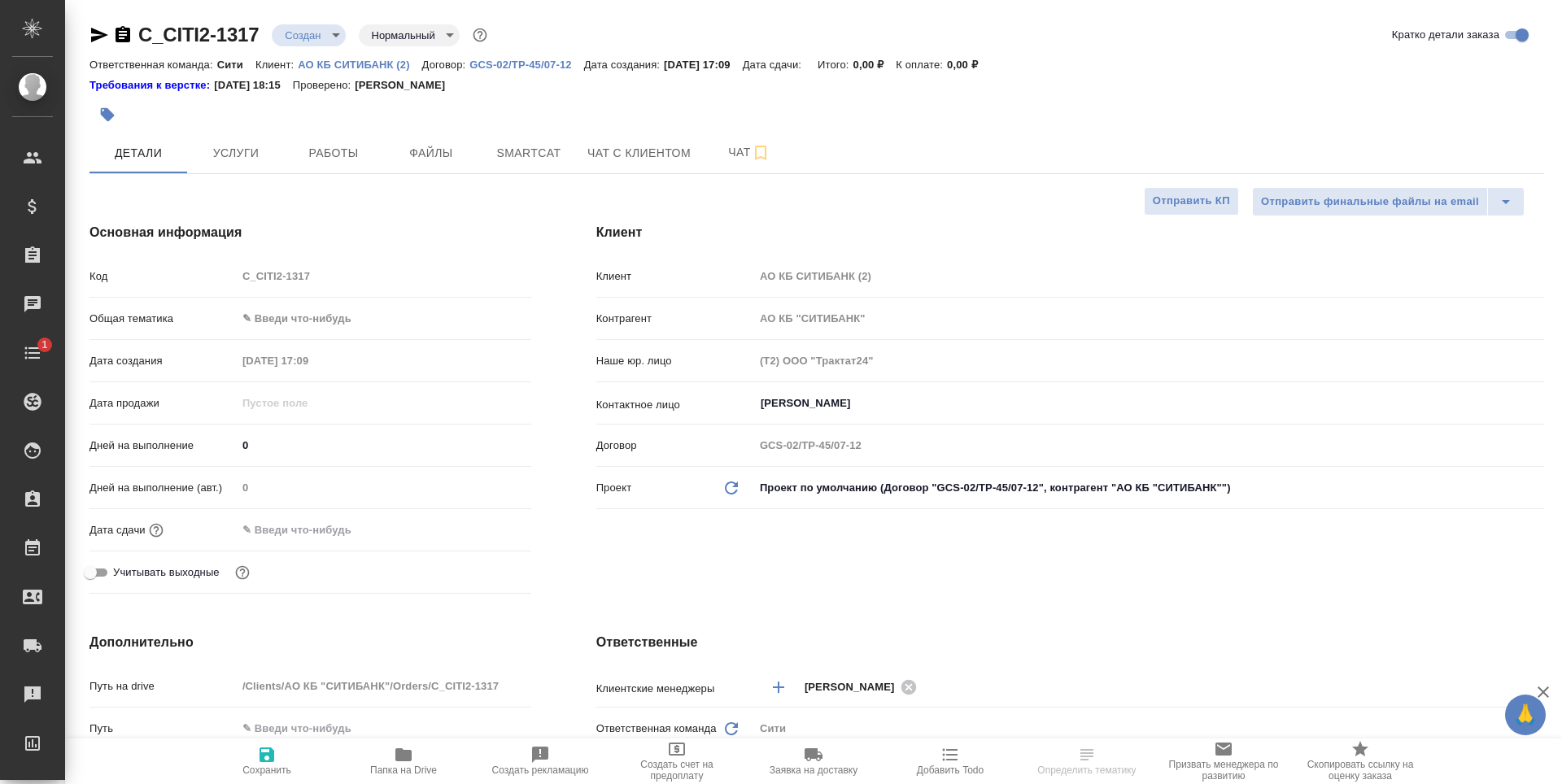
type textarea "x"
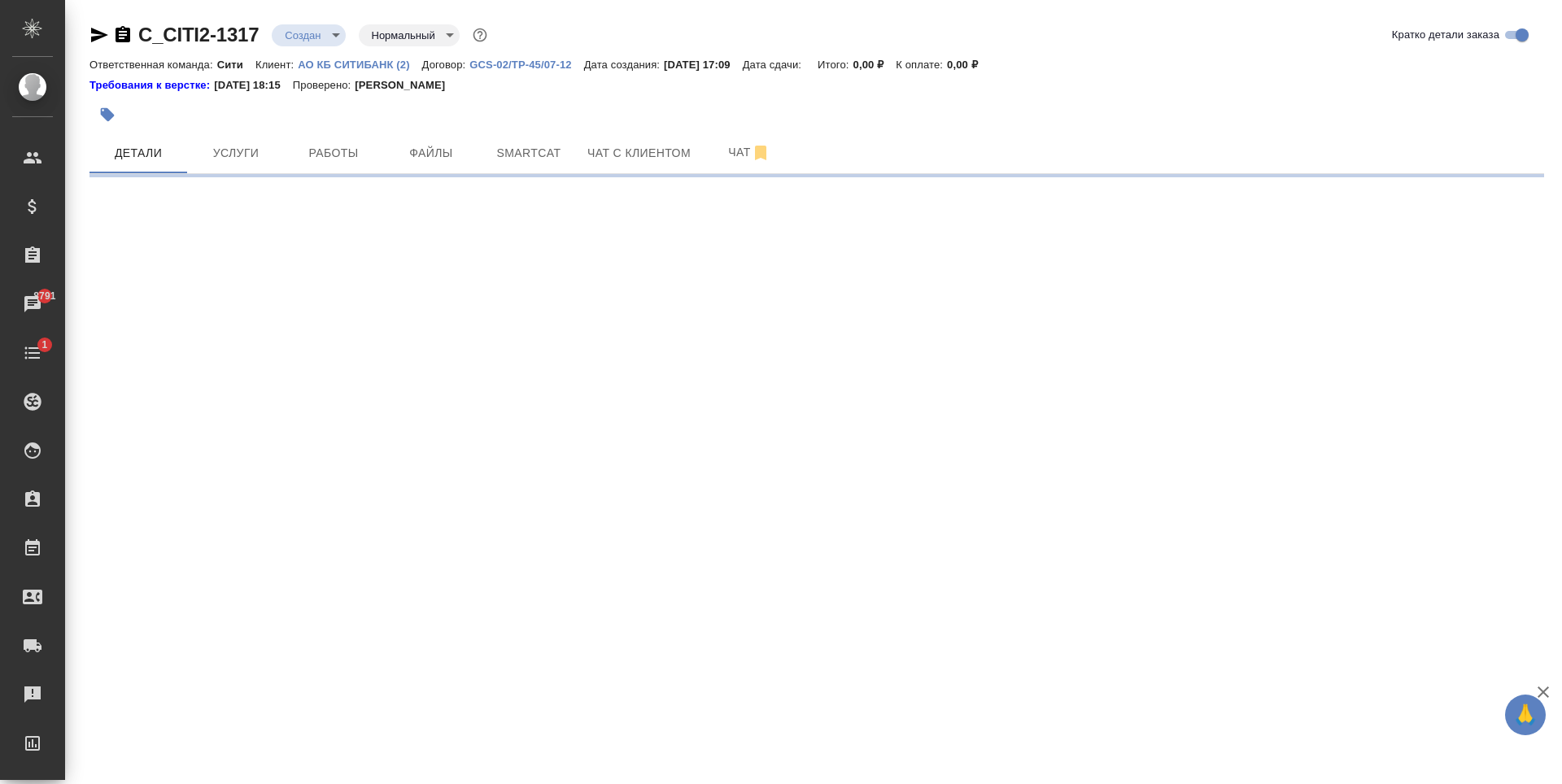
select select "RU"
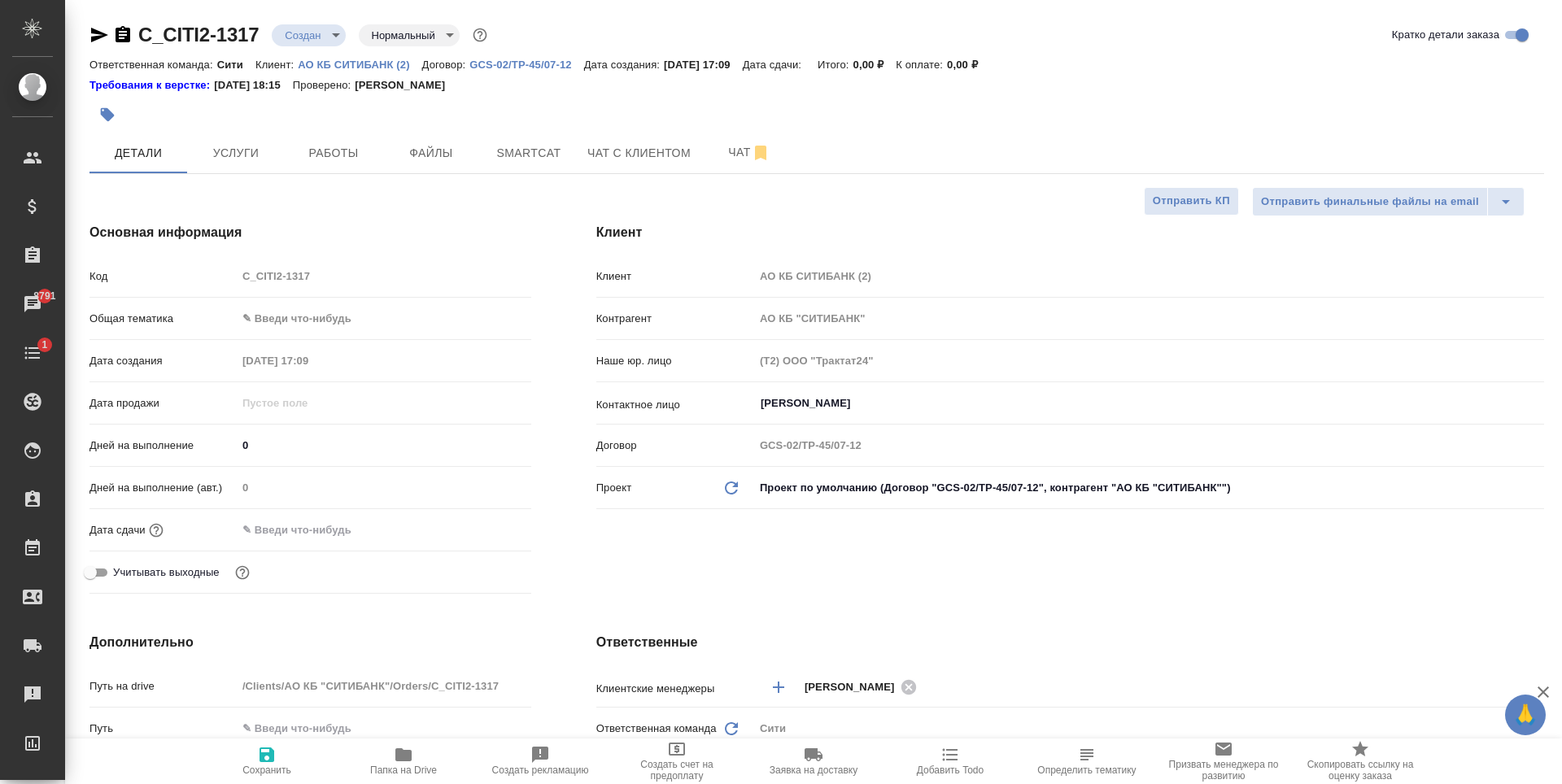
type textarea "x"
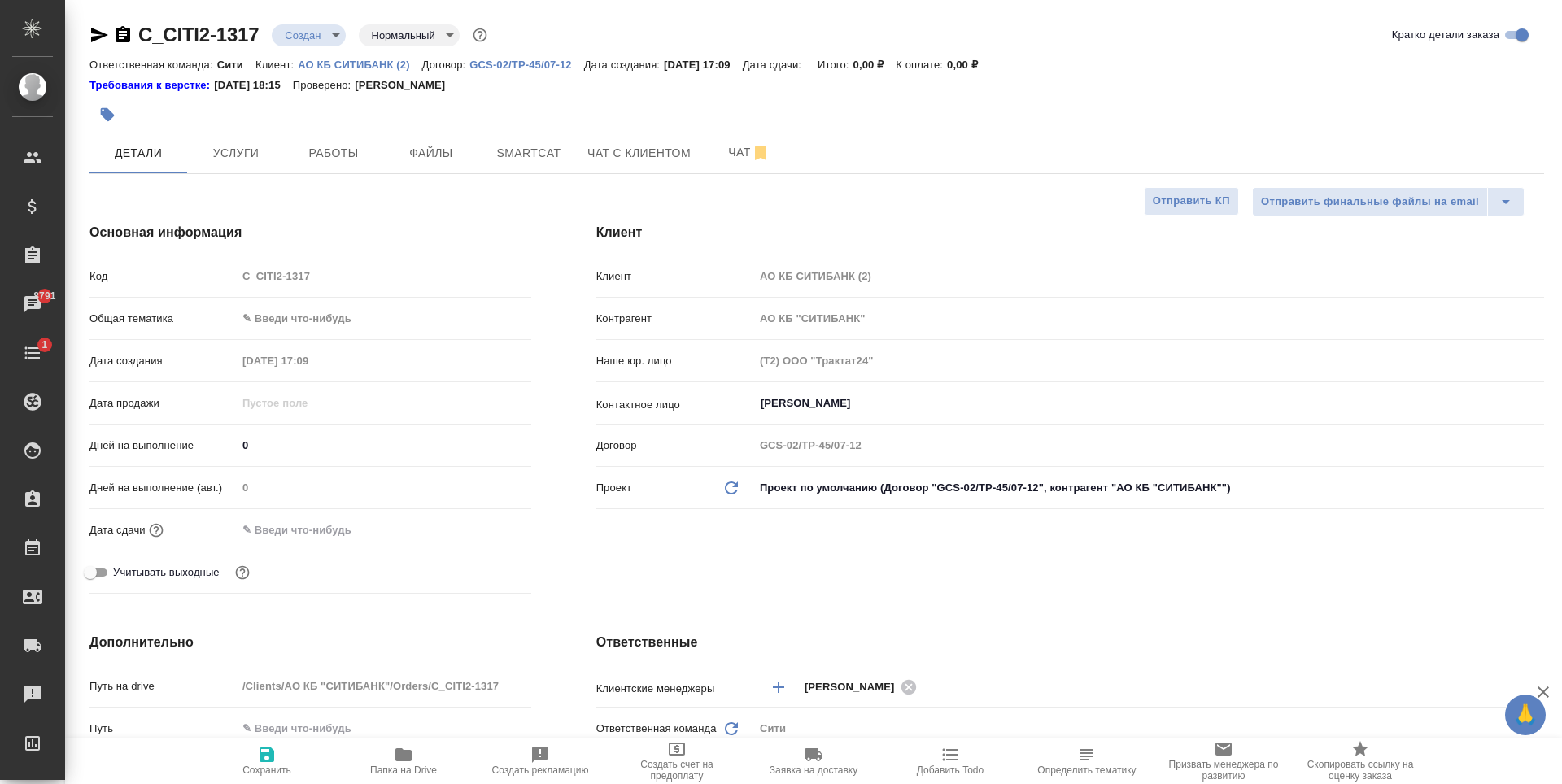
type textarea "x"
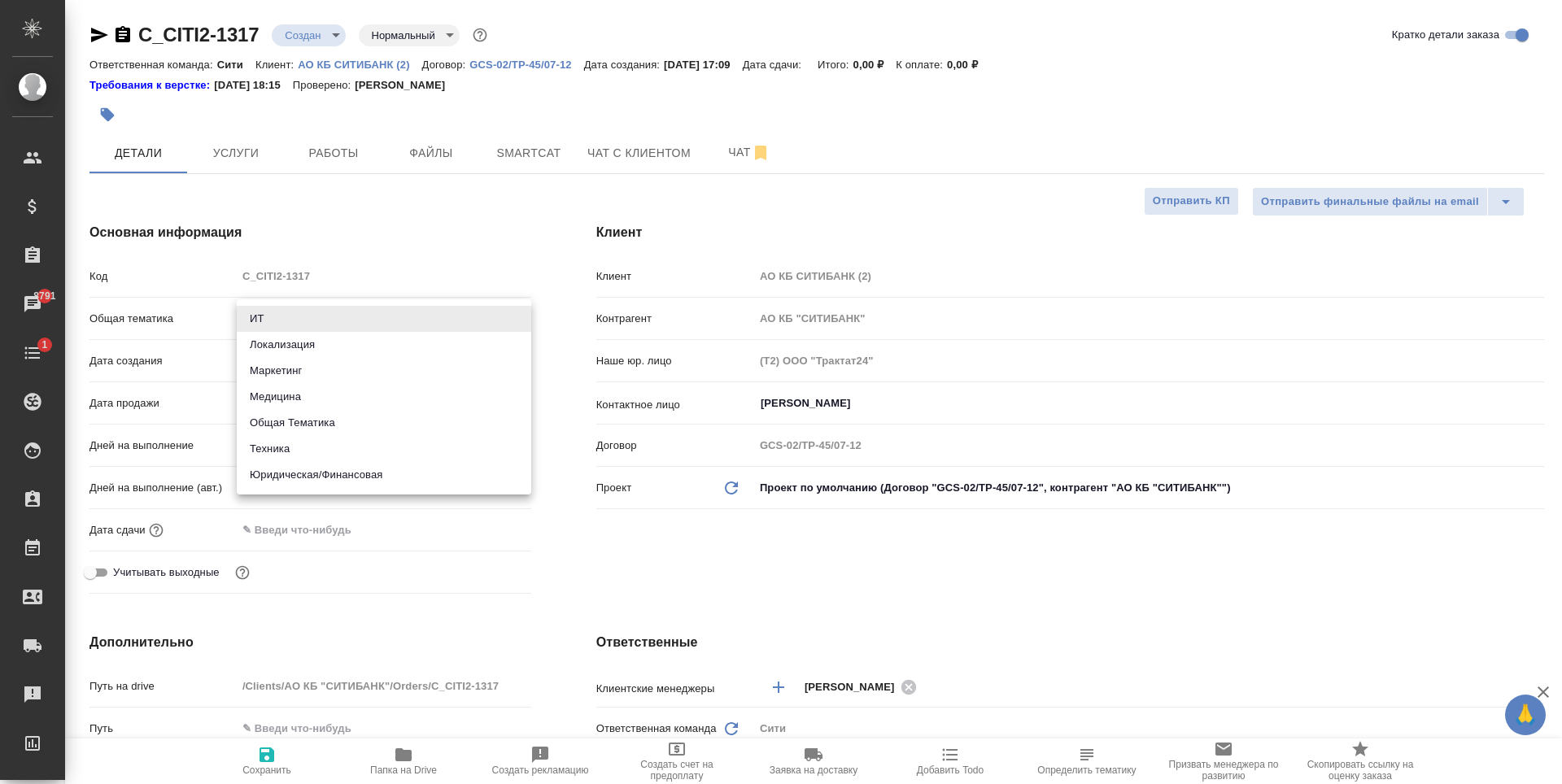
click at [285, 314] on body "🙏 .cls-1 fill:#fff; AWATERA [PERSON_NAME] Спецификации Заказы 8791 Чаты 1 Todo …" at bounding box center [781, 392] width 1562 height 784
click at [476, 211] on div at bounding box center [781, 392] width 1562 height 784
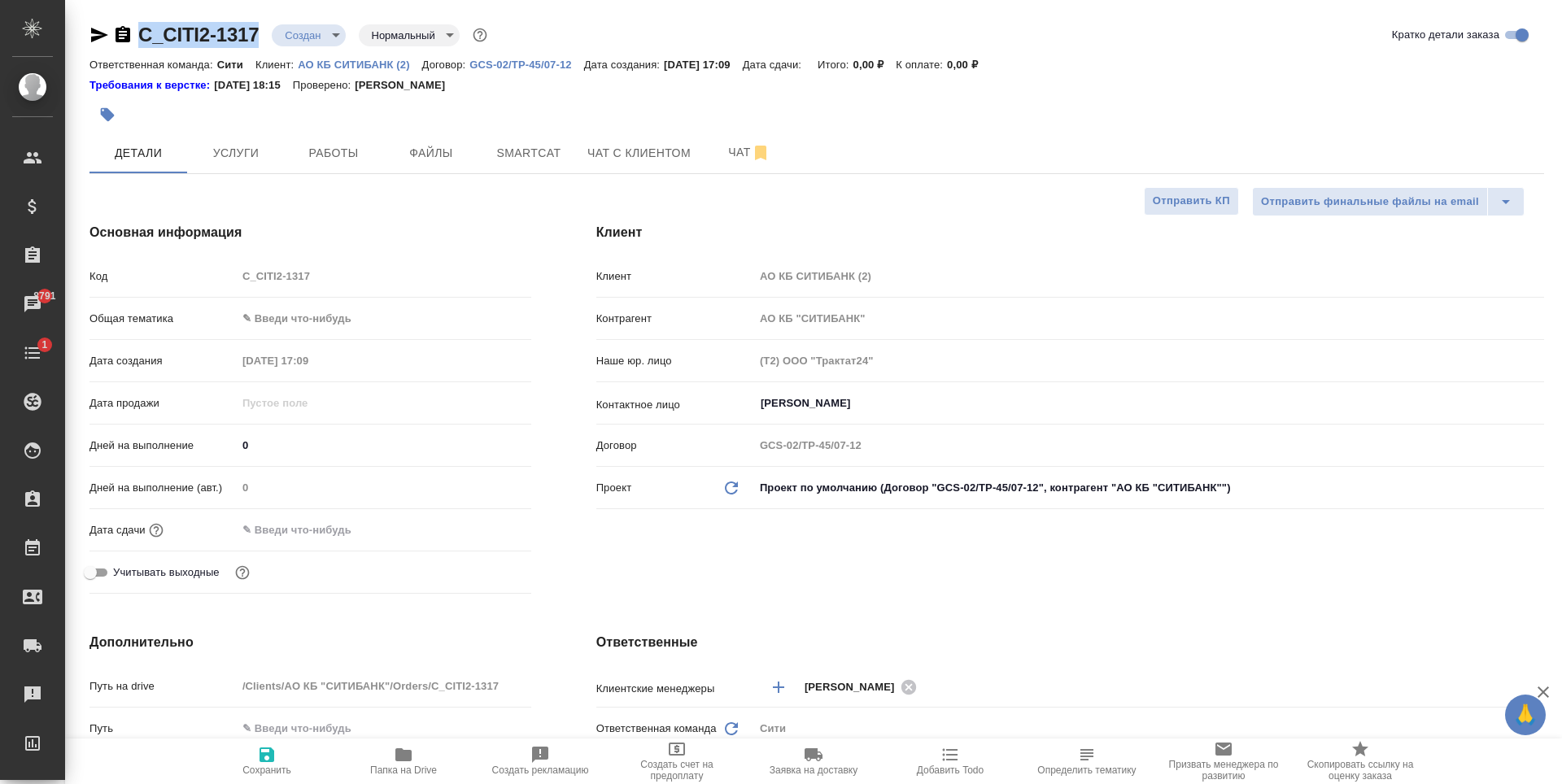
drag, startPoint x: 142, startPoint y: 51, endPoint x: 261, endPoint y: 40, distance: 119.5
click at [261, 40] on div "C_CITI2-1317 Создан new Нормальный normal Кратко детали заказа" at bounding box center [816, 38] width 1455 height 33
copy link "C_CITI2-1317"
type textarea "x"
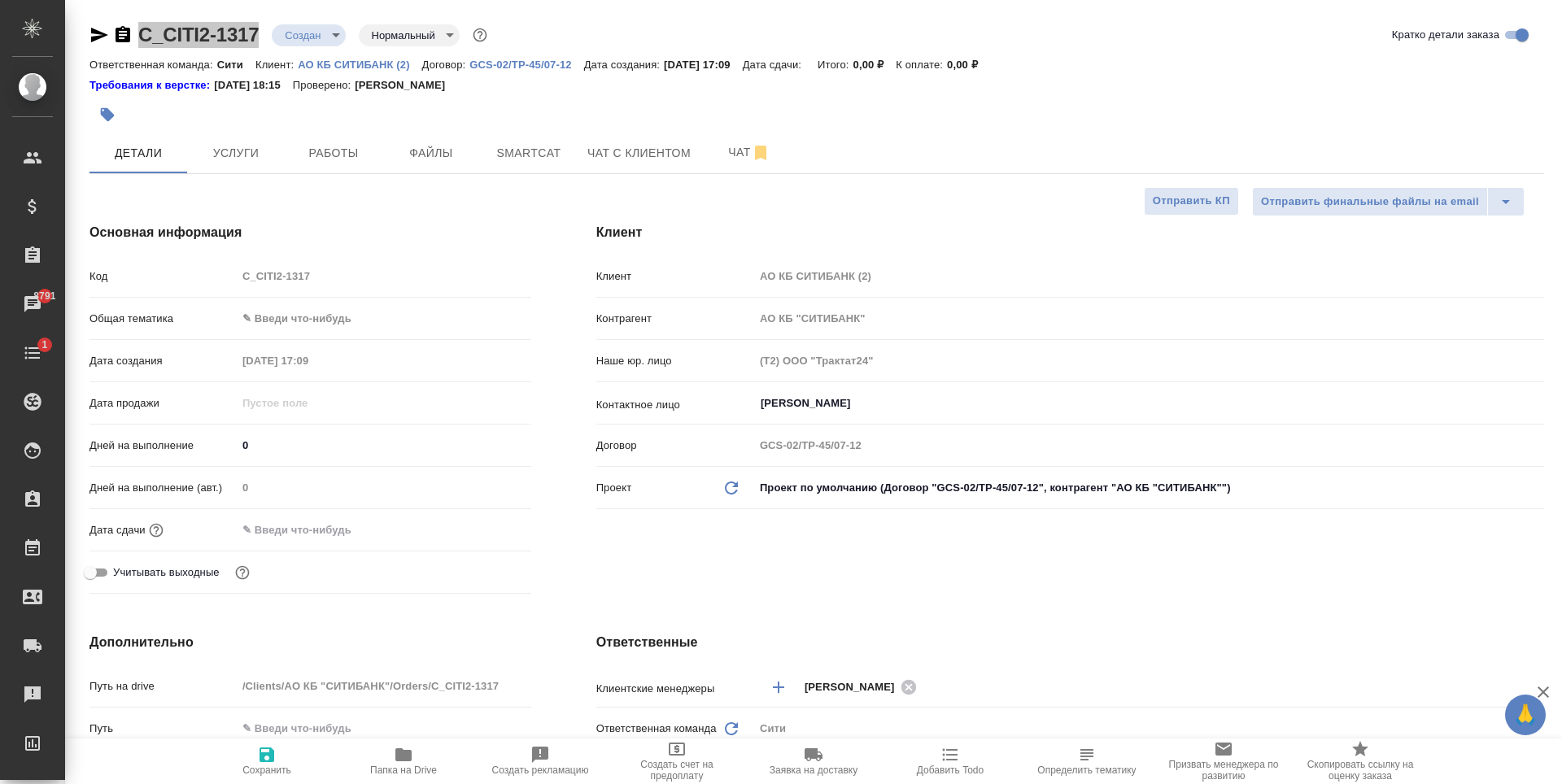
type textarea "x"
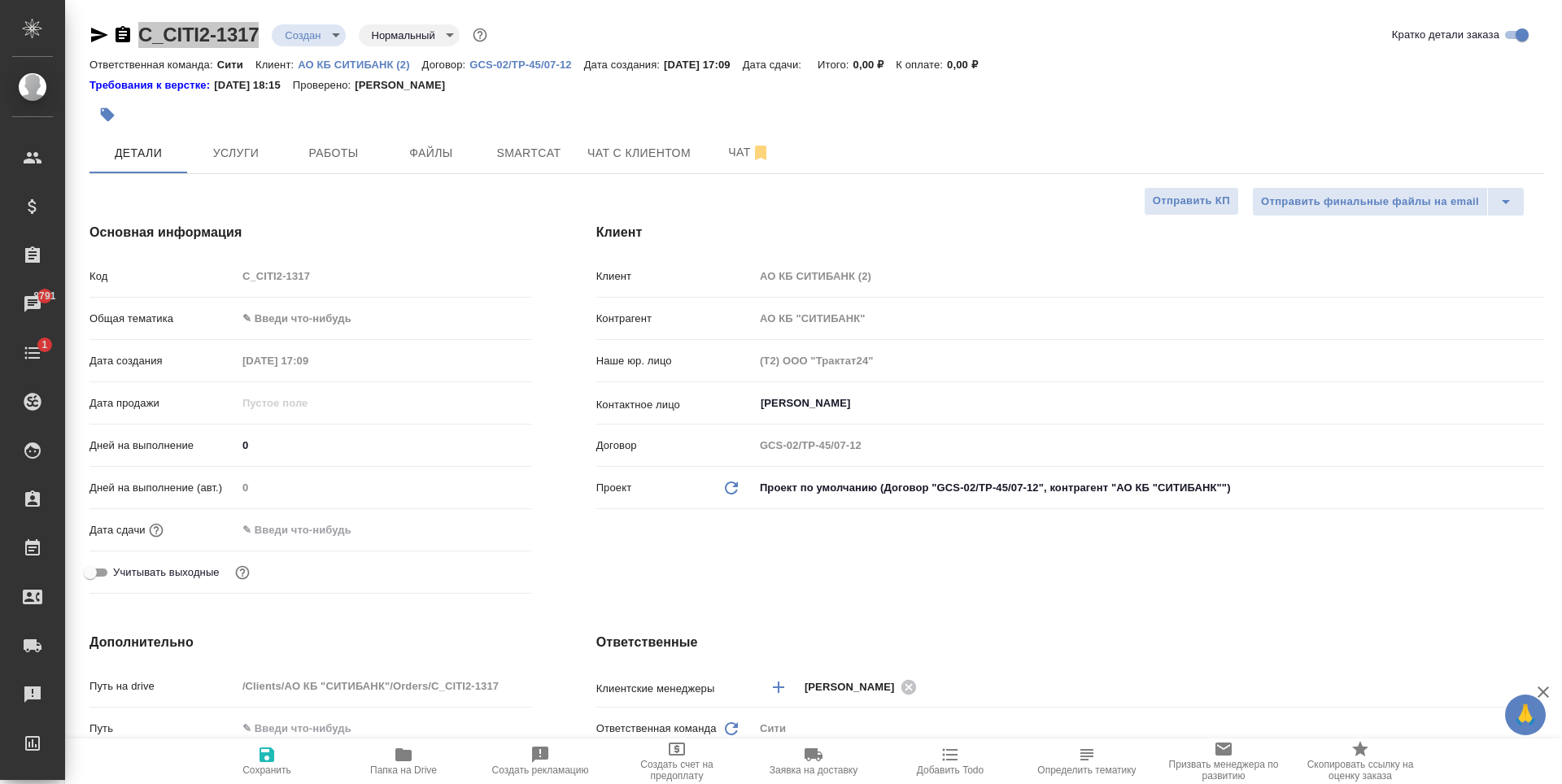
type textarea "x"
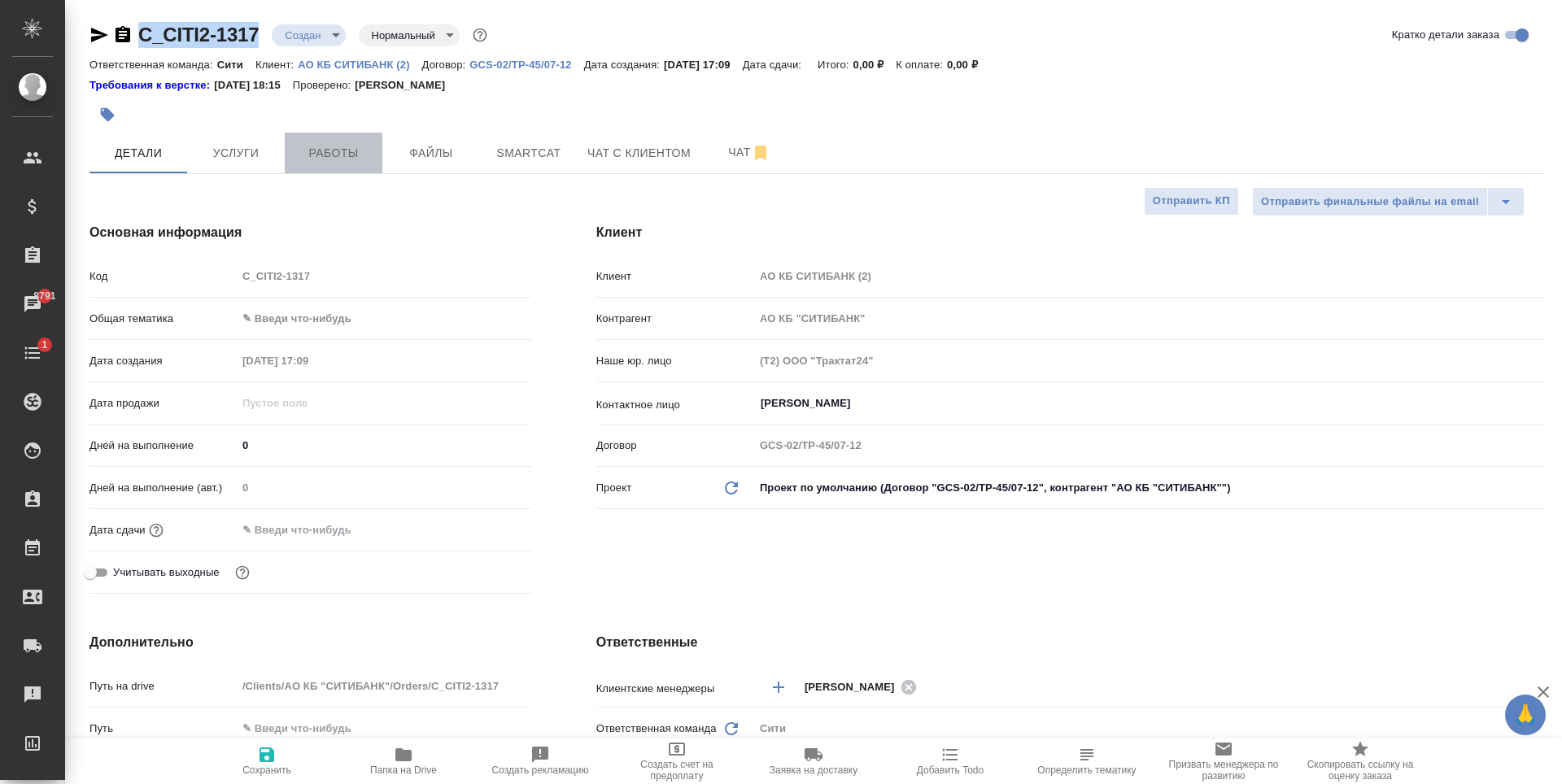
click at [365, 134] on button "Работы" at bounding box center [333, 153] width 97 height 41
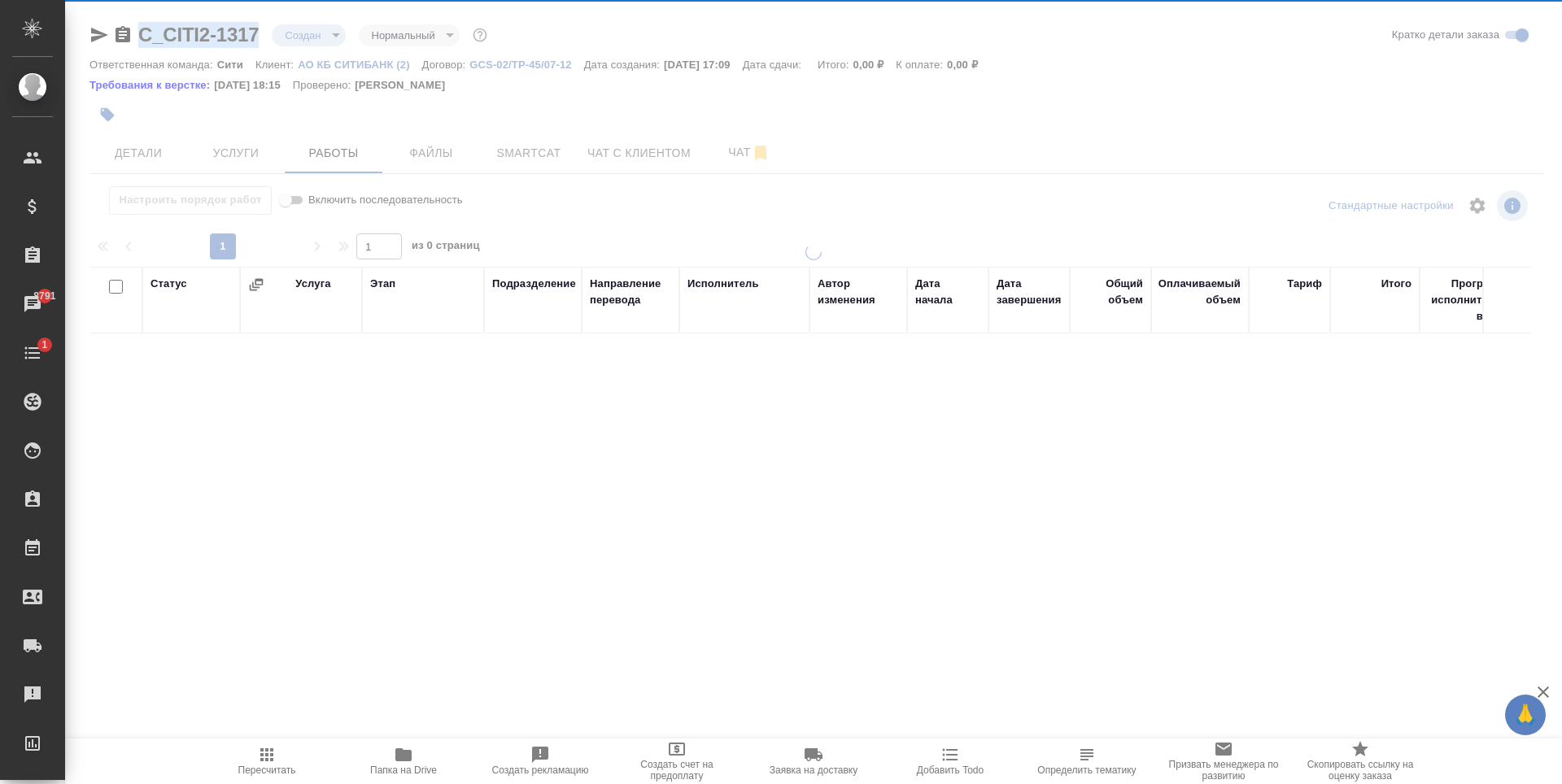
click at [211, 153] on div at bounding box center [814, 337] width 1498 height 674
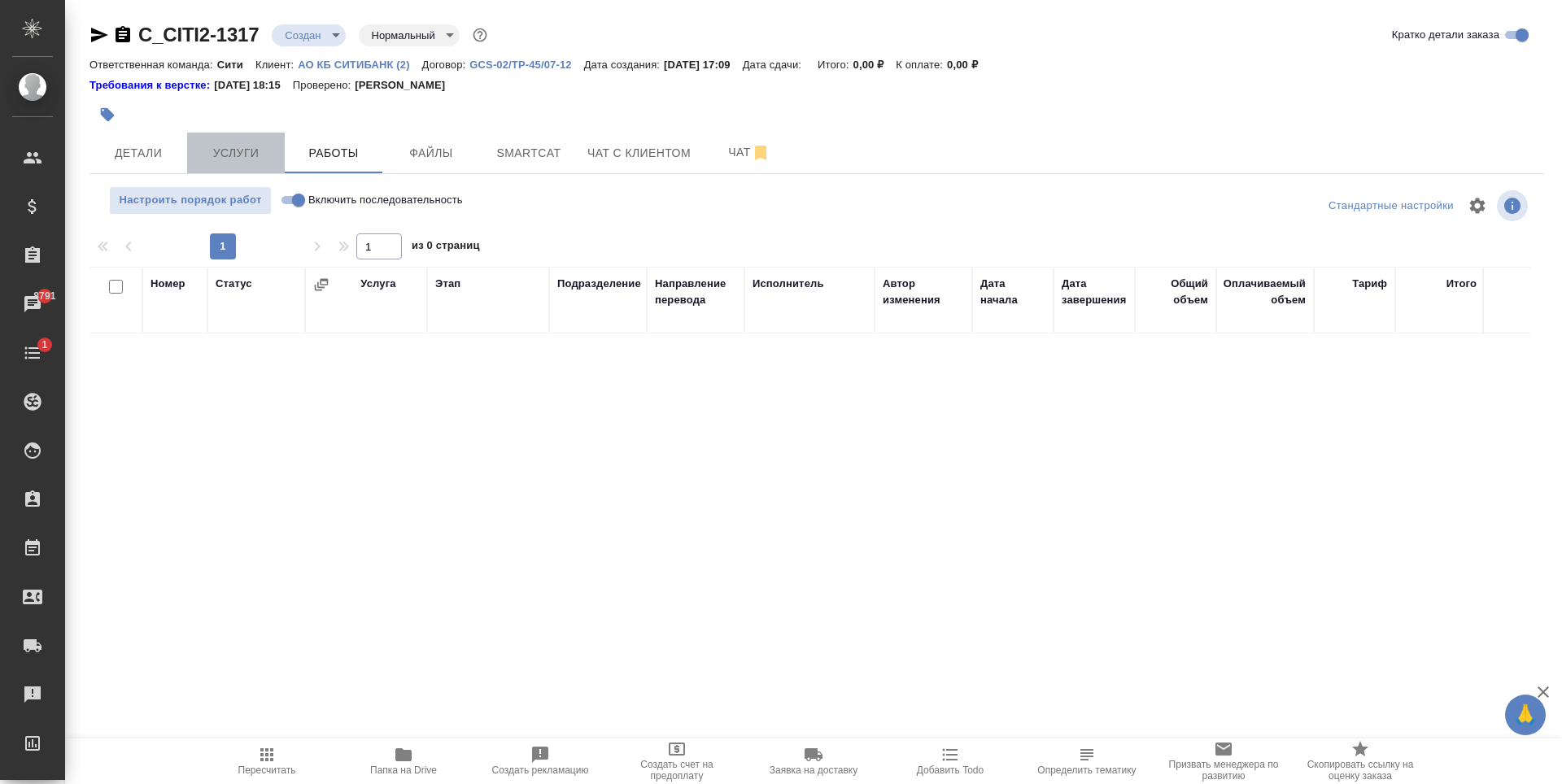
click at [220, 154] on span "Услуги" at bounding box center [236, 153] width 78 height 21
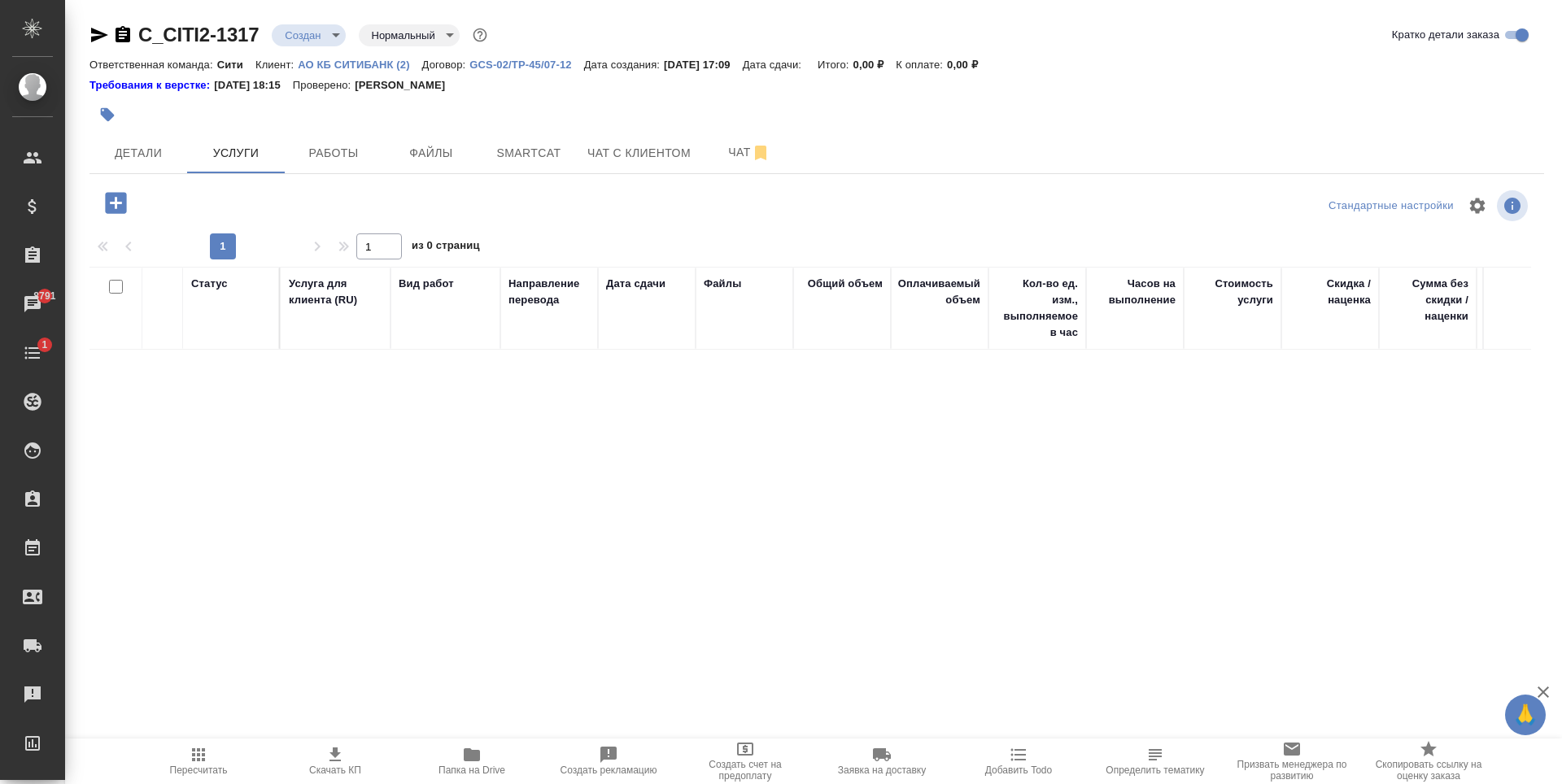
click at [334, 66] on p "АО КБ СИТИБАНК (2)" at bounding box center [359, 64] width 124 height 12
click at [296, 487] on div "Статус Услуга для клиента (RU) Вид работ Направление перевода Дата сдачи Файлы …" at bounding box center [810, 441] width 1442 height 350
click at [120, 195] on icon "button" at bounding box center [115, 202] width 21 height 21
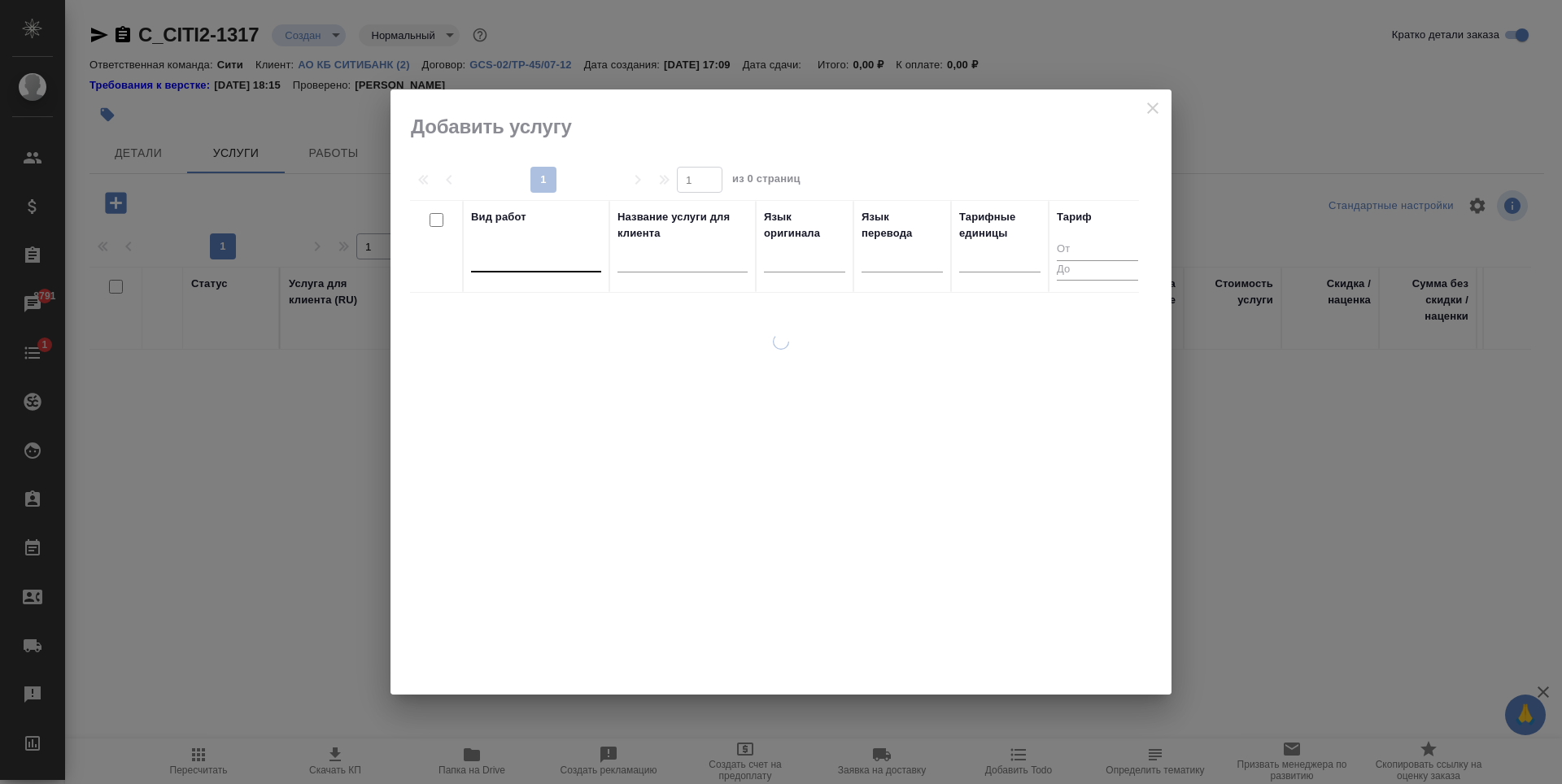
click at [524, 261] on div at bounding box center [536, 256] width 130 height 24
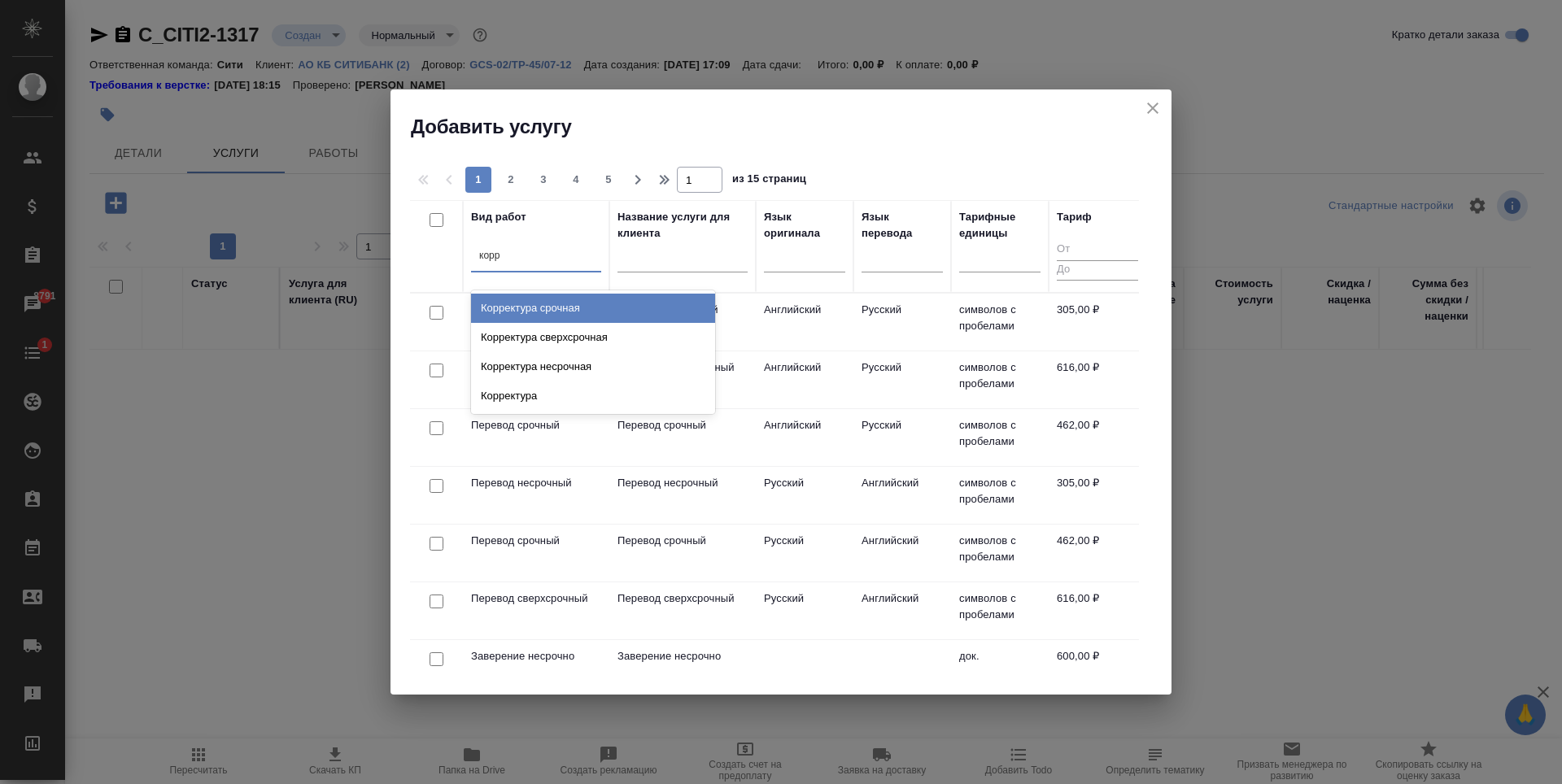
type input "корре"
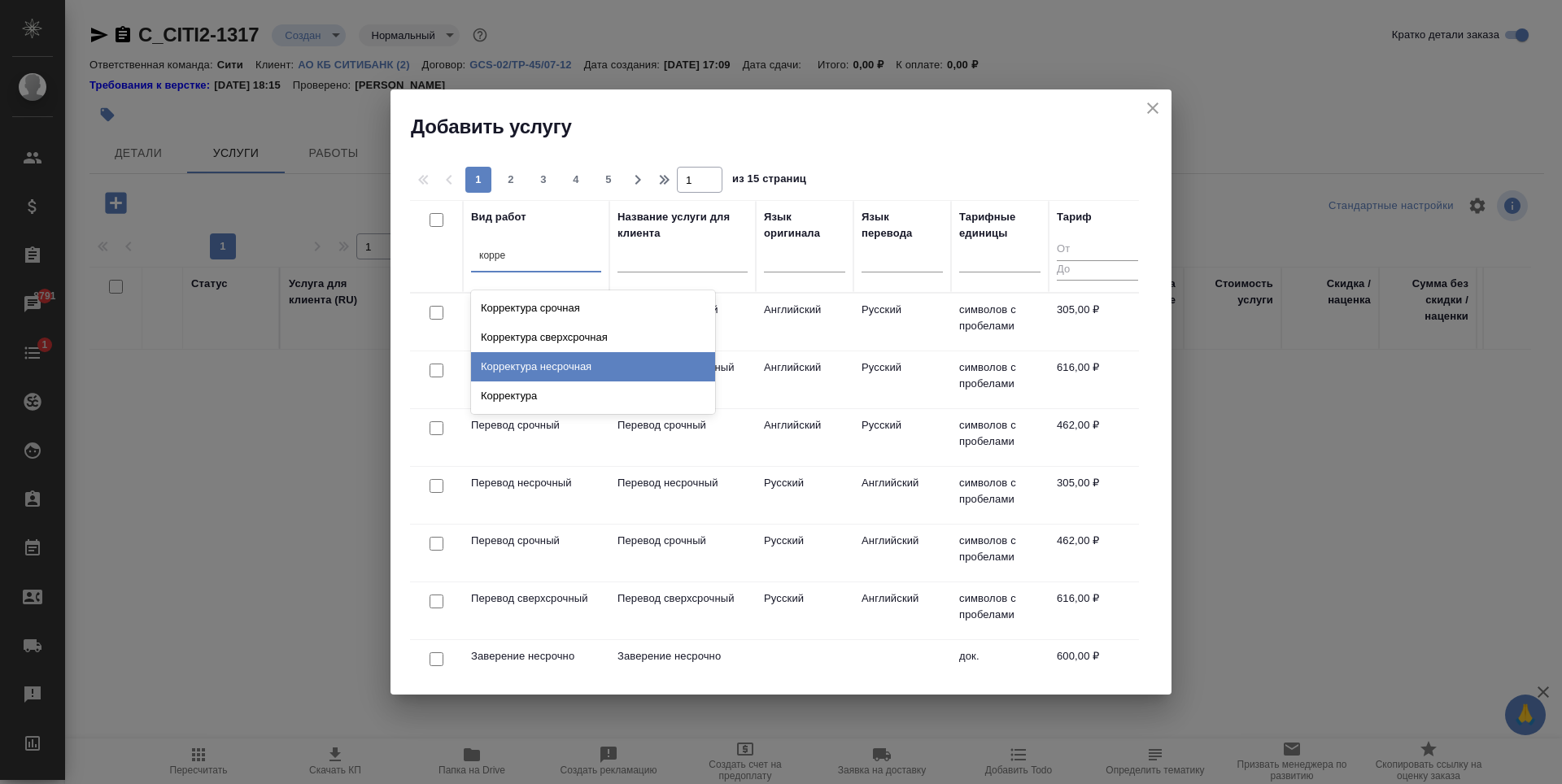
click at [538, 376] on div "Корректура несрочная" at bounding box center [593, 367] width 244 height 30
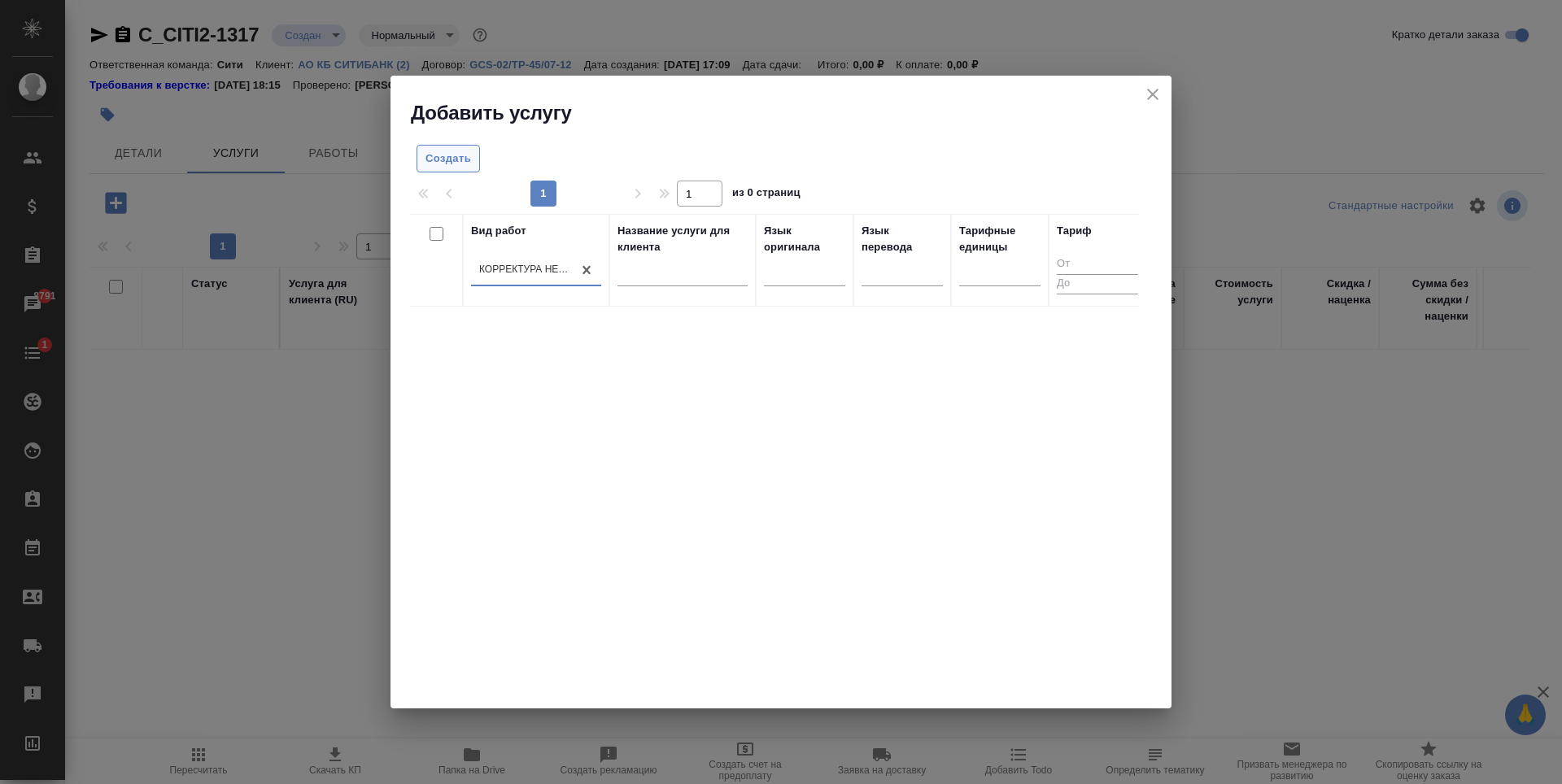
click at [422, 157] on button "Создать" at bounding box center [448, 159] width 63 height 29
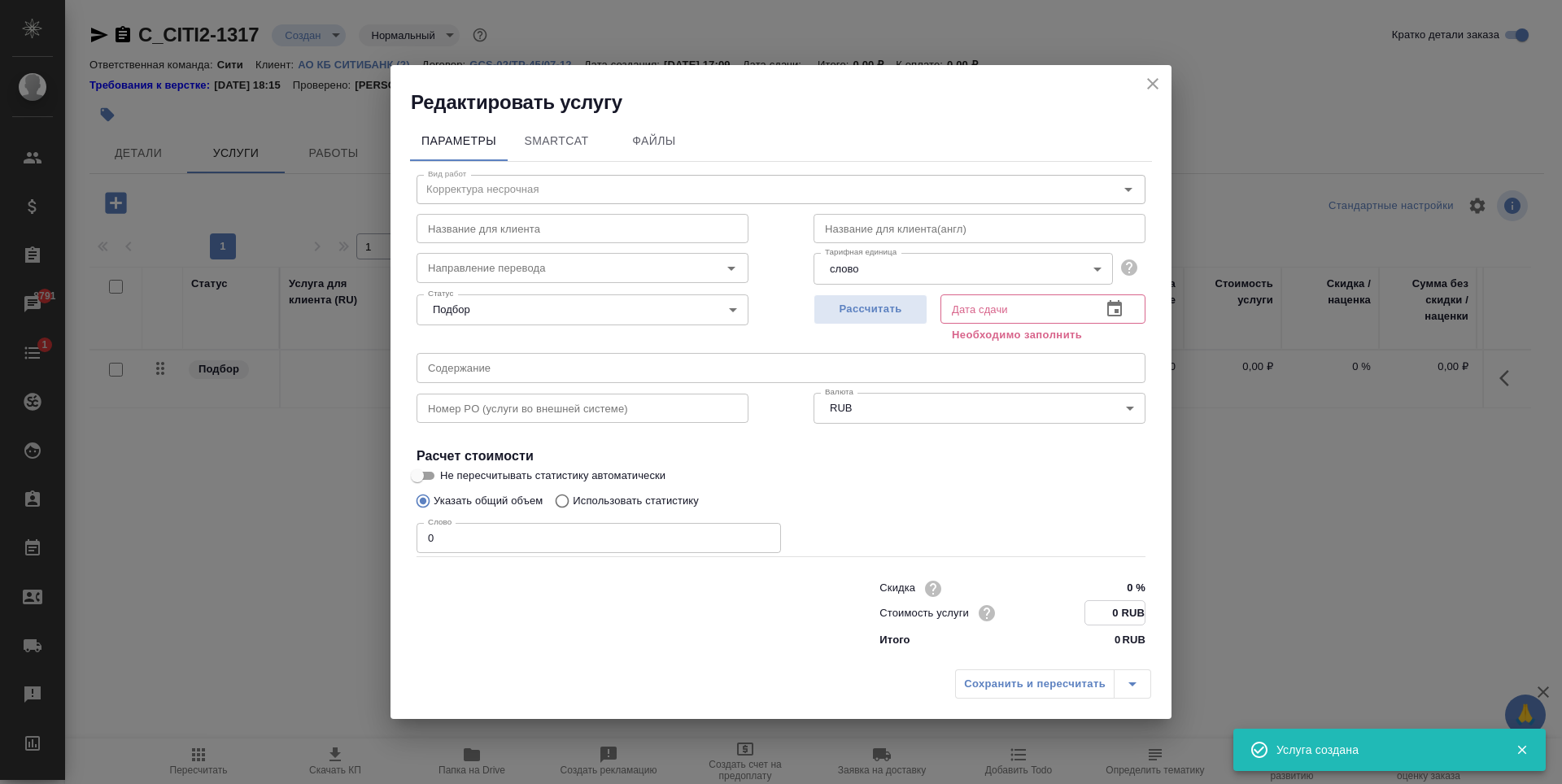
click at [1119, 608] on input "0 RUB" at bounding box center [1116, 613] width 60 height 24
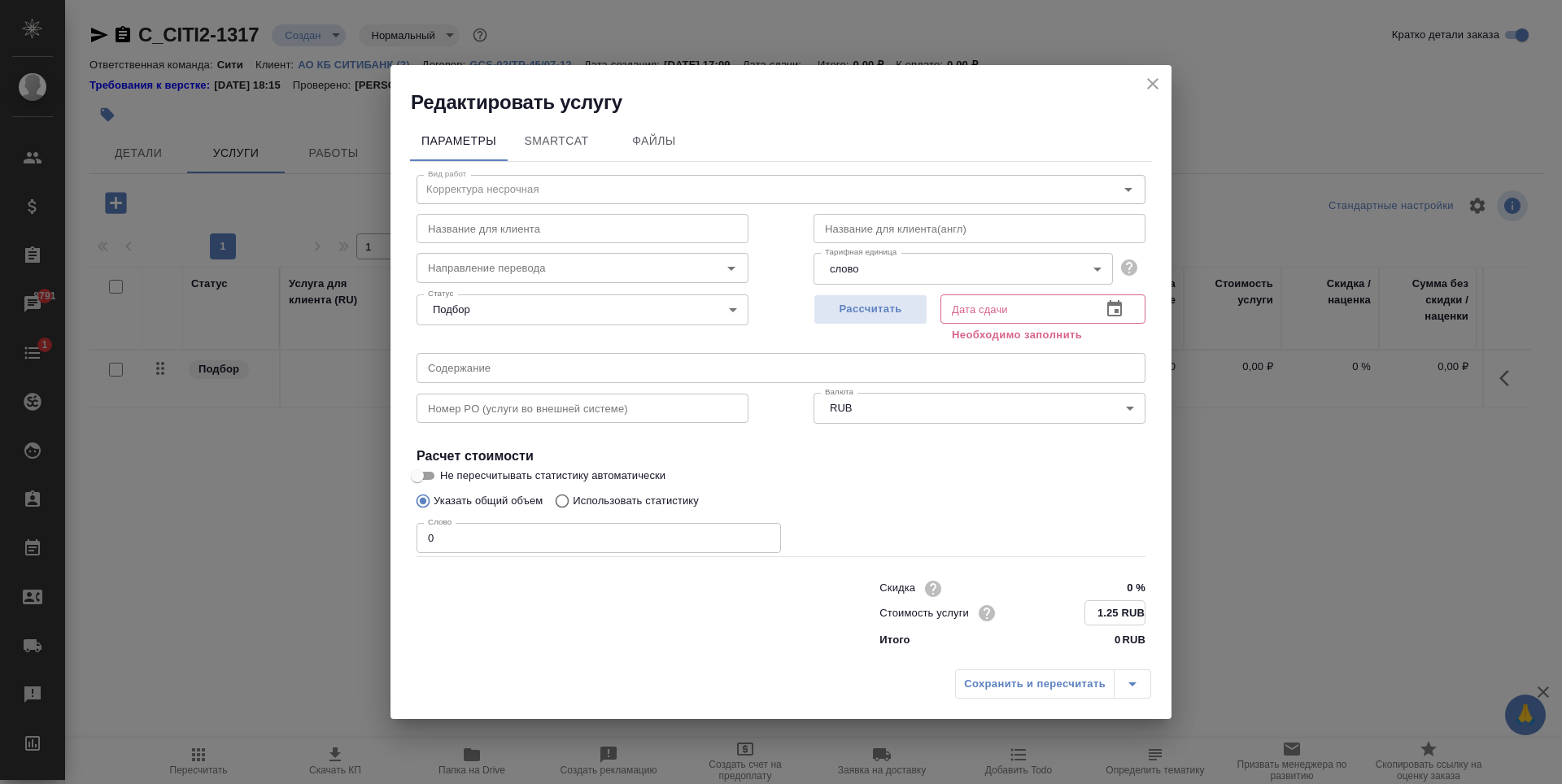
type input "1.25 RUB"
type input "1"
click at [763, 534] on input "1" at bounding box center [599, 538] width 365 height 30
click at [885, 301] on span "Рассчитать" at bounding box center [871, 310] width 96 height 19
type input "[DATE] 17:12"
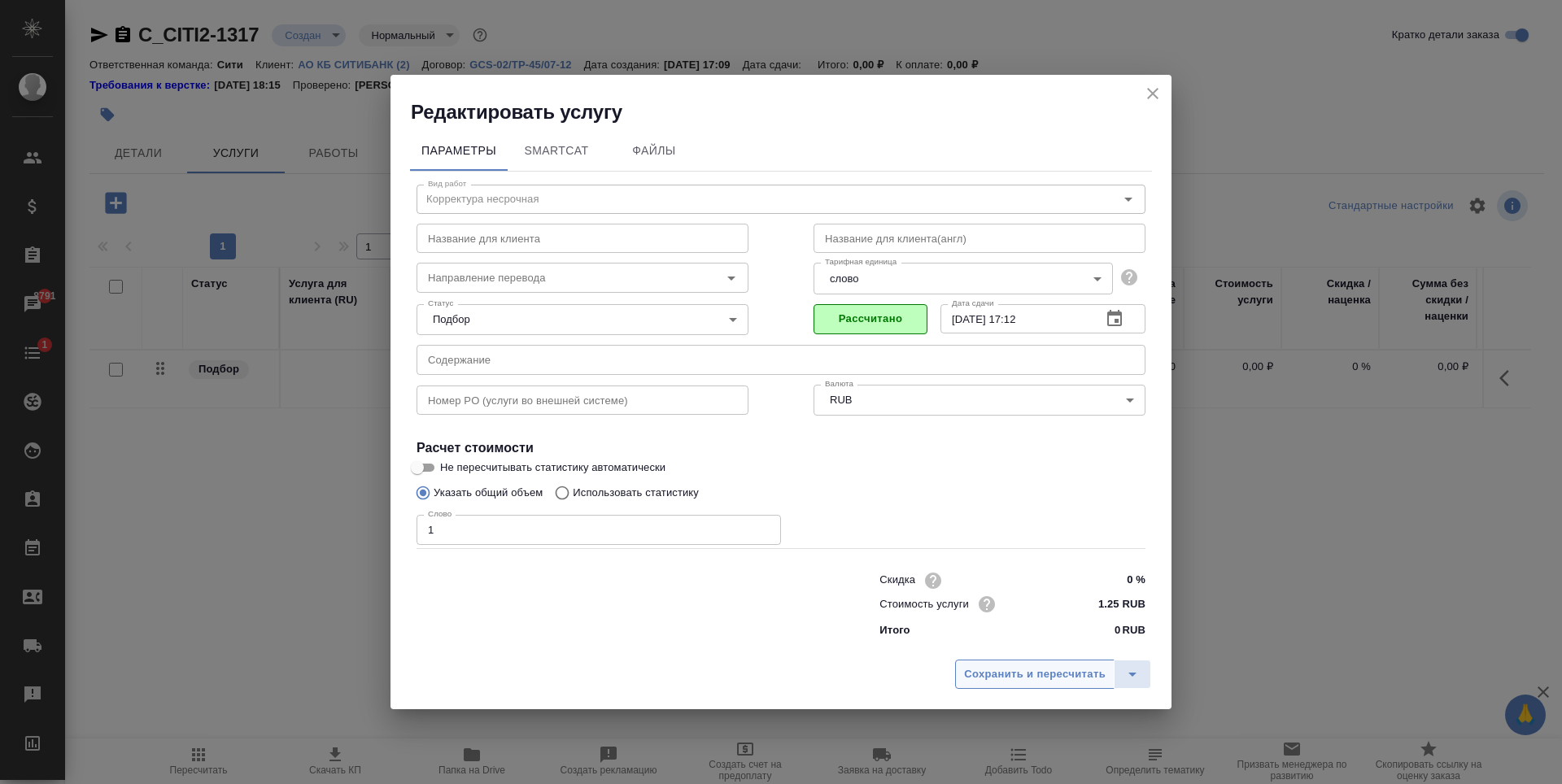
click at [1036, 682] on span "Сохранить и пересчитать" at bounding box center [1034, 674] width 142 height 19
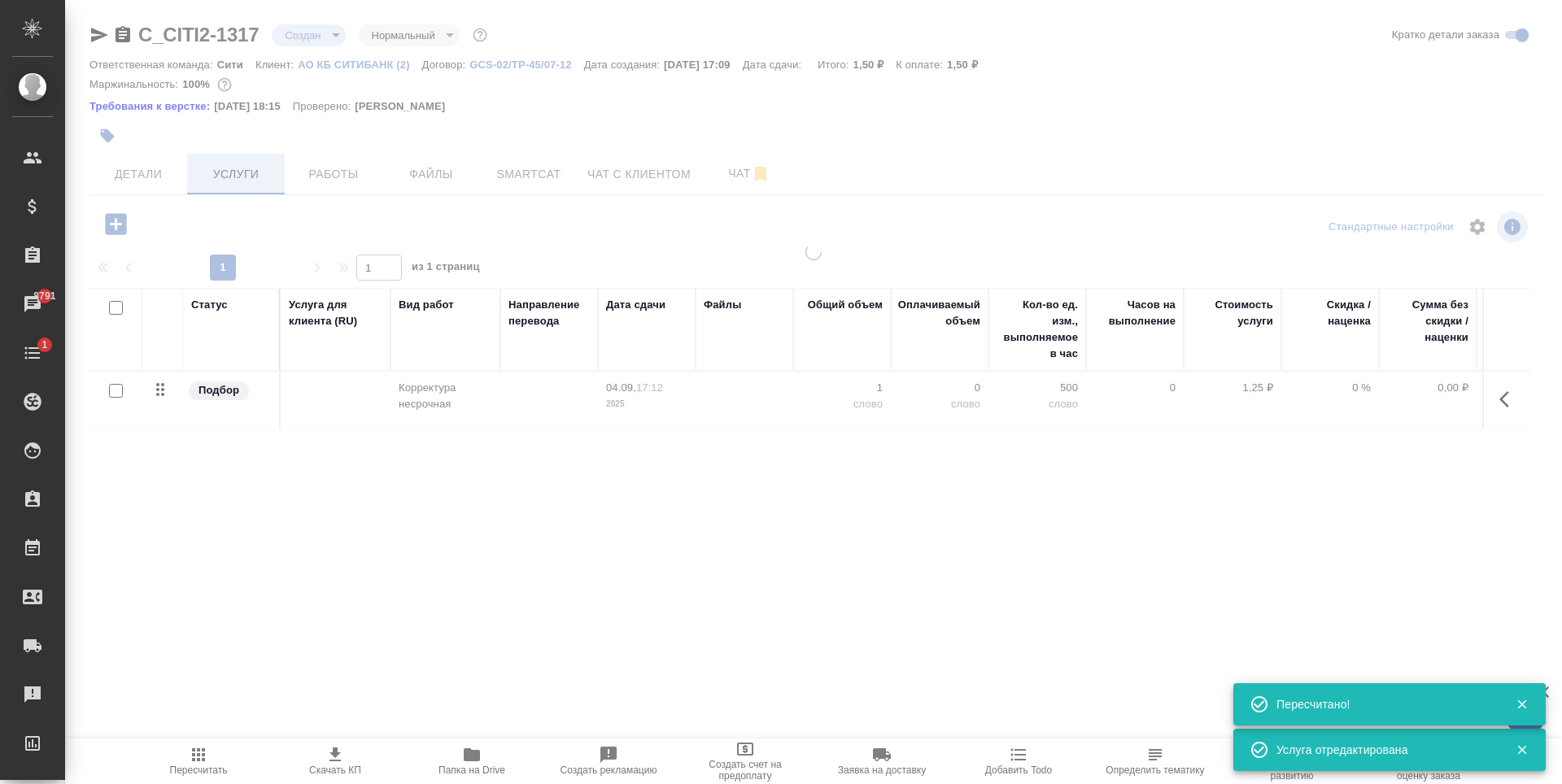
click at [400, 507] on div "Статус Услуга для клиента (RU) Вид работ Направление перевода Дата сдачи Файлы …" at bounding box center [810, 462] width 1442 height 350
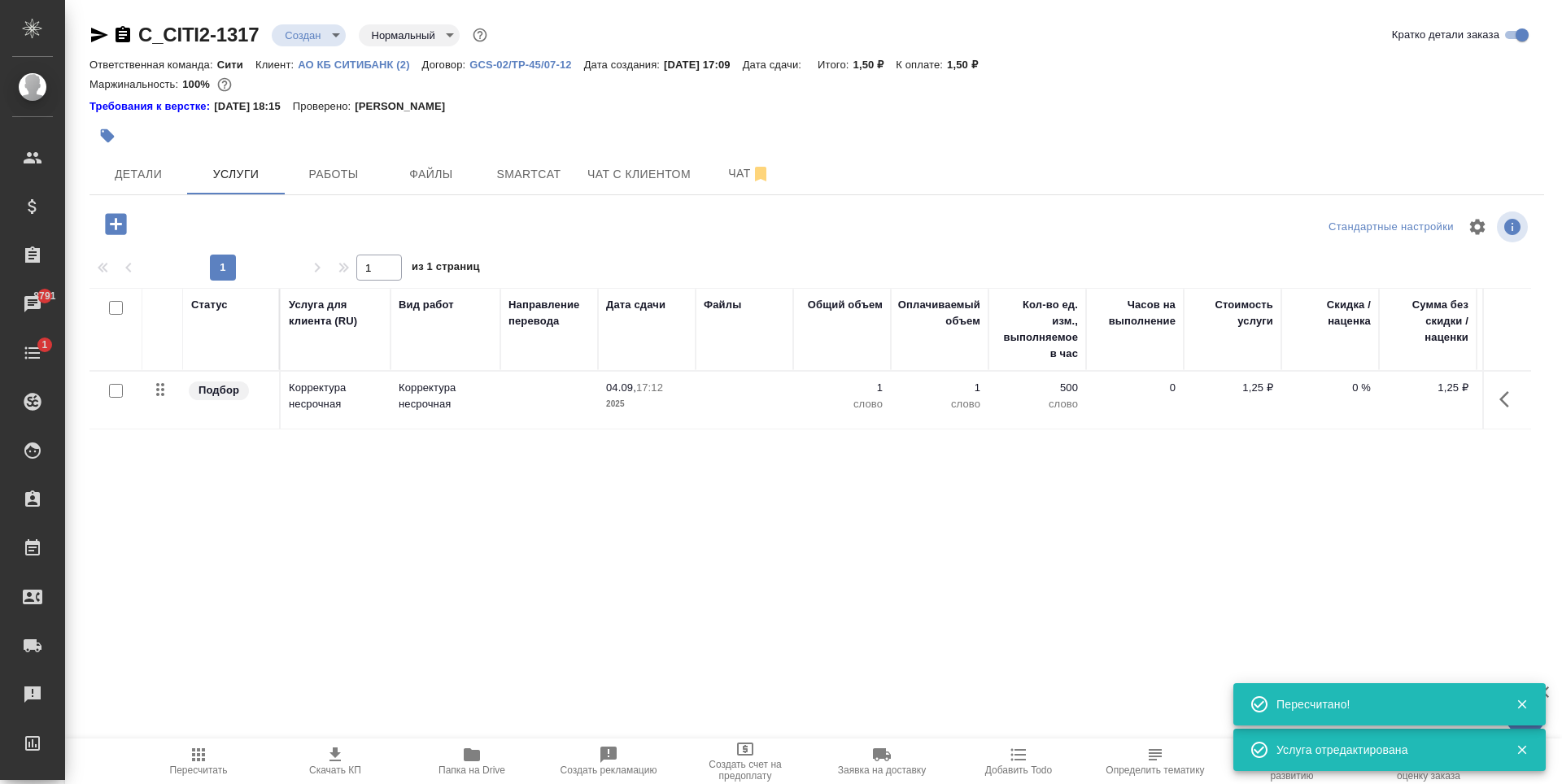
click at [655, 514] on div "Статус Услуга для клиента (RU) Вид работ Направление перевода Дата сдачи Файлы …" at bounding box center [810, 462] width 1442 height 350
click at [120, 230] on icon "button" at bounding box center [115, 223] width 21 height 21
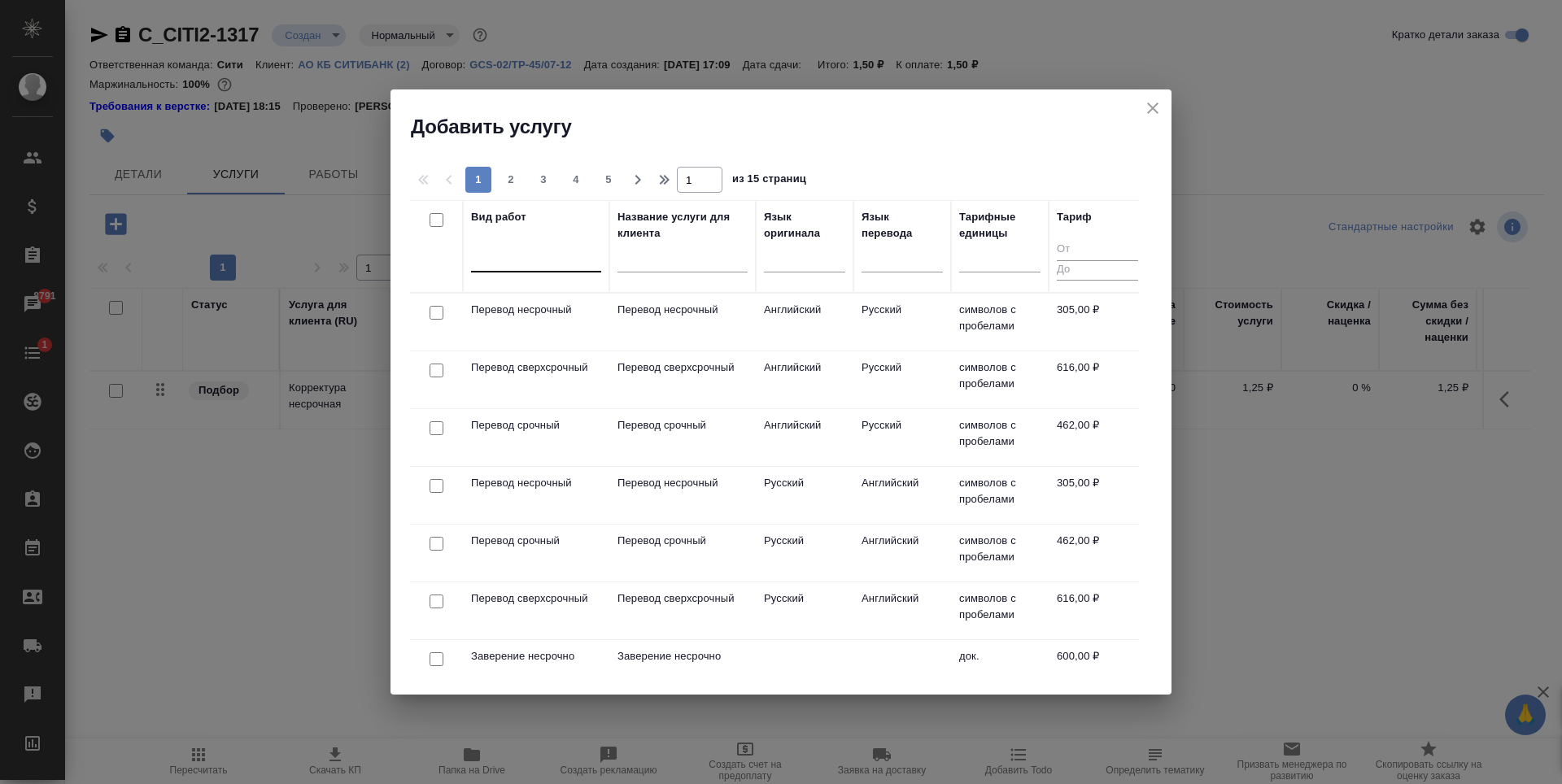
click at [530, 262] on div at bounding box center [536, 256] width 130 height 24
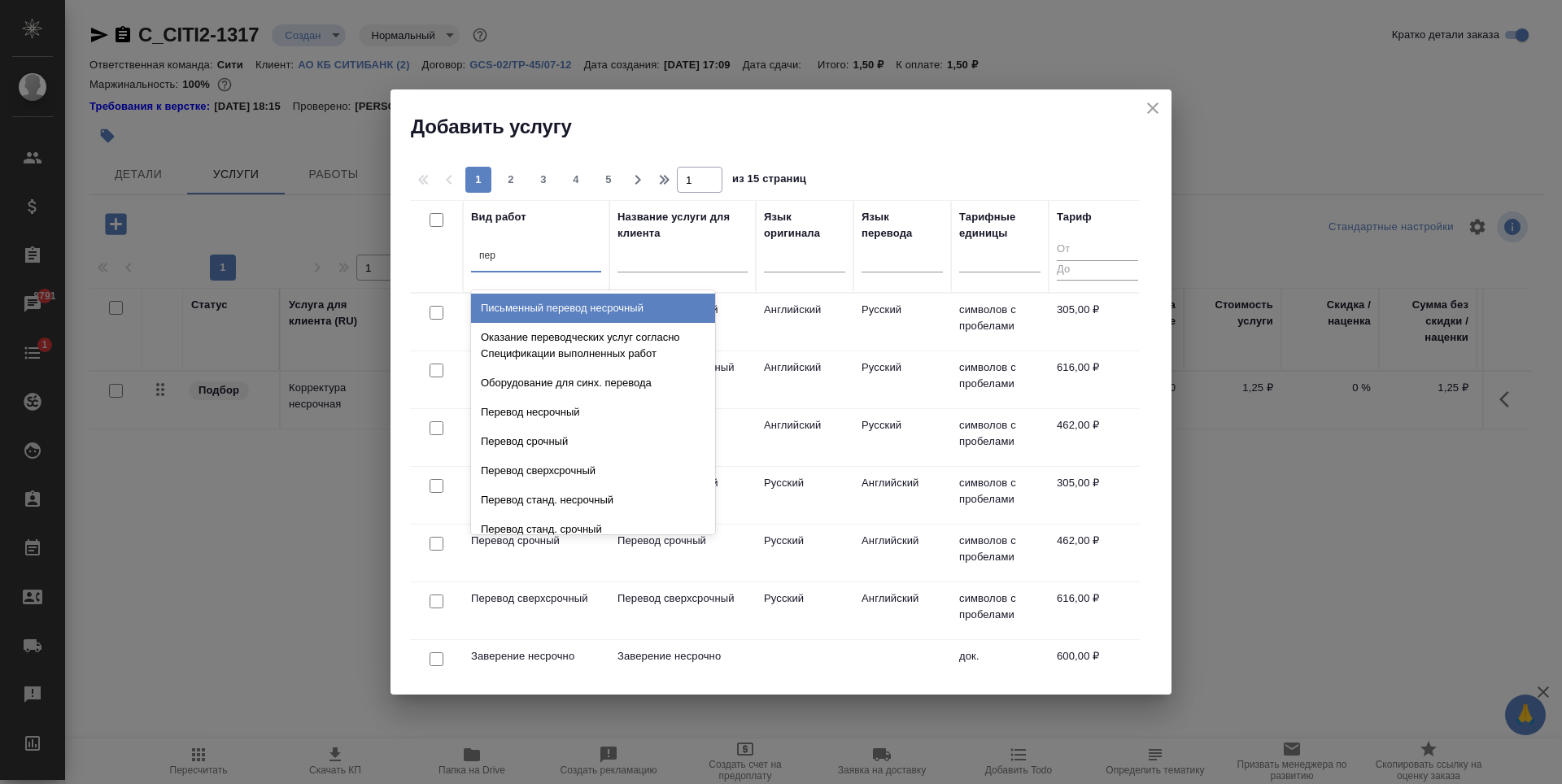
type input "пере"
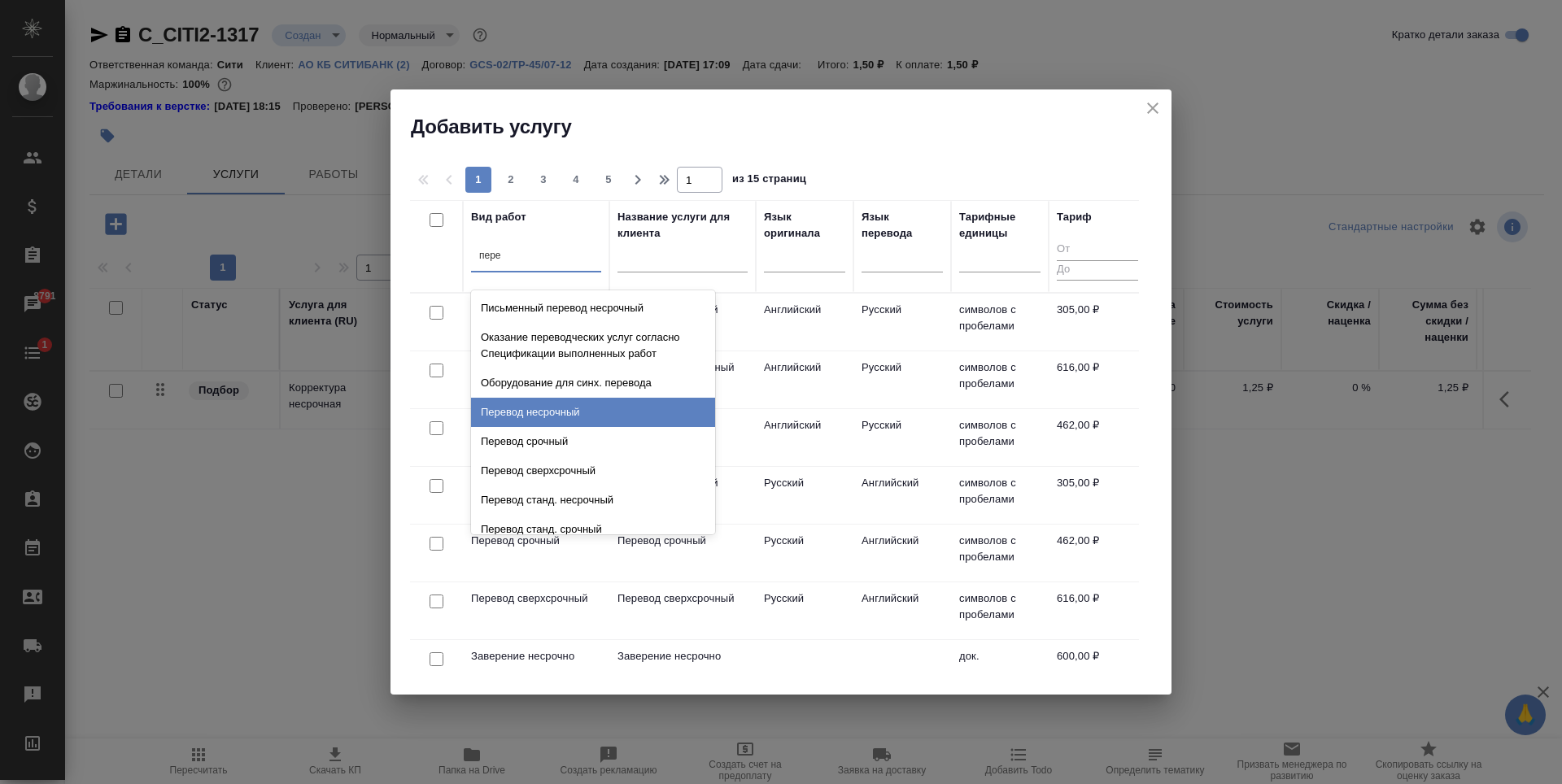
click at [595, 419] on div "Перевод несрочный" at bounding box center [593, 412] width 244 height 30
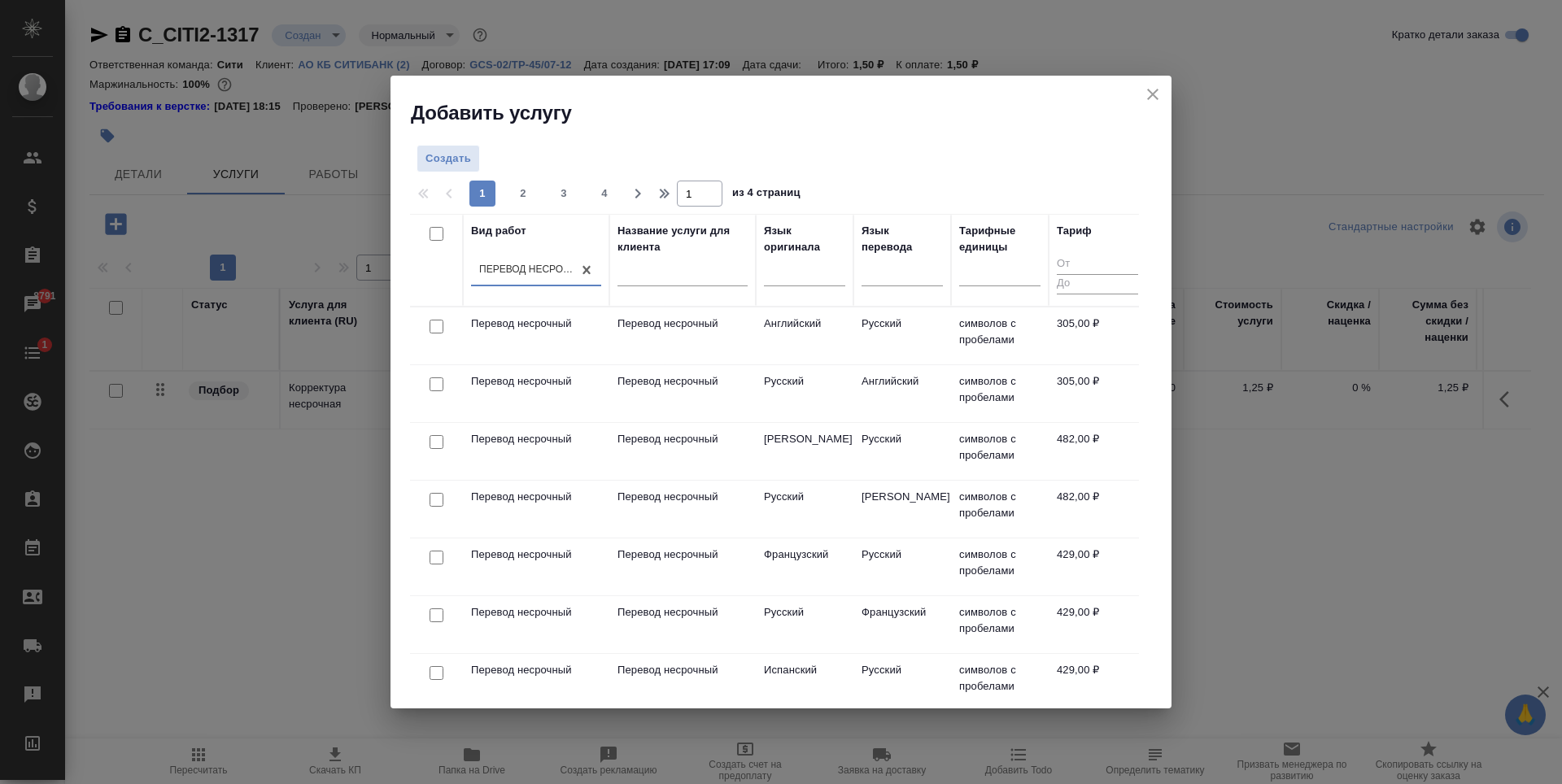
click at [431, 318] on div at bounding box center [436, 326] width 37 height 23
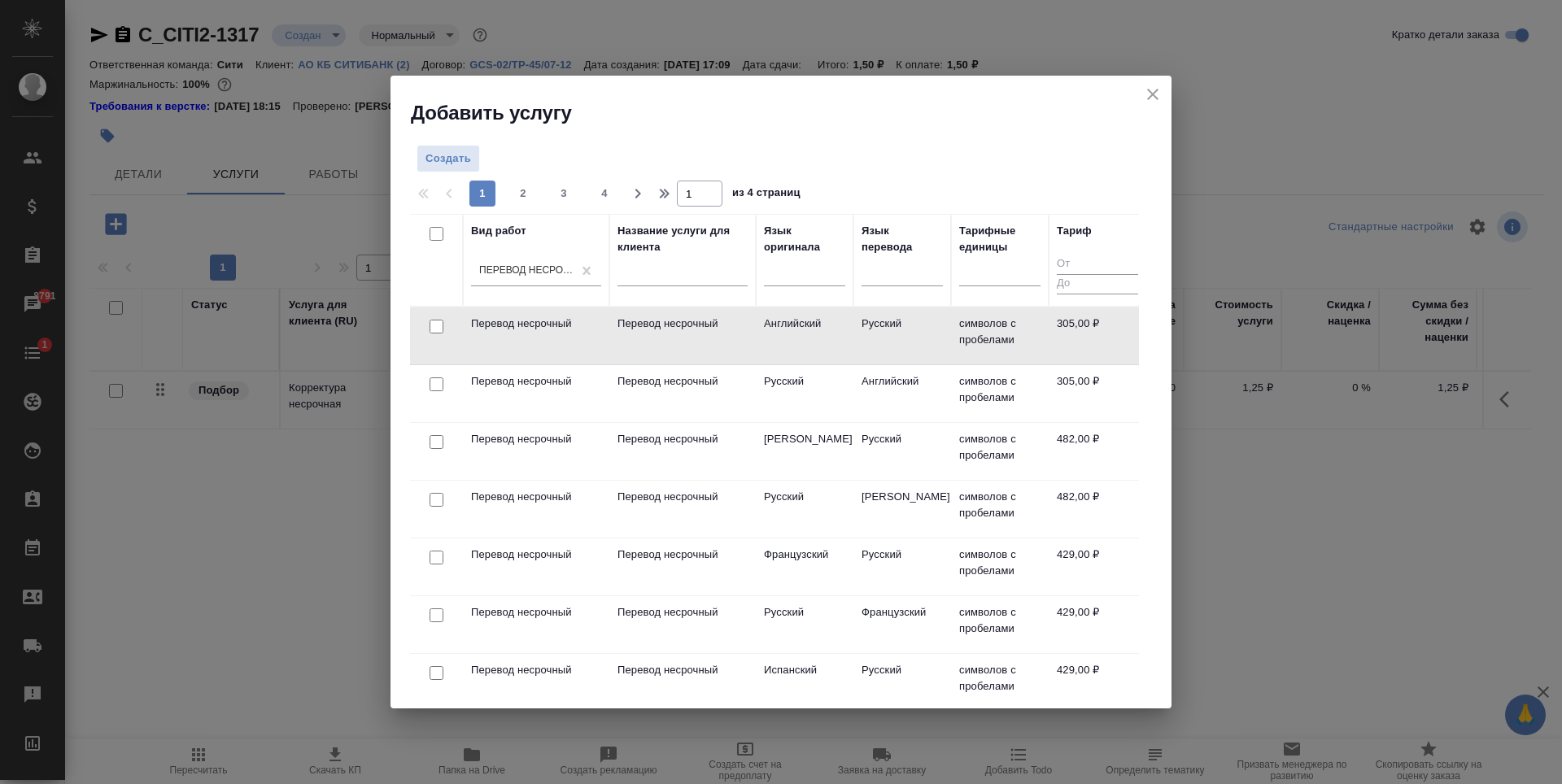
click at [433, 324] on input "checkbox" at bounding box center [436, 326] width 14 height 14
checkbox input "true"
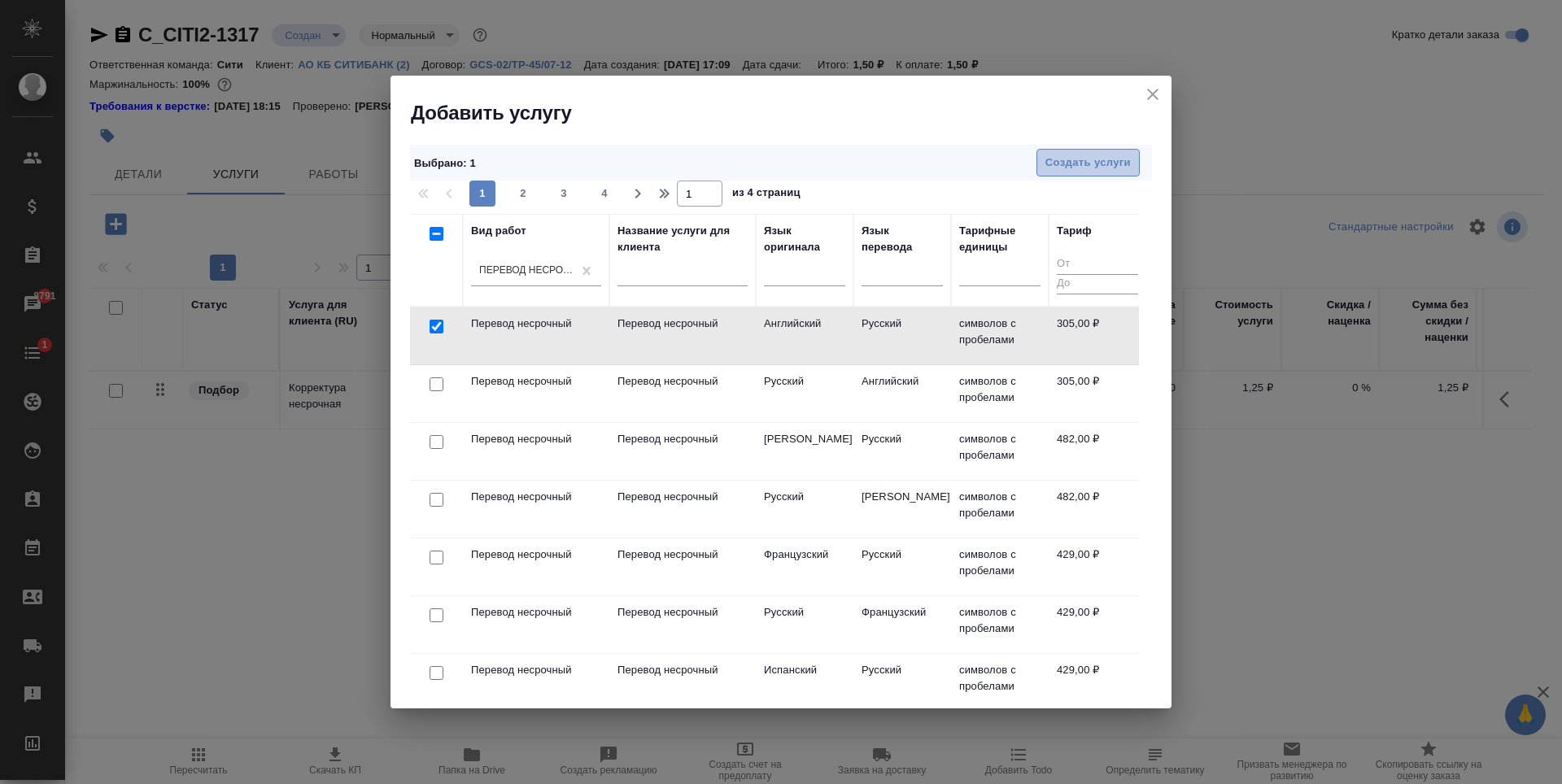
click at [1067, 166] on span "Создать услуги" at bounding box center [1088, 163] width 85 height 19
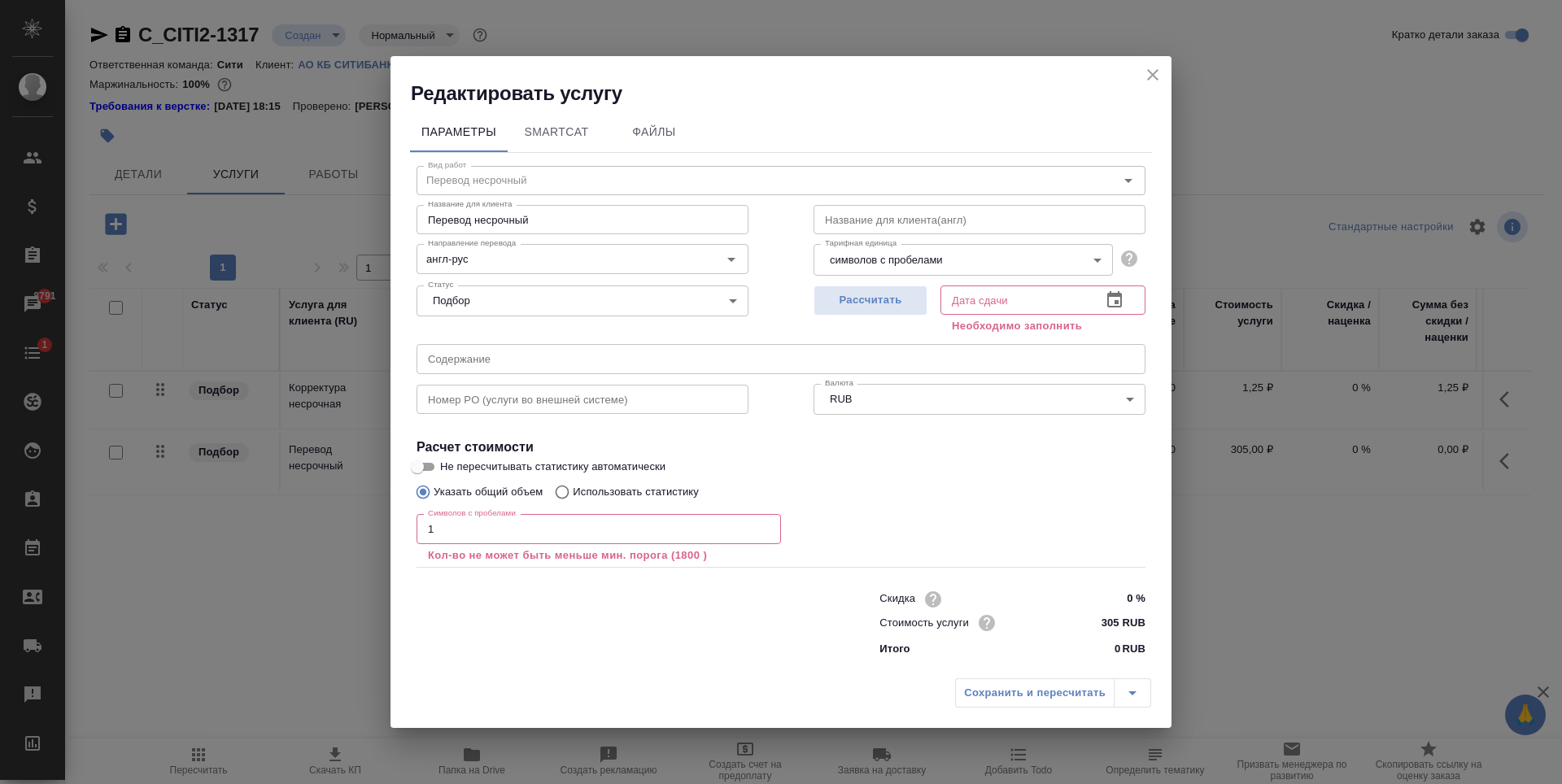
type input "1"
click at [762, 526] on input "1" at bounding box center [599, 529] width 365 height 30
click at [878, 301] on span "Рассчитать" at bounding box center [871, 300] width 96 height 19
type input "04.09.2025 17:13"
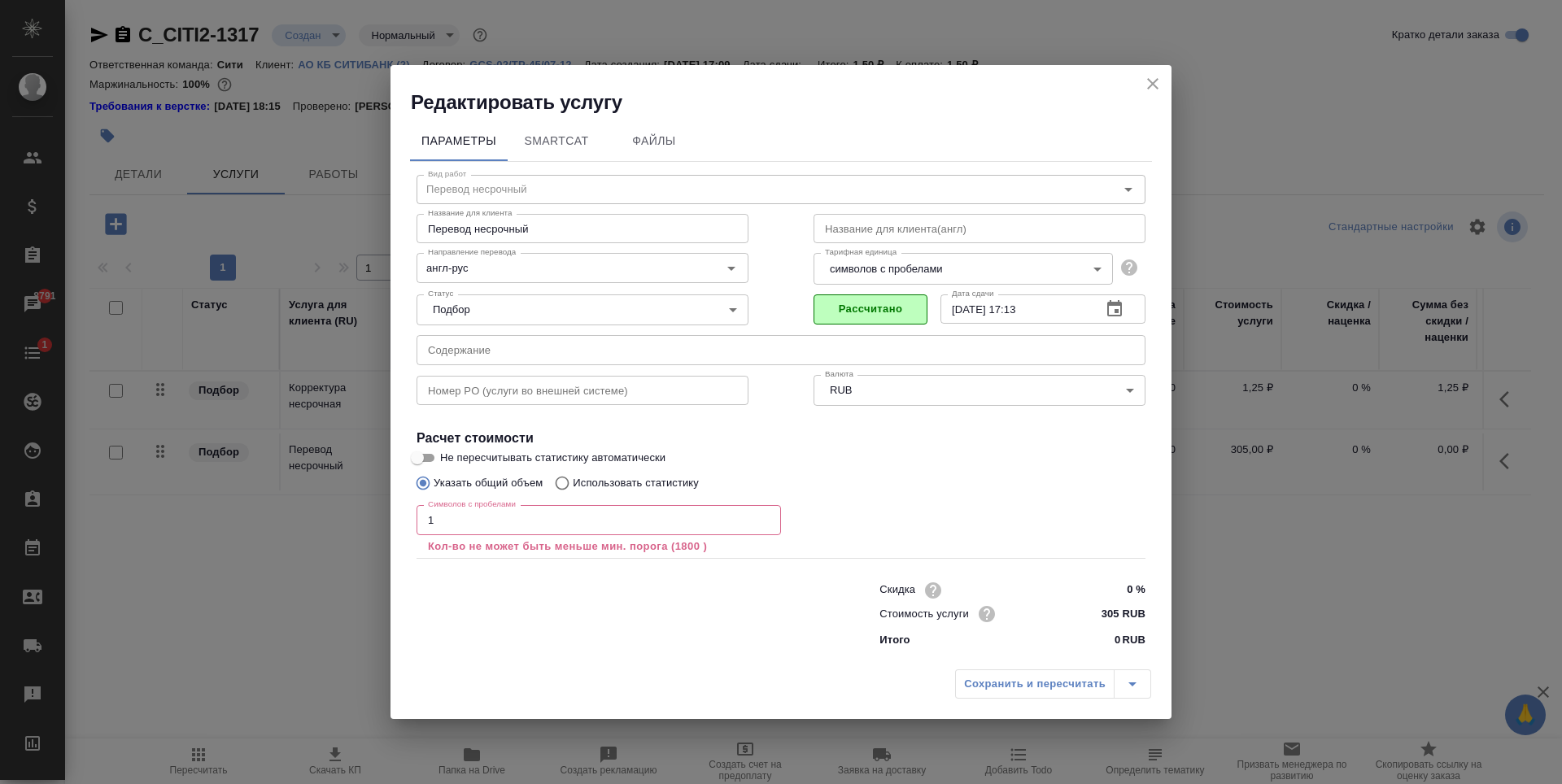
click at [688, 518] on input "1" at bounding box center [599, 520] width 365 height 30
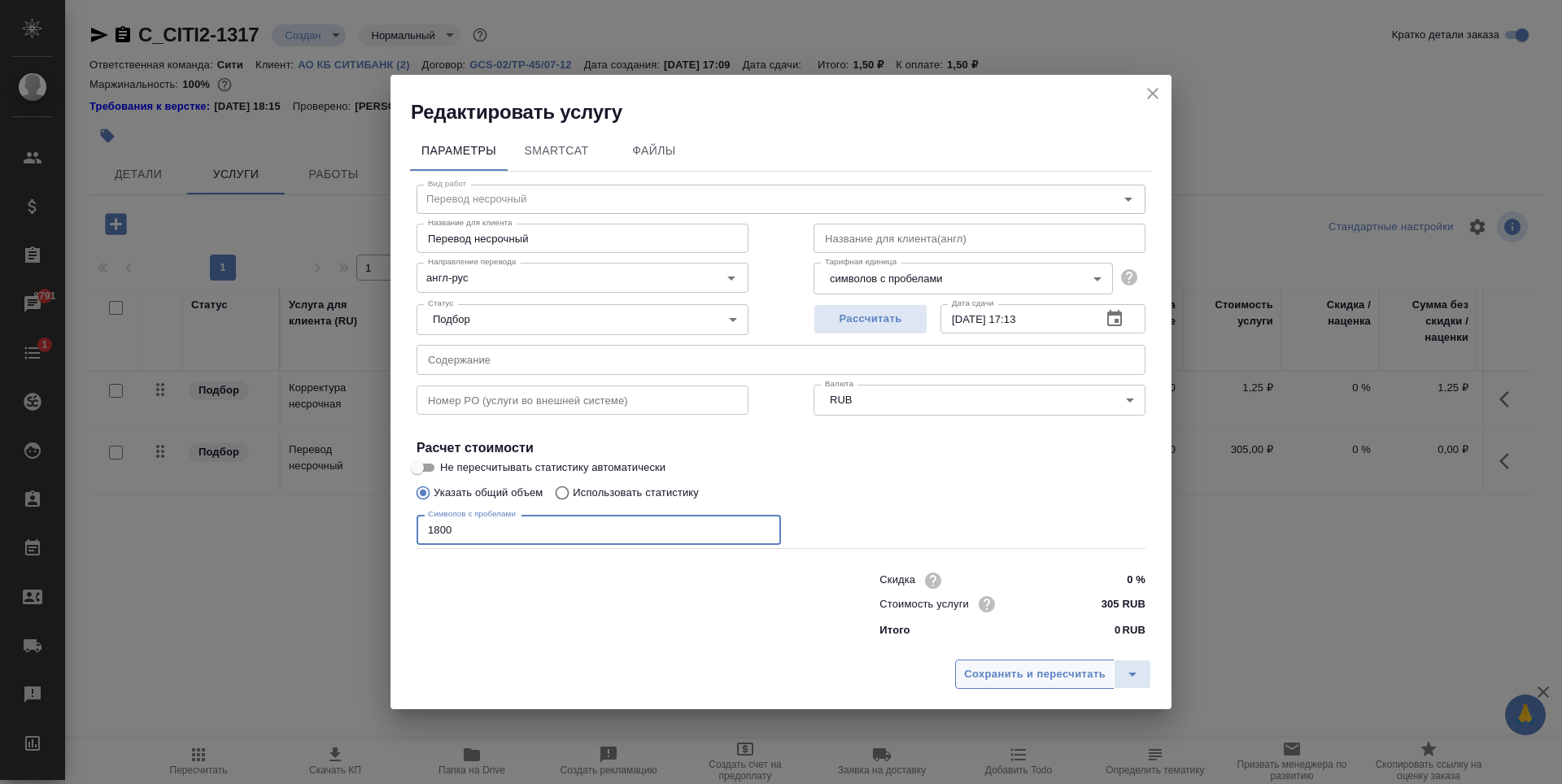
type input "1800"
click at [1065, 659] on button "Сохранить и пересчитать" at bounding box center [1034, 674] width 160 height 30
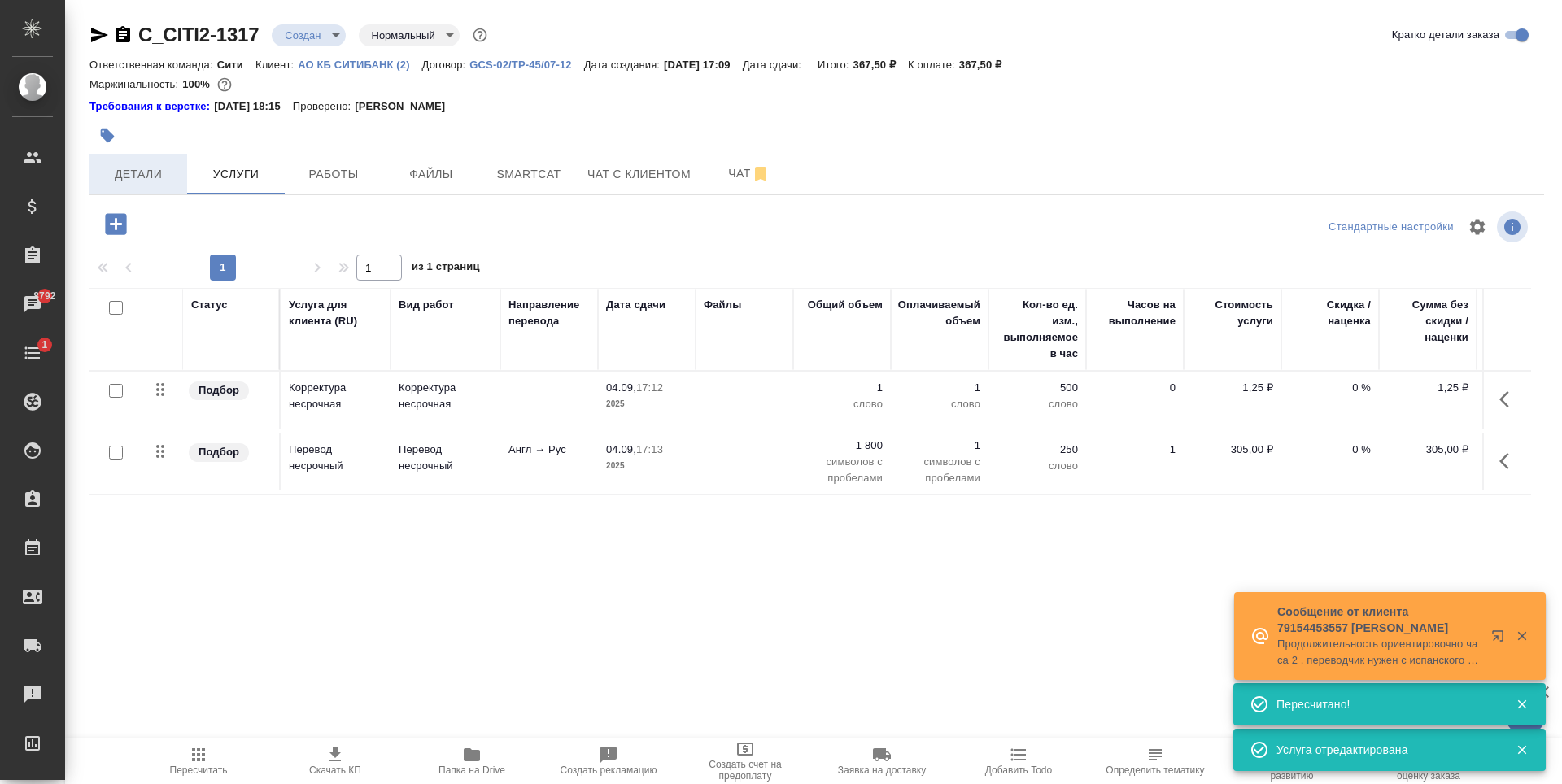
click at [141, 163] on button "Детали" at bounding box center [138, 173] width 97 height 41
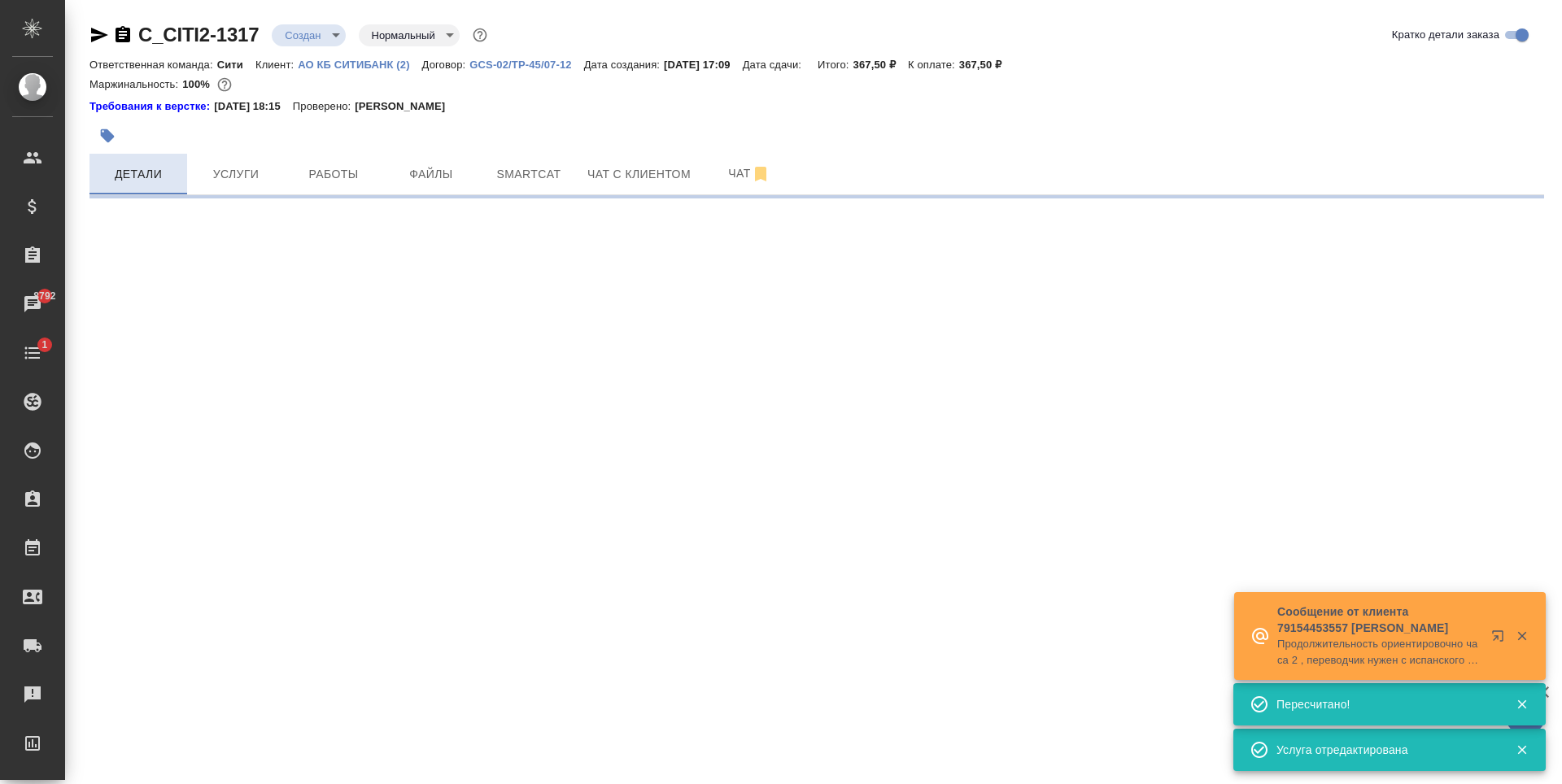
select select "RU"
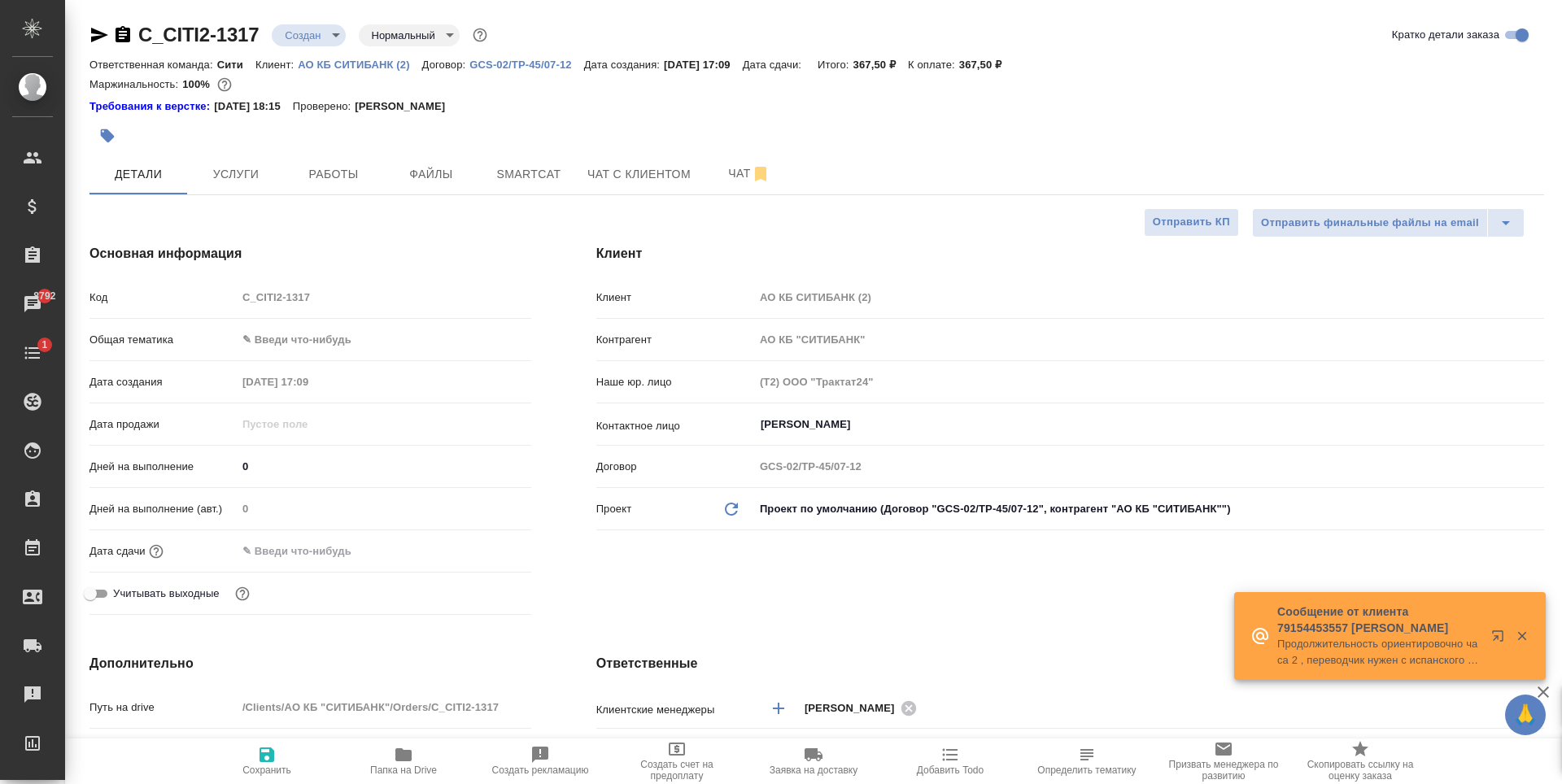
type textarea "x"
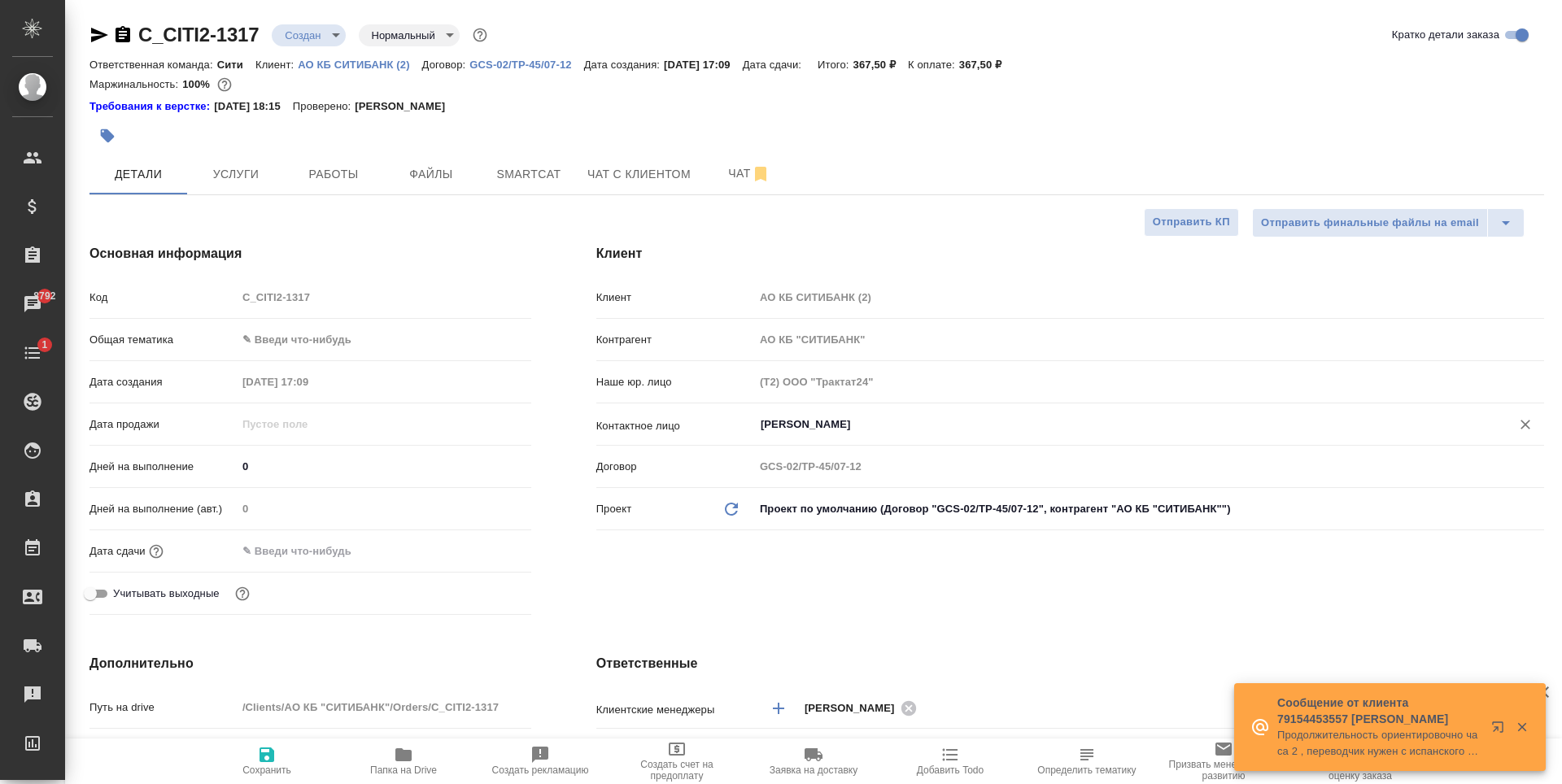
click at [844, 429] on input "[PERSON_NAME]" at bounding box center [1123, 424] width 726 height 20
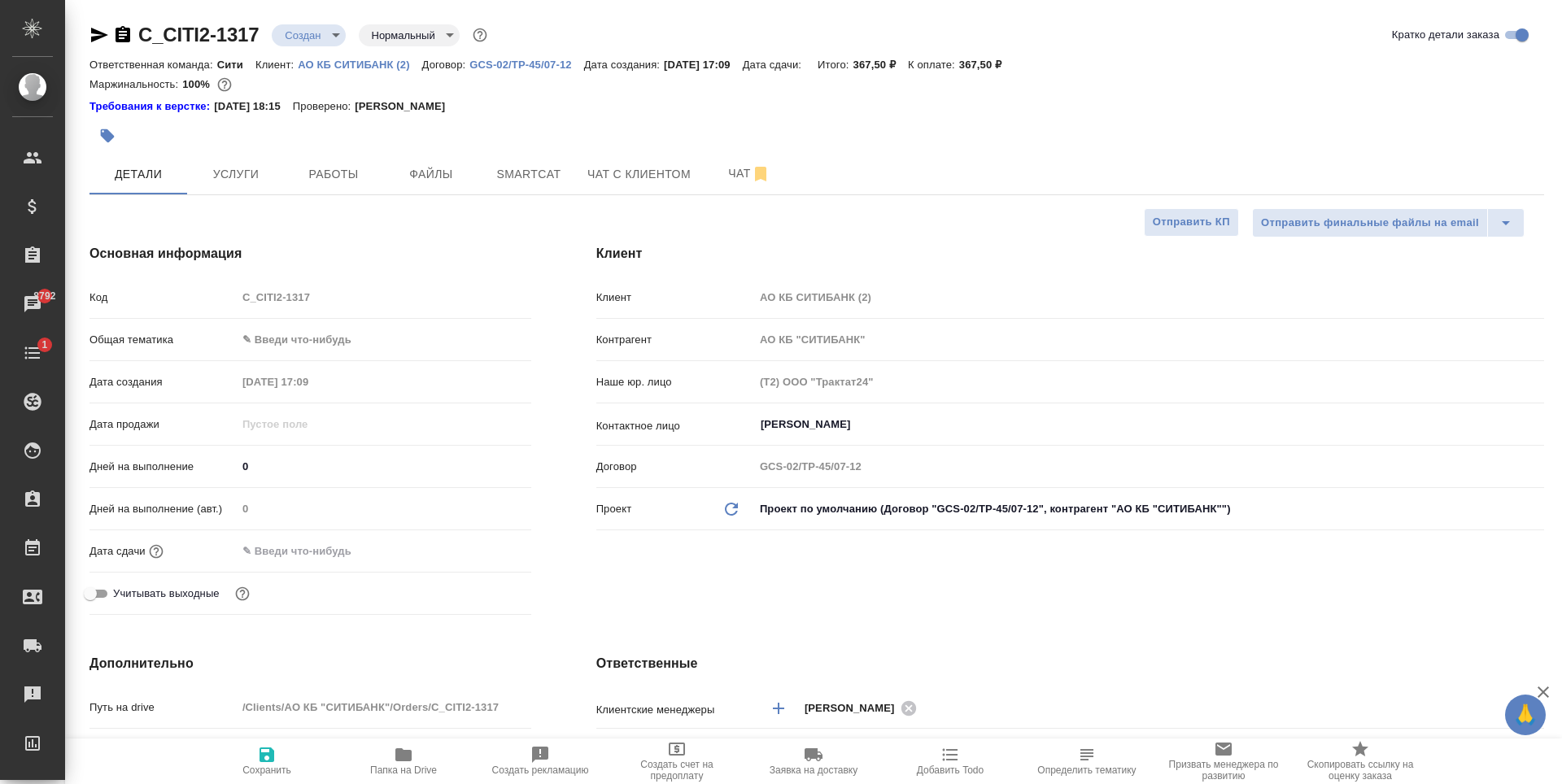
type textarea "x"
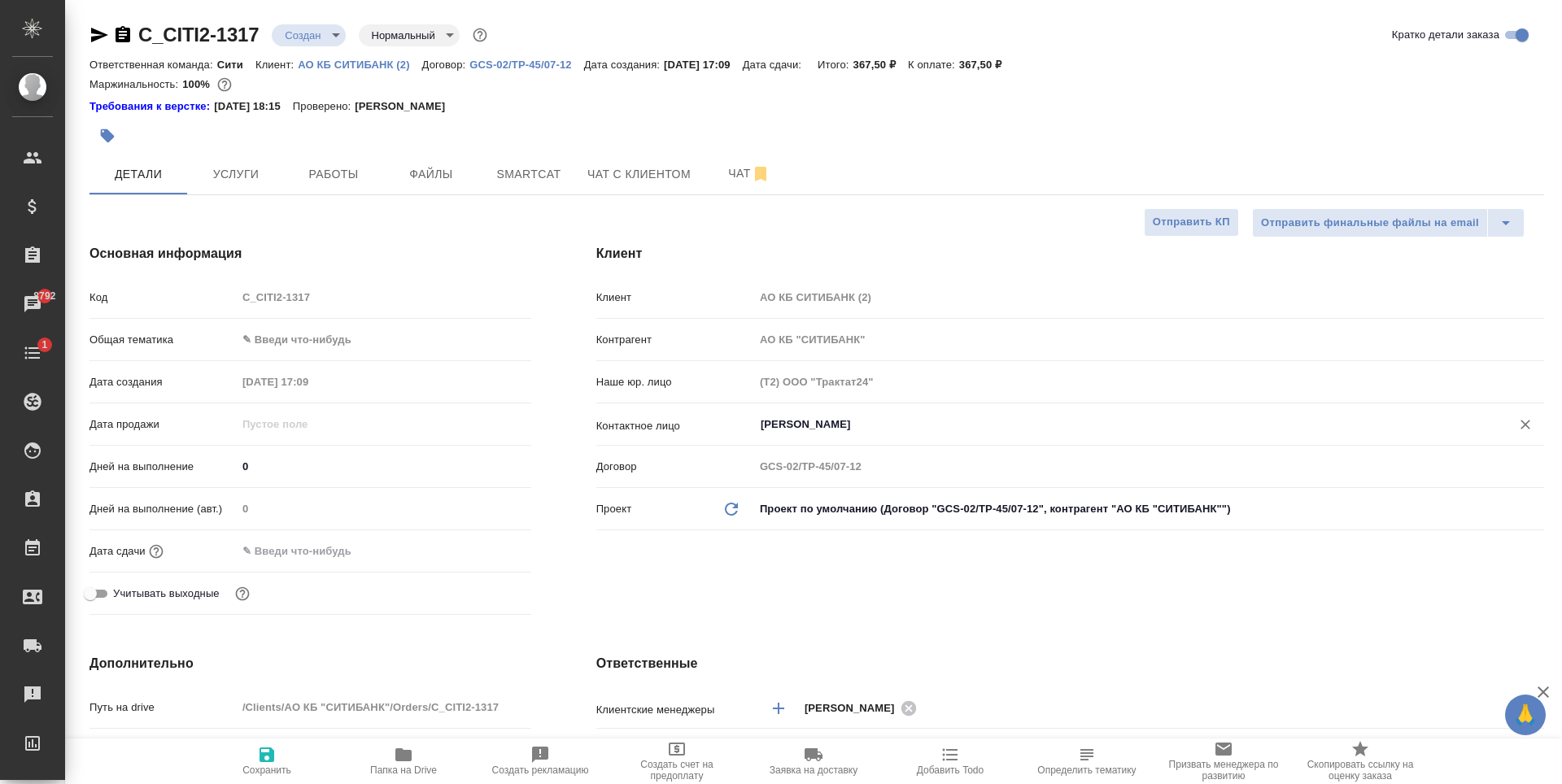
type textarea "x"
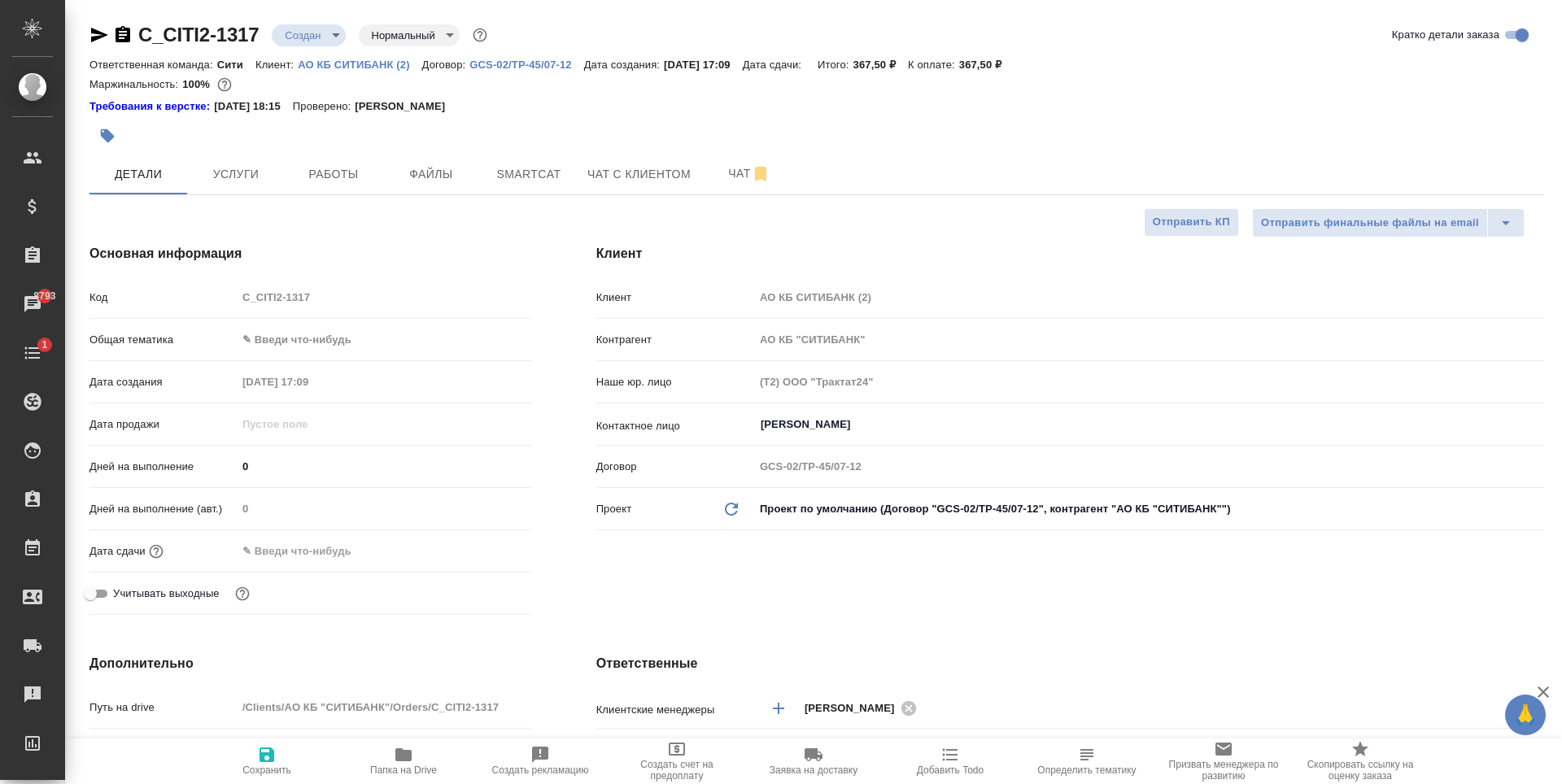
type textarea "x"
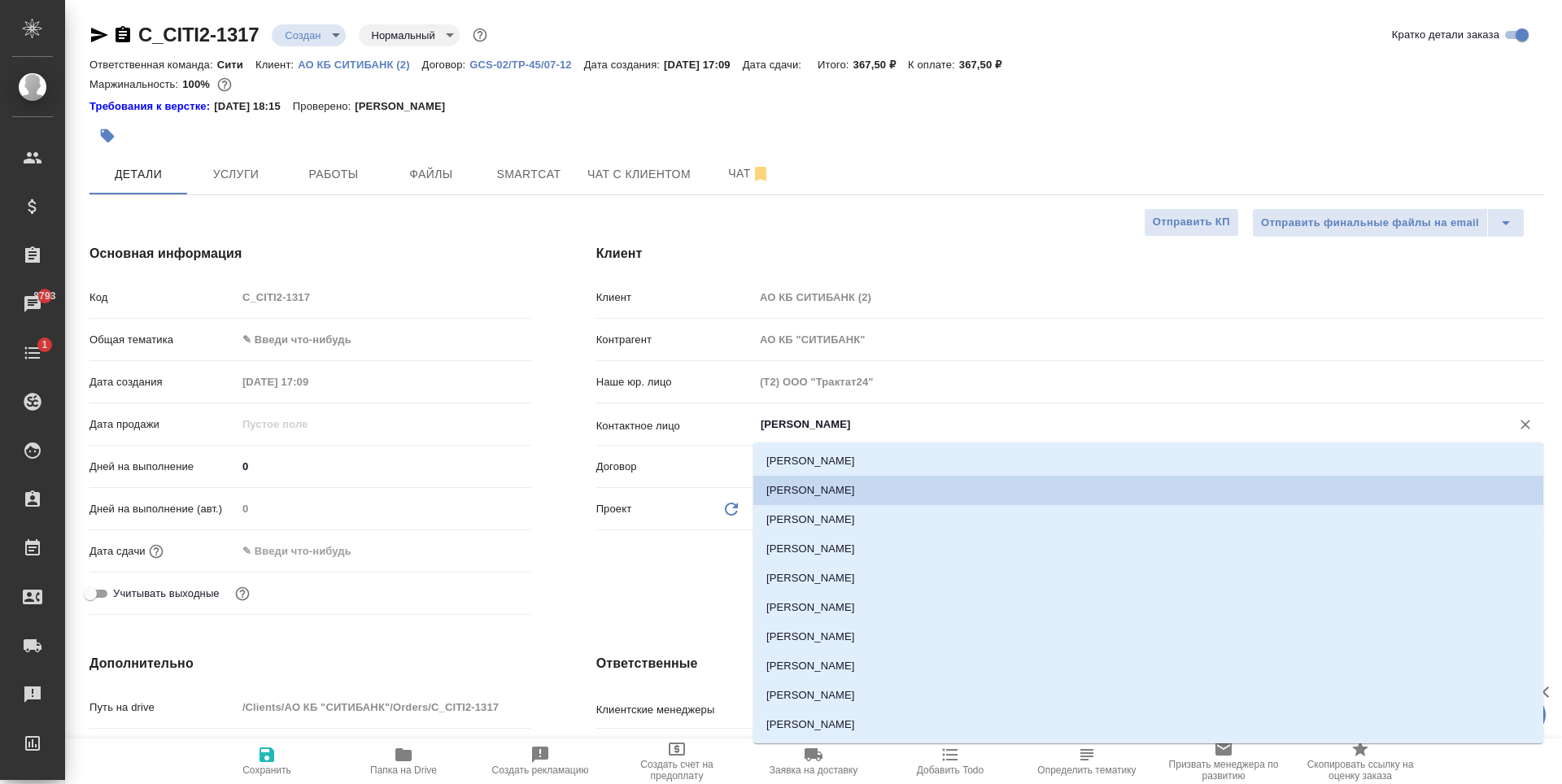
click at [859, 426] on input "[PERSON_NAME]" at bounding box center [1123, 424] width 726 height 20
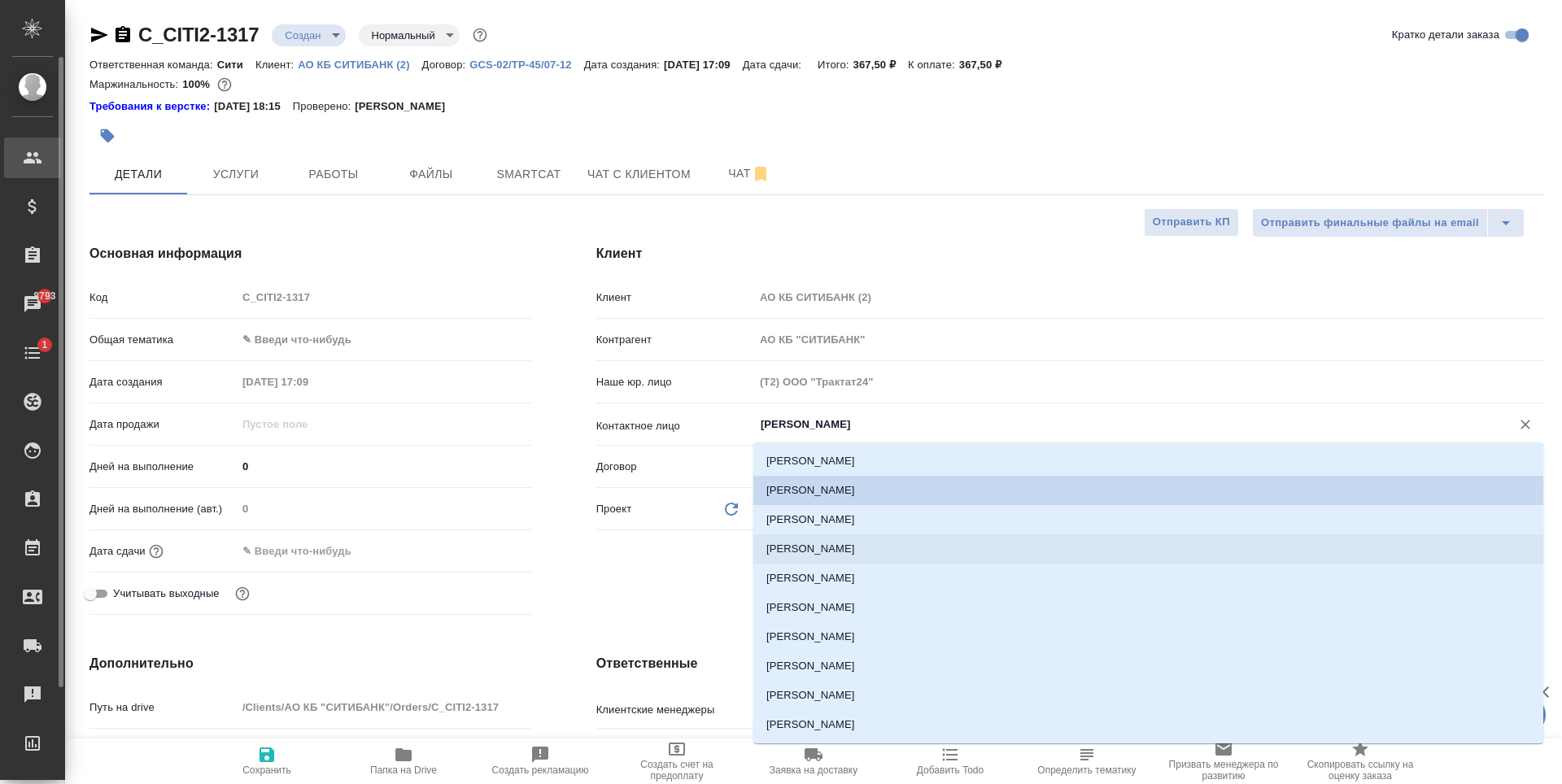
type textarea "x"
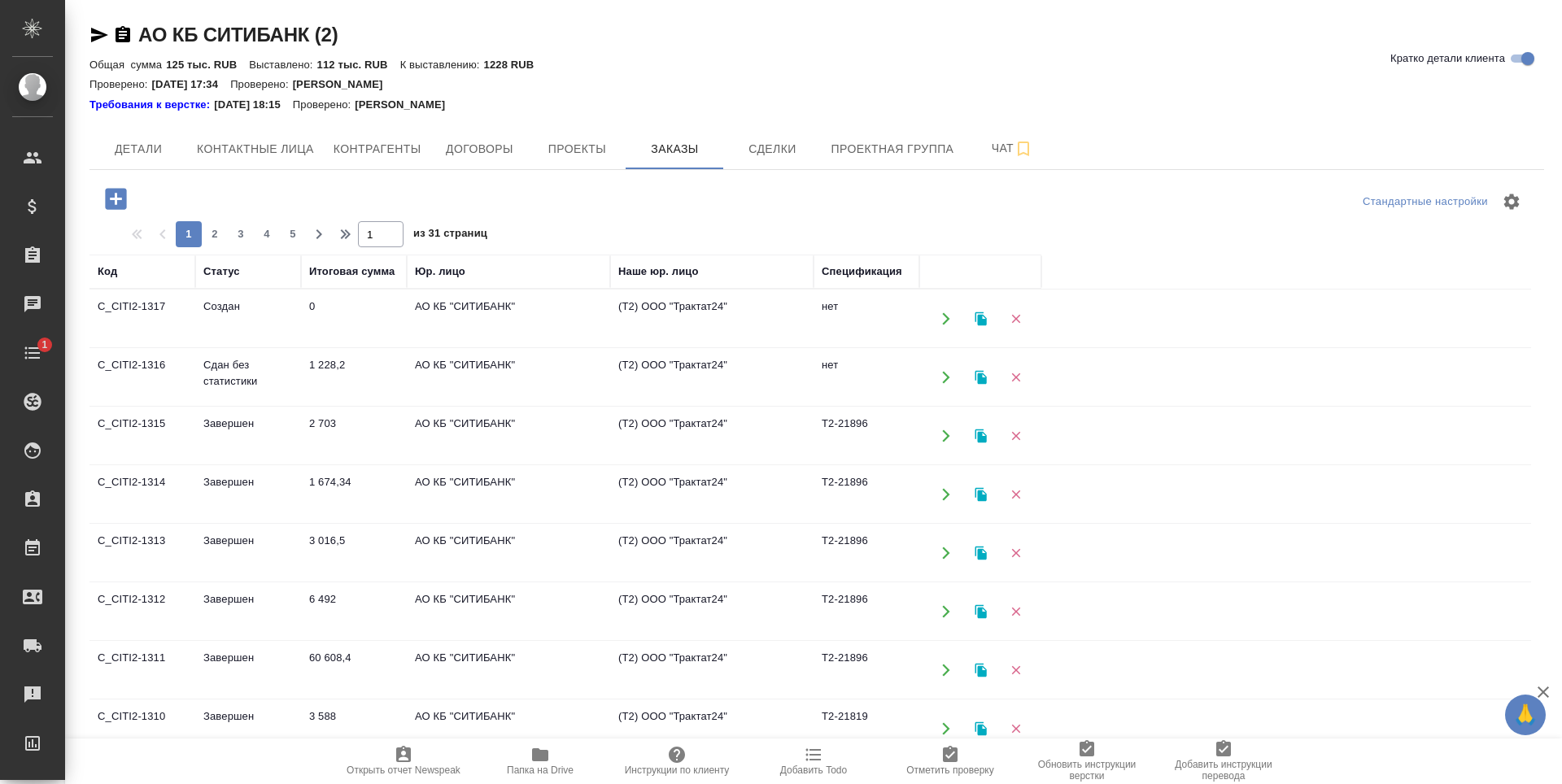
click at [297, 360] on td "Сдан без статистики" at bounding box center [248, 377] width 106 height 56
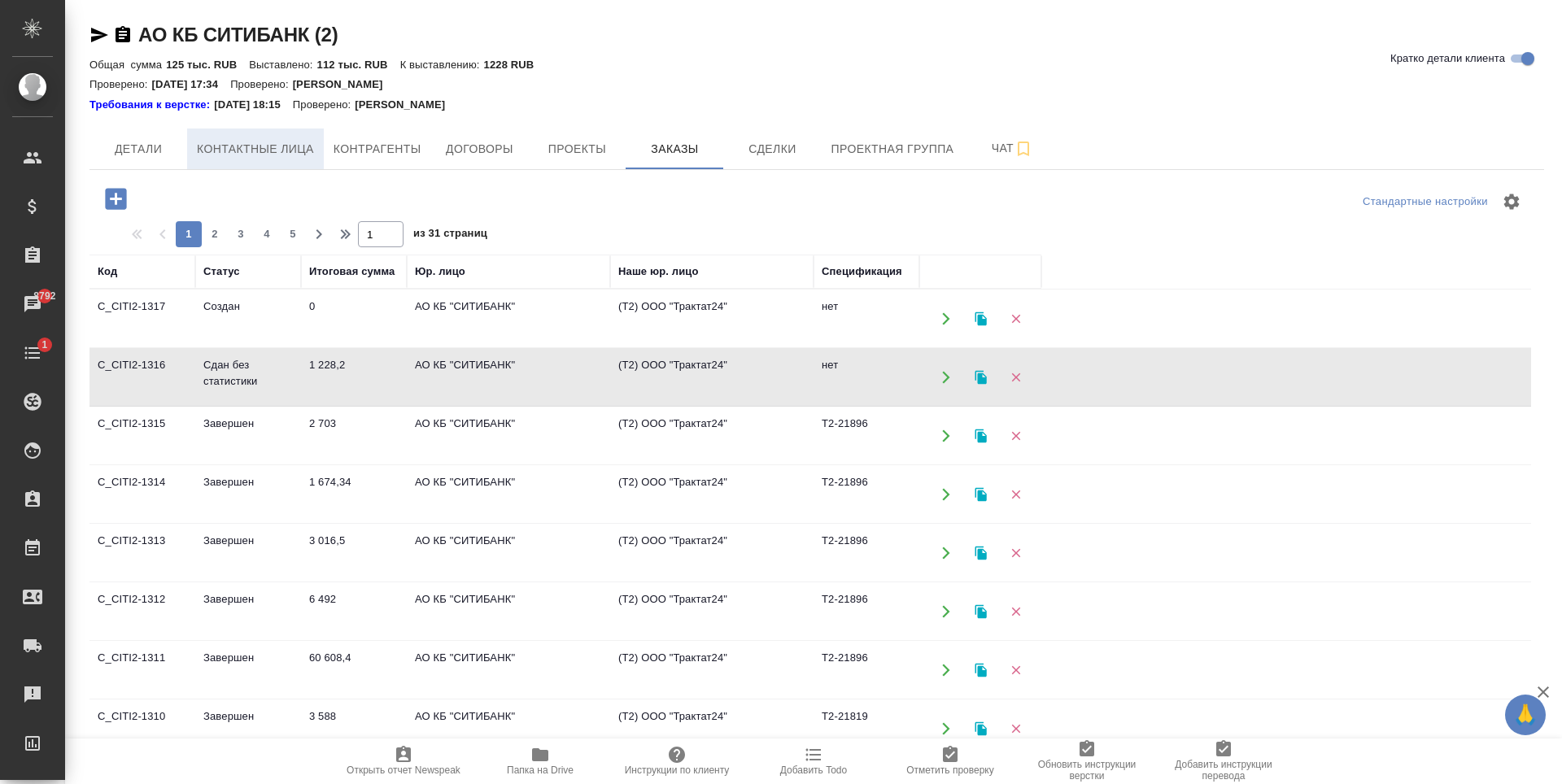
click at [246, 144] on span "Контактные лица" at bounding box center [256, 149] width 117 height 21
select select "RU"
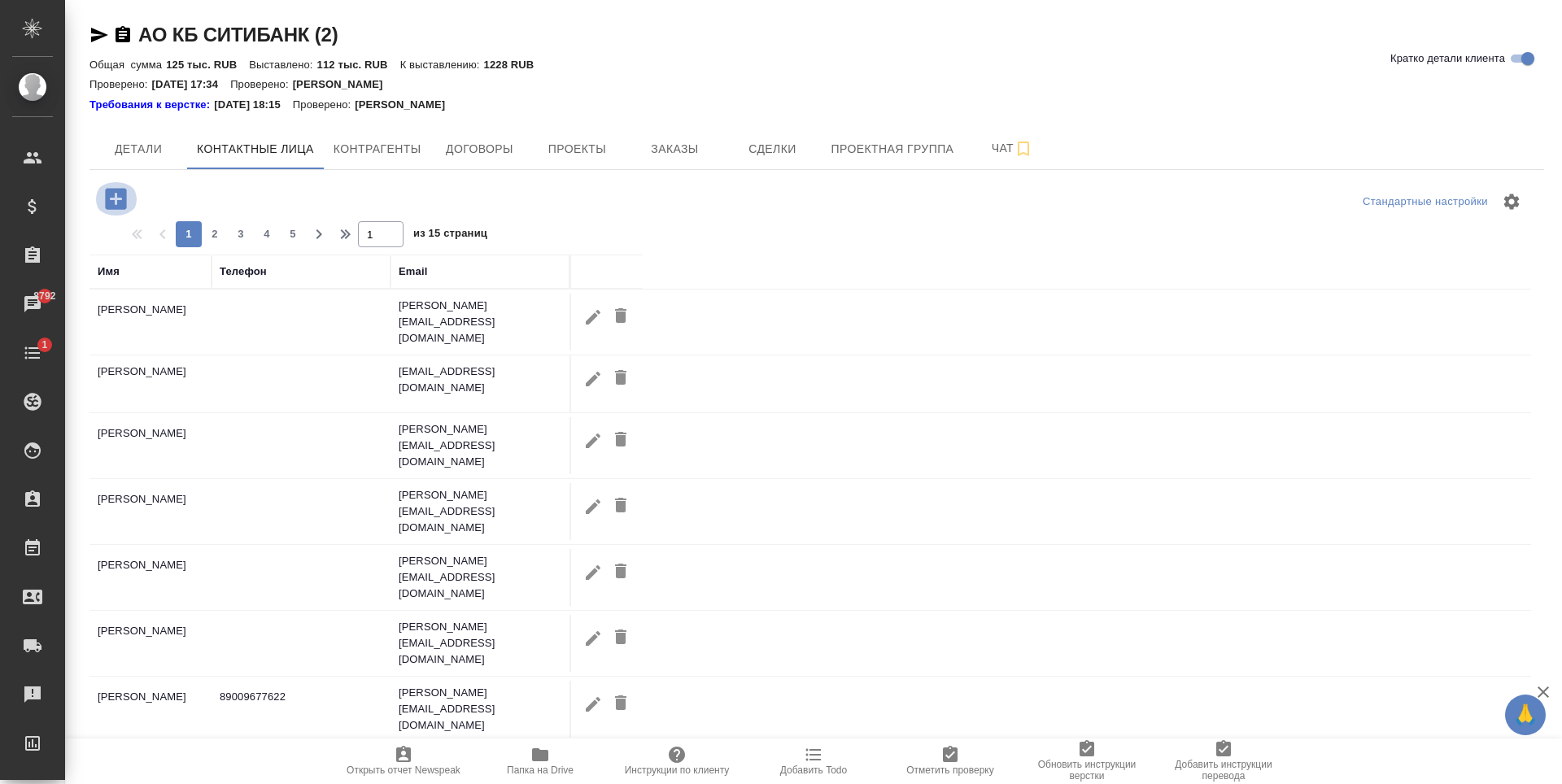
click at [119, 203] on icon "button" at bounding box center [115, 198] width 21 height 21
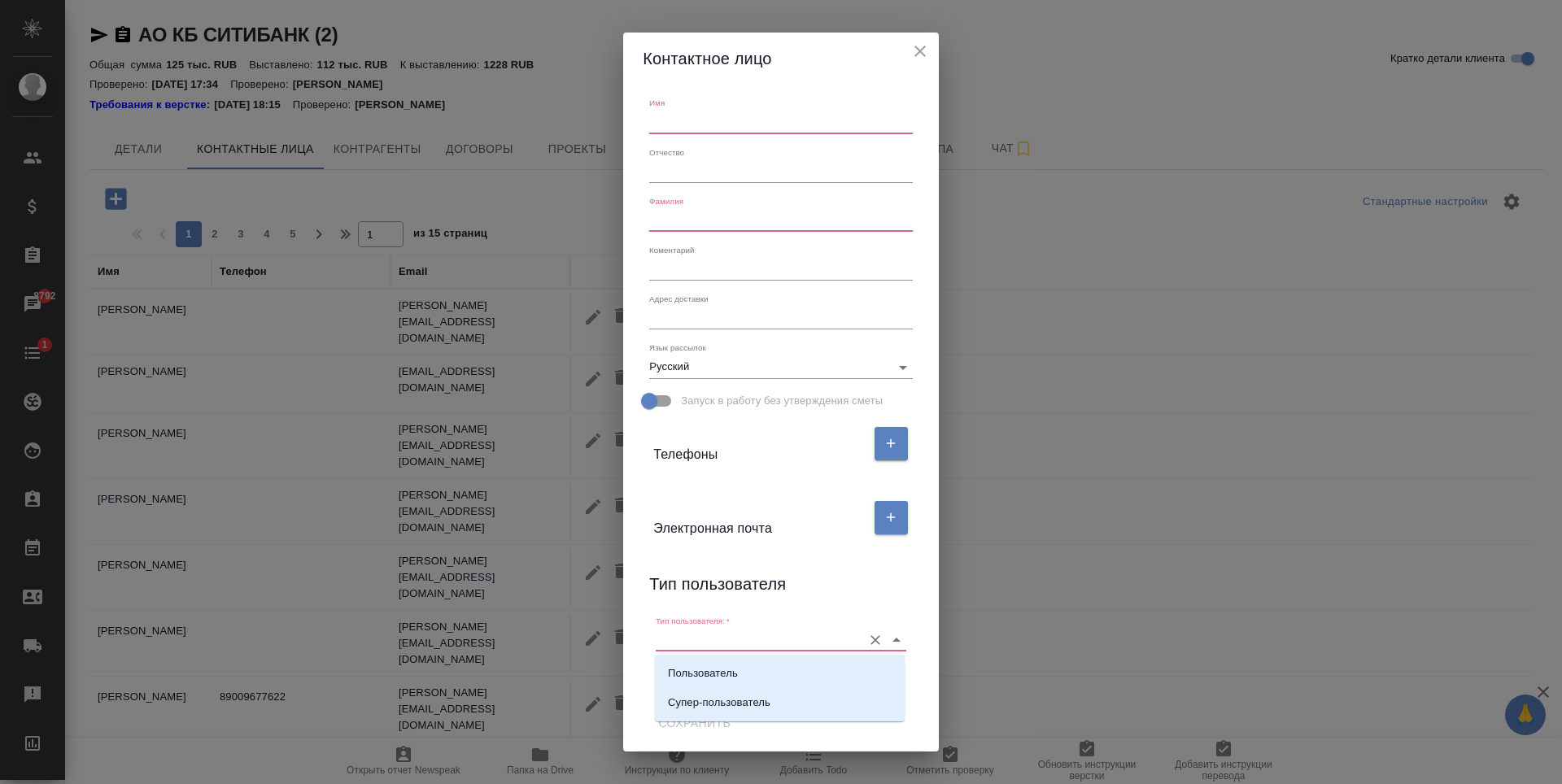
click at [816, 628] on input "Тип пользователя:   *" at bounding box center [754, 639] width 197 height 22
click at [728, 672] on p "Пользователь" at bounding box center [703, 673] width 70 height 16
type input "Пользователь"
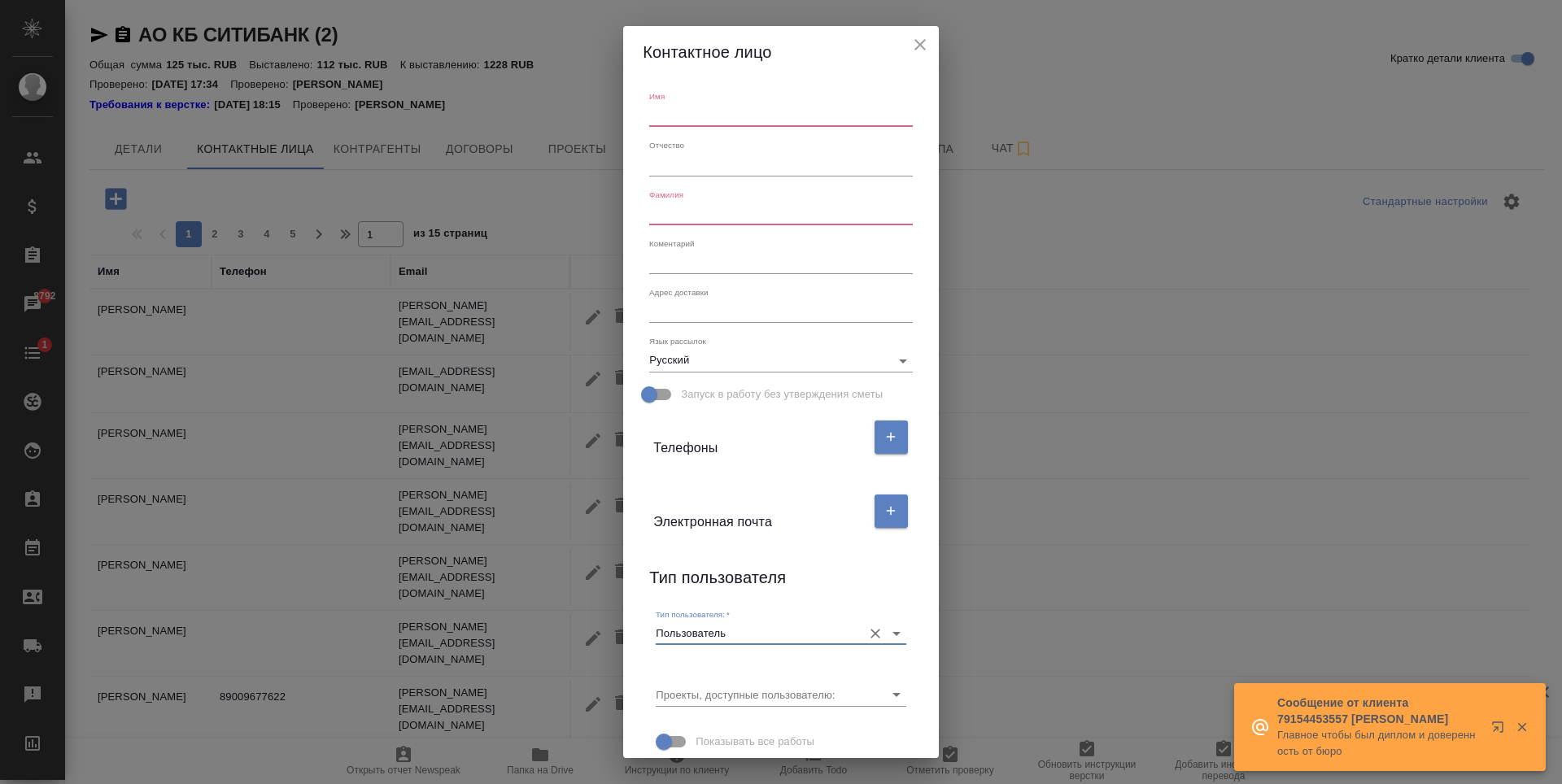
scroll to position [48, 0]
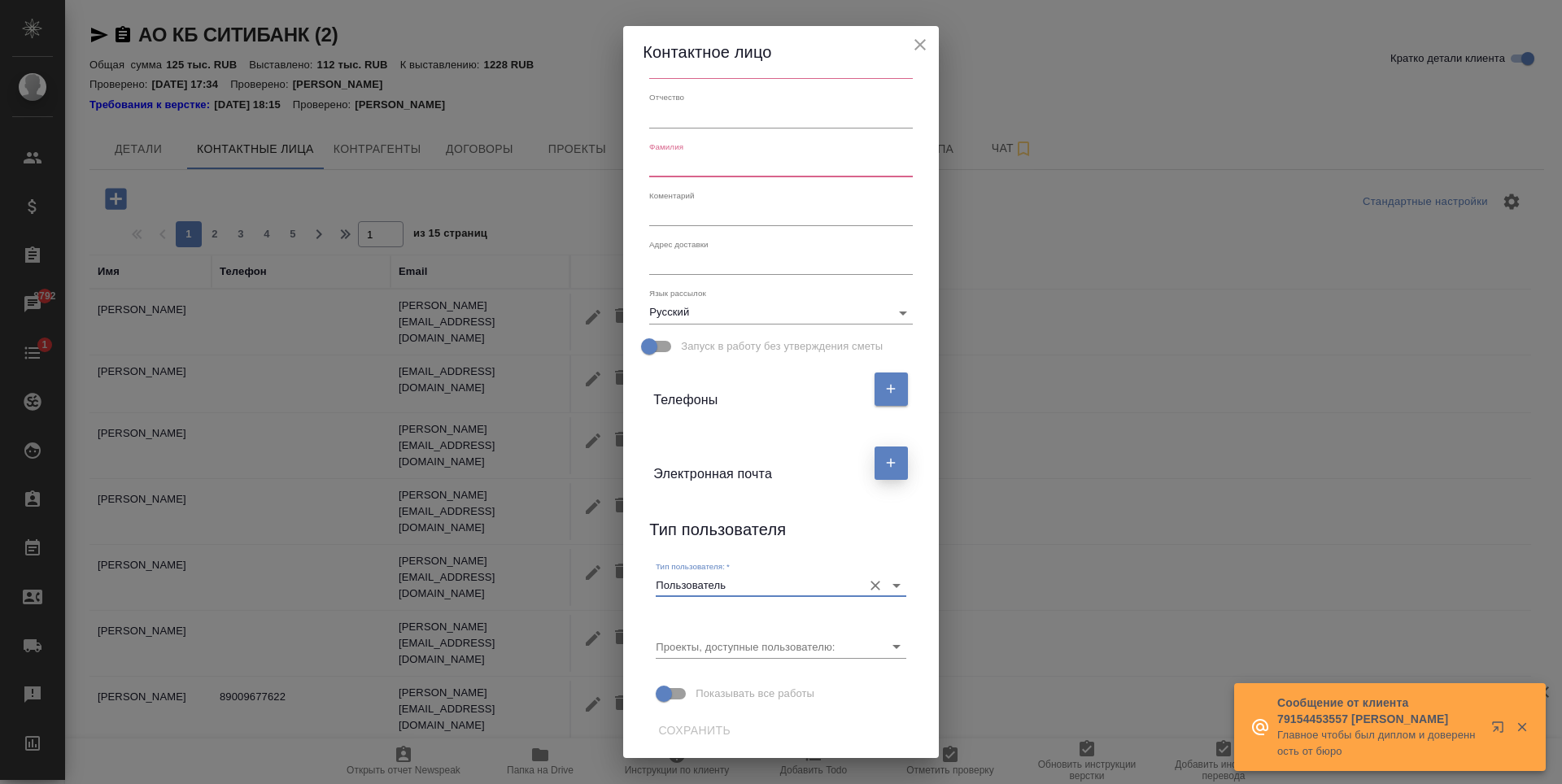
click at [884, 468] on icon "button" at bounding box center [891, 462] width 15 height 15
click at [701, 528] on input "text" at bounding box center [722, 525] width 137 height 23
paste input "aleksey.orlov@citi.com"
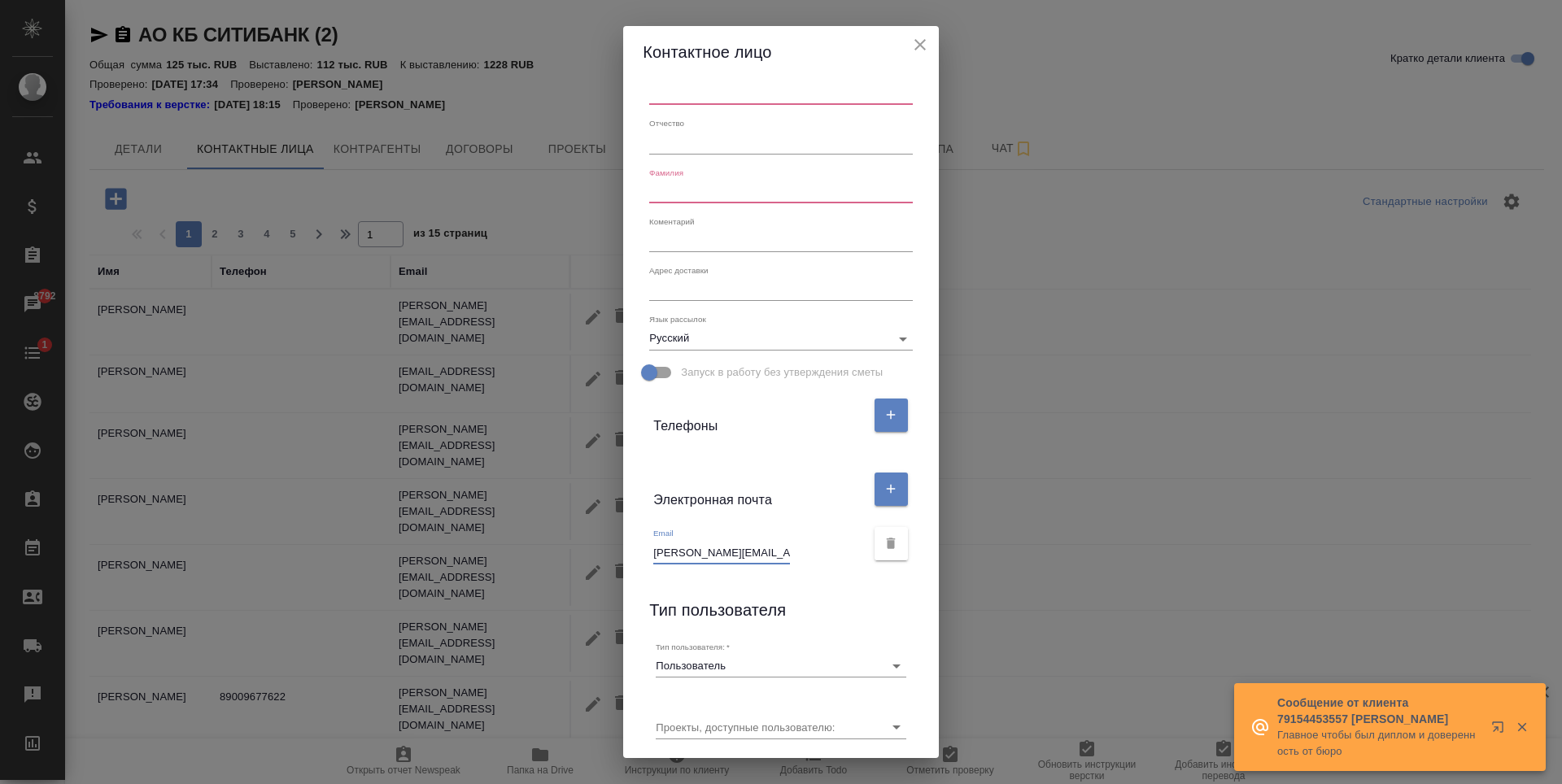
scroll to position [0, 0]
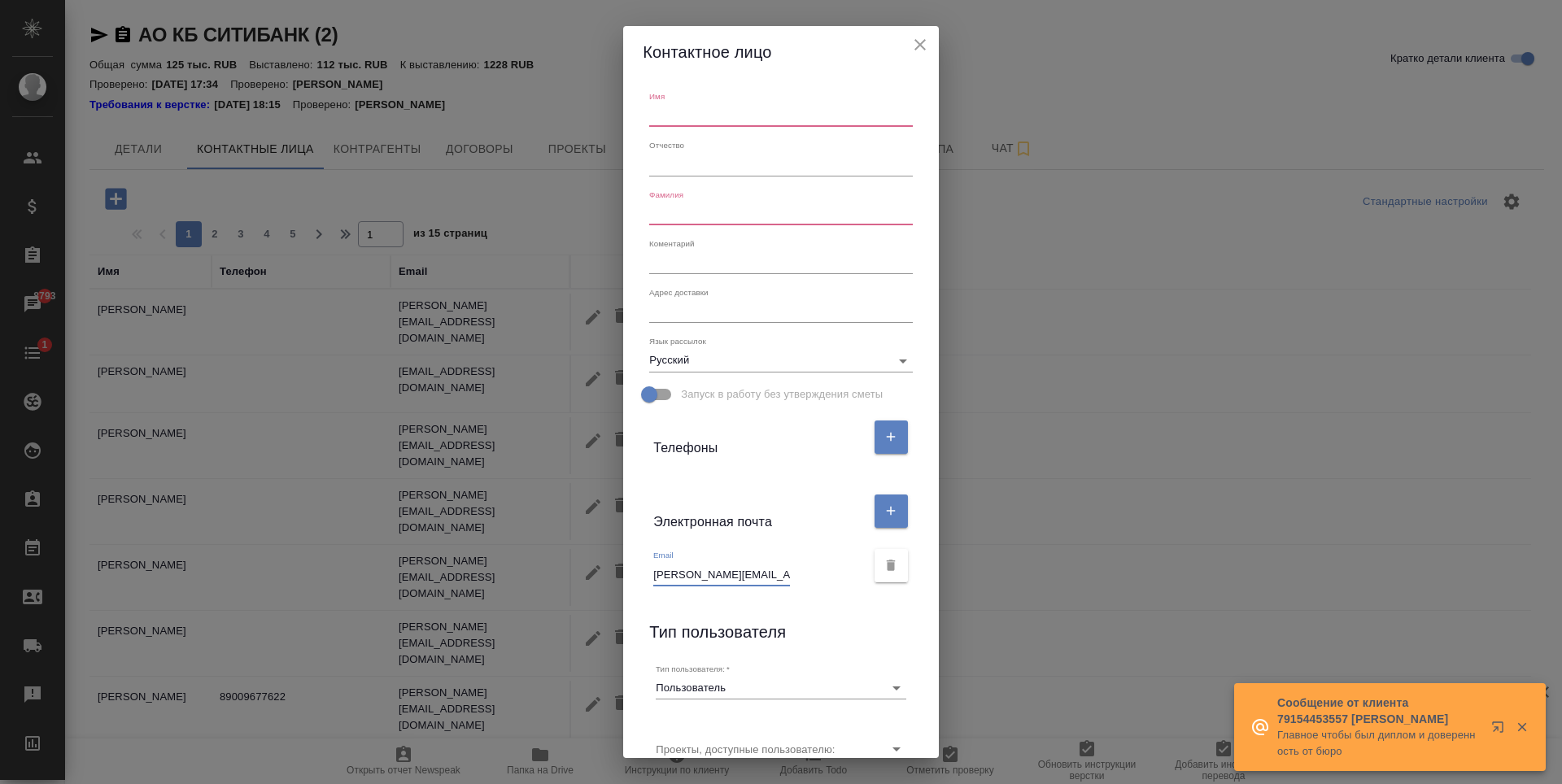
type input "aleksey.orlov@citi.com"
click at [693, 117] on input "text" at bounding box center [781, 115] width 263 height 23
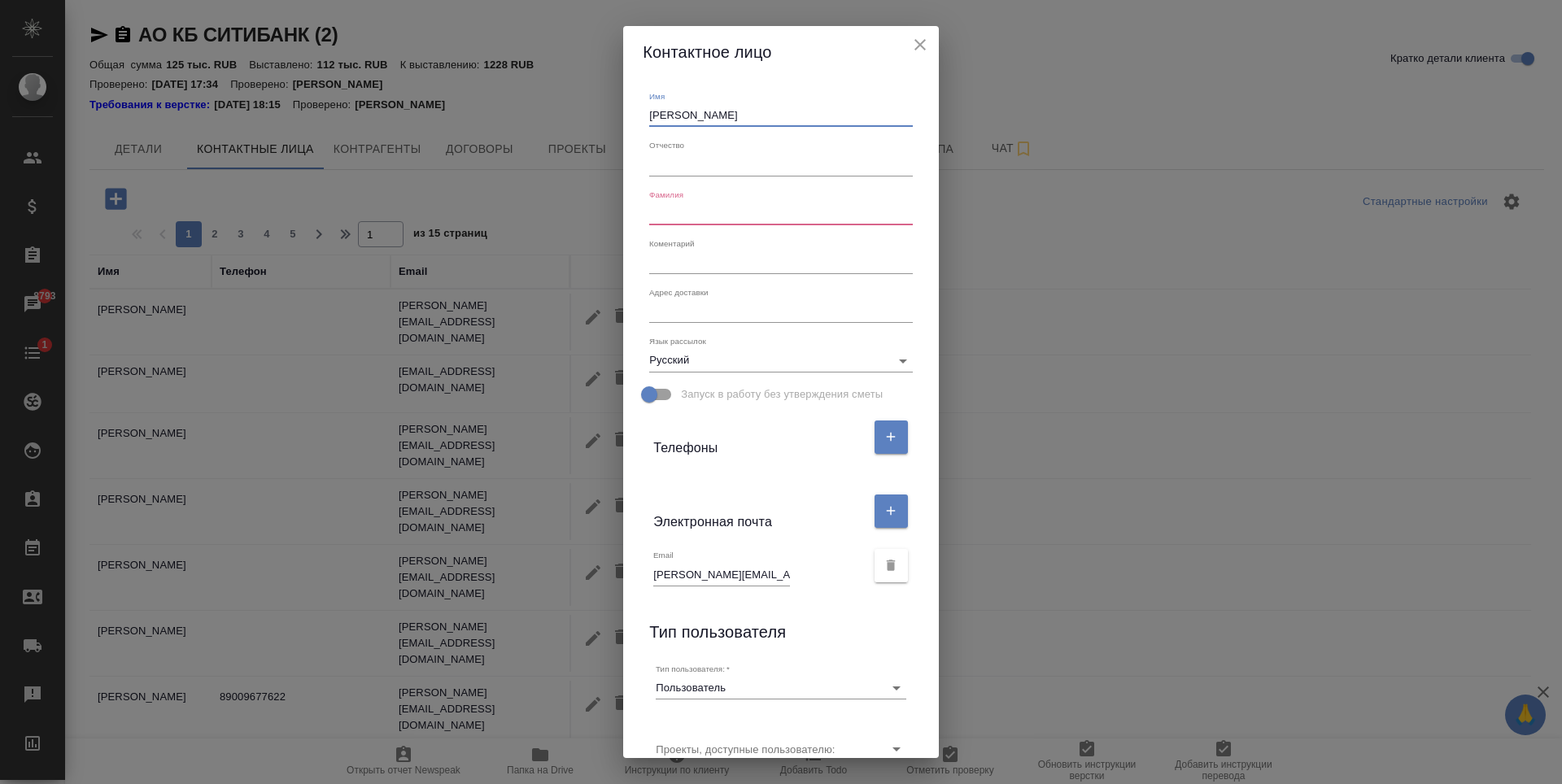
type input "Алексей"
click at [679, 168] on input "text" at bounding box center [781, 164] width 263 height 23
click at [673, 223] on input "text" at bounding box center [781, 213] width 263 height 23
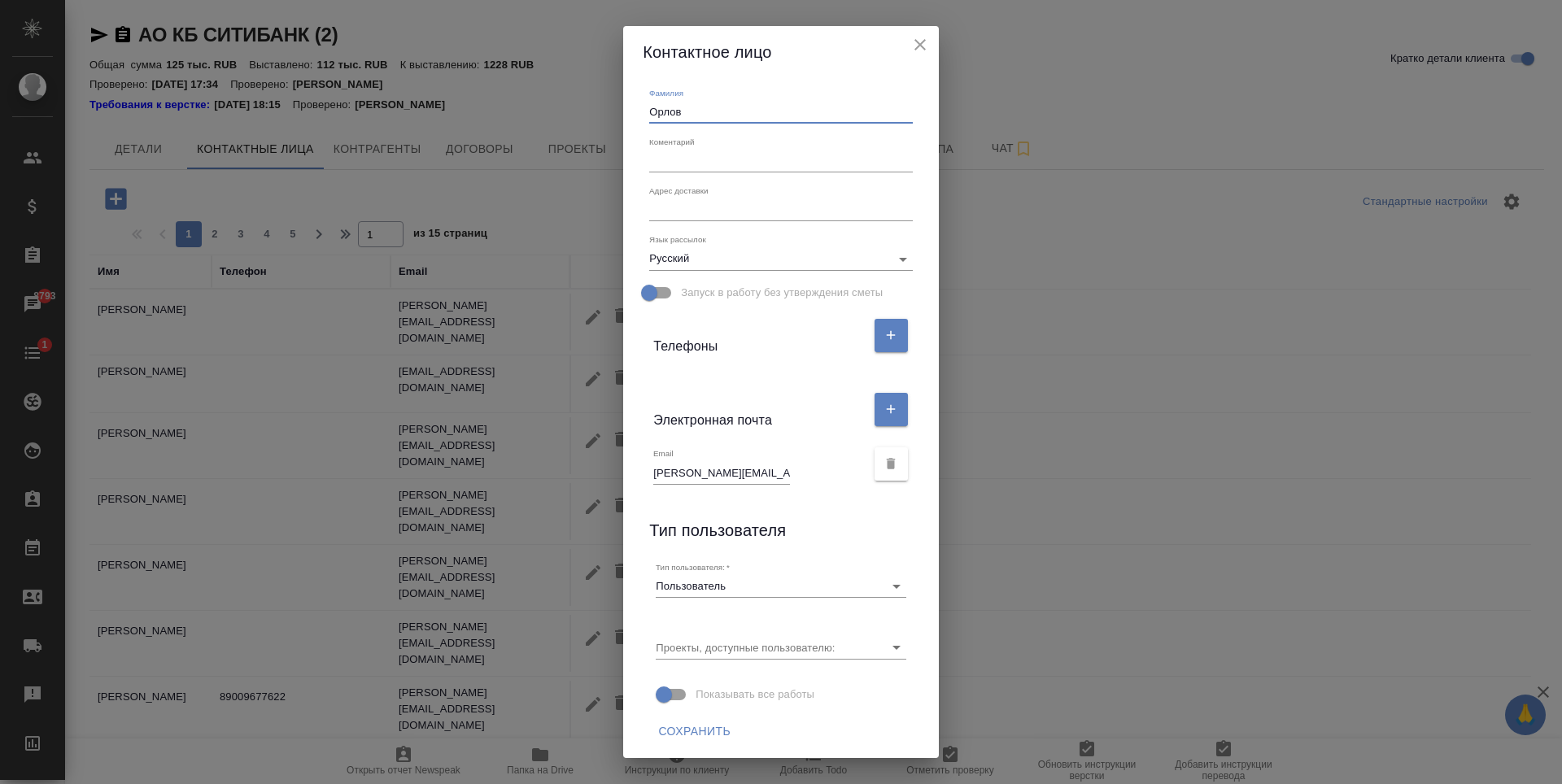
scroll to position [102, 0]
type input "Орлов"
click at [705, 737] on span "Сохранить" at bounding box center [694, 730] width 72 height 21
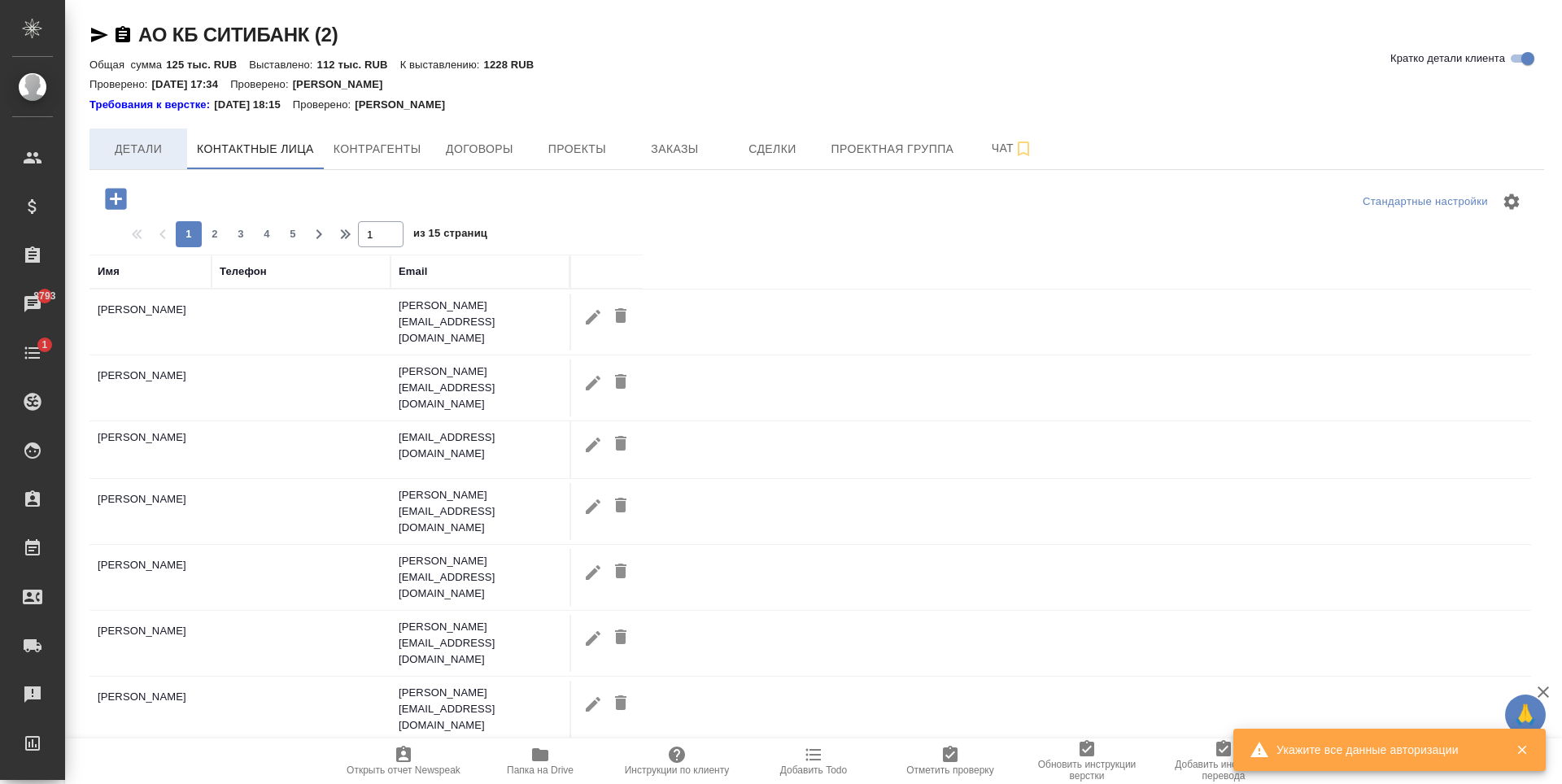
click at [148, 134] on button "Детали" at bounding box center [138, 149] width 97 height 41
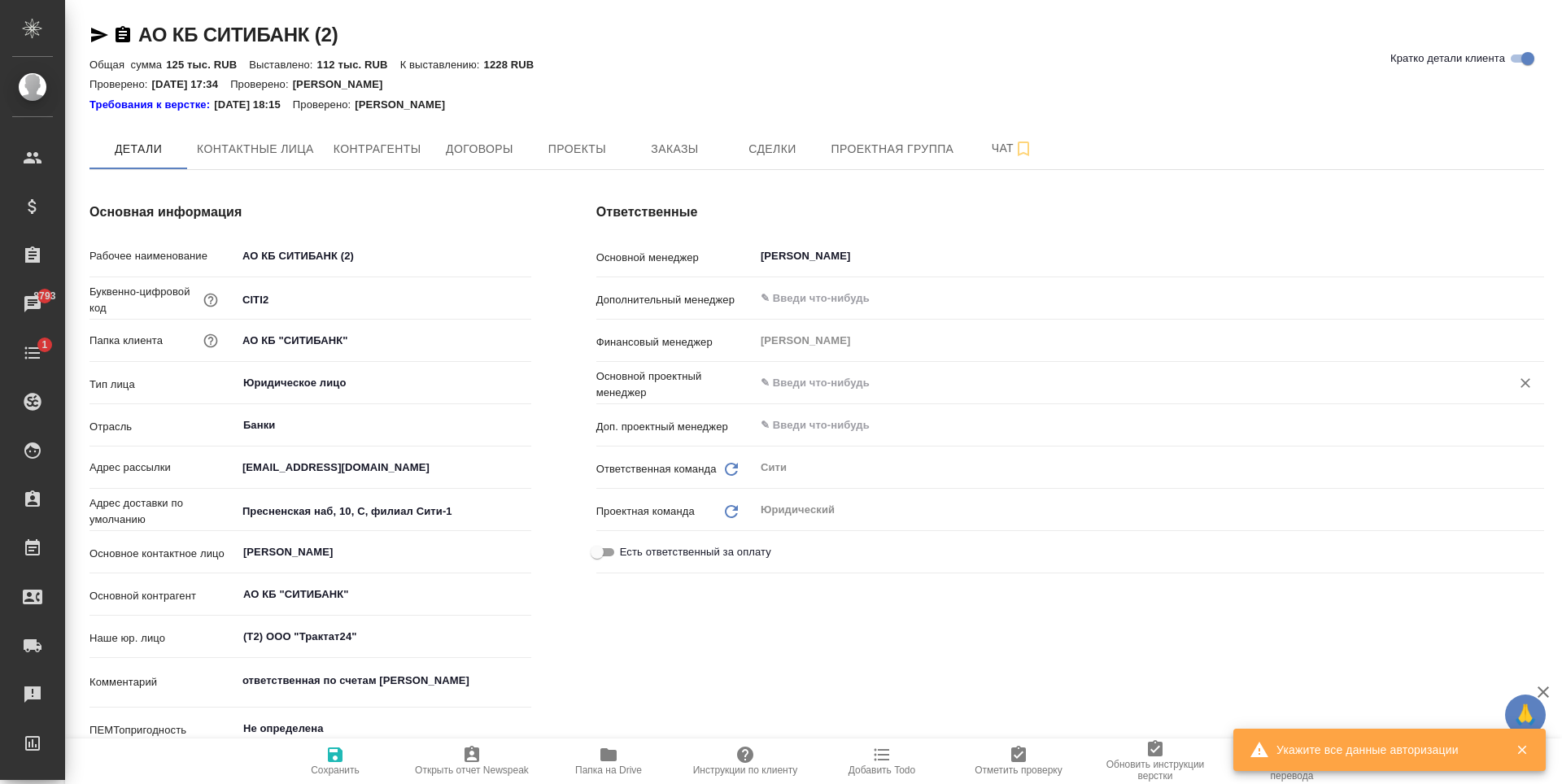
type textarea "x"
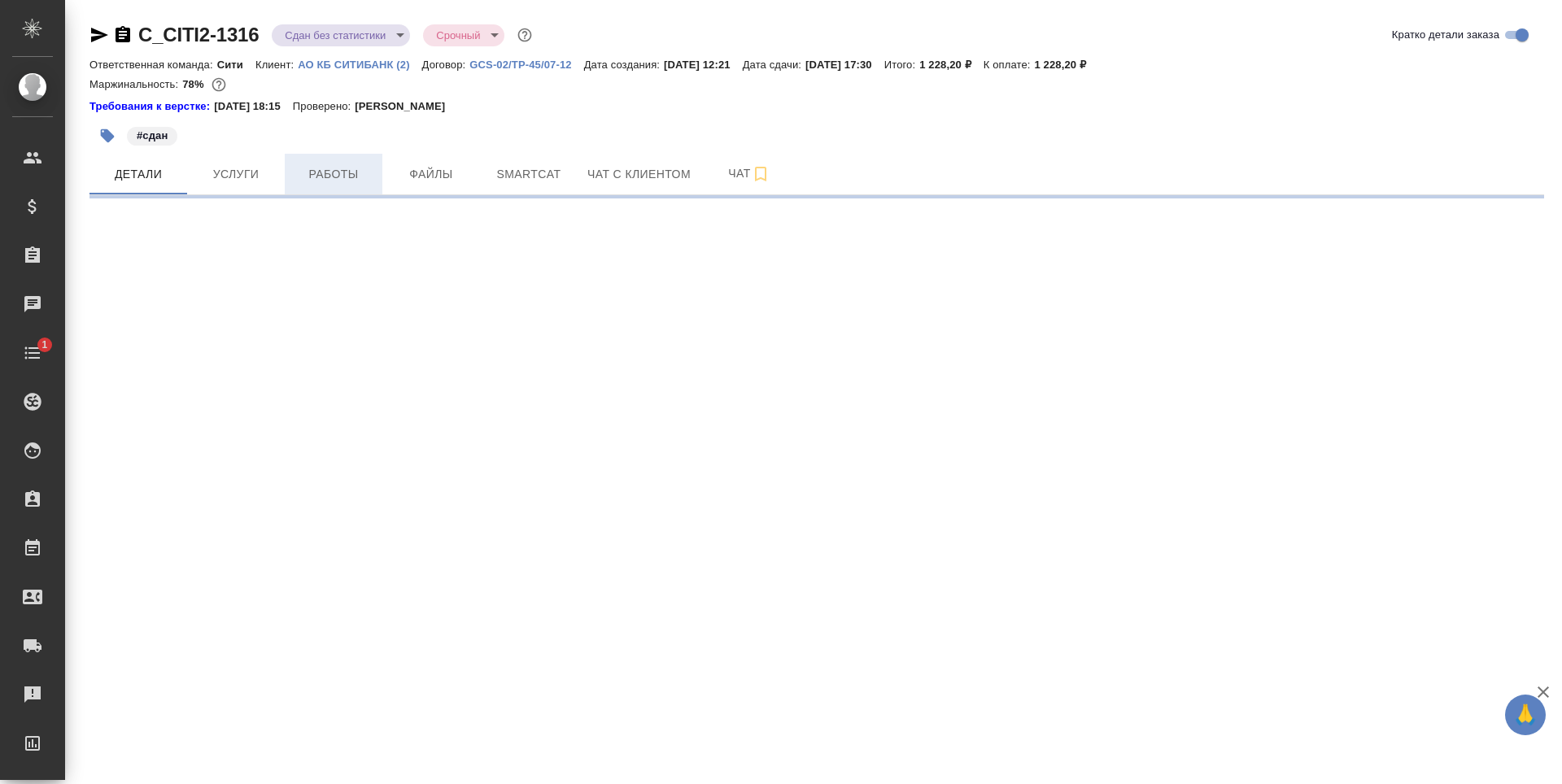
click at [293, 180] on button "Работы" at bounding box center [333, 173] width 97 height 41
select select "RU"
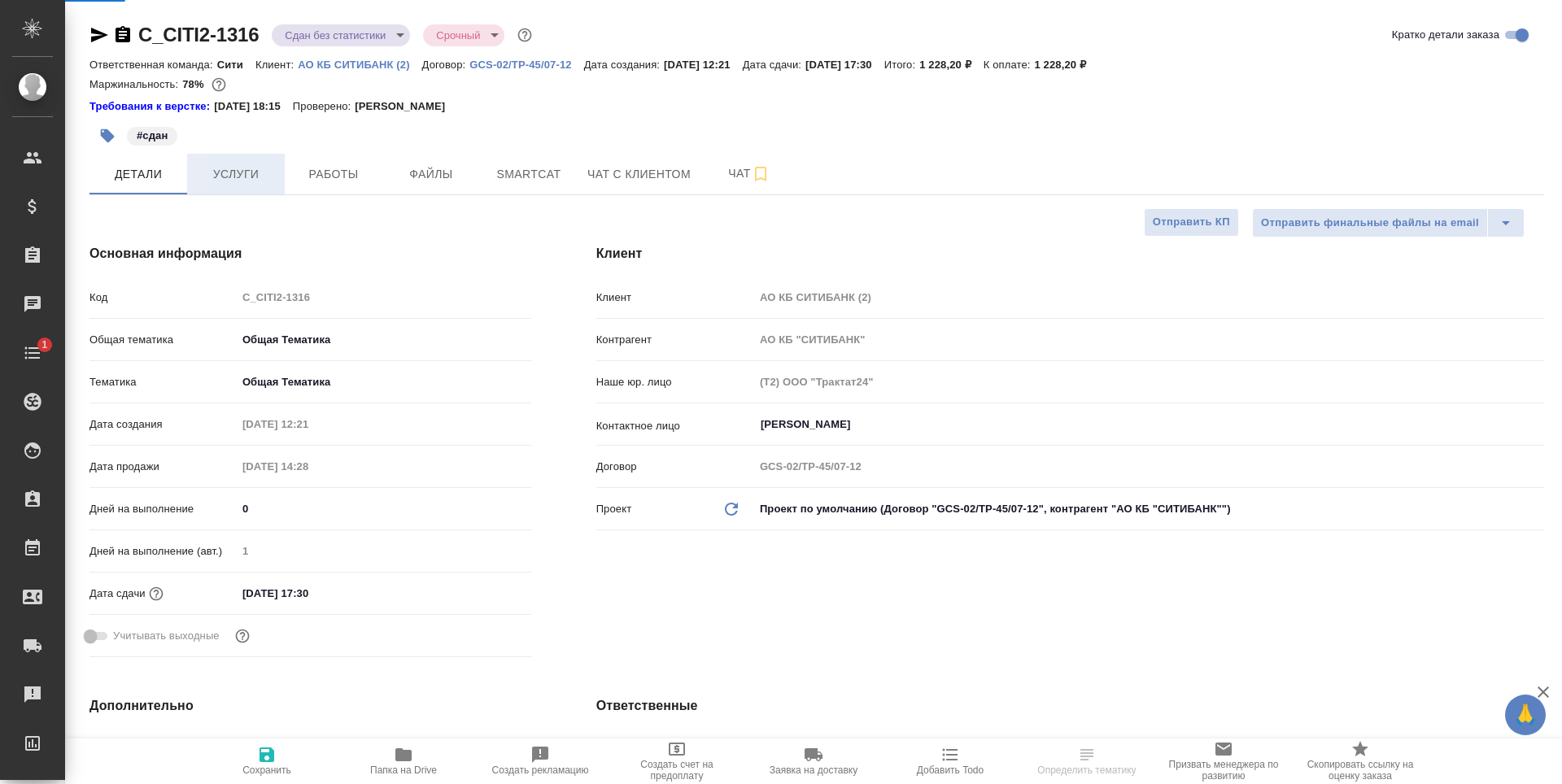
click at [251, 166] on span "Услуги" at bounding box center [236, 174] width 78 height 21
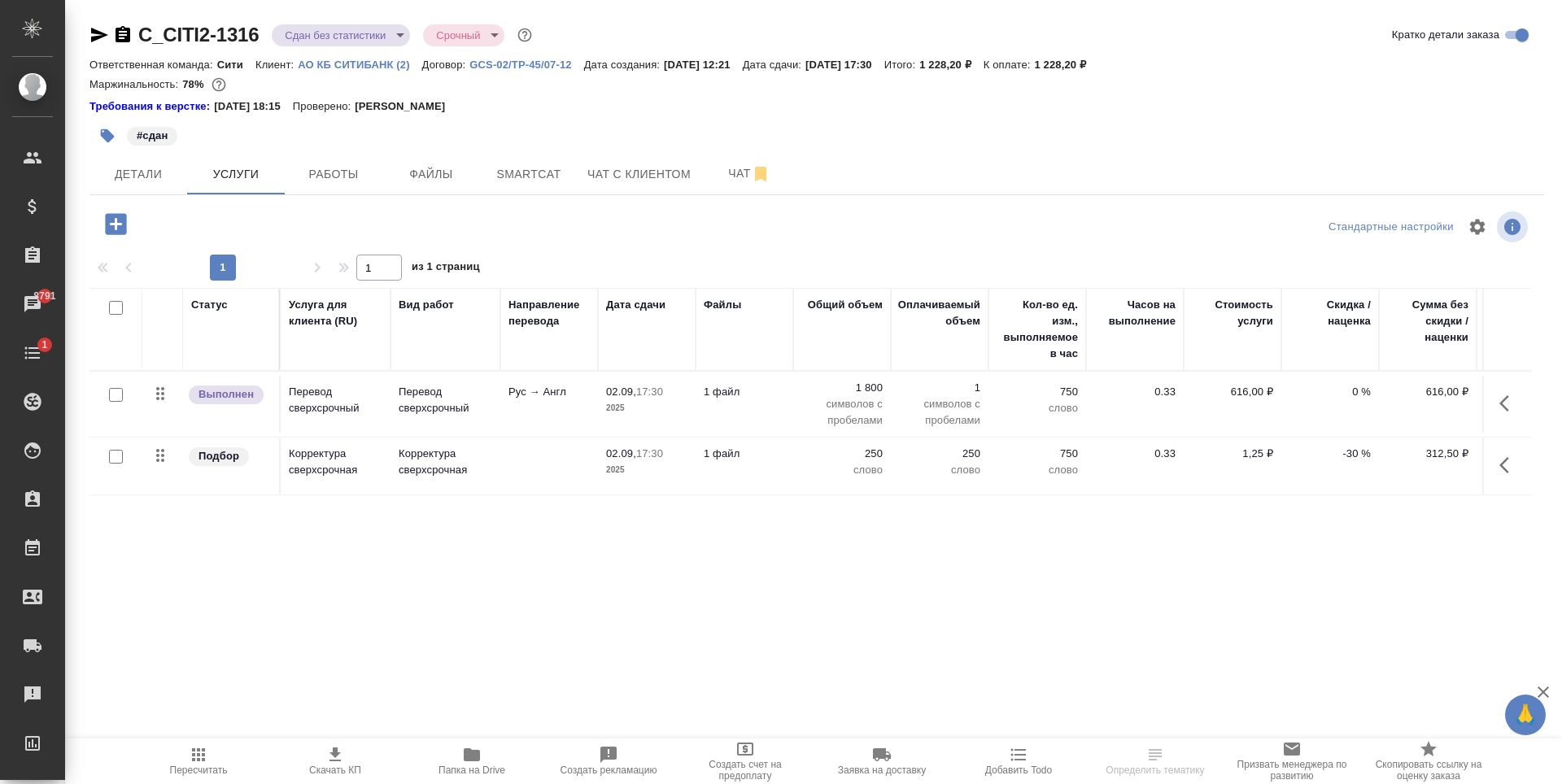
click at [400, 492] on td "Корректура сверхсрочная" at bounding box center [445, 465] width 110 height 56
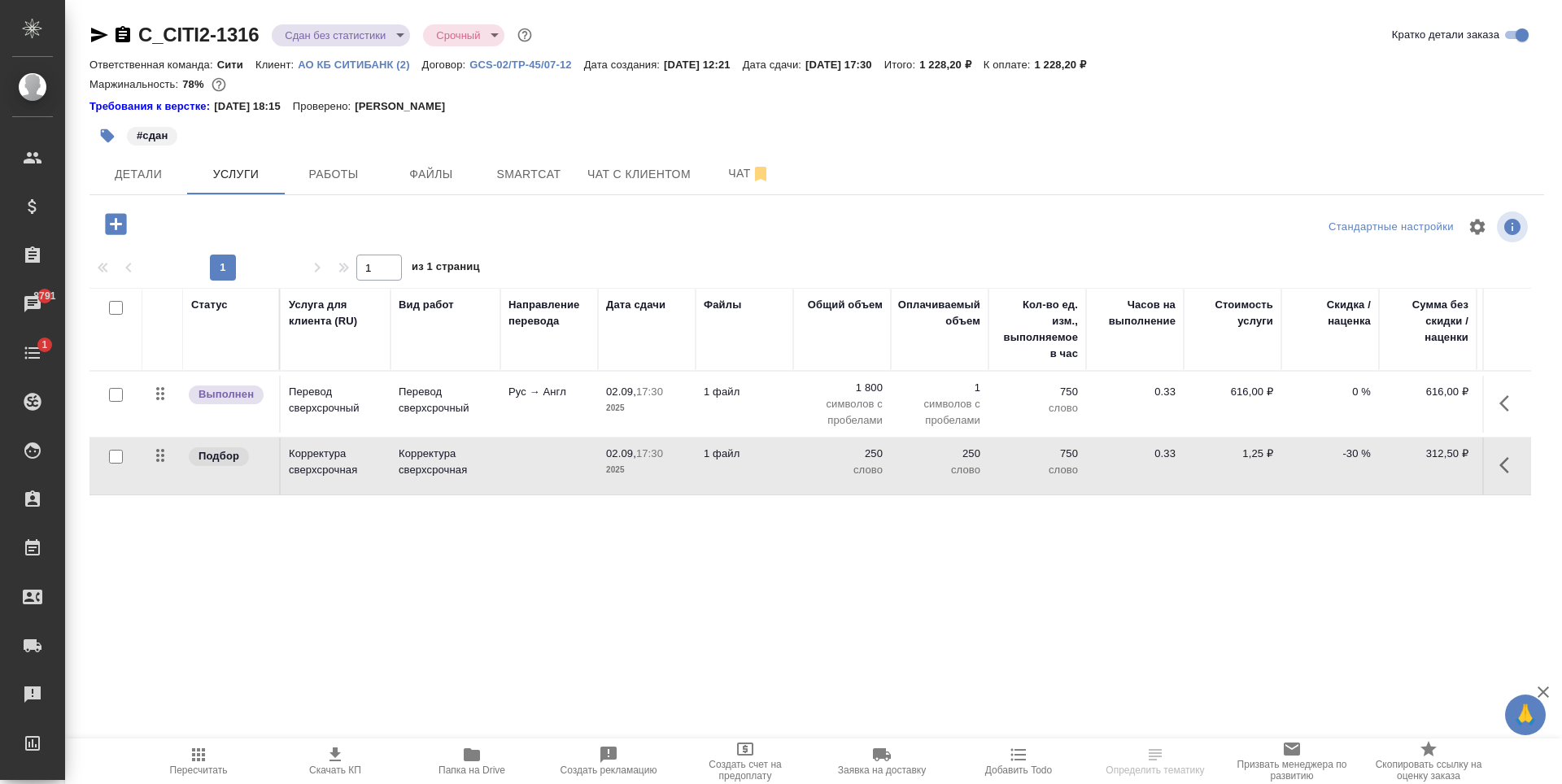
click at [587, 598] on div "Статус Услуга для клиента (RU) Вид работ Направление перевода Дата сдачи Файлы …" at bounding box center [810, 462] width 1442 height 350
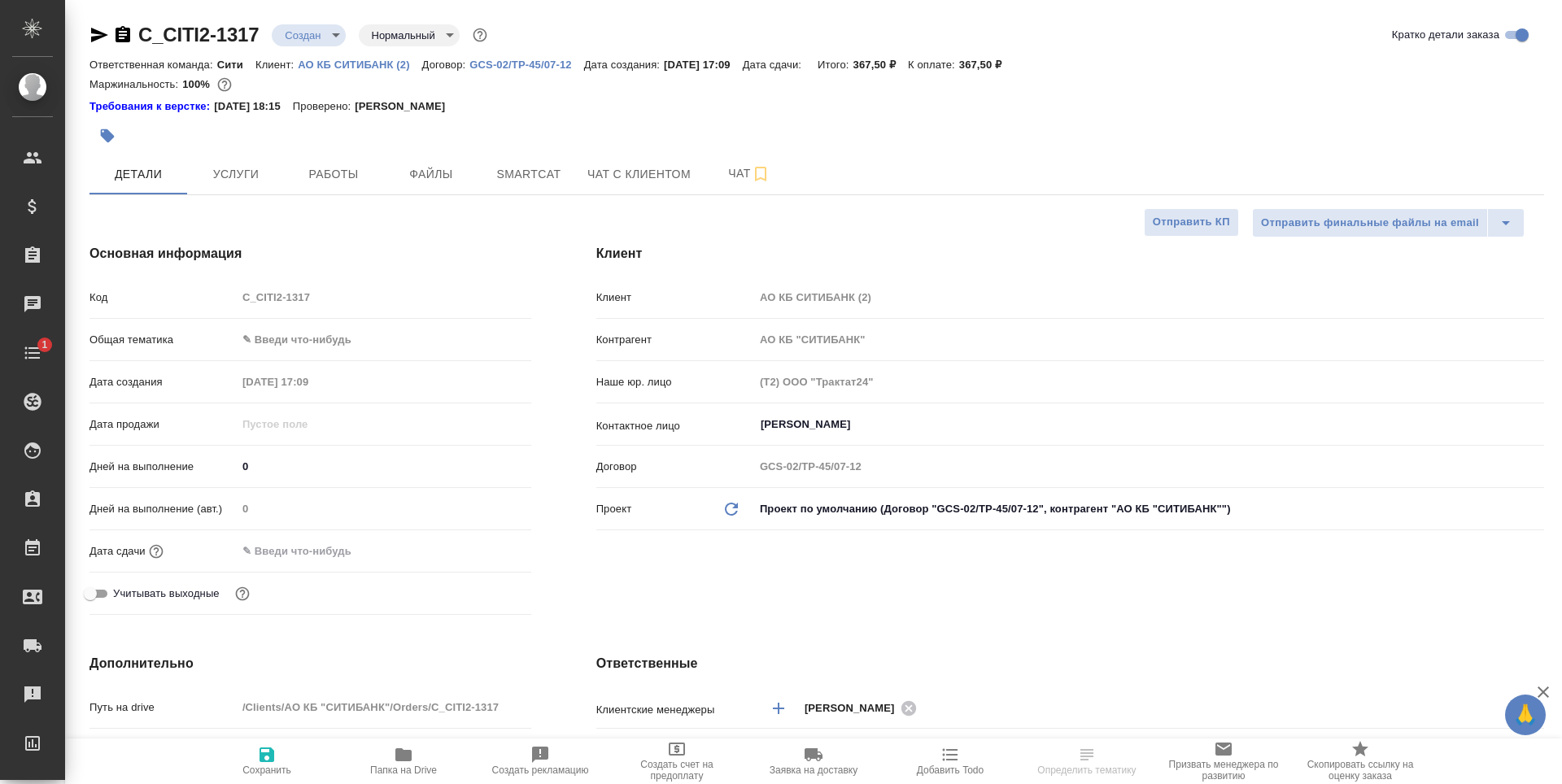
select select "RU"
type textarea "x"
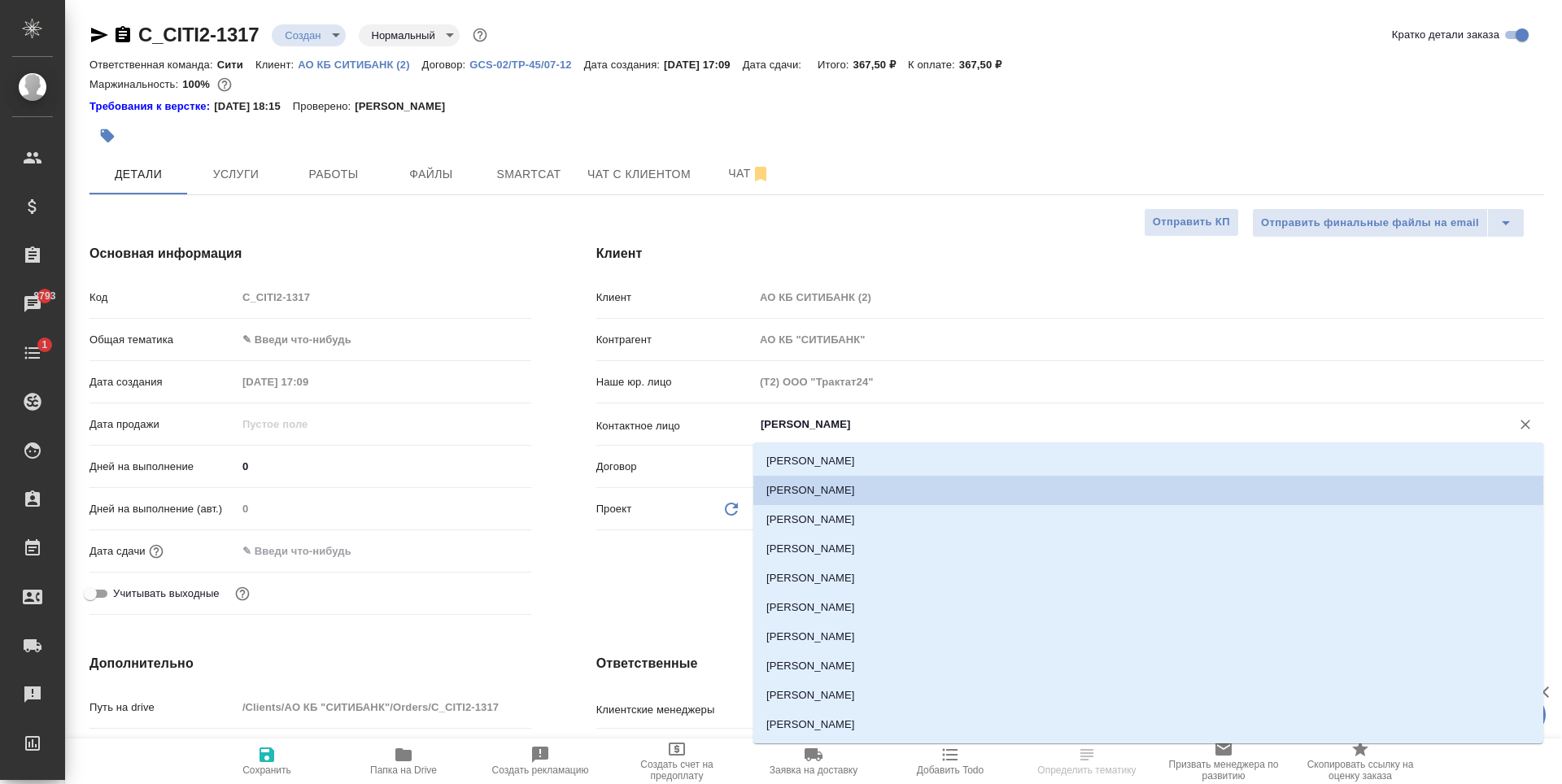
type textarea "x"
click at [813, 424] on input "[PERSON_NAME]" at bounding box center [1123, 424] width 726 height 20
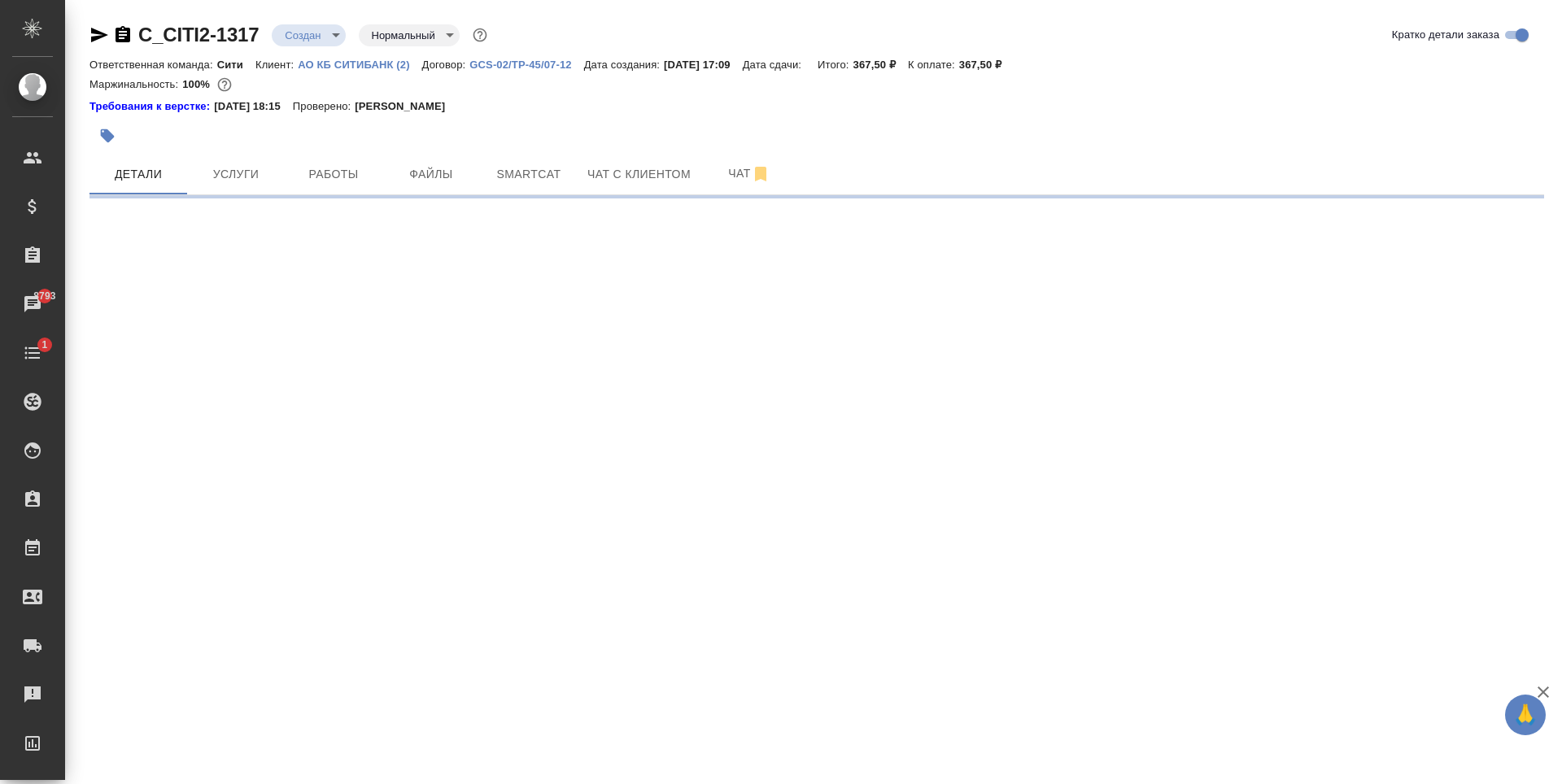
select select "RU"
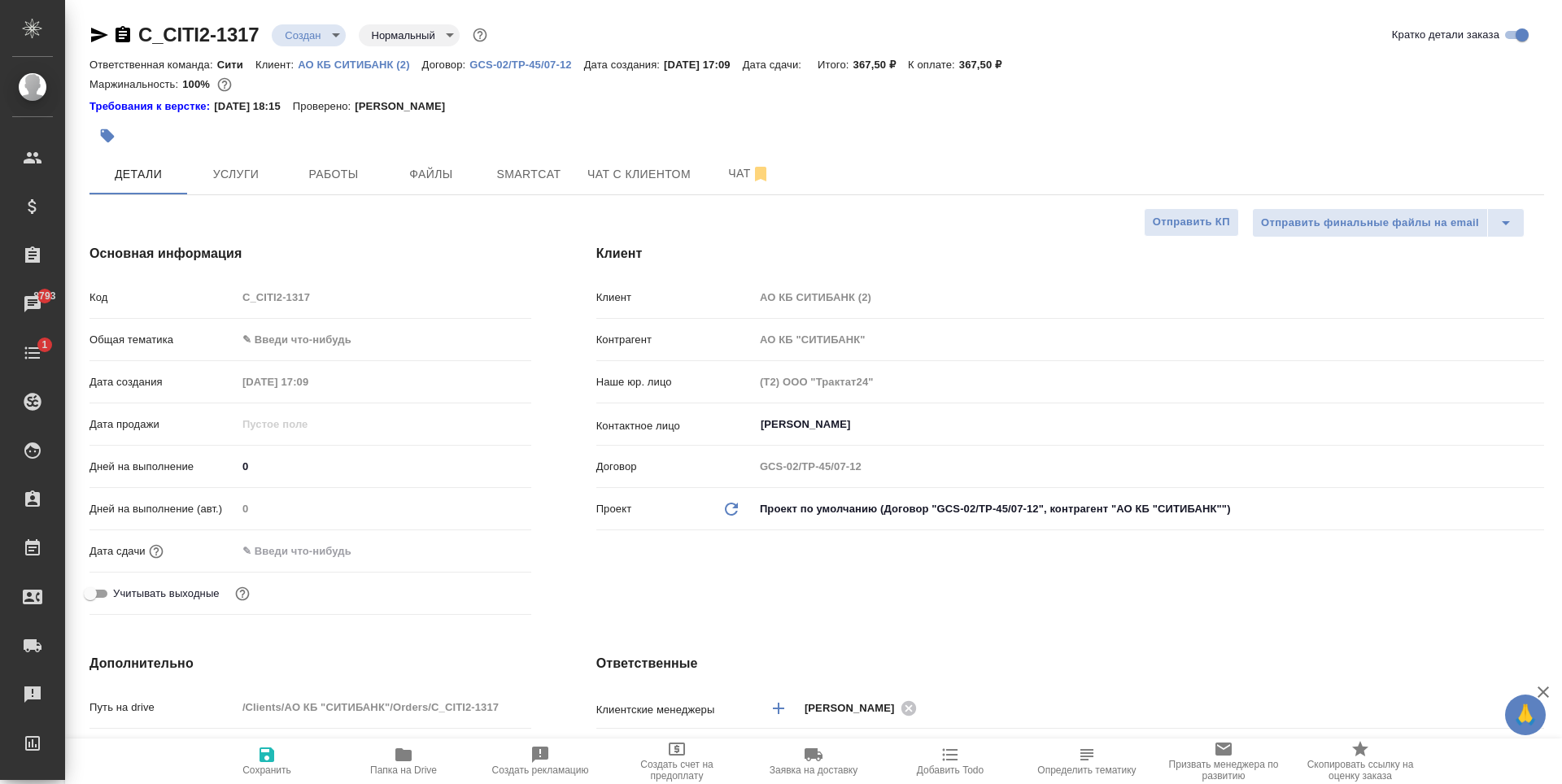
type textarea "x"
click at [809, 427] on input "Кравченко Юлия" at bounding box center [1123, 424] width 726 height 20
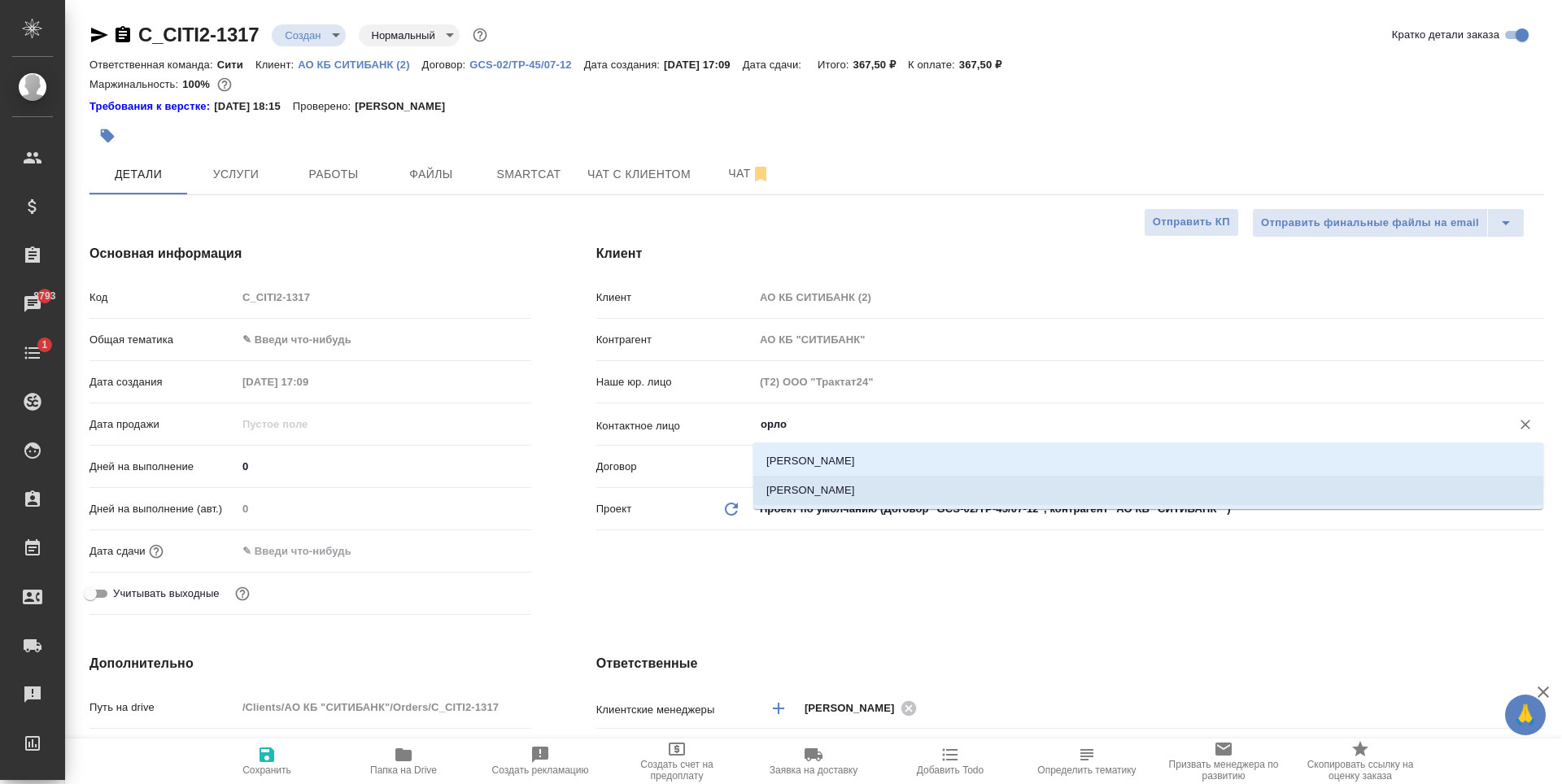
click at [811, 488] on li "Орлов Алексей" at bounding box center [1148, 491] width 790 height 30
type input "Орлов Алексей"
type textarea "x"
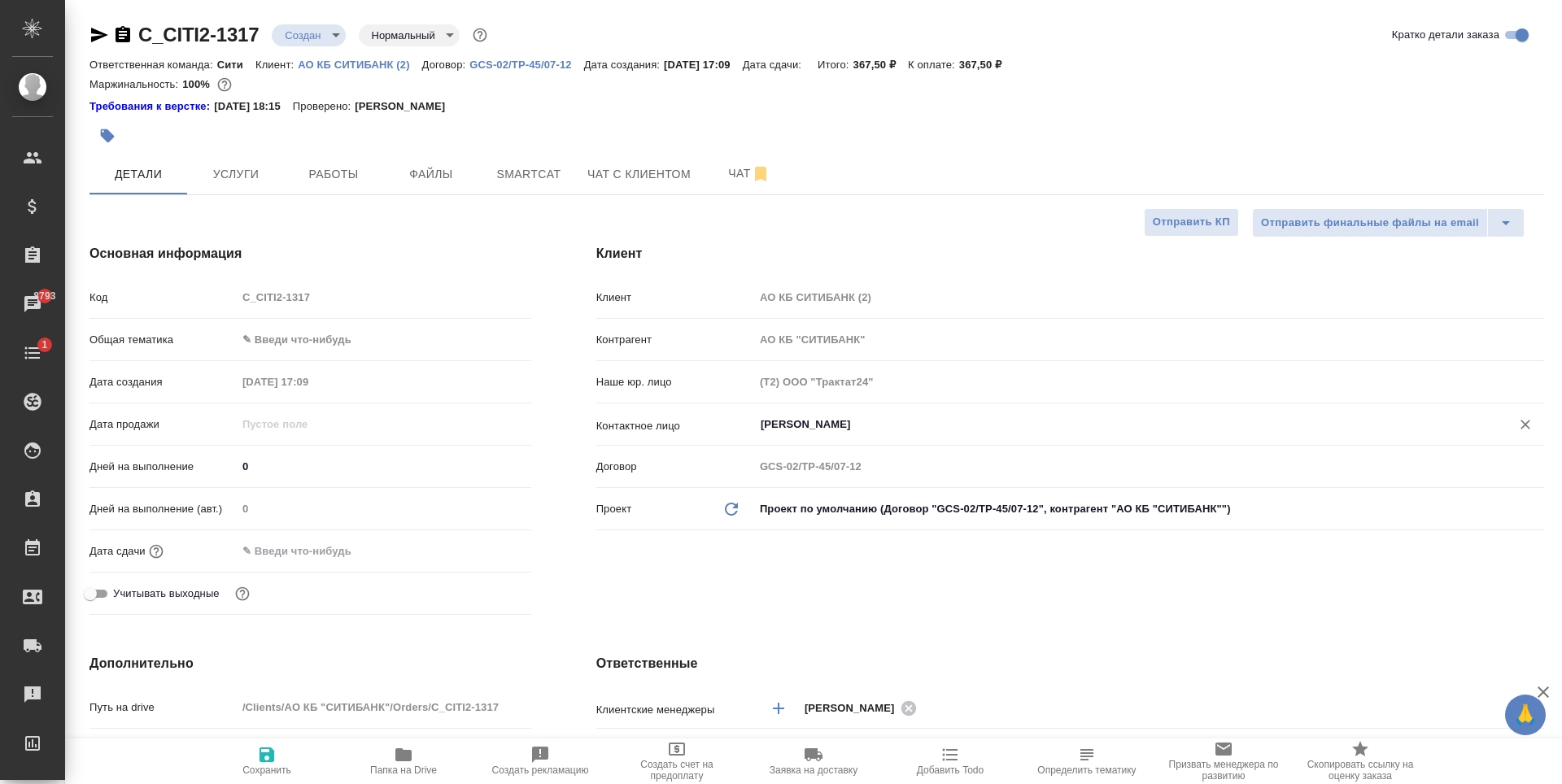
type input "Орлов Алексей"
click at [832, 583] on div "Клиент Клиент АО КБ СИТИБАНК (2) Контрагент АО КБ "СИТИБАНК" Наше юр. лицо (Т2)…" at bounding box center [1071, 432] width 1014 height 442
type textarea "x"
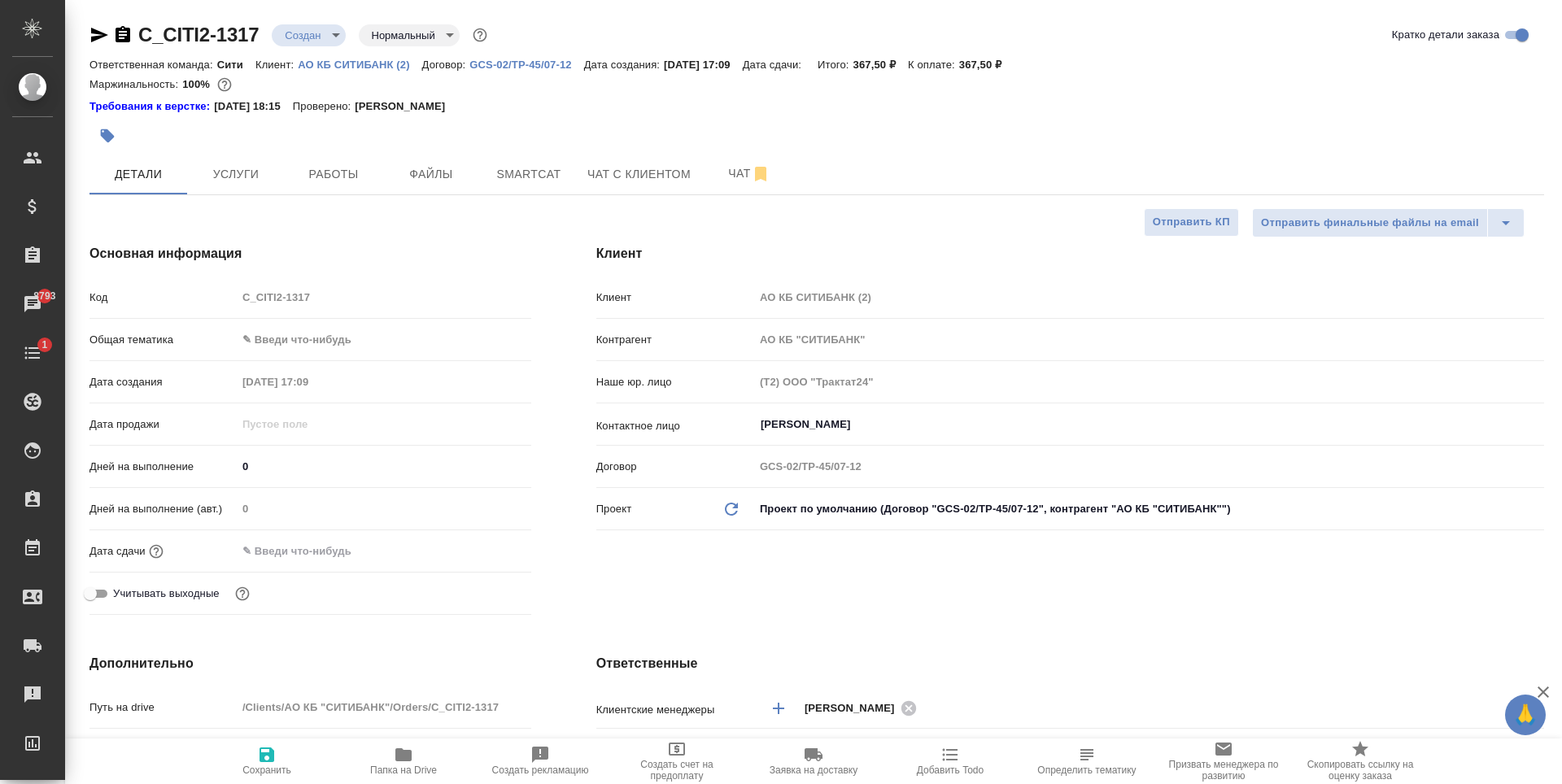
type textarea "x"
click at [255, 763] on span "Сохранить" at bounding box center [267, 760] width 117 height 31
type textarea "x"
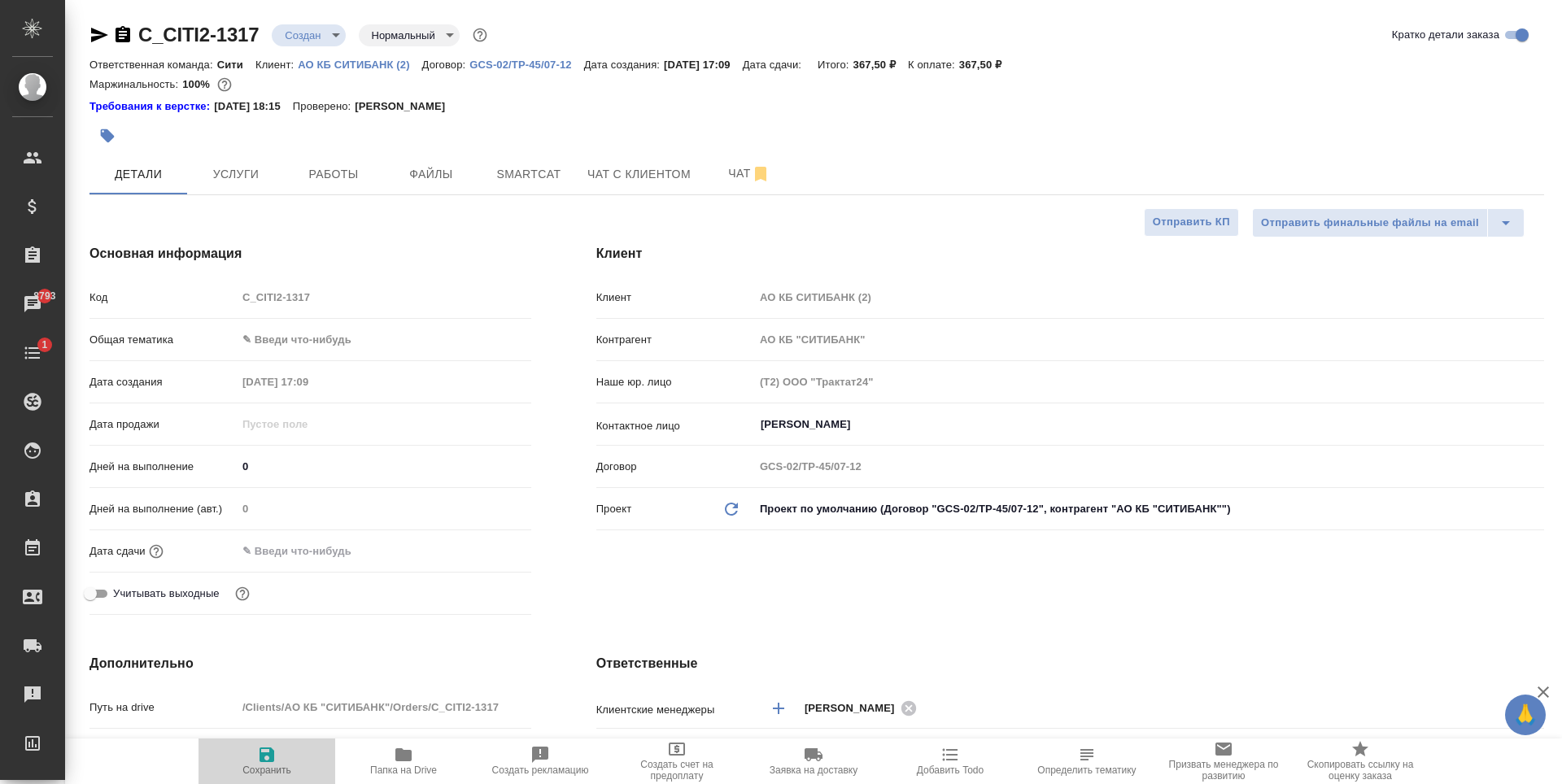
type textarea "x"
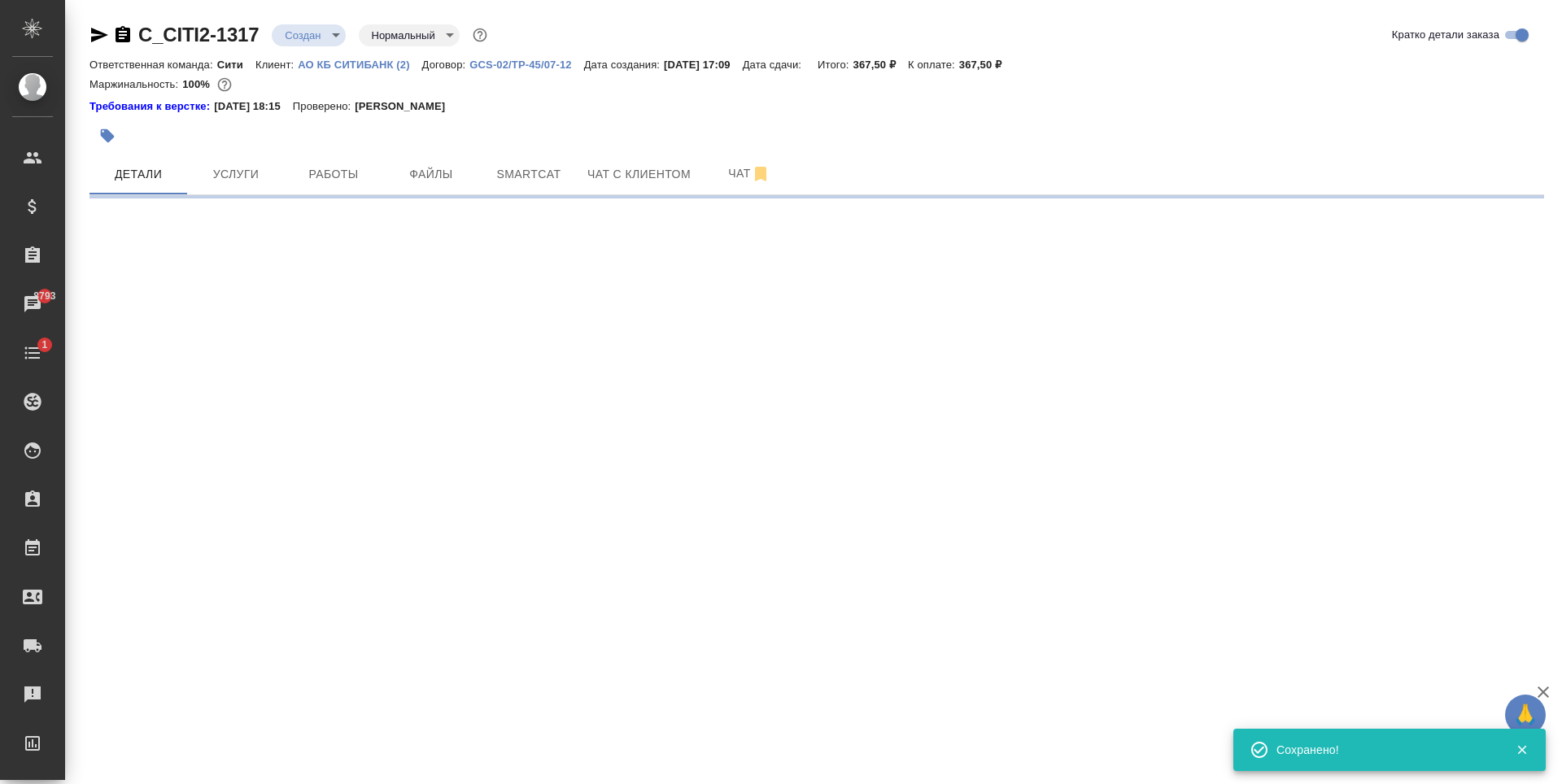
select select "RU"
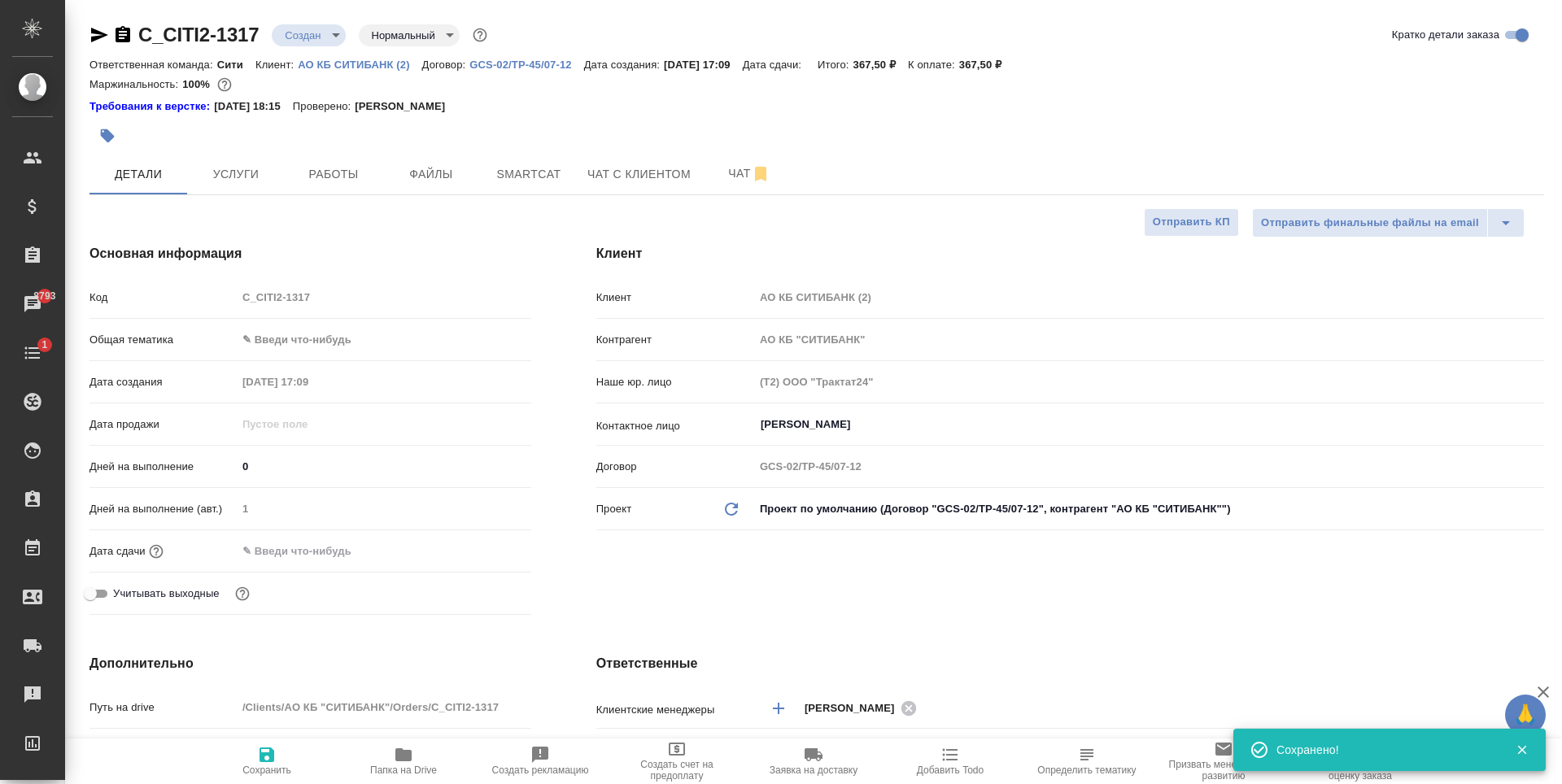
type textarea "x"
type input "holyTrinity"
type textarea "x"
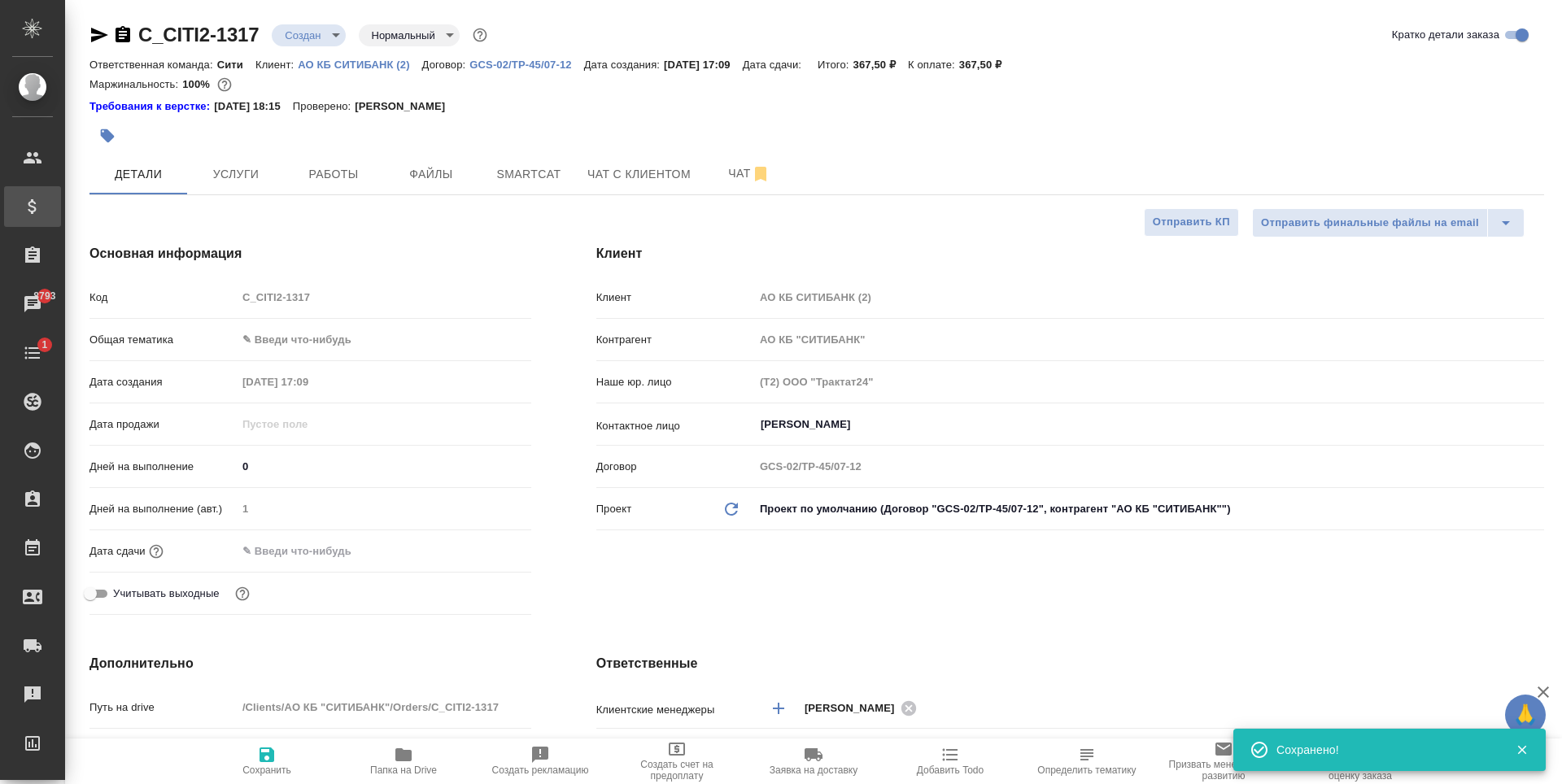
type textarea "x"
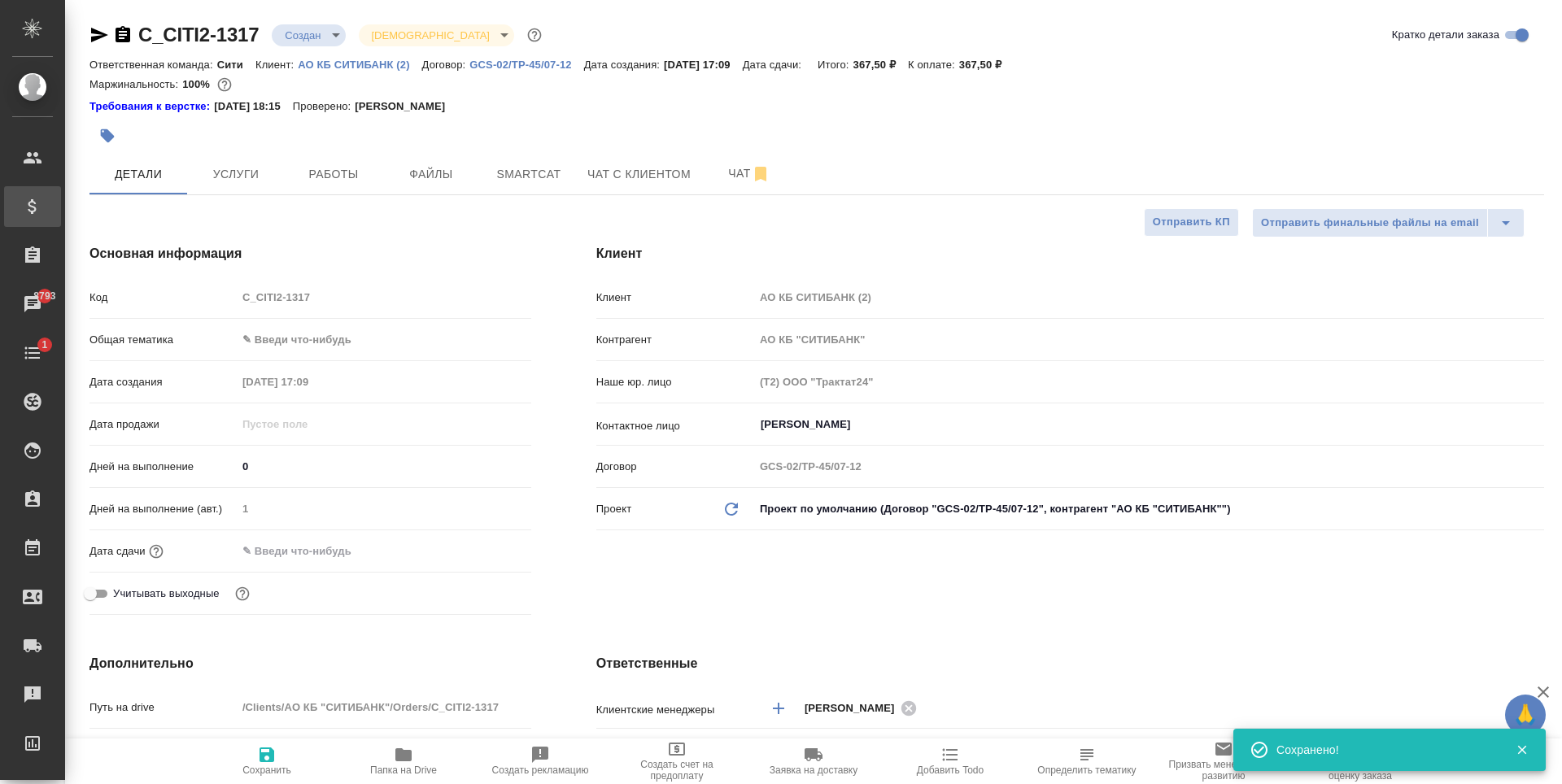
type textarea "x"
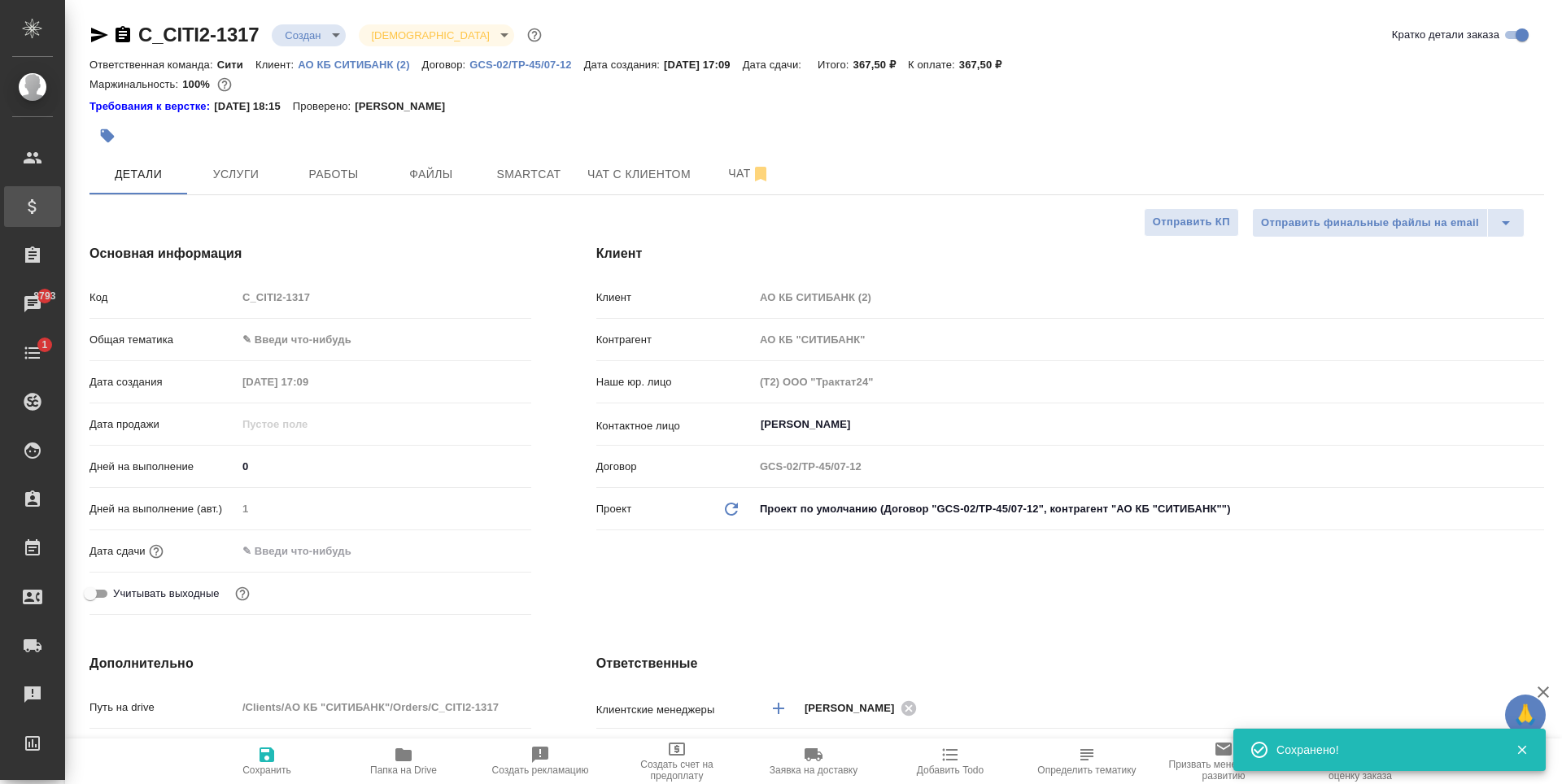
type textarea "x"
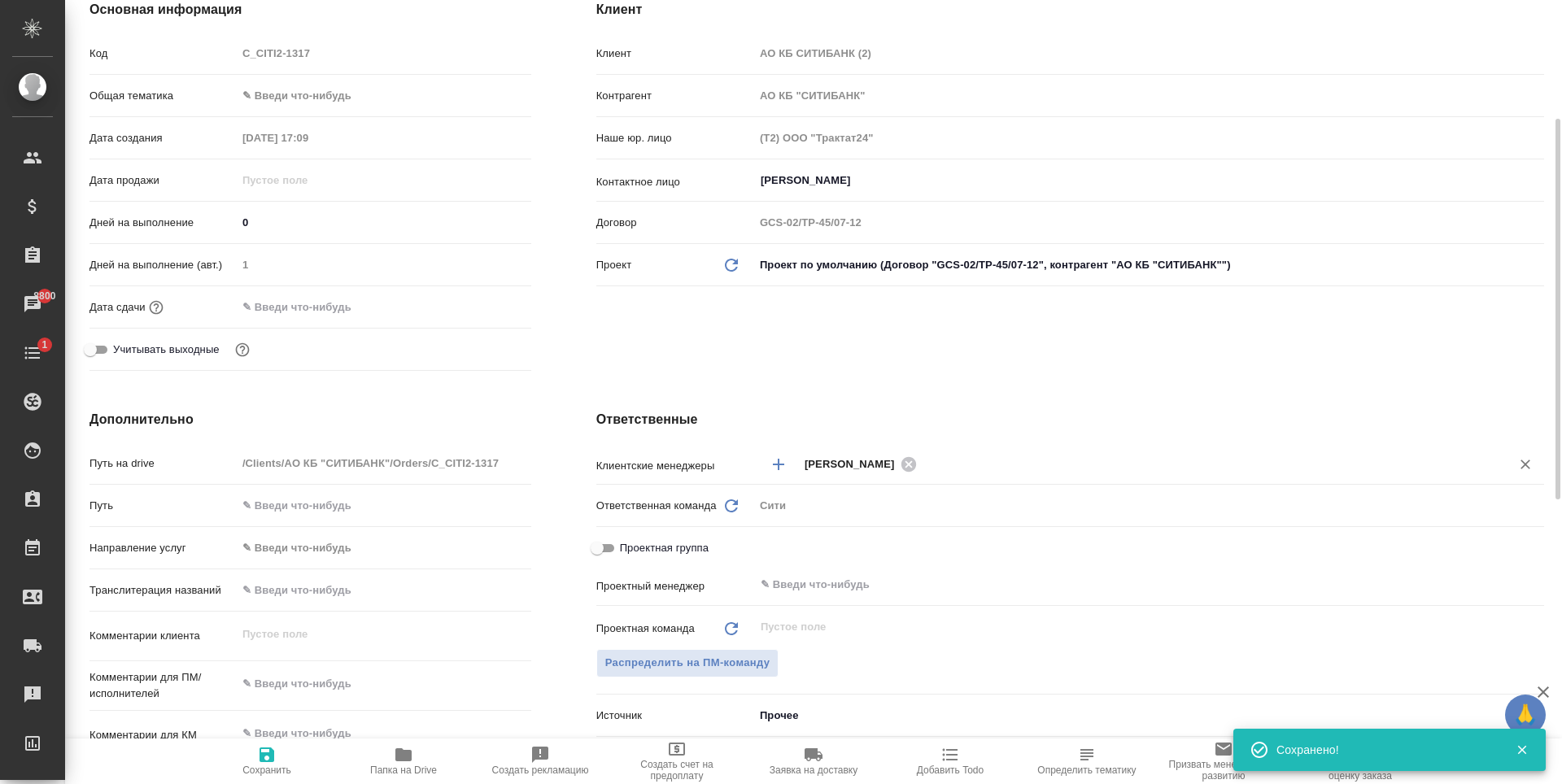
click at [772, 459] on icon "Добавить менеджера" at bounding box center [779, 465] width 20 height 20
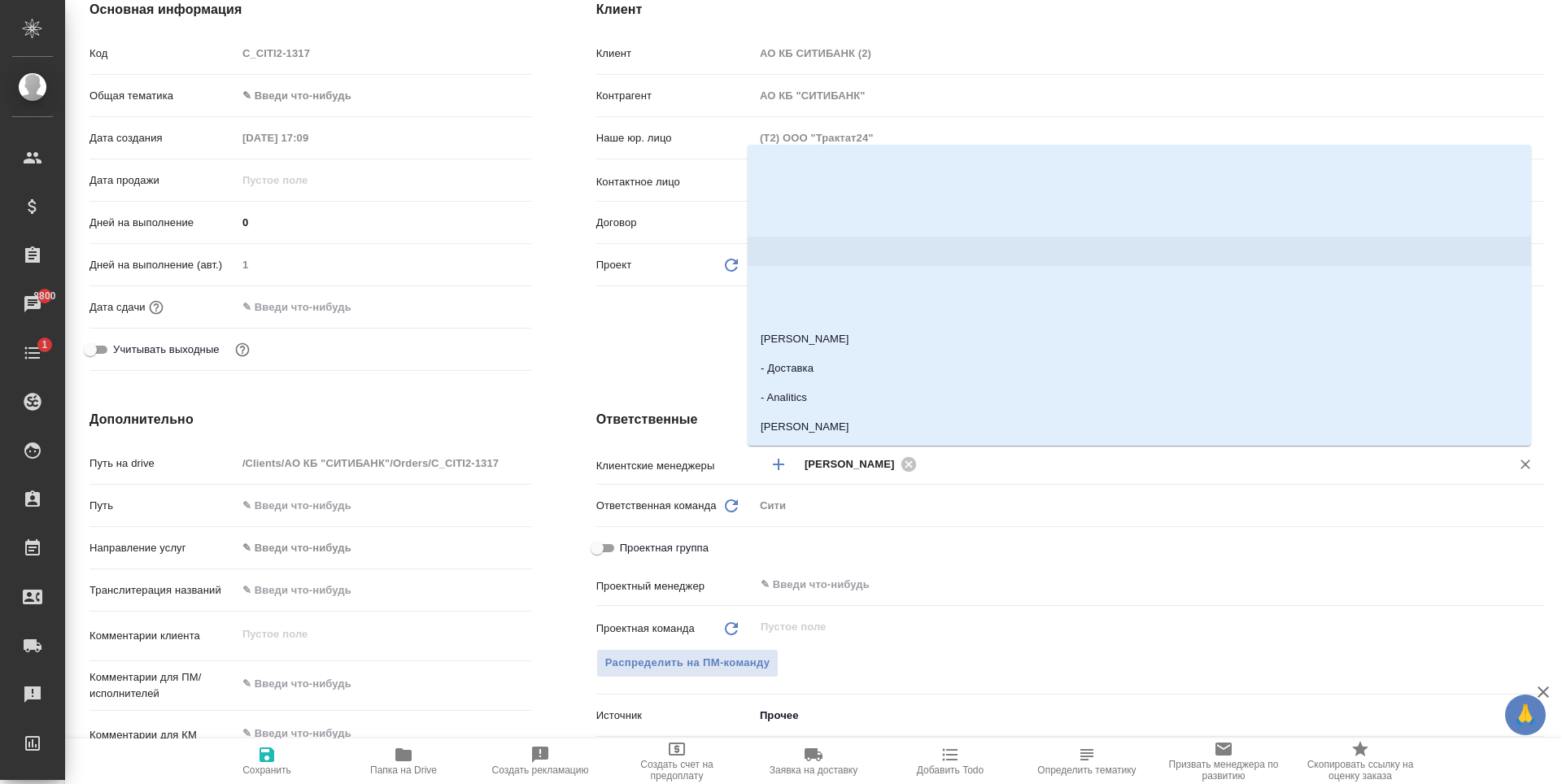
click at [668, 378] on div "Ответственные Клиентские менеджеры Зайцева Светлана ​ Ответственная команда Обн…" at bounding box center [1071, 706] width 1014 height 656
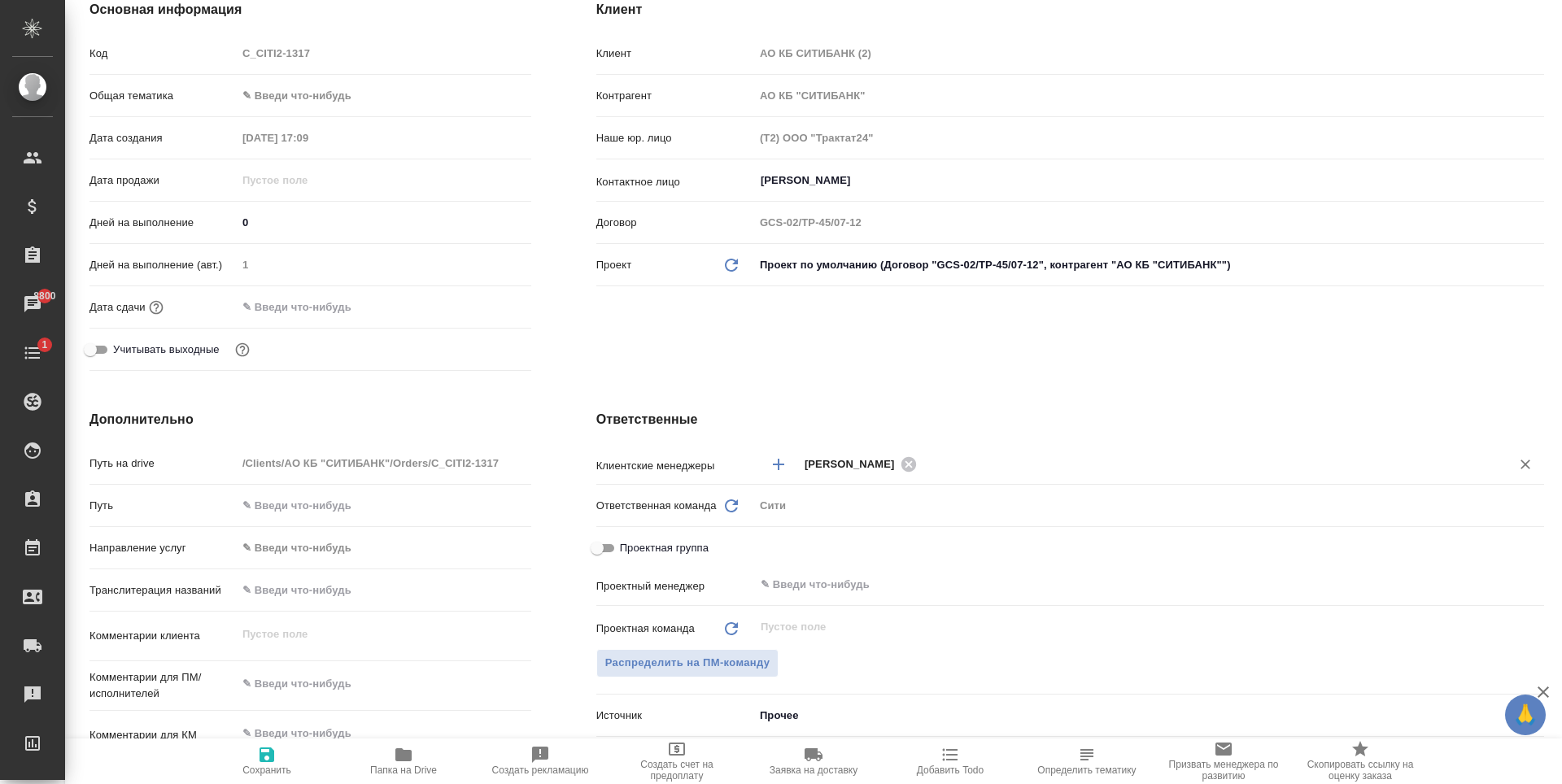
scroll to position [0, 0]
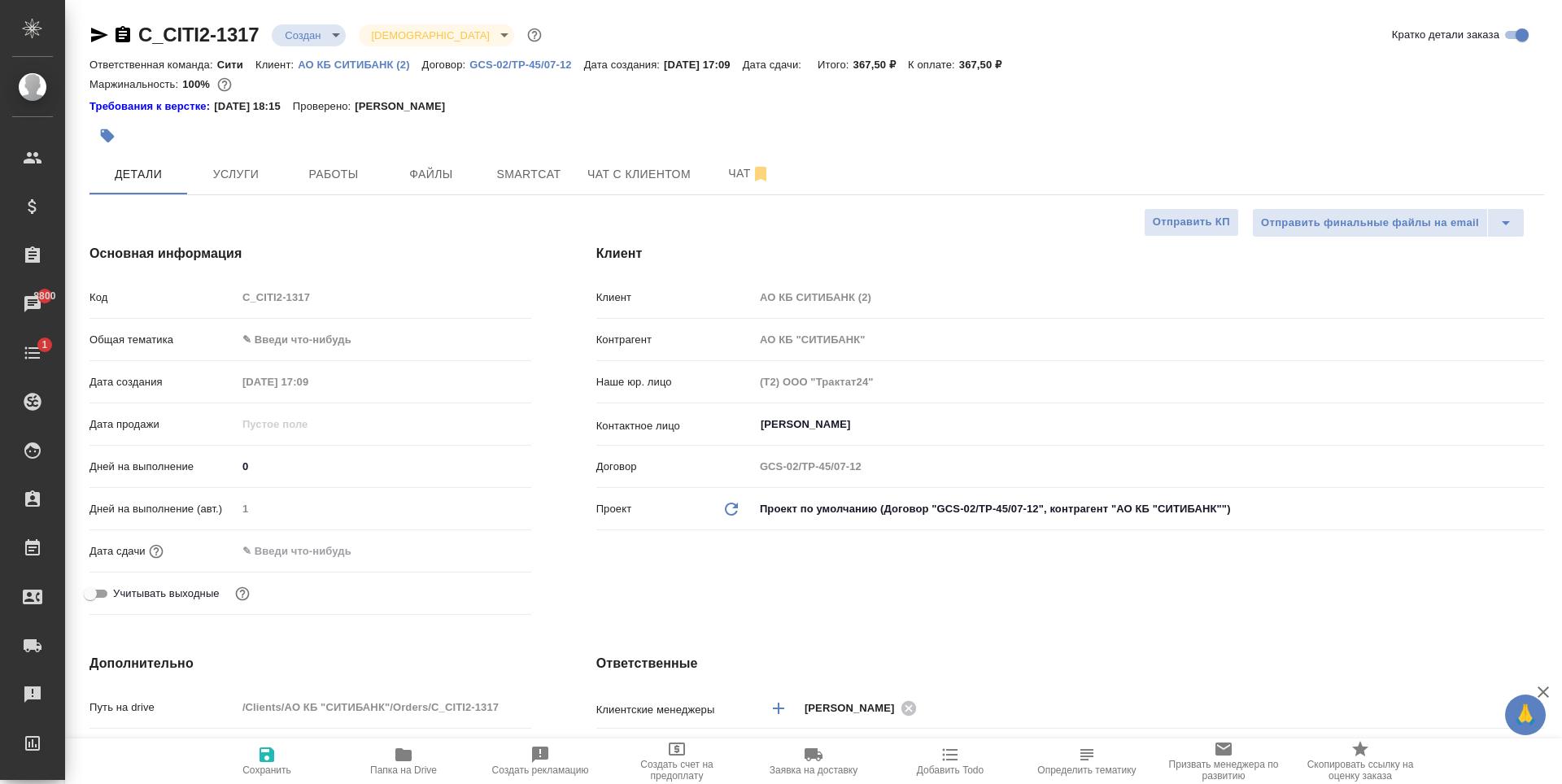
type textarea "x"
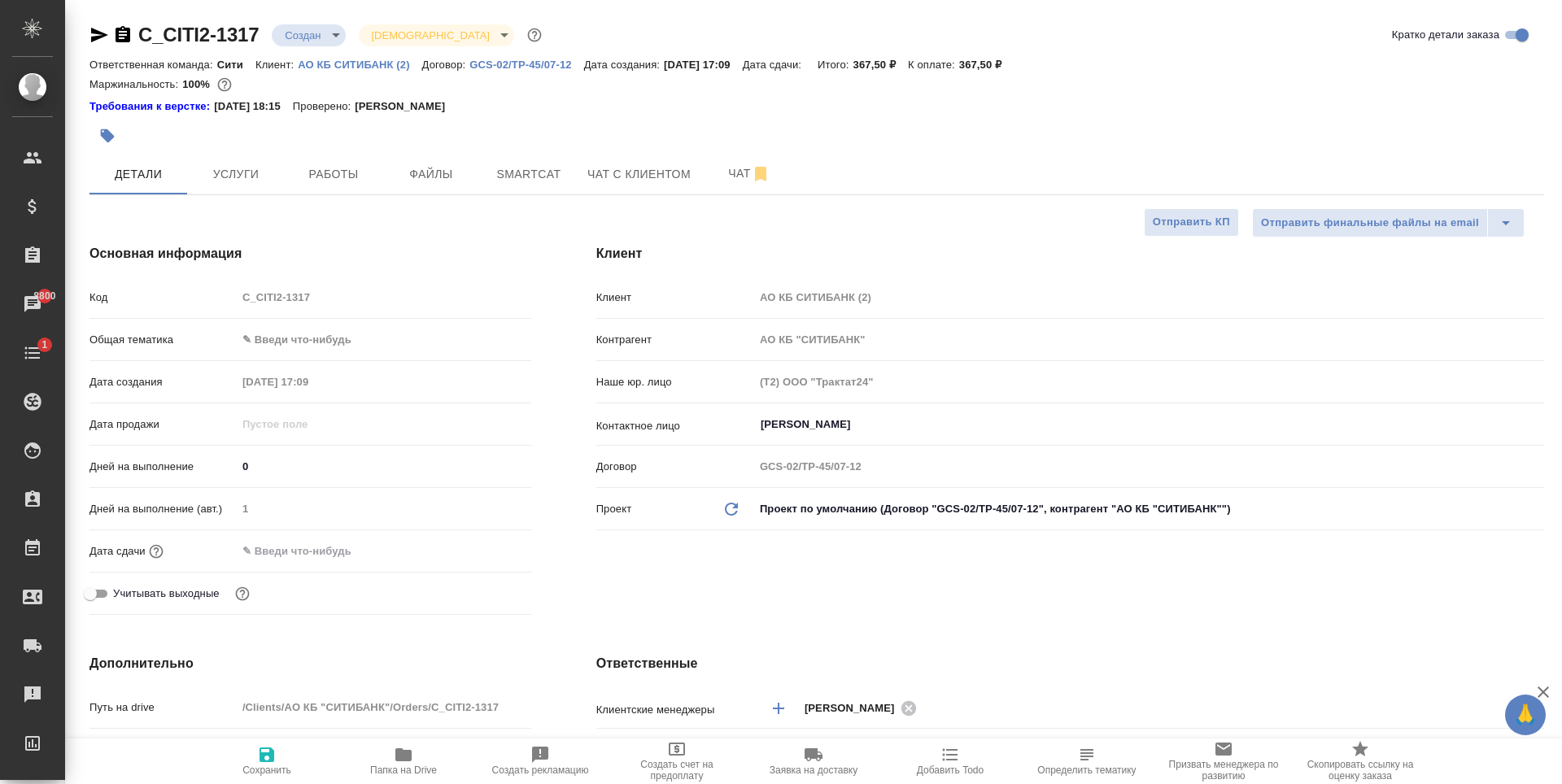
type textarea "x"
click at [261, 166] on span "Услуги" at bounding box center [236, 174] width 78 height 21
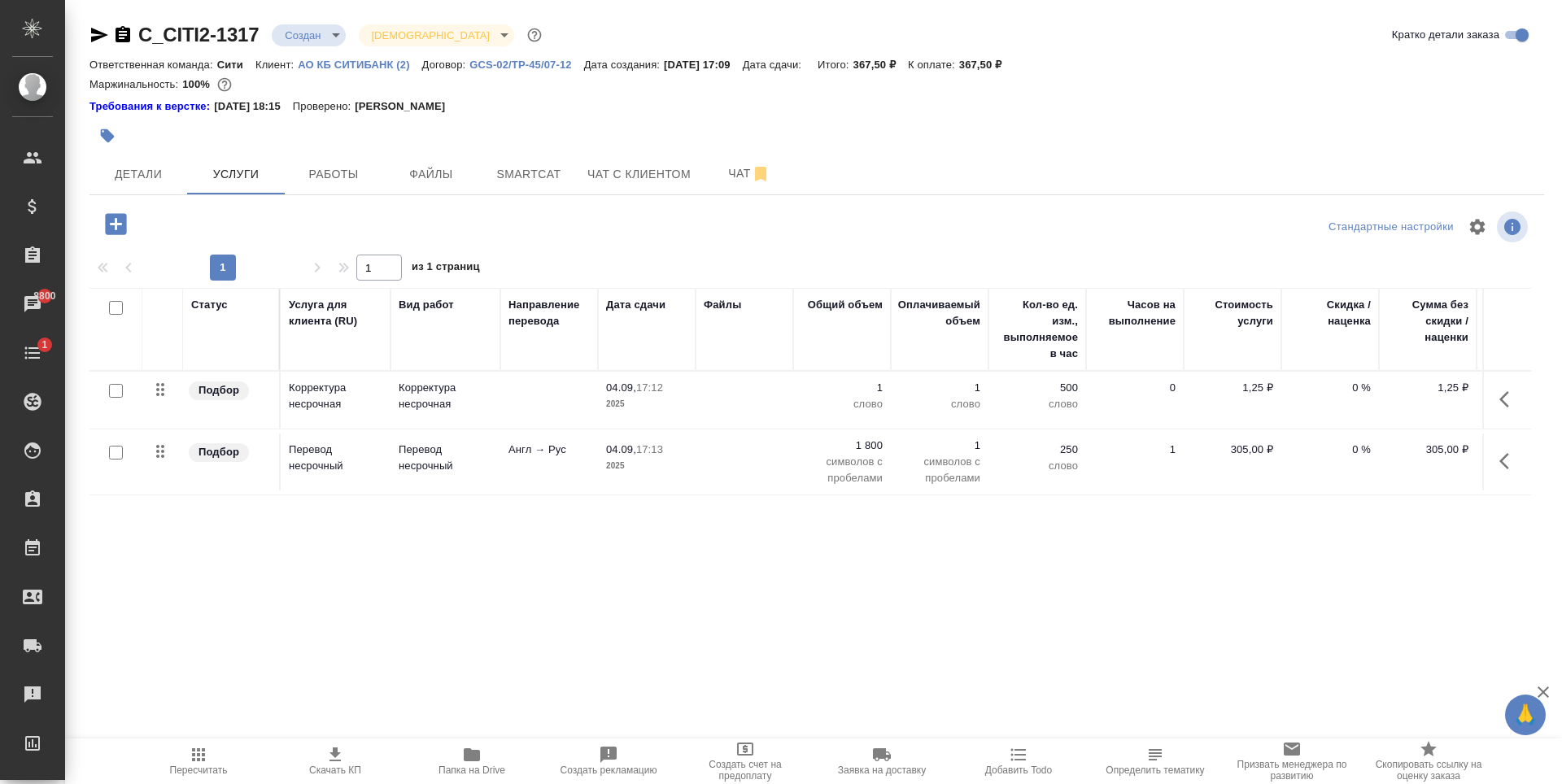
click at [468, 552] on div "Статус Услуга для клиента (RU) Вид работ Направление перевода Дата сдачи Файлы …" at bounding box center [810, 462] width 1442 height 350
click at [528, 523] on div "Статус Услуга для клиента (RU) Вид работ Направление перевода Дата сдачи Файлы …" at bounding box center [810, 462] width 1442 height 350
click at [975, 385] on p "1" at bounding box center [940, 388] width 81 height 16
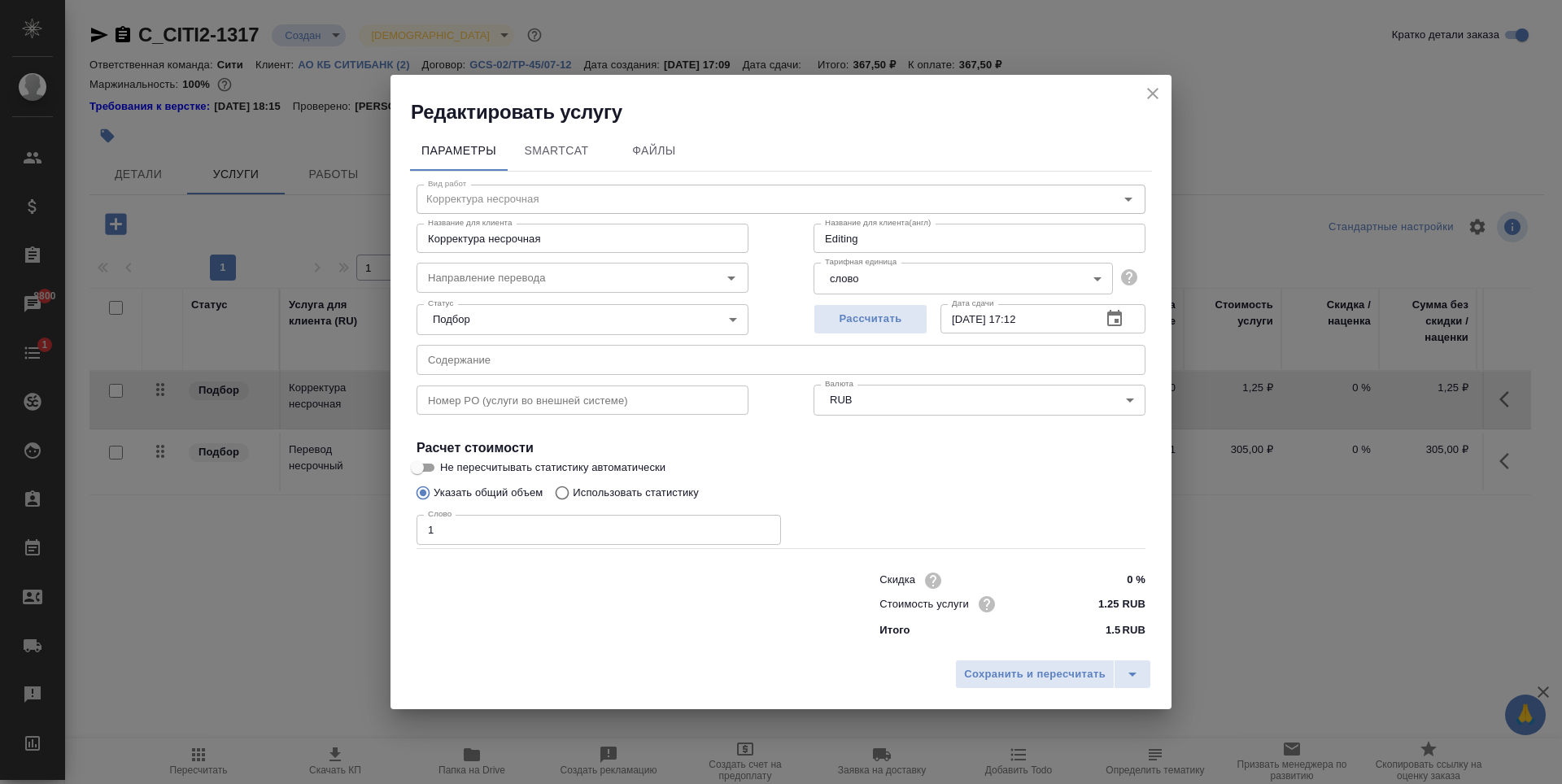
click at [484, 528] on input "1" at bounding box center [599, 529] width 365 height 30
type input "317"
click at [1039, 475] on label "Не пересчитывать статистику автоматически" at bounding box center [771, 468] width 726 height 20
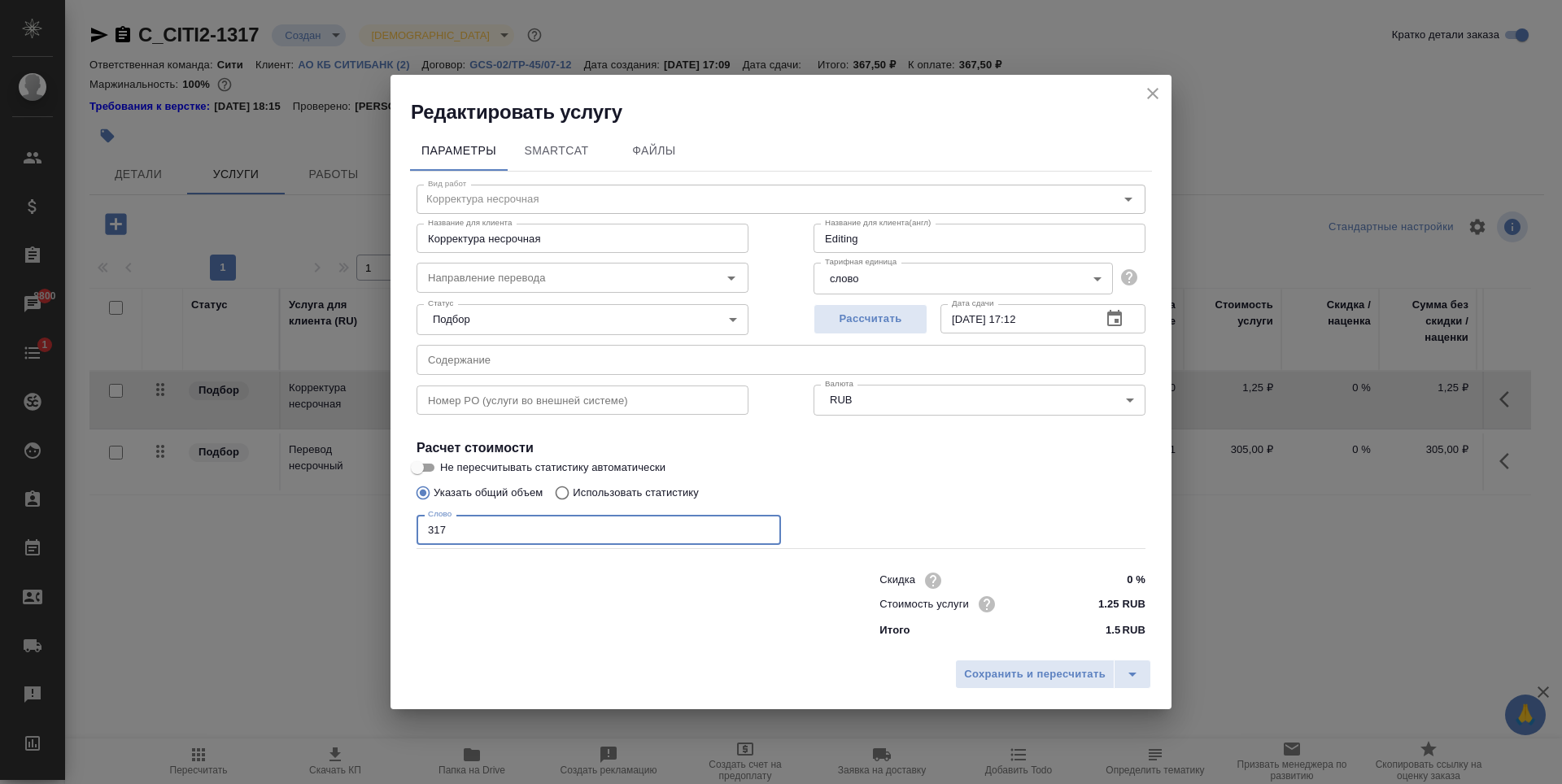
click at [446, 475] on input "Не пересчитывать статистику автоматически" at bounding box center [417, 468] width 59 height 20
checkbox input "true"
click at [1052, 676] on span "Сохранить и пересчитать" at bounding box center [1034, 674] width 142 height 19
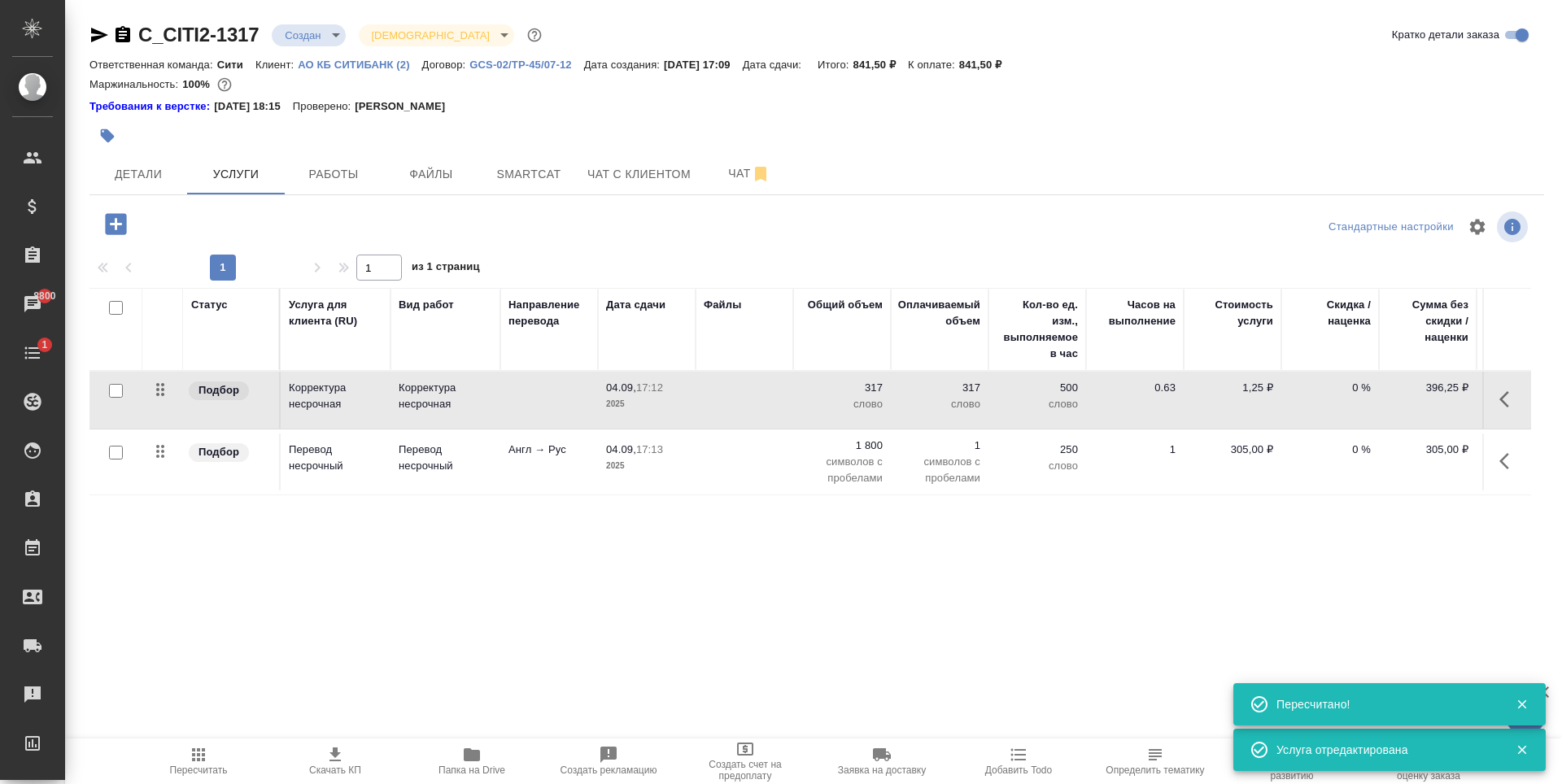
click at [676, 467] on p "2025" at bounding box center [647, 466] width 81 height 16
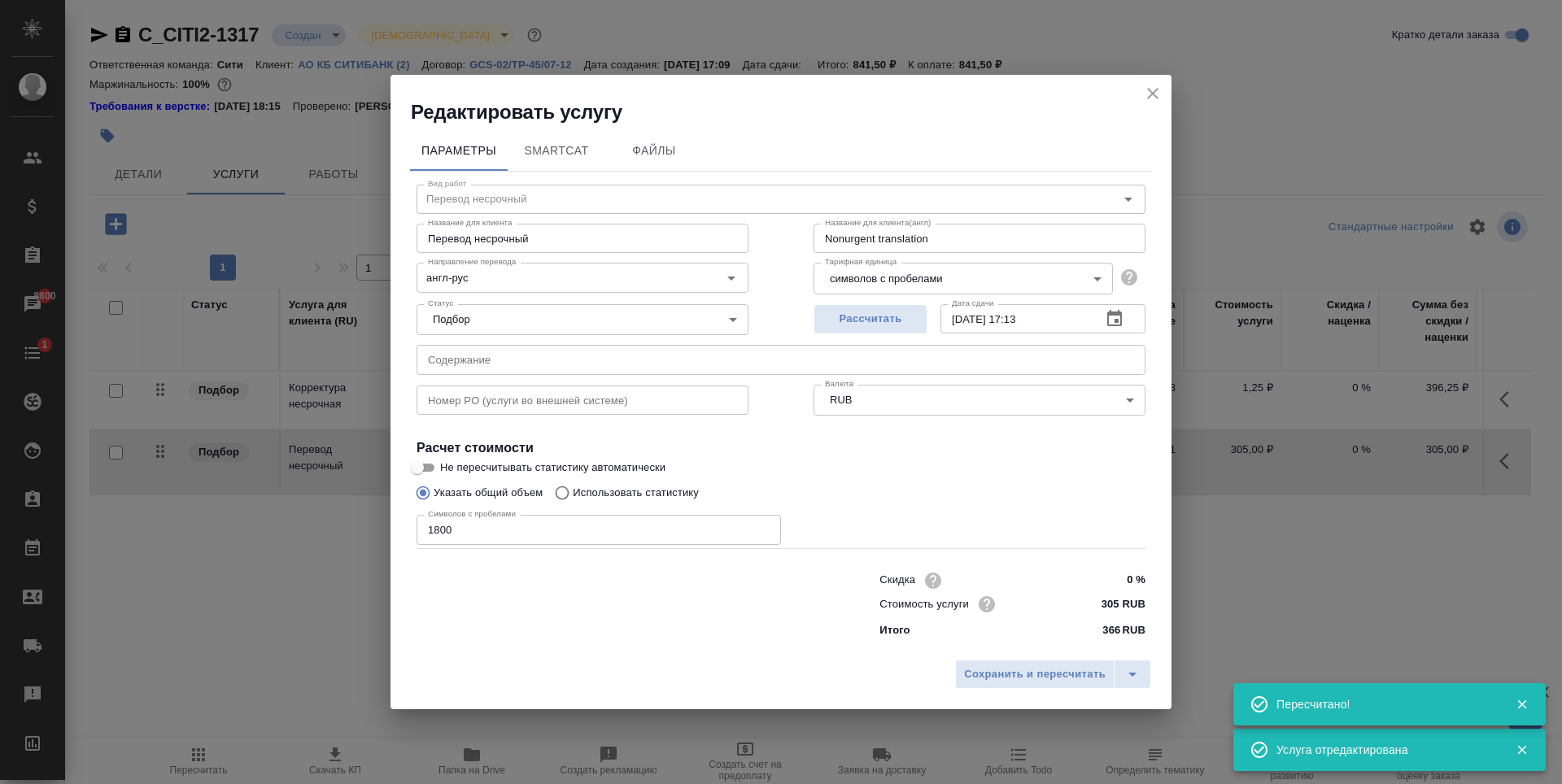
click at [508, 537] on input "1800" at bounding box center [599, 529] width 365 height 30
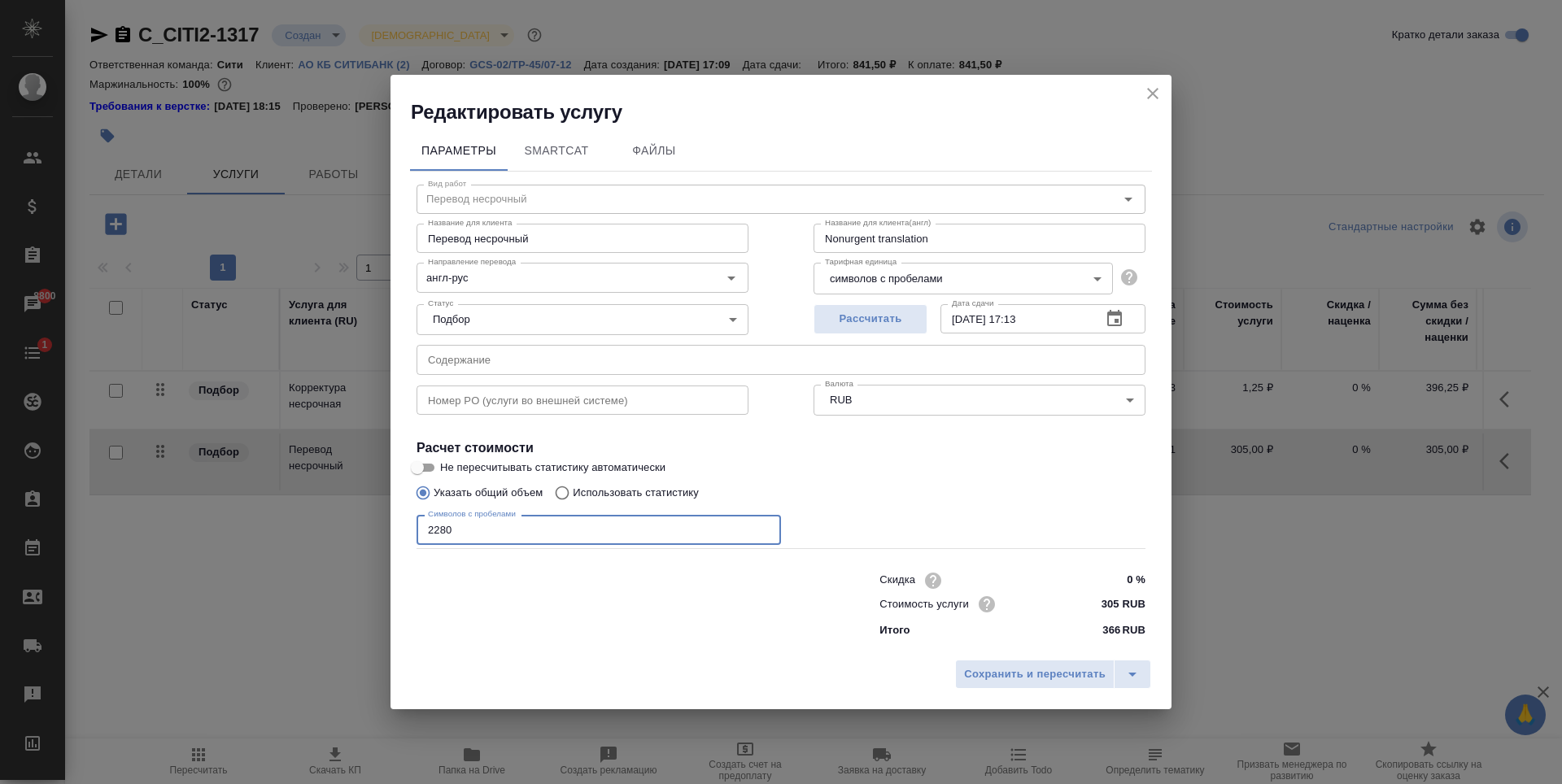
type input "2280"
click at [1133, 463] on label "Не пересчитывать статистику автоматически" at bounding box center [771, 468] width 726 height 20
click at [446, 463] on input "Не пересчитывать статистику автоматически" at bounding box center [417, 468] width 59 height 20
checkbox input "true"
click at [1040, 687] on button "Сохранить и пересчитать" at bounding box center [1034, 674] width 160 height 30
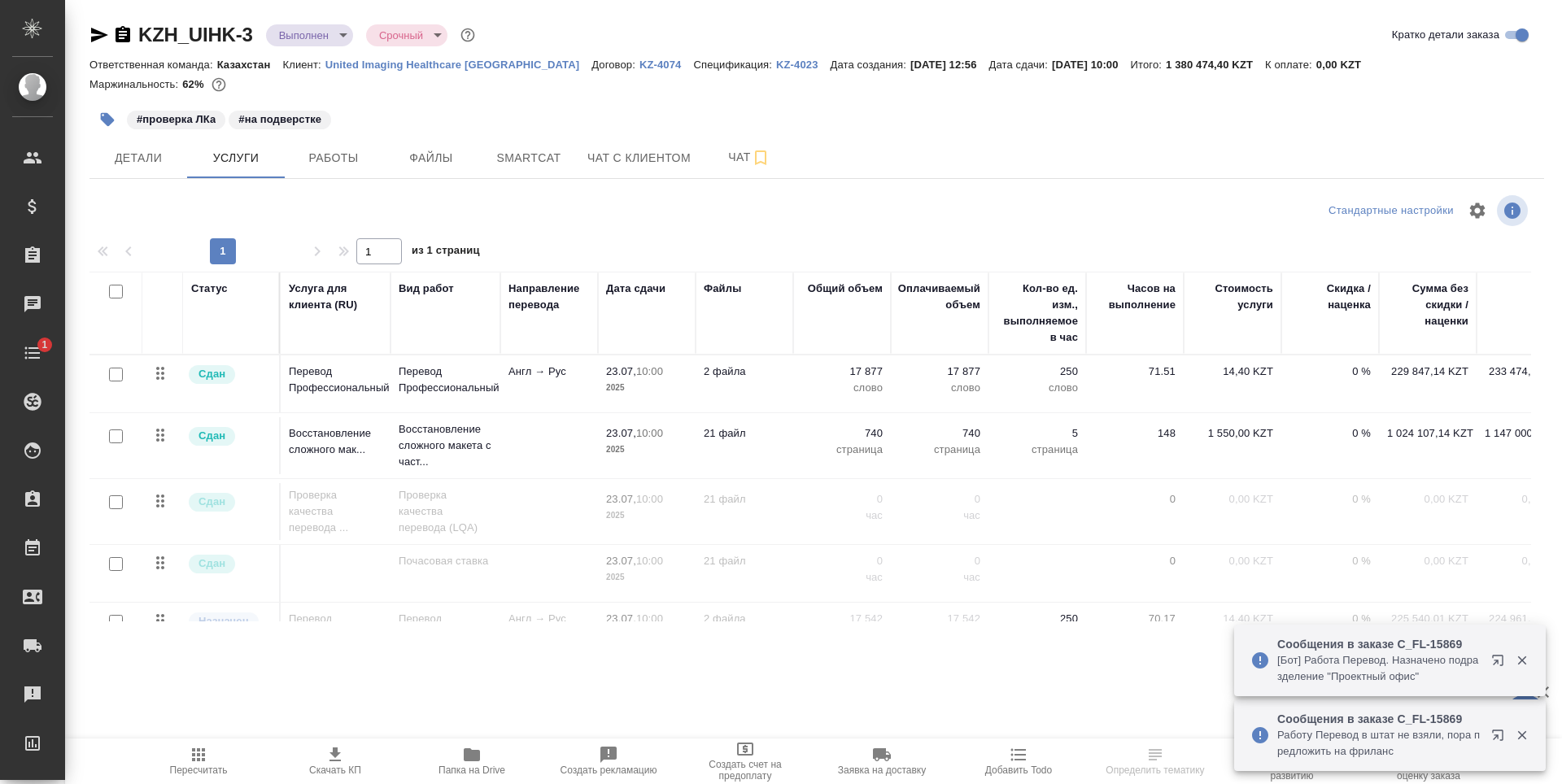
click at [1502, 734] on icon "button" at bounding box center [1498, 734] width 11 height 11
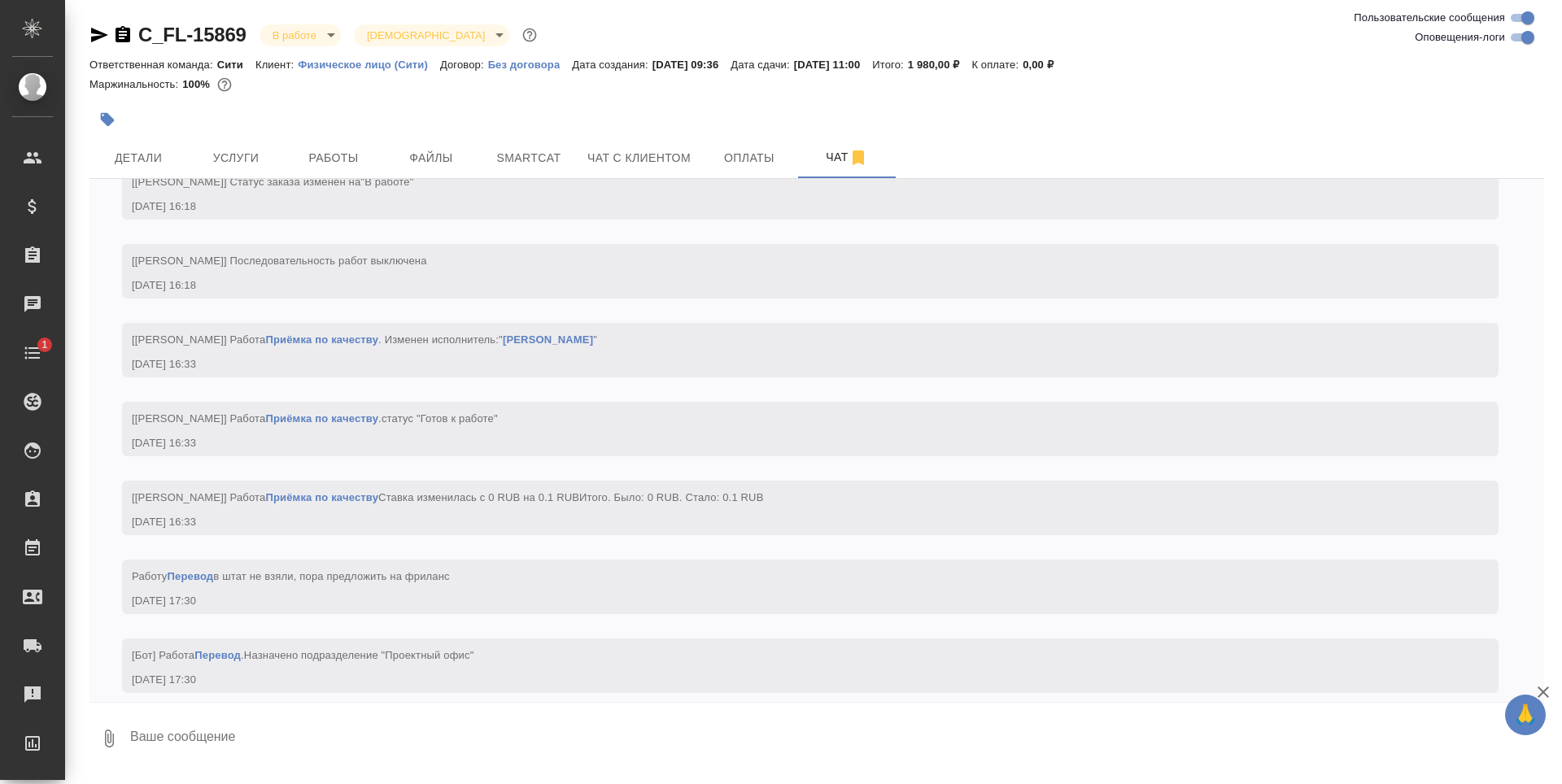
scroll to position [1253, 0]
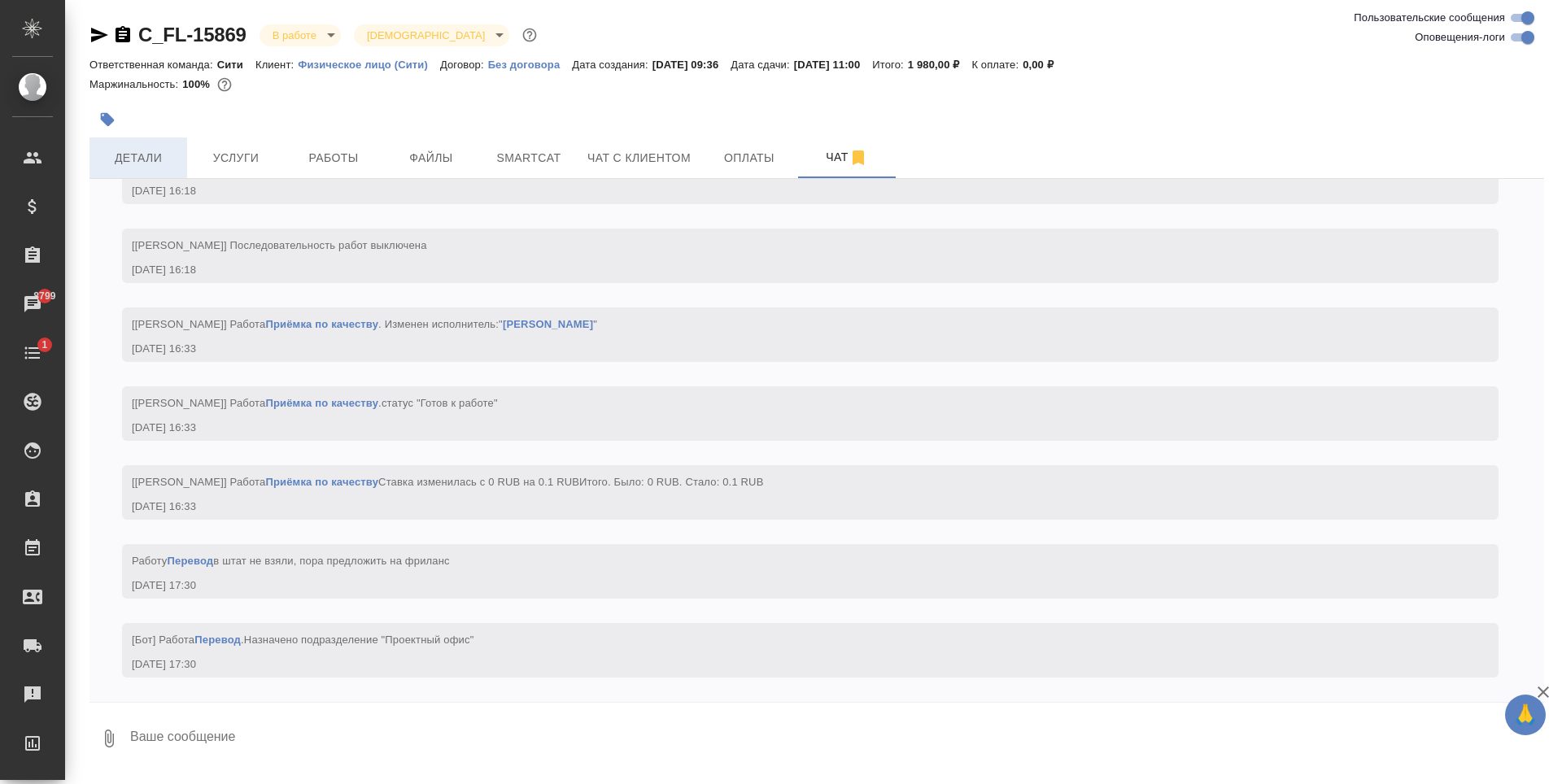
click at [144, 156] on span "Детали" at bounding box center [138, 158] width 78 height 21
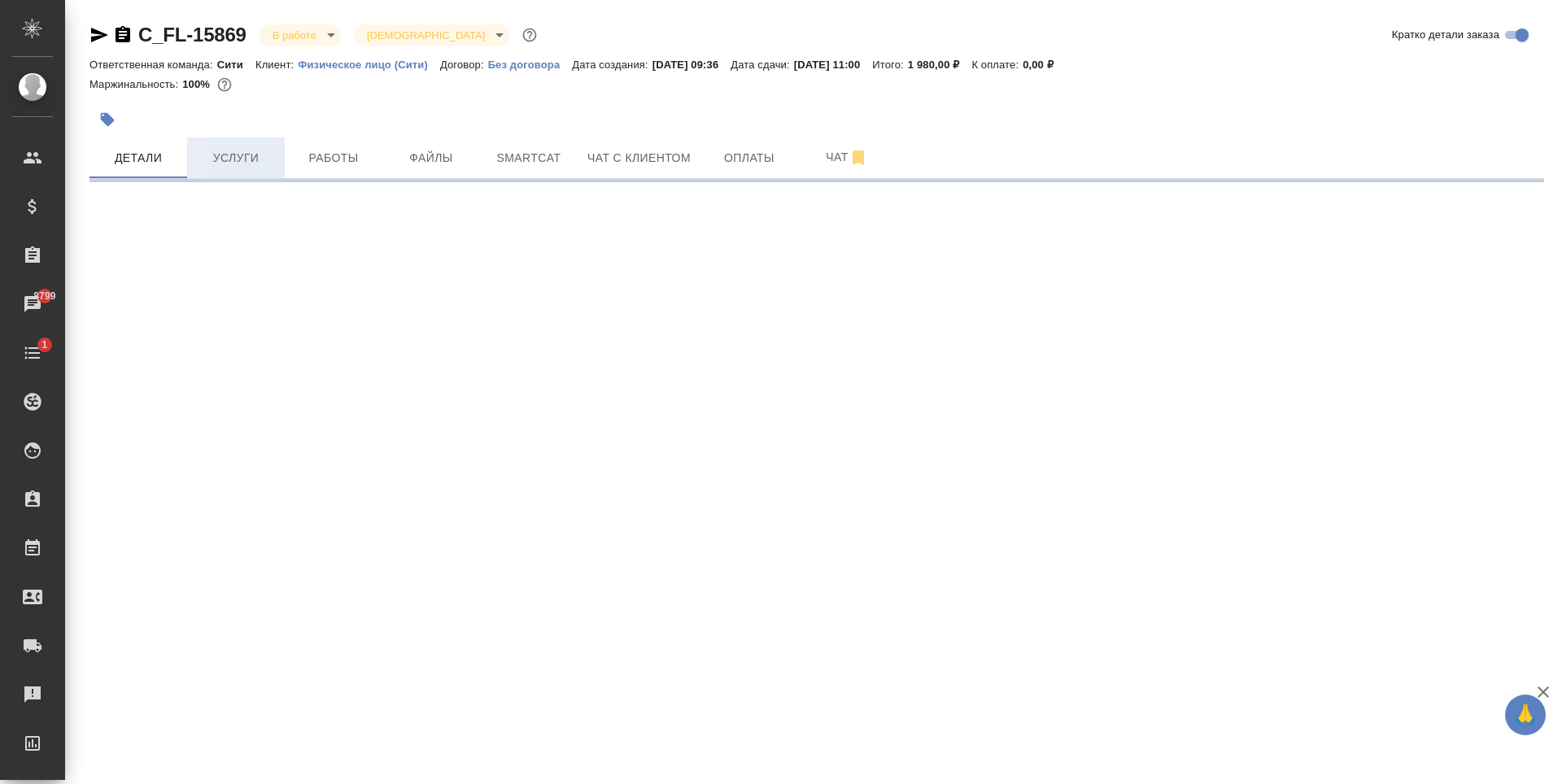
select select "RU"
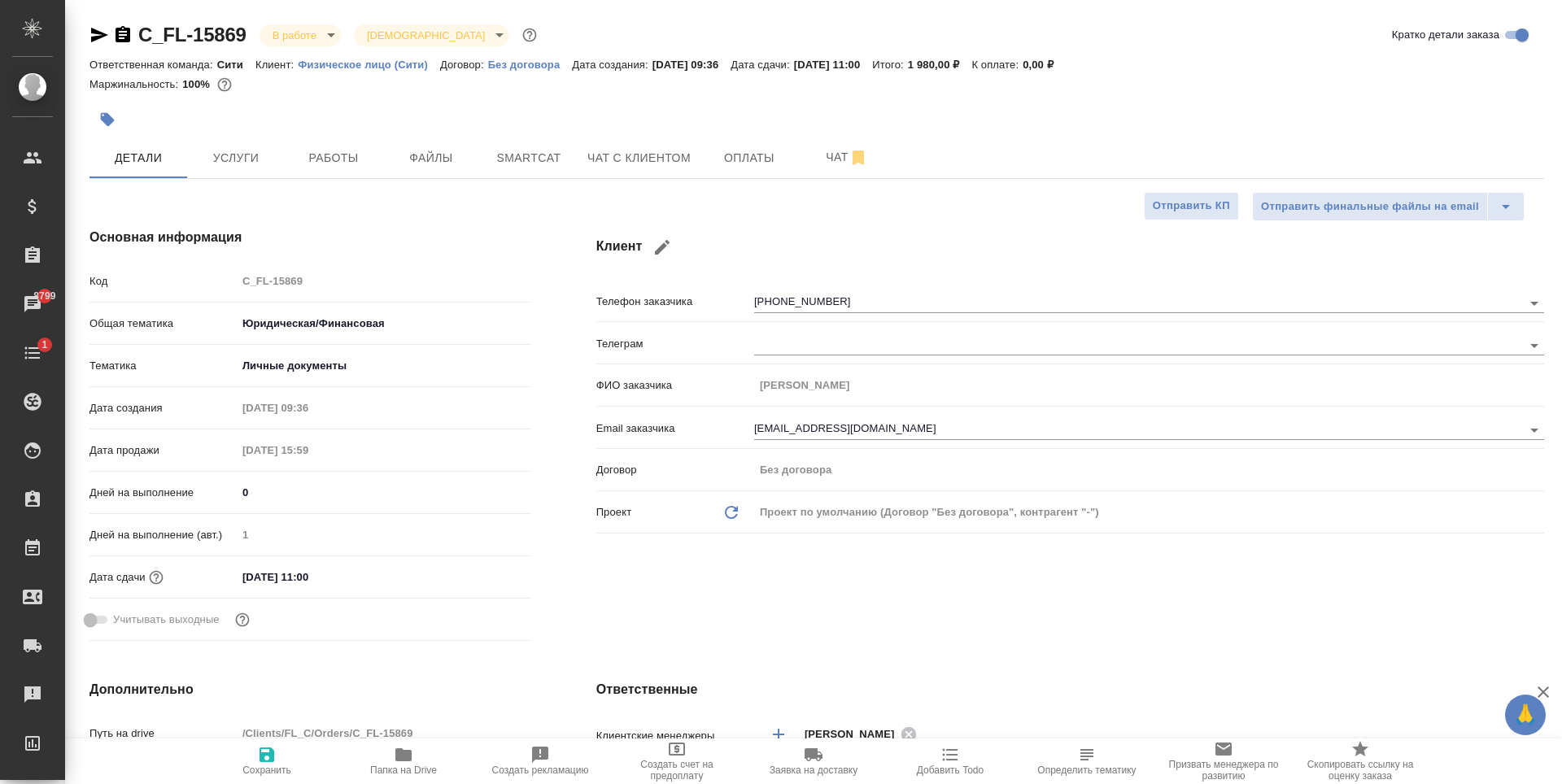
type textarea "x"
click at [105, 39] on icon "button" at bounding box center [99, 35] width 20 height 20
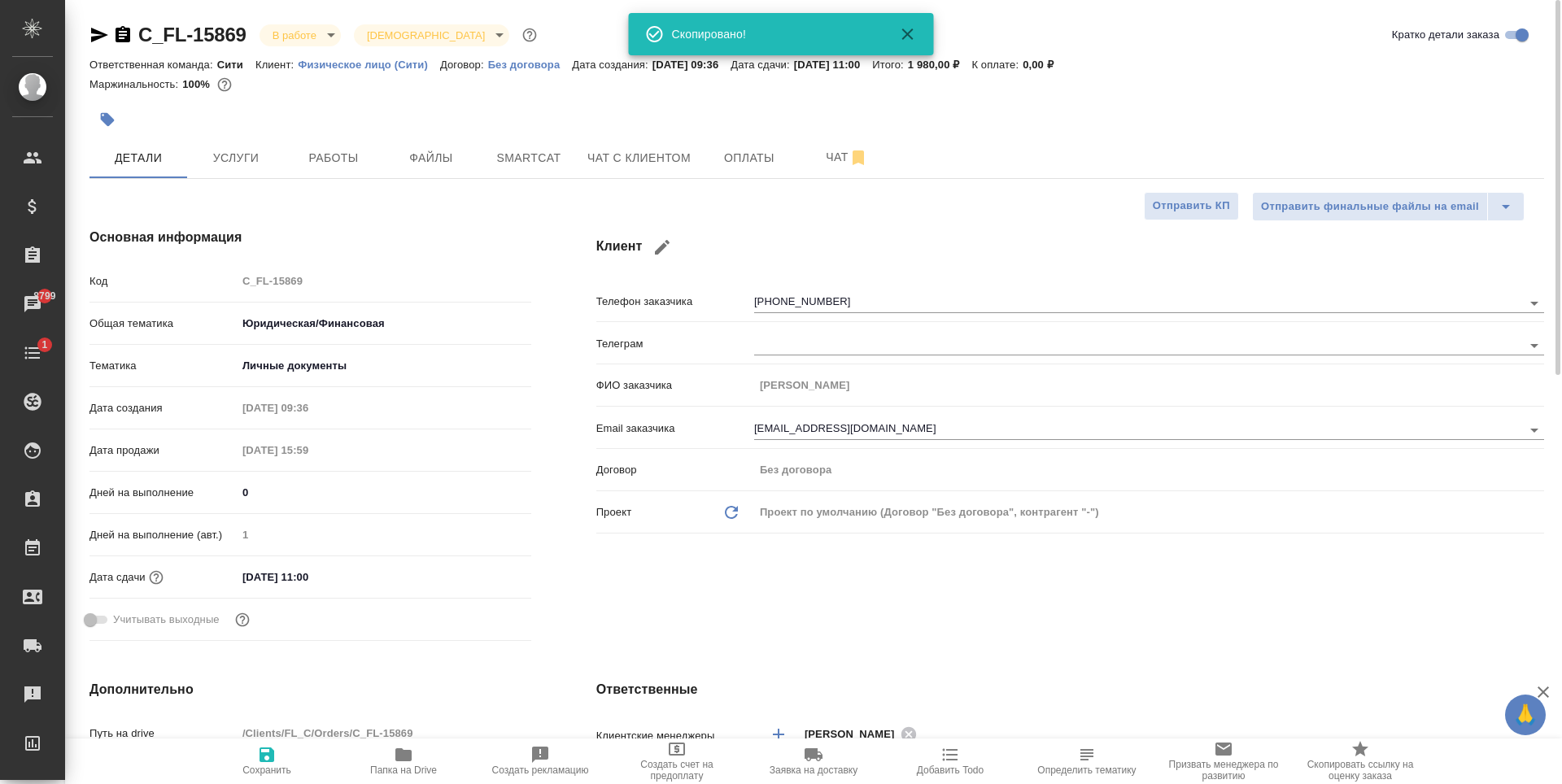
type textarea "x"
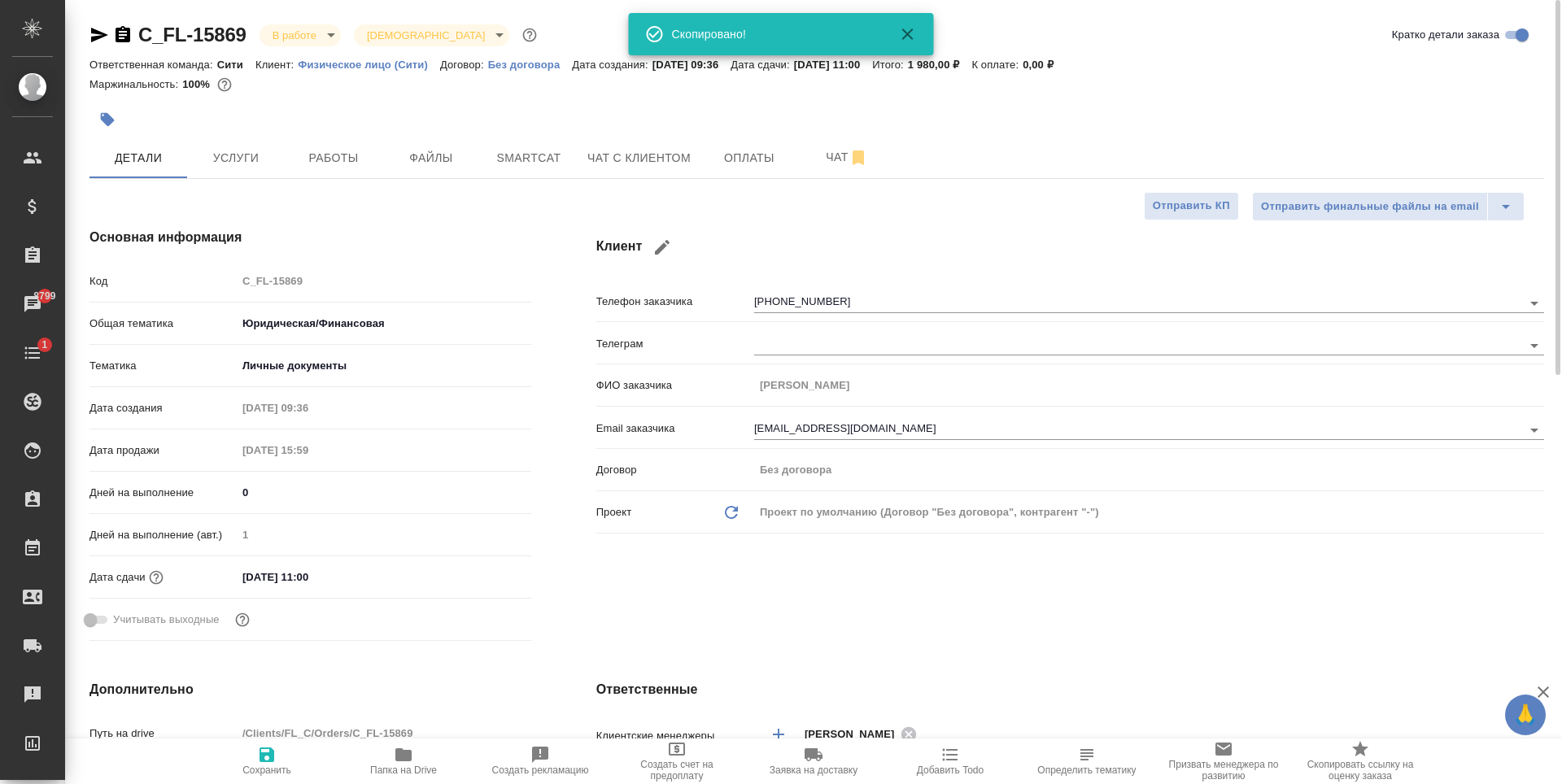
type textarea "x"
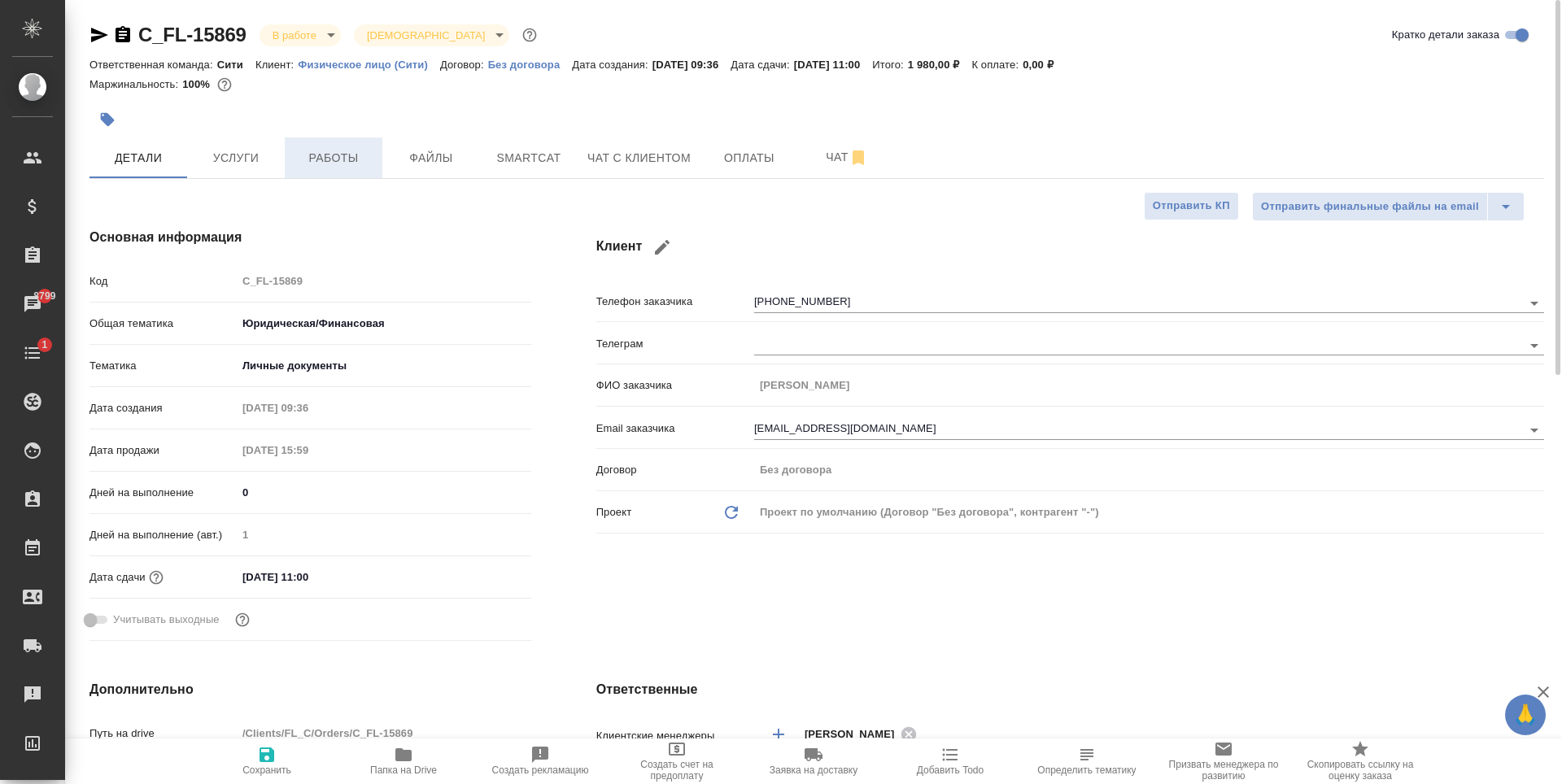
click at [320, 157] on span "Работы" at bounding box center [333, 158] width 78 height 21
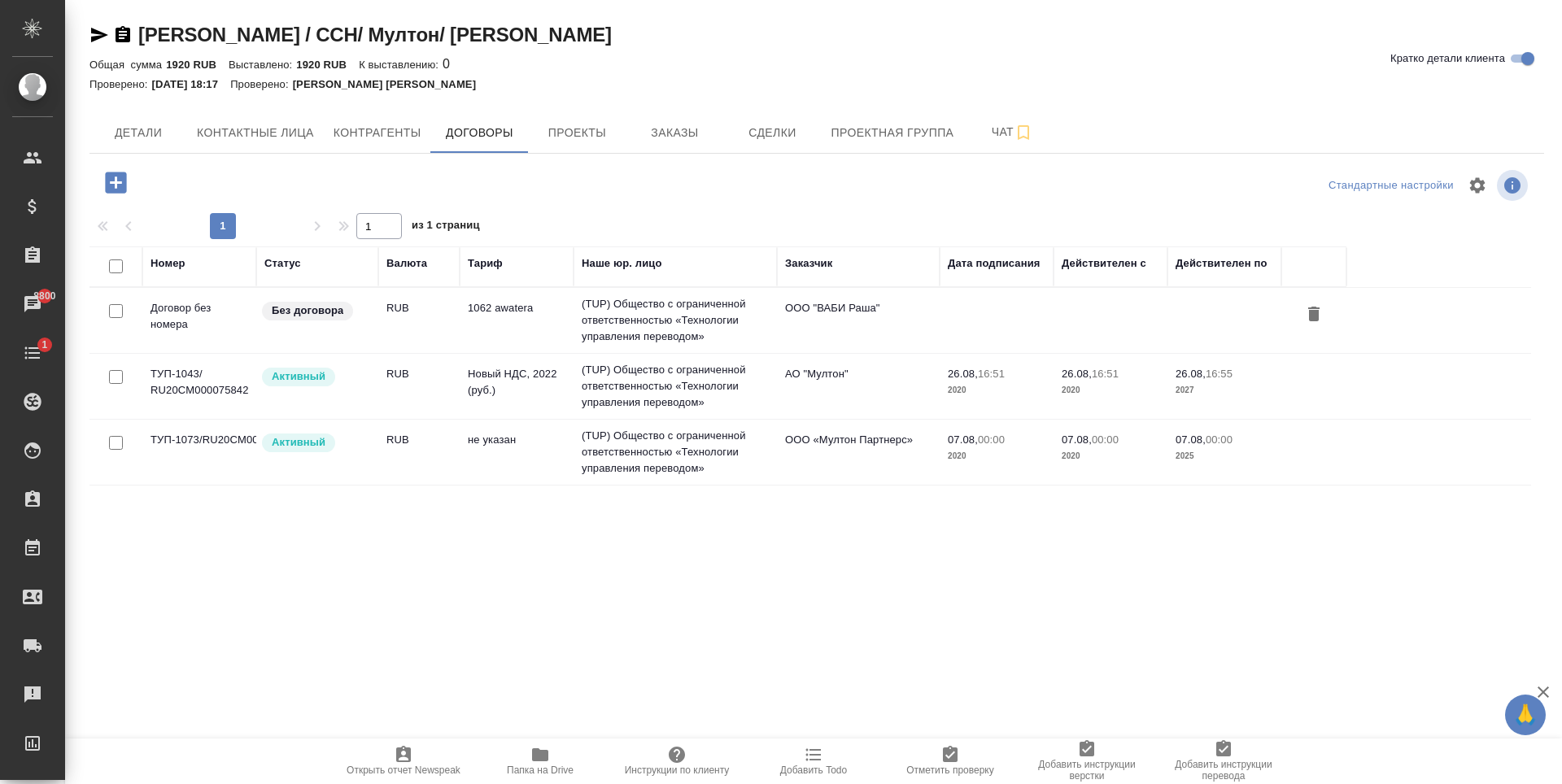
click at [541, 756] on icon "button" at bounding box center [541, 754] width 16 height 13
